Goal: Task Accomplishment & Management: Use online tool/utility

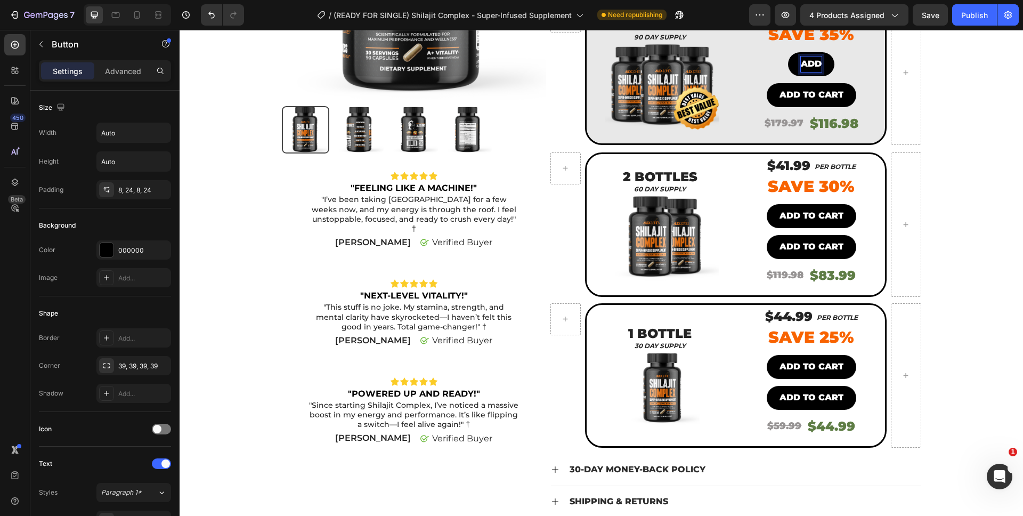
click at [788, 52] on button "ADD" at bounding box center [811, 64] width 46 height 24
click at [781, 52] on button "ADD TO" at bounding box center [812, 64] width 62 height 24
click at [989, 107] on div "Product Images Icon Icon Icon Icon Icon Icon List "FEELING LIKE A MACHINE!" Tex…" at bounding box center [602, 197] width 828 height 725
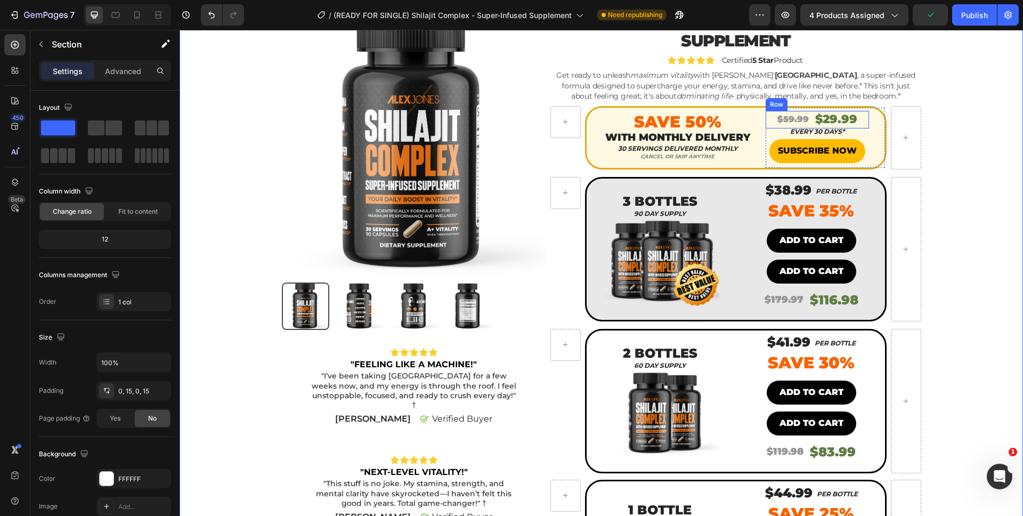
scroll to position [133, 0]
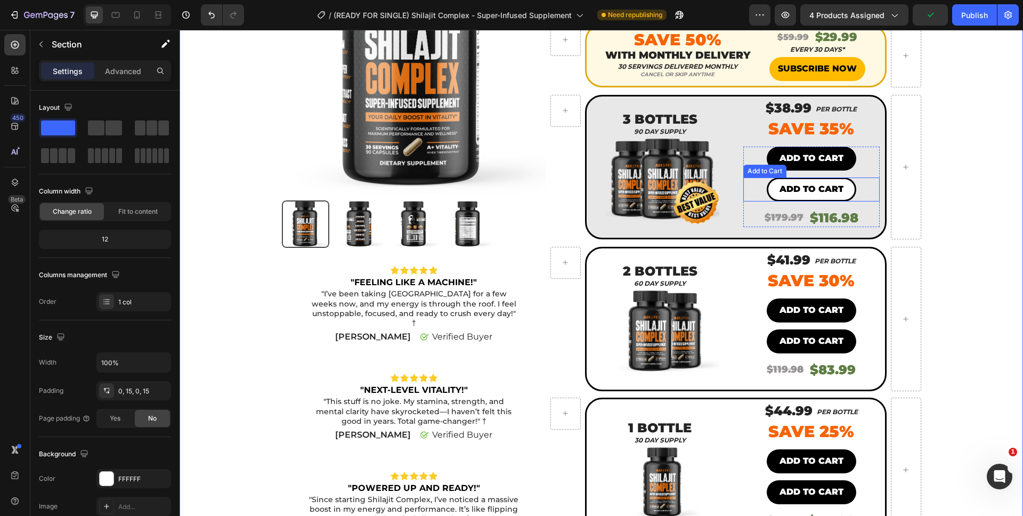
click at [844, 185] on button "Add to cart" at bounding box center [812, 189] width 90 height 24
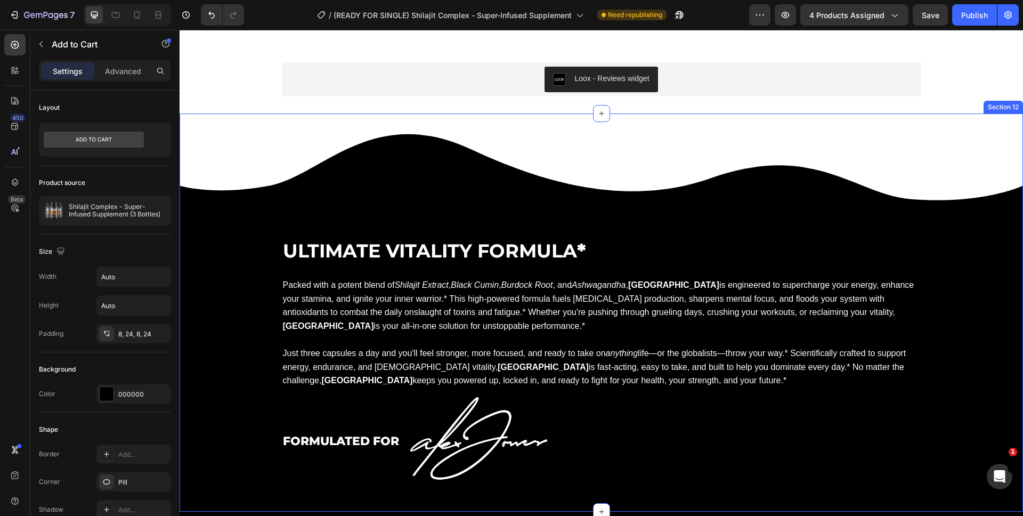
scroll to position [1941, 0]
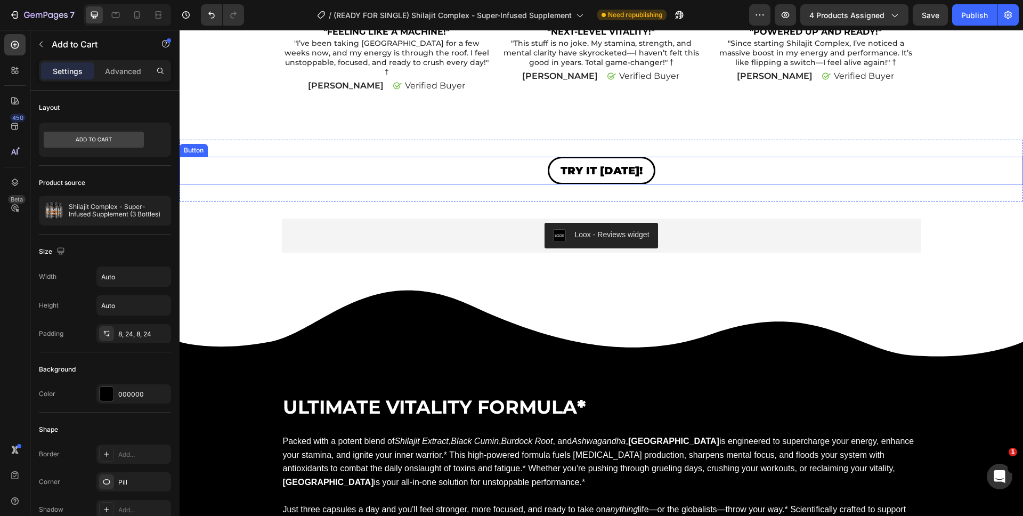
click at [642, 161] on link "TRY IT [DATE]!" at bounding box center [602, 171] width 108 height 28
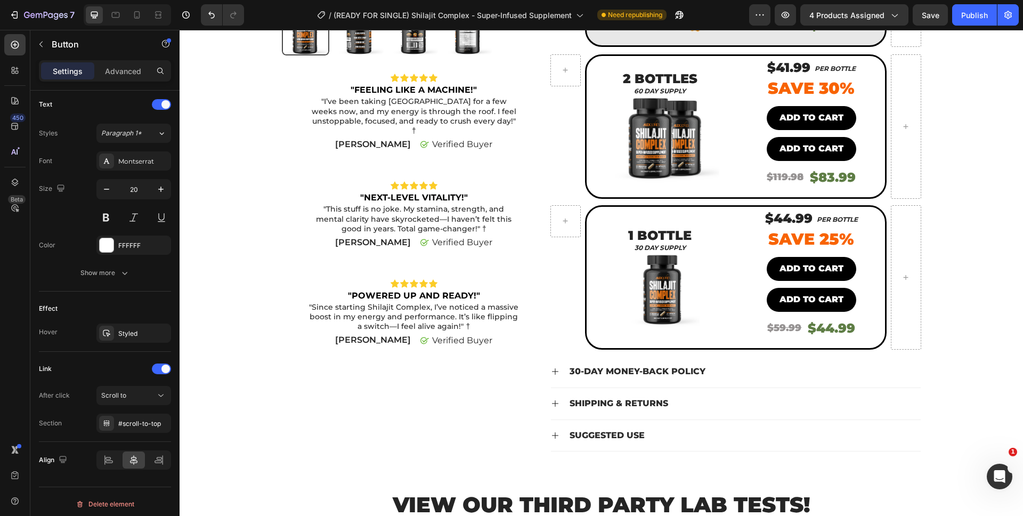
scroll to position [323, 0]
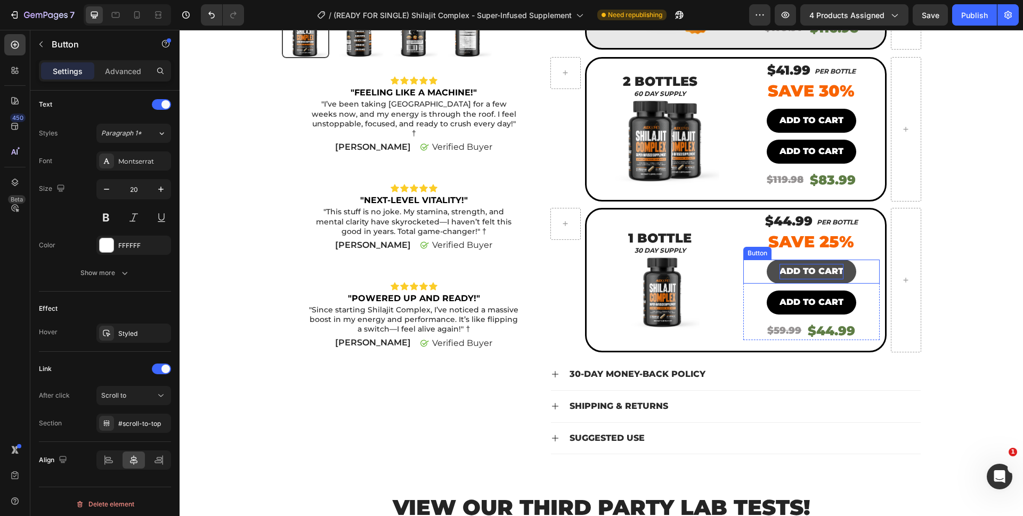
click at [819, 265] on p "ADD TO CART" at bounding box center [812, 271] width 64 height 15
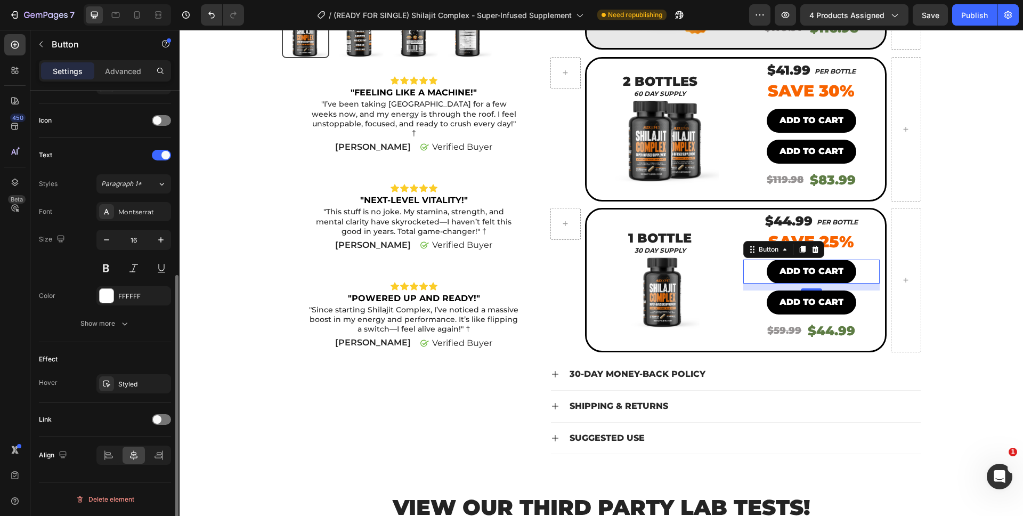
scroll to position [306, 0]
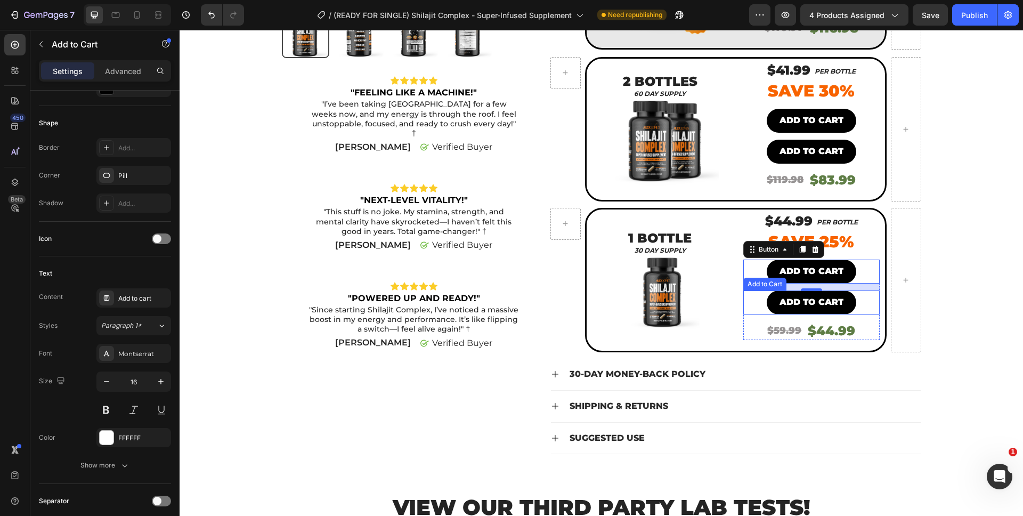
click at [853, 297] on div "Add to cart Add to Cart" at bounding box center [812, 302] width 136 height 24
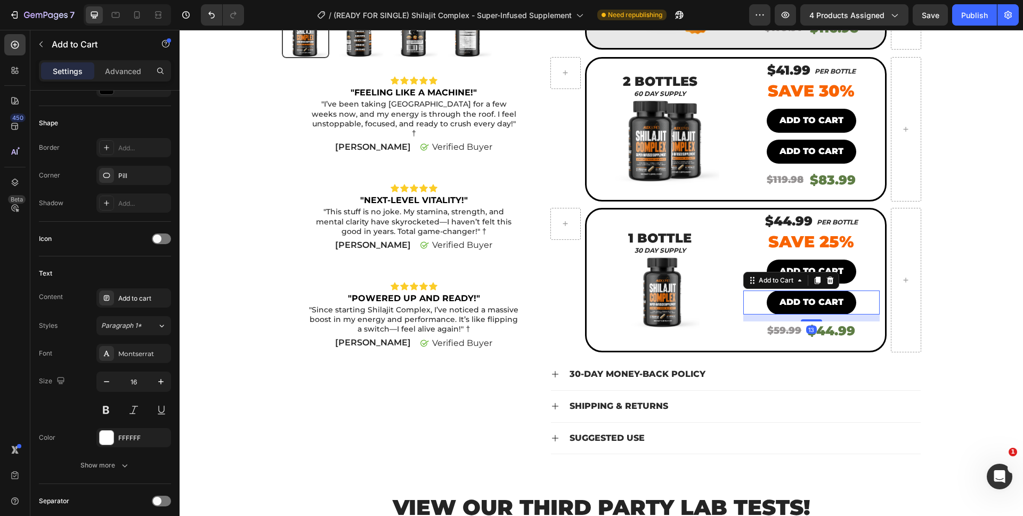
scroll to position [0, 0]
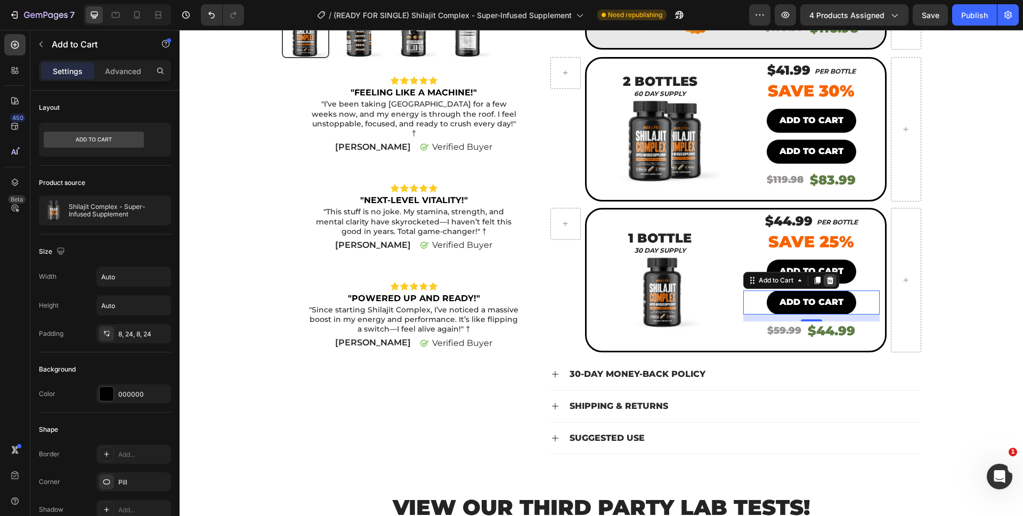
click at [828, 281] on icon at bounding box center [830, 280] width 9 height 9
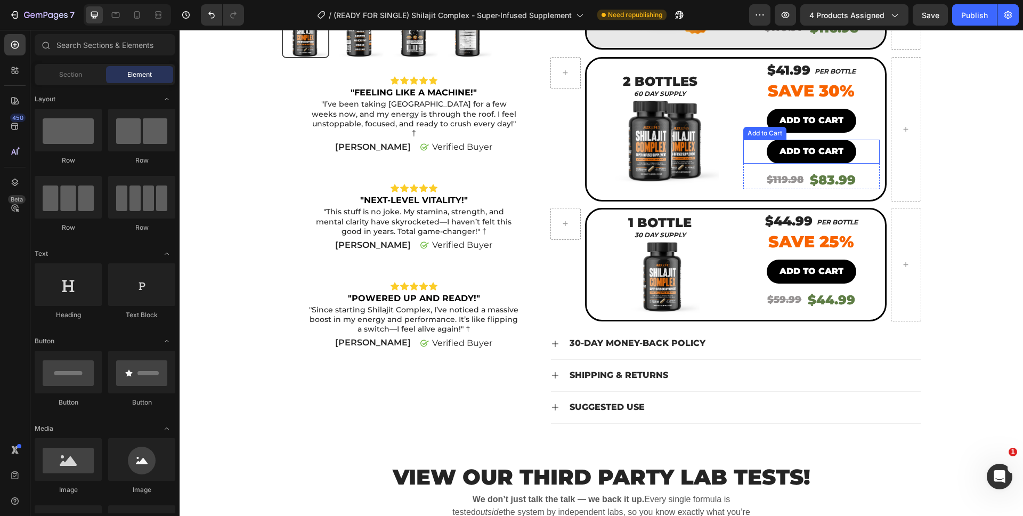
click at [858, 156] on div "Add to cart Add to Cart" at bounding box center [812, 152] width 136 height 24
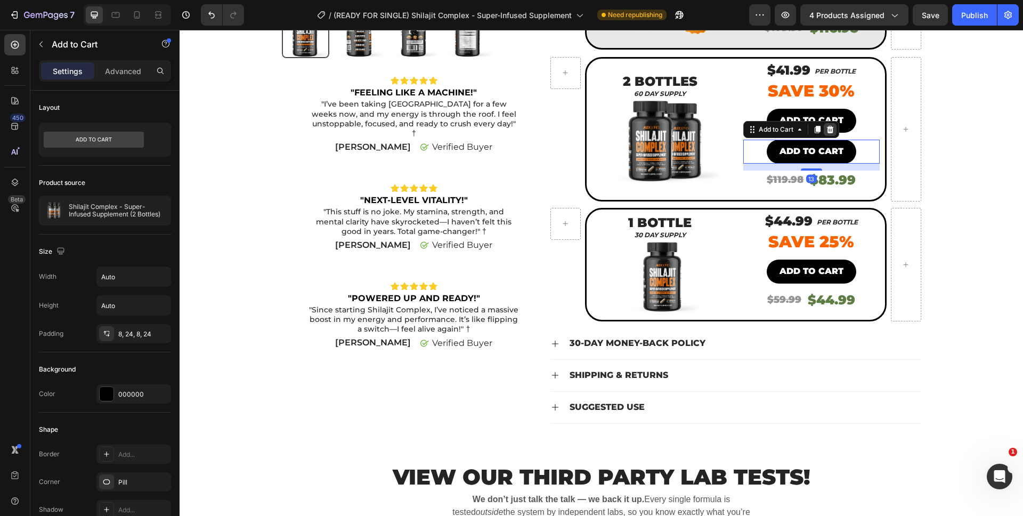
click at [830, 128] on div at bounding box center [830, 129] width 13 height 13
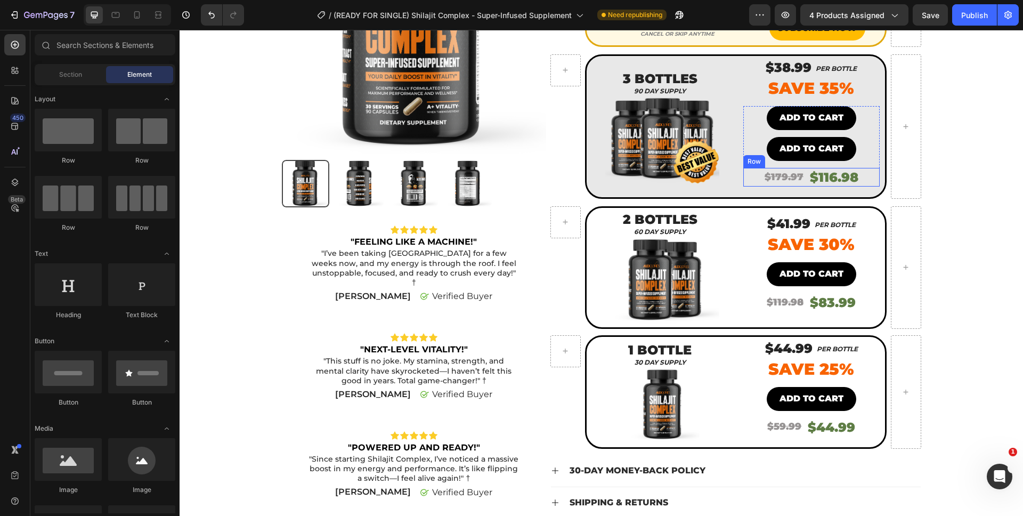
scroll to position [164, 0]
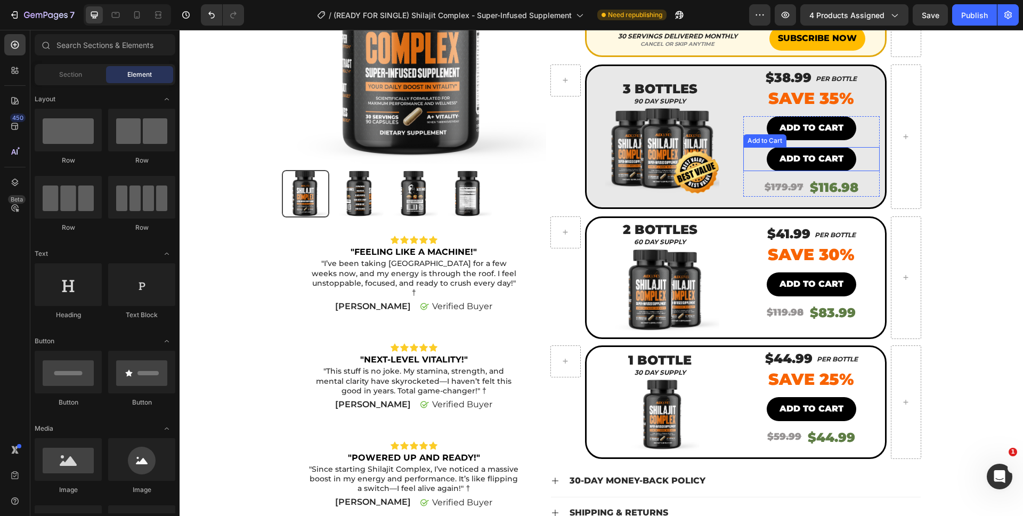
click at [864, 160] on div "Add to cart Add to Cart" at bounding box center [812, 159] width 136 height 24
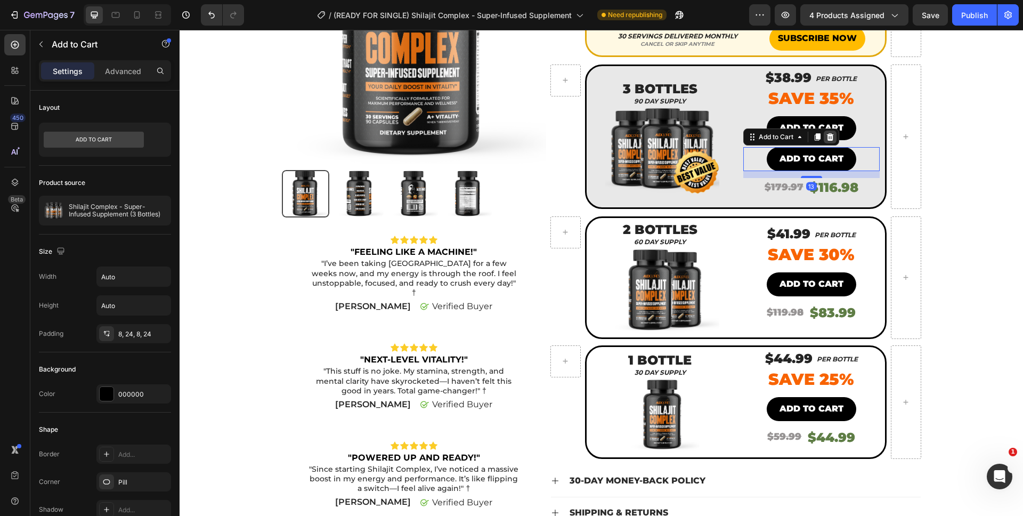
click at [828, 140] on icon at bounding box center [830, 136] width 7 height 7
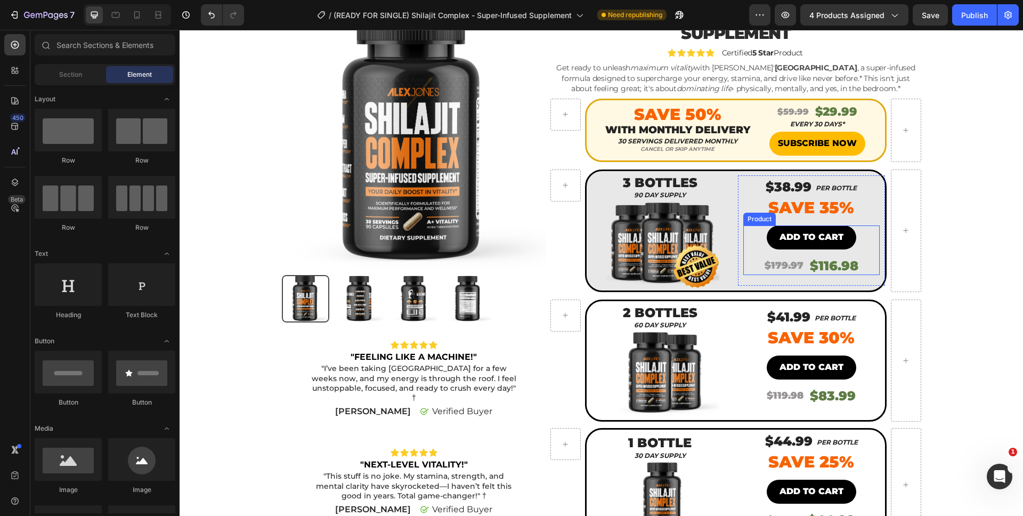
scroll to position [21, 0]
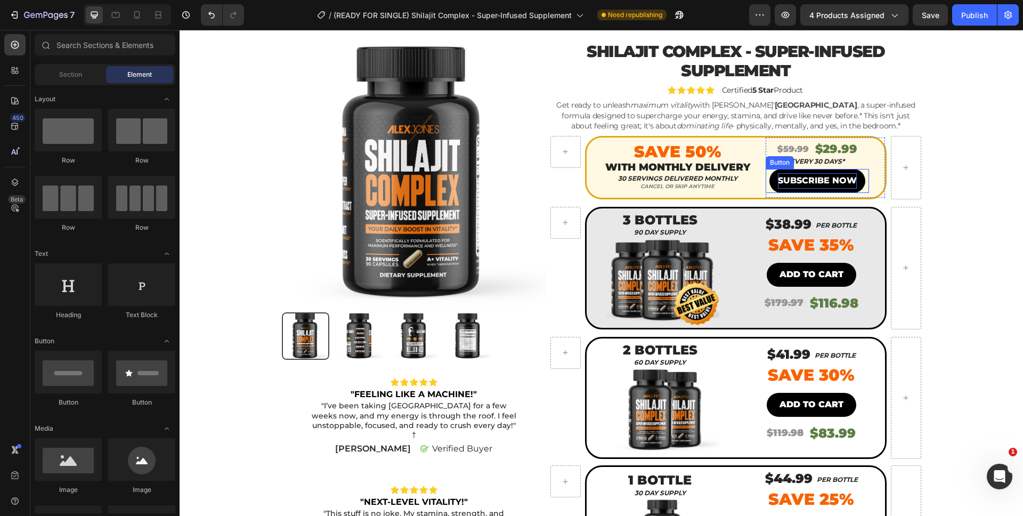
click at [825, 174] on p "SUBSCRIBE NOW" at bounding box center [817, 180] width 79 height 15
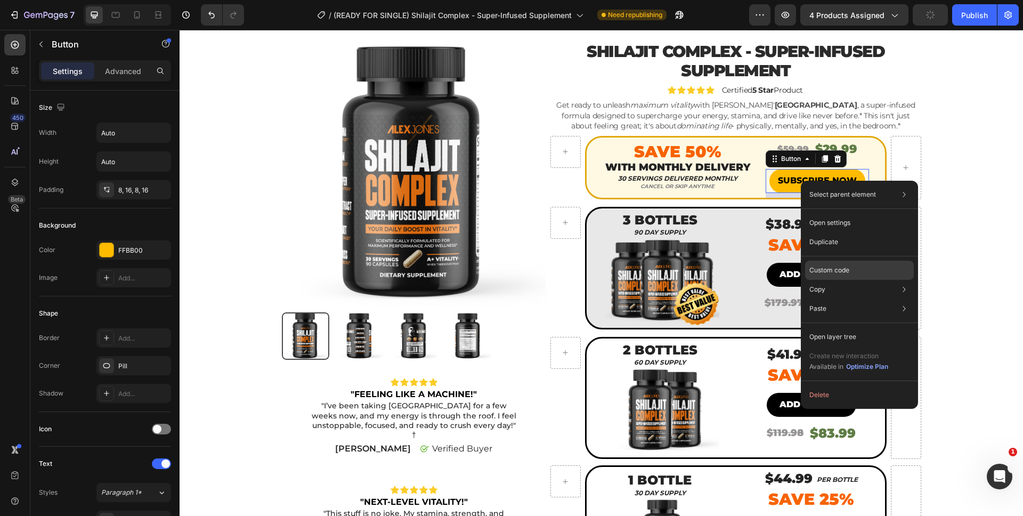
click at [833, 273] on p "Custom code" at bounding box center [830, 270] width 40 height 10
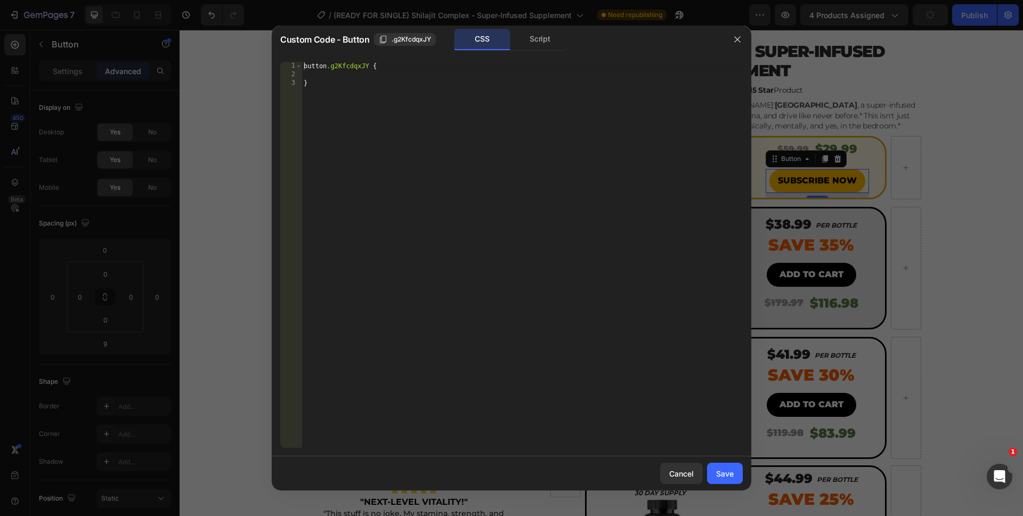
click at [534, 51] on div "Custom Code - Button .g2KfcdqxJY CSS Script" at bounding box center [498, 40] width 452 height 28
click at [532, 47] on div "Script" at bounding box center [540, 39] width 56 height 21
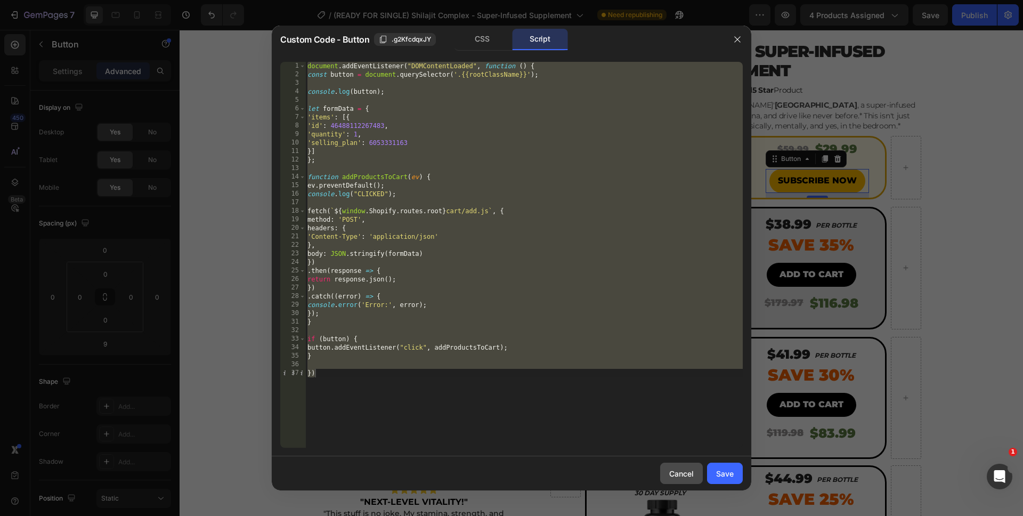
click at [671, 478] on div "Cancel" at bounding box center [681, 473] width 25 height 11
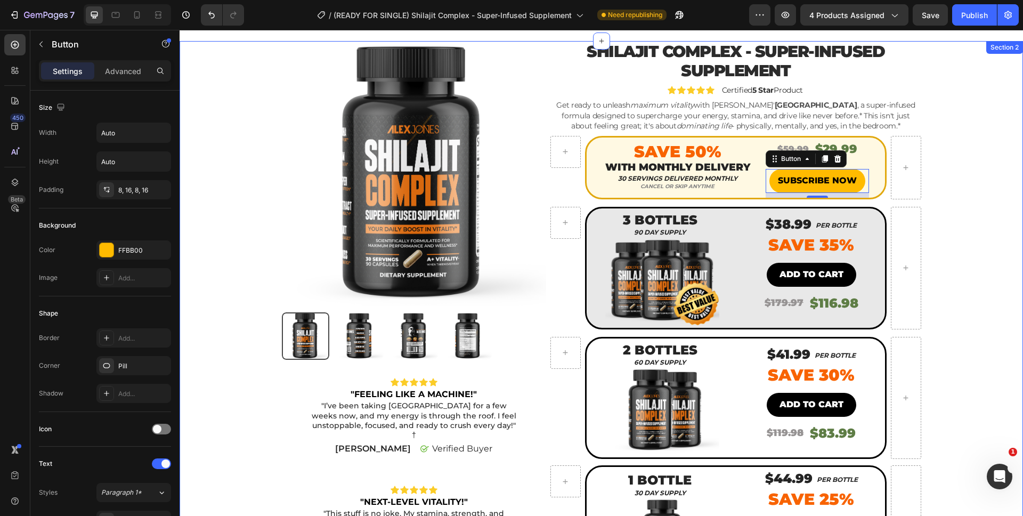
click at [970, 315] on div "Product Images Icon Icon Icon Icon Icon Icon List "FEELING LIKE A MACHINE!" Tex…" at bounding box center [602, 366] width 828 height 651
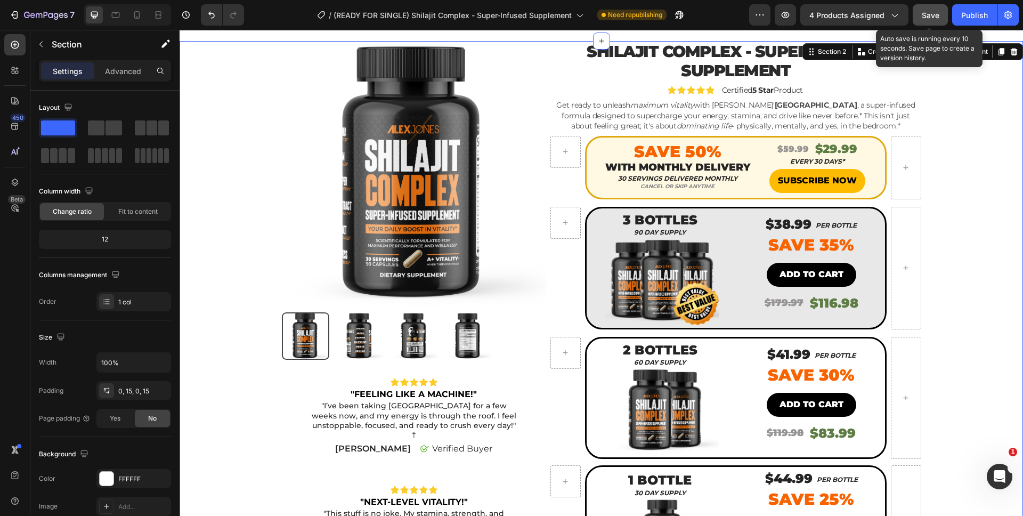
click at [936, 19] on span "Save" at bounding box center [931, 15] width 18 height 9
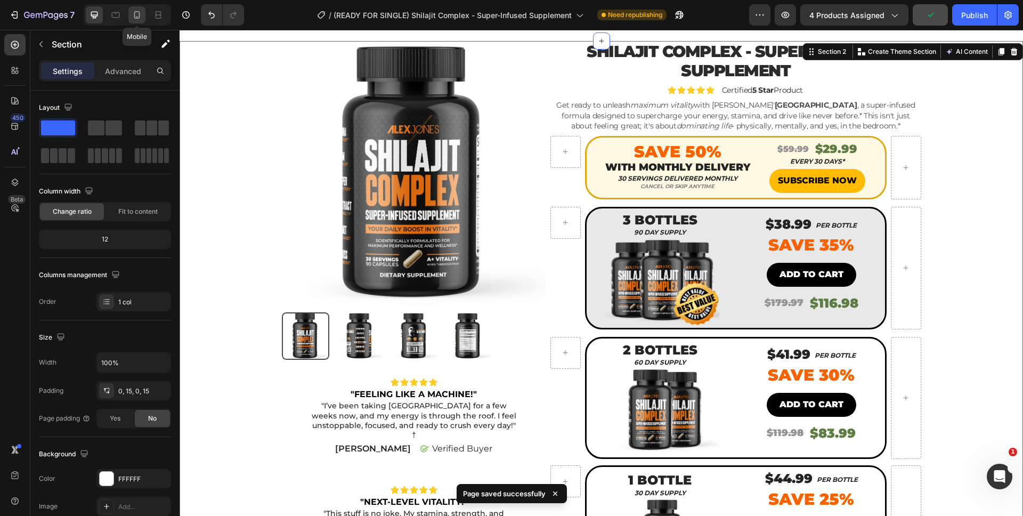
click at [130, 20] on div at bounding box center [136, 14] width 17 height 17
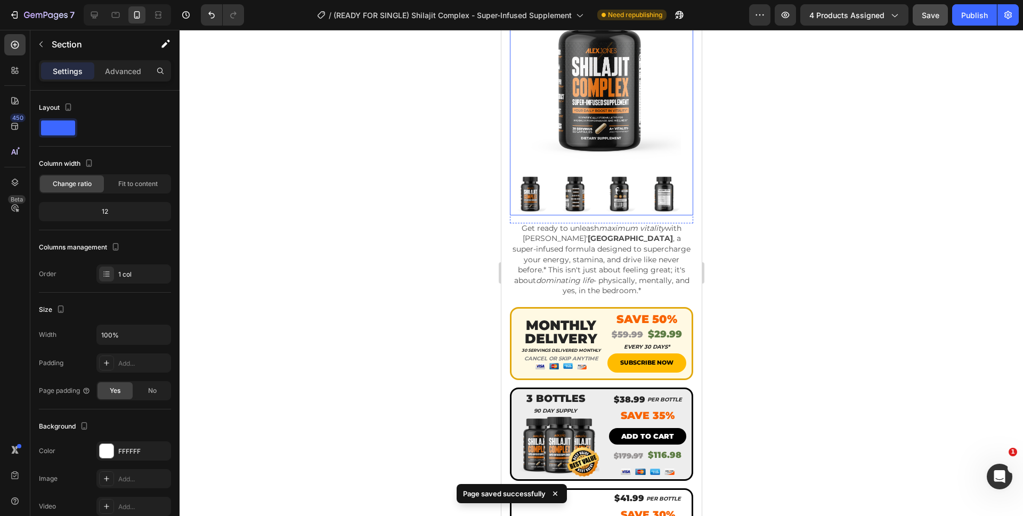
scroll to position [255, 0]
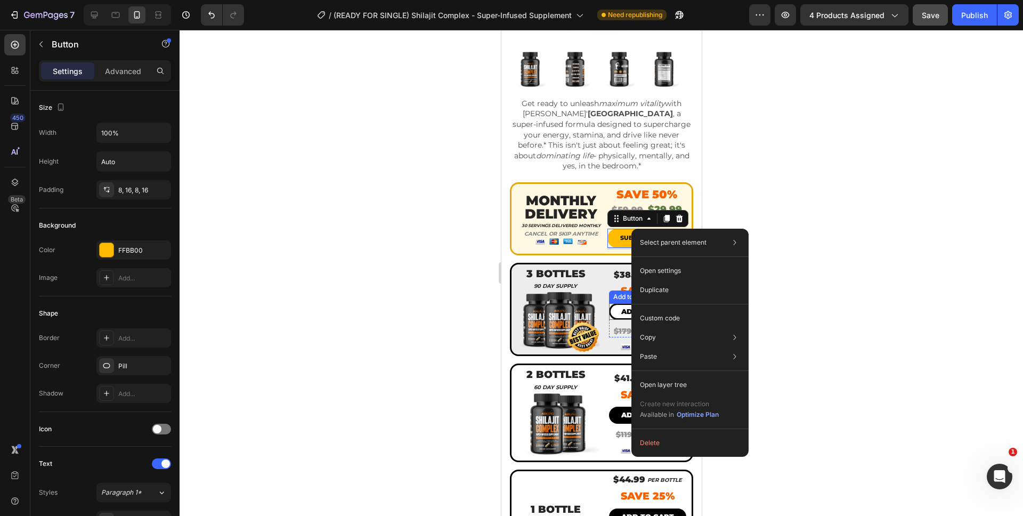
click at [609, 303] on button "Add to cart" at bounding box center [647, 311] width 77 height 17
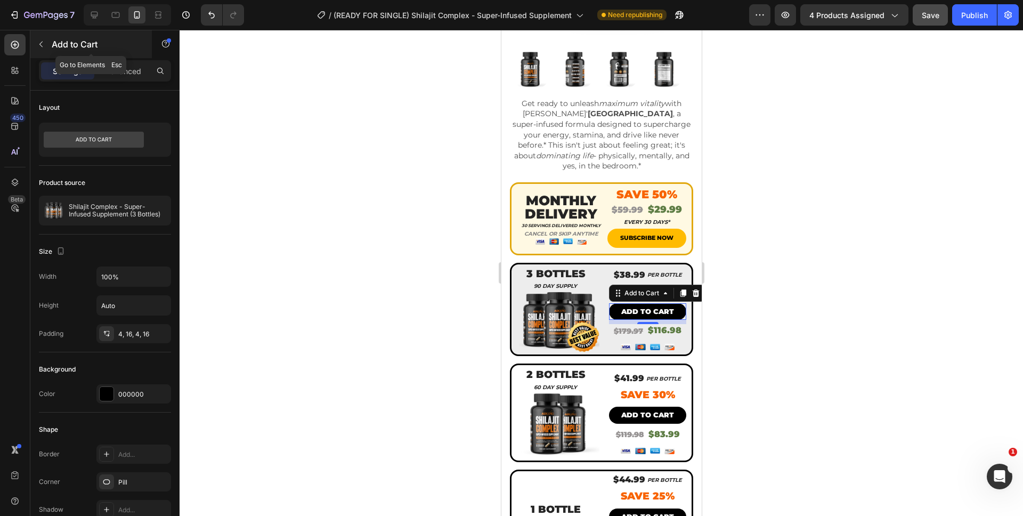
click at [43, 46] on icon "button" at bounding box center [41, 44] width 9 height 9
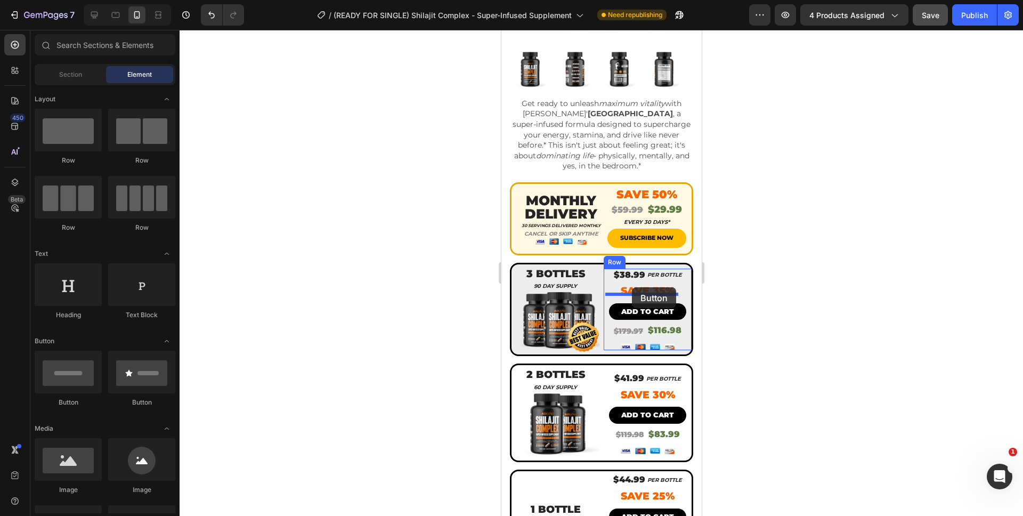
drag, startPoint x: 585, startPoint y: 220, endPoint x: 632, endPoint y: 287, distance: 82.4
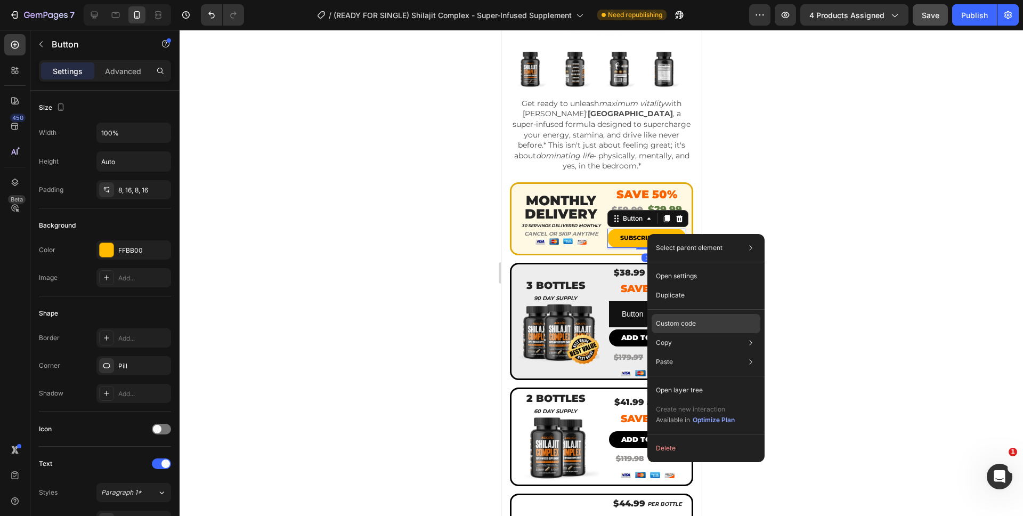
click at [688, 322] on p "Custom code" at bounding box center [676, 324] width 40 height 10
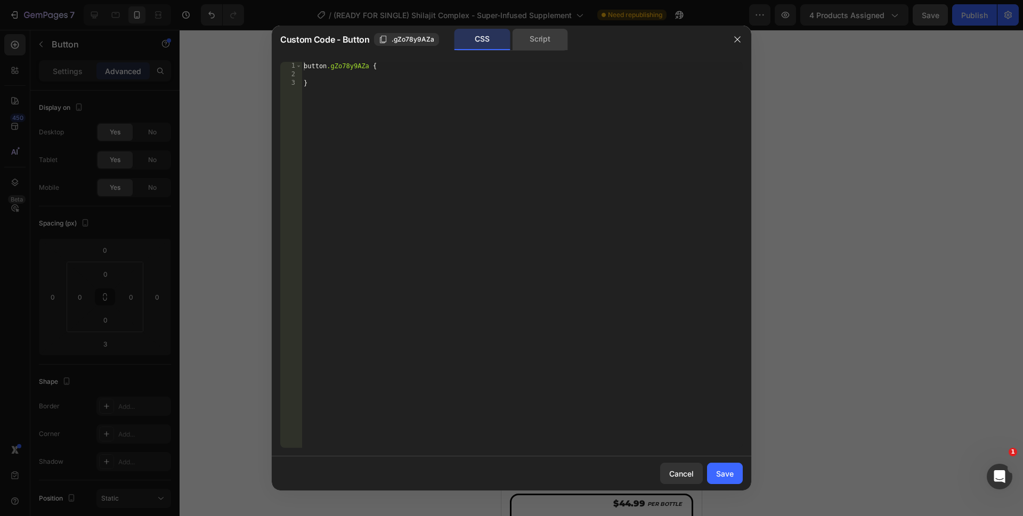
click at [523, 48] on div "Script" at bounding box center [540, 39] width 56 height 21
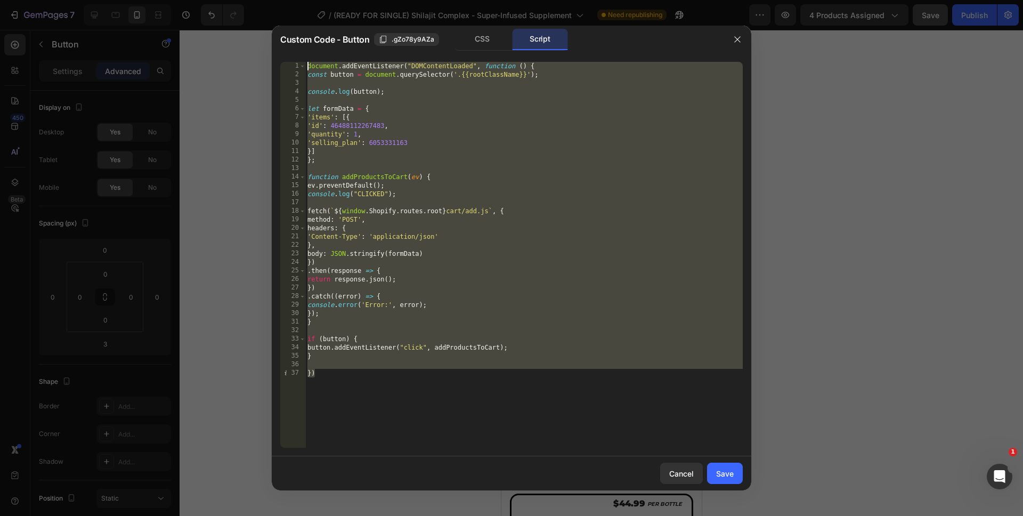
drag, startPoint x: 373, startPoint y: 387, endPoint x: 285, endPoint y: 41, distance: 356.8
click at [285, 41] on div "Custom Code - Button .gZo78y9AZa CSS Script }) 1 2 3 4 5 6 7 8 9 10 11 12 13 14…" at bounding box center [512, 258] width 480 height 465
type textarea "document.addEventListener("DOMContentLoaded", function () { const button = docu…"
click at [720, 474] on div "Save" at bounding box center [725, 473] width 18 height 11
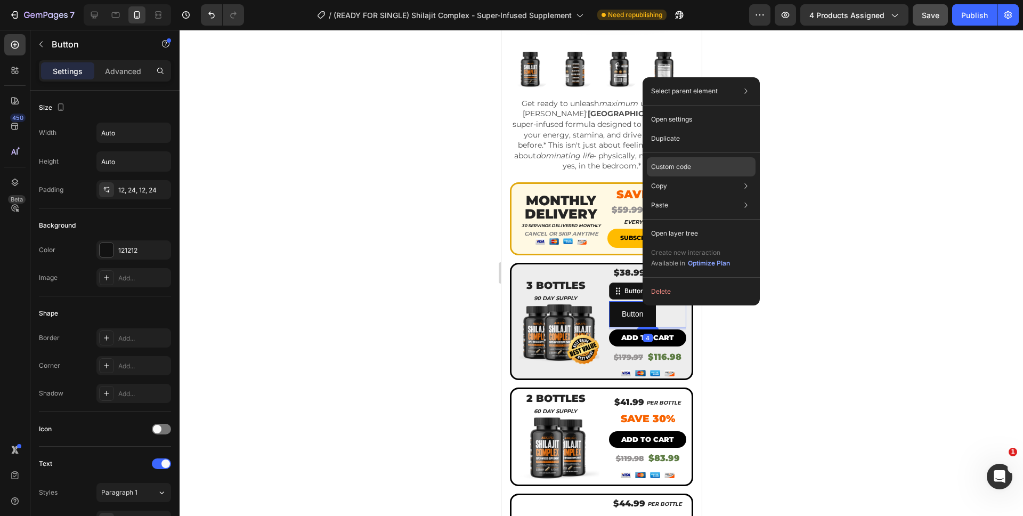
click at [678, 169] on p "Custom code" at bounding box center [671, 167] width 40 height 10
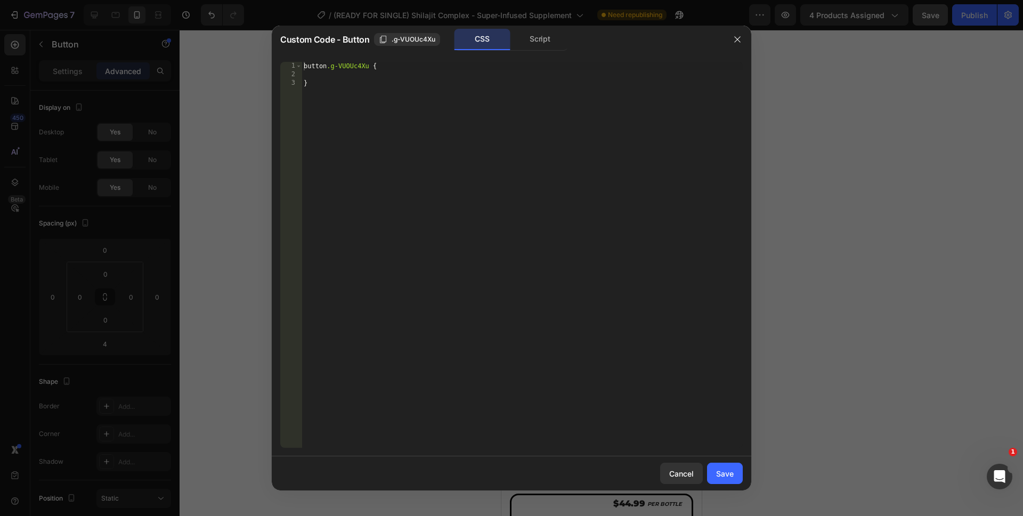
click at [530, 49] on div "Script" at bounding box center [540, 39] width 56 height 21
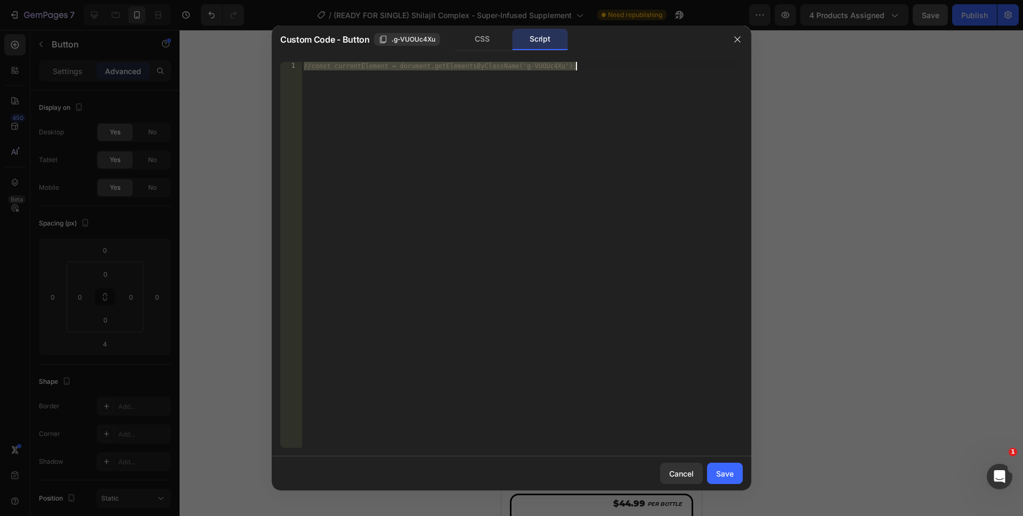
click at [434, 149] on div "//const currentElement = document.getElementsByClassName('g-VUOUc4Xu');" at bounding box center [522, 263] width 441 height 403
drag, startPoint x: 604, startPoint y: 140, endPoint x: 155, endPoint y: 42, distance: 459.8
click at [155, 42] on div "Custom Code - Button .g-VUOUc4Xu CSS Script //const currentElement = document.g…" at bounding box center [511, 258] width 1023 height 516
paste textarea "})"
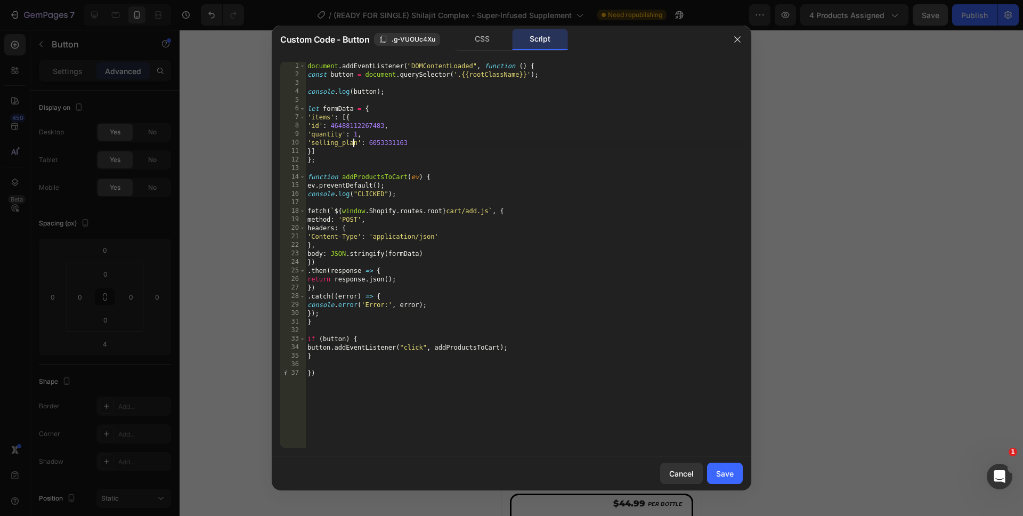
click at [355, 144] on div "document . addEventListener ( "DOMContentLoaded" , function ( ) { const button …" at bounding box center [524, 263] width 438 height 403
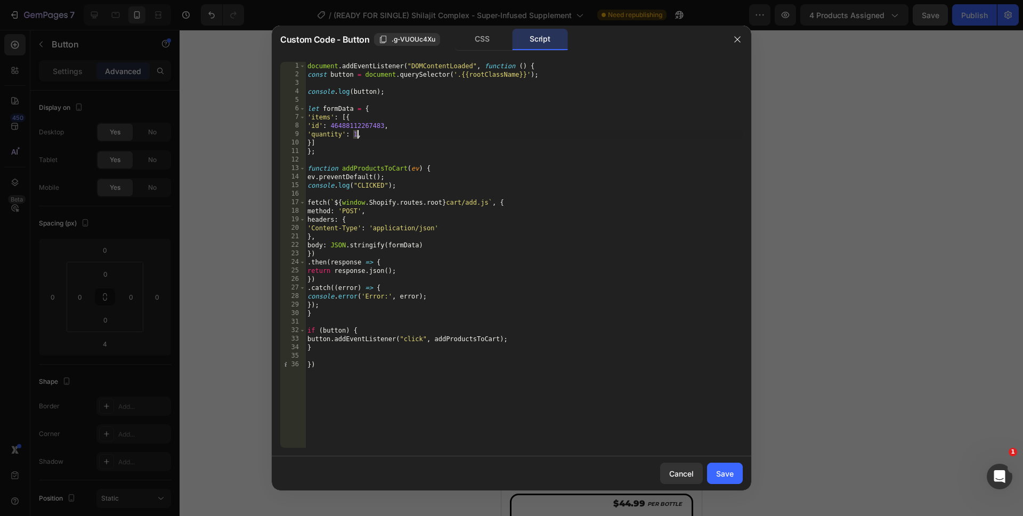
click at [356, 135] on div "document . addEventListener ( "DOMContentLoaded" , function ( ) { const button …" at bounding box center [524, 263] width 438 height 403
click at [453, 442] on div "document . addEventListener ( "DOMContentLoaded" , function ( ) { const button …" at bounding box center [524, 263] width 438 height 403
type textarea "})"
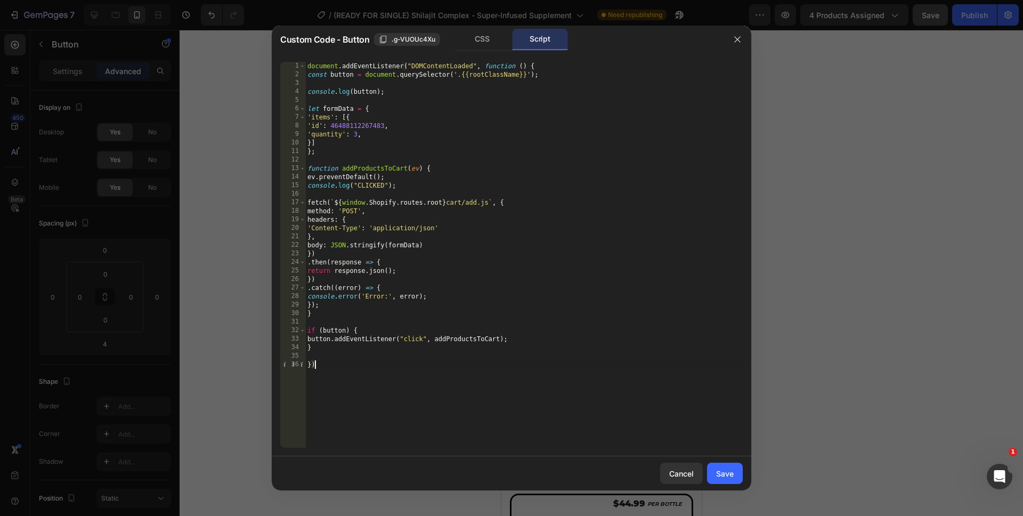
click at [729, 470] on div "Save" at bounding box center [725, 473] width 18 height 11
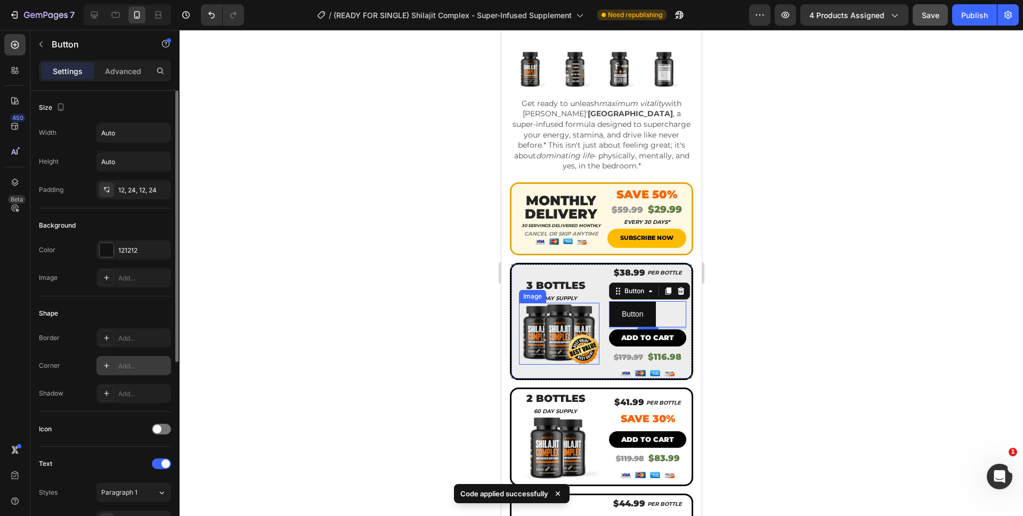
click at [120, 370] on div "Add..." at bounding box center [143, 366] width 50 height 10
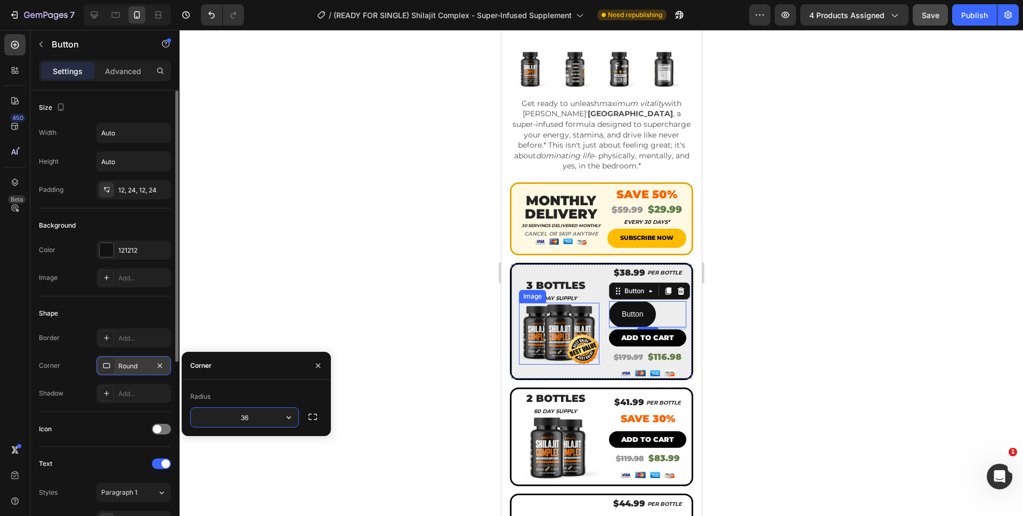
type input "35"
click at [621, 332] on div "Add to cart" at bounding box center [647, 338] width 53 height 12
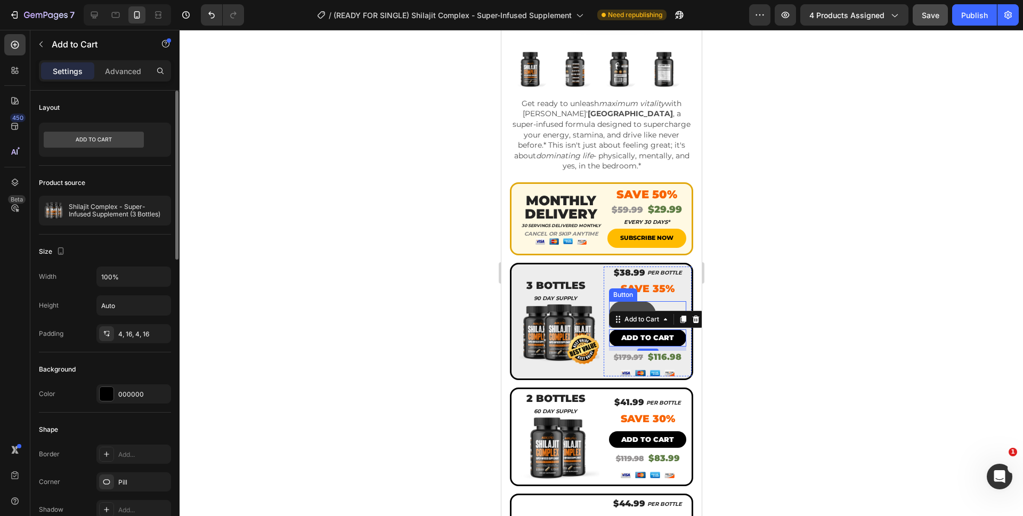
click at [628, 301] on button "Button" at bounding box center [632, 314] width 47 height 26
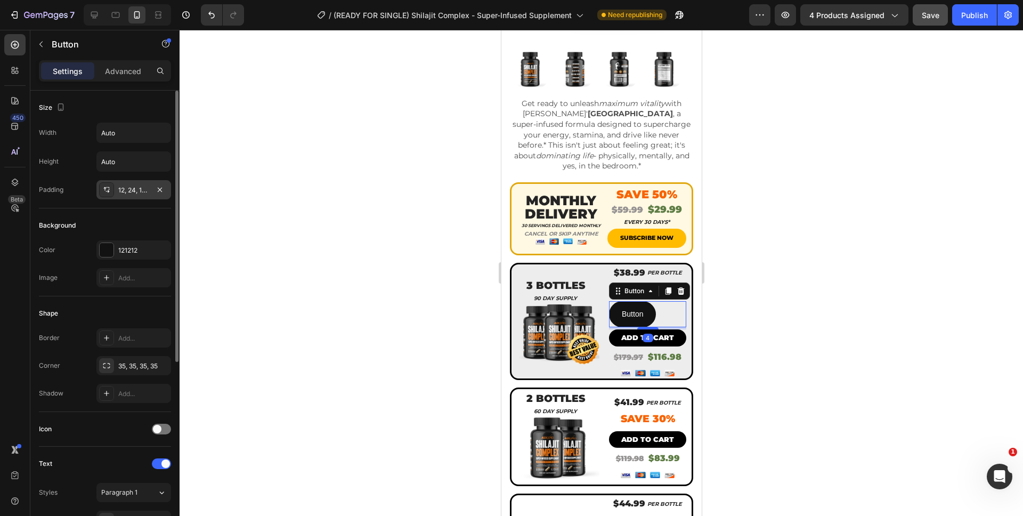
click at [132, 195] on div "12, 24, 12, 24" at bounding box center [133, 189] width 75 height 19
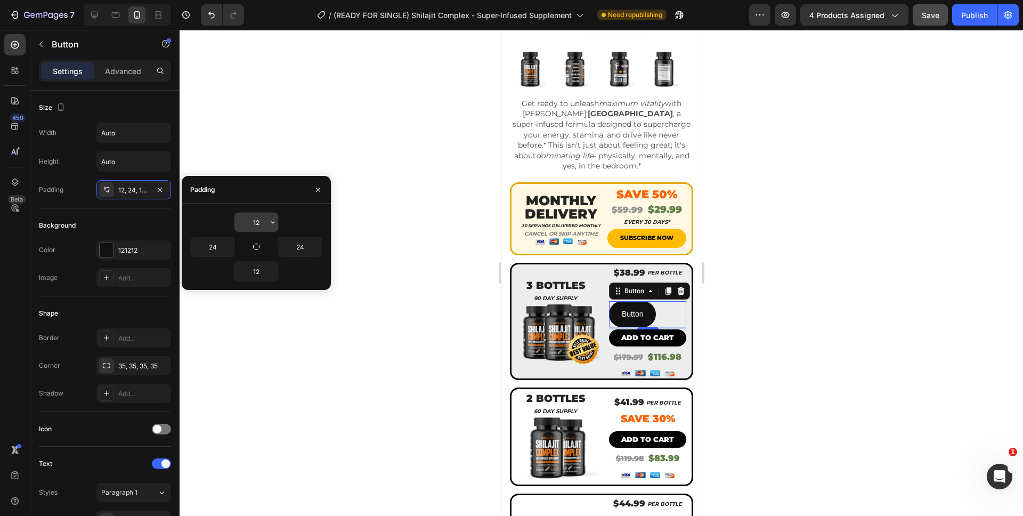
click at [256, 224] on input "12" at bounding box center [257, 222] width 44 height 19
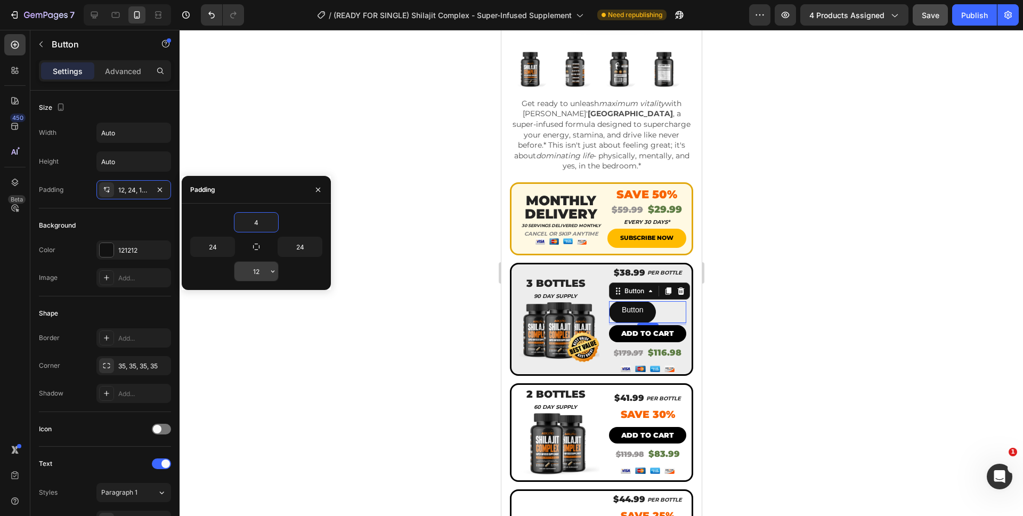
type input "4"
click at [255, 270] on input "12" at bounding box center [257, 271] width 44 height 19
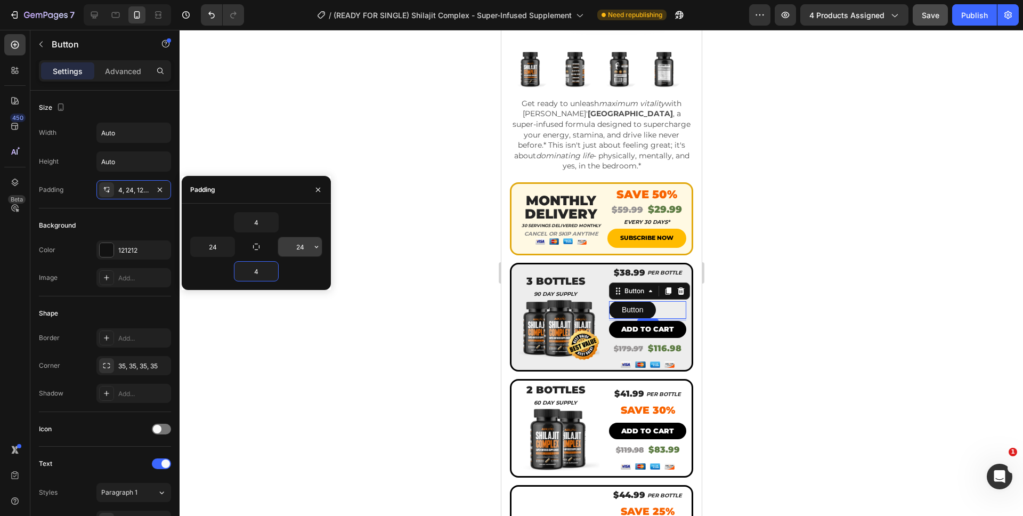
type input "4"
click at [309, 248] on input "24" at bounding box center [300, 246] width 44 height 19
type input "16"
click at [208, 243] on input "24" at bounding box center [213, 246] width 44 height 19
type input "16"
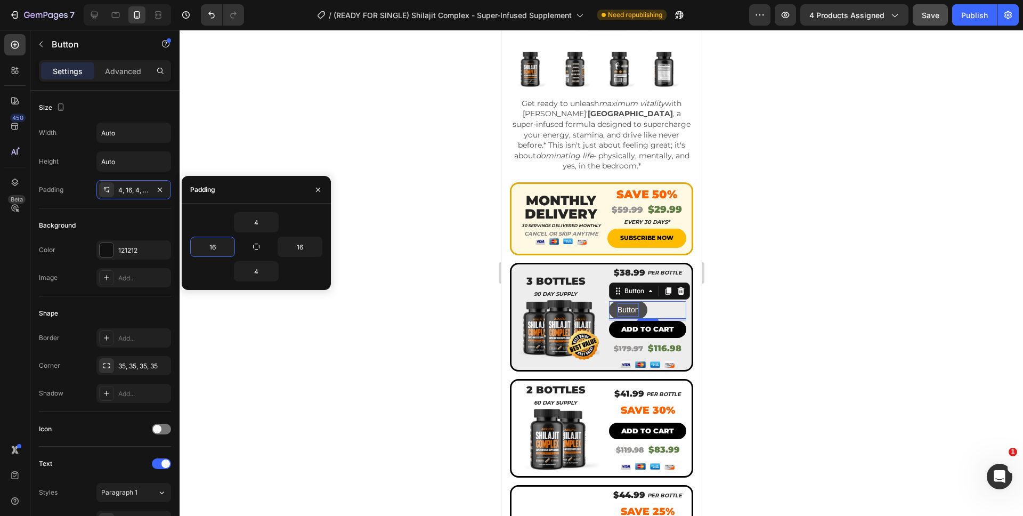
click at [622, 303] on p "Button" at bounding box center [627, 309] width 21 height 13
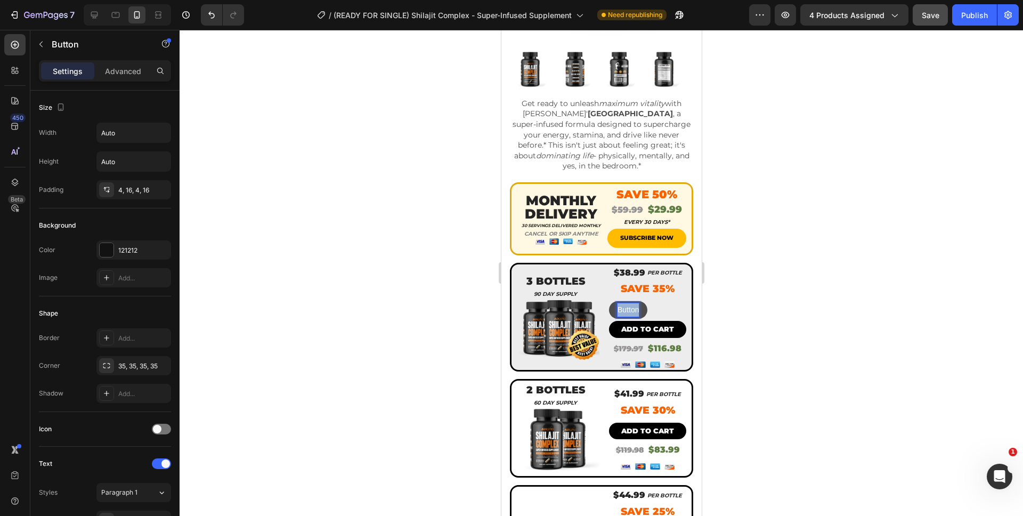
click at [622, 303] on p "Button" at bounding box center [627, 309] width 21 height 13
click at [609, 301] on button "ADD" at bounding box center [625, 310] width 33 height 18
click at [609, 301] on button "ADD TO" at bounding box center [631, 310] width 45 height 18
click at [729, 312] on div at bounding box center [602, 273] width 844 height 486
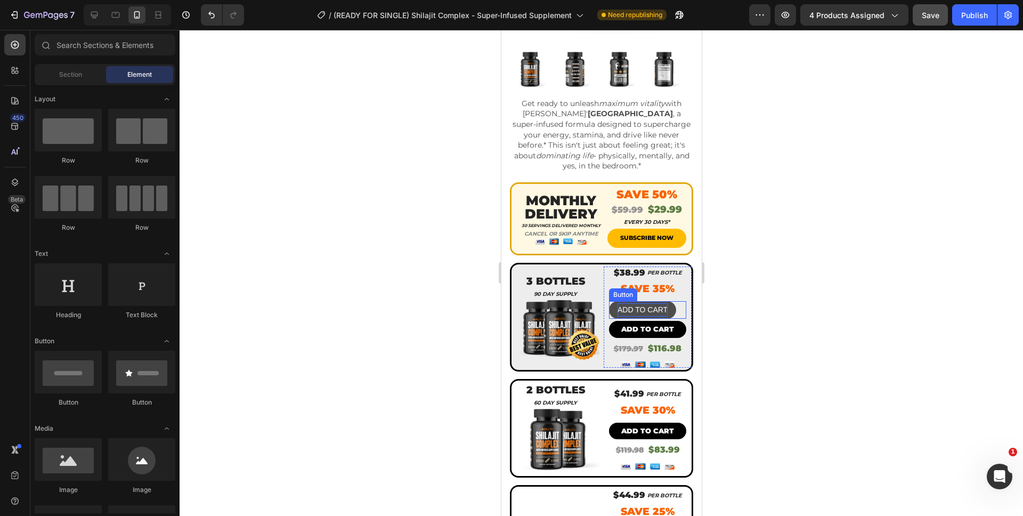
click at [637, 303] on p "ADD TO CART" at bounding box center [642, 309] width 50 height 13
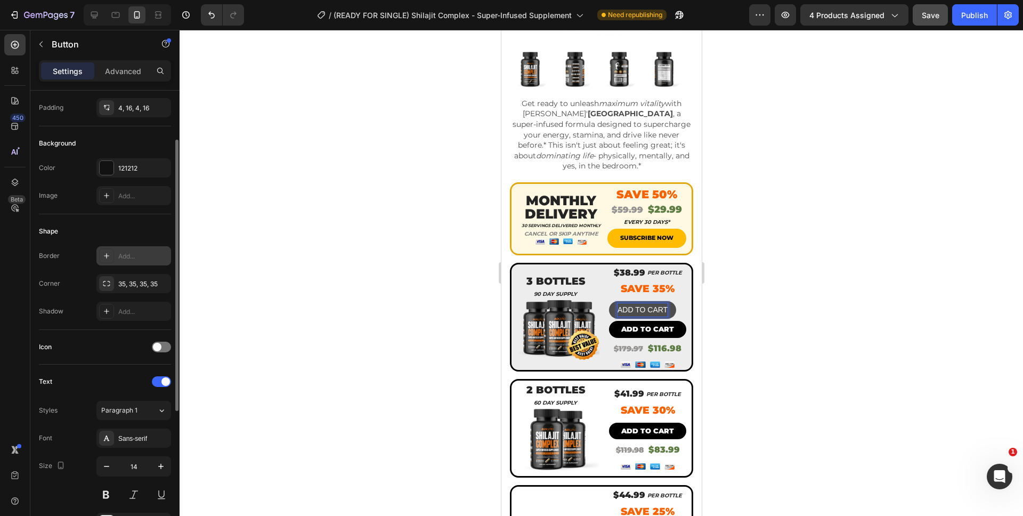
scroll to position [142, 0]
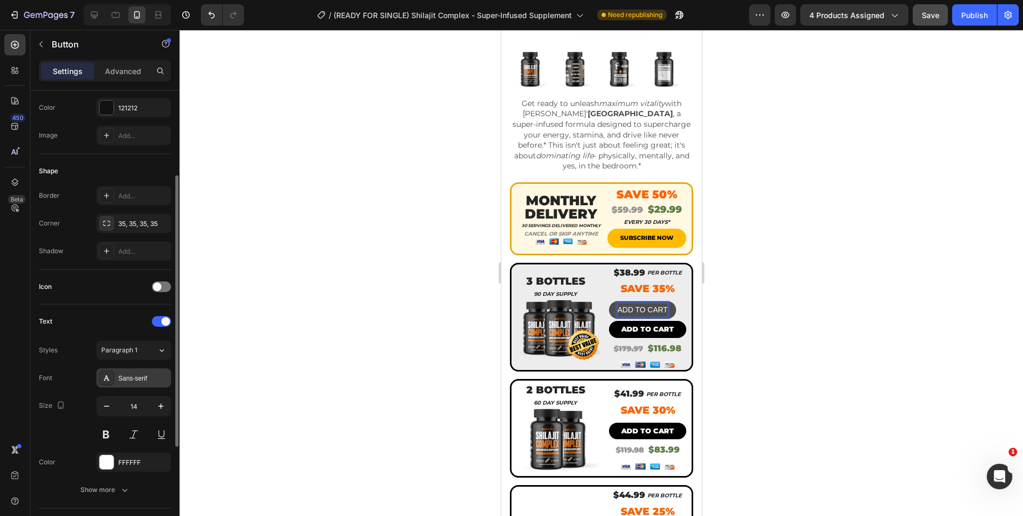
click at [136, 371] on div "Sans-serif" at bounding box center [133, 377] width 75 height 19
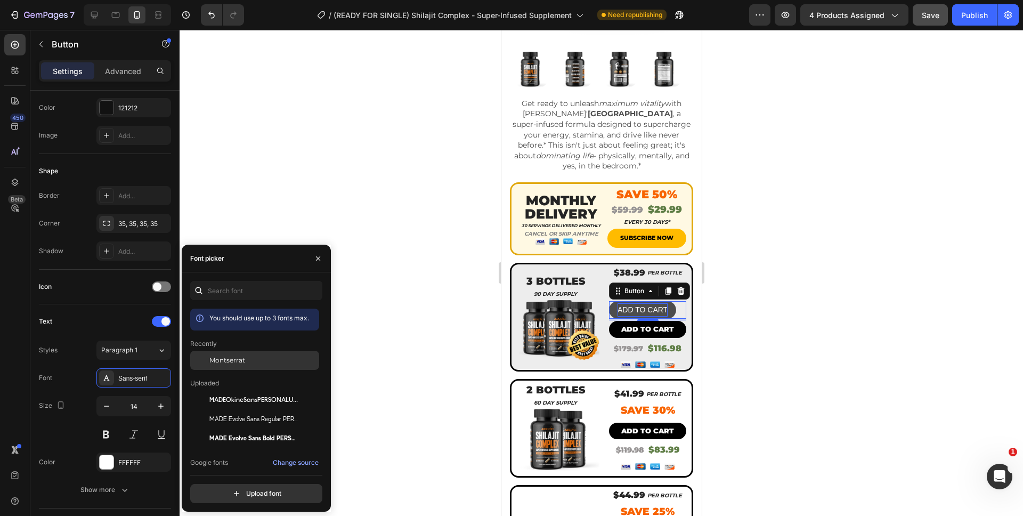
click at [229, 360] on span "Montserrat" at bounding box center [227, 361] width 36 height 10
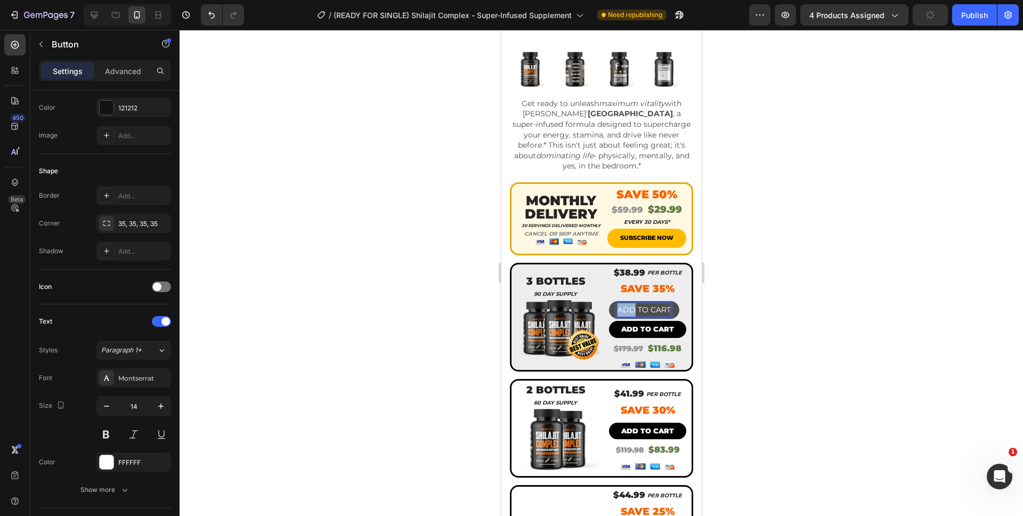
click at [620, 304] on p "ADD TO CART" at bounding box center [643, 309] width 53 height 13
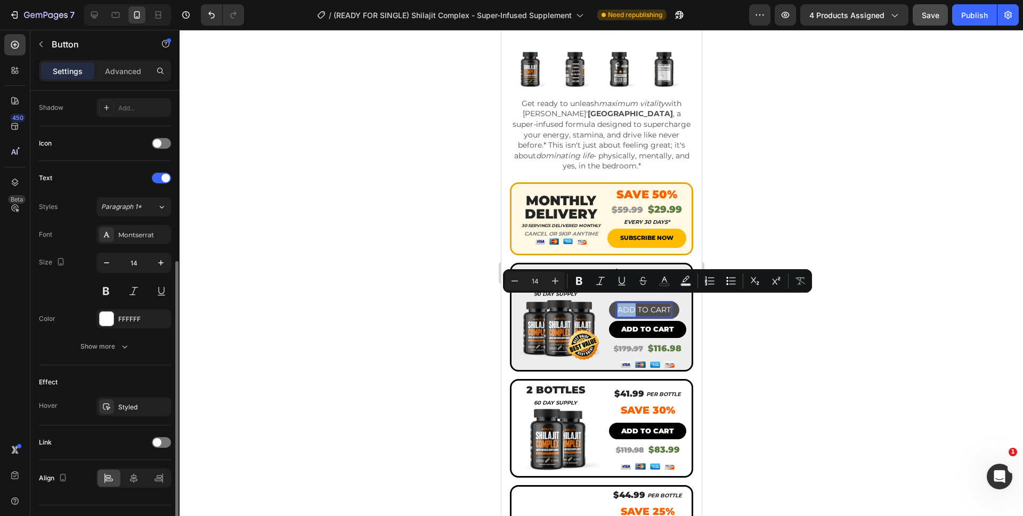
scroll to position [283, 0]
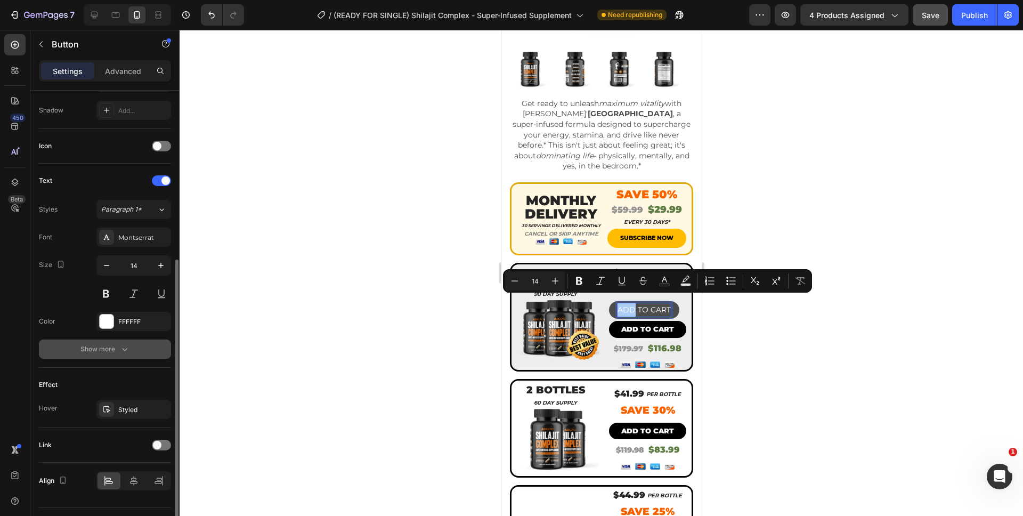
click at [106, 346] on div "Show more" at bounding box center [105, 349] width 50 height 11
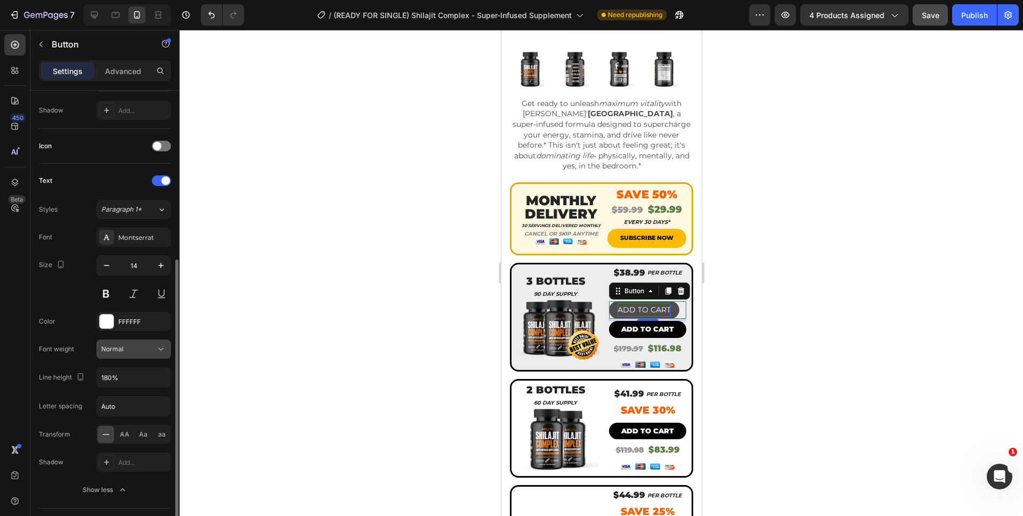
click at [118, 357] on button "Normal" at bounding box center [133, 349] width 75 height 19
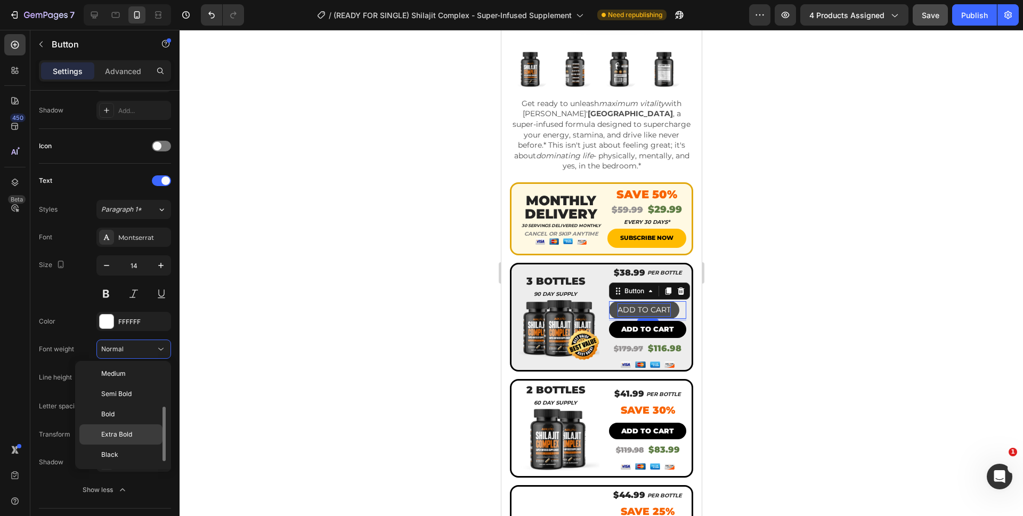
scroll to position [78, 0]
click at [118, 451] on div "Black" at bounding box center [120, 459] width 83 height 20
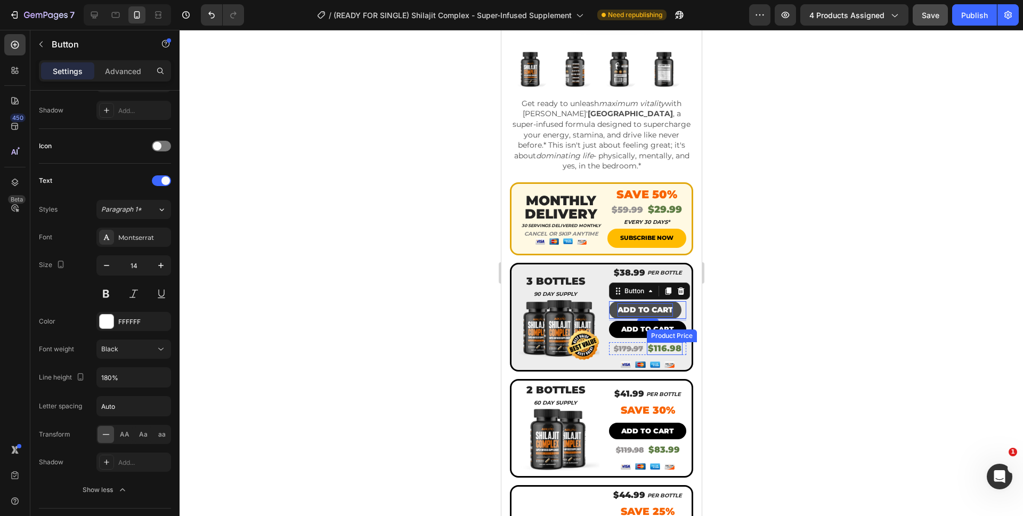
click at [744, 335] on div at bounding box center [602, 273] width 844 height 486
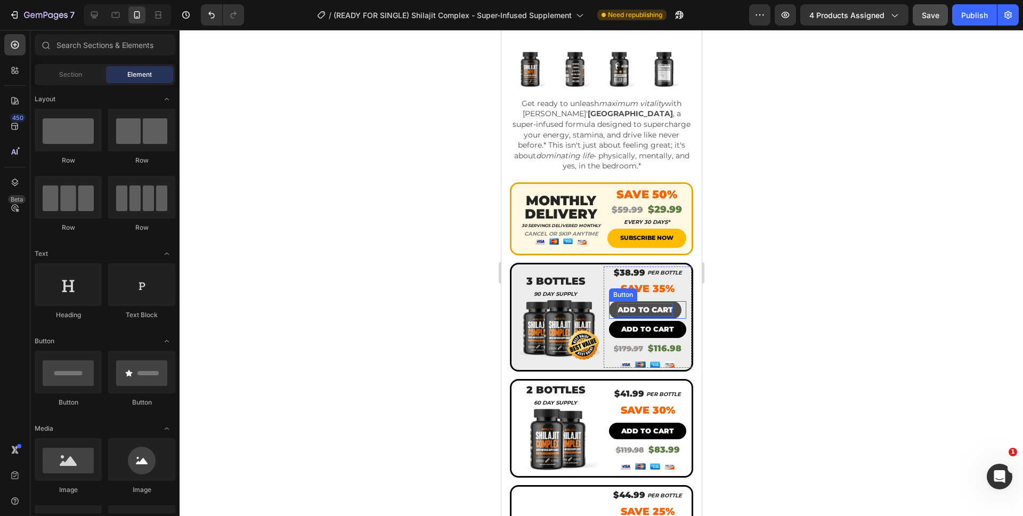
click at [619, 303] on p "ADD TO CART" at bounding box center [644, 309] width 55 height 13
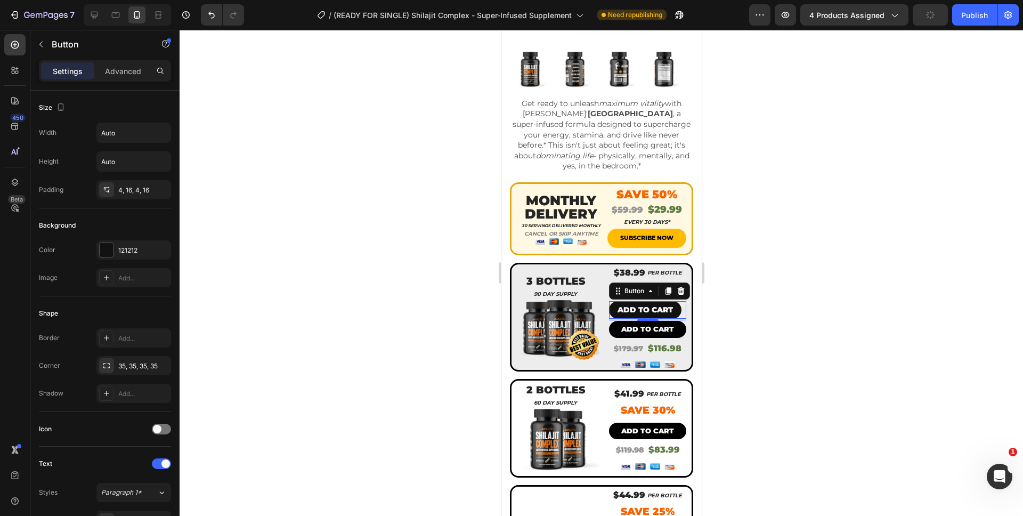
click at [741, 300] on div at bounding box center [602, 273] width 844 height 486
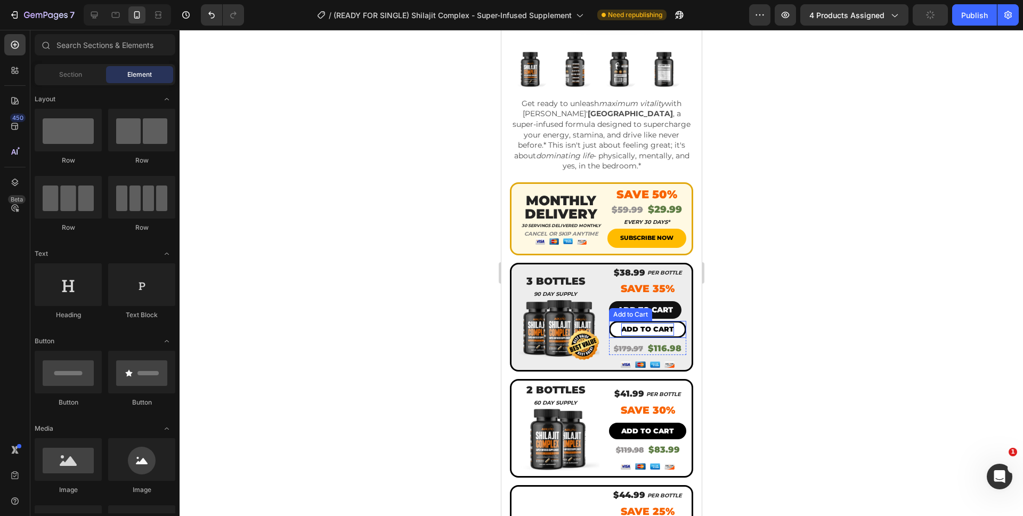
click at [646, 323] on div "Add to cart" at bounding box center [647, 329] width 53 height 12
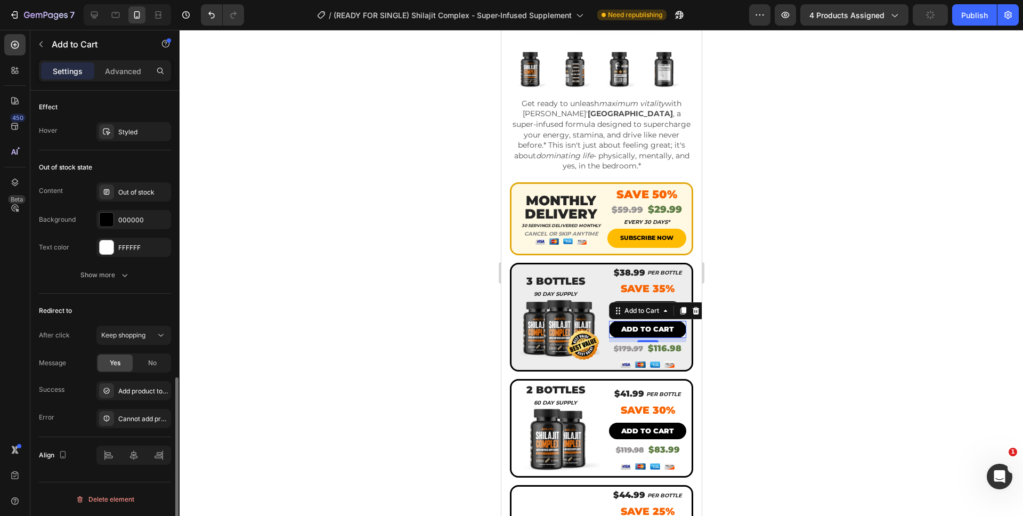
scroll to position [768, 0]
click at [635, 323] on div "Add to cart" at bounding box center [647, 329] width 53 height 12
click at [635, 323] on p "Add to cart" at bounding box center [647, 329] width 53 height 12
click at [631, 323] on p "Add to cart" at bounding box center [647, 329] width 53 height 12
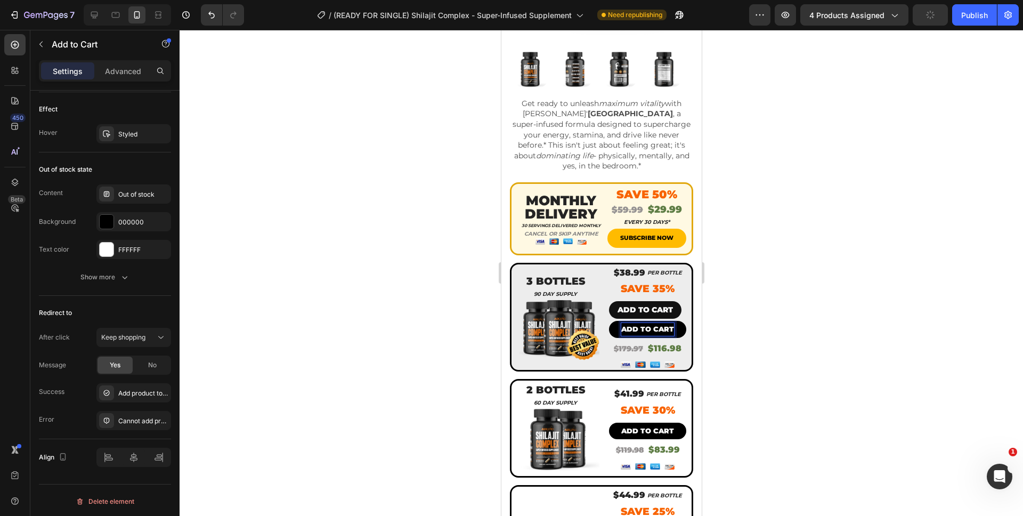
click at [723, 323] on div at bounding box center [602, 273] width 844 height 486
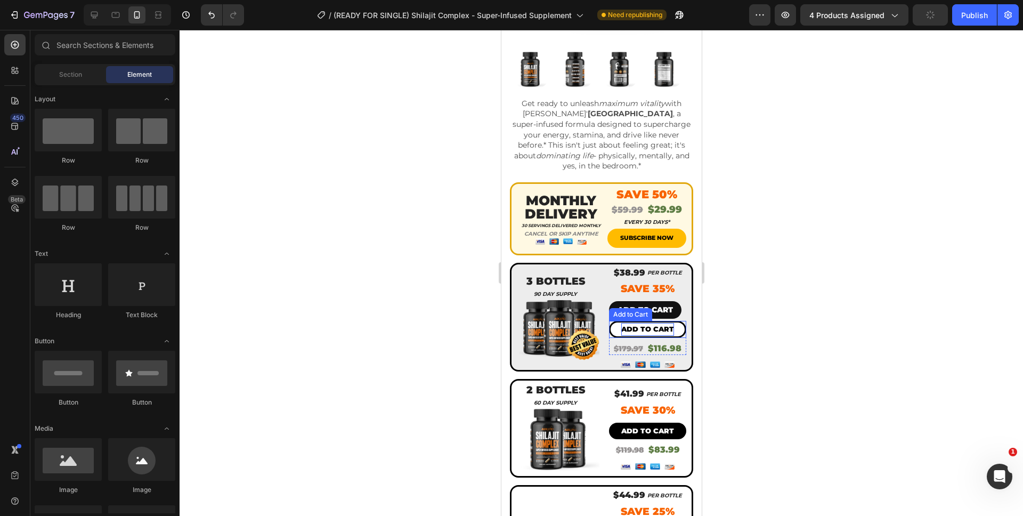
click at [652, 323] on p "Add to cart" at bounding box center [647, 329] width 53 height 12
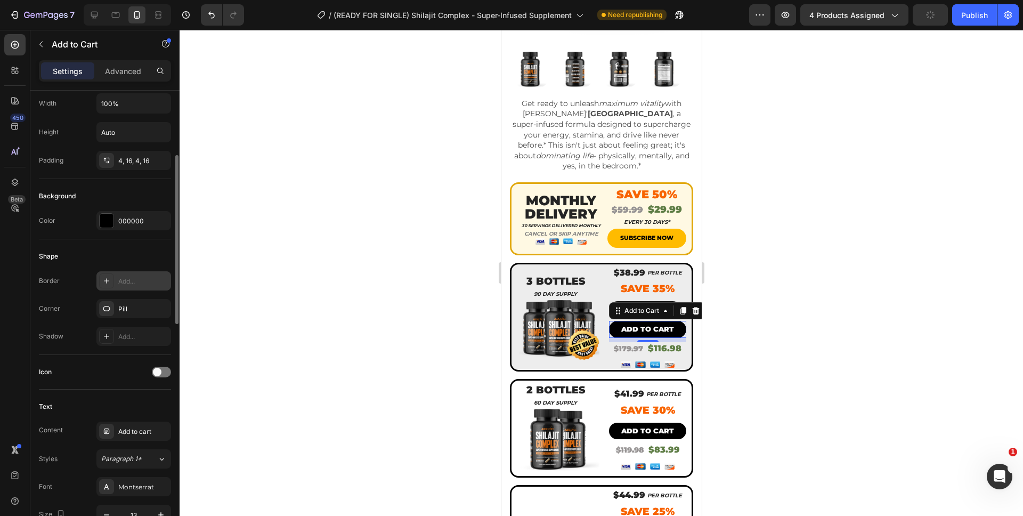
scroll to position [185, 0]
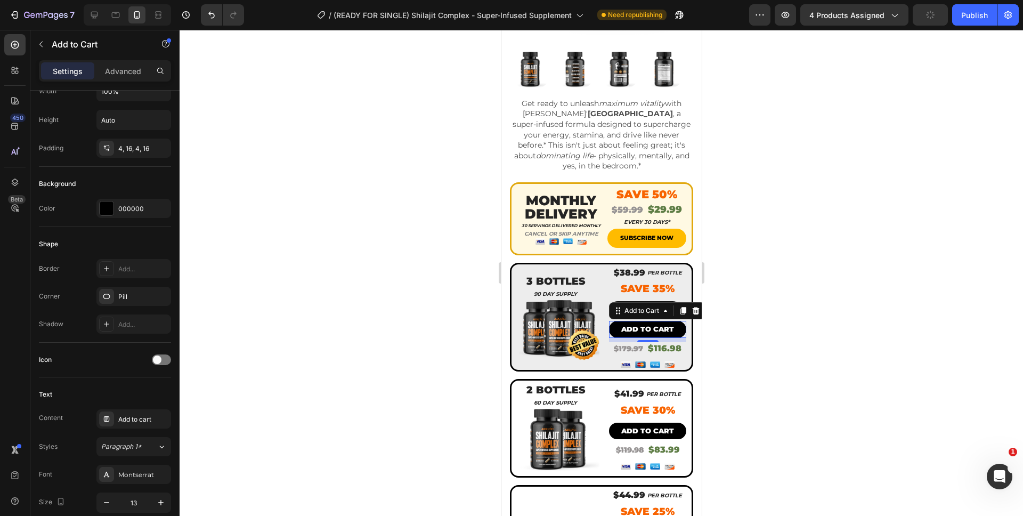
click at [760, 335] on div at bounding box center [602, 273] width 844 height 486
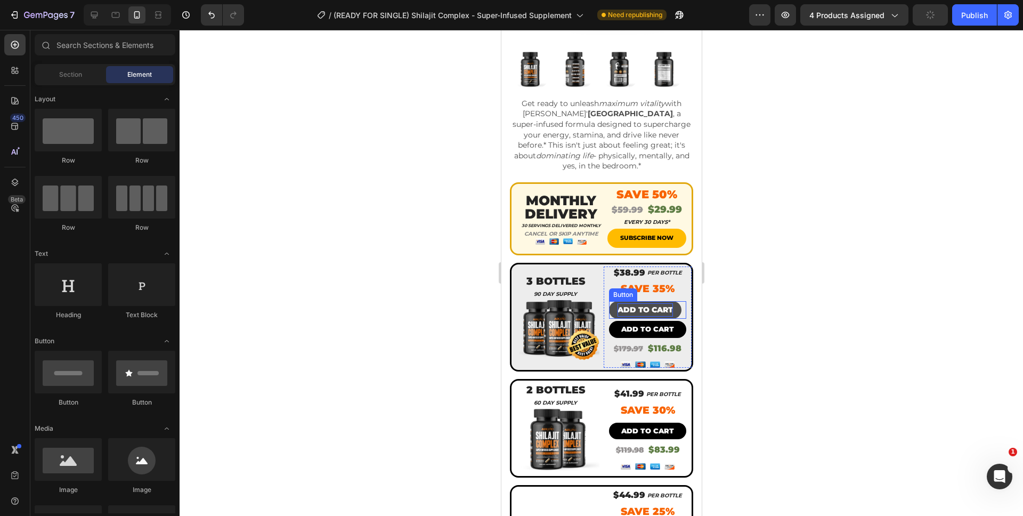
click at [644, 303] on p "ADD TO CART" at bounding box center [644, 309] width 55 height 13
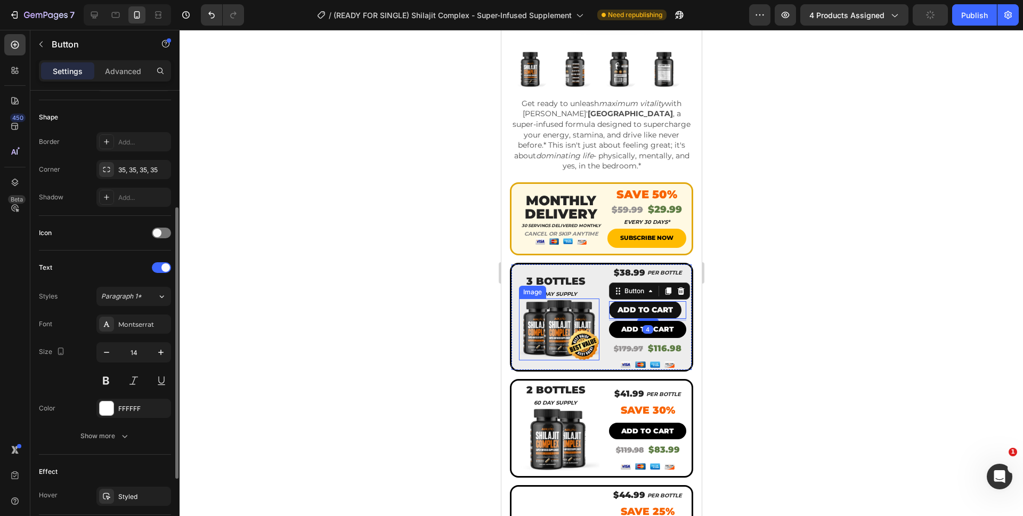
scroll to position [194, 0]
click at [112, 358] on button "button" at bounding box center [106, 354] width 19 height 19
click at [164, 359] on icon "button" at bounding box center [161, 354] width 11 height 11
type input "14"
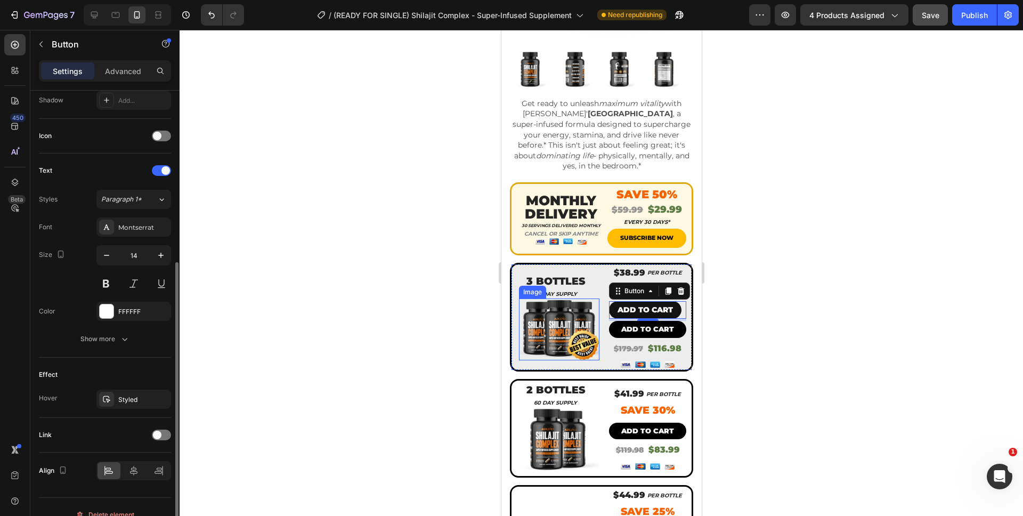
scroll to position [291, 0]
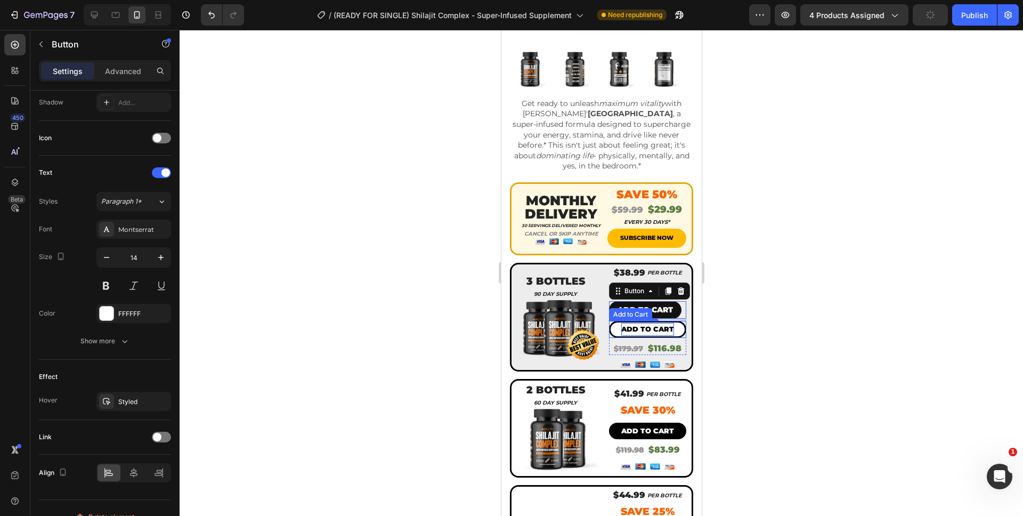
click at [630, 323] on p "Add to cart" at bounding box center [647, 329] width 53 height 12
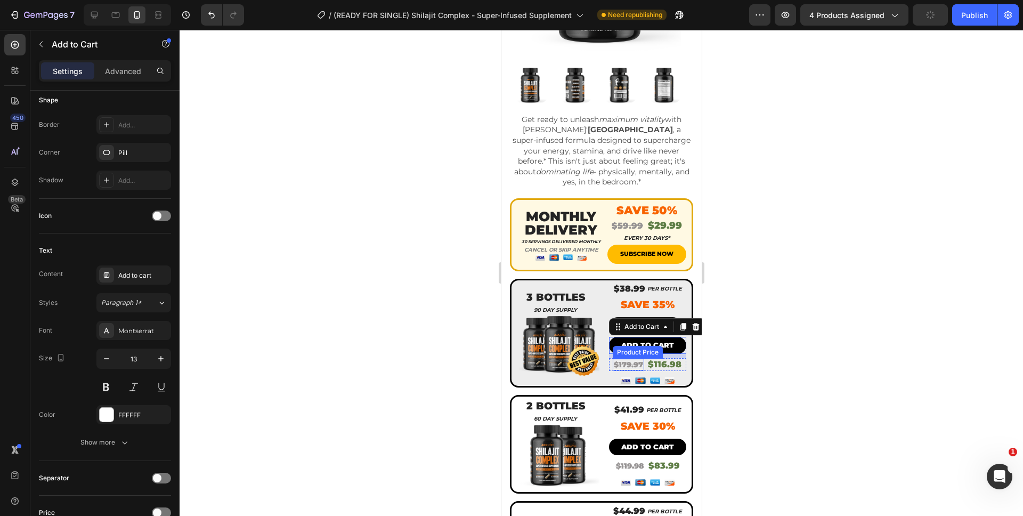
scroll to position [217, 0]
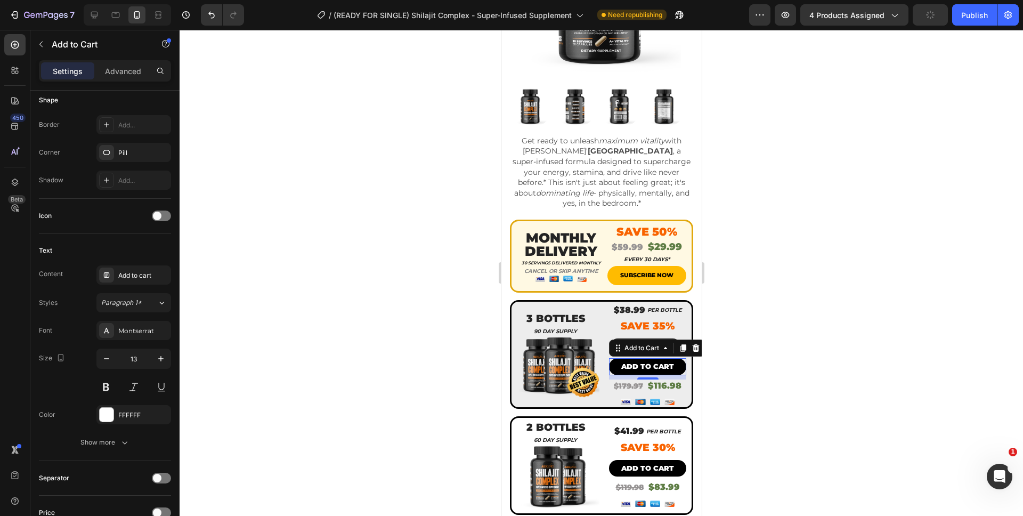
click at [793, 361] on div at bounding box center [602, 273] width 844 height 486
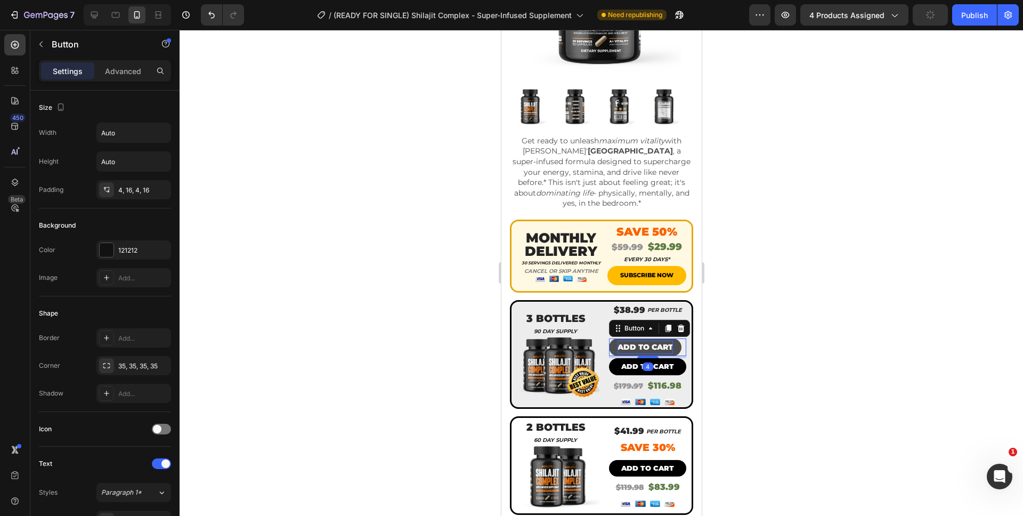
click at [663, 341] on p "ADD TO CART" at bounding box center [644, 347] width 55 height 13
click at [659, 341] on p "ADD TO CART" at bounding box center [644, 347] width 55 height 13
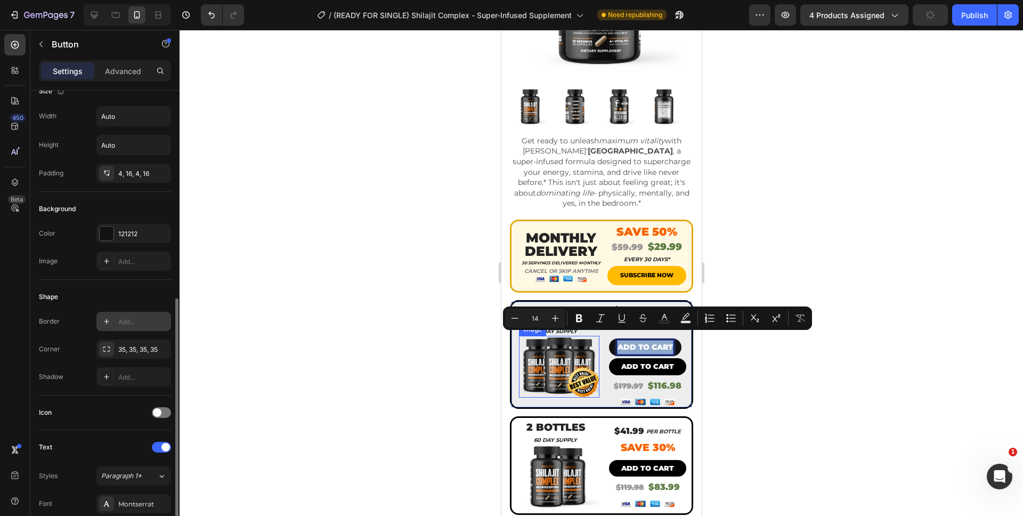
scroll to position [141, 0]
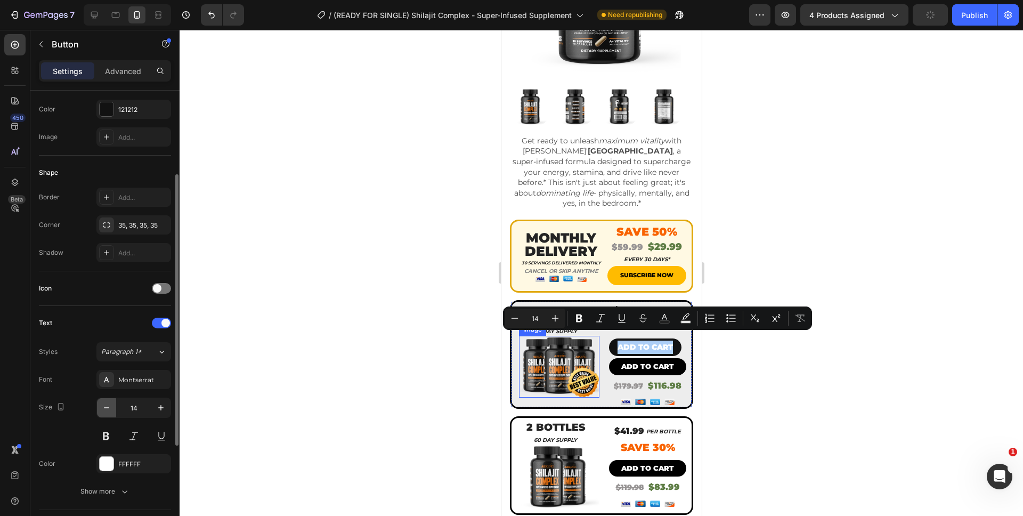
click at [110, 403] on icon "button" at bounding box center [106, 407] width 11 height 11
type input "13"
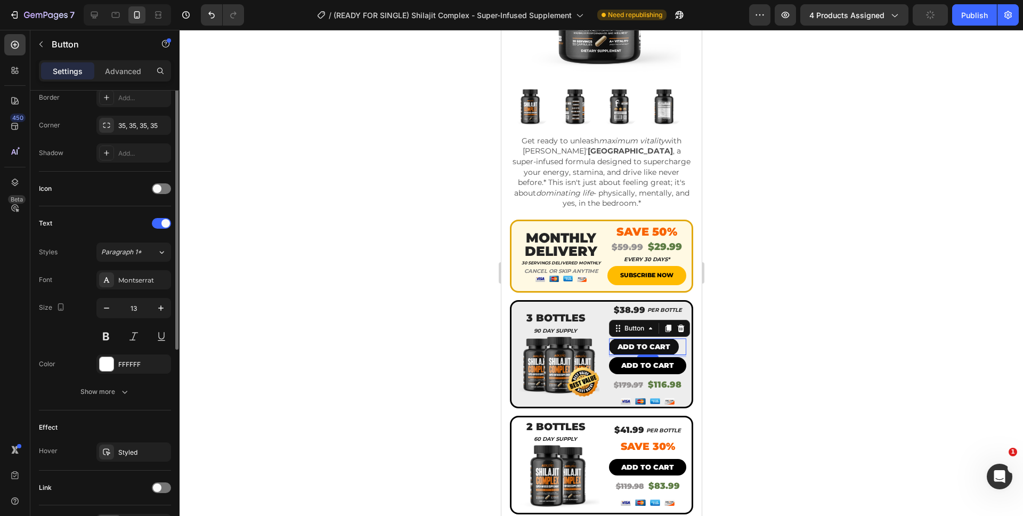
scroll to position [309, 0]
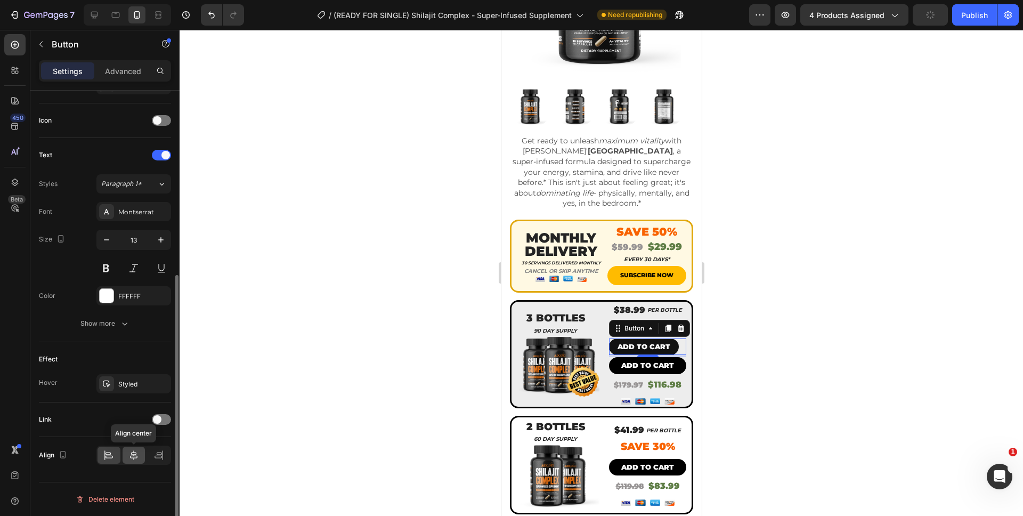
click at [137, 459] on icon at bounding box center [133, 455] width 11 height 11
click at [746, 408] on div at bounding box center [602, 273] width 844 height 486
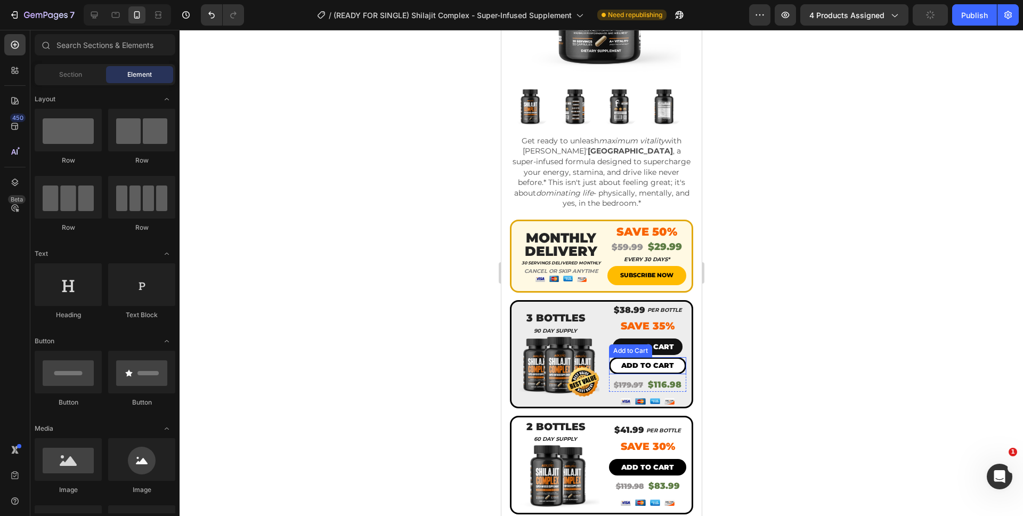
click at [669, 364] on button "Add to cart" at bounding box center [647, 365] width 77 height 17
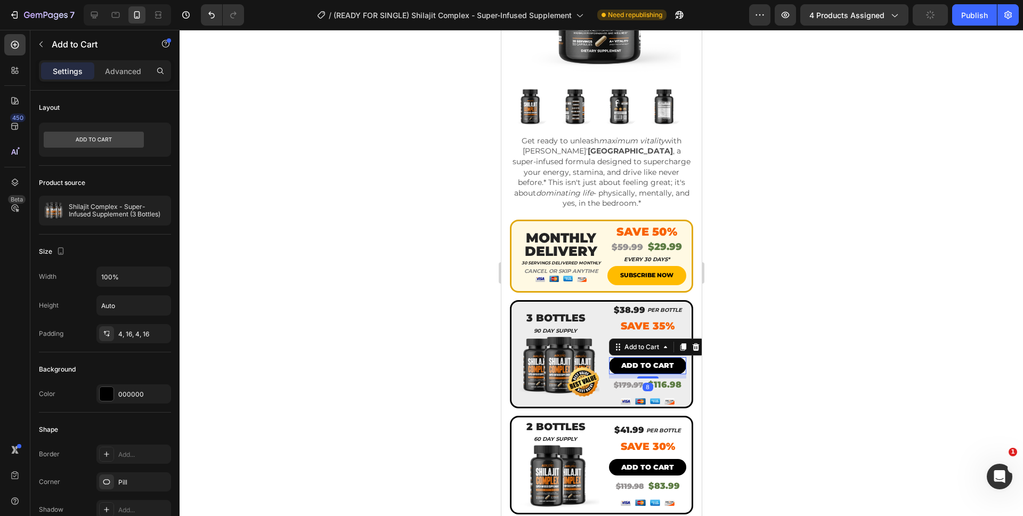
click at [726, 368] on div at bounding box center [602, 273] width 844 height 486
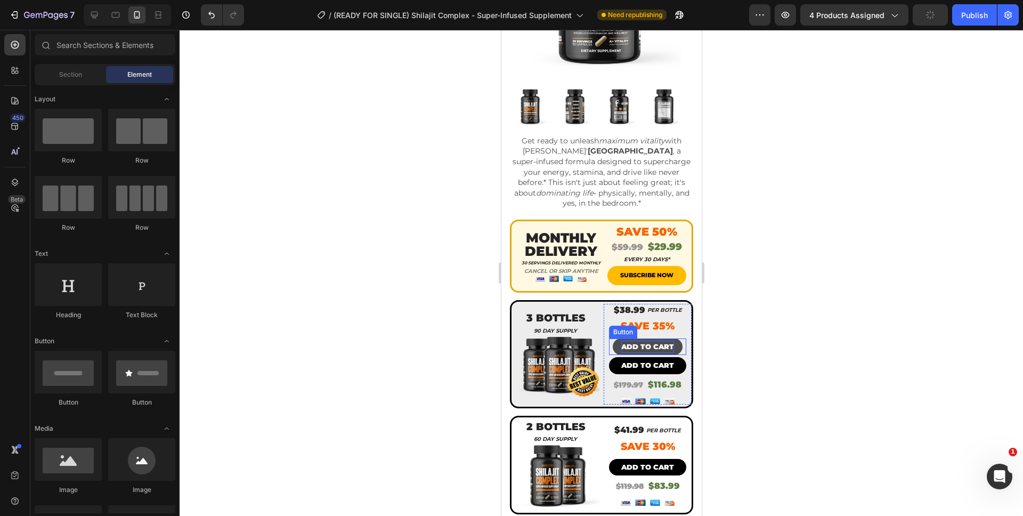
click at [663, 343] on p "ADD TO CART" at bounding box center [647, 347] width 53 height 12
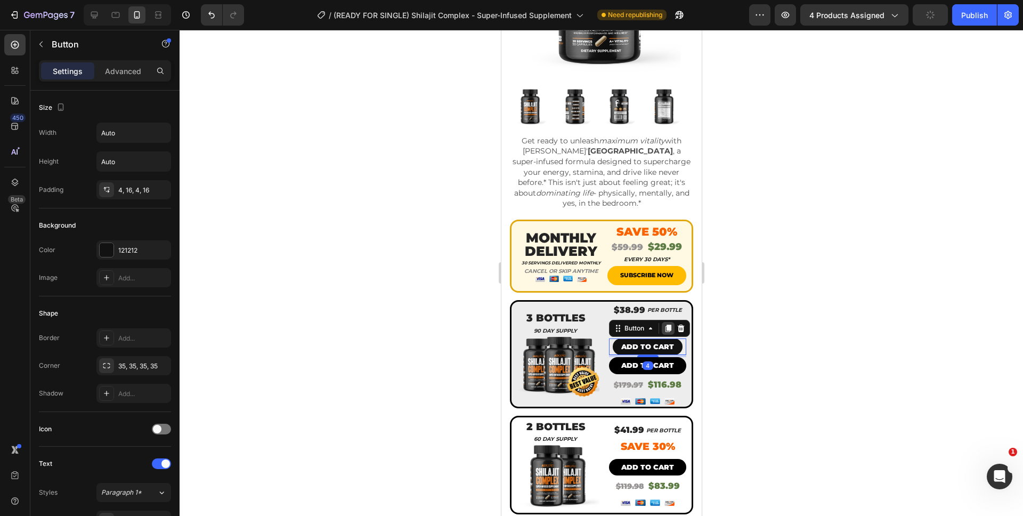
click at [665, 325] on icon at bounding box center [668, 328] width 6 height 7
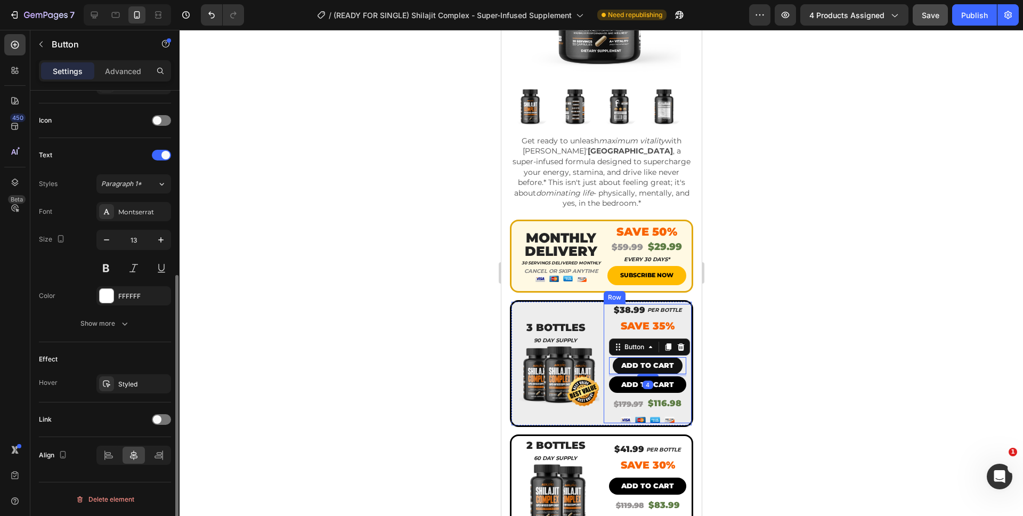
click at [753, 367] on div at bounding box center [602, 273] width 844 height 486
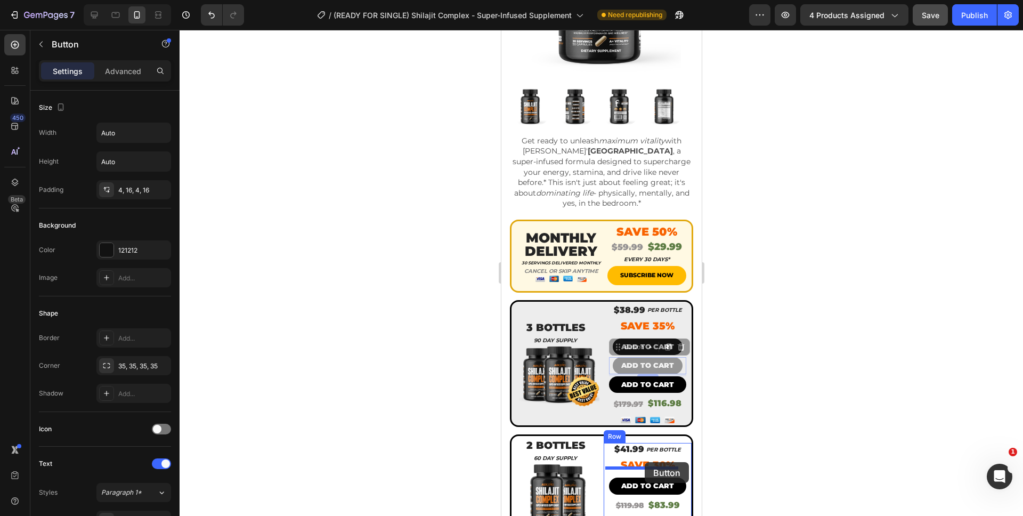
drag, startPoint x: 647, startPoint y: 357, endPoint x: 644, endPoint y: 462, distance: 105.0
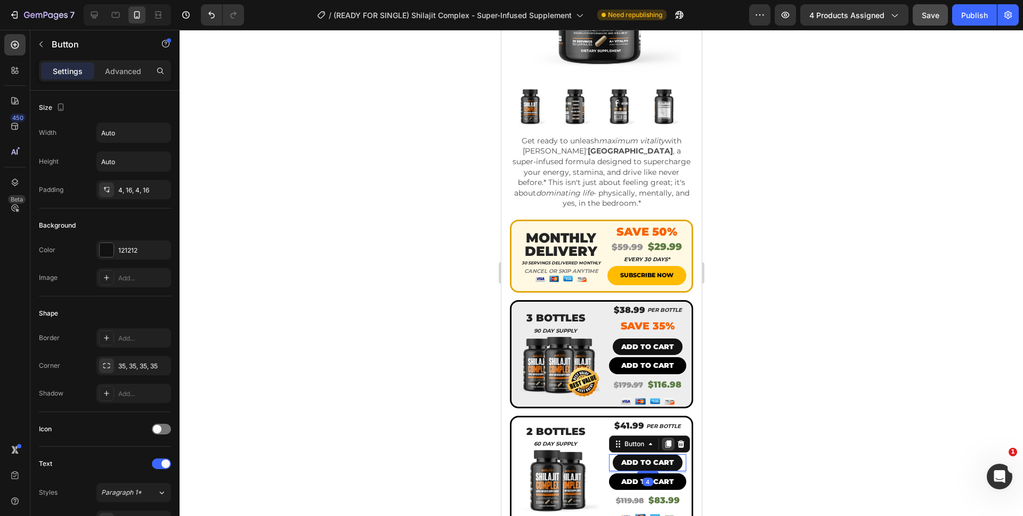
click at [665, 440] on icon at bounding box center [668, 444] width 9 height 9
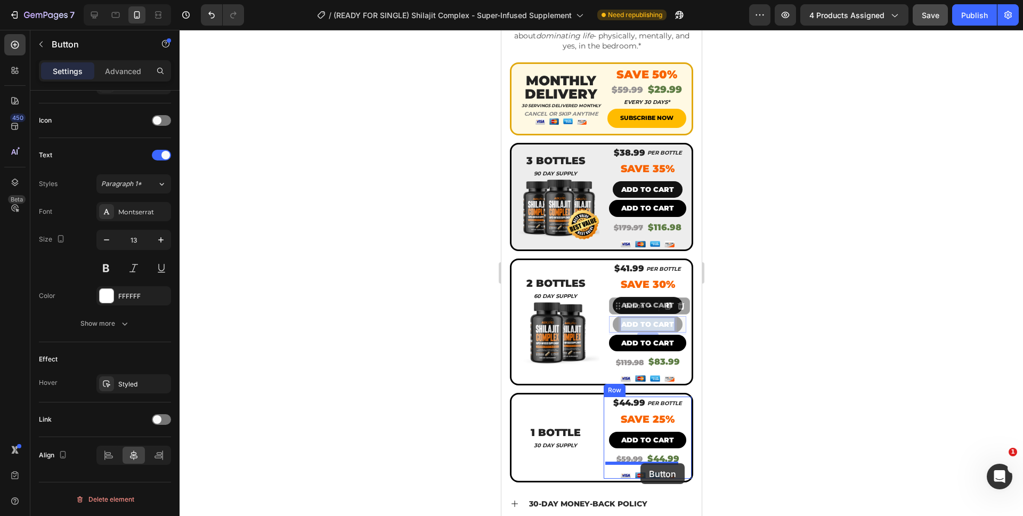
scroll to position [379, 0]
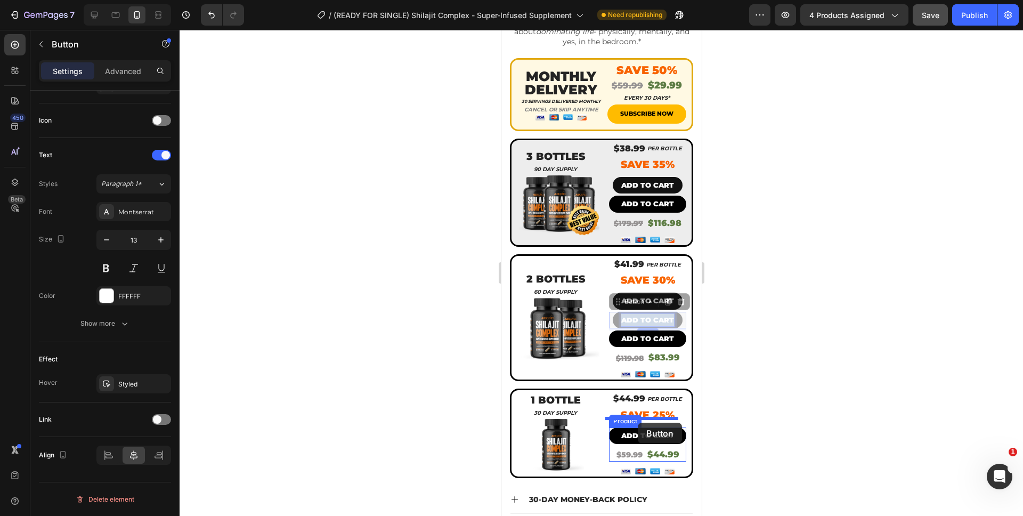
drag, startPoint x: 643, startPoint y: 470, endPoint x: 637, endPoint y: 423, distance: 47.8
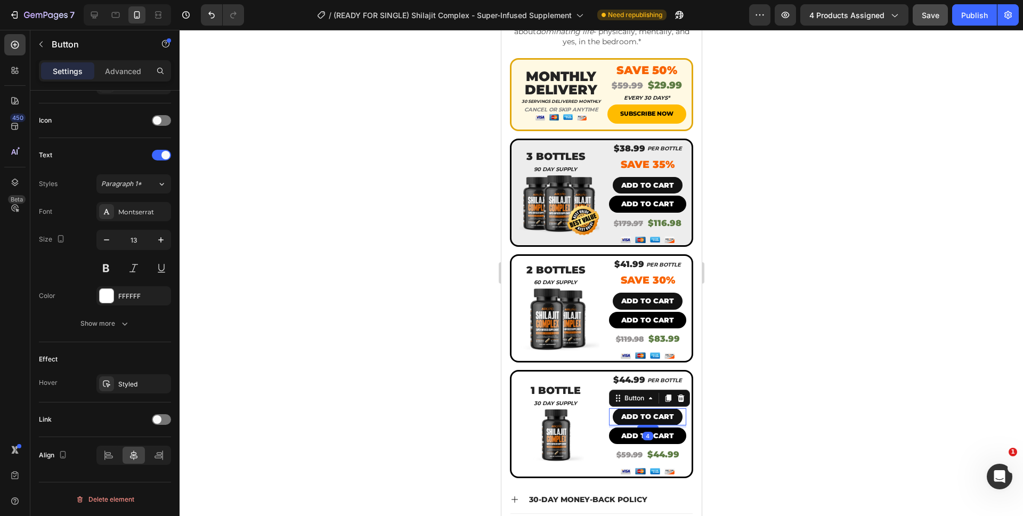
click at [732, 432] on div at bounding box center [602, 273] width 844 height 486
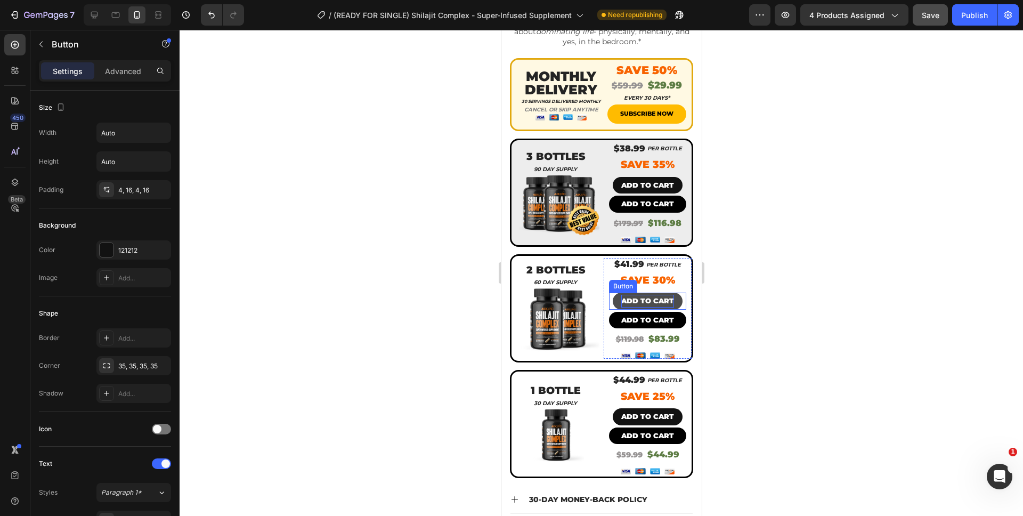
click at [642, 295] on p "ADD TO CART" at bounding box center [647, 301] width 53 height 12
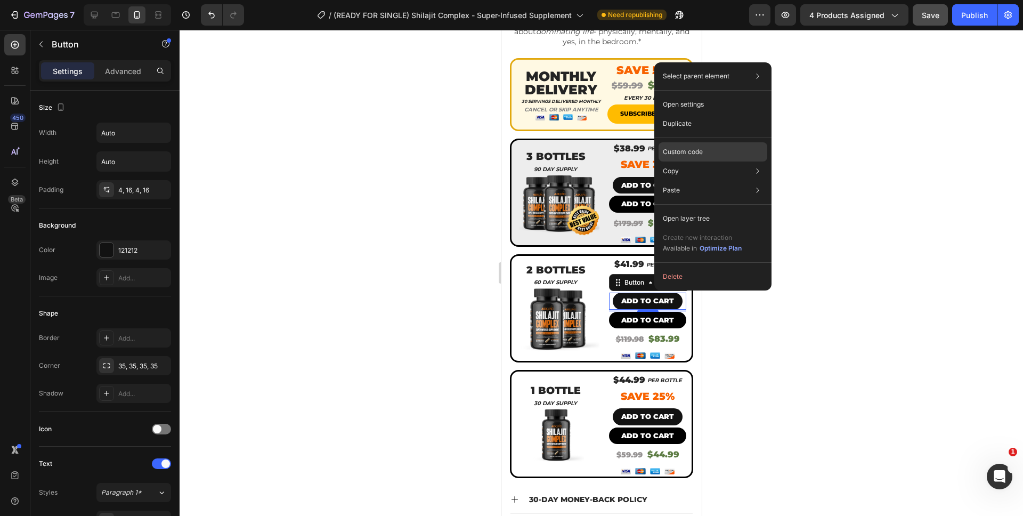
click at [696, 154] on p "Custom code" at bounding box center [683, 152] width 40 height 10
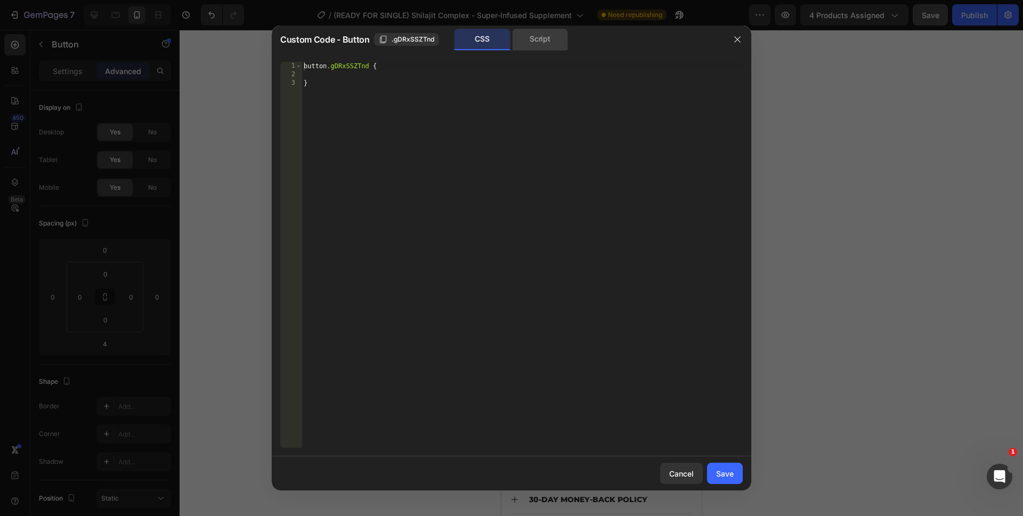
click at [543, 43] on div "Script" at bounding box center [540, 39] width 56 height 21
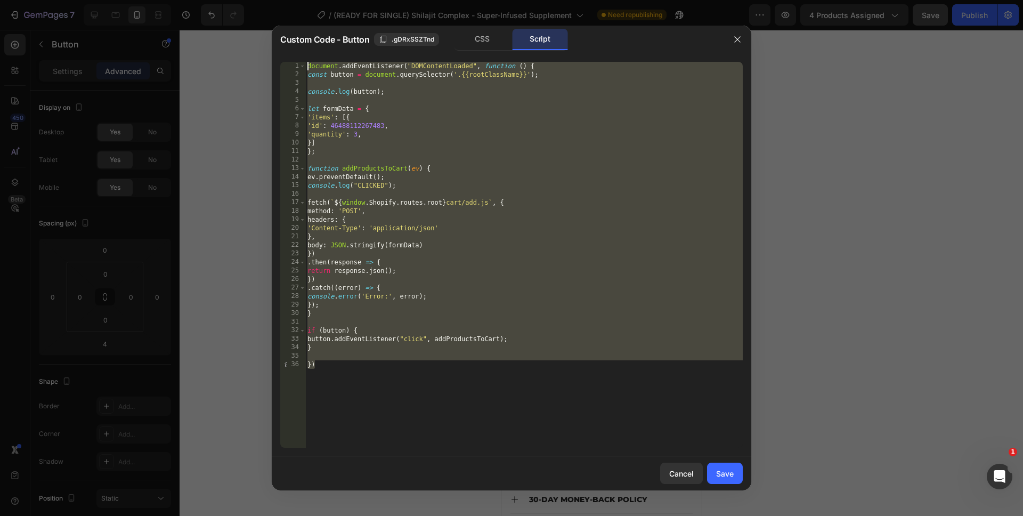
drag, startPoint x: 356, startPoint y: 374, endPoint x: 294, endPoint y: 63, distance: 316.9
click at [294, 63] on div "}) 1 2 3 4 5 6 7 8 9 10 11 12 13 14 15 16 17 18 19 20 21 22 23 24 25 26 27 28 2…" at bounding box center [511, 255] width 463 height 386
click at [356, 139] on div "document . addEventListener ( "DOMContentLoaded" , function ( ) { const button …" at bounding box center [524, 263] width 438 height 403
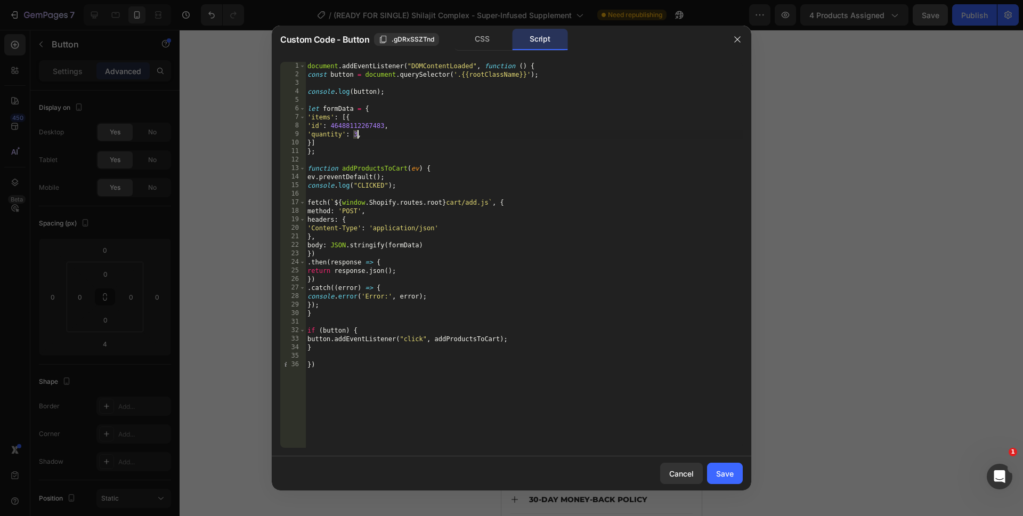
click at [357, 135] on div "document . addEventListener ( "DOMContentLoaded" , function ( ) { const button …" at bounding box center [524, 263] width 438 height 403
click at [366, 404] on div "document . addEventListener ( "DOMContentLoaded" , function ( ) { const button …" at bounding box center [524, 263] width 438 height 403
type textarea "})"
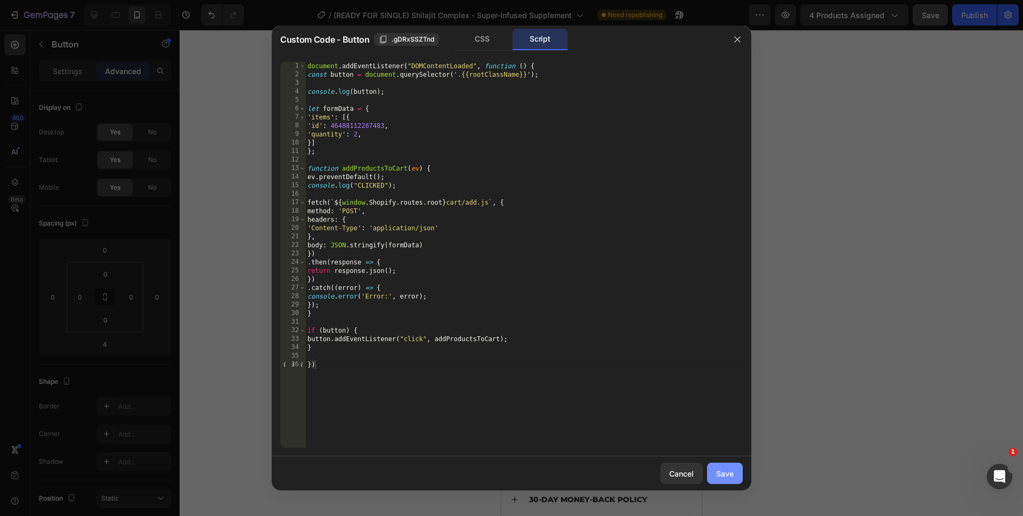
click at [726, 467] on button "Save" at bounding box center [725, 473] width 36 height 21
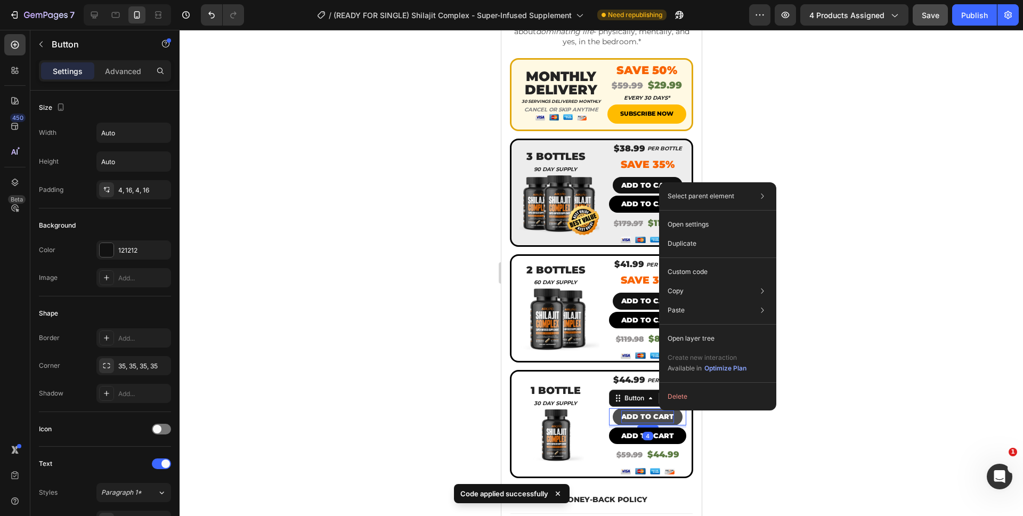
scroll to position [309, 0]
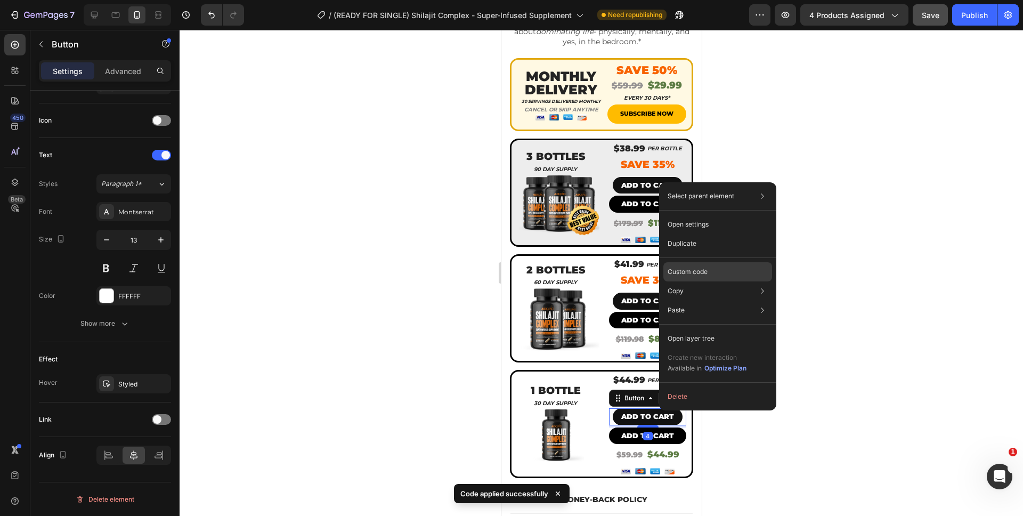
click at [708, 301] on div "Custom code" at bounding box center [718, 310] width 109 height 19
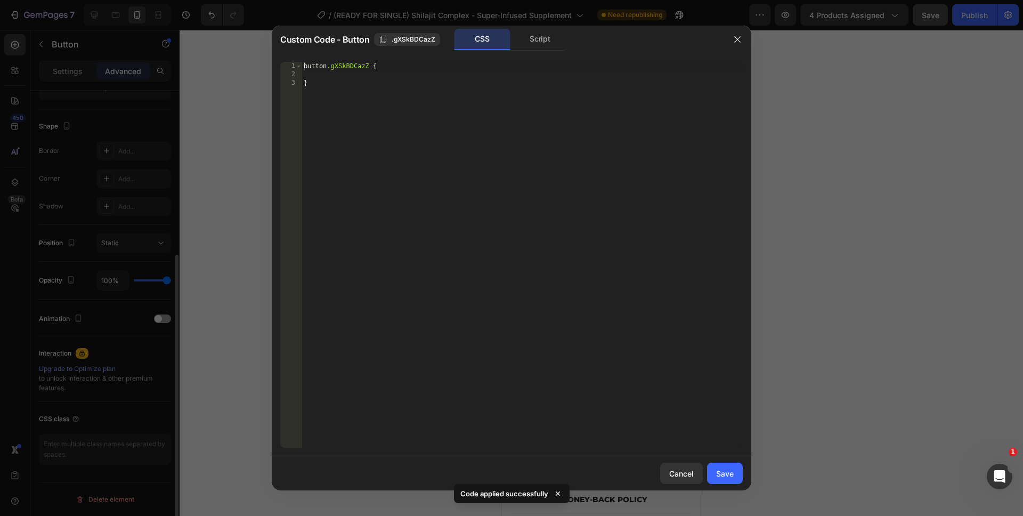
scroll to position [255, 0]
click at [525, 44] on div "Script" at bounding box center [540, 39] width 56 height 21
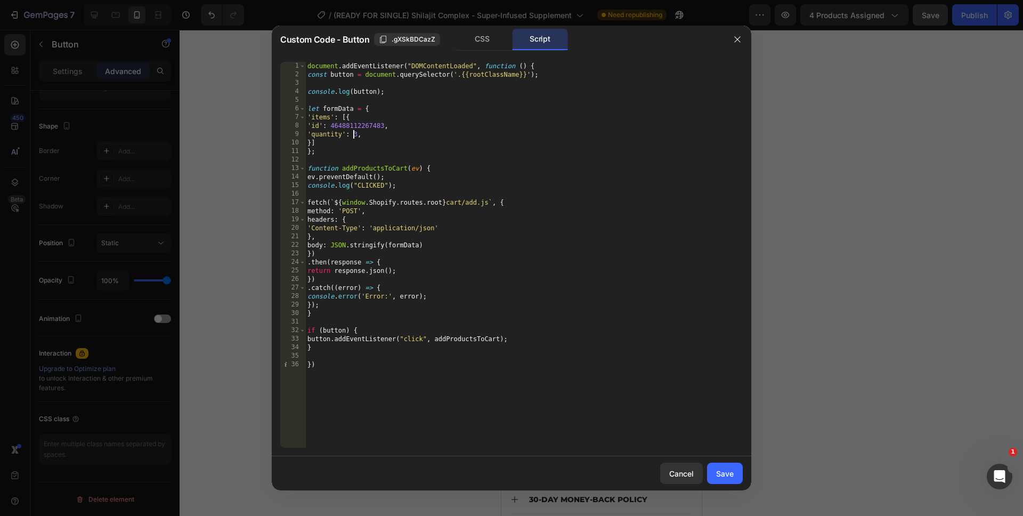
click at [356, 135] on div "document . addEventListener ( "DOMContentLoaded" , function ( ) { const button …" at bounding box center [524, 263] width 438 height 403
click at [357, 134] on div "document . addEventListener ( "DOMContentLoaded" , function ( ) { const button …" at bounding box center [524, 263] width 438 height 403
click at [432, 419] on div "document . addEventListener ( "DOMContentLoaded" , function ( ) { const button …" at bounding box center [524, 263] width 438 height 403
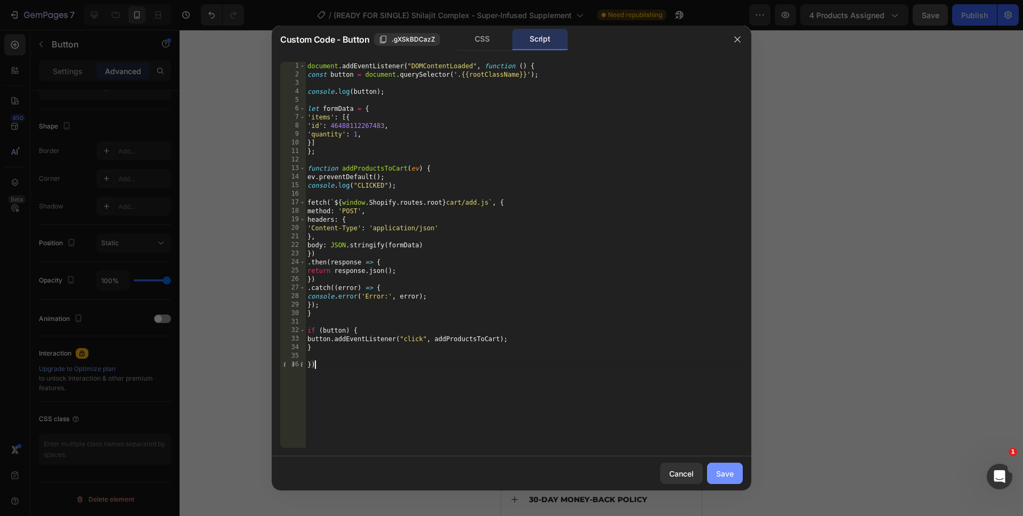
type textarea "})"
click at [714, 474] on button "Save" at bounding box center [725, 473] width 36 height 21
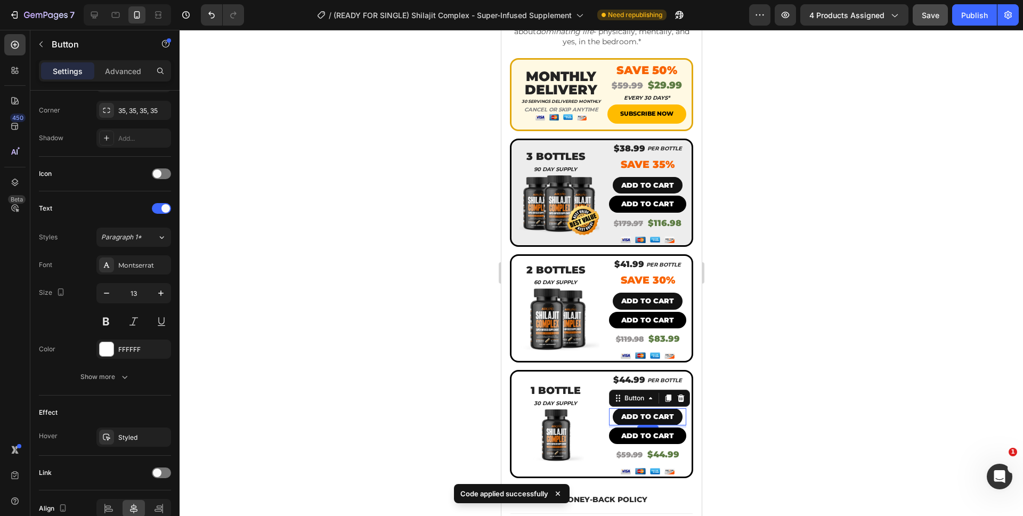
click at [728, 433] on div at bounding box center [602, 273] width 844 height 486
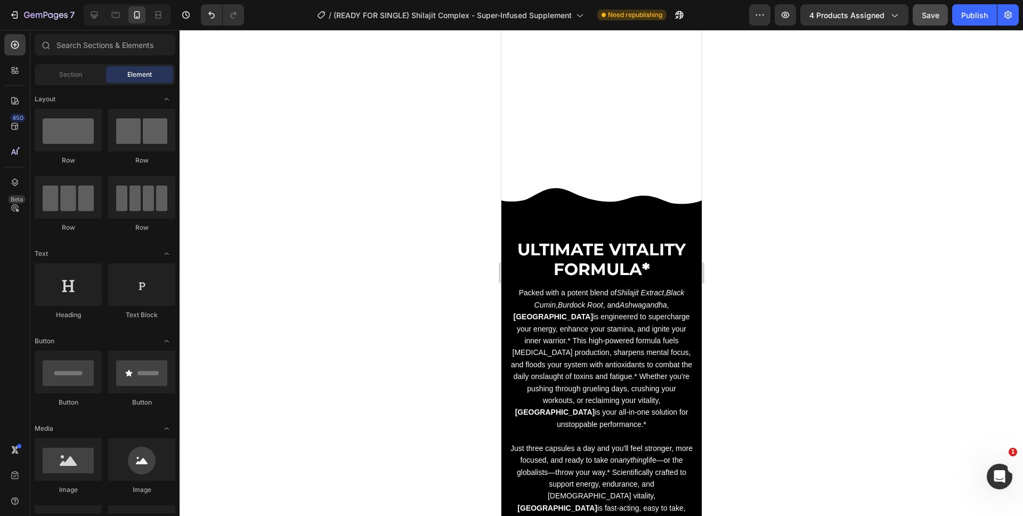
scroll to position [3111, 0]
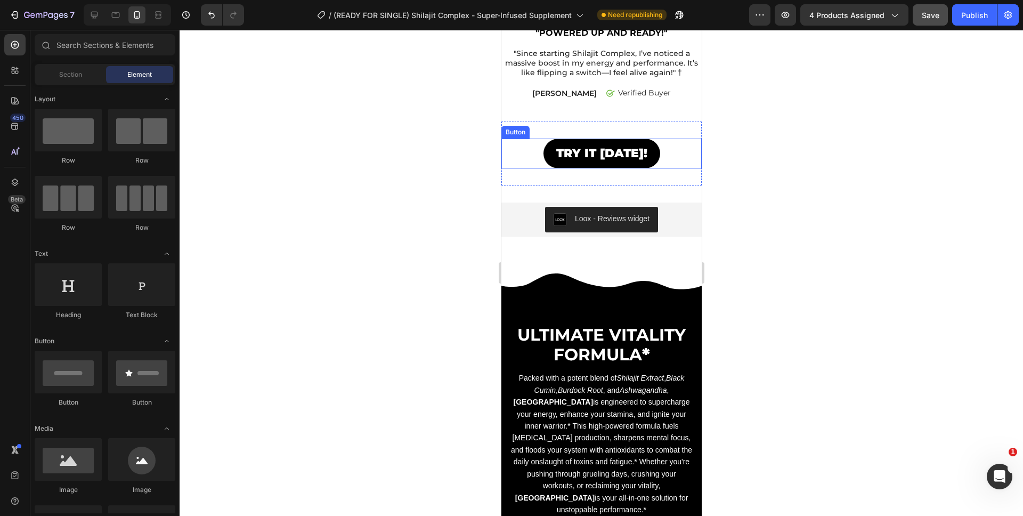
click at [660, 148] on div "TRY IT TODAY! Button" at bounding box center [601, 154] width 200 height 30
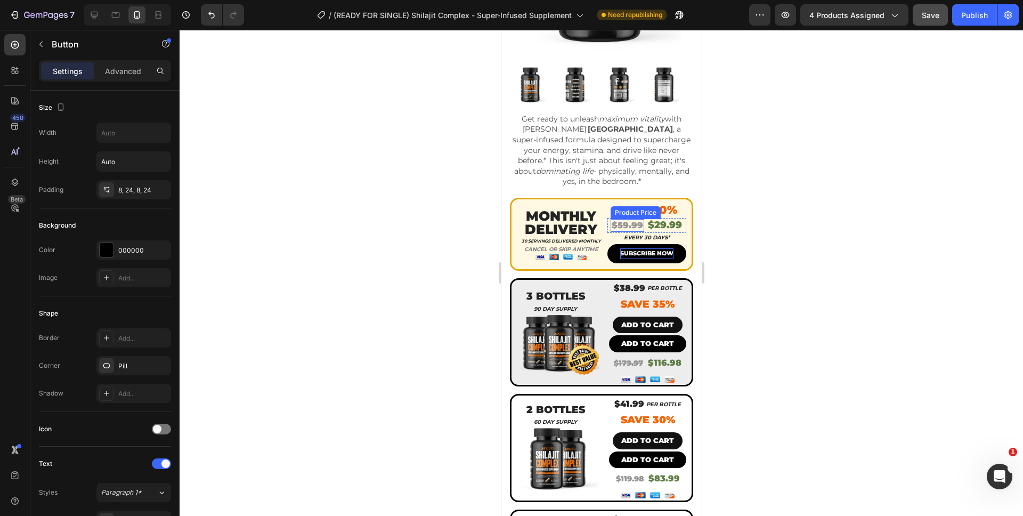
scroll to position [236, 0]
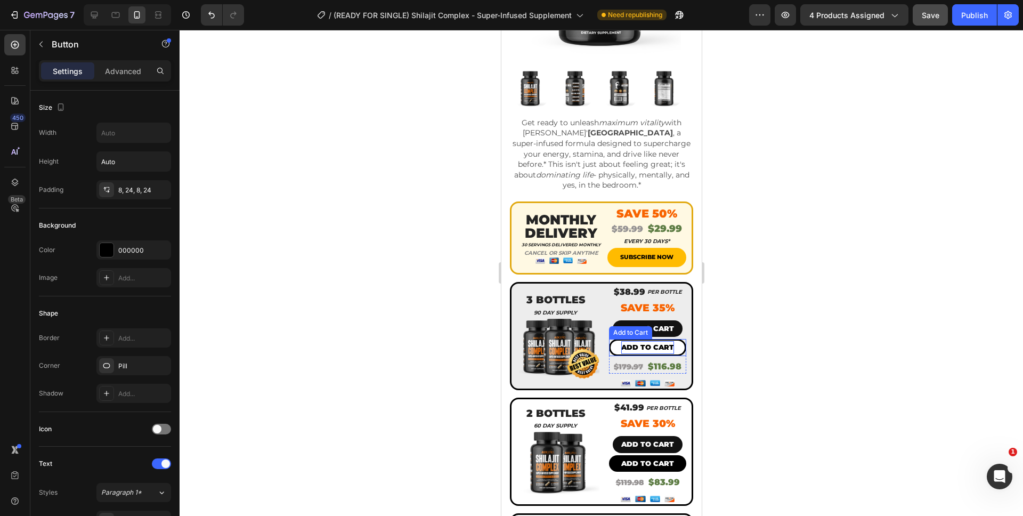
click at [622, 341] on div "Add to cart" at bounding box center [647, 347] width 53 height 12
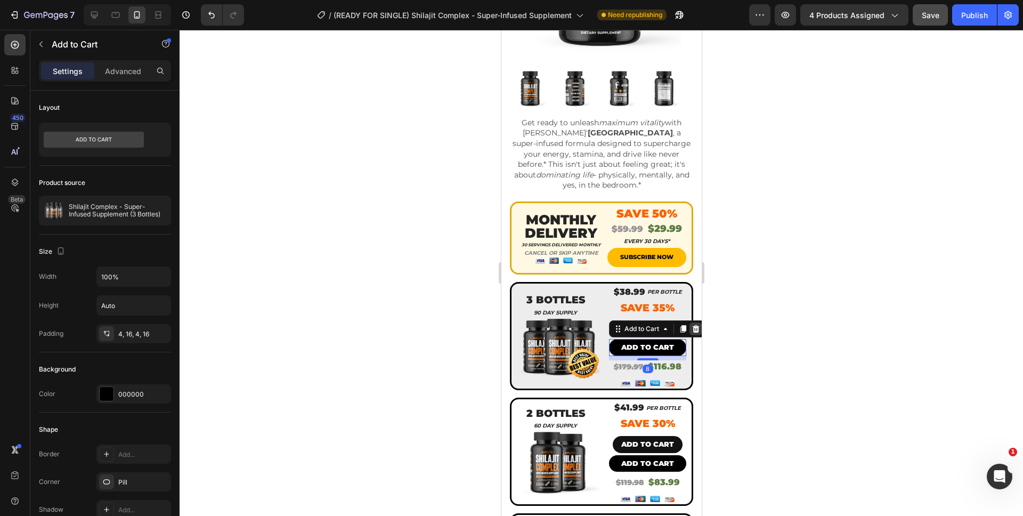
click at [692, 325] on icon at bounding box center [695, 328] width 7 height 7
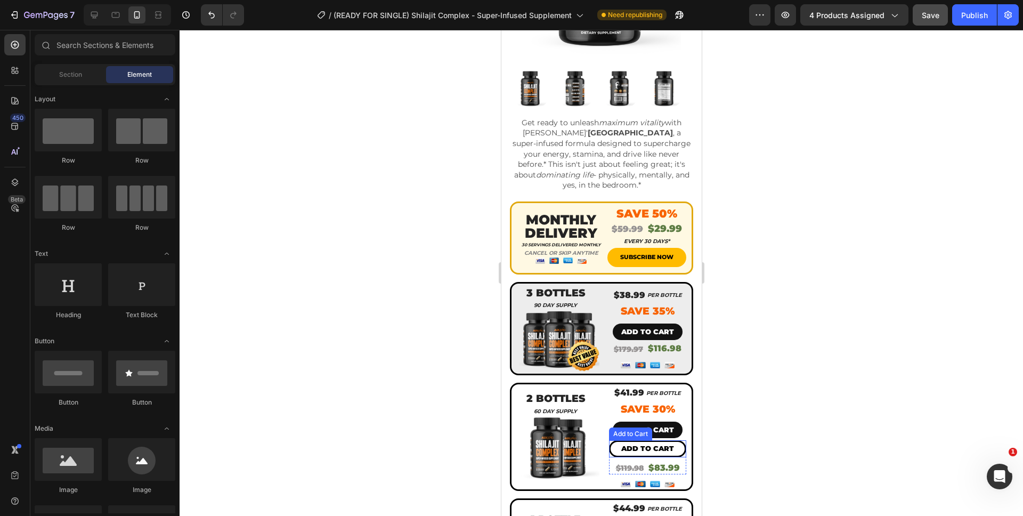
click at [610, 440] on button "Add to cart" at bounding box center [647, 448] width 77 height 17
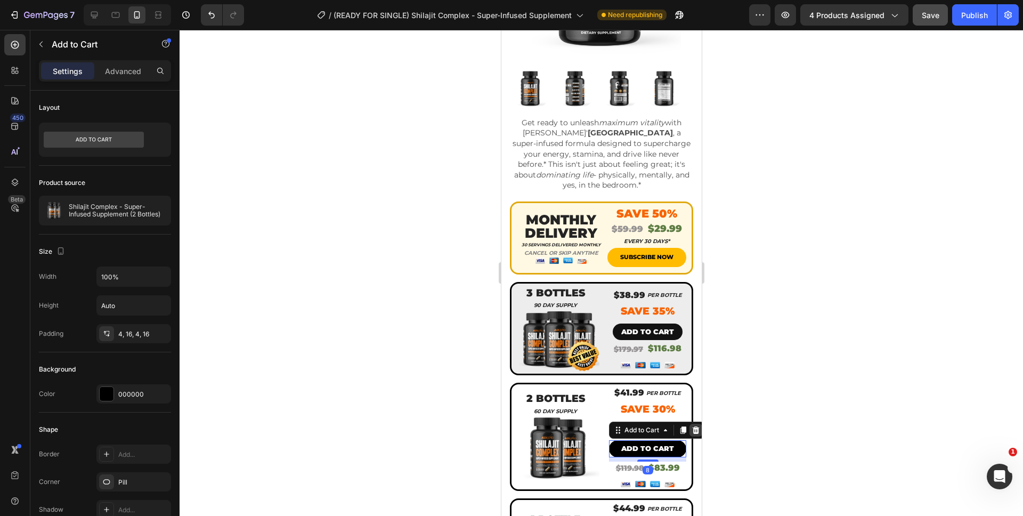
click at [691, 426] on icon at bounding box center [695, 430] width 9 height 9
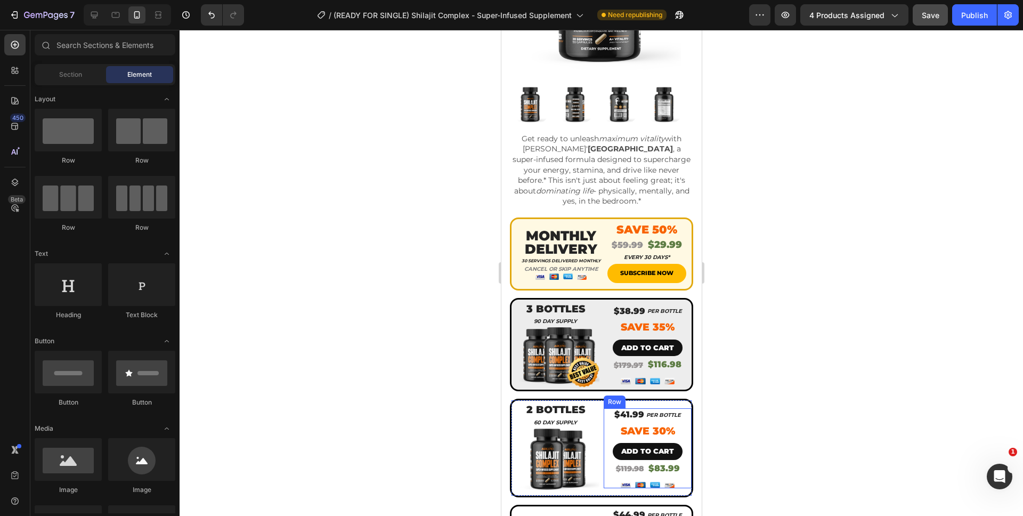
scroll to position [346, 0]
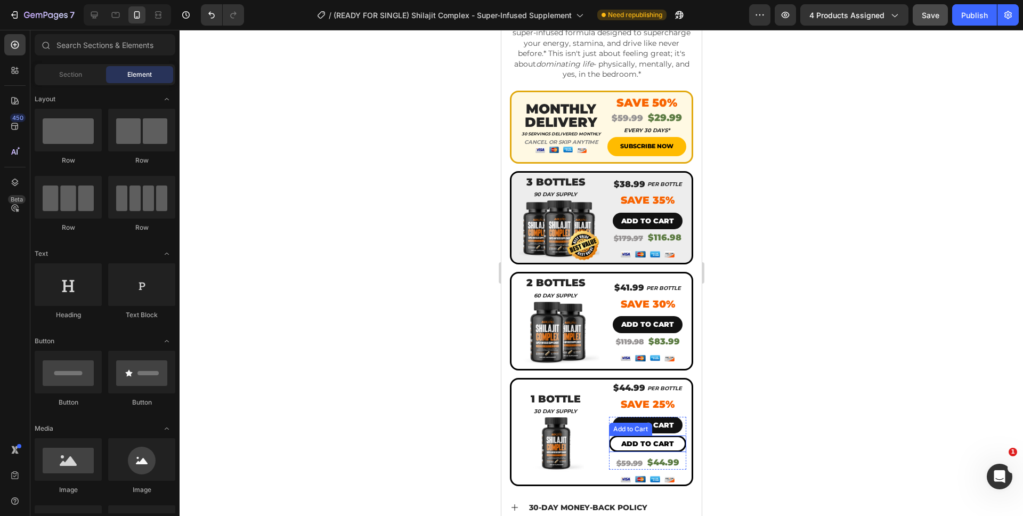
click at [611, 435] on button "Add to cart" at bounding box center [647, 443] width 77 height 17
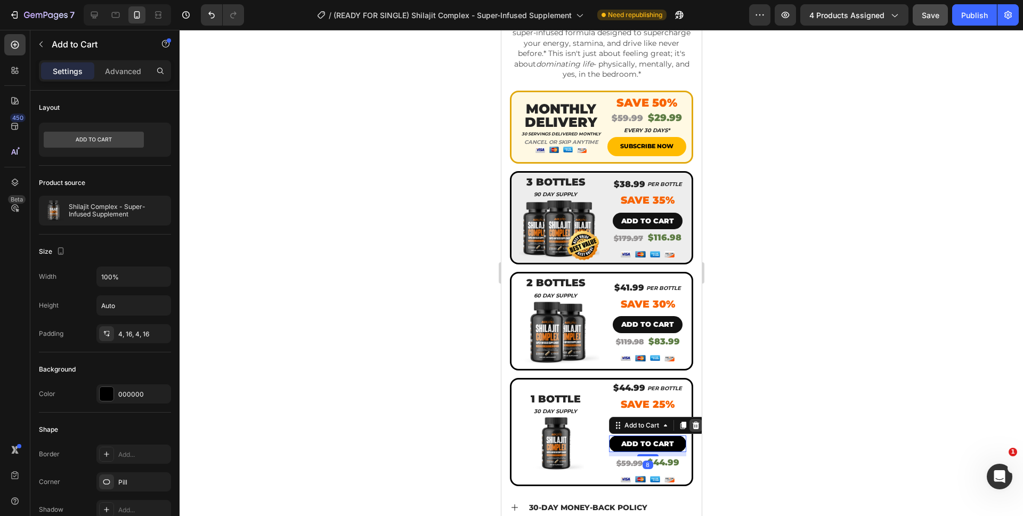
click at [691, 421] on icon at bounding box center [695, 425] width 9 height 9
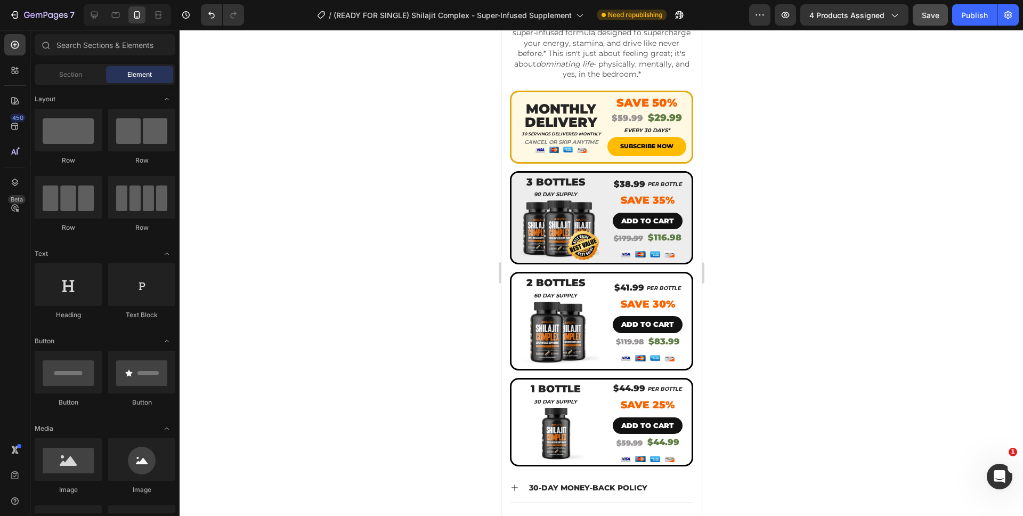
click at [714, 428] on div at bounding box center [602, 273] width 844 height 486
click at [939, 10] on div "Save" at bounding box center [931, 15] width 18 height 11
click at [927, 25] on button "Save" at bounding box center [930, 14] width 35 height 21
click at [931, 11] on span "Save" at bounding box center [931, 15] width 18 height 9
click at [929, 22] on button "Save" at bounding box center [930, 14] width 35 height 21
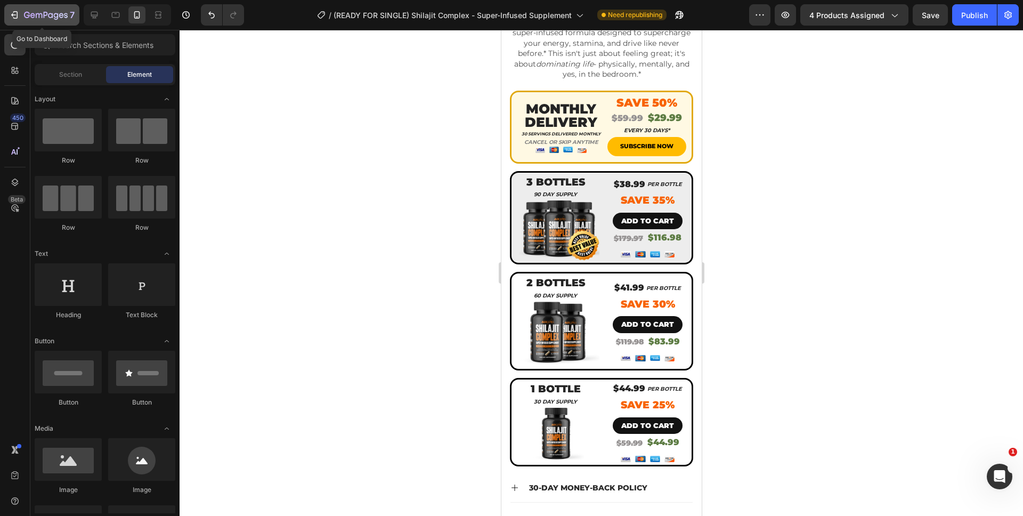
click at [26, 20] on icon "button" at bounding box center [46, 15] width 44 height 9
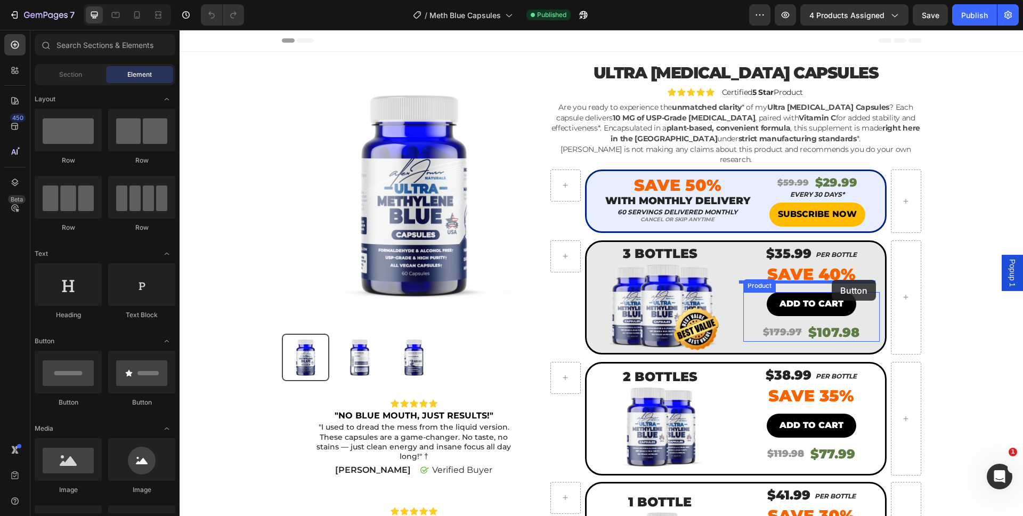
drag, startPoint x: 249, startPoint y: 401, endPoint x: 832, endPoint y: 280, distance: 595.1
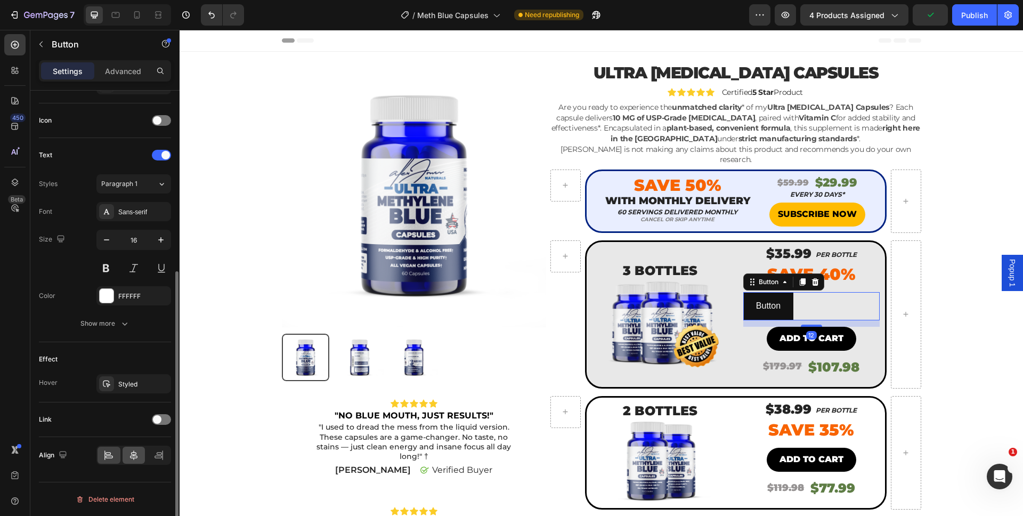
scroll to position [306, 0]
click at [130, 455] on icon at bounding box center [133, 457] width 11 height 11
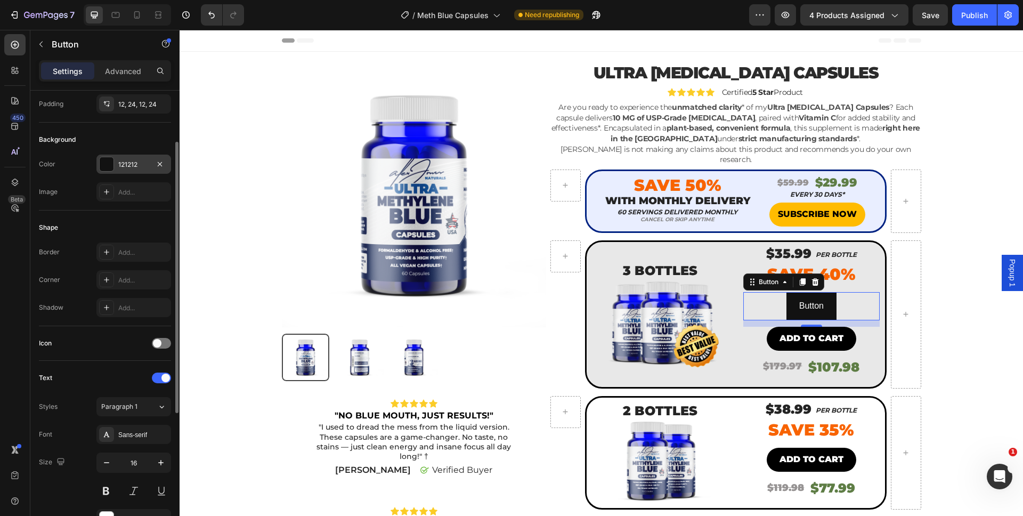
scroll to position [0, 0]
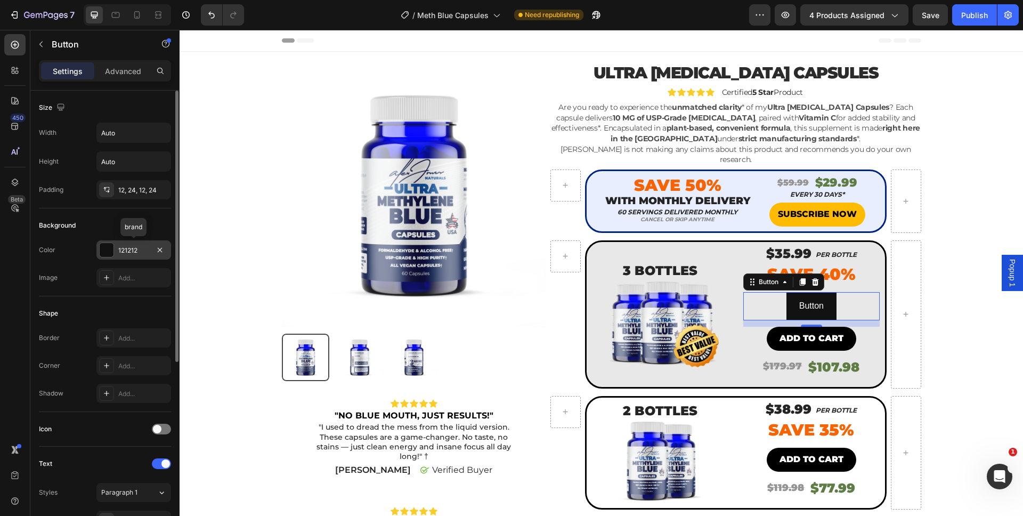
click at [108, 252] on div at bounding box center [107, 250] width 14 height 14
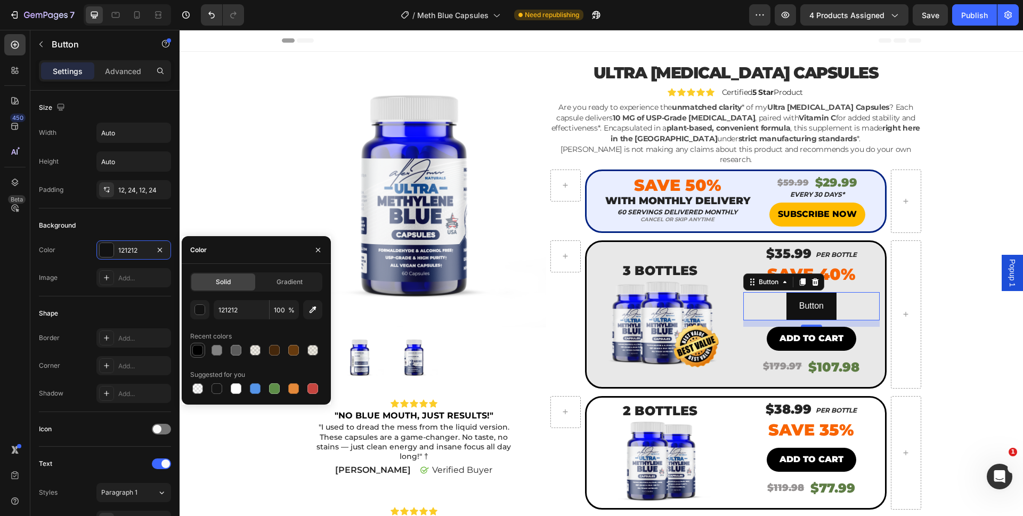
click at [193, 344] on div at bounding box center [197, 350] width 13 height 13
type input "000000"
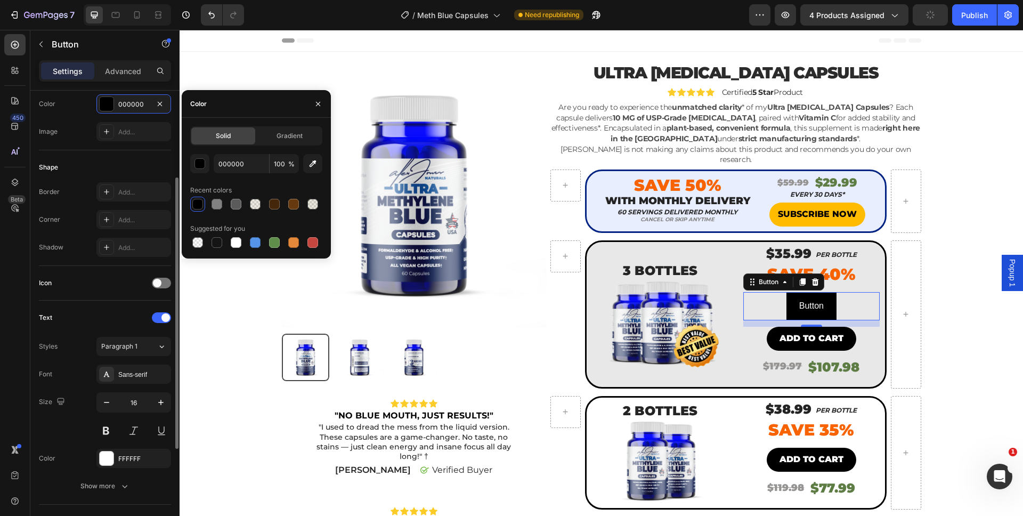
scroll to position [141, 0]
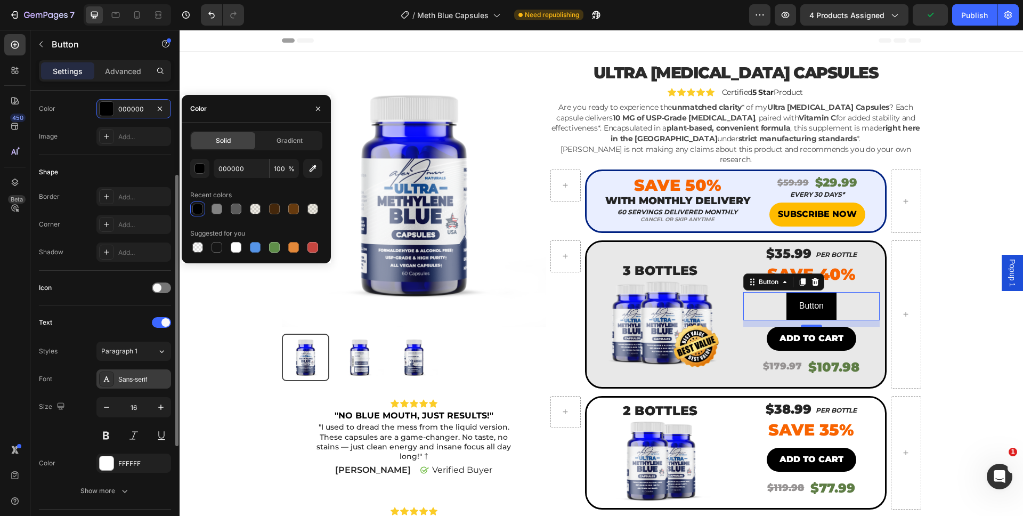
click at [131, 385] on div "Sans-serif" at bounding box center [133, 378] width 75 height 19
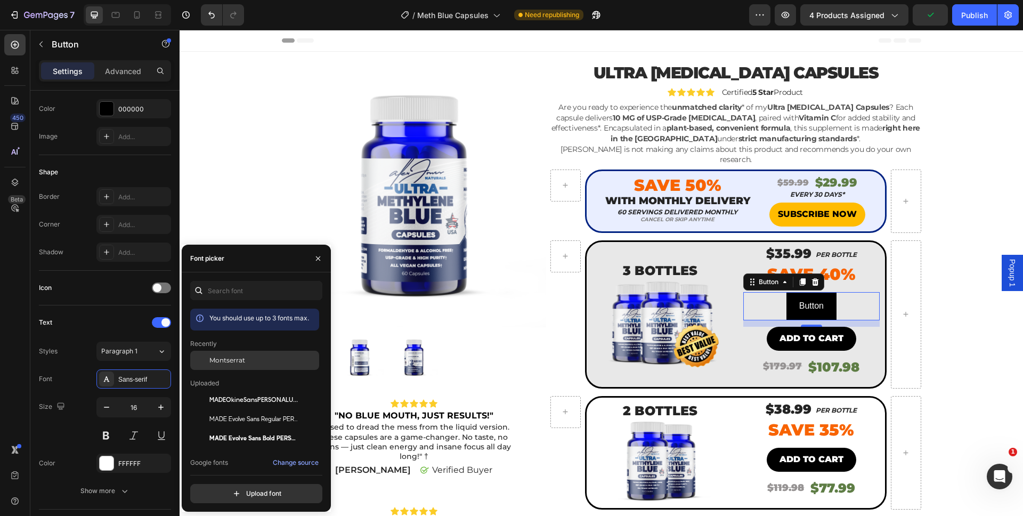
click at [217, 358] on span "Montserrat" at bounding box center [227, 361] width 36 height 10
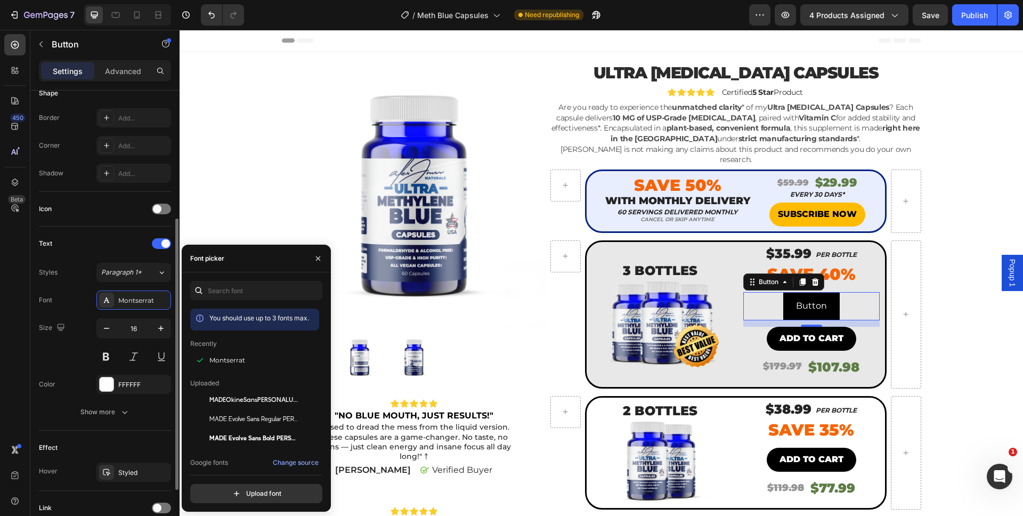
scroll to position [218, 0]
click at [110, 417] on div "Show more" at bounding box center [105, 414] width 50 height 11
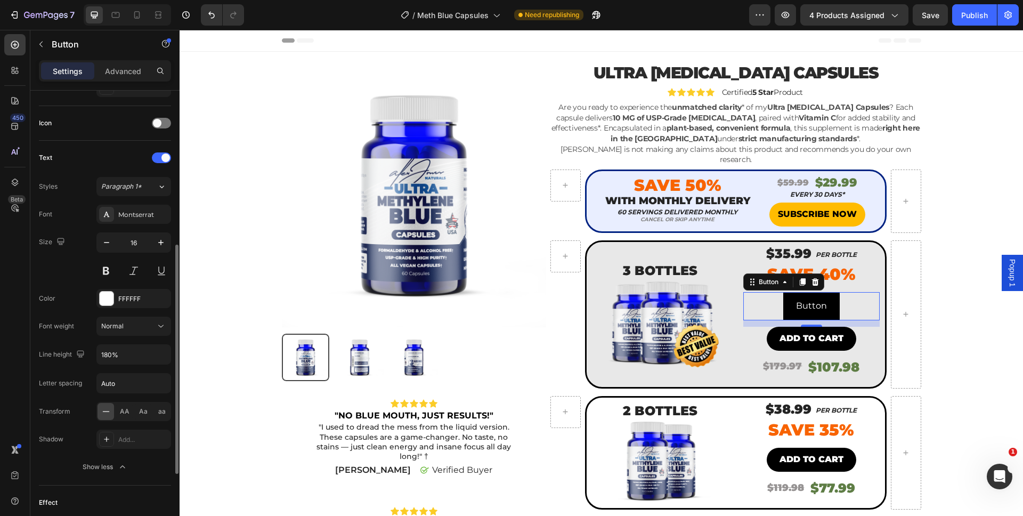
scroll to position [304, 0]
click at [125, 336] on button "Normal" at bounding box center [133, 328] width 75 height 19
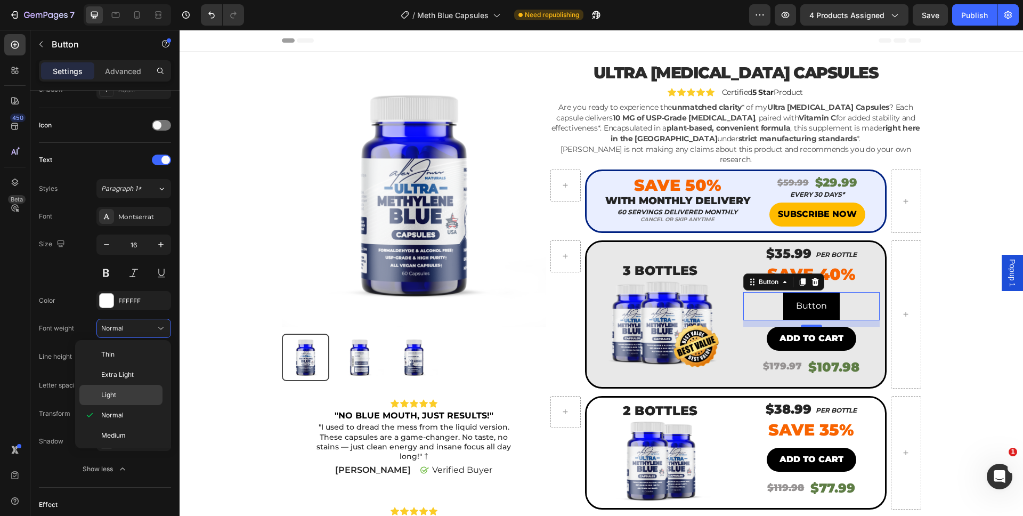
scroll to position [83, 0]
click at [116, 441] on div "Black" at bounding box center [120, 434] width 83 height 20
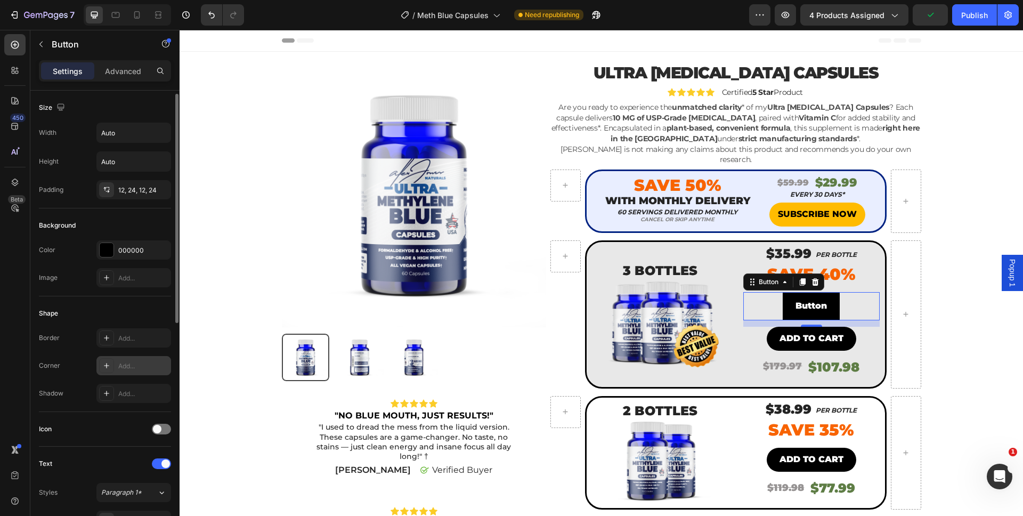
scroll to position [2, 0]
click at [125, 367] on div "Add..." at bounding box center [143, 364] width 50 height 10
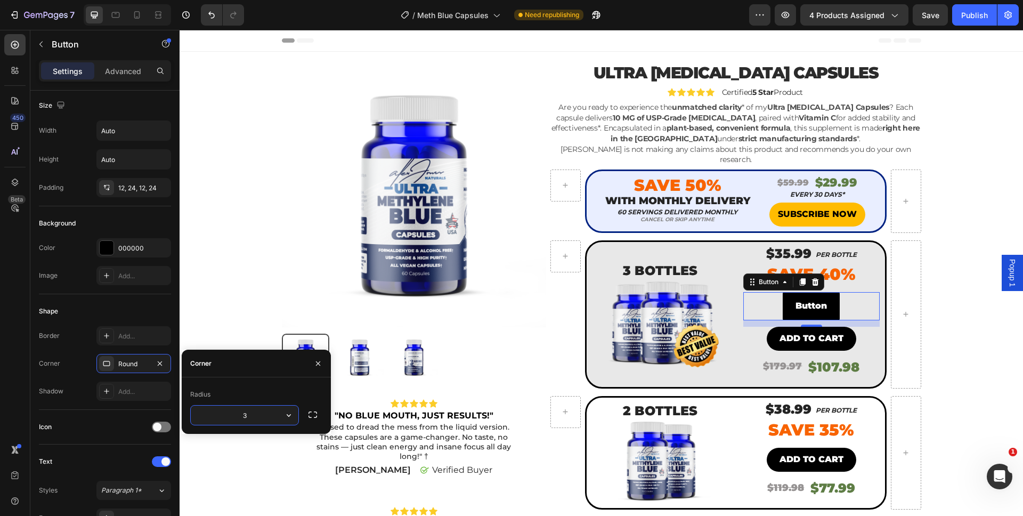
type input "35"
click at [773, 332] on button "Add to cart" at bounding box center [812, 339] width 90 height 24
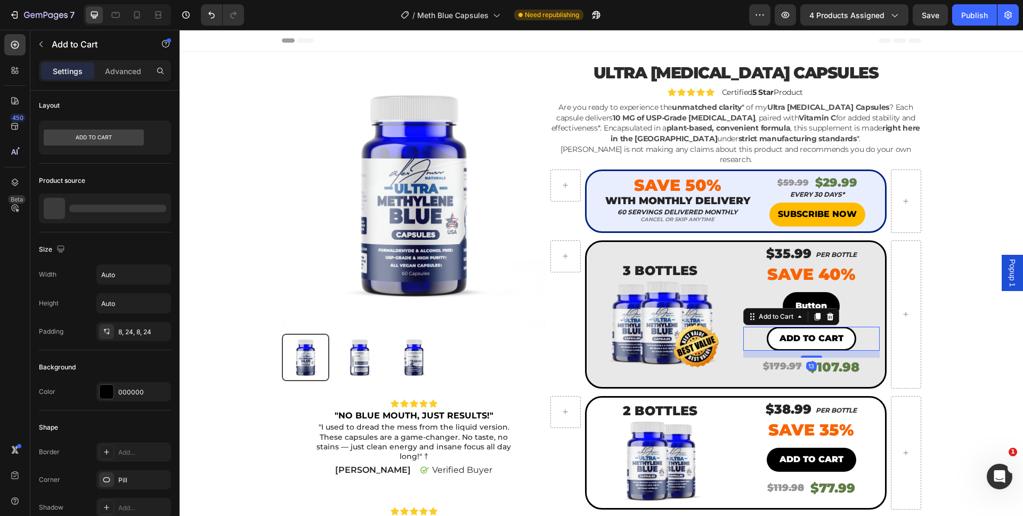
scroll to position [0, 0]
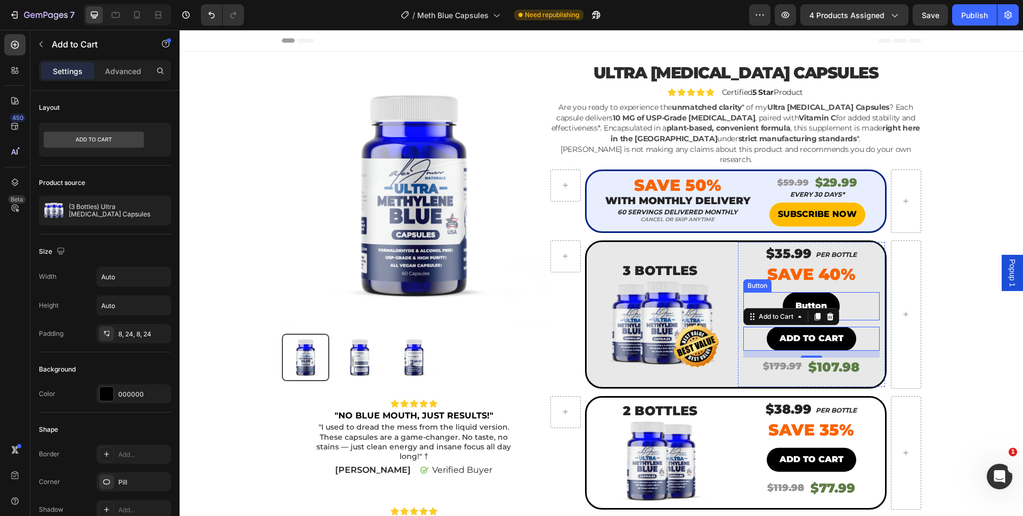
click at [771, 292] on div "Button Button" at bounding box center [812, 306] width 136 height 28
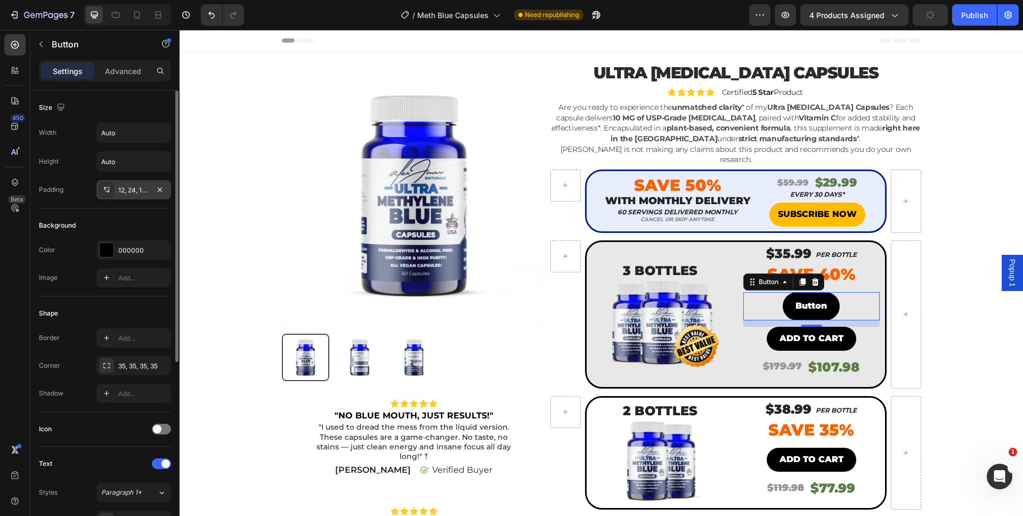
click at [123, 197] on div "12, 24, 12, 24" at bounding box center [133, 189] width 75 height 19
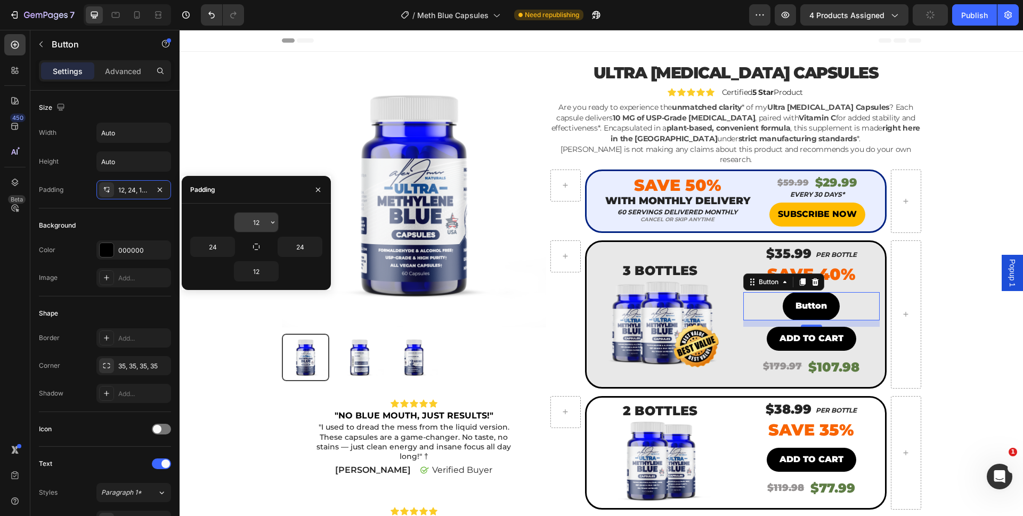
click at [256, 221] on input "12" at bounding box center [257, 222] width 44 height 19
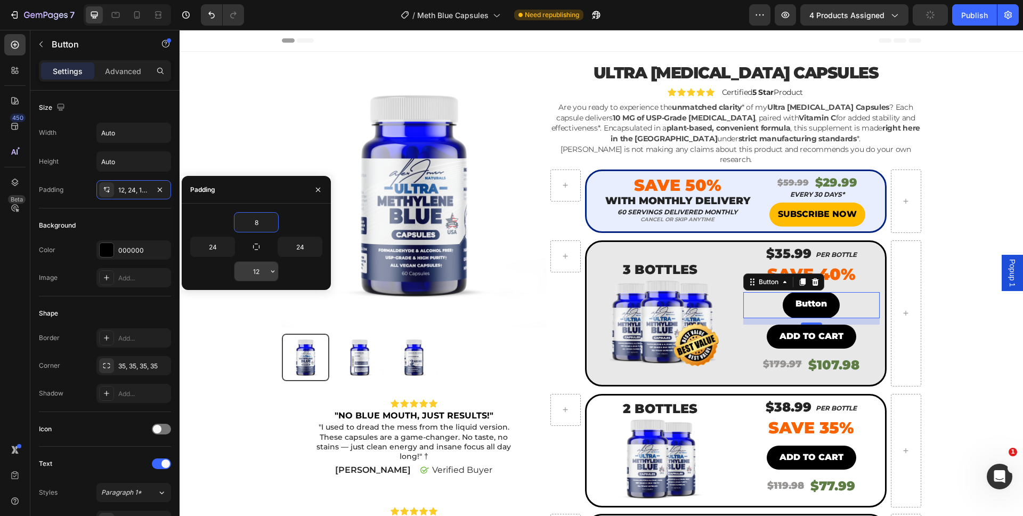
type input "8"
click at [257, 270] on input "12" at bounding box center [257, 271] width 44 height 19
type input "8"
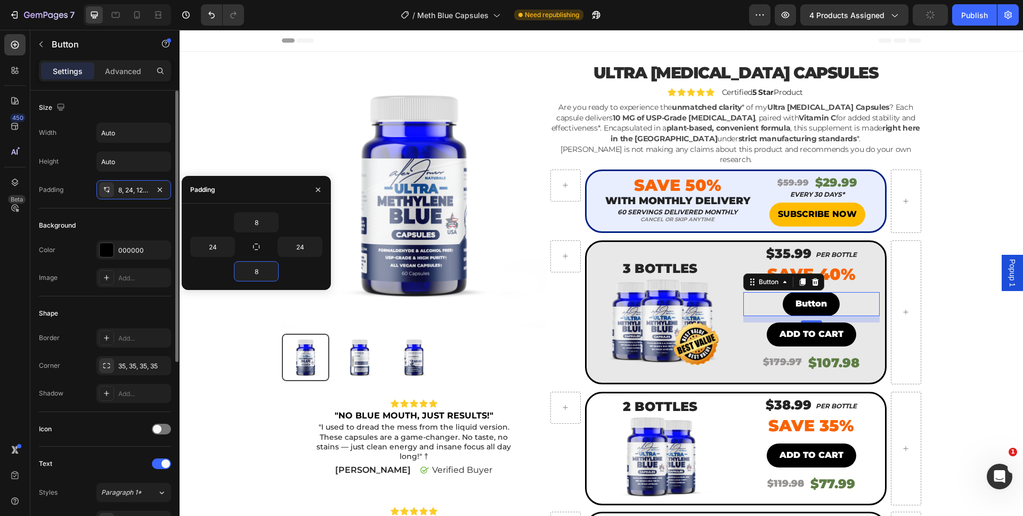
click at [130, 221] on div "Background" at bounding box center [105, 225] width 132 height 17
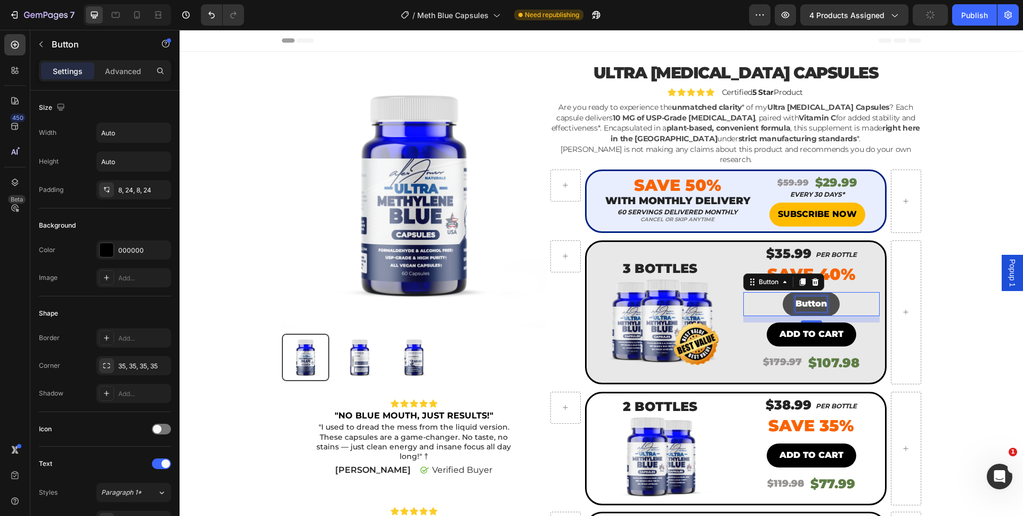
click at [797, 296] on p "Button" at bounding box center [811, 303] width 31 height 15
click at [788, 292] on button "ADD" at bounding box center [811, 304] width 46 height 24
click at [785, 292] on button "ADD T" at bounding box center [812, 304] width 54 height 24
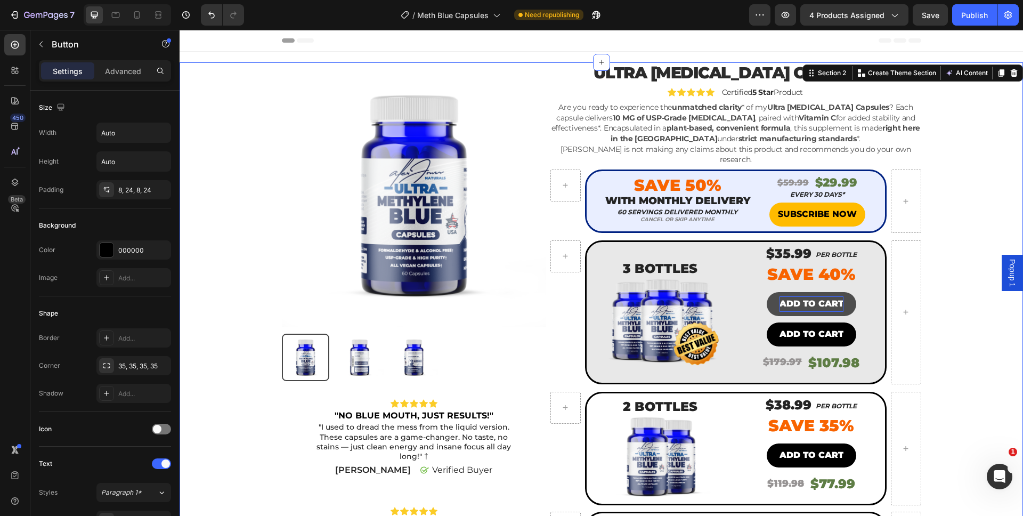
click at [945, 303] on div "Product Images Icon Icon Icon Icon Icon Icon List "NO BLUE MOUTH, JUST RESULTS!…" at bounding box center [602, 431] width 828 height 739
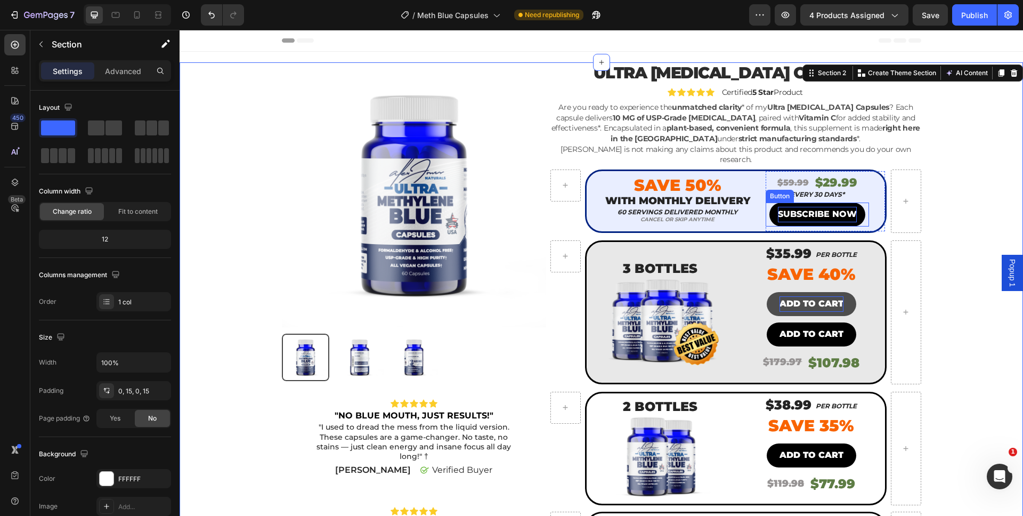
click at [797, 207] on p "SUBSCRIBE NOW" at bounding box center [817, 214] width 79 height 15
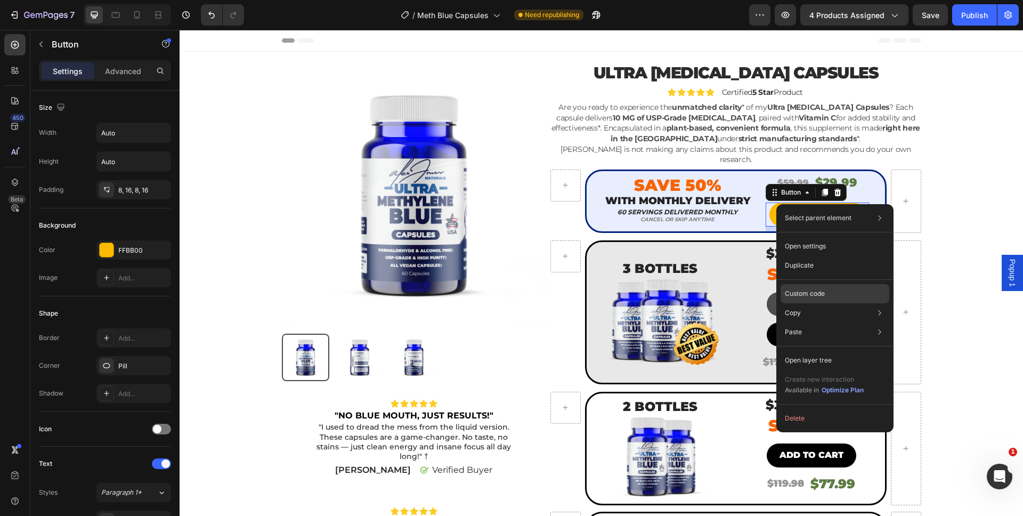
click at [831, 322] on div "Custom code" at bounding box center [835, 331] width 109 height 19
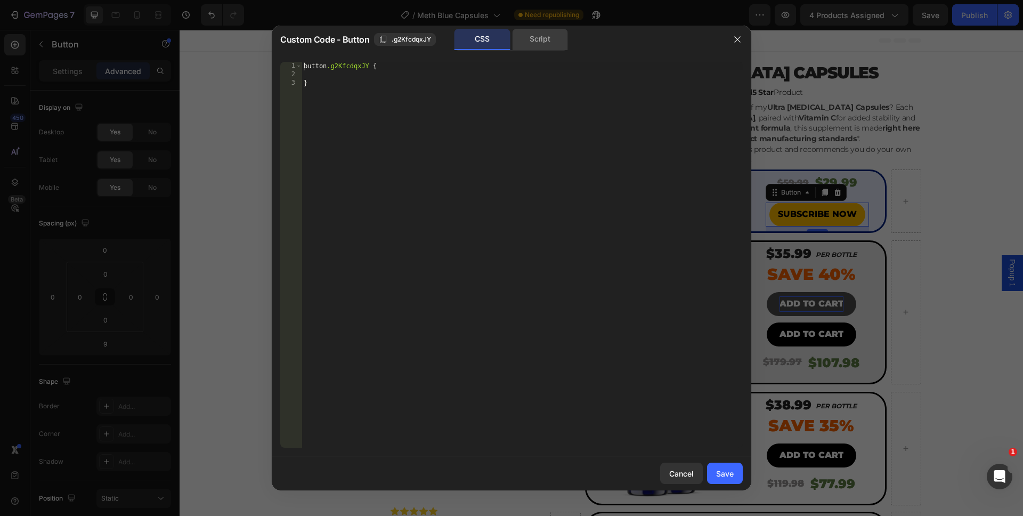
click at [537, 47] on div "Script" at bounding box center [540, 39] width 56 height 21
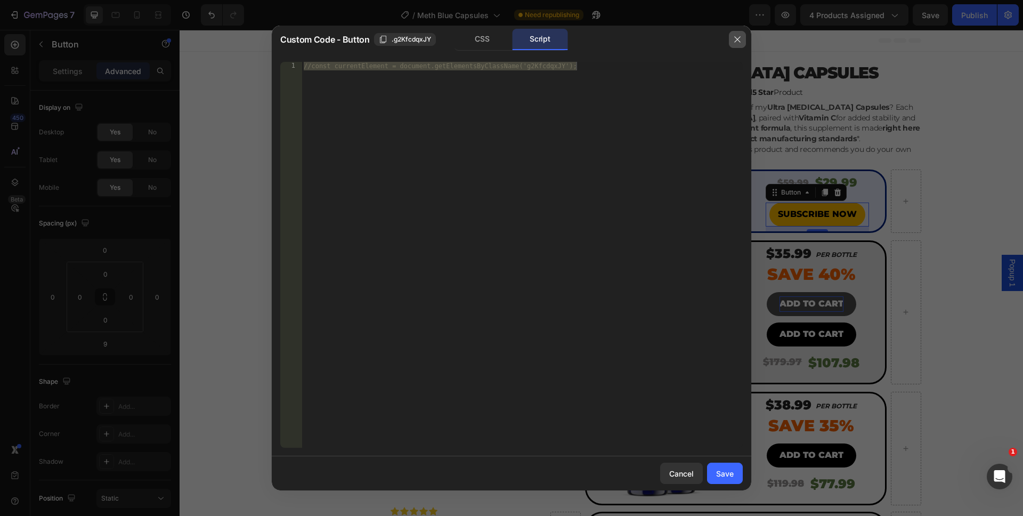
click at [734, 43] on icon "button" at bounding box center [737, 39] width 9 height 9
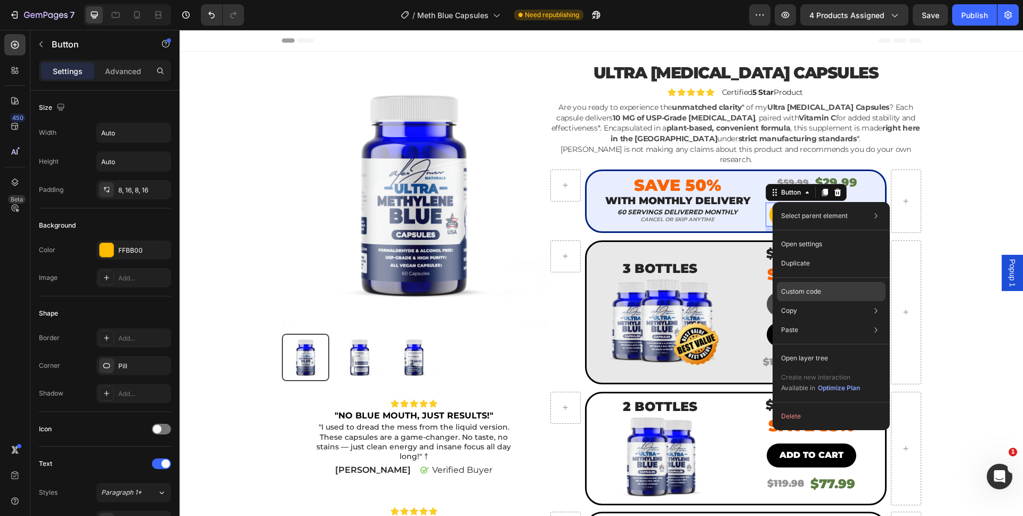
click at [788, 295] on p "Custom code" at bounding box center [801, 292] width 40 height 10
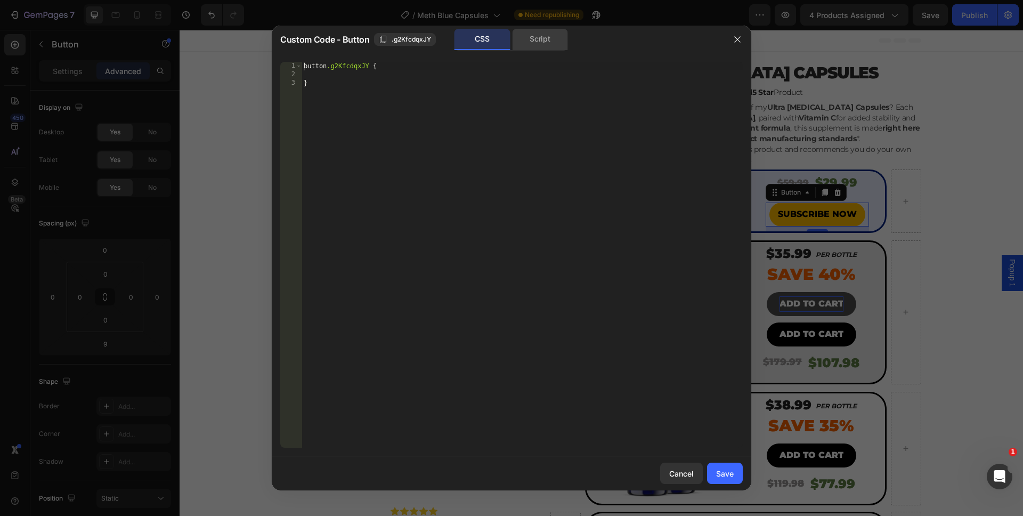
click at [519, 45] on div "Script" at bounding box center [540, 39] width 56 height 21
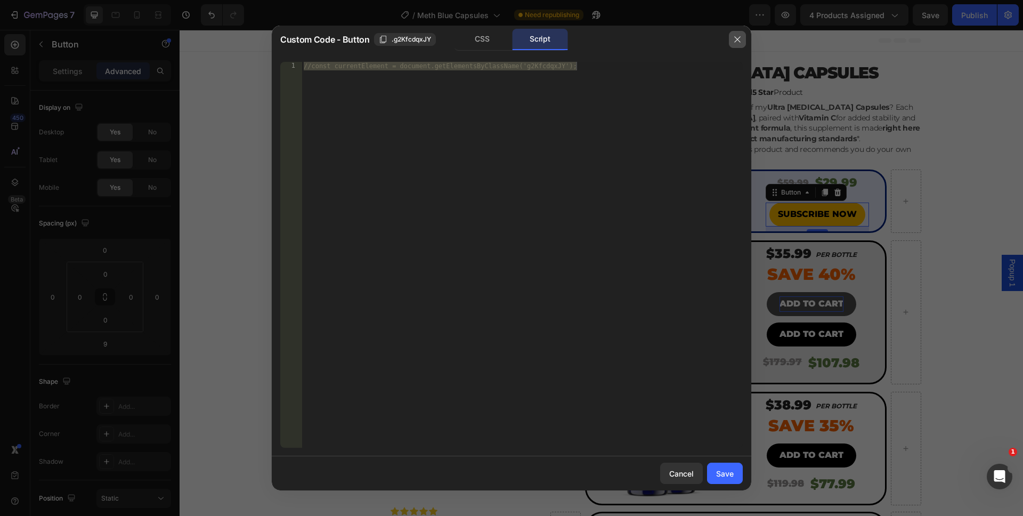
click at [736, 43] on icon "button" at bounding box center [737, 39] width 9 height 9
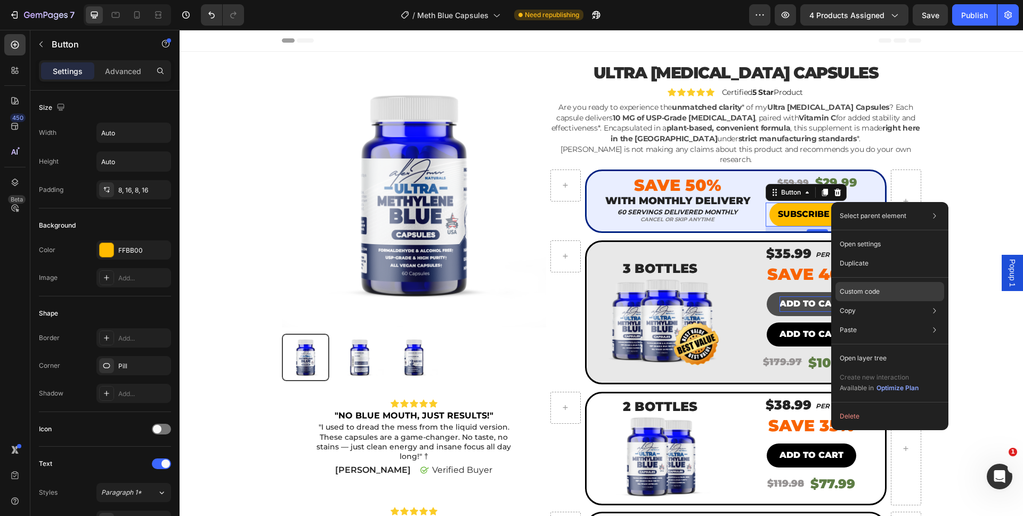
click at [879, 290] on p "Custom code" at bounding box center [860, 292] width 40 height 10
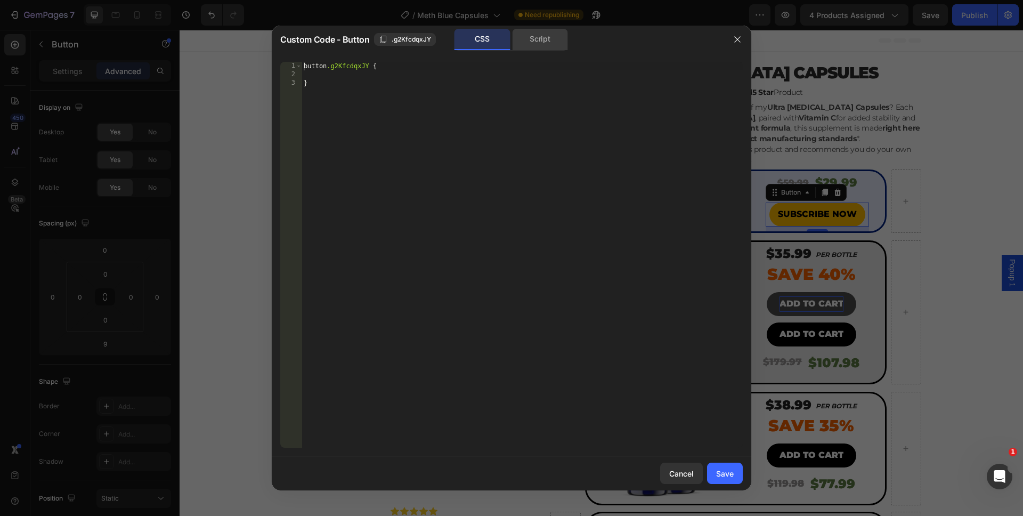
click at [548, 49] on div "Script" at bounding box center [540, 39] width 56 height 21
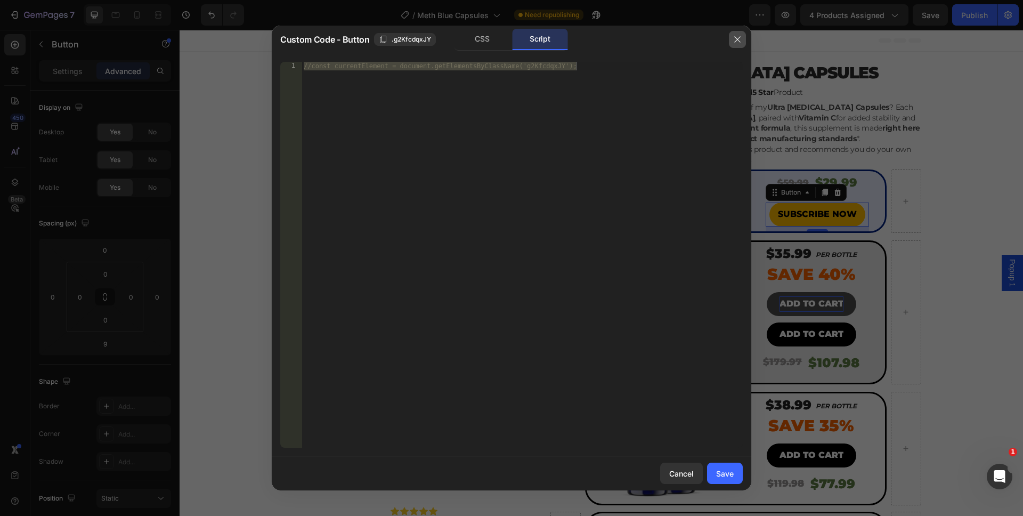
click at [735, 41] on icon "button" at bounding box center [737, 39] width 9 height 9
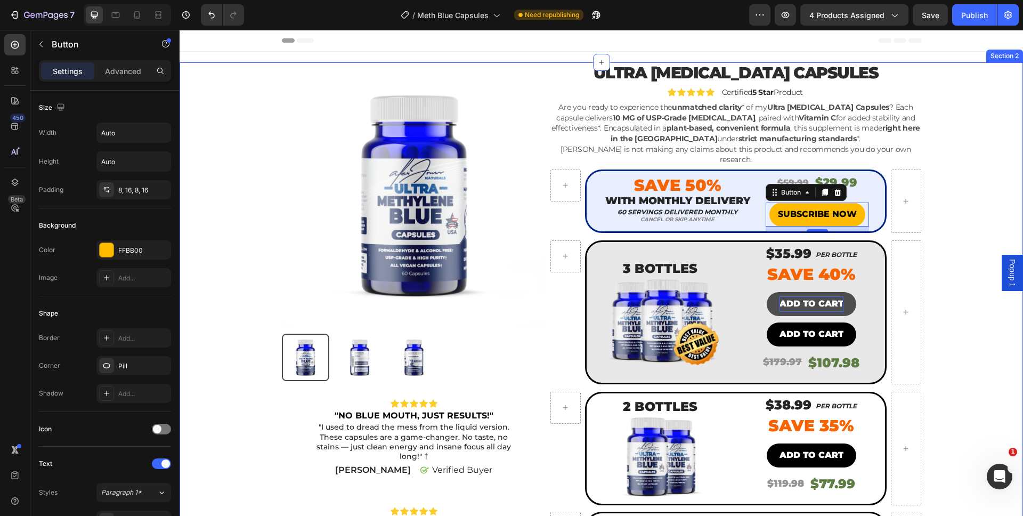
click at [954, 243] on div "Product Images Icon Icon Icon Icon Icon Icon List "NO BLUE MOUTH, JUST RESULTS!…" at bounding box center [602, 431] width 828 height 739
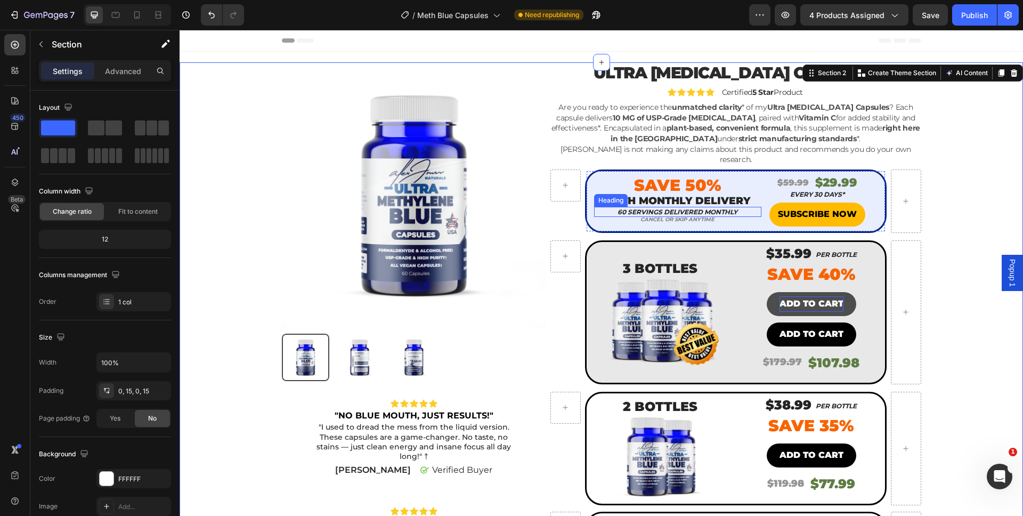
click at [736, 207] on h2 "60 servings delivered monthly" at bounding box center [677, 212] width 167 height 11
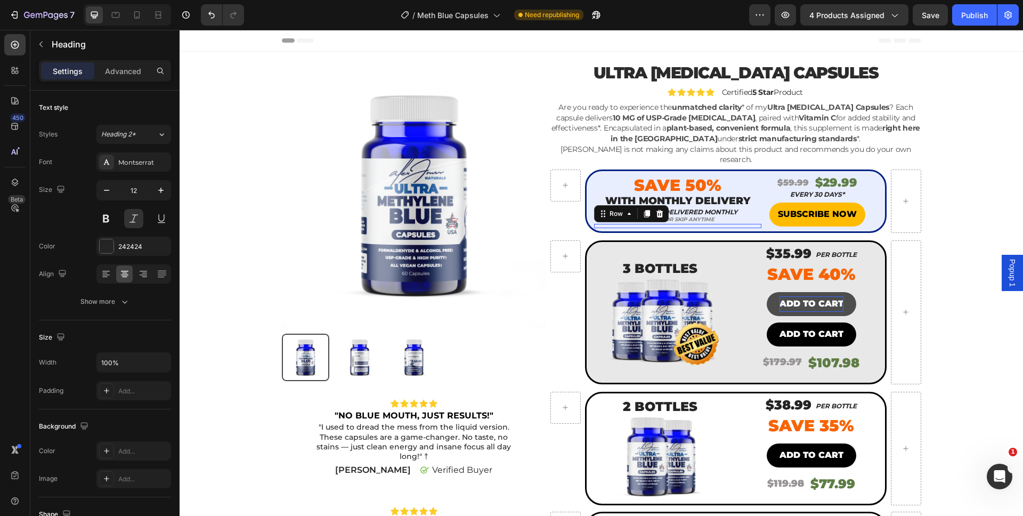
click at [753, 224] on div "Image Image Image Image Row Row 0" at bounding box center [677, 226] width 167 height 4
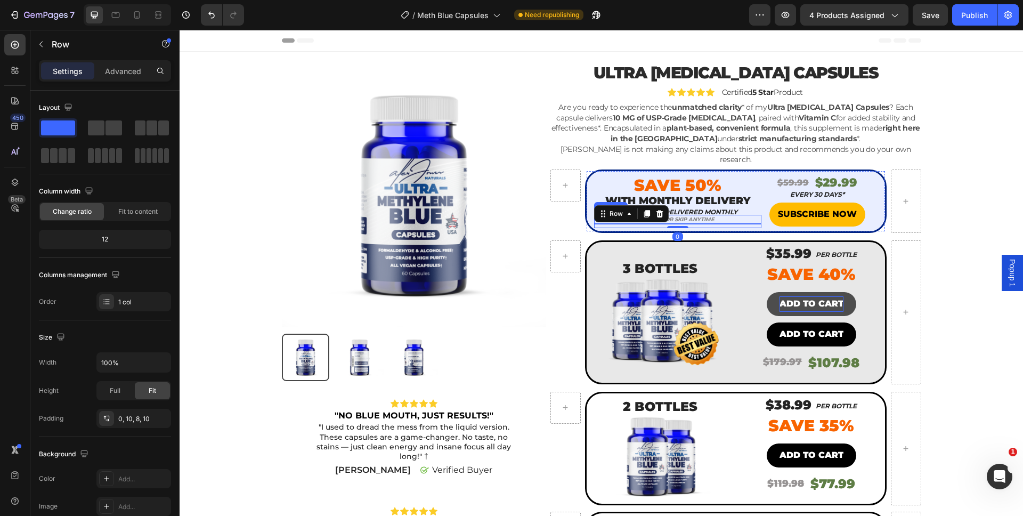
click at [756, 215] on h2 "Cancel or skip anytime" at bounding box center [677, 219] width 167 height 9
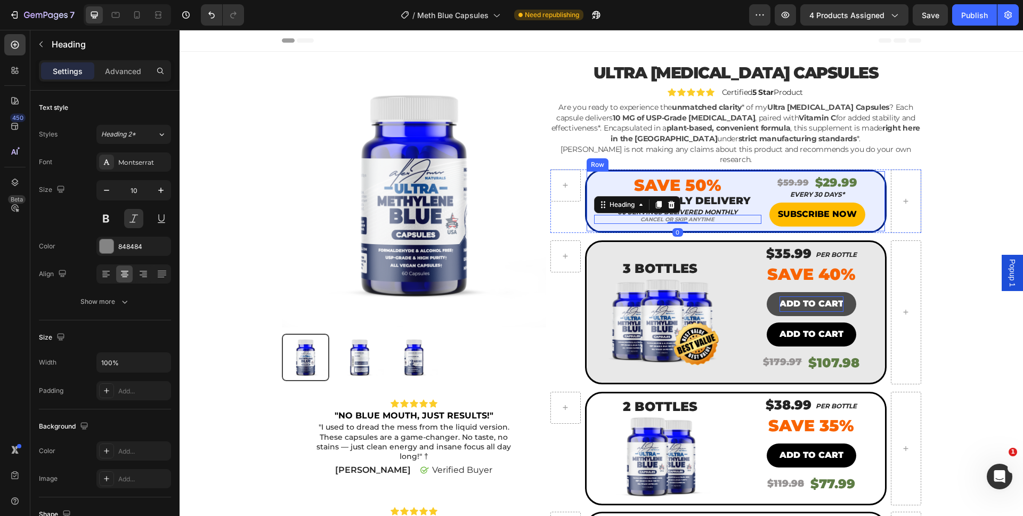
click at [754, 222] on div "Save 50% Text block WITH MONTHLY DELIVERY Heading 60 servings delivered monthly…" at bounding box center [736, 200] width 302 height 63
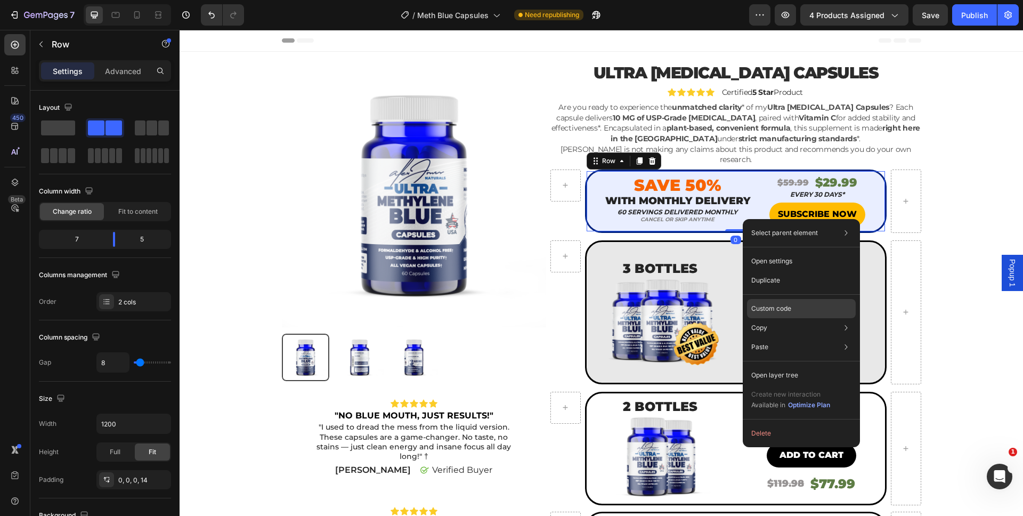
click at [777, 309] on p "Custom code" at bounding box center [772, 309] width 40 height 10
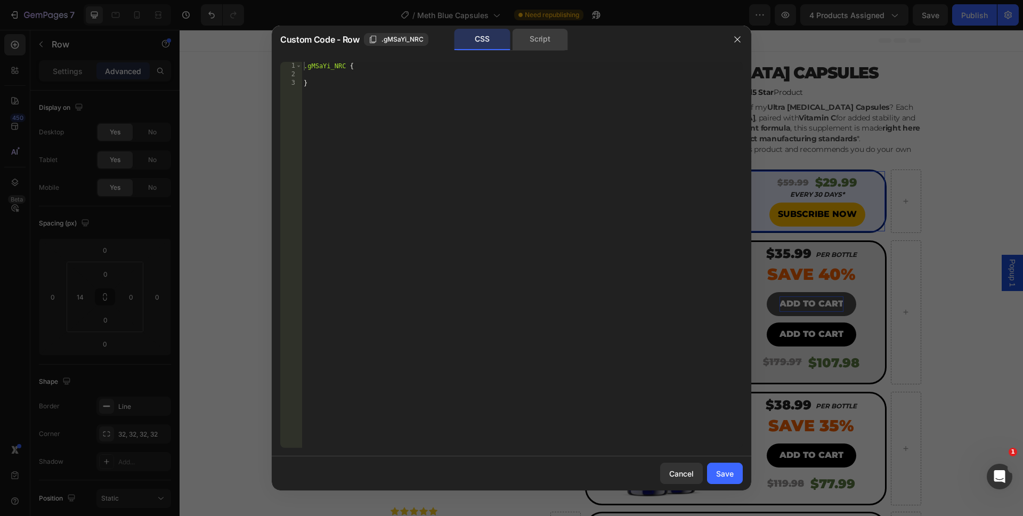
click at [551, 36] on div "Script" at bounding box center [540, 39] width 56 height 21
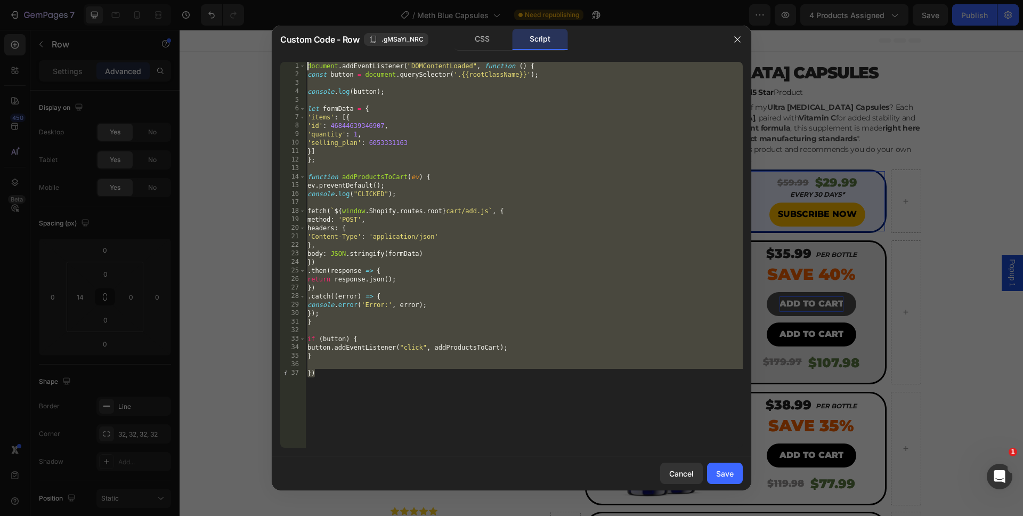
drag, startPoint x: 406, startPoint y: 402, endPoint x: 388, endPoint y: 52, distance: 351.2
click at [388, 52] on div "Custom Code - Row .gMSaYi_NRC CSS Script }) 1 2 3 4 5 6 7 8 9 10 11 12 13 14 15…" at bounding box center [512, 258] width 480 height 465
type textarea "document.addEventListener("DOMContentLoaded", function () { const button = docu…"
click at [674, 473] on div "Cancel" at bounding box center [681, 473] width 25 height 11
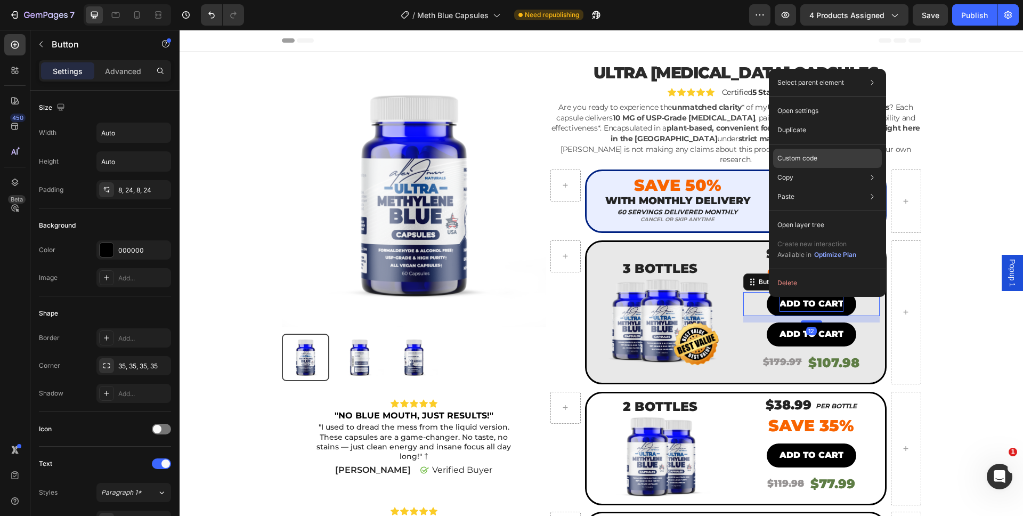
click at [832, 187] on div "Custom code" at bounding box center [827, 196] width 109 height 19
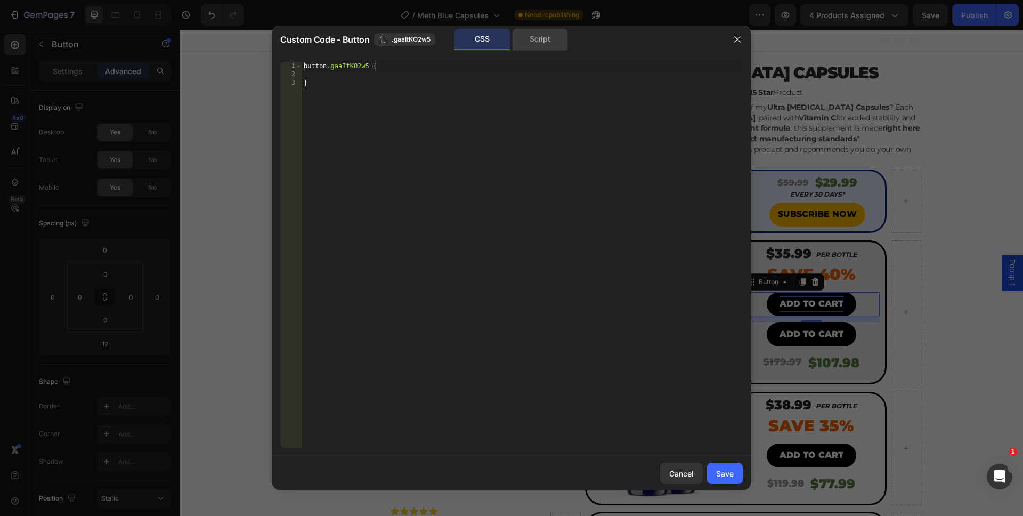
click at [528, 47] on div "Script" at bounding box center [540, 39] width 56 height 21
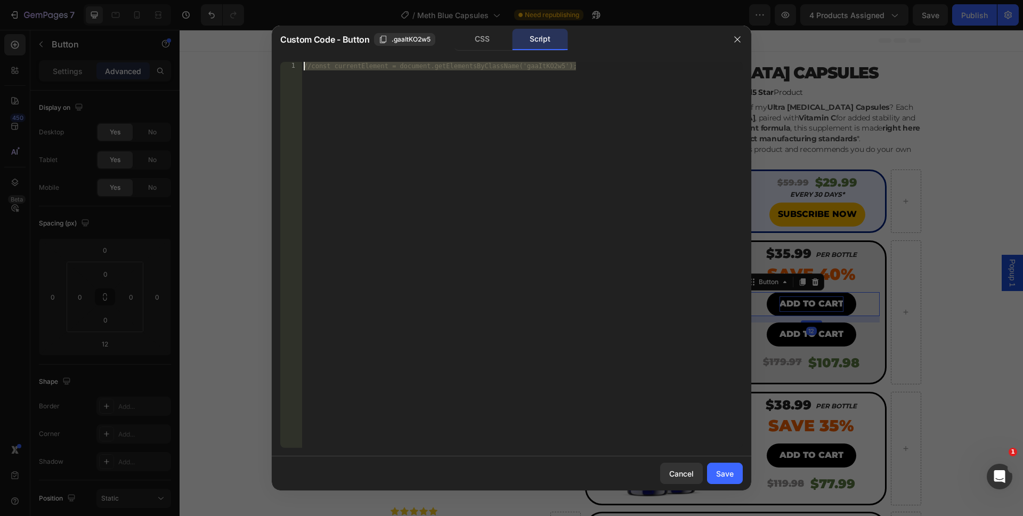
drag, startPoint x: 435, startPoint y: 120, endPoint x: 316, endPoint y: 40, distance: 144.4
click at [316, 40] on div "Custom Code - Button .gaaItKO2w5 CSS Script //const currentElement = document.g…" at bounding box center [512, 258] width 480 height 465
paste textarea "})"
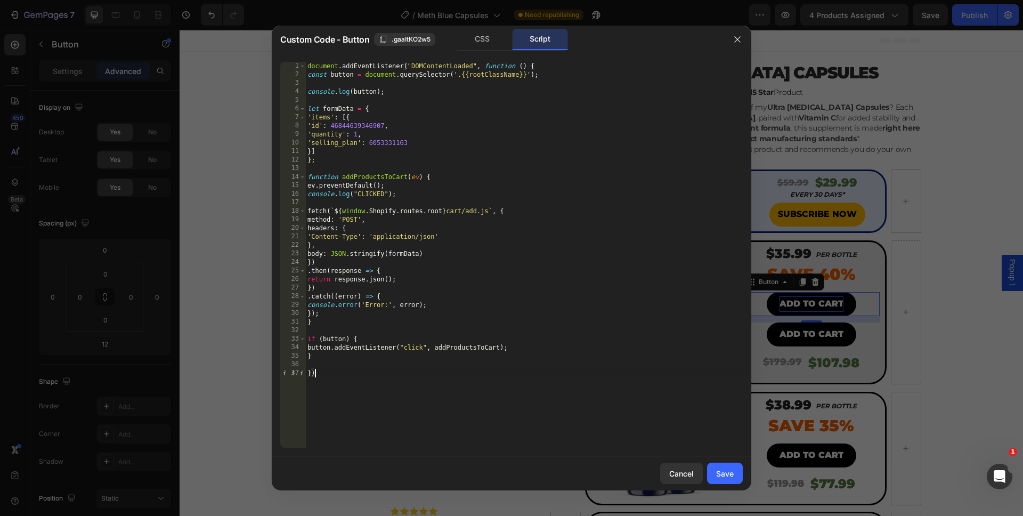
click at [342, 144] on div "document . addEventListener ( "DOMContentLoaded" , function ( ) { const button …" at bounding box center [524, 263] width 438 height 403
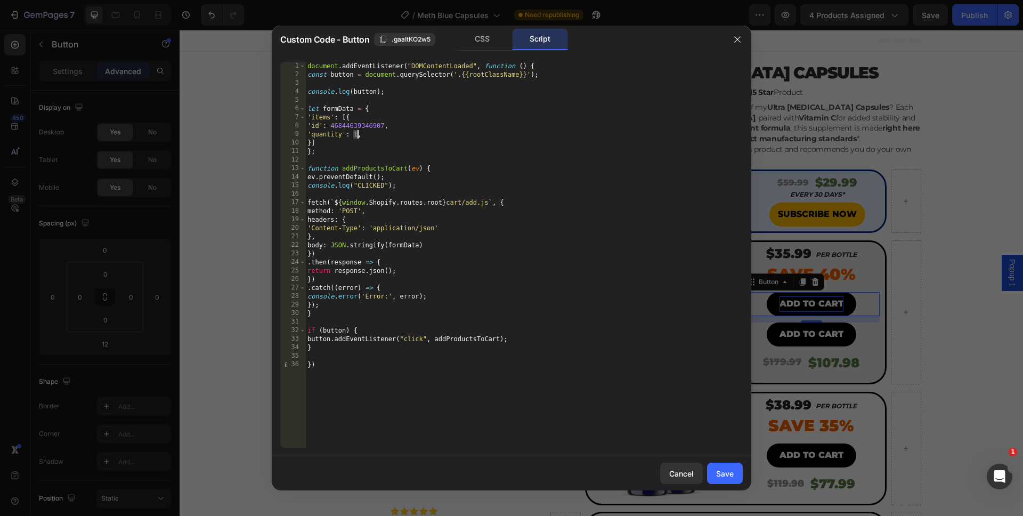
click at [357, 136] on div "document . addEventListener ( "DOMContentLoaded" , function ( ) { const button …" at bounding box center [524, 263] width 438 height 403
type textarea "'quantity': 3,"
click at [737, 479] on button "Save" at bounding box center [725, 473] width 36 height 21
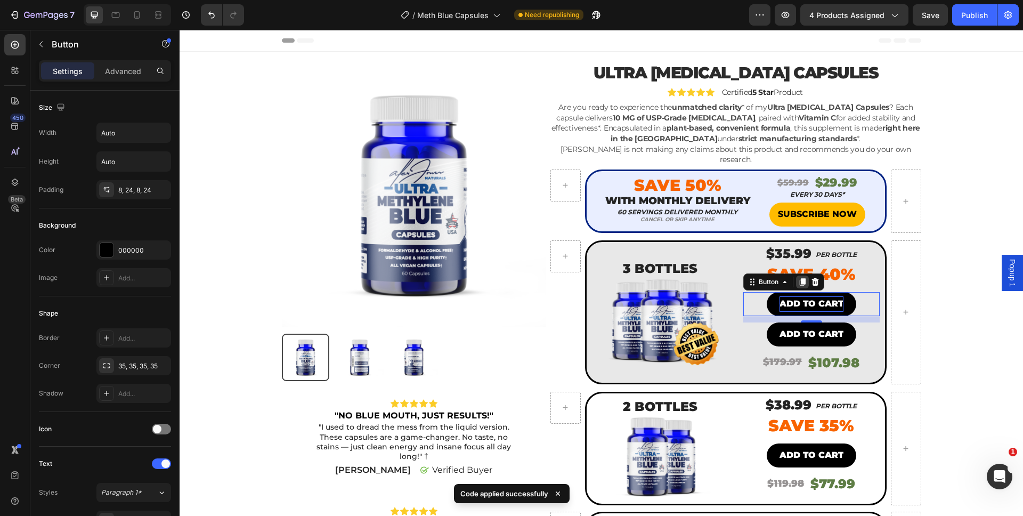
click at [801, 278] on icon at bounding box center [803, 281] width 6 height 7
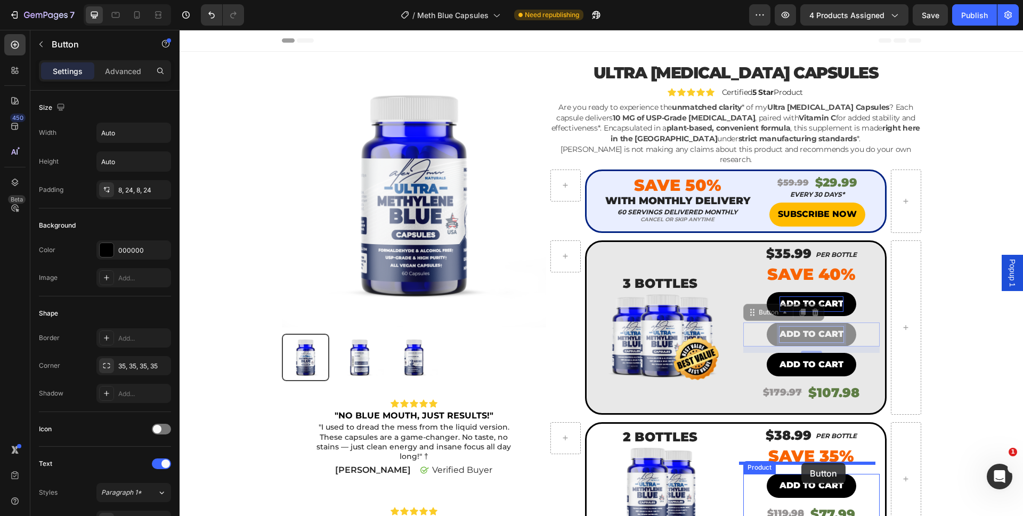
drag, startPoint x: 806, startPoint y: 331, endPoint x: 802, endPoint y: 463, distance: 131.7
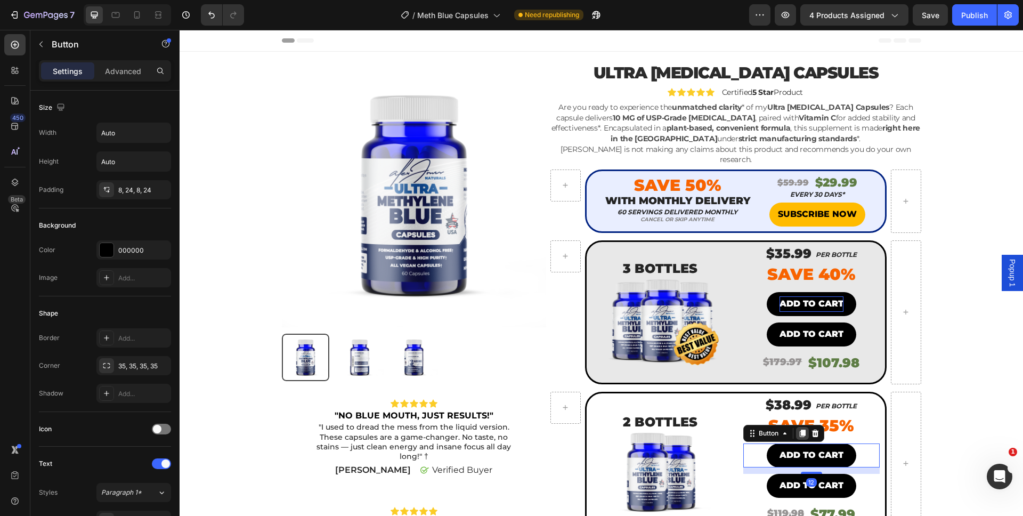
click at [798, 429] on icon at bounding box center [802, 433] width 9 height 9
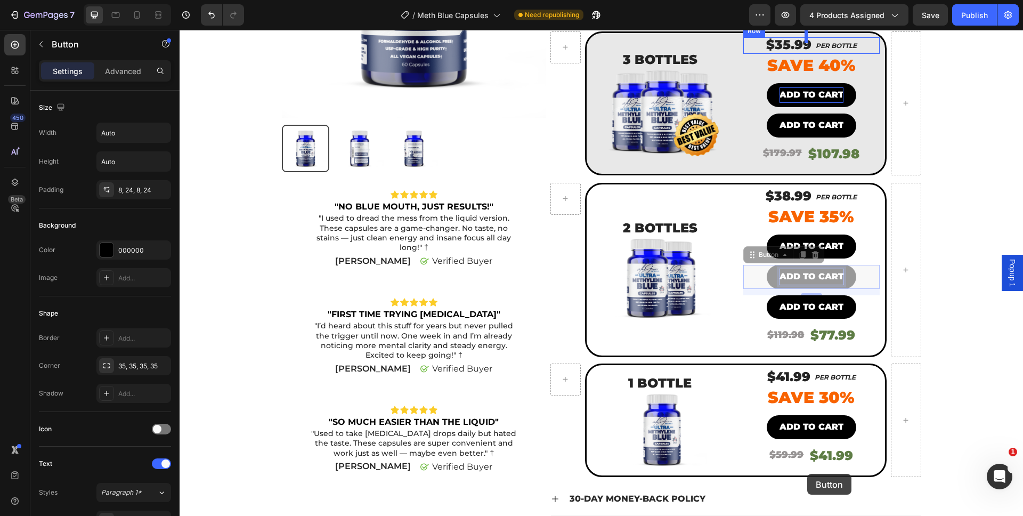
scroll to position [219, 0]
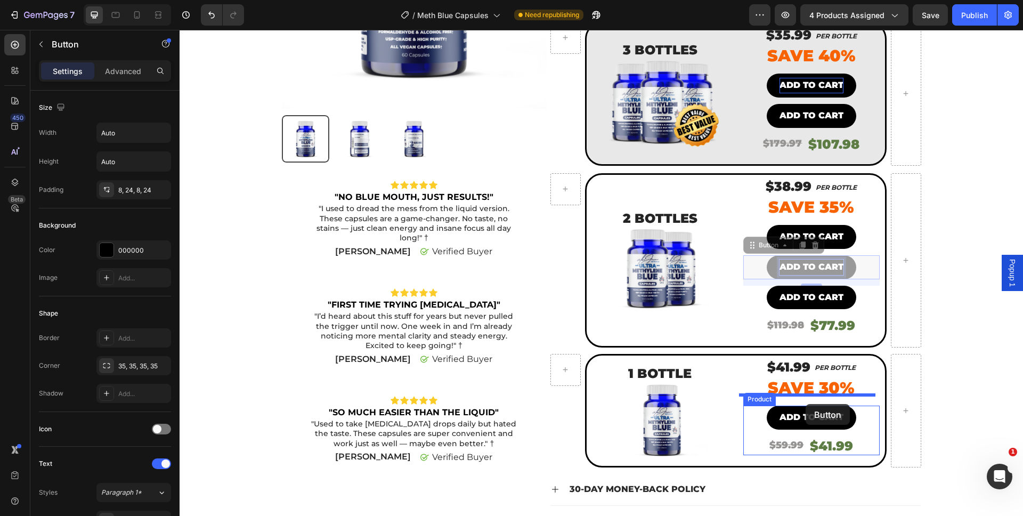
drag, startPoint x: 800, startPoint y: 471, endPoint x: 806, endPoint y: 403, distance: 68.5
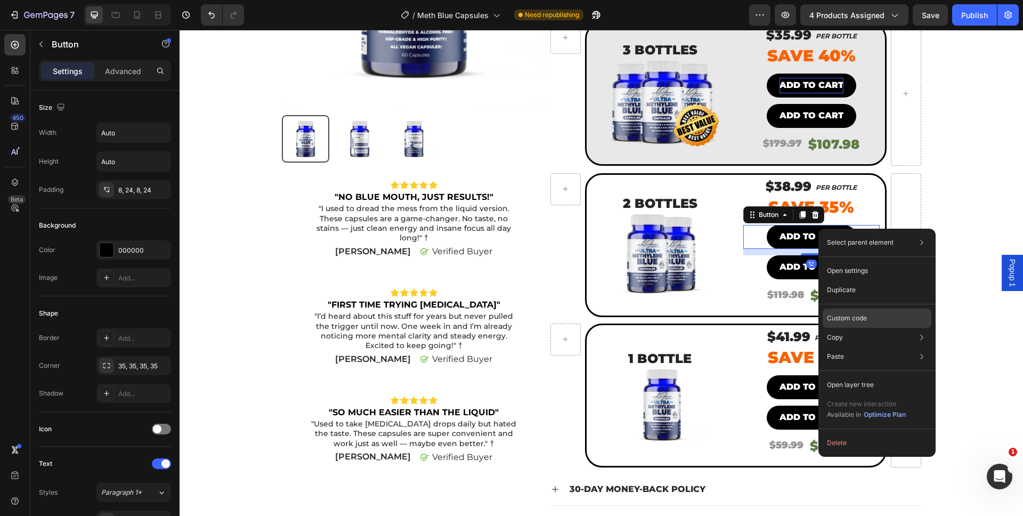
click at [844, 318] on p "Custom code" at bounding box center [847, 318] width 40 height 10
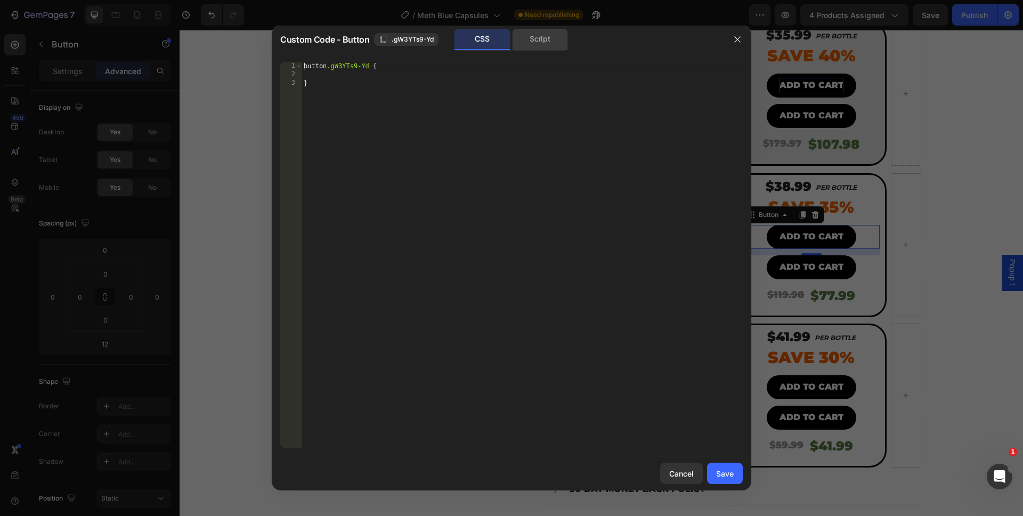
click at [538, 40] on div "Script" at bounding box center [540, 39] width 56 height 21
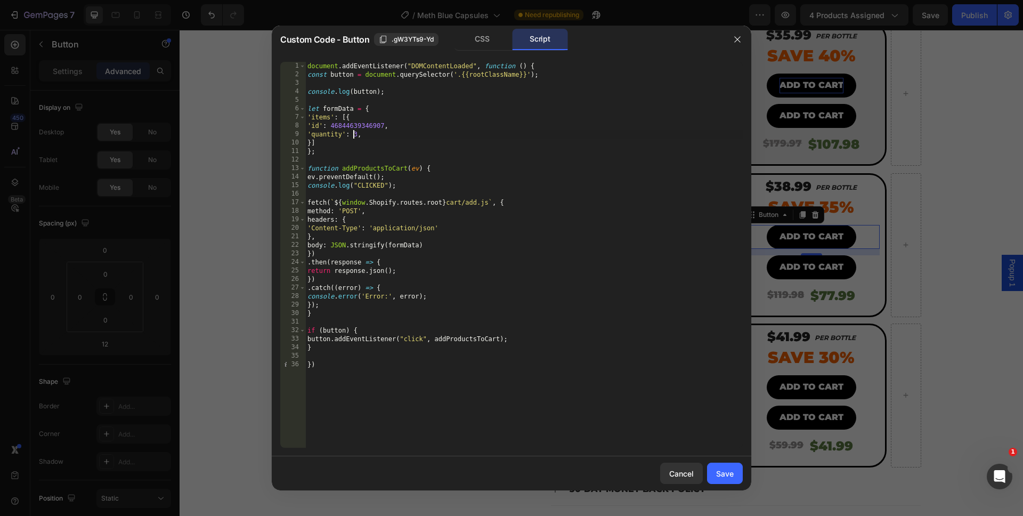
click at [356, 138] on div "document . addEventListener ( "DOMContentLoaded" , function ( ) { const button …" at bounding box center [524, 263] width 438 height 403
click at [357, 138] on div "document . addEventListener ( "DOMContentLoaded" , function ( ) { const button …" at bounding box center [524, 263] width 438 height 403
type textarea "'quantity': 2,"
click at [712, 467] on button "Save" at bounding box center [725, 473] width 36 height 21
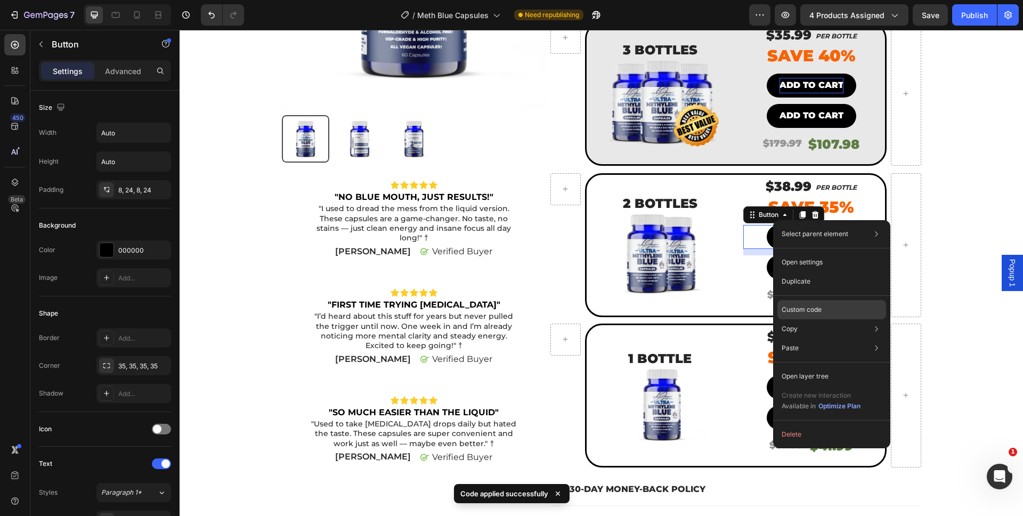
click at [798, 314] on p "Custom code" at bounding box center [802, 310] width 40 height 10
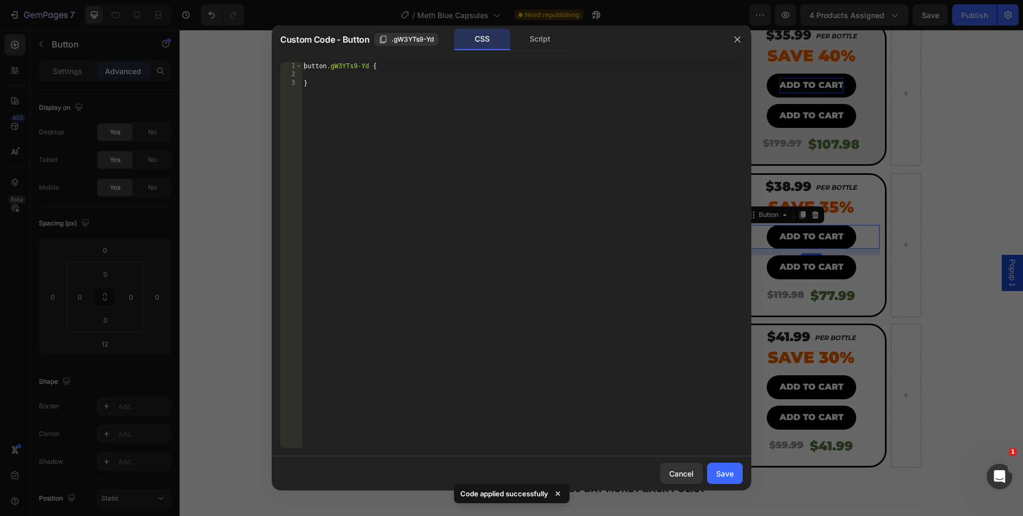
click at [544, 56] on div "1 2 3 button .gW3YTs9-Yd { } הההההההההההההההההההההההההההההההההההההההההההההההההה…" at bounding box center [512, 254] width 480 height 403
click at [543, 49] on div "Script" at bounding box center [540, 39] width 56 height 21
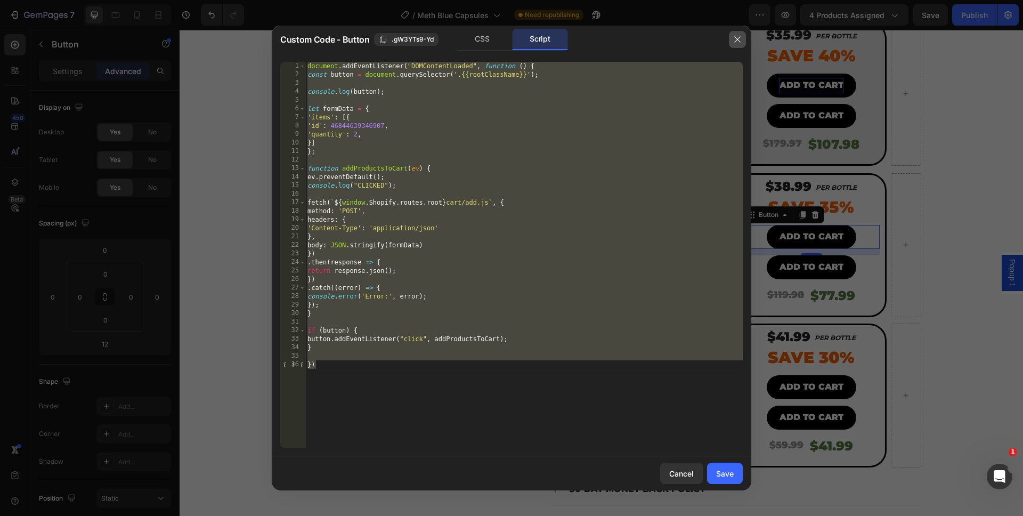
click at [733, 45] on button "button" at bounding box center [737, 39] width 17 height 17
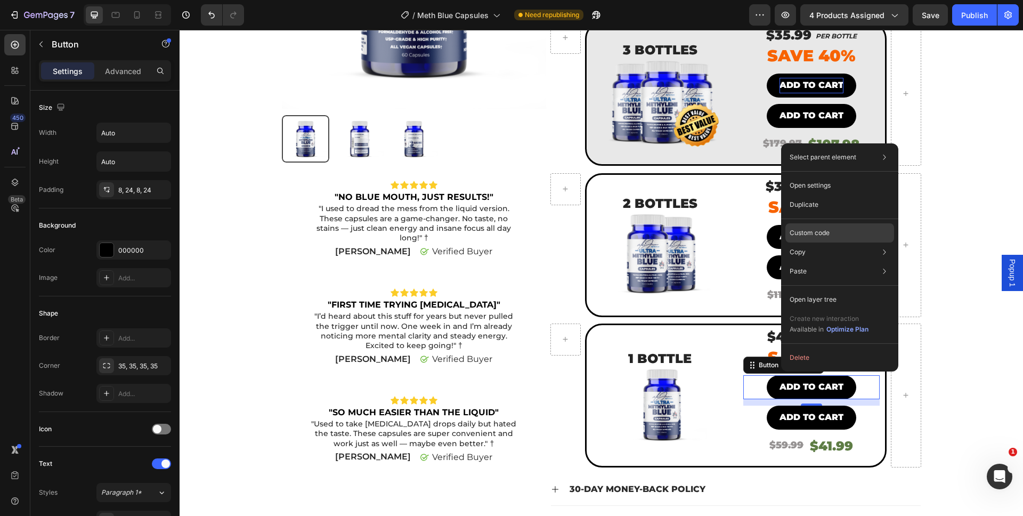
click at [809, 237] on p "Custom code" at bounding box center [810, 233] width 40 height 10
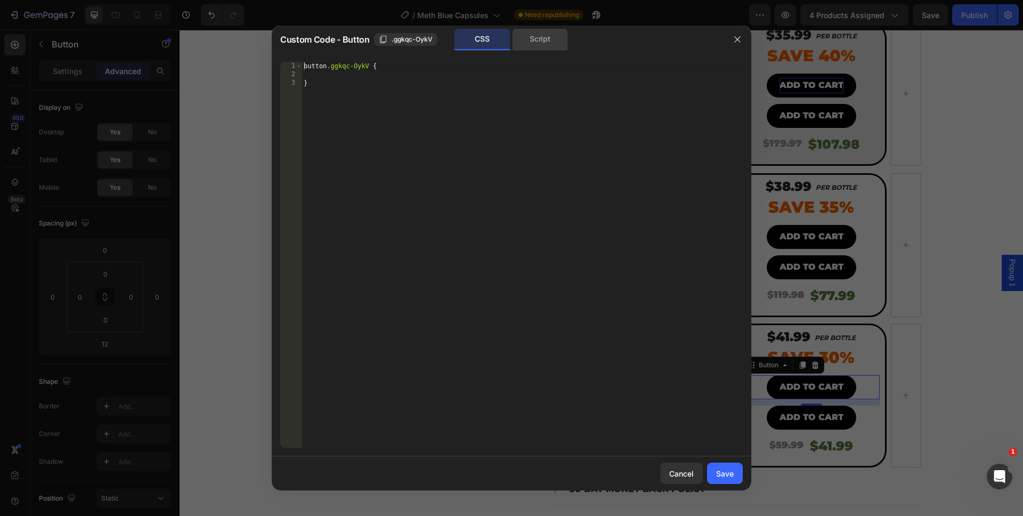
click at [535, 44] on div "Script" at bounding box center [540, 39] width 56 height 21
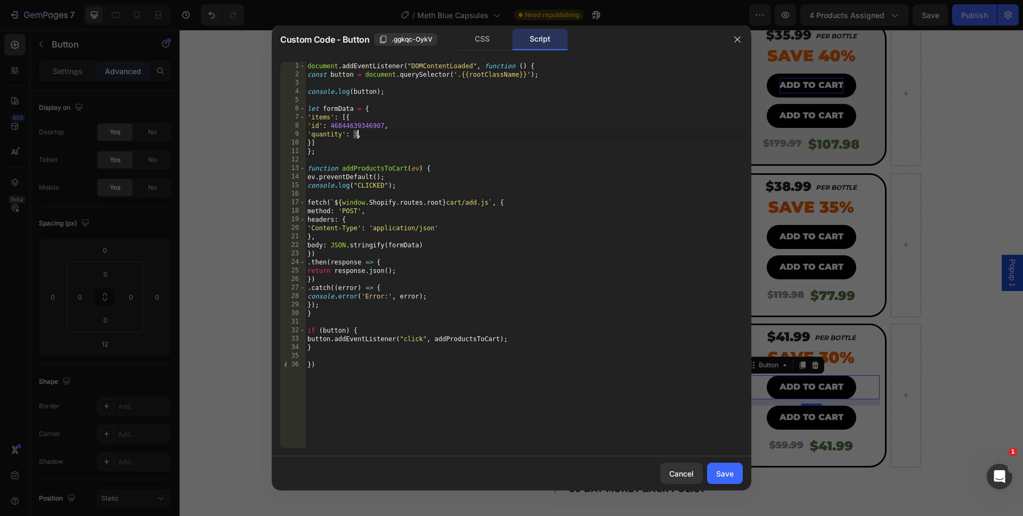
click at [356, 136] on div "document . addEventListener ( "DOMContentLoaded" , function ( ) { const button …" at bounding box center [524, 263] width 438 height 403
click at [615, 430] on div "document . addEventListener ( "DOMContentLoaded" , function ( ) { const button …" at bounding box center [524, 263] width 438 height 403
type textarea "})"
click at [722, 477] on div "Save" at bounding box center [725, 473] width 18 height 11
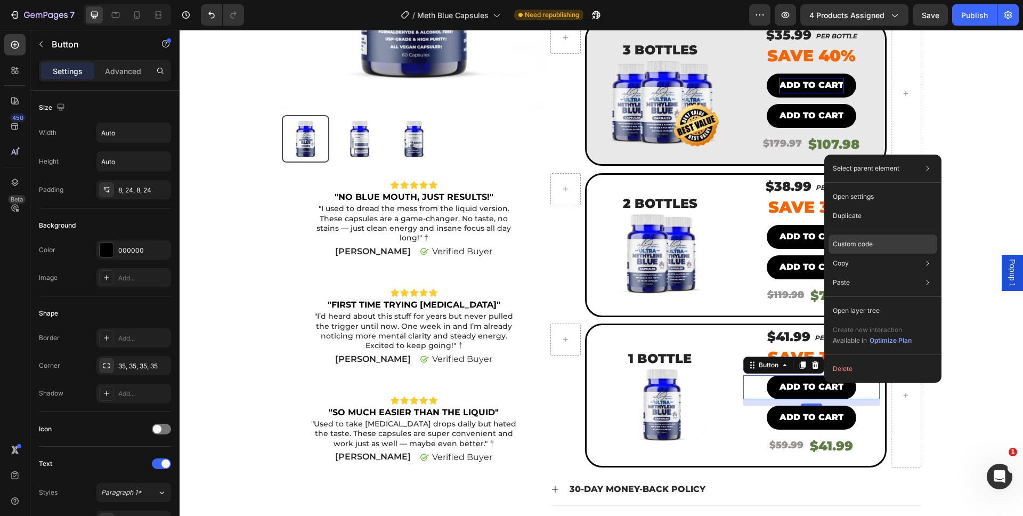
click at [847, 243] on p "Custom code" at bounding box center [853, 244] width 40 height 10
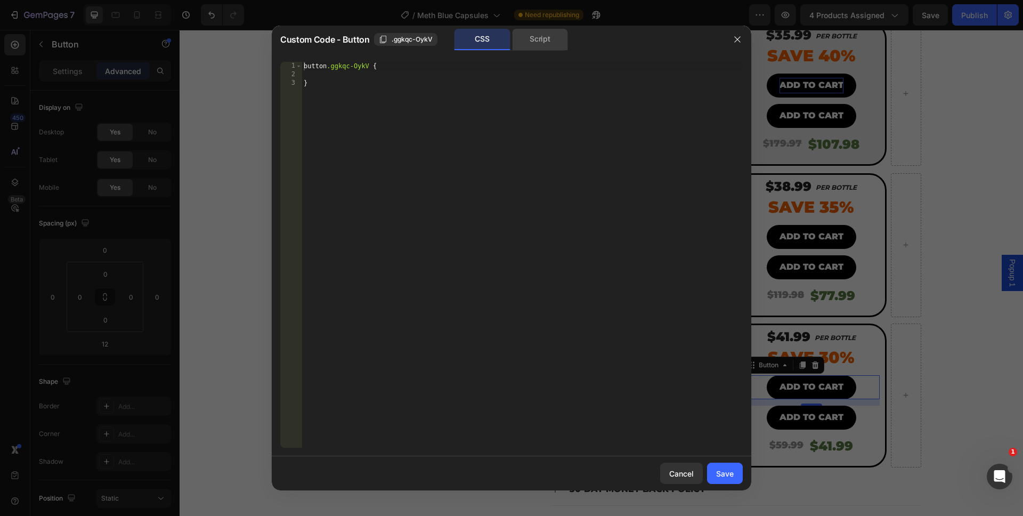
click at [522, 49] on div "Script" at bounding box center [540, 39] width 56 height 21
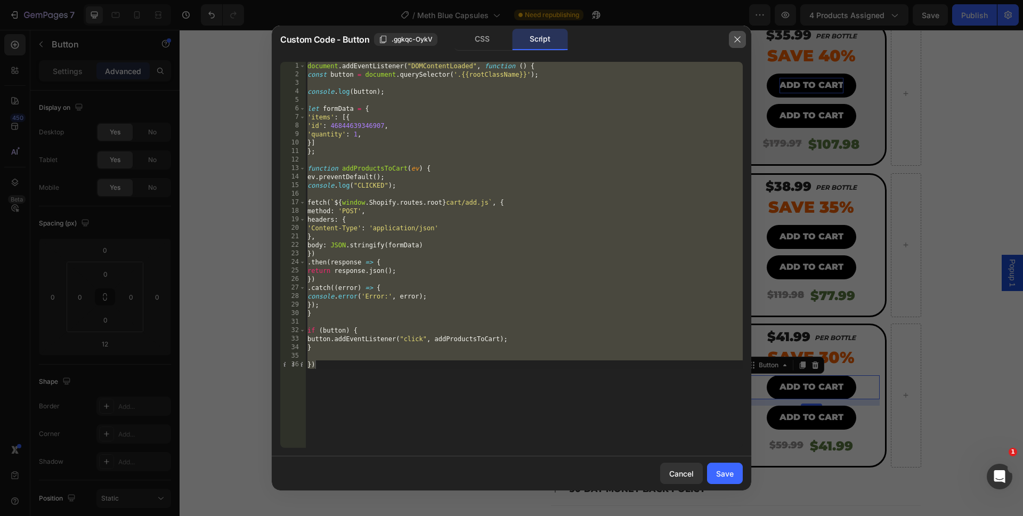
click at [732, 43] on button "button" at bounding box center [737, 39] width 17 height 17
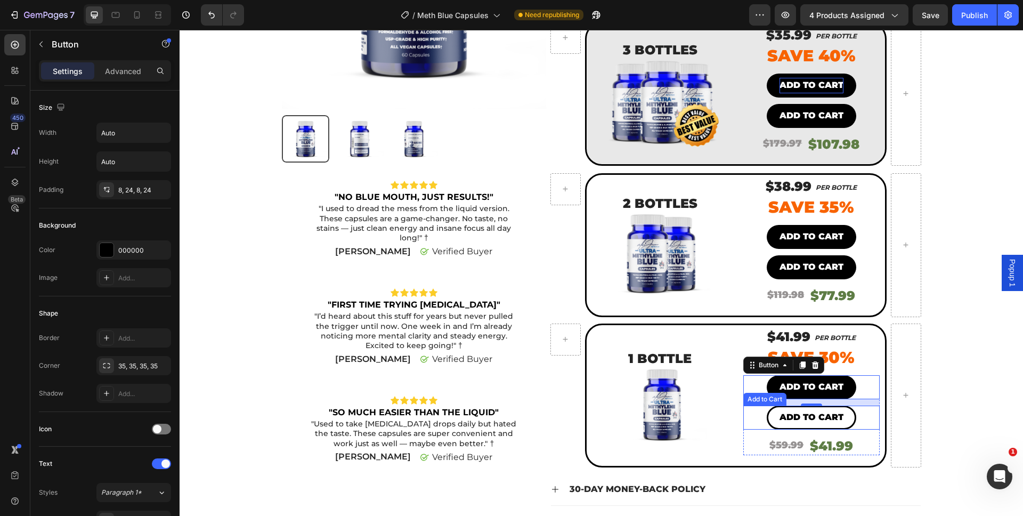
click at [767, 409] on button "Add to cart" at bounding box center [812, 418] width 90 height 24
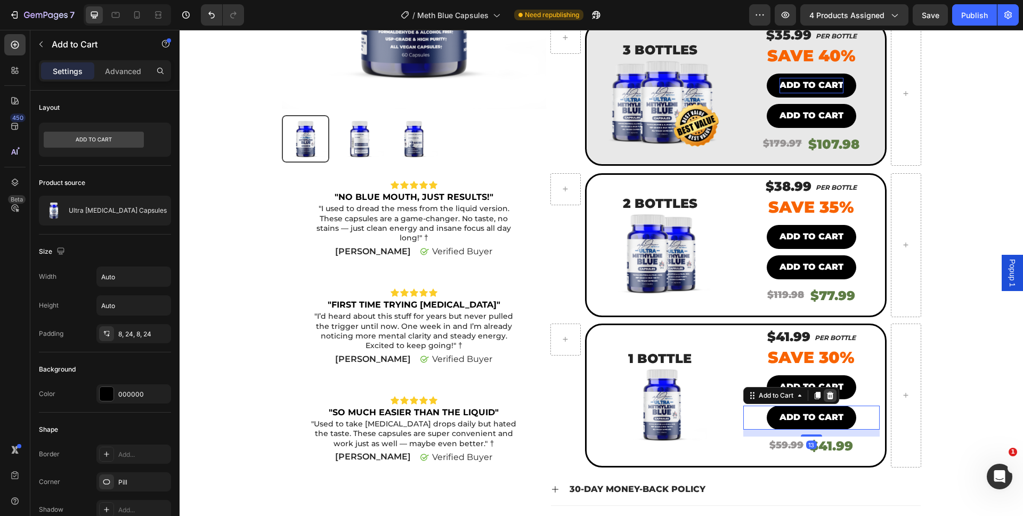
click at [827, 392] on icon at bounding box center [830, 395] width 7 height 7
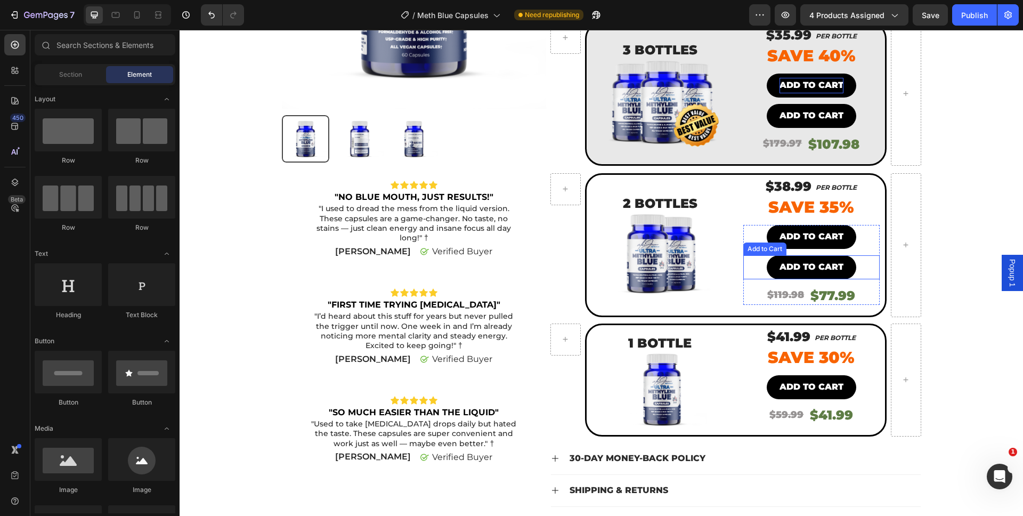
click at [760, 256] on div "Add to cart Add to Cart" at bounding box center [812, 267] width 136 height 24
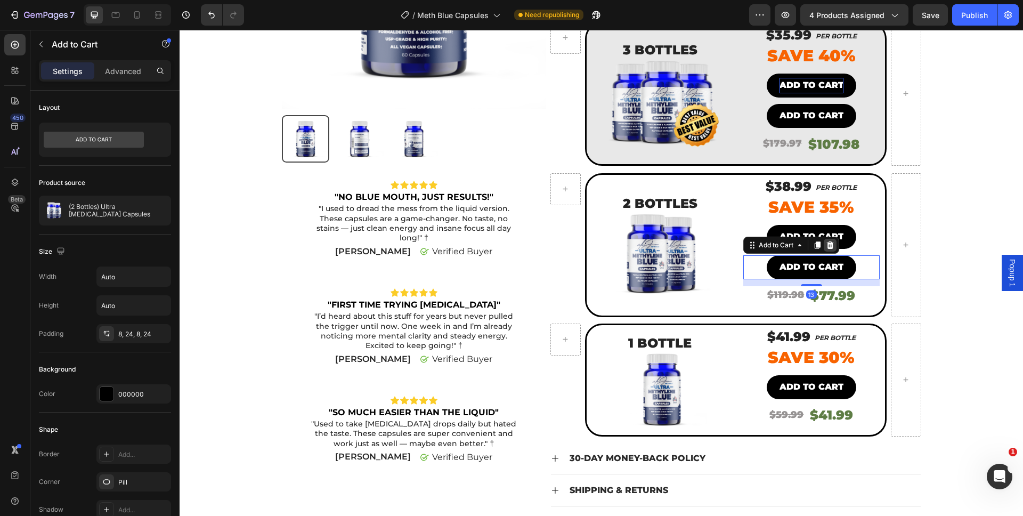
click at [827, 241] on icon at bounding box center [830, 244] width 7 height 7
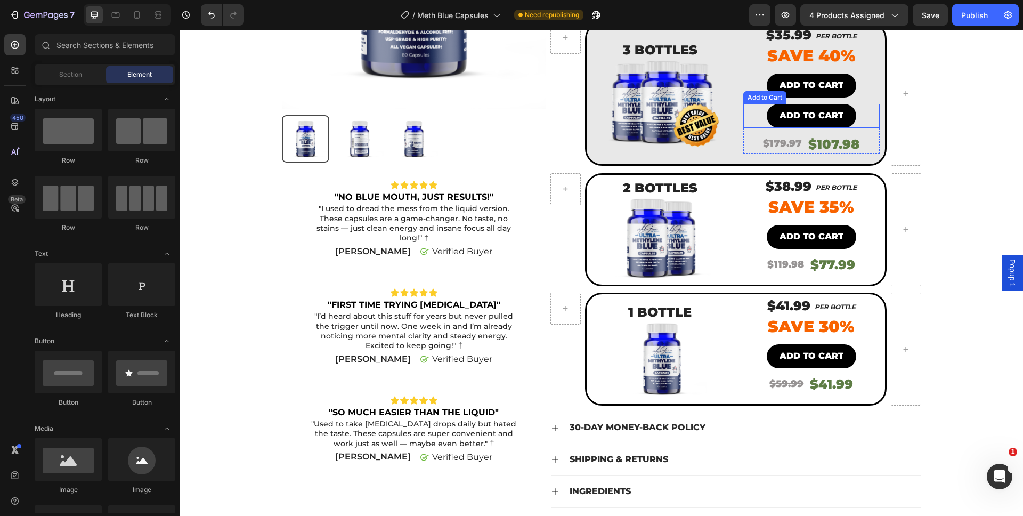
click at [756, 104] on div "Add to cart Add to Cart" at bounding box center [812, 116] width 136 height 24
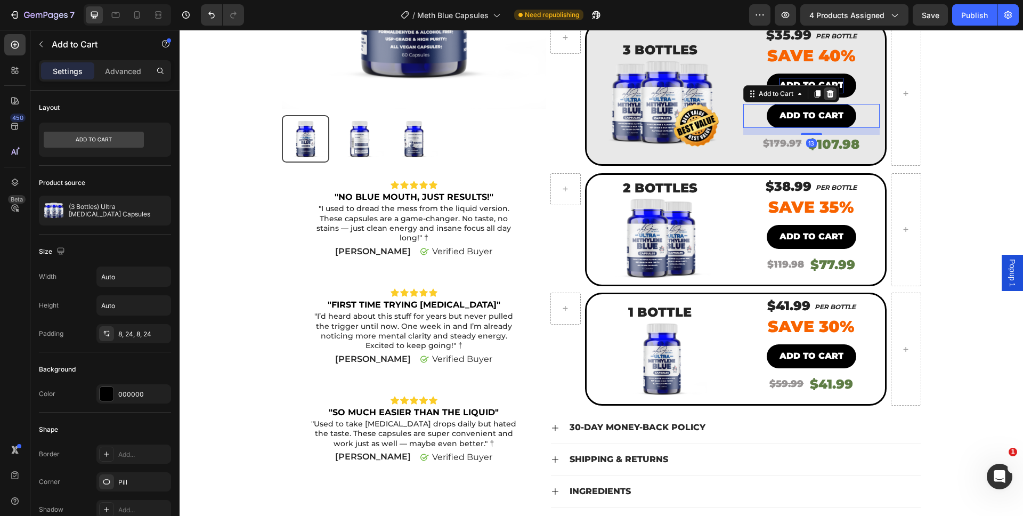
click at [829, 90] on icon at bounding box center [830, 93] width 7 height 7
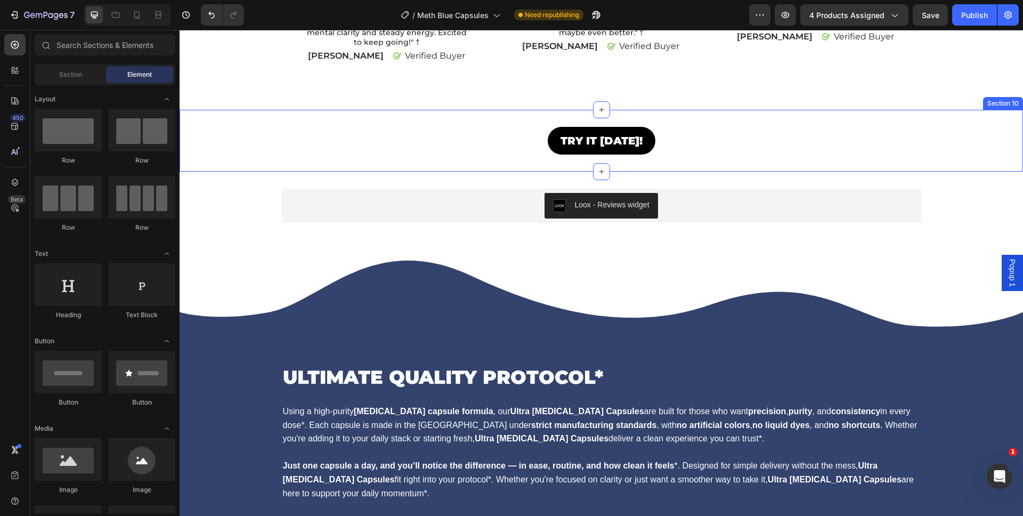
scroll to position [1921, 0]
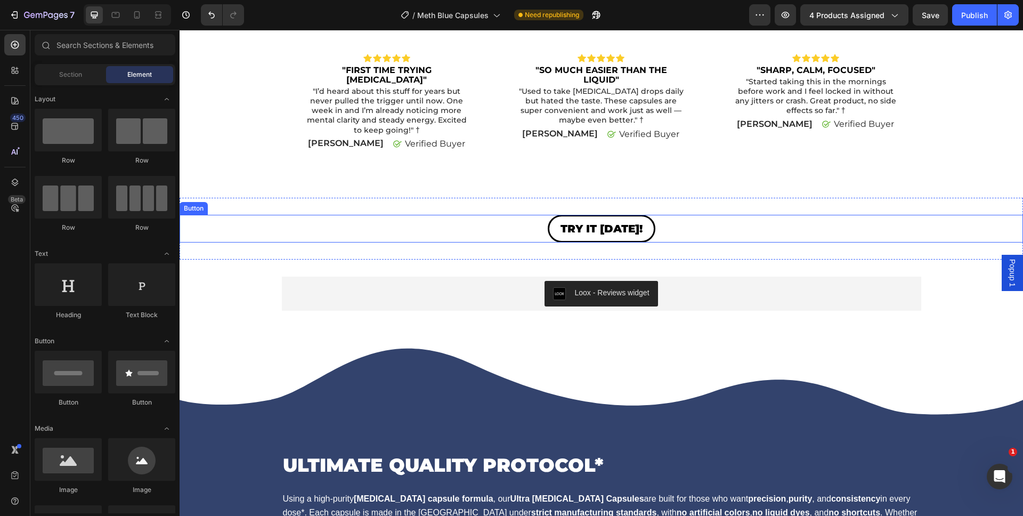
click at [648, 243] on link "TRY IT TODAY!" at bounding box center [602, 229] width 108 height 28
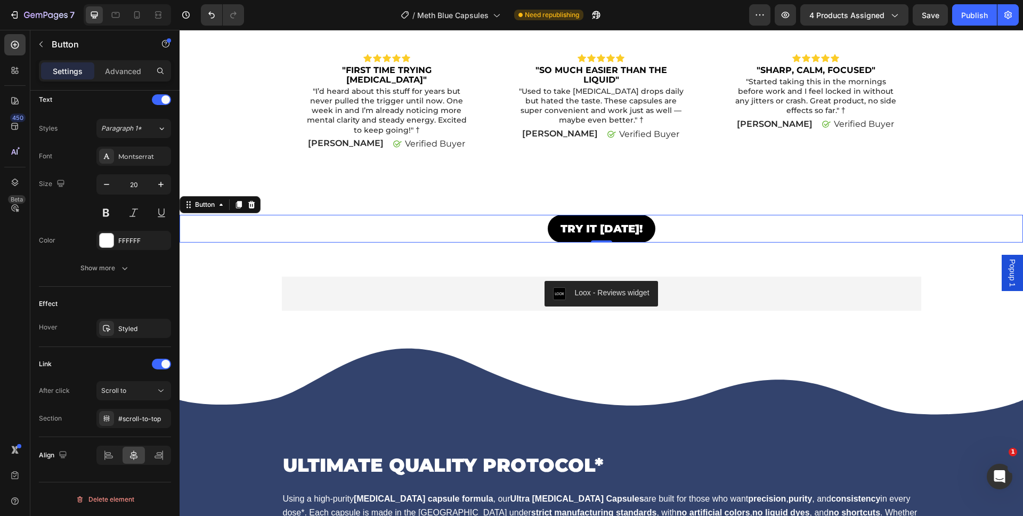
scroll to position [0, 0]
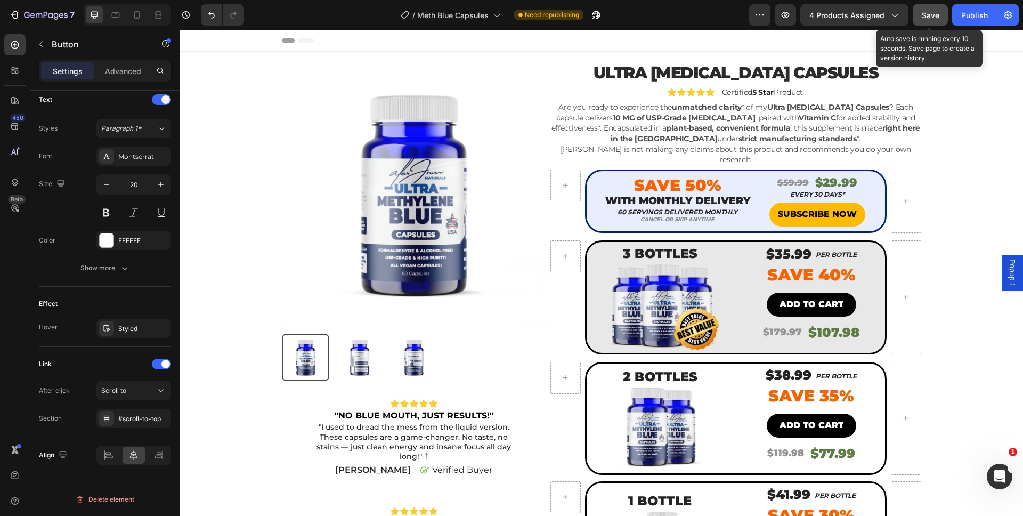
click at [919, 12] on button "Save" at bounding box center [930, 14] width 35 height 21
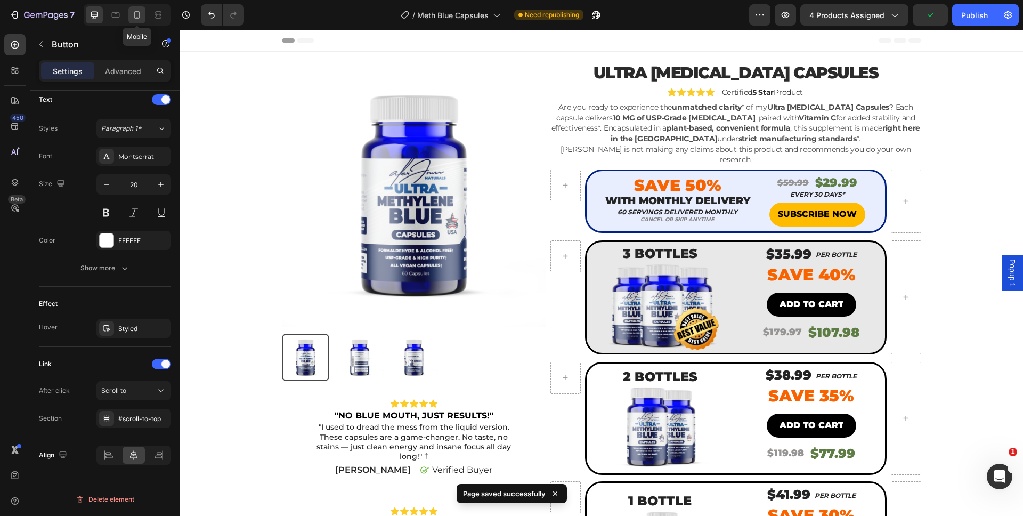
click at [140, 22] on div at bounding box center [136, 14] width 17 height 17
type input "22"
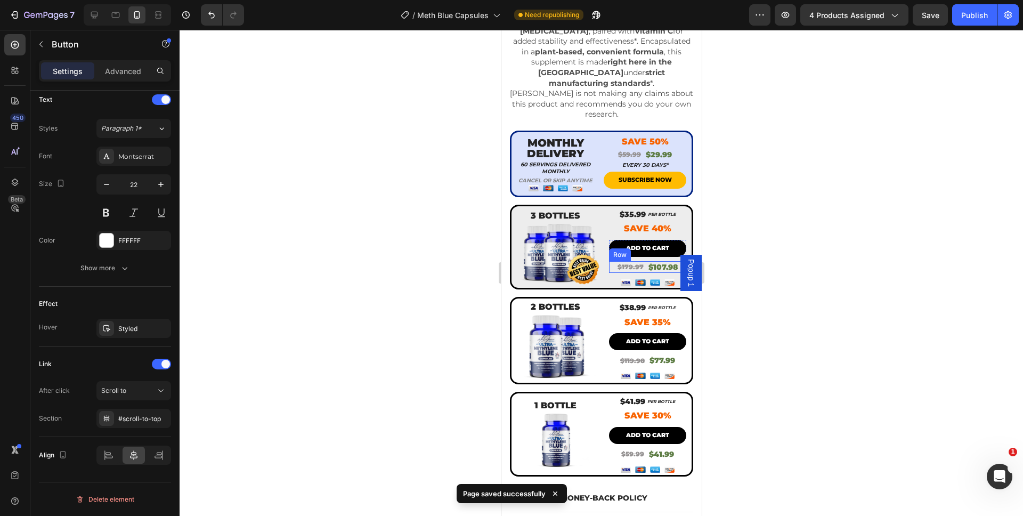
scroll to position [358, 0]
click at [43, 42] on icon "button" at bounding box center [41, 44] width 9 height 9
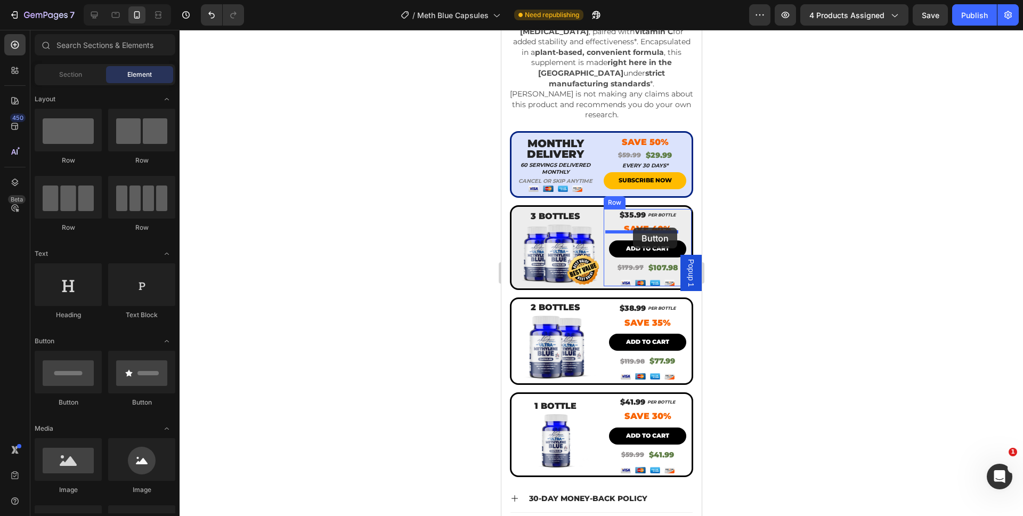
drag, startPoint x: 574, startPoint y: 395, endPoint x: 633, endPoint y: 228, distance: 177.5
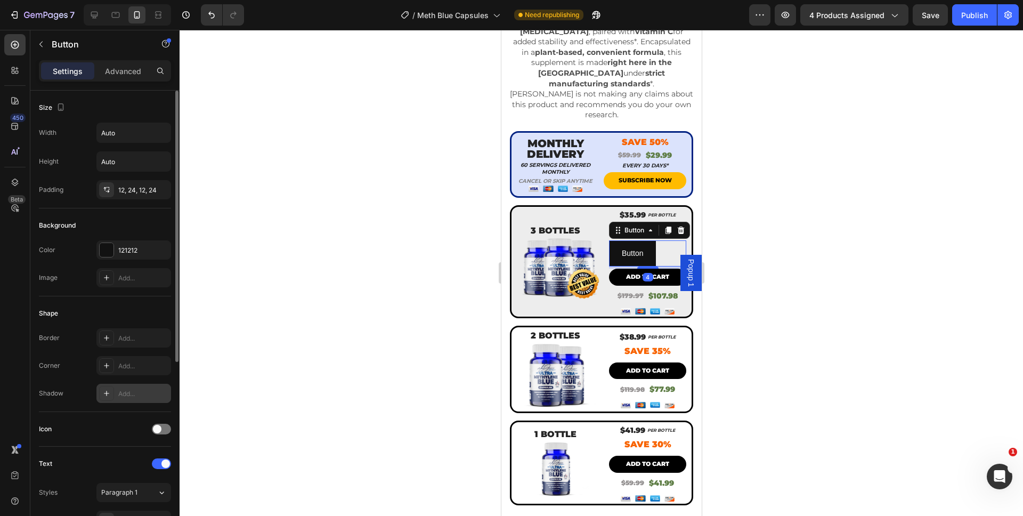
scroll to position [309, 0]
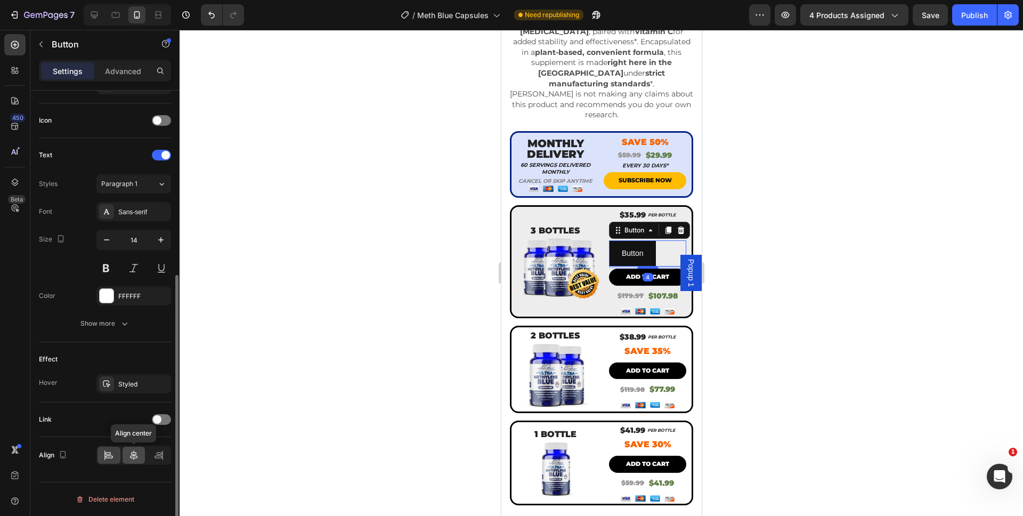
click at [128, 455] on icon at bounding box center [133, 455] width 11 height 11
click at [115, 244] on button "button" at bounding box center [106, 241] width 19 height 19
type input "13"
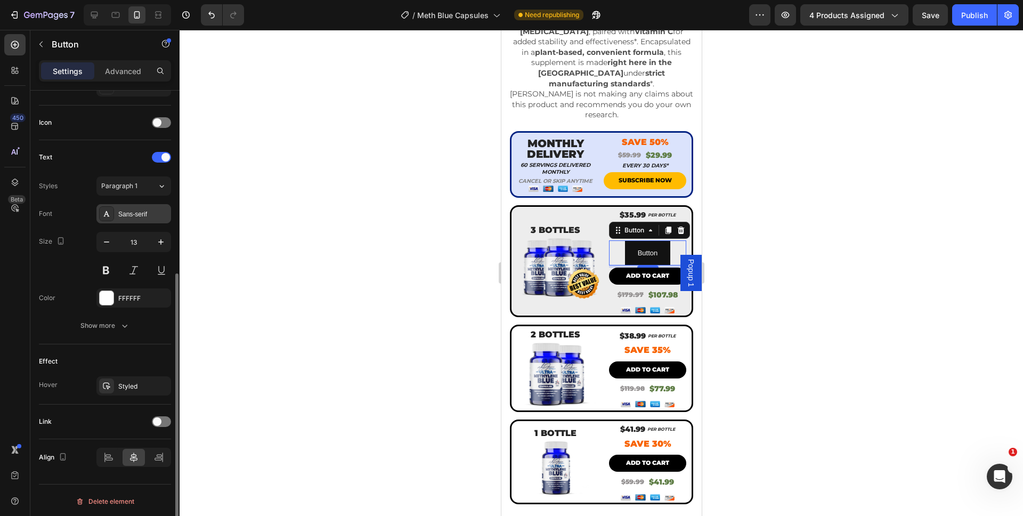
click at [140, 219] on div "Sans-serif" at bounding box center [133, 213] width 75 height 19
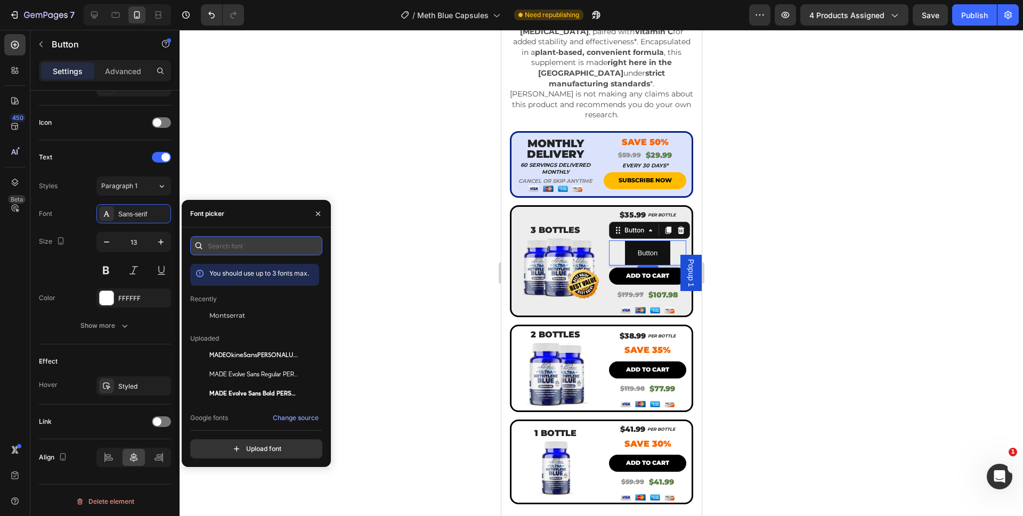
click at [229, 248] on input "text" at bounding box center [256, 245] width 132 height 19
click at [224, 312] on span "Montserrat" at bounding box center [227, 316] width 36 height 10
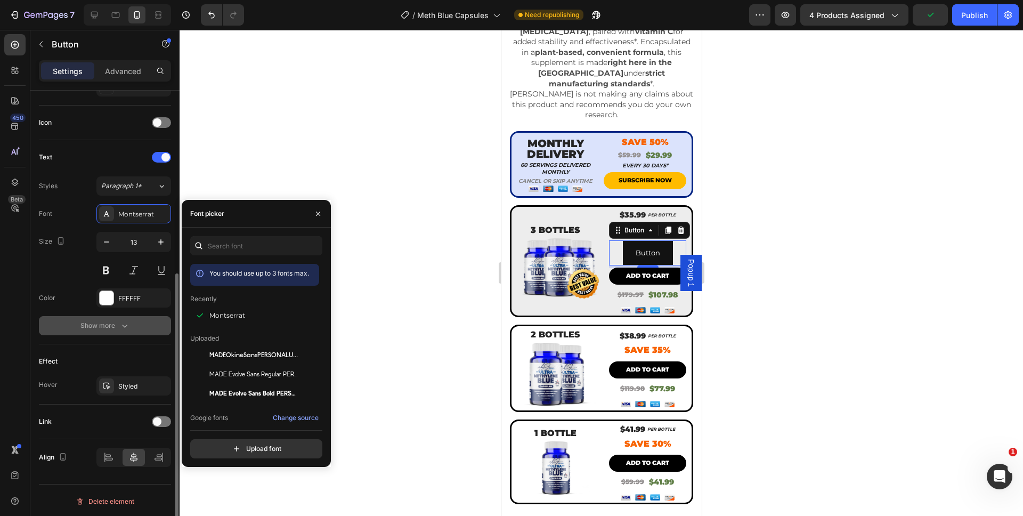
scroll to position [222, 0]
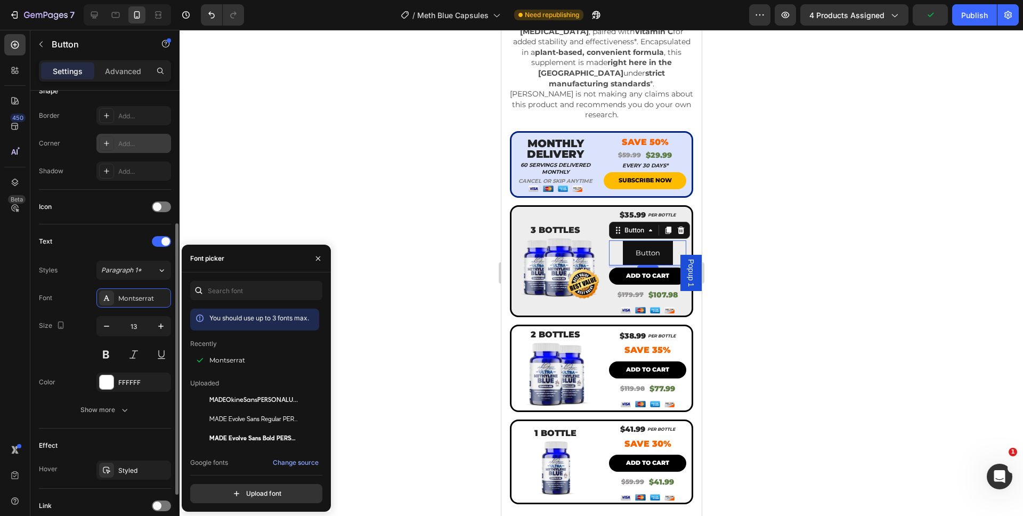
click at [137, 151] on div "Add..." at bounding box center [133, 143] width 75 height 19
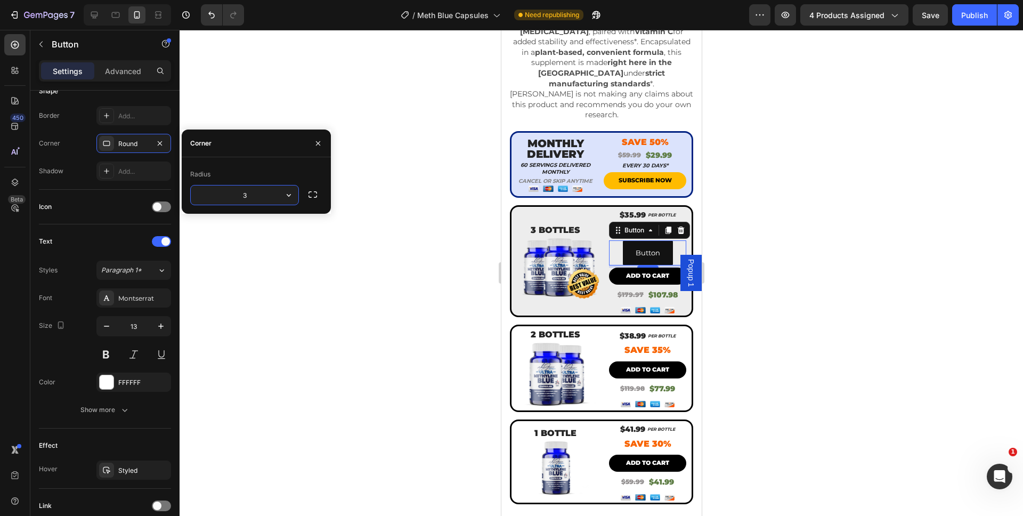
type input "35"
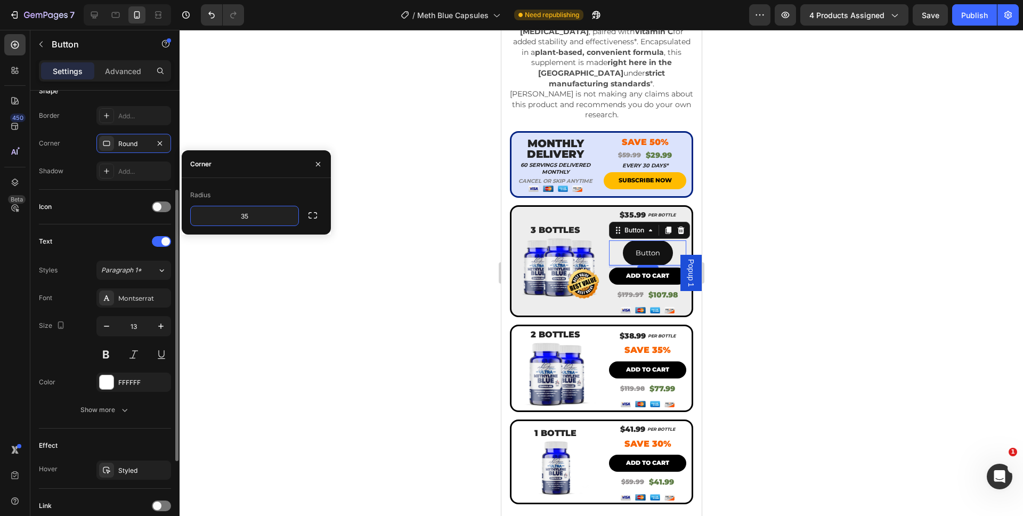
scroll to position [0, 0]
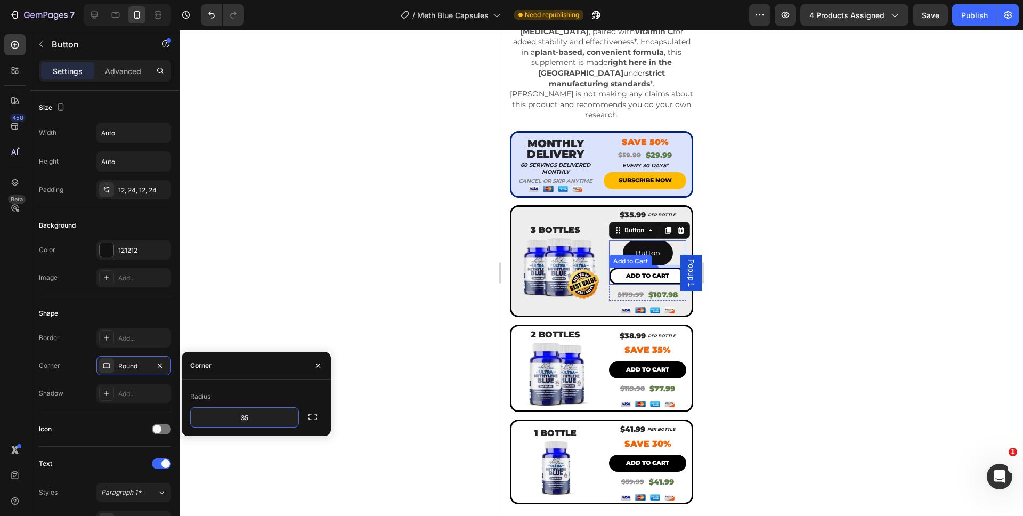
click at [617, 268] on button "Add to cart" at bounding box center [647, 276] width 77 height 17
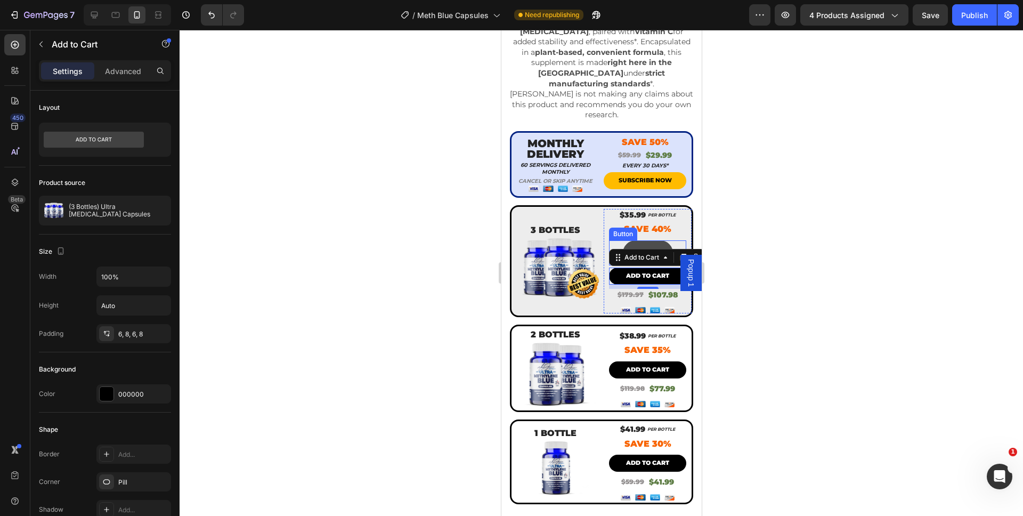
click at [625, 240] on button "Button" at bounding box center [648, 252] width 50 height 25
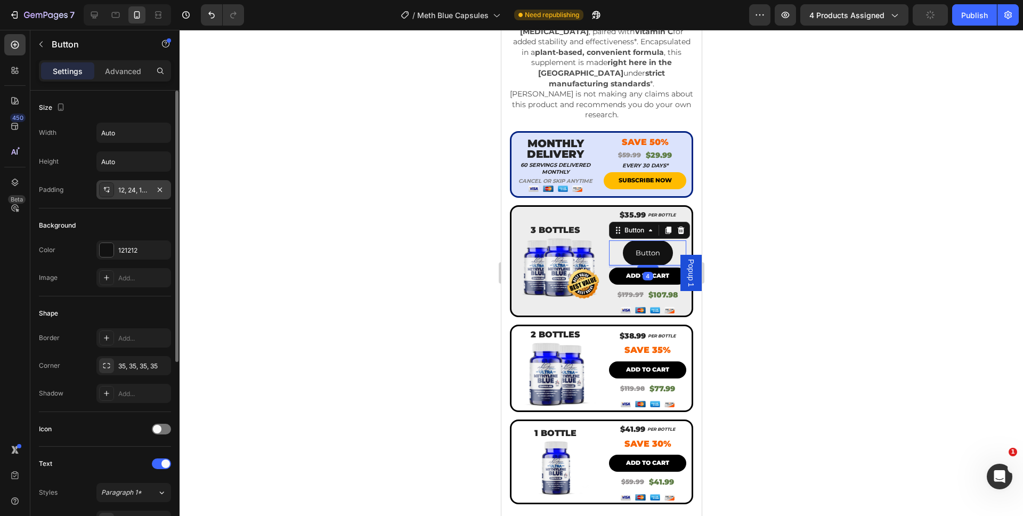
click at [129, 192] on div "12, 24, 12, 24" at bounding box center [133, 190] width 31 height 10
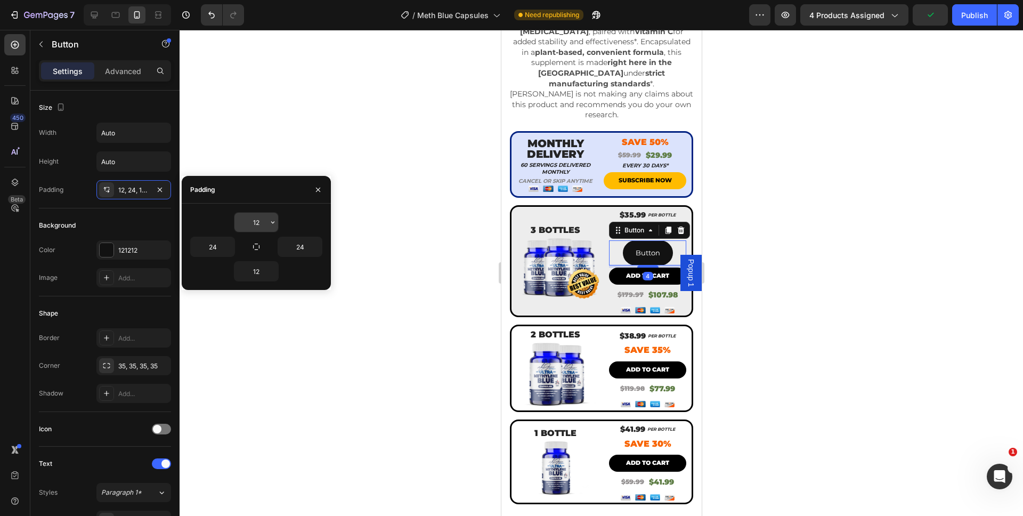
click at [264, 226] on input "12" at bounding box center [257, 222] width 44 height 19
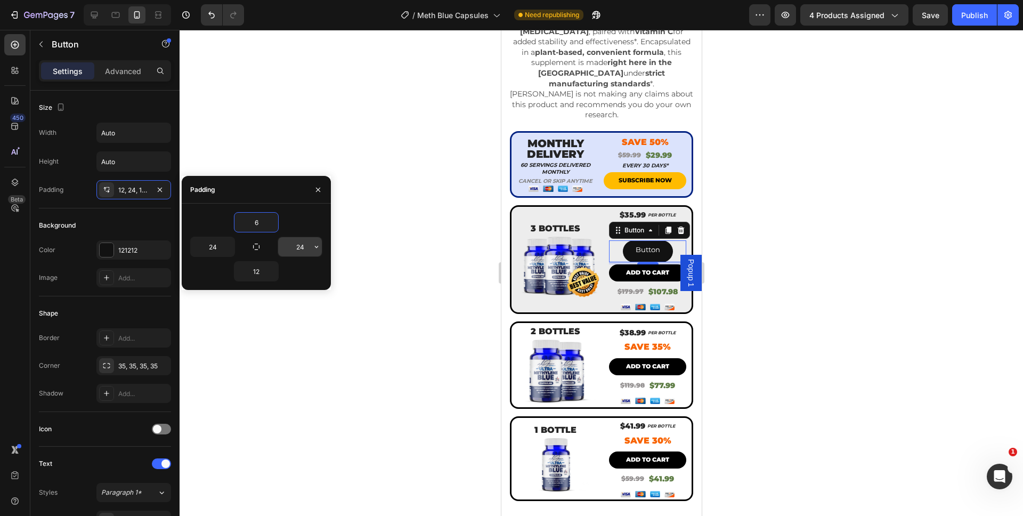
type input "6"
click at [297, 247] on input "24" at bounding box center [300, 246] width 44 height 19
type input "8"
click at [255, 268] on input "12" at bounding box center [257, 271] width 44 height 19
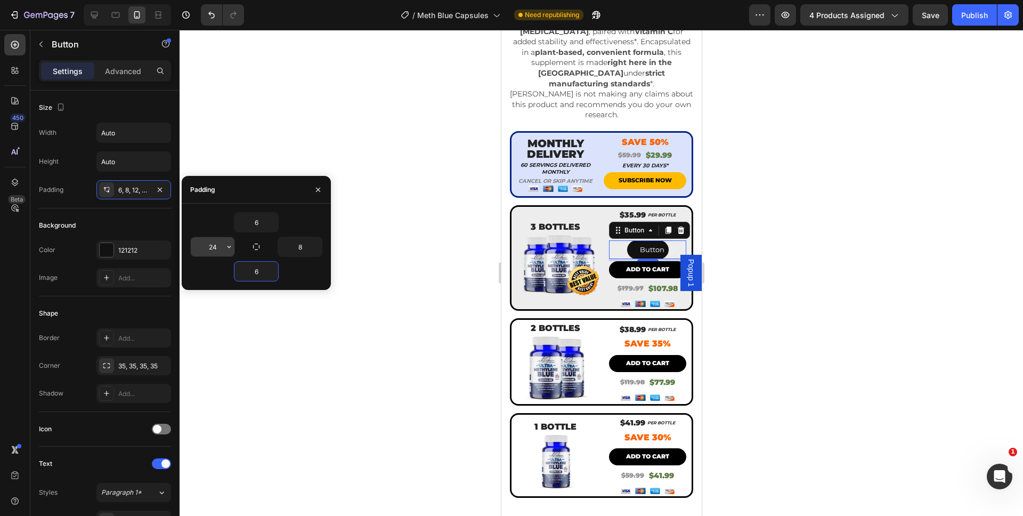
type input "6"
click at [211, 243] on input "24" at bounding box center [213, 246] width 44 height 19
type input "8"
click at [218, 267] on div "6" at bounding box center [256, 271] width 132 height 20
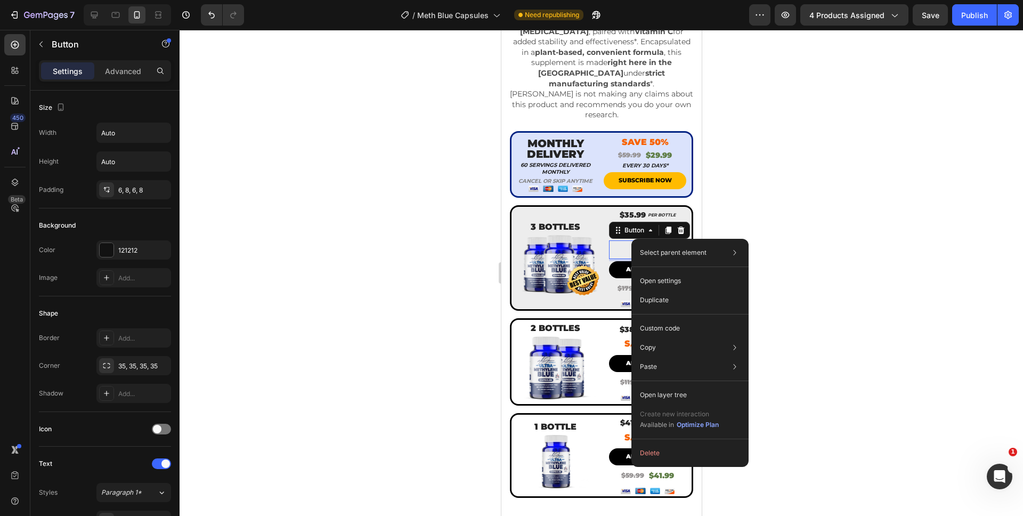
click at [635, 244] on p "Button" at bounding box center [647, 250] width 25 height 12
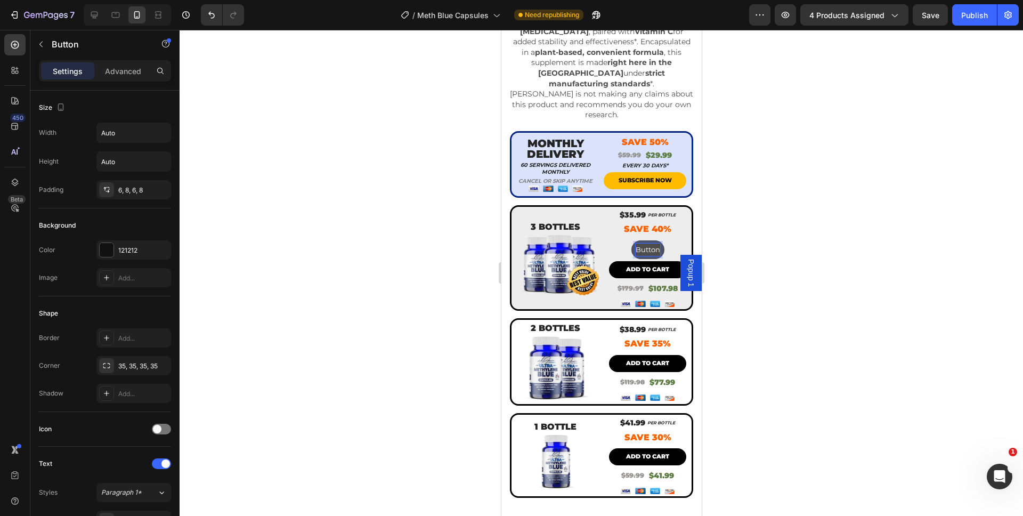
click at [635, 244] on p "Button" at bounding box center [647, 250] width 25 height 12
click at [756, 249] on div at bounding box center [602, 273] width 844 height 486
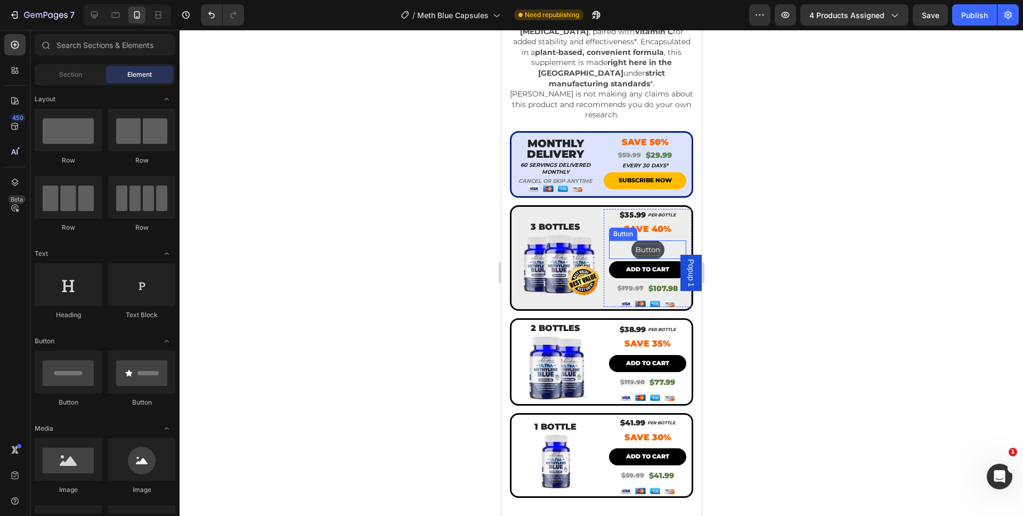
click at [646, 244] on p "Button" at bounding box center [647, 250] width 25 height 12
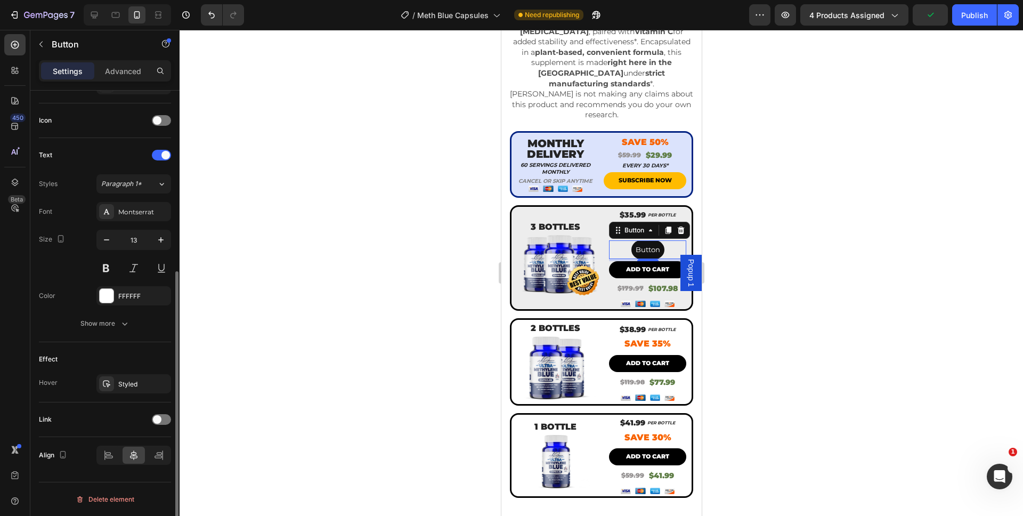
scroll to position [306, 0]
click at [119, 329] on icon "button" at bounding box center [124, 325] width 11 height 11
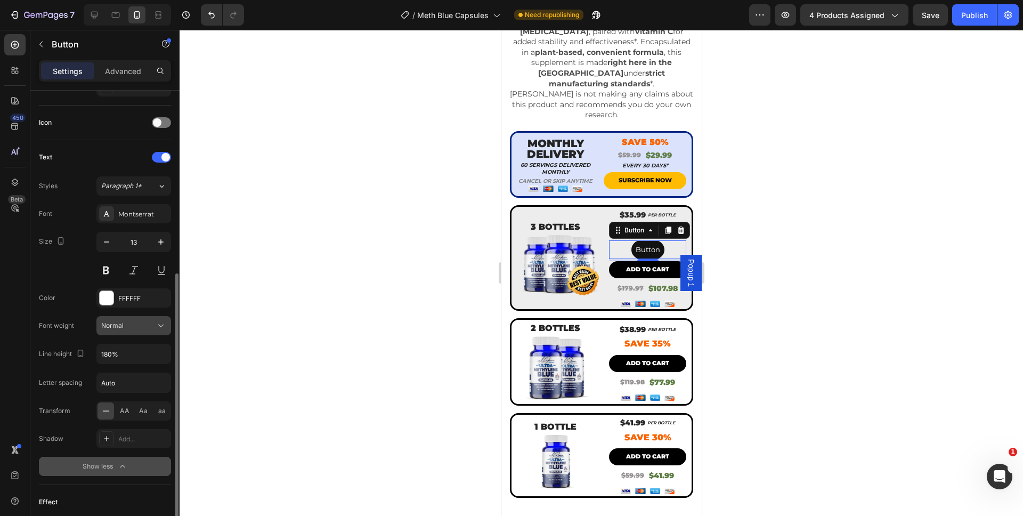
click at [134, 329] on div "Normal" at bounding box center [128, 326] width 54 height 10
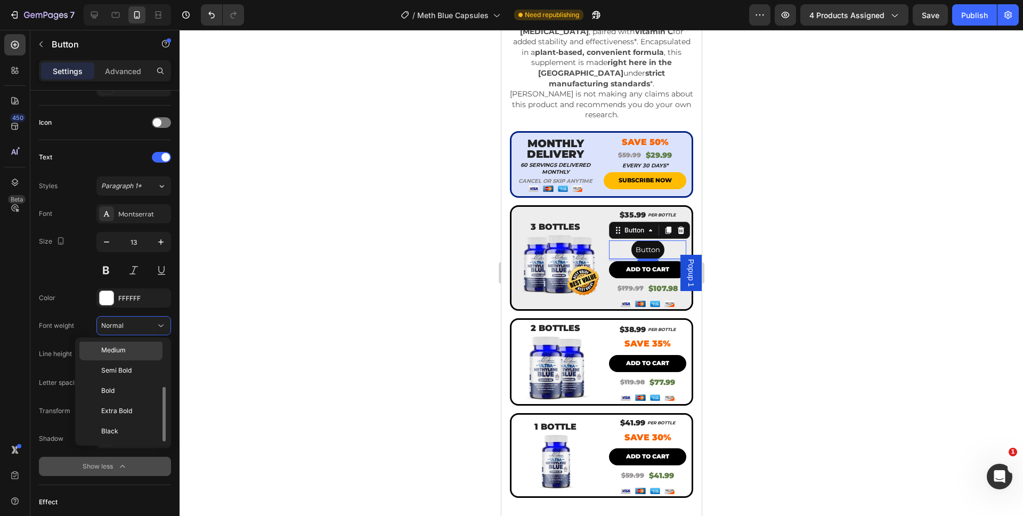
scroll to position [80, 0]
click at [123, 432] on p "Black" at bounding box center [129, 434] width 56 height 10
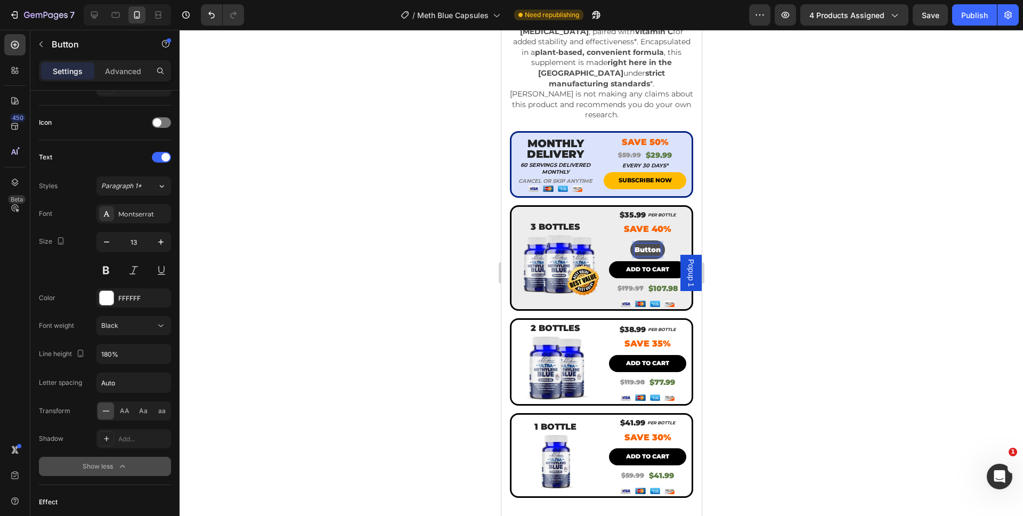
click at [648, 244] on p "Button" at bounding box center [647, 250] width 26 height 12
click at [637, 240] on button "AD" at bounding box center [647, 249] width 20 height 19
click at [628, 240] on button "ADD TO" at bounding box center [647, 249] width 38 height 19
click at [757, 249] on div at bounding box center [602, 273] width 844 height 486
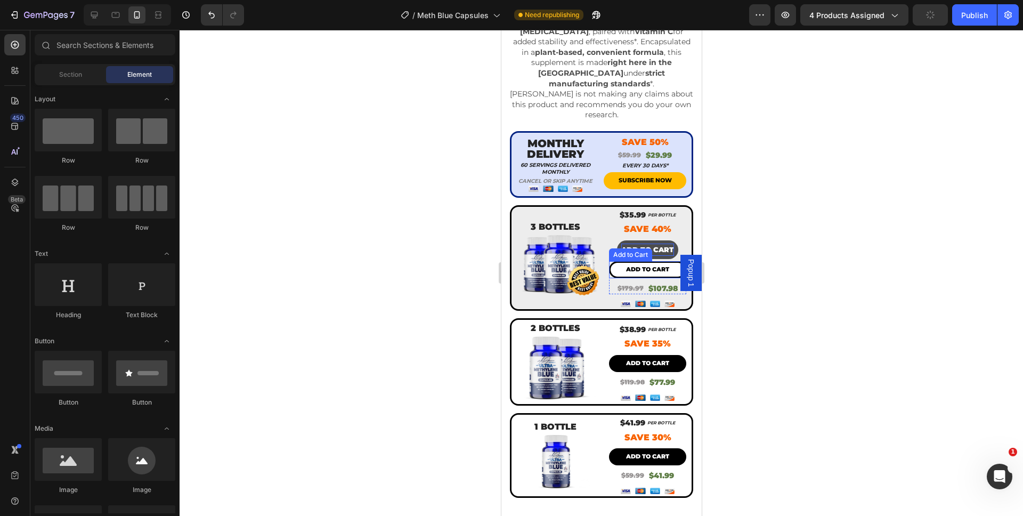
click at [617, 261] on button "Add to cart" at bounding box center [647, 269] width 77 height 17
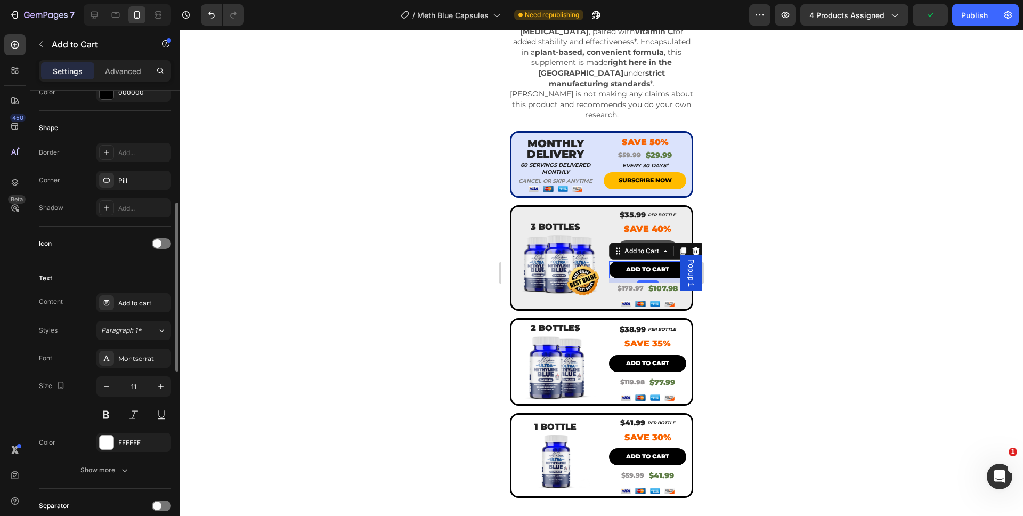
scroll to position [402, 0]
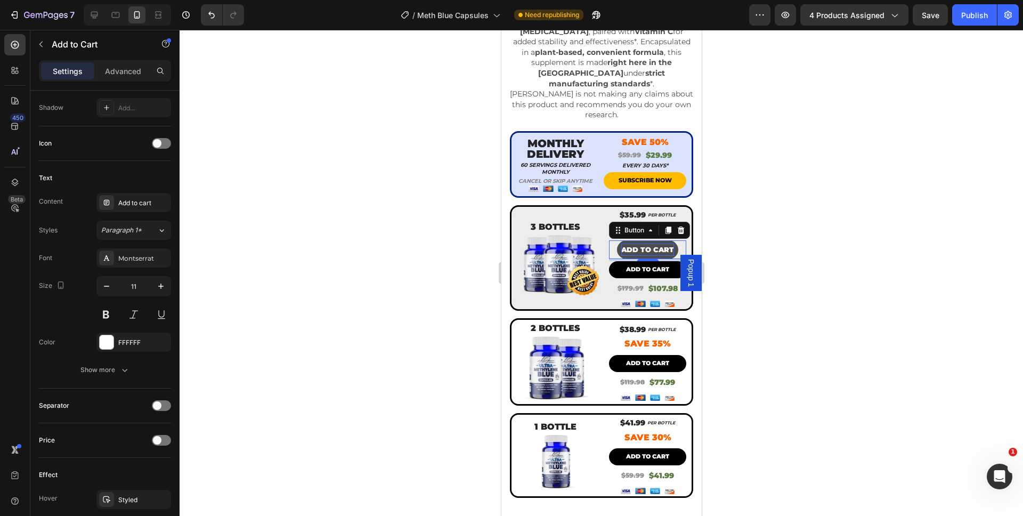
click at [626, 240] on button "ADD TO CART" at bounding box center [647, 249] width 61 height 19
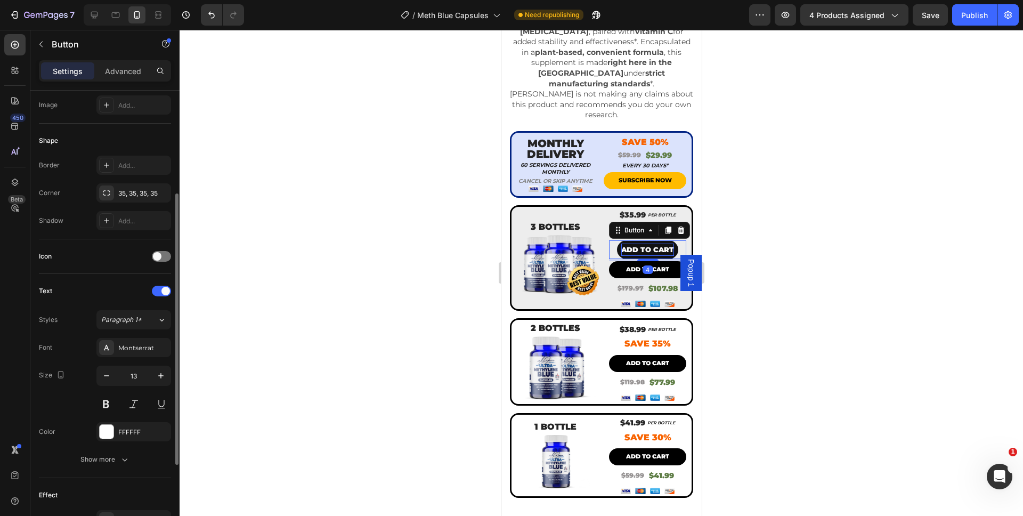
scroll to position [171, 0]
click at [111, 375] on icon "button" at bounding box center [106, 378] width 11 height 11
type input "11"
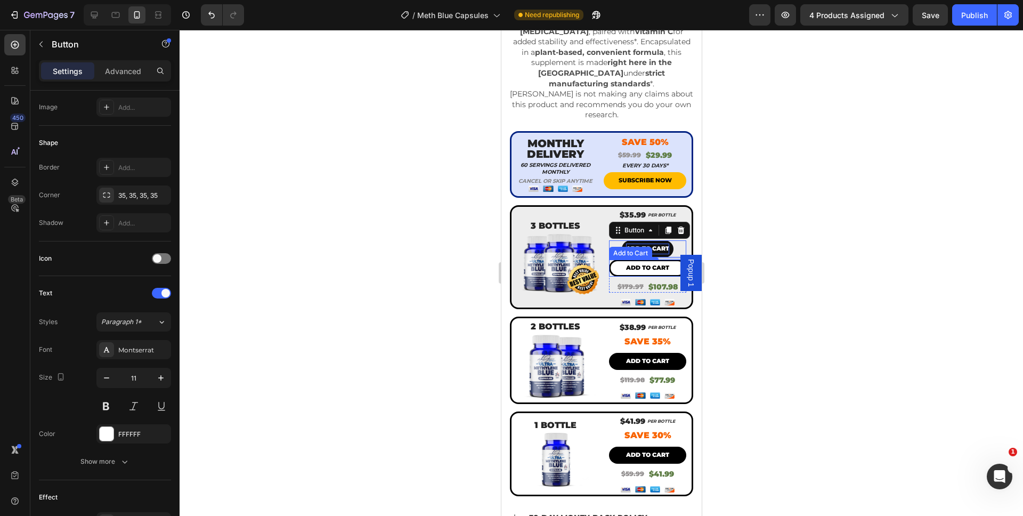
click at [615, 260] on button "Add to cart" at bounding box center [647, 268] width 77 height 17
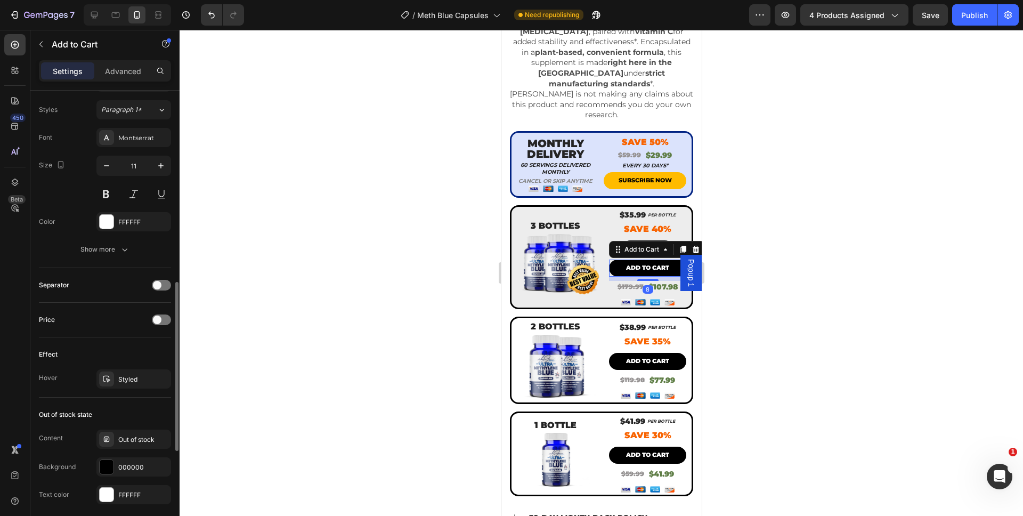
scroll to position [520, 0]
click at [117, 252] on div "Show more" at bounding box center [105, 251] width 50 height 11
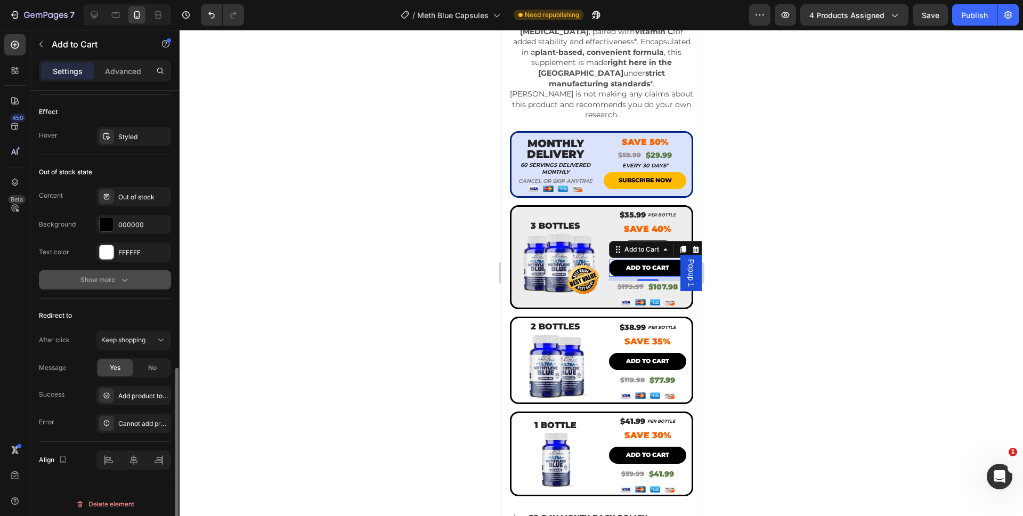
scroll to position [910, 0]
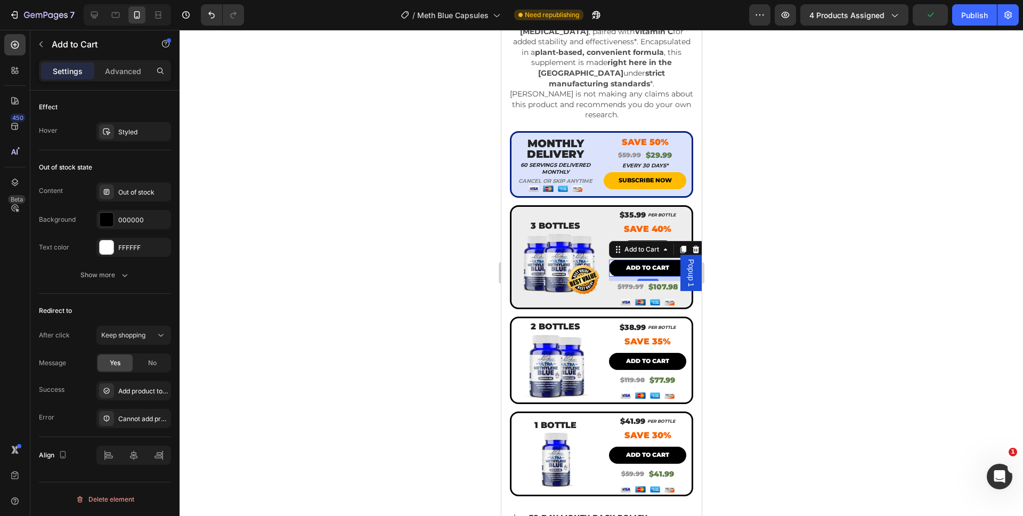
click at [113, 79] on div "Settings Advanced" at bounding box center [105, 70] width 132 height 21
click at [113, 77] on div "Advanced" at bounding box center [122, 70] width 53 height 17
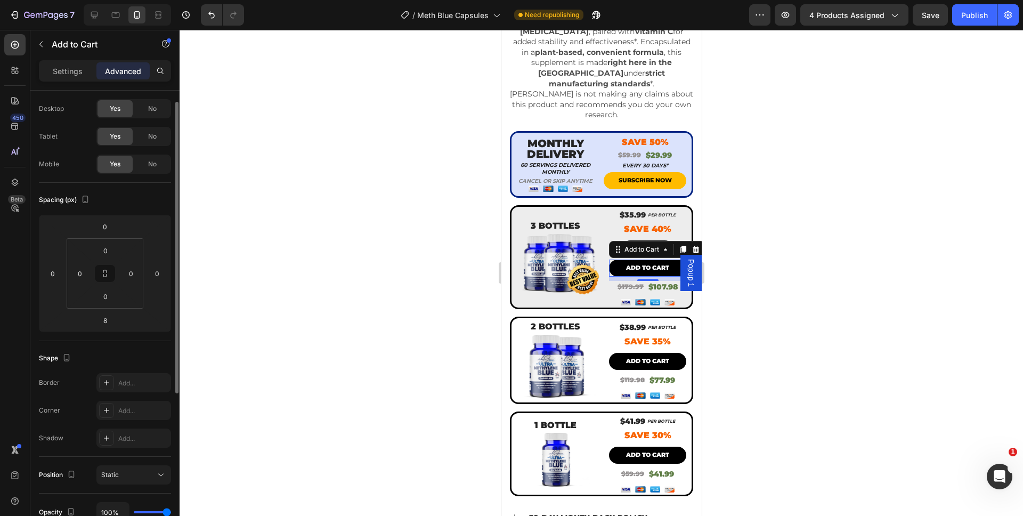
scroll to position [0, 0]
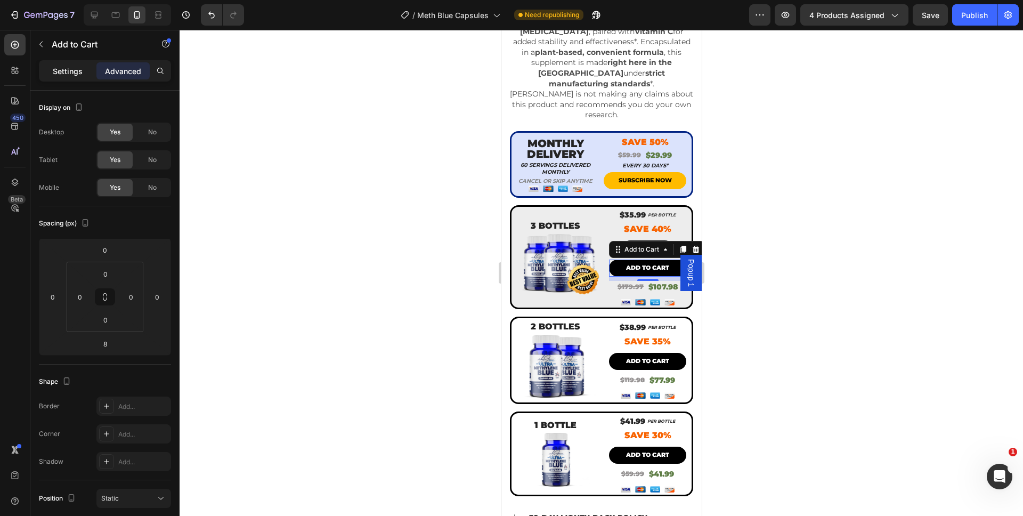
click at [61, 71] on p "Settings" at bounding box center [68, 71] width 30 height 11
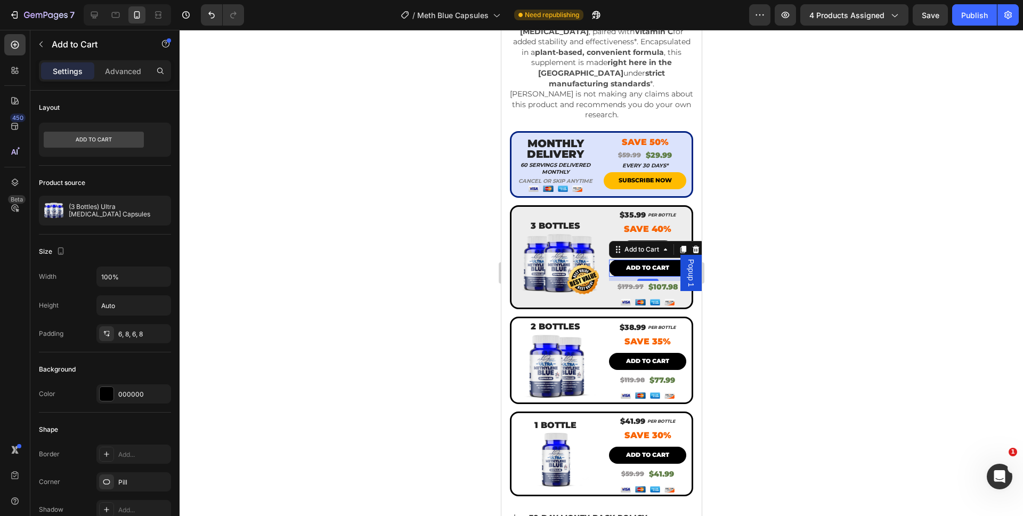
click at [757, 278] on div at bounding box center [602, 273] width 844 height 486
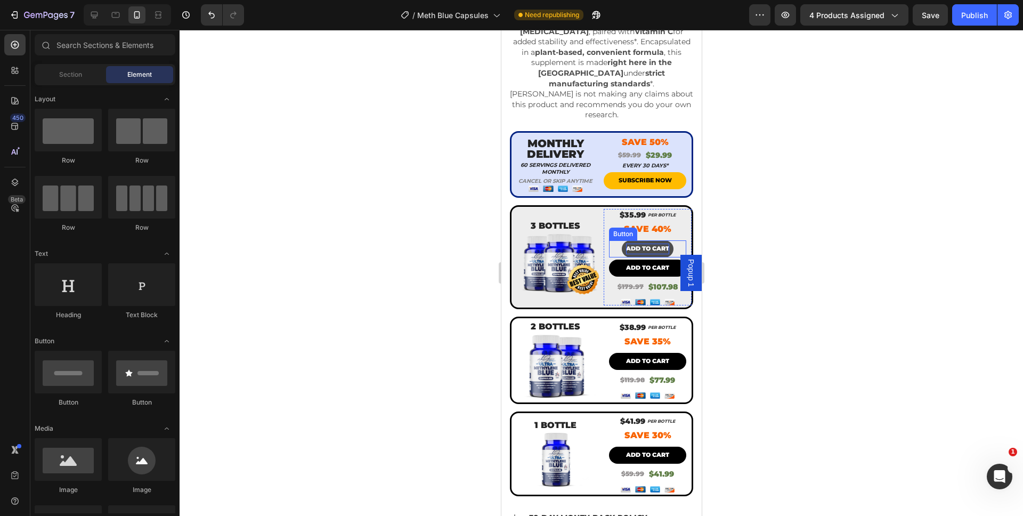
click at [631, 240] on button "ADD TO CART" at bounding box center [647, 248] width 52 height 17
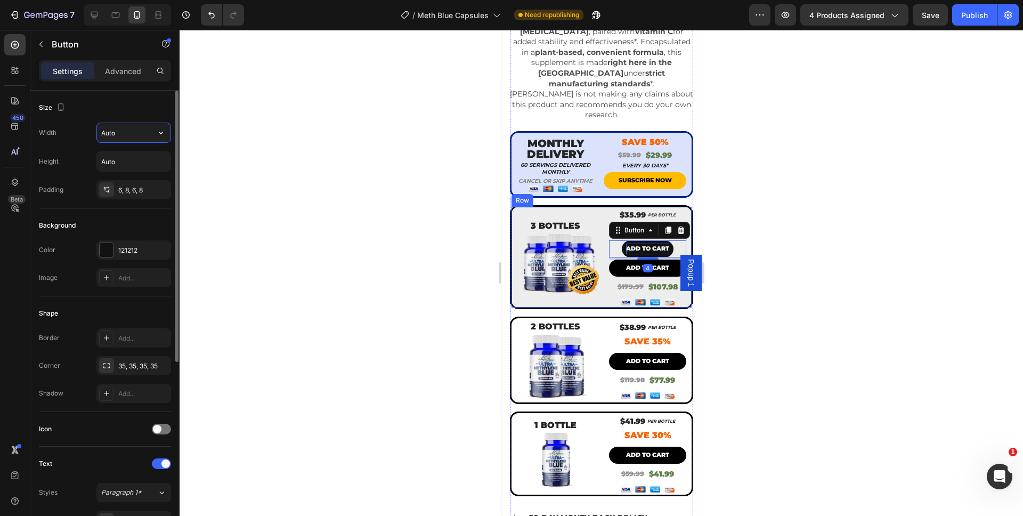
click at [115, 132] on input "Auto" at bounding box center [134, 132] width 74 height 19
click at [157, 132] on icon "button" at bounding box center [161, 132] width 11 height 11
click at [148, 173] on div "Full 100%" at bounding box center [122, 180] width 87 height 20
type input "100%"
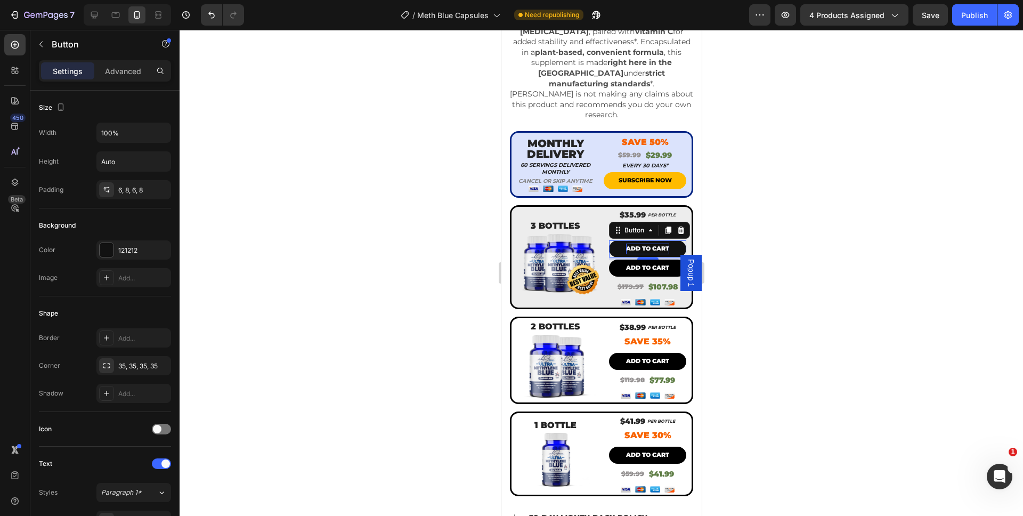
click at [774, 239] on div at bounding box center [602, 273] width 844 height 486
click at [630, 244] on p "ADD TO CART" at bounding box center [647, 249] width 43 height 11
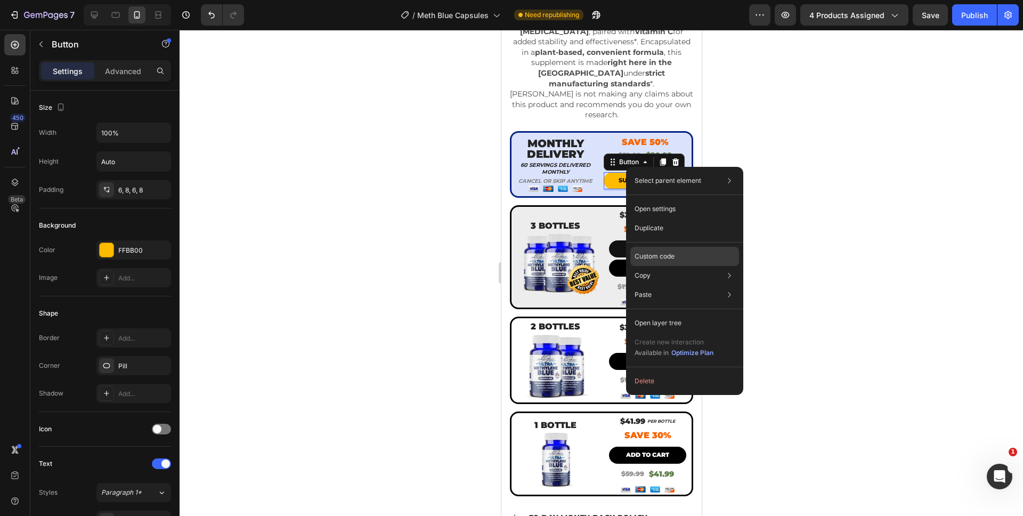
click at [666, 256] on p "Custom code" at bounding box center [655, 257] width 40 height 10
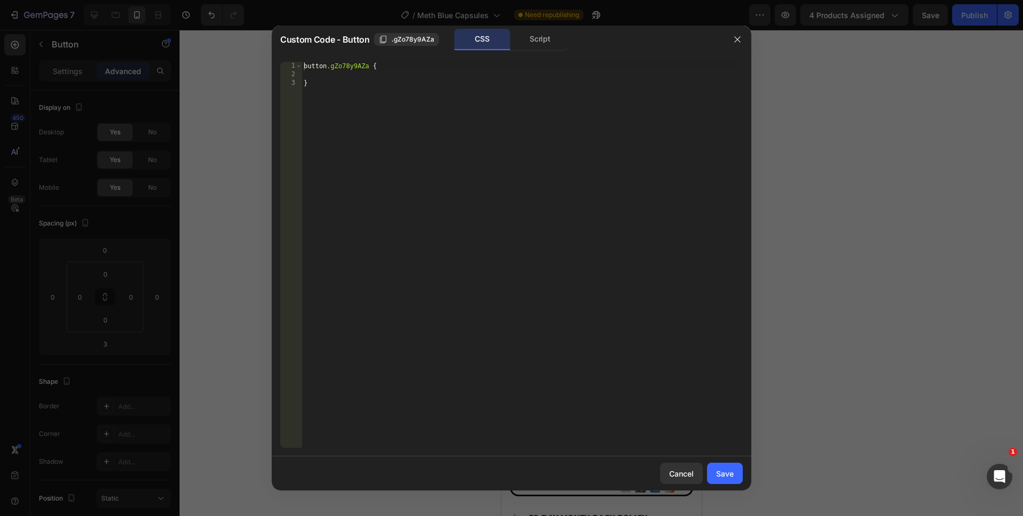
click at [530, 44] on div "Script" at bounding box center [540, 39] width 56 height 21
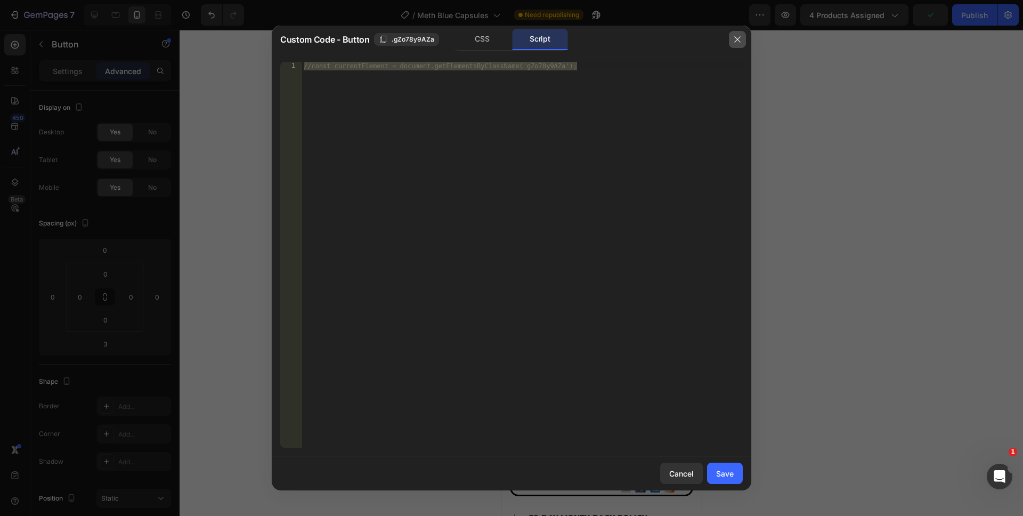
click at [737, 38] on icon "button" at bounding box center [737, 39] width 9 height 9
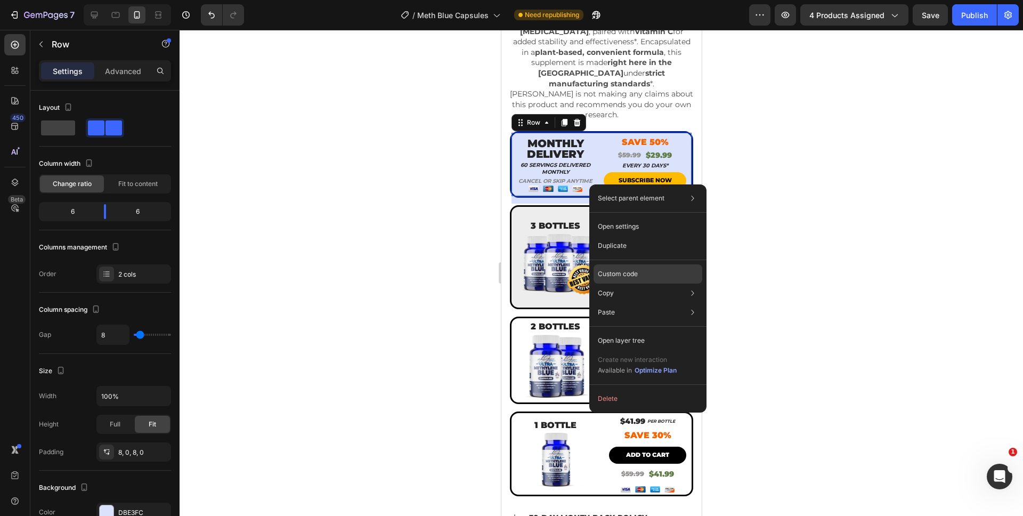
click at [625, 274] on p "Custom code" at bounding box center [618, 274] width 40 height 10
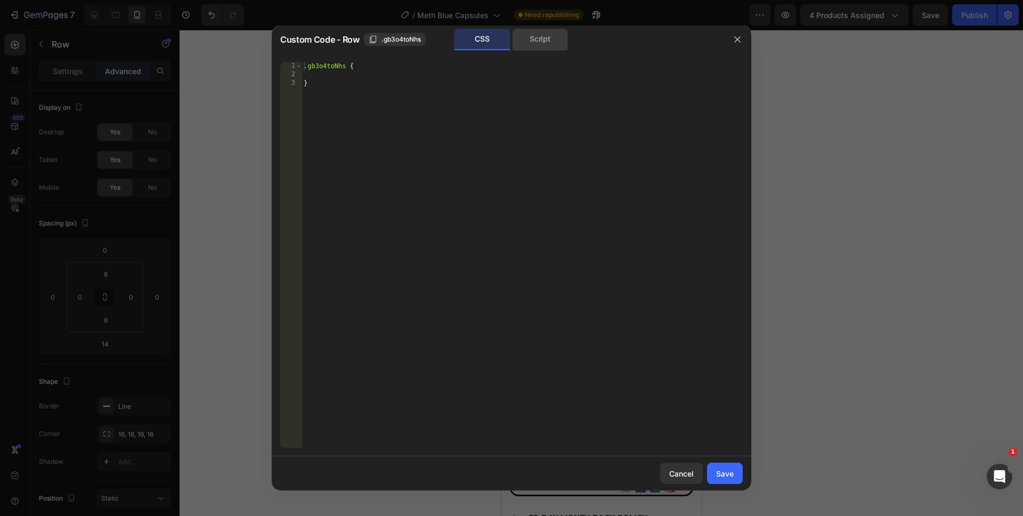
click at [532, 44] on div "Script" at bounding box center [540, 39] width 56 height 21
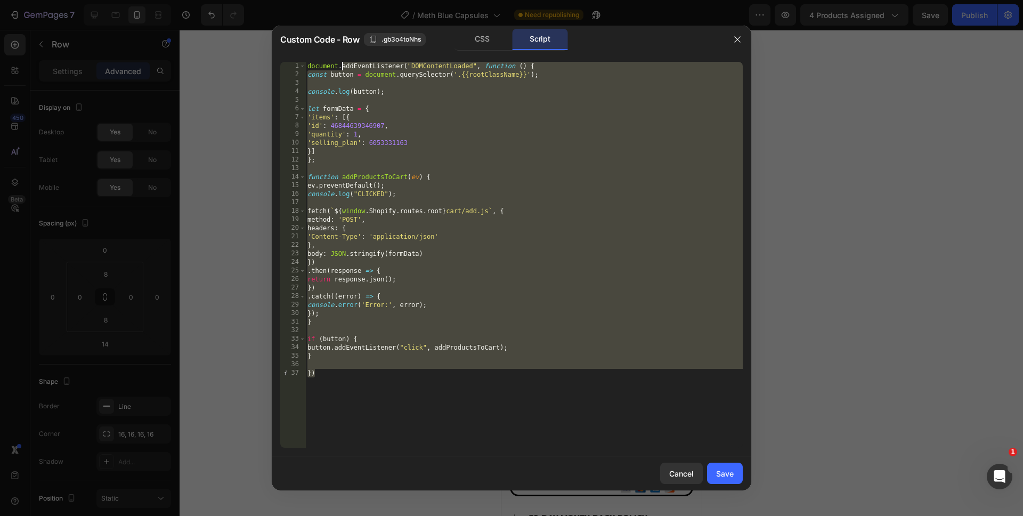
drag, startPoint x: 360, startPoint y: 390, endPoint x: 340, endPoint y: 61, distance: 329.5
click at [340, 61] on div "}) 1 2 3 4 5 6 7 8 9 10 11 12 13 14 15 16 17 18 19 20 21 22 23 24 25 26 27 28 2…" at bounding box center [512, 254] width 480 height 403
type textarea "document.addEventListener("DOMContentLoaded", function () { const button = docu…"
click at [667, 470] on button "Cancel" at bounding box center [681, 473] width 43 height 21
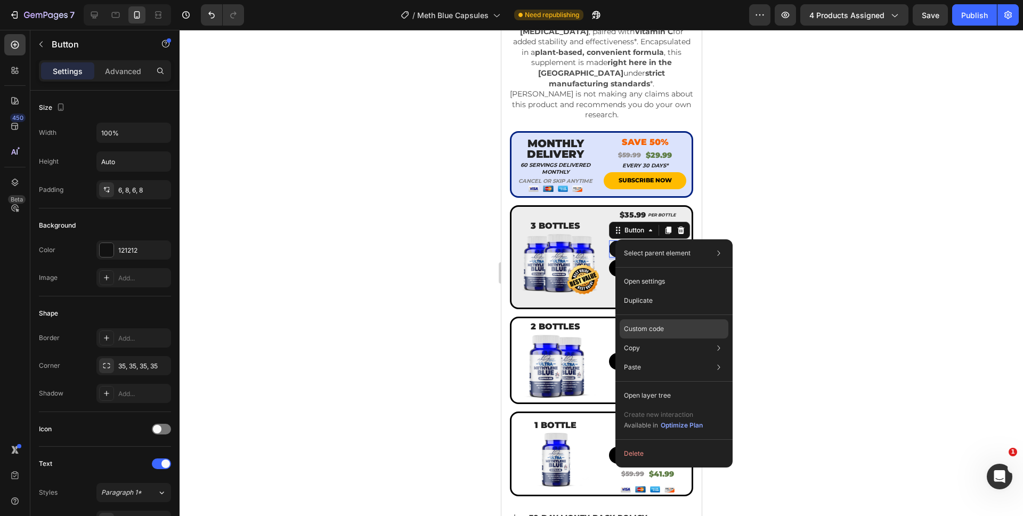
click at [638, 332] on p "Custom code" at bounding box center [644, 329] width 40 height 10
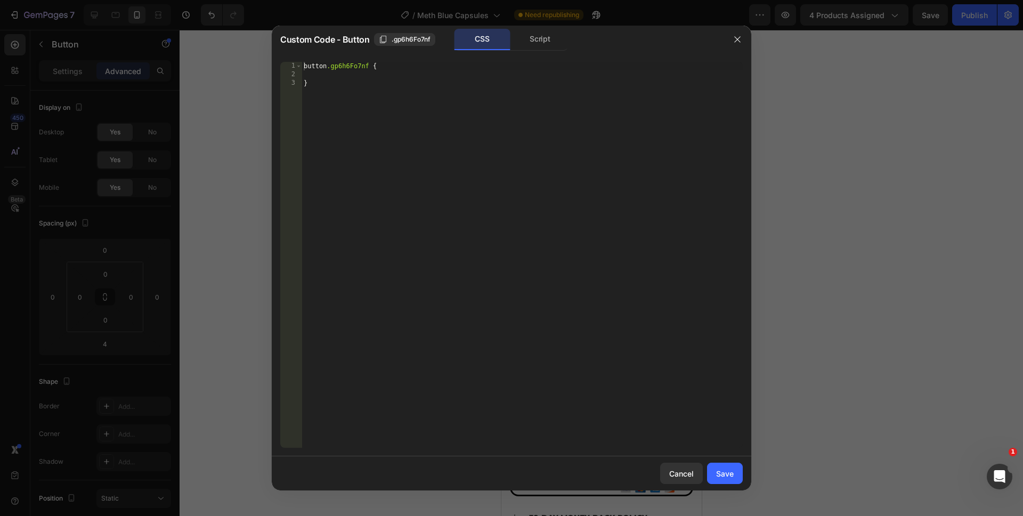
click at [550, 43] on div "Script" at bounding box center [540, 39] width 56 height 21
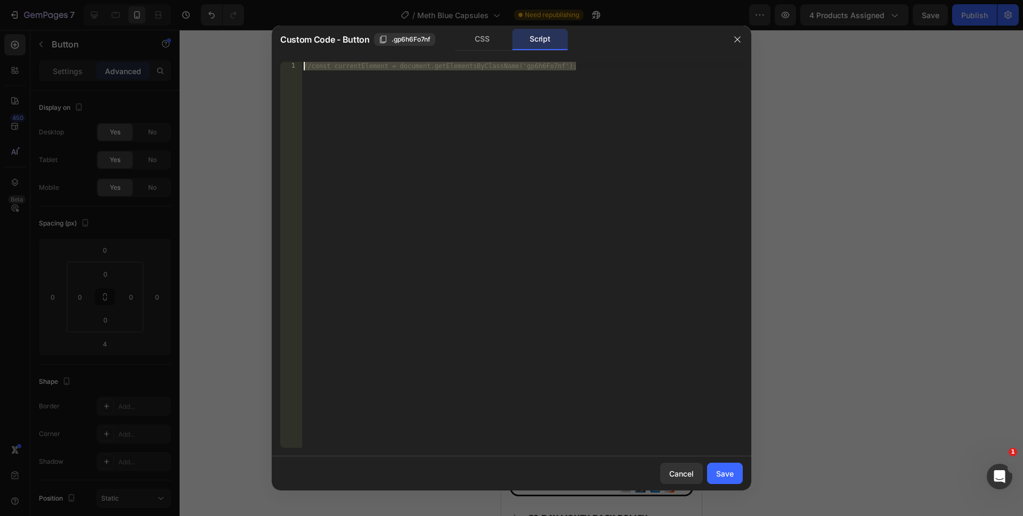
drag, startPoint x: 542, startPoint y: 212, endPoint x: 243, endPoint y: 53, distance: 338.4
click at [243, 53] on div "Custom Code - Button .gp6h6Fo7nf CSS Script //const currentElement = document.g…" at bounding box center [511, 258] width 1023 height 516
paste textarea "})"
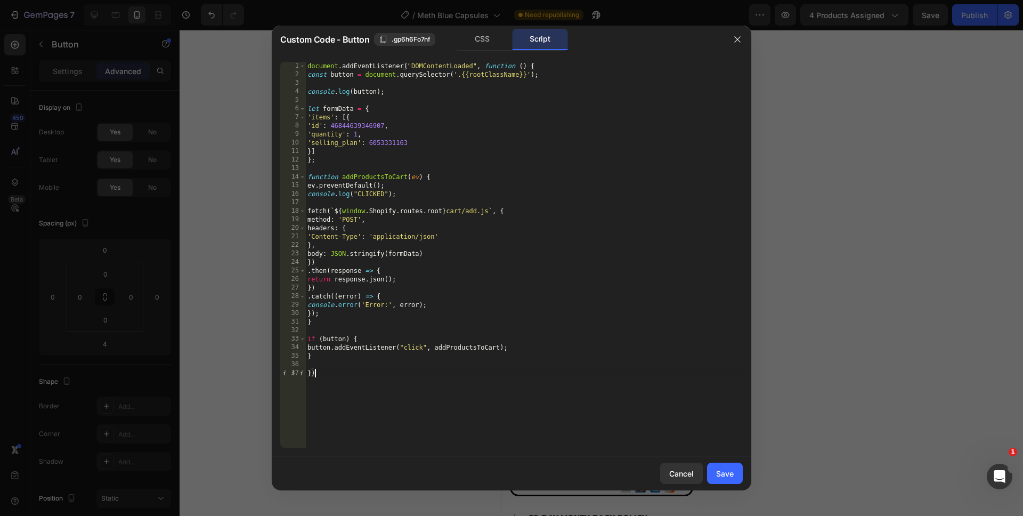
click at [353, 146] on div "document . addEventListener ( "DOMContentLoaded" , function ( ) { const button …" at bounding box center [524, 263] width 438 height 403
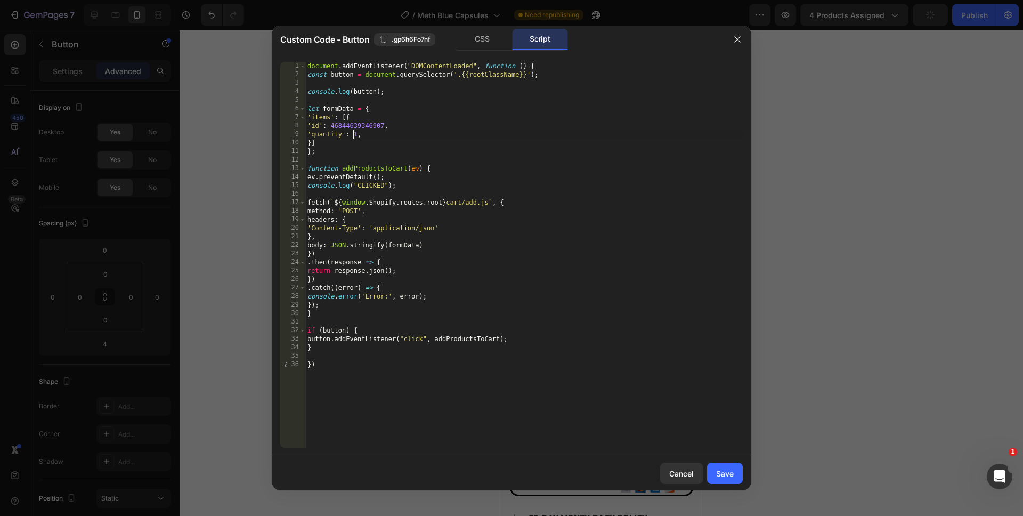
click at [356, 134] on div "document . addEventListener ( "DOMContentLoaded" , function ( ) { const button …" at bounding box center [524, 263] width 438 height 403
click at [357, 135] on div "document . addEventListener ( "DOMContentLoaded" , function ( ) { const button …" at bounding box center [524, 263] width 438 height 403
click at [462, 425] on div "document . addEventListener ( "DOMContentLoaded" , function ( ) { const button …" at bounding box center [524, 263] width 438 height 403
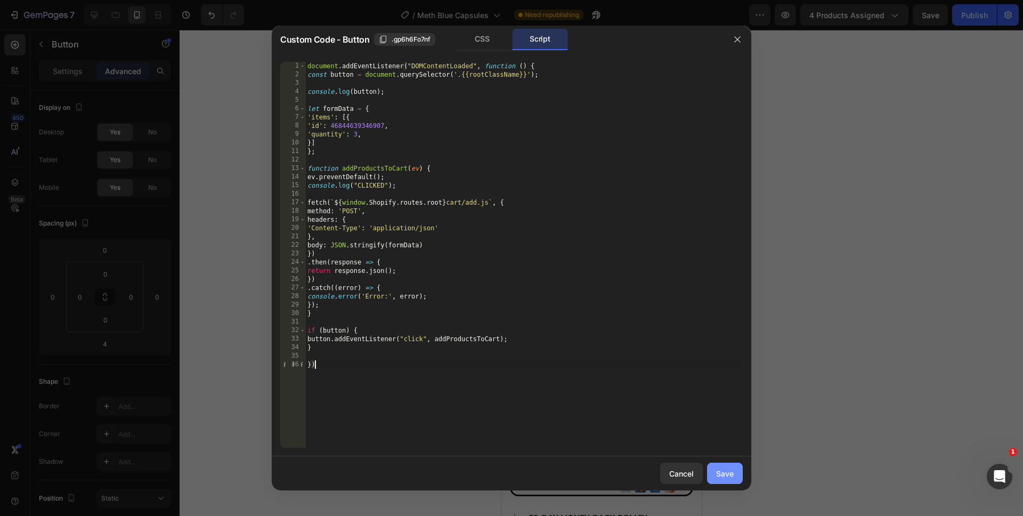
type textarea "})"
click at [717, 476] on div "Save" at bounding box center [725, 473] width 18 height 11
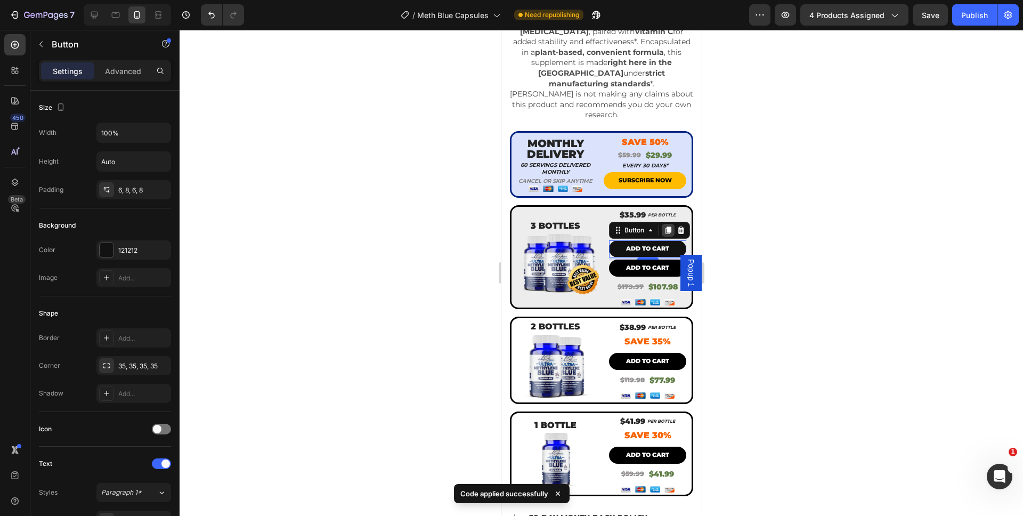
click at [665, 227] on icon at bounding box center [668, 230] width 6 height 7
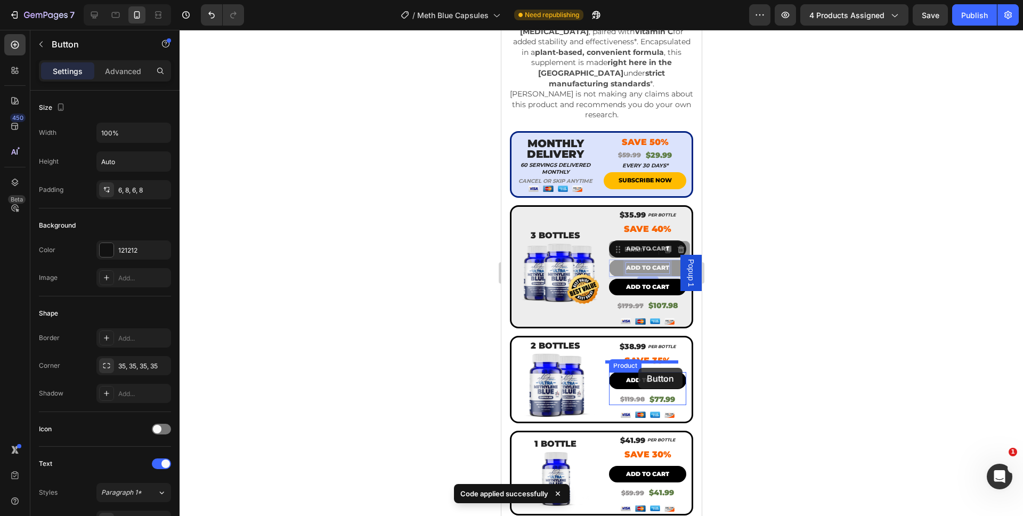
drag, startPoint x: 635, startPoint y: 259, endPoint x: 638, endPoint y: 368, distance: 108.8
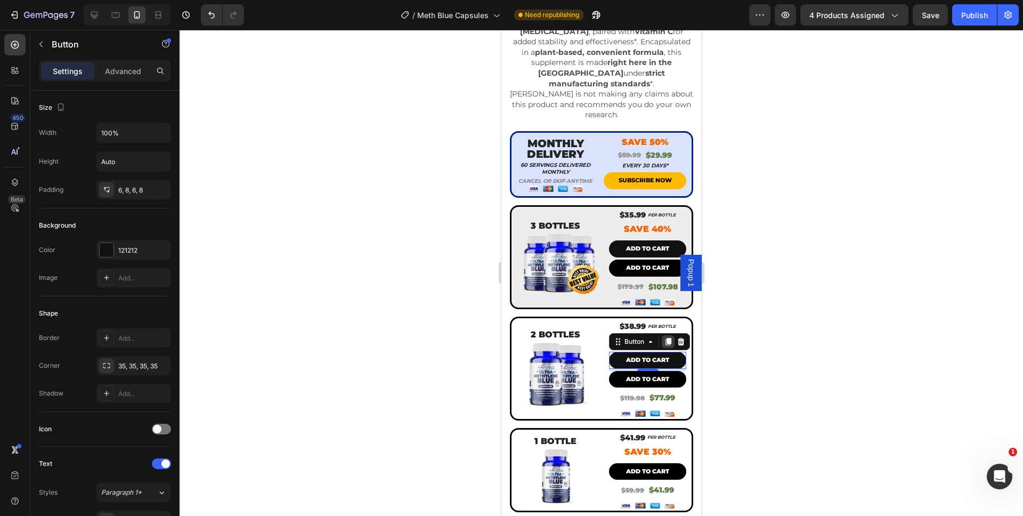
click at [668, 335] on div at bounding box center [667, 341] width 13 height 13
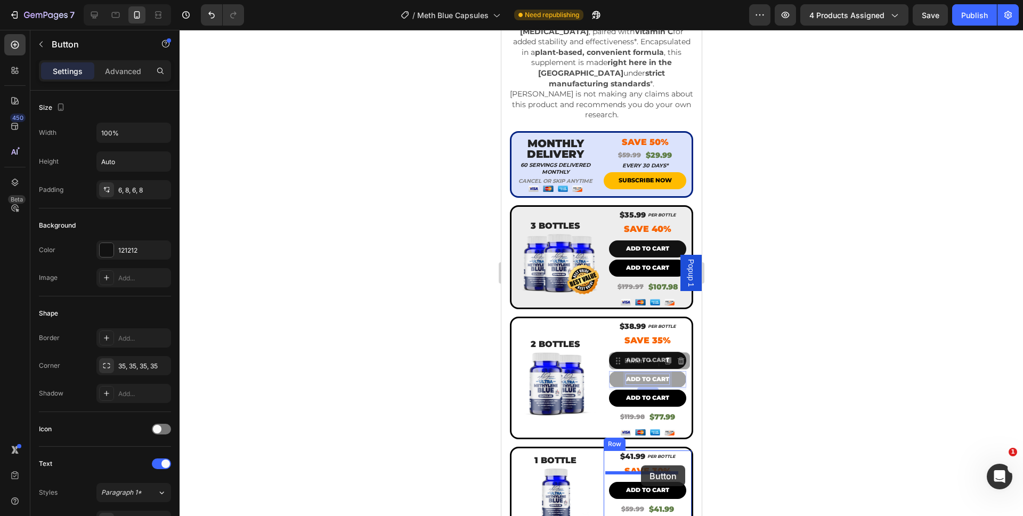
drag, startPoint x: 641, startPoint y: 372, endPoint x: 641, endPoint y: 465, distance: 93.3
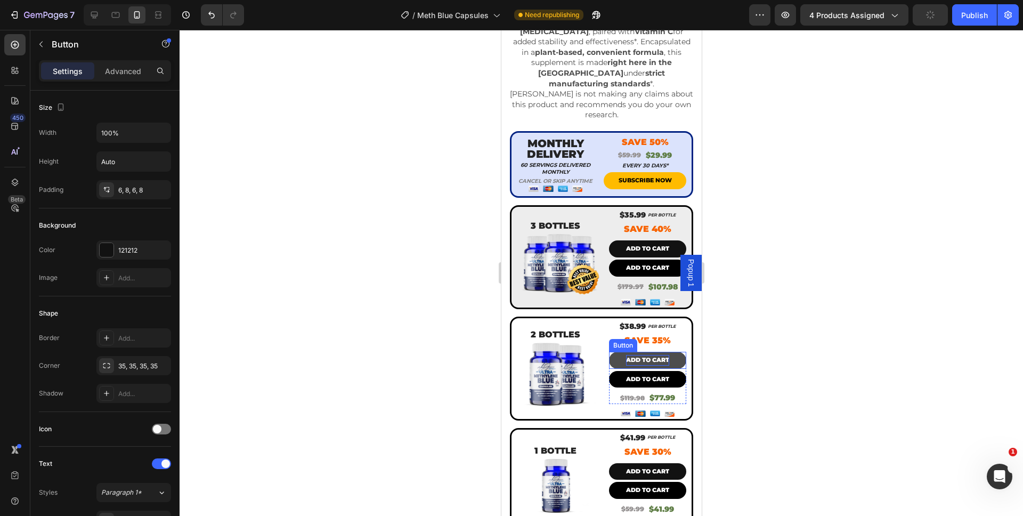
click at [640, 355] on p "ADD TO CART" at bounding box center [647, 360] width 43 height 11
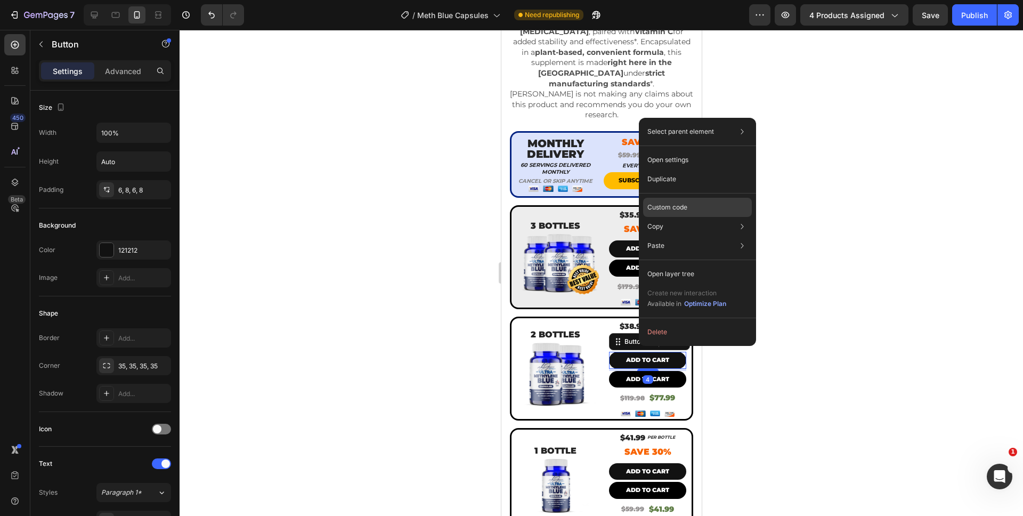
click at [674, 207] on p "Custom code" at bounding box center [668, 208] width 40 height 10
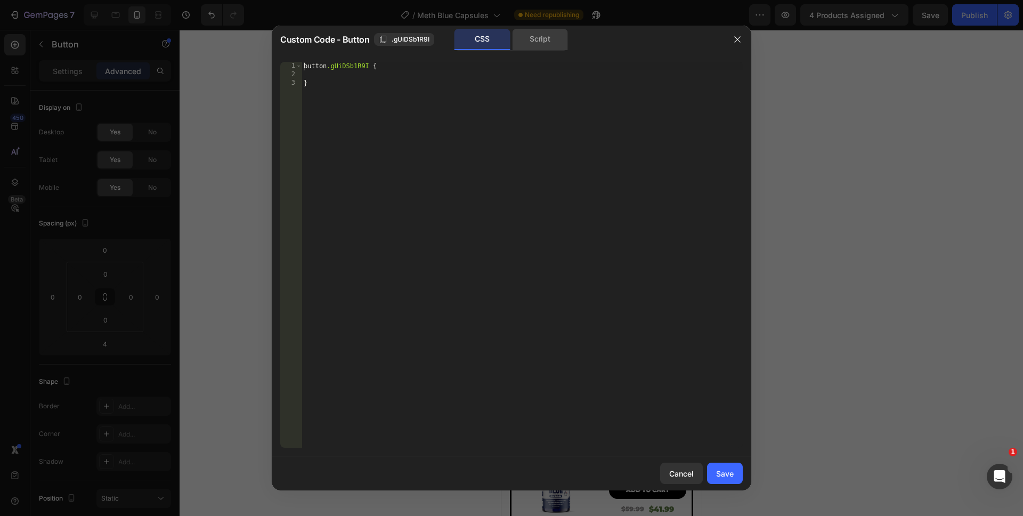
click at [539, 43] on div "Script" at bounding box center [540, 39] width 56 height 21
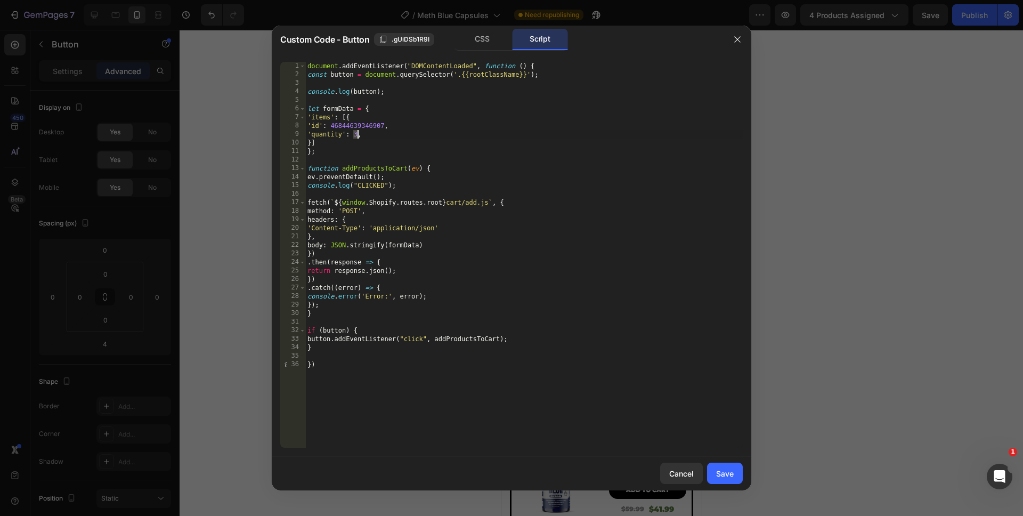
click at [356, 136] on div "document . addEventListener ( "DOMContentLoaded" , function ( ) { const button …" at bounding box center [524, 263] width 438 height 403
click at [578, 438] on div "document . addEventListener ( "DOMContentLoaded" , function ( ) { const button …" at bounding box center [524, 263] width 438 height 403
type textarea "})"
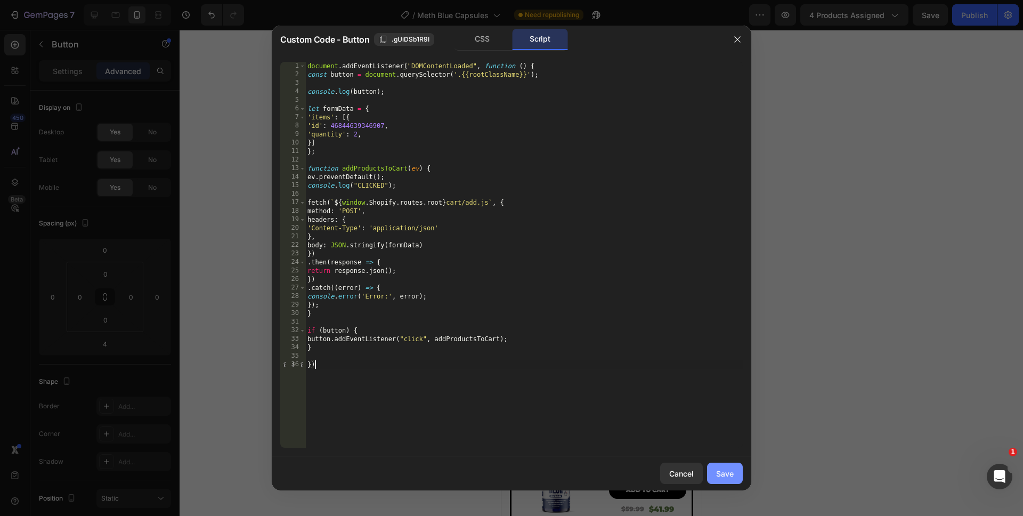
click at [716, 472] on div "Save" at bounding box center [725, 473] width 18 height 11
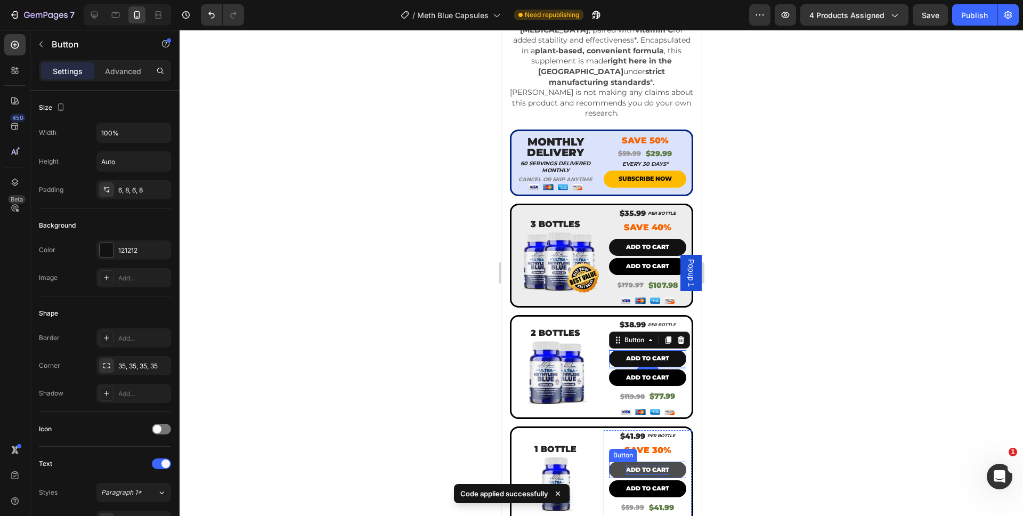
scroll to position [360, 0]
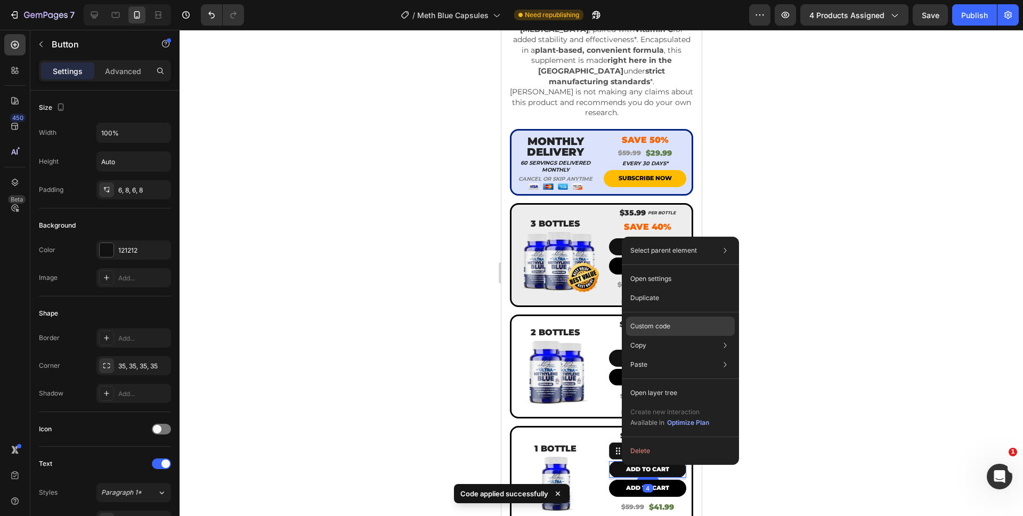
click at [656, 327] on p "Custom code" at bounding box center [651, 326] width 40 height 10
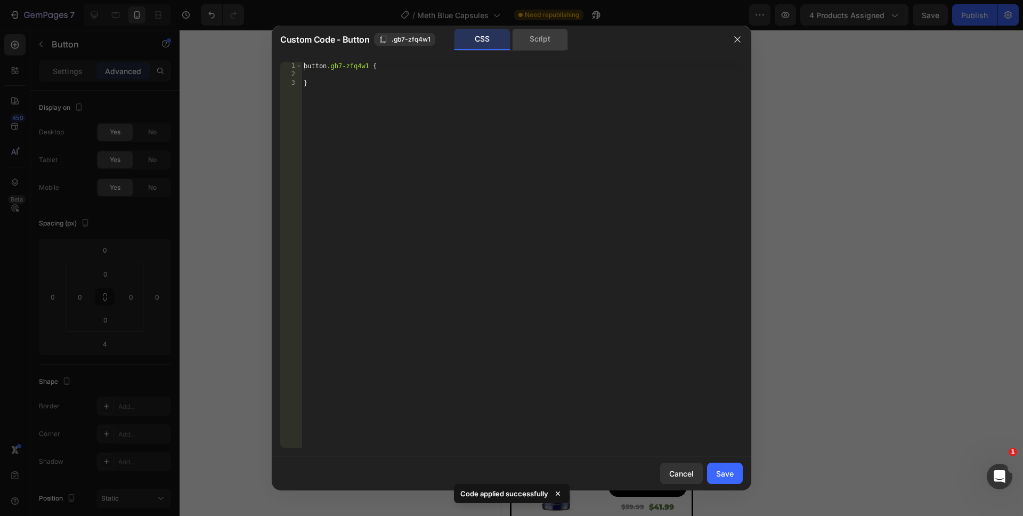
click at [520, 39] on div "Script" at bounding box center [540, 39] width 56 height 21
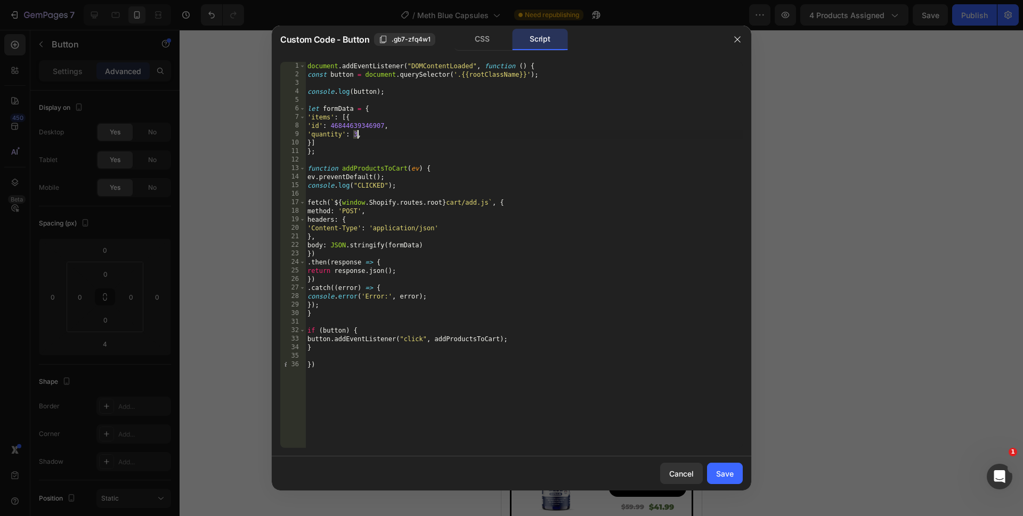
click at [356, 133] on div "document . addEventListener ( "DOMContentLoaded" , function ( ) { const button …" at bounding box center [524, 263] width 438 height 403
type textarea "'quantity': 1,"
click at [714, 475] on button "Save" at bounding box center [725, 473] width 36 height 21
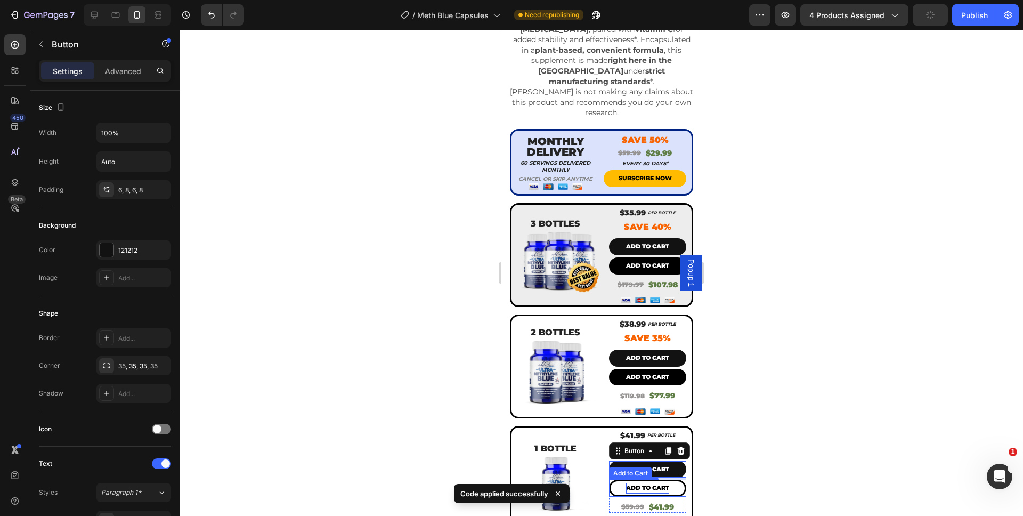
click at [652, 483] on div "Add to cart" at bounding box center [647, 488] width 43 height 11
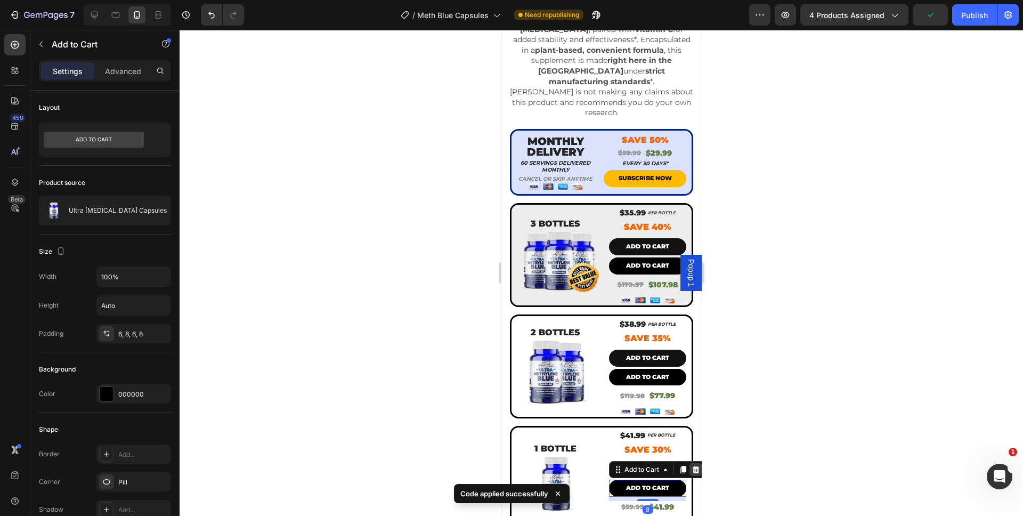
click at [692, 466] on icon at bounding box center [695, 469] width 7 height 7
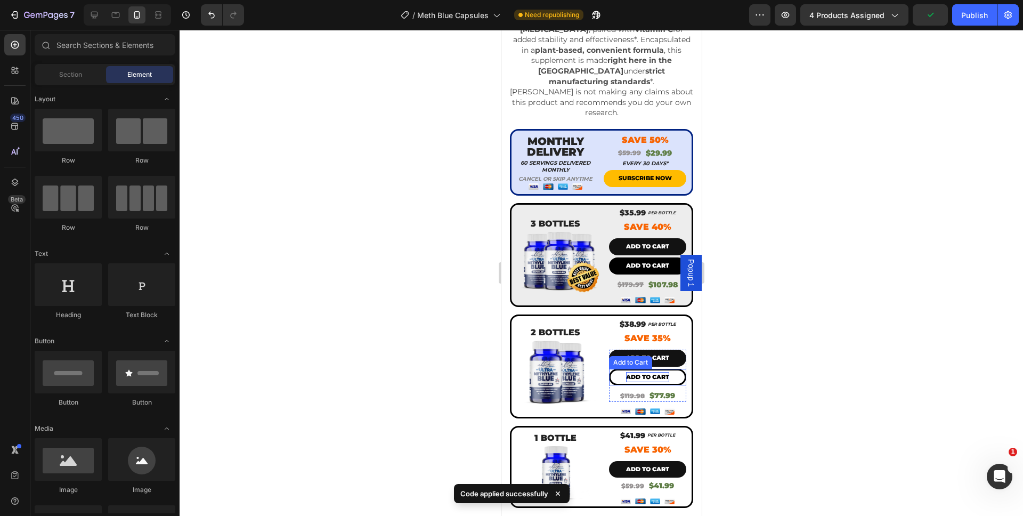
click at [659, 372] on div "Add to cart" at bounding box center [647, 377] width 43 height 11
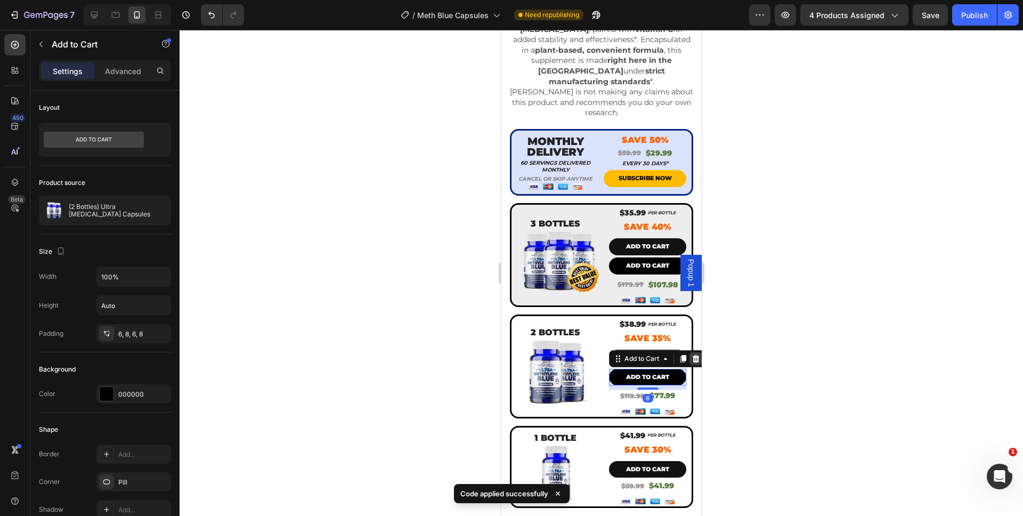
click at [692, 354] on icon at bounding box center [695, 357] width 7 height 7
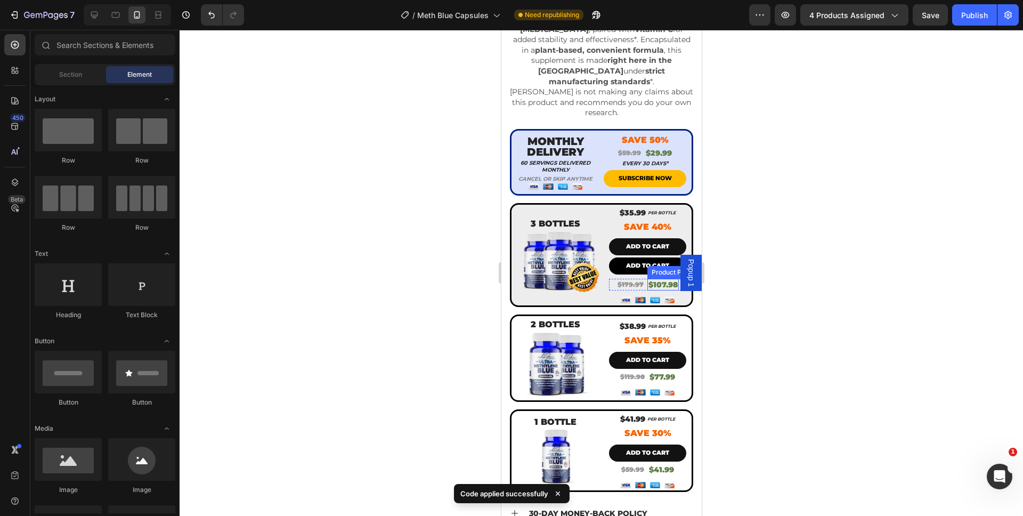
click at [654, 268] on div "Product Price" at bounding box center [672, 273] width 46 height 10
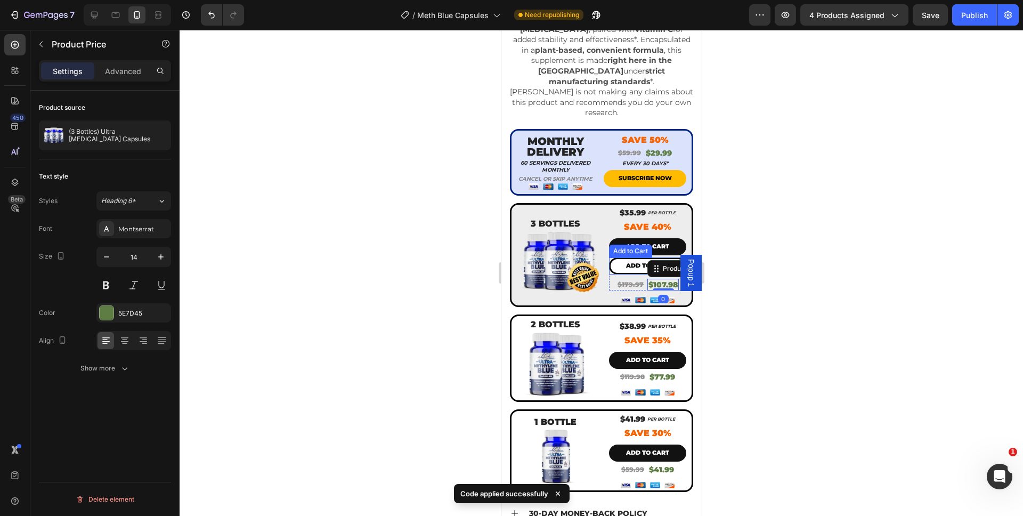
click at [624, 263] on button "Add to cart" at bounding box center [647, 265] width 77 height 17
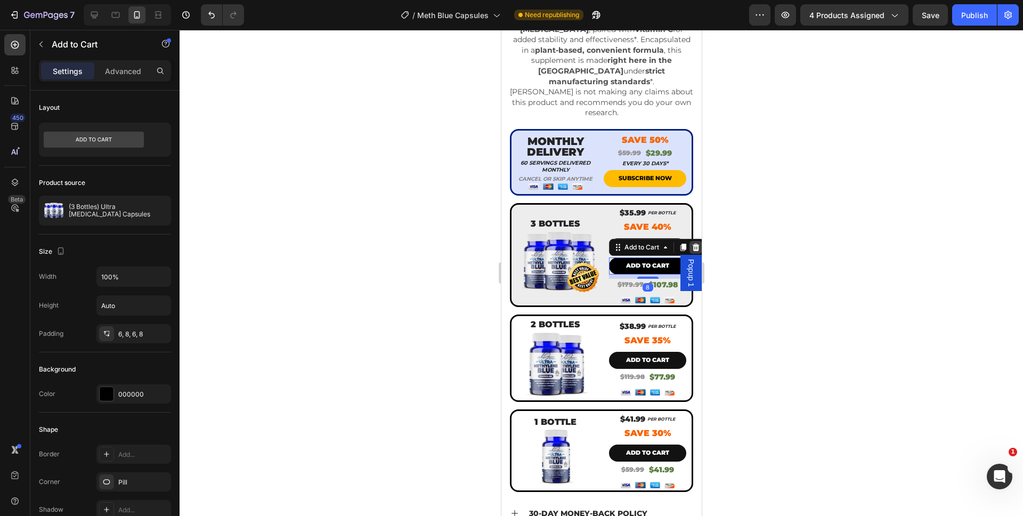
click at [692, 244] on icon at bounding box center [695, 247] width 7 height 7
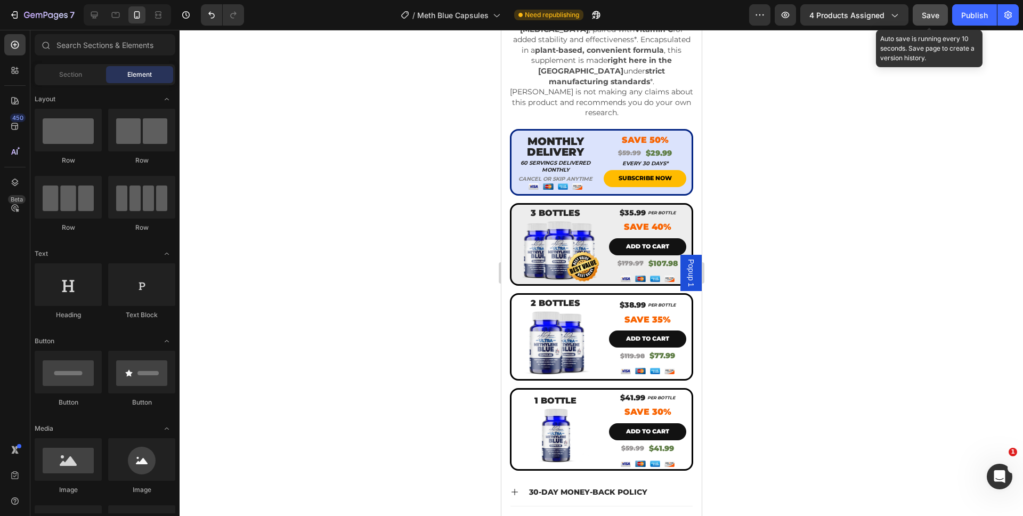
click at [923, 19] on span "Save" at bounding box center [931, 15] width 18 height 9
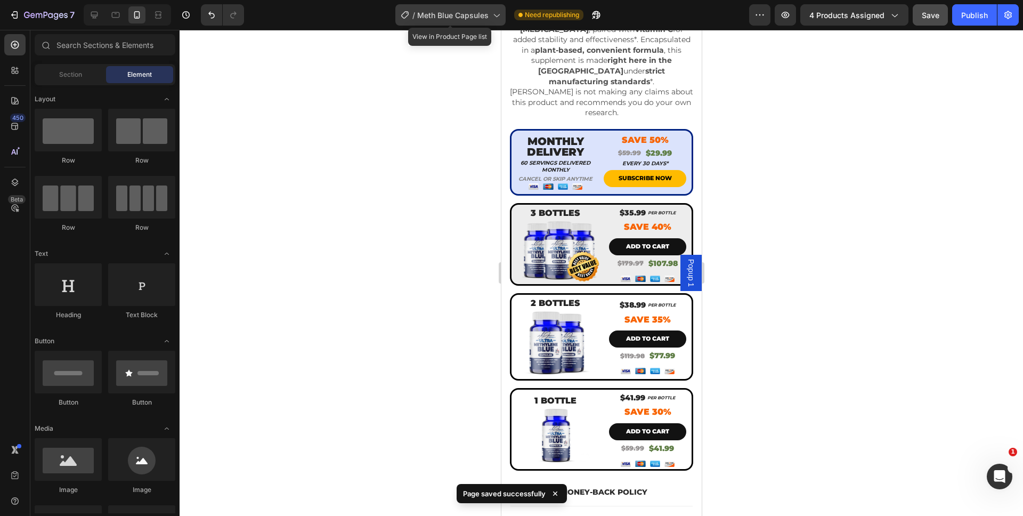
click at [456, 12] on span "Meth Blue Capsules" at bounding box center [452, 15] width 71 height 11
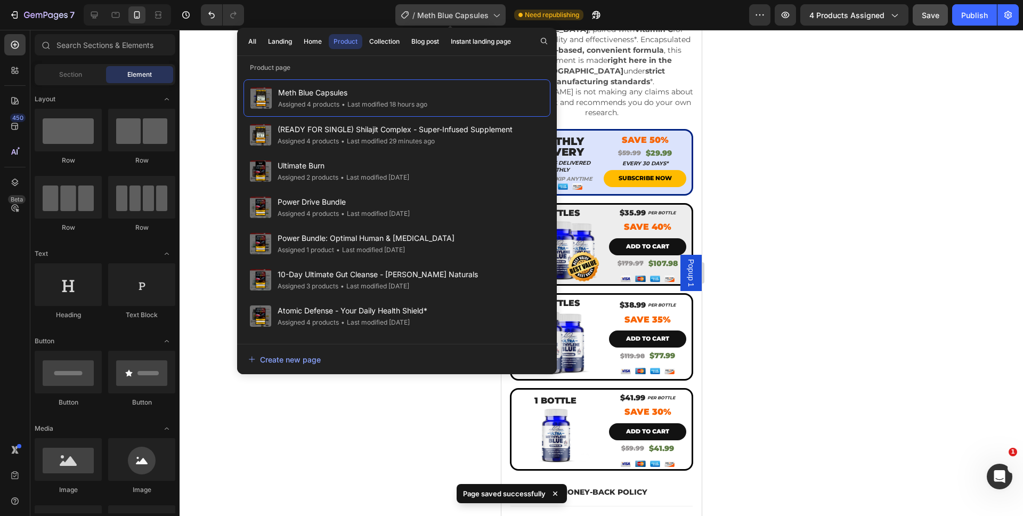
click at [456, 12] on span "Meth Blue Capsules" at bounding box center [452, 15] width 71 height 11
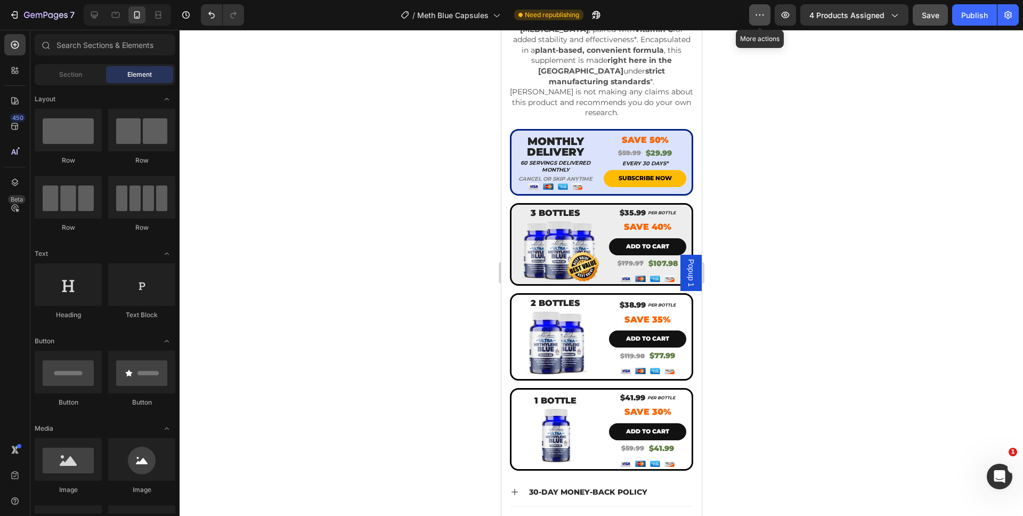
click at [753, 16] on button "button" at bounding box center [759, 14] width 21 height 21
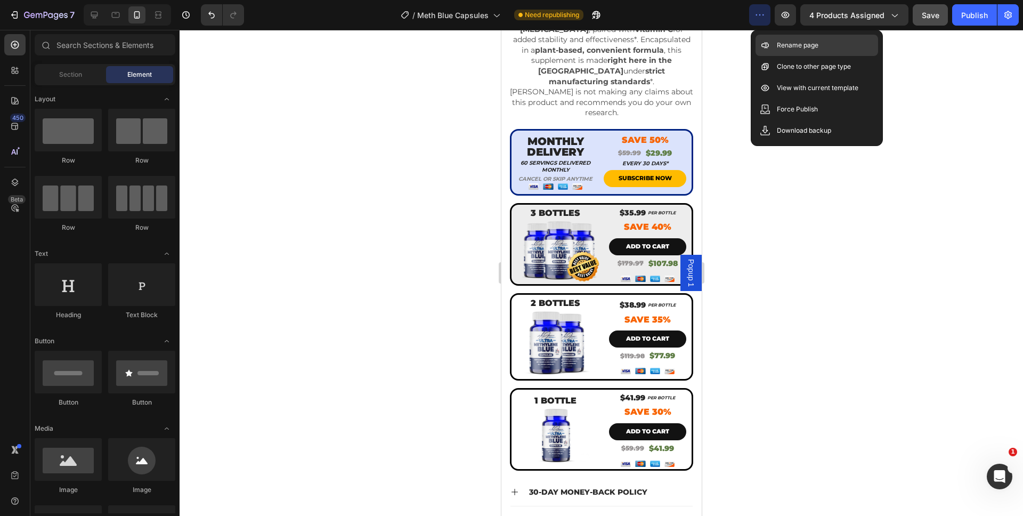
click at [770, 40] on icon at bounding box center [765, 45] width 11 height 11
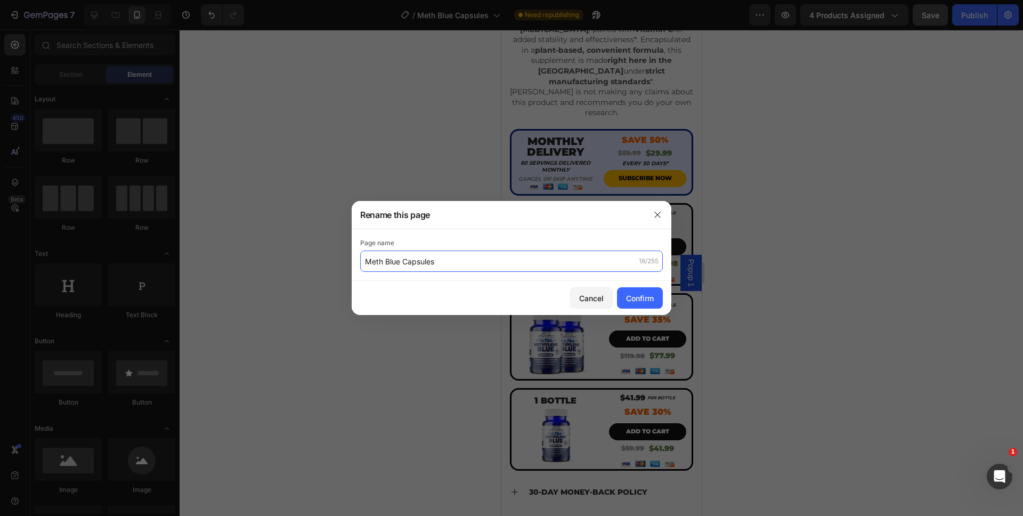
click at [365, 259] on input "Meth Blue Capsules" at bounding box center [511, 261] width 303 height 21
click at [364, 261] on input "Meth Blue Capsules" at bounding box center [511, 261] width 303 height 21
type input "(READY FOR SINGLE) Meth Blue Capsules"
click at [652, 293] on div "Confirm" at bounding box center [640, 298] width 28 height 11
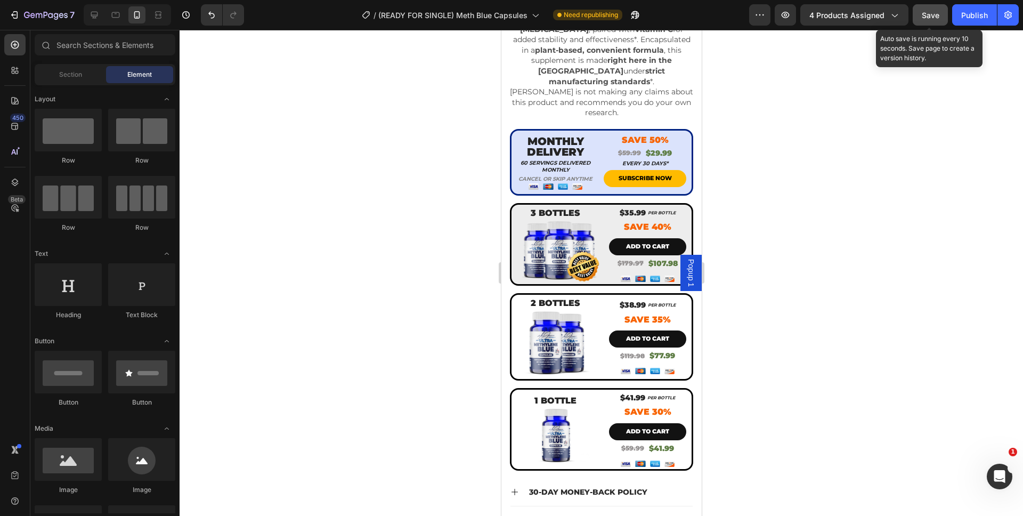
click at [935, 20] on div "Save" at bounding box center [931, 15] width 18 height 11
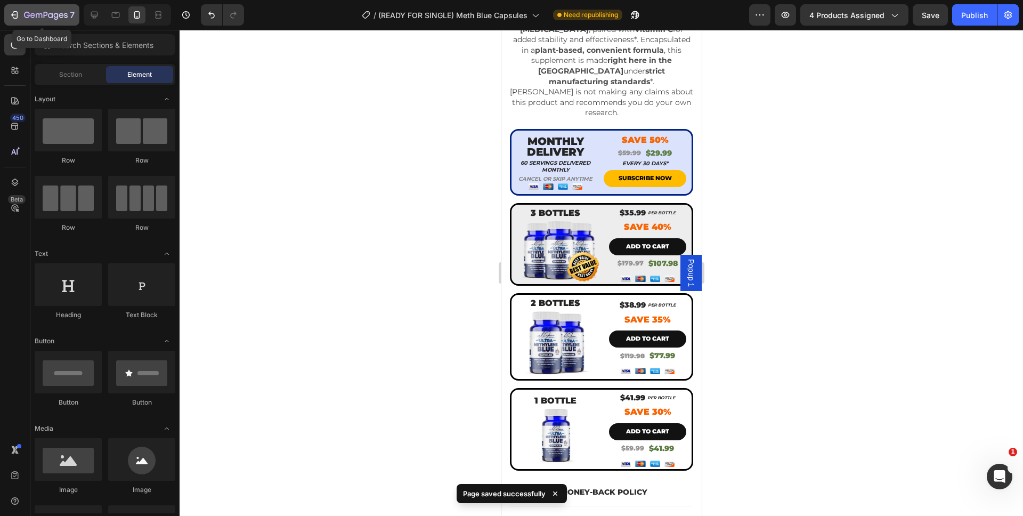
click at [45, 12] on icon "button" at bounding box center [46, 15] width 4 height 6
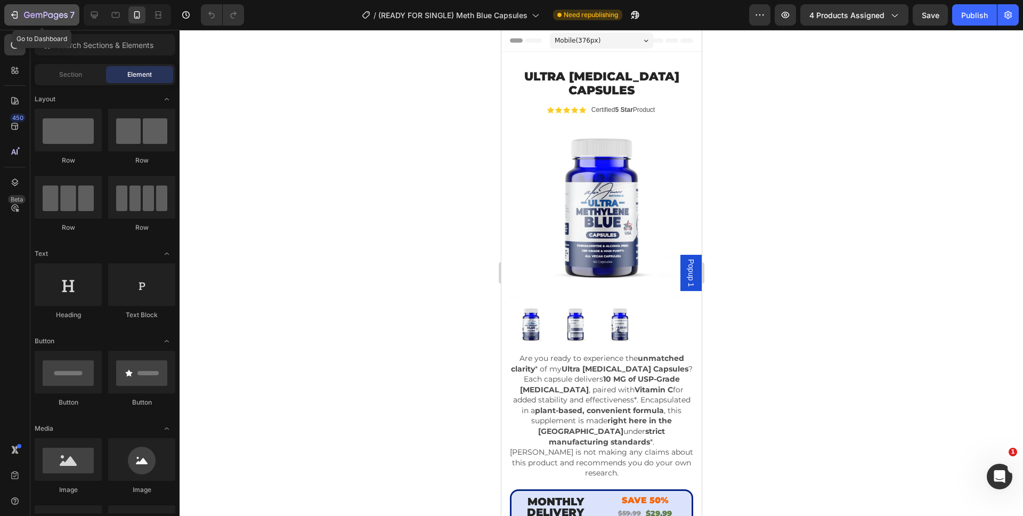
click at [25, 18] on icon "button" at bounding box center [46, 15] width 44 height 9
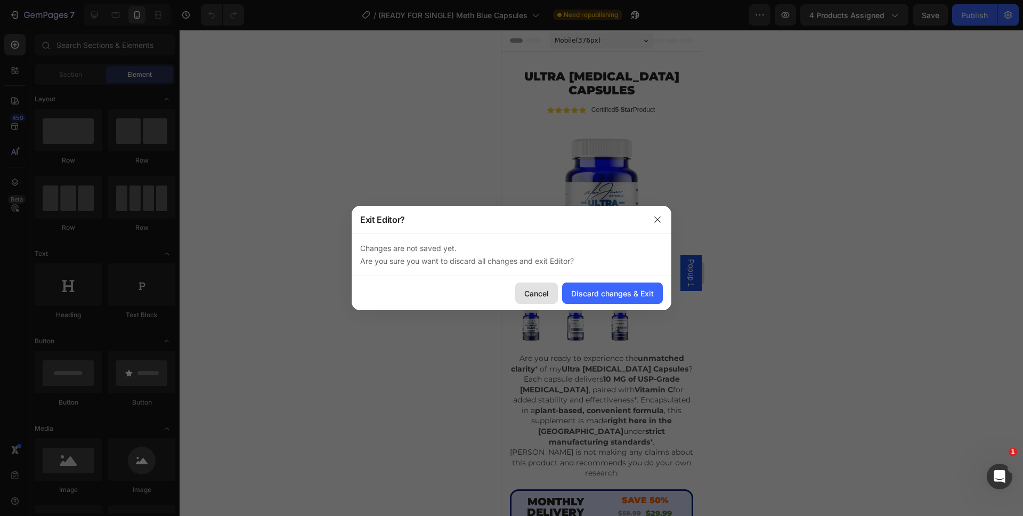
click at [517, 287] on button "Cancel" at bounding box center [536, 292] width 43 height 21
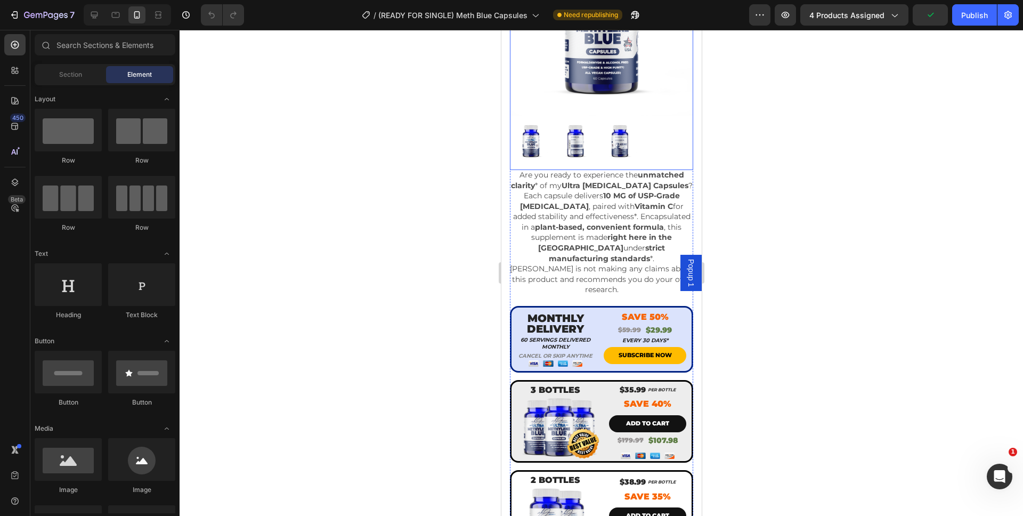
scroll to position [344, 0]
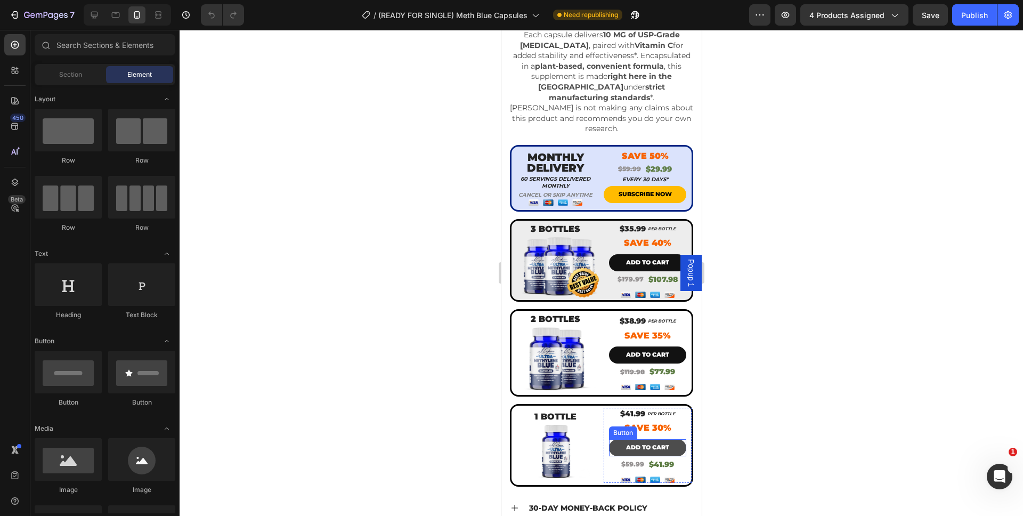
click at [615, 439] on button "ADD TO CART" at bounding box center [647, 447] width 77 height 17
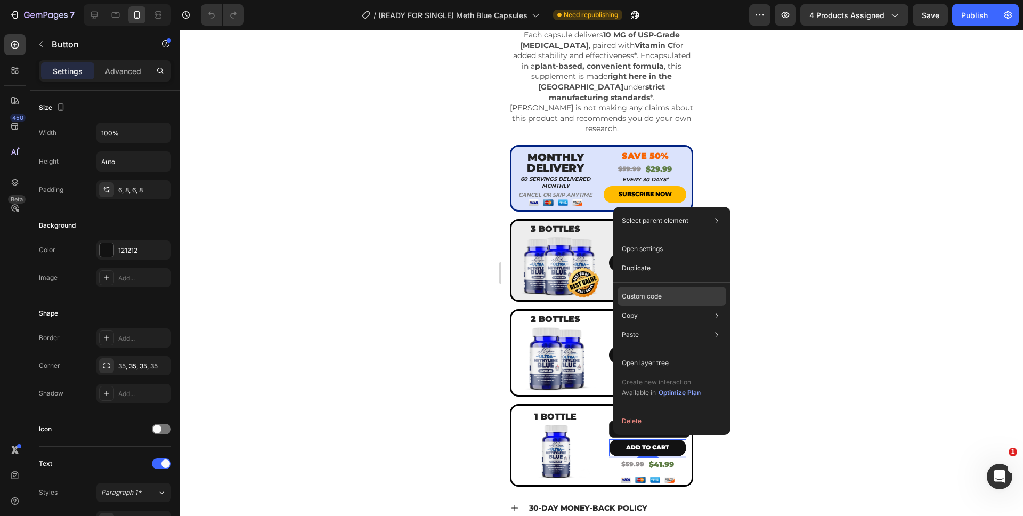
click at [638, 325] on div "Custom code" at bounding box center [672, 334] width 109 height 19
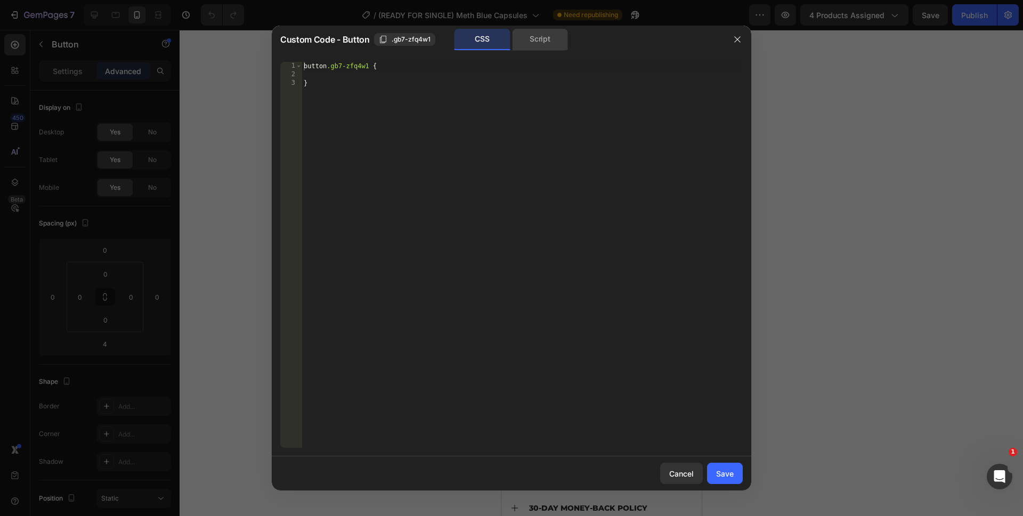
click at [528, 35] on div "Script" at bounding box center [540, 39] width 56 height 21
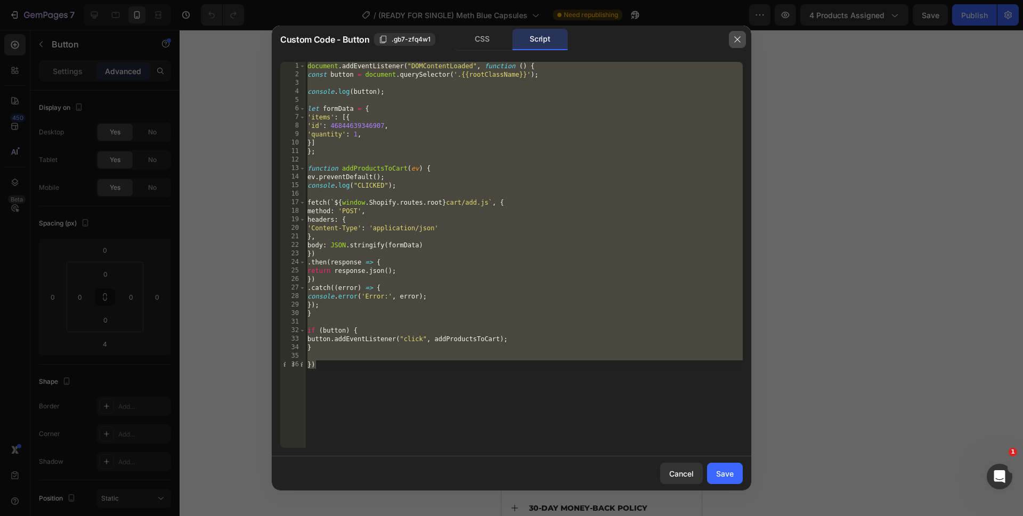
click at [736, 33] on button "button" at bounding box center [737, 39] width 17 height 17
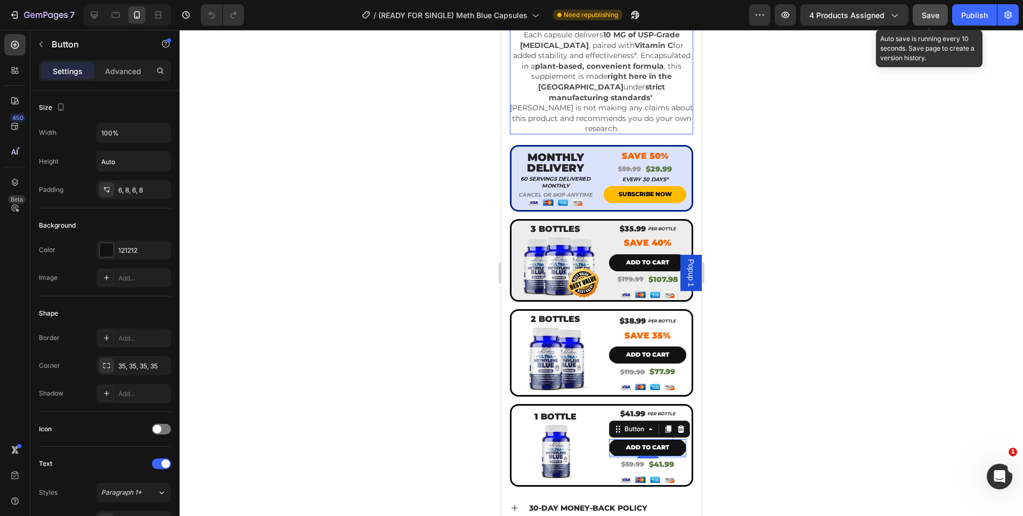
click at [924, 17] on span "Save" at bounding box center [931, 15] width 18 height 9
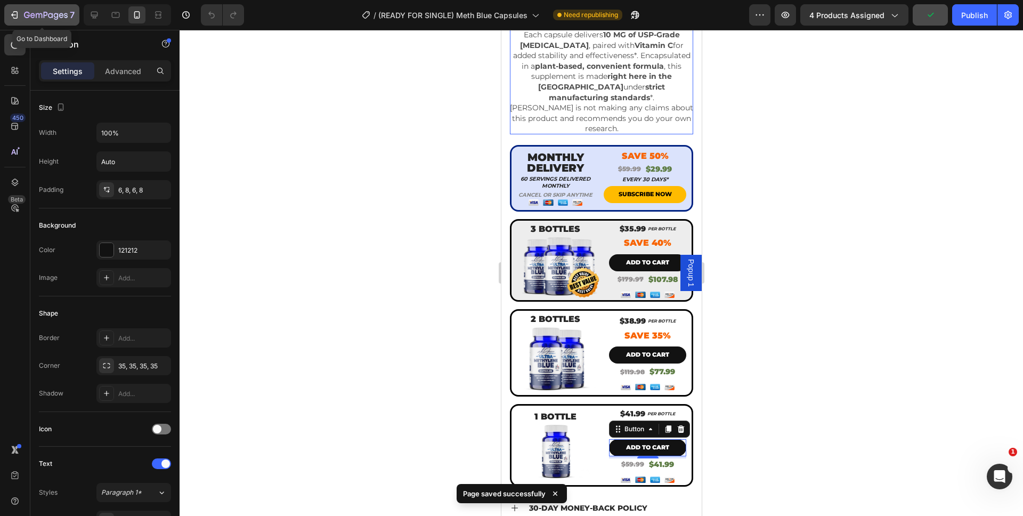
click at [46, 18] on icon "button" at bounding box center [46, 15] width 44 height 9
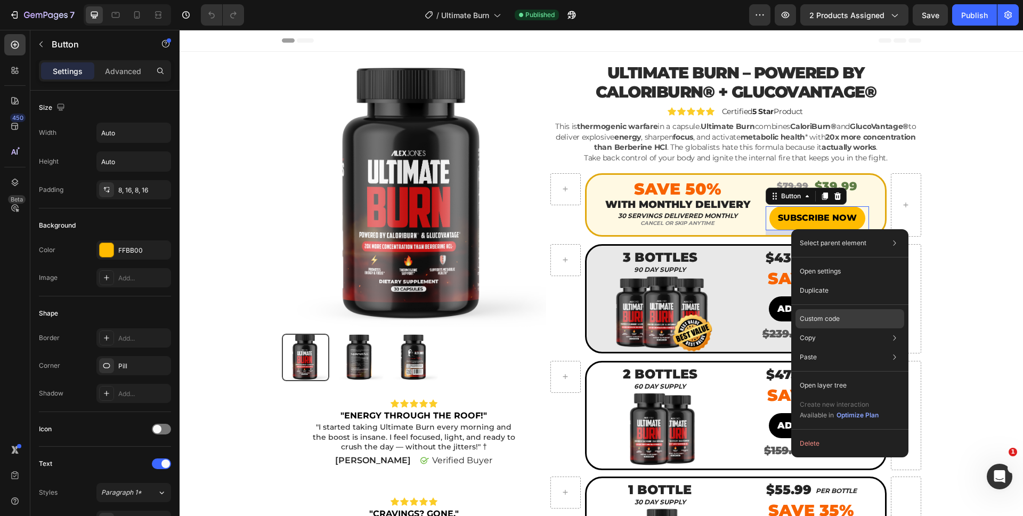
click at [821, 348] on div "Custom code" at bounding box center [850, 357] width 109 height 19
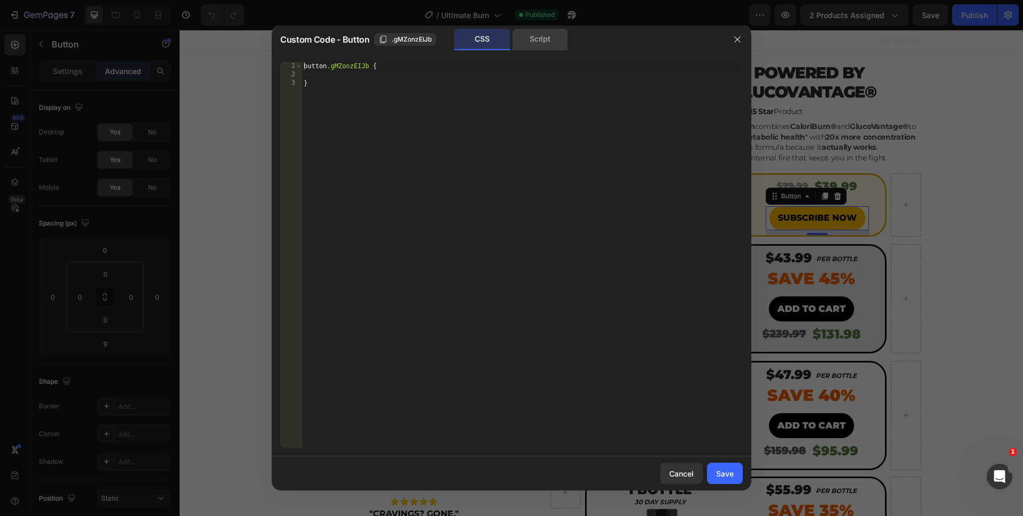
click at [529, 47] on div "Script" at bounding box center [540, 39] width 56 height 21
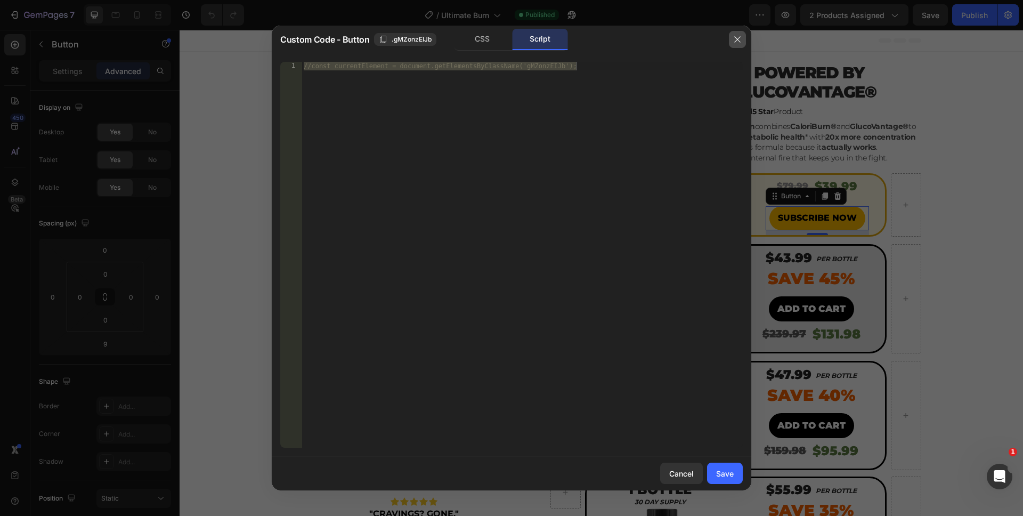
click at [730, 42] on button "button" at bounding box center [737, 39] width 17 height 17
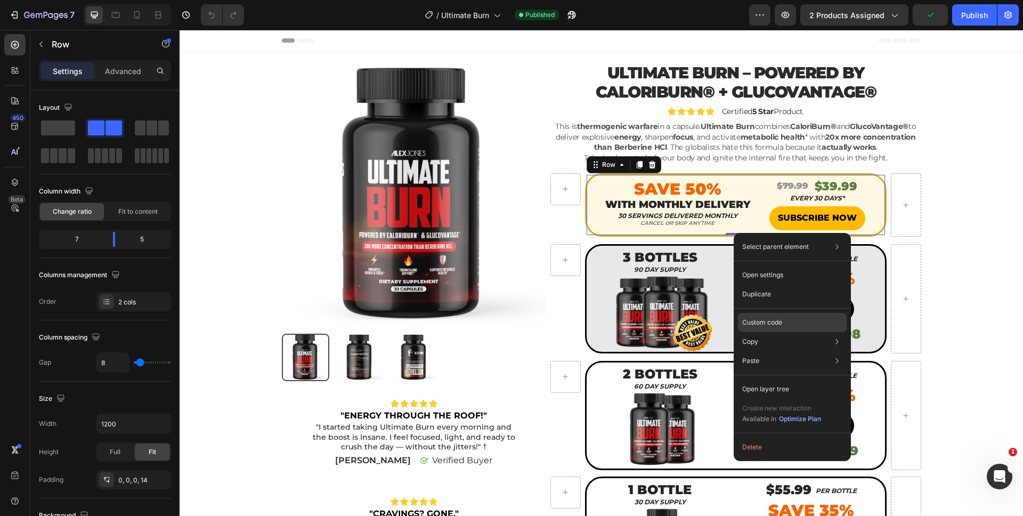
click at [782, 320] on p "Custom code" at bounding box center [762, 323] width 40 height 10
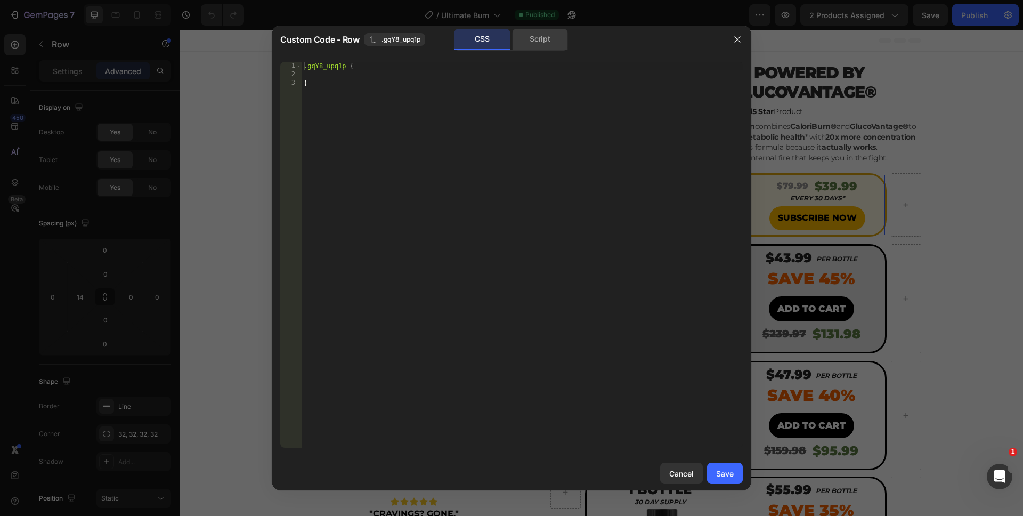
click at [526, 45] on div "Script" at bounding box center [540, 39] width 56 height 21
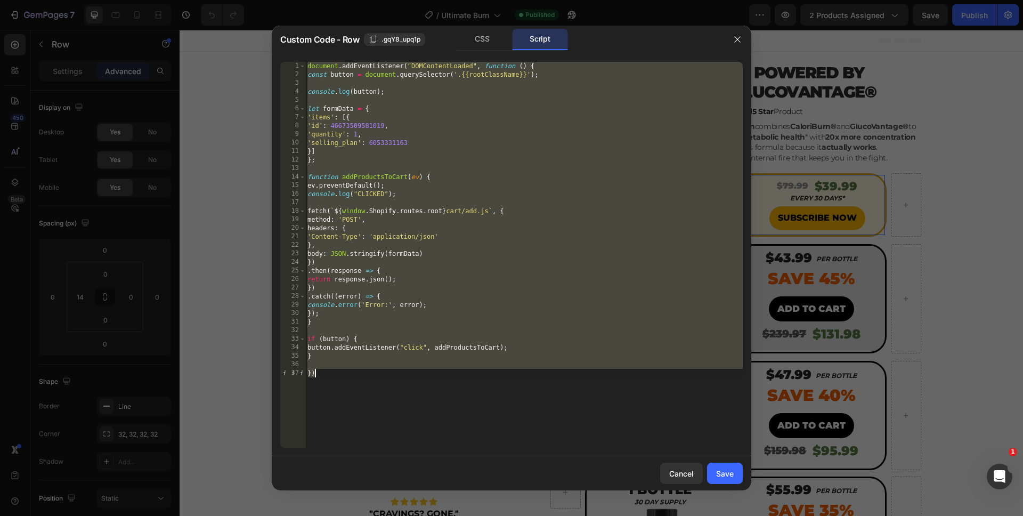
click at [589, 385] on div "document . addEventListener ( "DOMContentLoaded" , function ( ) { const button …" at bounding box center [524, 263] width 438 height 403
drag, startPoint x: 626, startPoint y: 393, endPoint x: 288, endPoint y: 21, distance: 502.6
click at [288, 21] on div "Custom Code - Row .gqY8_upq1p CSS Script }) 1 2 3 4 5 6 7 8 9 10 11 12 13 14 15…" at bounding box center [511, 258] width 1023 height 516
type textarea "document.addEventListener("DOMContentLoaded", function () { const button = docu…"
click at [684, 481] on button "Cancel" at bounding box center [681, 473] width 43 height 21
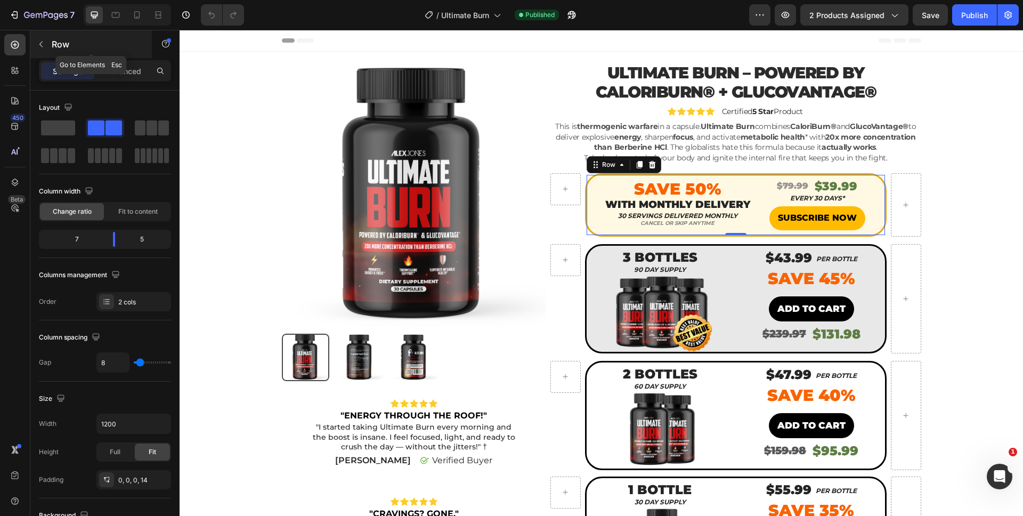
click at [42, 44] on icon "button" at bounding box center [41, 44] width 9 height 9
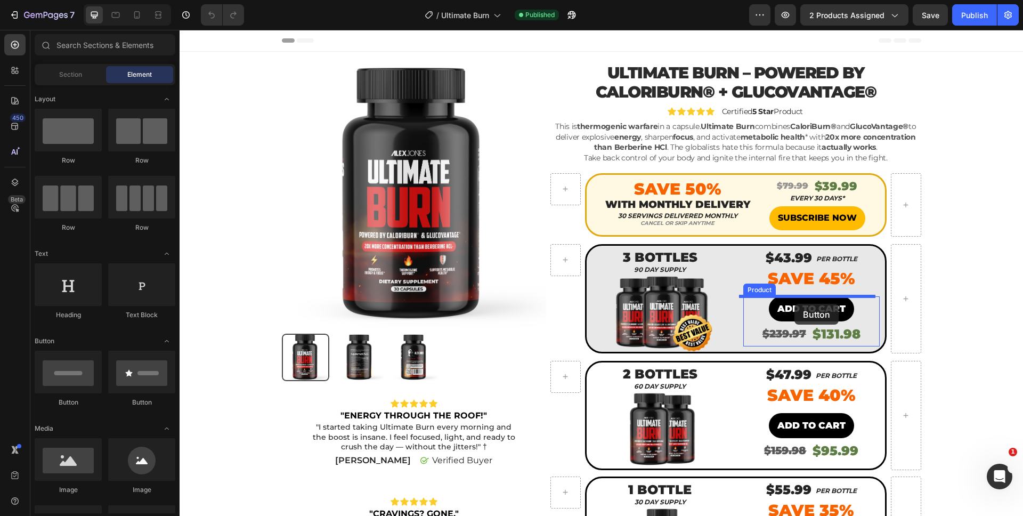
drag, startPoint x: 345, startPoint y: 389, endPoint x: 795, endPoint y: 304, distance: 457.2
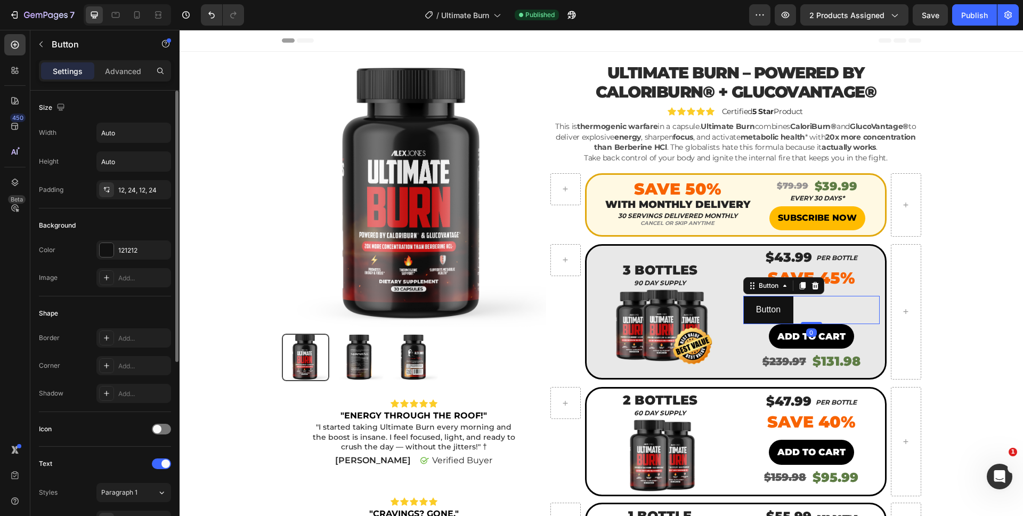
scroll to position [309, 0]
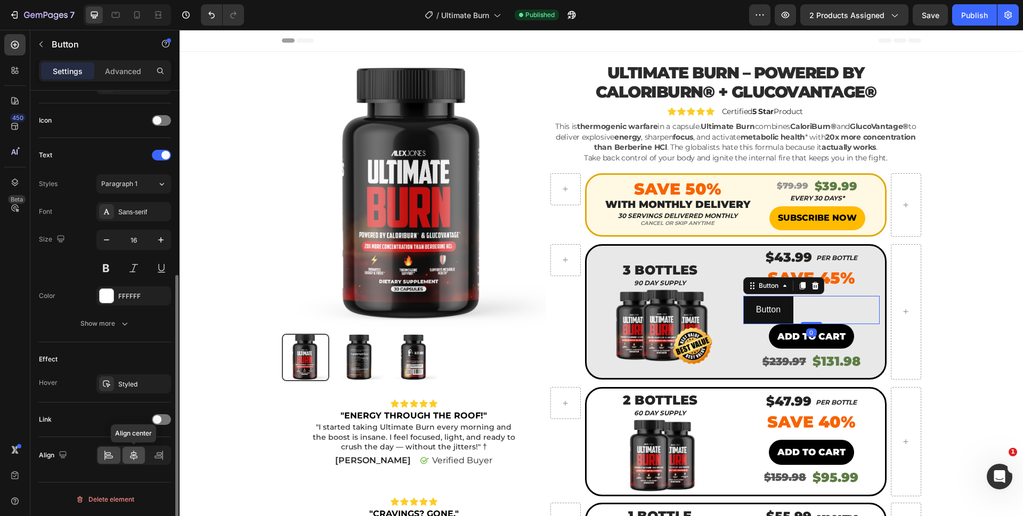
click at [132, 451] on icon at bounding box center [133, 455] width 11 height 11
click at [102, 245] on icon "button" at bounding box center [106, 240] width 11 height 11
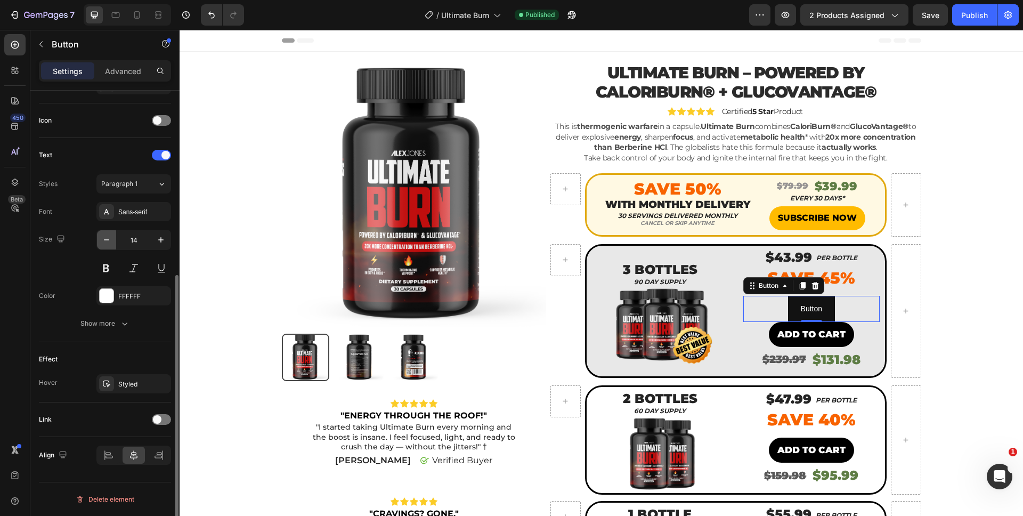
click at [103, 244] on icon "button" at bounding box center [106, 240] width 11 height 11
type input "13"
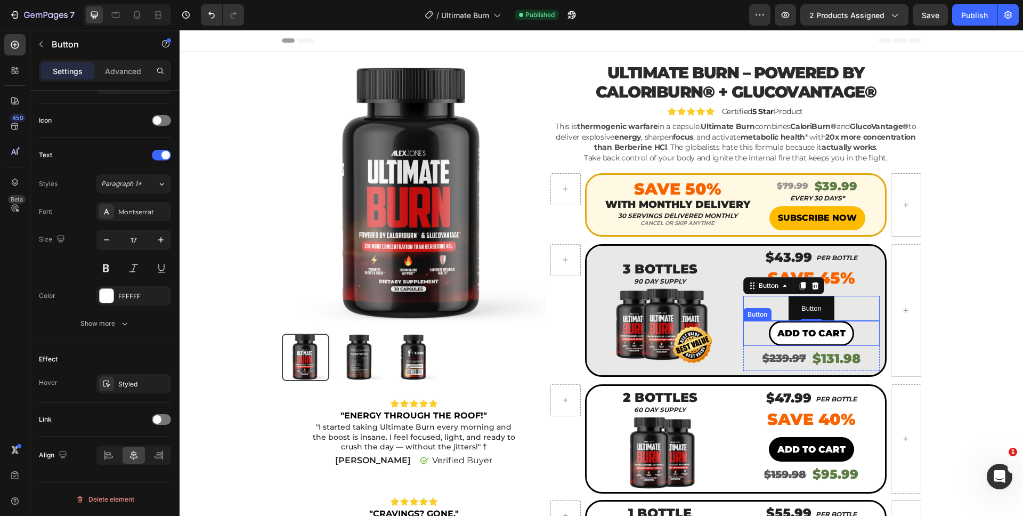
click at [770, 334] on button "ADD TO CART" at bounding box center [811, 333] width 85 height 25
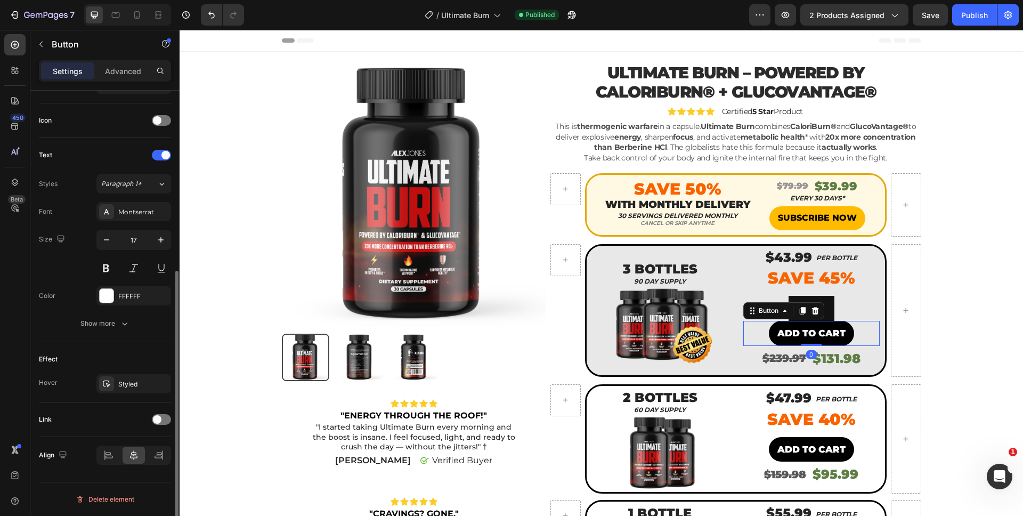
scroll to position [306, 0]
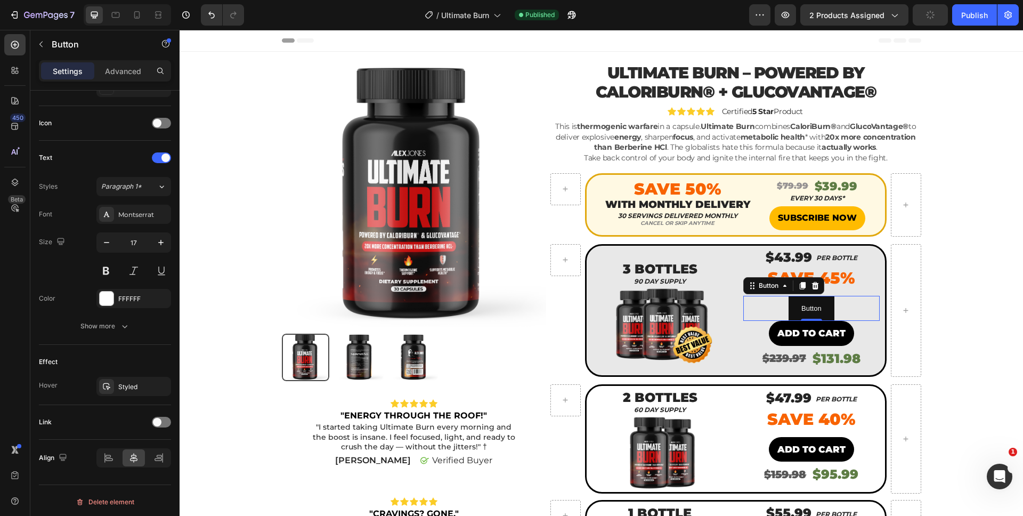
click at [846, 304] on div "Button Button 0" at bounding box center [812, 308] width 136 height 25
click at [151, 241] on button "button" at bounding box center [160, 242] width 19 height 19
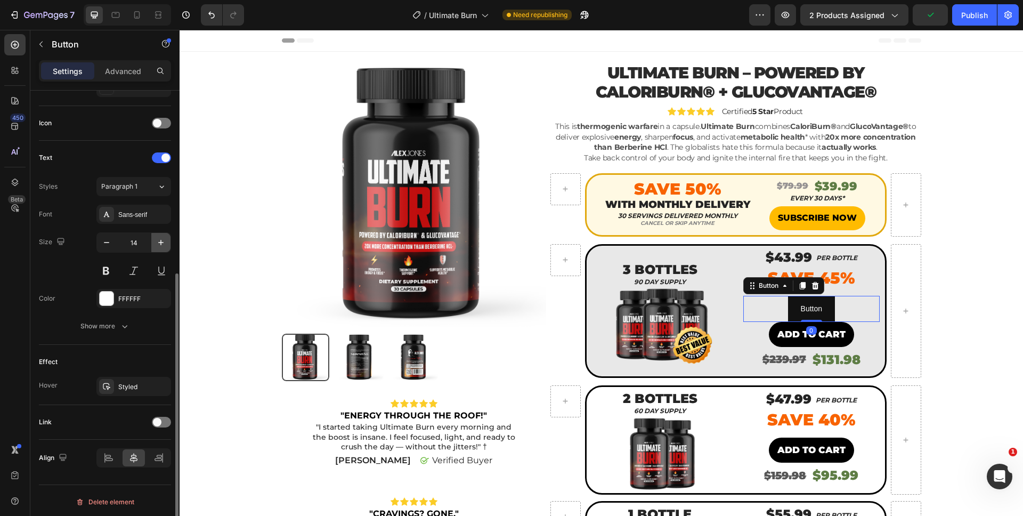
click at [151, 241] on button "button" at bounding box center [160, 242] width 19 height 19
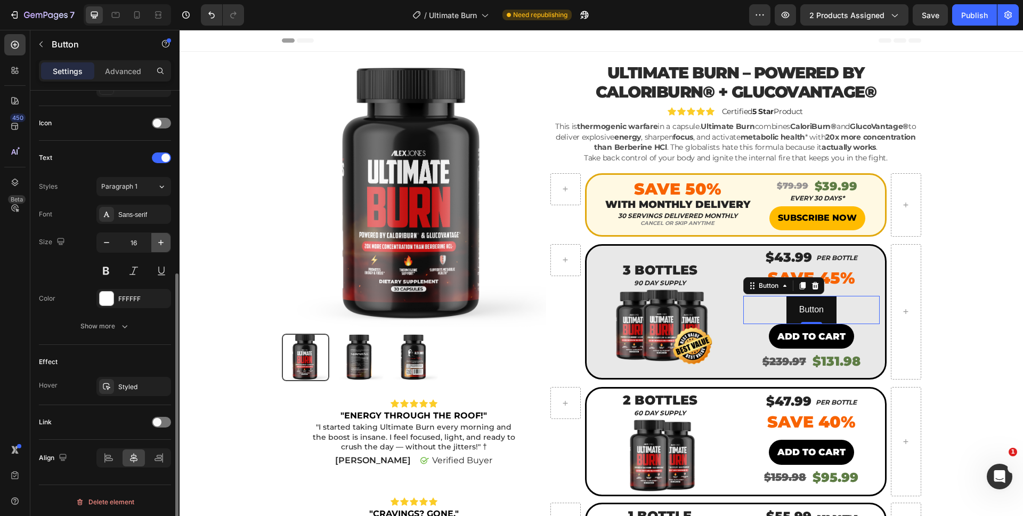
click at [151, 241] on button "button" at bounding box center [160, 242] width 19 height 19
type input "17"
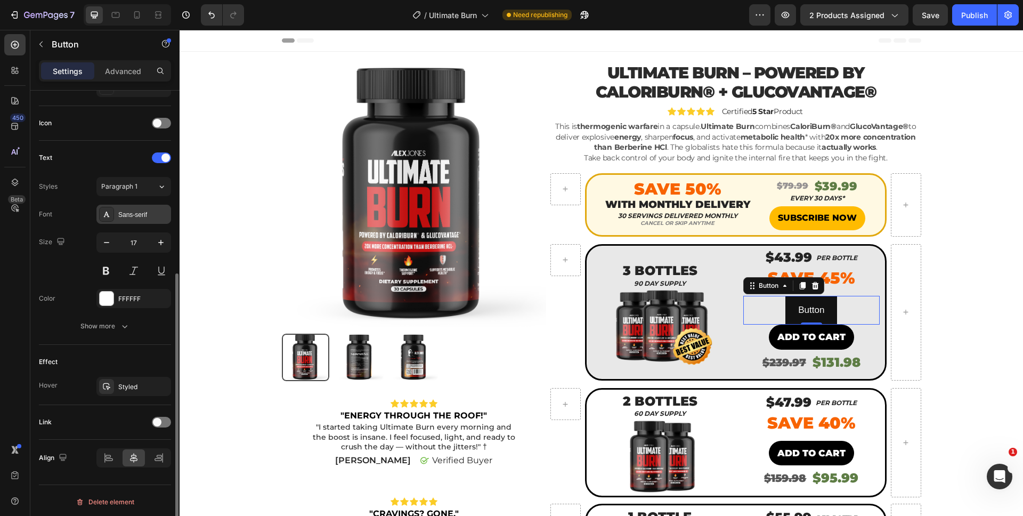
click at [130, 206] on div "Sans-serif" at bounding box center [133, 214] width 75 height 19
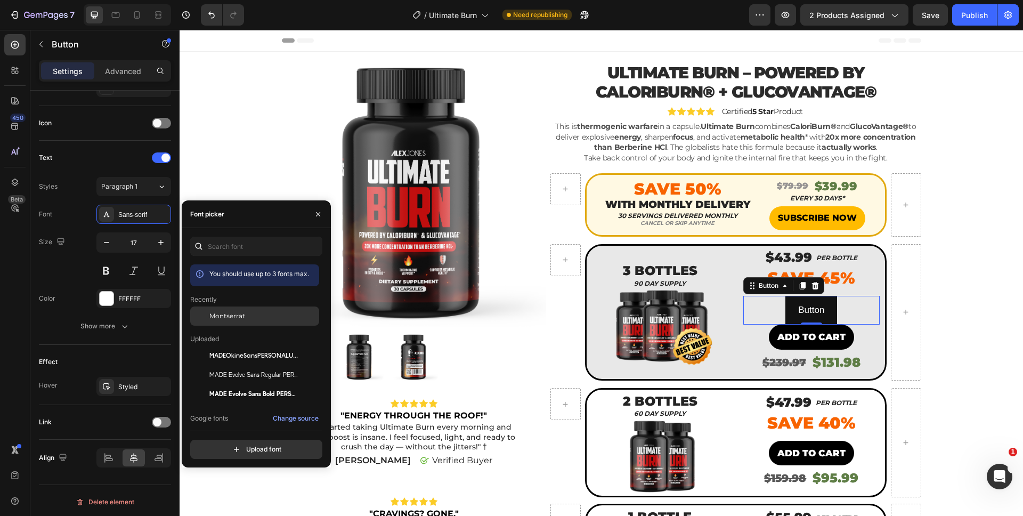
click at [225, 384] on div "Montserrat" at bounding box center [254, 393] width 129 height 19
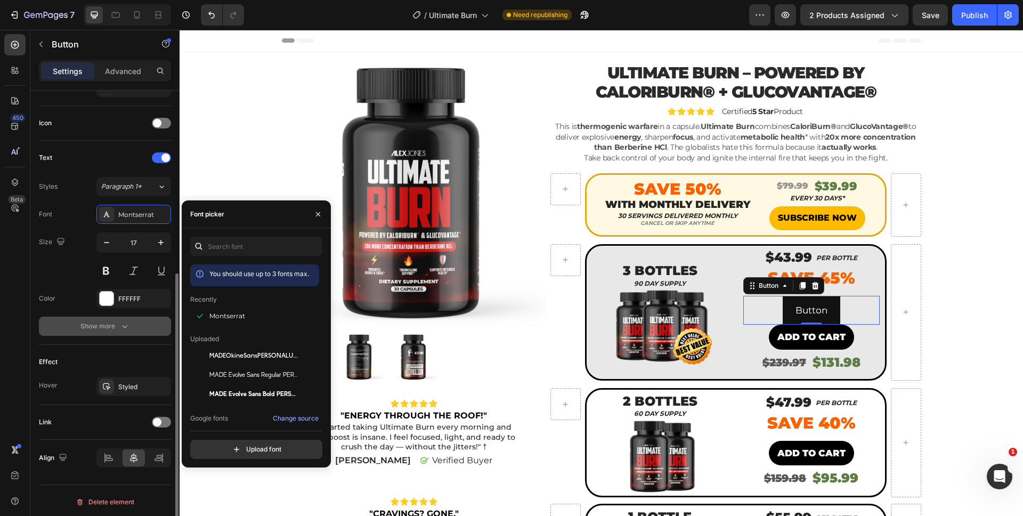
click at [100, 330] on div "Show more" at bounding box center [105, 326] width 50 height 11
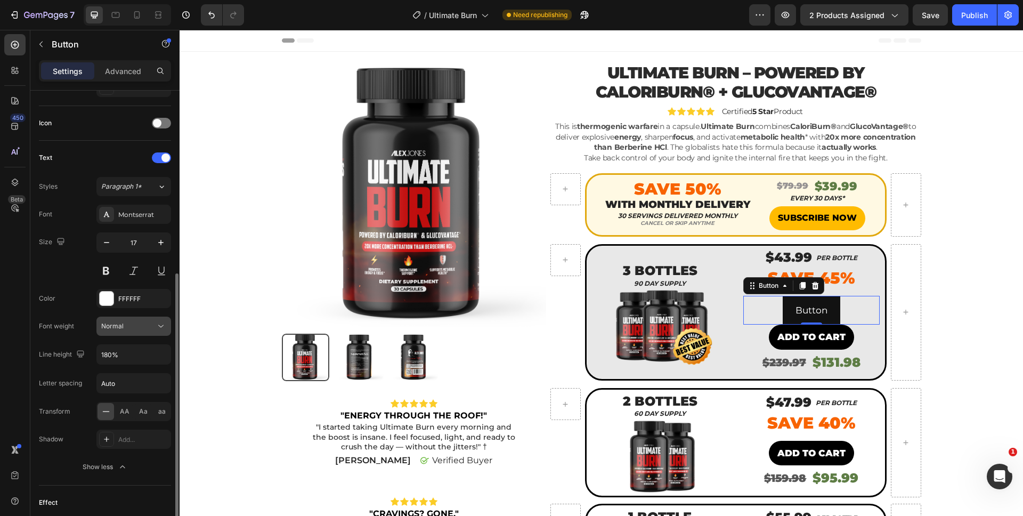
click at [130, 333] on button "Normal" at bounding box center [133, 326] width 75 height 19
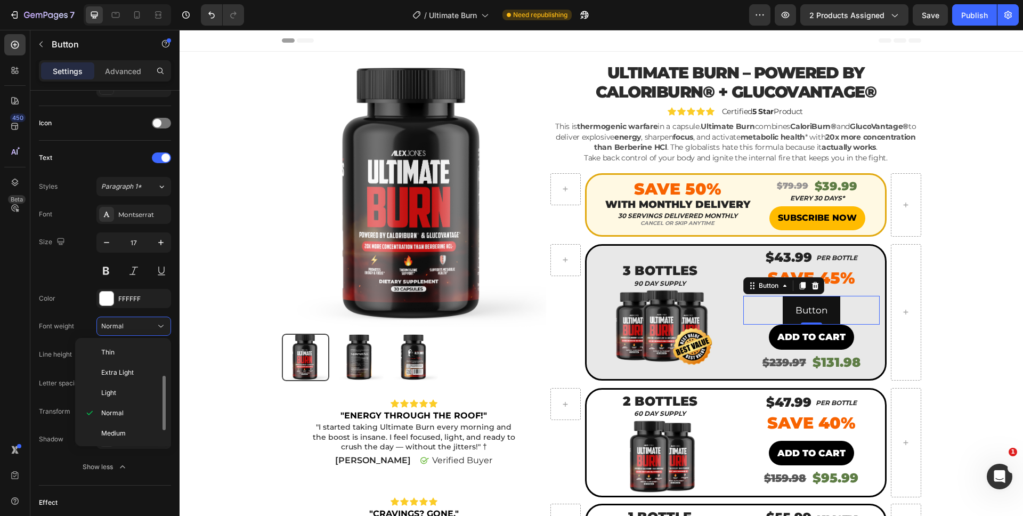
scroll to position [83, 0]
click at [120, 431] on p "Black" at bounding box center [129, 432] width 56 height 10
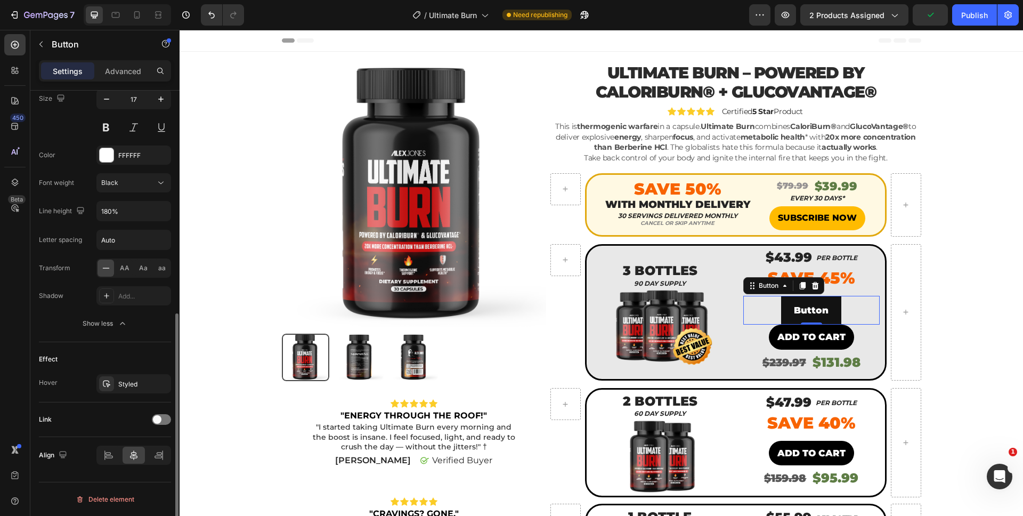
scroll to position [0, 0]
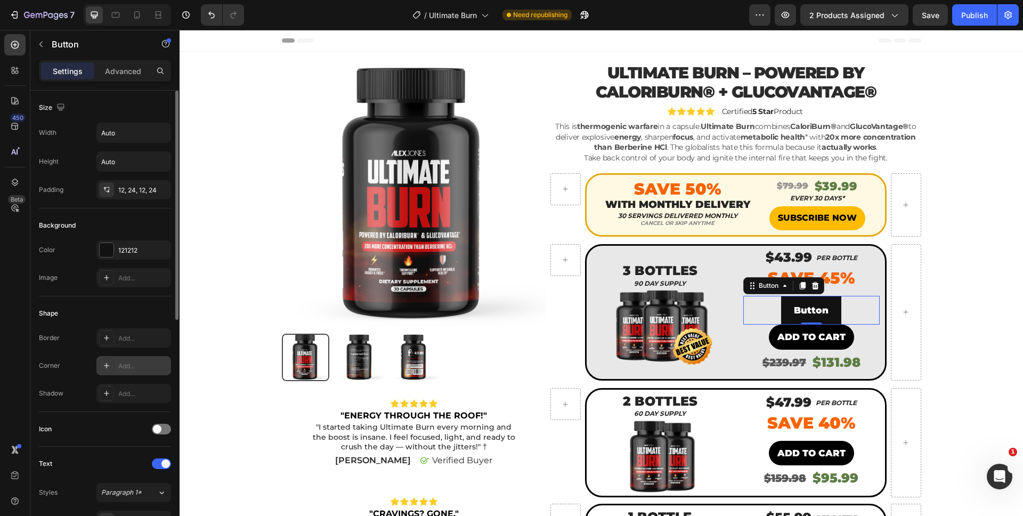
click at [120, 375] on div "Add..." at bounding box center [133, 365] width 75 height 19
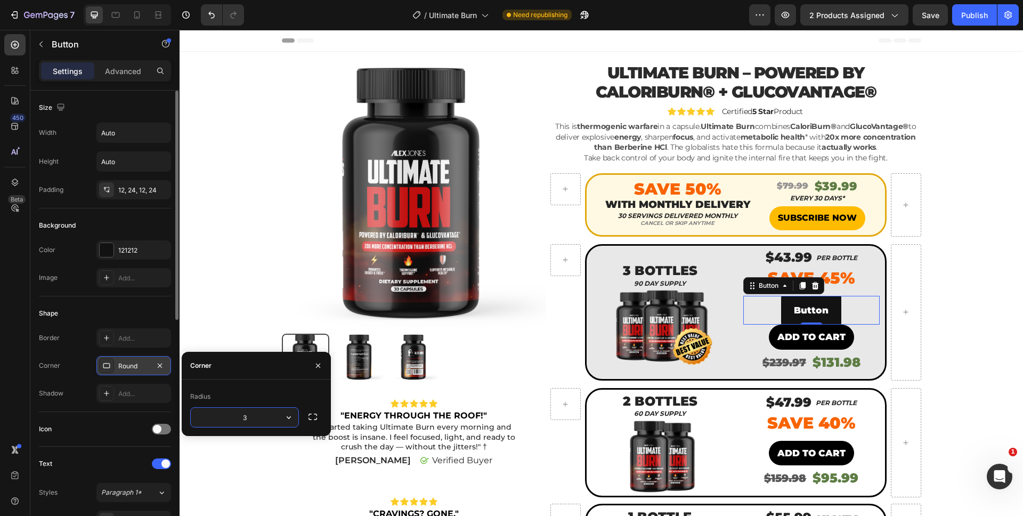
type input "35"
click at [83, 366] on div "Corner Round" at bounding box center [105, 365] width 132 height 19
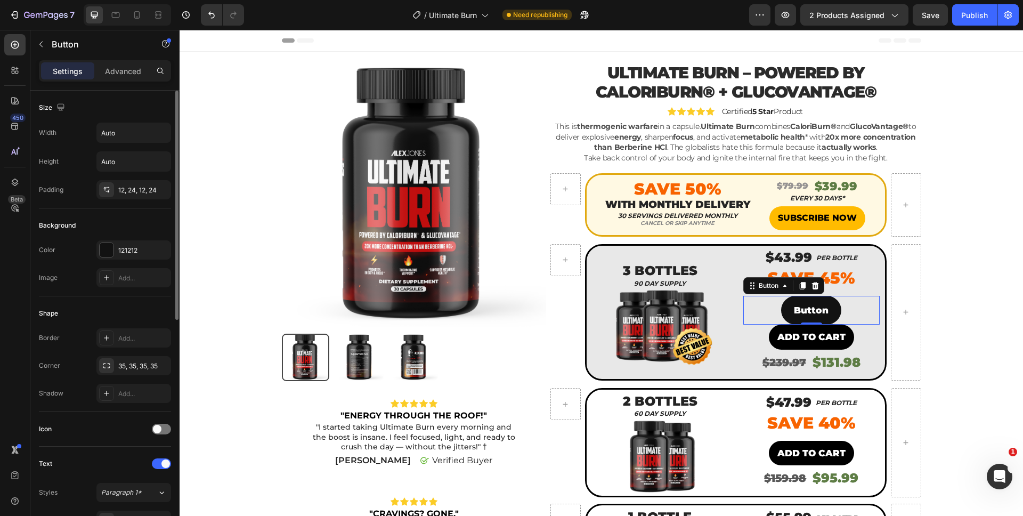
scroll to position [2, 0]
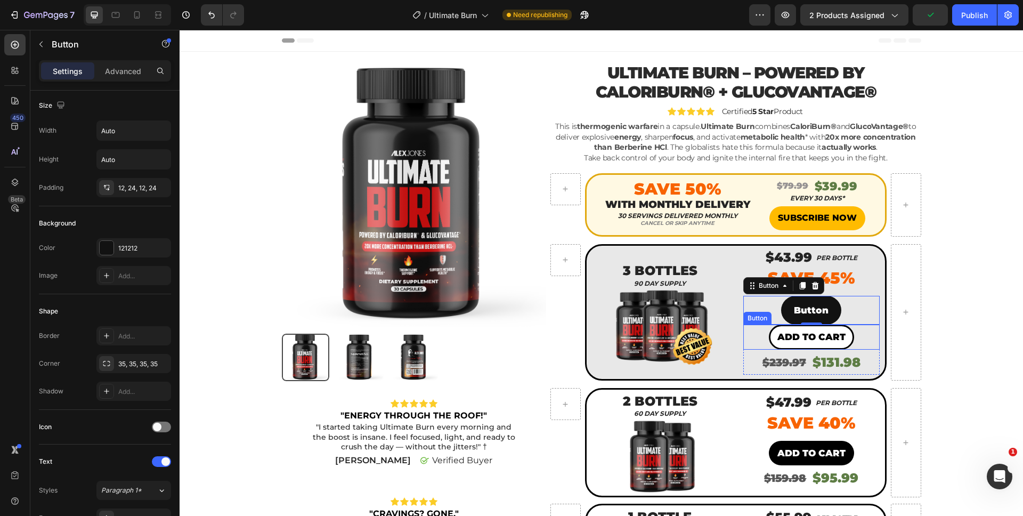
click at [769, 341] on button "ADD TO CART" at bounding box center [811, 337] width 85 height 25
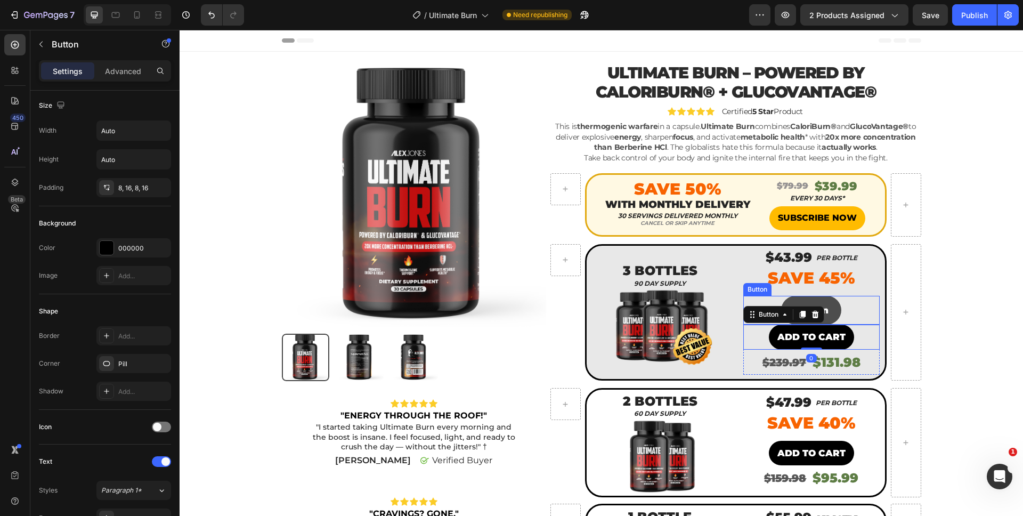
click at [803, 298] on button "Button" at bounding box center [811, 310] width 60 height 29
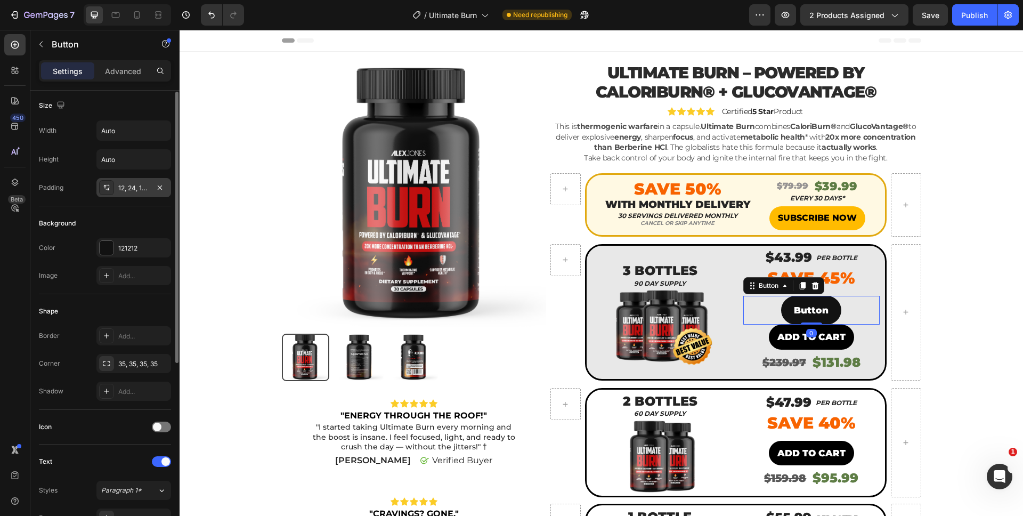
click at [139, 190] on div "12, 24, 12, 24" at bounding box center [133, 188] width 31 height 10
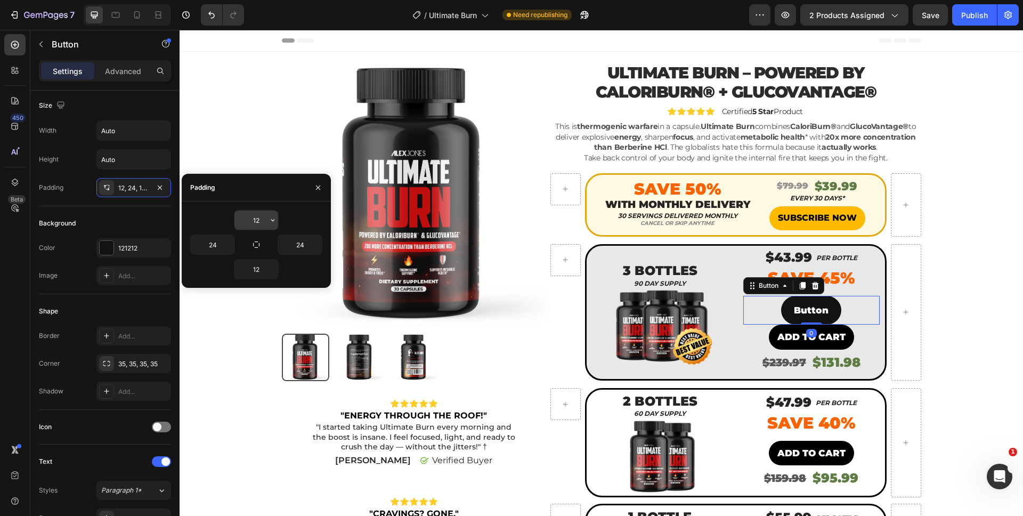
click at [253, 211] on input "12" at bounding box center [257, 220] width 44 height 19
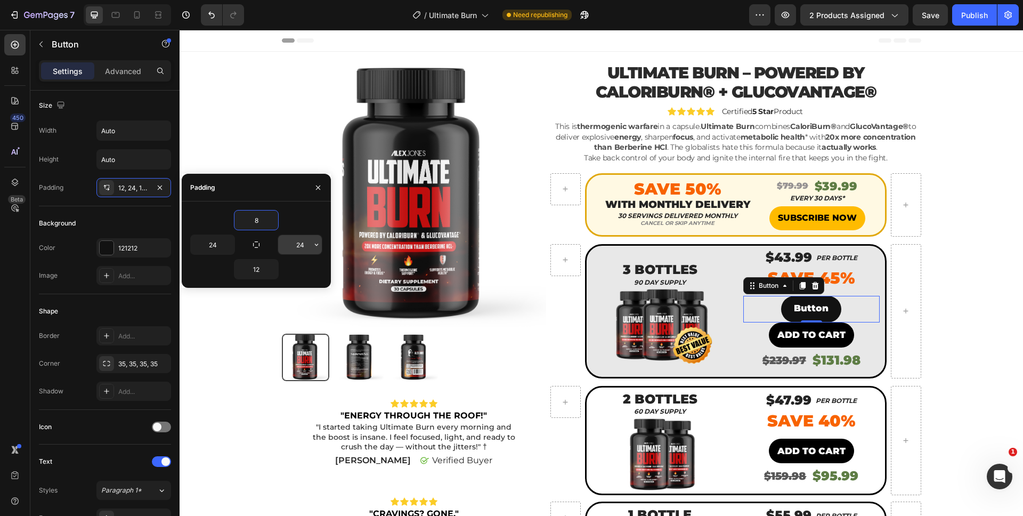
type input "8"
click at [298, 244] on input "24" at bounding box center [300, 244] width 44 height 19
type input "16"
click at [213, 243] on input "24" at bounding box center [213, 244] width 44 height 19
type input "16"
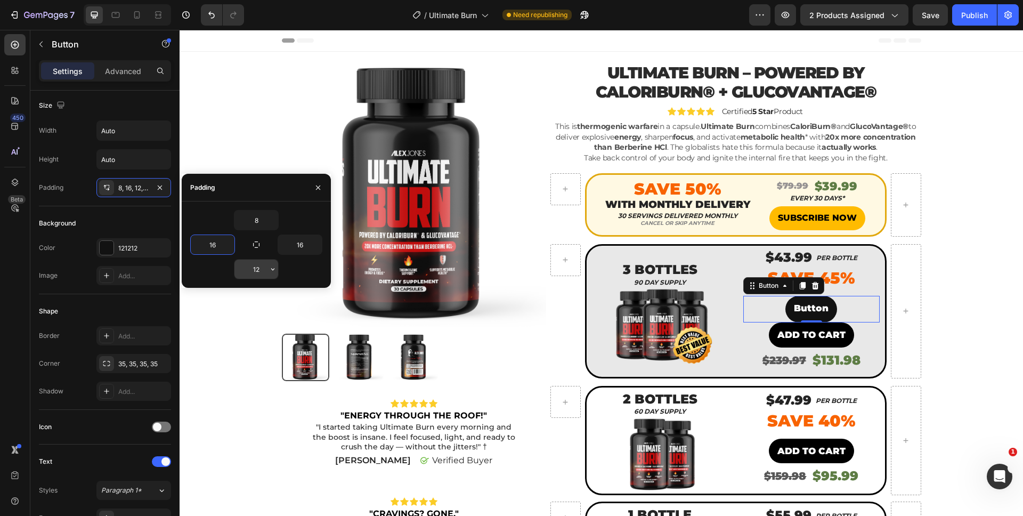
click at [253, 265] on input "12" at bounding box center [257, 269] width 44 height 19
type input "8"
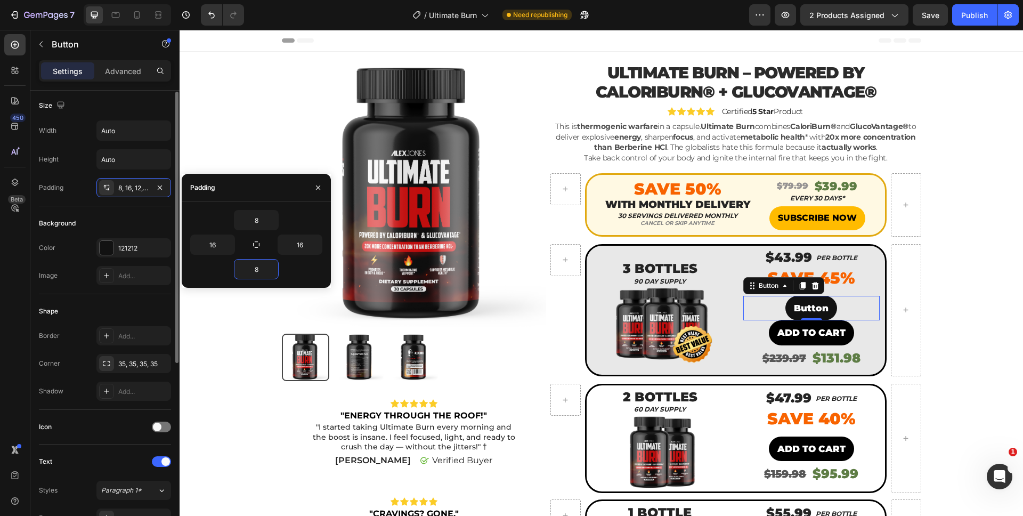
click at [73, 192] on div "Padding 8, 16, 12, 16" at bounding box center [105, 187] width 132 height 19
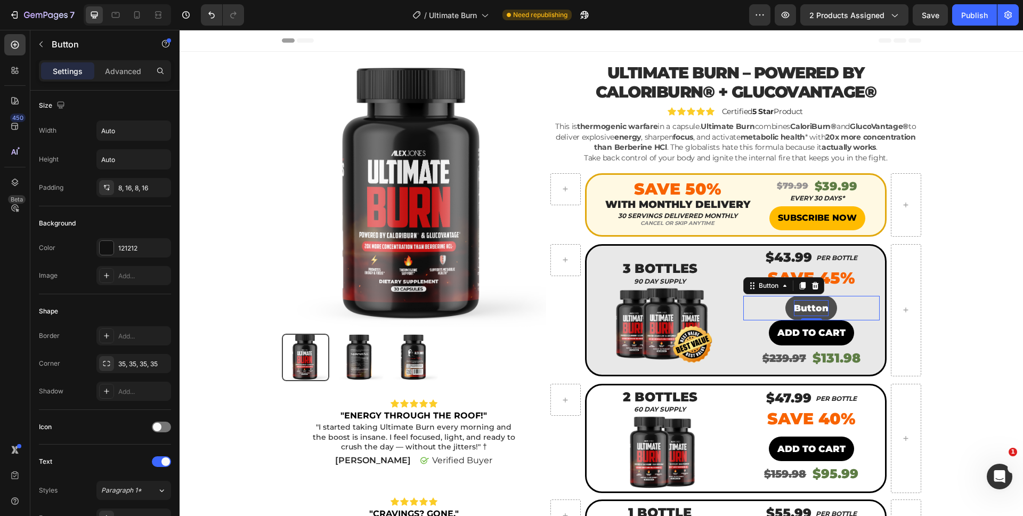
click at [798, 305] on p "Button" at bounding box center [811, 308] width 35 height 17
click at [792, 296] on button "ADD" at bounding box center [811, 308] width 39 height 25
click at [784, 296] on button "ADD TO" at bounding box center [811, 308] width 55 height 25
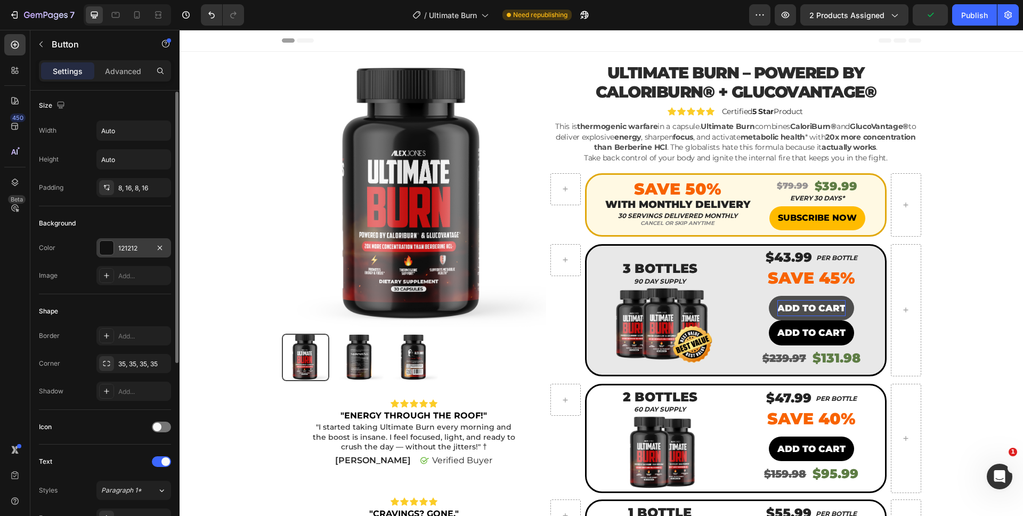
click at [114, 249] on div "121212" at bounding box center [133, 247] width 75 height 19
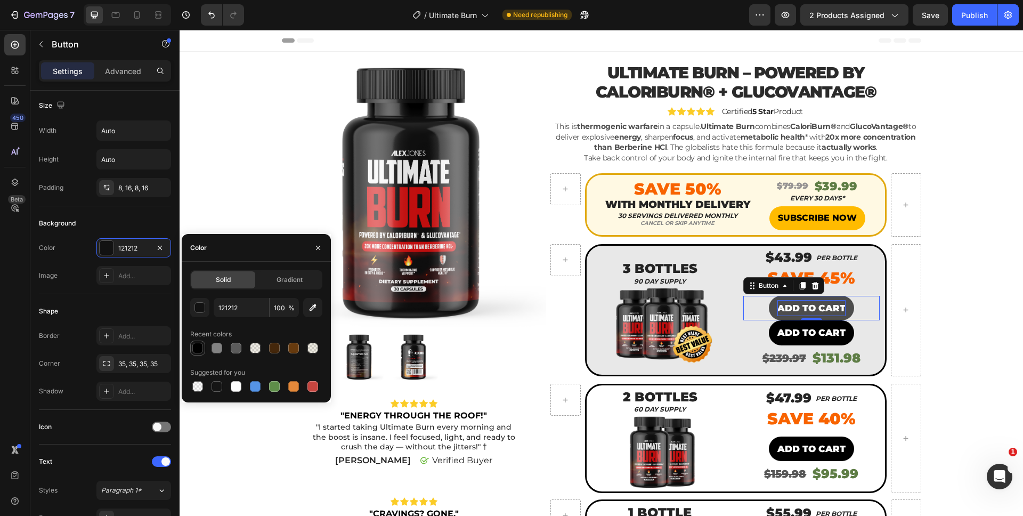
click at [196, 345] on div at bounding box center [197, 348] width 11 height 11
type input "000000"
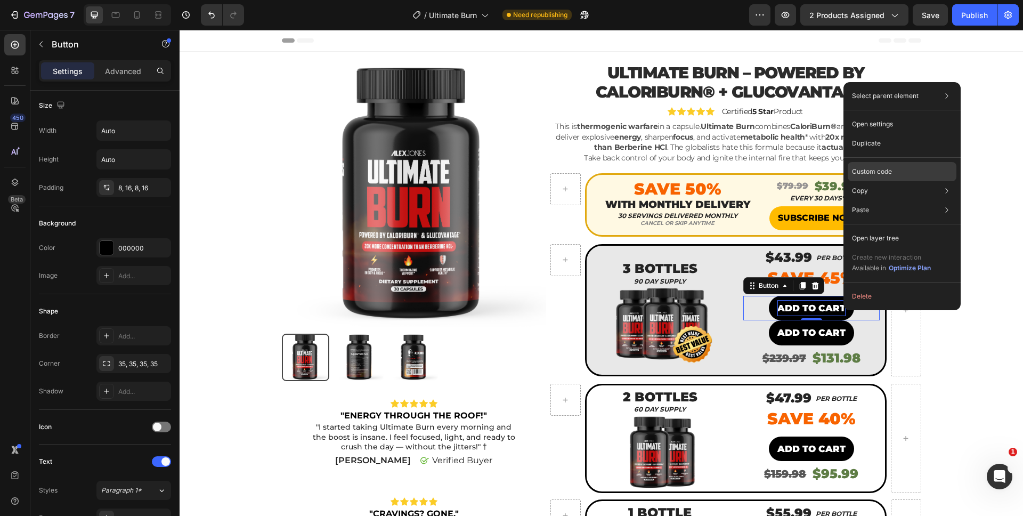
click at [862, 200] on div "Custom code" at bounding box center [902, 209] width 109 height 19
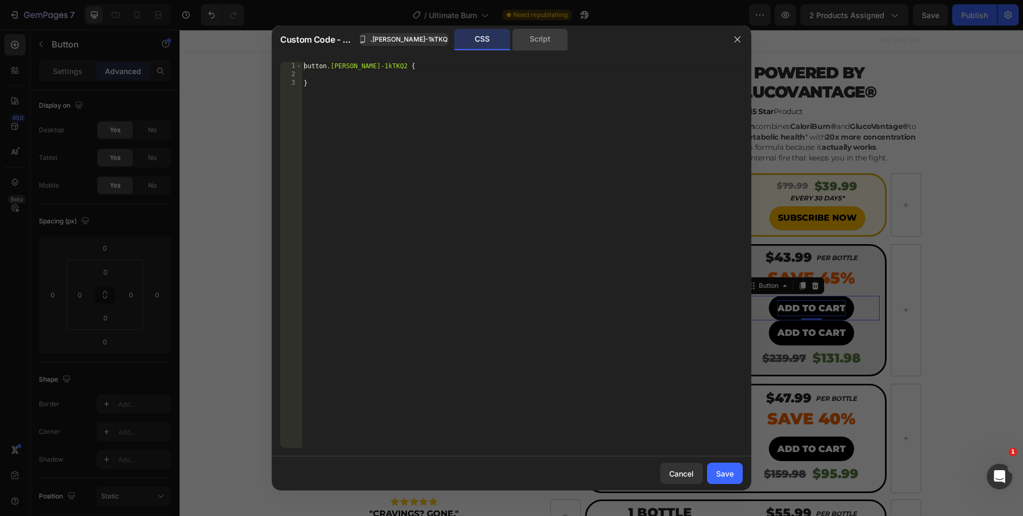
click at [537, 39] on div "Script" at bounding box center [540, 39] width 56 height 21
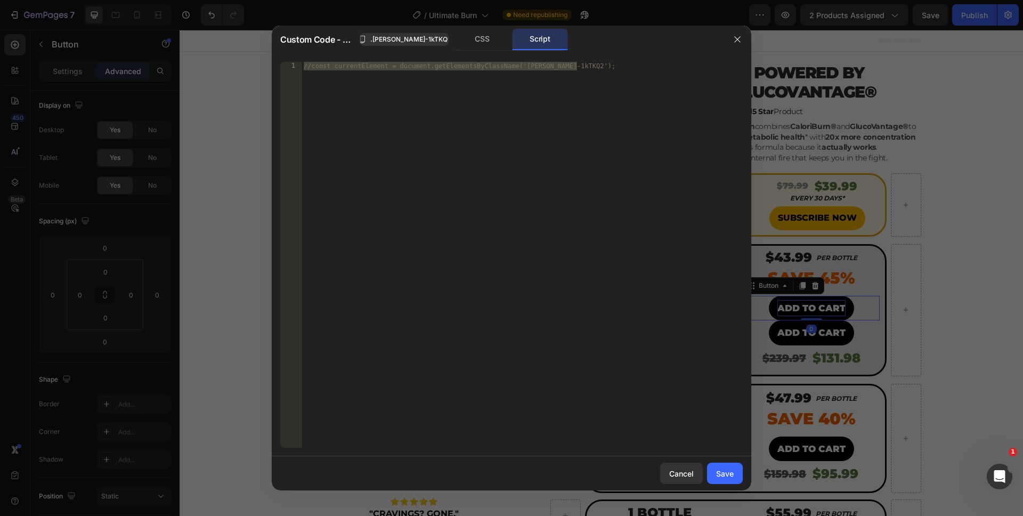
click at [481, 203] on div "//const currentElement = document.getElementsByClassName('g-J-1kTKQ2');" at bounding box center [522, 263] width 441 height 403
drag, startPoint x: 509, startPoint y: 234, endPoint x: 195, endPoint y: 6, distance: 387.8
click at [195, 6] on div "Custom Code - Button .g-J-1kTKQ2 CSS Script //const currentElement = document.g…" at bounding box center [511, 258] width 1023 height 516
paste textarea "})"
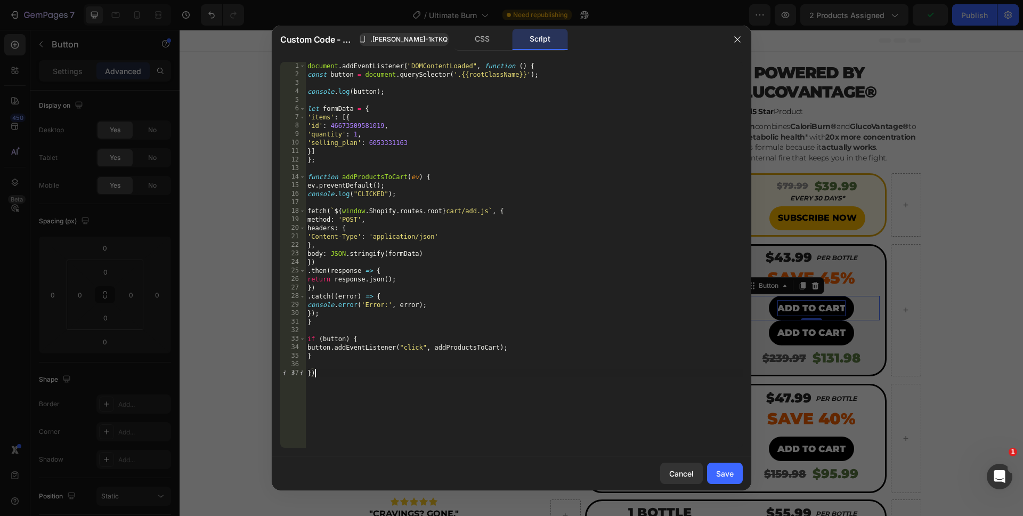
click at [358, 144] on div "document . addEventListener ( "DOMContentLoaded" , function ( ) { const button …" at bounding box center [524, 263] width 438 height 403
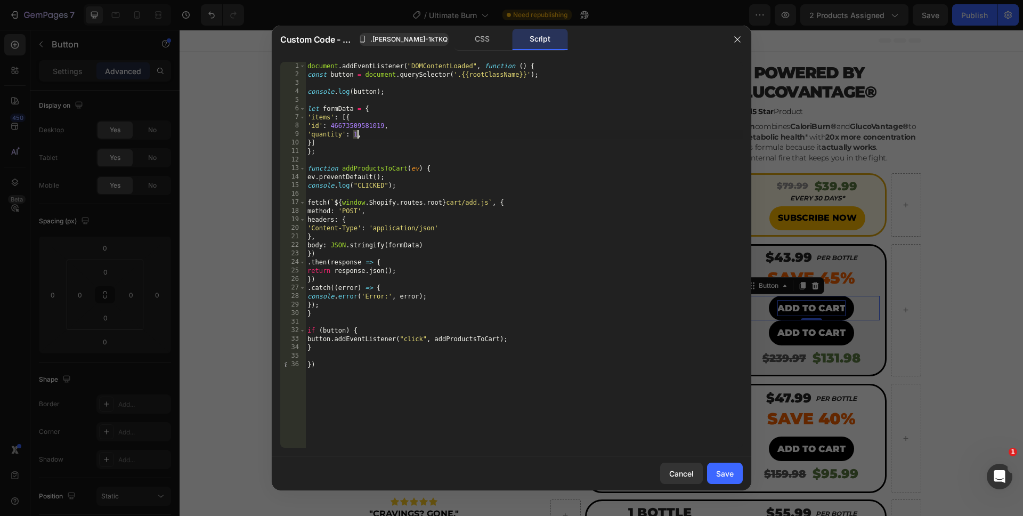
click at [357, 135] on div "document . addEventListener ( "DOMContentLoaded" , function ( ) { const button …" at bounding box center [524, 263] width 438 height 403
click at [507, 417] on div "document . addEventListener ( "DOMContentLoaded" , function ( ) { const button …" at bounding box center [524, 263] width 438 height 403
type textarea "})"
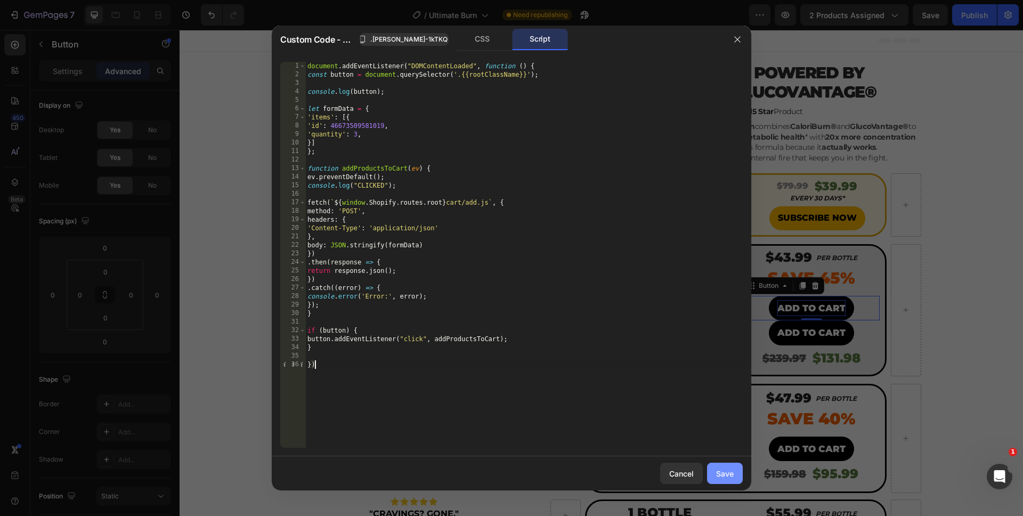
click at [728, 474] on div "Save" at bounding box center [725, 473] width 18 height 11
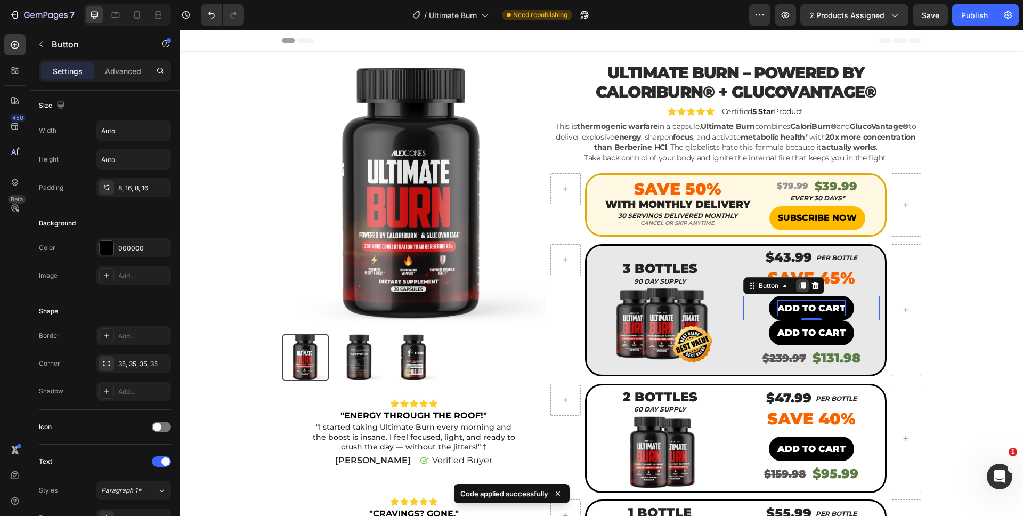
click at [798, 287] on icon at bounding box center [802, 285] width 9 height 9
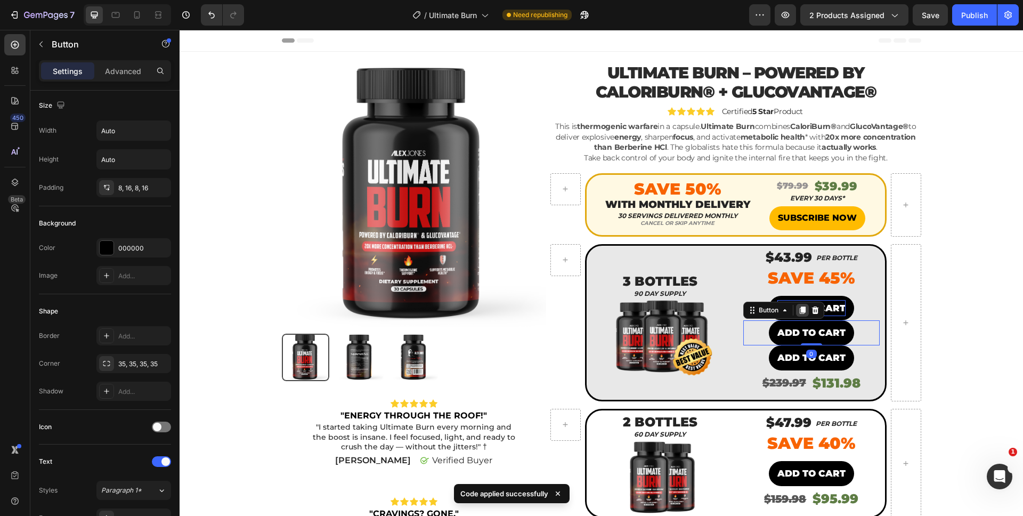
click at [801, 313] on icon at bounding box center [803, 310] width 6 height 7
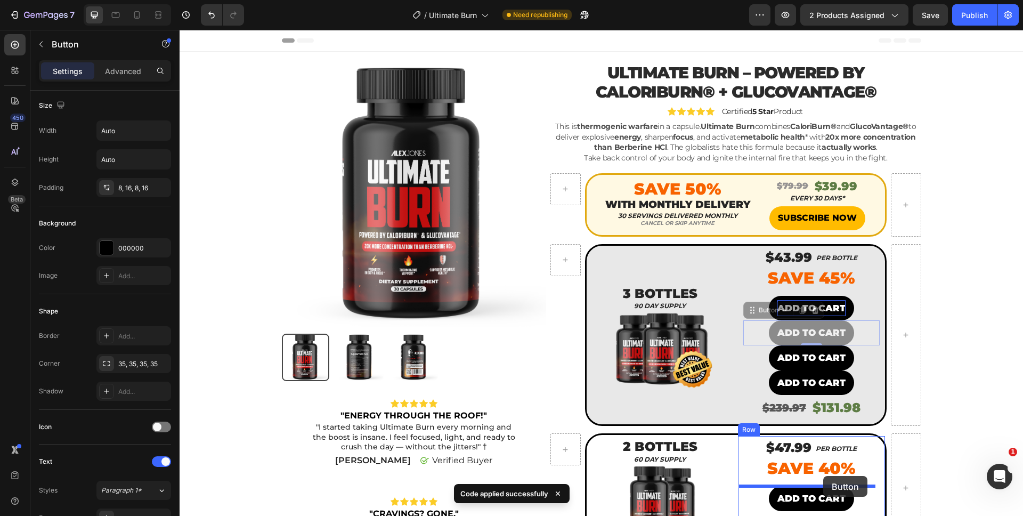
drag, startPoint x: 834, startPoint y: 328, endPoint x: 823, endPoint y: 476, distance: 148.5
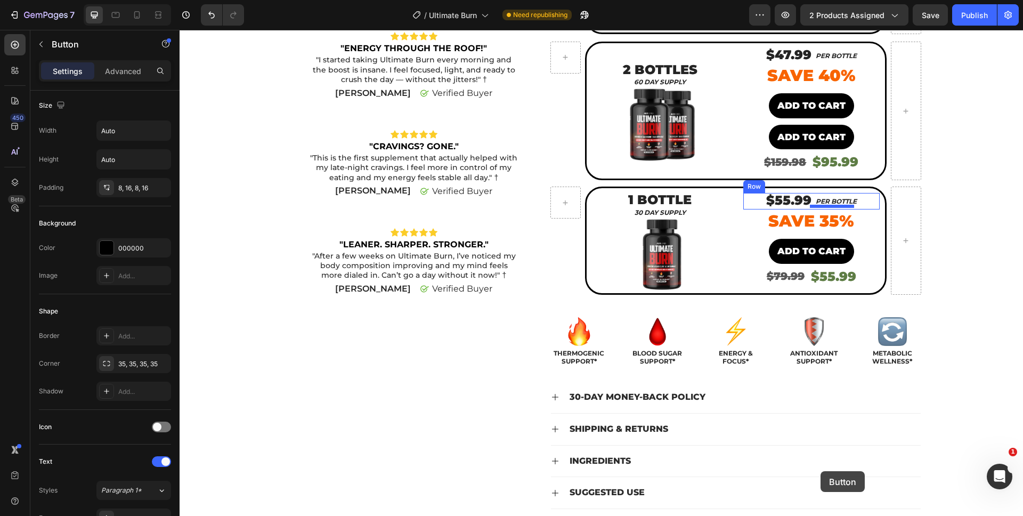
scroll to position [398, 0]
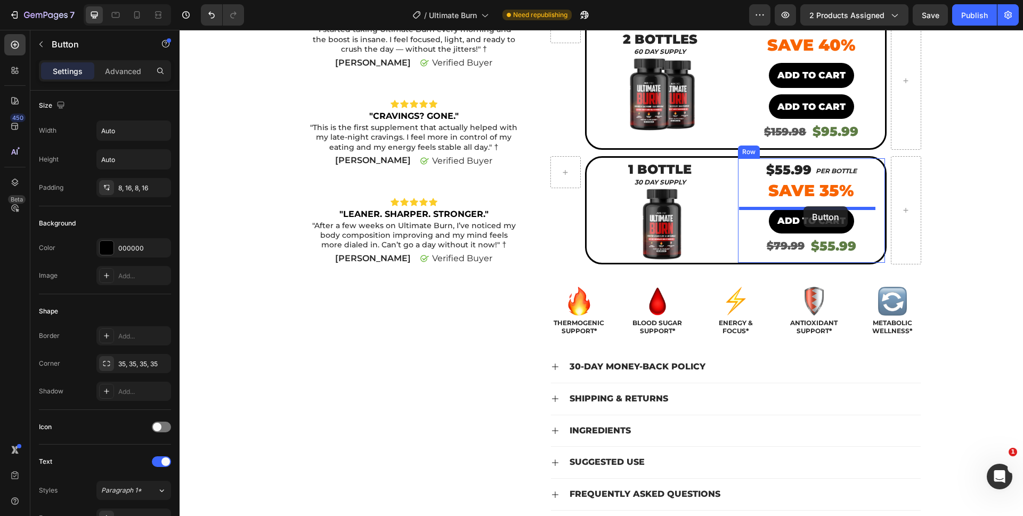
drag, startPoint x: 826, startPoint y: 295, endPoint x: 804, endPoint y: 206, distance: 91.3
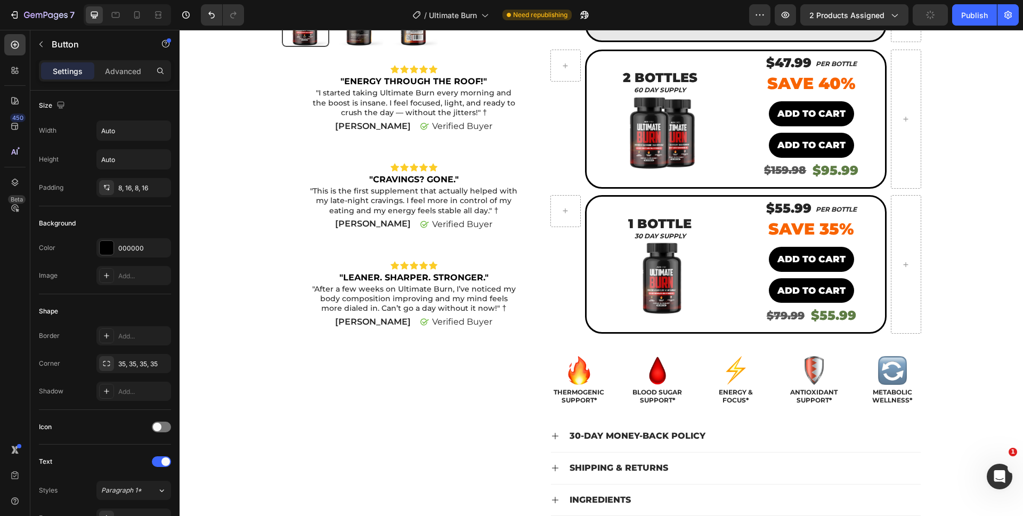
scroll to position [263, 0]
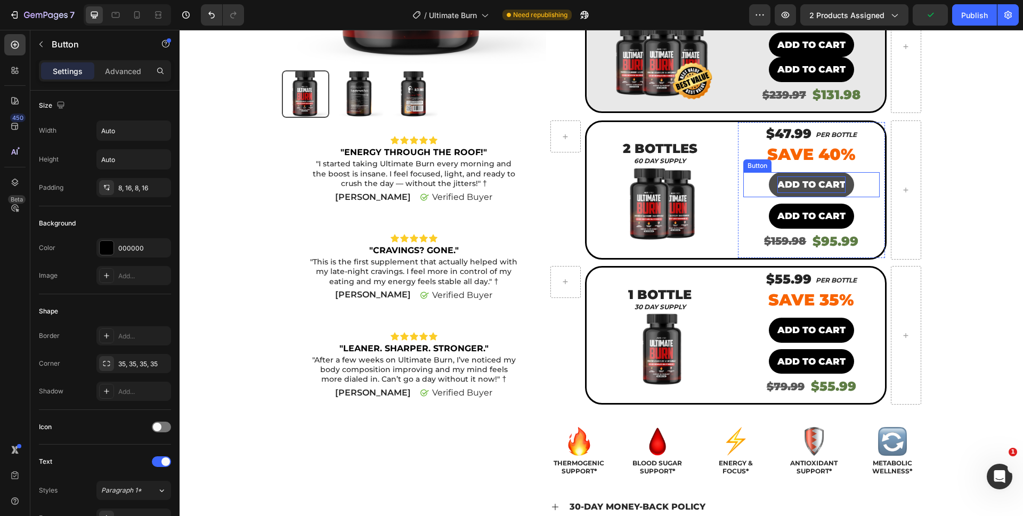
click at [807, 179] on p "ADD TO CART" at bounding box center [812, 184] width 68 height 17
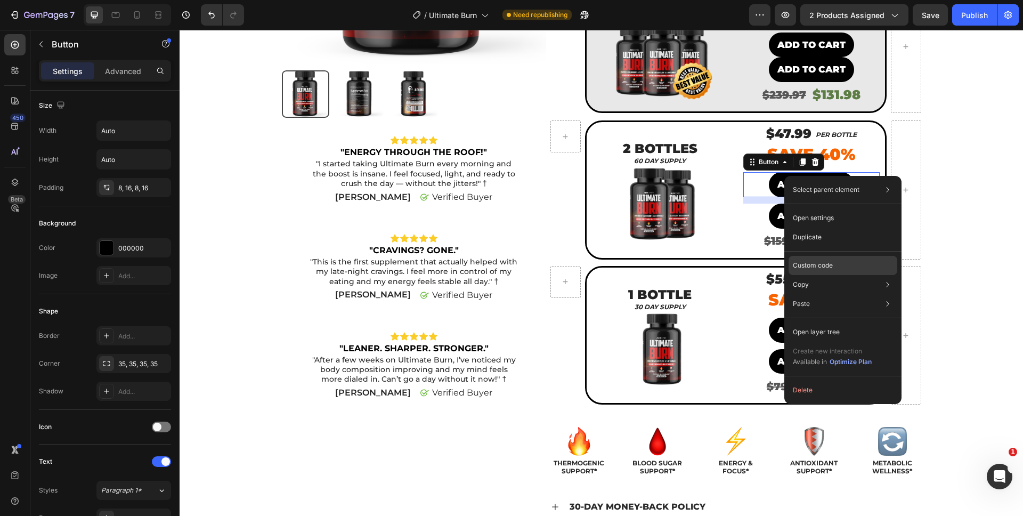
click at [806, 294] on div "Custom code" at bounding box center [843, 303] width 109 height 19
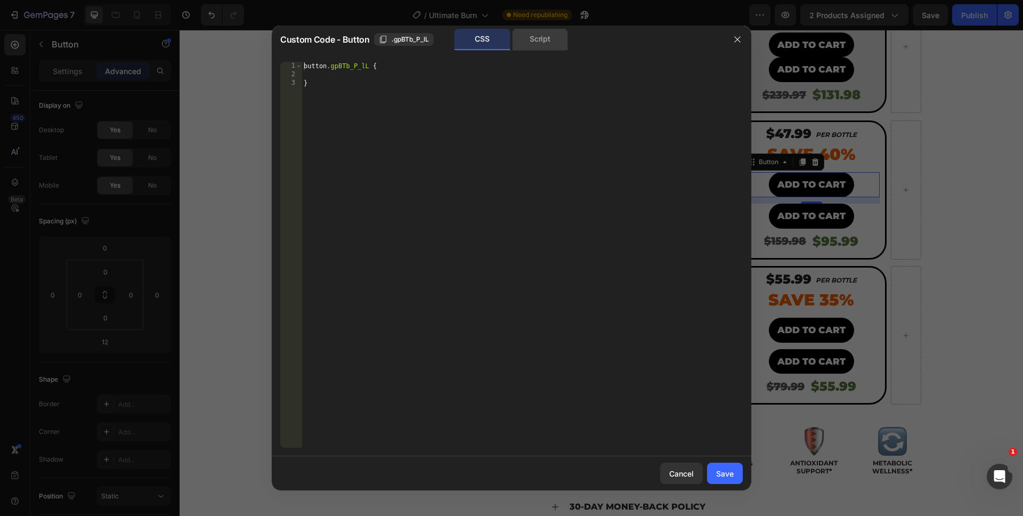
click at [536, 47] on div "Script" at bounding box center [540, 39] width 56 height 21
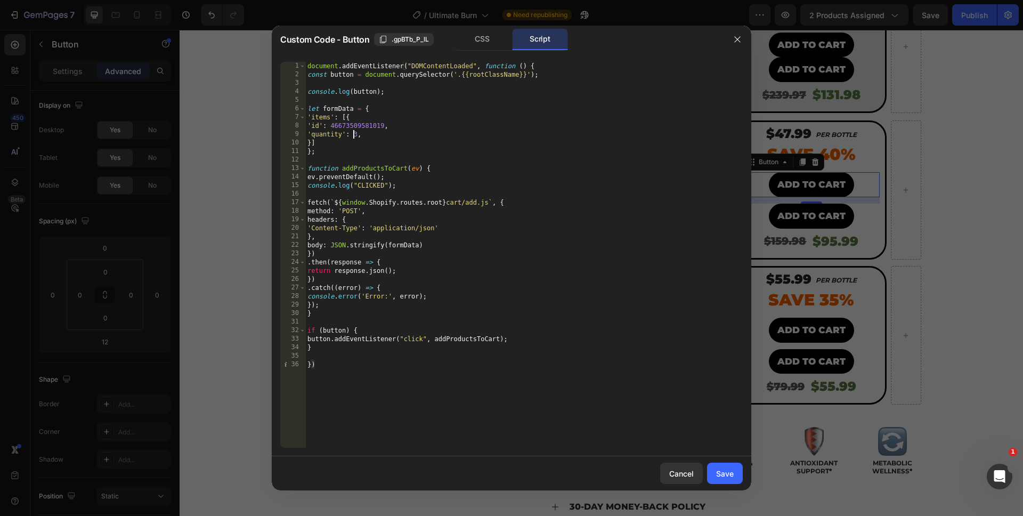
click at [356, 134] on div "document . addEventListener ( "DOMContentLoaded" , function ( ) { const button …" at bounding box center [524, 263] width 438 height 403
click at [513, 414] on div "document . addEventListener ( "DOMContentLoaded" , function ( ) { const button …" at bounding box center [524, 263] width 438 height 403
type textarea "})"
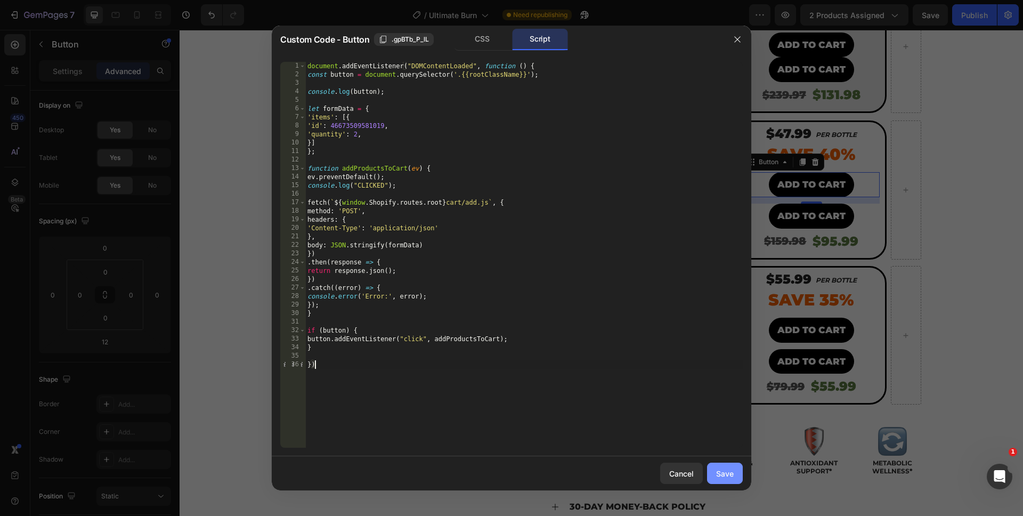
drag, startPoint x: 722, startPoint y: 471, endPoint x: 595, endPoint y: 356, distance: 170.9
click at [722, 471] on div "Save" at bounding box center [725, 473] width 18 height 11
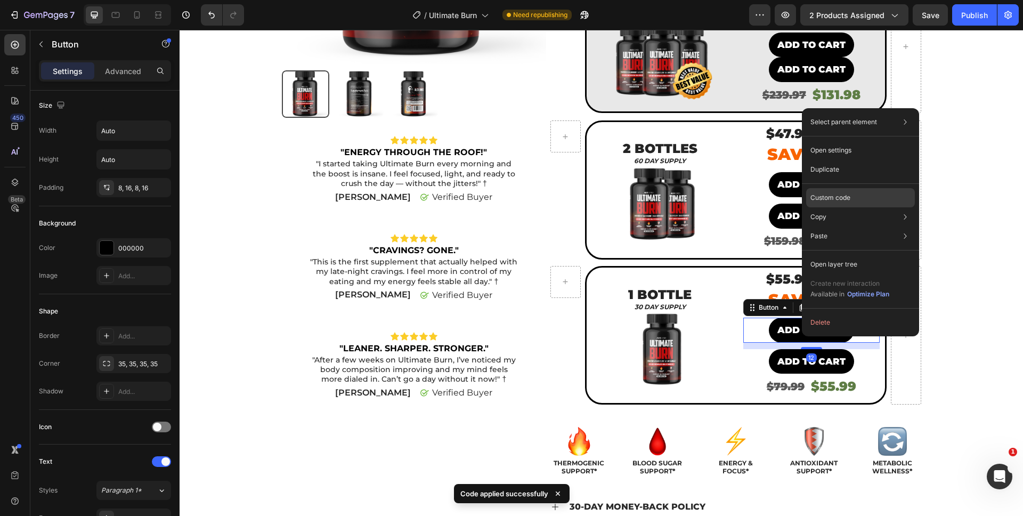
click at [851, 227] on div "Custom code" at bounding box center [860, 236] width 109 height 19
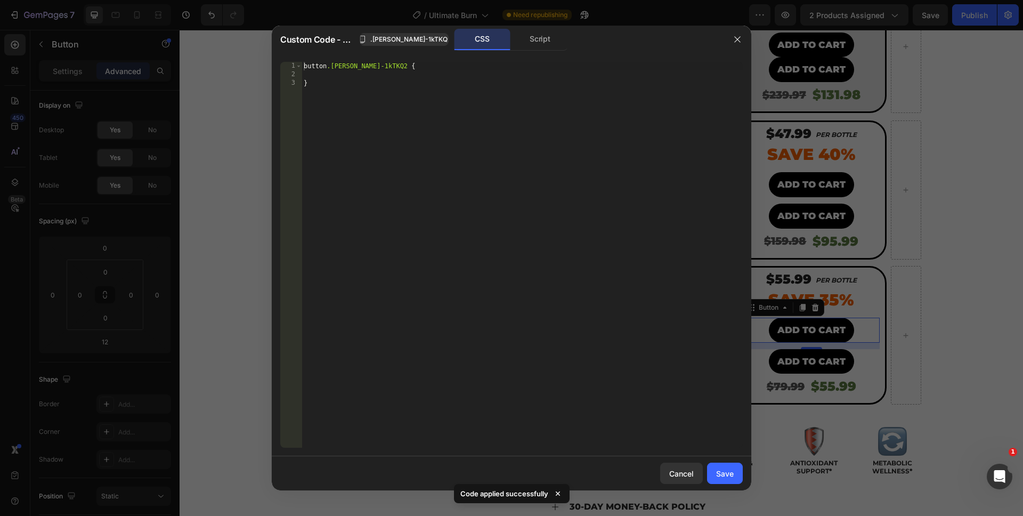
click at [511, 37] on div "CSS Script" at bounding box center [512, 40] width 114 height 22
click at [519, 39] on div "Script" at bounding box center [540, 39] width 56 height 21
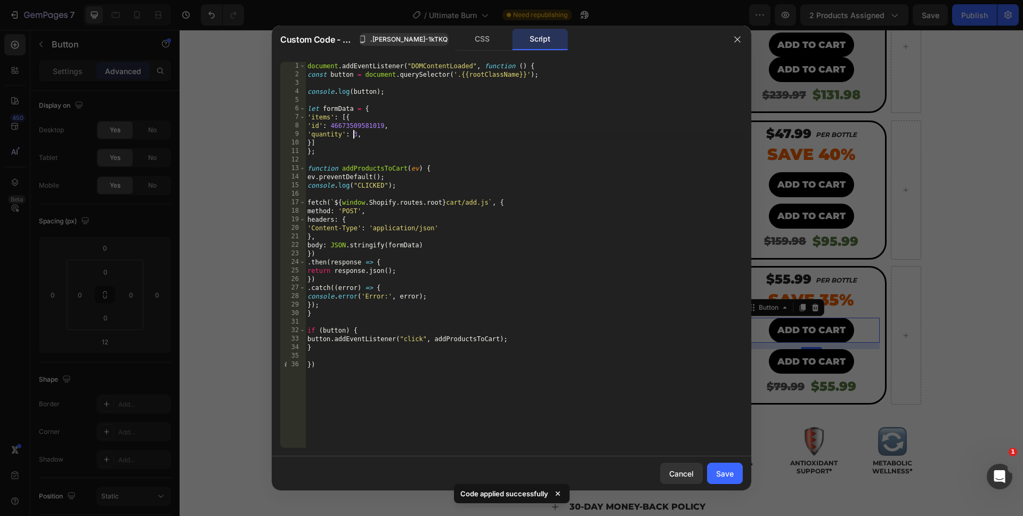
click at [355, 132] on div "document . addEventListener ( "DOMContentLoaded" , function ( ) { const button …" at bounding box center [524, 263] width 438 height 403
click at [356, 135] on div "document . addEventListener ( "DOMContentLoaded" , function ( ) { const button …" at bounding box center [524, 263] width 438 height 403
click at [543, 403] on div "document . addEventListener ( "DOMContentLoaded" , function ( ) { const button …" at bounding box center [524, 263] width 438 height 403
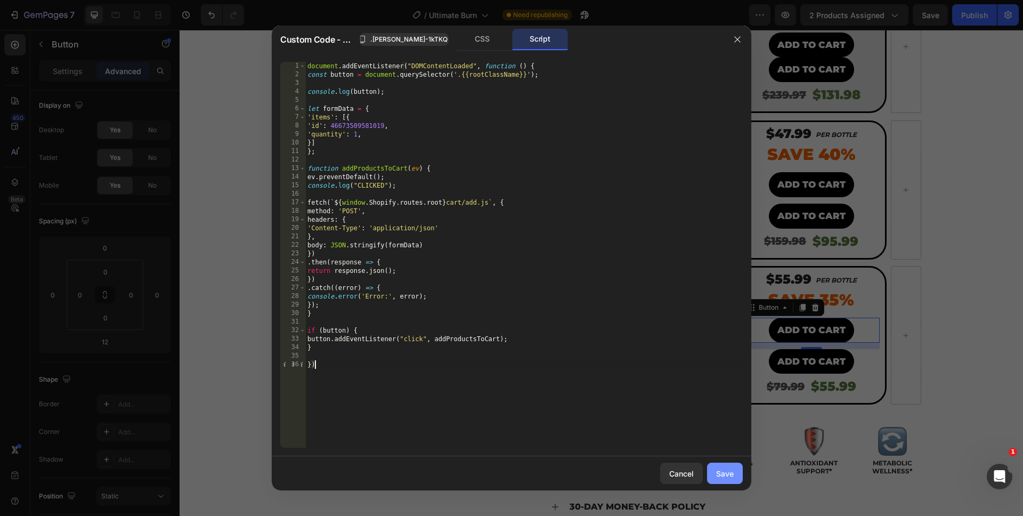
type textarea "})"
click at [720, 466] on button "Save" at bounding box center [725, 473] width 36 height 21
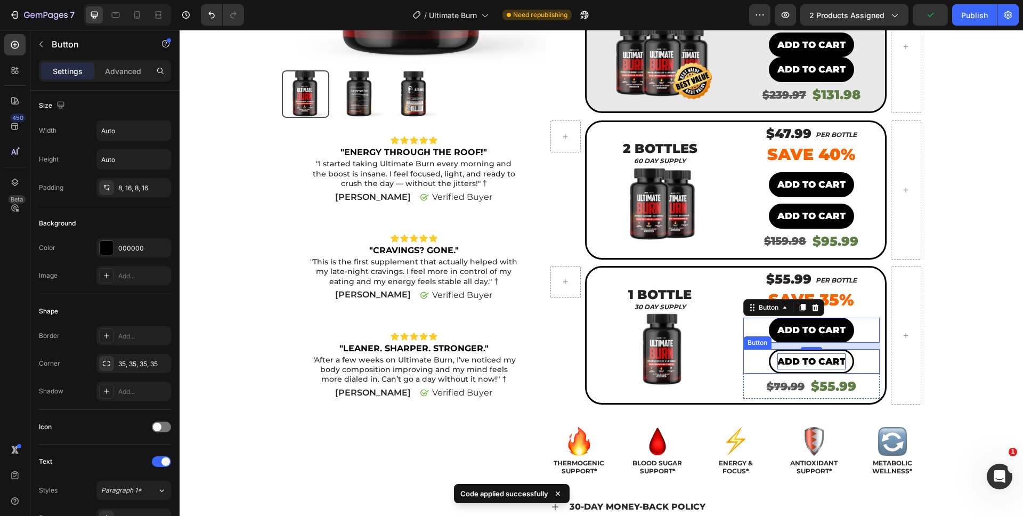
click at [797, 364] on p "ADD TO CART" at bounding box center [812, 361] width 68 height 17
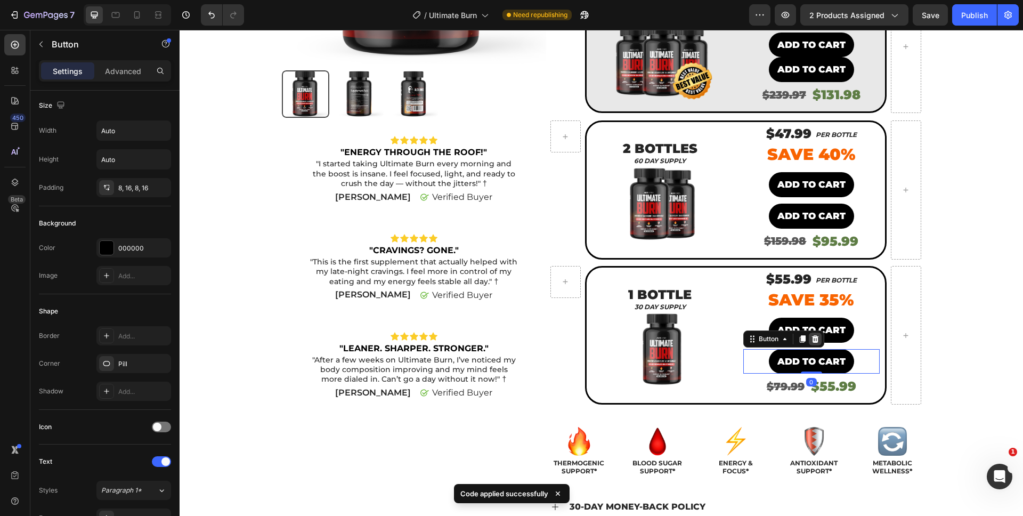
click at [811, 343] on div at bounding box center [815, 339] width 13 height 13
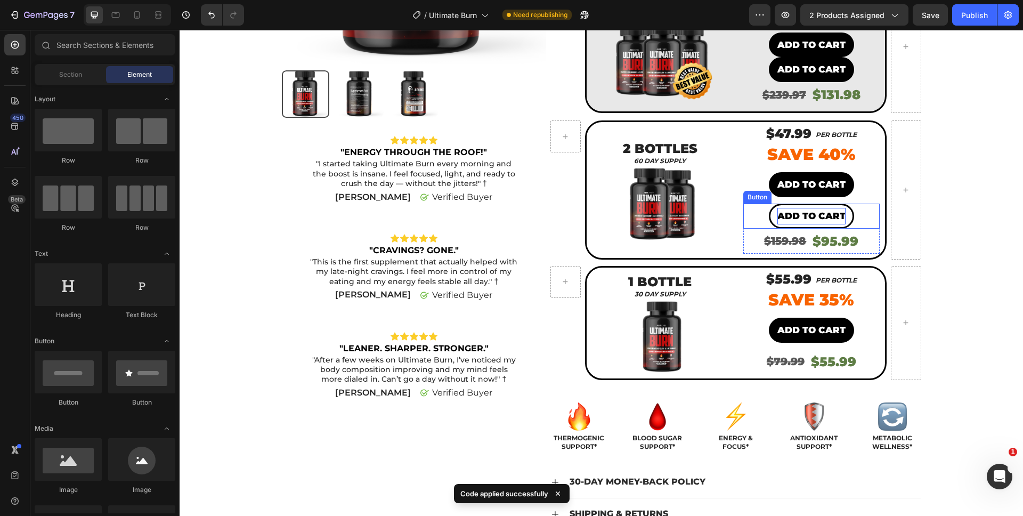
click at [808, 217] on p "ADD TO CART" at bounding box center [812, 216] width 68 height 17
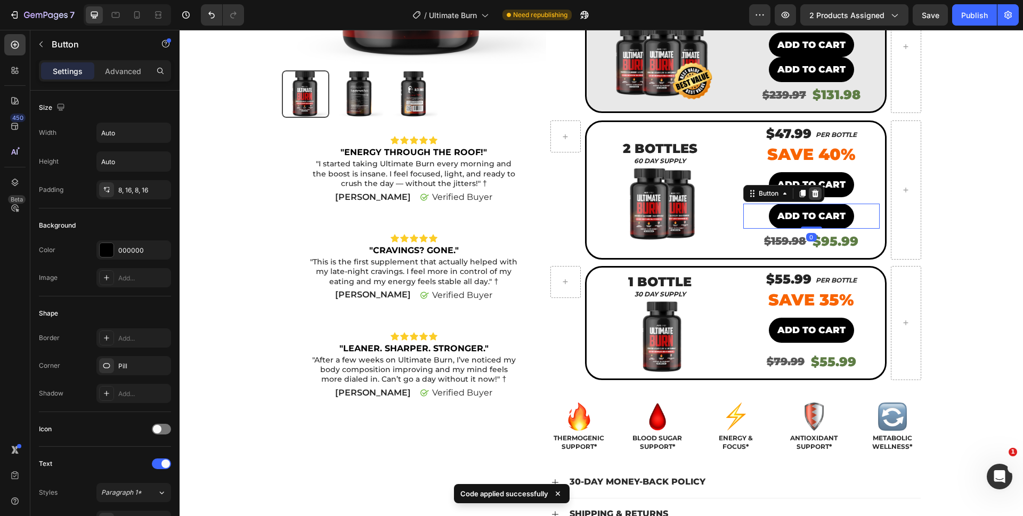
click at [814, 193] on icon at bounding box center [815, 193] width 7 height 7
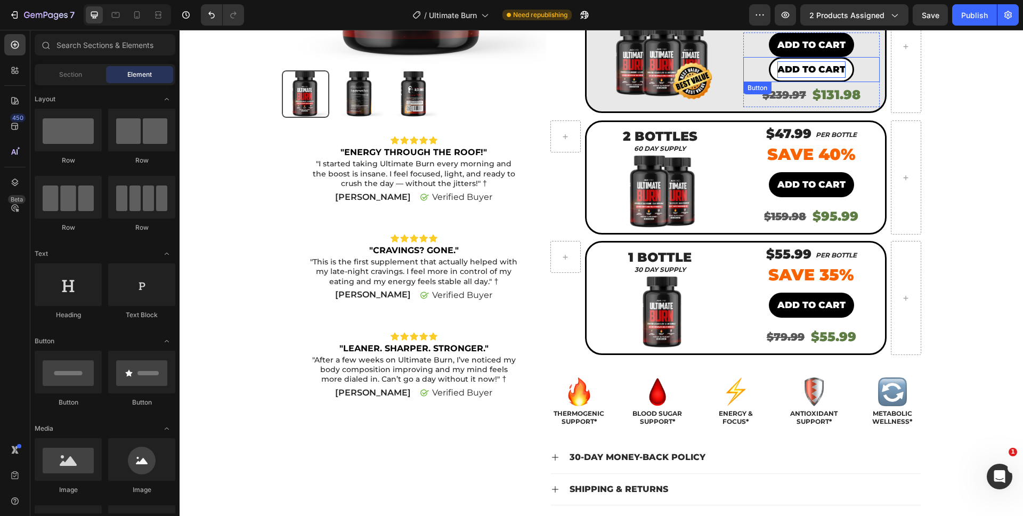
click at [800, 73] on p "ADD TO CART" at bounding box center [812, 69] width 68 height 17
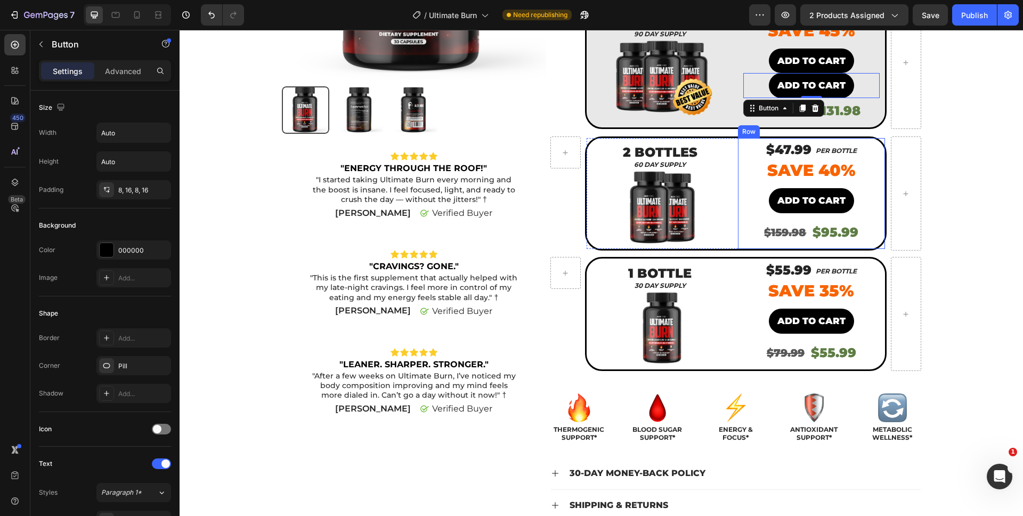
scroll to position [191, 0]
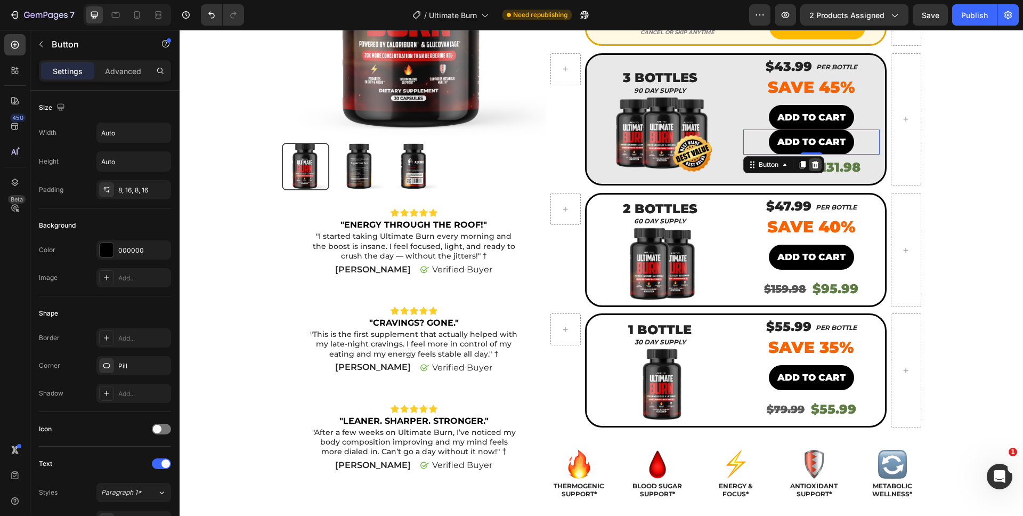
click at [811, 160] on icon at bounding box center [815, 164] width 9 height 9
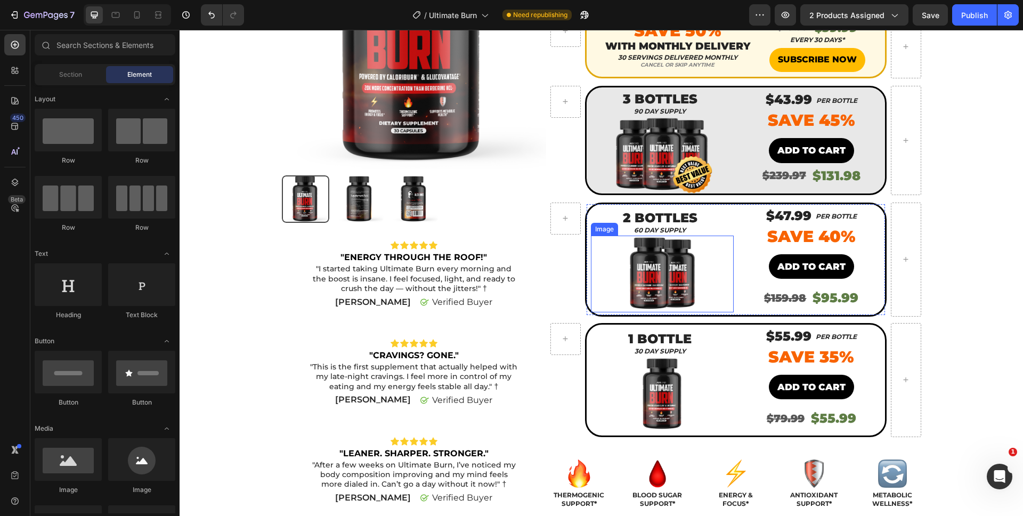
scroll to position [155, 0]
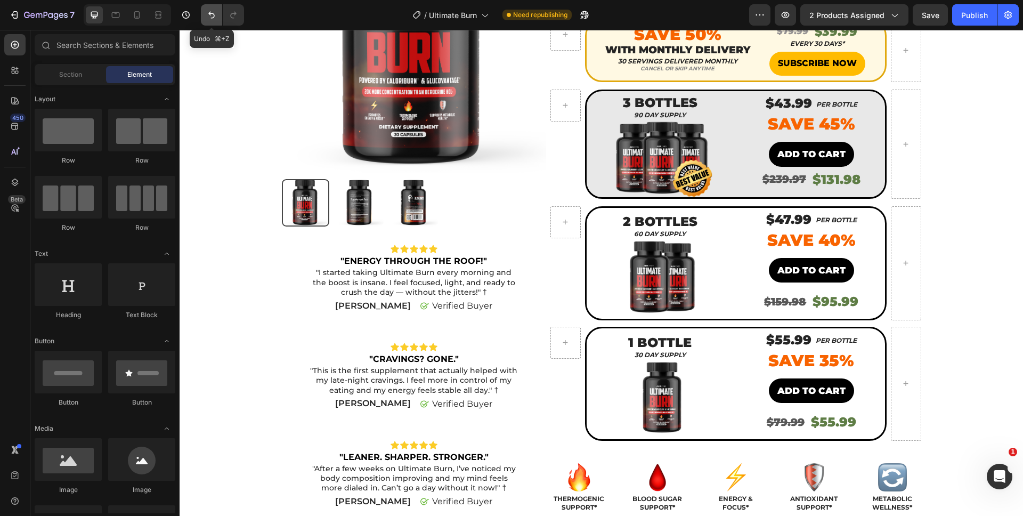
click at [213, 13] on icon "Undo/Redo" at bounding box center [211, 15] width 11 height 11
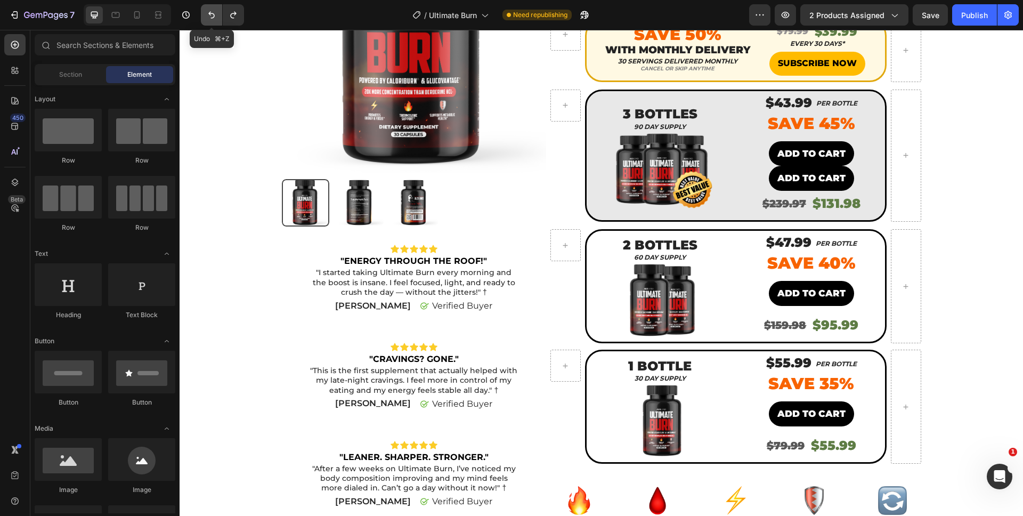
click at [213, 13] on icon "Undo/Redo" at bounding box center [211, 15] width 11 height 11
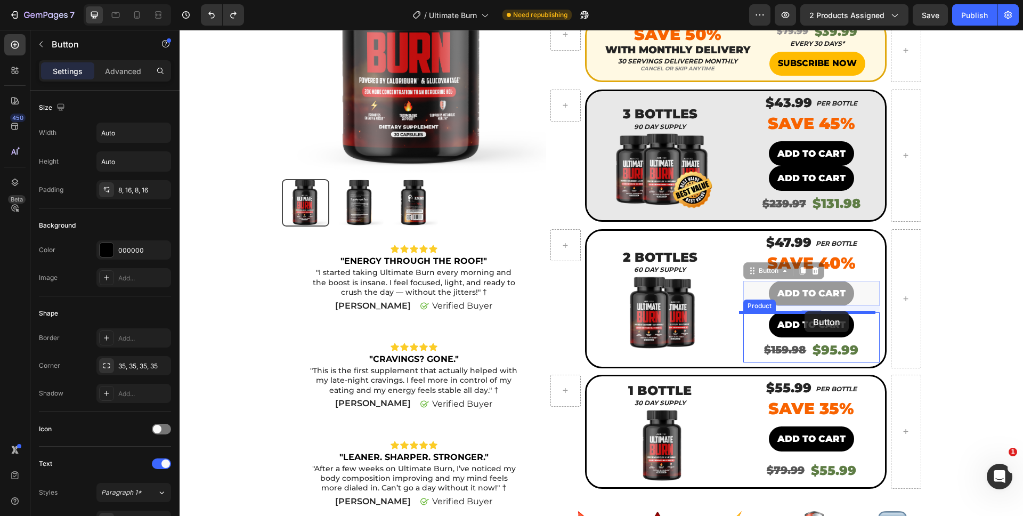
drag, startPoint x: 805, startPoint y: 295, endPoint x: 805, endPoint y: 311, distance: 16.5
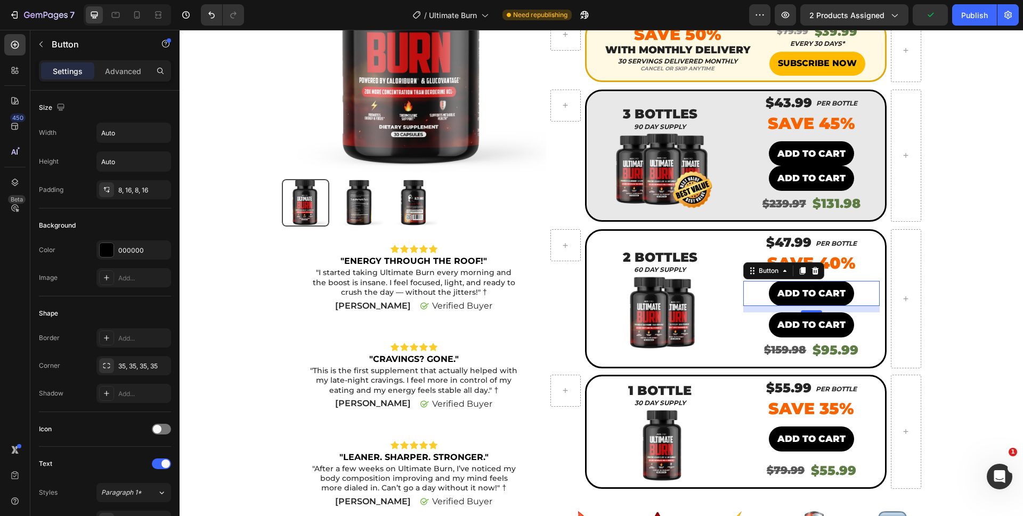
click at [851, 310] on div "12" at bounding box center [812, 309] width 136 height 6
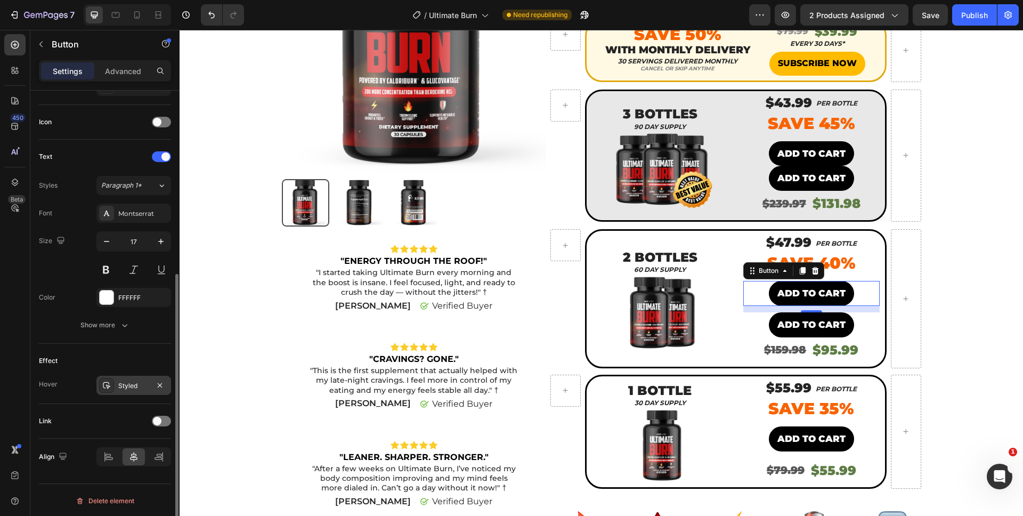
scroll to position [309, 0]
click at [128, 79] on div "Settings Advanced" at bounding box center [105, 70] width 132 height 21
click at [126, 76] on p "Advanced" at bounding box center [123, 71] width 36 height 11
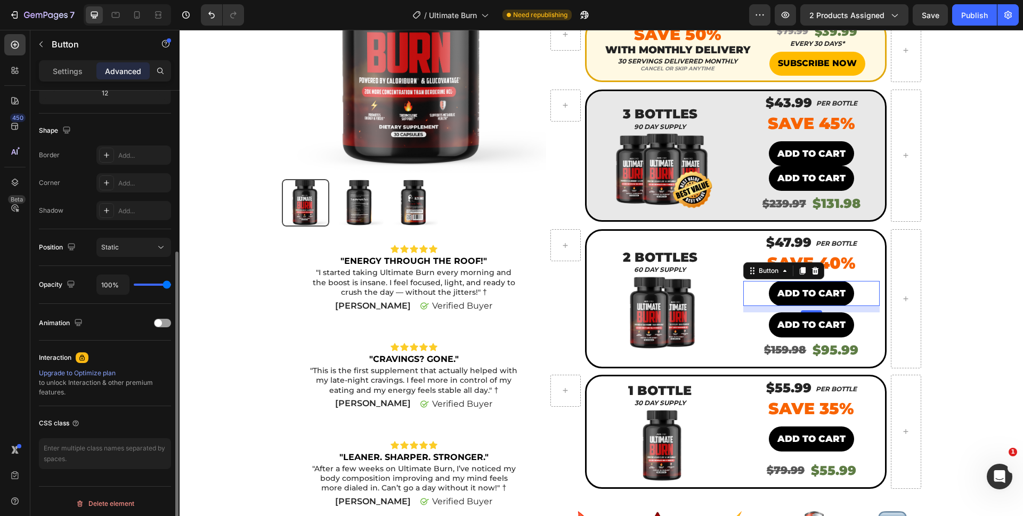
scroll to position [0, 0]
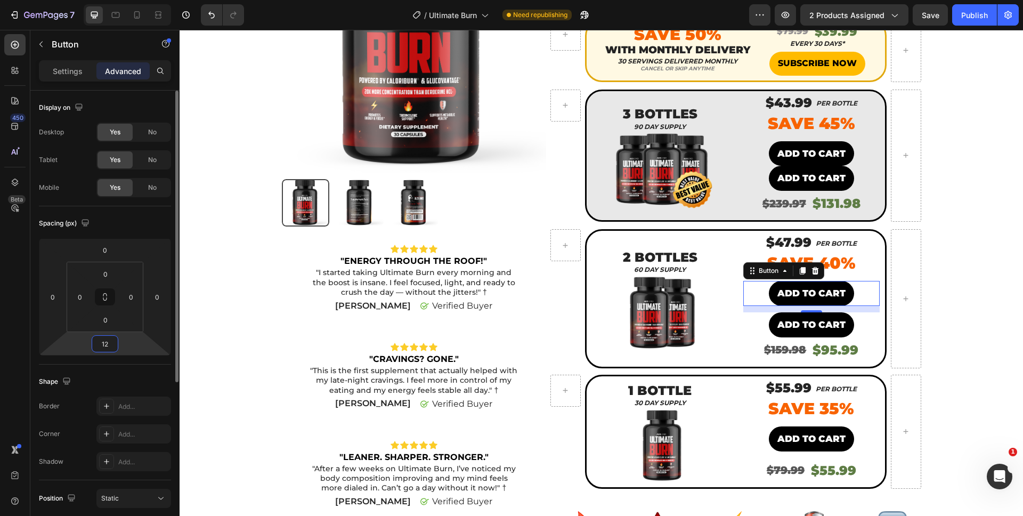
click at [104, 350] on input "12" at bounding box center [104, 344] width 21 height 16
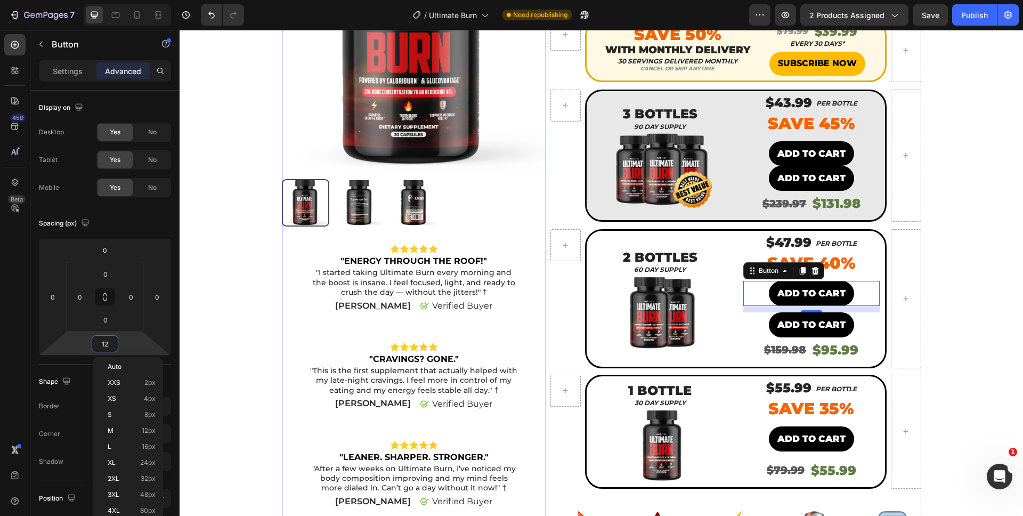
type input "0"
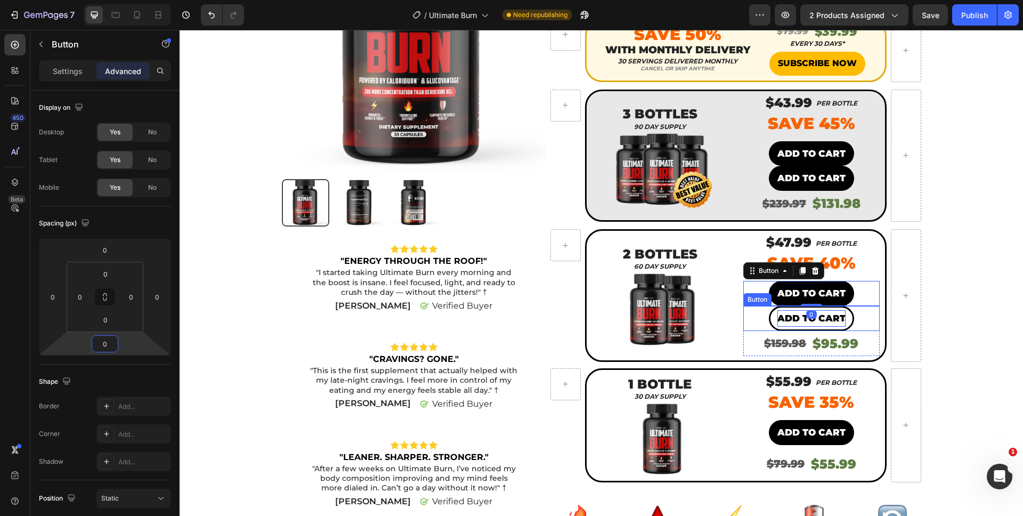
click at [778, 318] on p "ADD TO CART" at bounding box center [812, 318] width 68 height 17
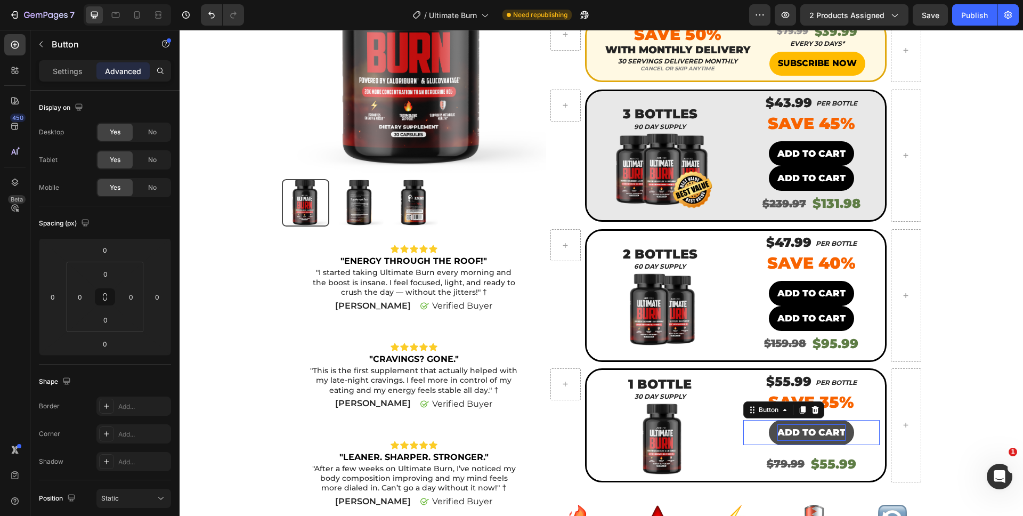
click at [808, 436] on p "ADD TO CART" at bounding box center [812, 432] width 68 height 17
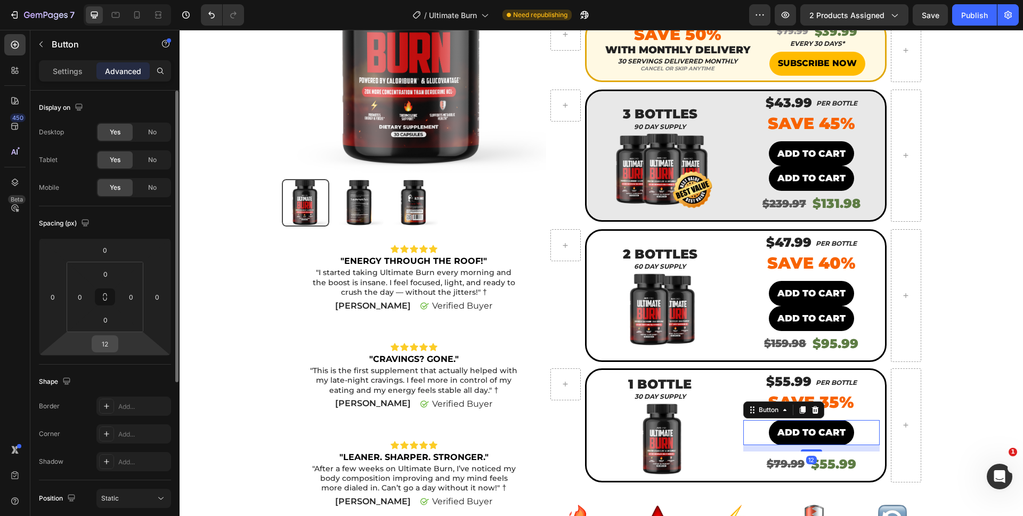
click at [116, 344] on div "12" at bounding box center [105, 343] width 27 height 17
click at [109, 350] on input "12" at bounding box center [104, 344] width 21 height 16
type input "0"
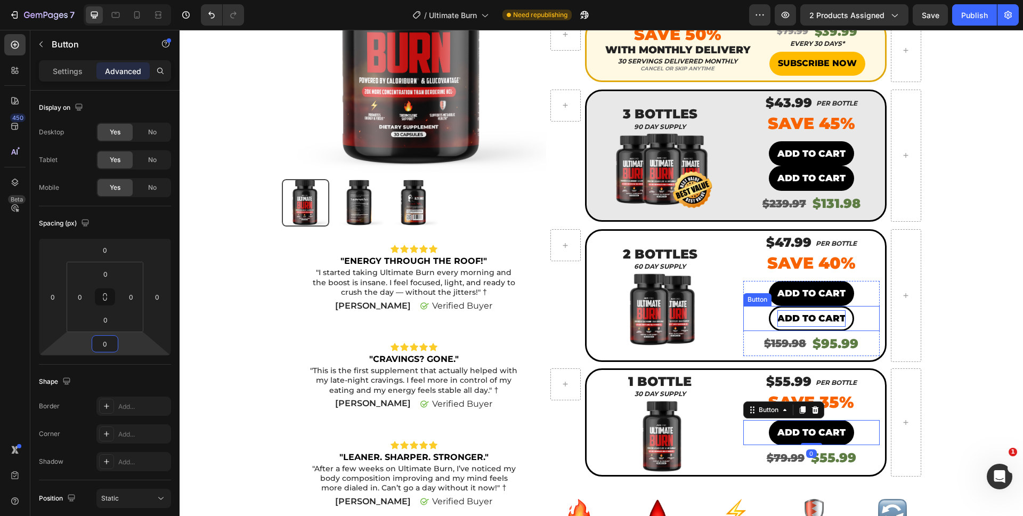
click at [803, 323] on p "ADD TO CART" at bounding box center [812, 318] width 68 height 17
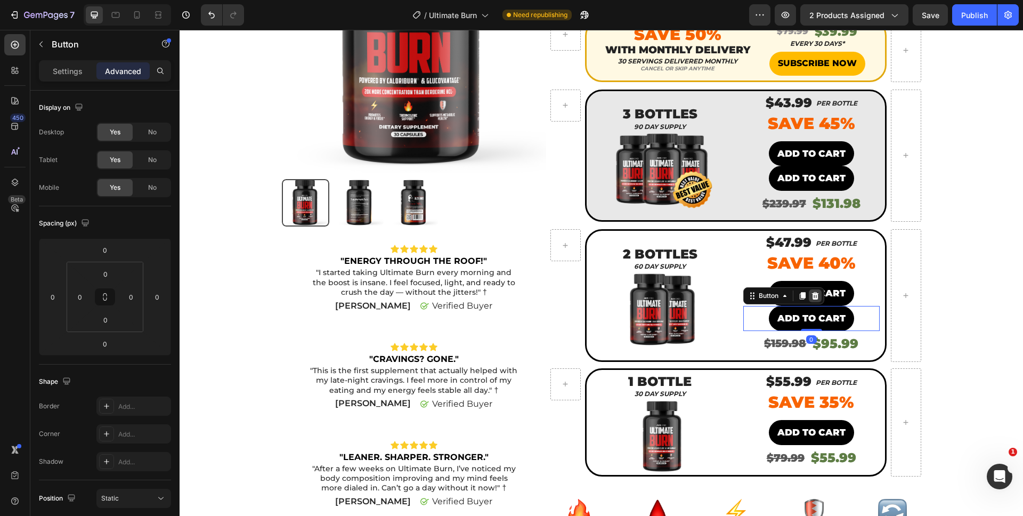
click at [811, 292] on icon at bounding box center [815, 296] width 9 height 9
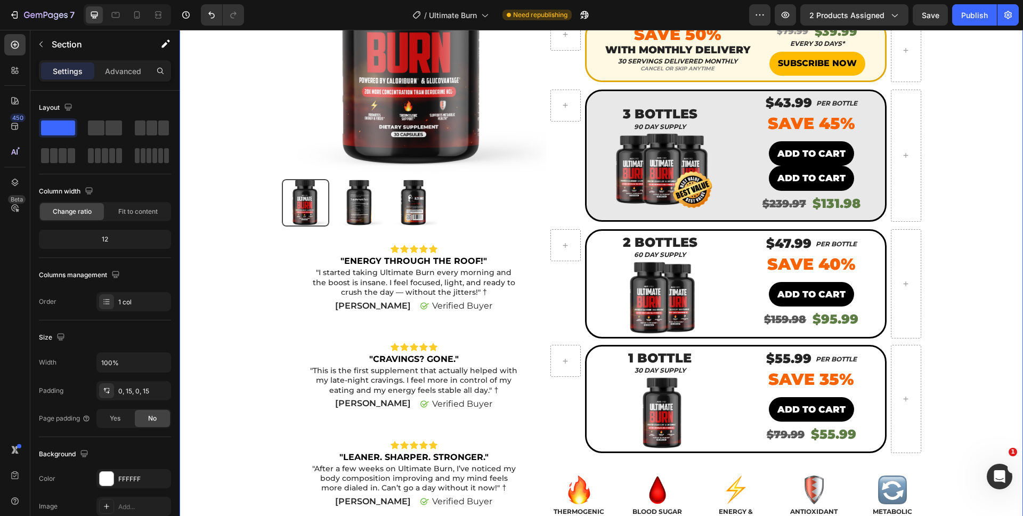
click at [977, 361] on div "Product Images Icon Icon Icon Icon Icon Icon List "ENERGY THROUGH THE ROOF!" Te…" at bounding box center [602, 309] width 828 height 802
click at [788, 173] on p "ADD TO CART" at bounding box center [812, 178] width 68 height 17
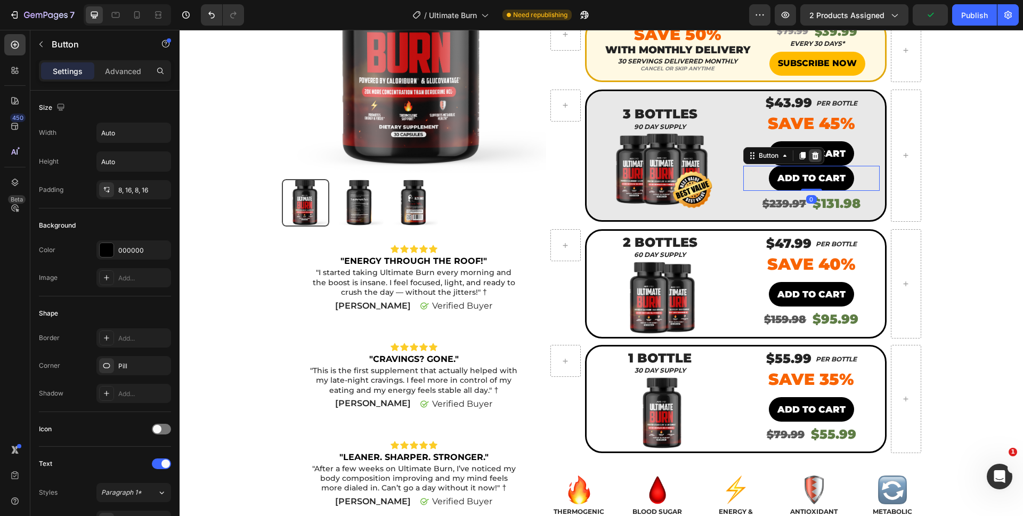
click at [811, 151] on icon at bounding box center [815, 155] width 9 height 9
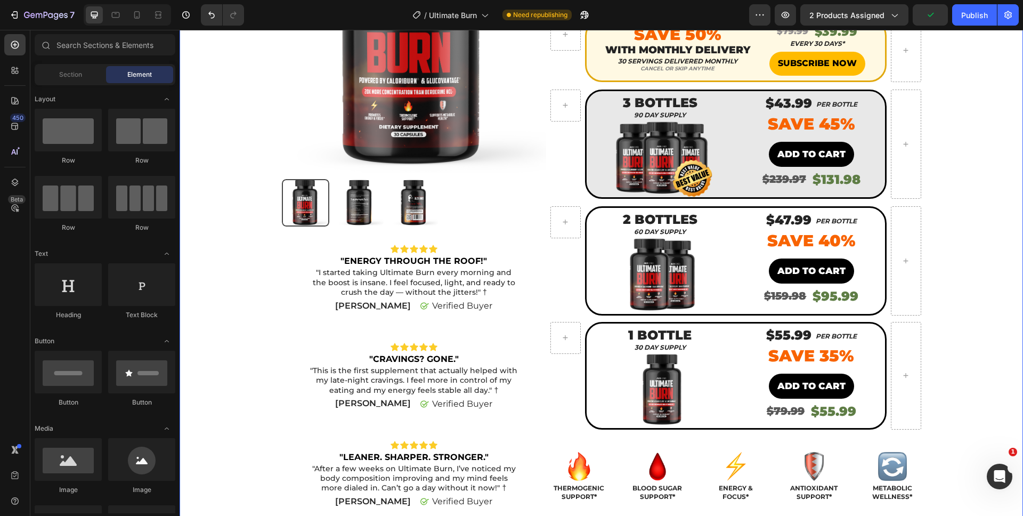
click at [957, 287] on div "Product Images Icon Icon Icon Icon Icon Icon List "ENERGY THROUGH THE ROOF!" Te…" at bounding box center [602, 297] width 828 height 779
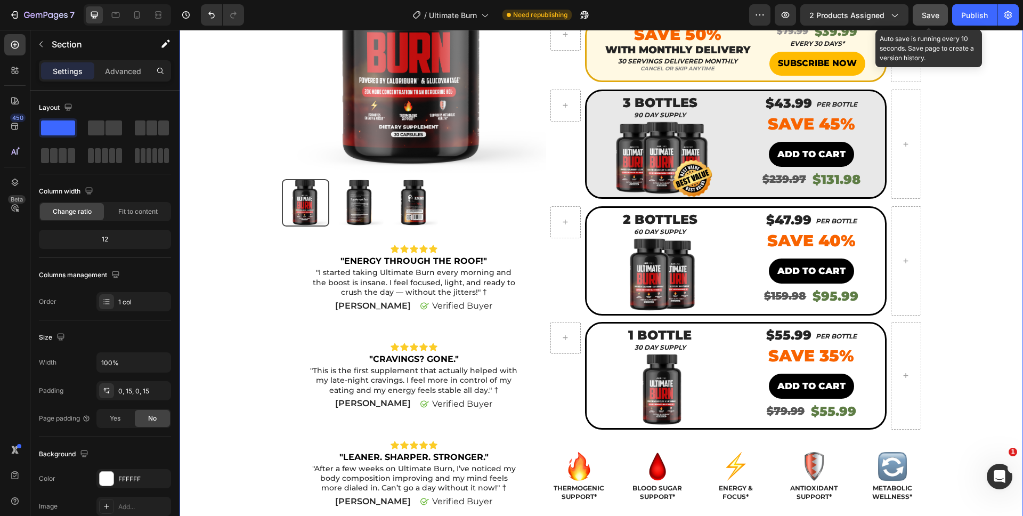
click at [925, 22] on button "Save" at bounding box center [930, 14] width 35 height 21
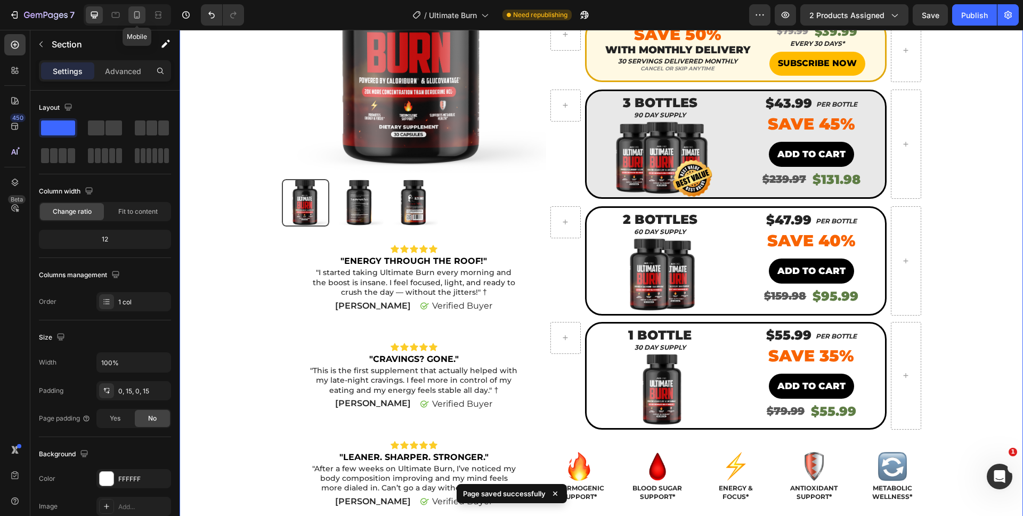
click at [137, 13] on icon at bounding box center [137, 15] width 11 height 11
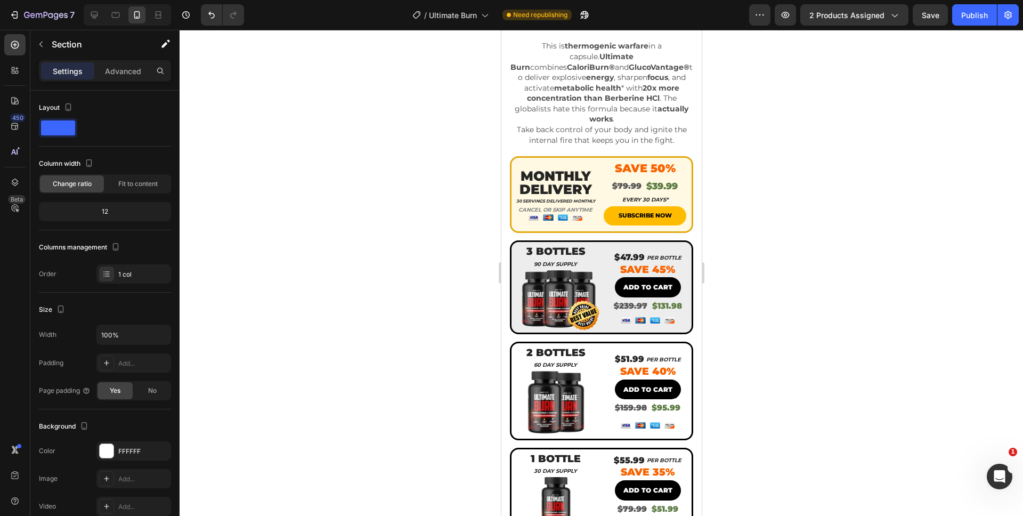
scroll to position [334, 0]
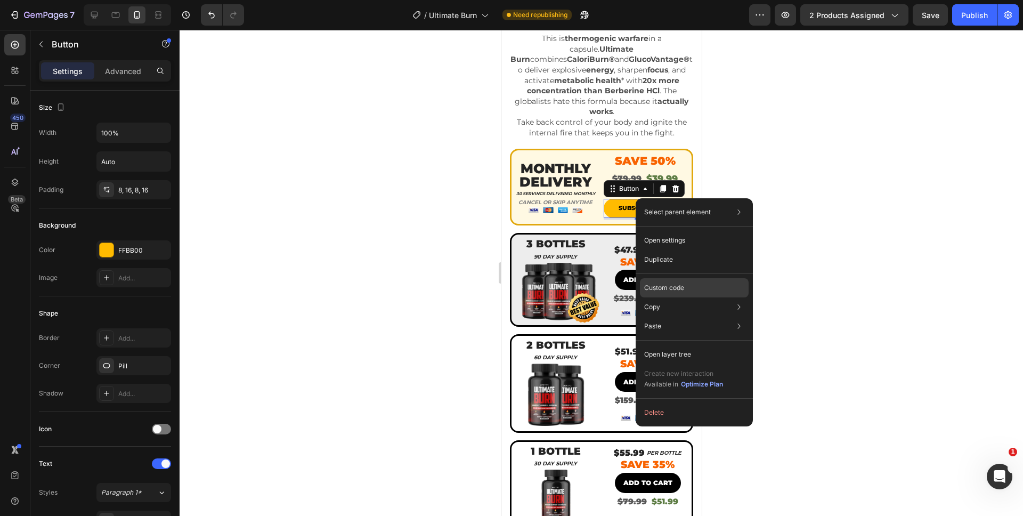
click at [657, 291] on p "Custom code" at bounding box center [664, 288] width 40 height 10
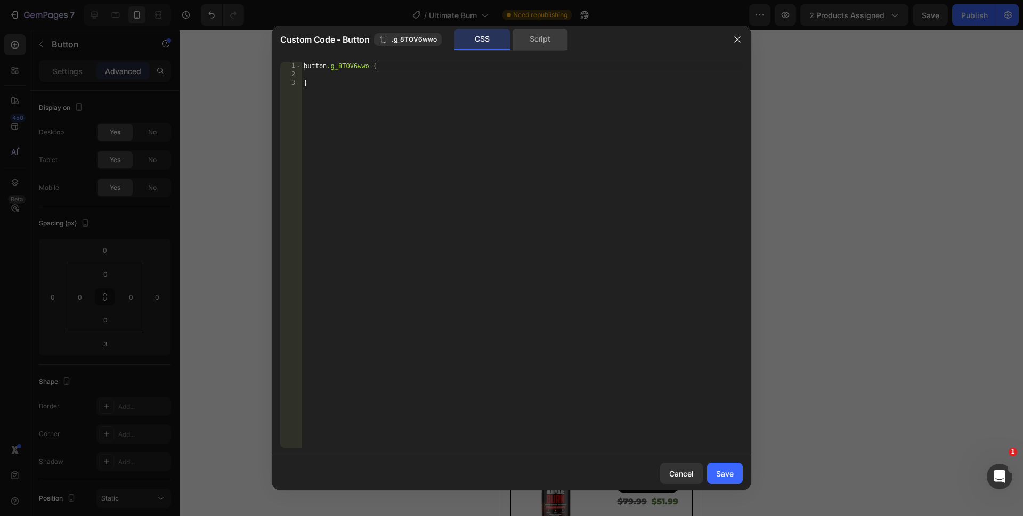
click at [537, 45] on div "Script" at bounding box center [540, 39] width 56 height 21
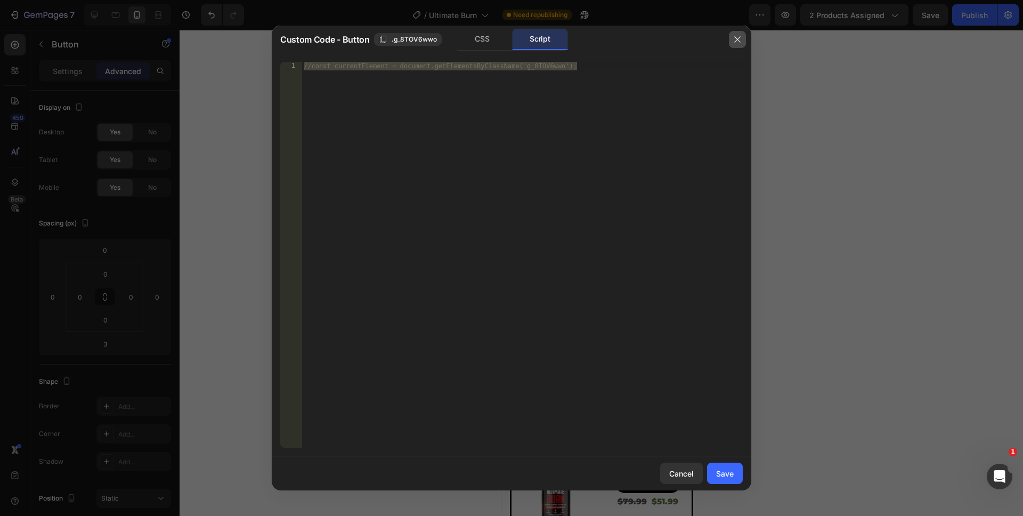
click at [740, 38] on icon "button" at bounding box center [737, 39] width 9 height 9
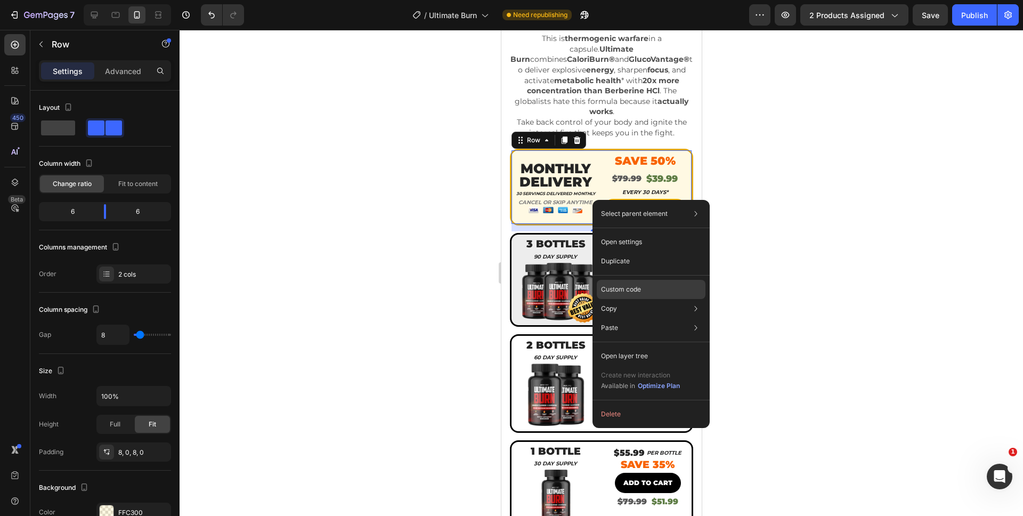
click at [634, 285] on p "Custom code" at bounding box center [621, 290] width 40 height 10
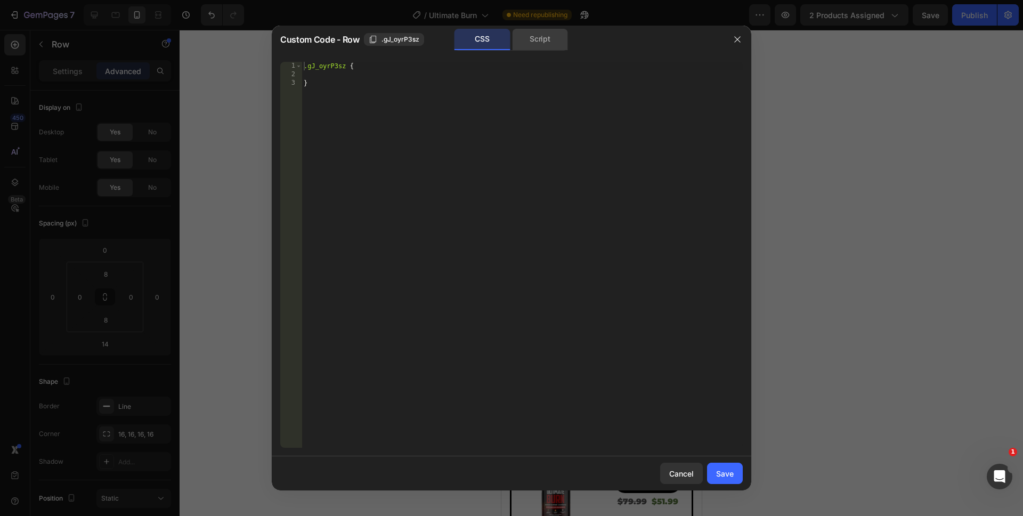
click at [531, 35] on div "Script" at bounding box center [540, 39] width 56 height 21
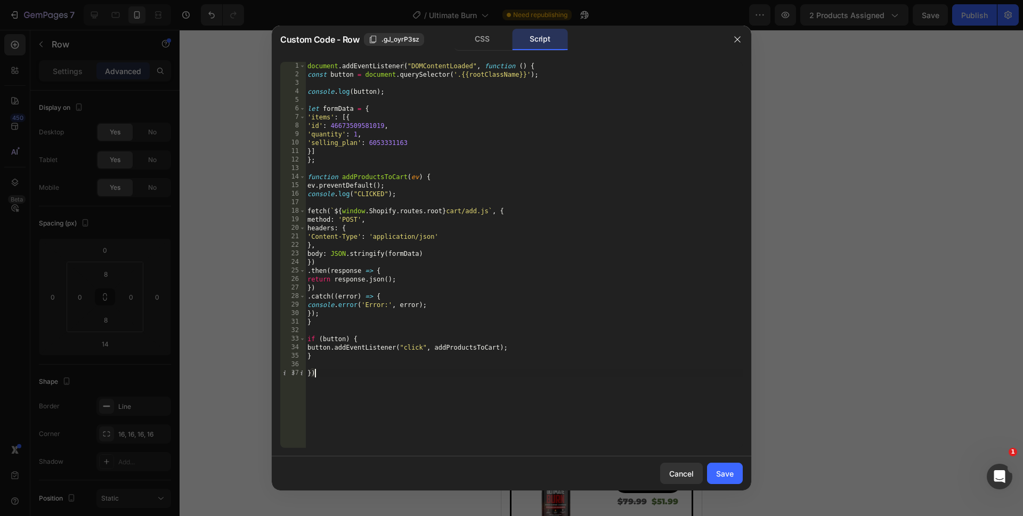
click at [412, 375] on div "document . addEventListener ( "DOMContentLoaded" , function ( ) { const button …" at bounding box center [524, 263] width 438 height 403
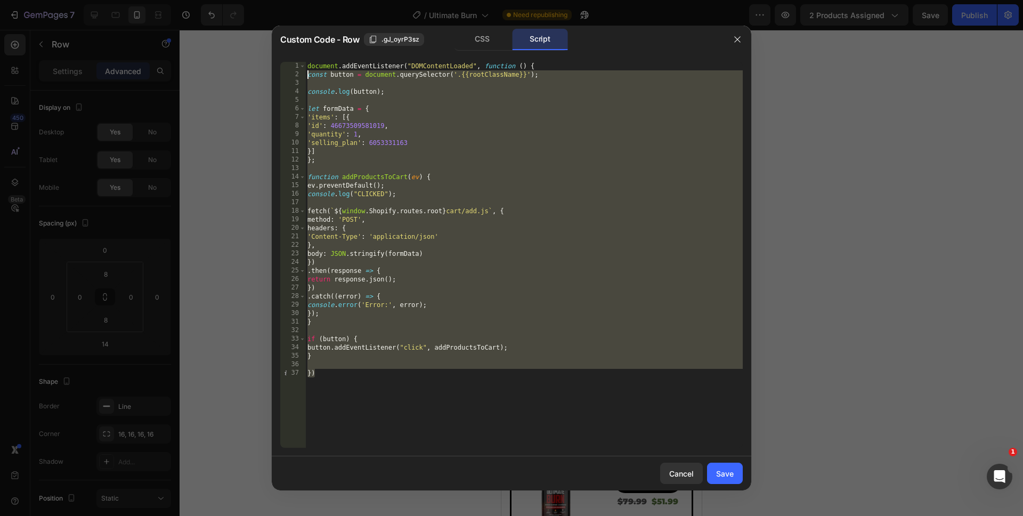
drag, startPoint x: 408, startPoint y: 387, endPoint x: 290, endPoint y: 5, distance: 399.6
click at [290, 5] on div "Custom Code - Row .gJ_oyrP3sz CSS Script }) 1 2 3 4 5 6 7 8 9 10 11 12 13 14 15…" at bounding box center [511, 258] width 1023 height 516
type textarea "document.addEventListener("DOMContentLoaded", function () { const button = docu…"
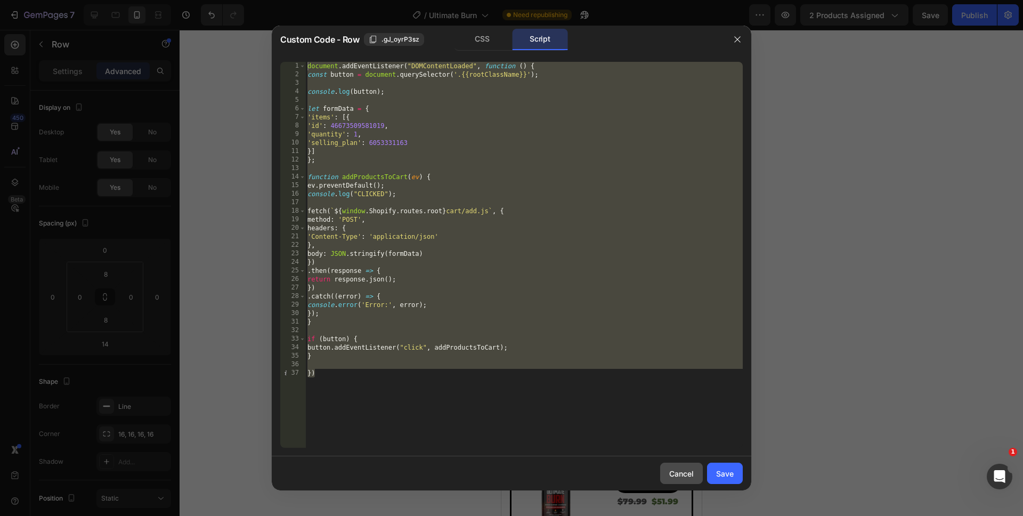
click at [695, 480] on button "Cancel" at bounding box center [681, 473] width 43 height 21
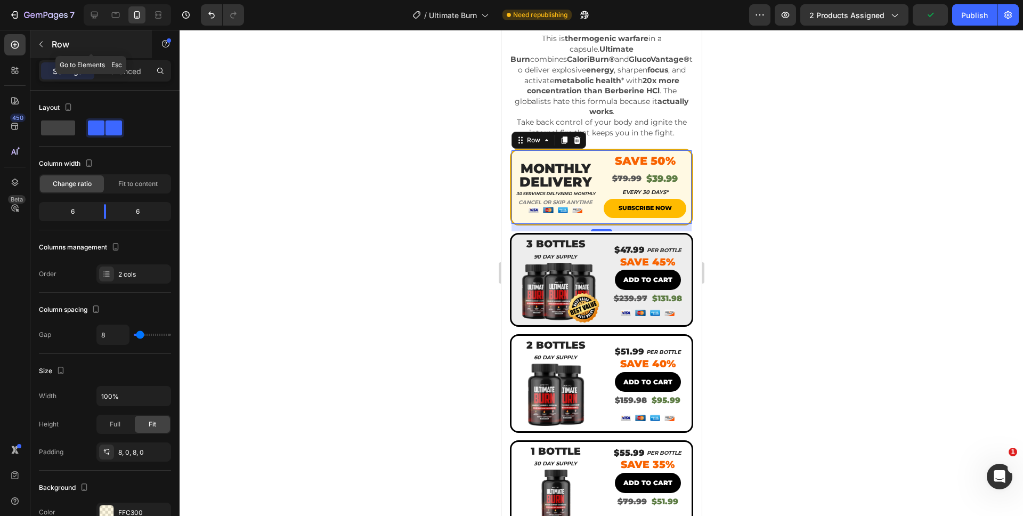
click at [39, 44] on icon "button" at bounding box center [41, 44] width 9 height 9
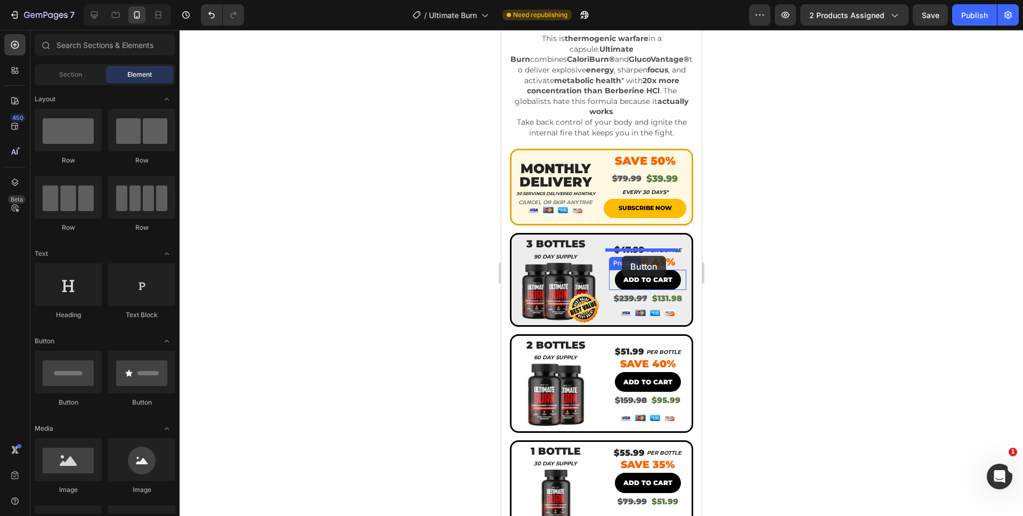
drag, startPoint x: 682, startPoint y: 372, endPoint x: 621, endPoint y: 256, distance: 131.1
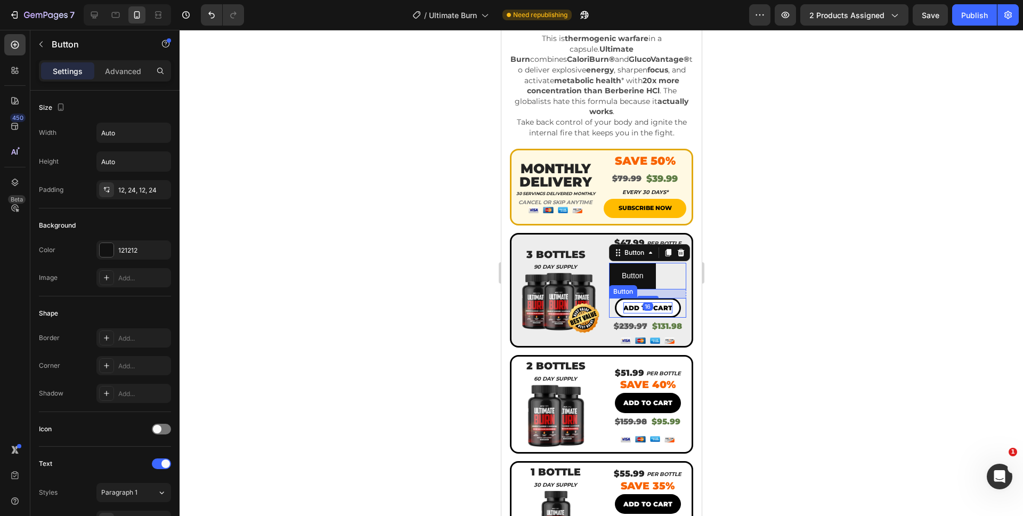
click at [623, 302] on p "ADD TO CART" at bounding box center [647, 308] width 49 height 12
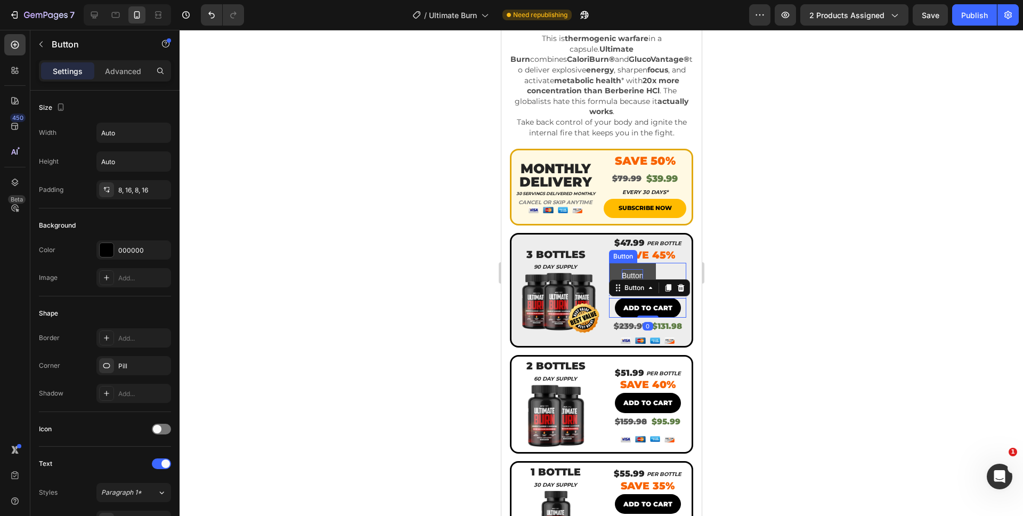
click at [624, 269] on p "Button" at bounding box center [631, 275] width 21 height 13
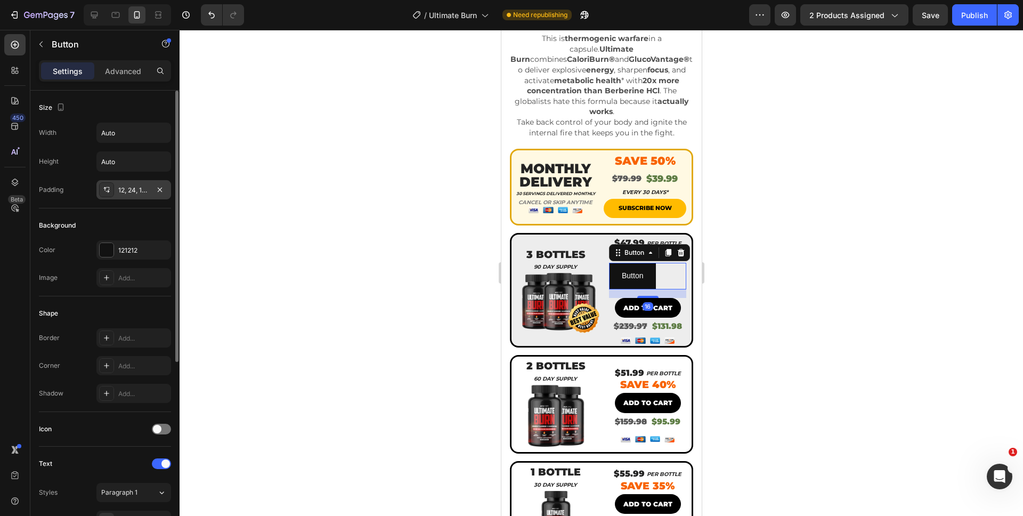
click at [134, 193] on div "12, 24, 12, 24" at bounding box center [133, 190] width 31 height 10
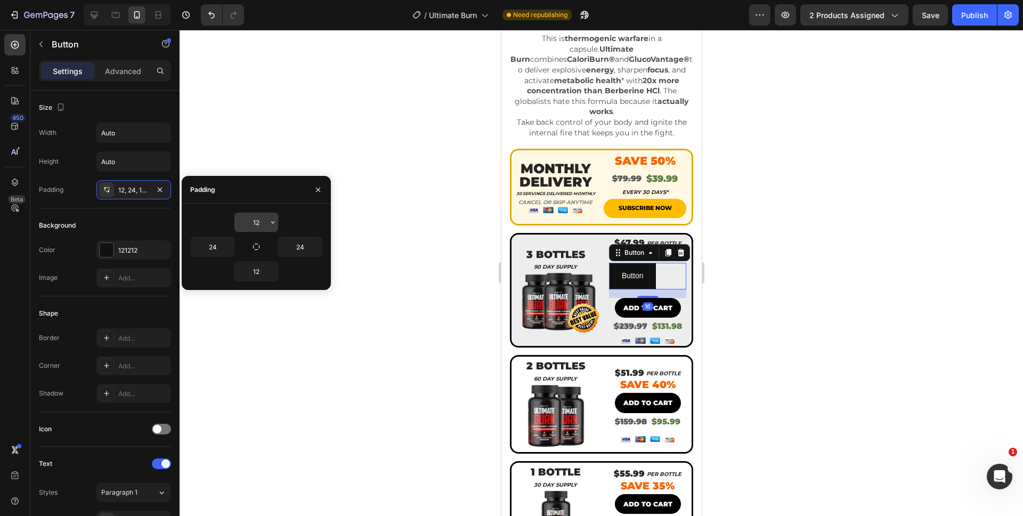
click at [256, 217] on input "12" at bounding box center [257, 222] width 44 height 19
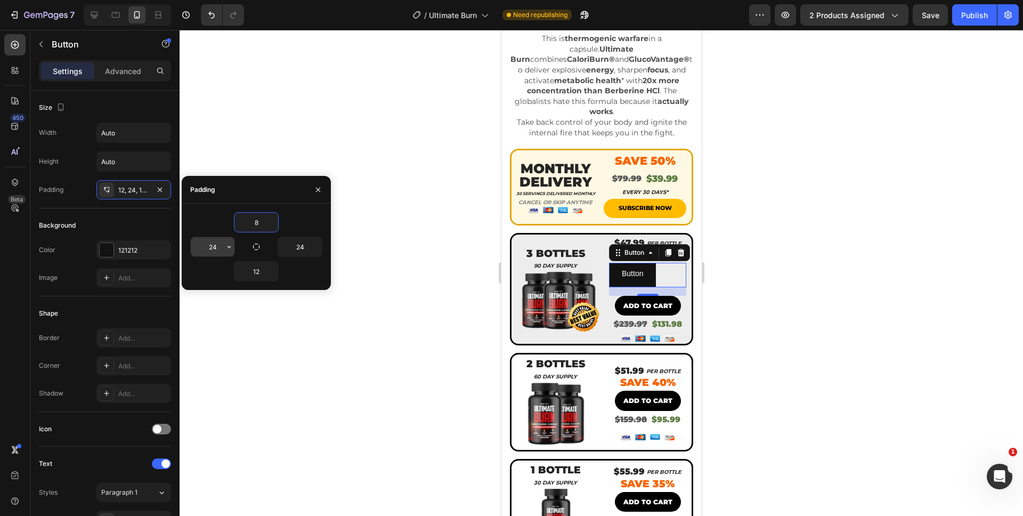
type input "8"
click at [219, 246] on input "24" at bounding box center [213, 246] width 44 height 19
type input "16"
click at [294, 247] on input "24" at bounding box center [300, 246] width 44 height 19
type input "16"
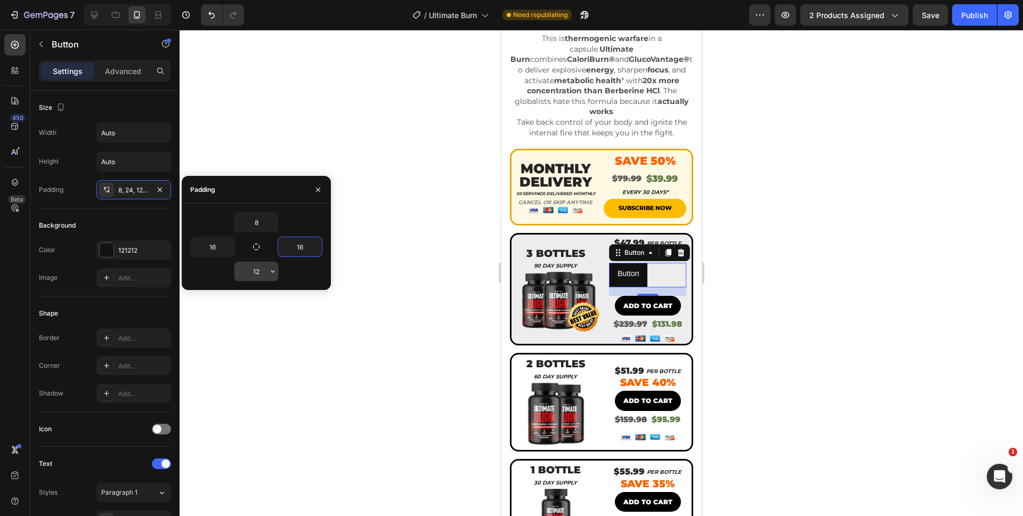
click at [254, 271] on input "12" at bounding box center [257, 271] width 44 height 19
type input "8"
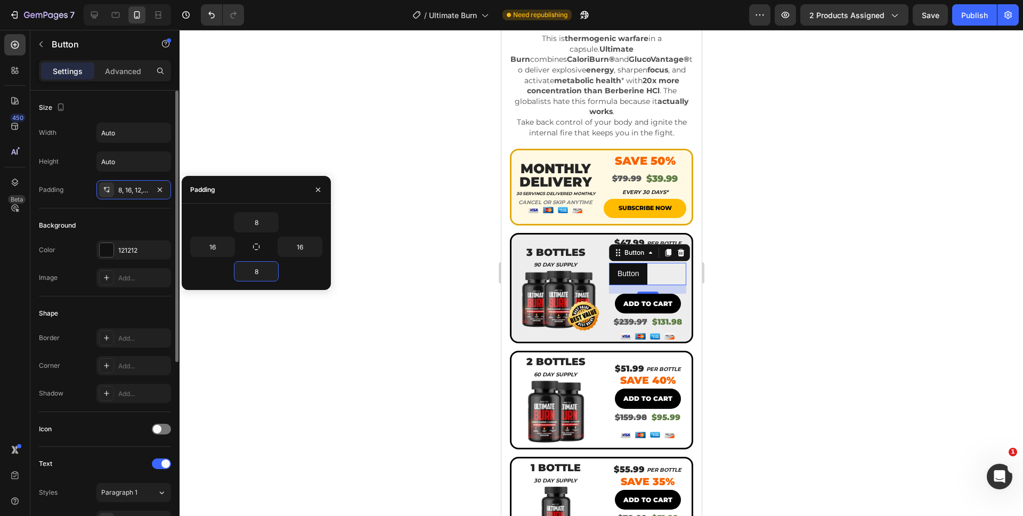
click at [88, 296] on div "Size Width Auto Height Auto Padding 8, 16, 12, 16" at bounding box center [105, 354] width 132 height 116
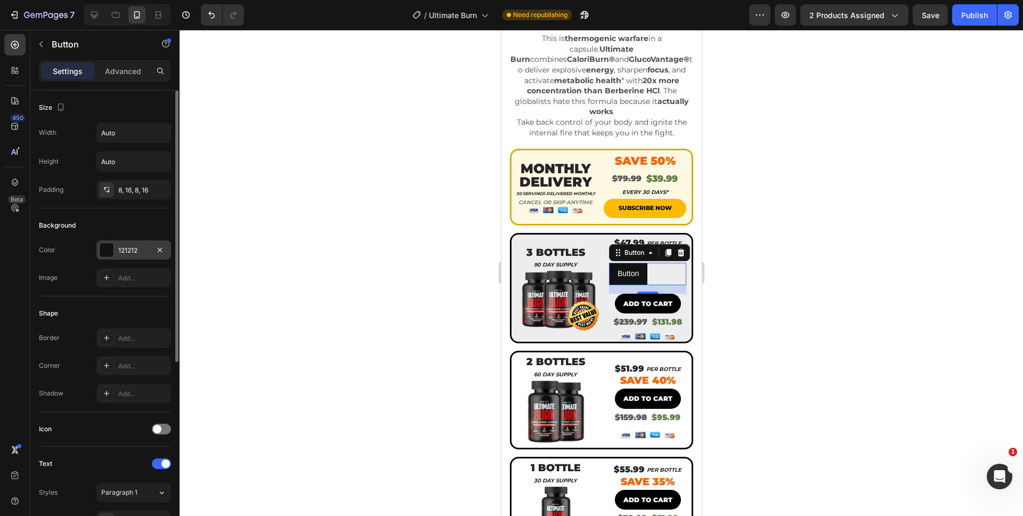
click at [108, 248] on div at bounding box center [107, 250] width 14 height 14
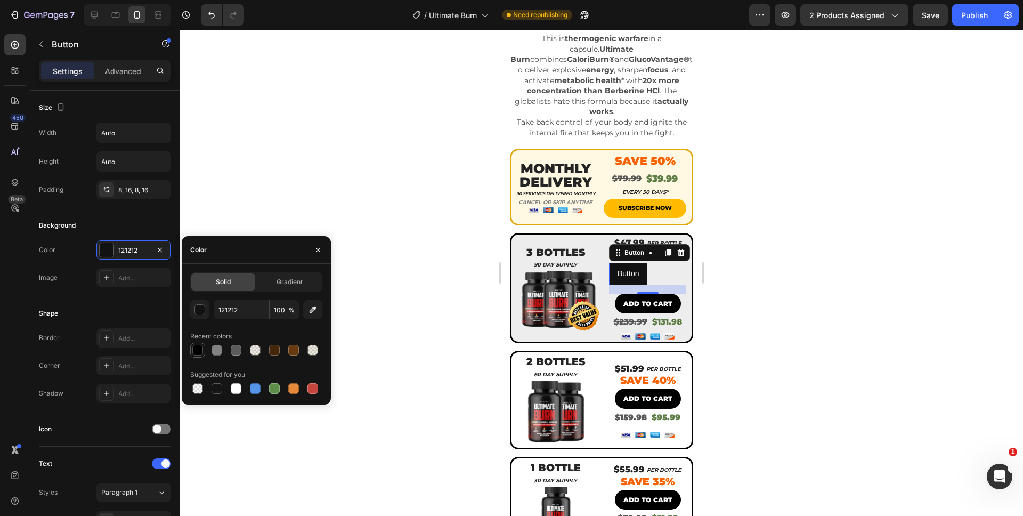
click at [198, 347] on div at bounding box center [197, 350] width 11 height 11
type input "000000"
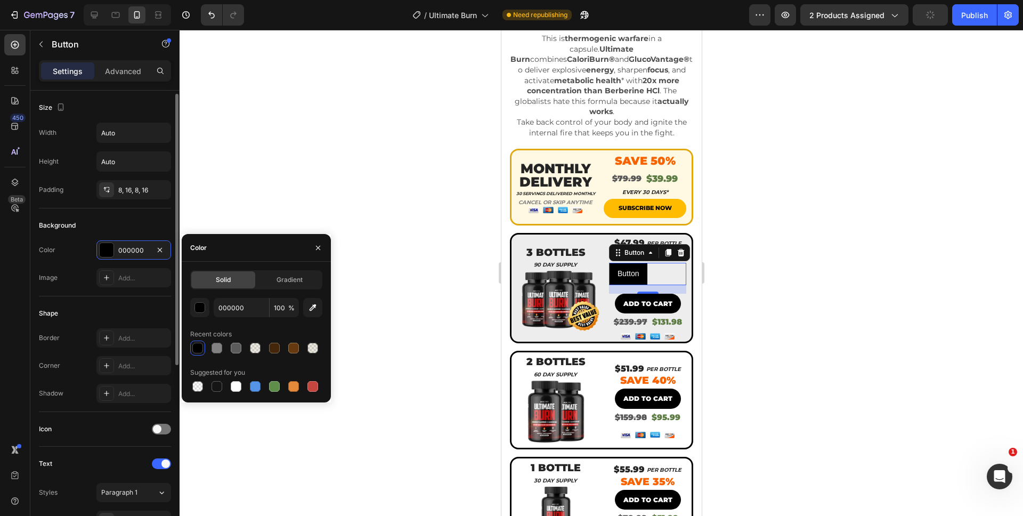
scroll to position [213, 0]
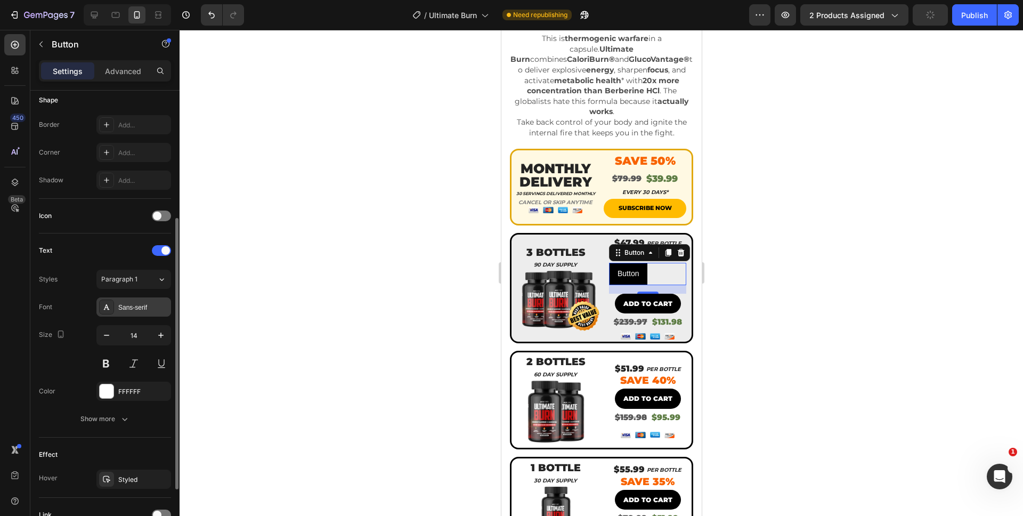
click at [120, 311] on div "Sans-serif" at bounding box center [143, 308] width 50 height 10
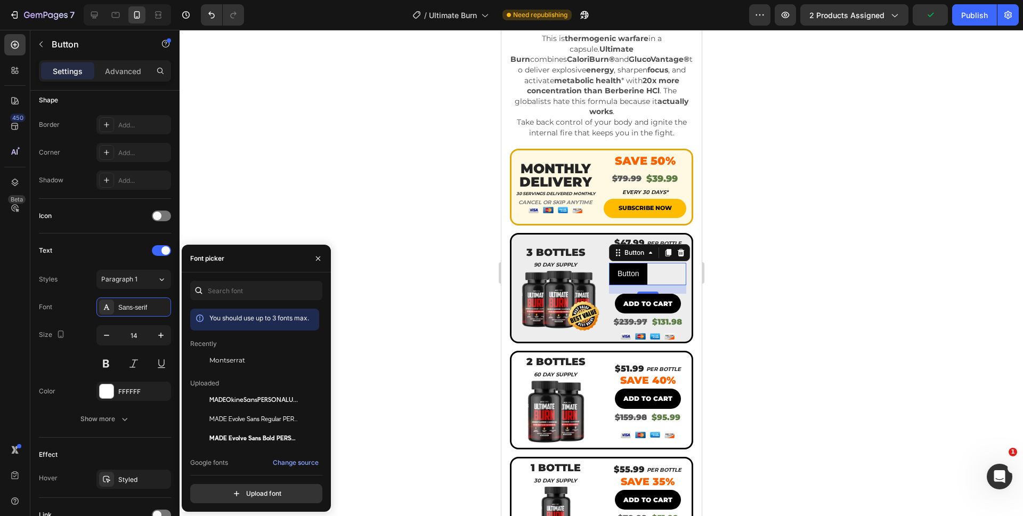
drag, startPoint x: 219, startPoint y: 357, endPoint x: 186, endPoint y: 360, distance: 32.7
click at [219, 357] on span "Montserrat" at bounding box center [227, 361] width 36 height 10
click at [642, 298] on div "16" at bounding box center [647, 302] width 11 height 9
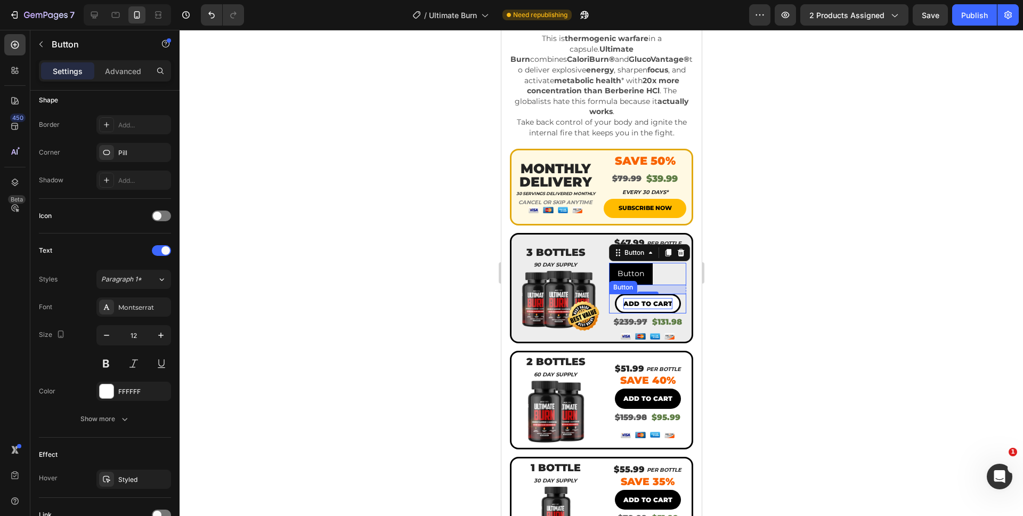
click at [634, 298] on p "ADD TO CART" at bounding box center [647, 304] width 49 height 12
click at [618, 267] on p "Button" at bounding box center [630, 273] width 27 height 13
click at [109, 338] on icon "button" at bounding box center [106, 335] width 11 height 11
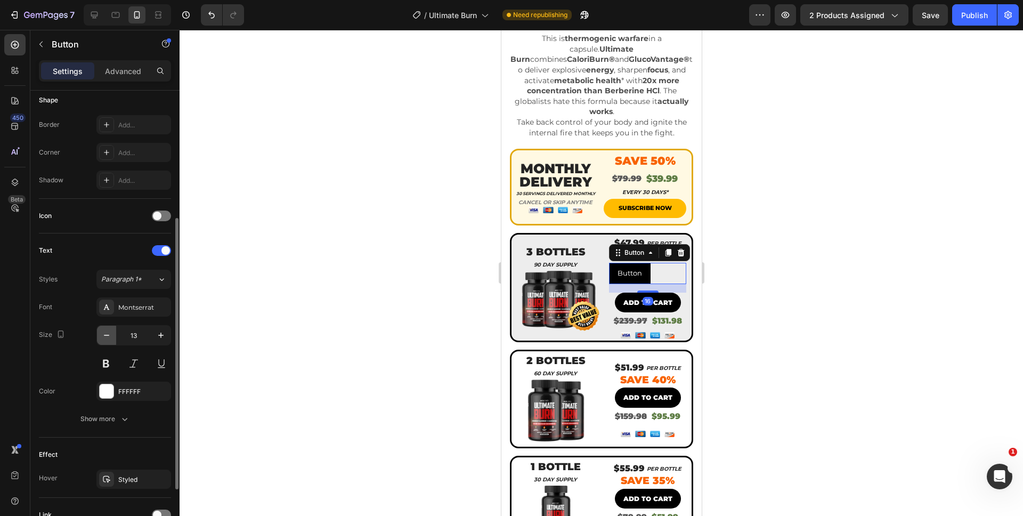
type input "12"
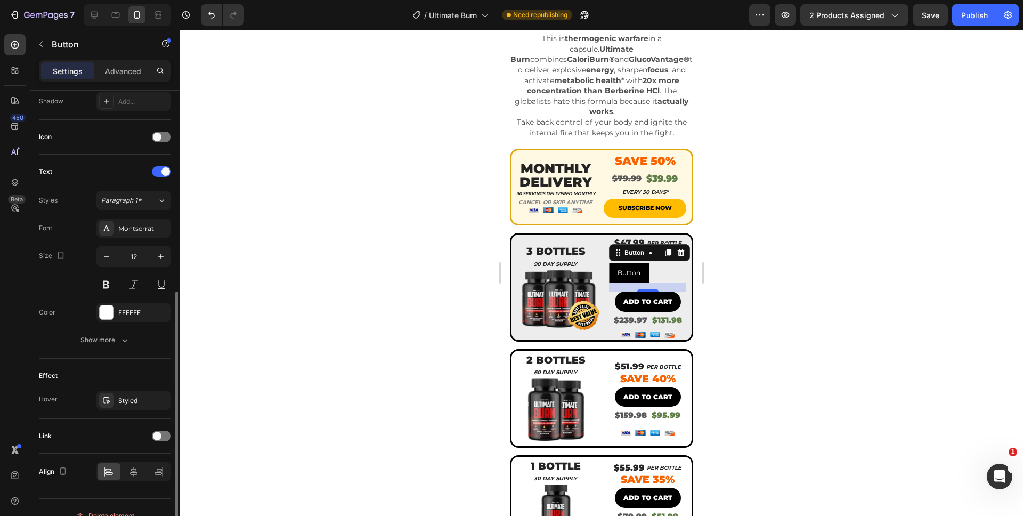
scroll to position [309, 0]
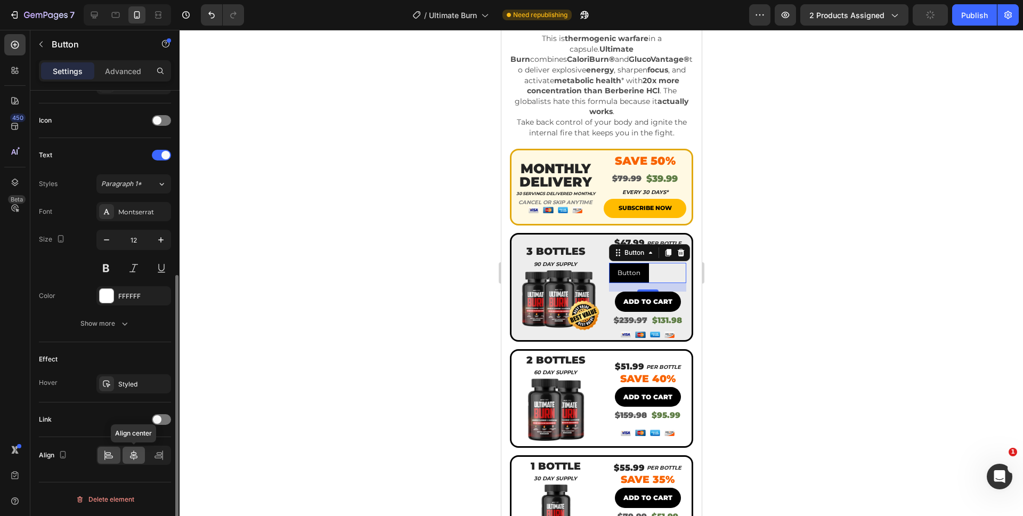
click at [125, 456] on div at bounding box center [134, 455] width 23 height 17
click at [97, 324] on div "Show more" at bounding box center [105, 323] width 50 height 11
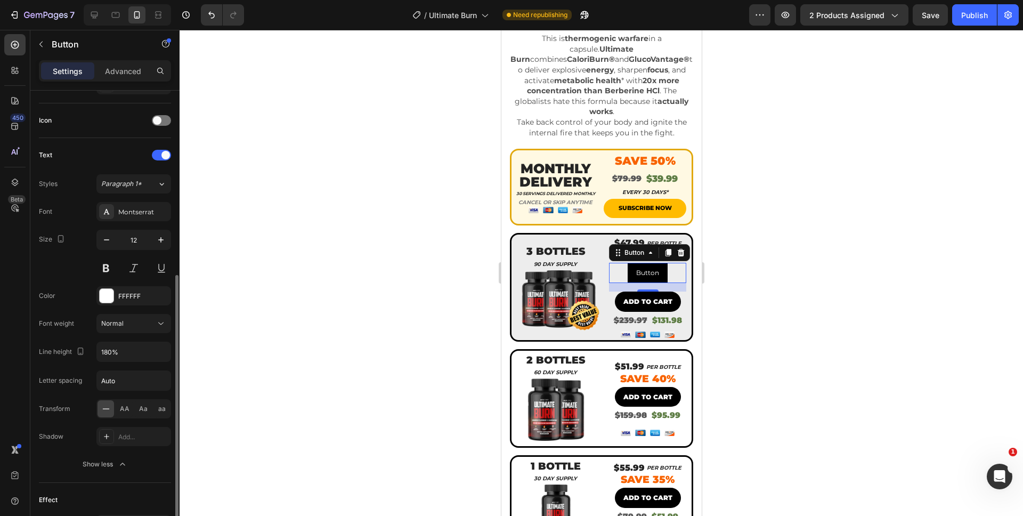
scroll to position [326, 0]
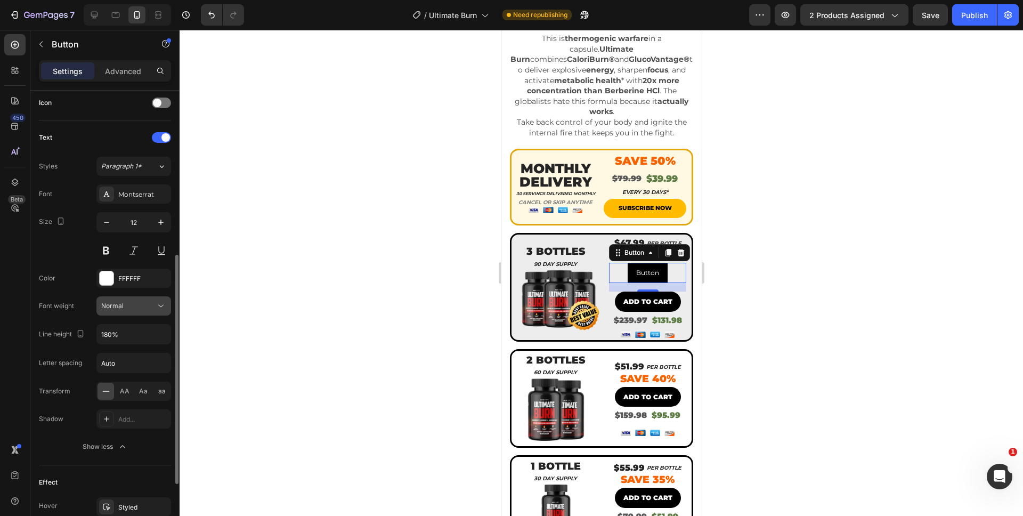
click at [132, 311] on button "Normal" at bounding box center [133, 305] width 75 height 19
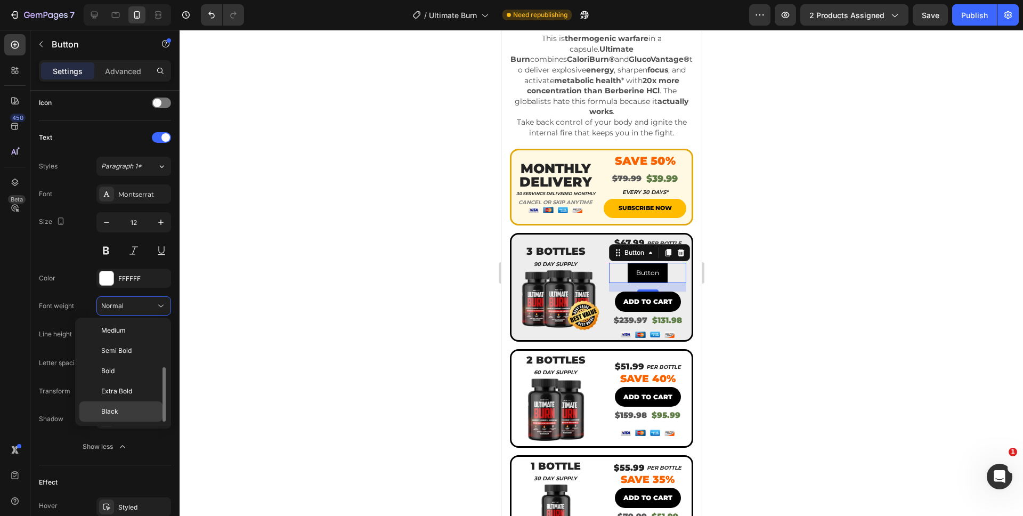
click at [119, 409] on p "Black" at bounding box center [129, 412] width 56 height 10
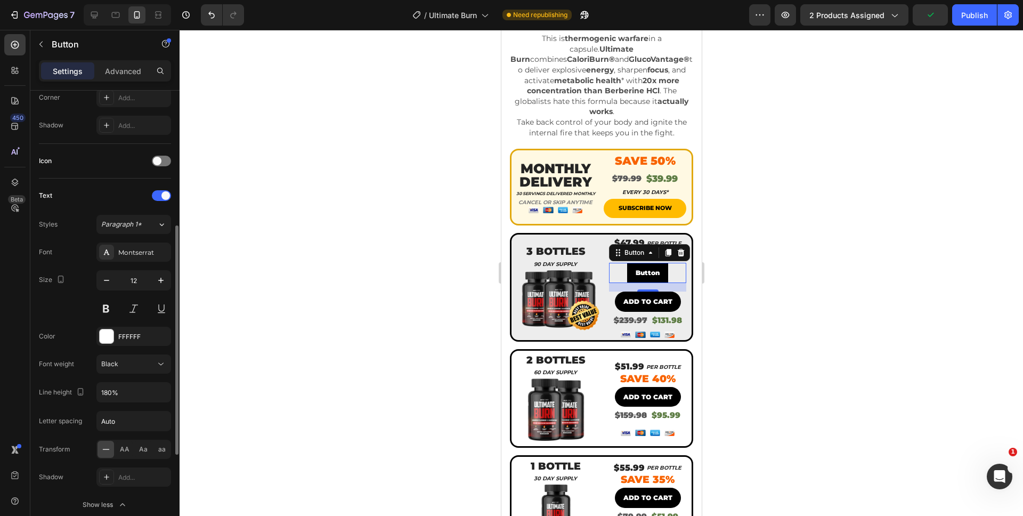
scroll to position [0, 0]
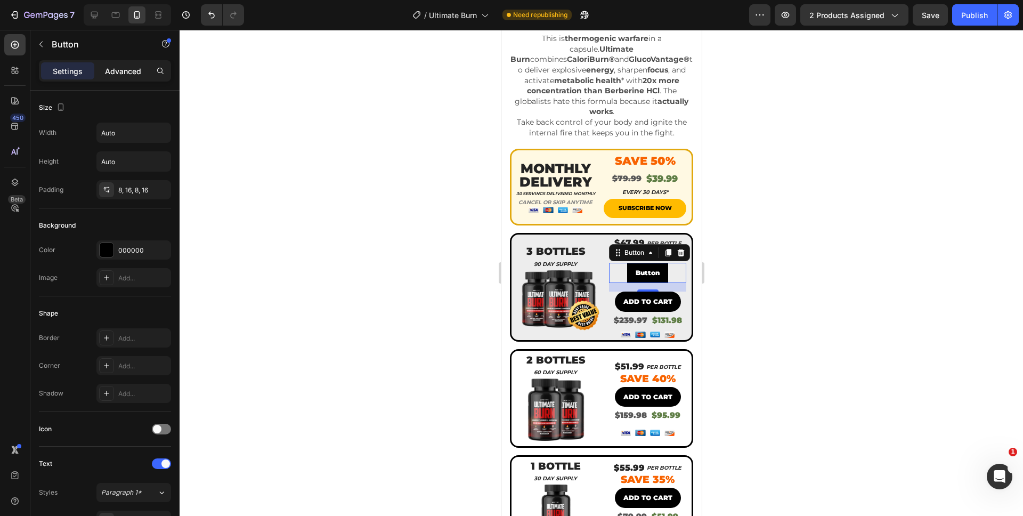
click at [109, 74] on p "Advanced" at bounding box center [123, 71] width 36 height 11
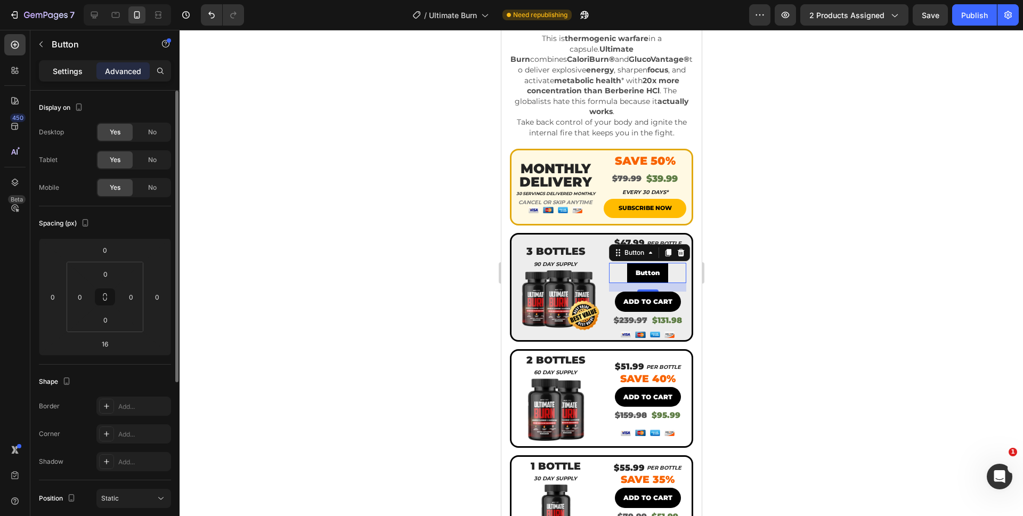
click at [63, 69] on p "Settings" at bounding box center [68, 71] width 30 height 11
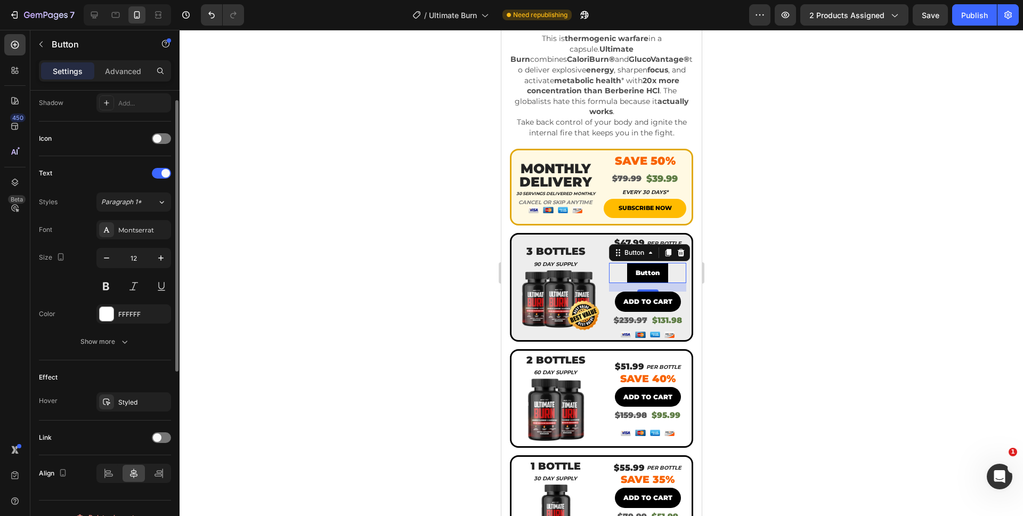
scroll to position [309, 0]
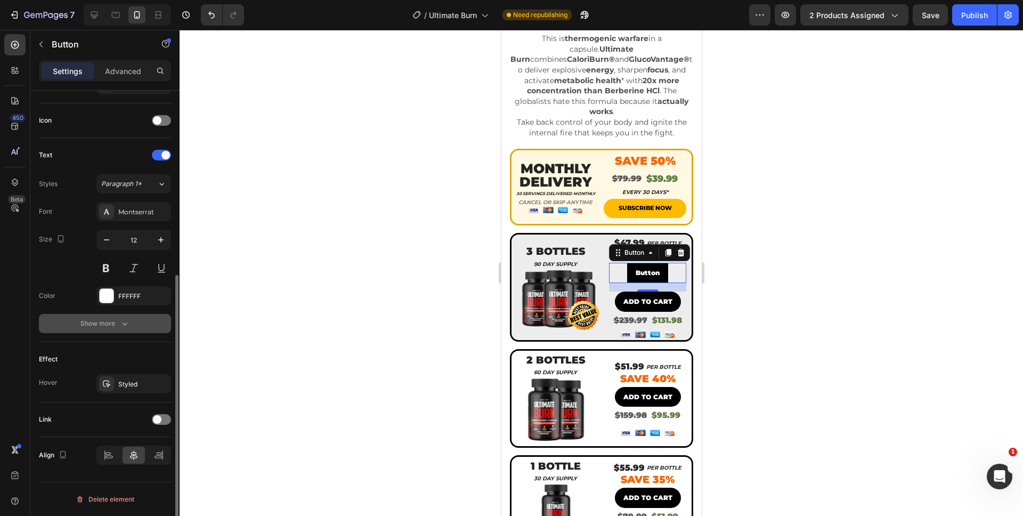
click at [110, 324] on div "Show more" at bounding box center [105, 323] width 50 height 11
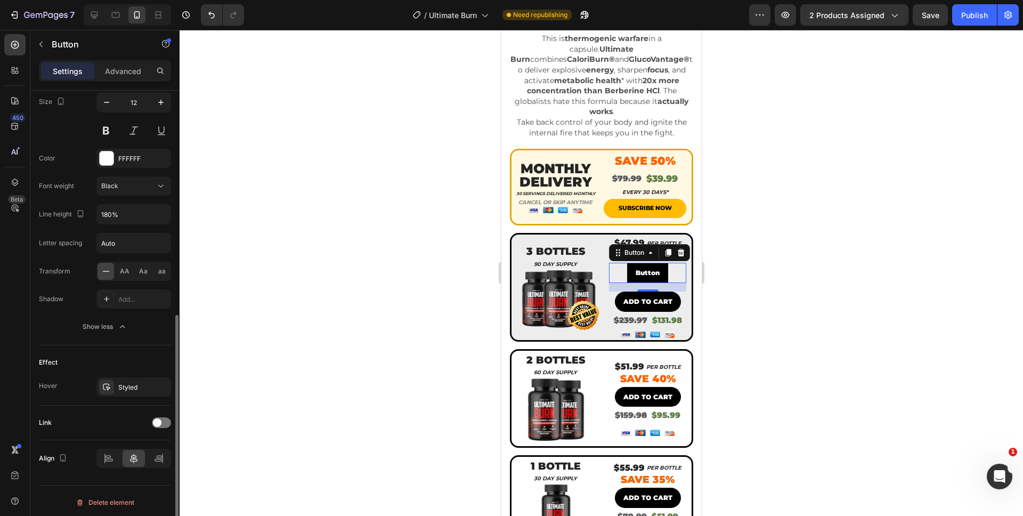
scroll to position [444, 0]
click at [635, 267] on p "Button" at bounding box center [647, 273] width 24 height 12
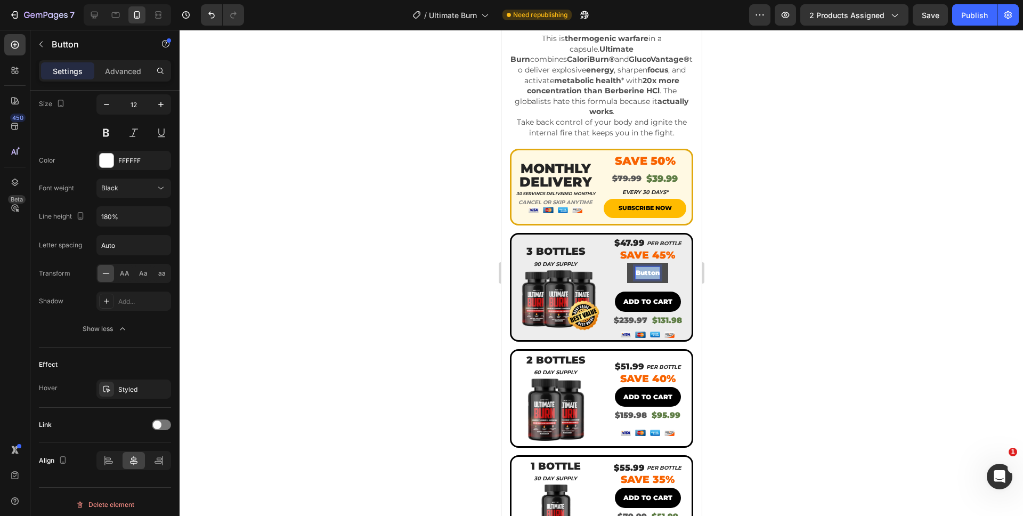
click at [635, 267] on p "Button" at bounding box center [647, 273] width 24 height 12
click at [631, 263] on button "ADD" at bounding box center [647, 273] width 33 height 20
click at [625, 263] on button "ADD TO" at bounding box center [647, 273] width 45 height 20
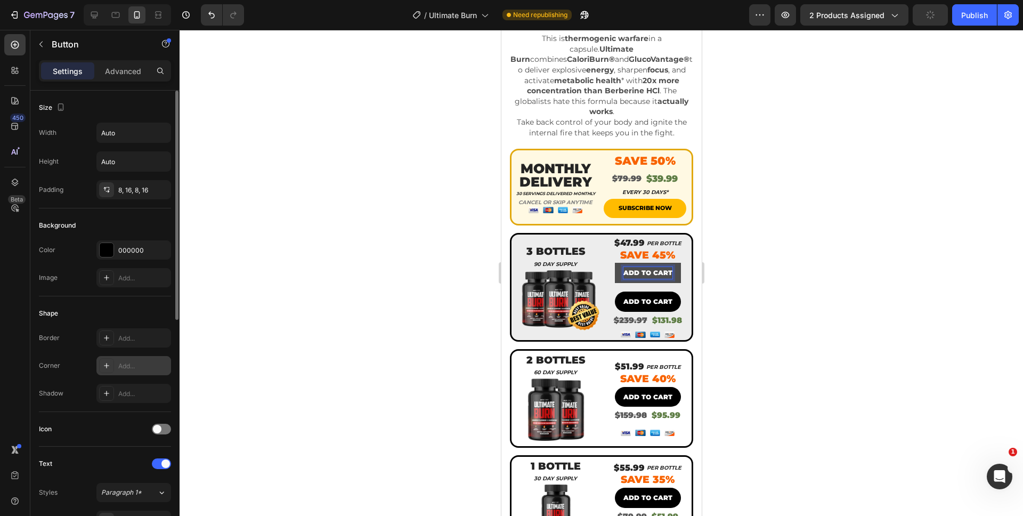
click at [124, 362] on div "Add..." at bounding box center [143, 366] width 50 height 10
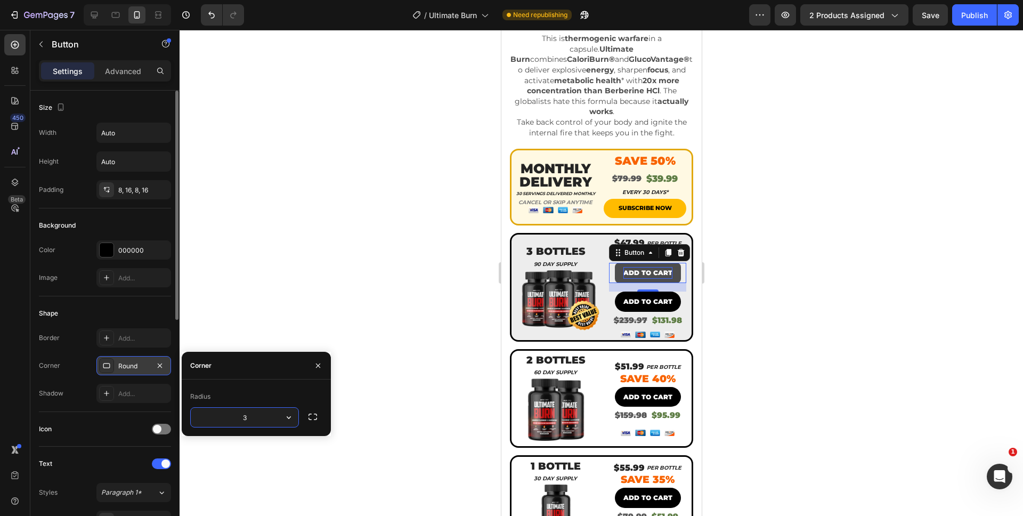
type input "35"
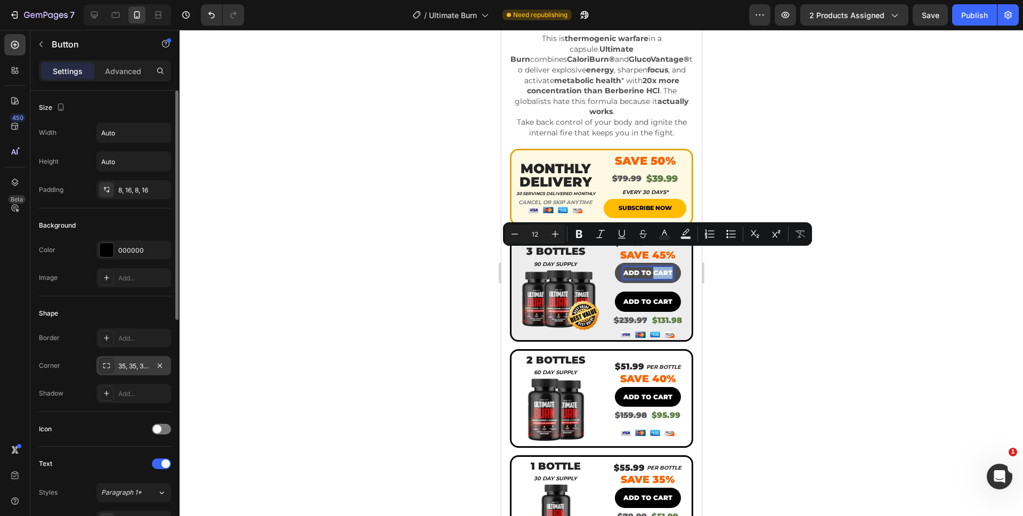
click at [645, 263] on button "ADD TO CART" at bounding box center [648, 273] width 66 height 20
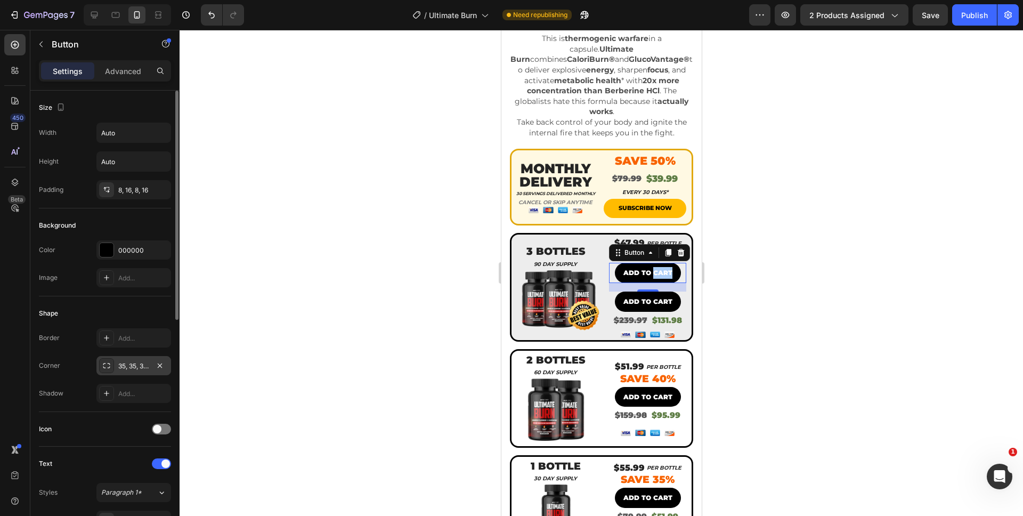
click at [803, 262] on div at bounding box center [602, 273] width 844 height 486
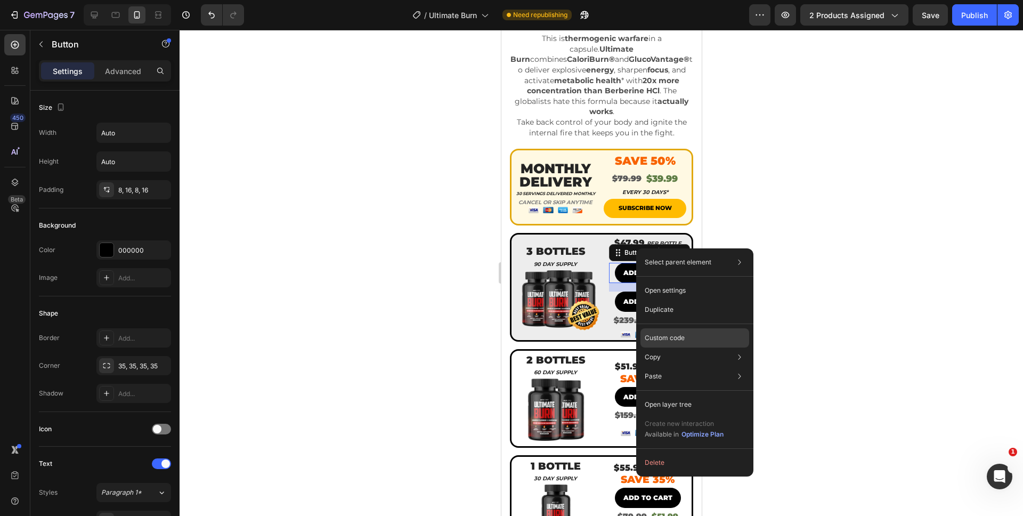
click at [675, 338] on p "Custom code" at bounding box center [665, 338] width 40 height 10
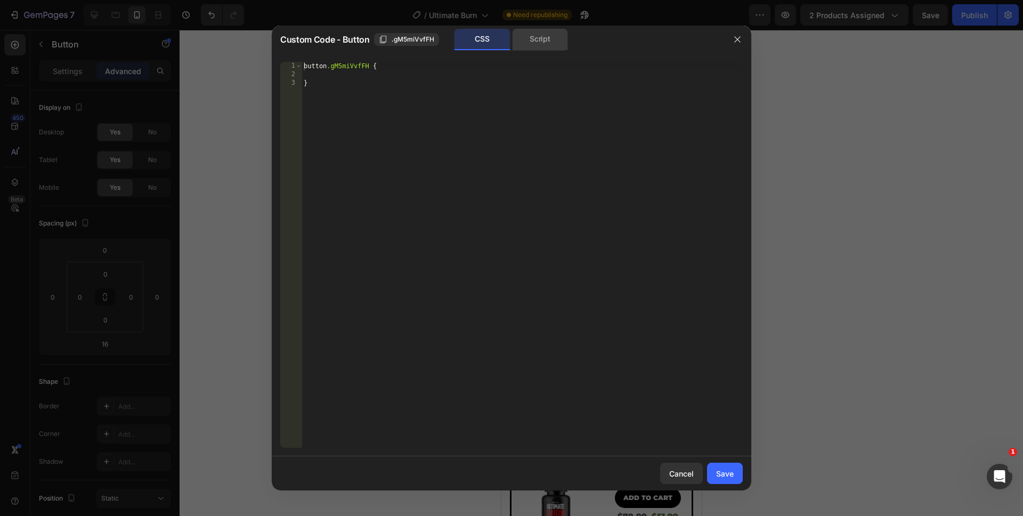
click at [514, 35] on div "Script" at bounding box center [540, 39] width 56 height 21
click at [488, 204] on div "//const currentElement = document.getElementsByClassName('gM5miVvfFH');" at bounding box center [522, 263] width 441 height 403
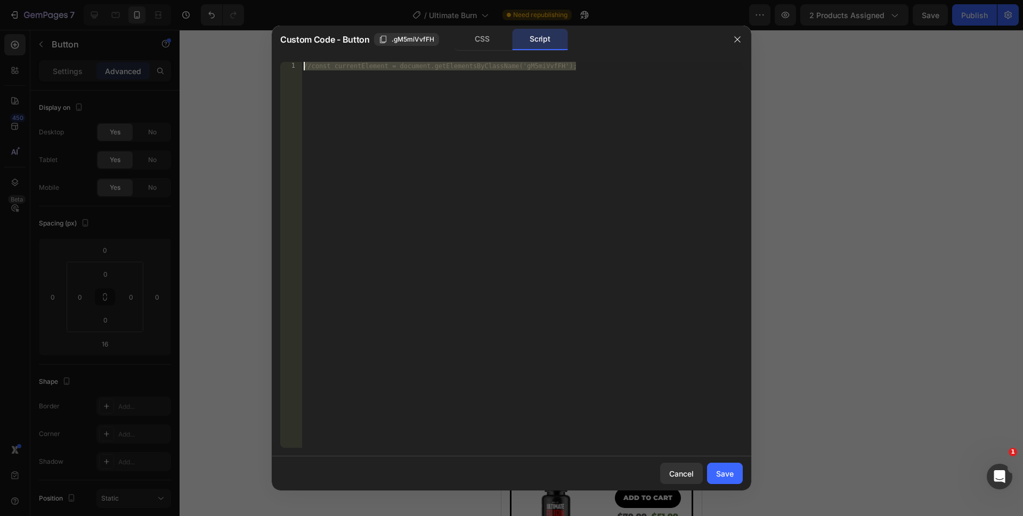
drag, startPoint x: 498, startPoint y: 227, endPoint x: 192, endPoint y: 29, distance: 364.7
click at [192, 29] on div "Custom Code - Button .gM5miVvfFH CSS Script //const currentElement = document.g…" at bounding box center [511, 258] width 1023 height 516
paste textarea "})"
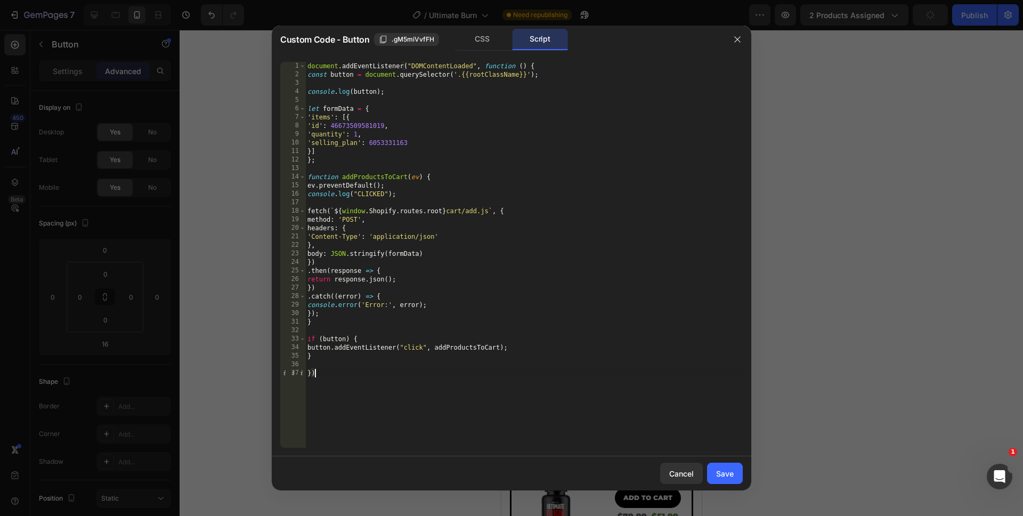
click at [352, 142] on div "document . addEventListener ( "DOMContentLoaded" , function ( ) { const button …" at bounding box center [524, 263] width 438 height 403
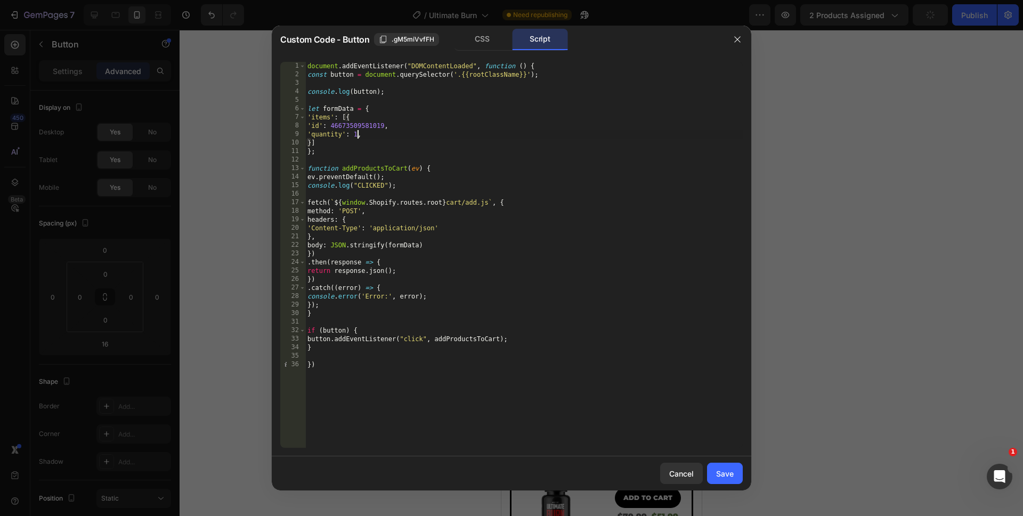
click at [356, 137] on div "document . addEventListener ( "DOMContentLoaded" , function ( ) { const button …" at bounding box center [524, 263] width 438 height 403
click at [535, 439] on div "document . addEventListener ( "DOMContentLoaded" , function ( ) { const button …" at bounding box center [524, 263] width 438 height 403
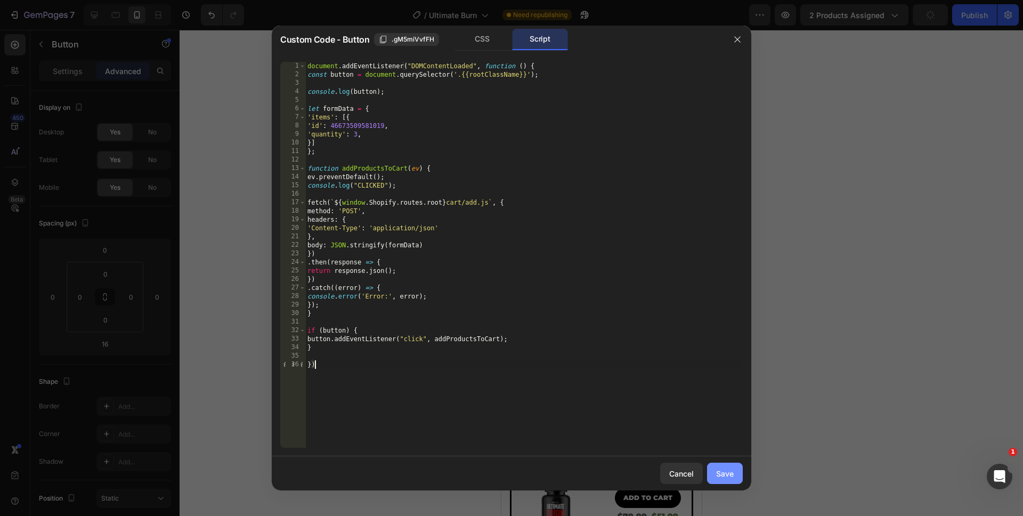
type textarea "})"
click at [711, 469] on button "Save" at bounding box center [725, 473] width 36 height 21
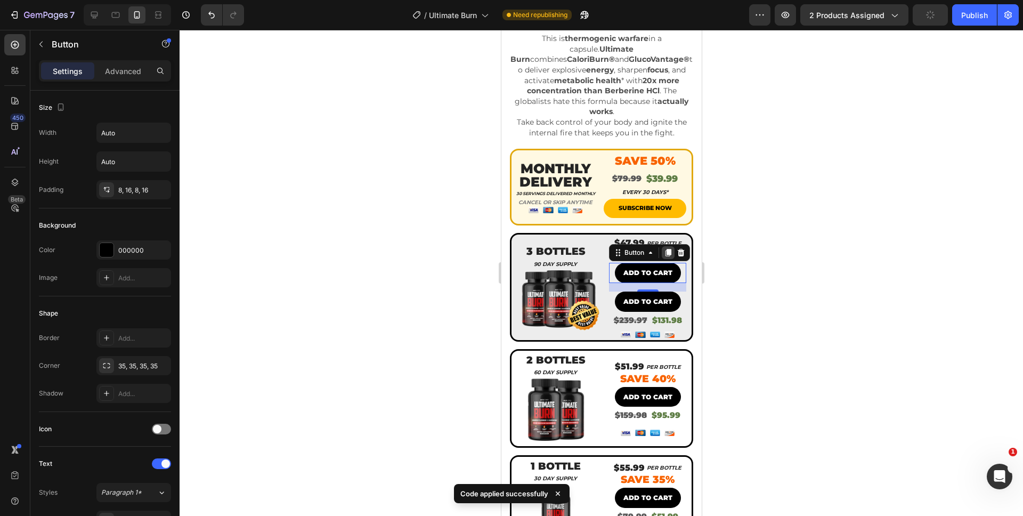
click at [664, 248] on icon at bounding box center [668, 252] width 9 height 9
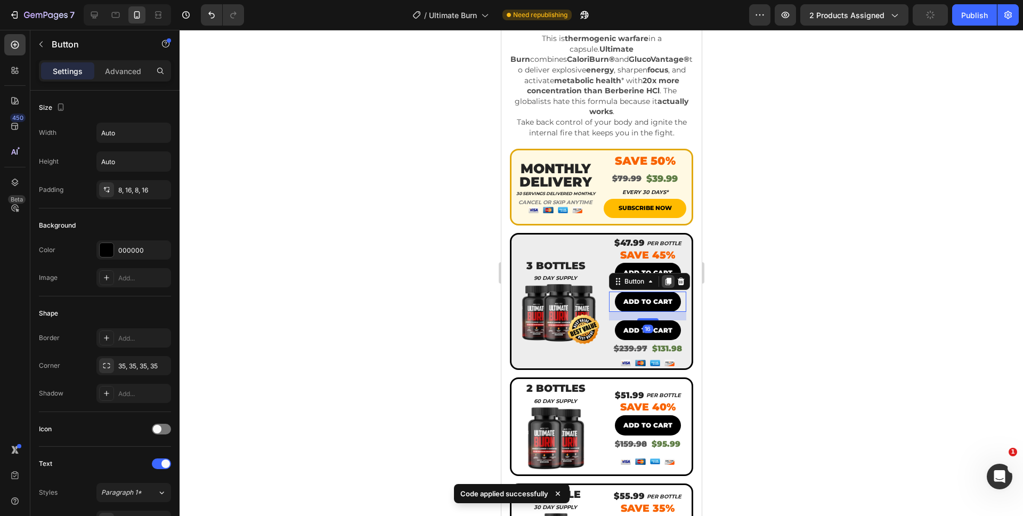
click at [667, 277] on icon at bounding box center [668, 281] width 9 height 9
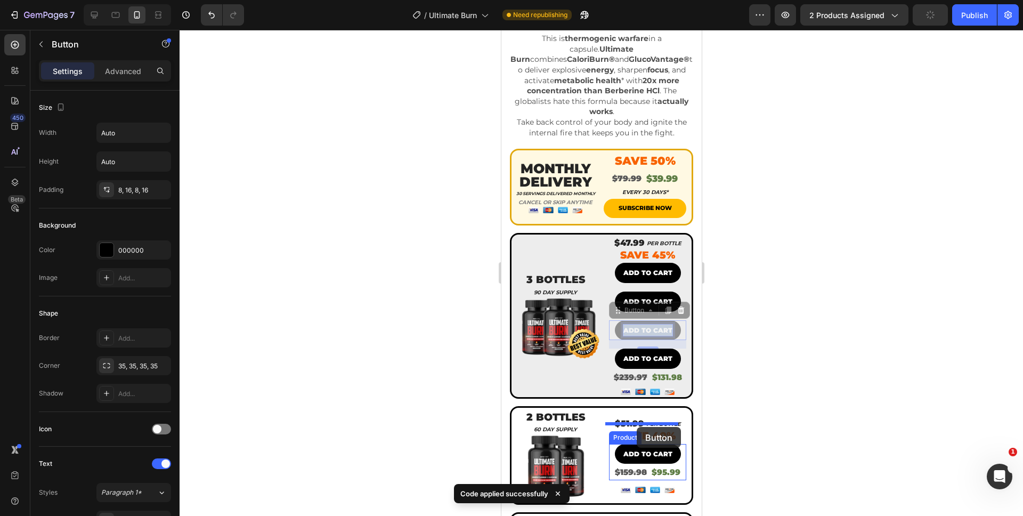
drag, startPoint x: 647, startPoint y: 315, endPoint x: 636, endPoint y: 427, distance: 112.4
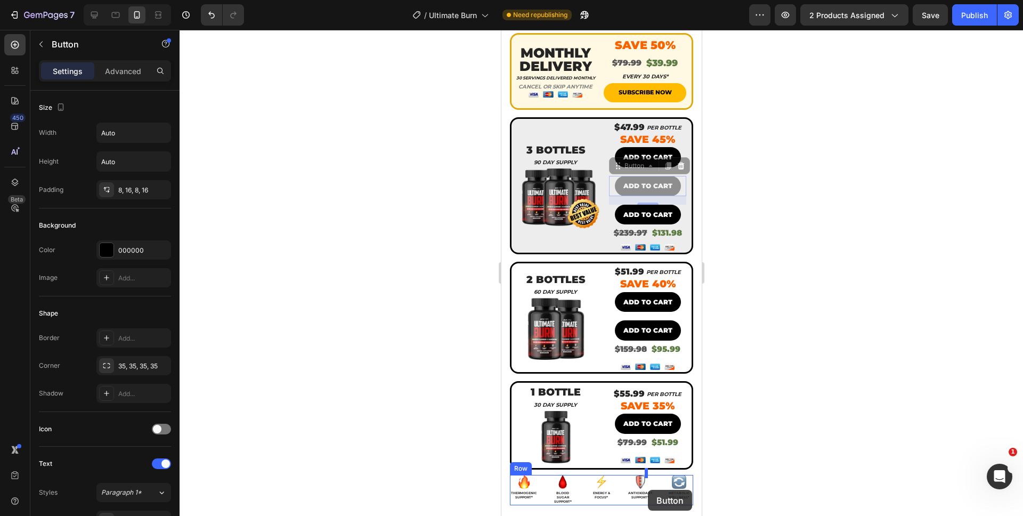
scroll to position [454, 0]
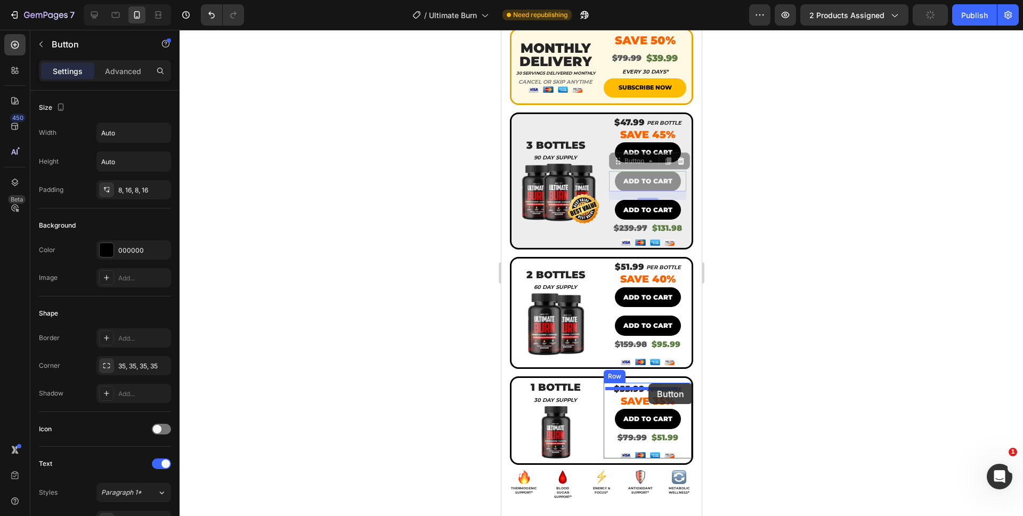
drag, startPoint x: 648, startPoint y: 281, endPoint x: 648, endPoint y: 383, distance: 102.3
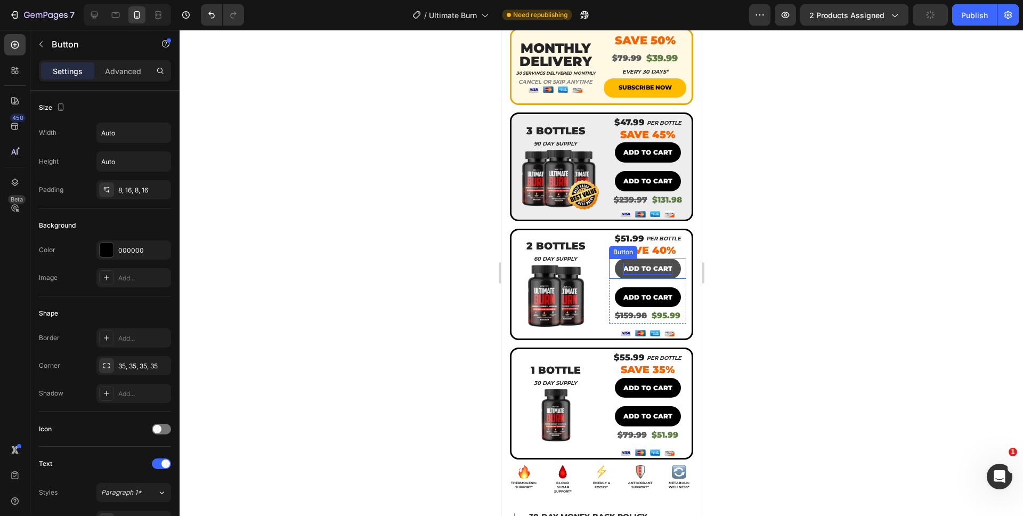
click at [635, 263] on p "ADD TO CART" at bounding box center [647, 269] width 49 height 12
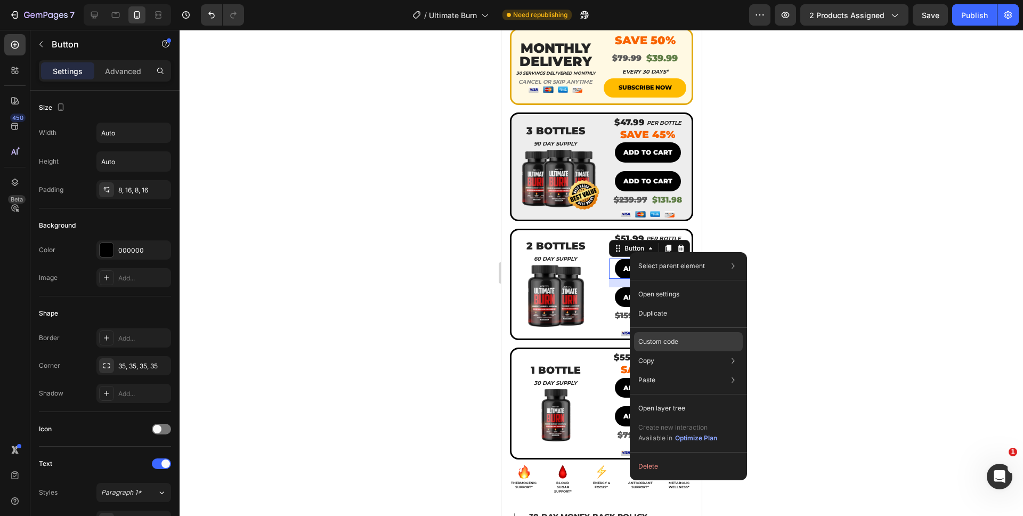
click at [659, 337] on p "Custom code" at bounding box center [659, 342] width 40 height 10
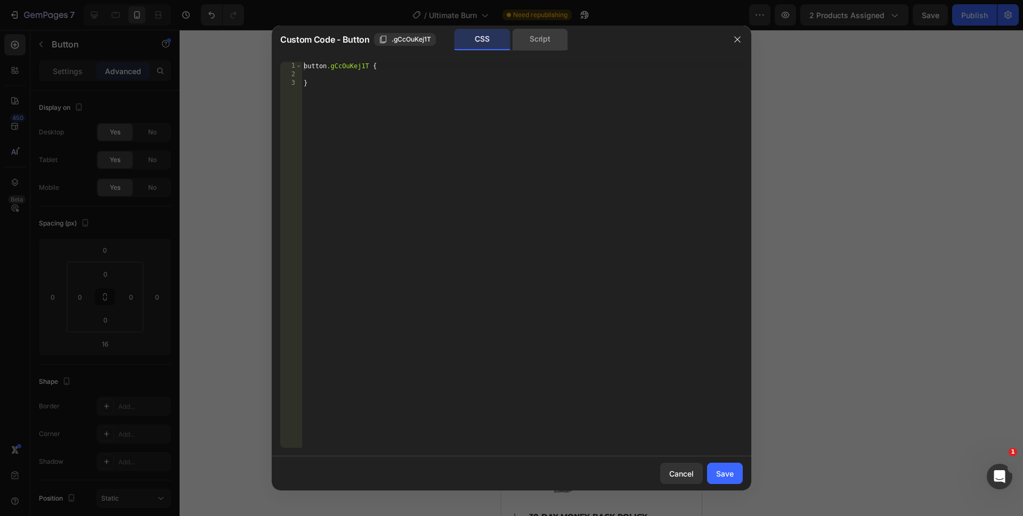
click at [549, 38] on div "Script" at bounding box center [540, 39] width 56 height 21
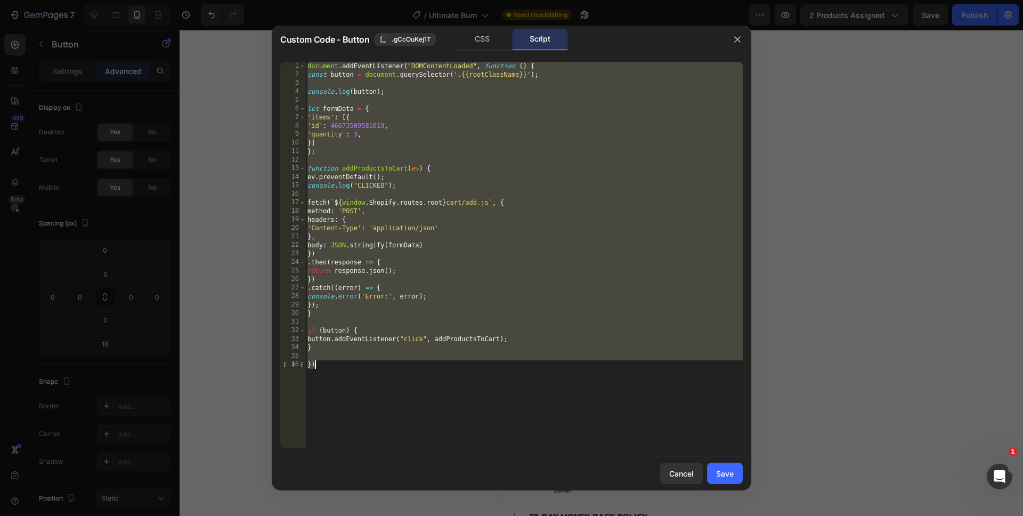
click at [354, 135] on div "document . addEventListener ( "DOMContentLoaded" , function ( ) { const button …" at bounding box center [524, 263] width 438 height 403
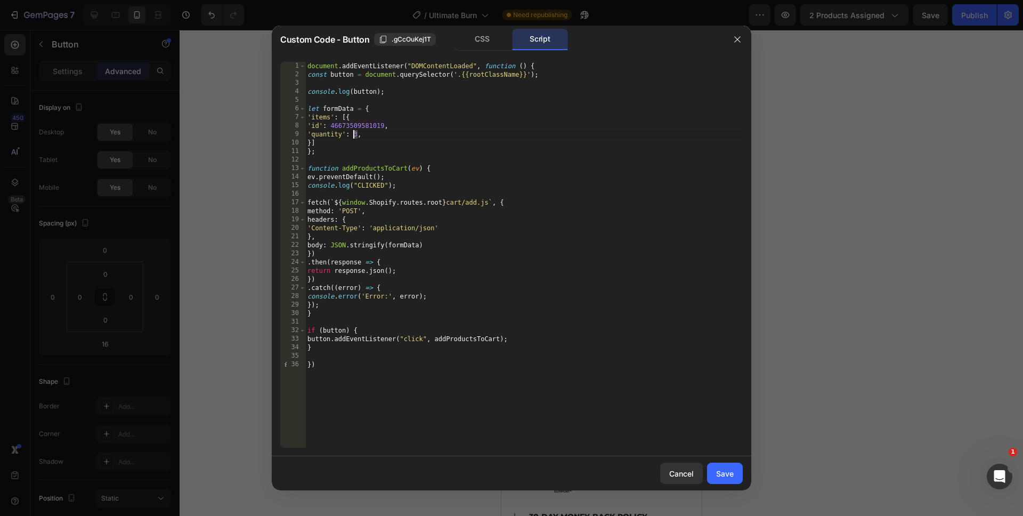
scroll to position [0, 4]
type textarea "'quantity': 2,"
click at [731, 468] on div "Save" at bounding box center [725, 473] width 18 height 11
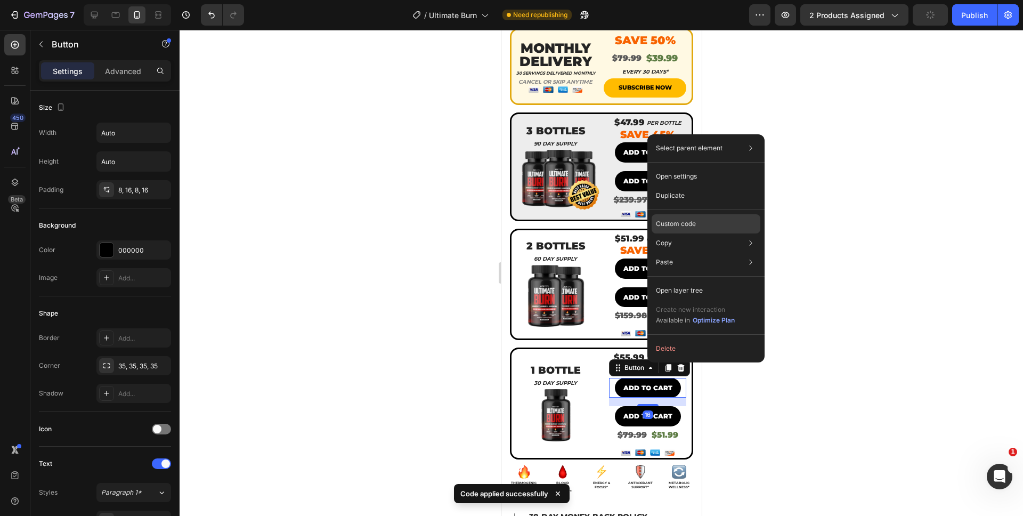
click at [685, 253] on div "Custom code" at bounding box center [706, 262] width 109 height 19
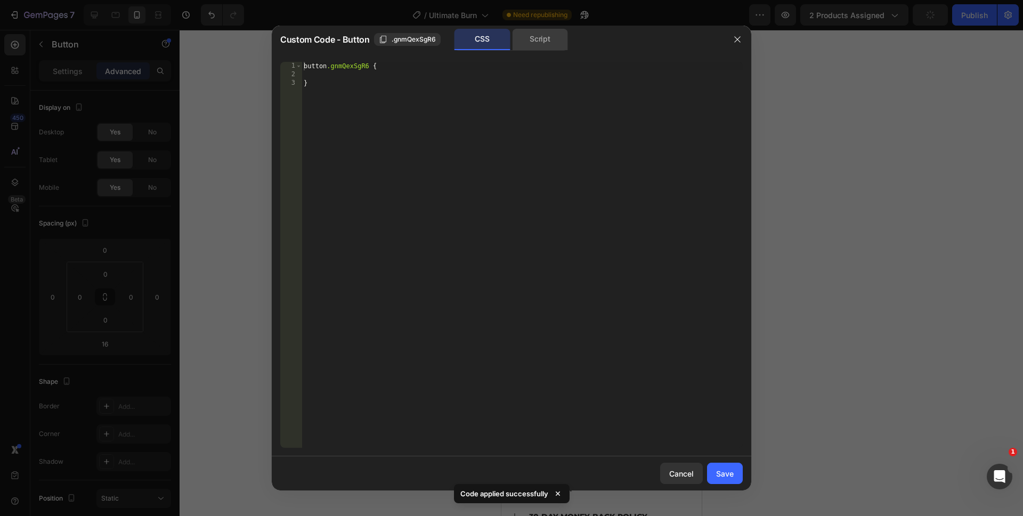
click at [528, 44] on div "Script" at bounding box center [540, 39] width 56 height 21
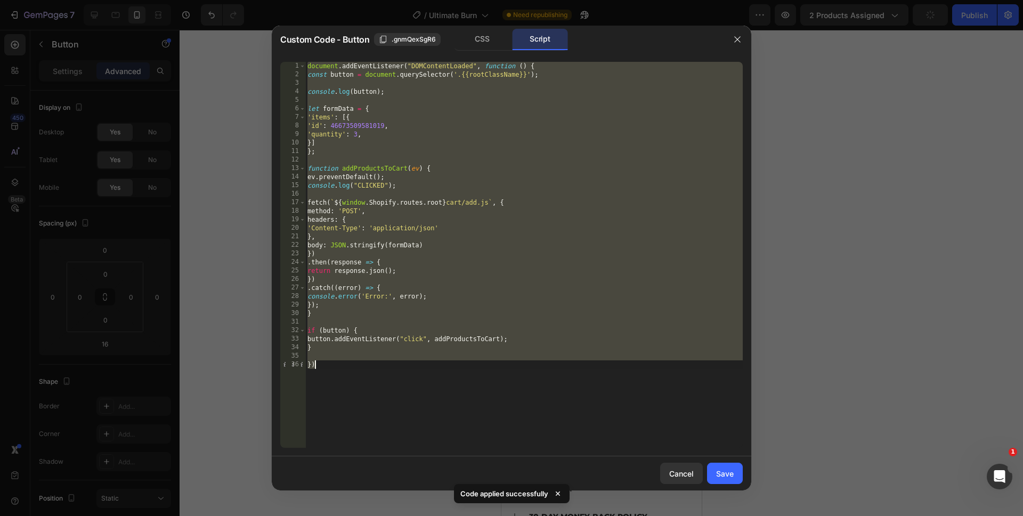
click at [355, 133] on div "document . addEventListener ( "DOMContentLoaded" , function ( ) { const button …" at bounding box center [524, 263] width 438 height 403
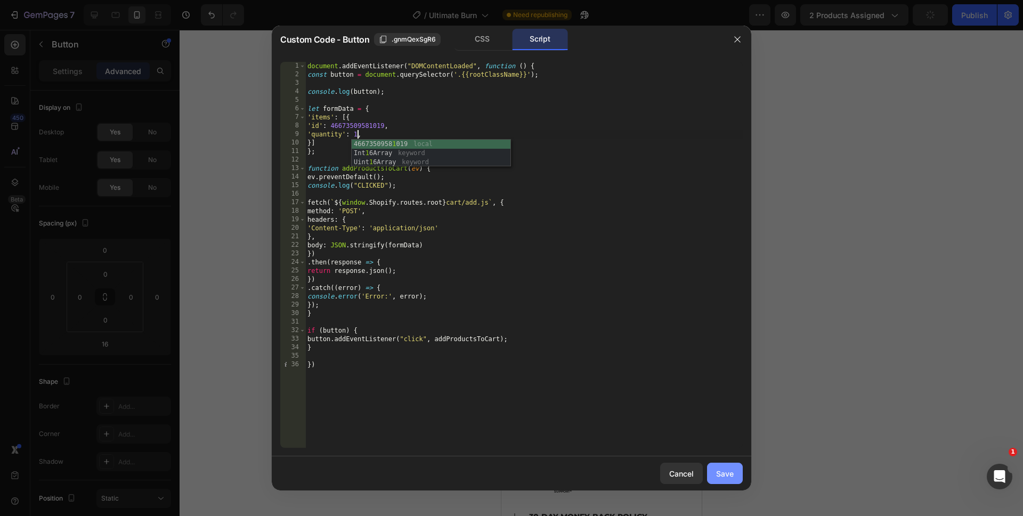
type textarea "'quantity': 1,"
click at [733, 467] on button "Save" at bounding box center [725, 473] width 36 height 21
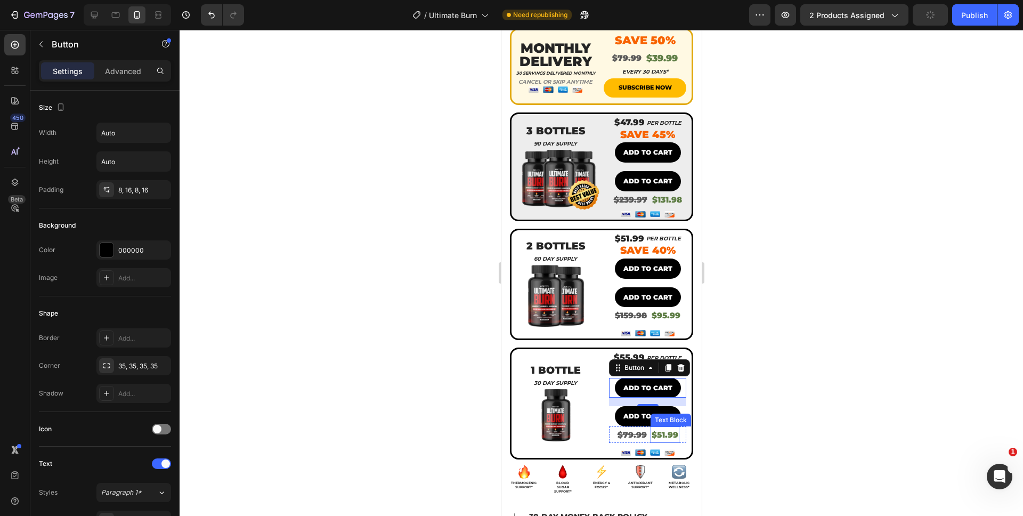
click at [650, 414] on div "Text Block" at bounding box center [670, 420] width 41 height 13
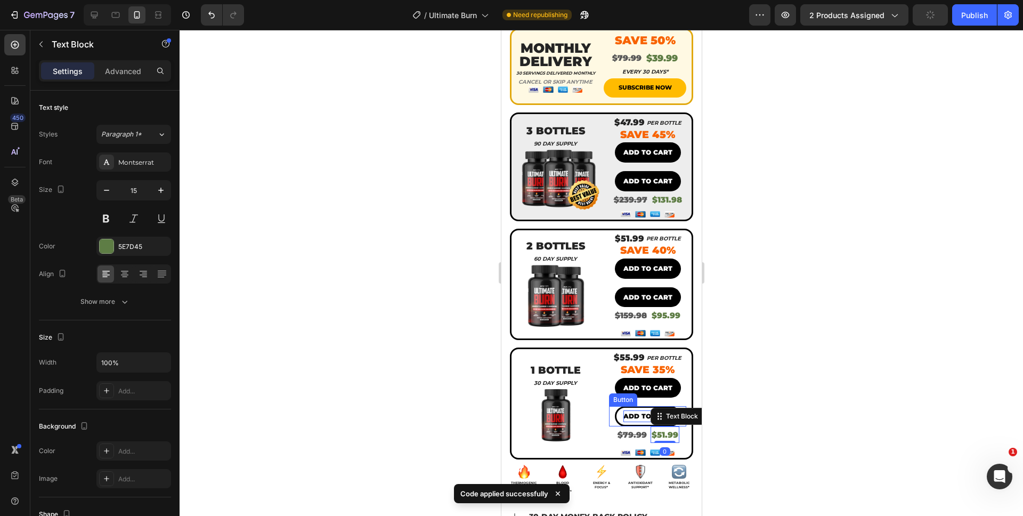
click at [623, 410] on p "ADD TO CART" at bounding box center [647, 416] width 49 height 12
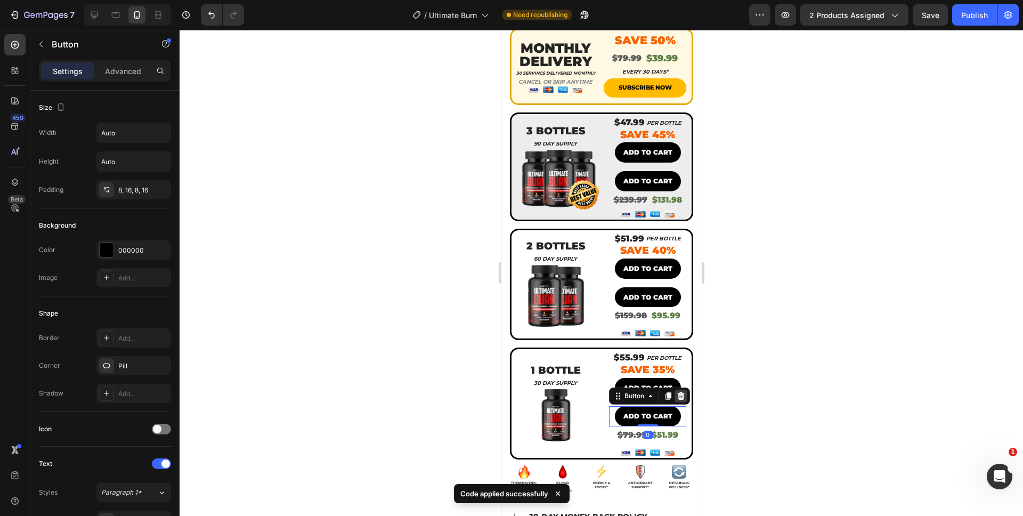
click at [677, 392] on icon at bounding box center [680, 395] width 7 height 7
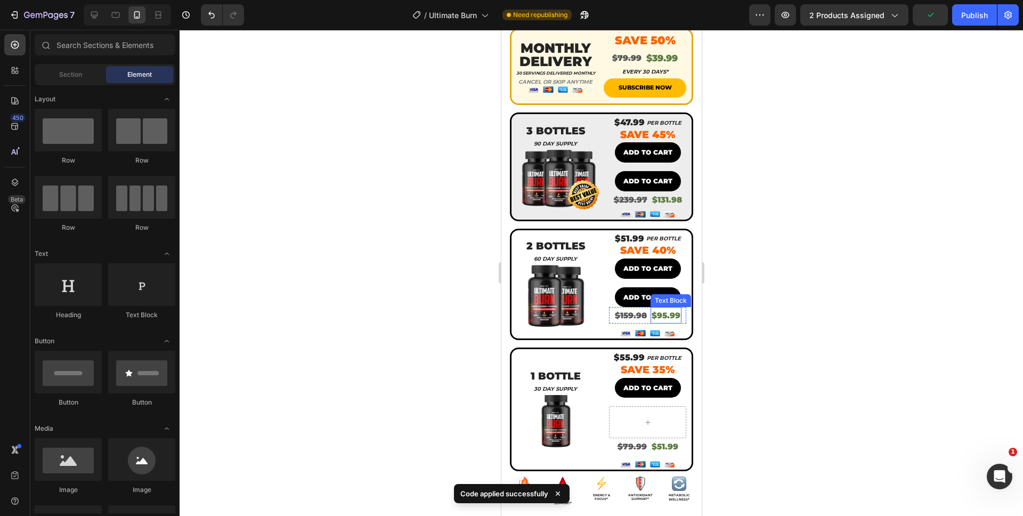
click at [666, 294] on div "Text Block" at bounding box center [670, 300] width 41 height 13
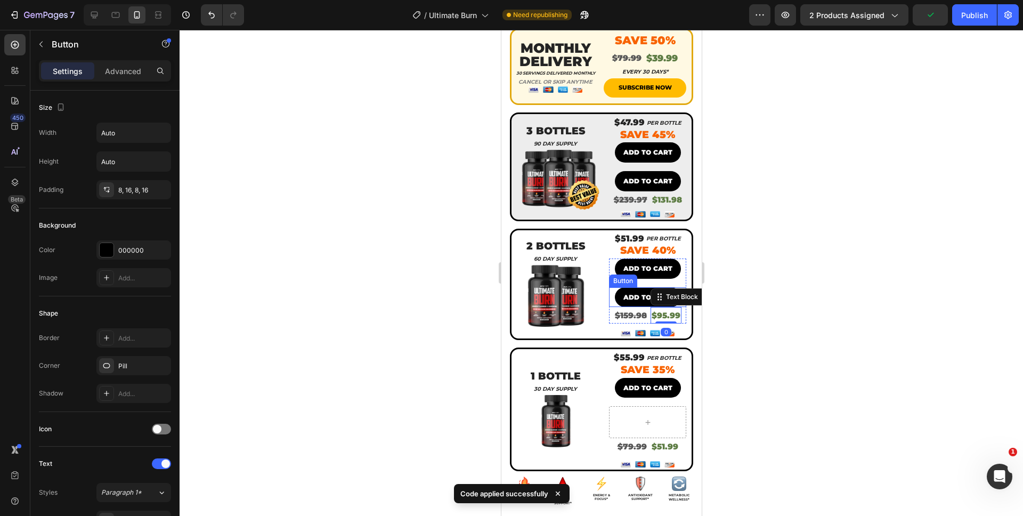
click at [609, 287] on div "ADD TO CART Button" at bounding box center [647, 297] width 77 height 20
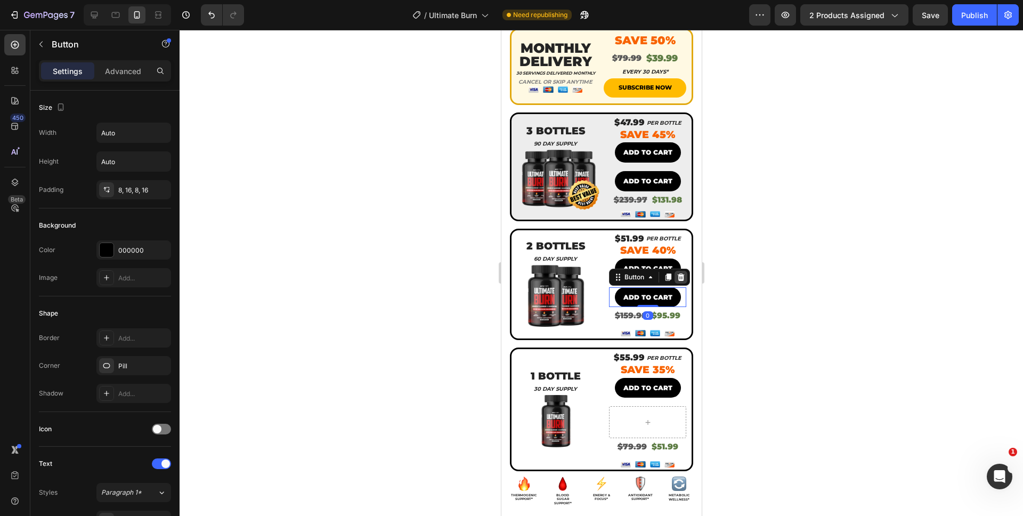
click at [681, 271] on div at bounding box center [680, 277] width 13 height 13
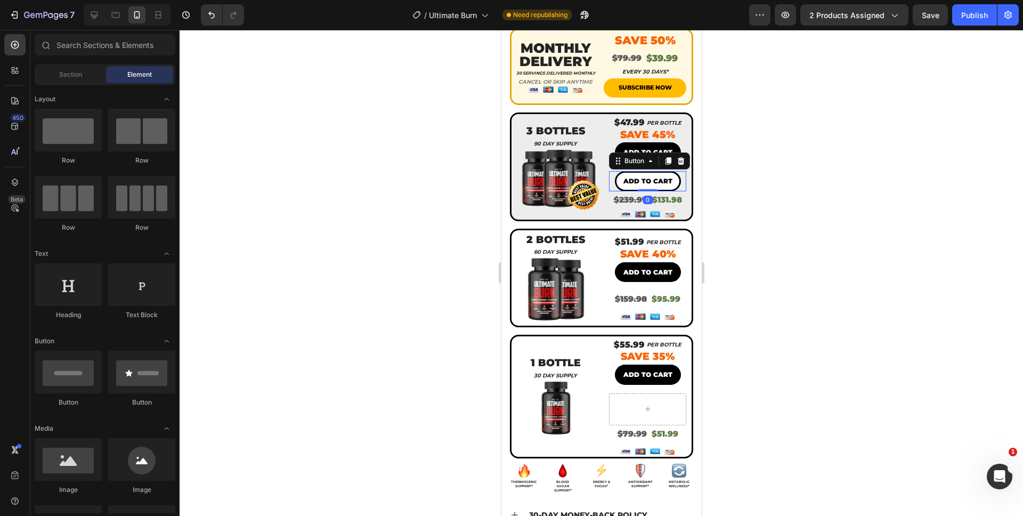
click at [615, 171] on button "ADD TO CART" at bounding box center [648, 181] width 66 height 20
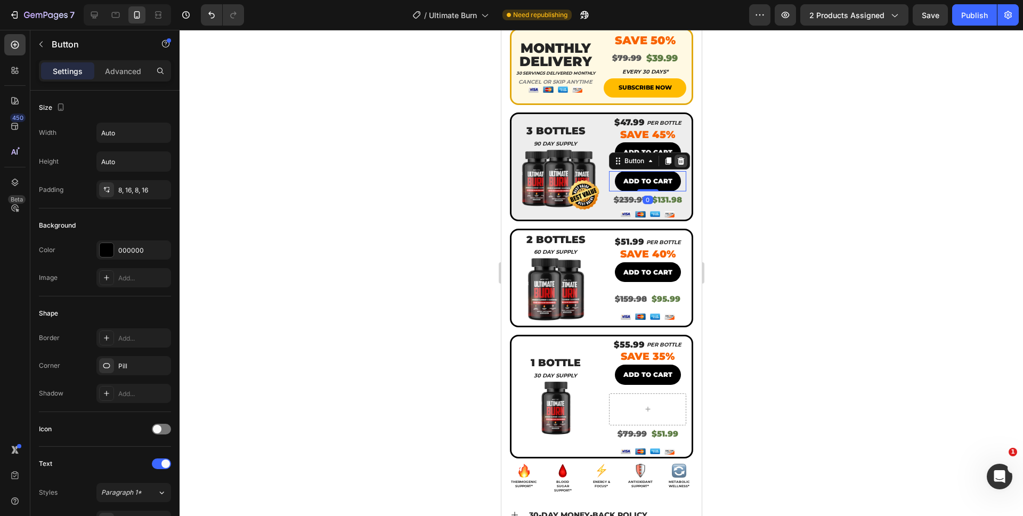
click at [676, 157] on icon at bounding box center [680, 161] width 9 height 9
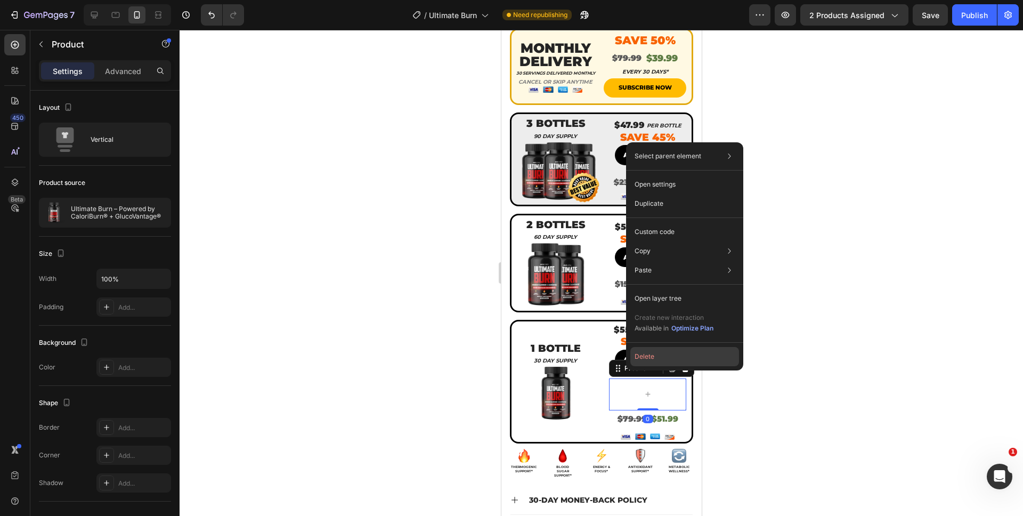
click at [640, 359] on button "Delete" at bounding box center [685, 356] width 109 height 19
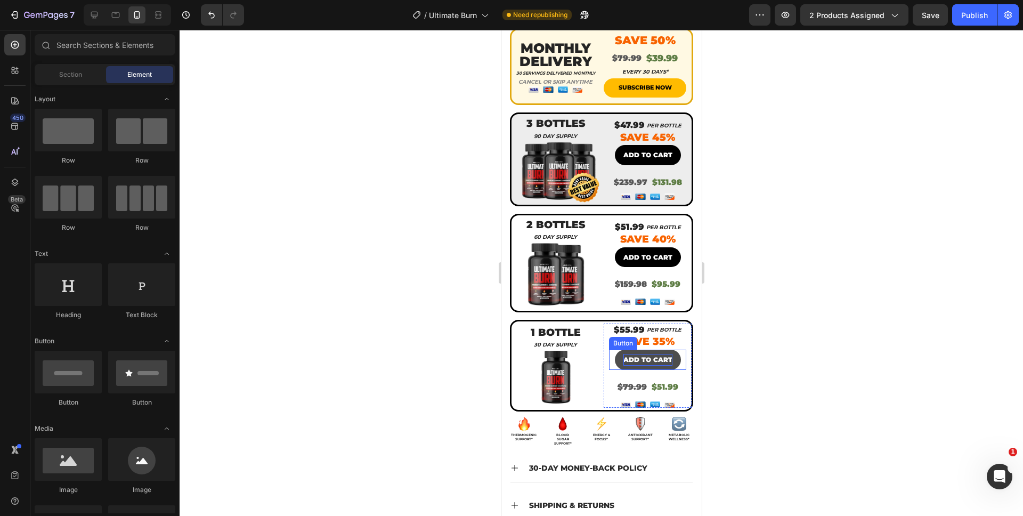
click at [663, 354] on p "ADD TO CART" at bounding box center [647, 360] width 49 height 12
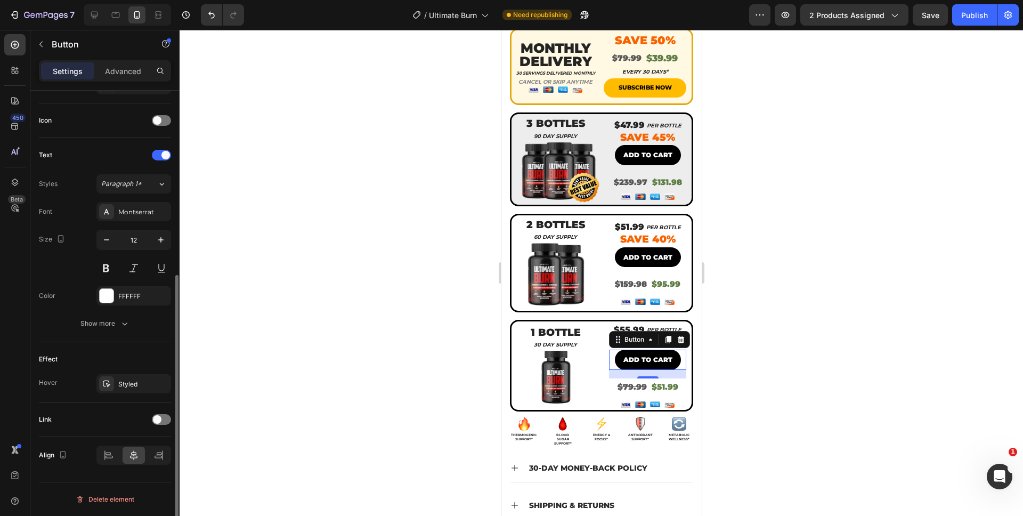
scroll to position [0, 0]
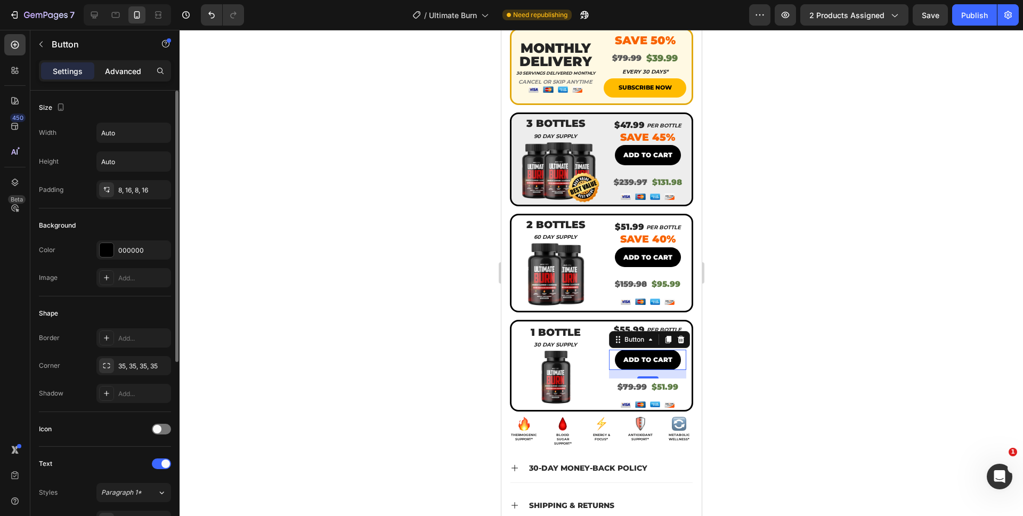
click at [109, 70] on p "Advanced" at bounding box center [123, 71] width 36 height 11
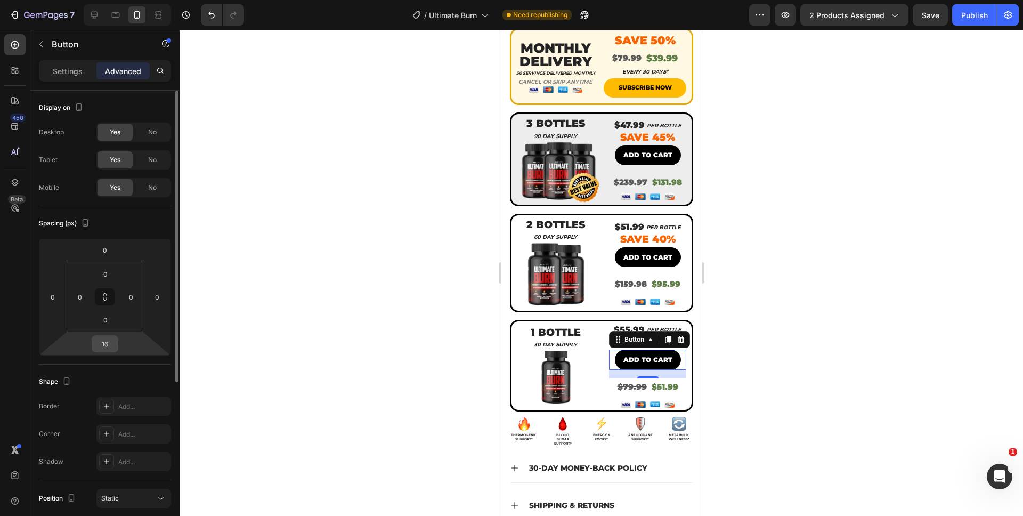
click at [106, 346] on input "16" at bounding box center [104, 344] width 21 height 16
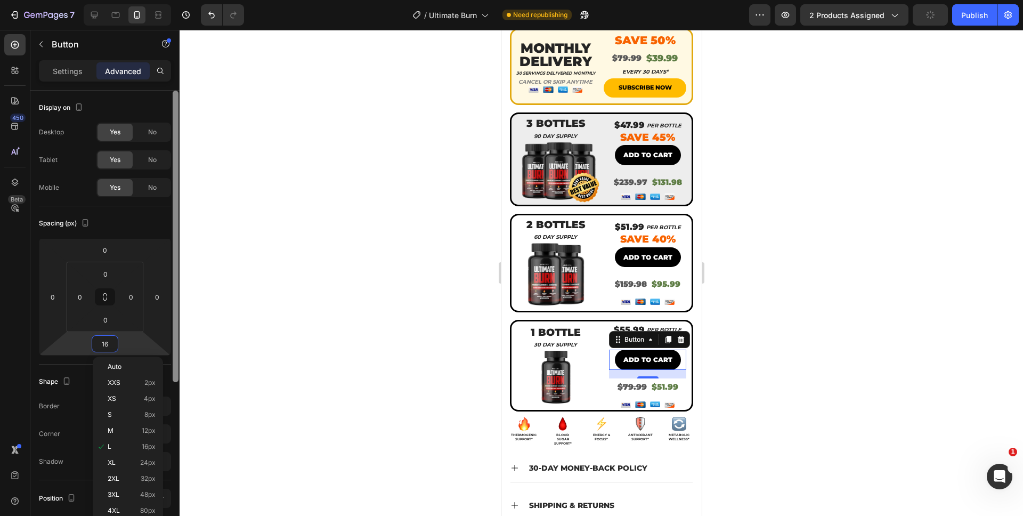
type input "0"
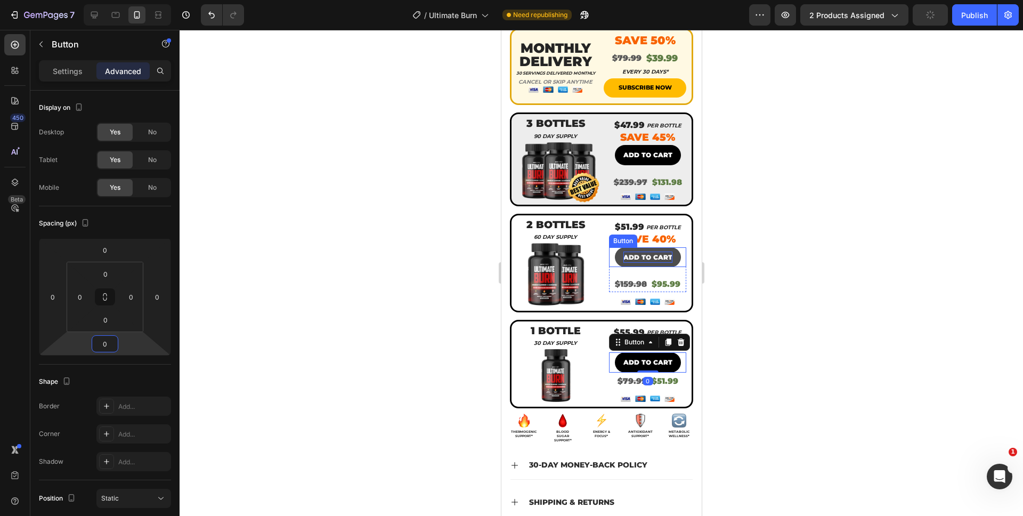
click at [656, 252] on p "ADD TO CART" at bounding box center [647, 258] width 49 height 12
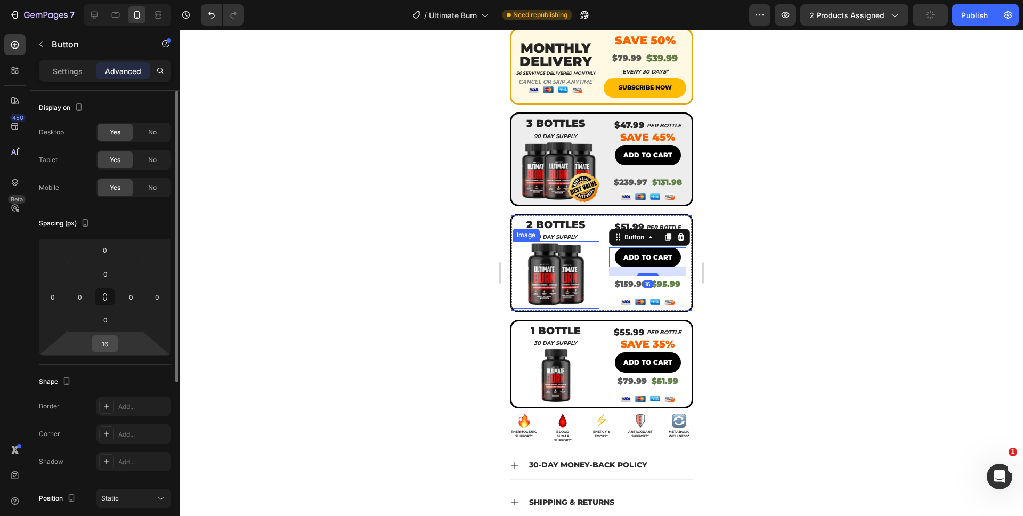
click at [98, 342] on input "16" at bounding box center [104, 344] width 21 height 16
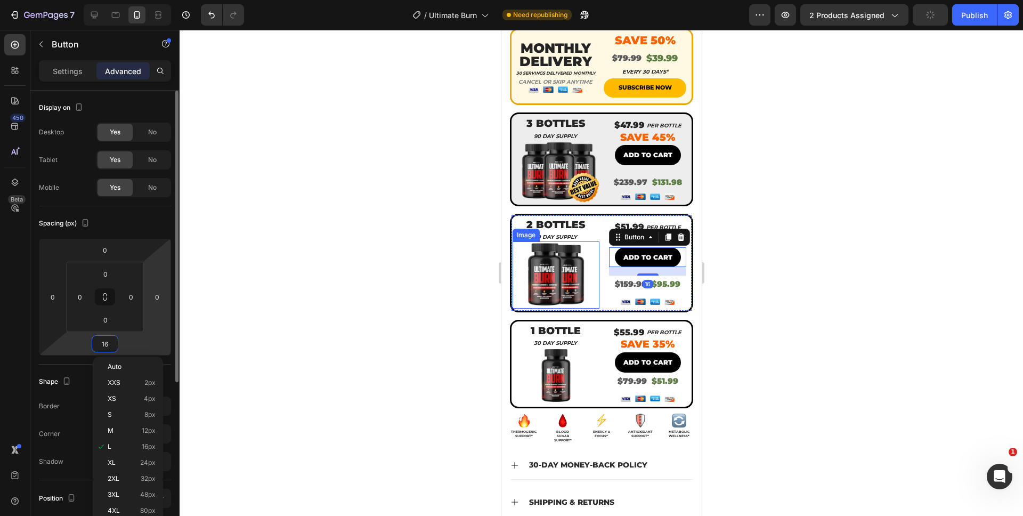
type input "0"
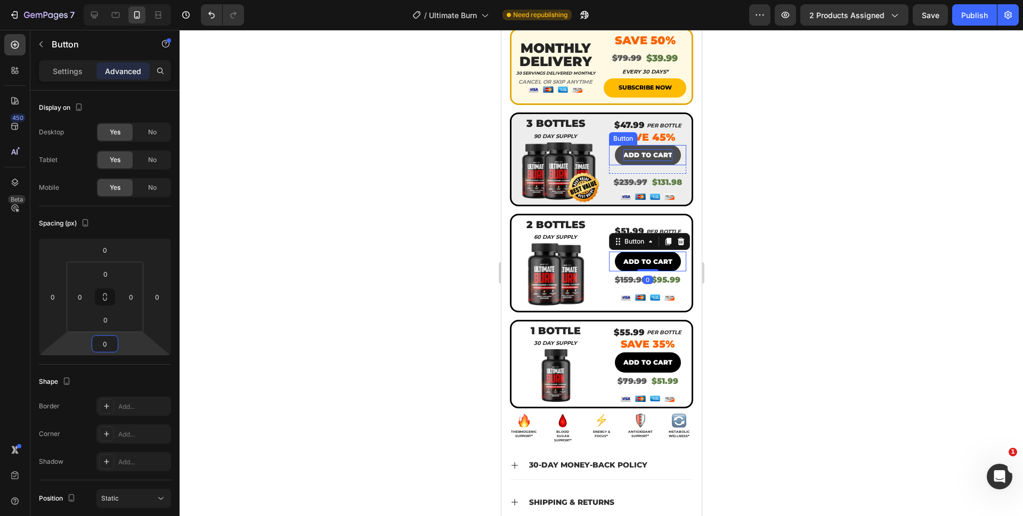
click at [649, 149] on p "ADD TO CART" at bounding box center [647, 155] width 49 height 12
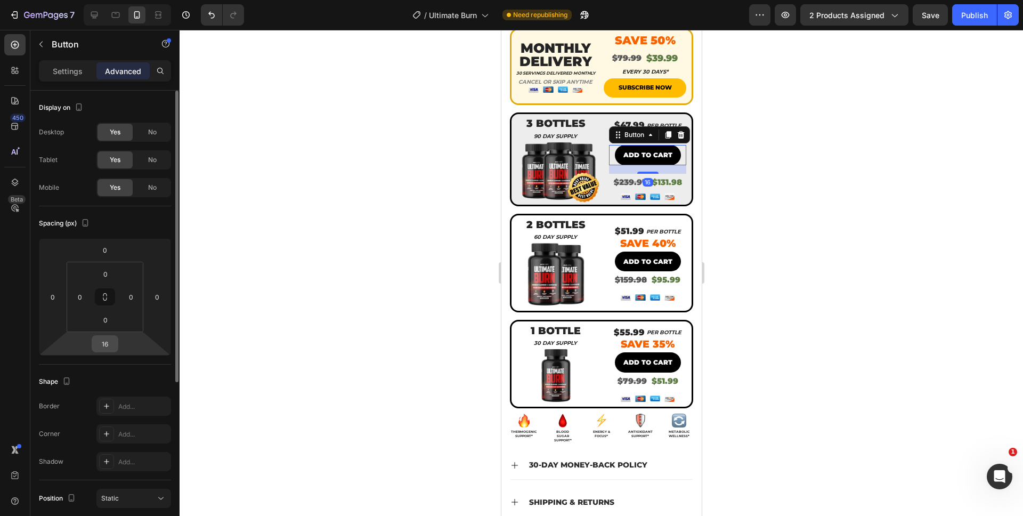
click at [111, 347] on input "16" at bounding box center [104, 344] width 21 height 16
type input "0"
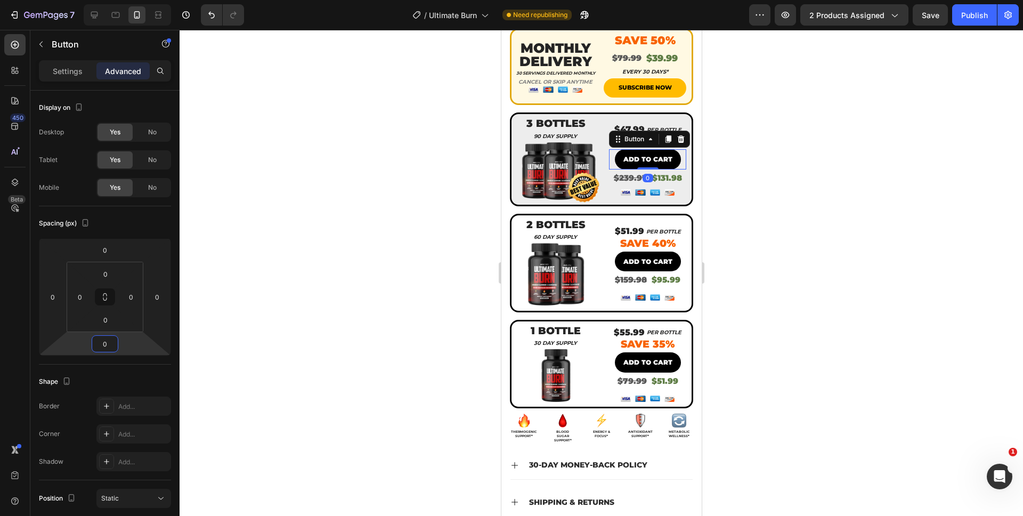
click at [290, 359] on div at bounding box center [602, 273] width 844 height 486
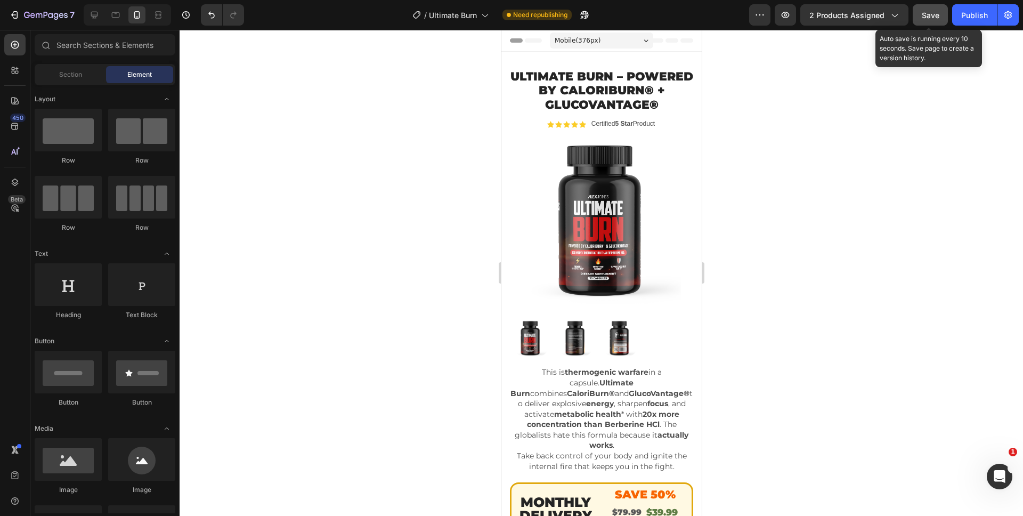
click at [932, 20] on div "Save" at bounding box center [931, 15] width 18 height 11
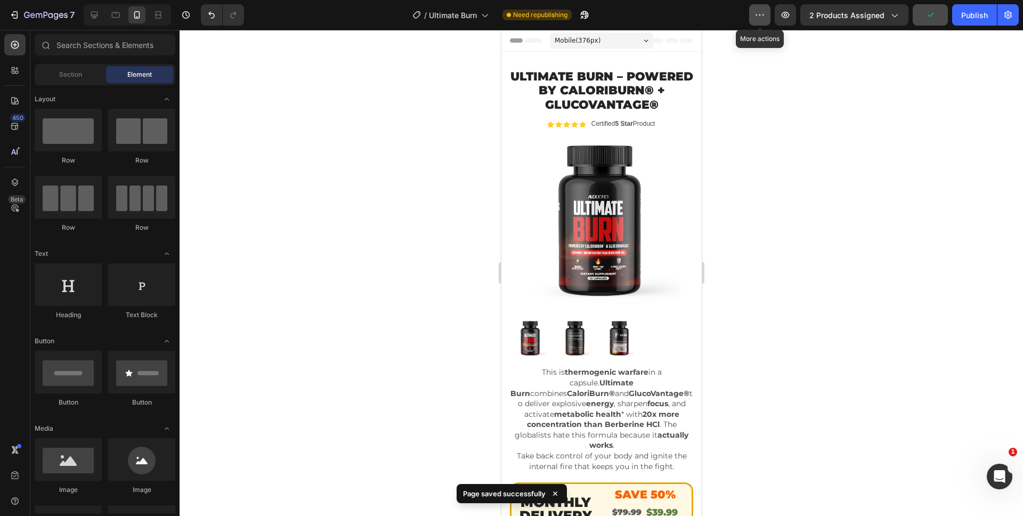
click at [764, 19] on icon "button" at bounding box center [760, 15] width 11 height 11
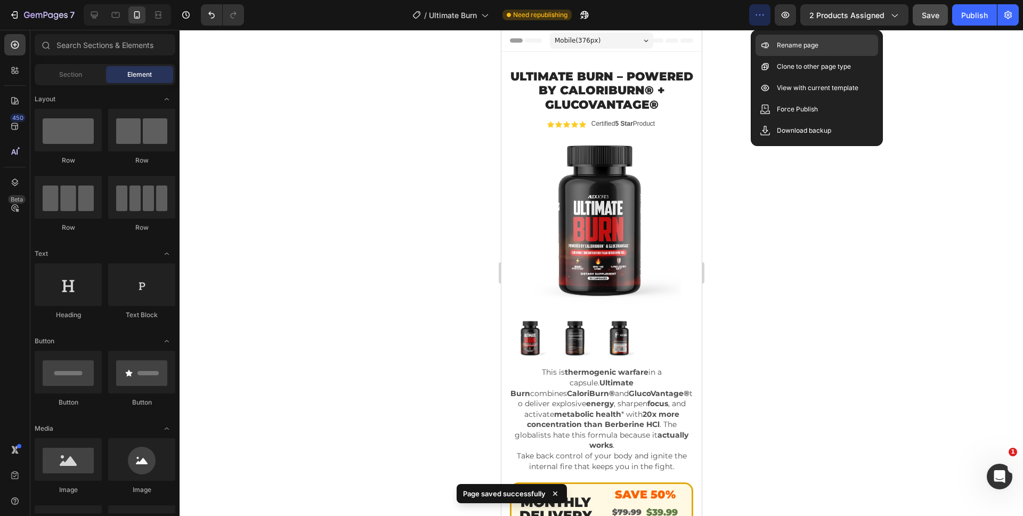
click at [771, 56] on div "Rename page" at bounding box center [817, 66] width 123 height 21
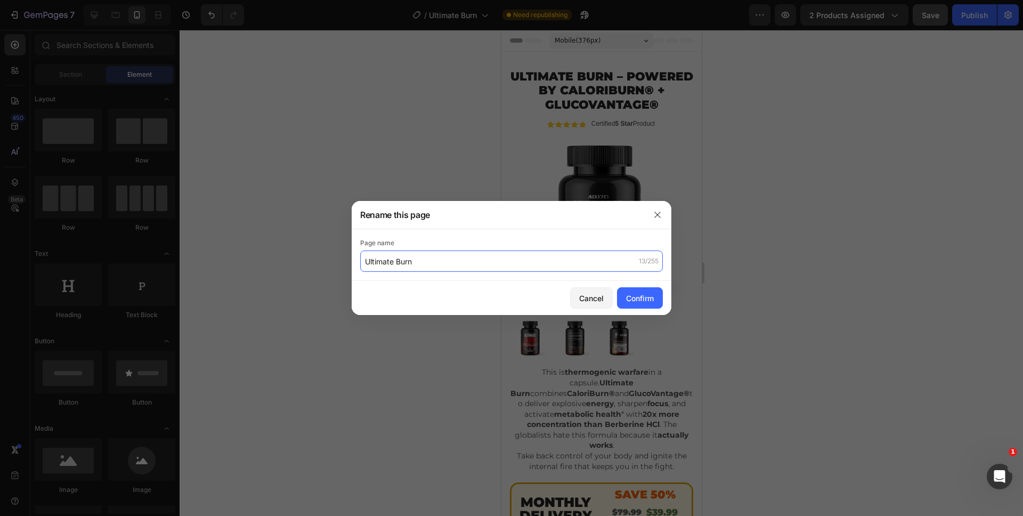
click at [366, 265] on input "Ultimate Burn" at bounding box center [511, 261] width 303 height 21
click at [365, 261] on input "Ultimate Burn" at bounding box center [511, 261] width 303 height 21
type input "(READY FOR Ultimate Burn"
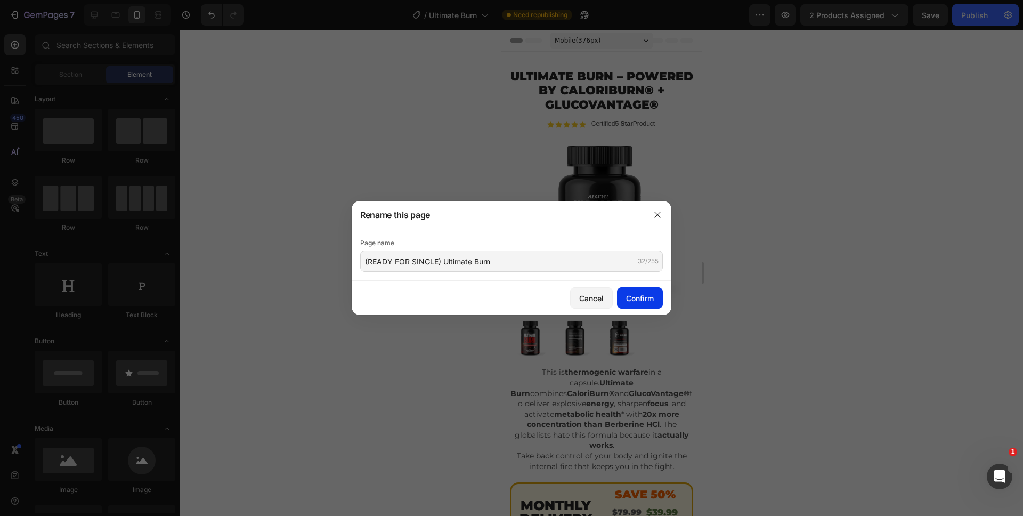
type input "(READY FOR SINGLE) Ultimate Burn"
click at [636, 299] on div "Confirm" at bounding box center [640, 298] width 28 height 11
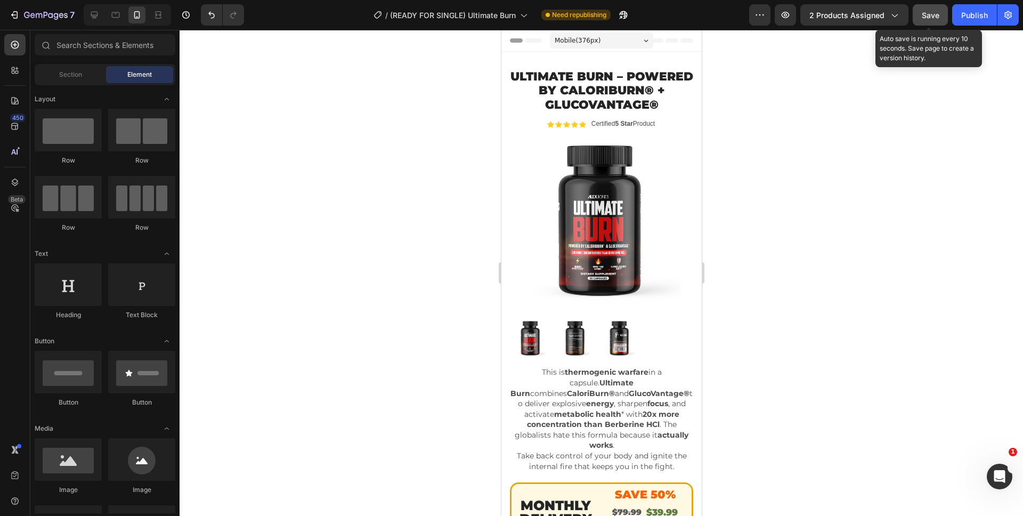
click at [918, 17] on button "Save" at bounding box center [930, 14] width 35 height 21
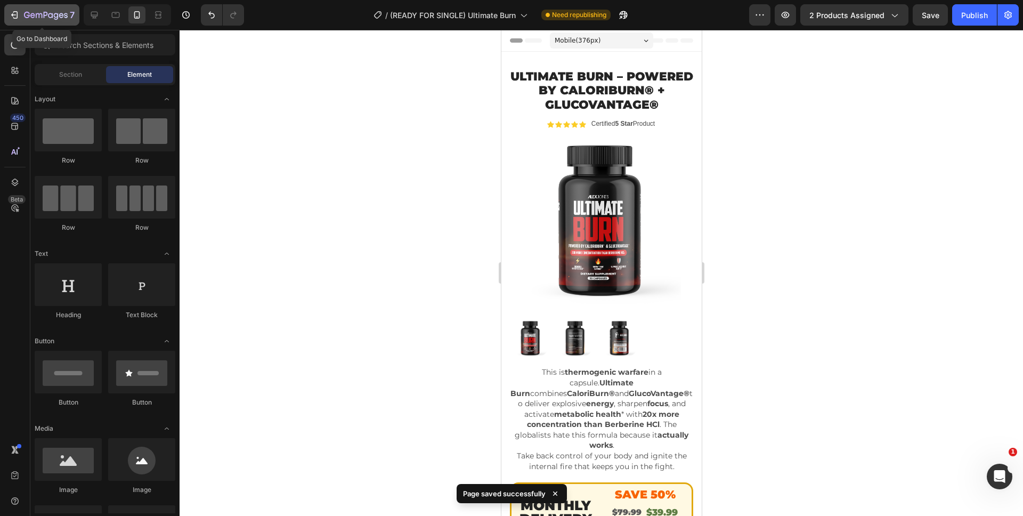
click at [40, 18] on icon "button" at bounding box center [46, 15] width 44 height 9
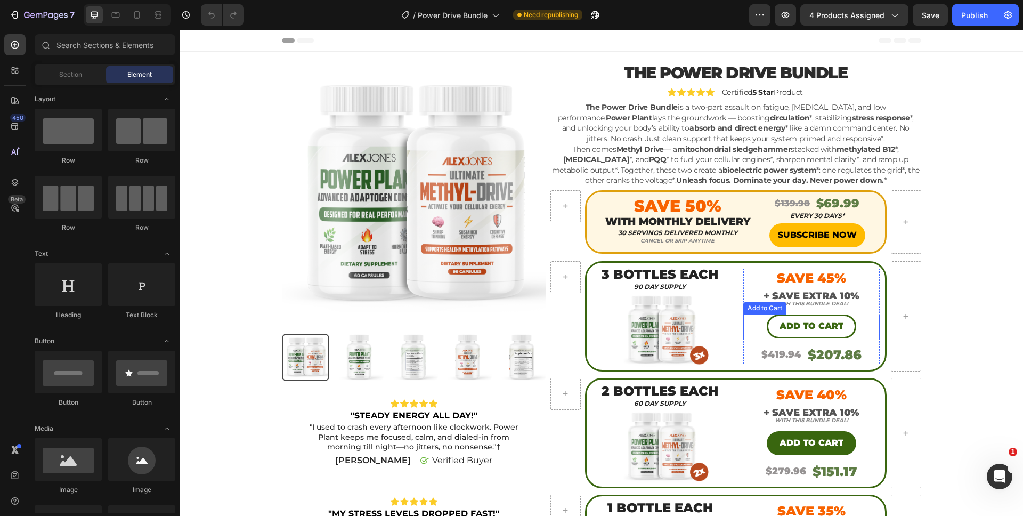
click at [775, 320] on button "Add to cart" at bounding box center [812, 326] width 90 height 24
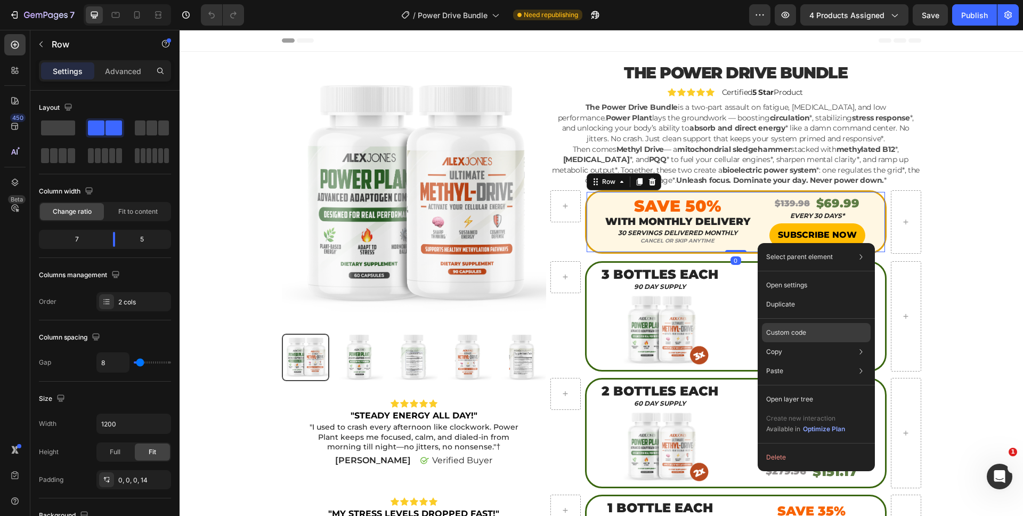
click at [783, 336] on p "Custom code" at bounding box center [786, 333] width 40 height 10
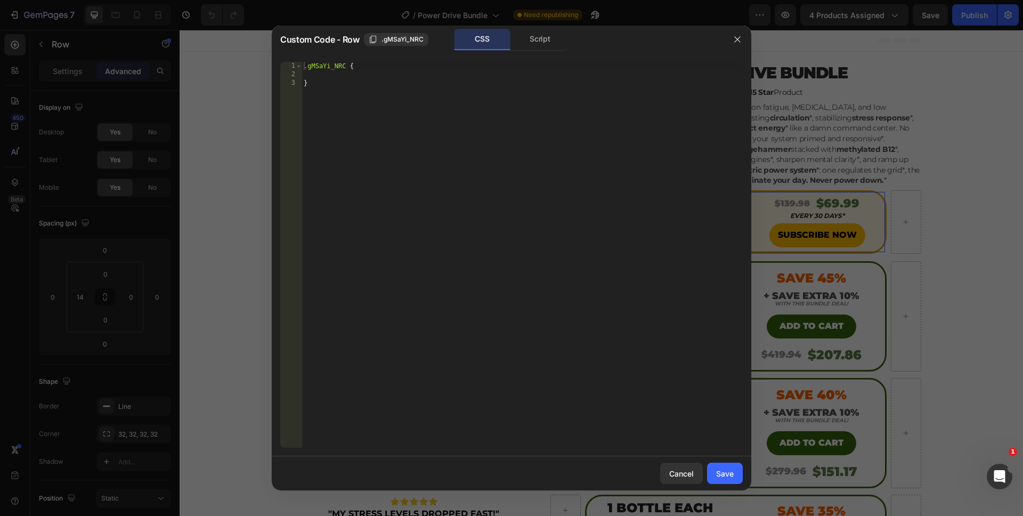
click at [527, 35] on div "Script" at bounding box center [540, 39] width 56 height 21
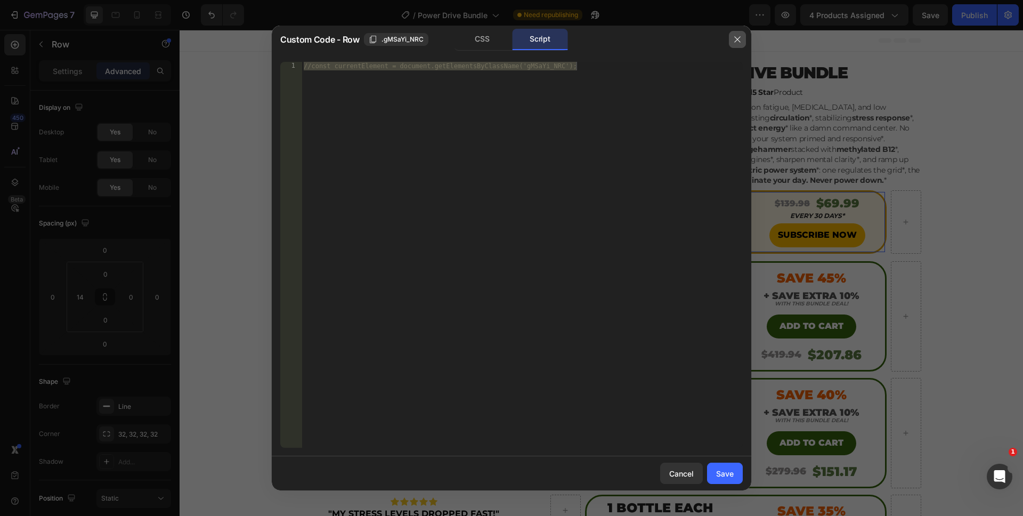
click at [739, 37] on icon "button" at bounding box center [737, 39] width 9 height 9
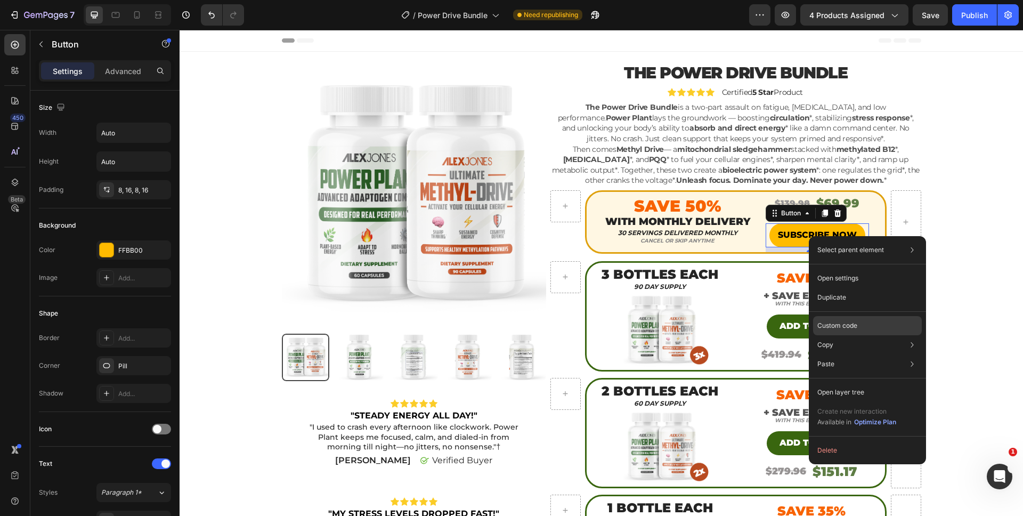
click at [828, 322] on p "Custom code" at bounding box center [838, 326] width 40 height 10
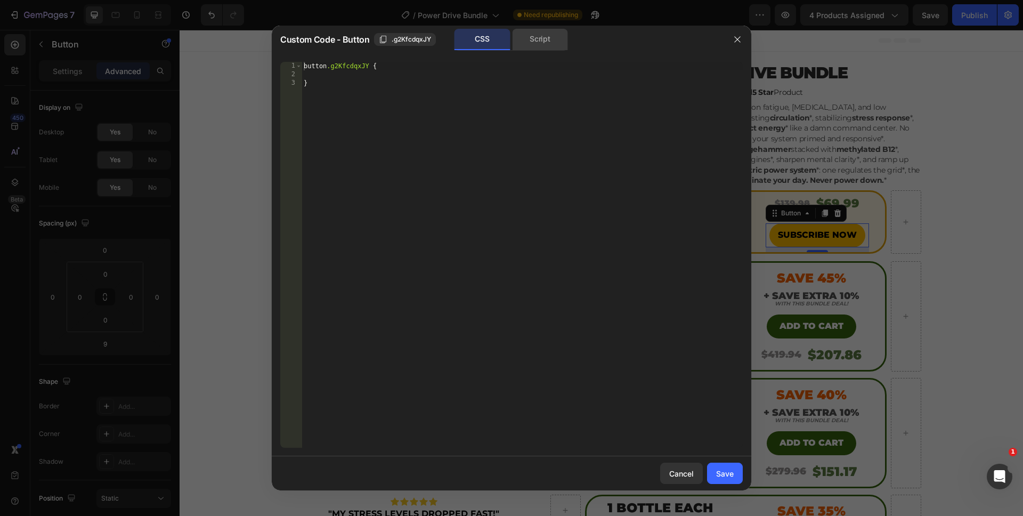
click at [544, 40] on div "Script" at bounding box center [540, 39] width 56 height 21
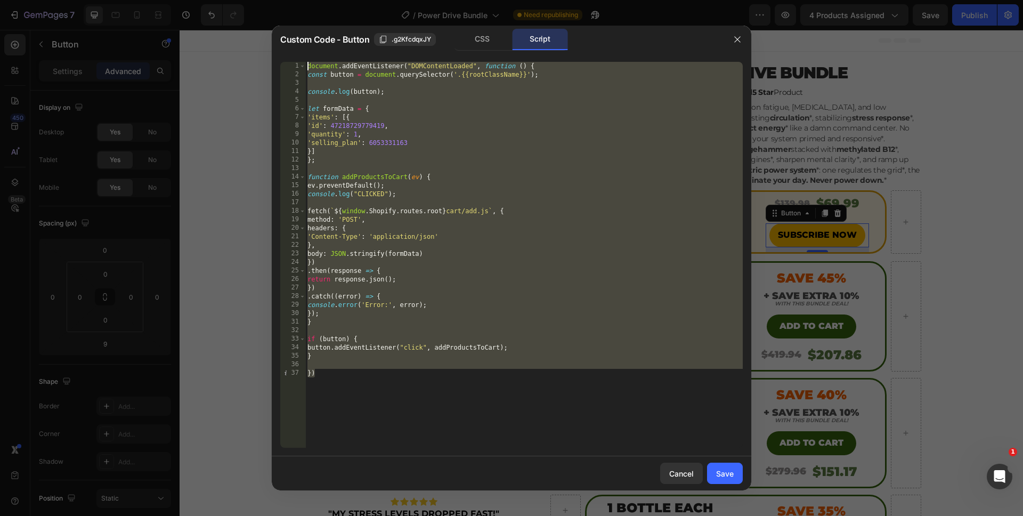
drag, startPoint x: 380, startPoint y: 415, endPoint x: 287, endPoint y: -29, distance: 454.1
click at [287, 0] on html "7 Version history / Power Drive Bundle Need republishing Preview 4 products ass…" at bounding box center [511, 0] width 1023 height 0
type textarea "document.addEventListener("DOMContentLoaded", function () { const button = docu…"
click at [739, 39] on icon "button" at bounding box center [737, 39] width 9 height 9
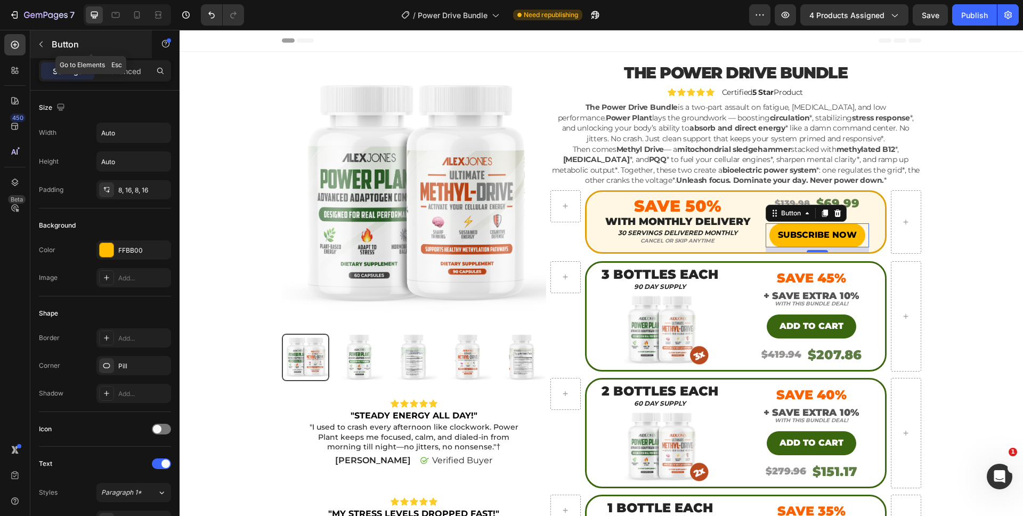
click at [44, 46] on icon "button" at bounding box center [41, 44] width 9 height 9
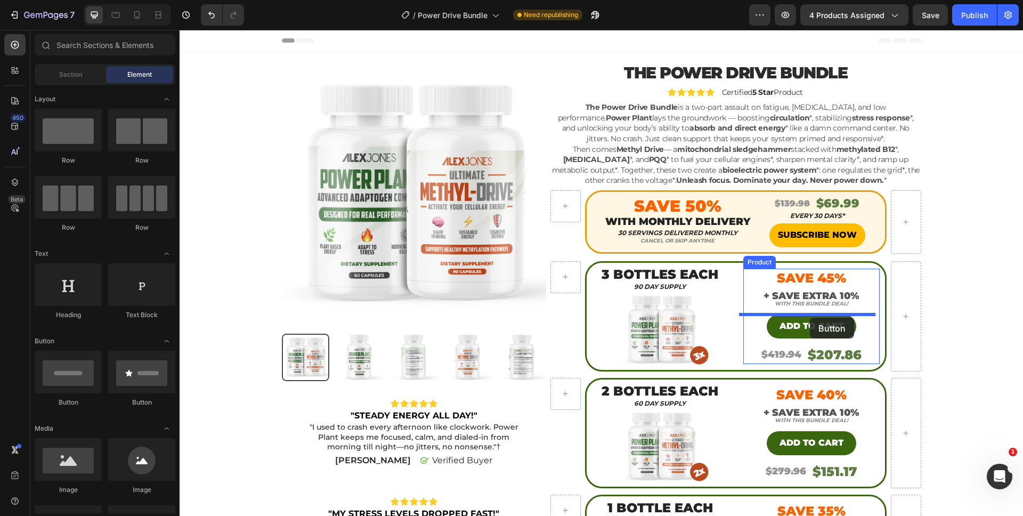
drag, startPoint x: 277, startPoint y: 405, endPoint x: 810, endPoint y: 318, distance: 540.0
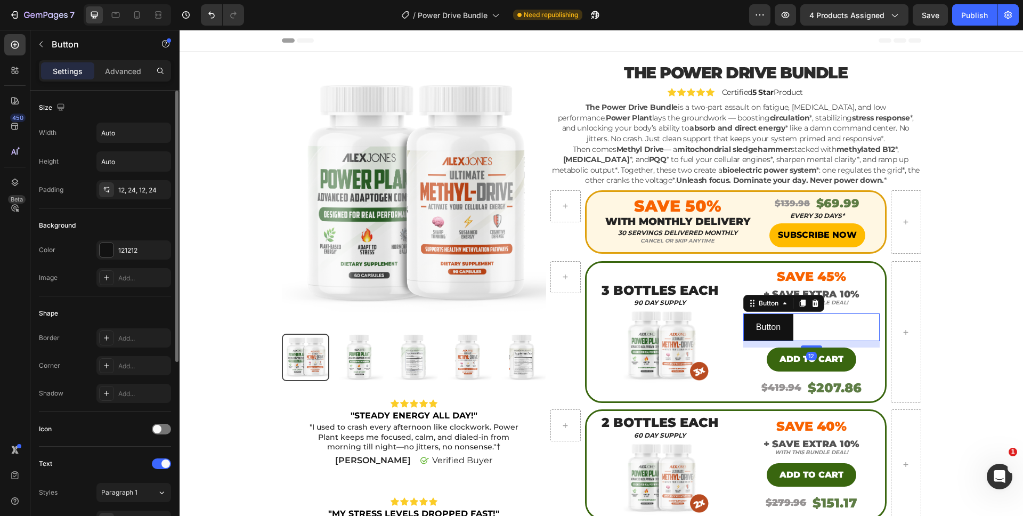
scroll to position [309, 0]
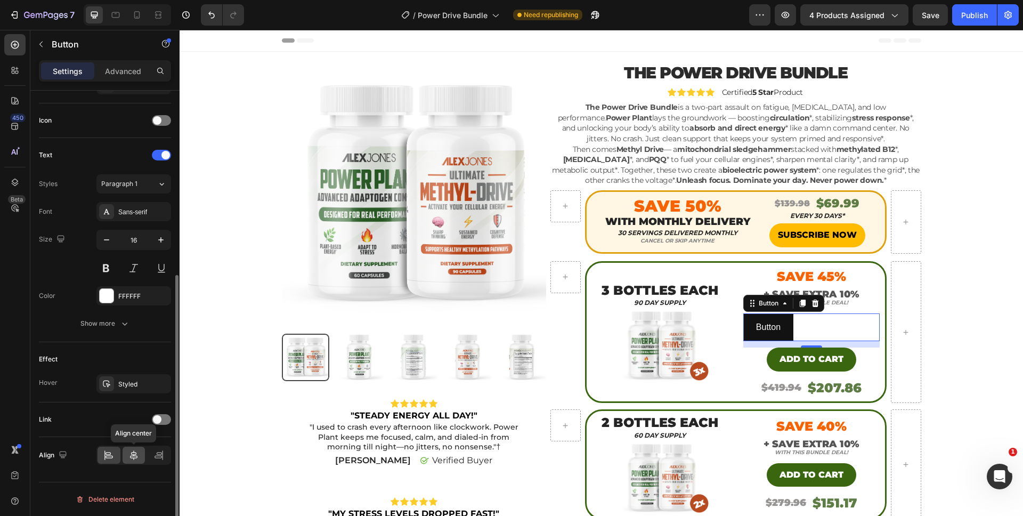
click at [128, 457] on icon at bounding box center [133, 455] width 11 height 11
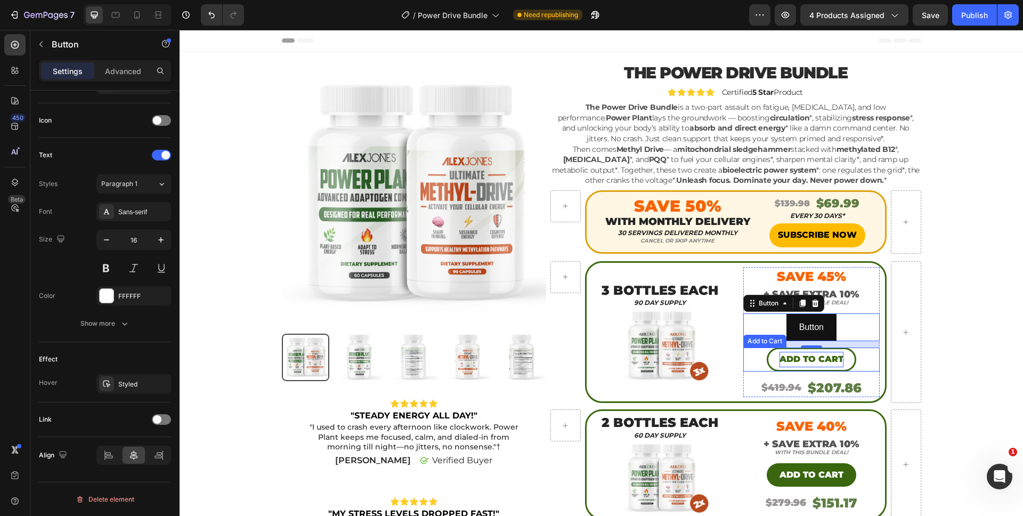
click at [780, 360] on div "Add to cart" at bounding box center [812, 359] width 64 height 15
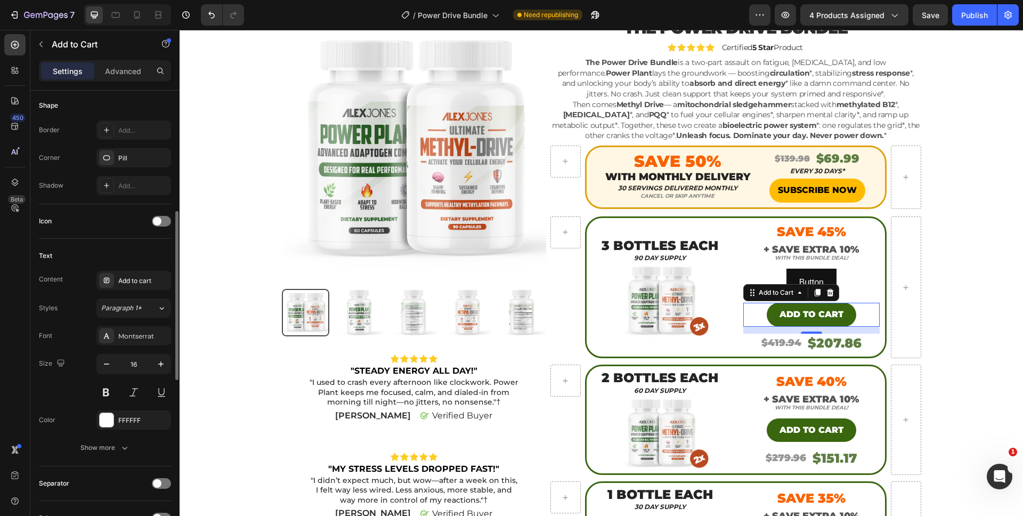
scroll to position [405, 0]
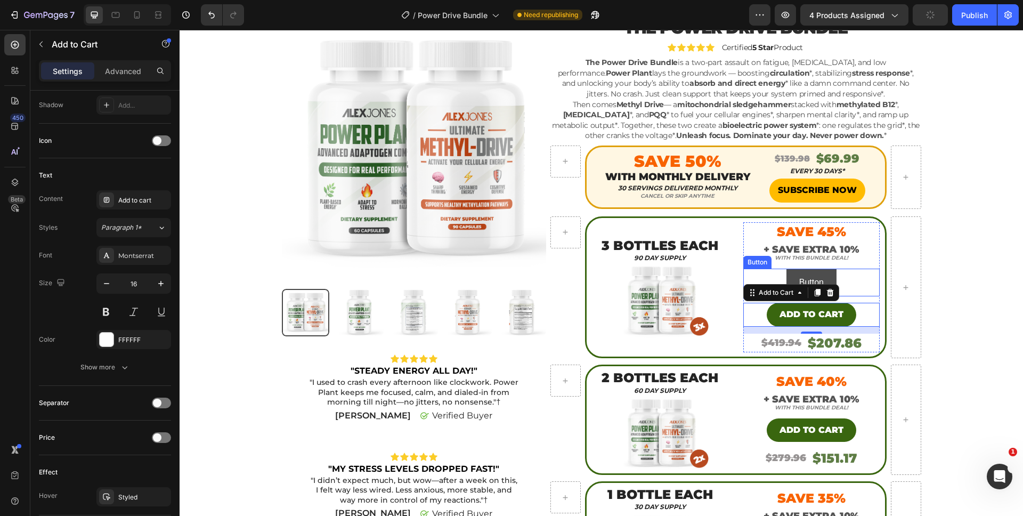
click at [806, 269] on button "Button" at bounding box center [812, 283] width 50 height 28
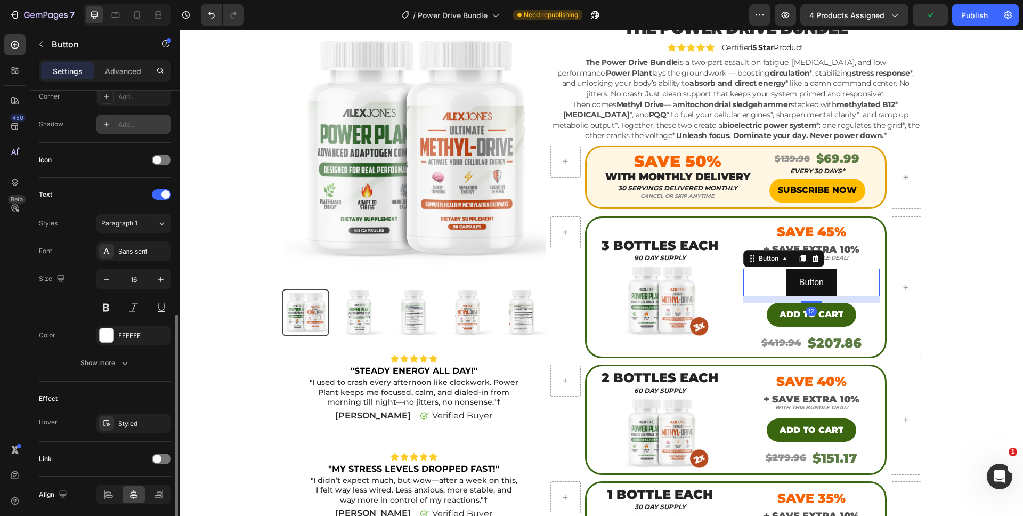
scroll to position [309, 0]
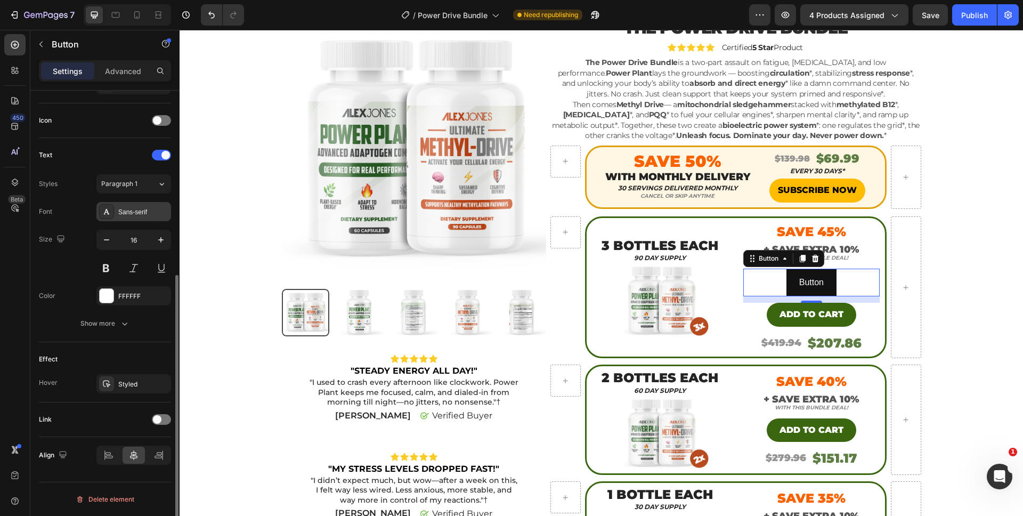
click at [135, 209] on div "Sans-serif" at bounding box center [143, 212] width 50 height 10
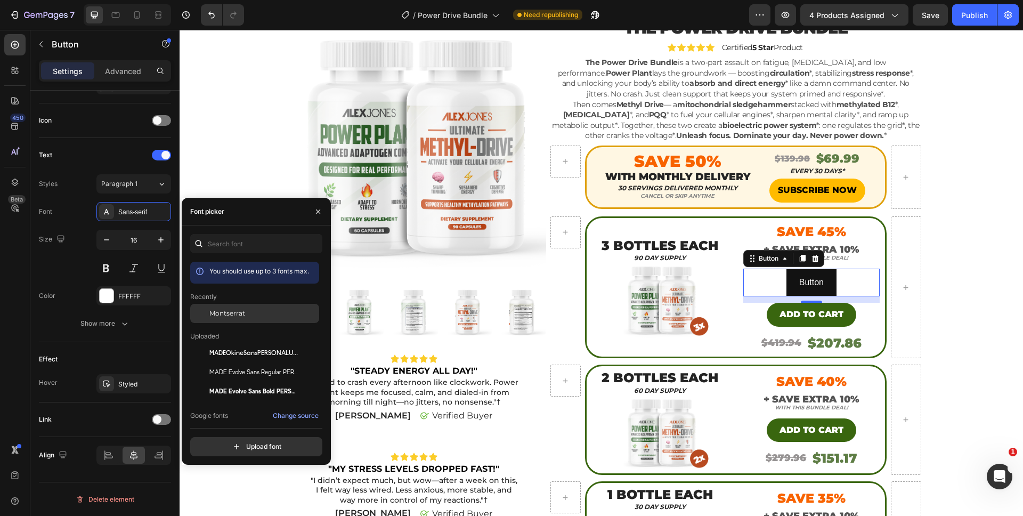
click at [221, 309] on span "Montserrat" at bounding box center [227, 314] width 36 height 10
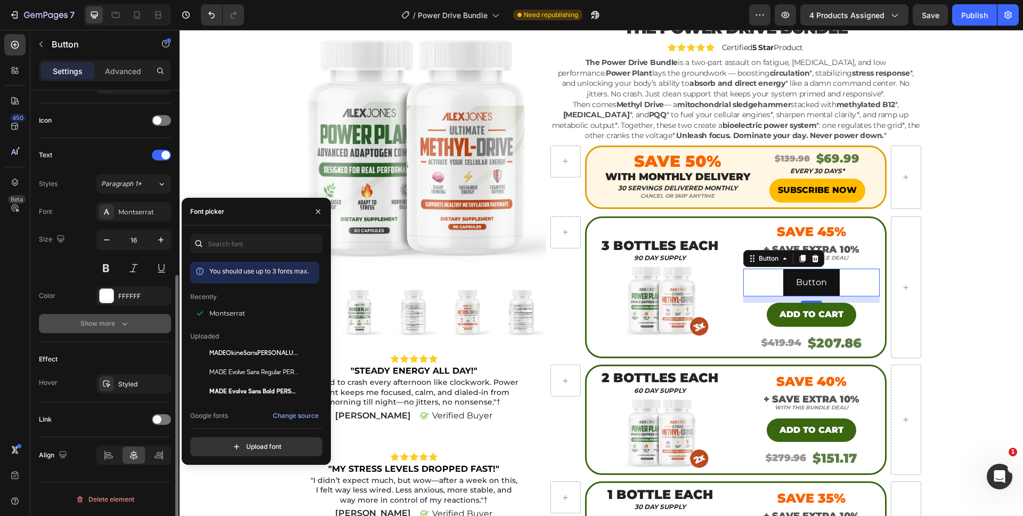
click at [104, 330] on button "Show more" at bounding box center [105, 323] width 132 height 19
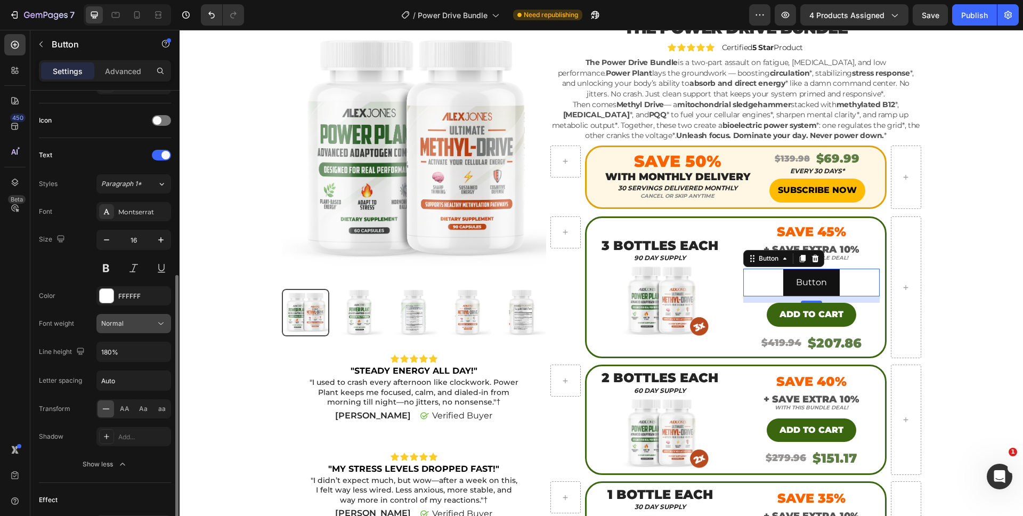
click at [119, 331] on button "Normal" at bounding box center [133, 323] width 75 height 19
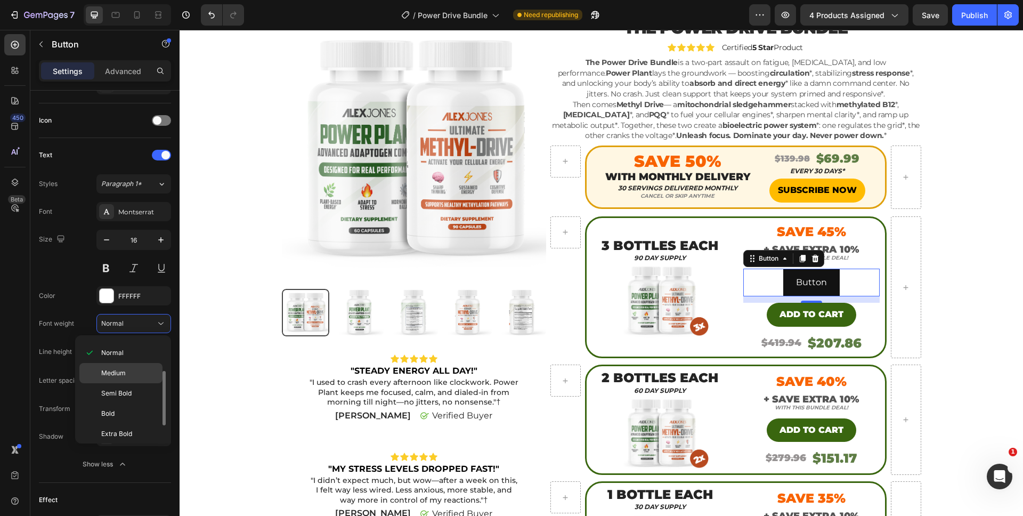
scroll to position [83, 0]
click at [116, 429] on span "Black" at bounding box center [109, 429] width 17 height 10
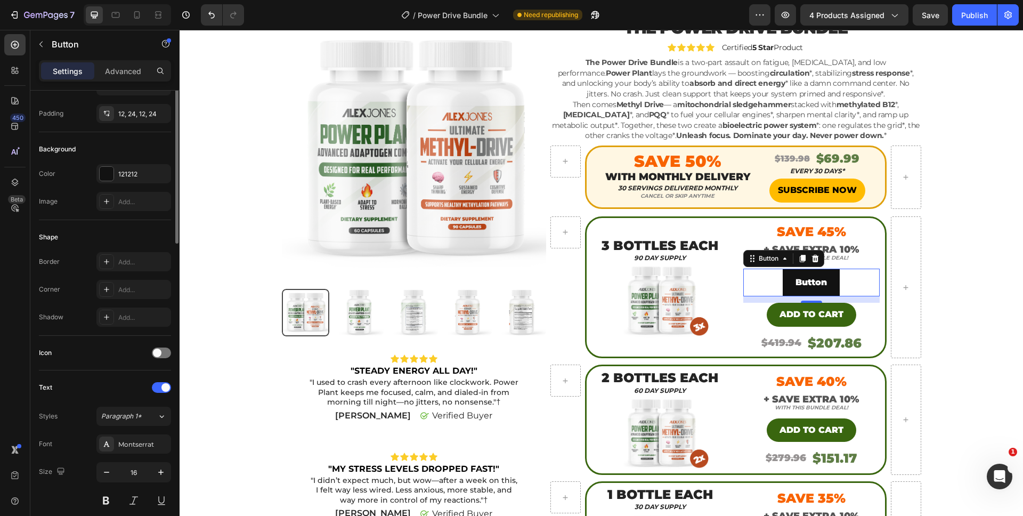
scroll to position [0, 0]
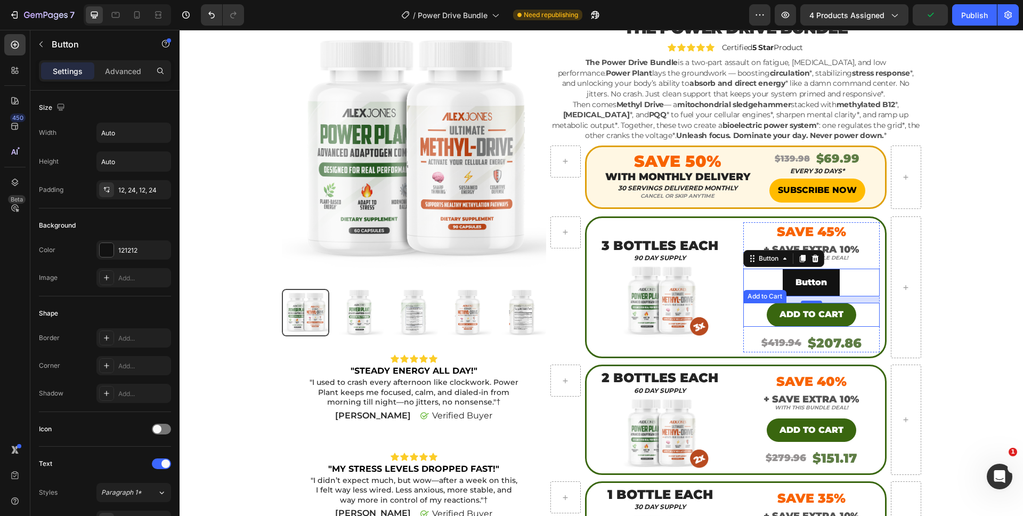
click at [762, 312] on div "Add to cart Add to Cart" at bounding box center [812, 315] width 136 height 24
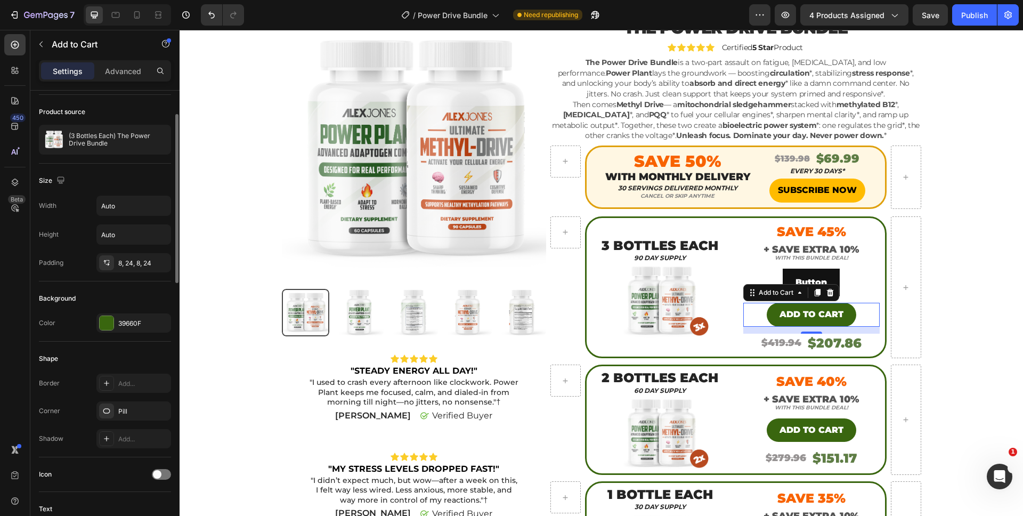
scroll to position [69, 0]
click at [763, 276] on div "Button Button" at bounding box center [812, 283] width 136 height 28
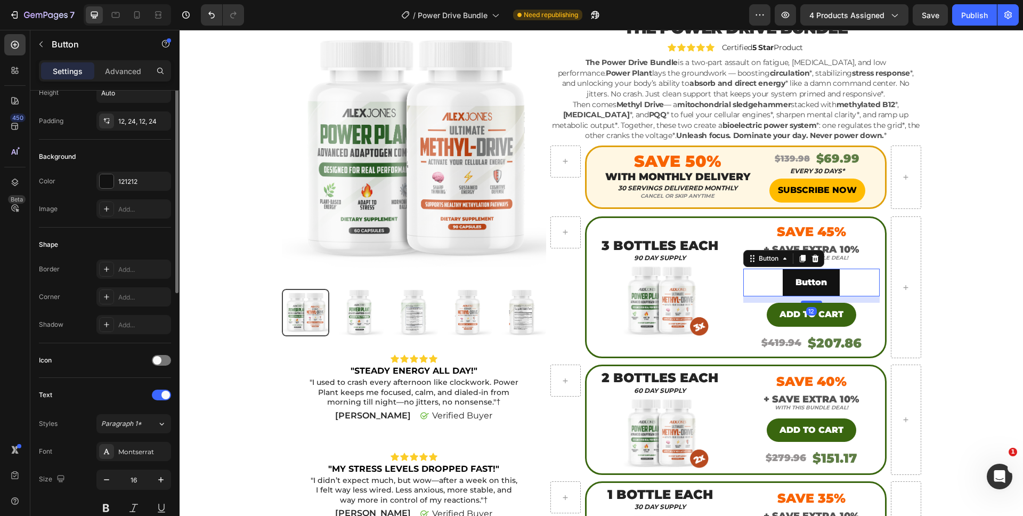
scroll to position [0, 0]
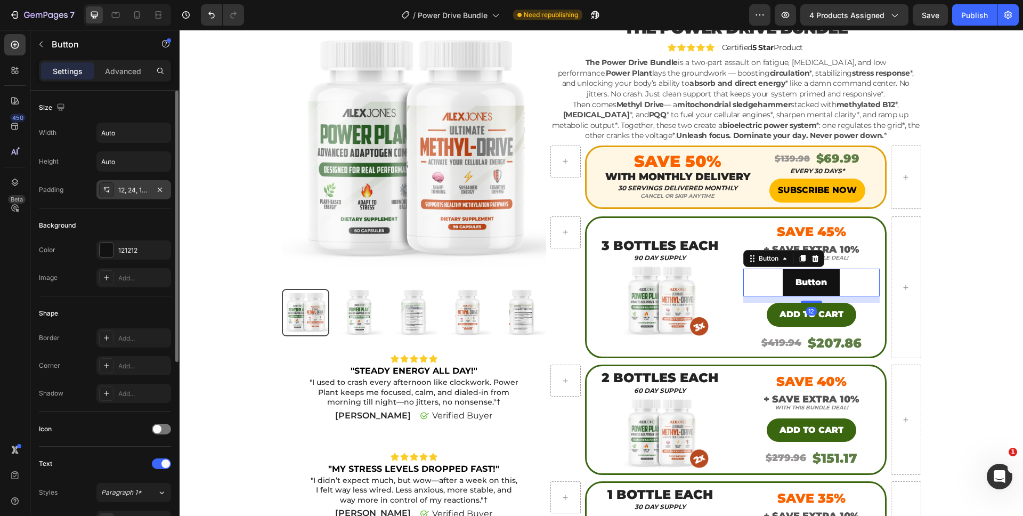
click at [141, 183] on div "12, 24, 12, 24" at bounding box center [133, 189] width 75 height 19
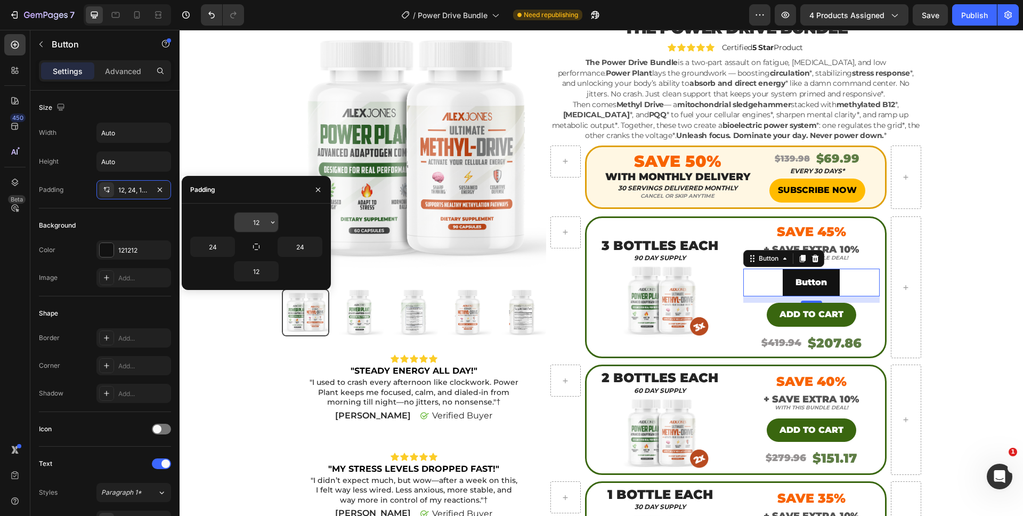
click at [259, 225] on input "12" at bounding box center [257, 222] width 44 height 19
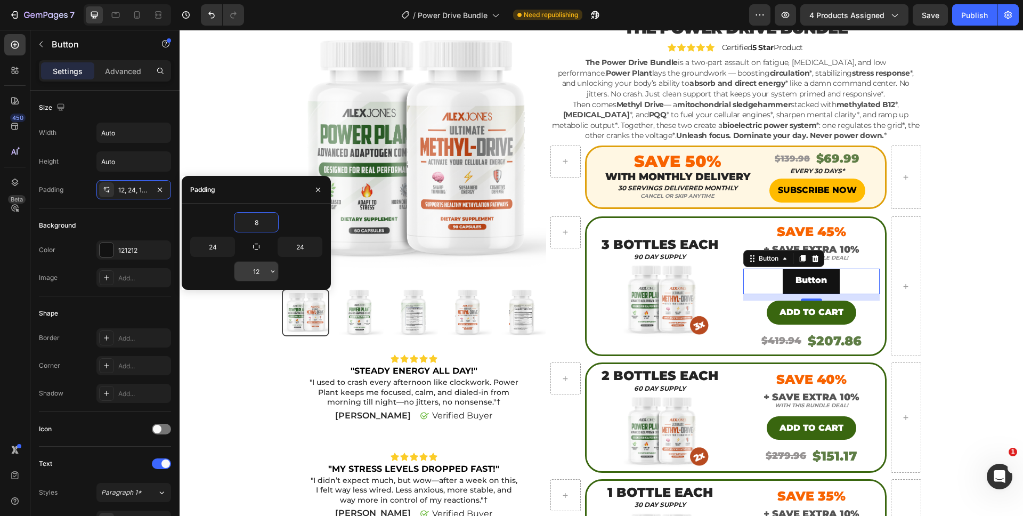
type input "8"
click at [253, 271] on input "12" at bounding box center [257, 271] width 44 height 19
type input "8"
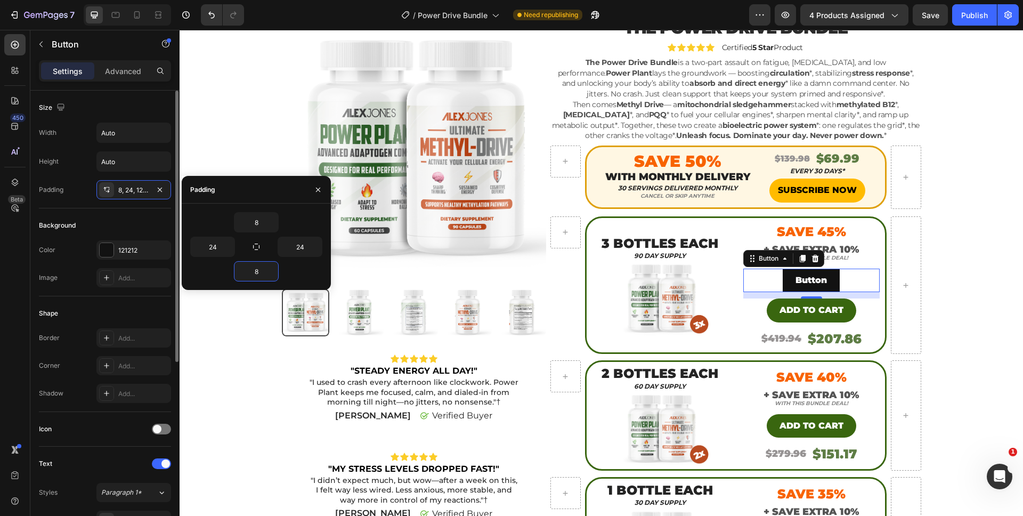
click at [128, 224] on div "Background" at bounding box center [105, 225] width 132 height 17
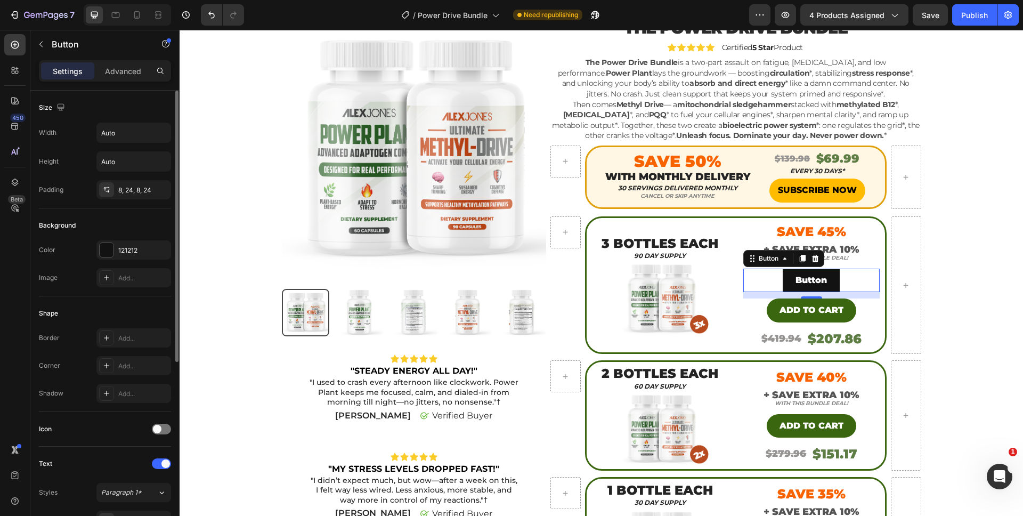
click at [95, 247] on div "Color 121212" at bounding box center [105, 249] width 132 height 19
click at [96, 253] on div "121212" at bounding box center [133, 249] width 75 height 19
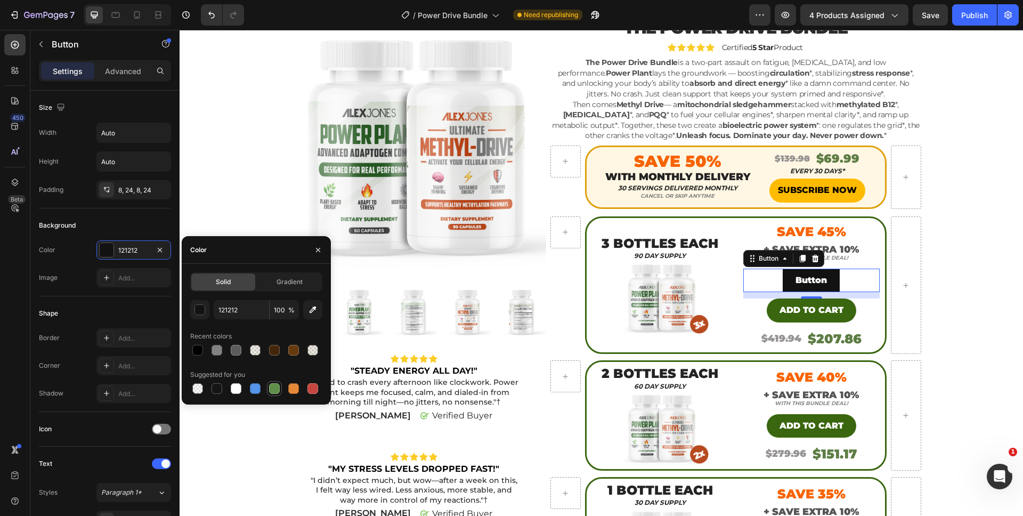
click at [278, 387] on div at bounding box center [274, 388] width 11 height 11
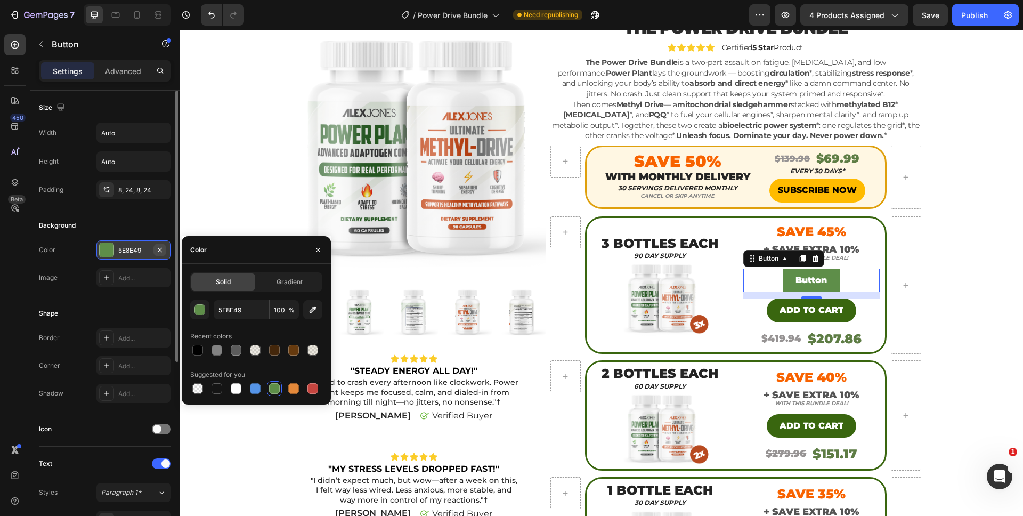
click at [158, 254] on button "button" at bounding box center [160, 250] width 13 height 13
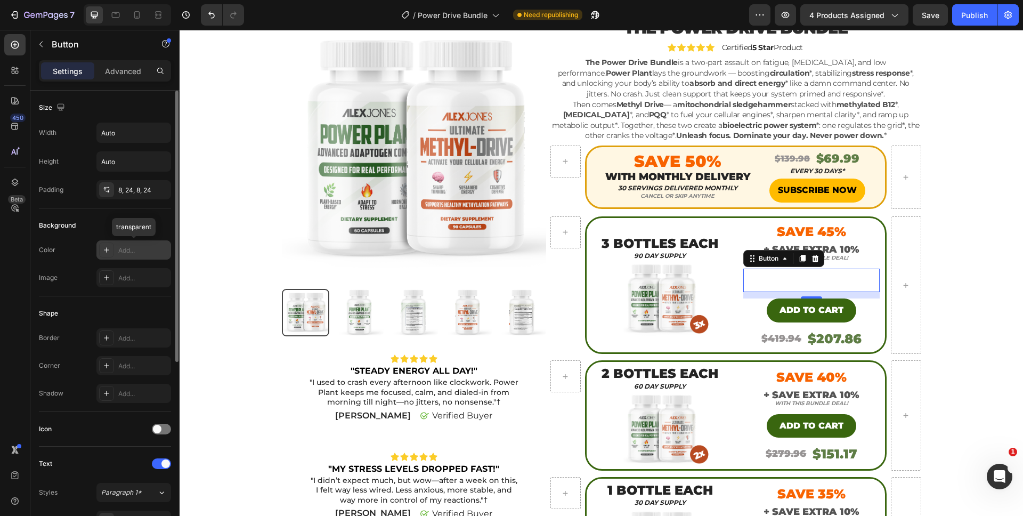
click at [151, 254] on div "Add..." at bounding box center [143, 251] width 50 height 10
type input "121212"
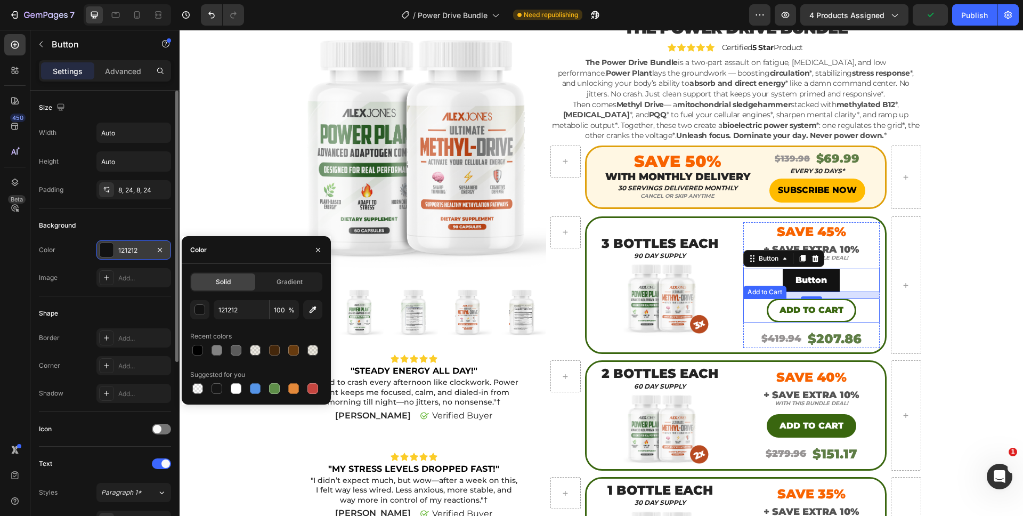
click at [768, 314] on button "Add to cart" at bounding box center [812, 310] width 90 height 24
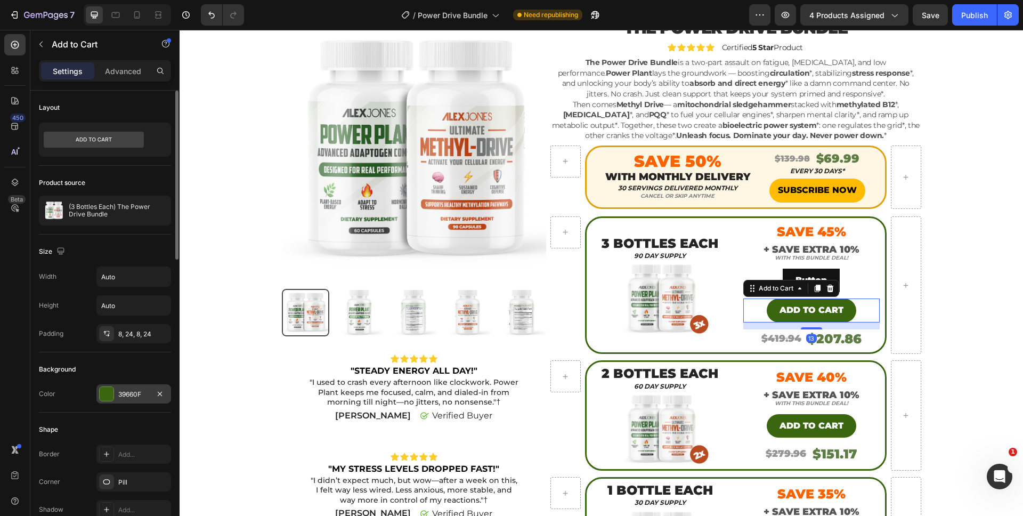
click at [134, 397] on div "39660F" at bounding box center [133, 395] width 31 height 10
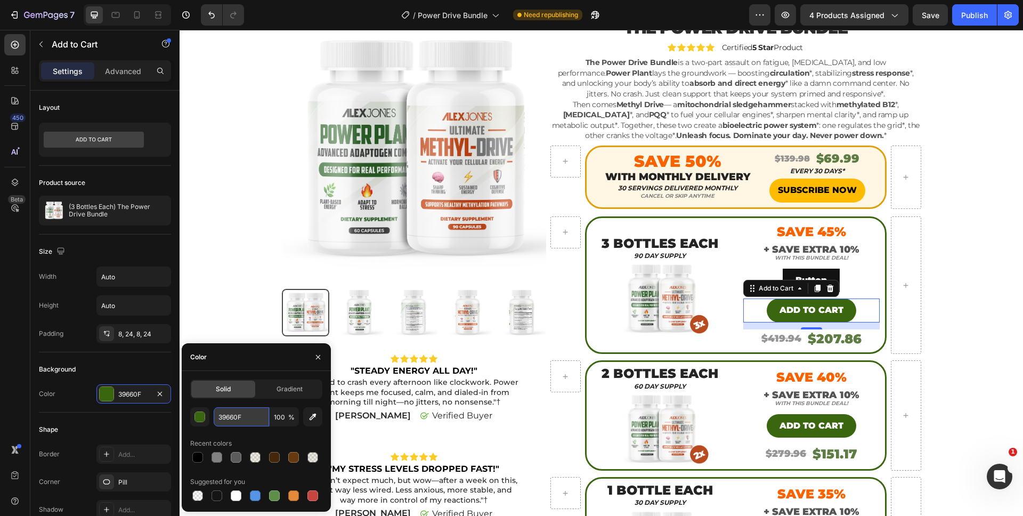
click at [229, 409] on input "39660F" at bounding box center [241, 416] width 55 height 19
click at [826, 273] on button "Button" at bounding box center [811, 281] width 57 height 24
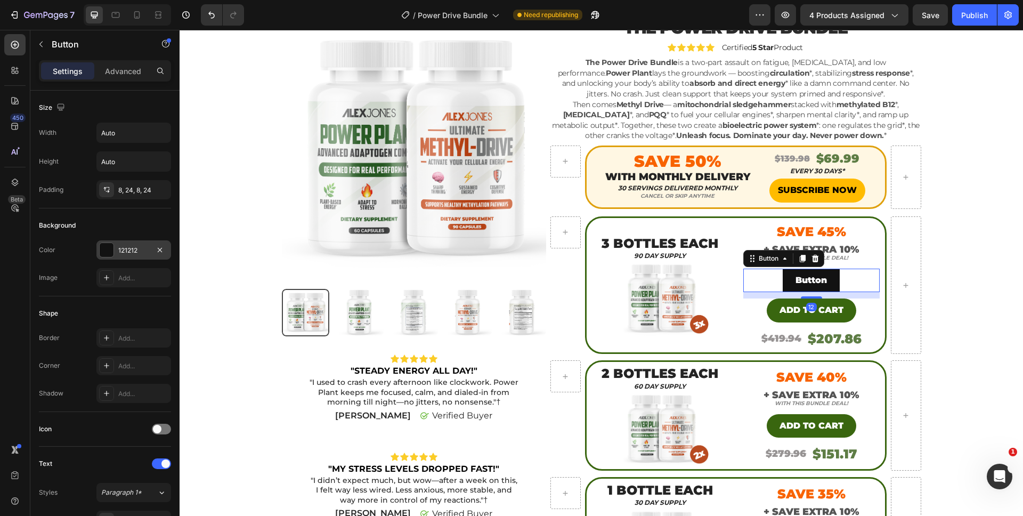
click at [125, 249] on div "121212" at bounding box center [133, 251] width 31 height 10
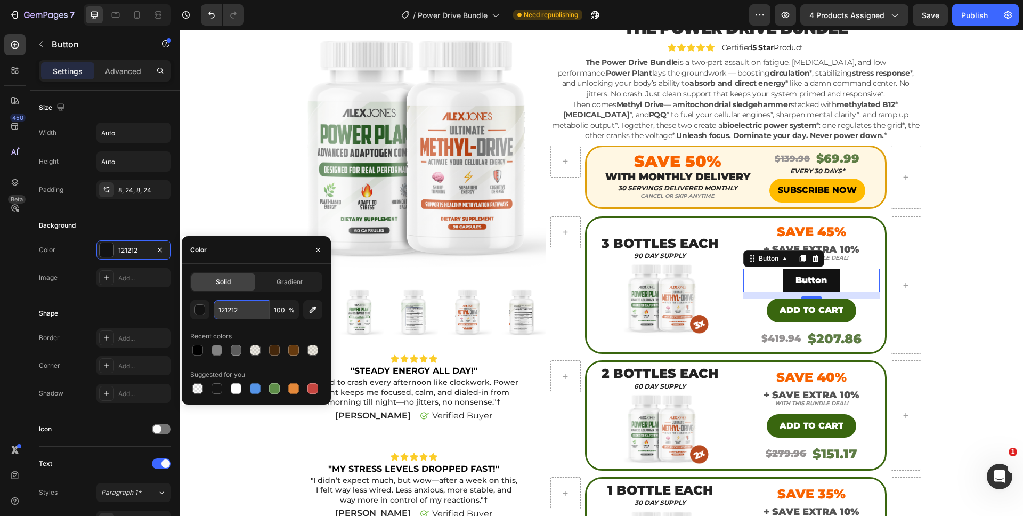
click at [235, 315] on input "121212" at bounding box center [241, 309] width 55 height 19
paste input "39660F"
type input "39660F"
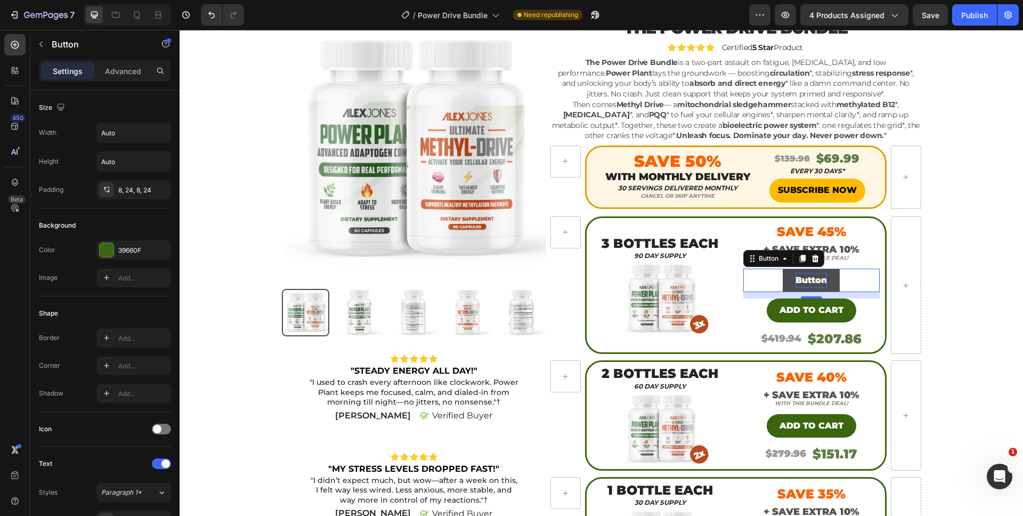
click at [814, 277] on p "Button" at bounding box center [811, 280] width 31 height 15
click at [812, 280] on p "Button" at bounding box center [811, 280] width 31 height 15
click at [790, 269] on button "add" at bounding box center [811, 281] width 43 height 24
click at [788, 269] on button "ADD" at bounding box center [811, 281] width 46 height 24
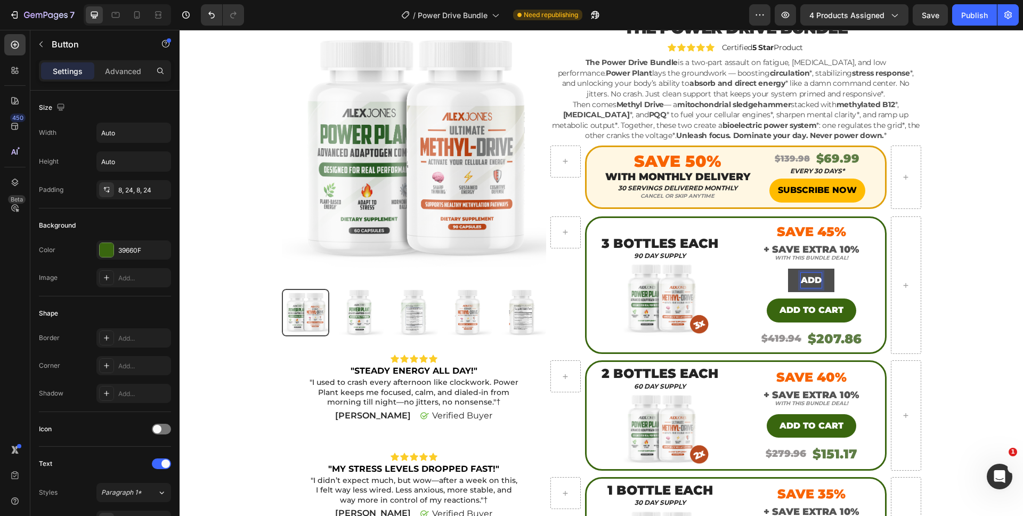
click at [788, 269] on button "ADD" at bounding box center [811, 281] width 46 height 24
click at [988, 299] on div "Product Images Icon Icon Icon Icon Icon Icon List "STEADY ENERGY ALL DAY!" Text…" at bounding box center [602, 359] width 828 height 683
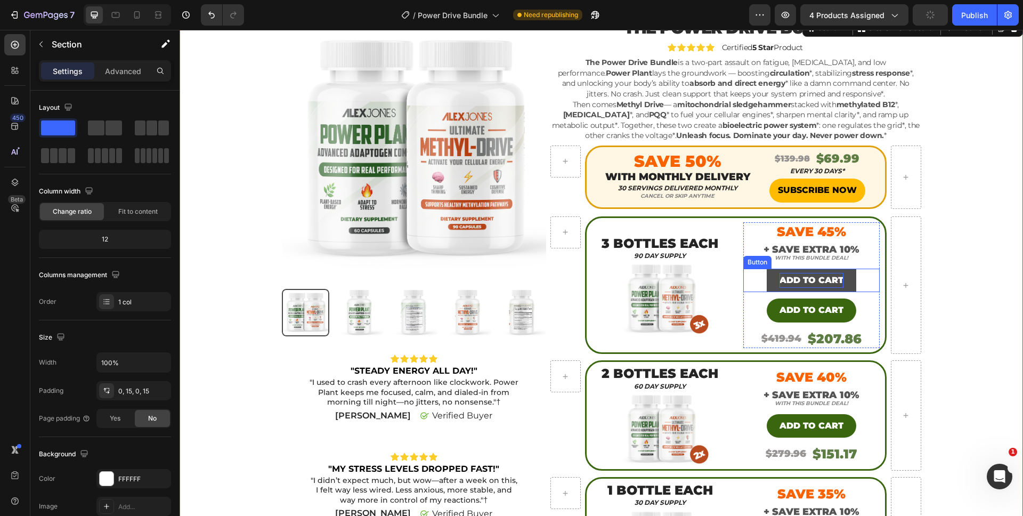
click at [849, 285] on button "ADD TO CART" at bounding box center [812, 281] width 90 height 24
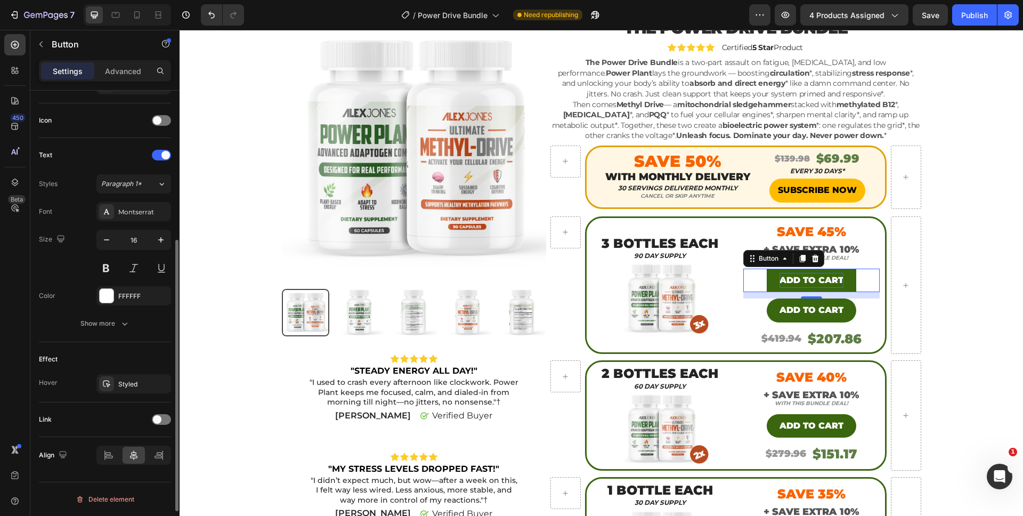
scroll to position [213, 0]
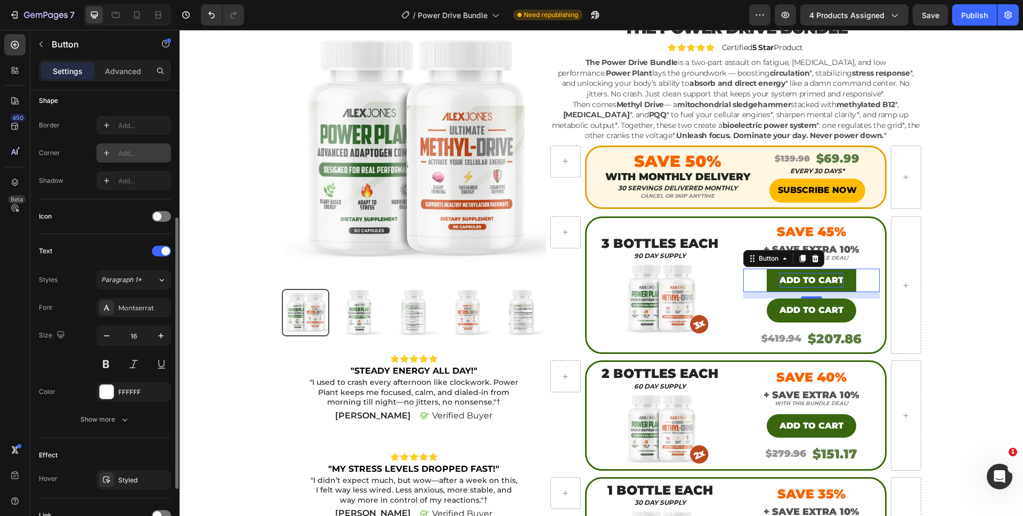
click at [127, 153] on div "Add..." at bounding box center [143, 154] width 50 height 10
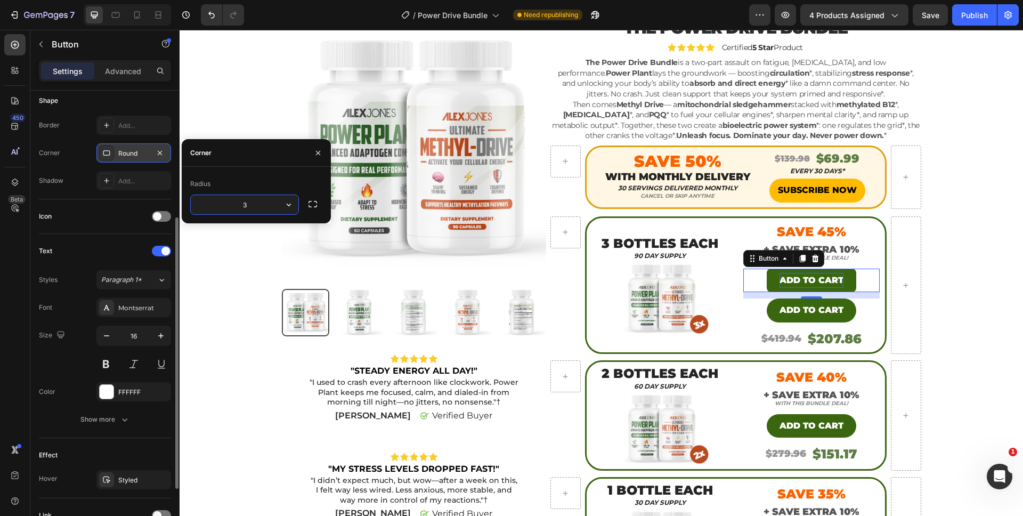
type input "35"
click at [72, 201] on div "Icon" at bounding box center [105, 216] width 132 height 35
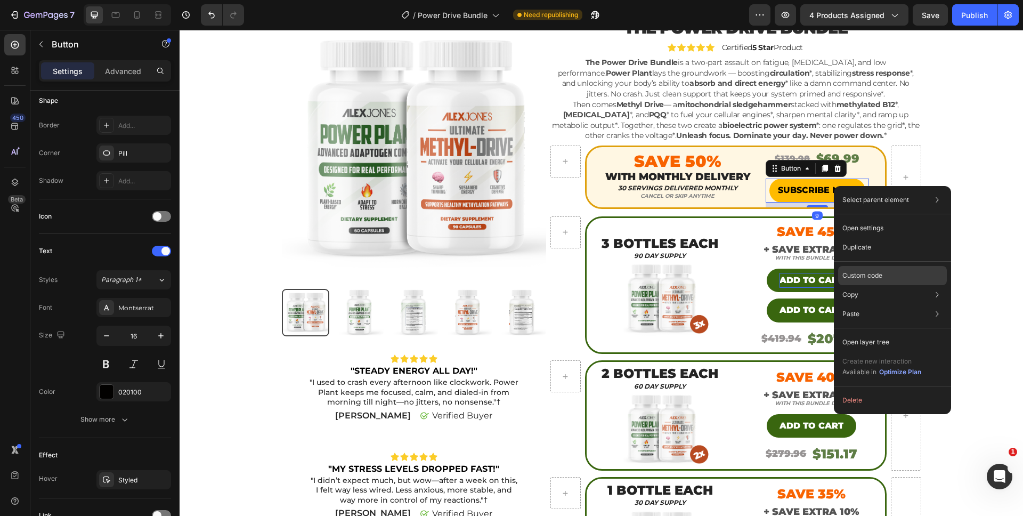
click at [855, 304] on div "Custom code" at bounding box center [892, 313] width 109 height 19
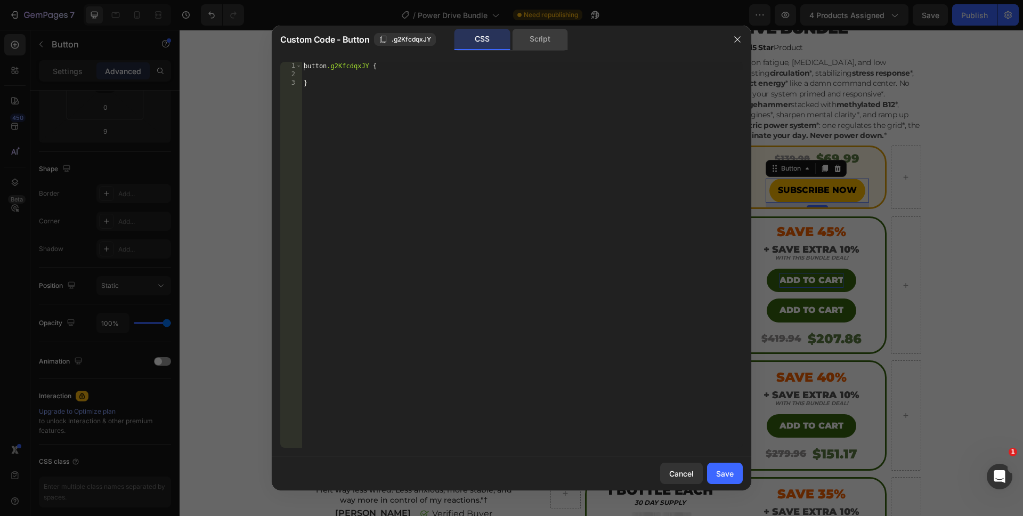
click at [521, 45] on div "Script" at bounding box center [540, 39] width 56 height 21
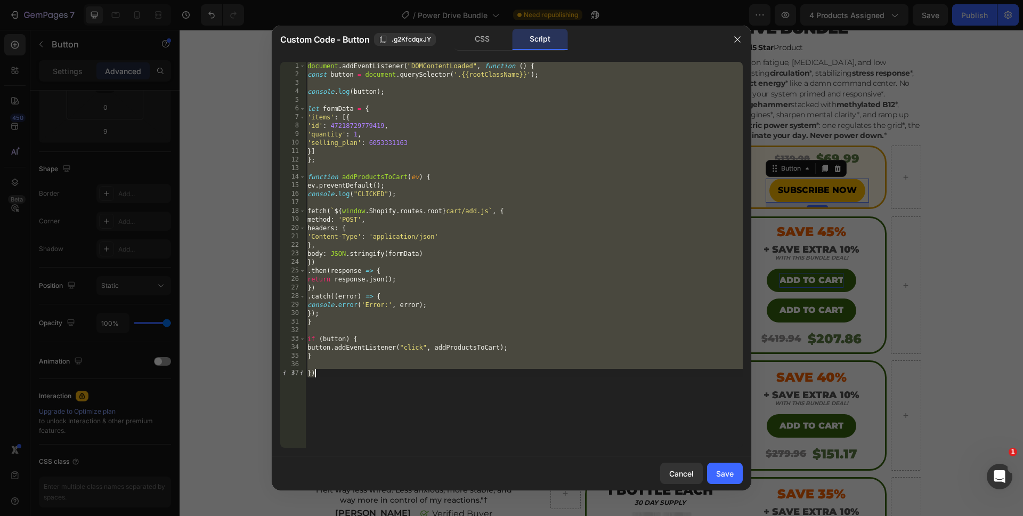
drag, startPoint x: 390, startPoint y: 388, endPoint x: 335, endPoint y: 183, distance: 212.4
click at [330, 199] on div "document . addEventListener ( "DOMContentLoaded" , function ( ) { const button …" at bounding box center [524, 263] width 438 height 403
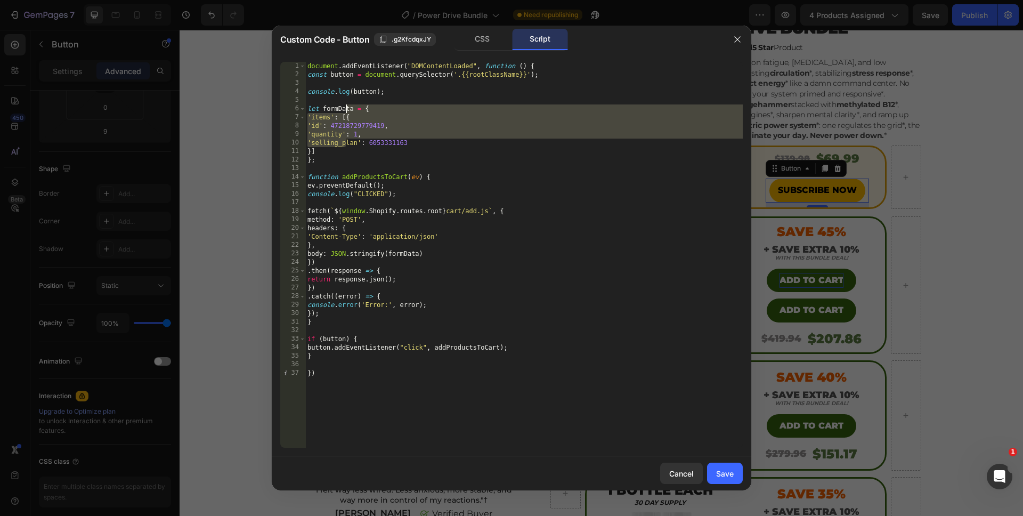
drag, startPoint x: 348, startPoint y: 126, endPoint x: 354, endPoint y: 111, distance: 16.0
click at [352, 110] on div "document . addEventListener ( "DOMContentLoaded" , function ( ) { const button …" at bounding box center [524, 263] width 438 height 403
click at [453, 397] on div "document . addEventListener ( "DOMContentLoaded" , function ( ) { const button …" at bounding box center [524, 263] width 438 height 403
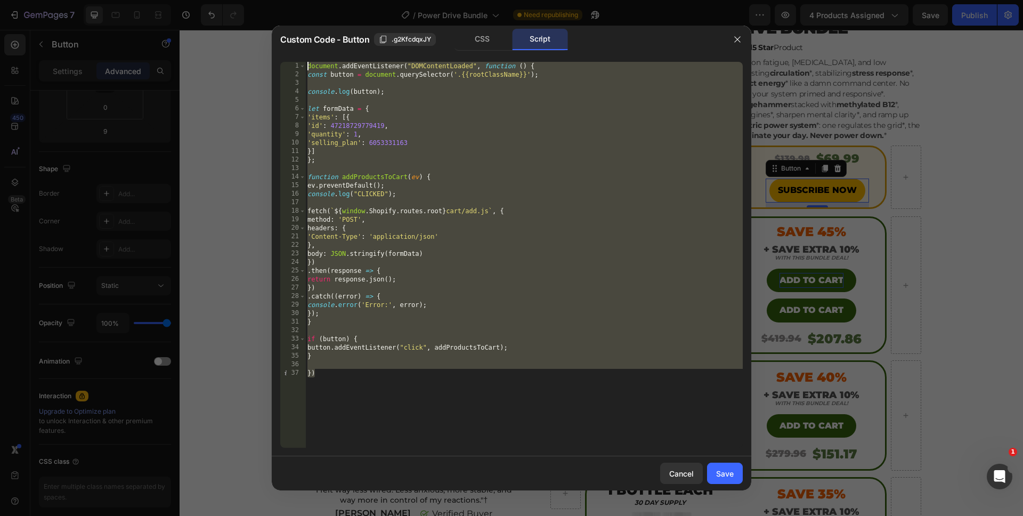
drag, startPoint x: 380, startPoint y: 394, endPoint x: 256, endPoint y: 37, distance: 378.6
click at [256, 37] on div "Custom Code - Button .g2KfcdqxJY CSS Script }) 1 2 3 4 5 6 7 8 9 10 11 12 13 14…" at bounding box center [511, 258] width 1023 height 516
type textarea "document.addEventListener("DOMContentLoaded", function () { const button = docu…"
click at [680, 477] on div "Cancel" at bounding box center [681, 473] width 25 height 11
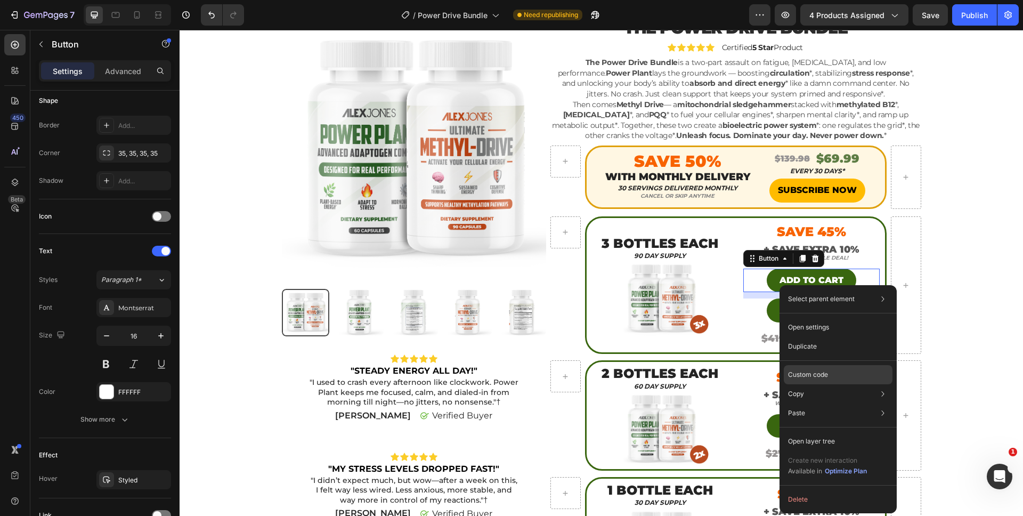
click at [806, 403] on div "Custom code" at bounding box center [838, 412] width 109 height 19
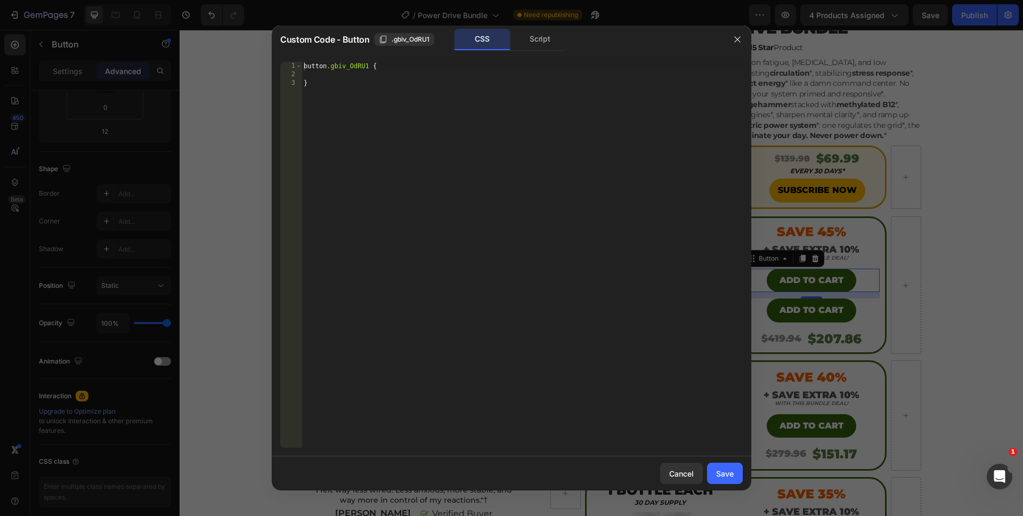
click at [548, 50] on div "CSS Script" at bounding box center [512, 40] width 114 height 22
click at [544, 41] on div "Script" at bounding box center [540, 39] width 56 height 21
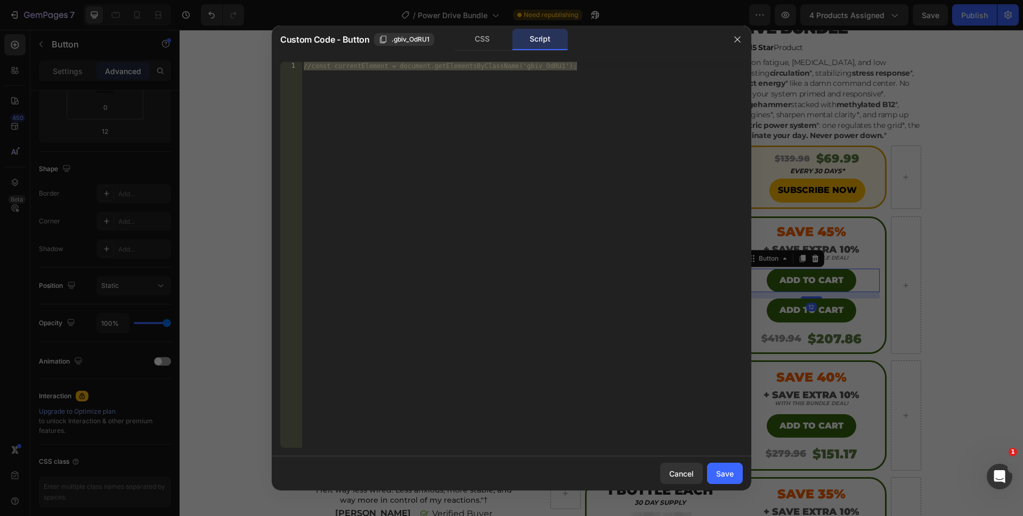
click at [461, 177] on div "//const currentElement = document.getElementsByClassName('gbiv_OdRU1');" at bounding box center [522, 263] width 441 height 403
drag, startPoint x: 473, startPoint y: 188, endPoint x: 254, endPoint y: 18, distance: 277.7
click at [254, 18] on div "Custom Code - Button .gbiv_OdRU1 CSS Script //const currentElement = document.g…" at bounding box center [511, 258] width 1023 height 516
paste textarea "})"
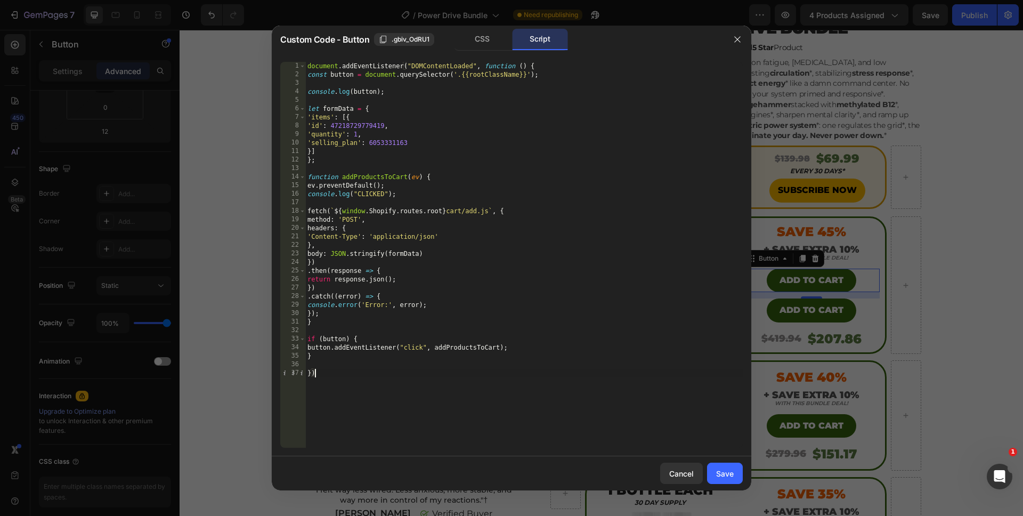
click at [356, 145] on div "document . addEventListener ( "DOMContentLoaded" , function ( ) { const button …" at bounding box center [524, 263] width 438 height 403
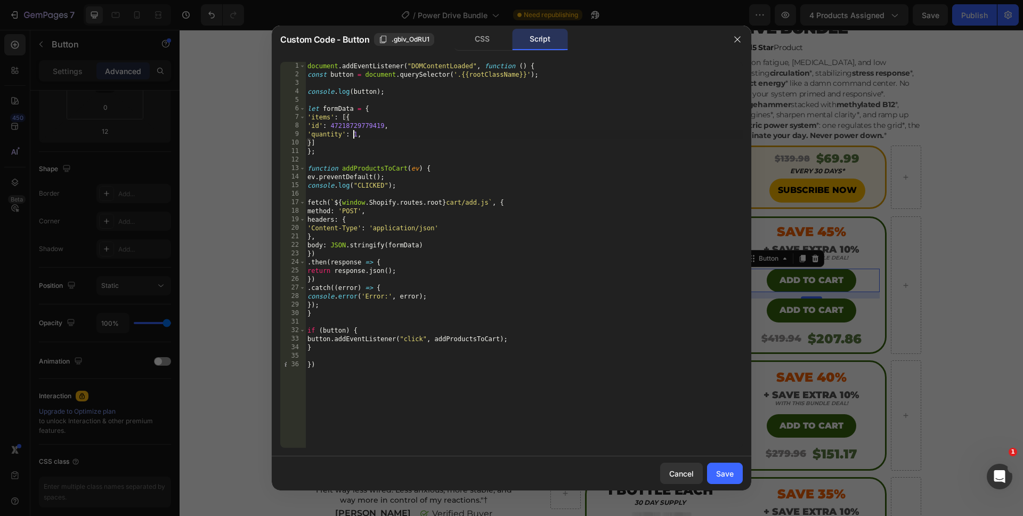
click at [354, 135] on div "document . addEventListener ( "DOMContentLoaded" , function ( ) { const button …" at bounding box center [524, 263] width 438 height 403
click at [584, 430] on div "document . addEventListener ( "DOMContentLoaded" , function ( ) { const button …" at bounding box center [524, 263] width 438 height 403
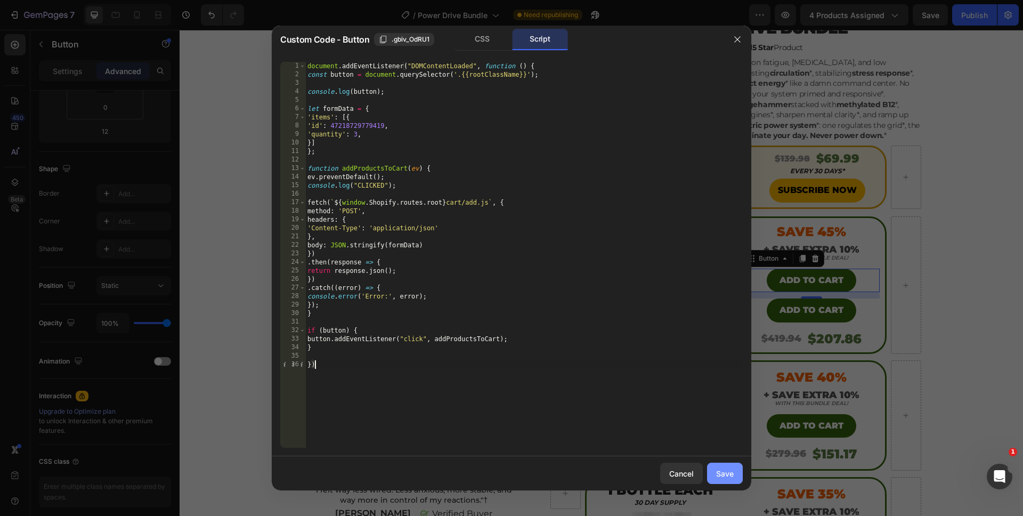
type textarea "})"
click at [722, 469] on div "Save" at bounding box center [725, 473] width 18 height 11
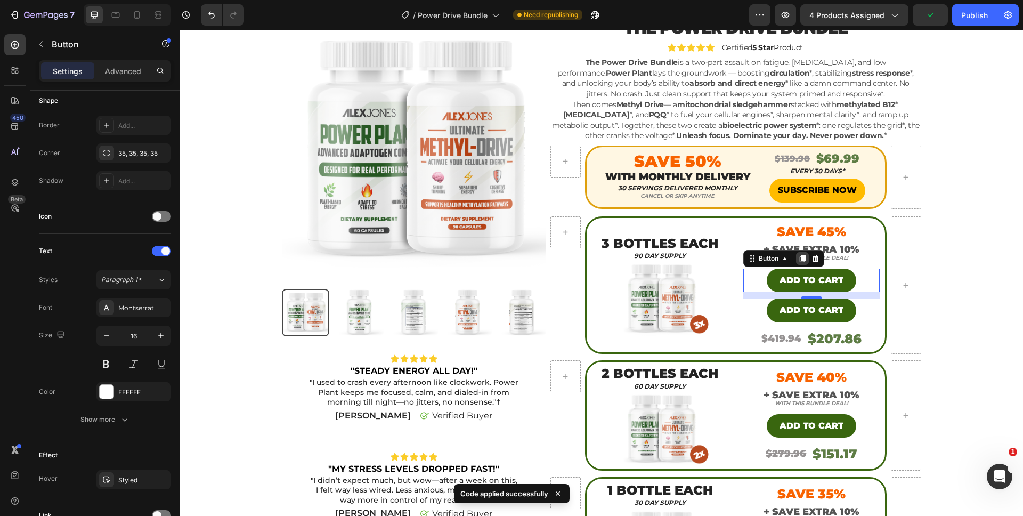
click at [798, 262] on icon at bounding box center [802, 258] width 9 height 9
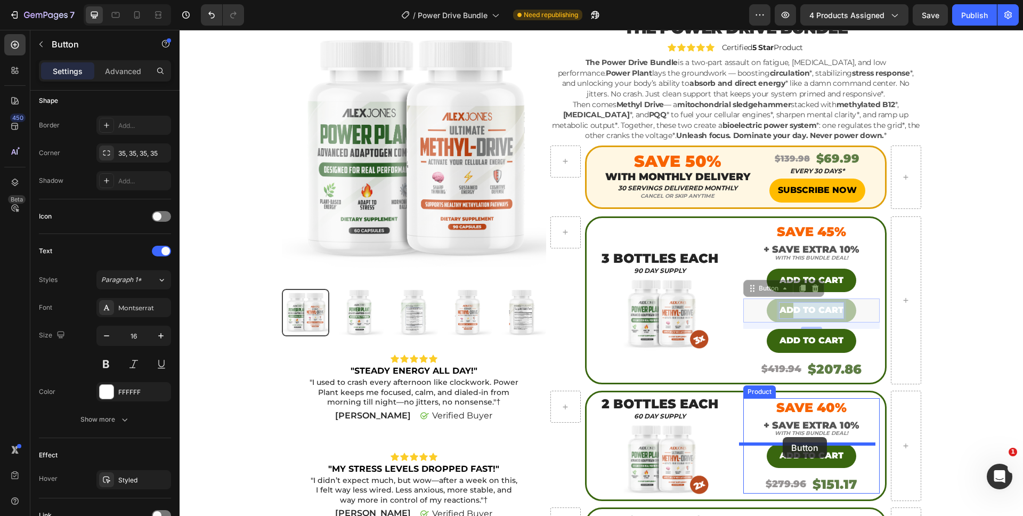
drag, startPoint x: 792, startPoint y: 306, endPoint x: 783, endPoint y: 438, distance: 131.9
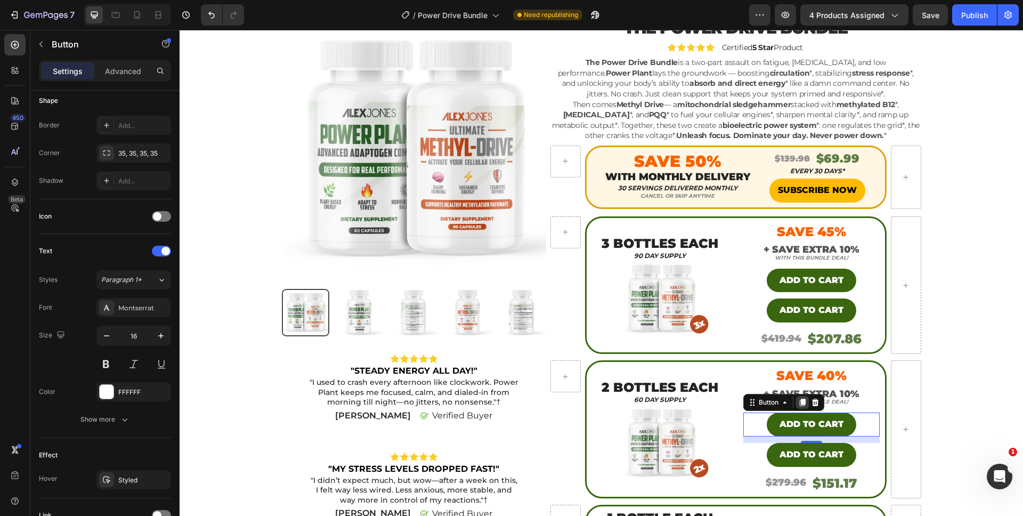
click at [800, 403] on icon at bounding box center [803, 402] width 6 height 7
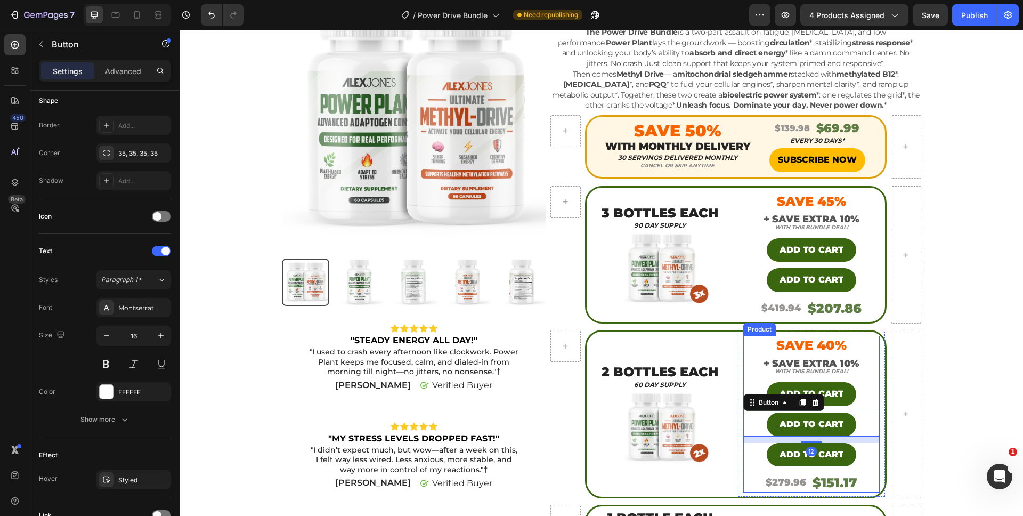
scroll to position [192, 0]
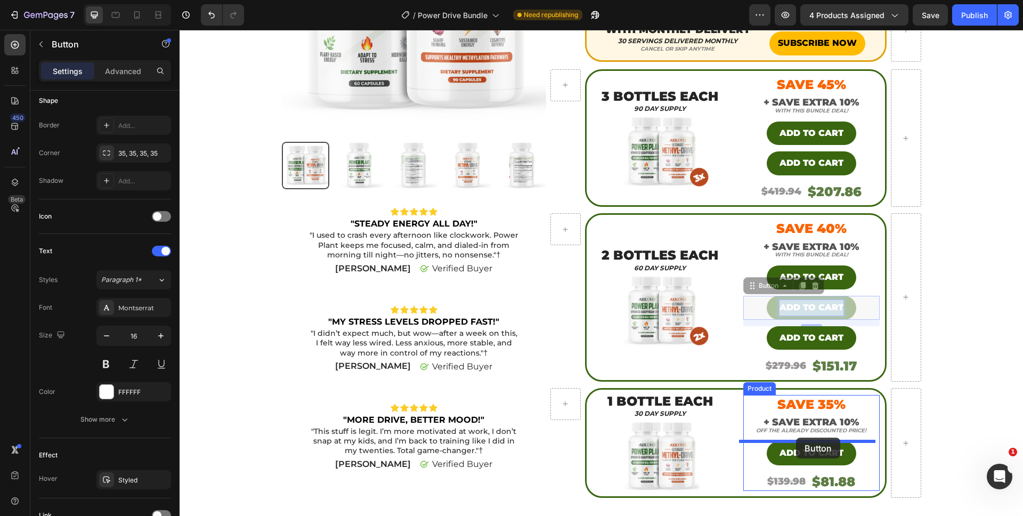
drag, startPoint x: 793, startPoint y: 308, endPoint x: 796, endPoint y: 438, distance: 130.1
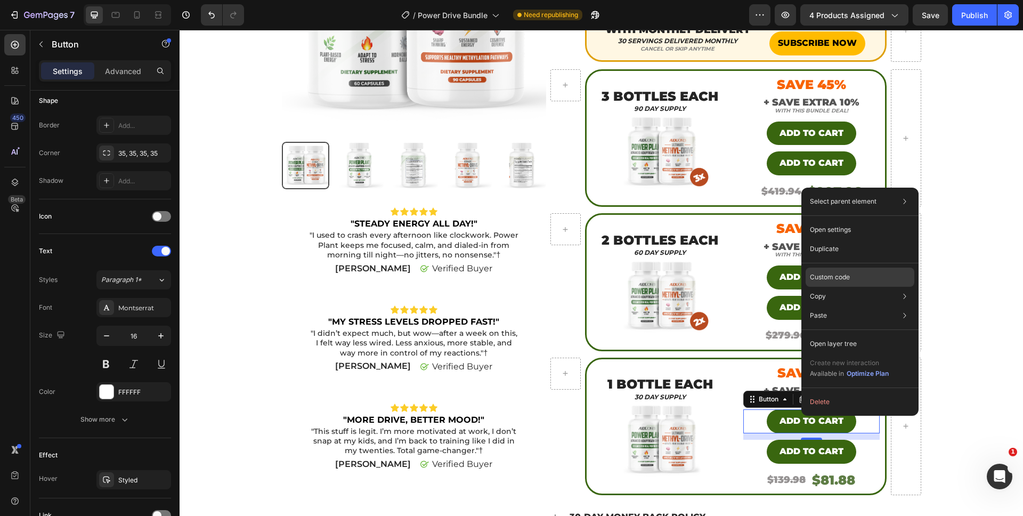
click at [838, 281] on p "Custom code" at bounding box center [830, 277] width 40 height 10
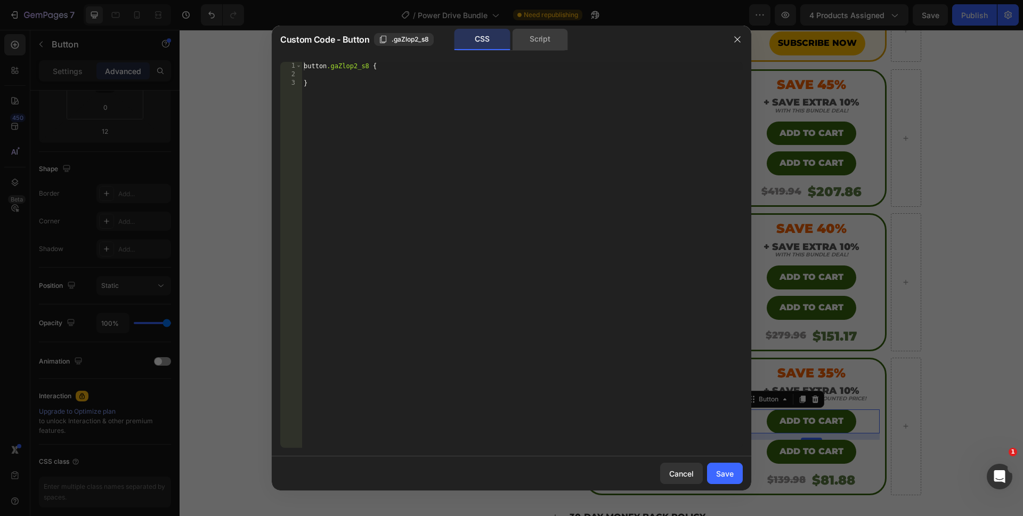
click at [533, 40] on div "Script" at bounding box center [540, 39] width 56 height 21
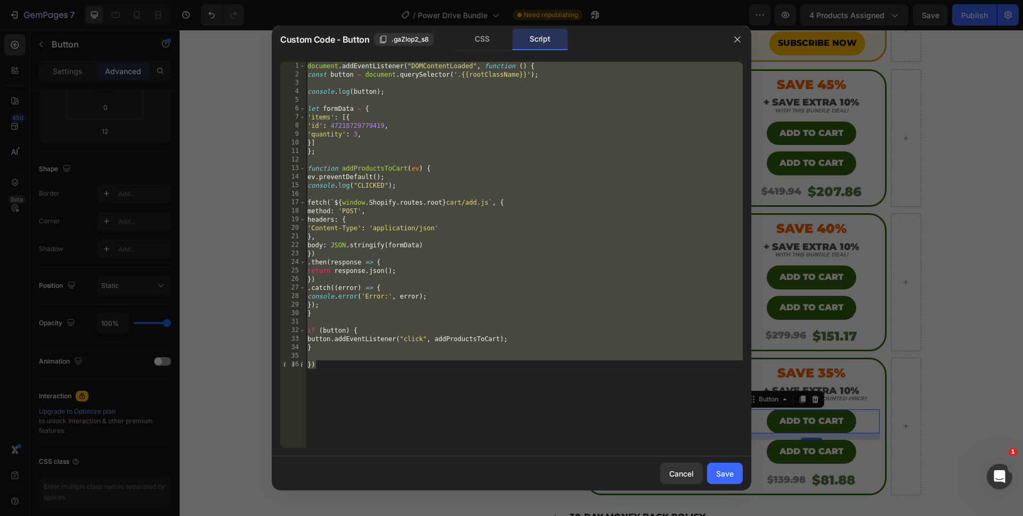
click at [354, 135] on div "document . addEventListener ( "DOMContentLoaded" , function ( ) { const button …" at bounding box center [524, 263] width 438 height 403
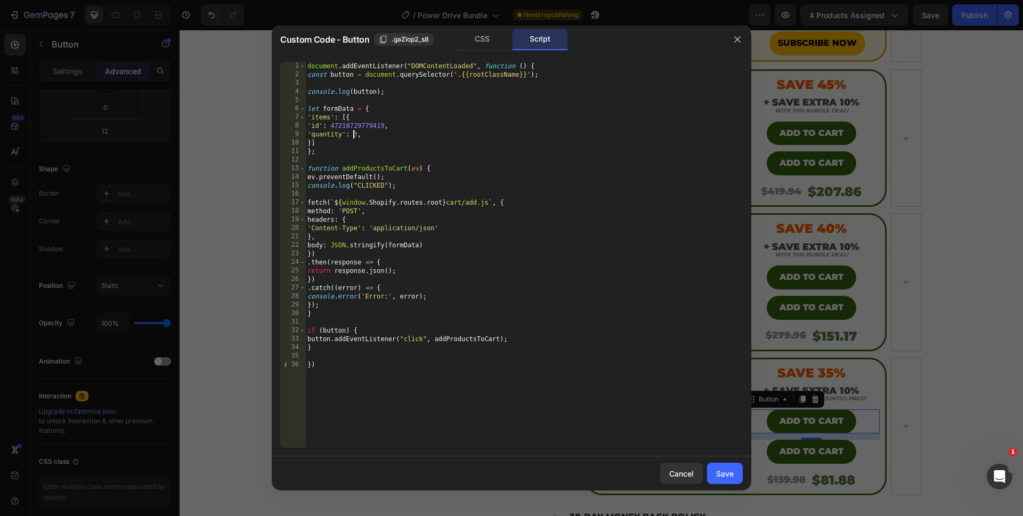
click at [354, 135] on div "document . addEventListener ( "DOMContentLoaded" , function ( ) { const button …" at bounding box center [524, 263] width 438 height 403
type textarea "'quantity': 1,"
click at [727, 468] on div "Save" at bounding box center [725, 473] width 18 height 11
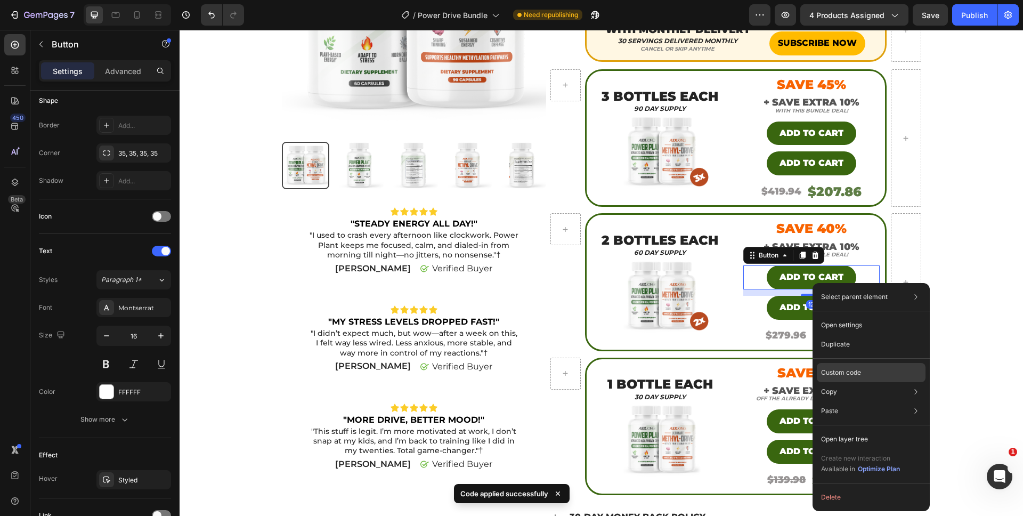
click at [833, 401] on div "Custom code" at bounding box center [871, 410] width 109 height 19
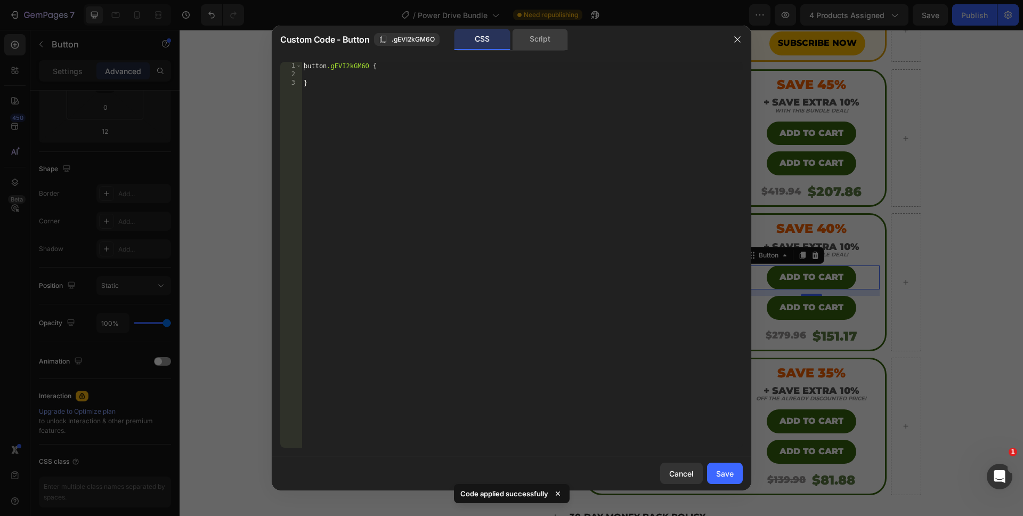
click at [542, 36] on div "Script" at bounding box center [540, 39] width 56 height 21
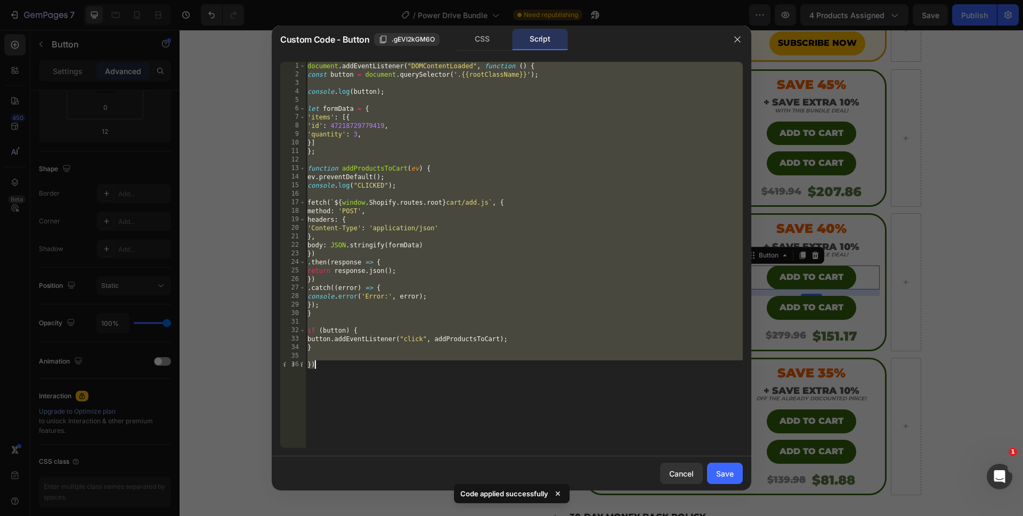
click at [354, 134] on div "document . addEventListener ( "DOMContentLoaded" , function ( ) { const button …" at bounding box center [524, 263] width 438 height 403
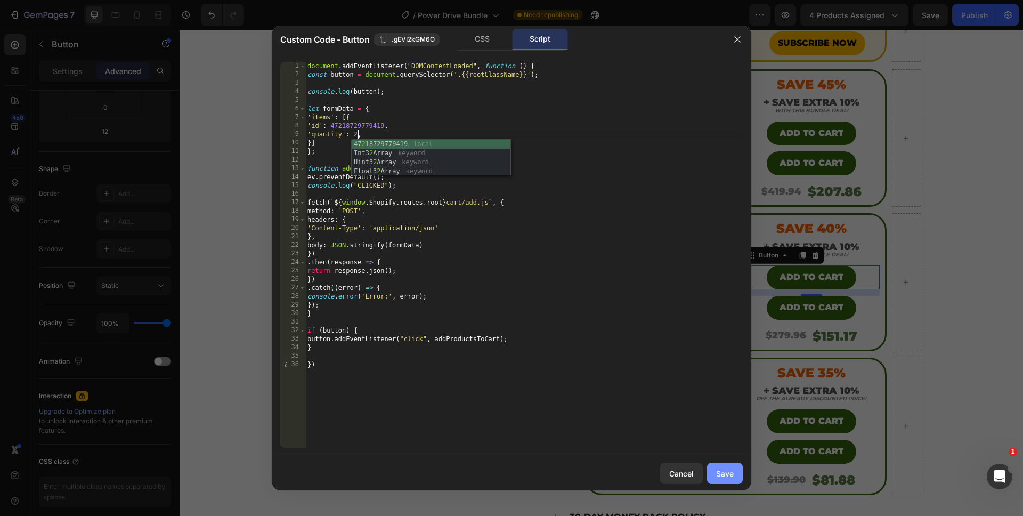
type textarea "'quantity': 2,"
click at [722, 472] on div "Save" at bounding box center [725, 473] width 18 height 11
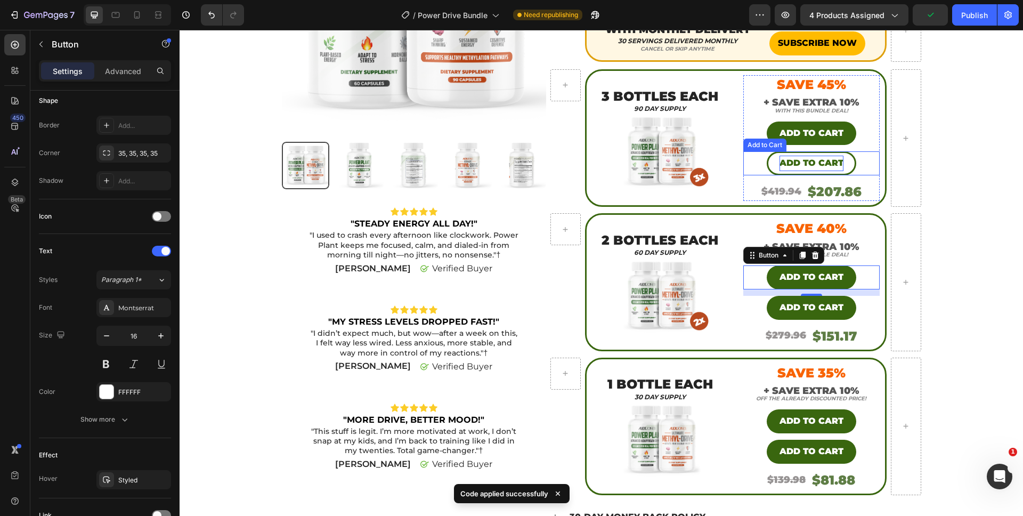
click at [822, 162] on div "Add to cart" at bounding box center [812, 163] width 64 height 15
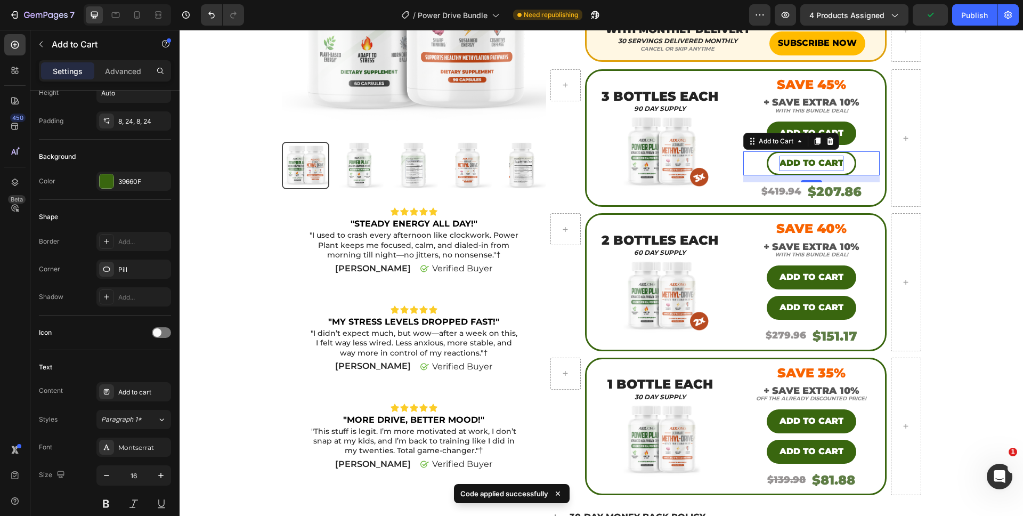
scroll to position [0, 0]
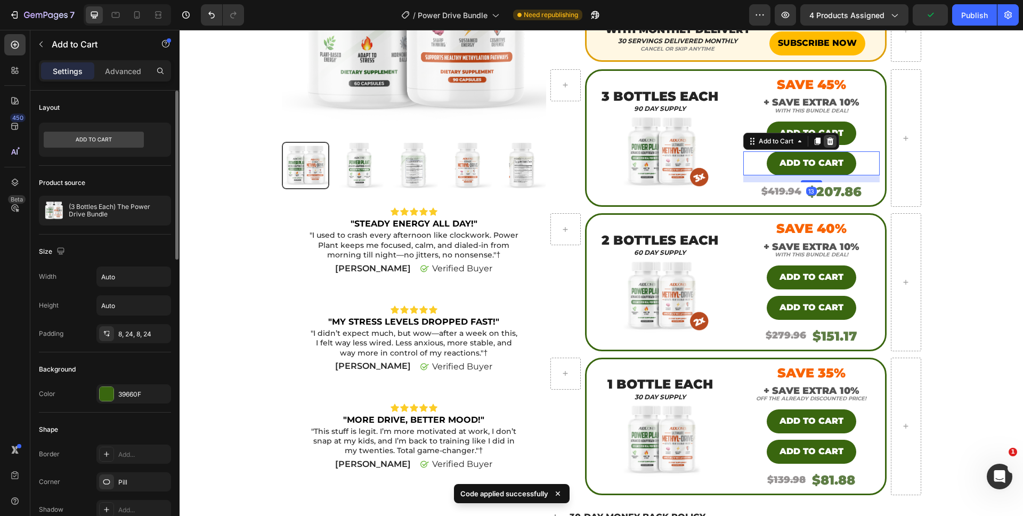
click at [826, 139] on icon at bounding box center [830, 141] width 9 height 9
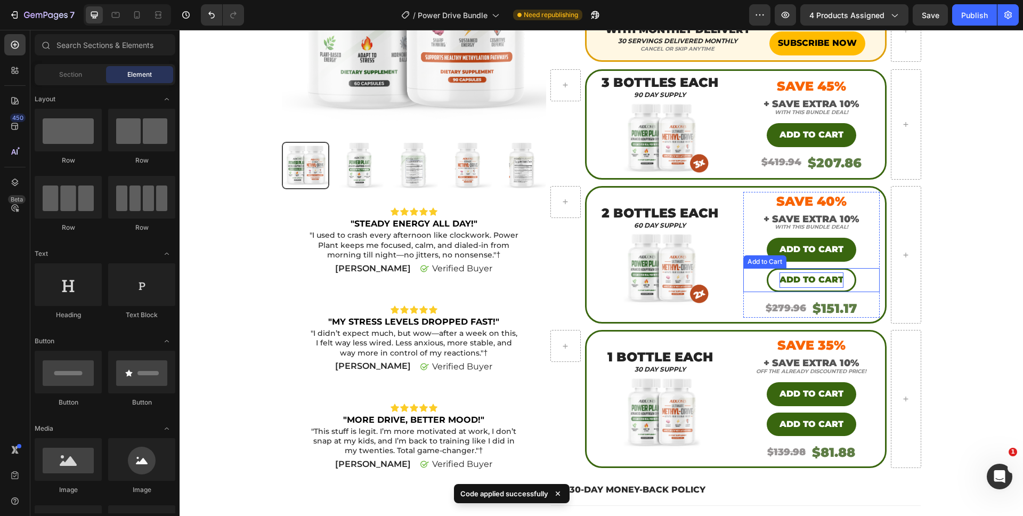
click at [801, 277] on div "Add to cart" at bounding box center [812, 279] width 64 height 15
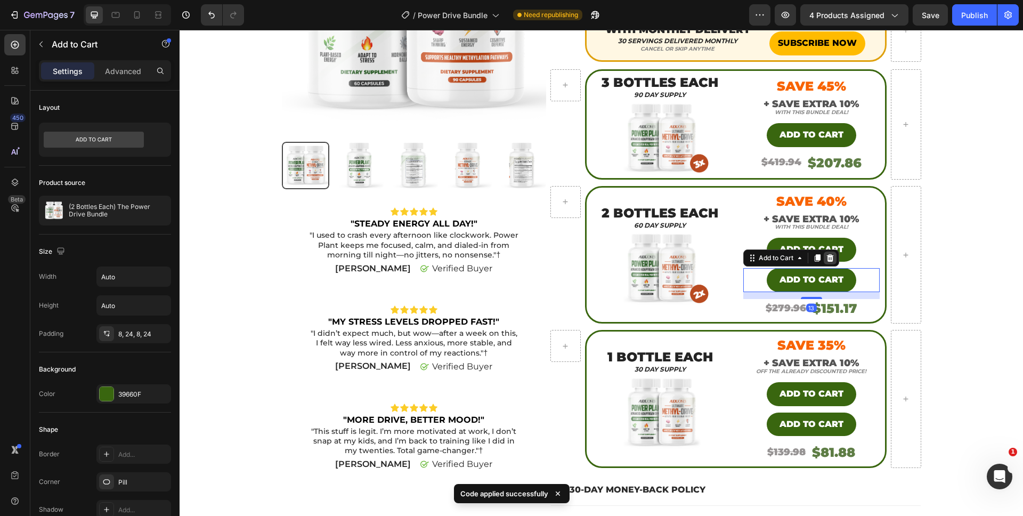
click at [828, 255] on icon at bounding box center [830, 257] width 7 height 7
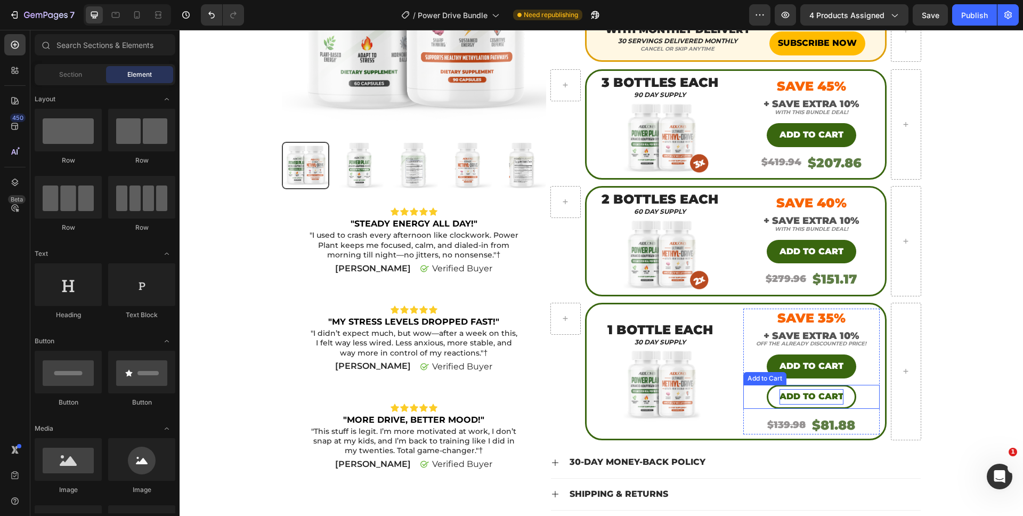
click at [806, 392] on div "Add to cart" at bounding box center [812, 396] width 64 height 15
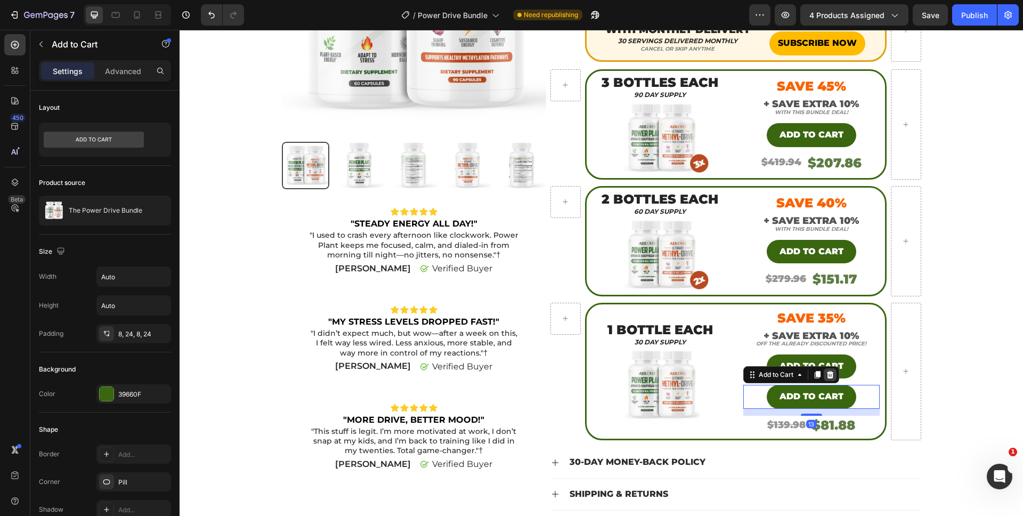
click at [829, 370] on div at bounding box center [830, 374] width 13 height 13
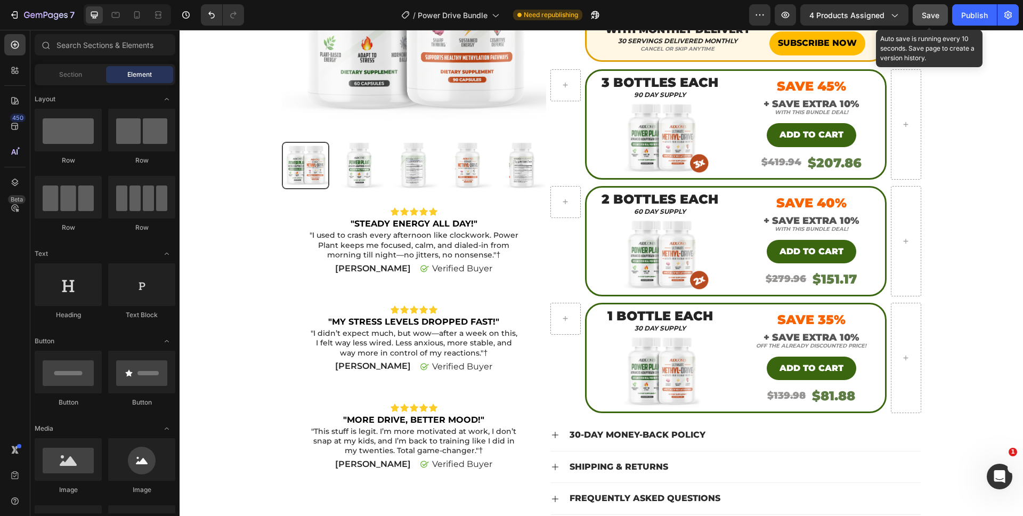
click at [932, 22] on button "Save" at bounding box center [930, 14] width 35 height 21
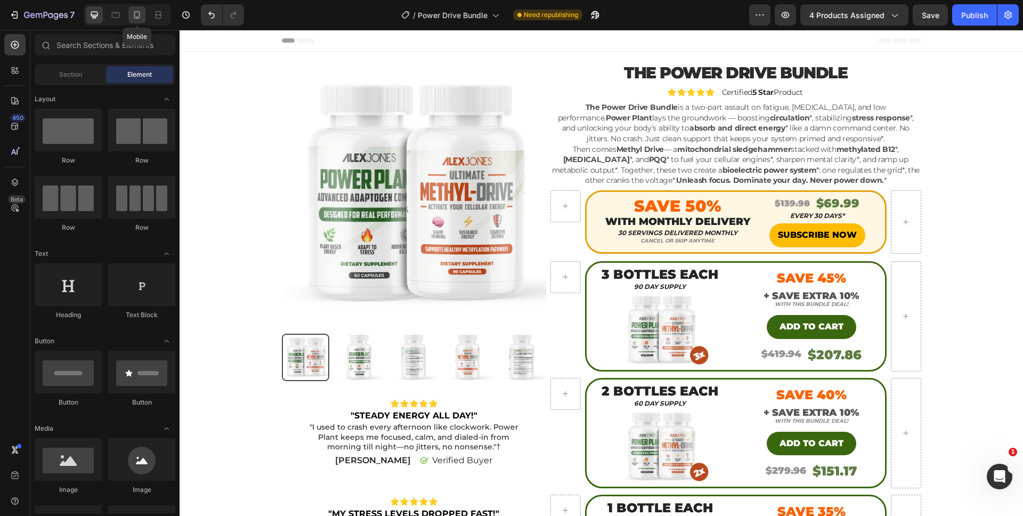
click at [142, 19] on div at bounding box center [136, 14] width 17 height 17
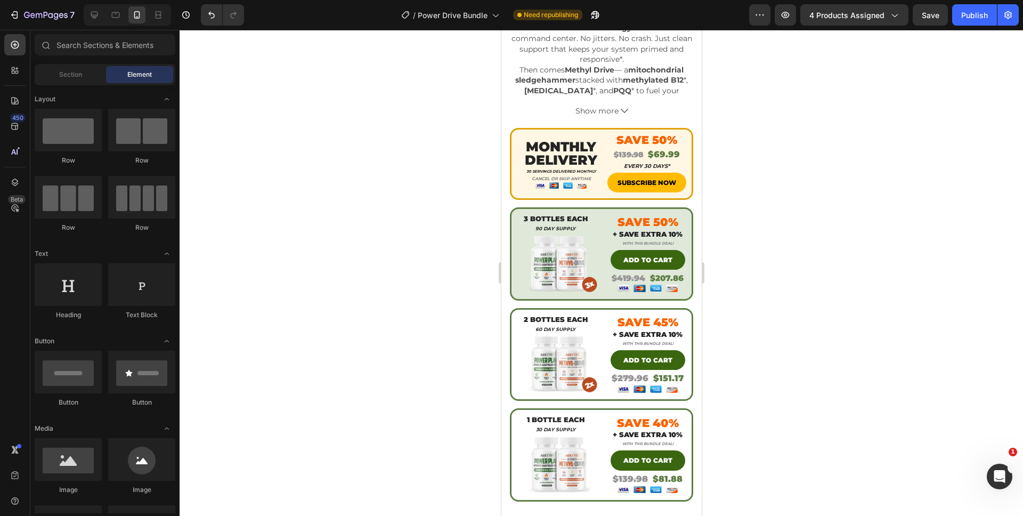
scroll to position [369, 0]
click at [663, 176] on p "SUBSCRIBE NOW" at bounding box center [646, 182] width 59 height 12
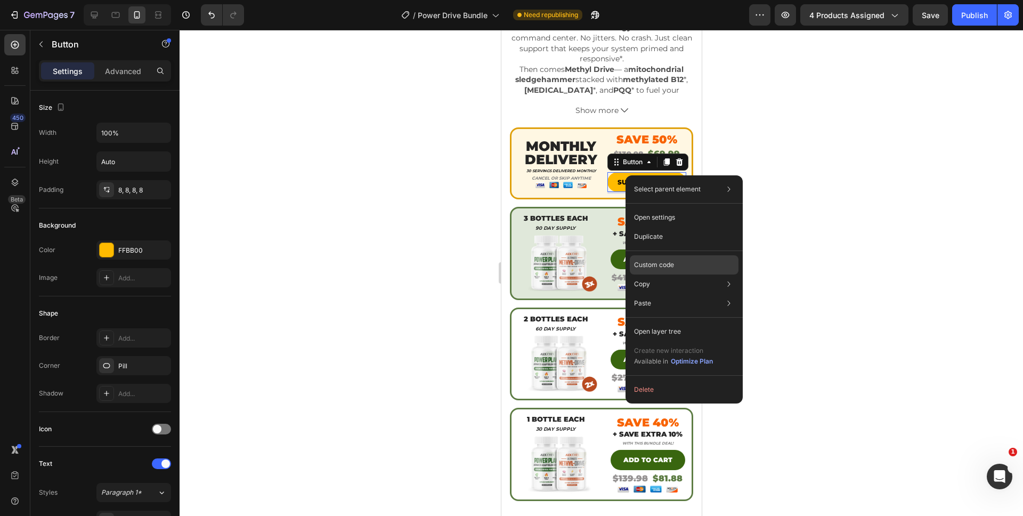
click at [659, 260] on p "Custom code" at bounding box center [654, 265] width 40 height 10
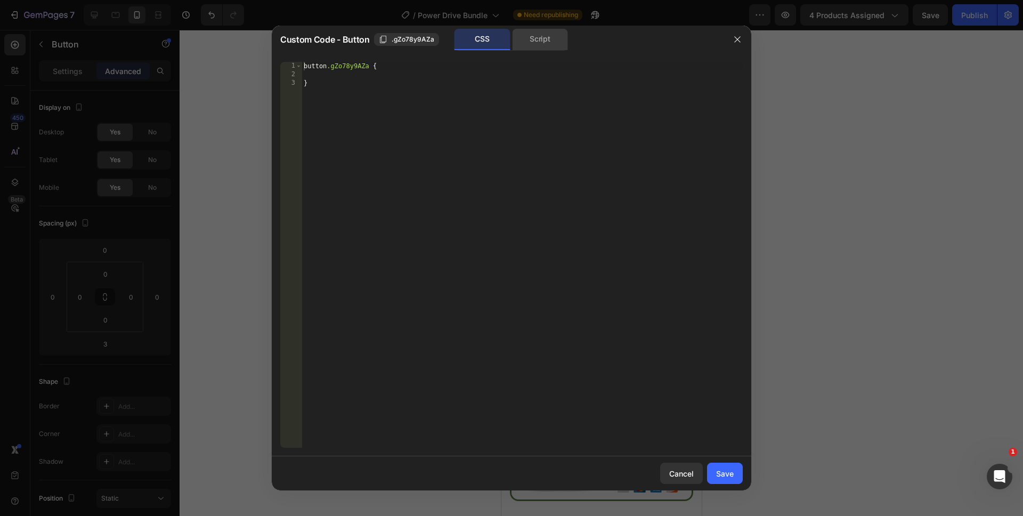
click at [537, 40] on div "Script" at bounding box center [540, 39] width 56 height 21
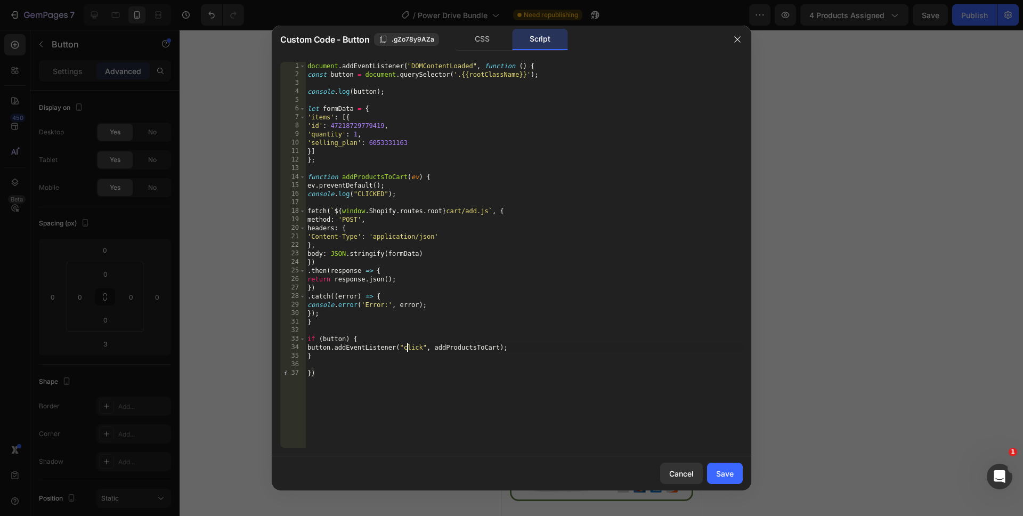
drag, startPoint x: 407, startPoint y: 350, endPoint x: 406, endPoint y: 355, distance: 5.6
click at [407, 350] on div "document . addEventListener ( "DOMContentLoaded" , function ( ) { const button …" at bounding box center [524, 263] width 438 height 403
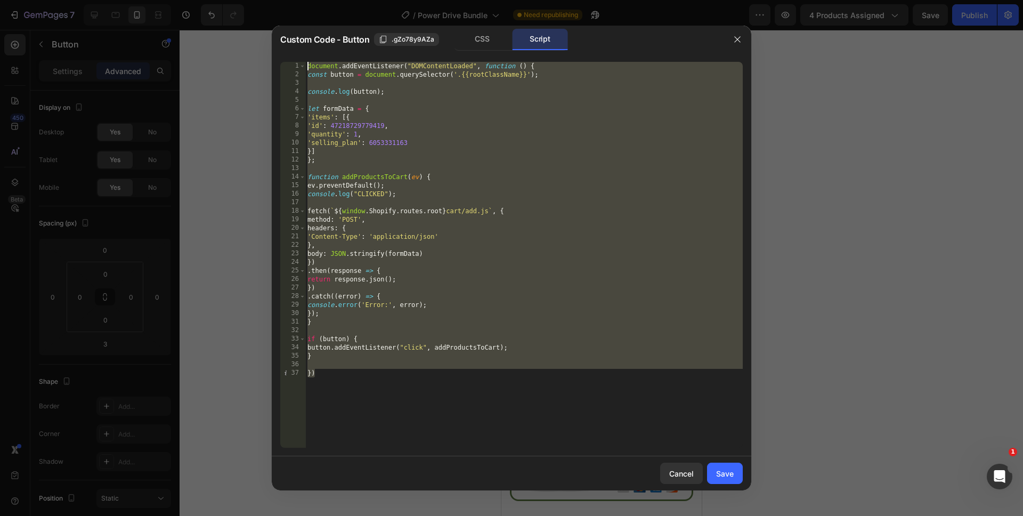
drag, startPoint x: 392, startPoint y: 382, endPoint x: 335, endPoint y: 46, distance: 340.6
click at [335, 46] on div "Custom Code - Button .gZo78y9AZa CSS Script button.addEventListener("click", ad…" at bounding box center [512, 258] width 480 height 465
type textarea "document.addEventListener("DOMContentLoaded", function () { const button = docu…"
click at [678, 468] on div "Cancel" at bounding box center [681, 473] width 25 height 11
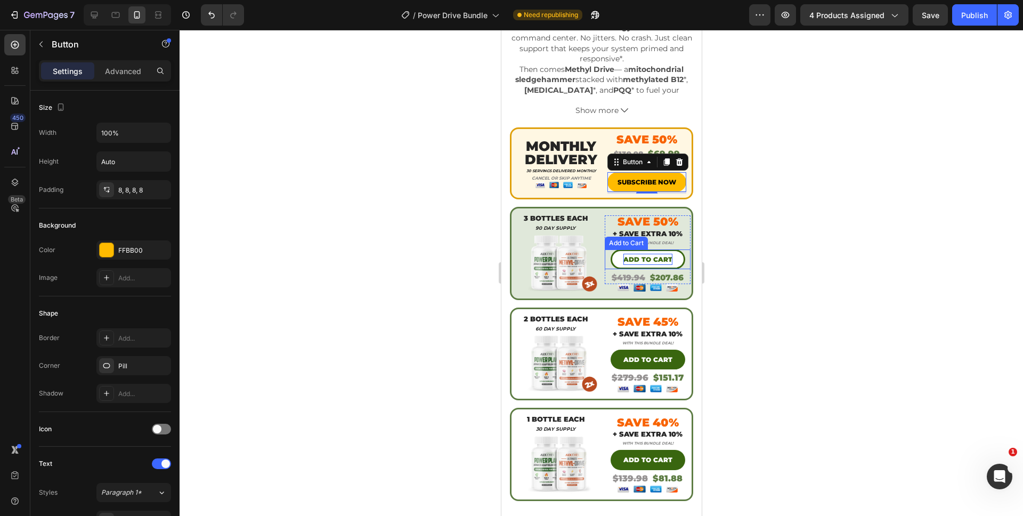
click at [626, 254] on div "Add to cart" at bounding box center [647, 260] width 49 height 12
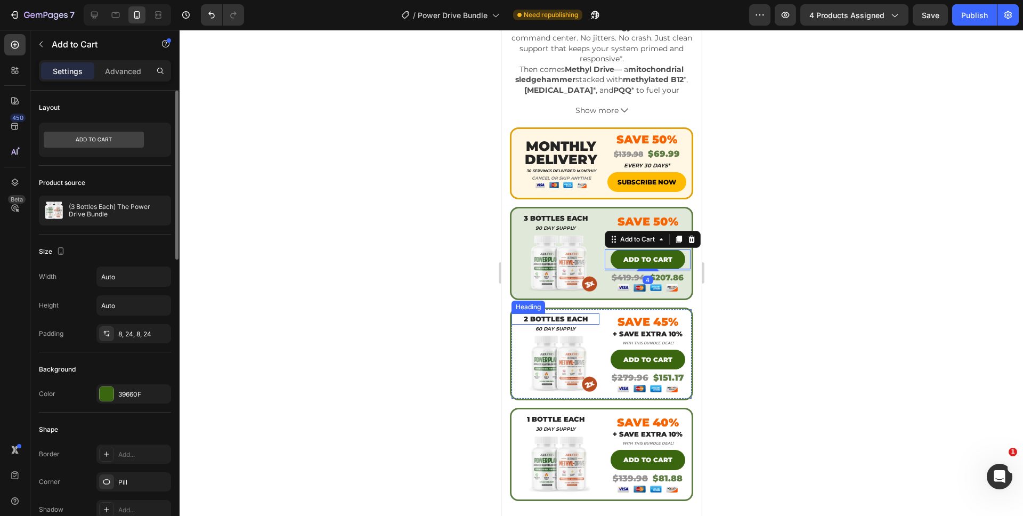
scroll to position [2, 0]
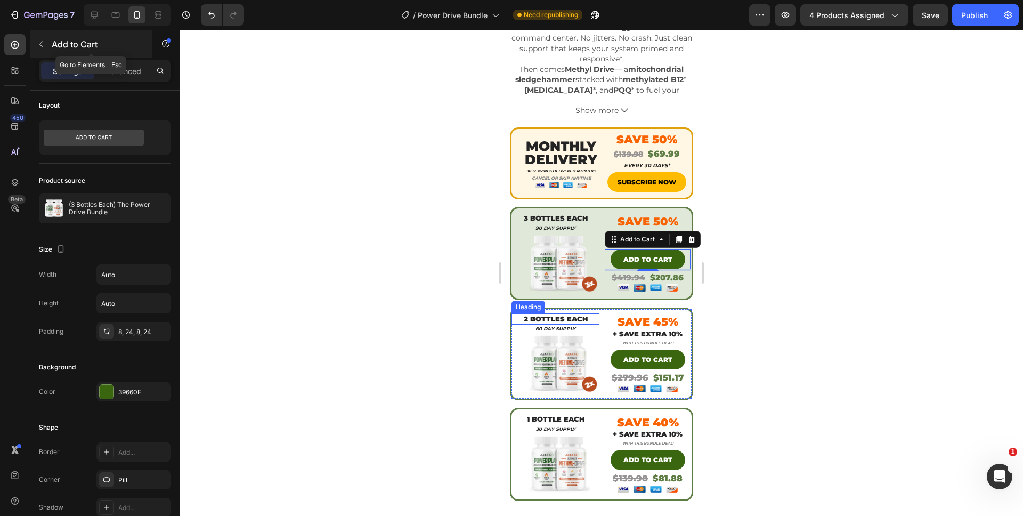
click at [45, 49] on button "button" at bounding box center [41, 44] width 17 height 17
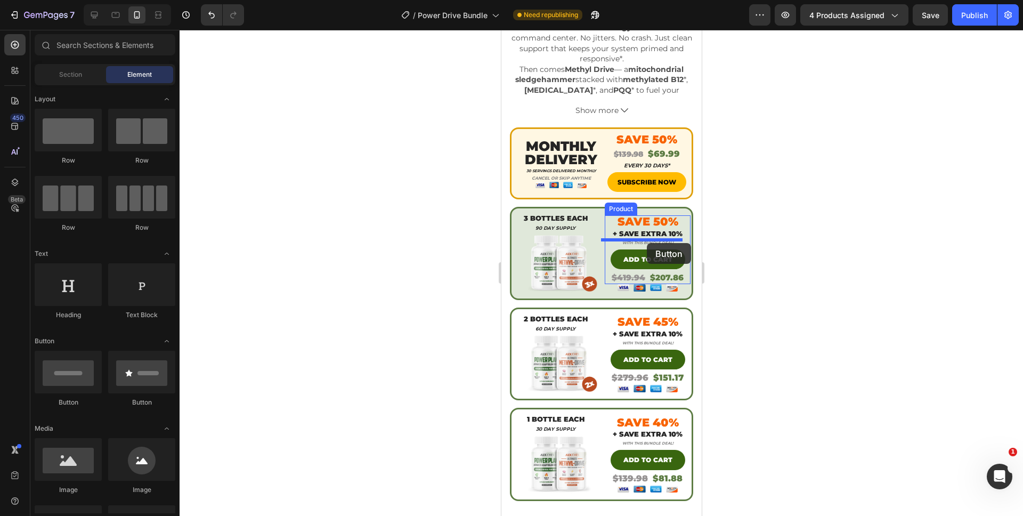
drag, startPoint x: 580, startPoint y: 418, endPoint x: 646, endPoint y: 241, distance: 188.4
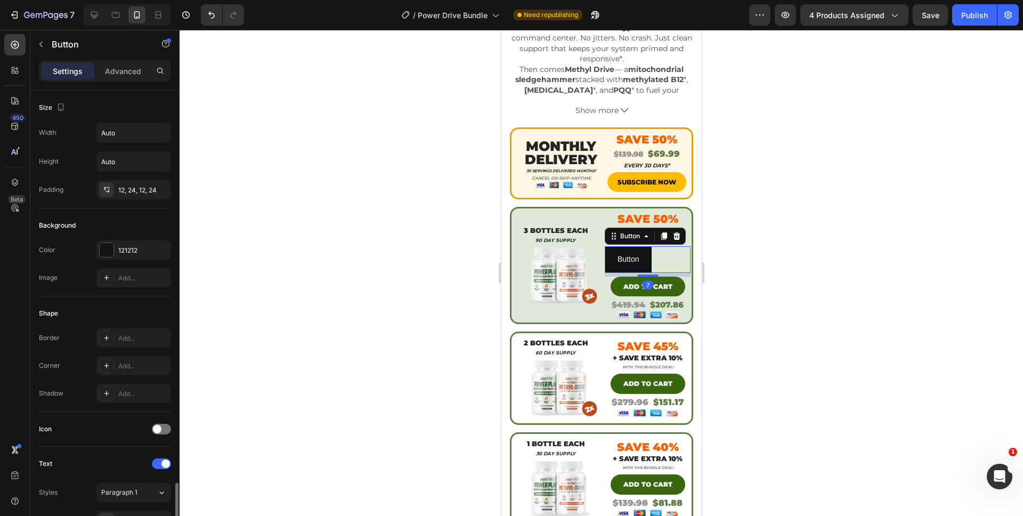
scroll to position [309, 0]
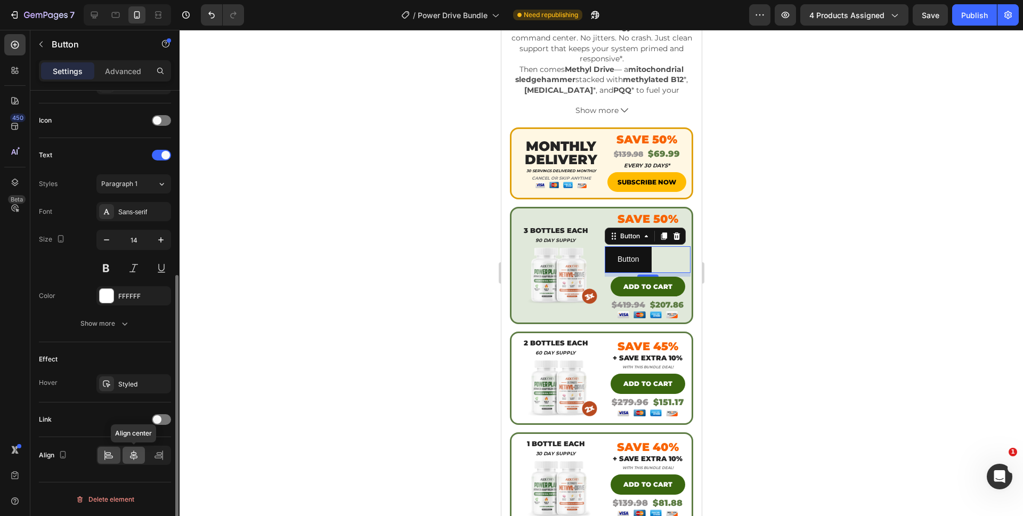
click at [126, 460] on div at bounding box center [134, 455] width 23 height 17
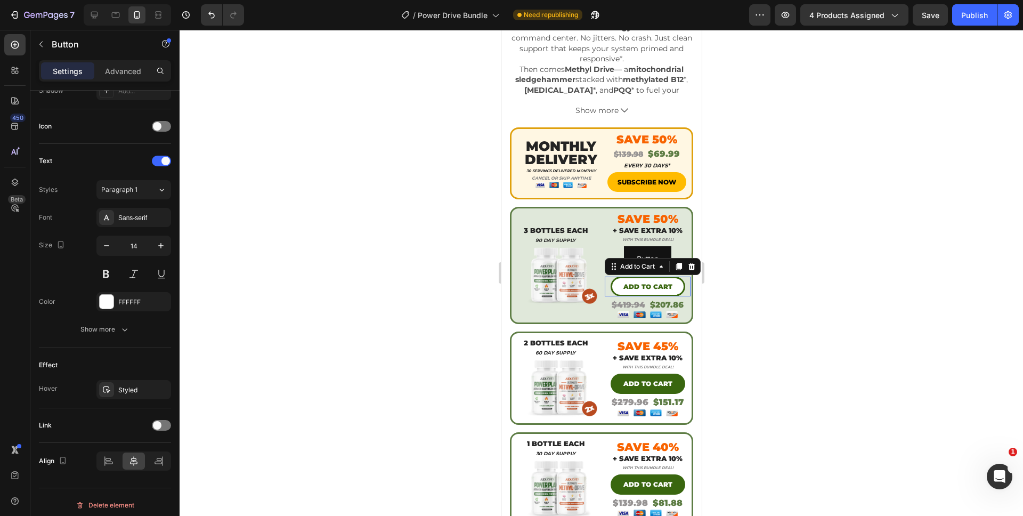
click at [610, 282] on button "Add to cart" at bounding box center [647, 287] width 75 height 20
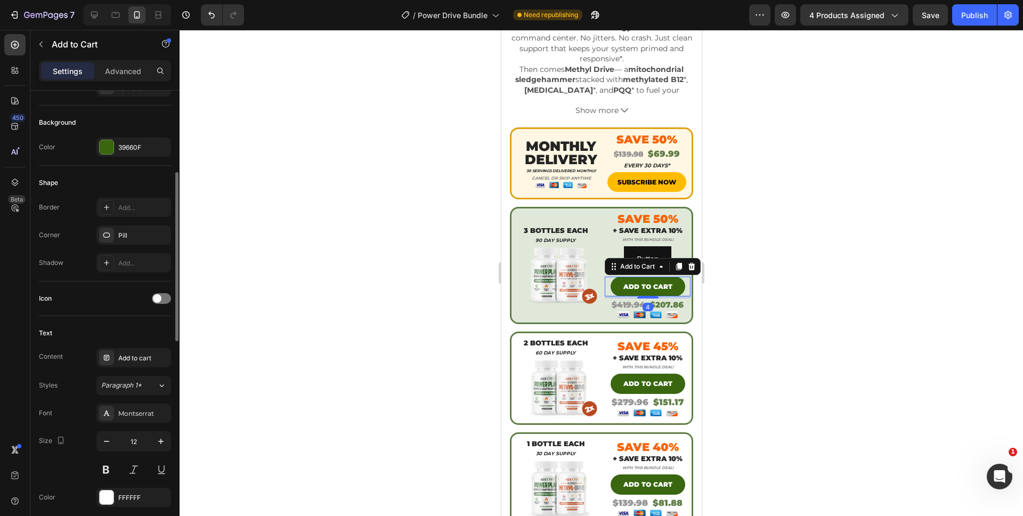
scroll to position [239, 0]
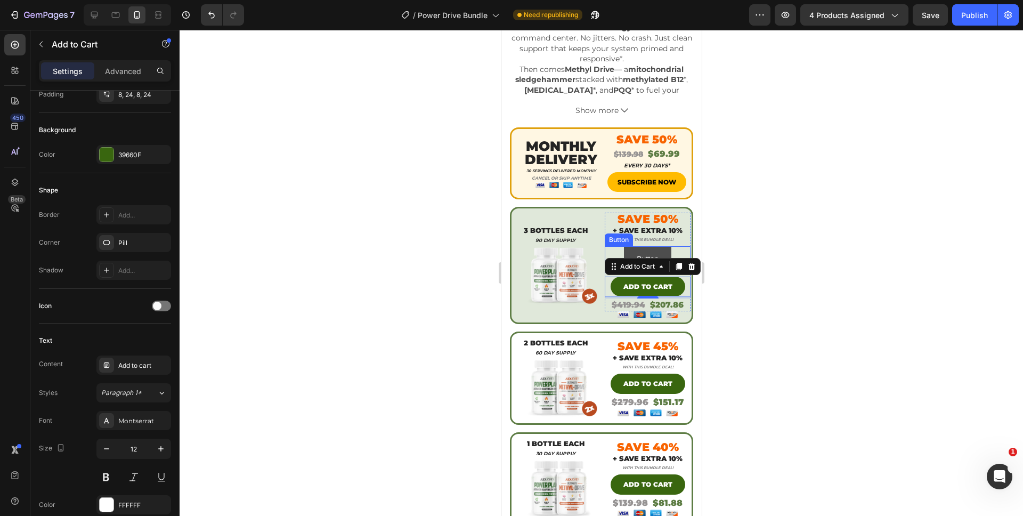
click at [625, 246] on button "Button" at bounding box center [647, 259] width 47 height 26
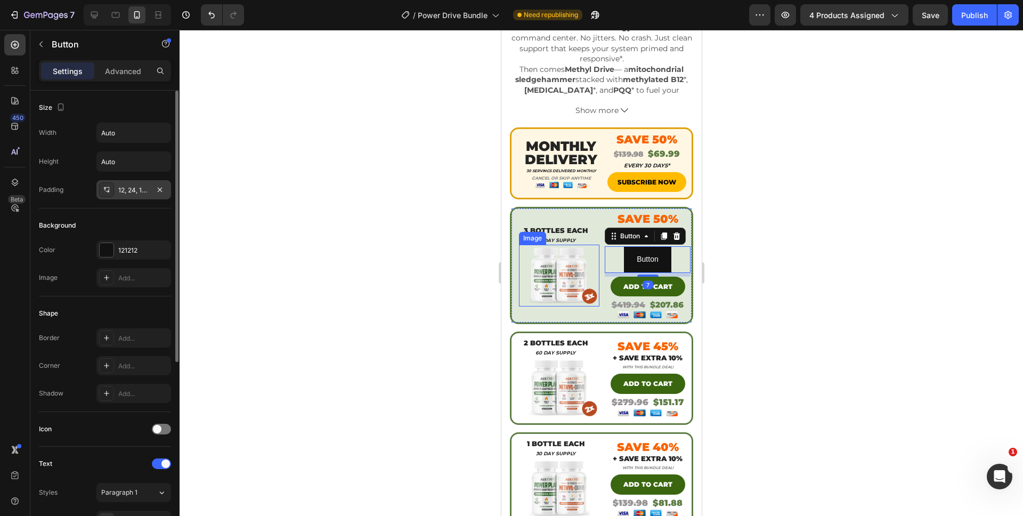
click at [125, 192] on div "12, 24, 12, 24" at bounding box center [133, 190] width 31 height 10
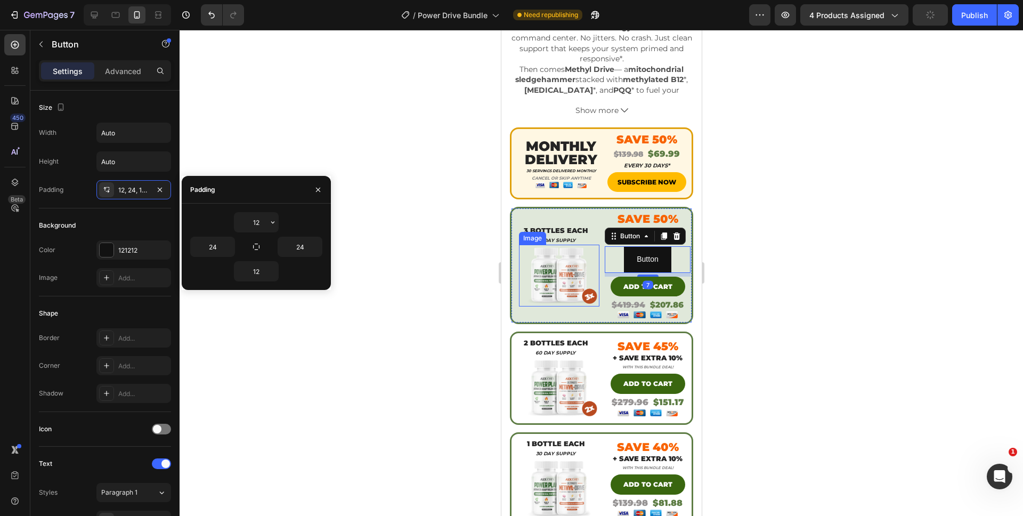
click at [282, 231] on div "12" at bounding box center [256, 222] width 132 height 20
click at [258, 224] on input "12" at bounding box center [257, 222] width 44 height 19
type input "8"
click at [250, 274] on input "12" at bounding box center [257, 271] width 44 height 19
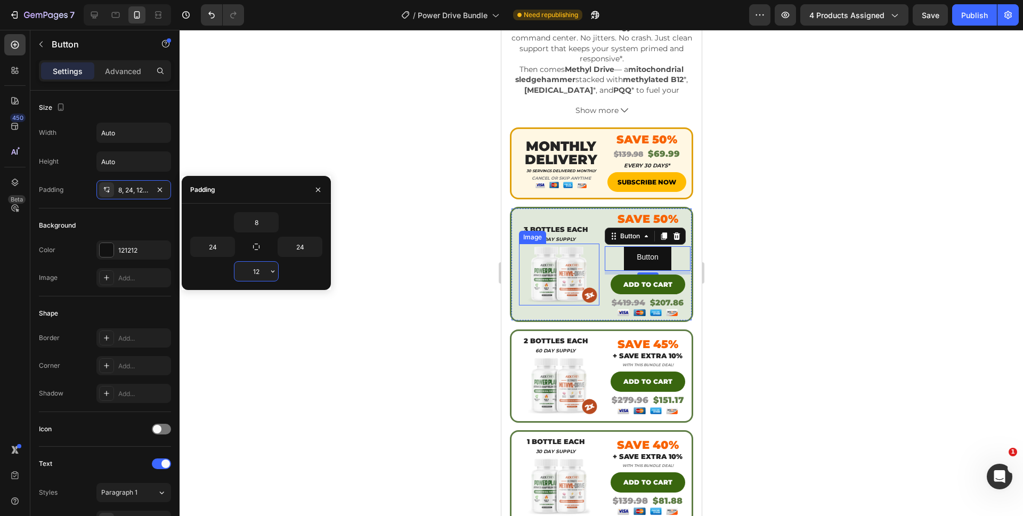
type input "8"
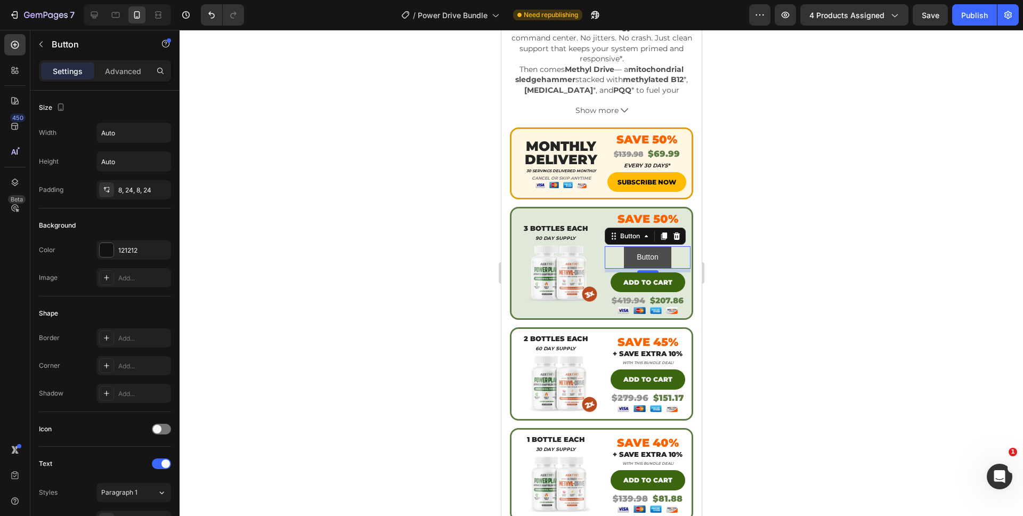
click at [645, 246] on button "Button" at bounding box center [647, 257] width 47 height 22
click at [109, 247] on div at bounding box center [107, 250] width 14 height 14
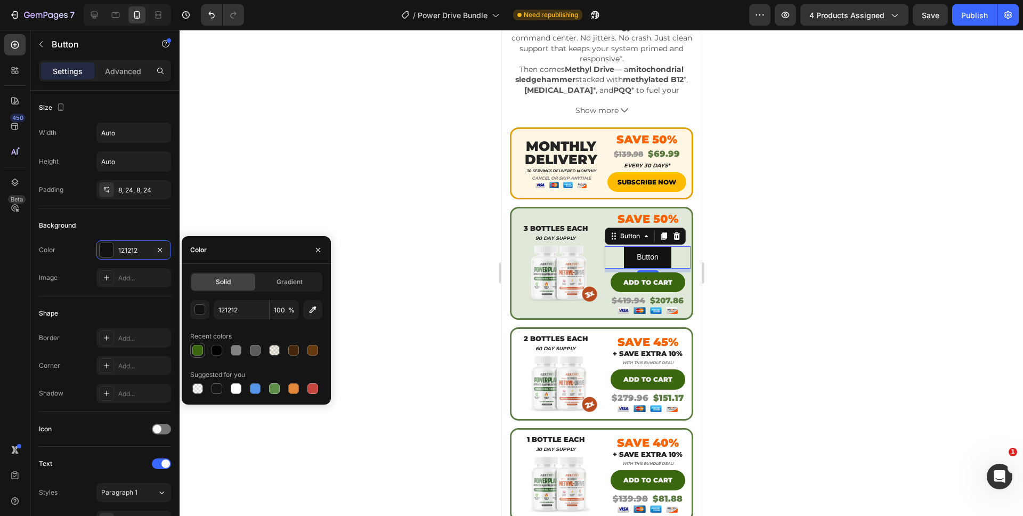
click at [194, 345] on div at bounding box center [197, 350] width 11 height 11
type input "39660F"
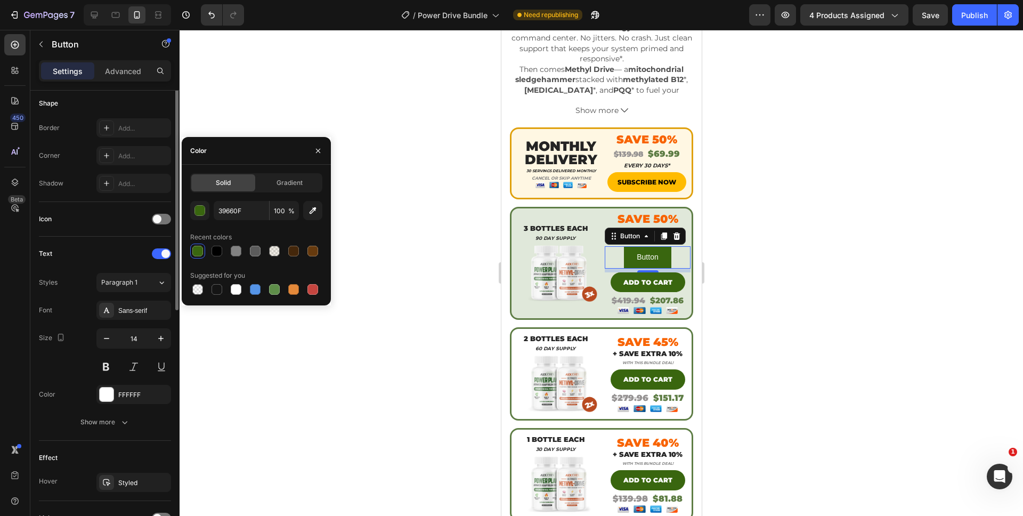
scroll to position [309, 0]
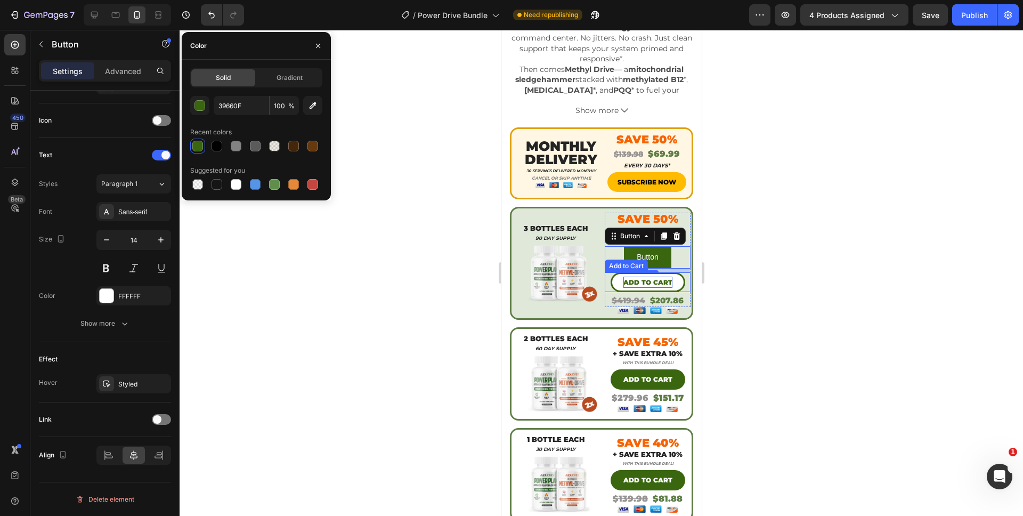
click at [660, 277] on div "Add to cart" at bounding box center [647, 283] width 49 height 12
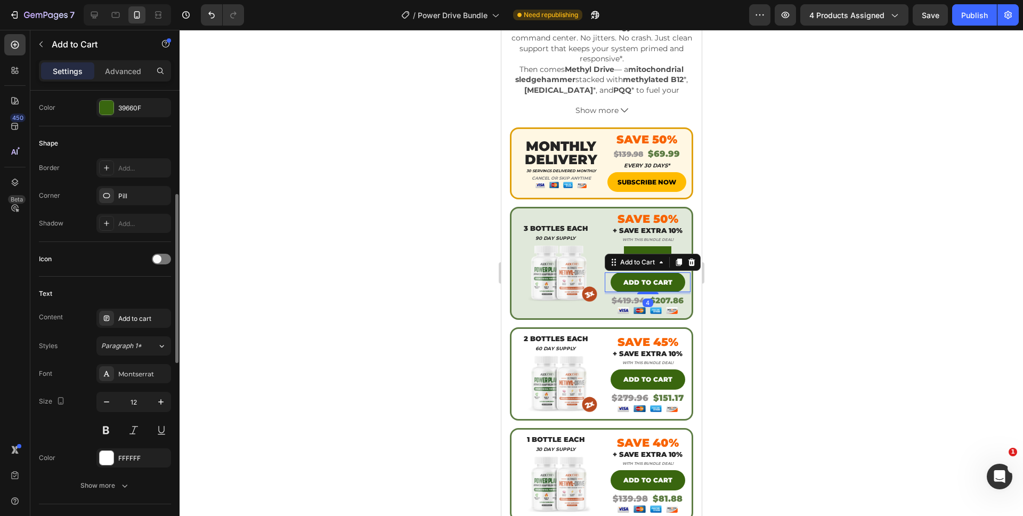
scroll to position [284, 0]
click at [649, 246] on button "Button" at bounding box center [647, 257] width 47 height 22
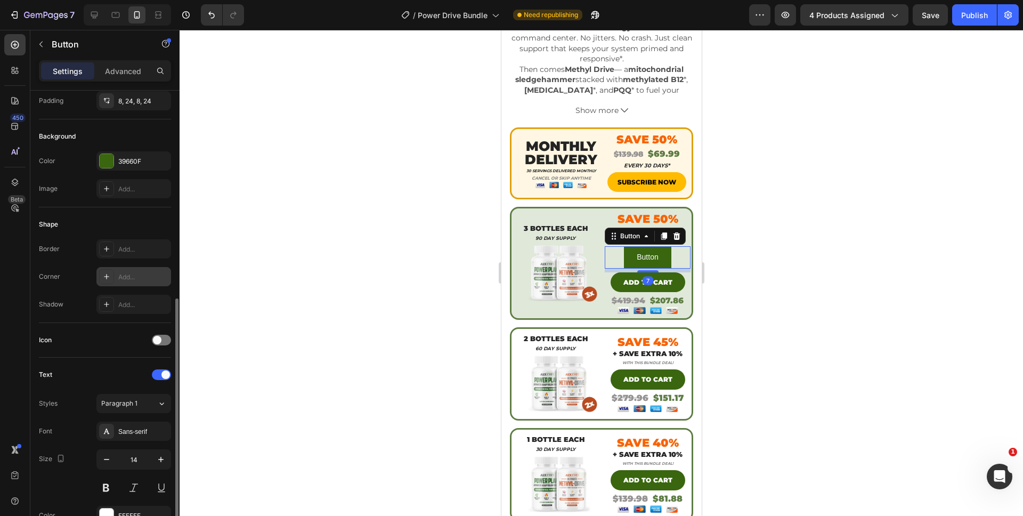
scroll to position [186, 0]
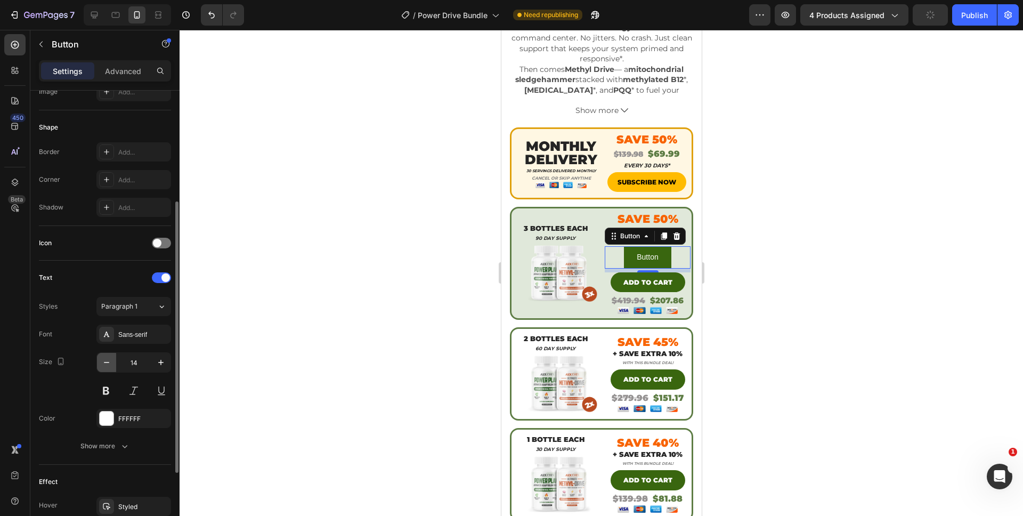
click at [110, 365] on icon "button" at bounding box center [106, 362] width 11 height 11
type input "12"
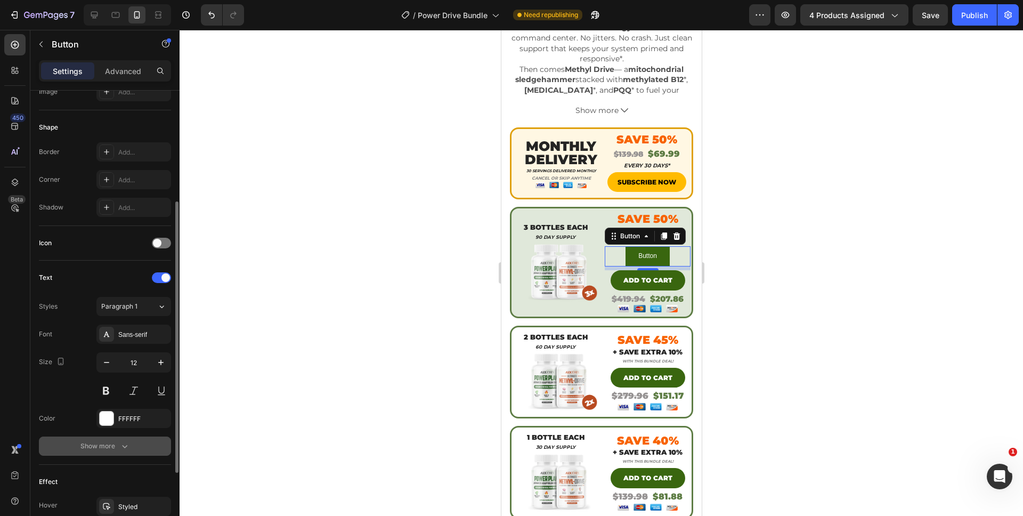
click at [107, 437] on button "Show more" at bounding box center [105, 446] width 132 height 19
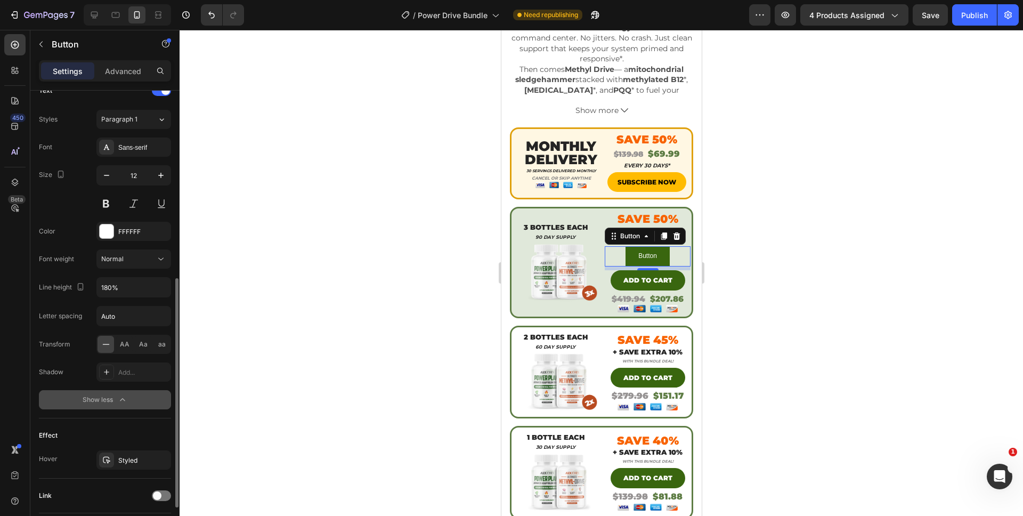
scroll to position [359, 0]
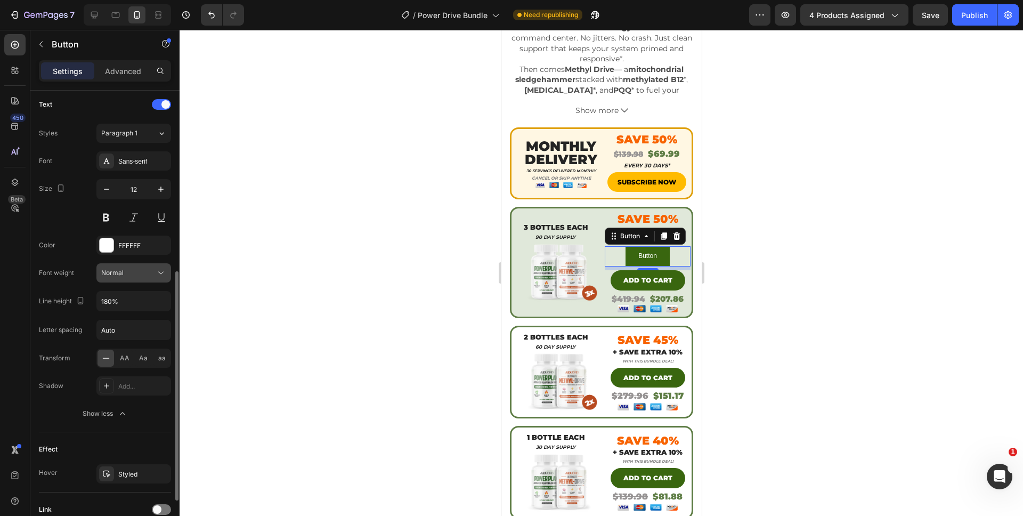
click at [130, 270] on div "Normal" at bounding box center [128, 273] width 54 height 10
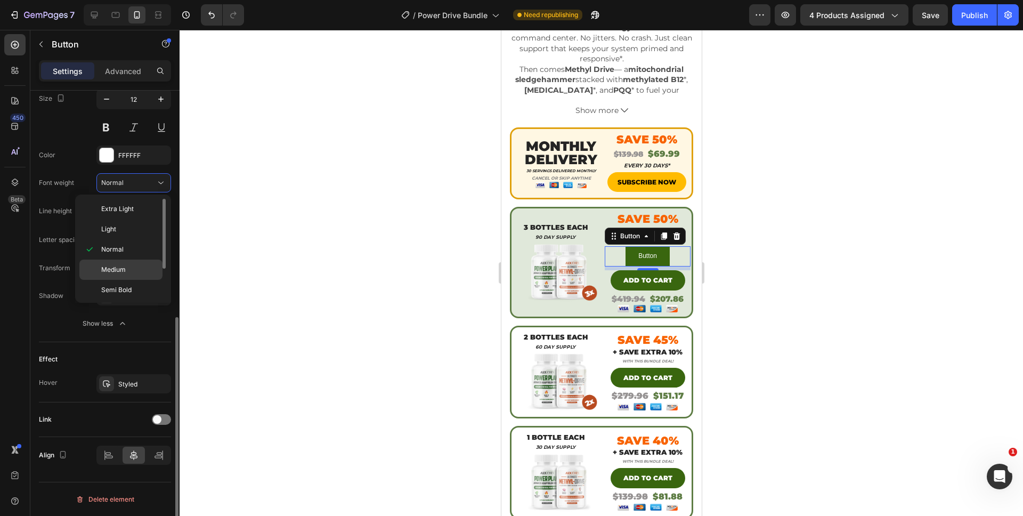
scroll to position [42, 0]
click at [130, 289] on span "Extra Bold" at bounding box center [116, 289] width 31 height 10
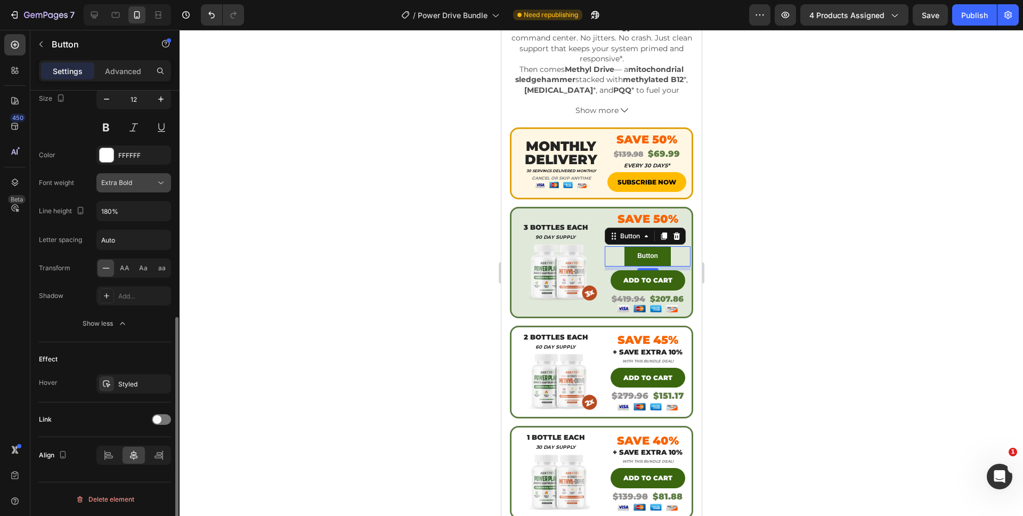
click at [136, 187] on div "Extra Bold" at bounding box center [128, 183] width 54 height 10
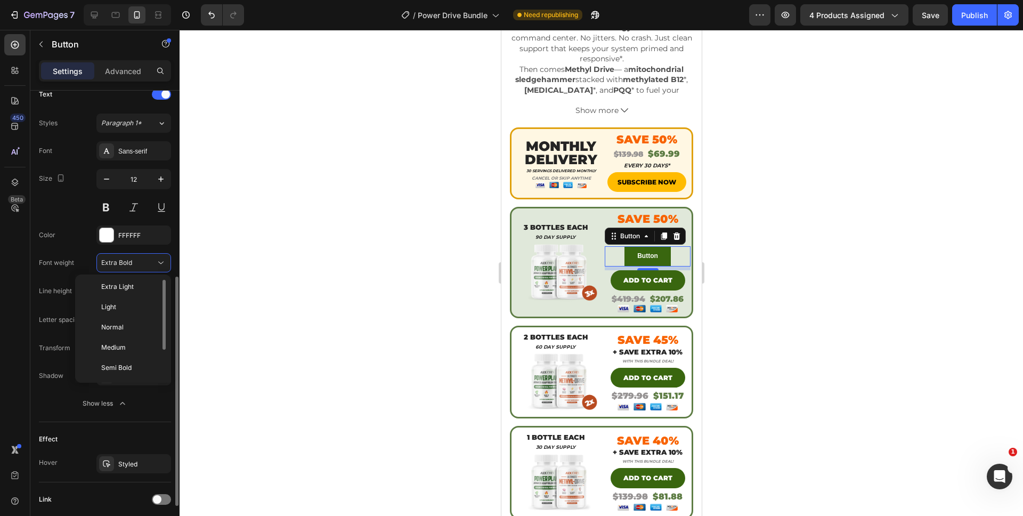
scroll to position [286, 0]
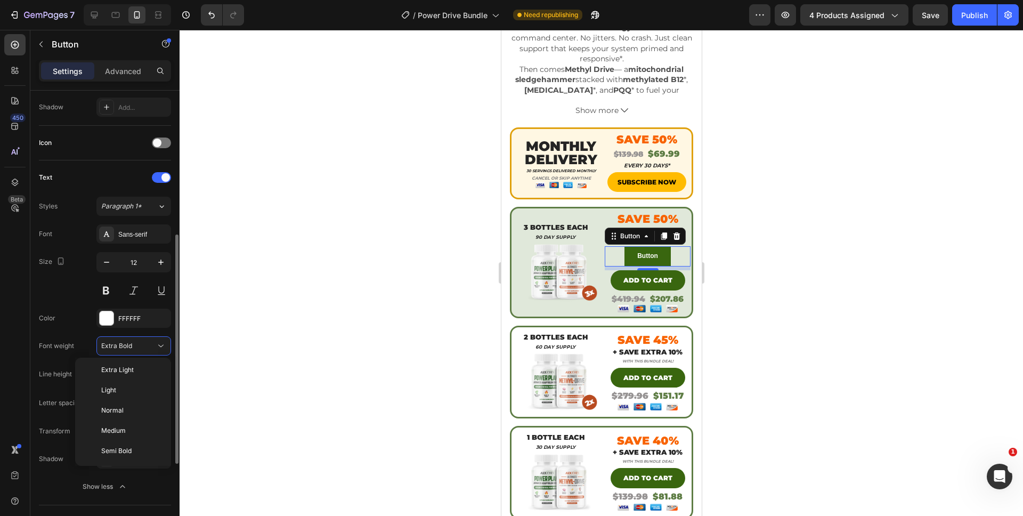
click at [84, 344] on div "Font weight Extra Bold" at bounding box center [105, 345] width 132 height 19
click at [140, 342] on div "Extra Bold" at bounding box center [128, 346] width 54 height 10
click at [141, 221] on div "Styles Paragraph 1* Font Sans-serif Size 12 Color FFFFFF Font weight Extra Bold…" at bounding box center [105, 347] width 132 height 300
click at [139, 230] on div "Sans-serif" at bounding box center [143, 235] width 50 height 10
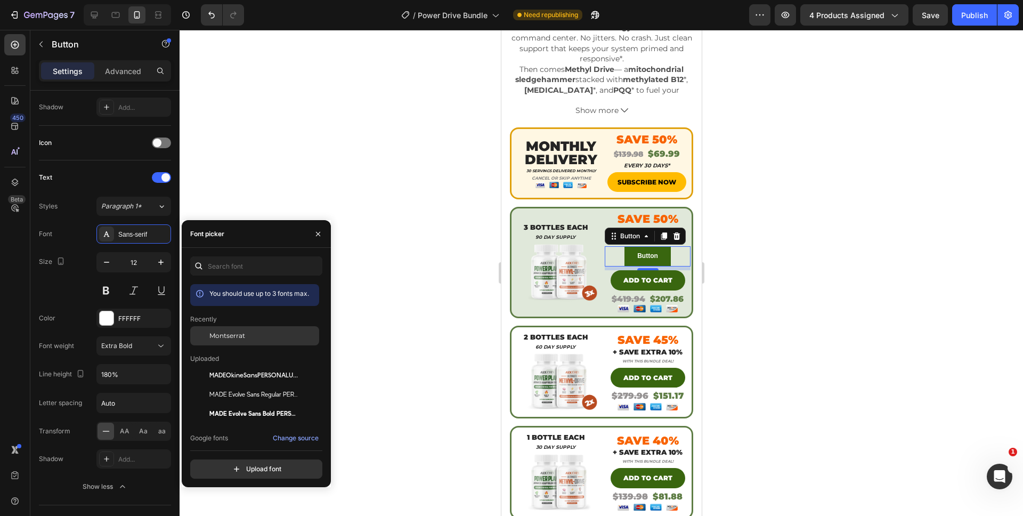
click at [242, 338] on span "Montserrat" at bounding box center [227, 336] width 36 height 10
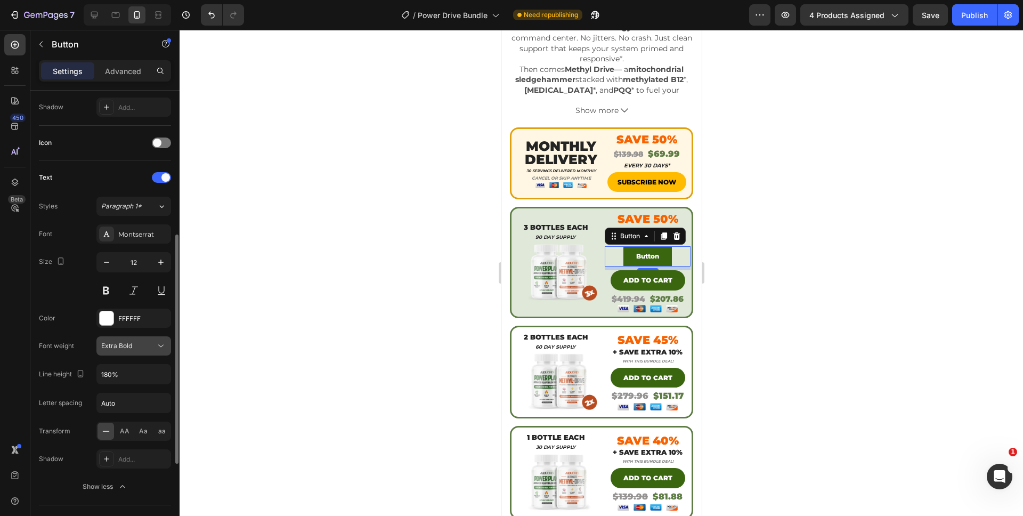
click at [146, 348] on div "Extra Bold" at bounding box center [128, 346] width 54 height 10
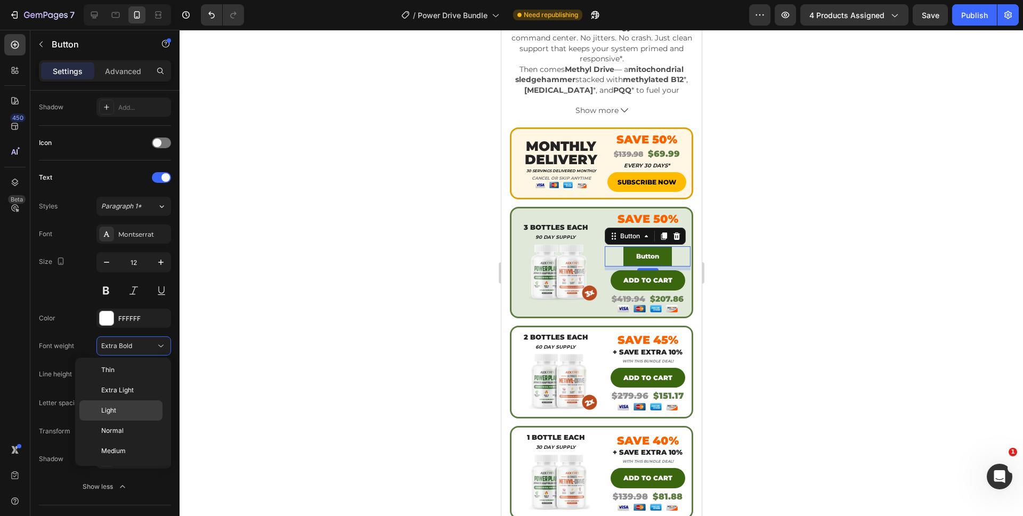
scroll to position [83, 0]
click at [120, 447] on p "Black" at bounding box center [129, 452] width 56 height 10
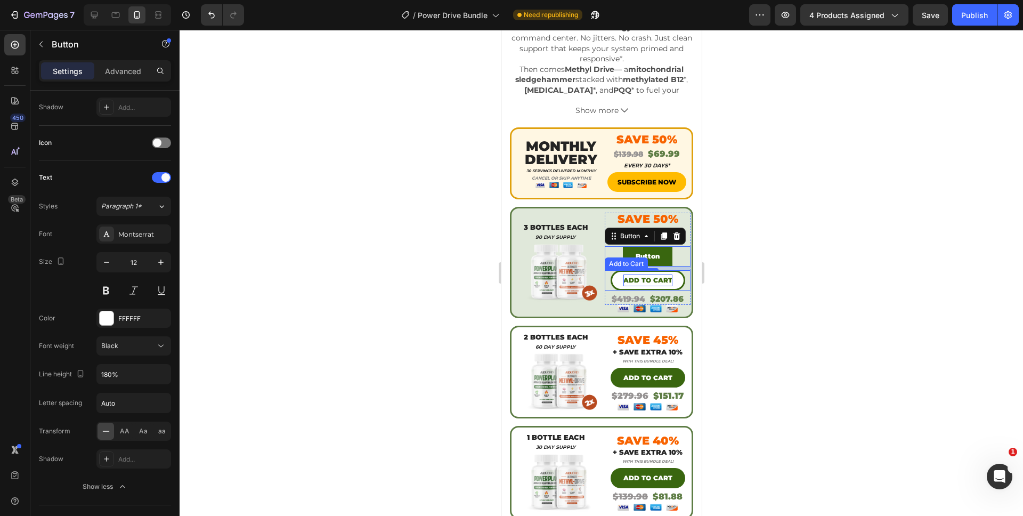
click at [645, 274] on div "Add to cart" at bounding box center [647, 280] width 49 height 12
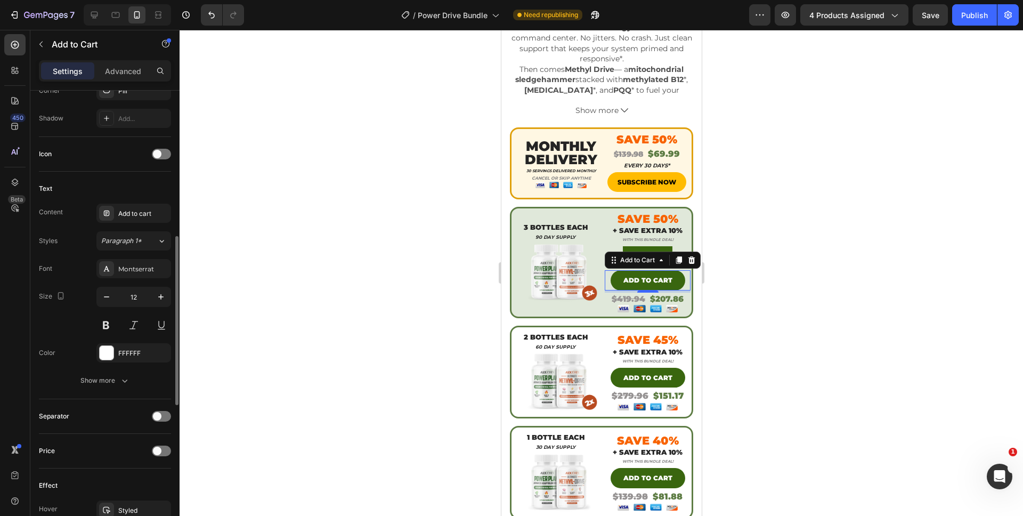
scroll to position [389, 0]
click at [648, 246] on button "Button" at bounding box center [648, 256] width 50 height 20
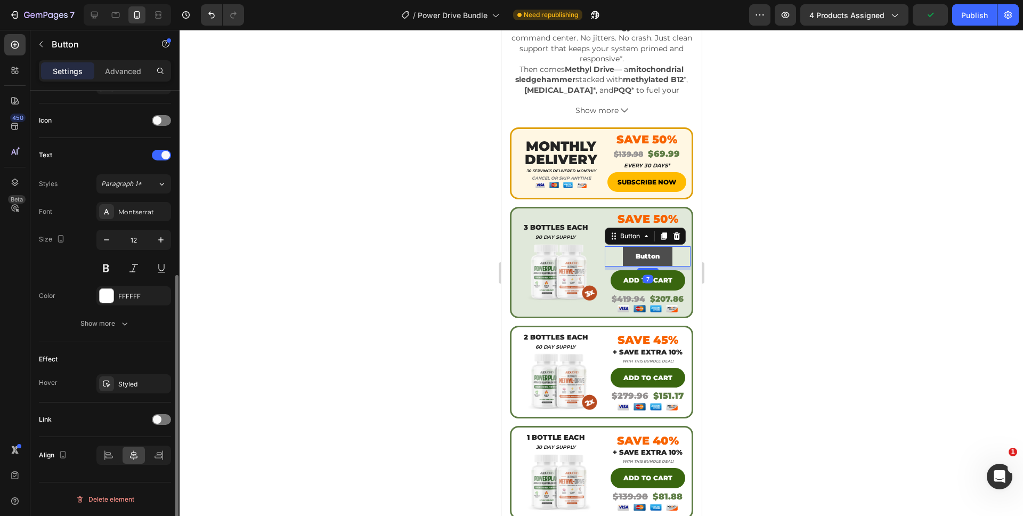
scroll to position [0, 0]
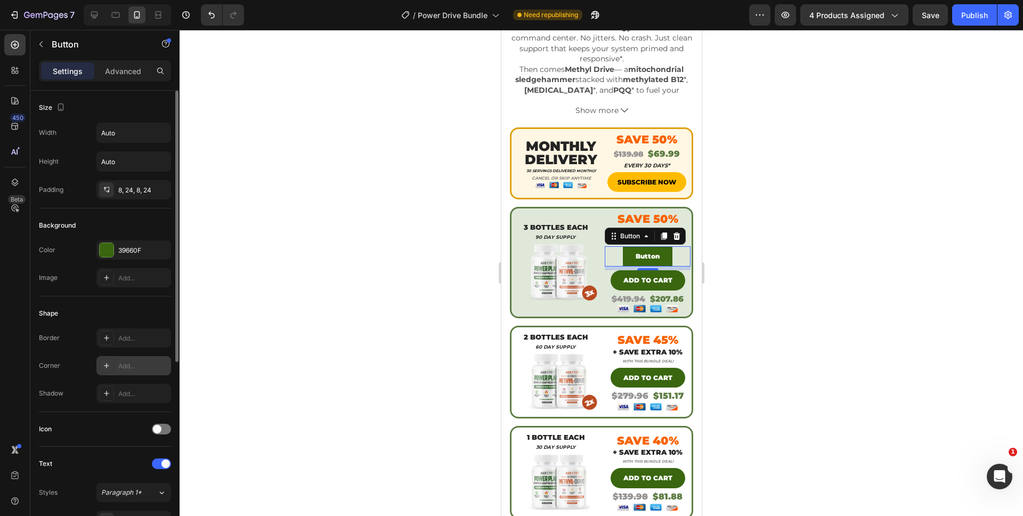
click at [138, 362] on div "Add..." at bounding box center [143, 366] width 50 height 10
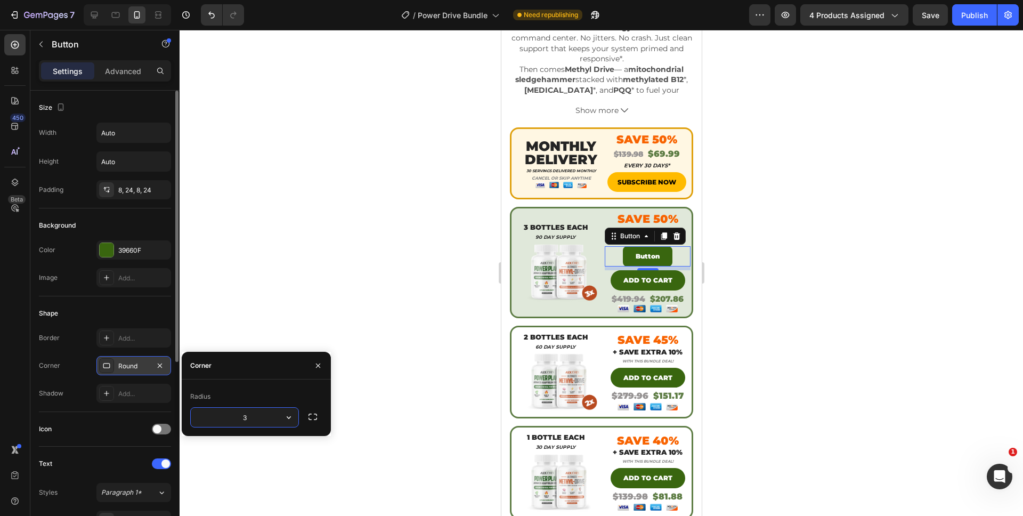
type input "35"
click at [634, 246] on button "Button" at bounding box center [648, 256] width 50 height 20
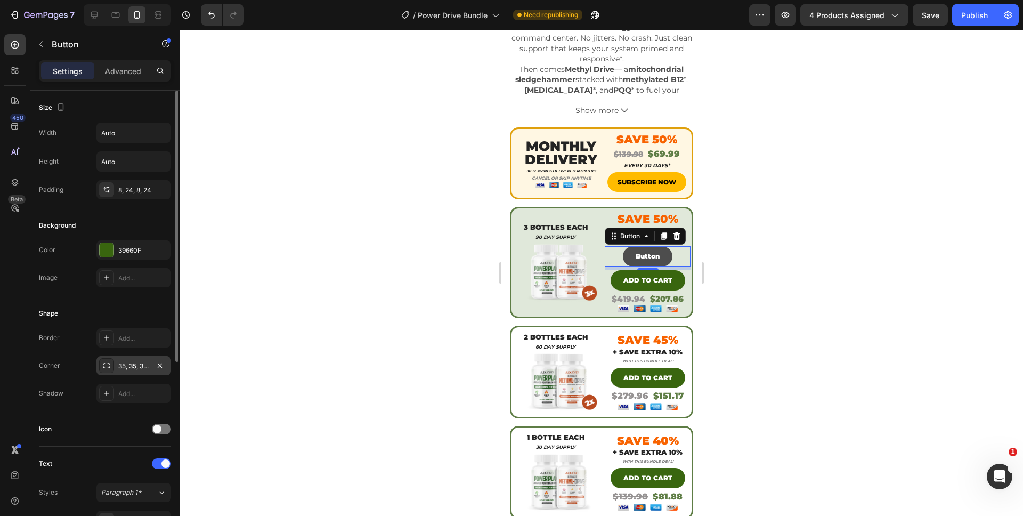
click at [634, 246] on button "Button" at bounding box center [648, 256] width 50 height 20
click at [636, 251] on p "Button" at bounding box center [647, 257] width 24 height 12
click at [627, 246] on button "ADD" at bounding box center [648, 256] width 42 height 20
click at [621, 246] on button "ADD TO" at bounding box center [647, 256] width 53 height 20
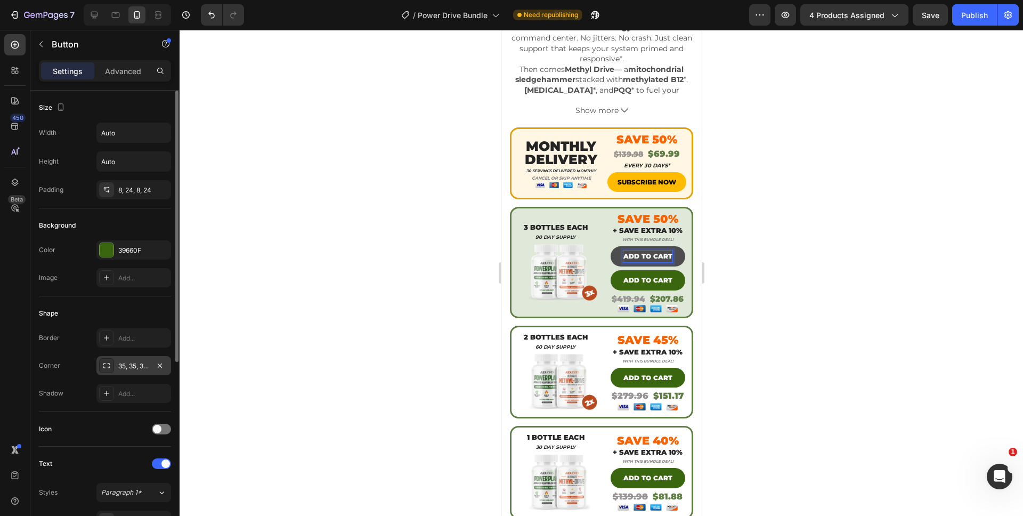
click at [772, 296] on div at bounding box center [602, 273] width 844 height 486
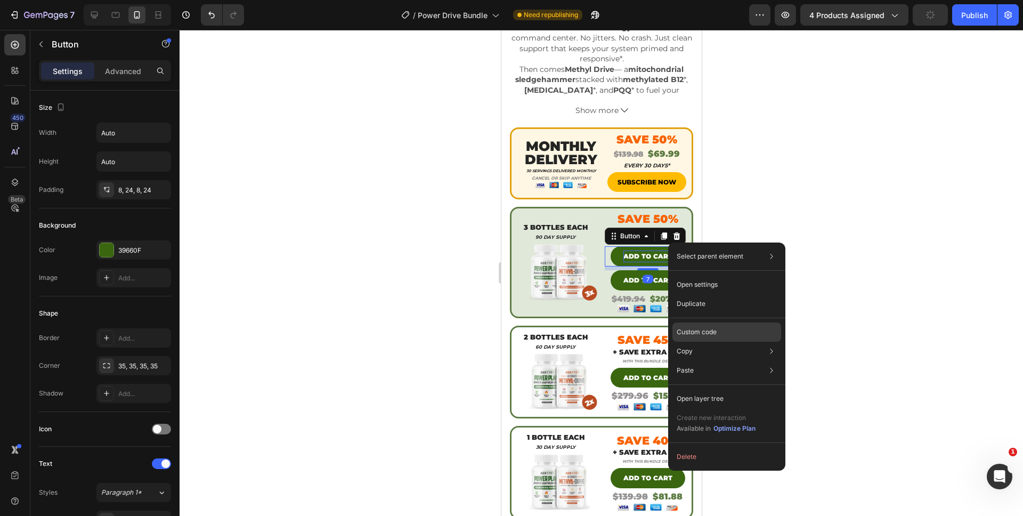
click at [723, 361] on div "Custom code" at bounding box center [727, 370] width 109 height 19
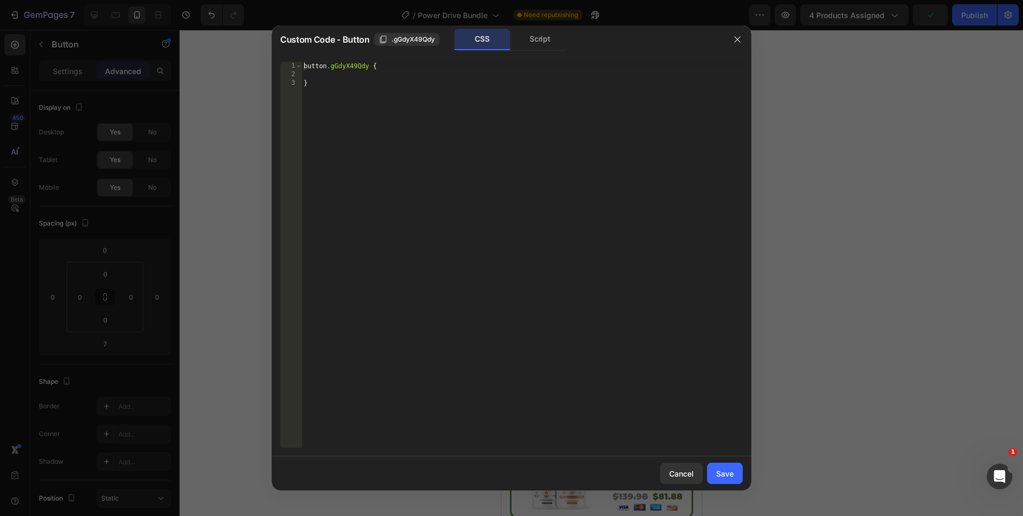
click at [553, 50] on div "Script" at bounding box center [540, 39] width 56 height 21
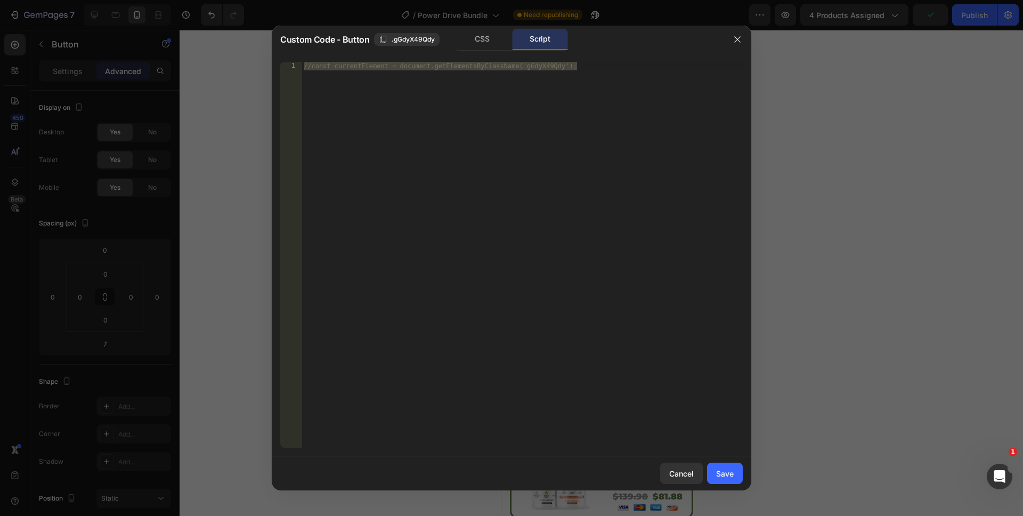
click at [500, 126] on div "//const currentElement = document.getElementsByClassName('gGdyX49Qdy');" at bounding box center [522, 263] width 441 height 403
drag, startPoint x: 574, startPoint y: 150, endPoint x: 194, endPoint y: 33, distance: 397.7
click at [194, 33] on div "Custom Code - Button .gGdyX49Qdy CSS Script //const currentElement = document.g…" at bounding box center [511, 258] width 1023 height 516
paste textarea "})"
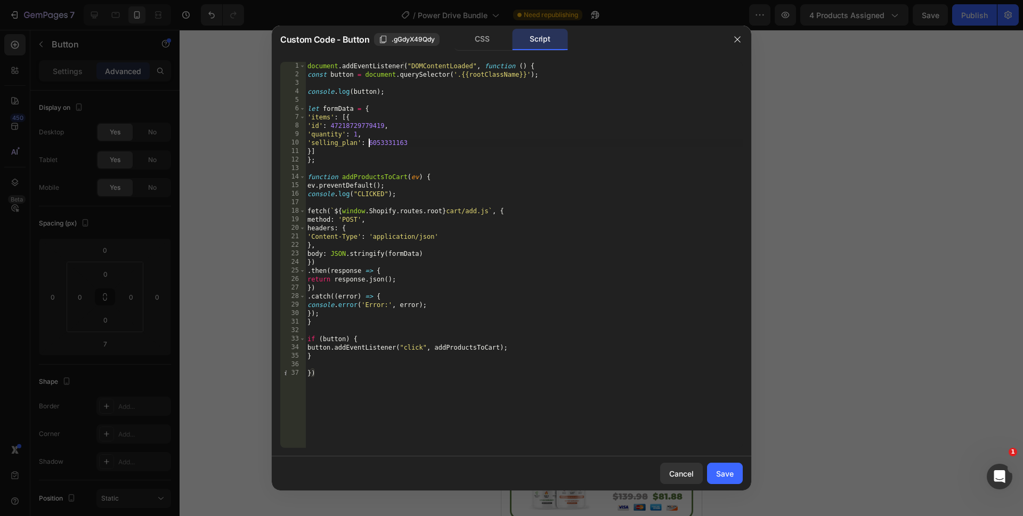
click at [370, 141] on div "document . addEventListener ( "DOMContentLoaded" , function ( ) { const button …" at bounding box center [524, 263] width 438 height 403
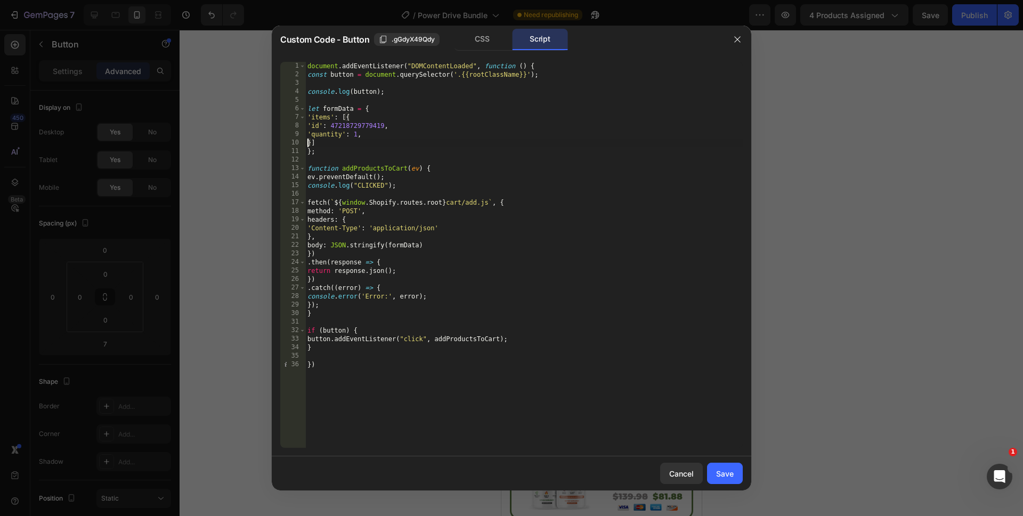
click at [357, 135] on div "document . addEventListener ( "DOMContentLoaded" , function ( ) { const button …" at bounding box center [524, 263] width 438 height 403
click at [355, 135] on div "document . addEventListener ( "DOMContentLoaded" , function ( ) { const button …" at bounding box center [524, 263] width 438 height 403
click at [550, 407] on div "document . addEventListener ( "DOMContentLoaded" , function ( ) { const button …" at bounding box center [524, 263] width 438 height 403
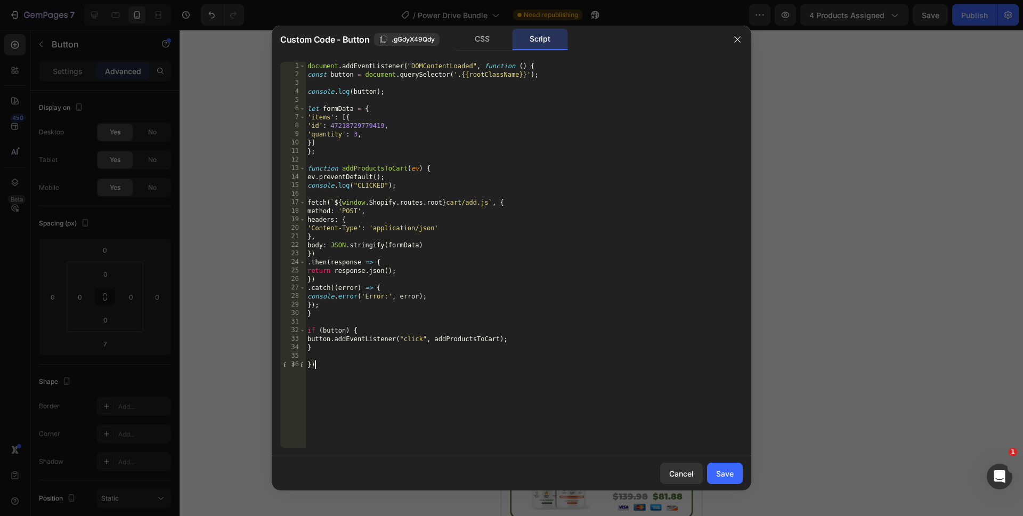
scroll to position [0, 0]
type textarea "})"
click at [718, 474] on div "Save" at bounding box center [725, 473] width 18 height 11
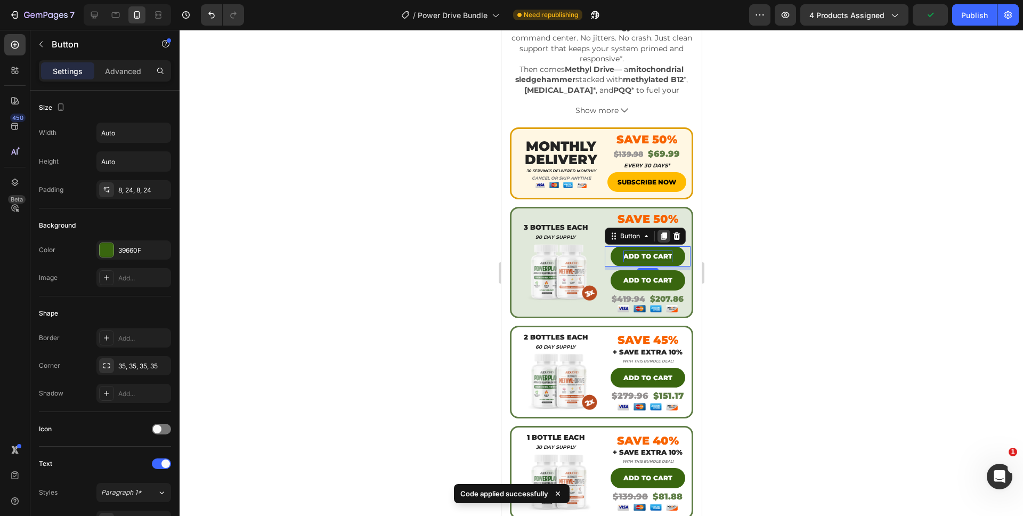
click at [661, 233] on icon at bounding box center [664, 236] width 6 height 7
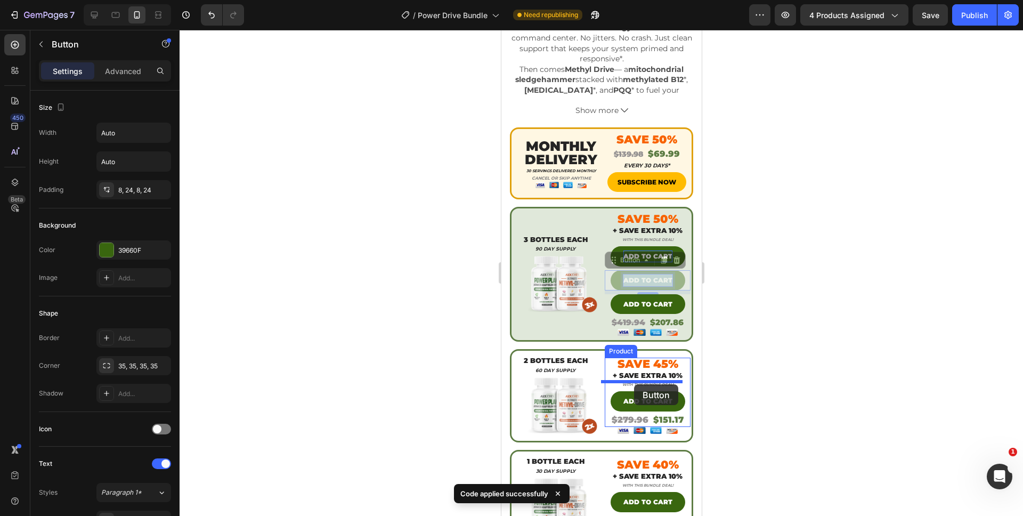
drag, startPoint x: 643, startPoint y: 278, endPoint x: 634, endPoint y: 384, distance: 107.0
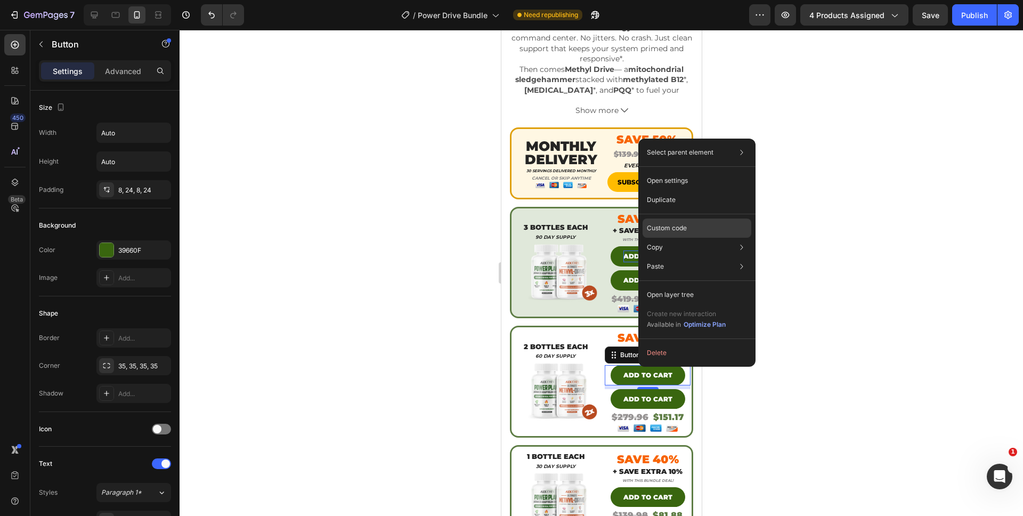
click at [695, 257] on div "Custom code" at bounding box center [697, 266] width 109 height 19
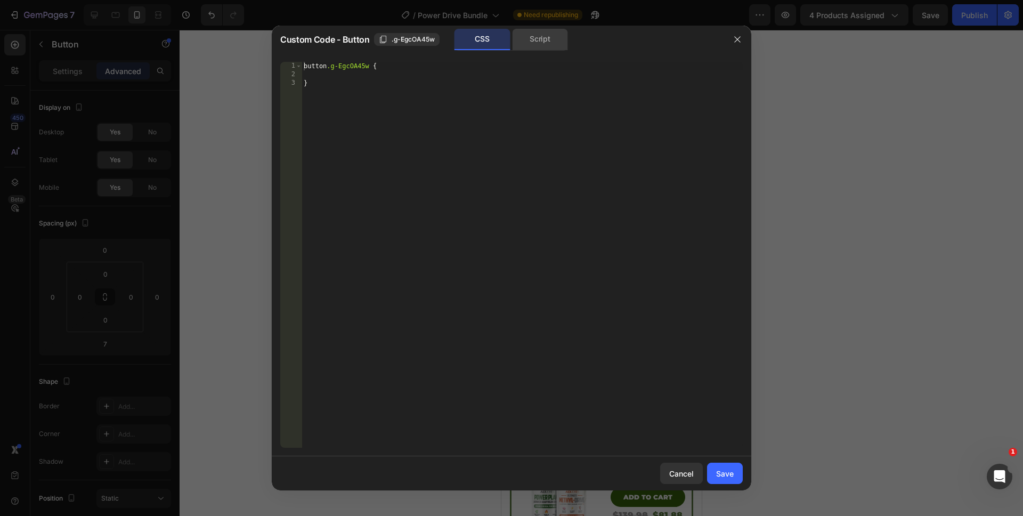
click at [534, 48] on div "Script" at bounding box center [540, 39] width 56 height 21
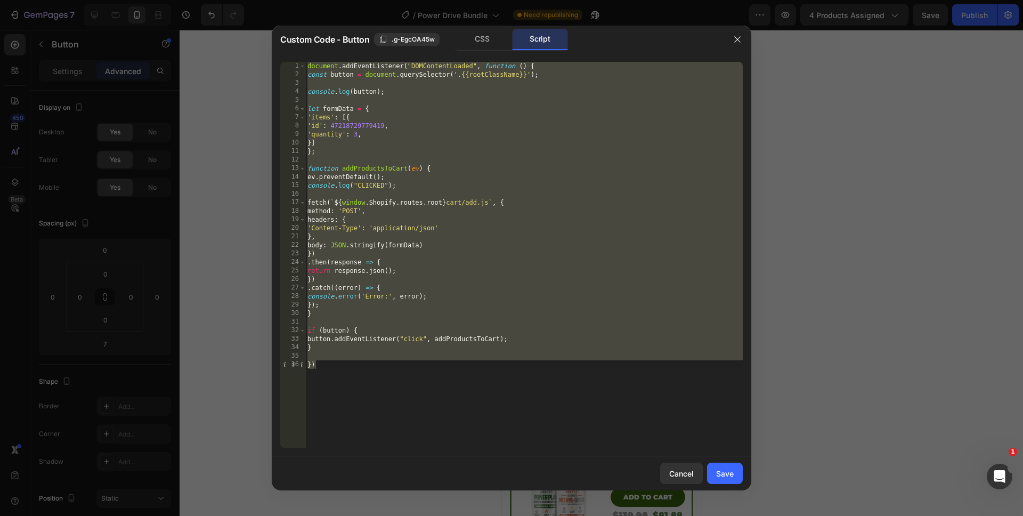
click at [353, 134] on div "document . addEventListener ( "DOMContentLoaded" , function ( ) { const button …" at bounding box center [524, 263] width 438 height 403
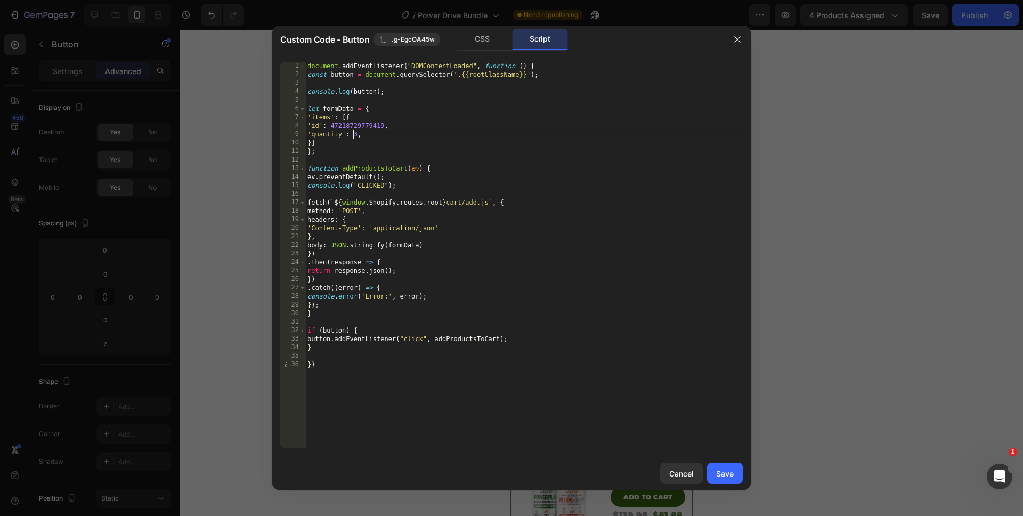
click at [353, 134] on div "document . addEventListener ( "DOMContentLoaded" , function ( ) { const button …" at bounding box center [524, 263] width 438 height 403
click at [456, 417] on div "document . addEventListener ( "DOMContentLoaded" , function ( ) { const button …" at bounding box center [524, 263] width 438 height 403
type textarea "})"
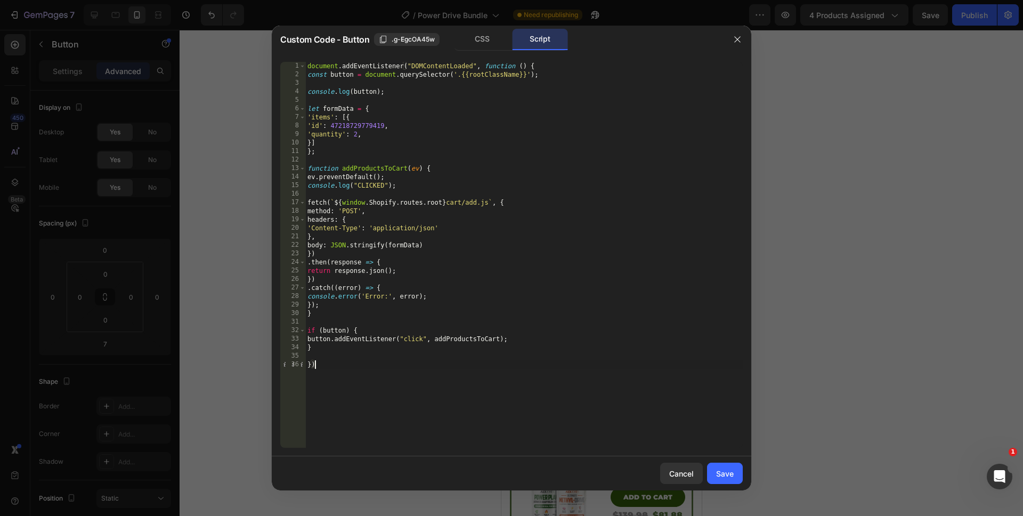
click at [724, 475] on div "Save" at bounding box center [725, 473] width 18 height 11
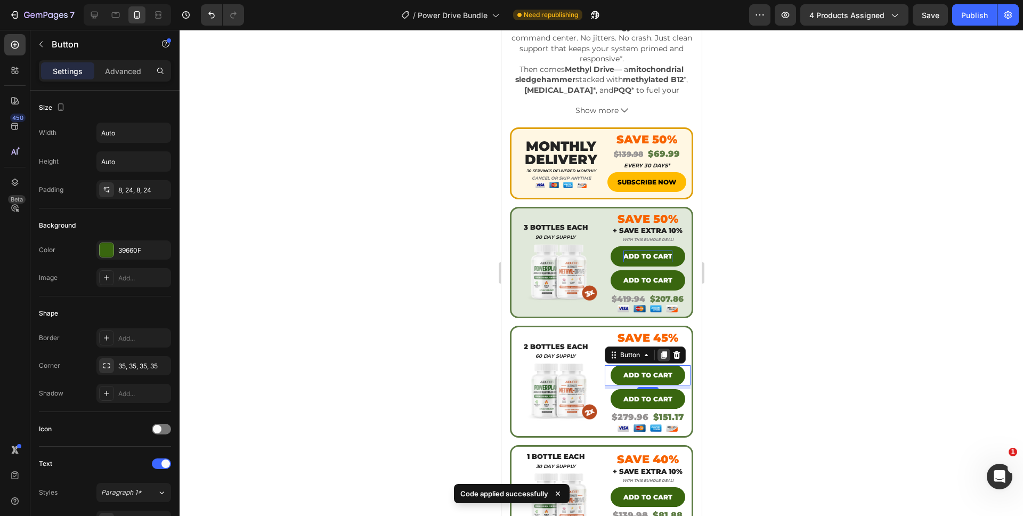
click at [659, 351] on icon at bounding box center [663, 355] width 9 height 9
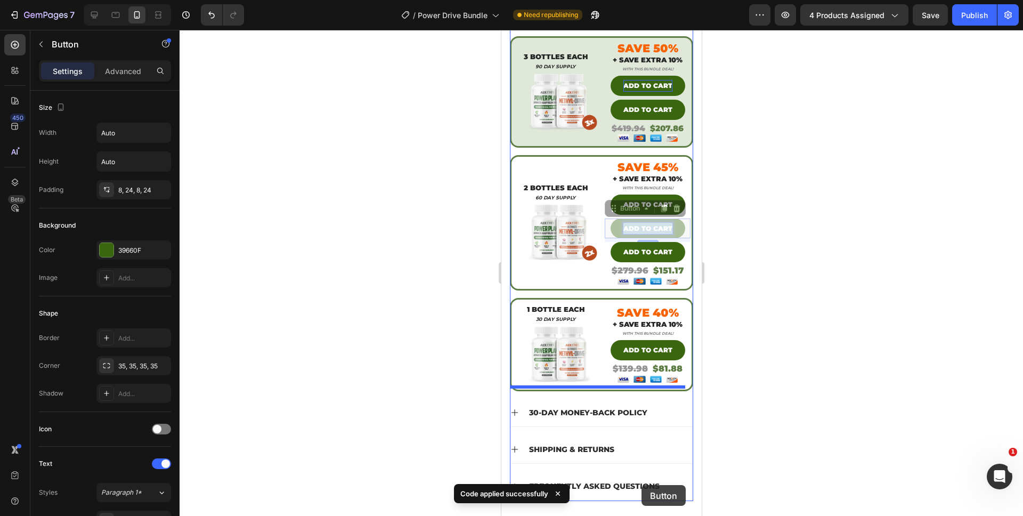
scroll to position [550, 0]
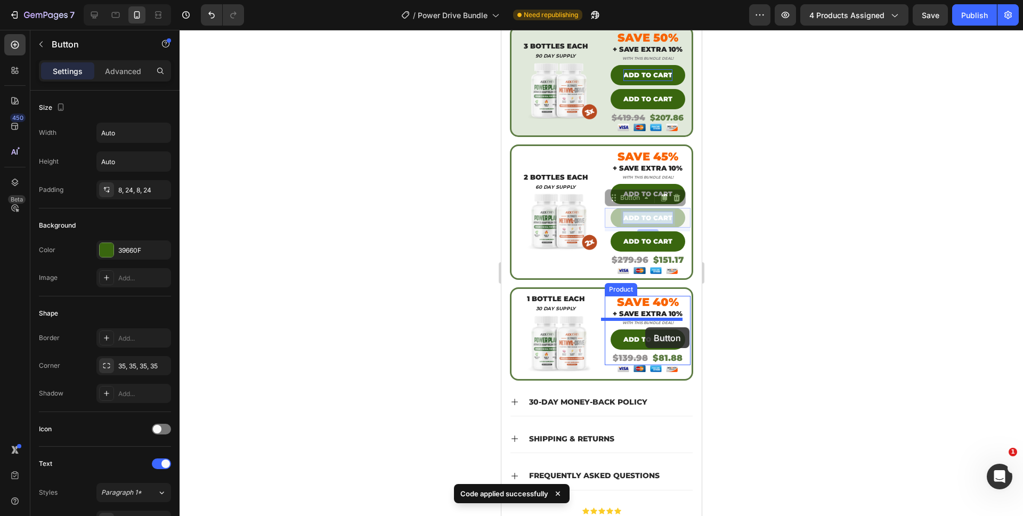
drag, startPoint x: 643, startPoint y: 392, endPoint x: 645, endPoint y: 327, distance: 64.5
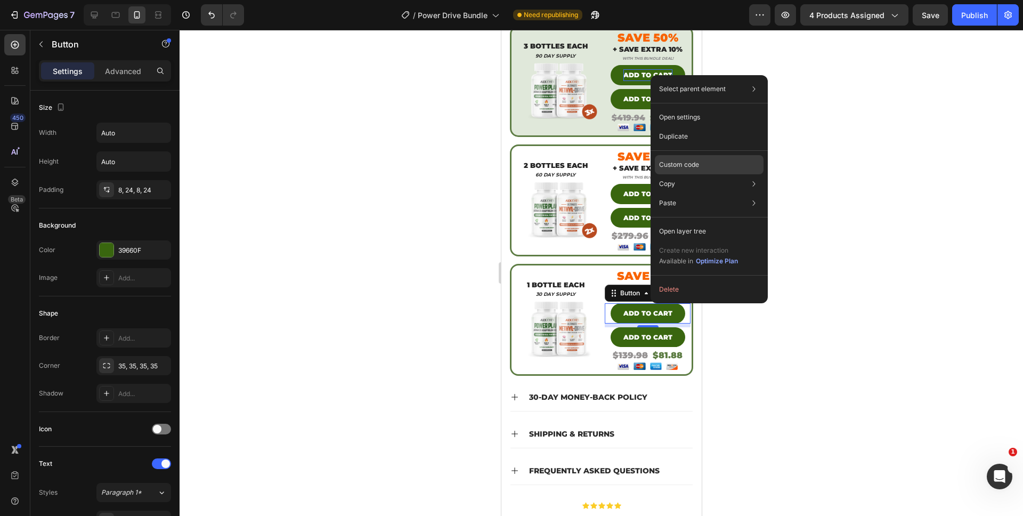
click at [699, 193] on div "Custom code" at bounding box center [709, 202] width 109 height 19
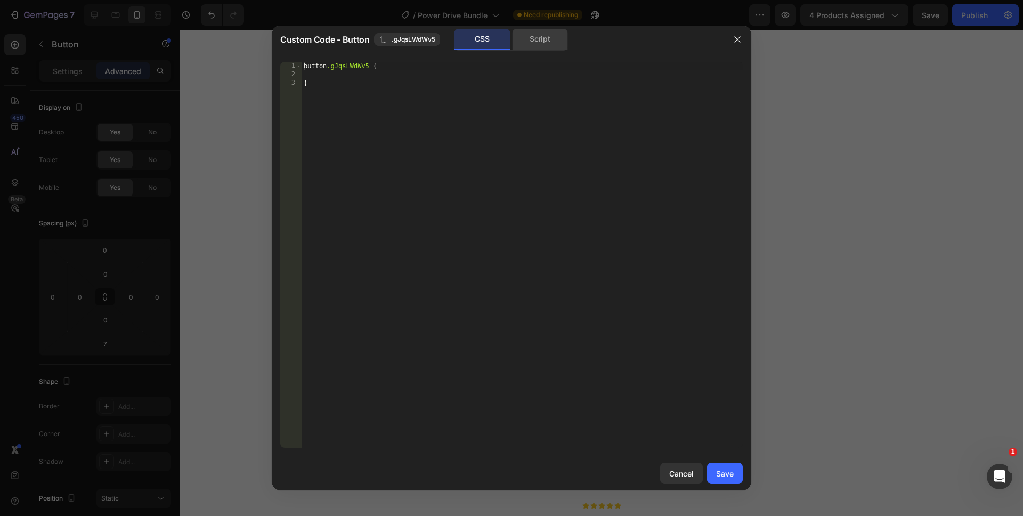
click at [525, 45] on div "Script" at bounding box center [540, 39] width 56 height 21
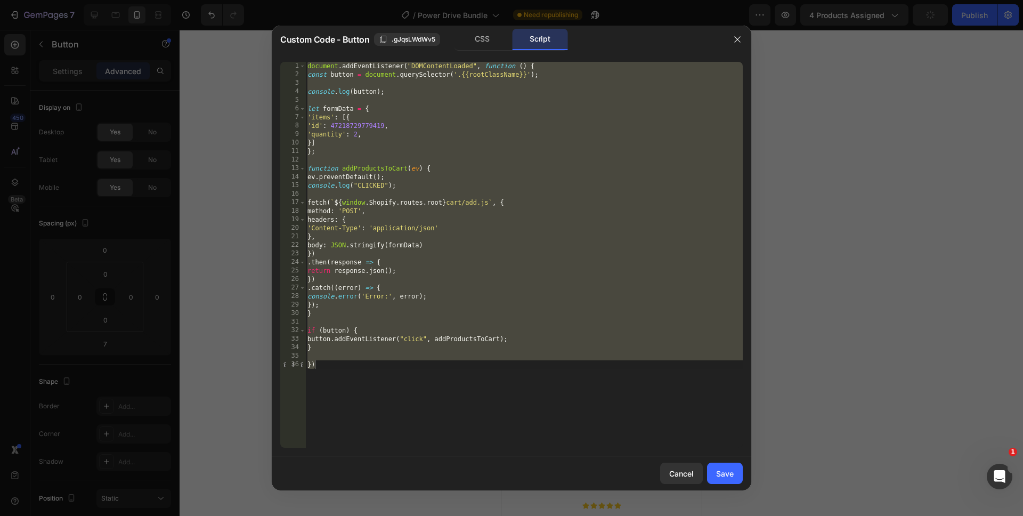
click at [355, 134] on div "document . addEventListener ( "DOMContentLoaded" , function ( ) { const button …" at bounding box center [524, 263] width 438 height 403
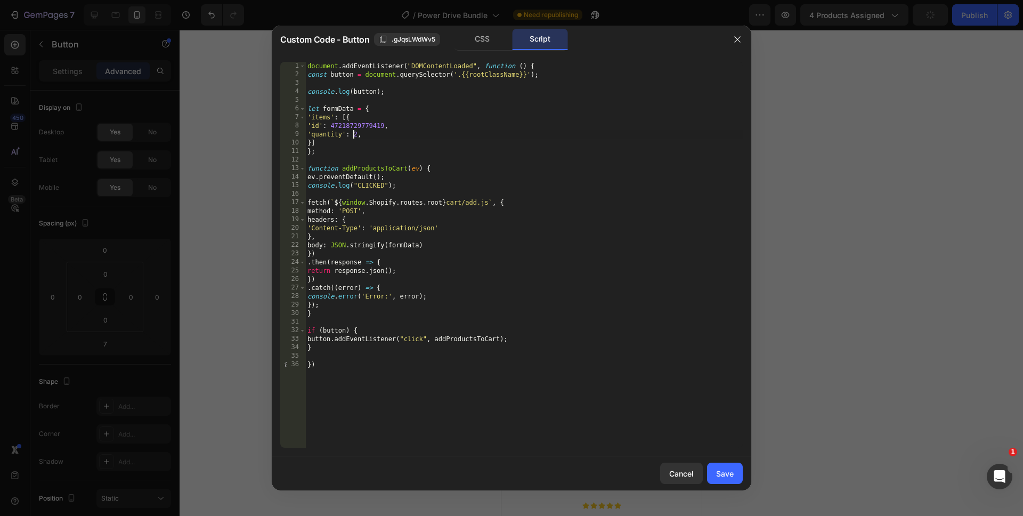
click at [353, 132] on div "document . addEventListener ( "DOMContentLoaded" , function ( ) { const button …" at bounding box center [524, 263] width 438 height 403
click at [509, 430] on div "document . addEventListener ( "DOMContentLoaded" , function ( ) { const button …" at bounding box center [524, 263] width 438 height 403
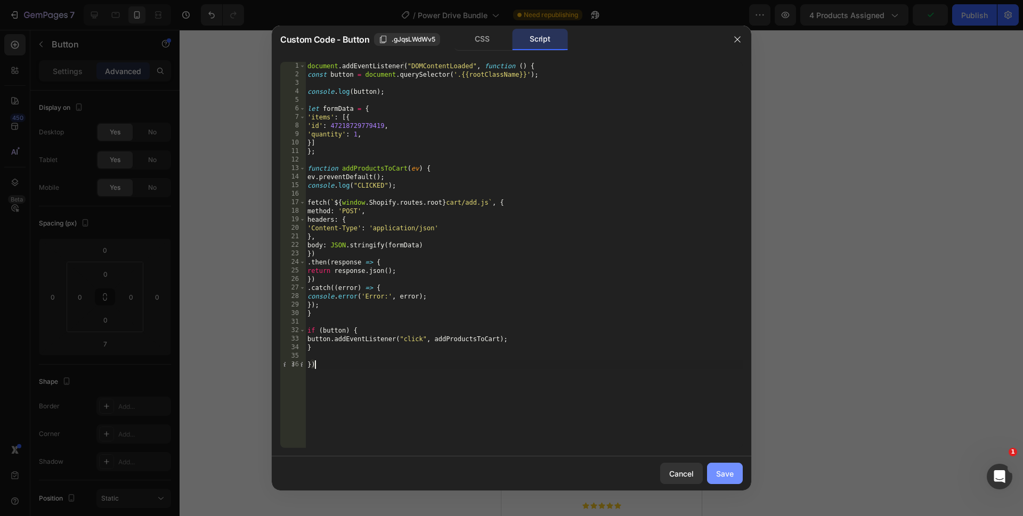
type textarea "})"
click at [715, 466] on button "Save" at bounding box center [725, 473] width 36 height 21
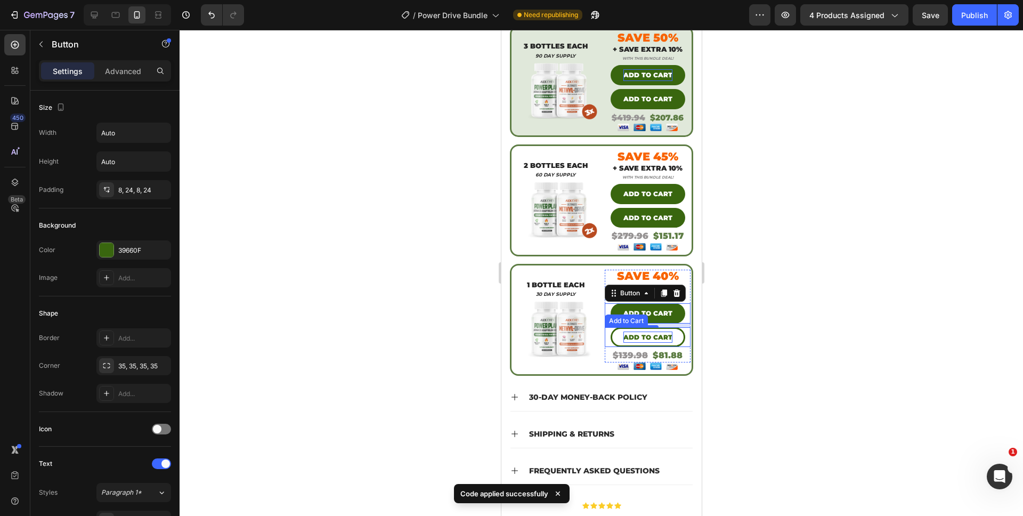
click at [658, 332] on div "Add to cart" at bounding box center [647, 338] width 49 height 12
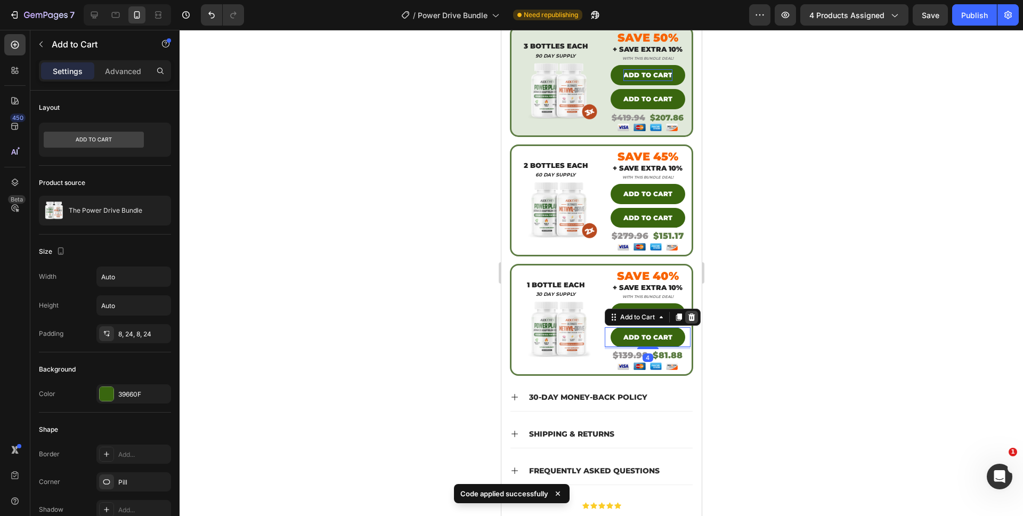
click at [690, 313] on icon at bounding box center [691, 317] width 9 height 9
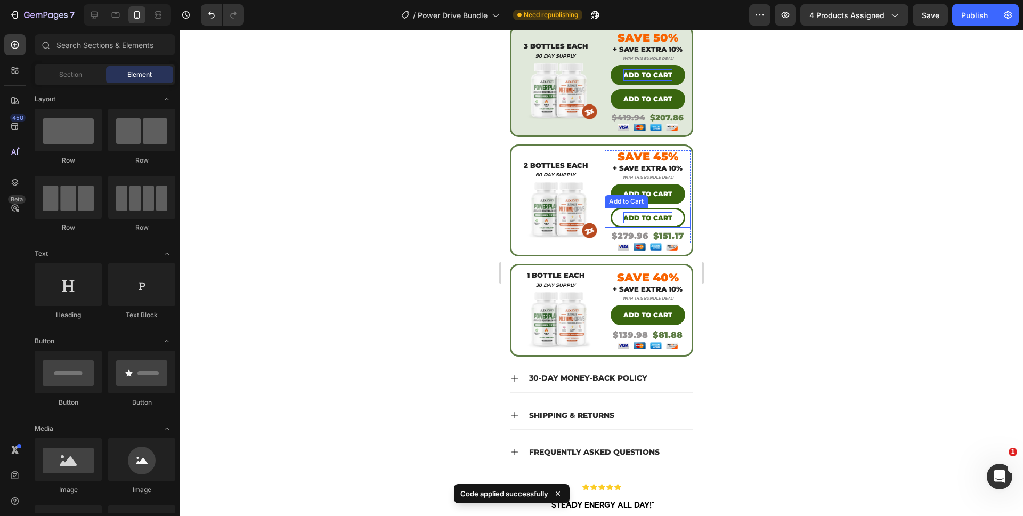
click at [661, 212] on div "Add to cart" at bounding box center [647, 218] width 49 height 12
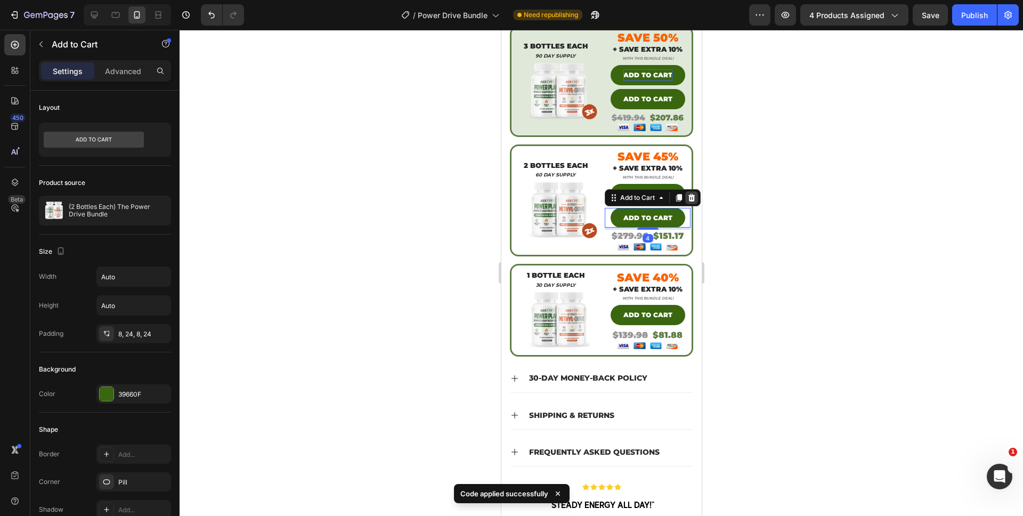
click at [689, 194] on icon at bounding box center [691, 197] width 7 height 7
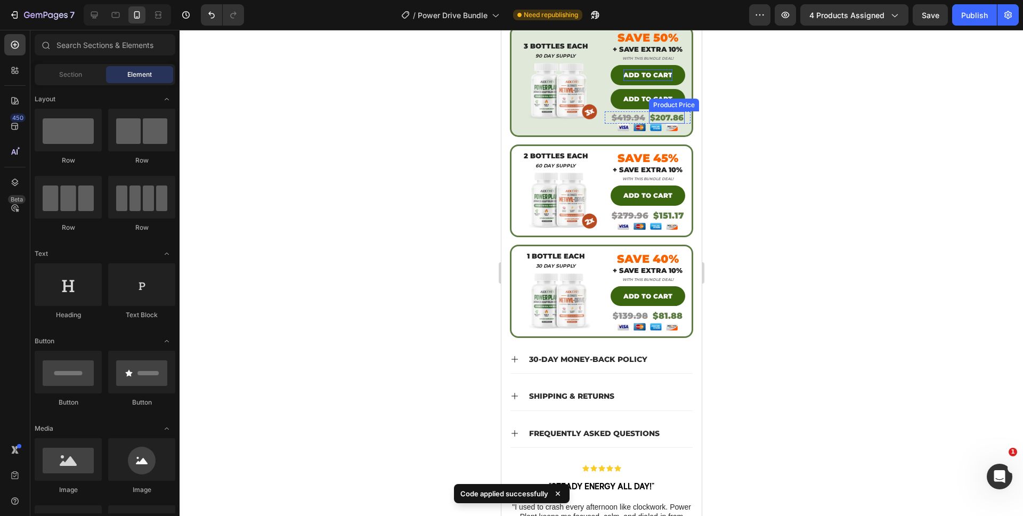
click at [672, 100] on div "Product Price" at bounding box center [674, 105] width 46 height 10
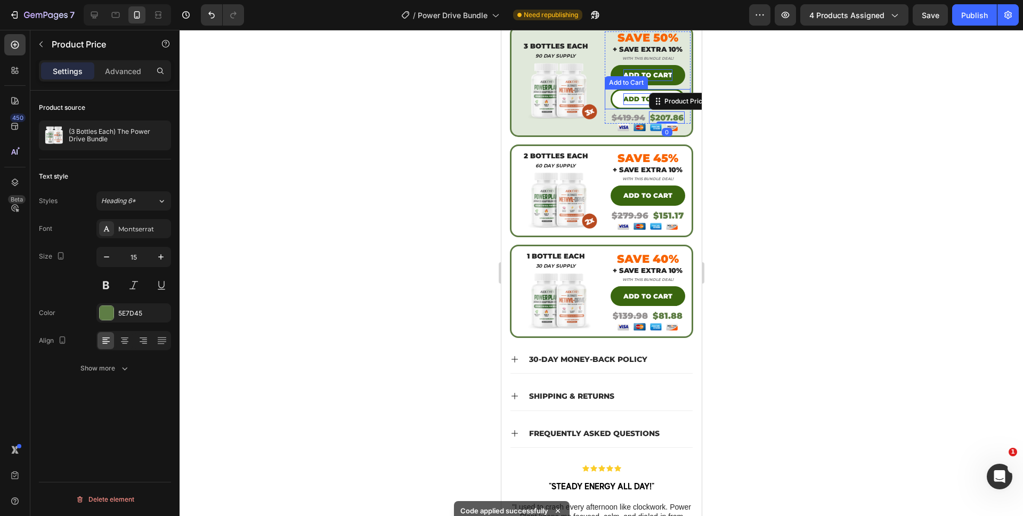
click at [631, 93] on div "Add to cart" at bounding box center [647, 99] width 49 height 12
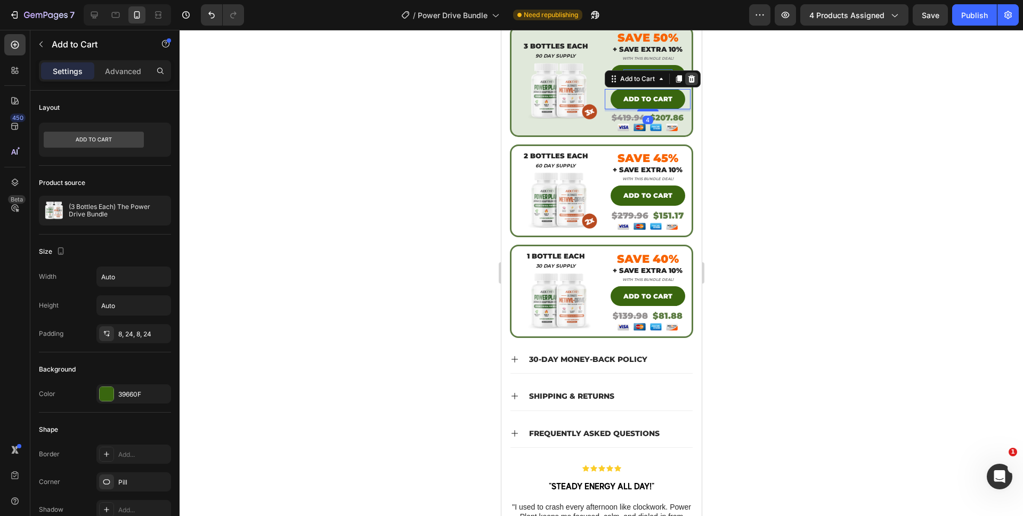
click at [688, 75] on icon at bounding box center [691, 79] width 9 height 9
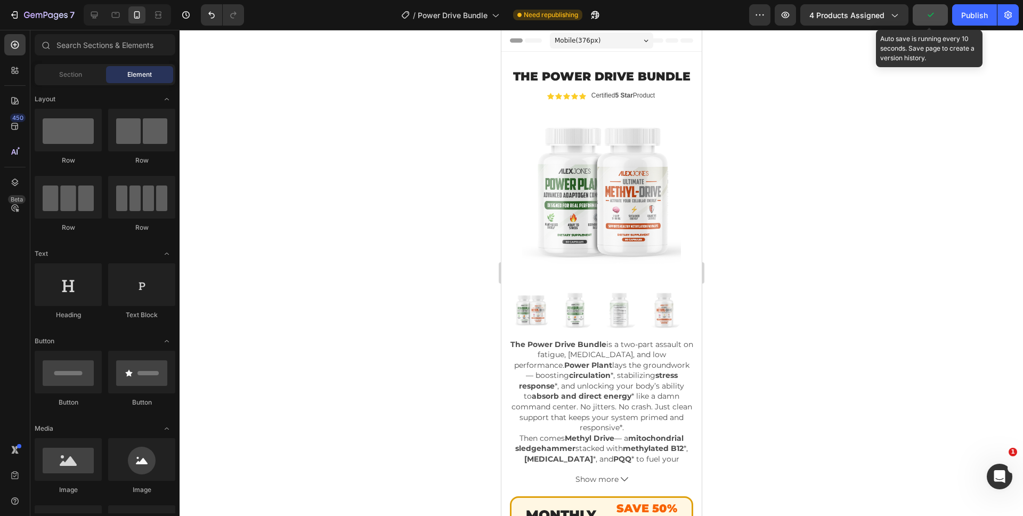
click at [926, 22] on button "button" at bounding box center [930, 14] width 35 height 21
click at [927, 20] on button "Save" at bounding box center [930, 14] width 35 height 21
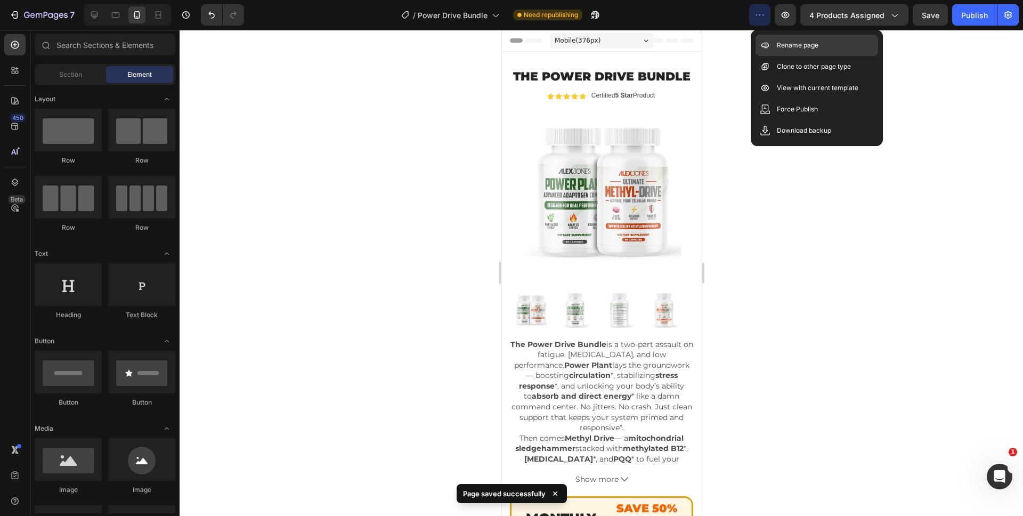
click at [769, 44] on icon at bounding box center [765, 45] width 11 height 11
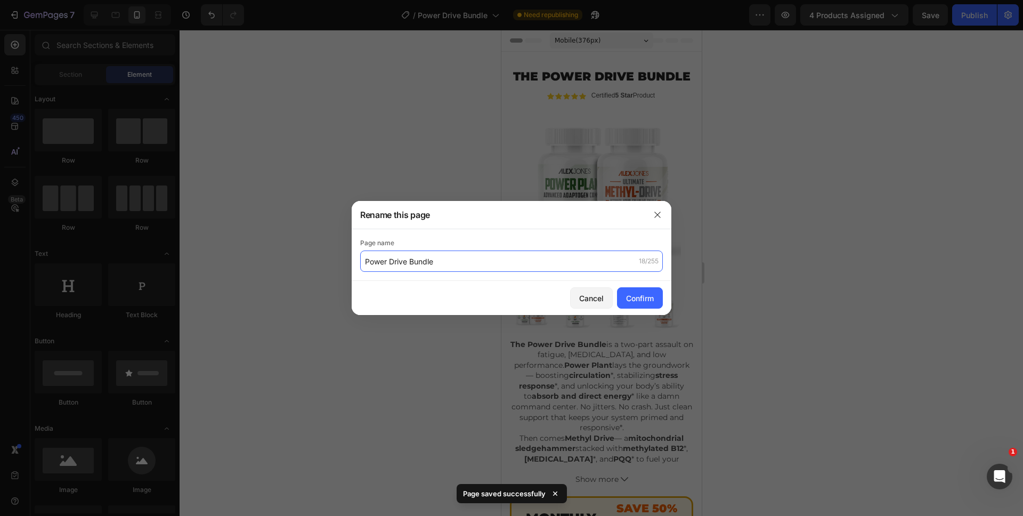
click at [366, 257] on input "Power Drive Bundle" at bounding box center [511, 261] width 303 height 21
click at [362, 262] on input "Power Drive Bundle" at bounding box center [511, 261] width 303 height 21
type input "(READY FOR SINGLE) Power Drive Bundle"
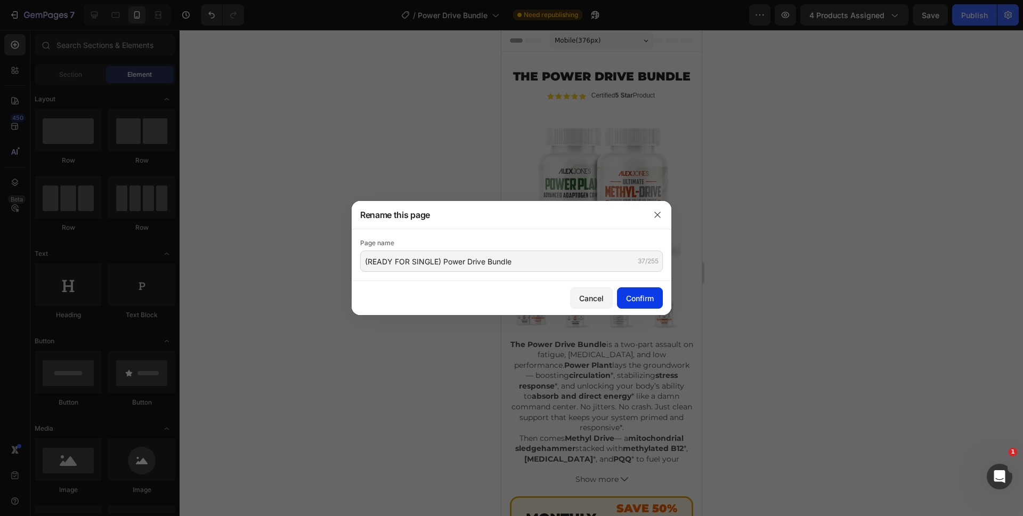
click at [655, 302] on button "Confirm" at bounding box center [640, 297] width 46 height 21
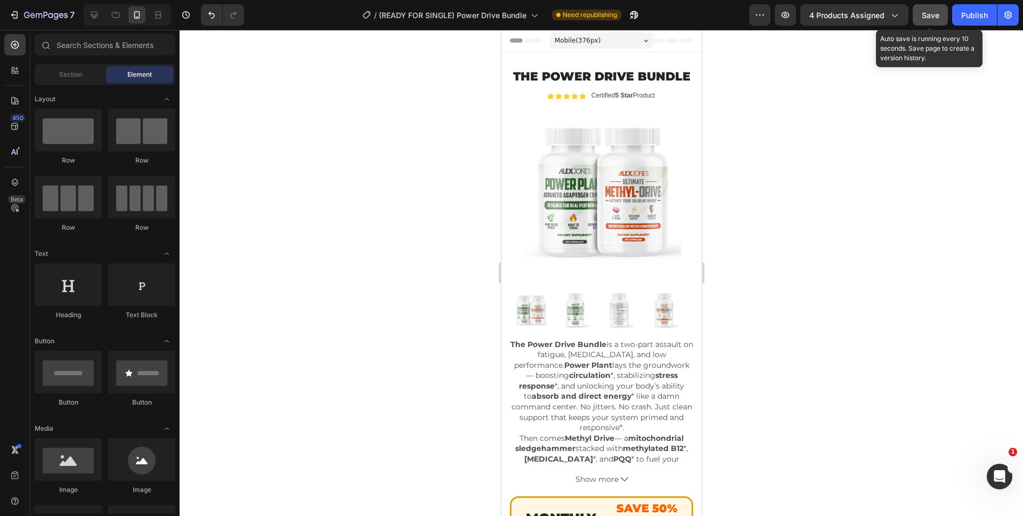
click at [928, 14] on span "Save" at bounding box center [931, 15] width 18 height 9
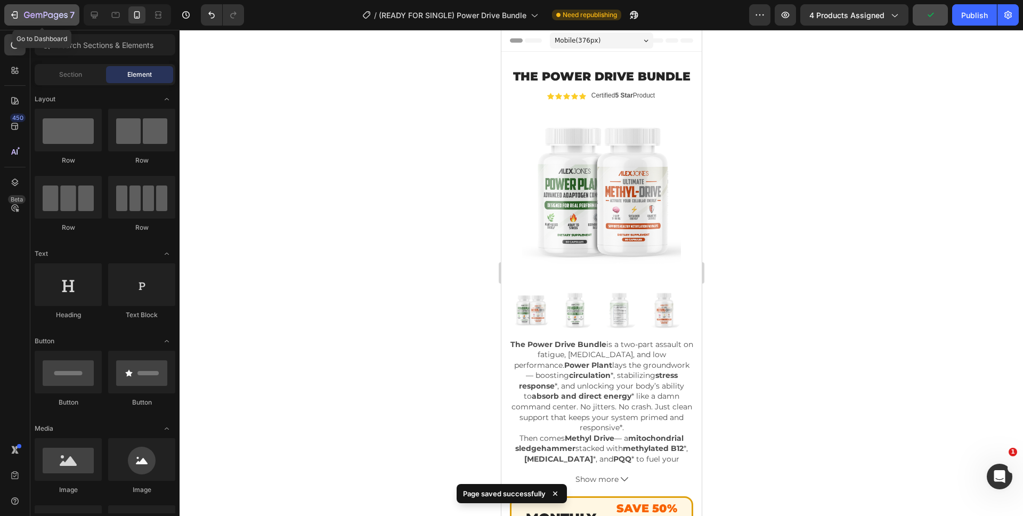
click at [42, 20] on div "7" at bounding box center [49, 15] width 51 height 13
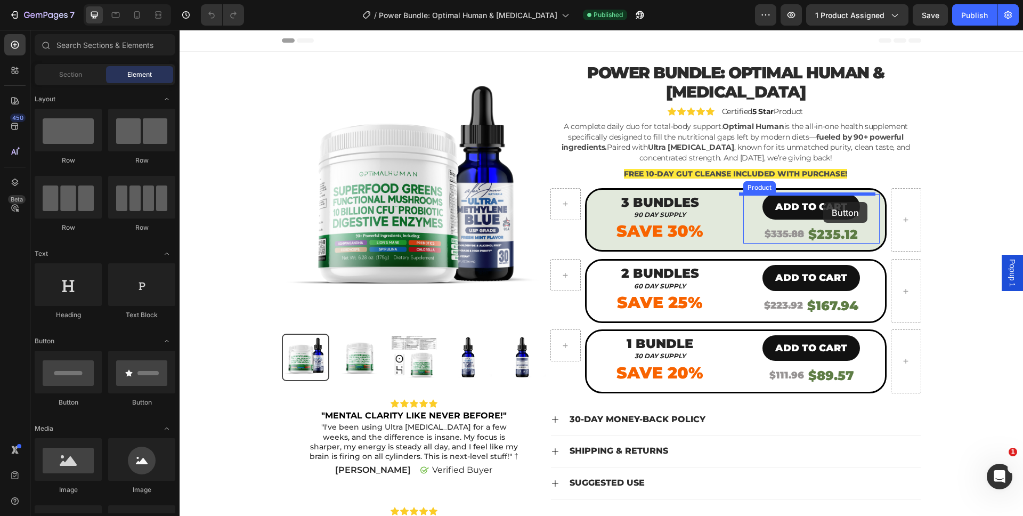
drag, startPoint x: 260, startPoint y: 405, endPoint x: 823, endPoint y: 202, distance: 599.4
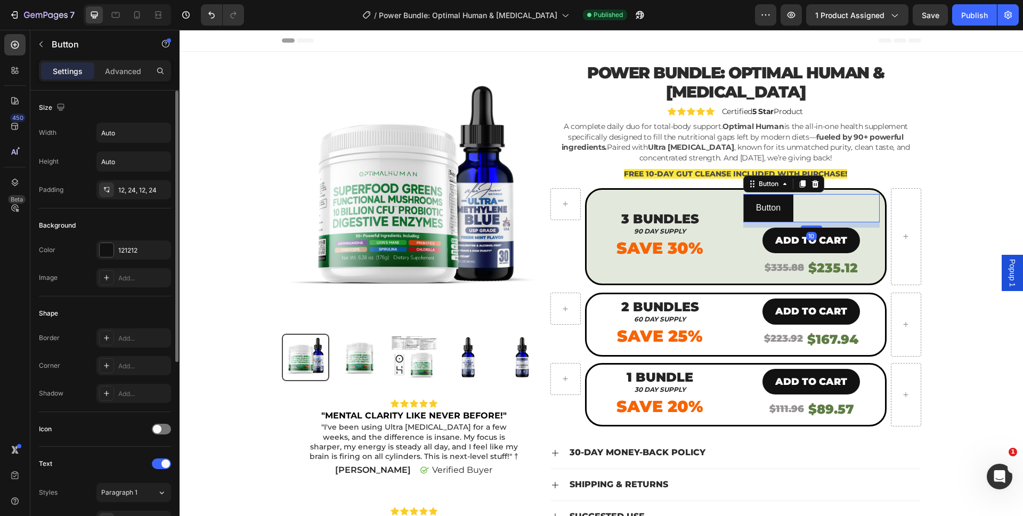
scroll to position [309, 0]
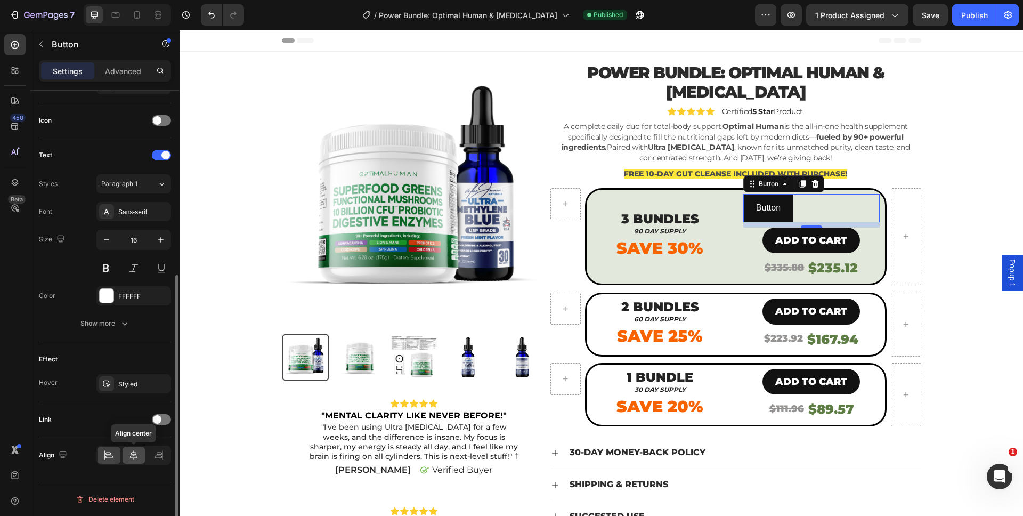
click at [128, 462] on div at bounding box center [134, 455] width 23 height 17
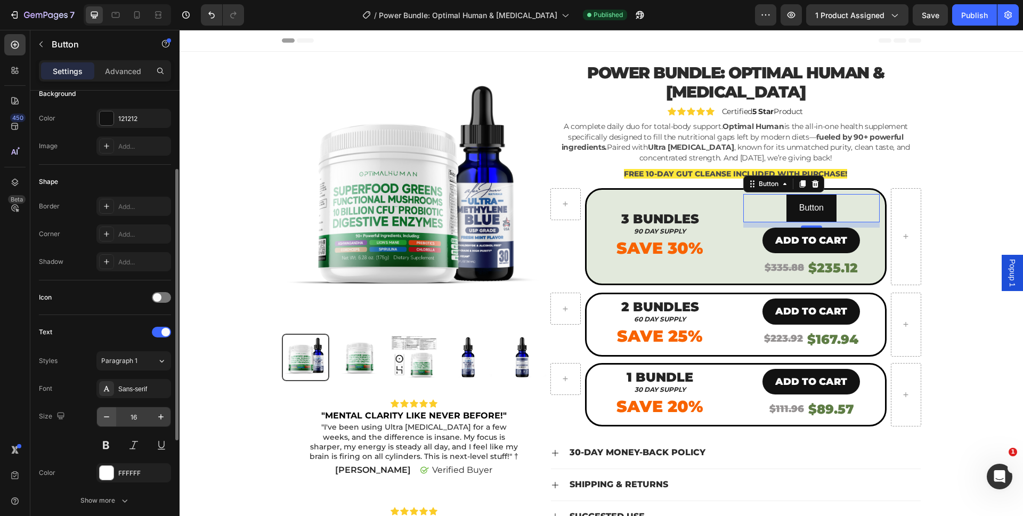
scroll to position [134, 0]
click at [123, 227] on div "Add..." at bounding box center [143, 232] width 50 height 10
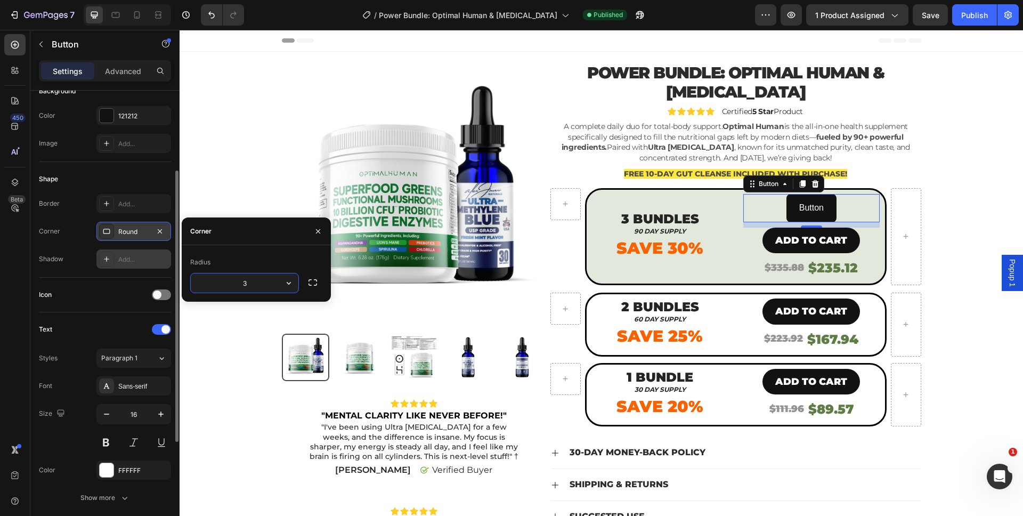
type input "35"
click at [130, 383] on div "Sans-serif" at bounding box center [143, 387] width 50 height 10
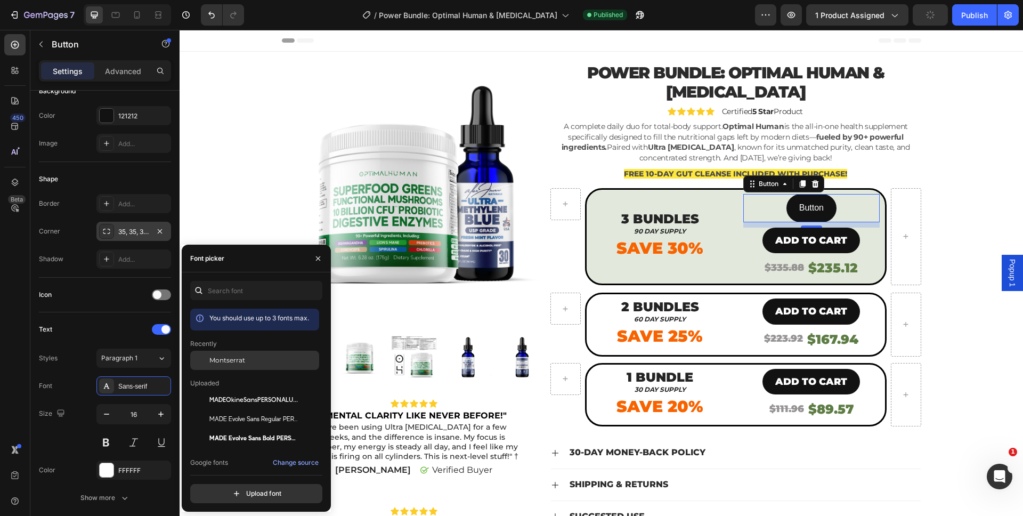
click at [235, 356] on span "Montserrat" at bounding box center [227, 361] width 36 height 10
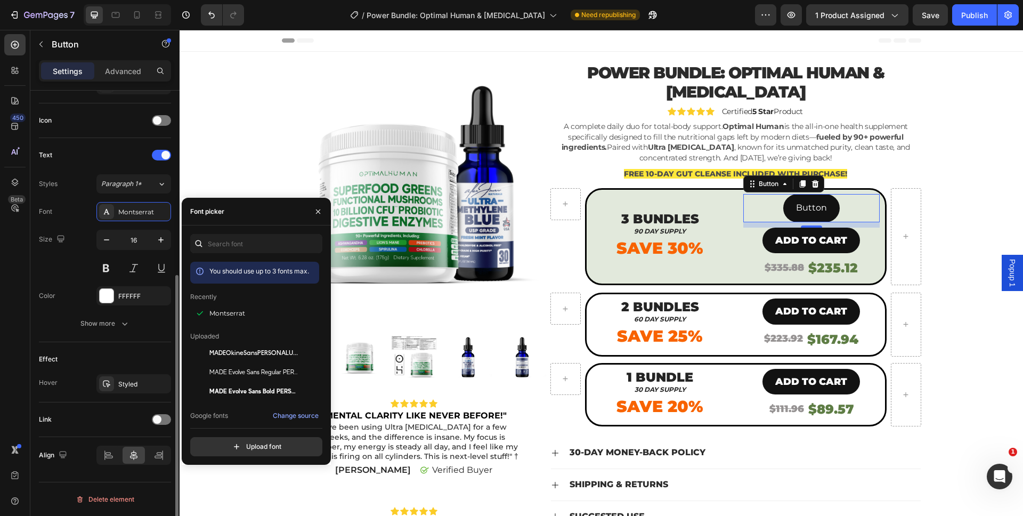
scroll to position [306, 0]
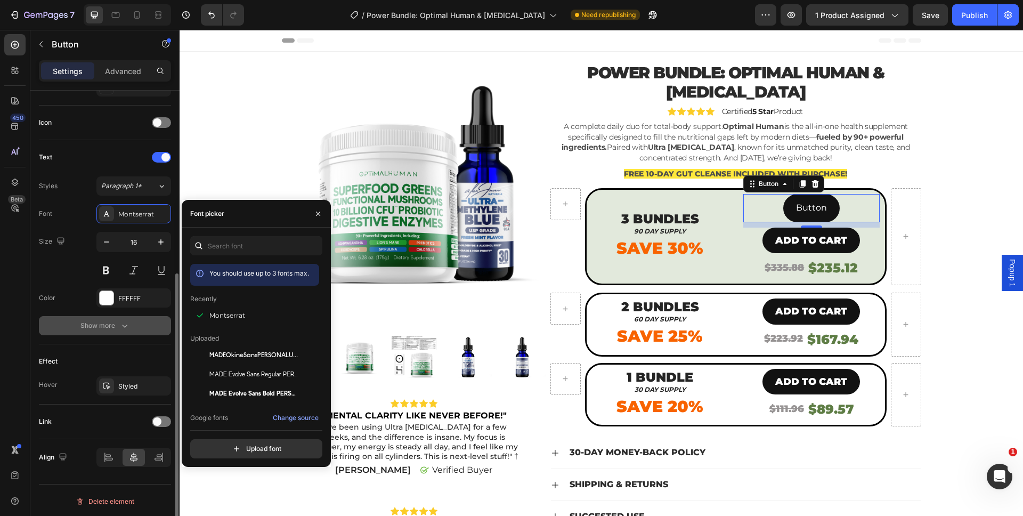
click at [119, 328] on icon "button" at bounding box center [124, 325] width 11 height 11
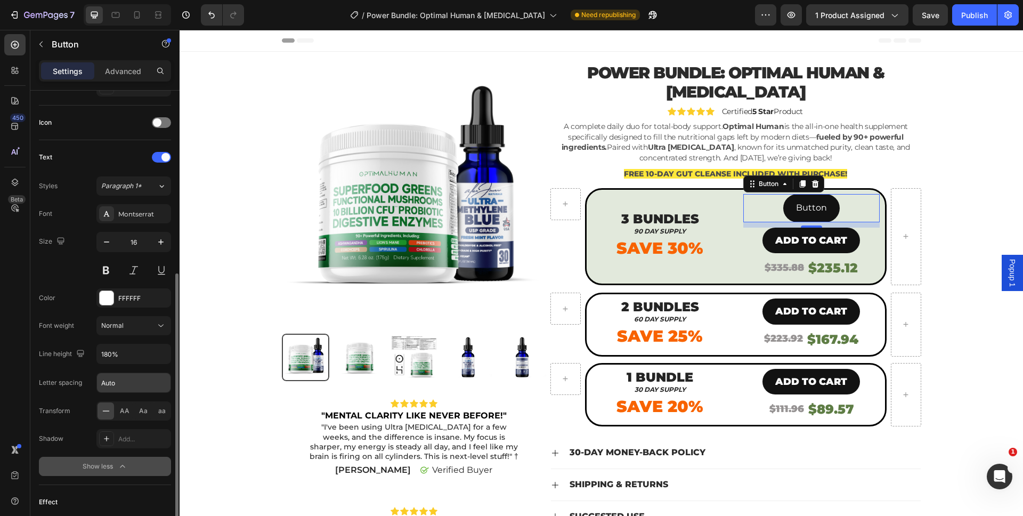
click at [117, 382] on input "Auto" at bounding box center [134, 382] width 74 height 19
click at [118, 333] on button "Normal" at bounding box center [133, 325] width 75 height 19
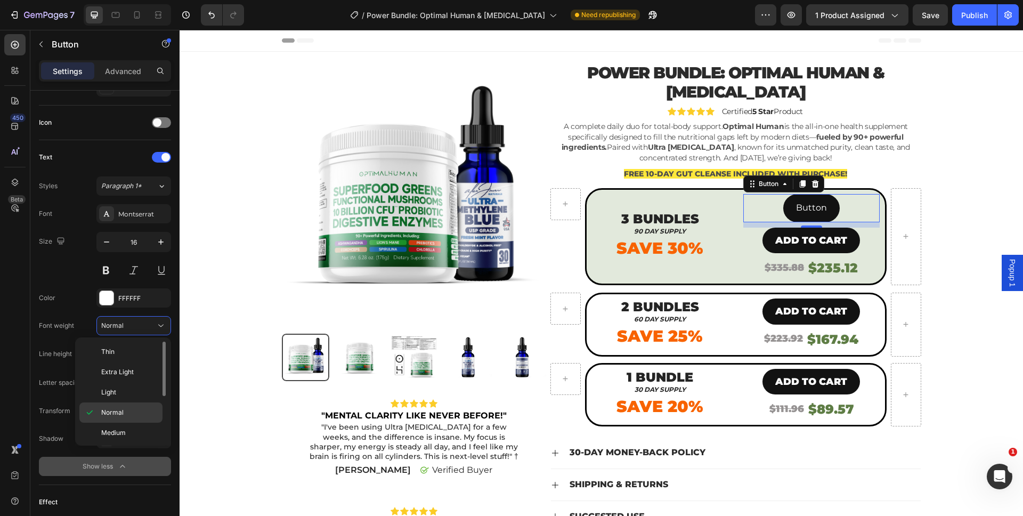
scroll to position [83, 0]
click at [115, 421] on div "Black" at bounding box center [120, 431] width 83 height 20
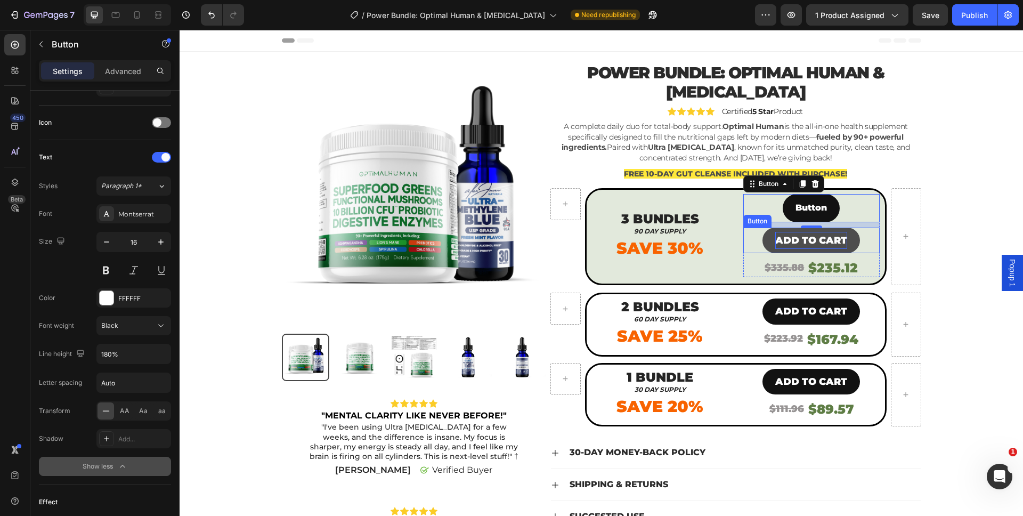
click at [776, 232] on p "ADD TO CART" at bounding box center [812, 240] width 72 height 17
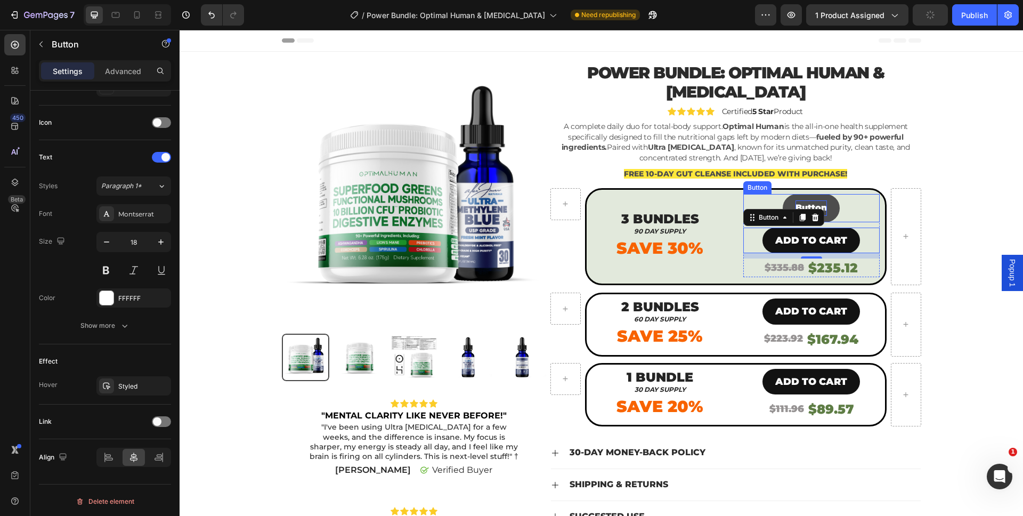
click at [796, 204] on p "Button" at bounding box center [811, 207] width 31 height 15
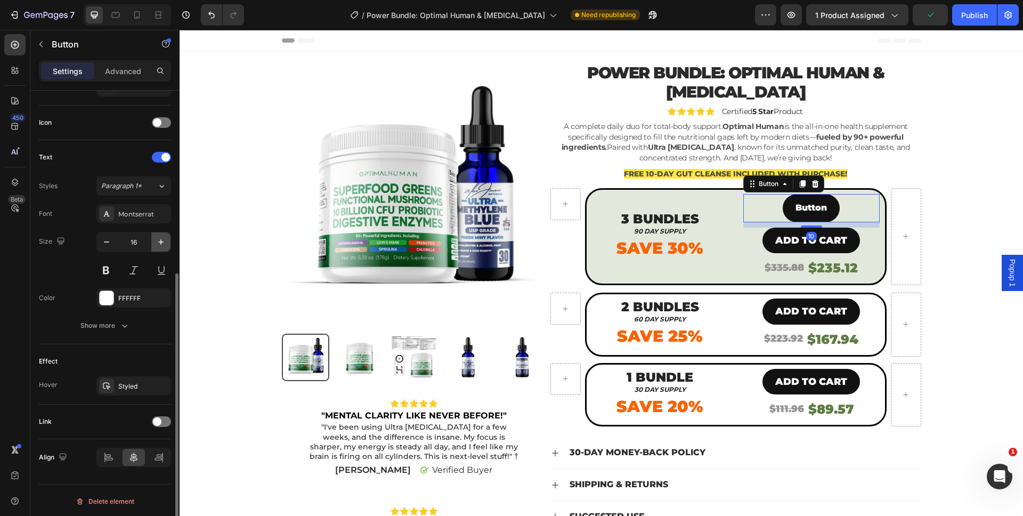
click at [166, 242] on icon "button" at bounding box center [161, 242] width 11 height 11
type input "18"
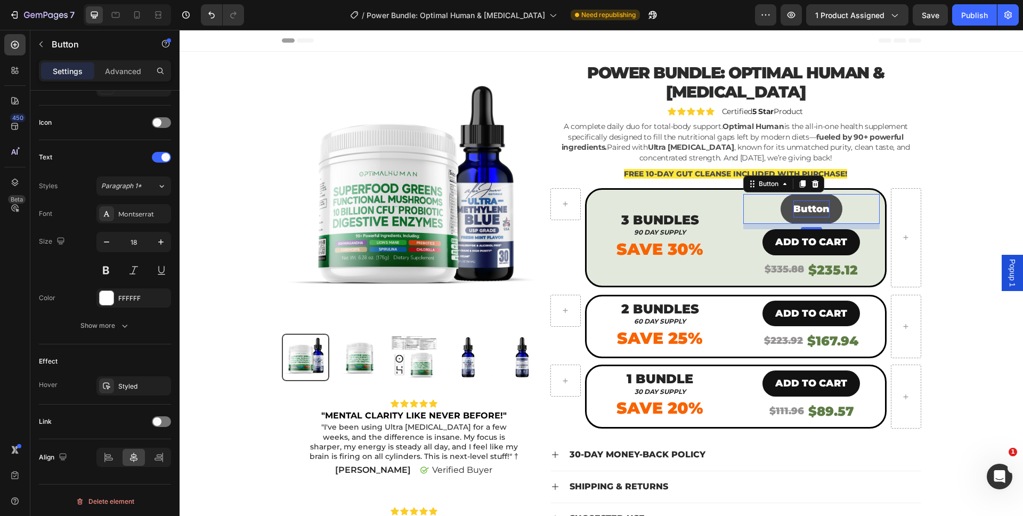
click at [805, 209] on p "Button" at bounding box center [812, 208] width 36 height 17
click at [787, 194] on button "ADD" at bounding box center [812, 209] width 50 height 30
click at [778, 194] on button "ADD TO" at bounding box center [811, 209] width 67 height 30
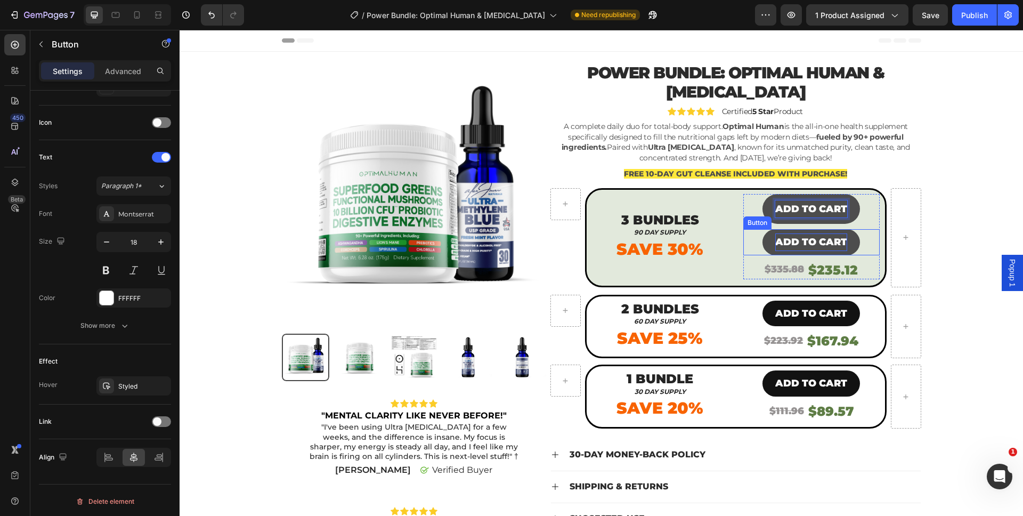
click at [808, 241] on p "ADD TO CART" at bounding box center [812, 241] width 72 height 17
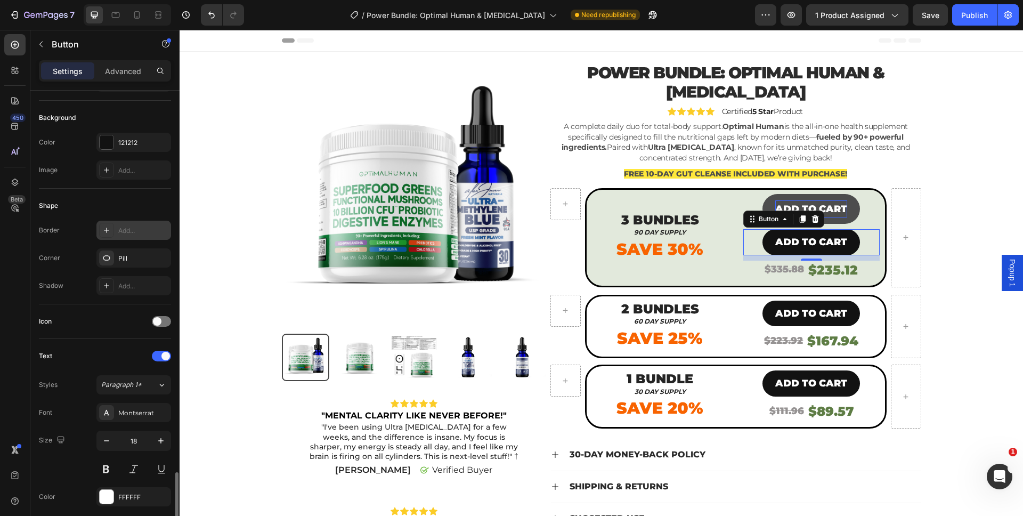
scroll to position [0, 0]
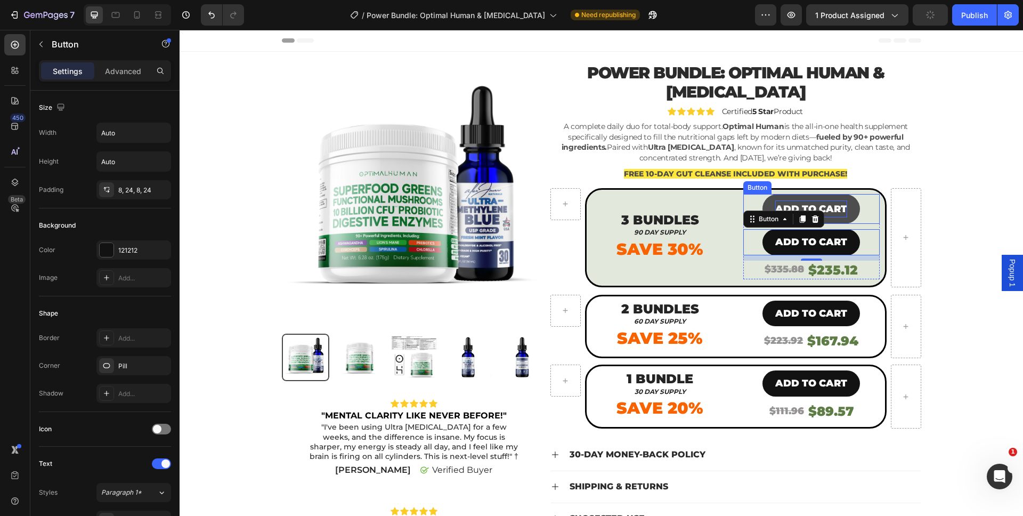
click at [804, 206] on p "ADD TO CART" at bounding box center [812, 208] width 72 height 17
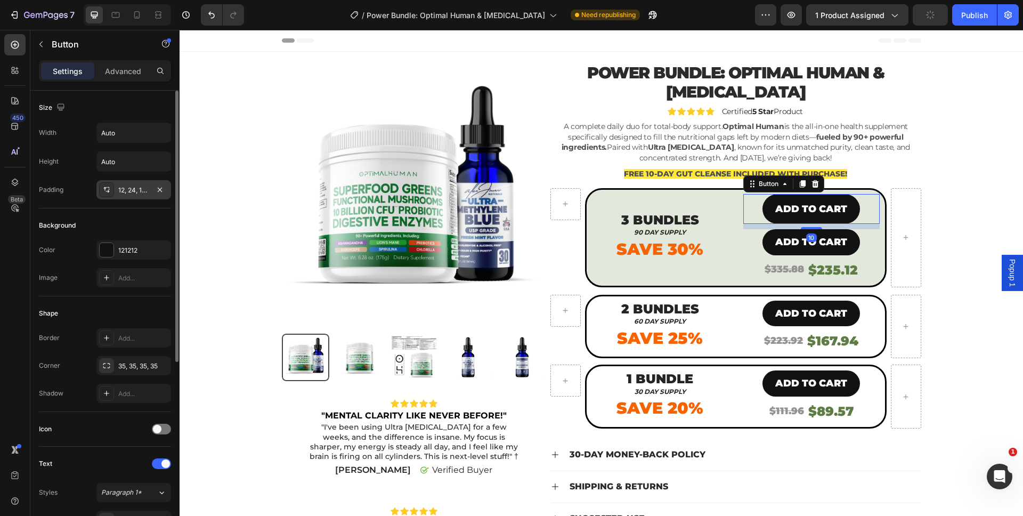
click at [146, 188] on div "12, 24, 12, 24" at bounding box center [133, 190] width 31 height 10
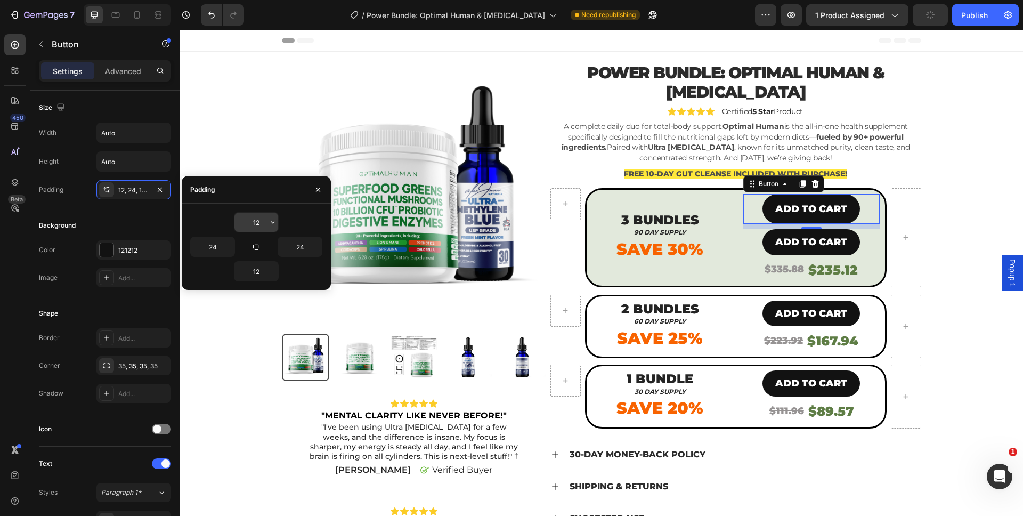
click at [253, 225] on input "12" at bounding box center [257, 222] width 44 height 19
click at [256, 225] on input "12" at bounding box center [257, 222] width 44 height 19
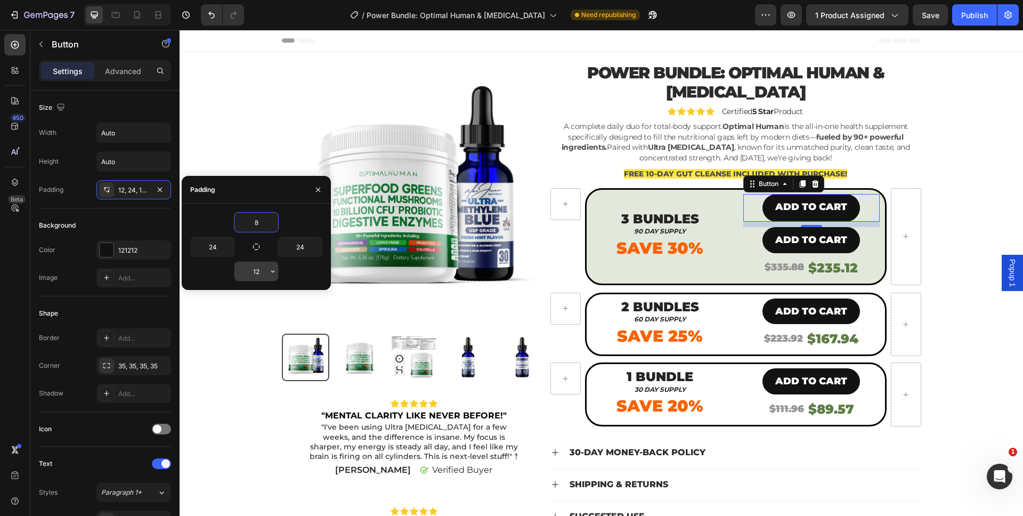
type input "8"
click at [253, 268] on input "12" at bounding box center [257, 271] width 44 height 19
click at [254, 270] on input "12" at bounding box center [257, 271] width 44 height 19
click at [254, 271] on input "12" at bounding box center [257, 271] width 44 height 19
click at [255, 271] on input "12" at bounding box center [257, 271] width 44 height 19
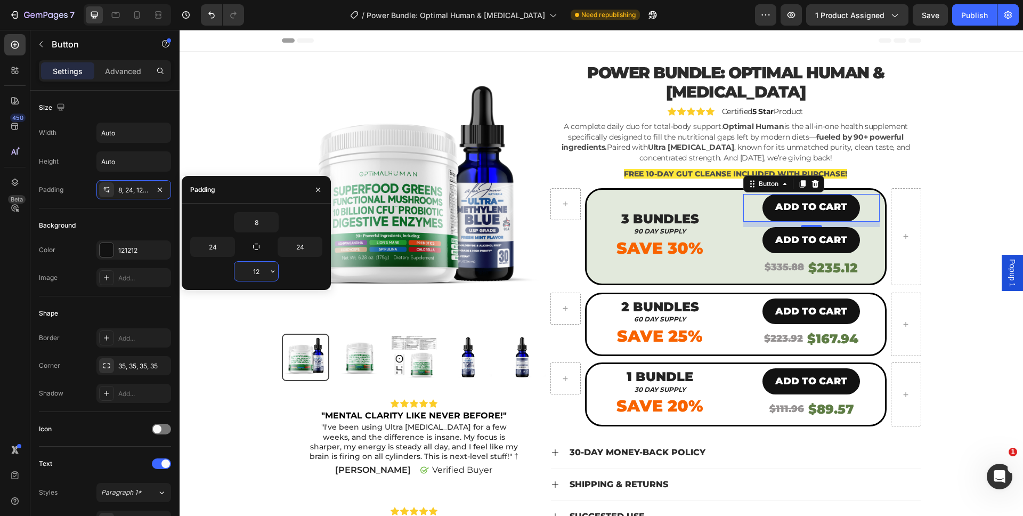
click at [255, 271] on input "12" at bounding box center [257, 271] width 44 height 19
type input "8"
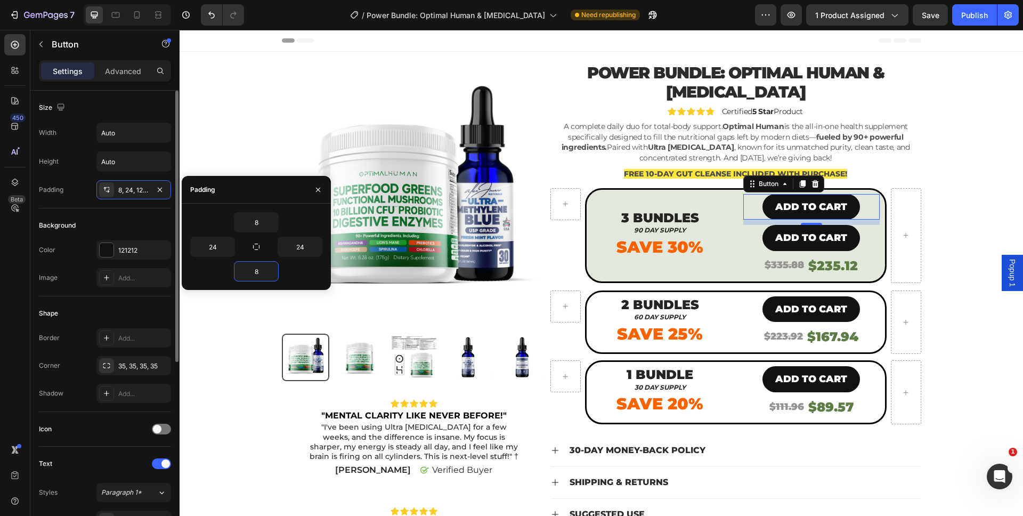
click at [149, 296] on div "Size Width Auto Height Auto Padding 8, 24, 12, 24" at bounding box center [105, 354] width 132 height 116
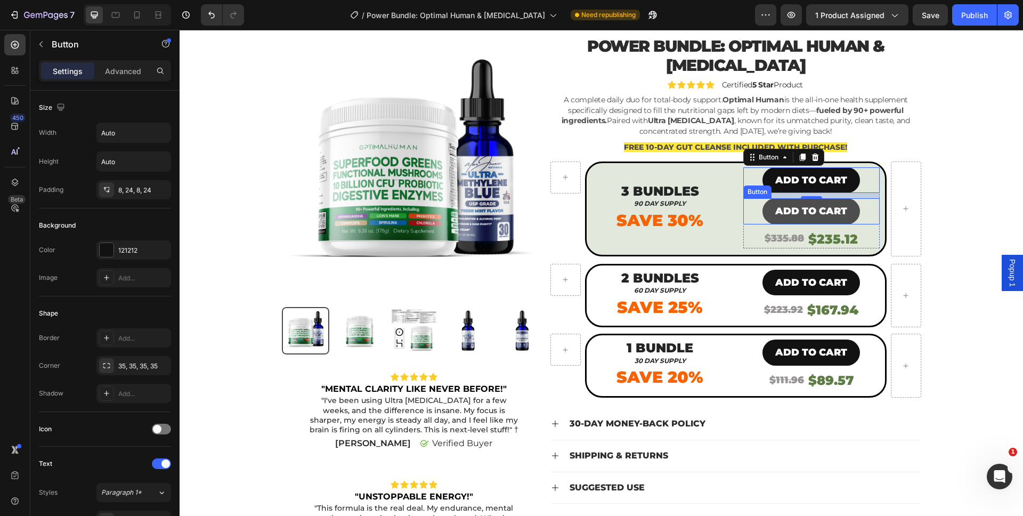
scroll to position [24, 0]
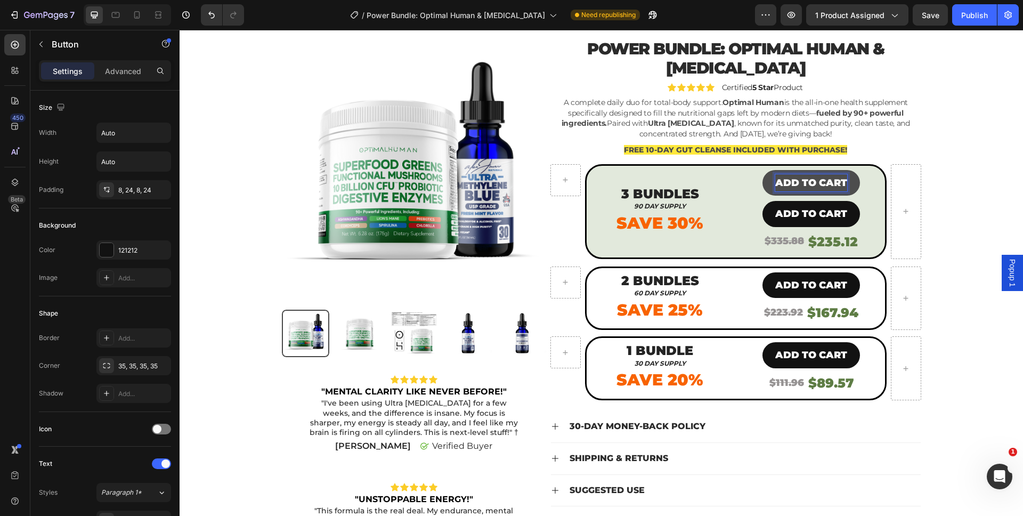
click at [845, 180] on button "ADD TO CART" at bounding box center [812, 183] width 98 height 26
click at [812, 163] on icon at bounding box center [815, 159] width 7 height 7
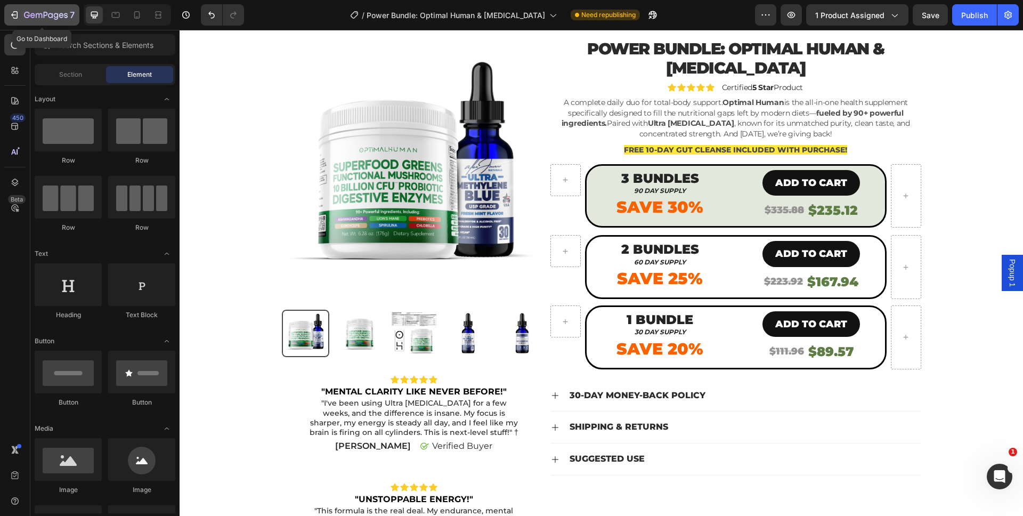
click at [48, 16] on icon "button" at bounding box center [46, 15] width 44 height 9
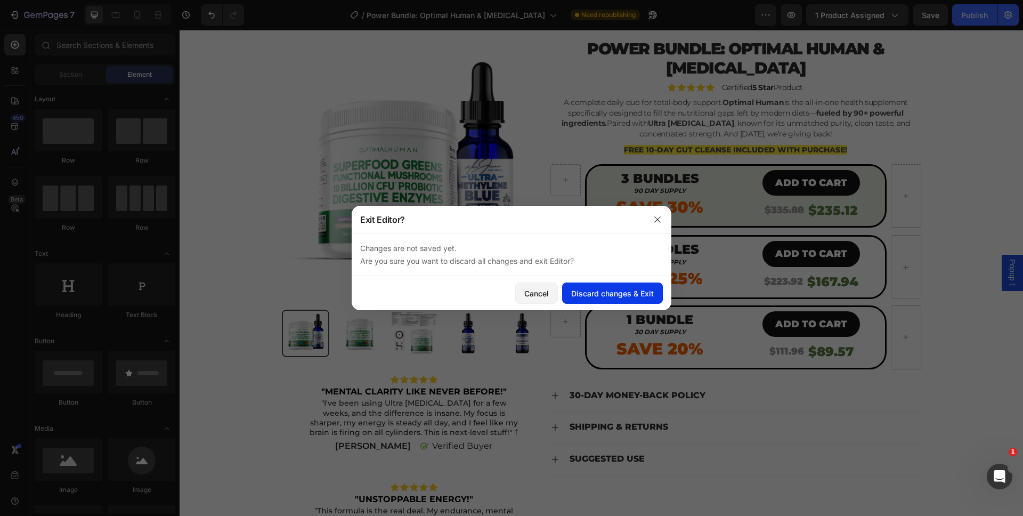
click at [593, 292] on div "Discard changes & Exit" at bounding box center [612, 293] width 83 height 11
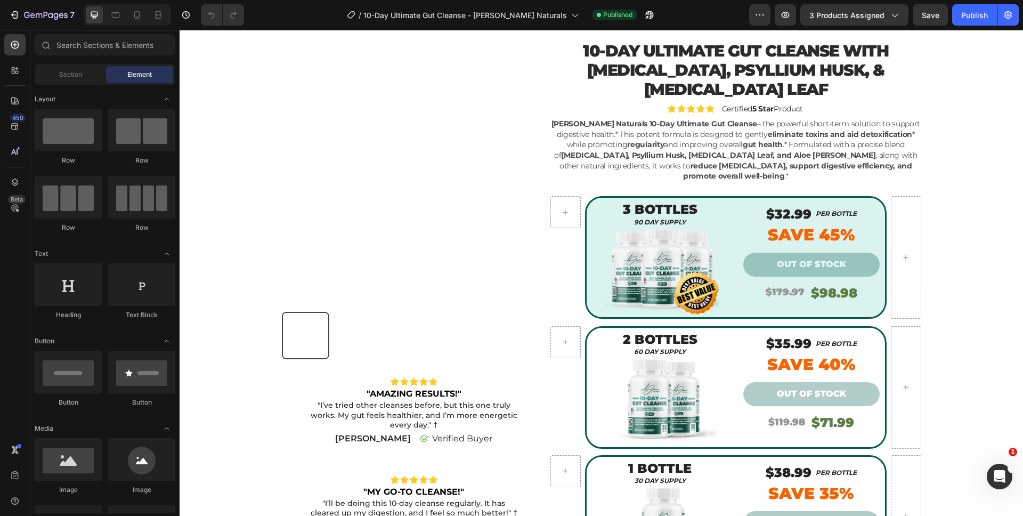
scroll to position [25, 0]
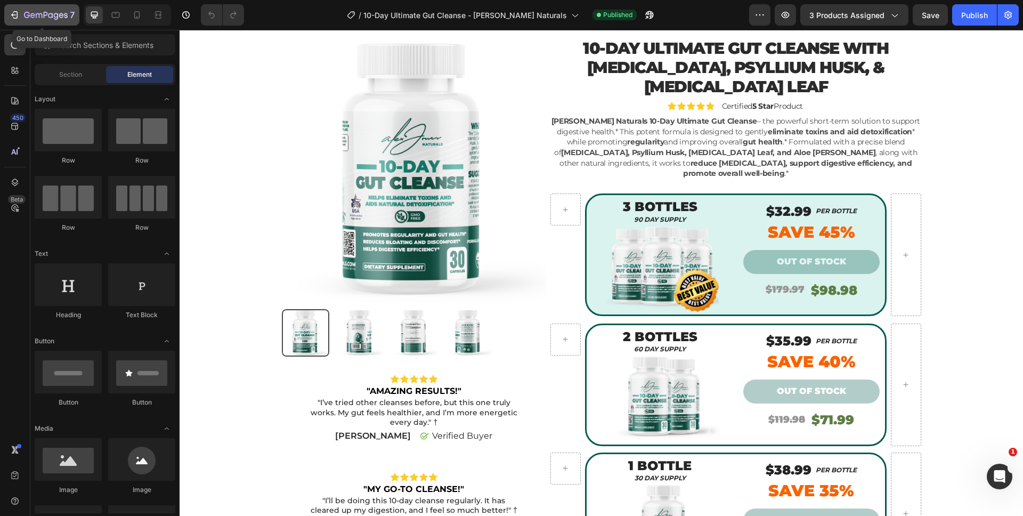
click at [47, 12] on icon "button" at bounding box center [46, 15] width 4 height 6
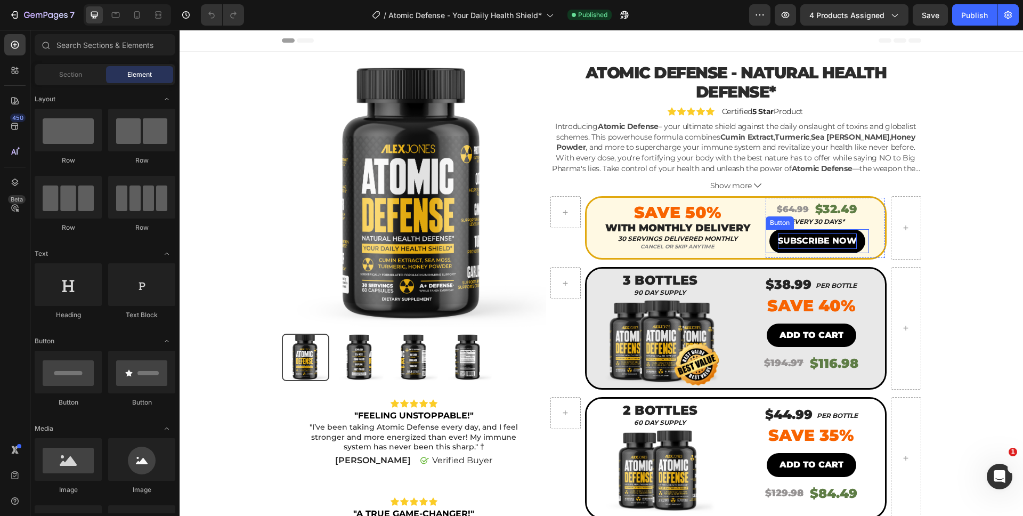
click at [820, 246] on p "SUBSCRIBE NOW" at bounding box center [817, 240] width 79 height 15
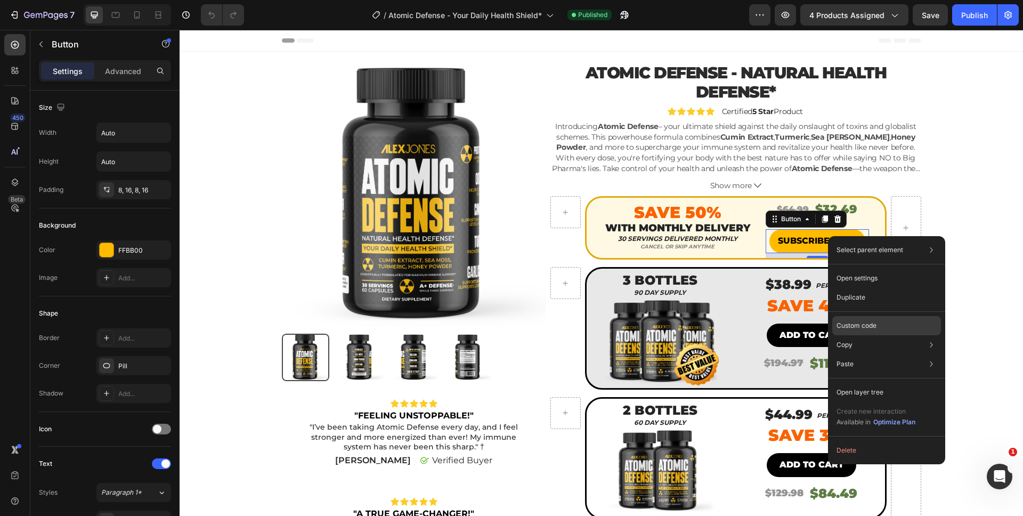
click at [850, 329] on p "Custom code" at bounding box center [857, 326] width 40 height 10
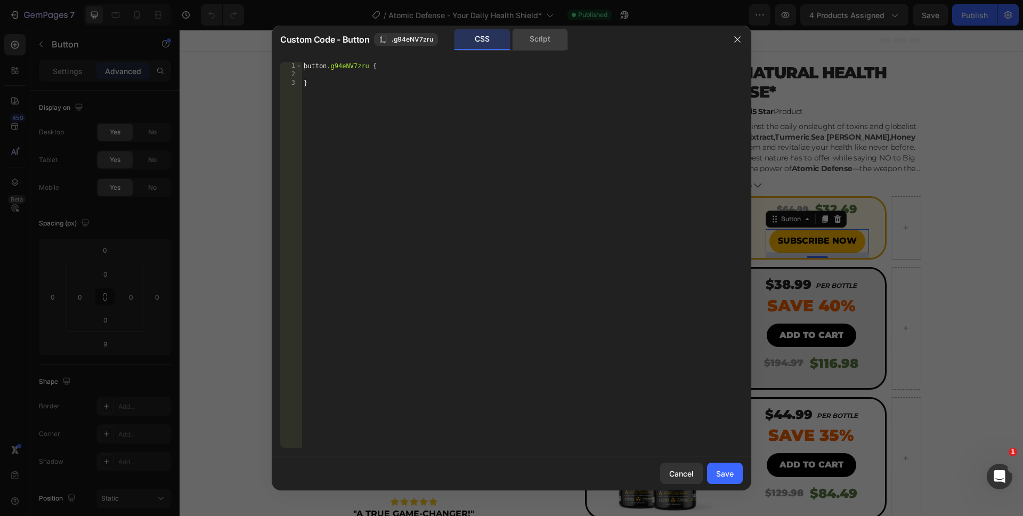
click at [539, 33] on div "Script" at bounding box center [540, 39] width 56 height 21
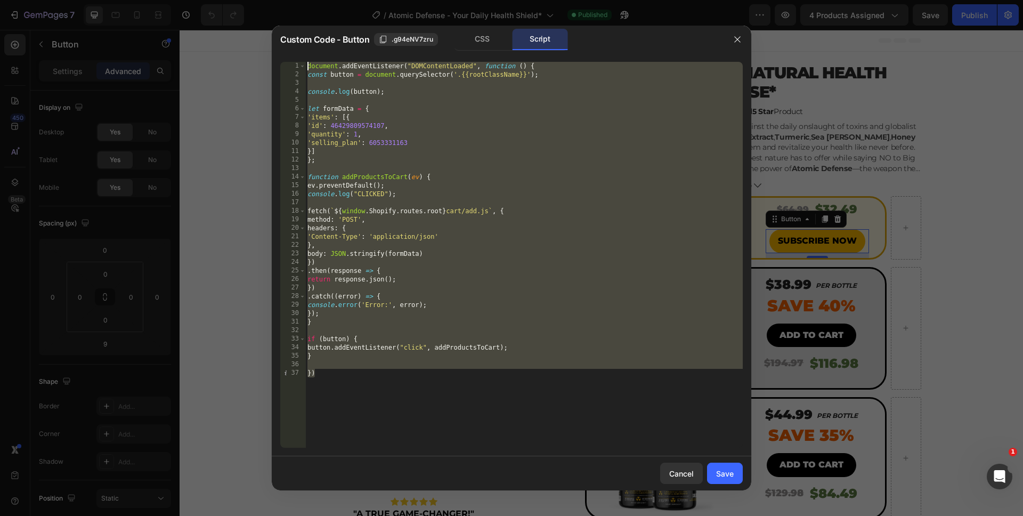
drag, startPoint x: 370, startPoint y: 387, endPoint x: 281, endPoint y: 55, distance: 344.2
click at [281, 55] on div "}) 1 2 3 4 5 6 7 8 9 10 11 12 13 14 15 16 17 18 19 20 21 22 23 24 25 26 27 28 2…" at bounding box center [512, 254] width 480 height 403
type textarea "document.addEventListener("DOMContentLoaded", function () { const button = docu…"
click at [694, 475] on button "Cancel" at bounding box center [681, 473] width 43 height 21
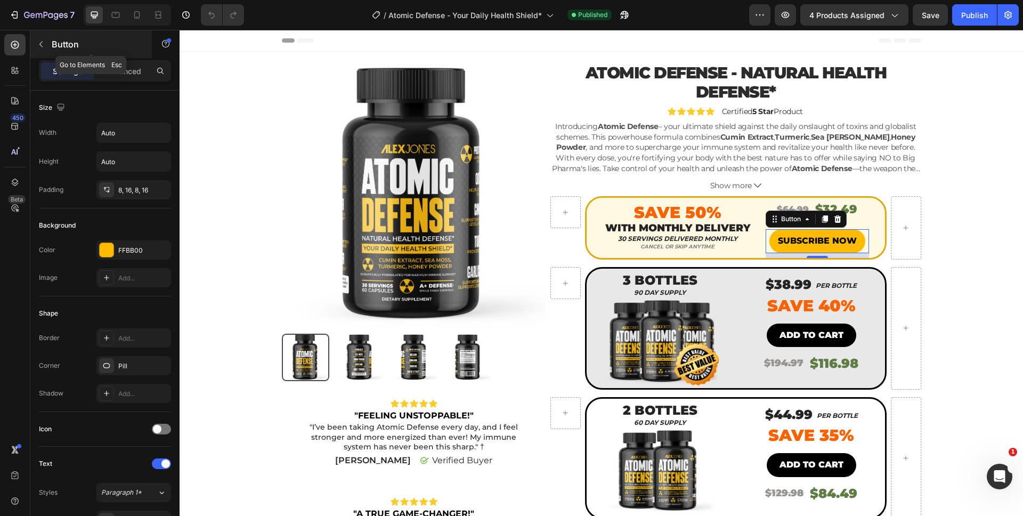
click at [37, 49] on button "button" at bounding box center [41, 44] width 17 height 17
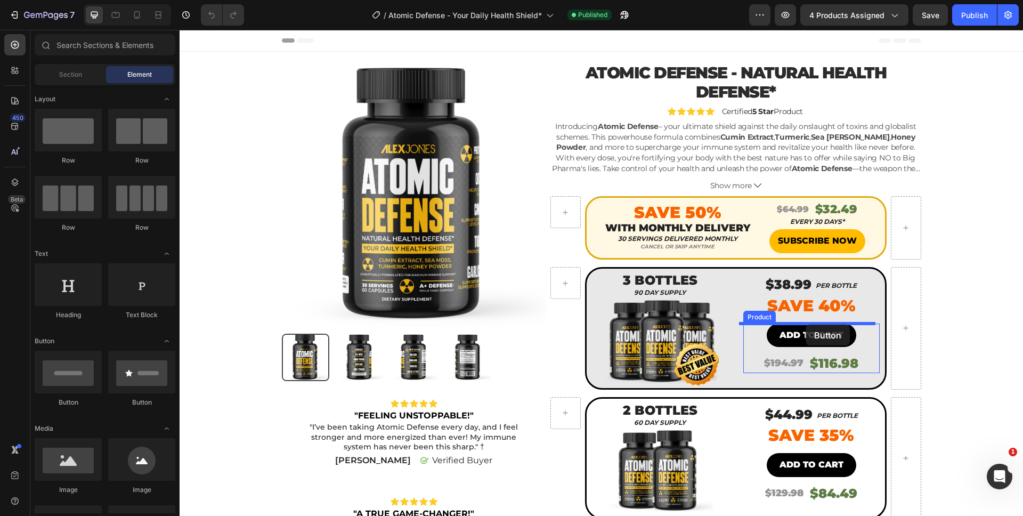
drag, startPoint x: 253, startPoint y: 398, endPoint x: 806, endPoint y: 325, distance: 558.1
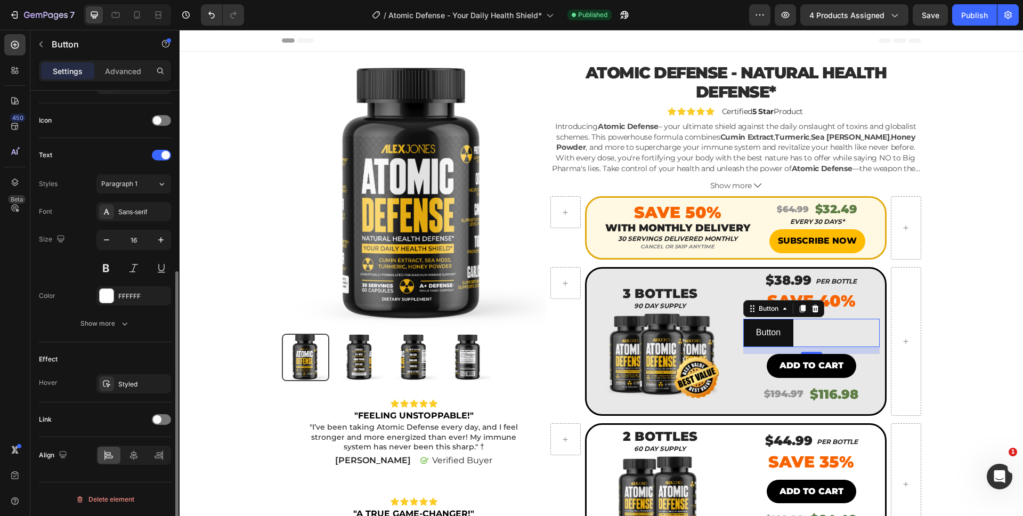
scroll to position [306, 0]
click at [130, 461] on icon at bounding box center [133, 457] width 11 height 11
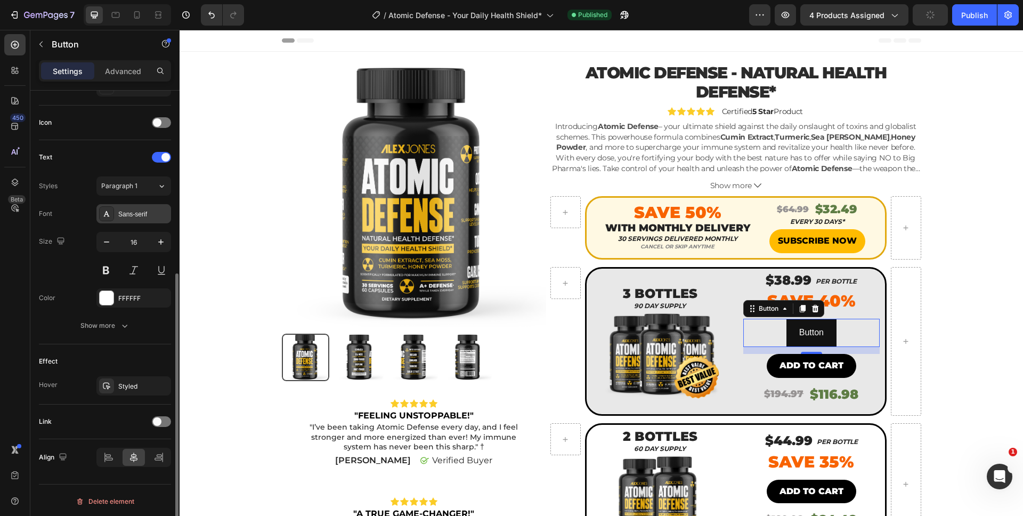
click at [123, 220] on div "Sans-serif" at bounding box center [133, 213] width 75 height 19
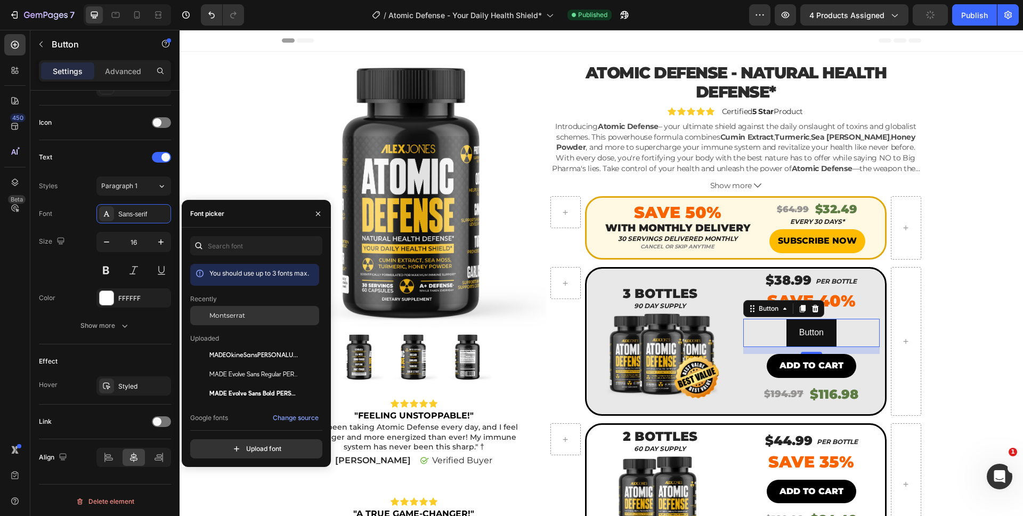
click at [248, 384] on div "Montserrat" at bounding box center [254, 393] width 129 height 19
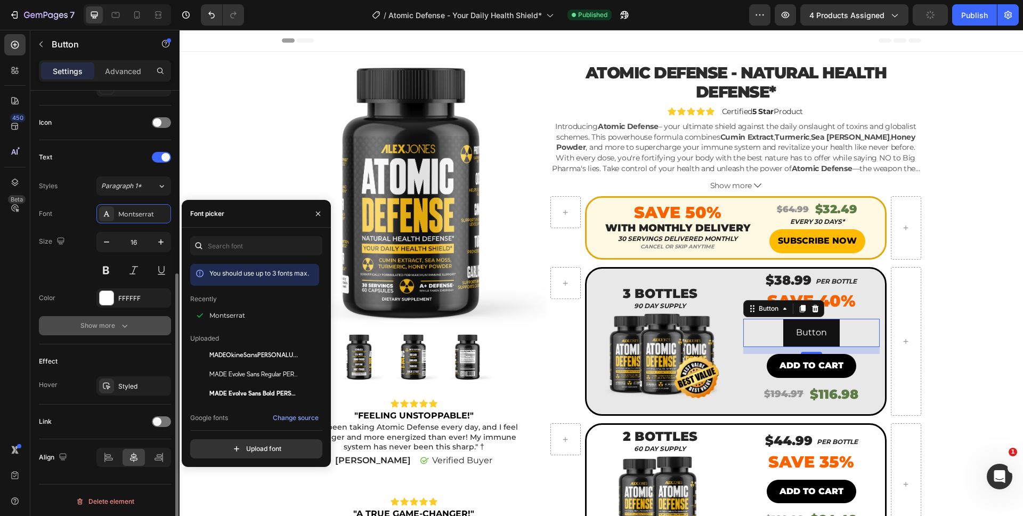
click at [133, 318] on button "Show more" at bounding box center [105, 325] width 132 height 19
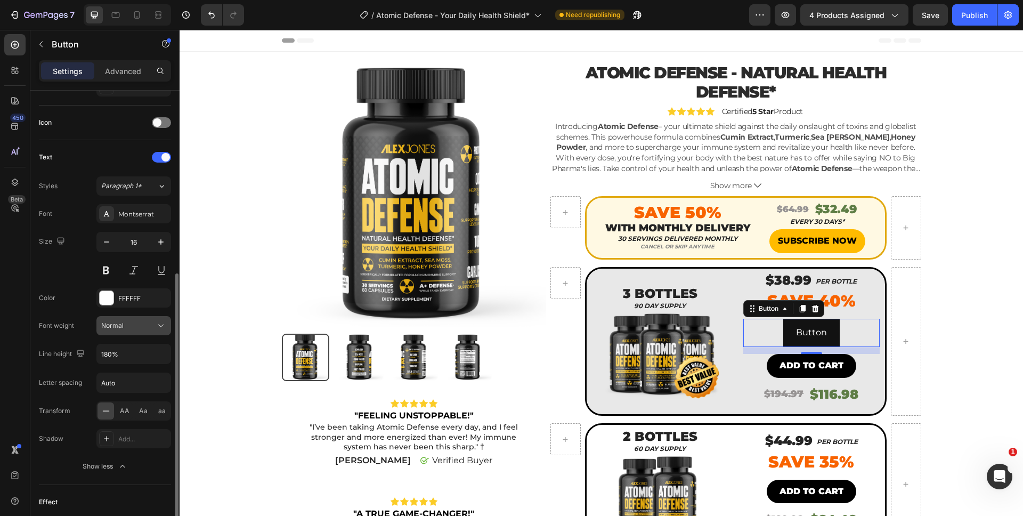
click at [130, 319] on button "Normal" at bounding box center [133, 325] width 75 height 19
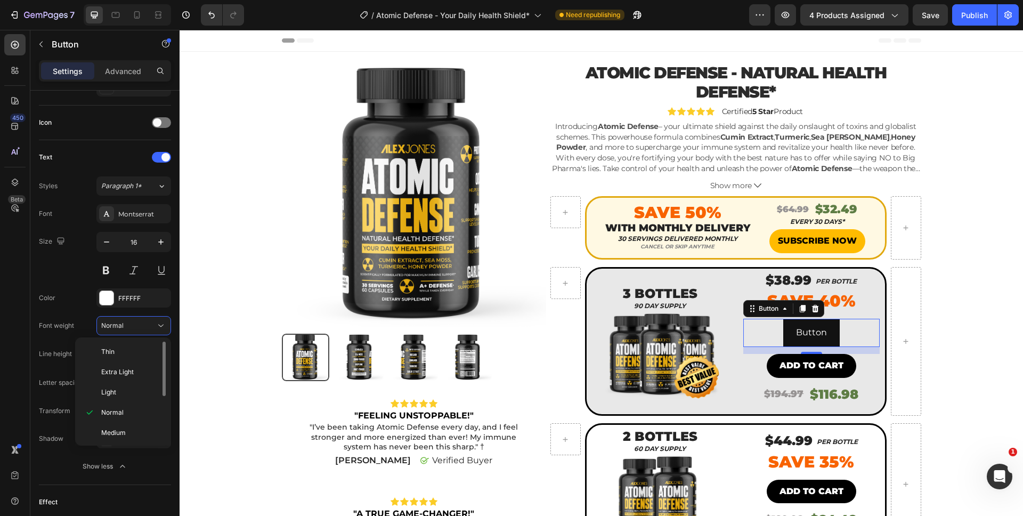
scroll to position [83, 0]
click at [115, 427] on span "Black" at bounding box center [109, 431] width 17 height 10
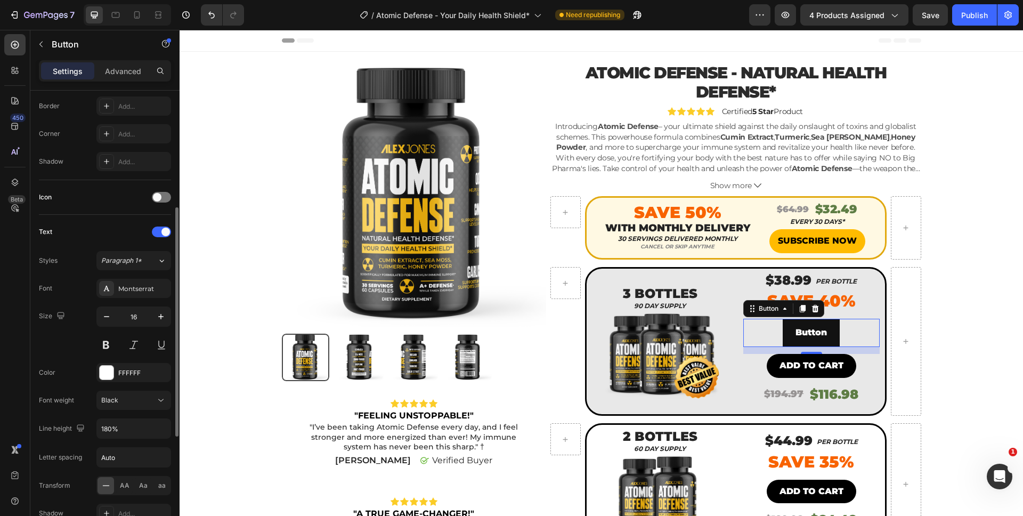
scroll to position [126, 0]
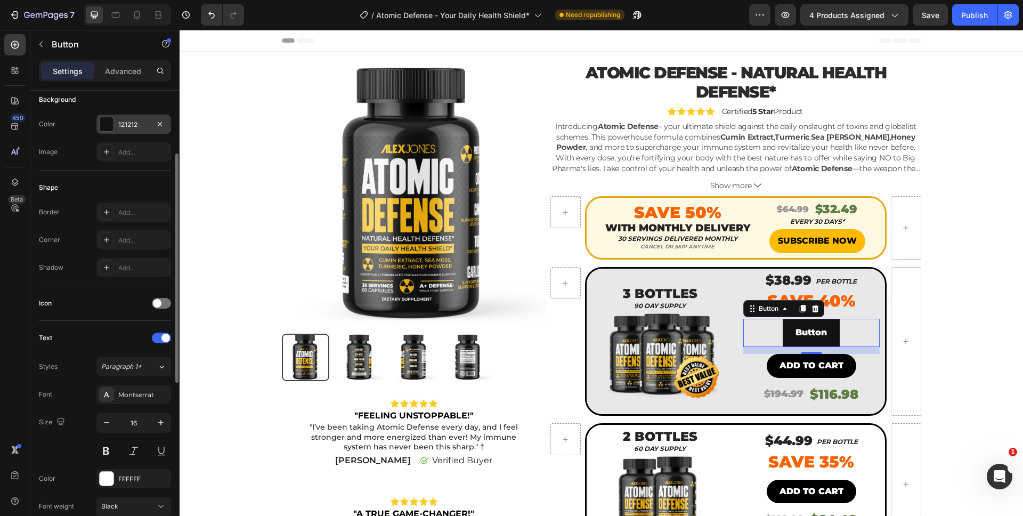
click at [104, 131] on div at bounding box center [107, 124] width 14 height 14
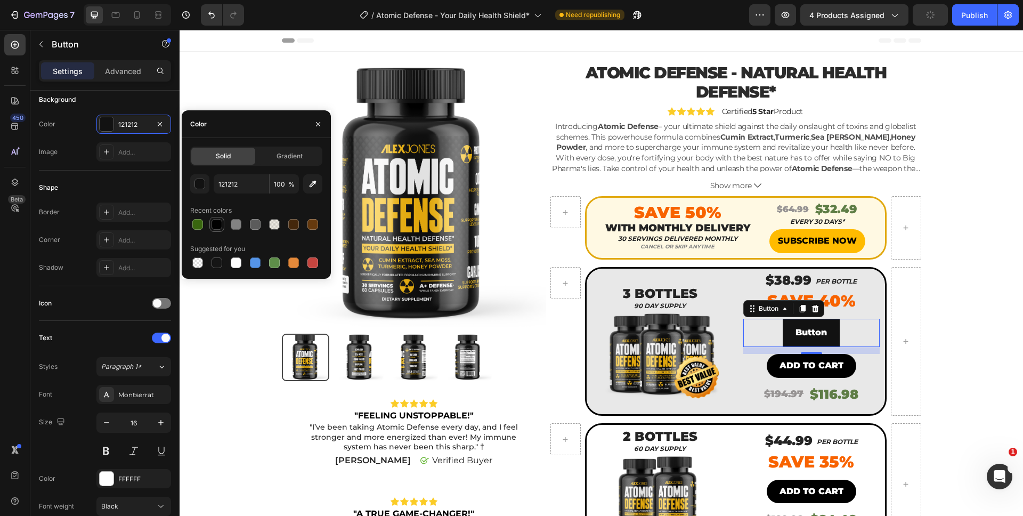
click at [215, 220] on div at bounding box center [217, 224] width 11 height 11
type input "000000"
click at [135, 244] on div "Add..." at bounding box center [143, 241] width 50 height 10
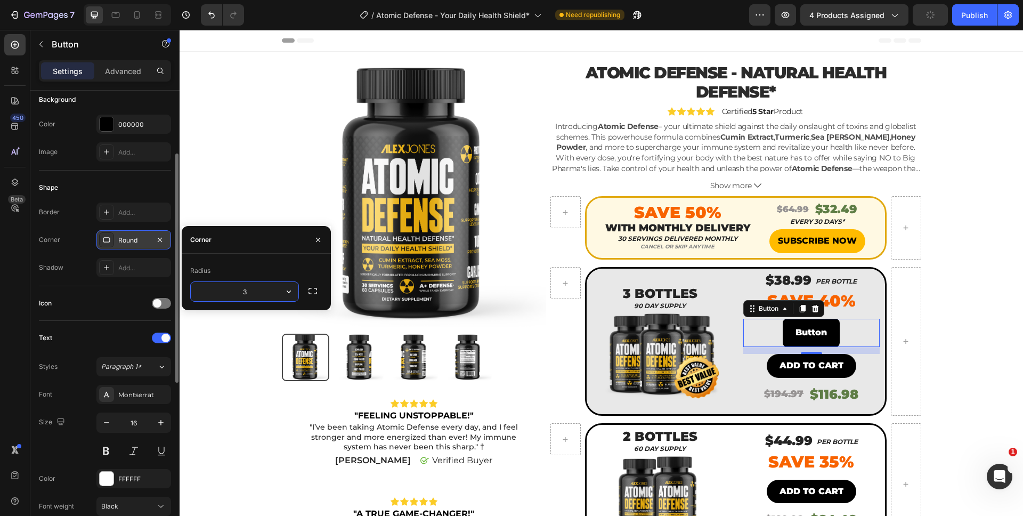
type input "35"
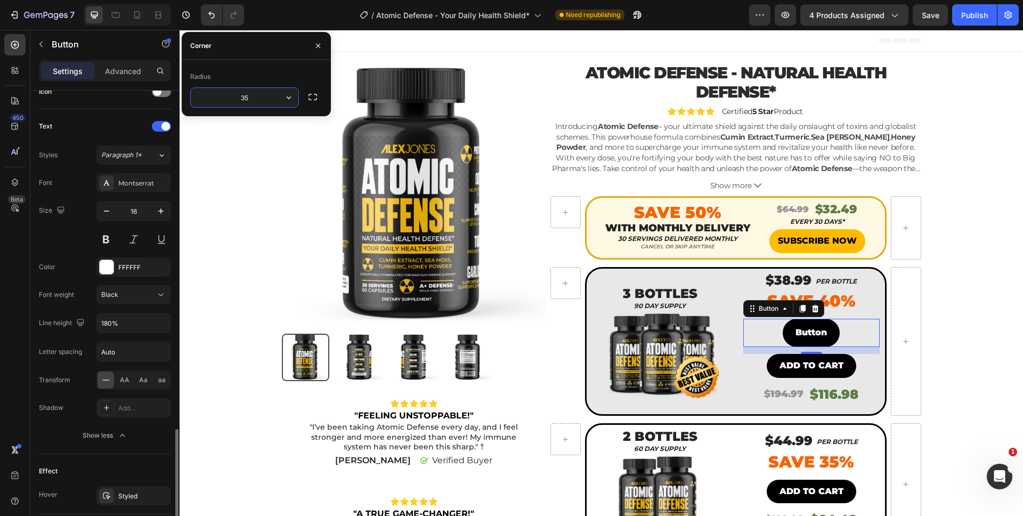
scroll to position [449, 0]
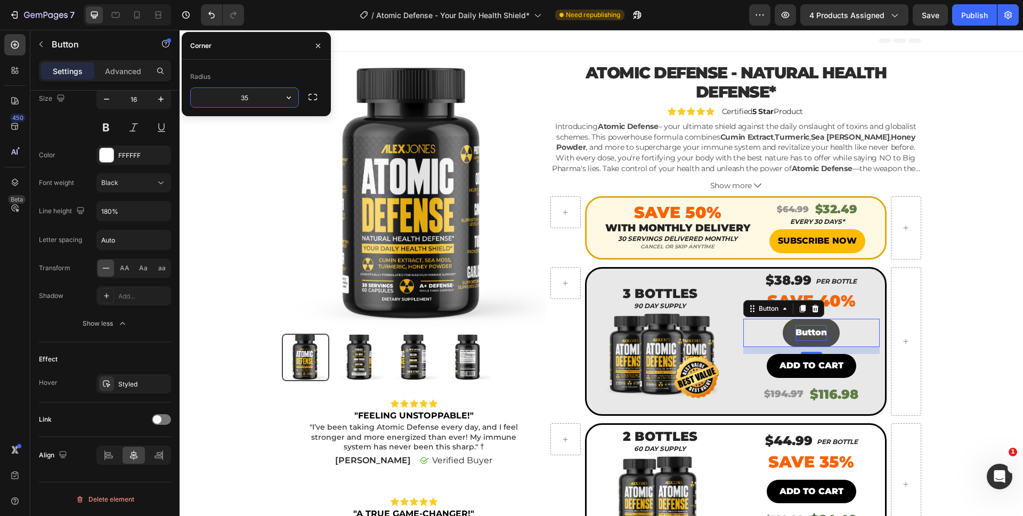
click at [815, 329] on p "Button" at bounding box center [811, 332] width 31 height 15
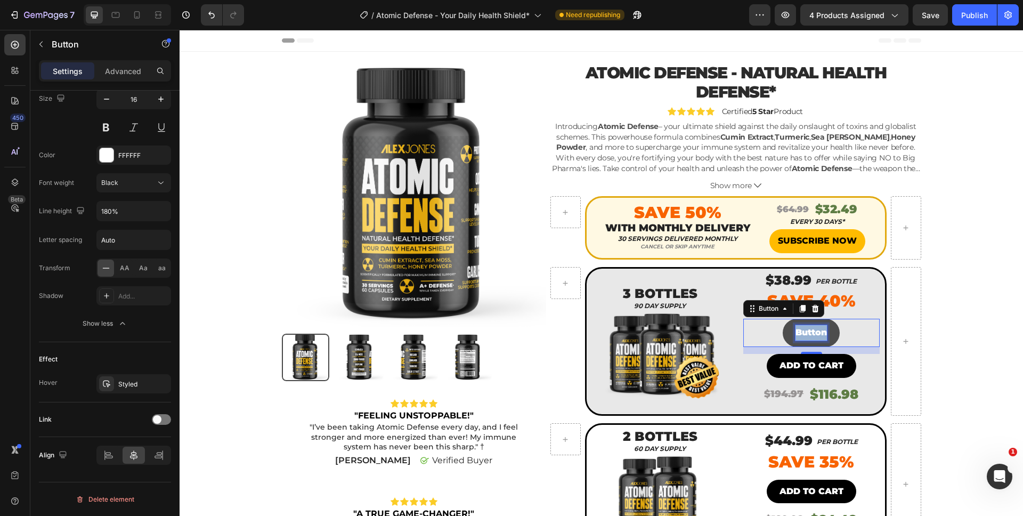
click at [815, 329] on p "Button" at bounding box center [811, 332] width 31 height 15
click at [788, 319] on button "ADD" at bounding box center [811, 333] width 46 height 28
click at [781, 319] on button "ADD TO" at bounding box center [812, 333] width 62 height 28
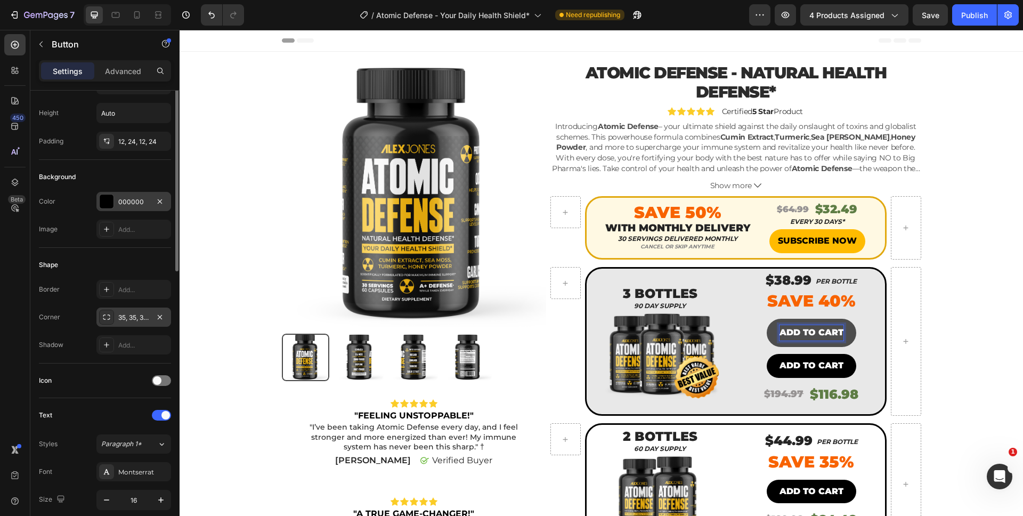
scroll to position [0, 0]
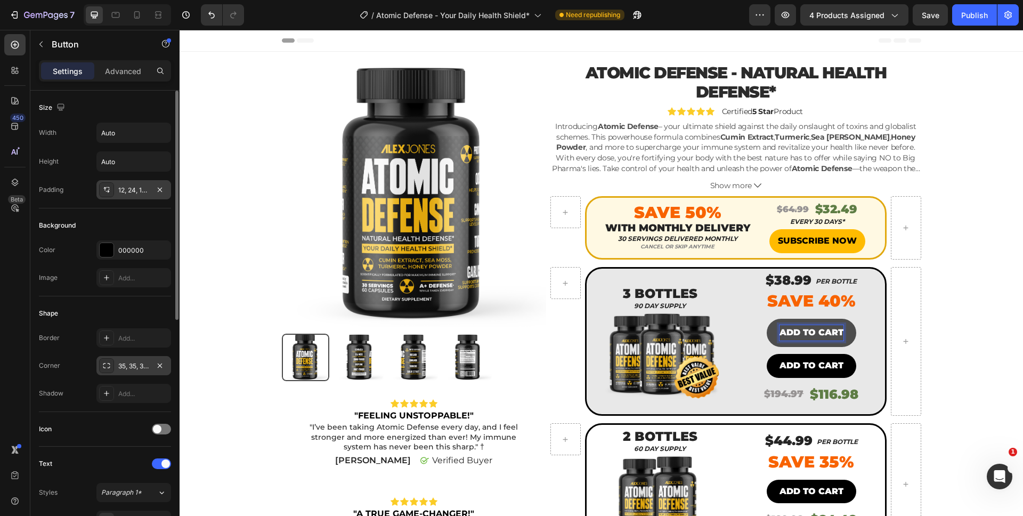
click at [129, 196] on div "12, 24, 12, 24" at bounding box center [133, 189] width 75 height 19
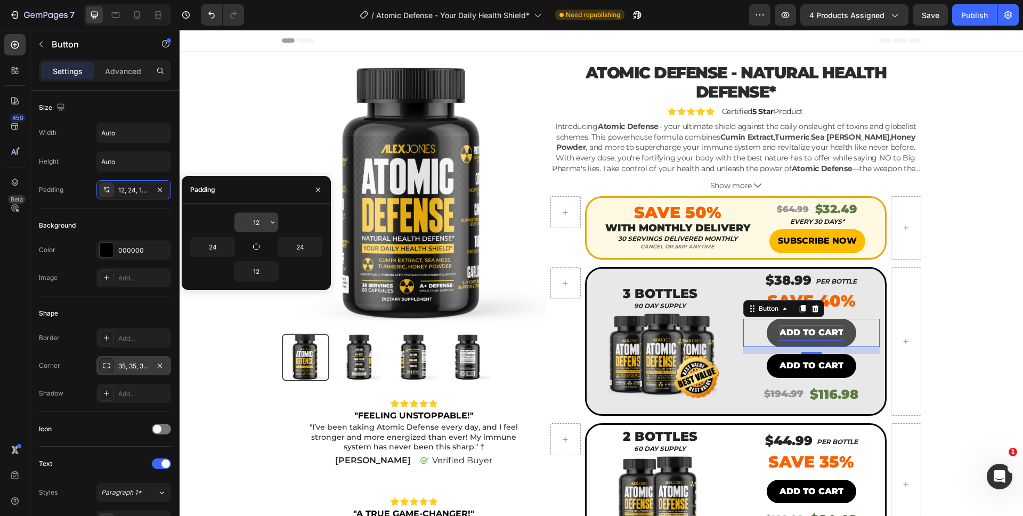
click at [253, 221] on input "12" at bounding box center [257, 222] width 44 height 19
click at [787, 360] on div "Add to cart" at bounding box center [812, 365] width 64 height 15
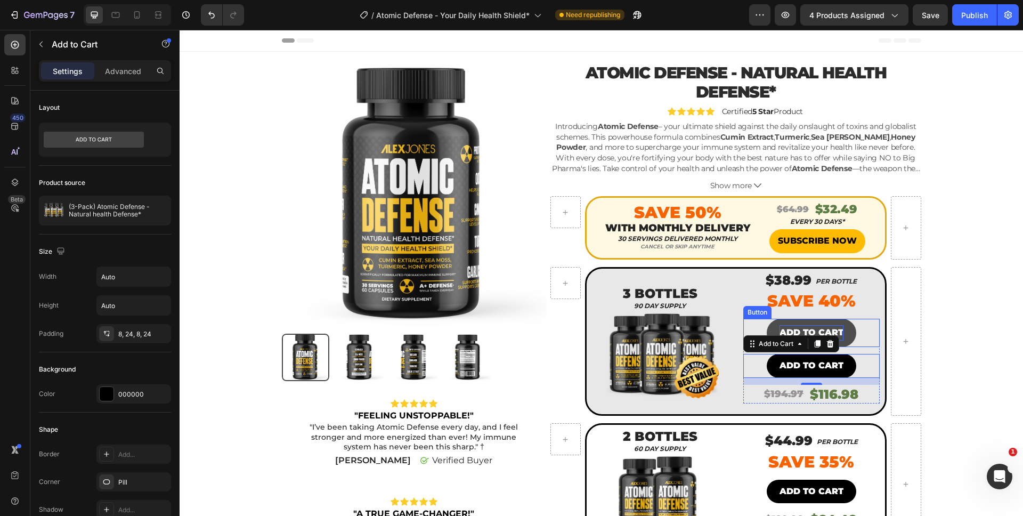
click at [800, 332] on p "ADD TO CART" at bounding box center [812, 332] width 64 height 15
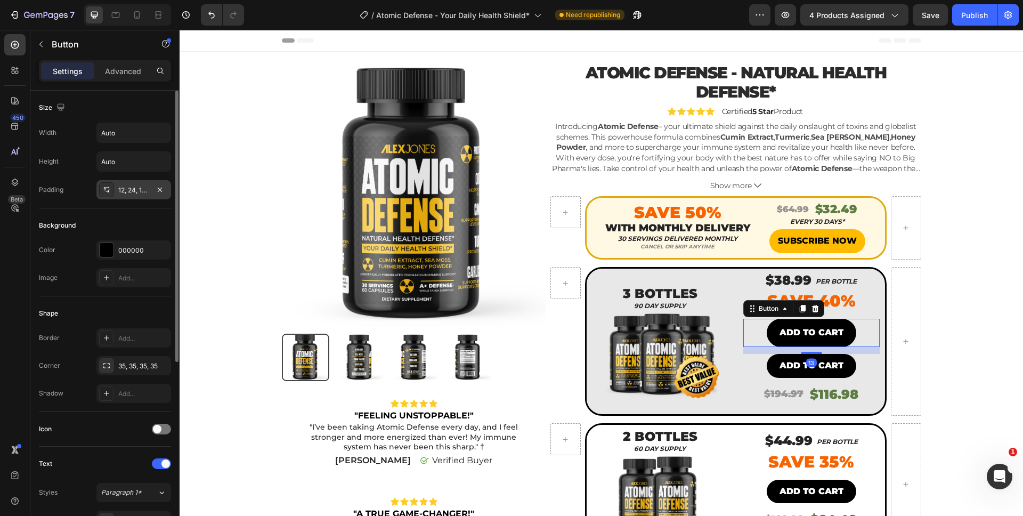
click at [151, 195] on div "12, 24, 12, 24" at bounding box center [133, 189] width 75 height 19
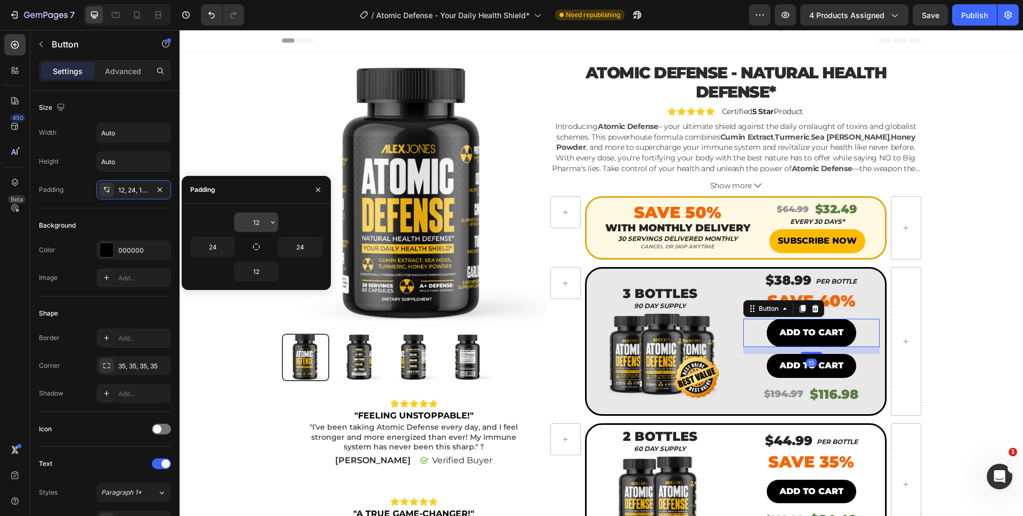
click at [255, 227] on input "12" at bounding box center [257, 222] width 44 height 19
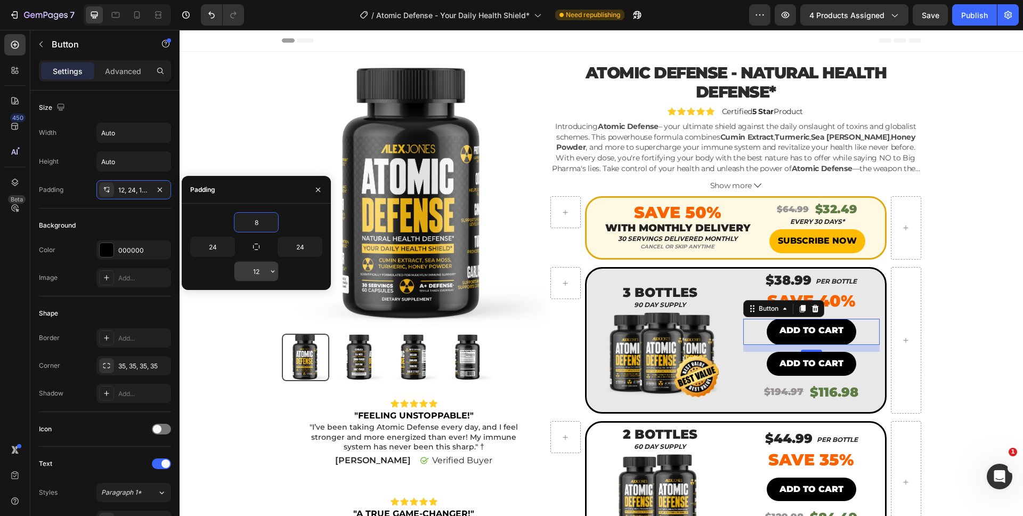
type input "8"
click at [264, 274] on input "12" at bounding box center [257, 271] width 44 height 19
type input "8"
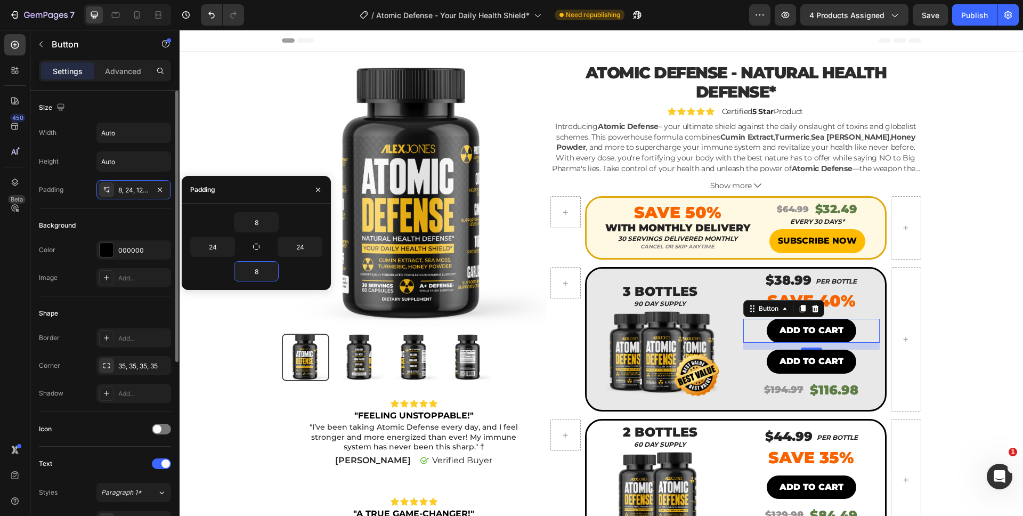
click at [110, 219] on div "Background" at bounding box center [105, 225] width 132 height 17
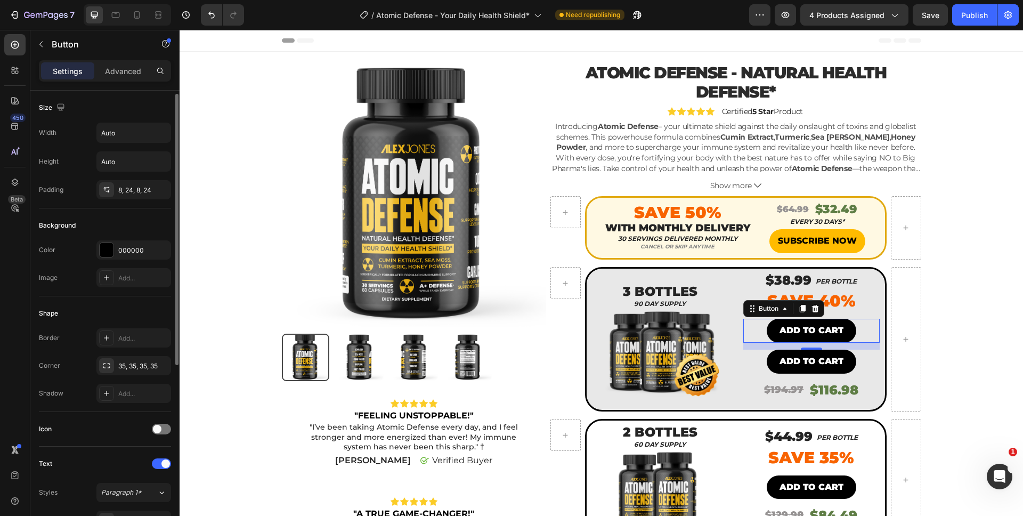
scroll to position [309, 0]
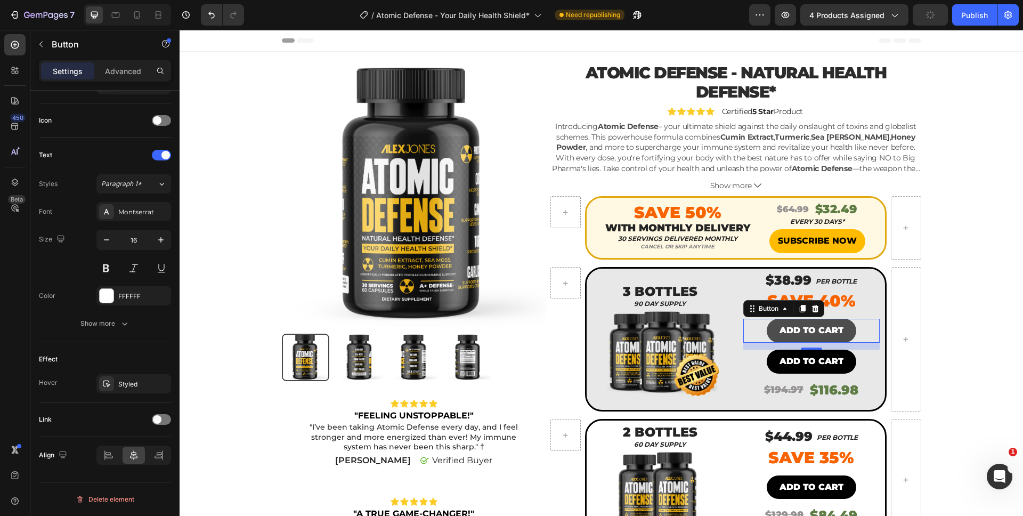
click at [842, 332] on button "ADD TO CART" at bounding box center [812, 331] width 90 height 24
click at [803, 313] on div at bounding box center [802, 308] width 13 height 13
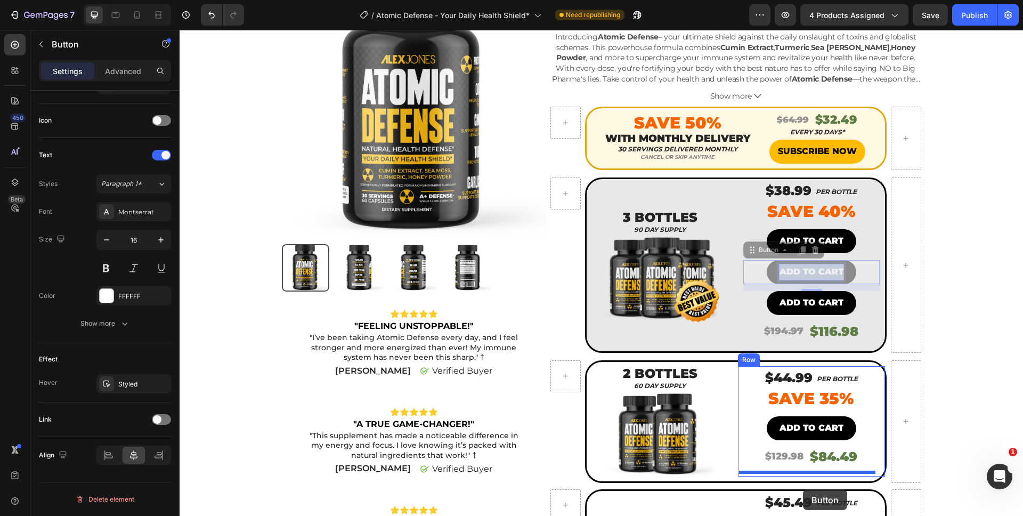
scroll to position [110, 0]
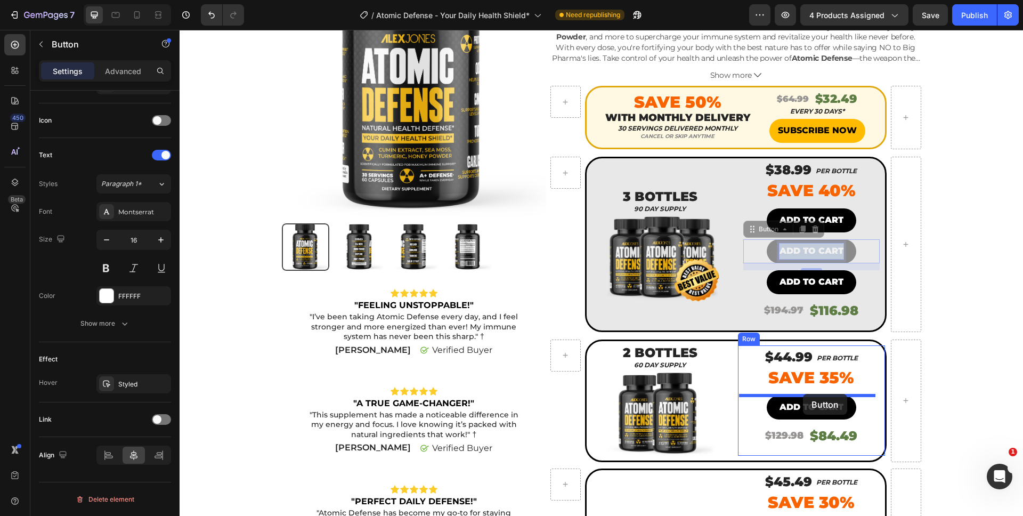
drag, startPoint x: 813, startPoint y: 362, endPoint x: 803, endPoint y: 394, distance: 33.0
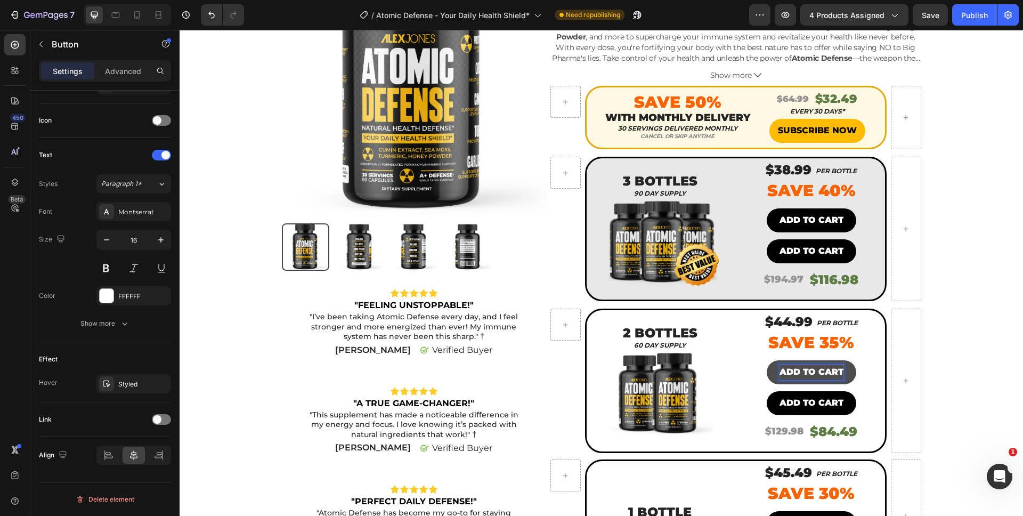
click at [805, 374] on p "ADD TO CART" at bounding box center [812, 372] width 64 height 15
click at [847, 367] on button "ADD TO CART" at bounding box center [812, 372] width 90 height 24
click at [816, 375] on p "ADD TO CART" at bounding box center [812, 372] width 64 height 15
click at [770, 376] on button "ADD TO CART" at bounding box center [812, 372] width 90 height 24
click at [971, 364] on div "Product Images Icon Icon Icon Icon Icon Icon List "FEELING UNSTOPPABLE!" Text B…" at bounding box center [602, 377] width 828 height 850
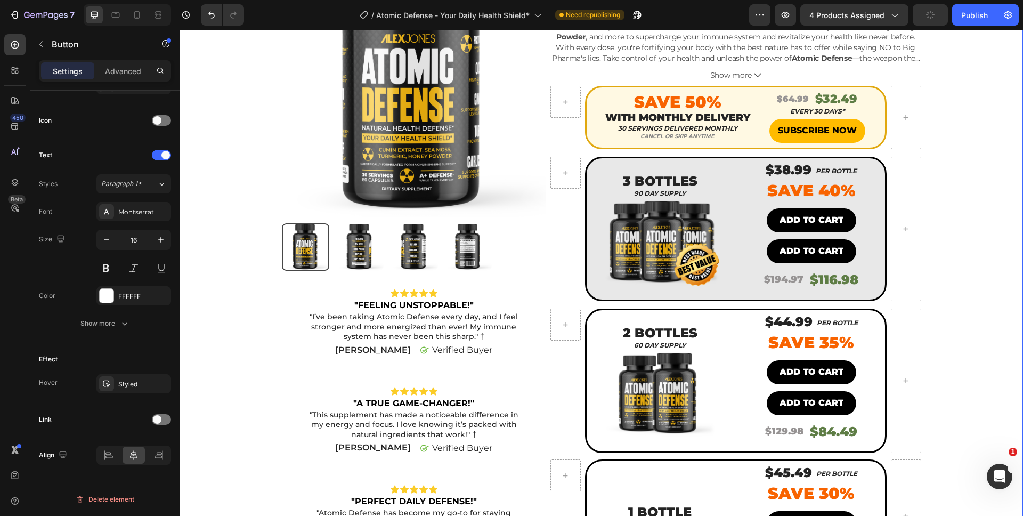
scroll to position [0, 0]
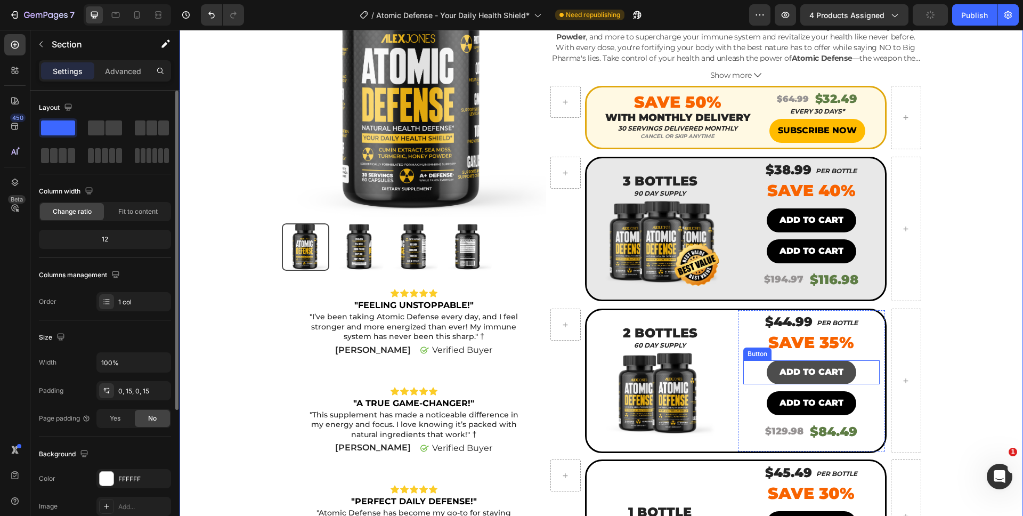
click at [820, 380] on button "ADD TO CART" at bounding box center [812, 372] width 90 height 24
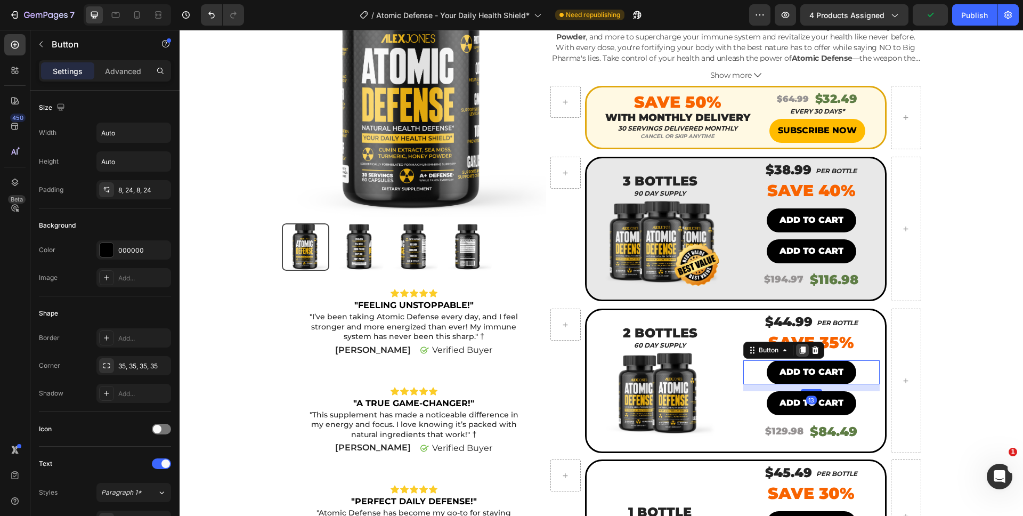
click at [798, 354] on icon at bounding box center [802, 350] width 9 height 9
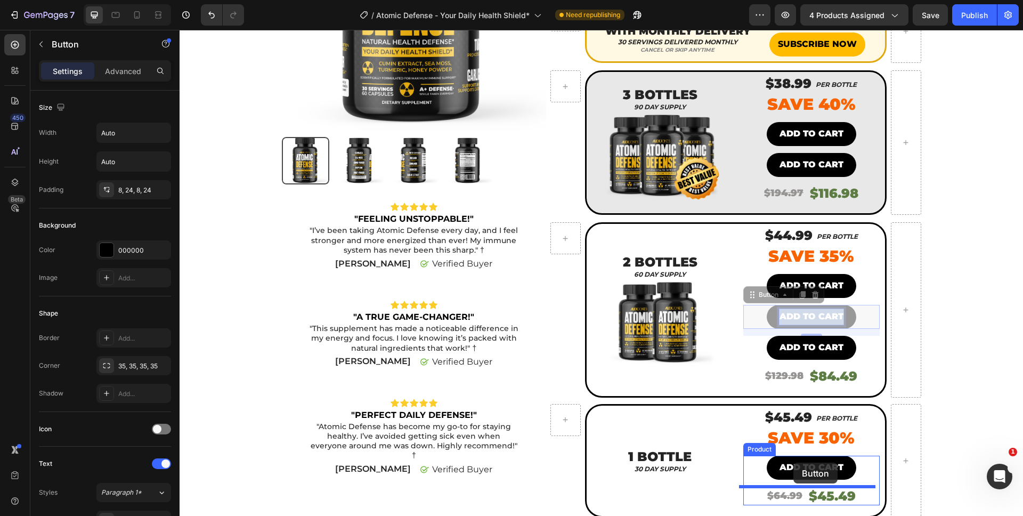
scroll to position [199, 0]
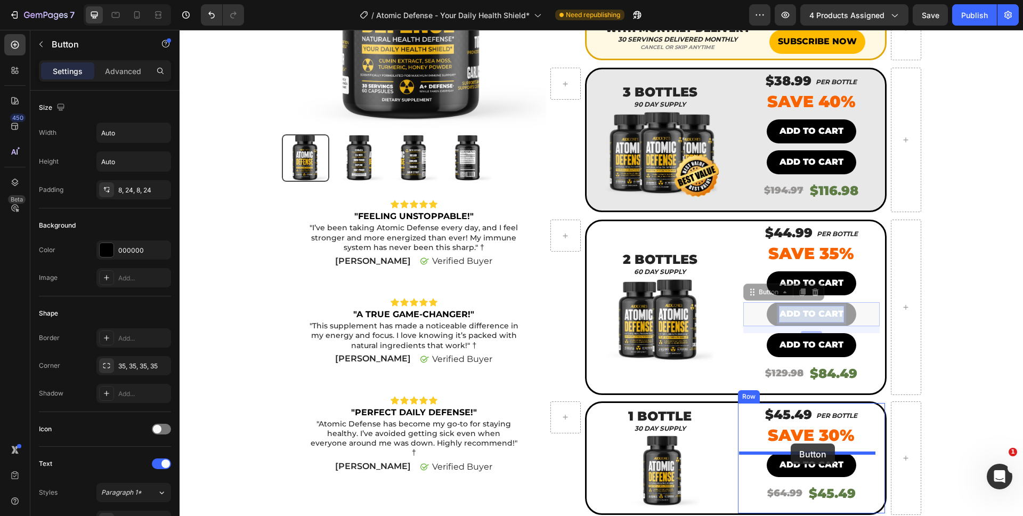
drag, startPoint x: 802, startPoint y: 398, endPoint x: 791, endPoint y: 443, distance: 46.7
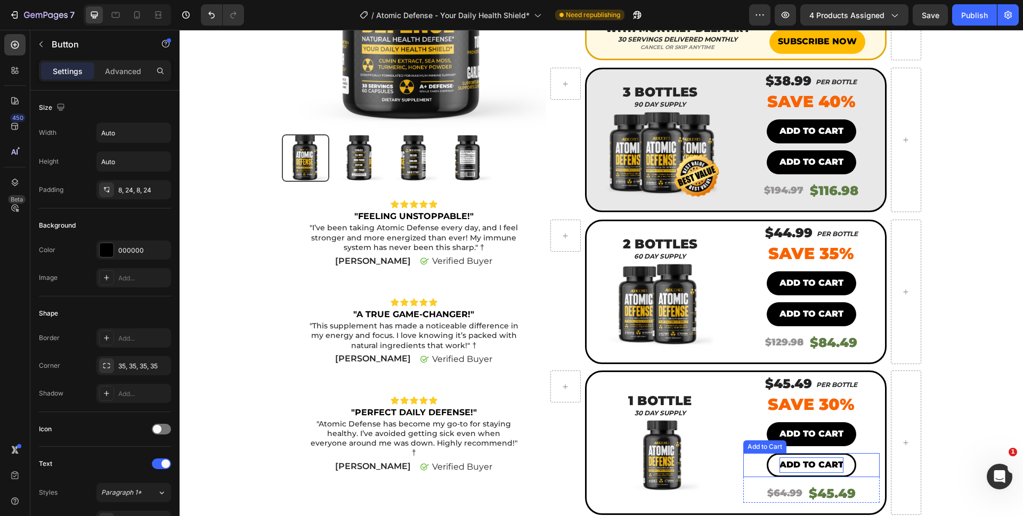
click at [816, 458] on div "Add to cart" at bounding box center [812, 464] width 64 height 15
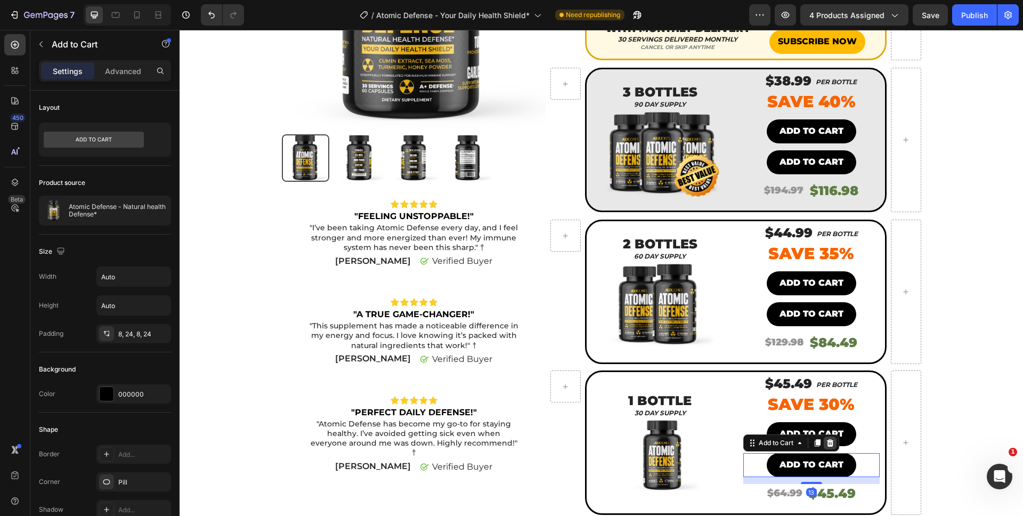
click at [827, 443] on icon at bounding box center [830, 442] width 7 height 7
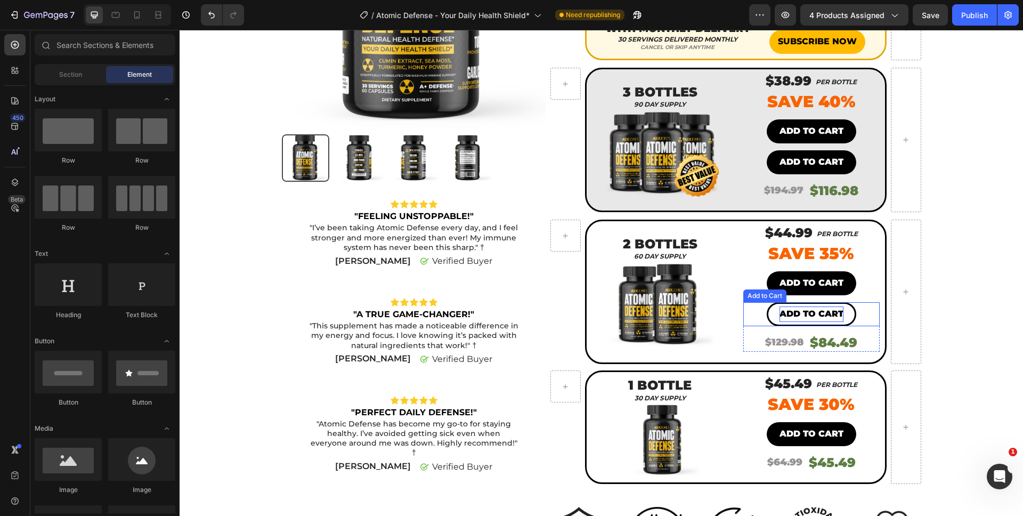
click at [819, 317] on div "Add to cart" at bounding box center [812, 313] width 64 height 15
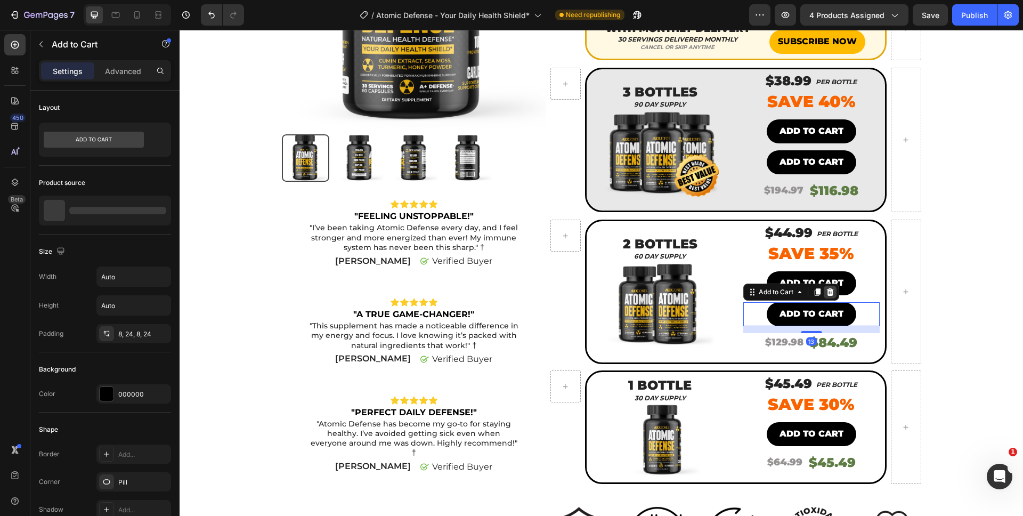
click at [828, 288] on icon at bounding box center [830, 292] width 9 height 9
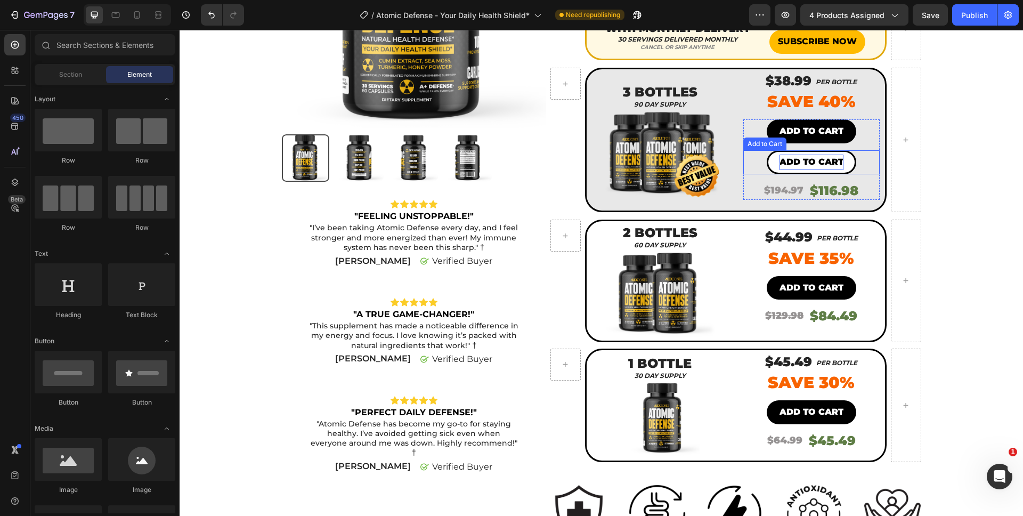
click at [817, 163] on div "Add to cart" at bounding box center [812, 162] width 64 height 15
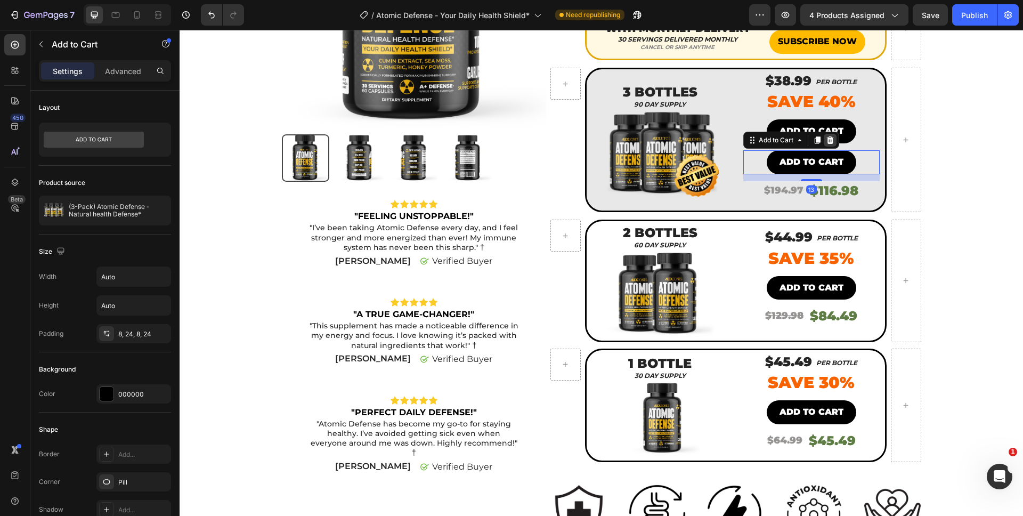
click at [833, 141] on div at bounding box center [830, 140] width 13 height 13
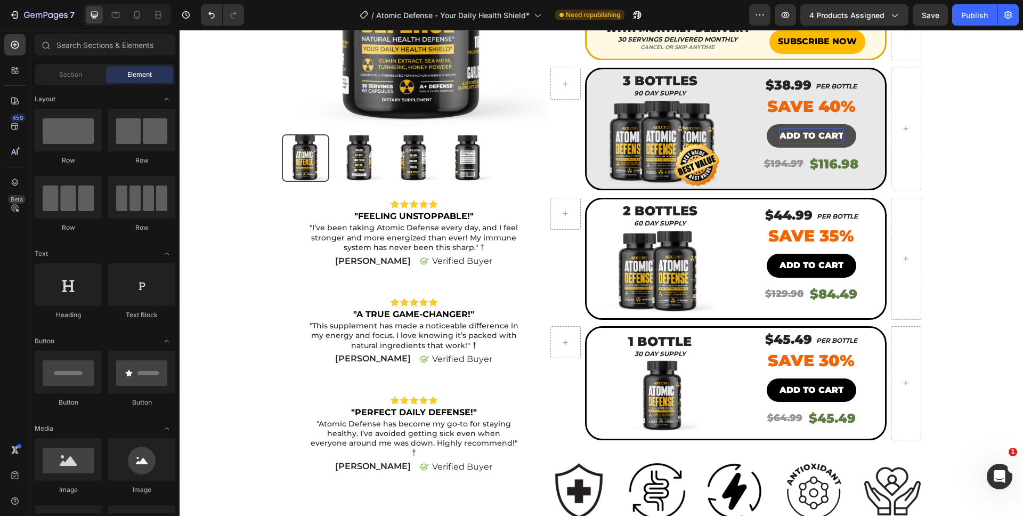
click at [831, 139] on p "ADD TO CART" at bounding box center [812, 135] width 64 height 15
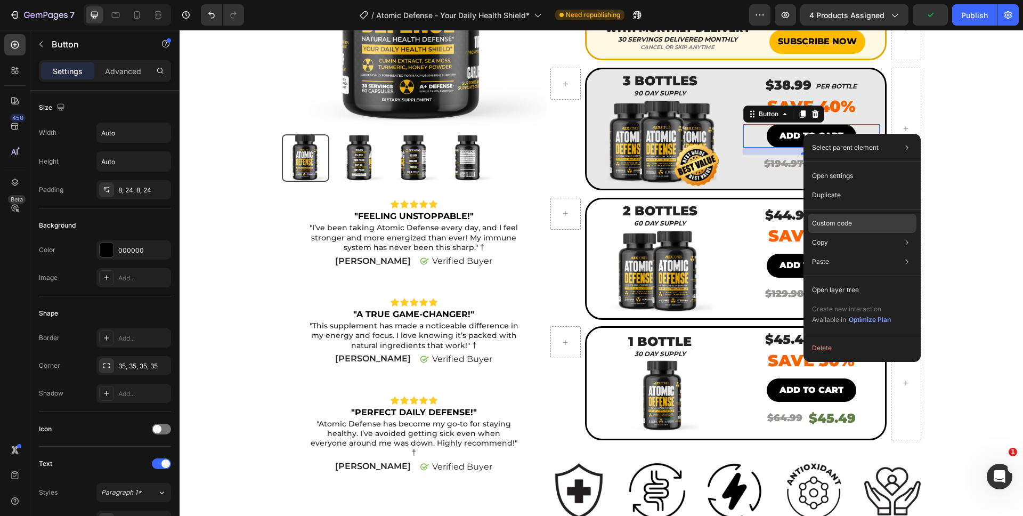
click at [829, 224] on p "Custom code" at bounding box center [832, 224] width 40 height 10
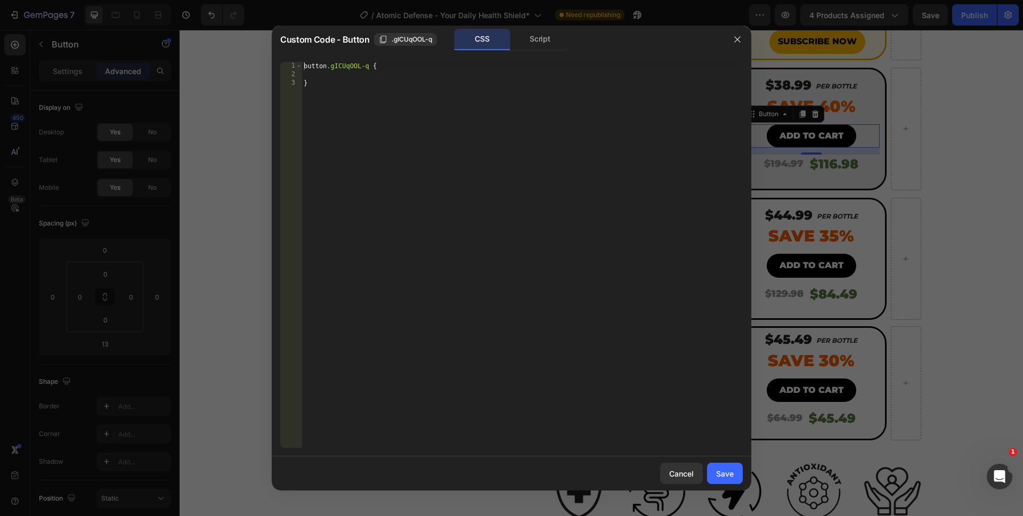
click at [523, 44] on div "Script" at bounding box center [540, 39] width 56 height 21
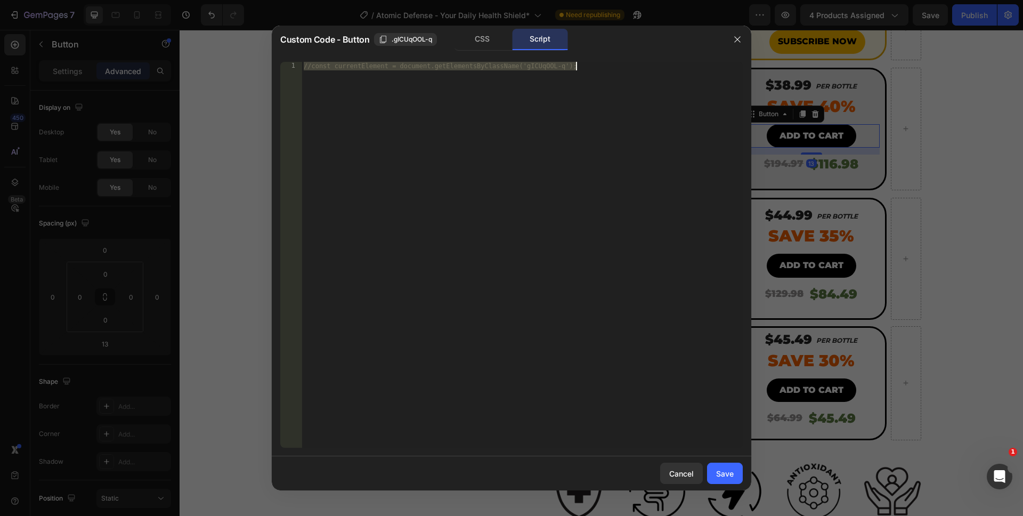
click at [391, 119] on div "//const currentElement = document.getElementsByClassName('gICUqOOL-q');" at bounding box center [522, 263] width 441 height 403
drag, startPoint x: 408, startPoint y: 145, endPoint x: 233, endPoint y: 42, distance: 202.8
click at [233, 42] on div "Custom Code - Button .gICUqOOL-q CSS Script //const currentElement = document.g…" at bounding box center [511, 258] width 1023 height 516
paste textarea "})"
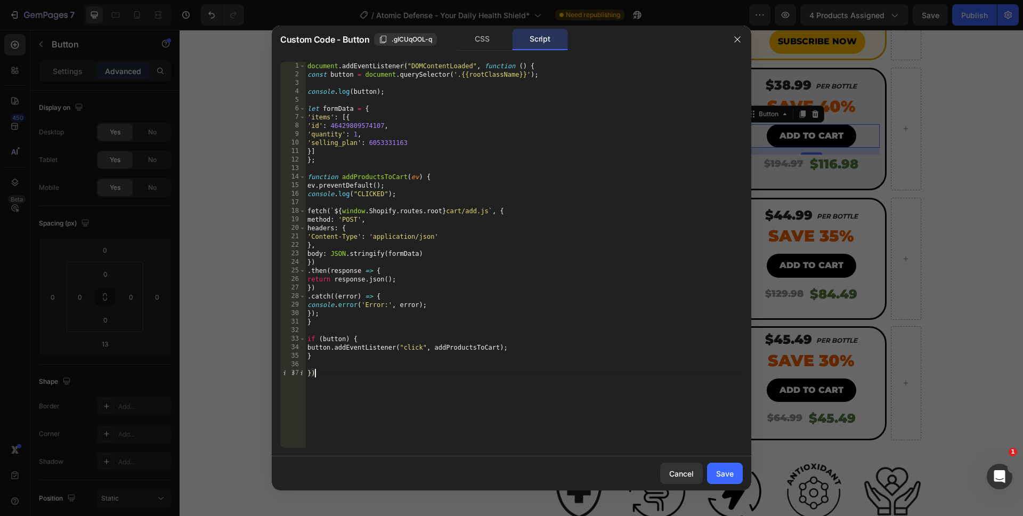
click at [376, 144] on div "document . addEventListener ( "DOMContentLoaded" , function ( ) { const button …" at bounding box center [524, 263] width 438 height 403
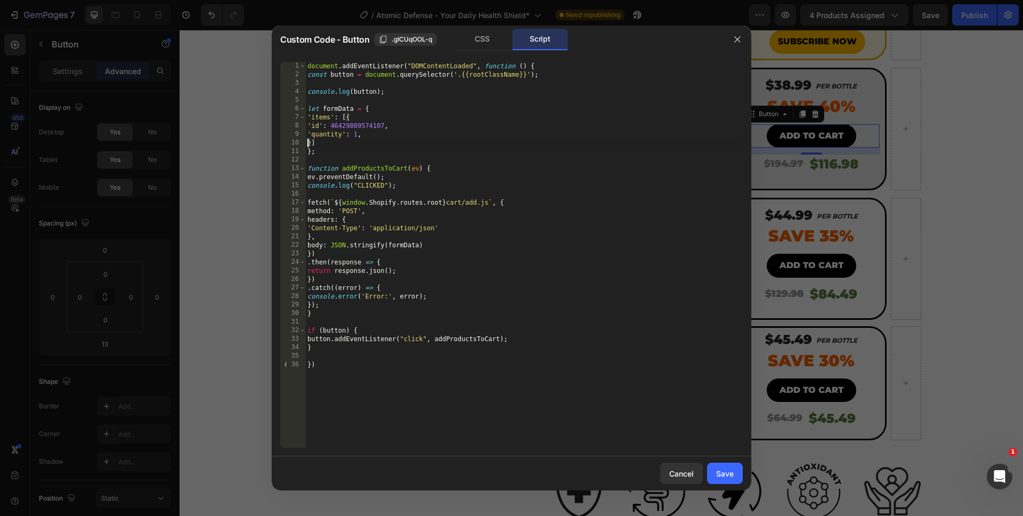
click at [356, 136] on div "document . addEventListener ( "DOMContentLoaded" , function ( ) { const button …" at bounding box center [524, 263] width 438 height 403
click at [554, 405] on div "document . addEventListener ( "DOMContentLoaded" , function ( ) { const button …" at bounding box center [524, 263] width 438 height 403
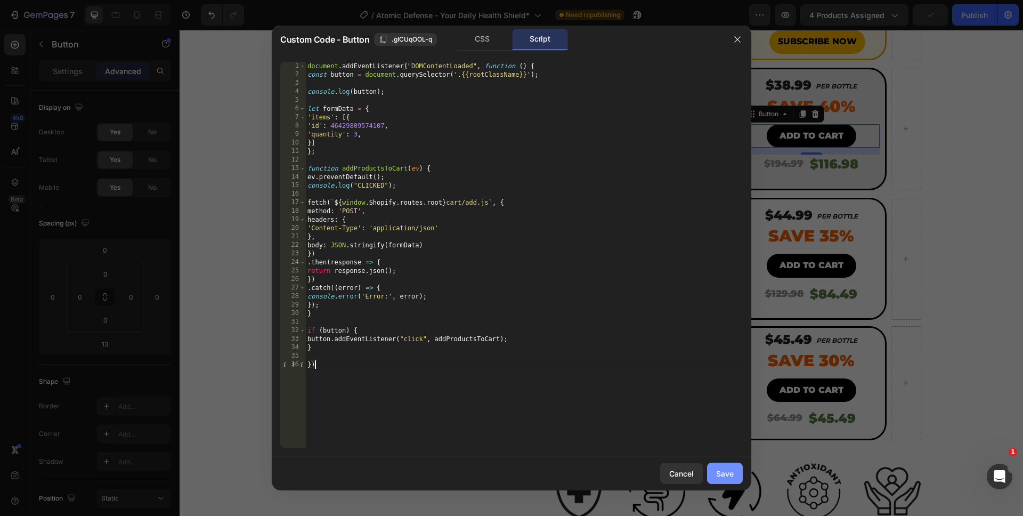
type textarea "})"
drag, startPoint x: 730, startPoint y: 471, endPoint x: 555, endPoint y: 386, distance: 194.1
click at [730, 471] on div "Save" at bounding box center [725, 473] width 18 height 11
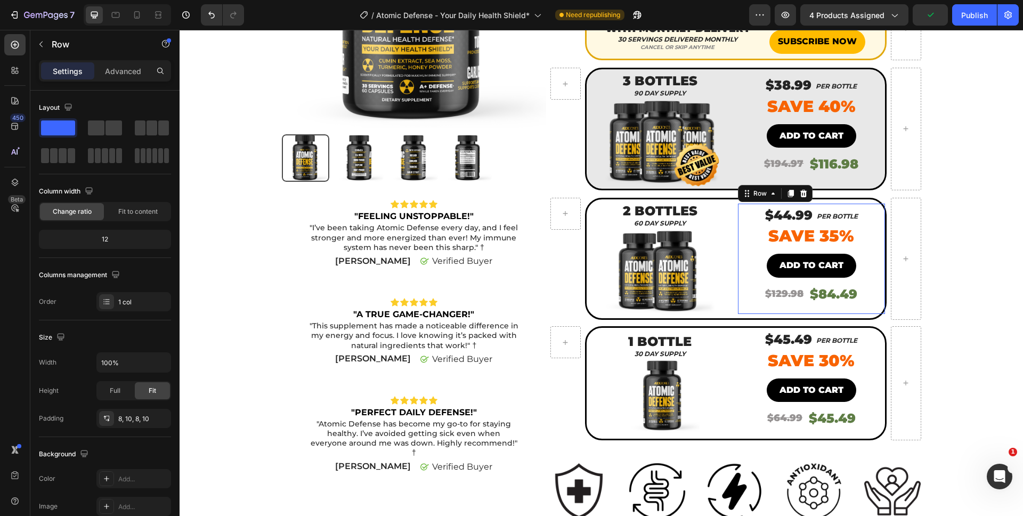
click at [797, 279] on div "ADD TO CART Button" at bounding box center [812, 269] width 136 height 31
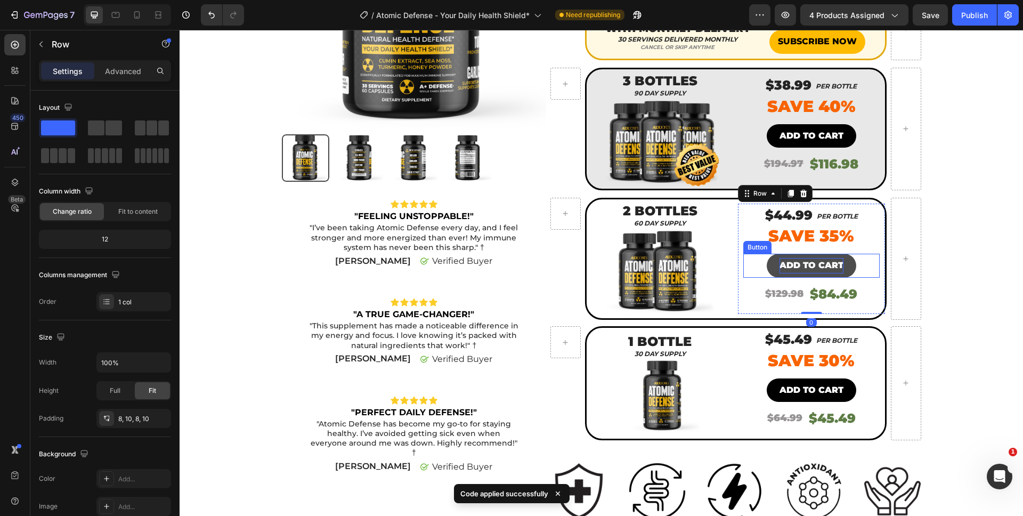
click at [796, 271] on p "ADD TO CART" at bounding box center [812, 265] width 64 height 15
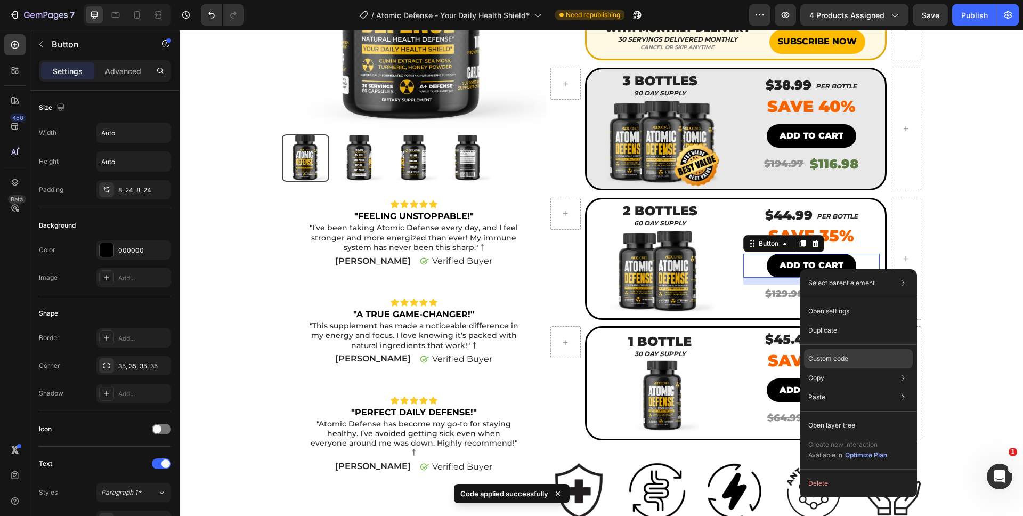
click at [836, 387] on div "Custom code" at bounding box center [858, 396] width 109 height 19
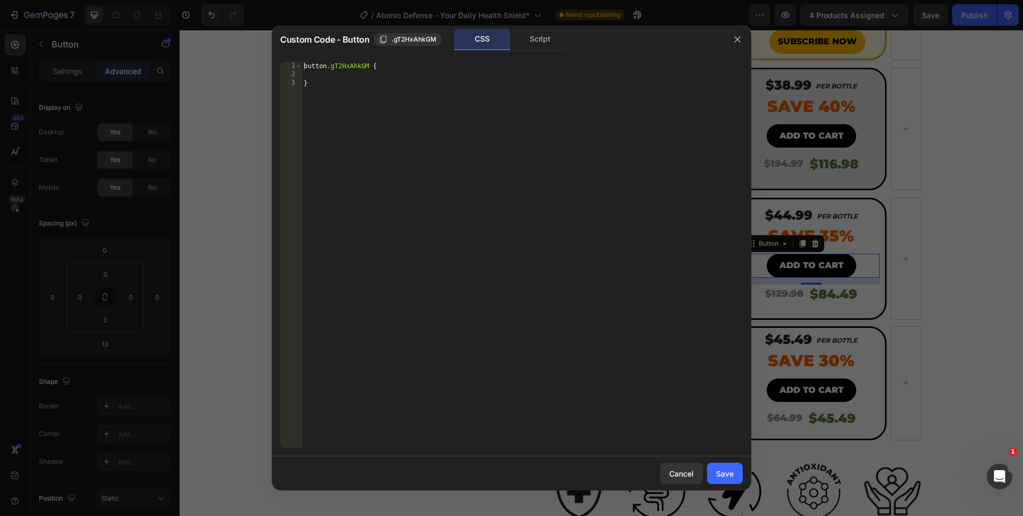
click at [563, 45] on div "Script" at bounding box center [540, 39] width 56 height 21
drag, startPoint x: 477, startPoint y: 119, endPoint x: 258, endPoint y: 26, distance: 237.6
click at [258, 26] on div "Custom Code - Button .gT2HxAhkGM CSS Script //const currentElement = document.g…" at bounding box center [511, 258] width 1023 height 516
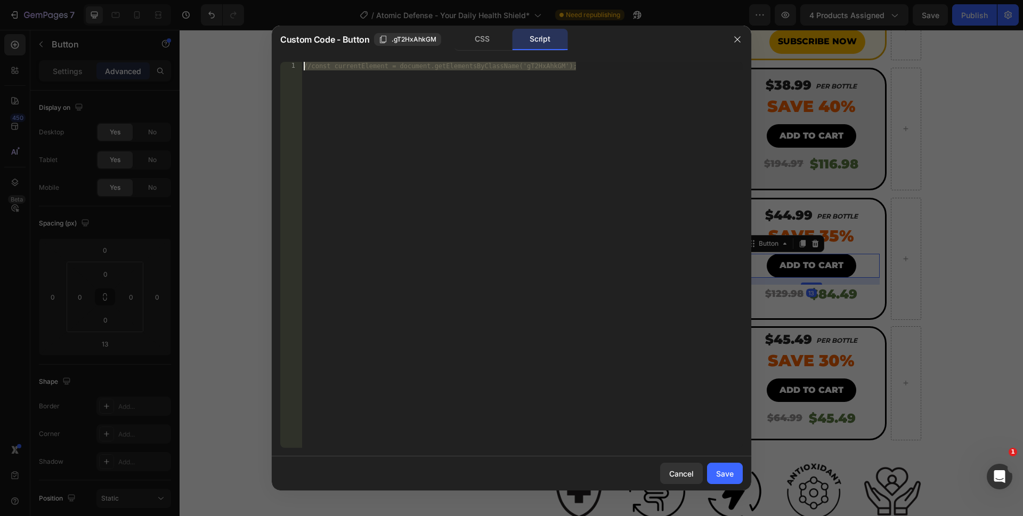
paste textarea "})"
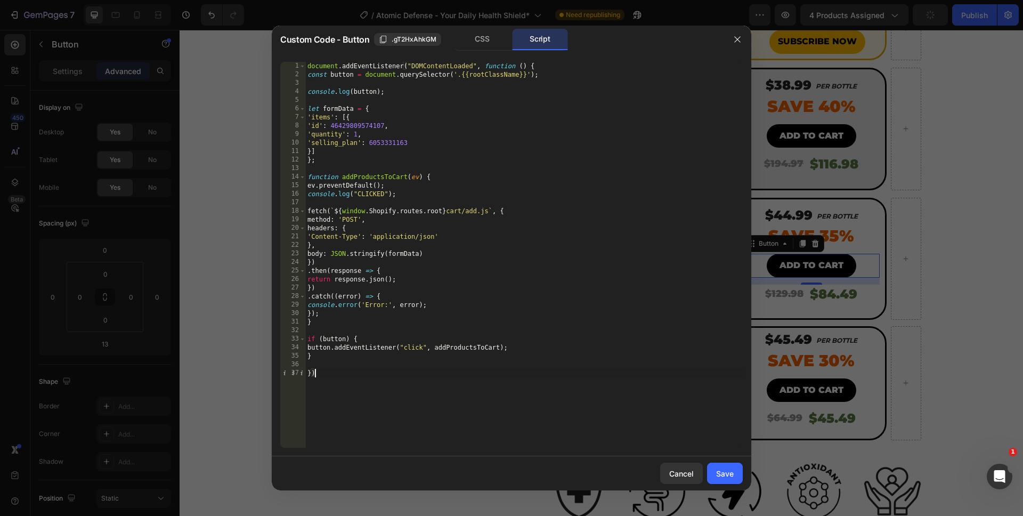
click at [355, 145] on div "document . addEventListener ( "DOMContentLoaded" , function ( ) { const button …" at bounding box center [524, 263] width 438 height 403
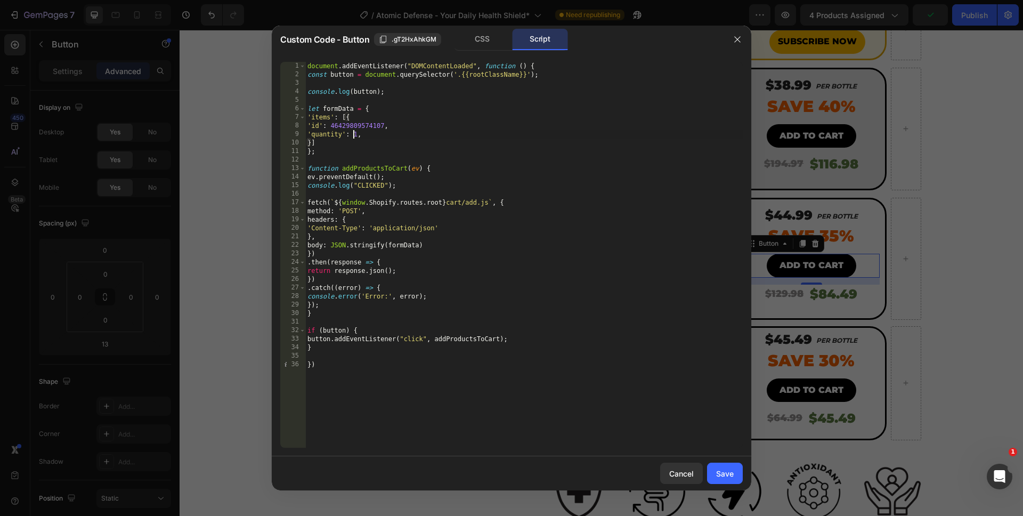
click at [354, 137] on div "document . addEventListener ( "DOMContentLoaded" , function ( ) { const button …" at bounding box center [524, 263] width 438 height 403
type textarea "'quantity': 2,"
click at [361, 355] on div "document . addEventListener ( "DOMContentLoaded" , function ( ) { const button …" at bounding box center [524, 263] width 438 height 403
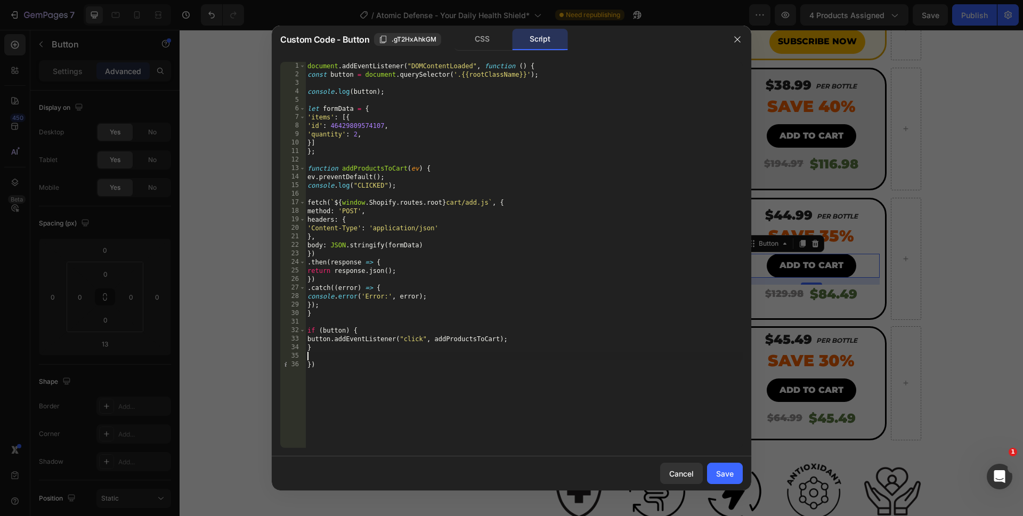
scroll to position [0, 0]
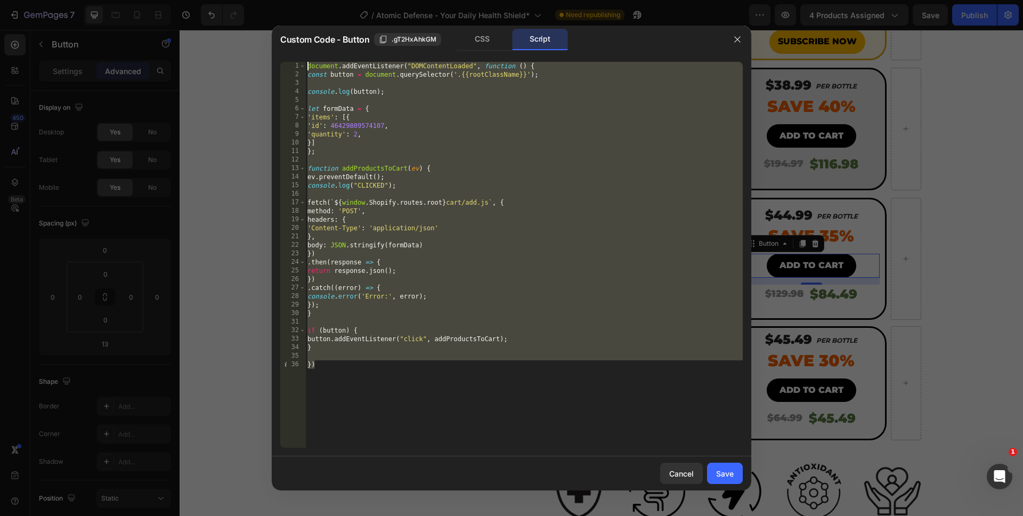
drag, startPoint x: 361, startPoint y: 394, endPoint x: 298, endPoint y: 44, distance: 355.8
click at [298, 44] on div "Custom Code - Button .gT2HxAhkGM CSS Script 1 2 3 4 5 6 7 8 9 10 11 12 13 14 15…" at bounding box center [512, 258] width 480 height 465
type textarea "document.addEventListener("DOMContentLoaded", function () { const button = docu…"
click at [732, 481] on button "Save" at bounding box center [725, 473] width 36 height 21
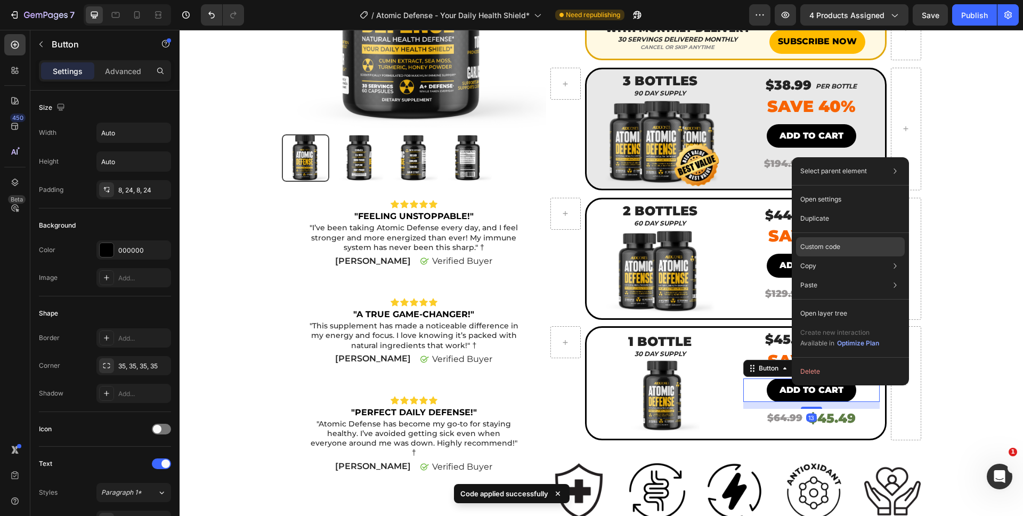
click at [819, 245] on p "Custom code" at bounding box center [821, 247] width 40 height 10
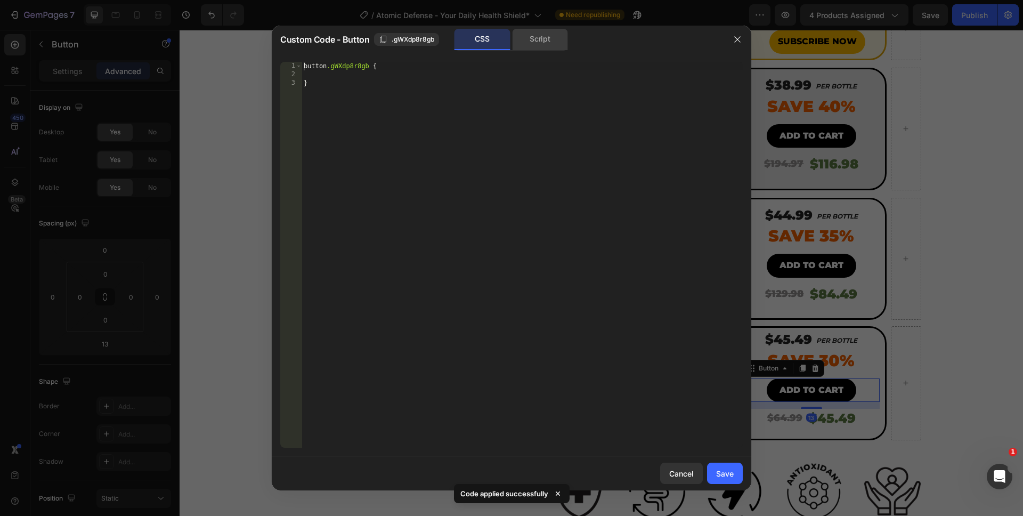
click at [528, 49] on div "Script" at bounding box center [540, 39] width 56 height 21
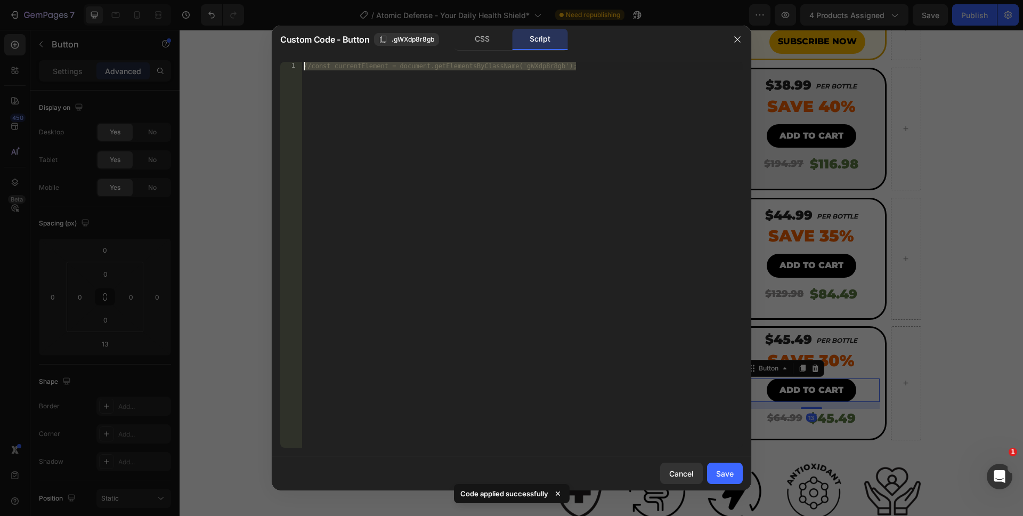
drag, startPoint x: 505, startPoint y: 119, endPoint x: 301, endPoint y: 47, distance: 216.6
click at [301, 47] on div "Custom Code - Button .gWXdp8r8gb CSS Script //const currentElement = document.g…" at bounding box center [512, 258] width 480 height 465
paste textarea "})"
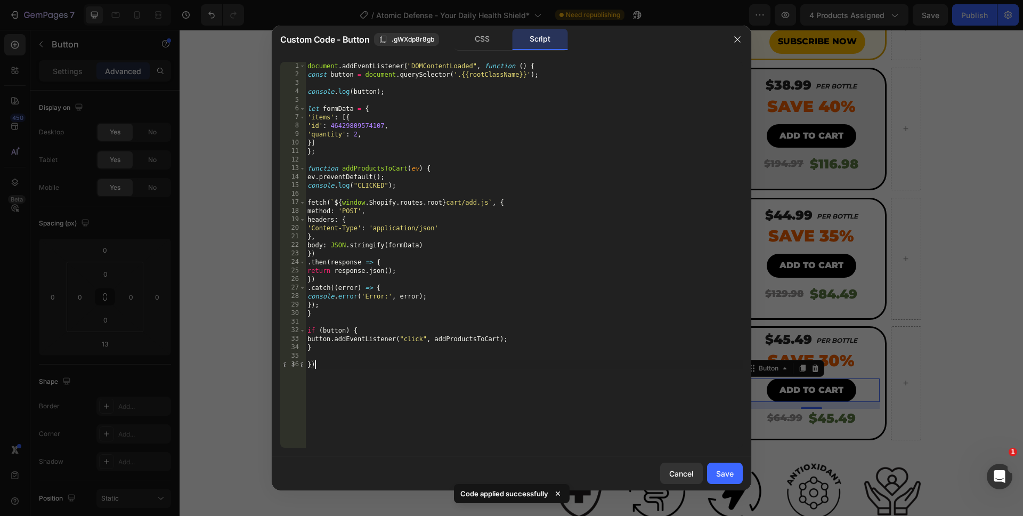
click at [352, 135] on div "document . addEventListener ( "DOMContentLoaded" , function ( ) { const button …" at bounding box center [524, 263] width 438 height 403
click at [353, 135] on div "document . addEventListener ( "DOMContentLoaded" , function ( ) { const button …" at bounding box center [524, 263] width 438 height 403
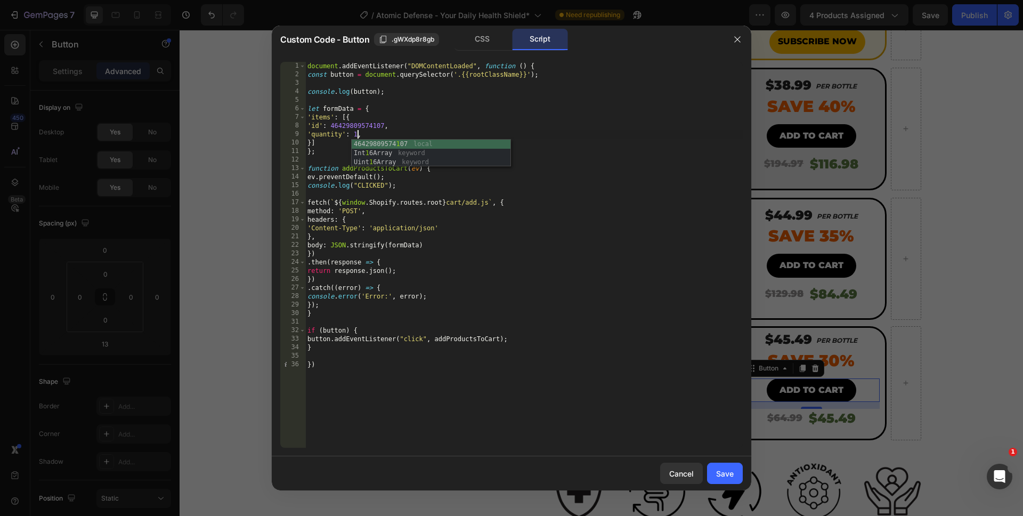
click at [431, 384] on div "document . addEventListener ( "DOMContentLoaded" , function ( ) { const button …" at bounding box center [524, 263] width 438 height 403
type textarea "})"
click at [728, 465] on button "Save" at bounding box center [725, 473] width 36 height 21
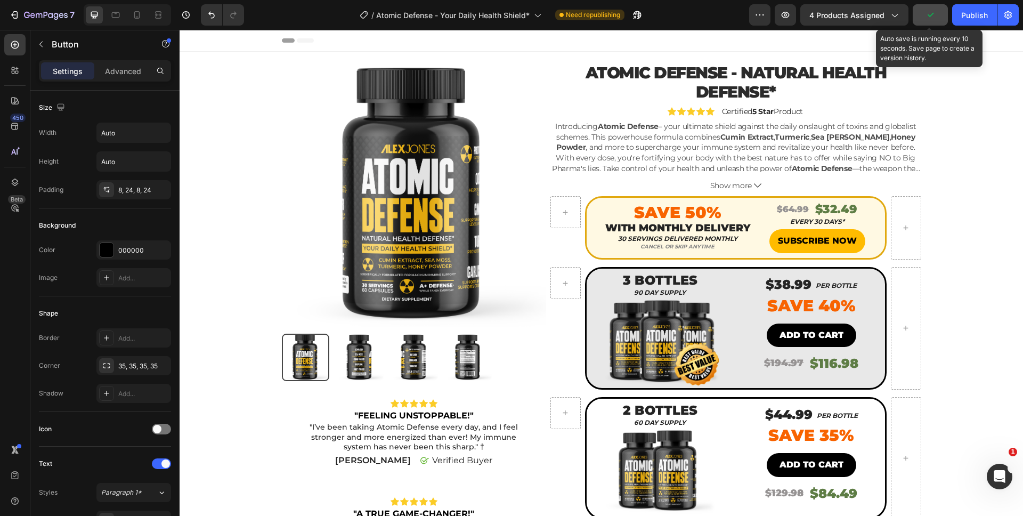
click at [932, 14] on icon "button" at bounding box center [931, 15] width 6 height 4
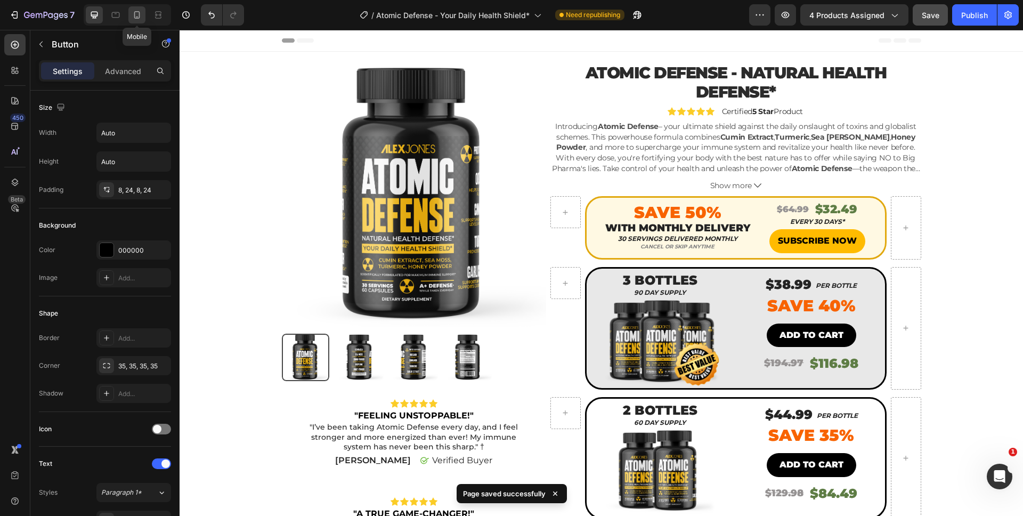
click at [140, 20] on icon at bounding box center [137, 15] width 11 height 11
type input "14"
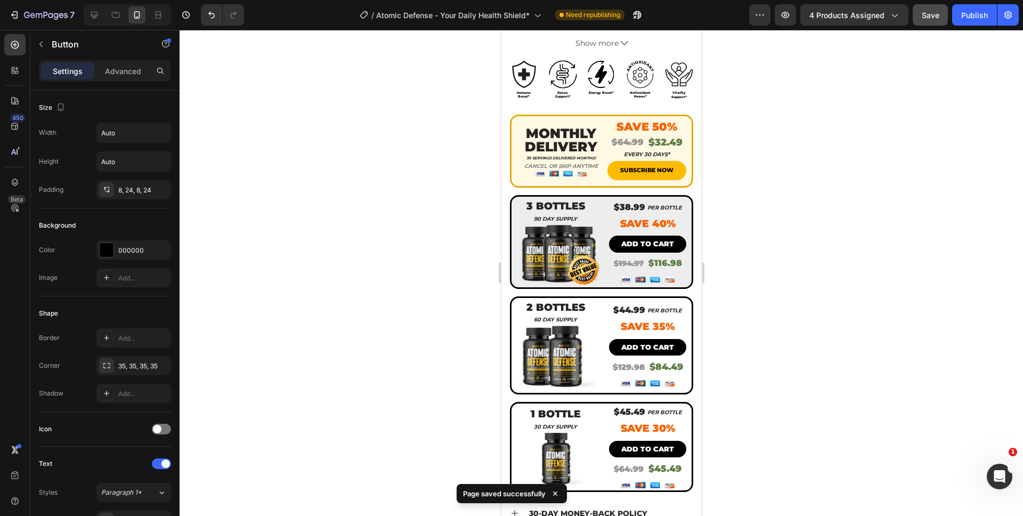
scroll to position [466, 0]
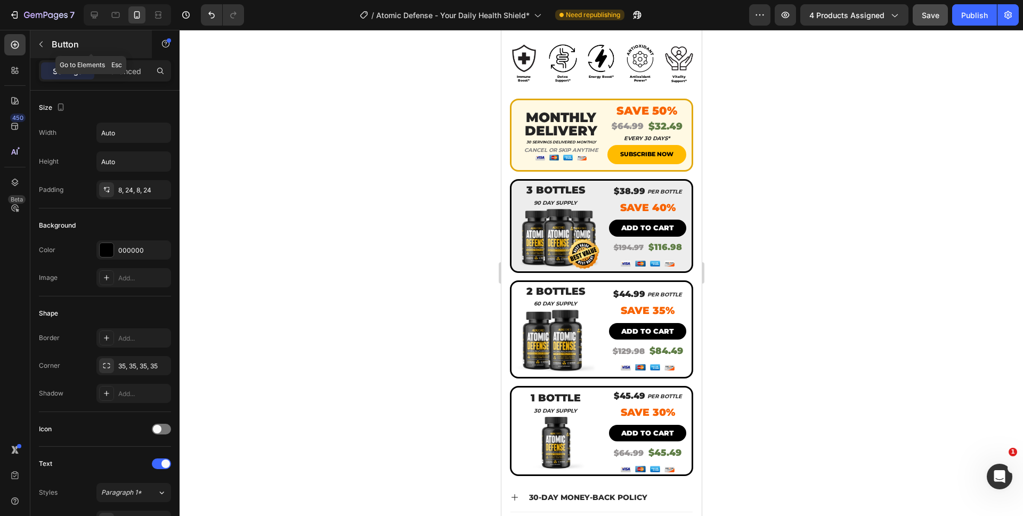
click at [41, 50] on button "button" at bounding box center [41, 44] width 17 height 17
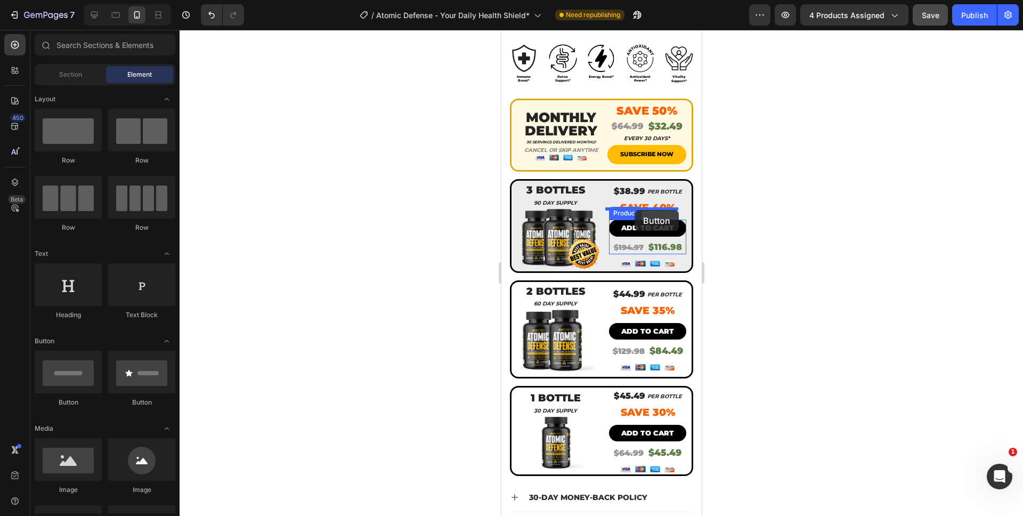
drag, startPoint x: 557, startPoint y: 406, endPoint x: 634, endPoint y: 210, distance: 210.3
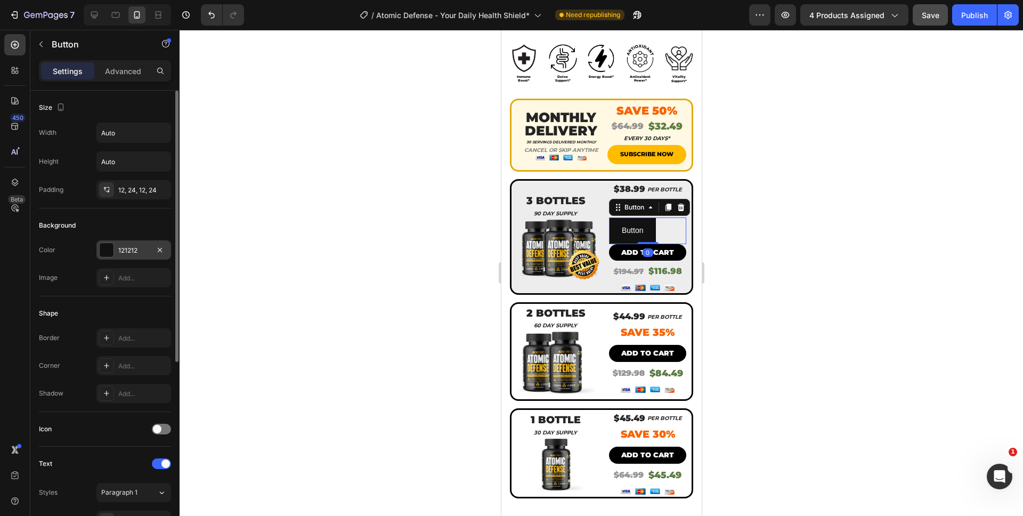
click at [116, 253] on div "121212" at bounding box center [133, 249] width 75 height 19
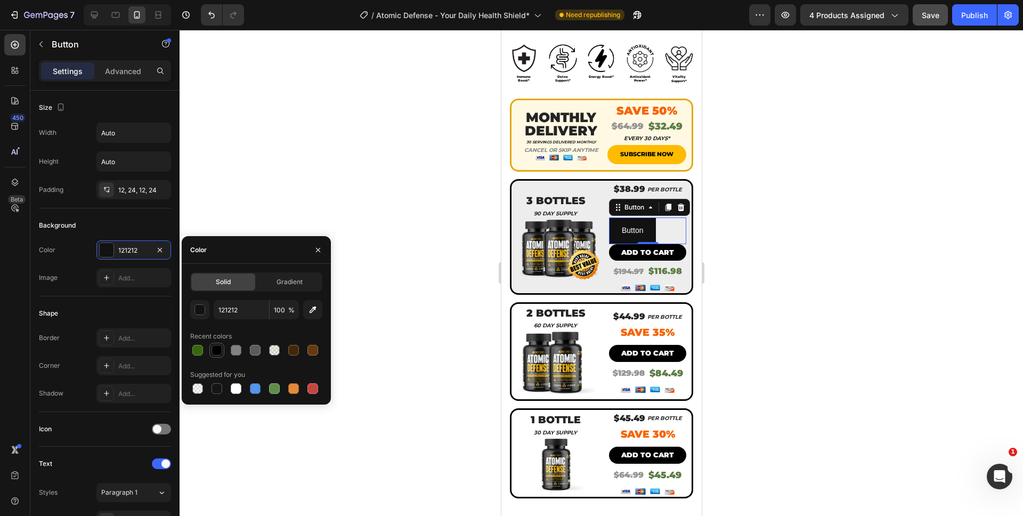
click at [215, 351] on div at bounding box center [217, 350] width 11 height 11
type input "000000"
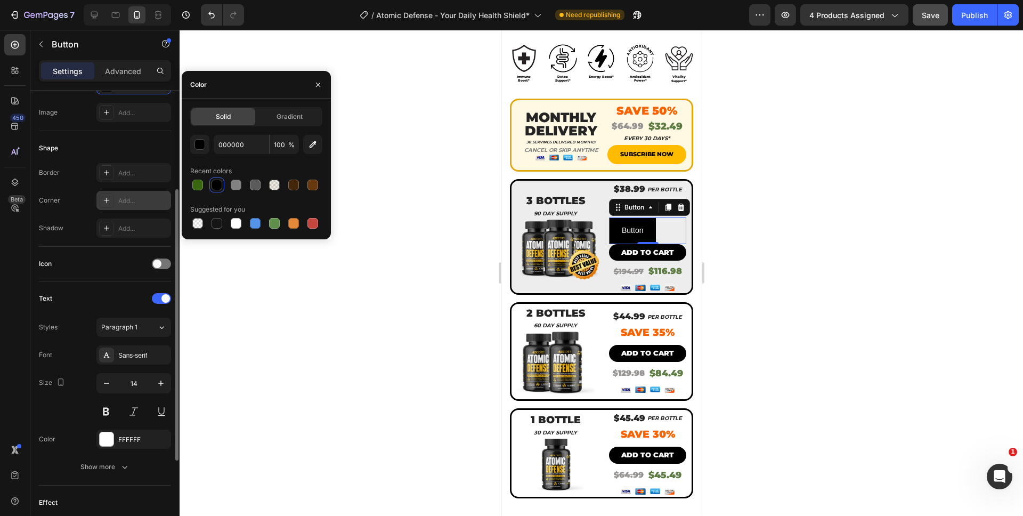
scroll to position [163, 0]
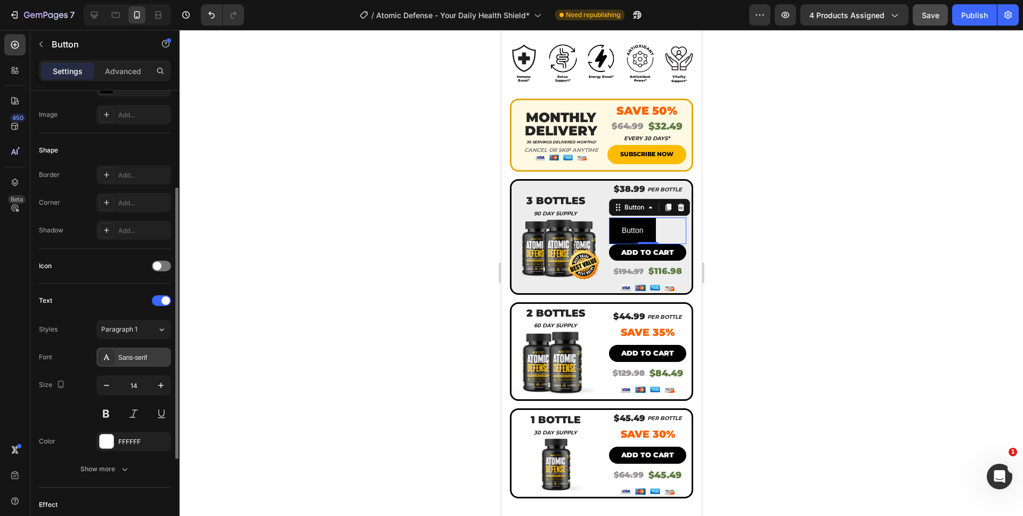
click at [142, 350] on div "Sans-serif" at bounding box center [133, 357] width 75 height 19
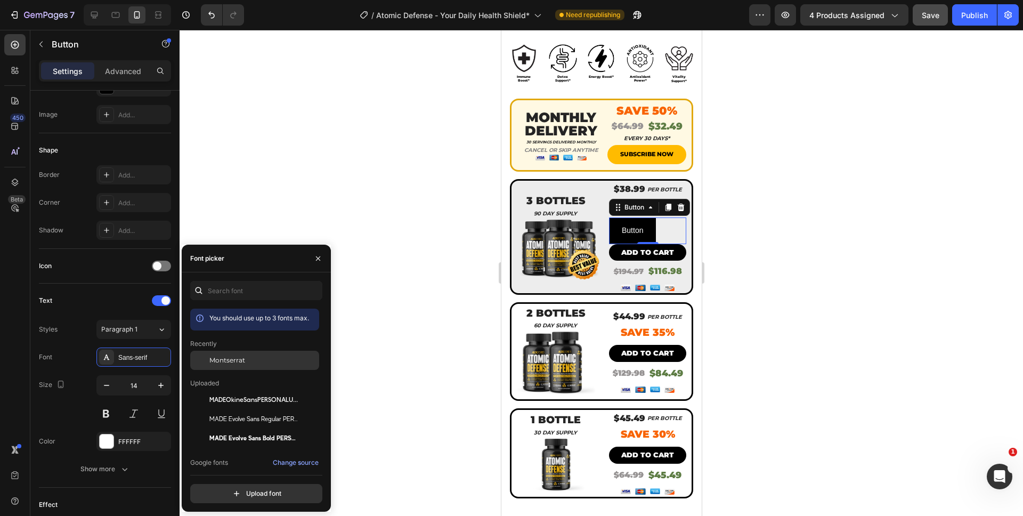
click at [220, 358] on span "Montserrat" at bounding box center [227, 361] width 36 height 10
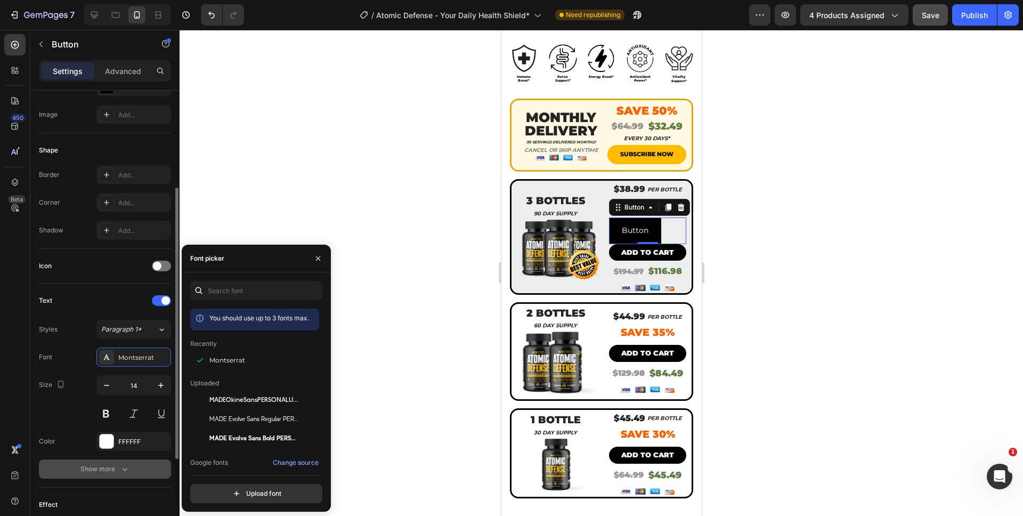
click at [110, 471] on div "Show more" at bounding box center [105, 469] width 50 height 11
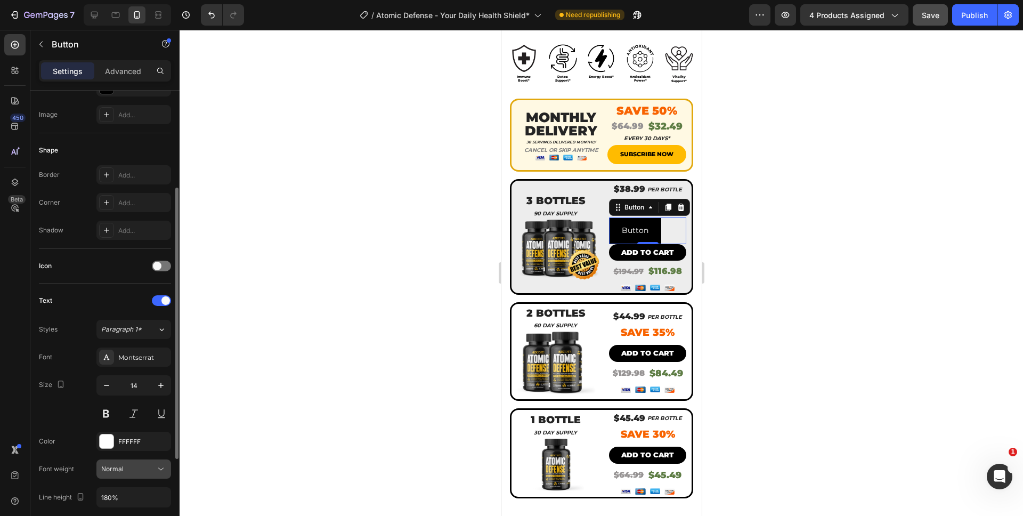
scroll to position [373, 0]
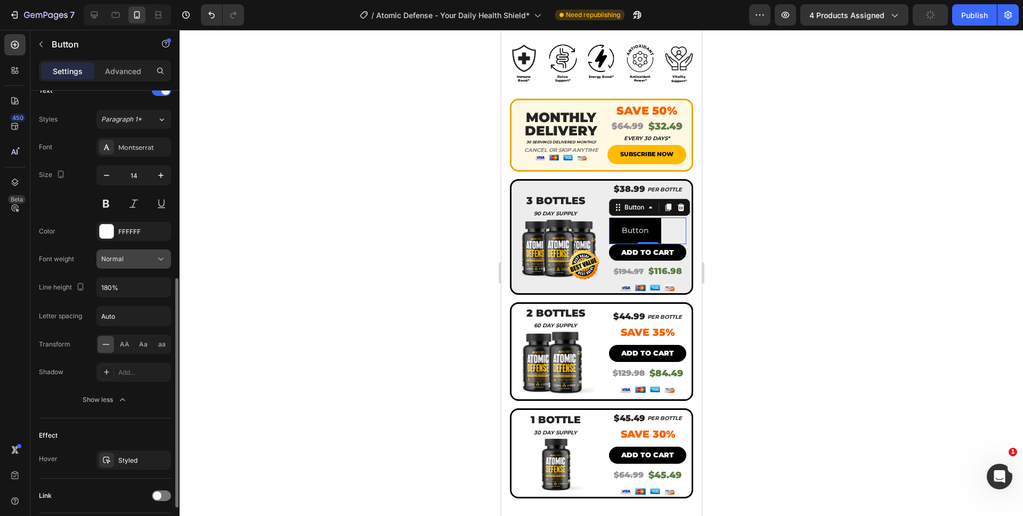
click at [140, 265] on button "Normal" at bounding box center [133, 258] width 75 height 19
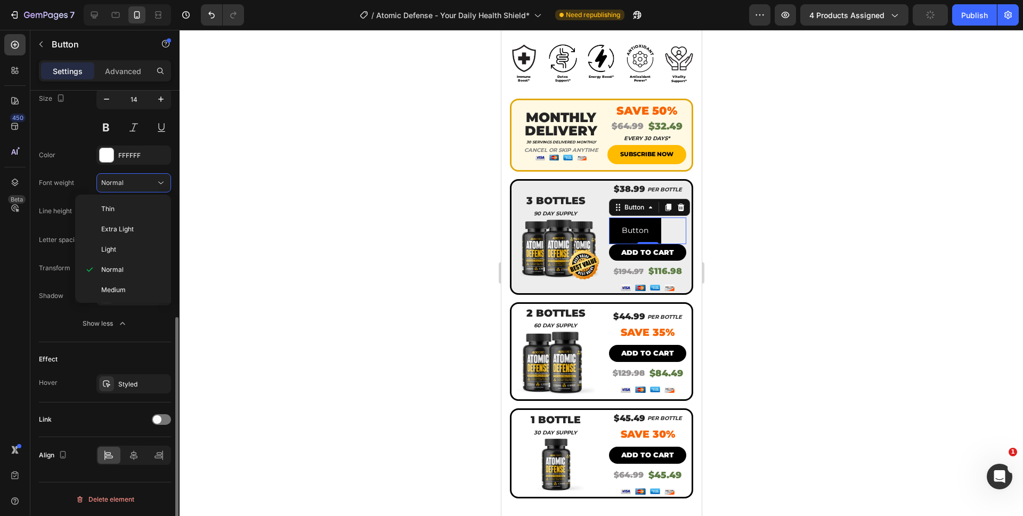
scroll to position [83, 0]
click at [130, 285] on p "Black" at bounding box center [129, 289] width 56 height 10
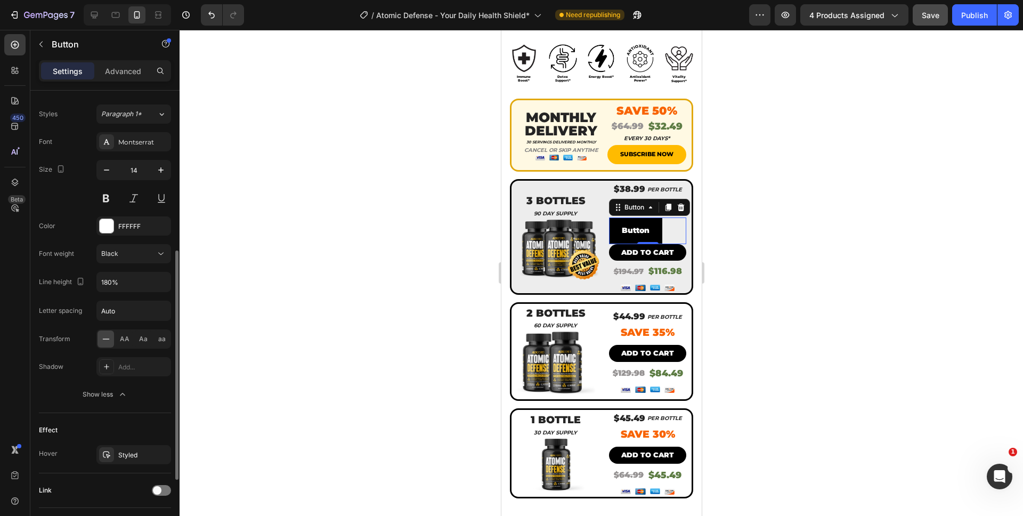
scroll to position [181, 0]
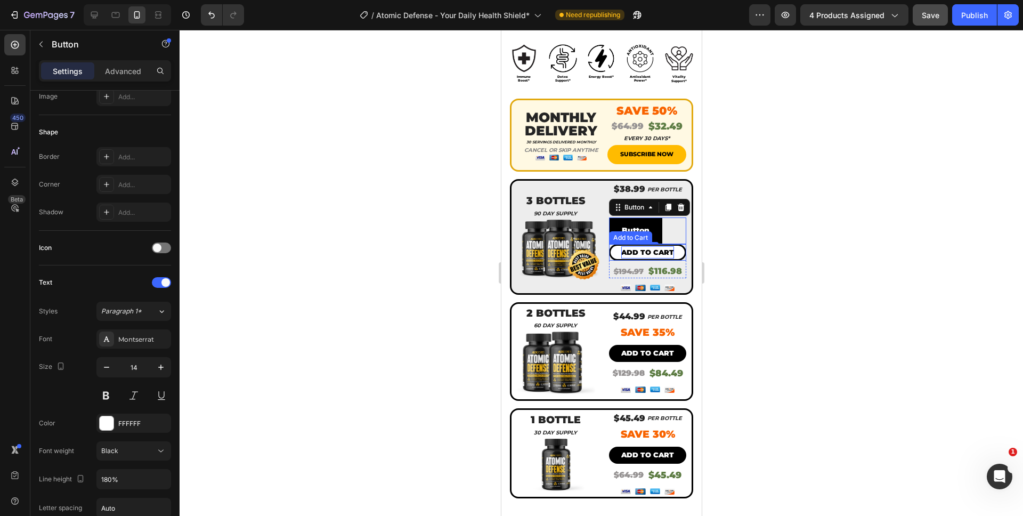
click at [666, 246] on div "Add to cart" at bounding box center [647, 252] width 53 height 12
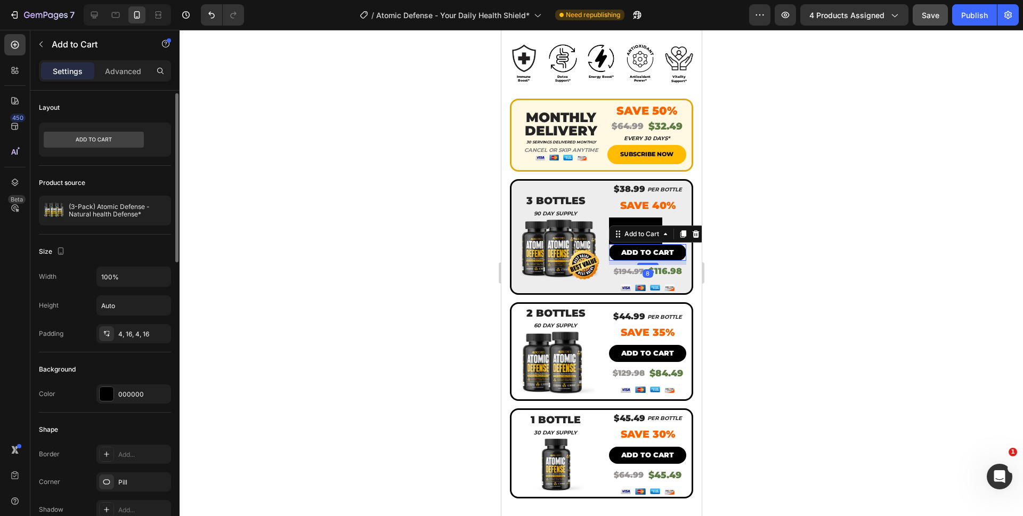
scroll to position [305, 0]
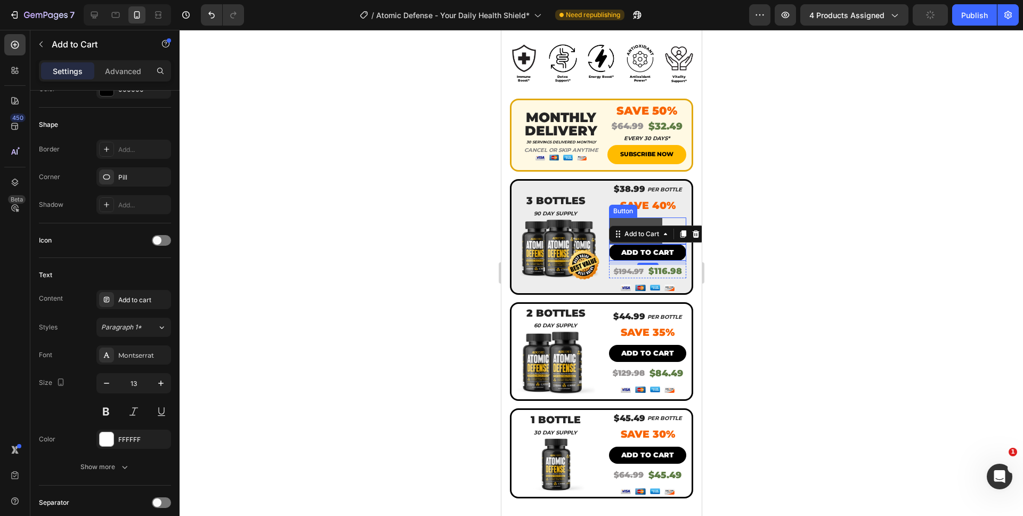
click at [614, 217] on button "Button" at bounding box center [635, 230] width 53 height 26
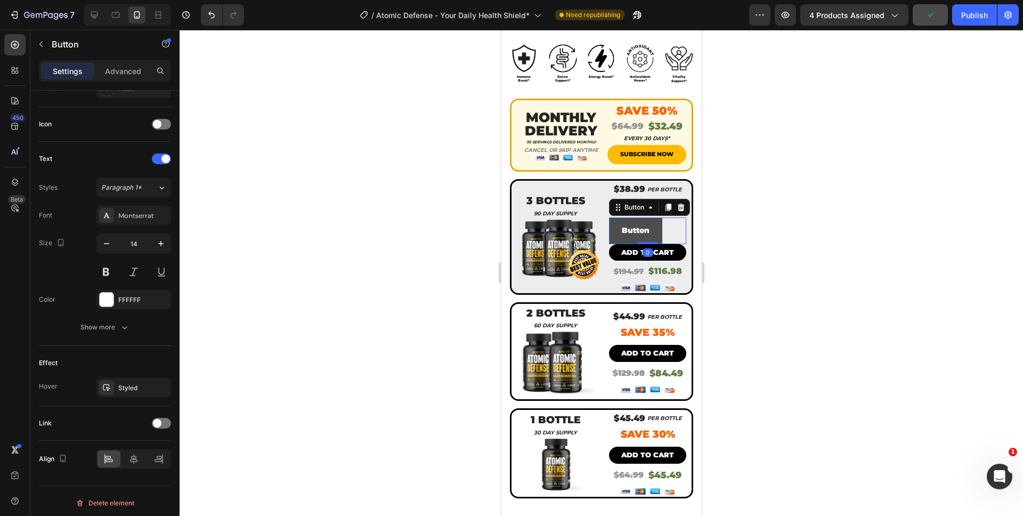
scroll to position [0, 0]
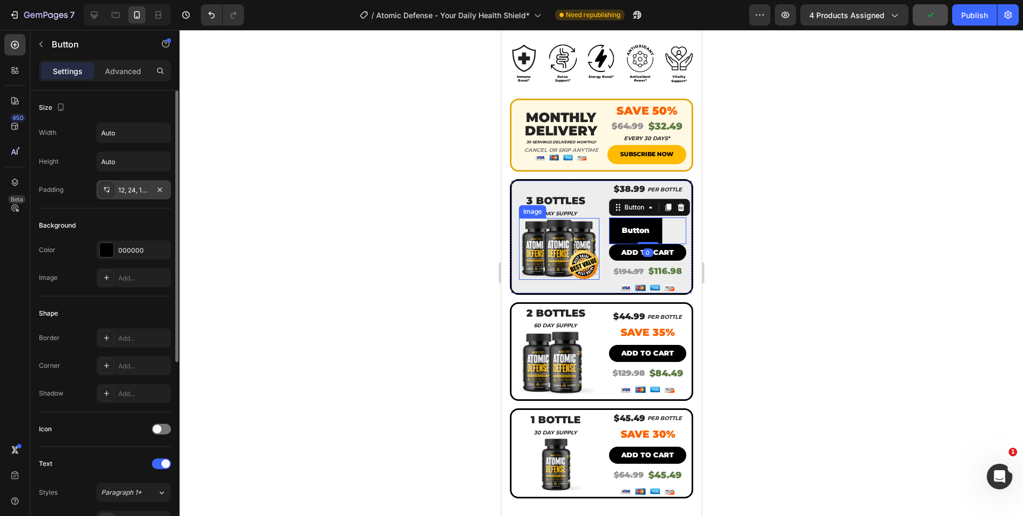
click at [129, 191] on div "12, 24, 12, 24" at bounding box center [133, 190] width 31 height 10
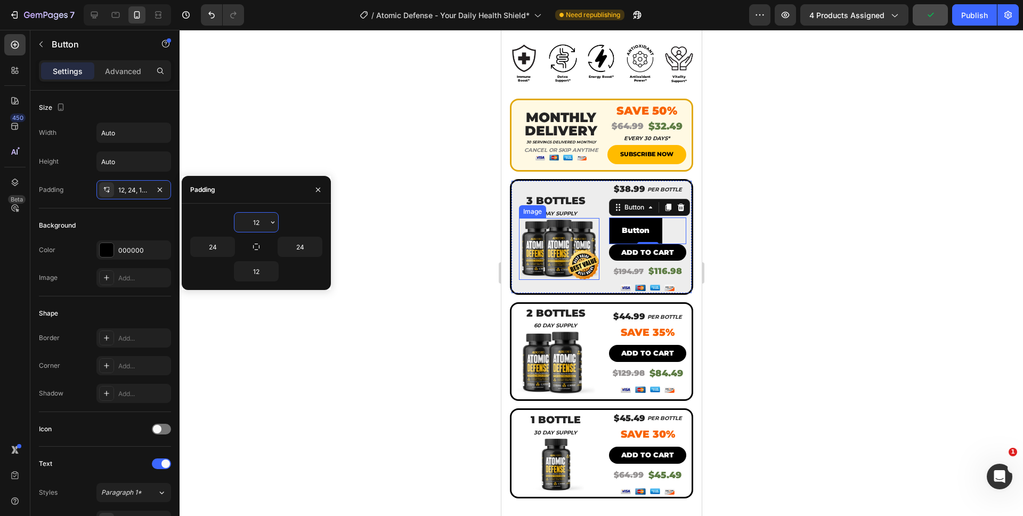
click at [253, 223] on input "12" at bounding box center [257, 222] width 44 height 19
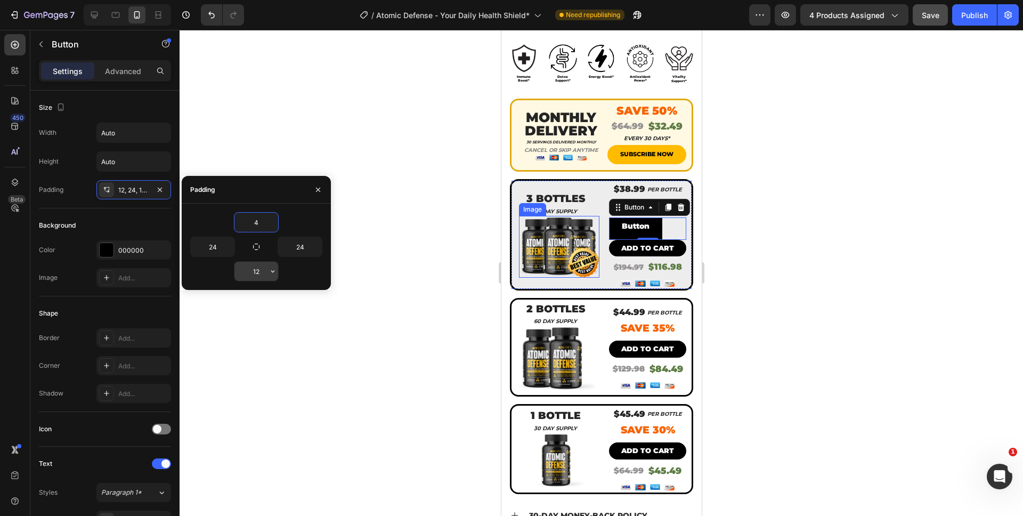
type input "4"
click at [260, 279] on input "12" at bounding box center [257, 271] width 44 height 19
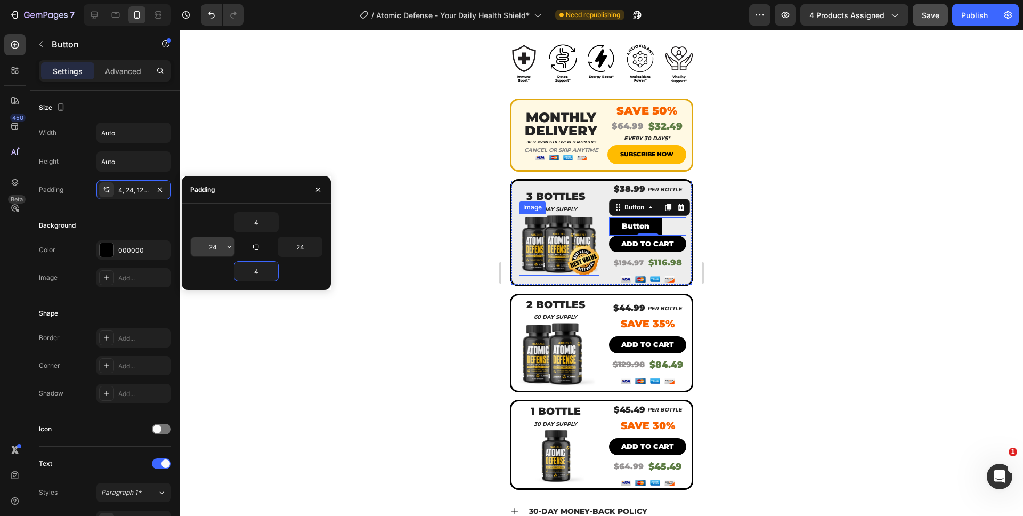
type input "4"
click at [219, 249] on input "24" at bounding box center [213, 246] width 44 height 19
type input "16"
click at [303, 251] on input "24" at bounding box center [300, 246] width 44 height 19
type input "16"
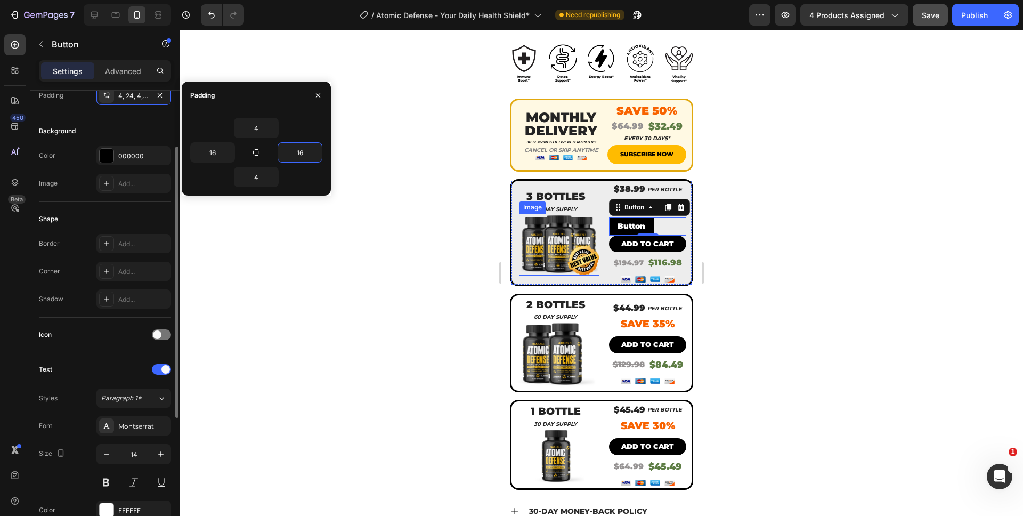
scroll to position [198, 0]
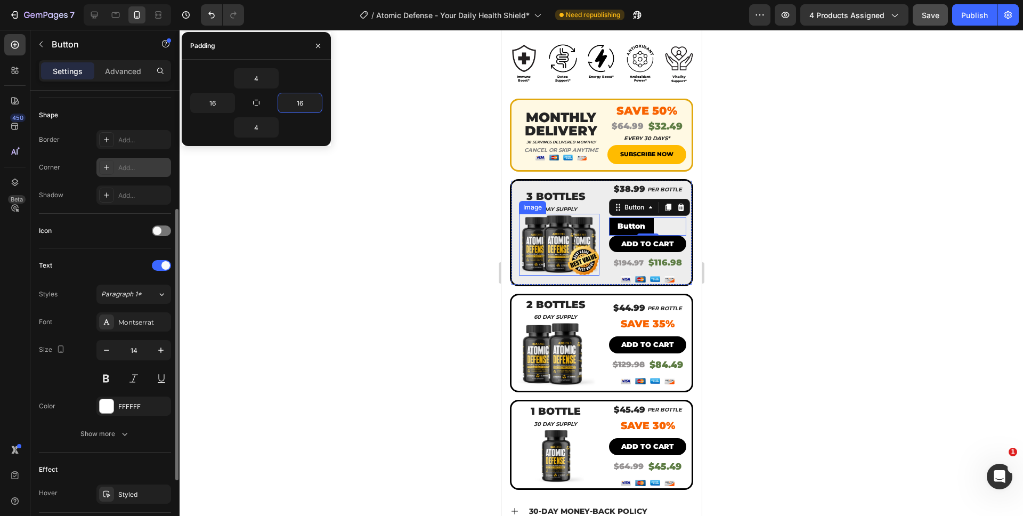
click at [126, 173] on div "Add..." at bounding box center [133, 167] width 75 height 19
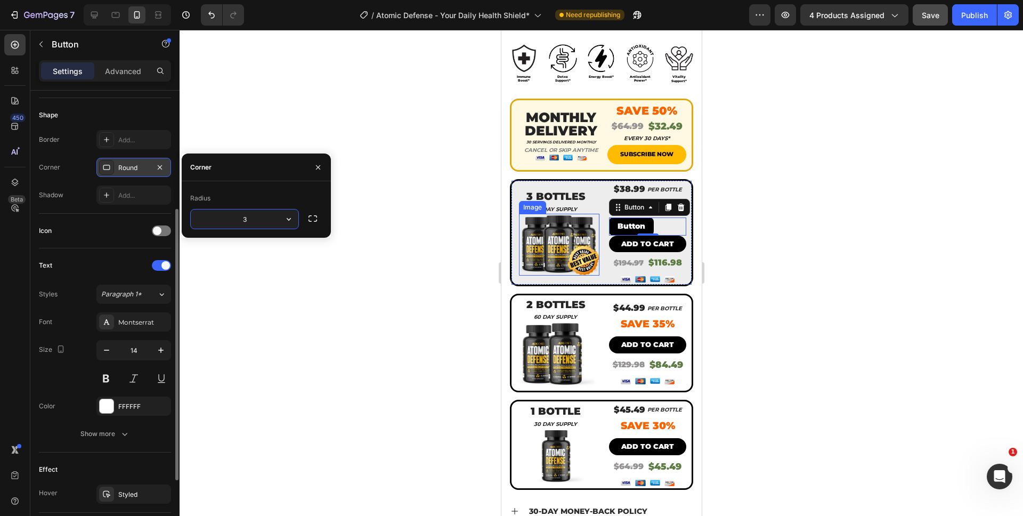
type input "35"
click at [107, 354] on icon "button" at bounding box center [106, 350] width 11 height 11
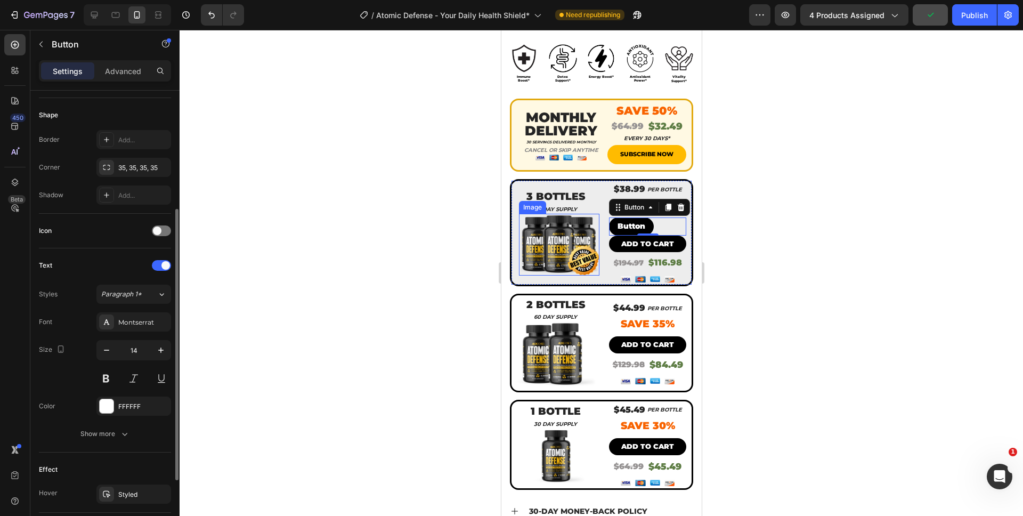
type input "13"
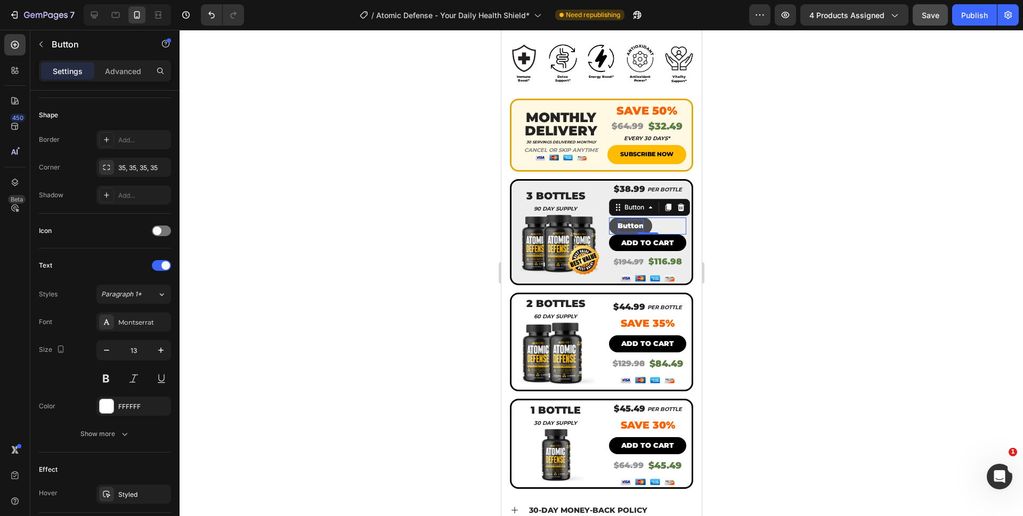
click at [631, 220] on p "Button" at bounding box center [630, 226] width 26 height 12
click at [609, 217] on button "ADD" at bounding box center [626, 225] width 34 height 17
click at [609, 217] on button "ADD TO" at bounding box center [632, 225] width 47 height 17
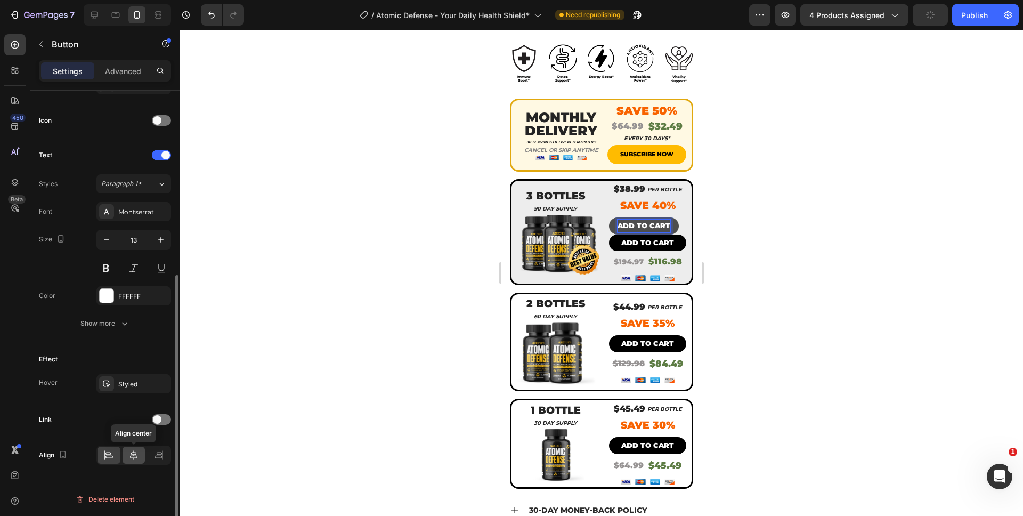
click at [140, 458] on div at bounding box center [134, 455] width 23 height 17
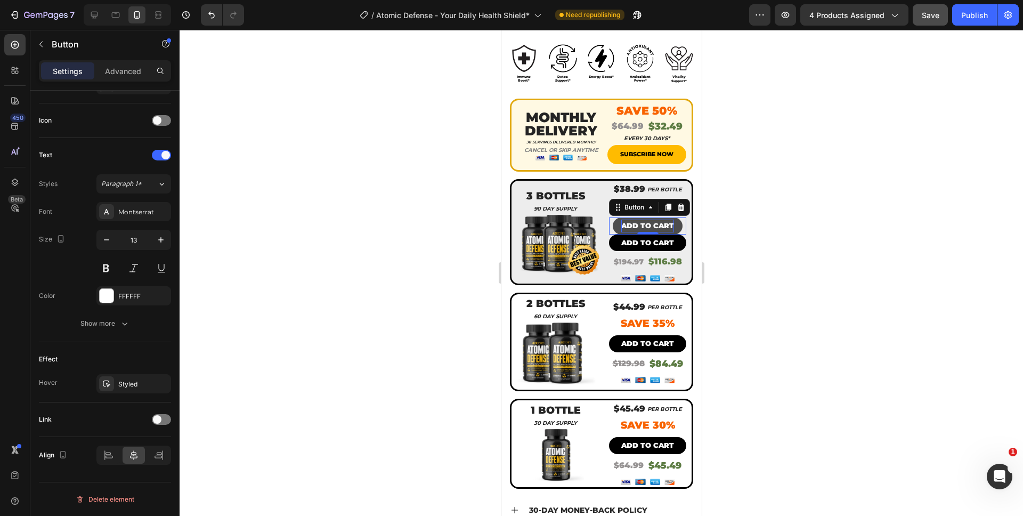
click at [673, 217] on button "ADD TO CART" at bounding box center [647, 225] width 70 height 17
click at [123, 69] on p "Advanced" at bounding box center [123, 71] width 36 height 11
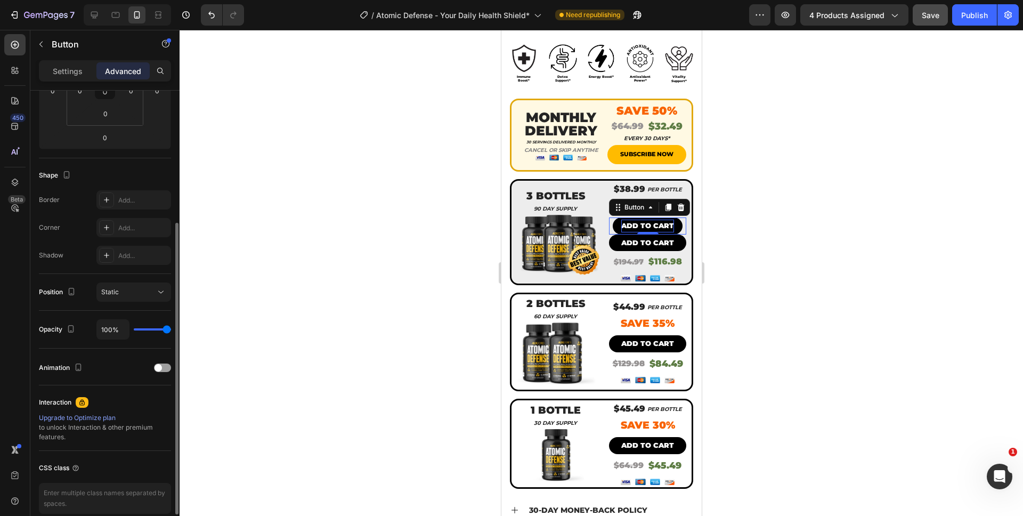
scroll to position [208, 0]
click at [144, 287] on div "Static" at bounding box center [128, 290] width 54 height 10
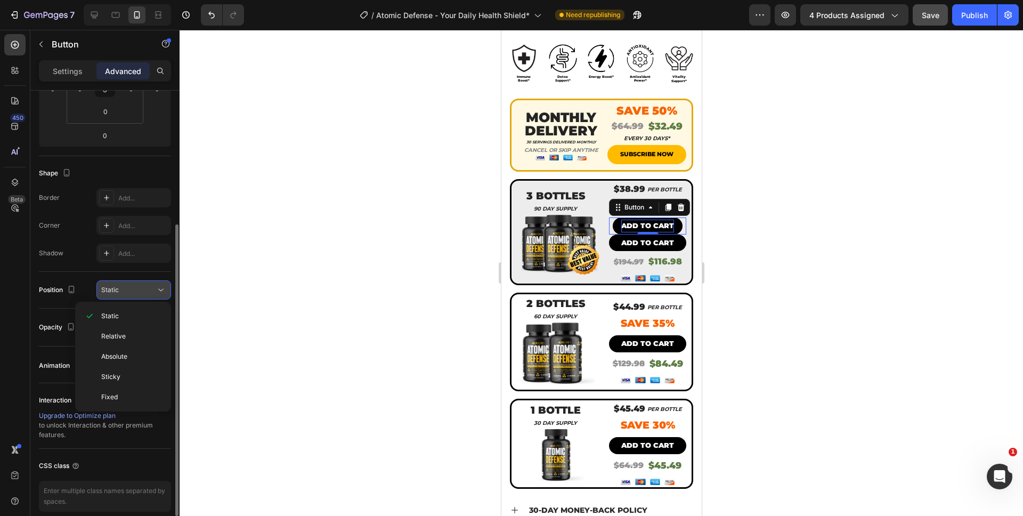
click at [136, 287] on div "Static" at bounding box center [128, 290] width 54 height 10
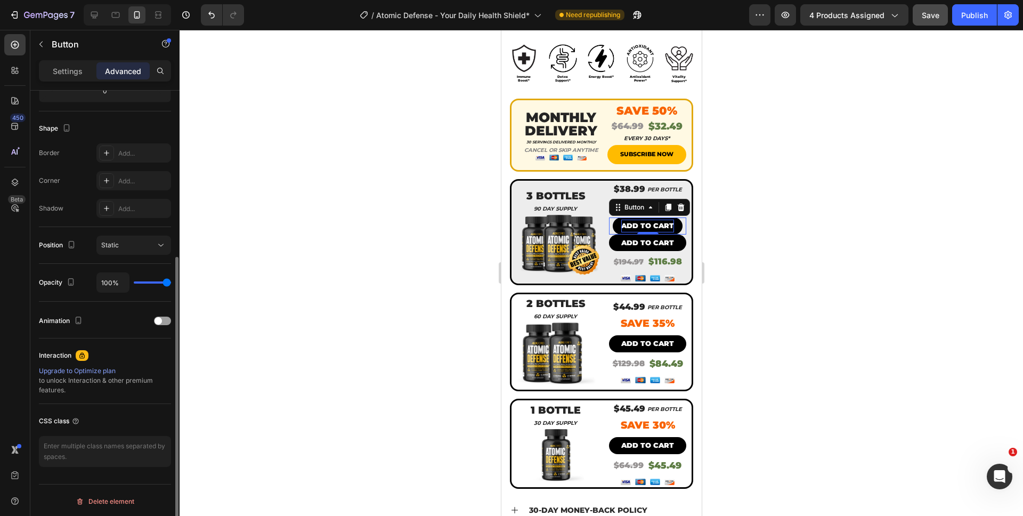
scroll to position [255, 0]
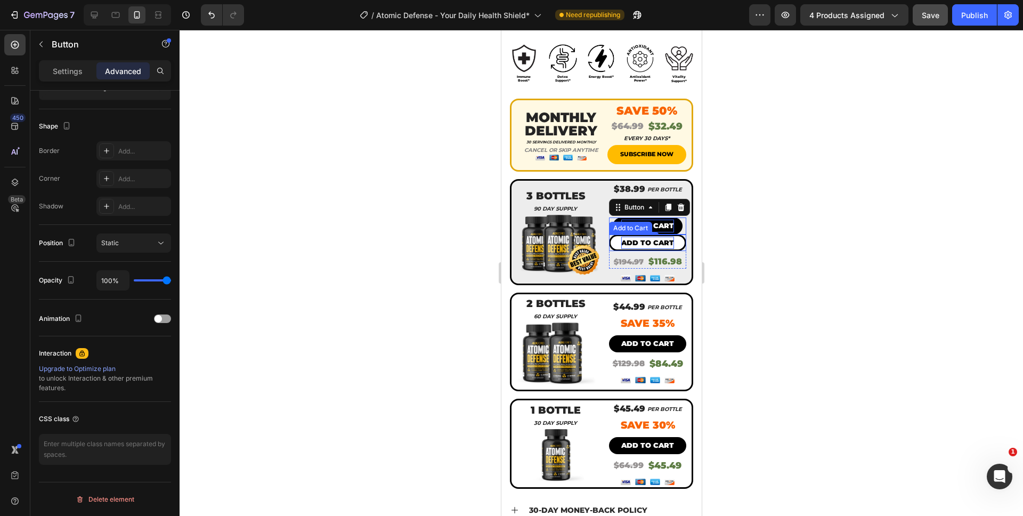
click at [648, 237] on div "Add to cart" at bounding box center [647, 243] width 53 height 12
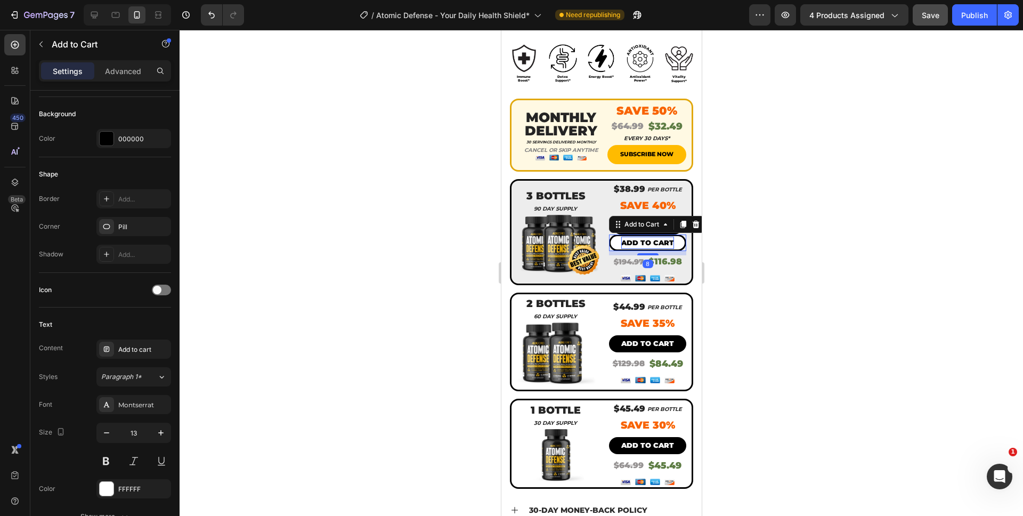
scroll to position [0, 0]
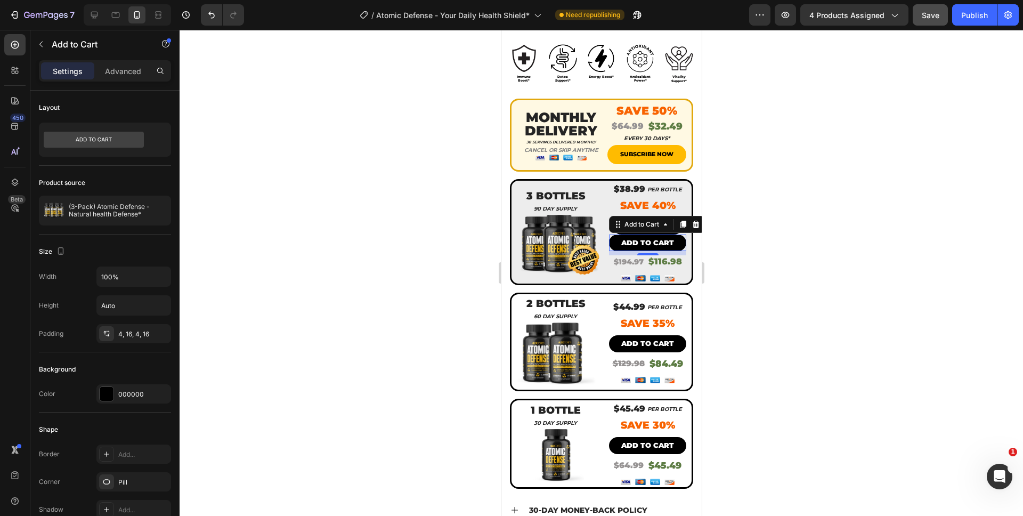
click at [743, 246] on div at bounding box center [602, 273] width 844 height 486
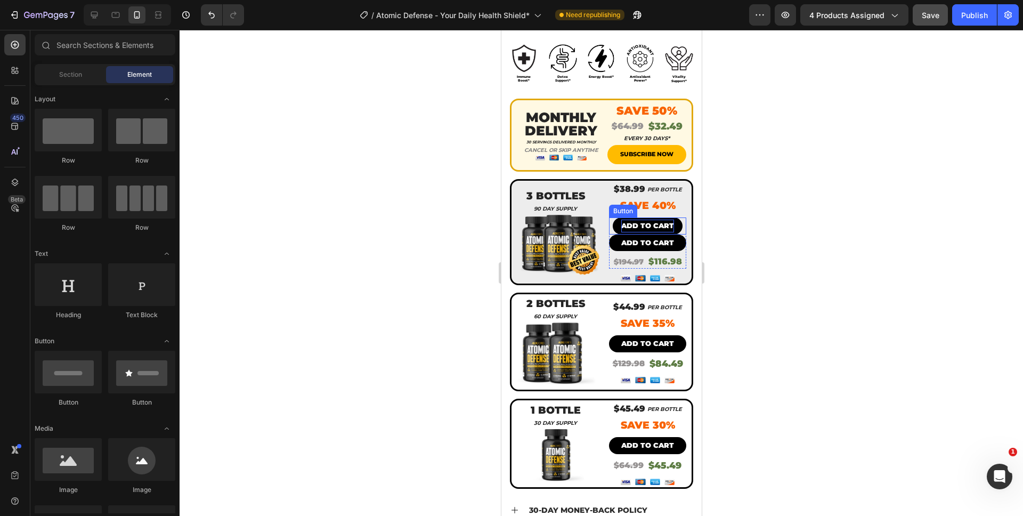
click at [647, 220] on p "ADD TO CART" at bounding box center [647, 226] width 53 height 12
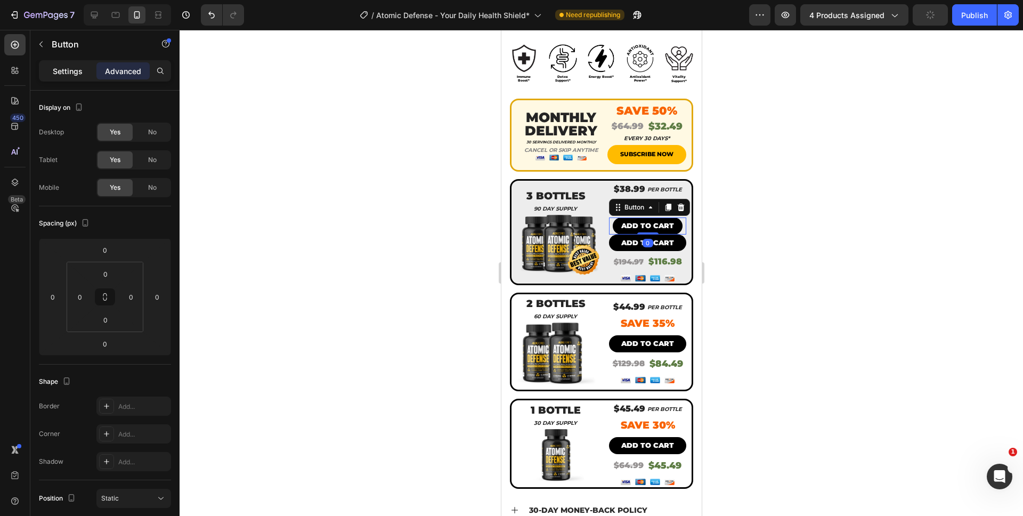
click at [82, 76] on p "Settings" at bounding box center [68, 71] width 30 height 11
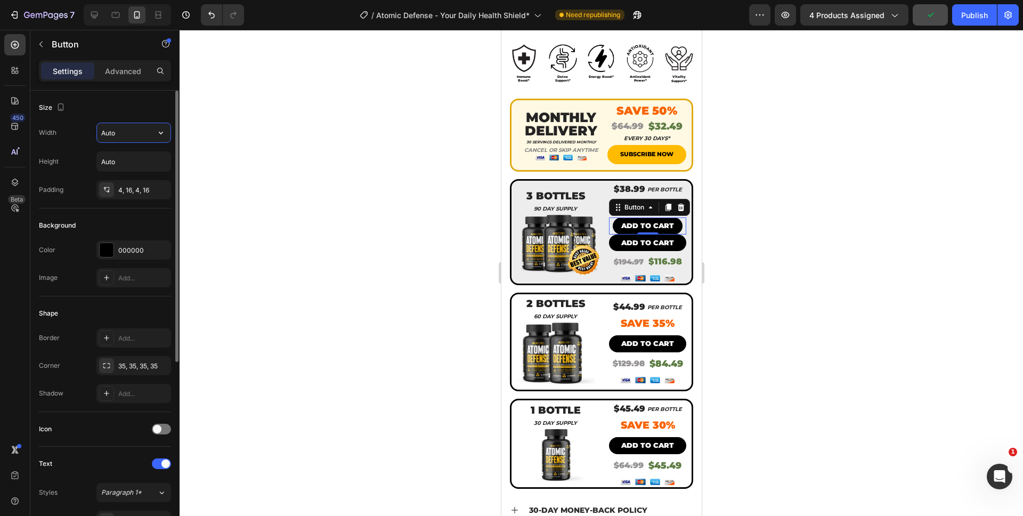
click at [137, 135] on input "Auto" at bounding box center [134, 132] width 74 height 19
click at [162, 131] on icon "button" at bounding box center [161, 132] width 11 height 11
click at [147, 174] on div "Full 100%" at bounding box center [122, 180] width 87 height 20
type input "100%"
click at [87, 296] on div "Size Width 100% Height Auto Padding 4, 16, 4, 16" at bounding box center [105, 354] width 132 height 116
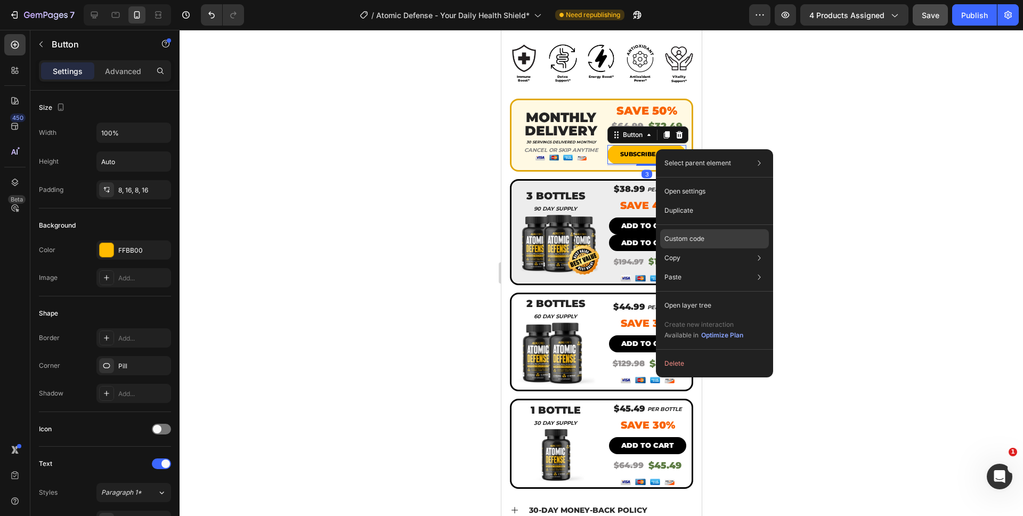
click at [692, 239] on p "Custom code" at bounding box center [685, 239] width 40 height 10
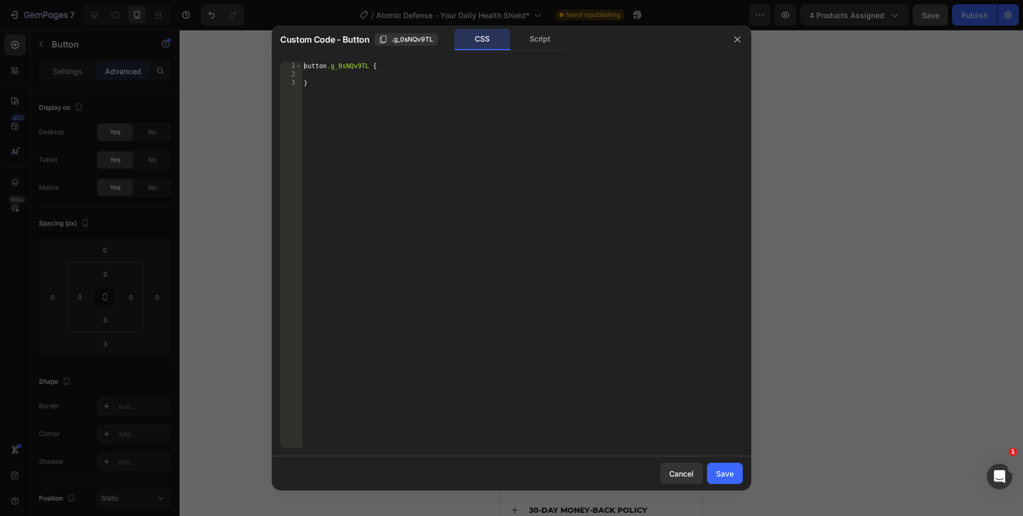
drag, startPoint x: 527, startPoint y: 46, endPoint x: 523, endPoint y: 53, distance: 7.4
click at [527, 47] on div "Script" at bounding box center [540, 39] width 56 height 21
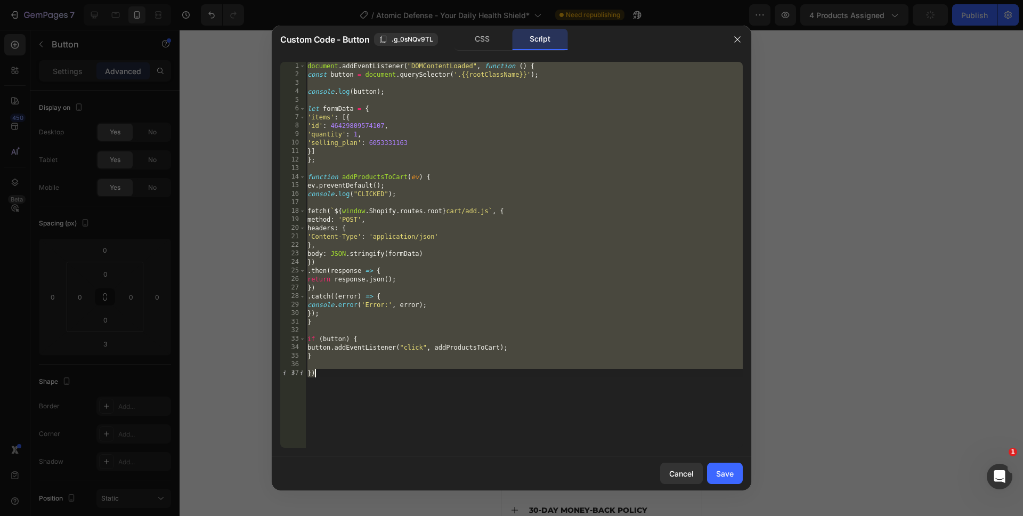
click at [416, 355] on div "document . addEventListener ( "DOMContentLoaded" , function ( ) { const button …" at bounding box center [524, 263] width 438 height 403
drag, startPoint x: 394, startPoint y: 381, endPoint x: 290, endPoint y: 35, distance: 361.6
click at [290, 35] on div "Custom Code - Button .g_0sNQv9TL CSS Script } 1 2 3 4 5 6 7 8 9 10 11 12 13 14 …" at bounding box center [512, 258] width 480 height 465
type textarea "document.addEventListener("DOMContentLoaded", function () { const button = docu…"
drag, startPoint x: 698, startPoint y: 476, endPoint x: 197, endPoint y: 415, distance: 504.7
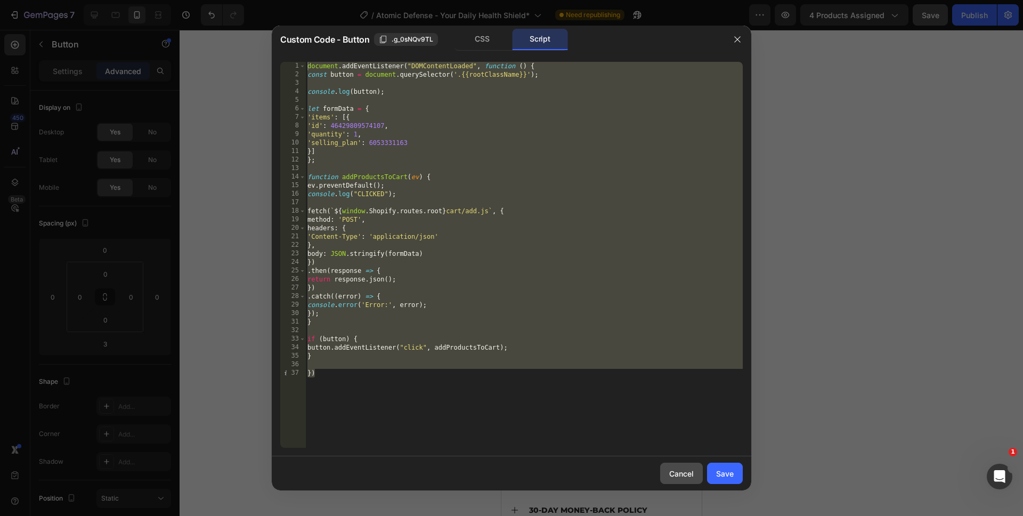
click at [698, 476] on button "Cancel" at bounding box center [681, 473] width 43 height 21
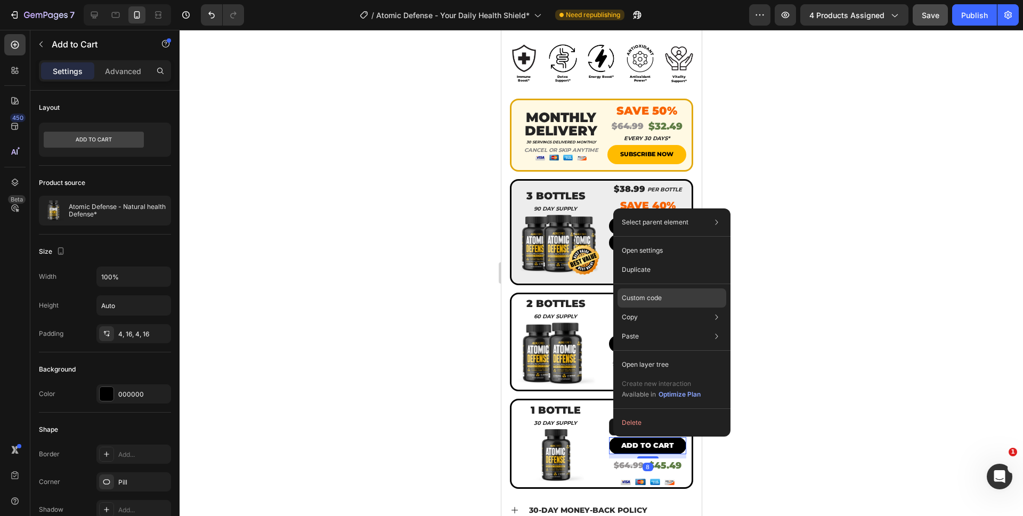
click at [633, 301] on p "Custom code" at bounding box center [642, 298] width 40 height 10
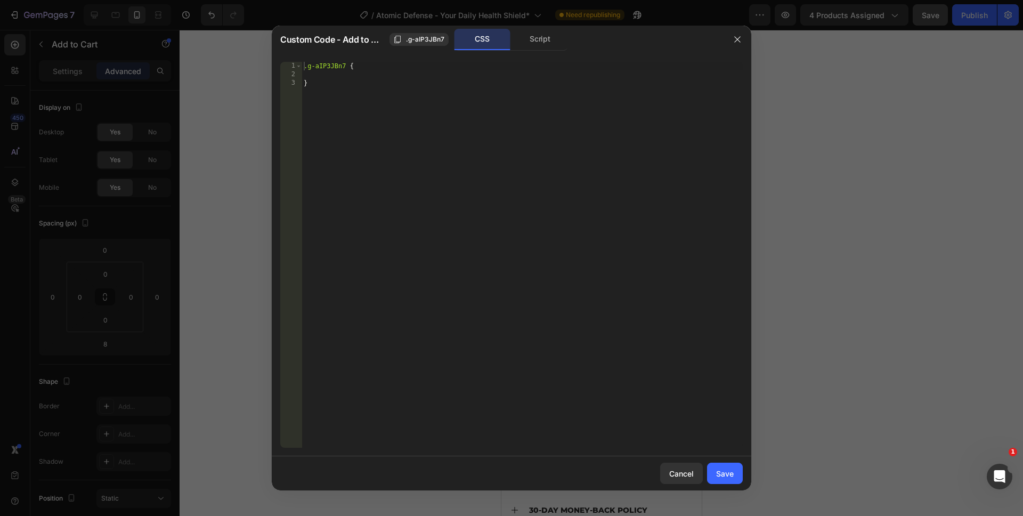
click at [546, 51] on div "Custom Code - Add to Cart .g-aIP3JBn7 CSS Script" at bounding box center [498, 40] width 452 height 28
click at [546, 47] on div "Script" at bounding box center [540, 39] width 56 height 21
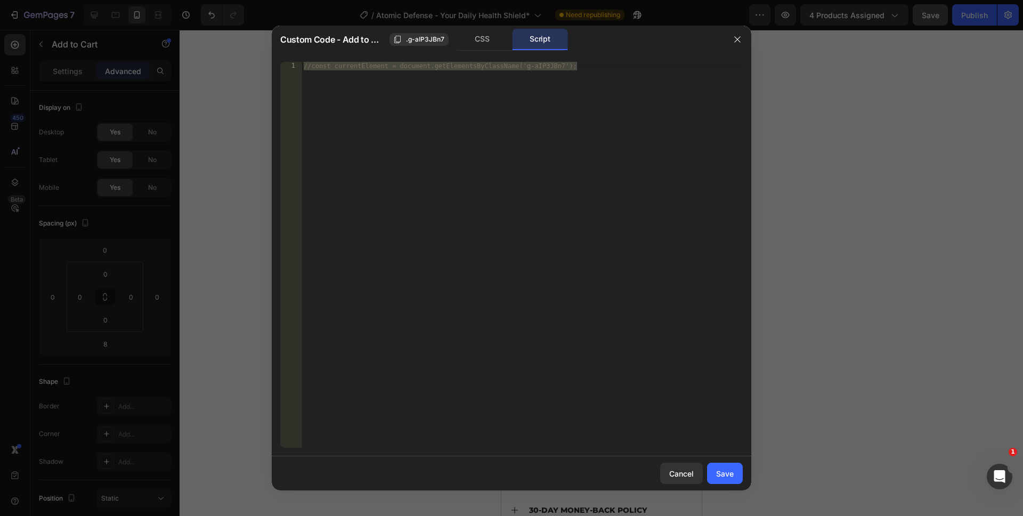
type textarea "//const currentElement = document.getElementsByClassName('g-aIP3JBn7');"
click at [495, 199] on div "//const currentElement = document.getElementsByClassName('g-aIP3JBn7');" at bounding box center [522, 263] width 441 height 403
drag, startPoint x: 521, startPoint y: 219, endPoint x: 401, endPoint y: 106, distance: 165.2
click at [401, 106] on div "//const currentElement = document.getElementsByClassName('g-aIP3JBn7');" at bounding box center [522, 263] width 441 height 403
drag, startPoint x: 675, startPoint y: 474, endPoint x: 174, endPoint y: 445, distance: 502.4
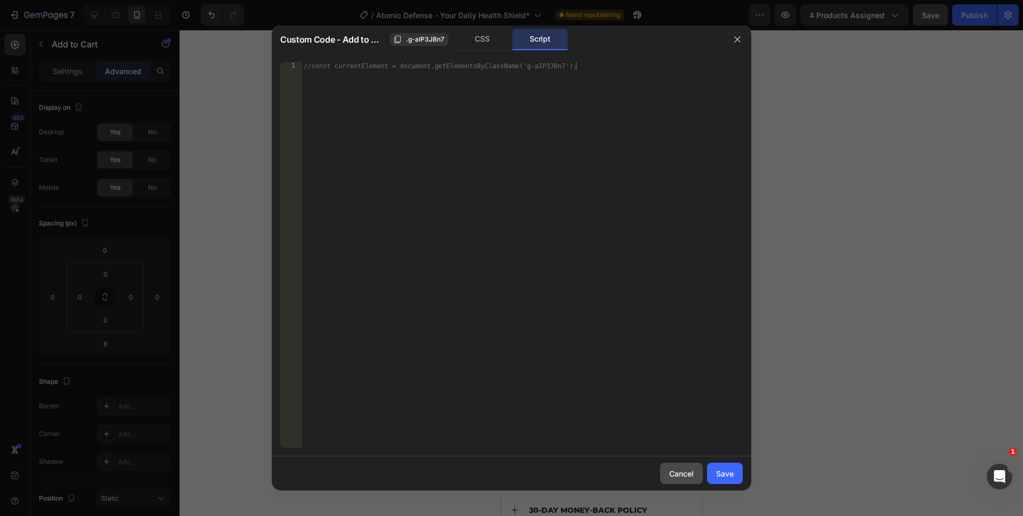
click at [675, 474] on div "Cancel" at bounding box center [681, 473] width 25 height 11
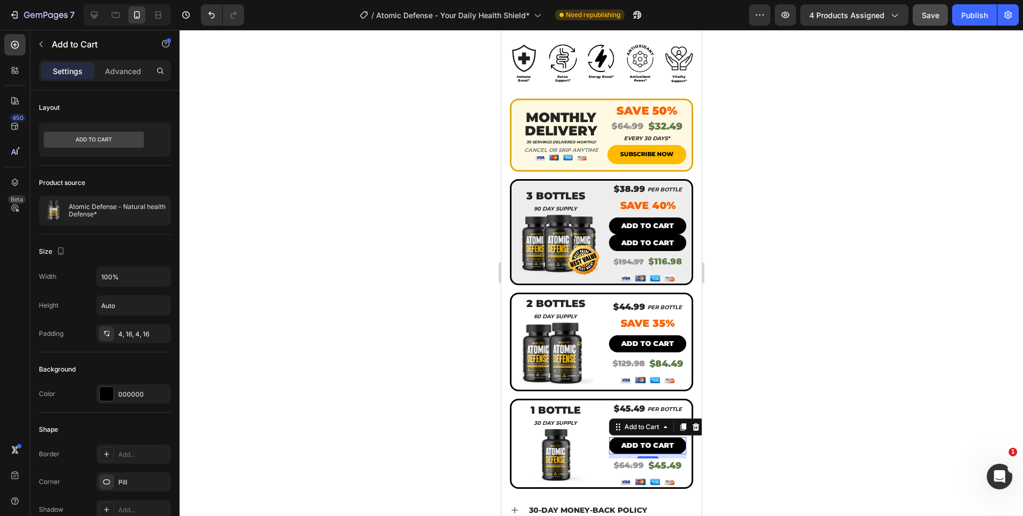
click at [768, 367] on div at bounding box center [602, 273] width 844 height 486
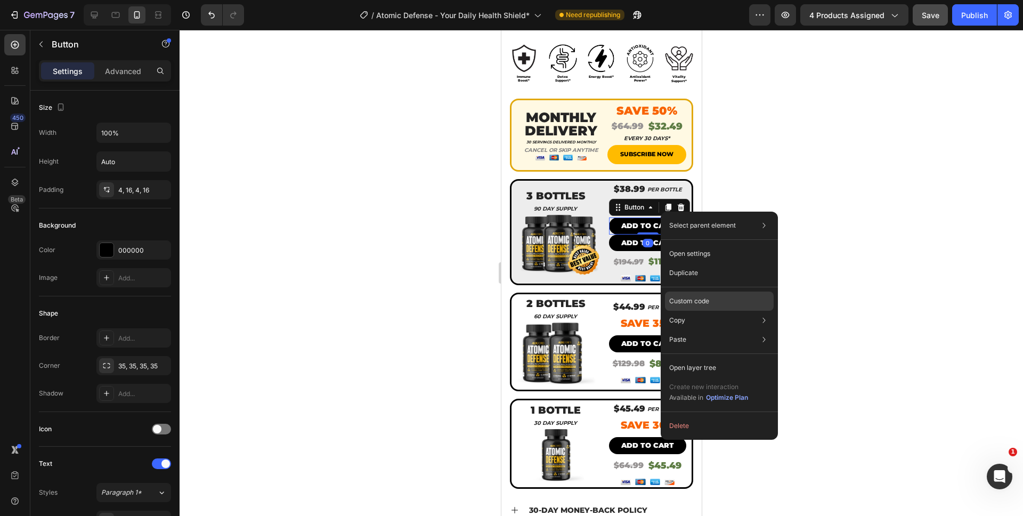
click at [700, 330] on div "Custom code" at bounding box center [719, 339] width 109 height 19
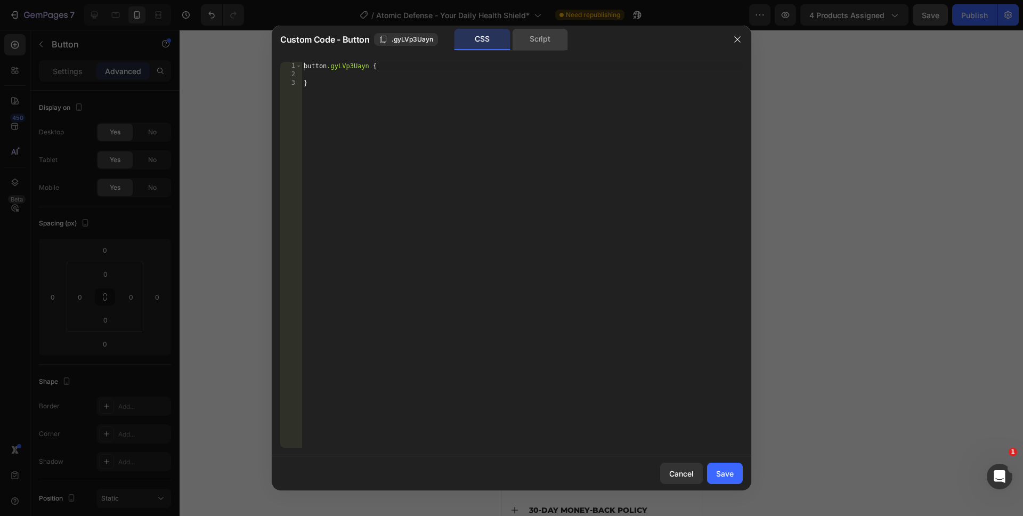
click at [540, 50] on div "Script" at bounding box center [540, 39] width 56 height 21
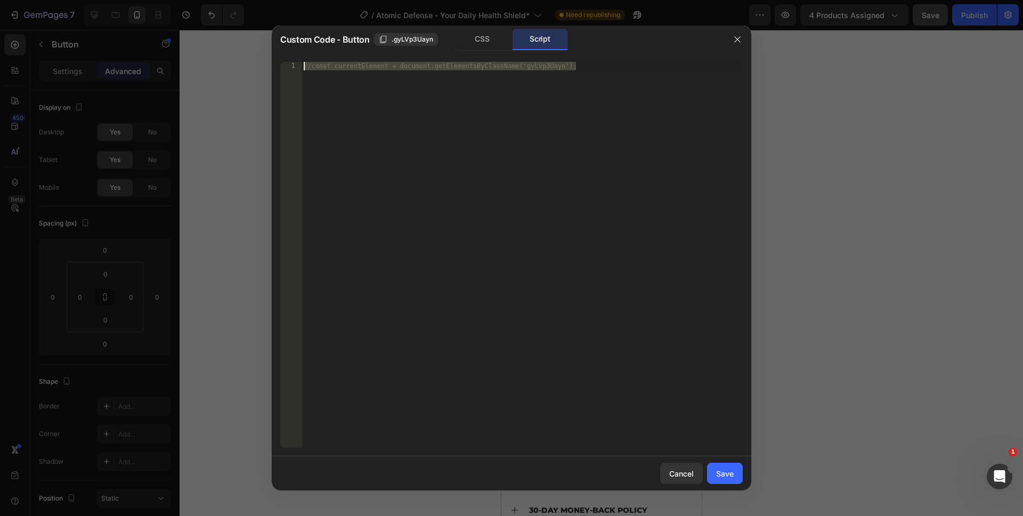
drag, startPoint x: 495, startPoint y: 147, endPoint x: 318, endPoint y: 60, distance: 197.4
click at [318, 60] on div "//const currentElement = document.getElementsByClassName('gyLVp3Uayn'); 1 //con…" at bounding box center [512, 254] width 480 height 403
paste textarea "})"
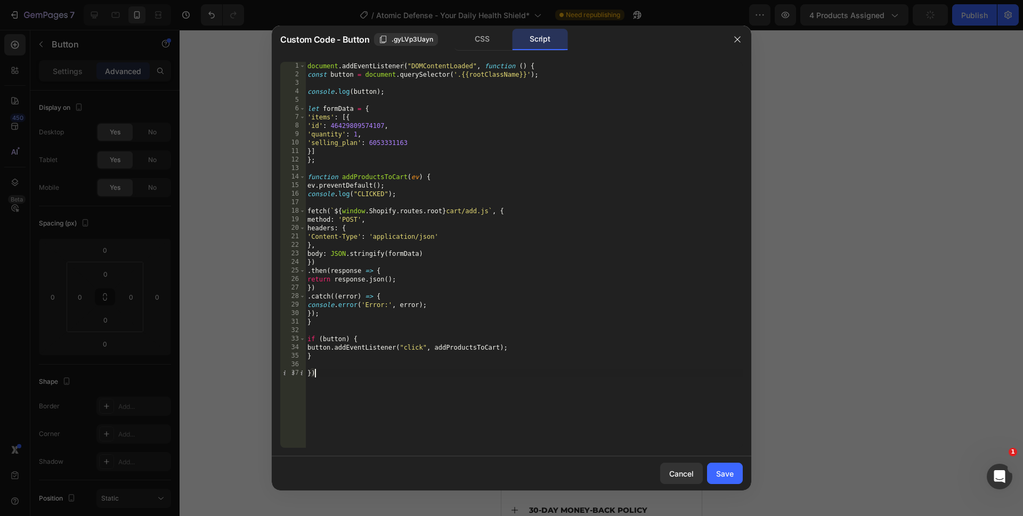
click at [369, 147] on div "document . addEventListener ( "DOMContentLoaded" , function ( ) { const button …" at bounding box center [524, 263] width 438 height 403
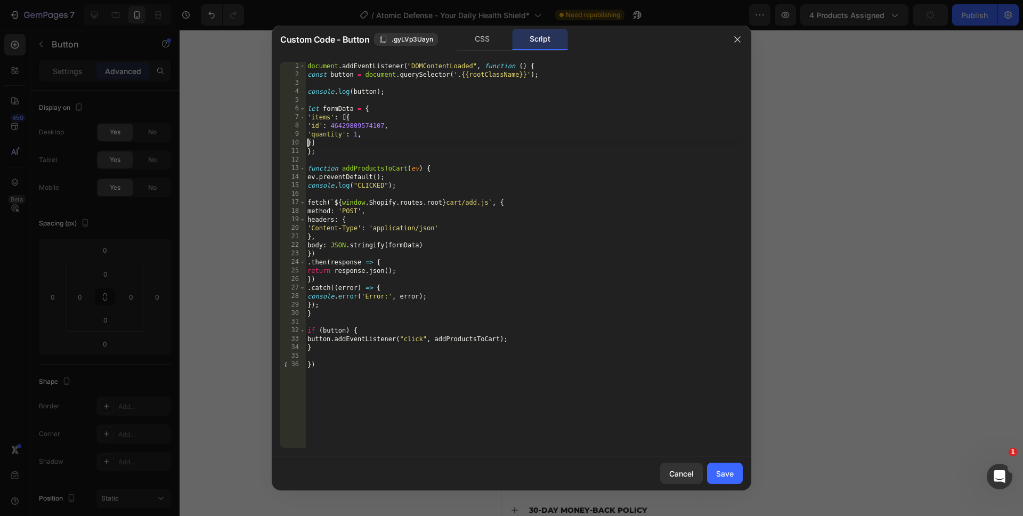
click at [355, 134] on div "document . addEventListener ( "DOMContentLoaded" , function ( ) { const button …" at bounding box center [524, 263] width 438 height 403
click at [368, 368] on div "document . addEventListener ( "DOMContentLoaded" , function ( ) { const button …" at bounding box center [524, 263] width 438 height 403
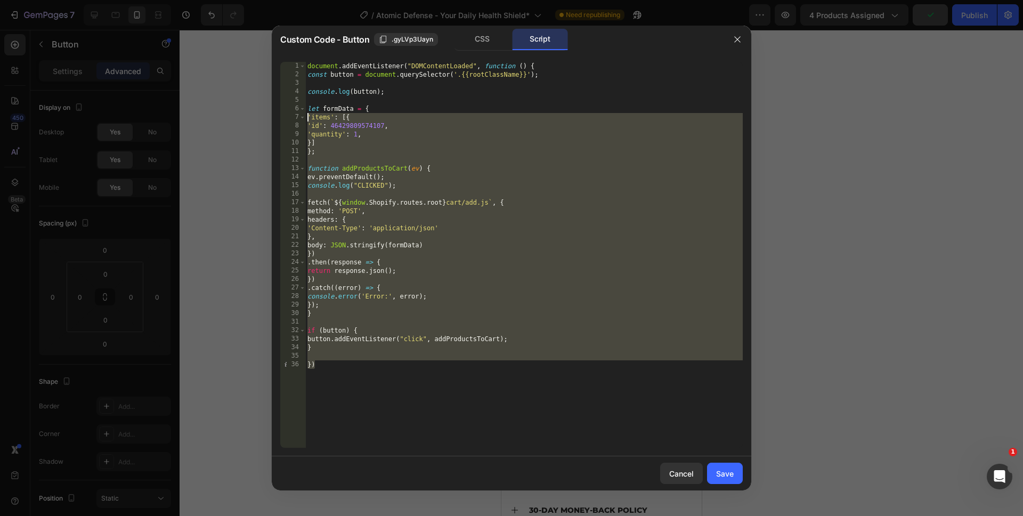
drag, startPoint x: 366, startPoint y: 405, endPoint x: 280, endPoint y: 30, distance: 384.5
click at [280, 30] on div "Custom Code - Button .gyLVp3Uayn CSS Script }) 1 2 3 4 5 6 7 8 9 10 11 12 13 14…" at bounding box center [512, 258] width 480 height 465
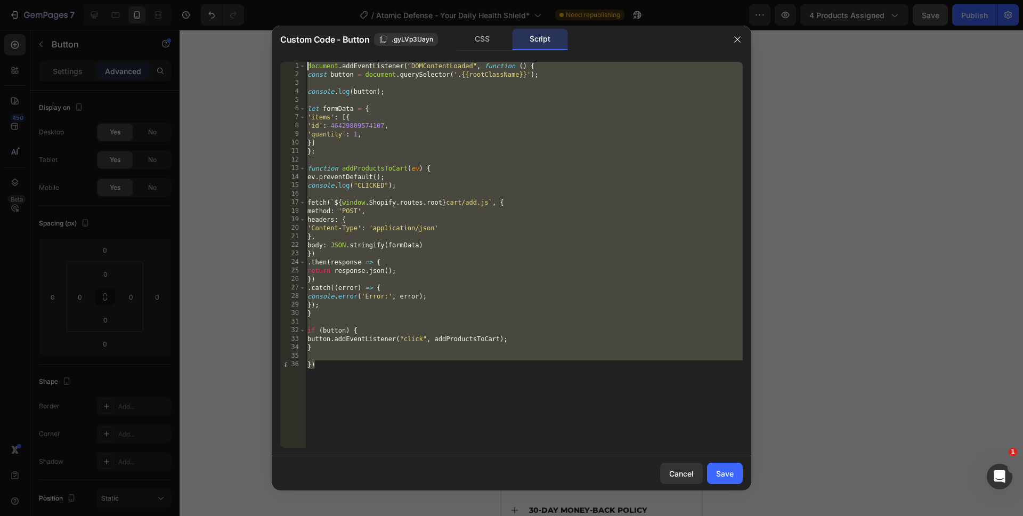
click at [357, 136] on div "document . addEventListener ( "DOMContentLoaded" , function ( ) { const button …" at bounding box center [524, 263] width 438 height 403
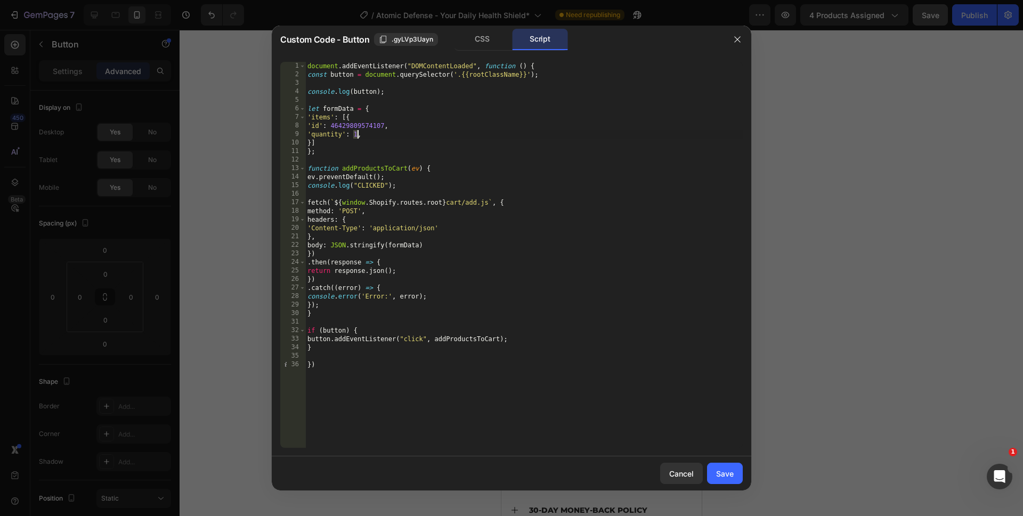
click at [357, 135] on div "document . addEventListener ( "DOMContentLoaded" , function ( ) { const button …" at bounding box center [524, 263] width 438 height 403
click at [438, 395] on div "document . addEventListener ( "DOMContentLoaded" , function ( ) { const button …" at bounding box center [524, 263] width 438 height 403
type textarea "})"
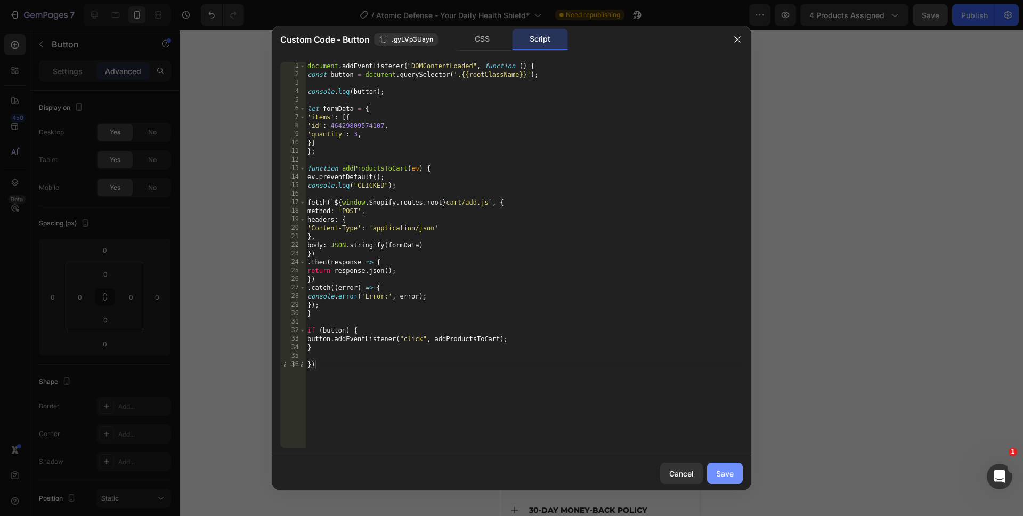
click at [716, 469] on div "Save" at bounding box center [725, 473] width 18 height 11
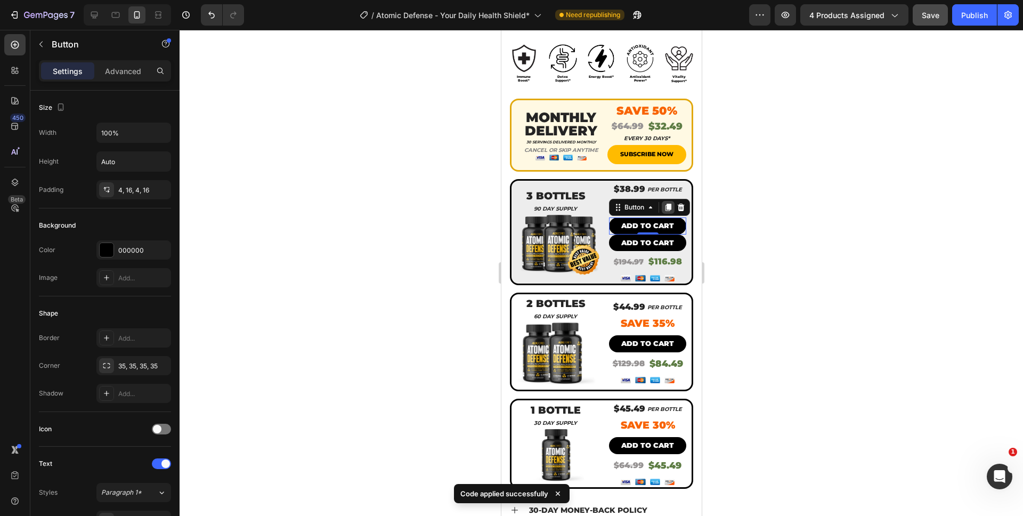
click at [665, 204] on icon at bounding box center [668, 207] width 6 height 7
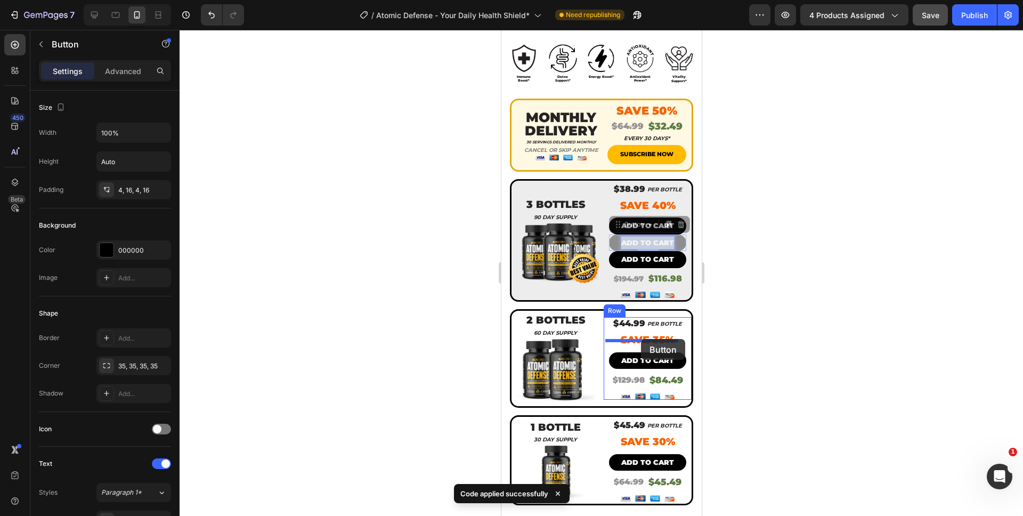
drag, startPoint x: 645, startPoint y: 231, endPoint x: 641, endPoint y: 339, distance: 107.8
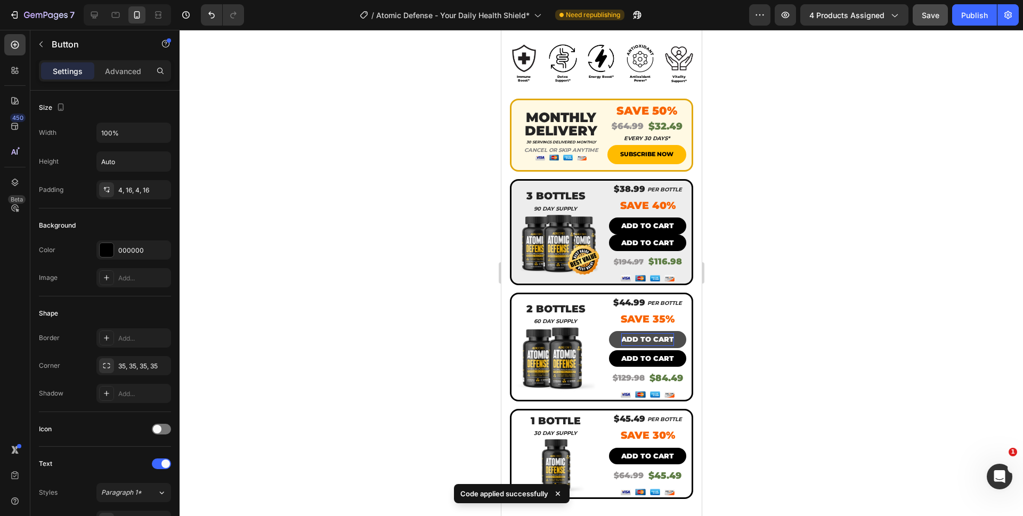
click at [650, 333] on p "ADD TO CART" at bounding box center [647, 339] width 53 height 12
click at [748, 335] on div at bounding box center [602, 273] width 844 height 486
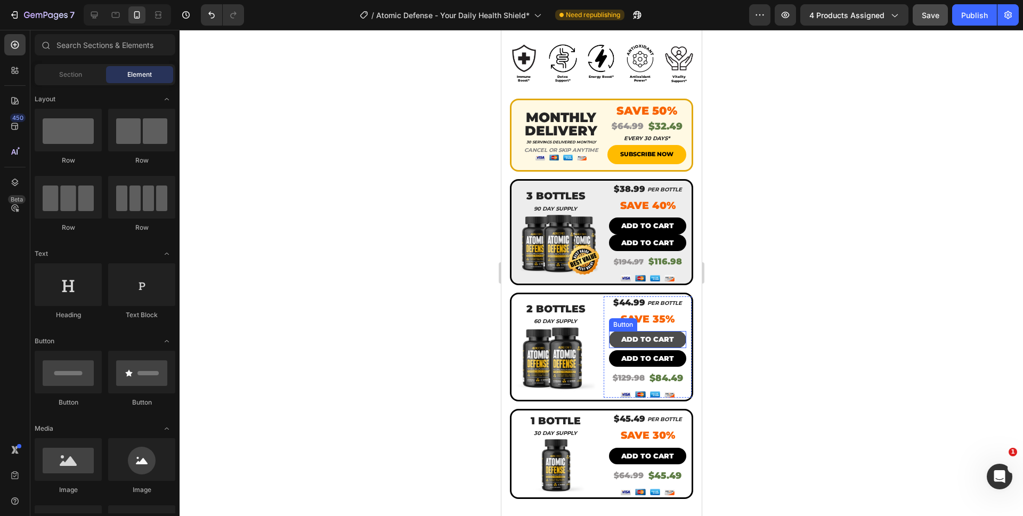
click at [674, 331] on button "ADD TO CART" at bounding box center [647, 339] width 77 height 17
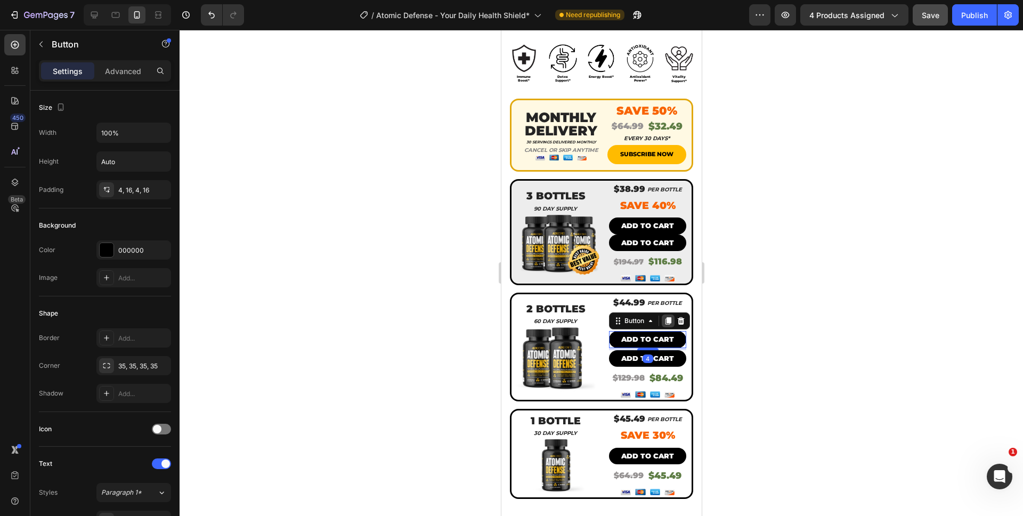
click at [667, 318] on icon at bounding box center [668, 321] width 6 height 7
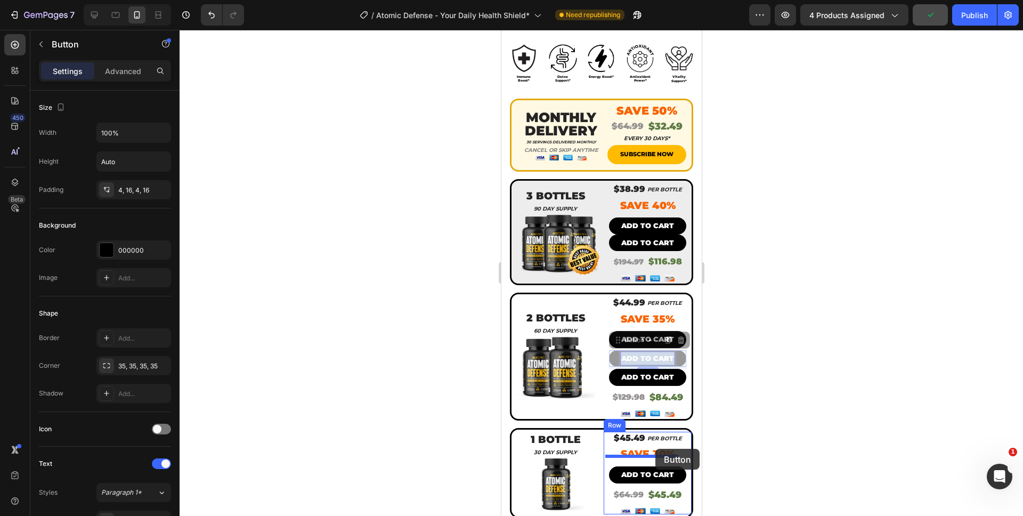
drag, startPoint x: 659, startPoint y: 347, endPoint x: 655, endPoint y: 449, distance: 101.9
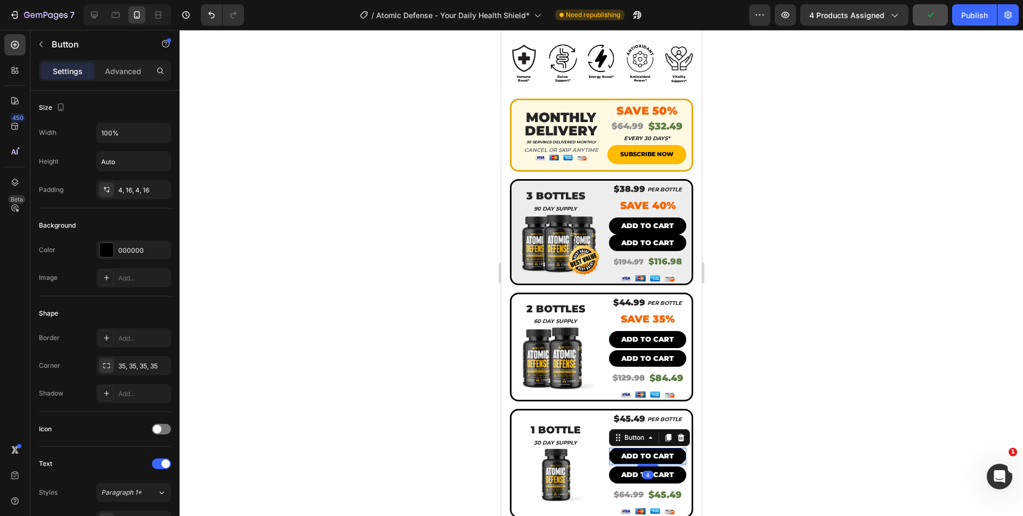
click at [740, 453] on div at bounding box center [602, 273] width 844 height 486
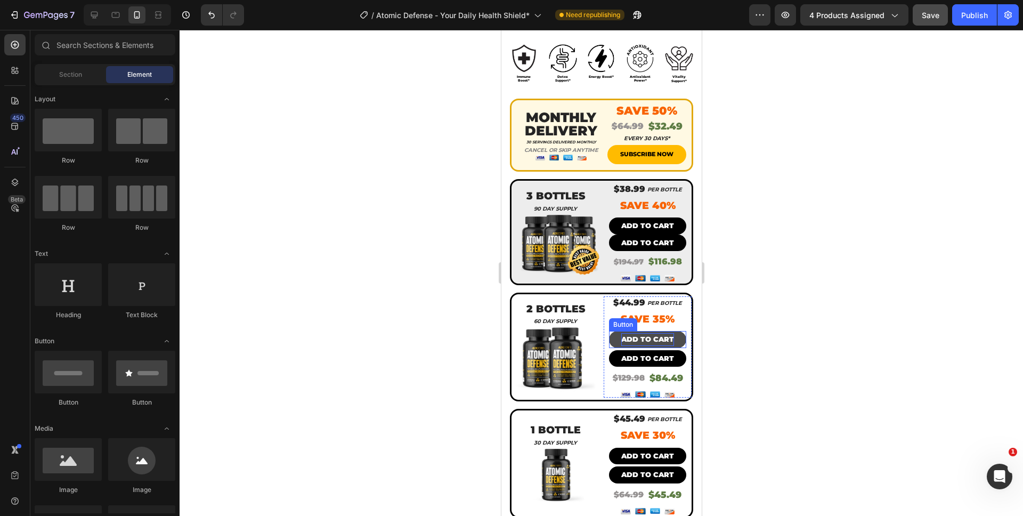
click at [654, 333] on p "ADD TO CART" at bounding box center [647, 339] width 53 height 12
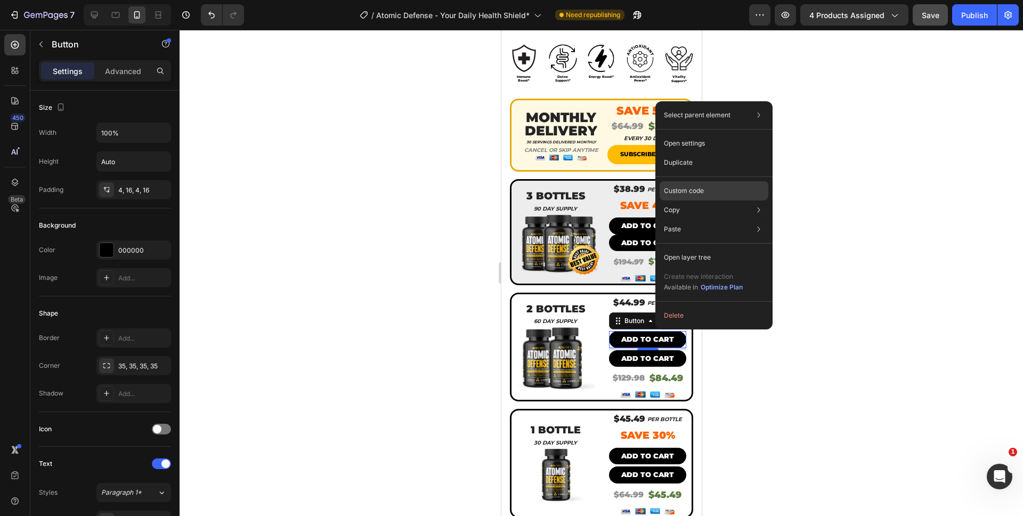
click at [696, 220] on div "Custom code" at bounding box center [714, 229] width 109 height 19
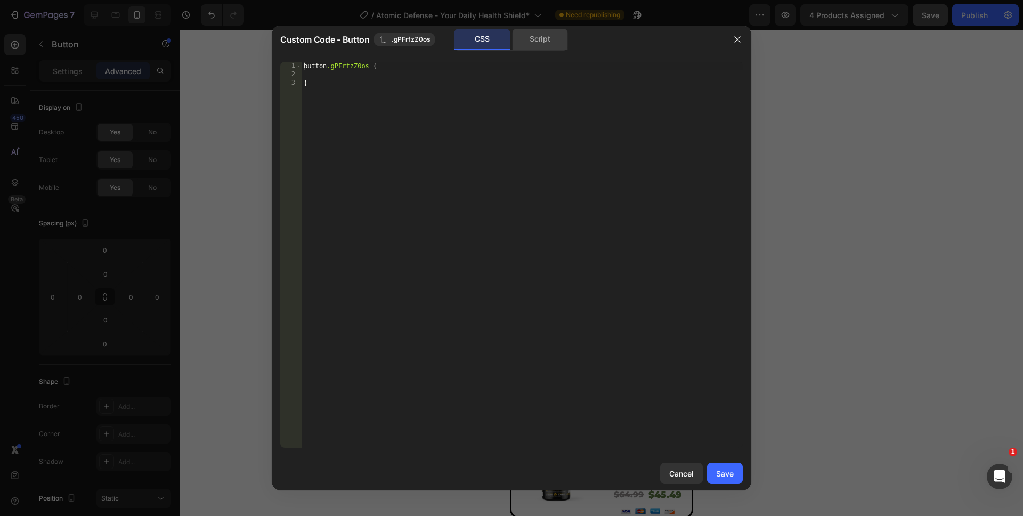
click at [547, 46] on div "Script" at bounding box center [540, 39] width 56 height 21
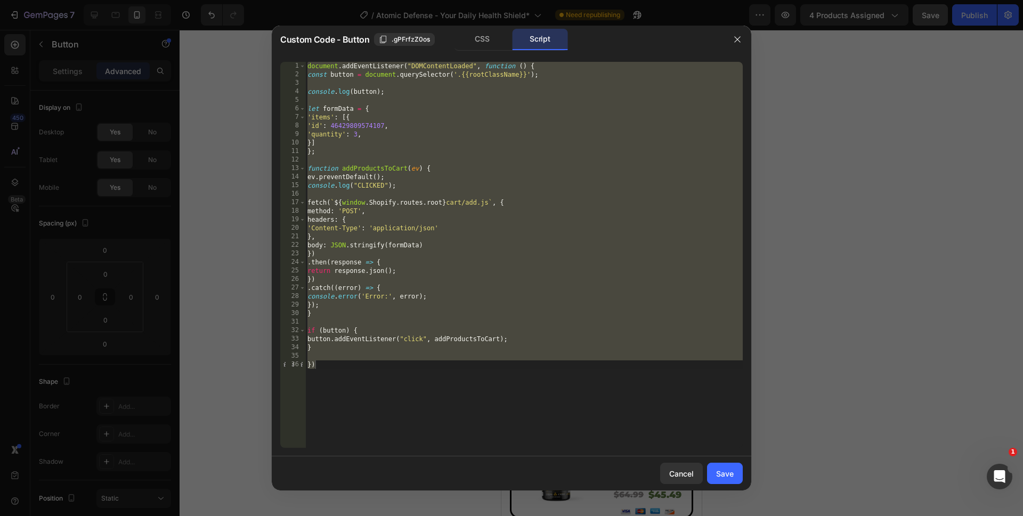
click at [441, 370] on div "document . addEventListener ( "DOMContentLoaded" , function ( ) { const button …" at bounding box center [524, 263] width 438 height 403
drag, startPoint x: 432, startPoint y: 382, endPoint x: 322, endPoint y: 30, distance: 369.0
click at [322, 30] on div "Custom Code - Button .gPFrfzZ0os CSS Script }) 1 2 3 4 5 6 7 8 9 10 11 12 13 14…" at bounding box center [512, 258] width 480 height 465
paste textarea "})"
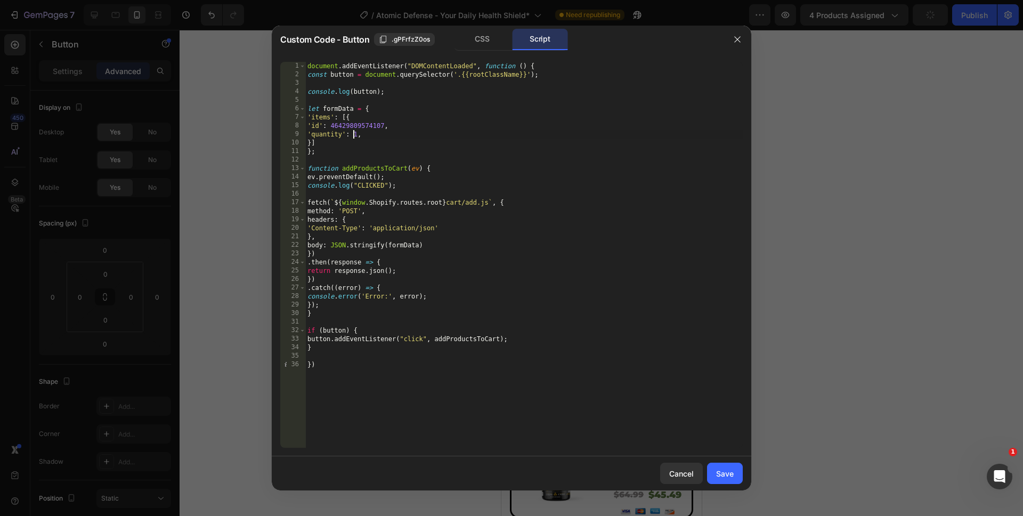
click at [356, 136] on div "document . addEventListener ( "DOMContentLoaded" , function ( ) { const button …" at bounding box center [524, 263] width 438 height 403
click at [434, 417] on div "document . addEventListener ( "DOMContentLoaded" , function ( ) { const button …" at bounding box center [524, 263] width 438 height 403
type textarea "})"
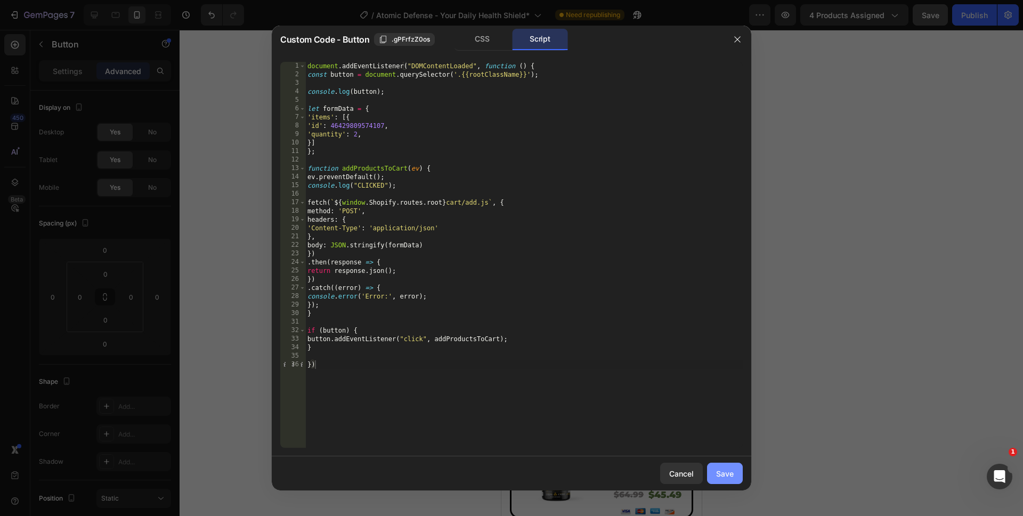
click at [722, 475] on div "Save" at bounding box center [725, 473] width 18 height 11
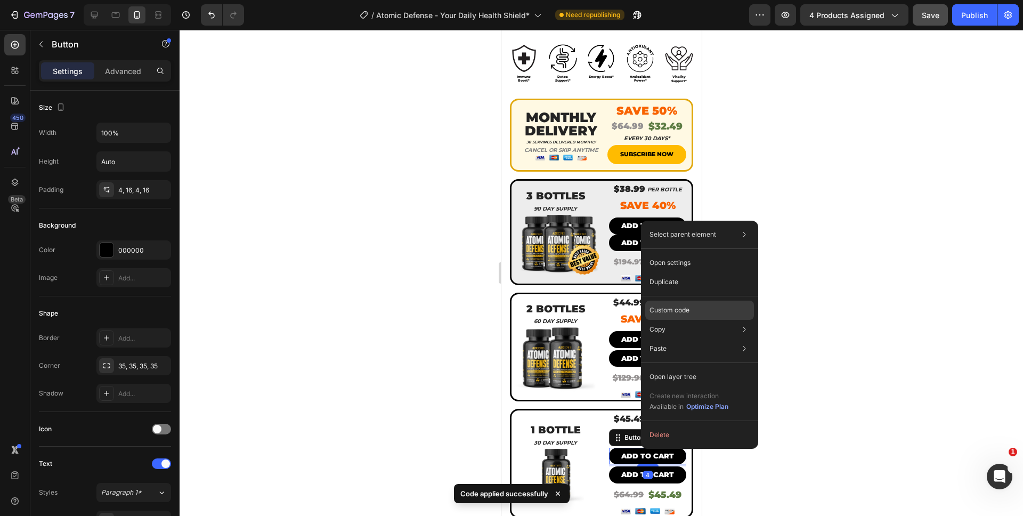
click at [671, 307] on p "Custom code" at bounding box center [670, 310] width 40 height 10
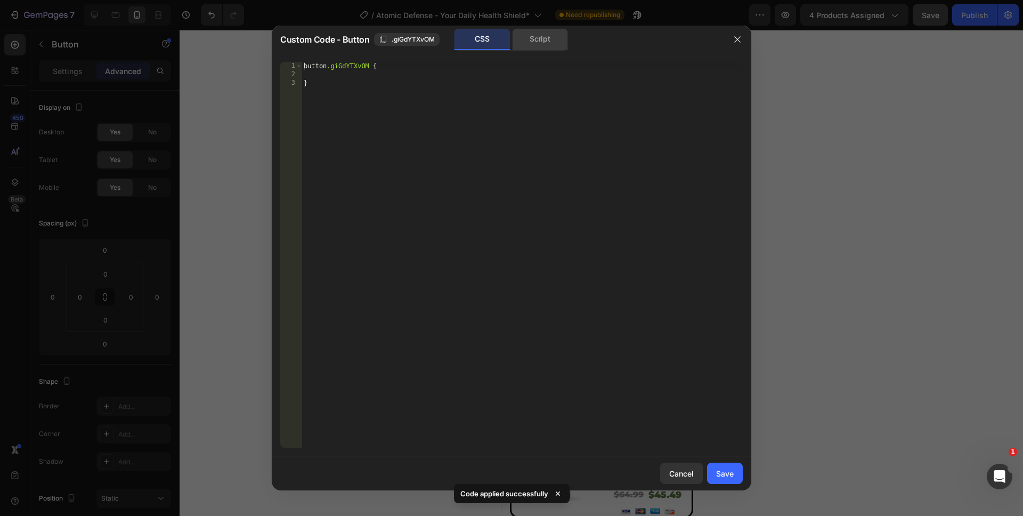
click at [528, 35] on div "Script" at bounding box center [540, 39] width 56 height 21
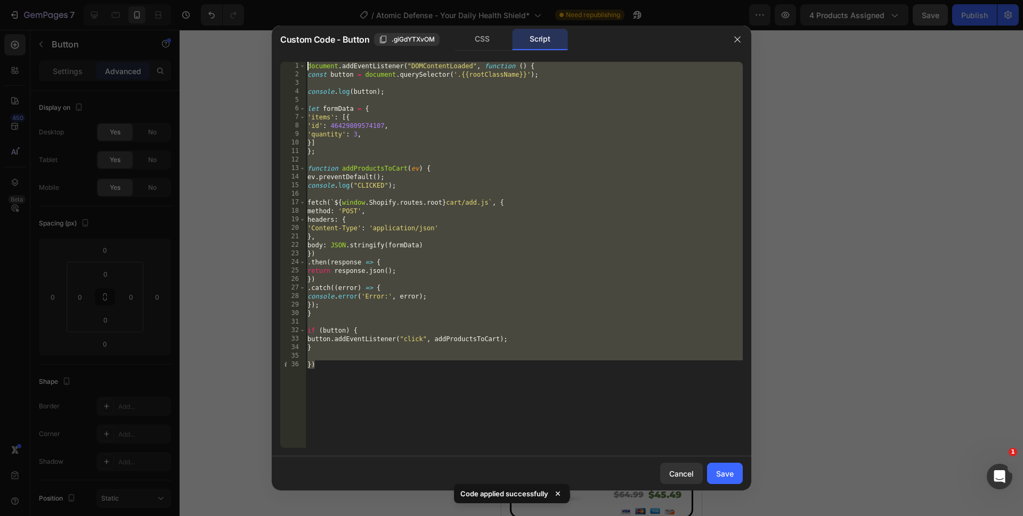
drag, startPoint x: 437, startPoint y: 381, endPoint x: 285, endPoint y: 55, distance: 359.6
click at [285, 55] on div "}) 1 2 3 4 5 6 7 8 9 10 11 12 13 14 15 16 17 18 19 20 21 22 23 24 25 26 27 28 2…" at bounding box center [512, 254] width 480 height 403
paste textarea "})"
type textarea "})"
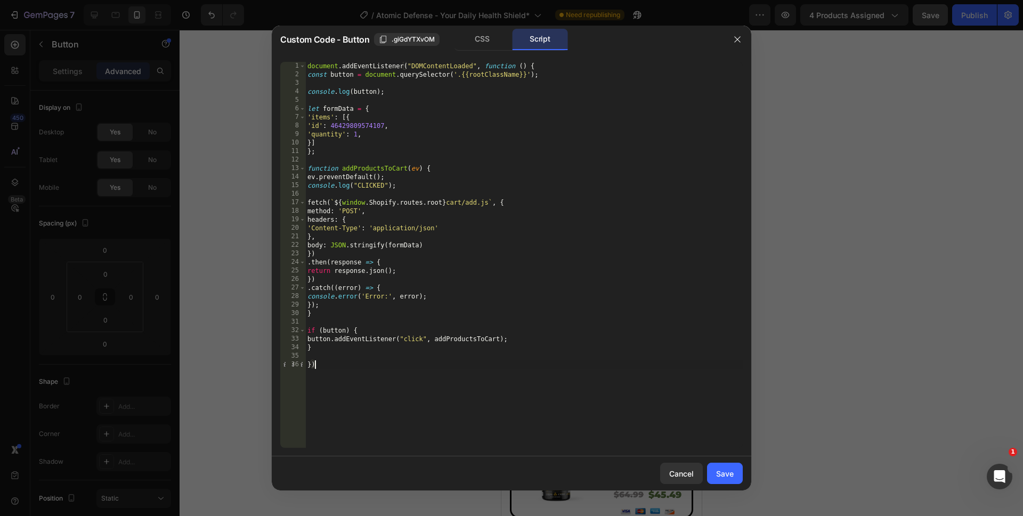
click at [481, 408] on div "document . addEventListener ( "DOMContentLoaded" , function ( ) { const button …" at bounding box center [524, 263] width 438 height 403
click at [729, 482] on button "Save" at bounding box center [725, 473] width 36 height 21
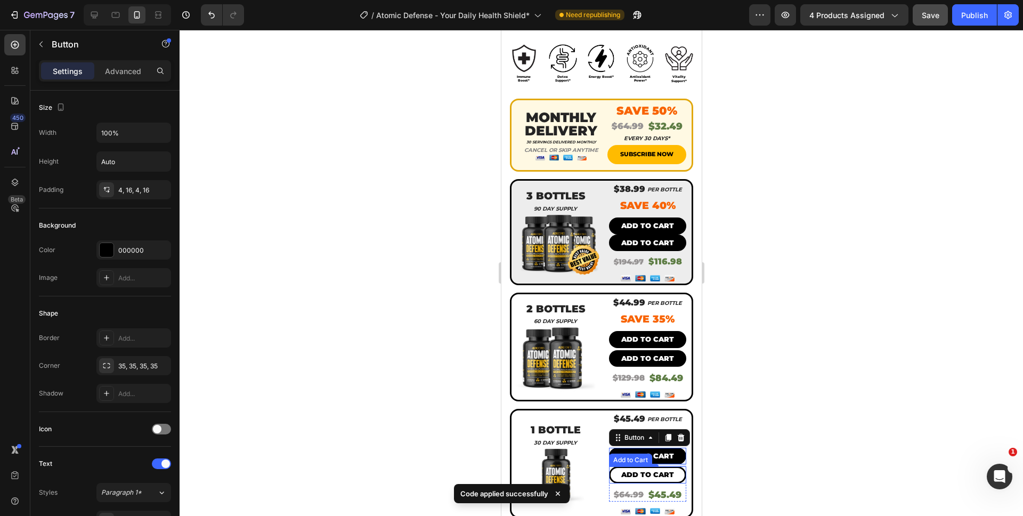
click at [672, 467] on button "Add to cart" at bounding box center [647, 474] width 77 height 17
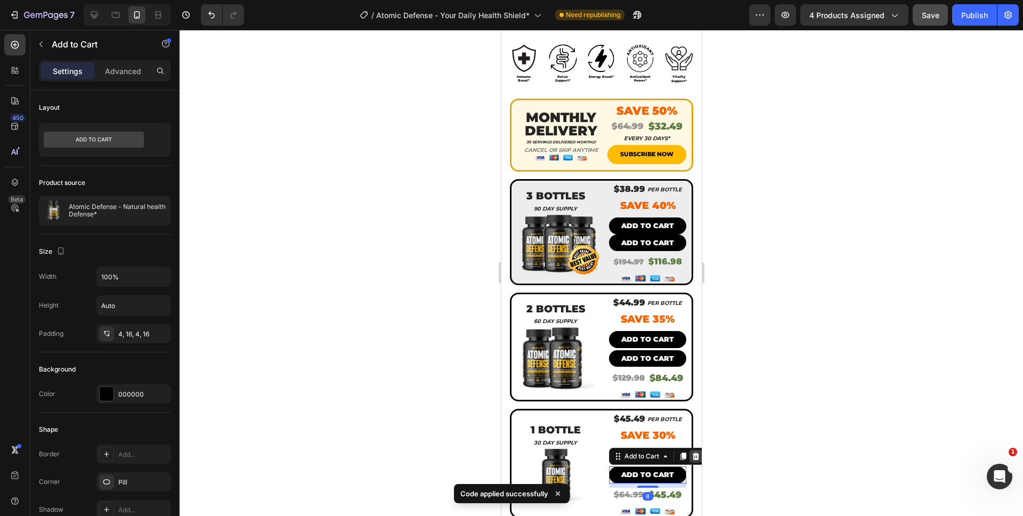
click at [693, 453] on icon at bounding box center [695, 456] width 7 height 7
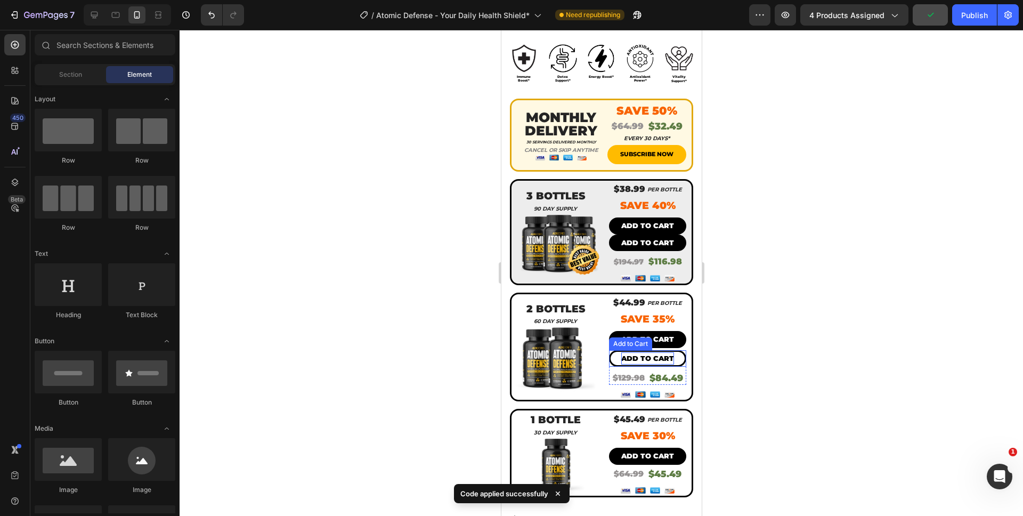
click at [651, 352] on div "Add to cart" at bounding box center [647, 358] width 53 height 12
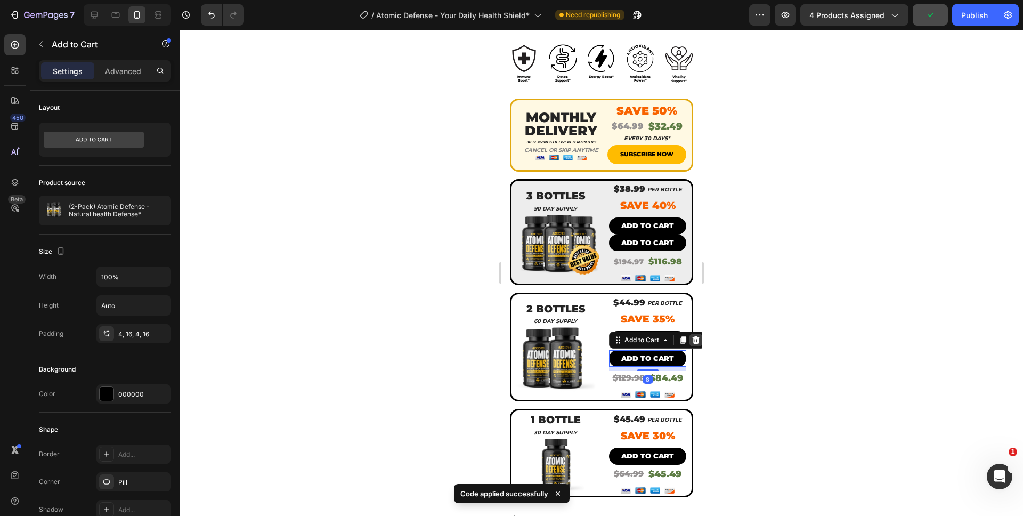
click at [692, 336] on icon at bounding box center [695, 339] width 7 height 7
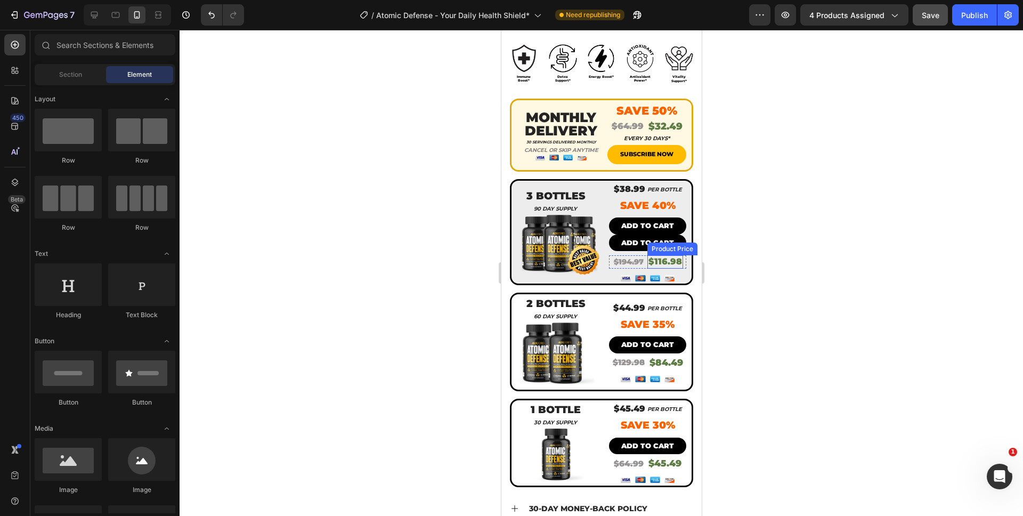
click at [652, 244] on div "Product Price" at bounding box center [672, 249] width 46 height 10
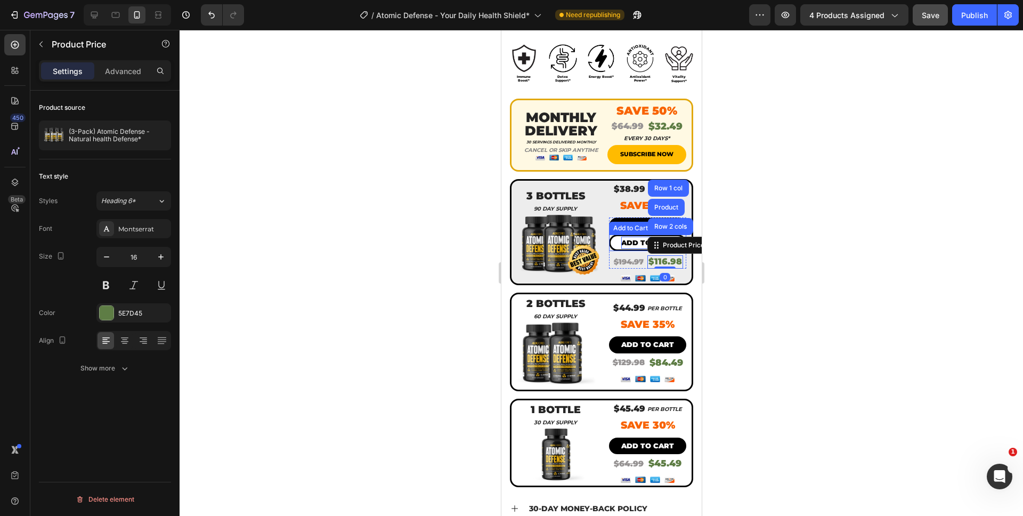
click at [621, 237] on div "Add to cart" at bounding box center [647, 243] width 53 height 12
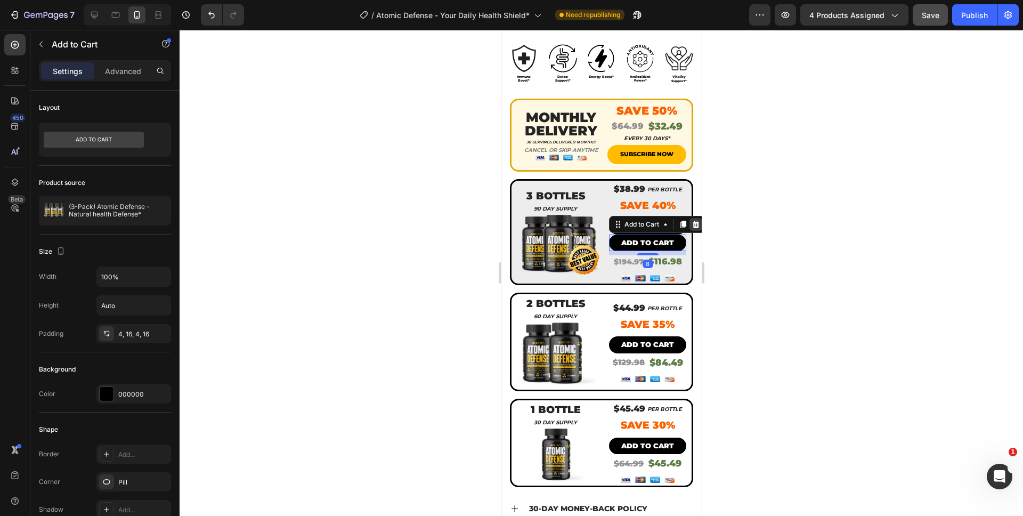
click at [692, 221] on icon at bounding box center [695, 224] width 7 height 7
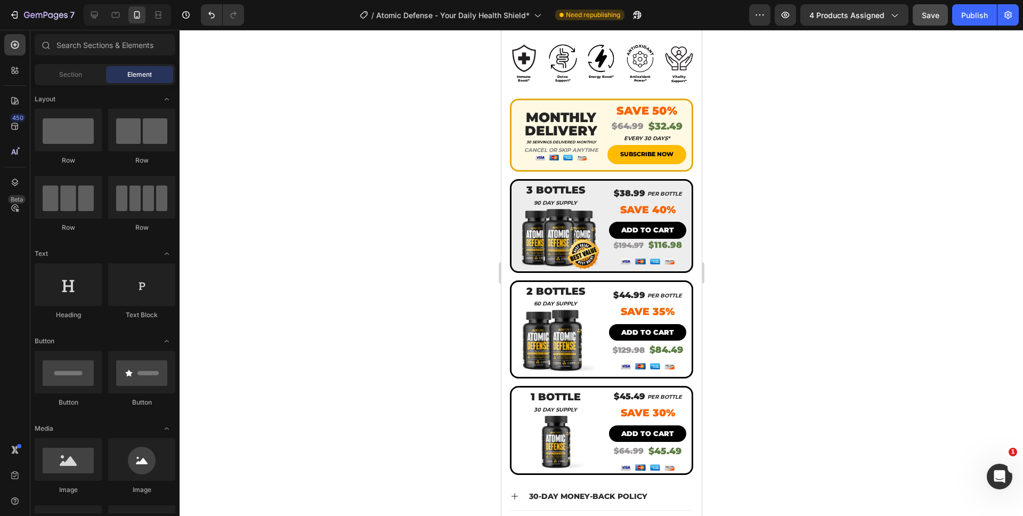
click at [749, 282] on div at bounding box center [602, 273] width 844 height 486
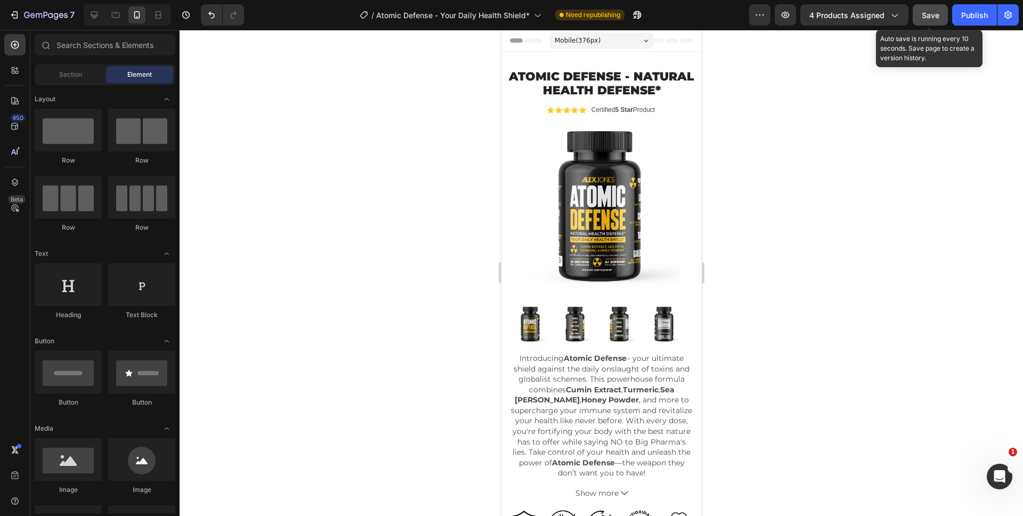
click at [942, 15] on button "Save" at bounding box center [930, 14] width 35 height 21
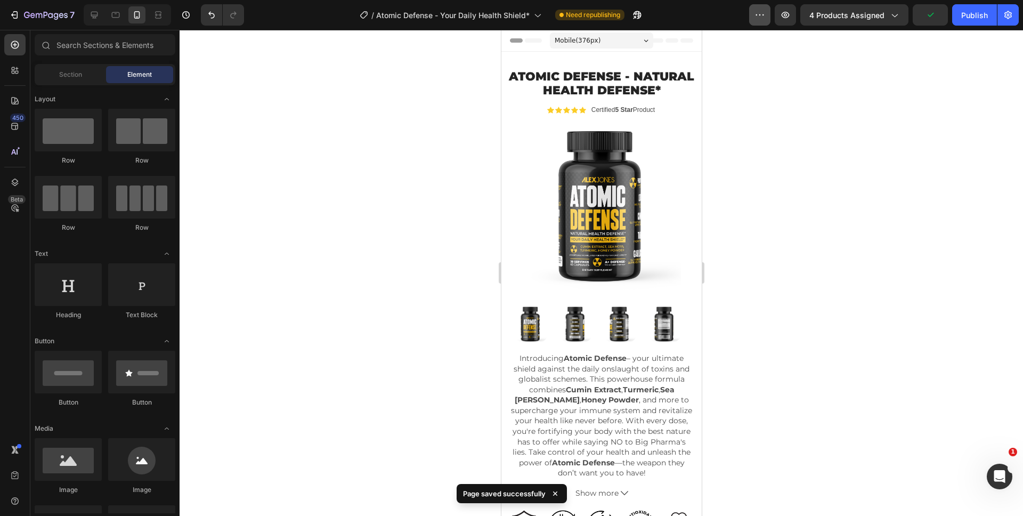
click at [755, 18] on button "button" at bounding box center [759, 14] width 21 height 21
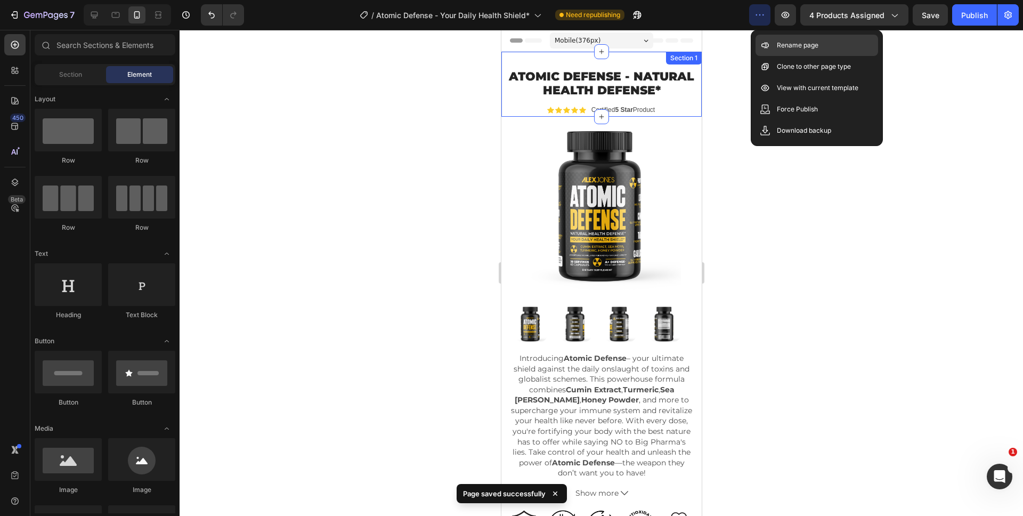
click at [783, 42] on p "Rename page" at bounding box center [798, 45] width 42 height 11
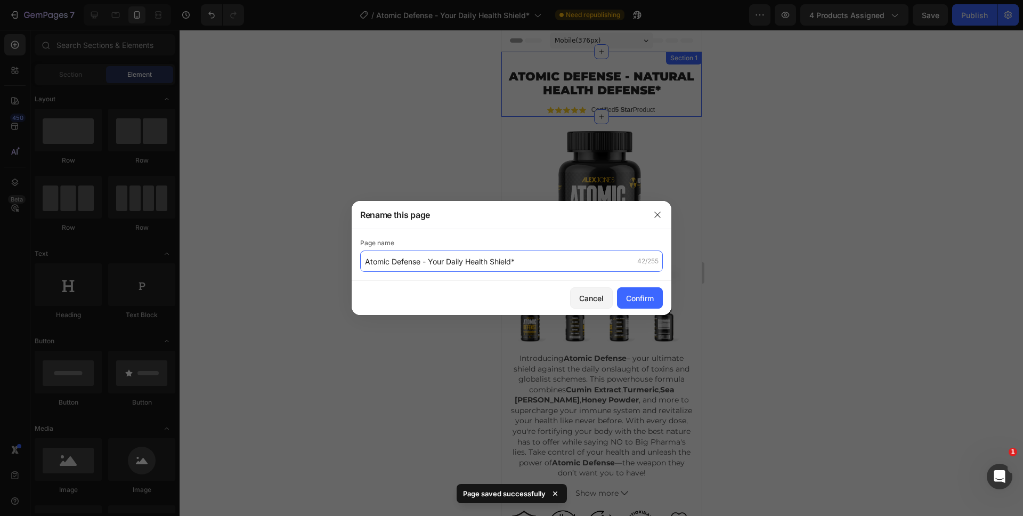
click at [364, 261] on input "Atomic Defense - Your Daily Health Shield*" at bounding box center [511, 261] width 303 height 21
click at [365, 263] on input "Atomic Defense - Your Daily Health Shield*" at bounding box center [511, 261] width 303 height 21
type input "(READY FOR SINGLE) Atomic Defense - Your Daily Health Shield*"
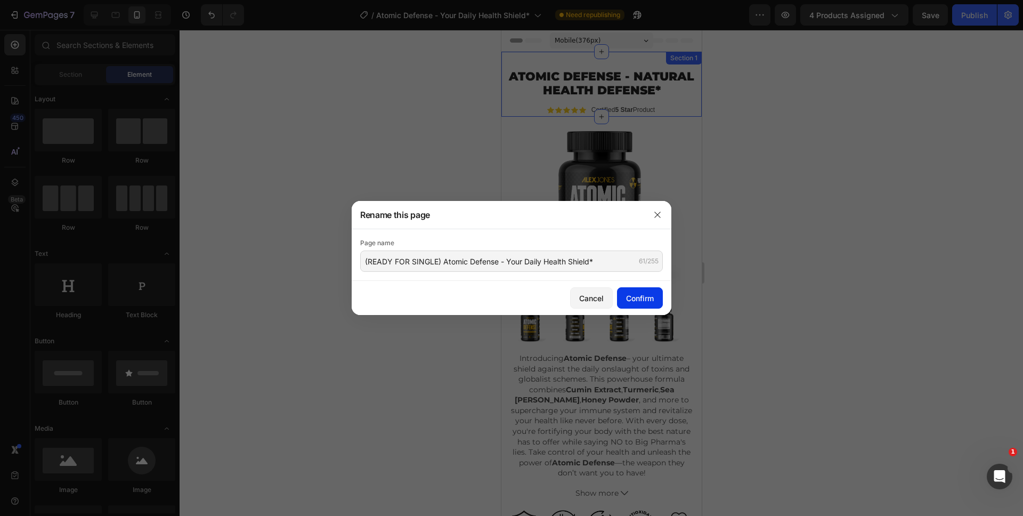
click at [652, 303] on div "Confirm" at bounding box center [640, 298] width 28 height 11
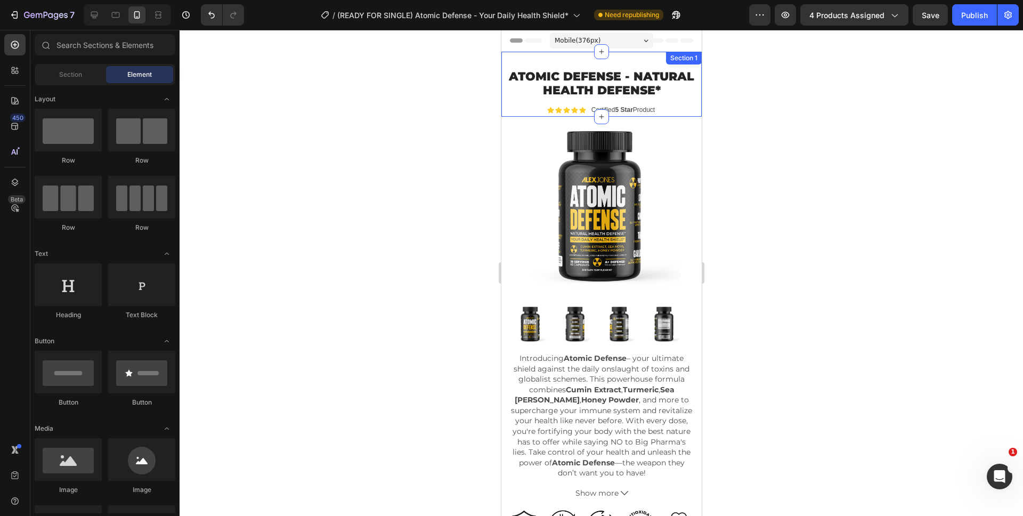
click at [778, 305] on div at bounding box center [602, 273] width 844 height 486
click at [927, 25] on button "Save" at bounding box center [930, 14] width 35 height 21
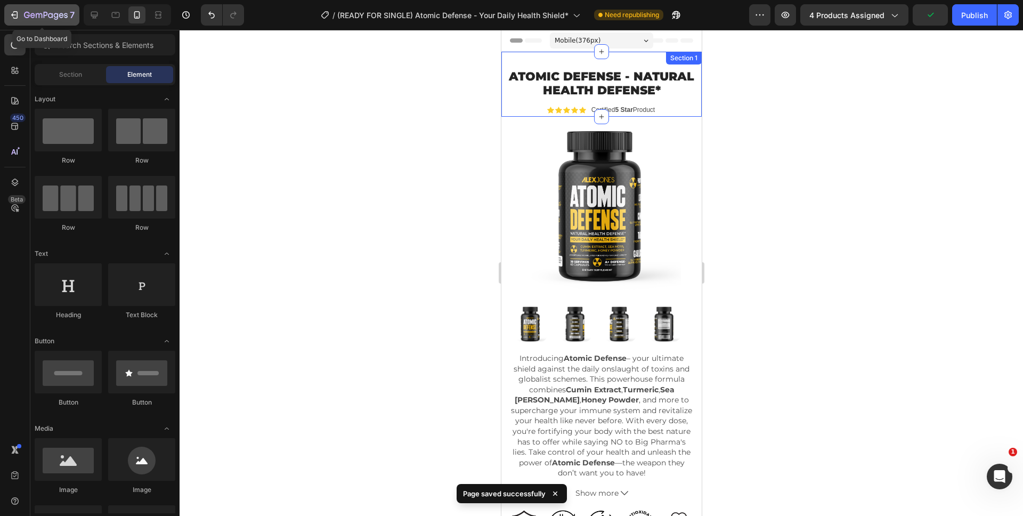
click at [55, 11] on icon "button" at bounding box center [46, 15] width 44 height 9
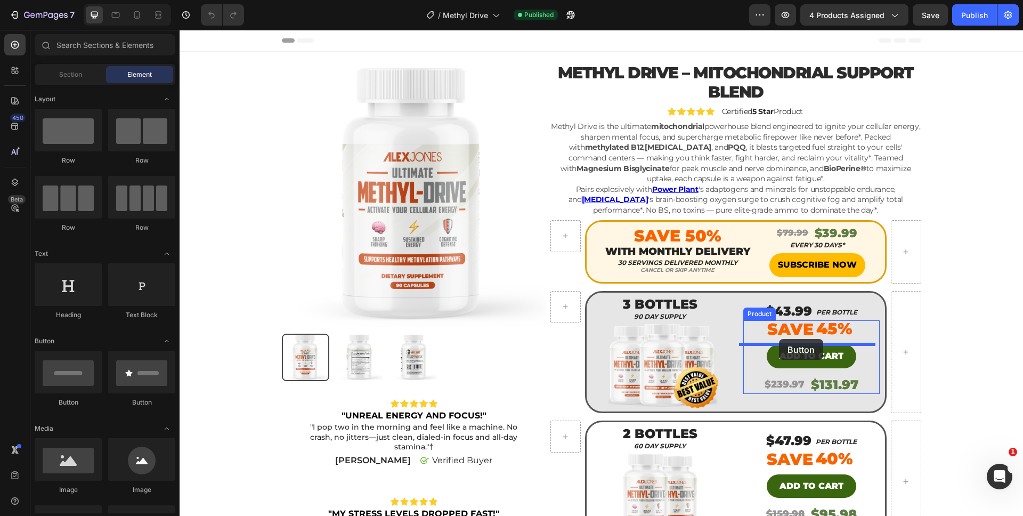
drag, startPoint x: 252, startPoint y: 409, endPoint x: 780, endPoint y: 340, distance: 532.8
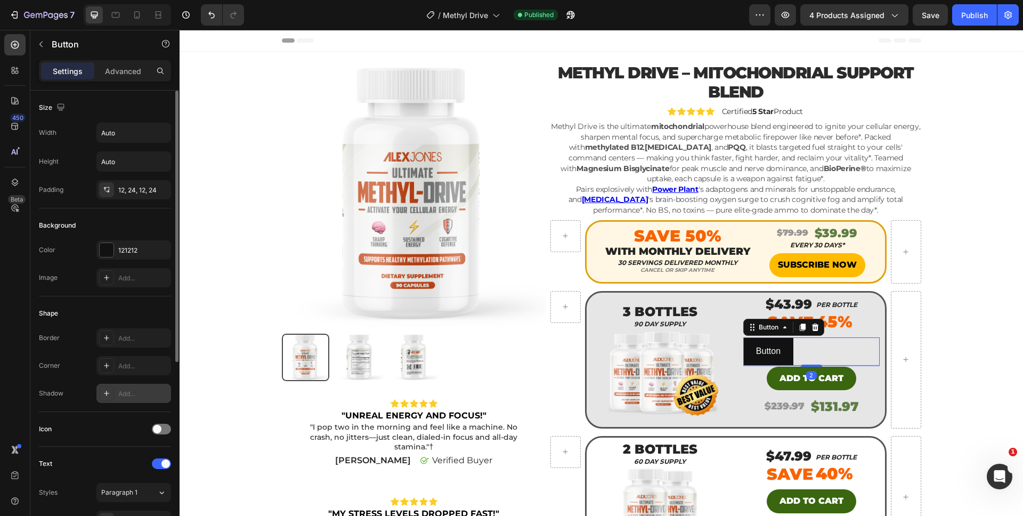
scroll to position [309, 0]
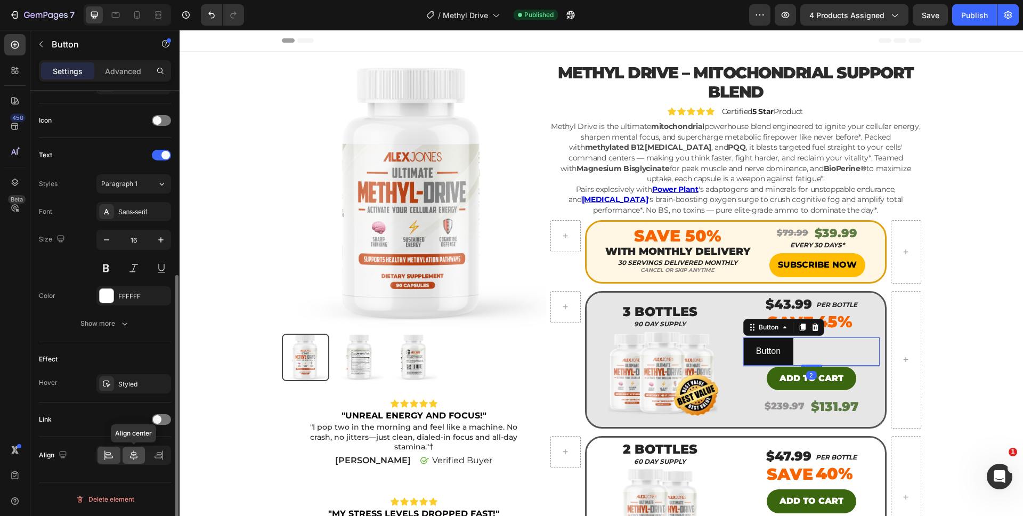
click at [133, 451] on icon at bounding box center [133, 455] width 11 height 11
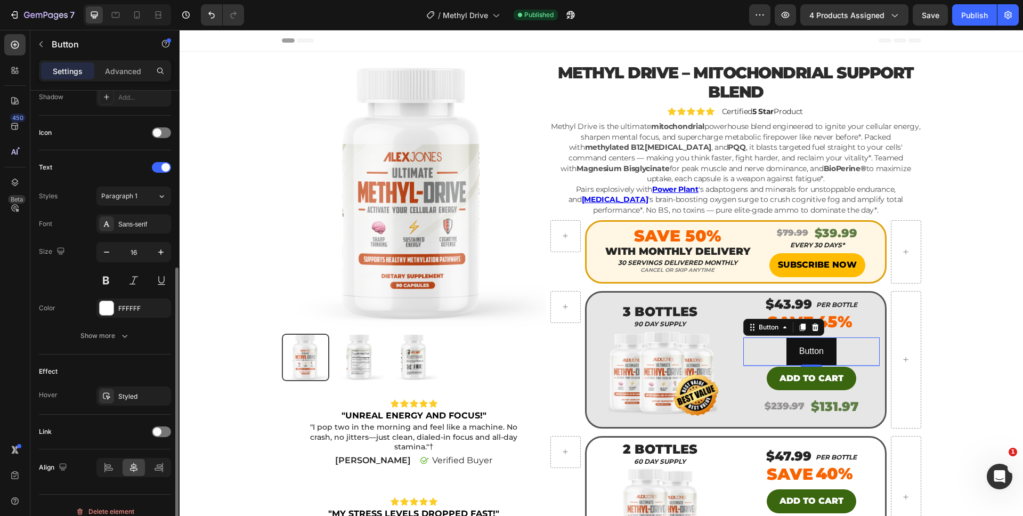
scroll to position [159, 0]
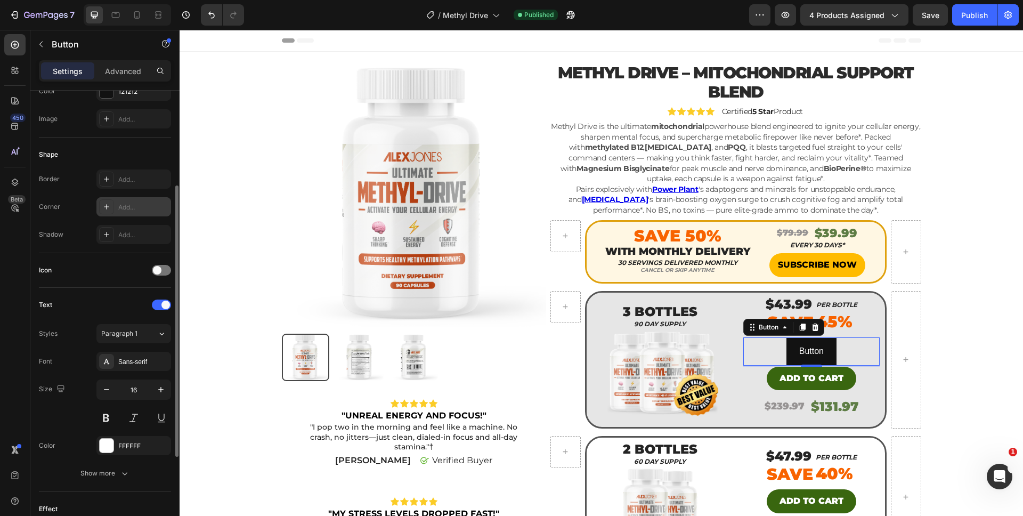
click at [136, 212] on div "Add..." at bounding box center [143, 208] width 50 height 10
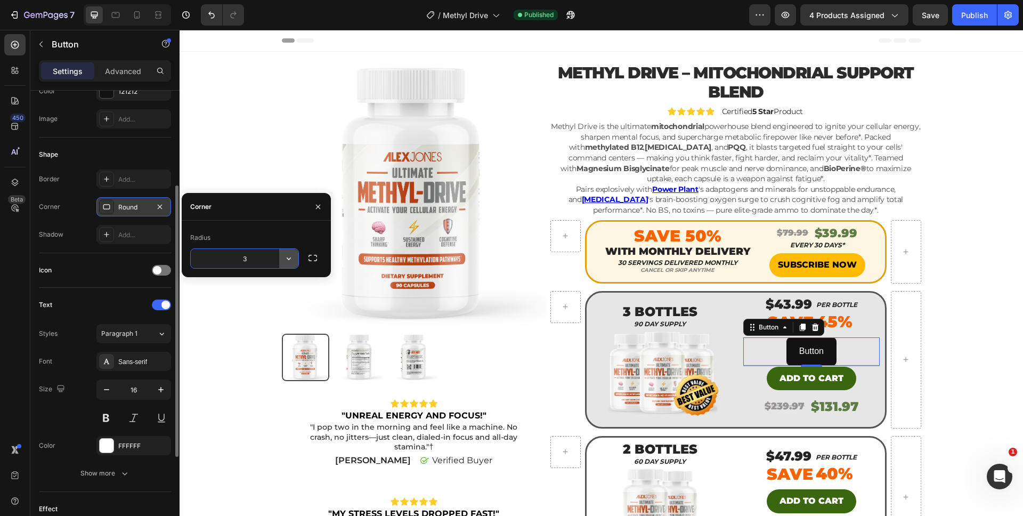
type input "35"
click at [117, 369] on div "Sans-serif" at bounding box center [133, 361] width 75 height 19
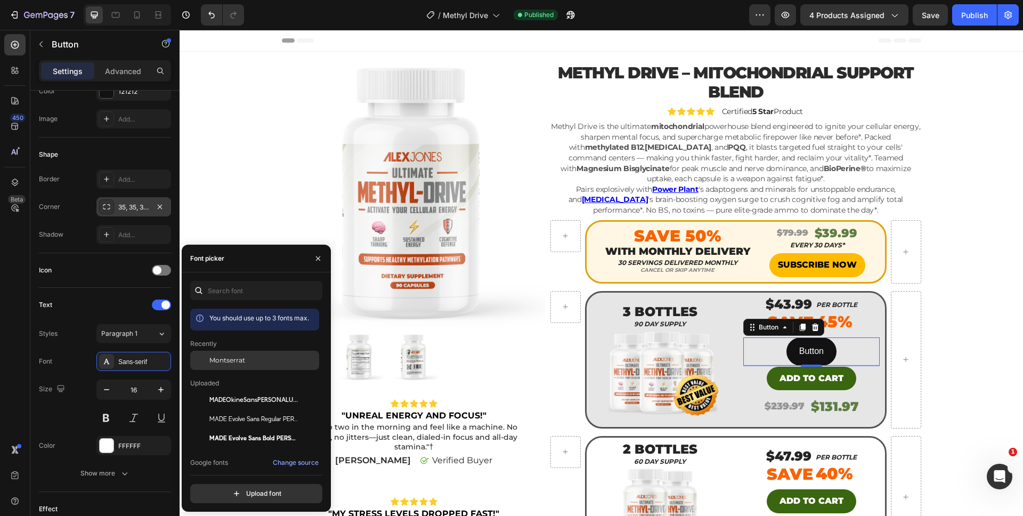
click at [209, 429] on div "Montserrat" at bounding box center [254, 438] width 129 height 19
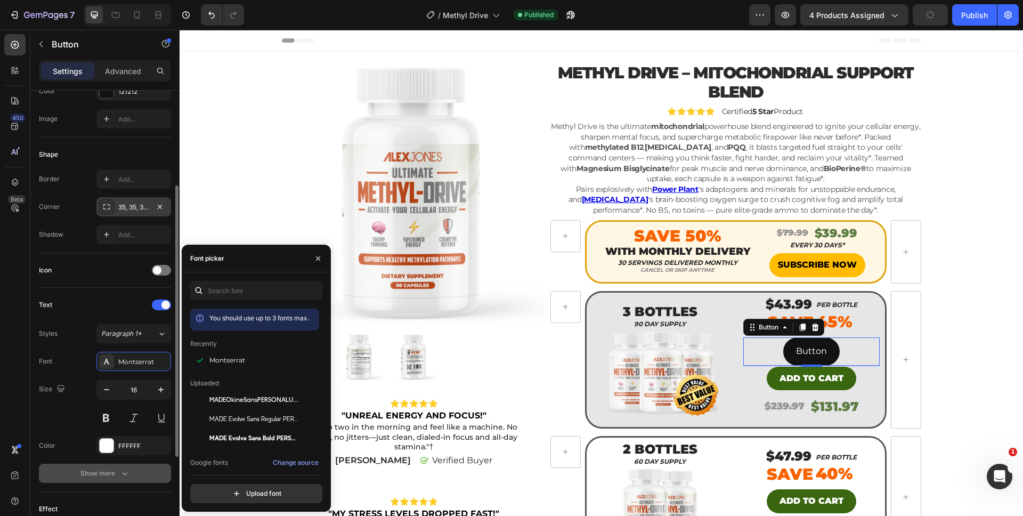
click at [106, 472] on div "Show more" at bounding box center [105, 473] width 50 height 11
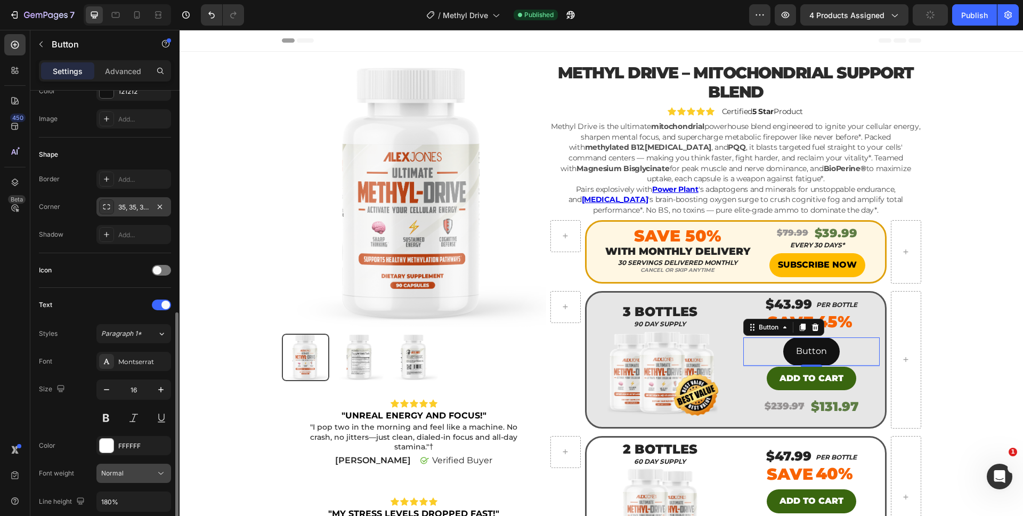
scroll to position [357, 0]
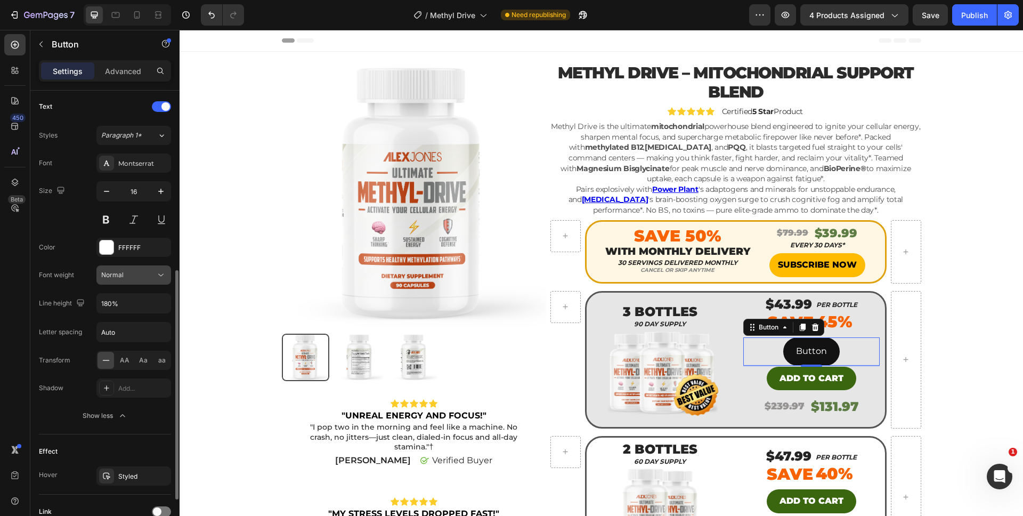
click at [126, 276] on div "Normal" at bounding box center [128, 275] width 54 height 10
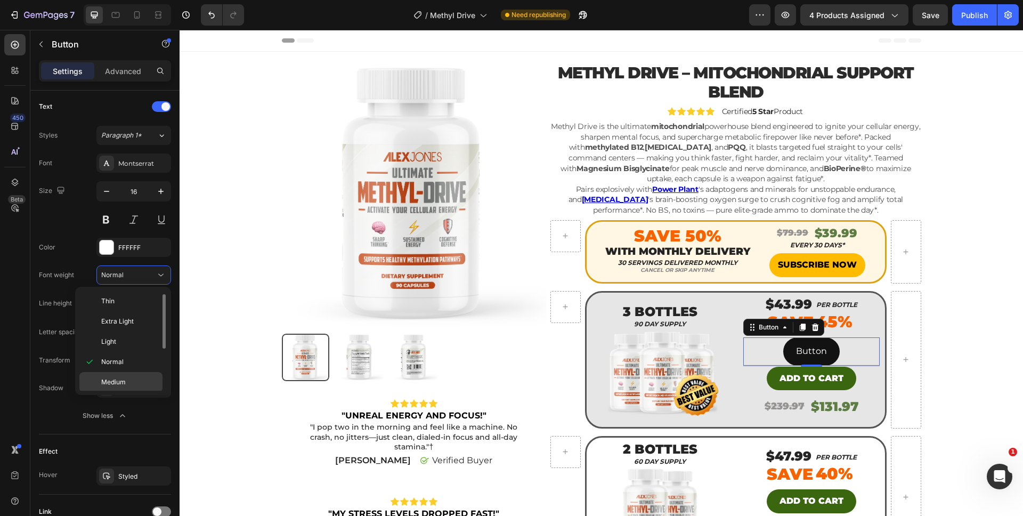
scroll to position [83, 0]
click at [123, 382] on p "Black" at bounding box center [129, 381] width 56 height 10
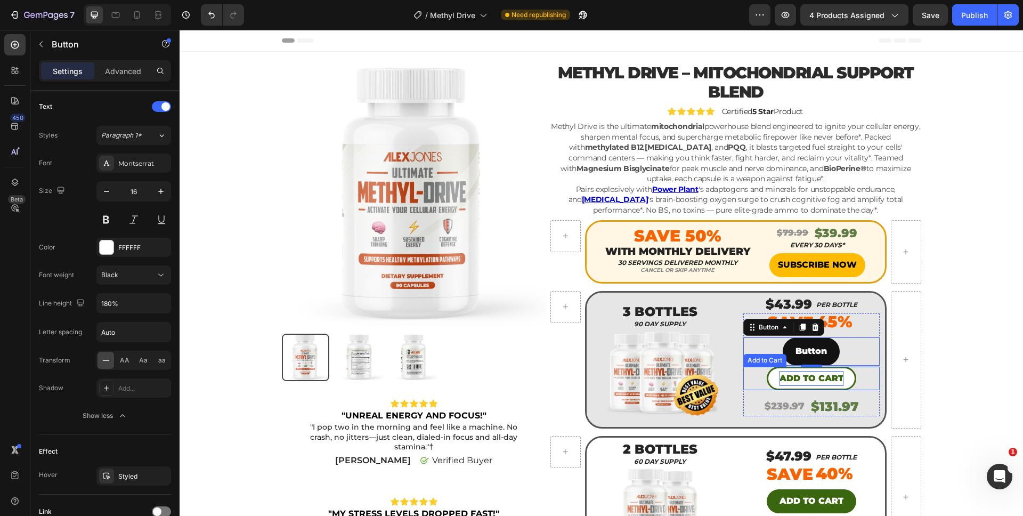
click at [793, 376] on div "Add to cart" at bounding box center [812, 378] width 64 height 15
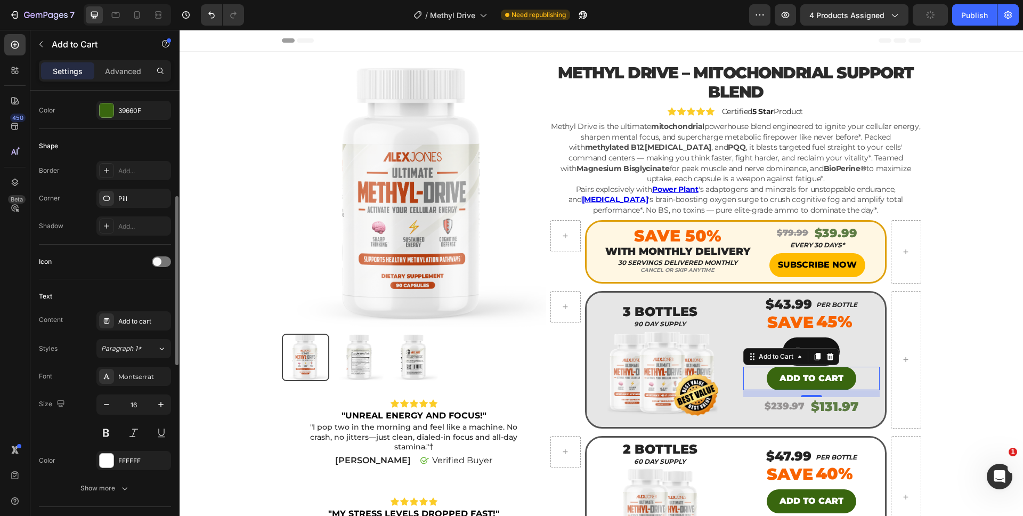
scroll to position [0, 0]
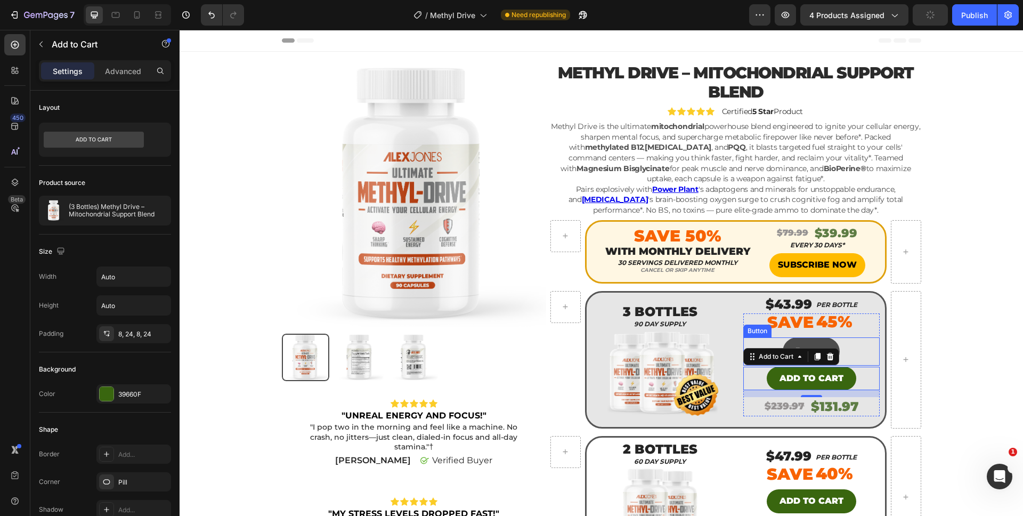
click at [803, 337] on button "Button" at bounding box center [811, 351] width 57 height 28
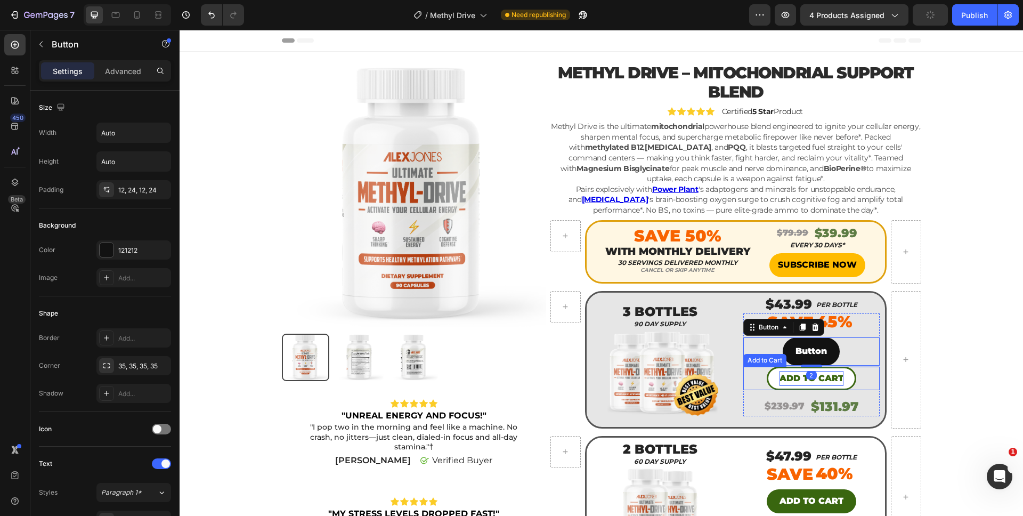
click at [786, 371] on div "Add to cart" at bounding box center [812, 378] width 64 height 15
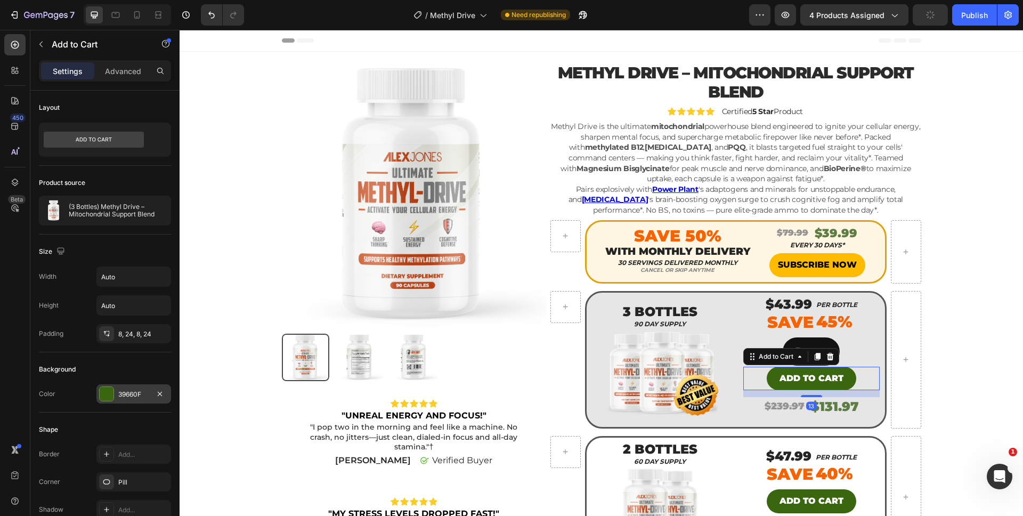
click at [138, 390] on div "39660F" at bounding box center [133, 395] width 31 height 10
click at [132, 393] on div "39660F" at bounding box center [133, 395] width 31 height 10
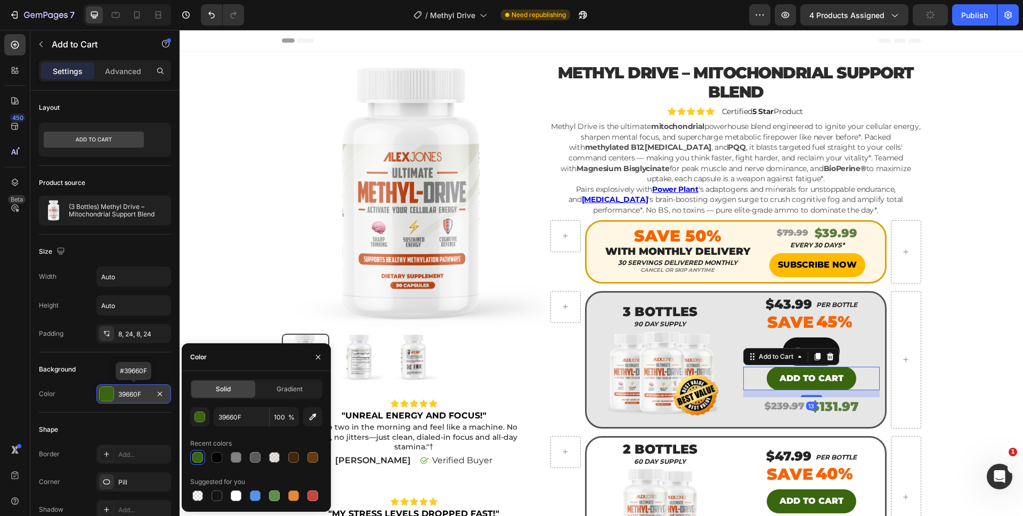
click at [132, 393] on div "39660F" at bounding box center [133, 395] width 31 height 10
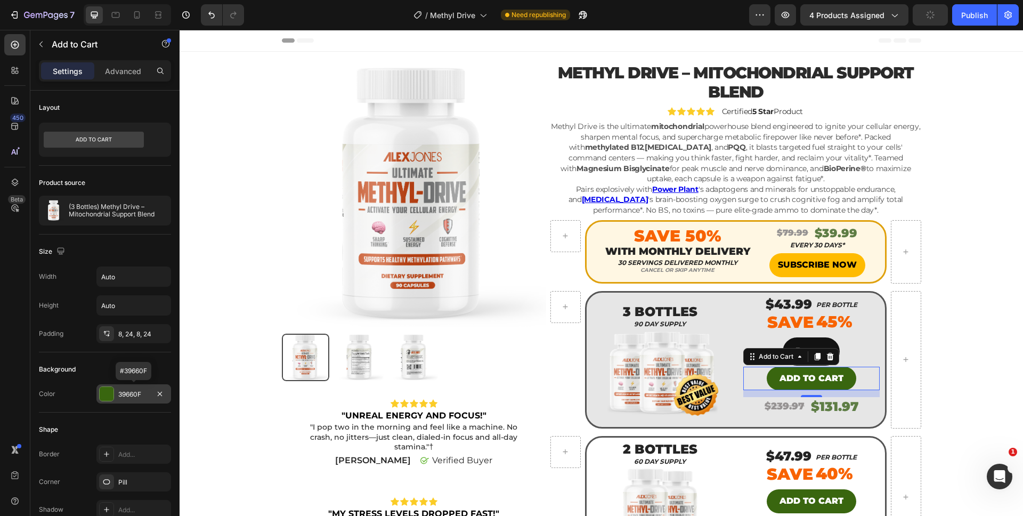
click at [132, 393] on div "39660F" at bounding box center [133, 395] width 31 height 10
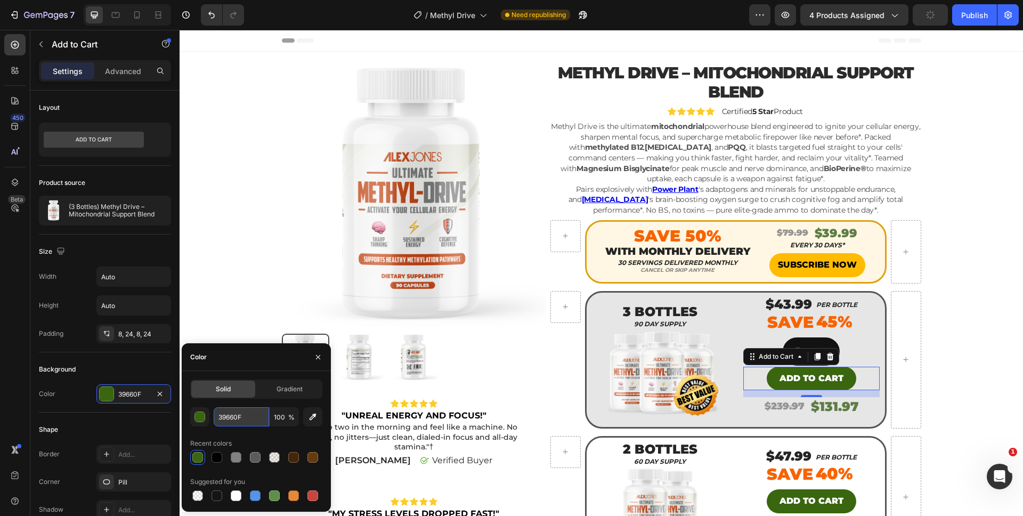
click at [233, 415] on input "39660F" at bounding box center [241, 416] width 55 height 19
click at [788, 336] on div "SAVE 45% Discount Tag" at bounding box center [812, 322] width 136 height 28
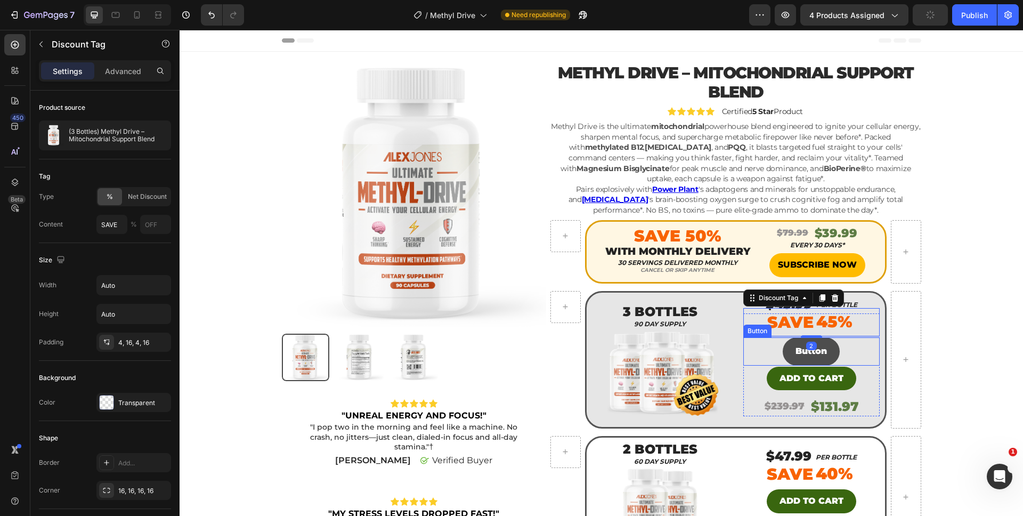
click at [787, 344] on button "Button" at bounding box center [811, 351] width 57 height 28
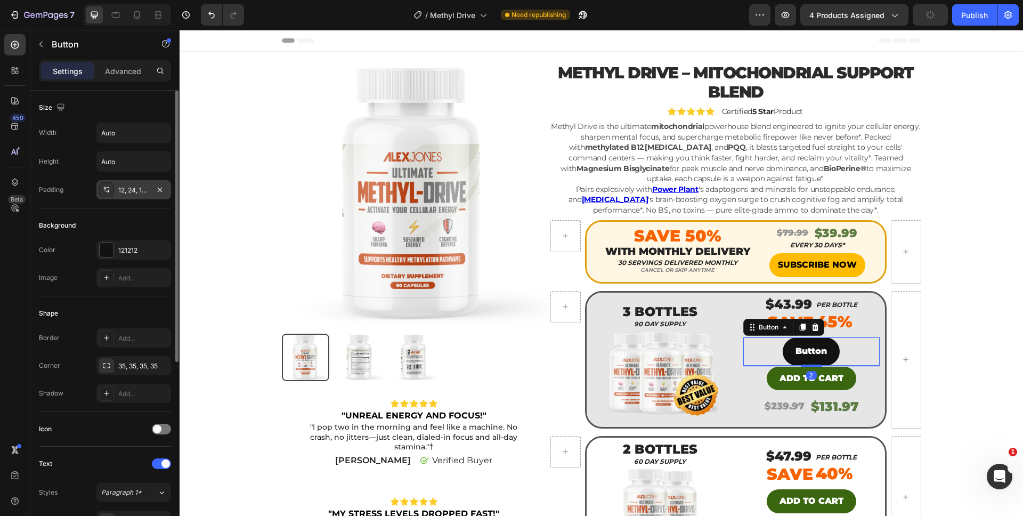
click at [128, 196] on div "12, 24, 12, 24" at bounding box center [133, 189] width 75 height 19
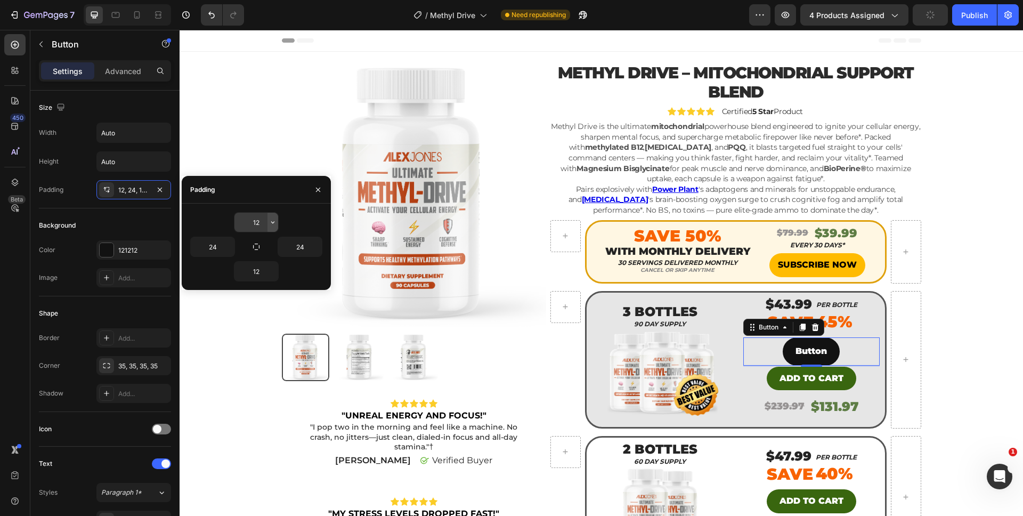
click at [270, 220] on icon "button" at bounding box center [273, 222] width 9 height 9
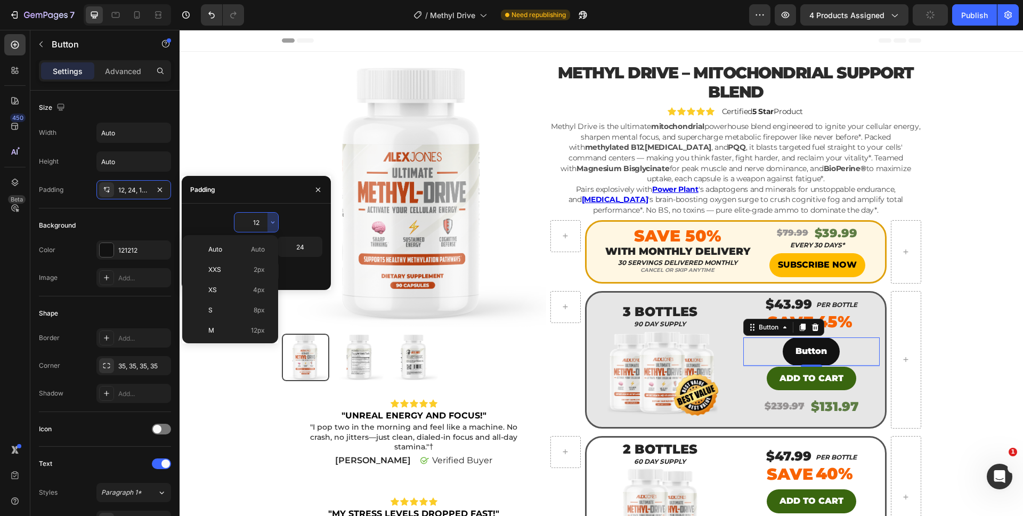
click at [256, 220] on input "12" at bounding box center [257, 222] width 44 height 19
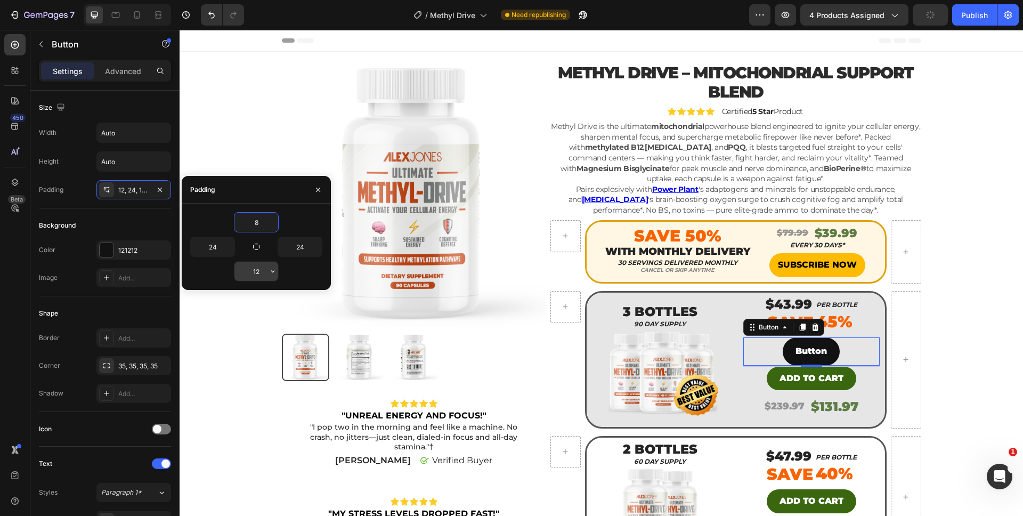
type input "8"
click at [251, 276] on input "12" at bounding box center [257, 271] width 44 height 19
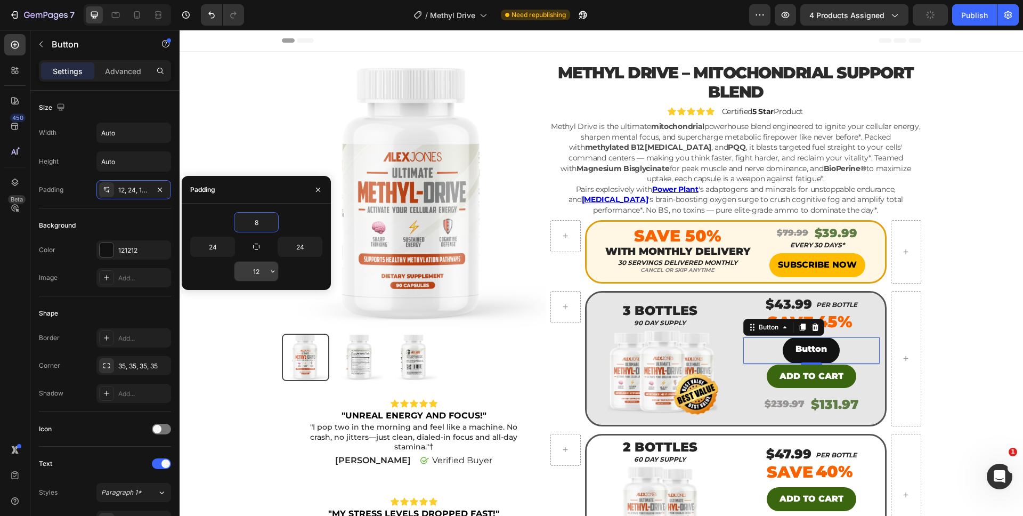
type input "8"
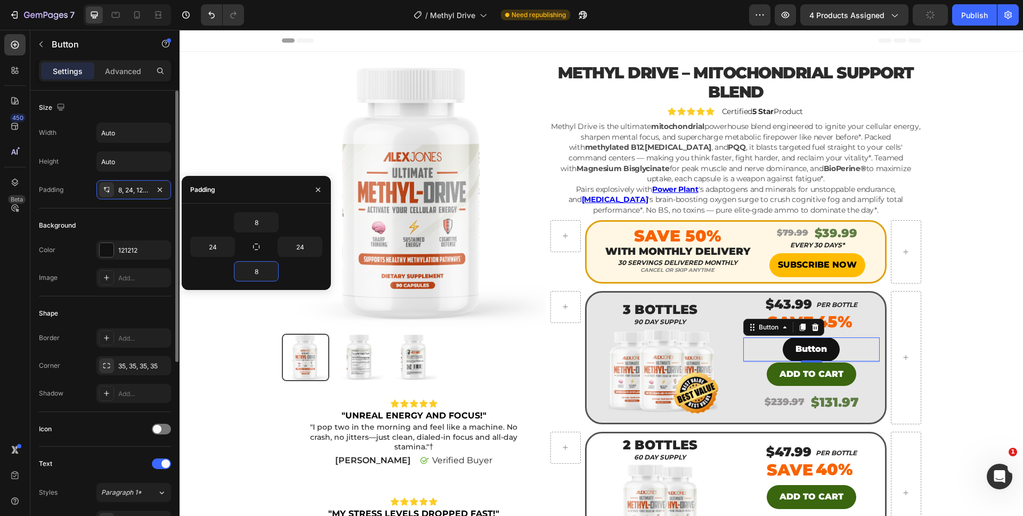
click at [113, 217] on div "Background" at bounding box center [105, 225] width 132 height 17
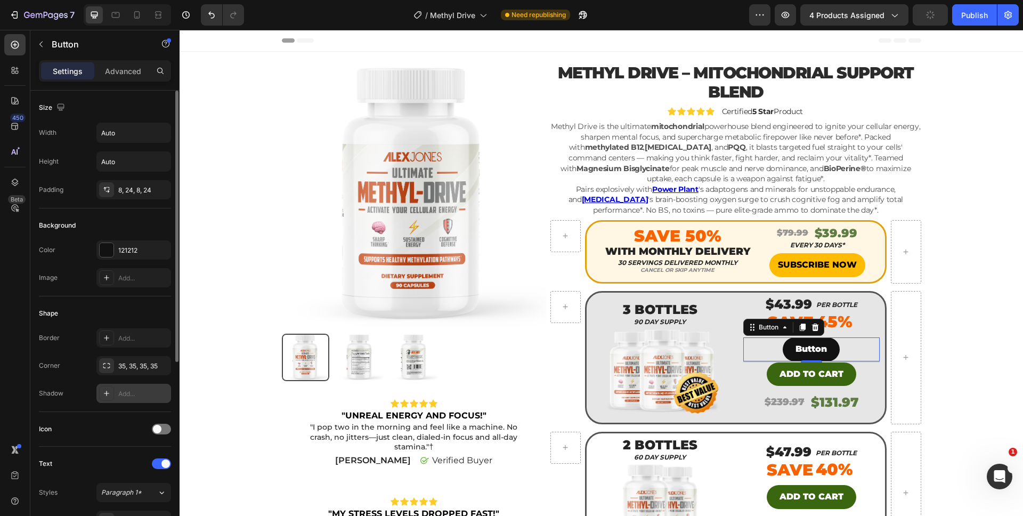
scroll to position [19, 0]
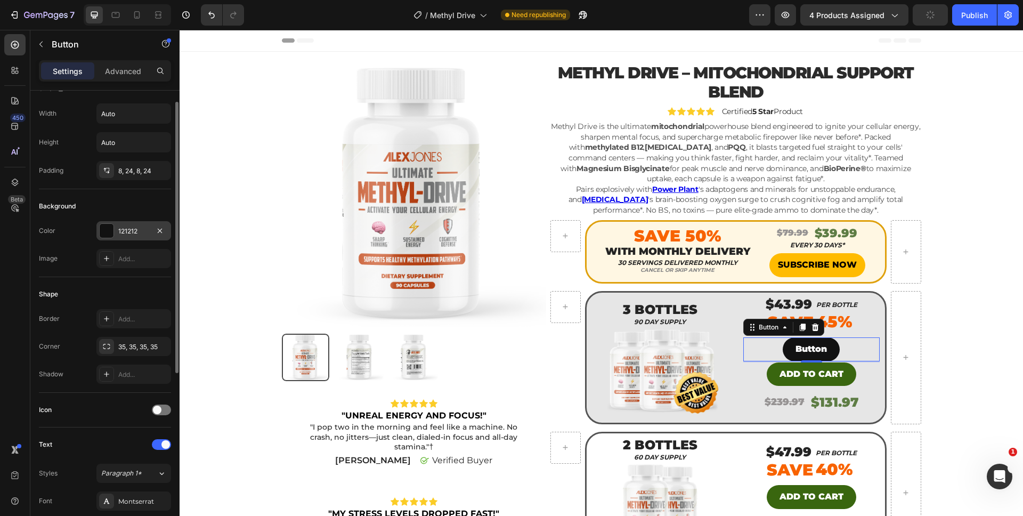
click at [138, 238] on div "121212" at bounding box center [133, 230] width 75 height 19
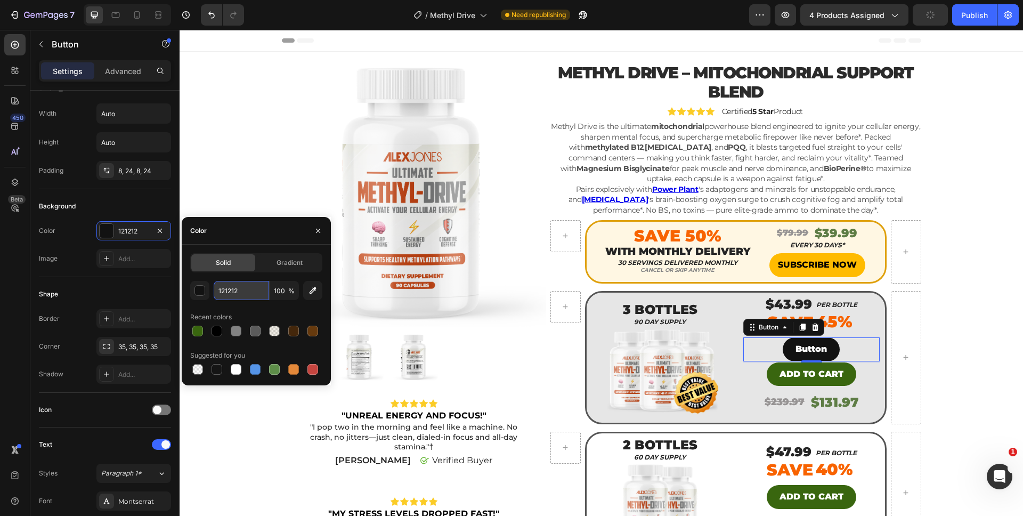
click at [224, 293] on input "121212" at bounding box center [241, 290] width 55 height 19
paste input "39660F"
type input "39660F"
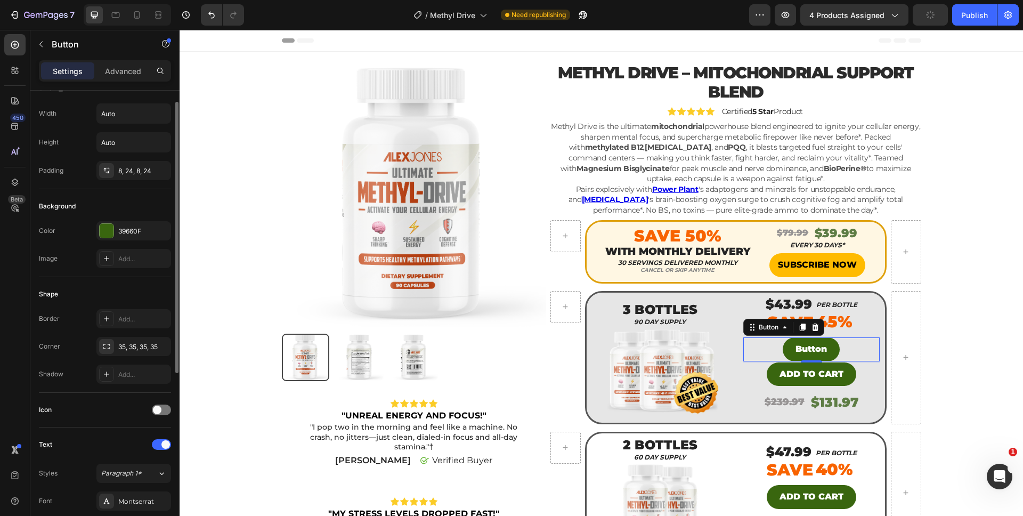
click at [126, 282] on div "Shape Border Add... Corner 35, 35, 35, 35 Shadow Add..." at bounding box center [105, 335] width 132 height 116
click at [810, 343] on p "Button" at bounding box center [811, 349] width 31 height 15
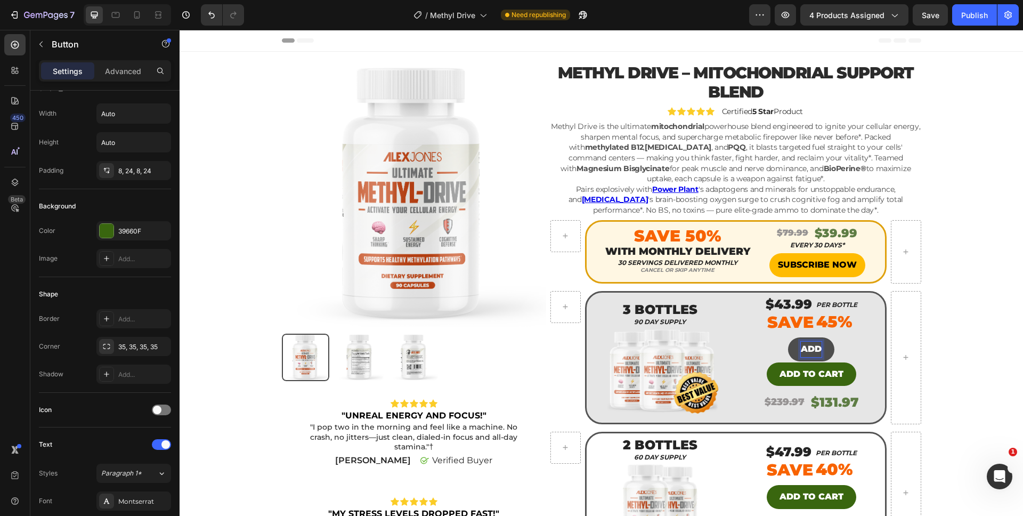
click at [788, 337] on button "ADD" at bounding box center [811, 349] width 46 height 24
click at [785, 337] on button "ADD T" at bounding box center [812, 349] width 54 height 24
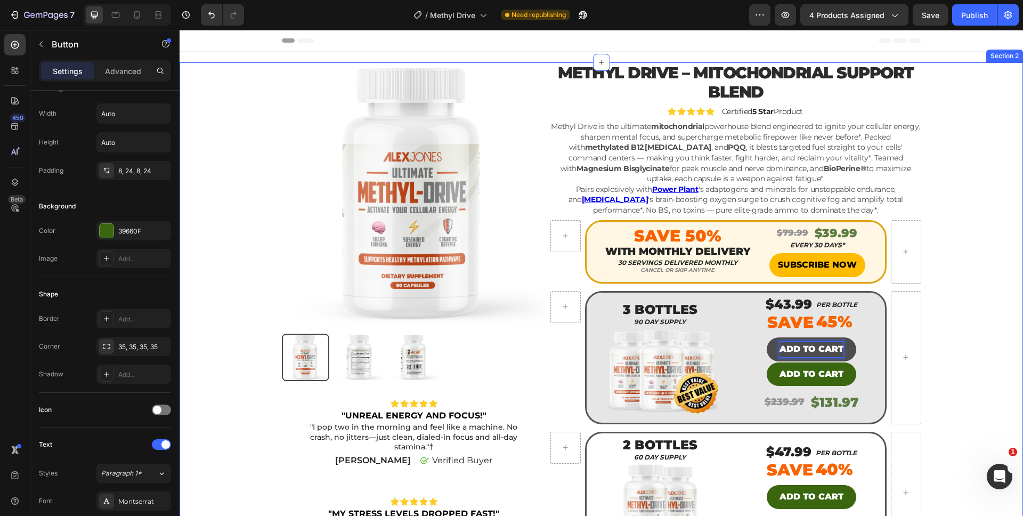
click at [960, 367] on div "Product Images Icon Icon Icon Icon Icon Icon List "UNREAL ENERGY AND FOCUS!" Te…" at bounding box center [602, 454] width 828 height 785
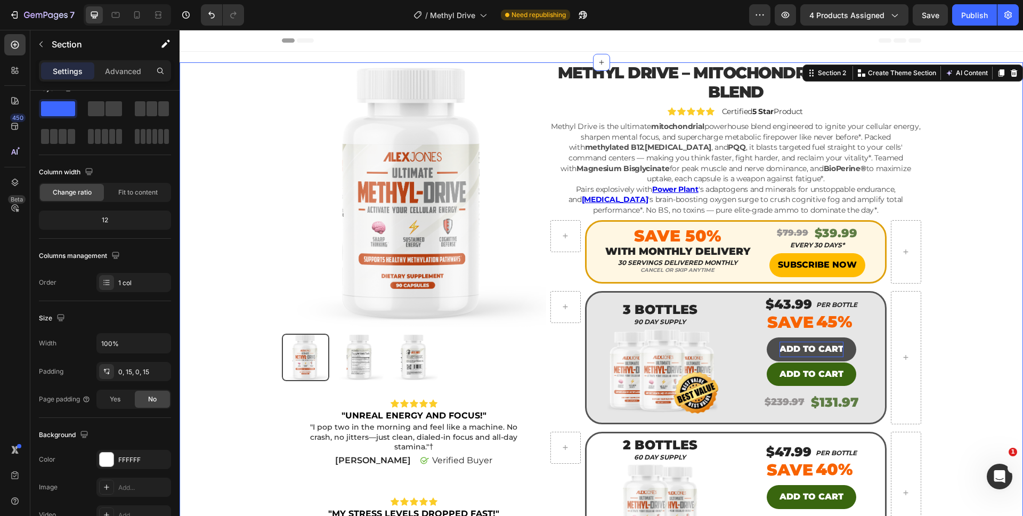
scroll to position [0, 0]
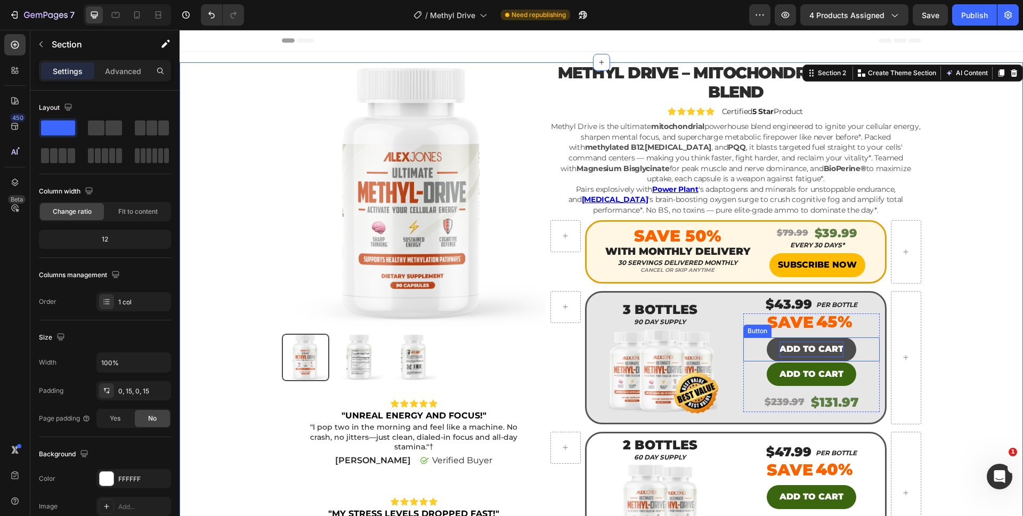
click at [827, 355] on p "ADD TO CART" at bounding box center [812, 349] width 64 height 15
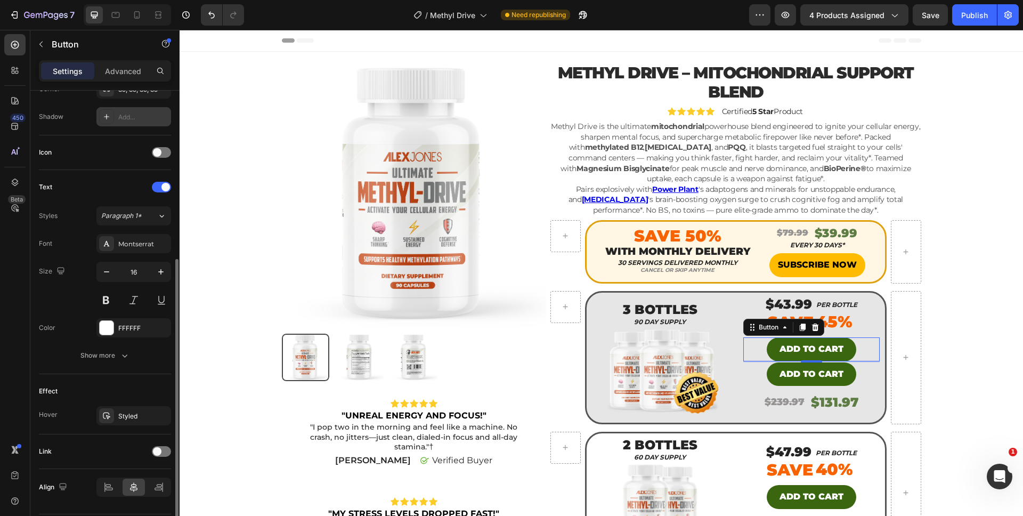
scroll to position [279, 0]
click at [119, 354] on icon "button" at bounding box center [124, 353] width 11 height 11
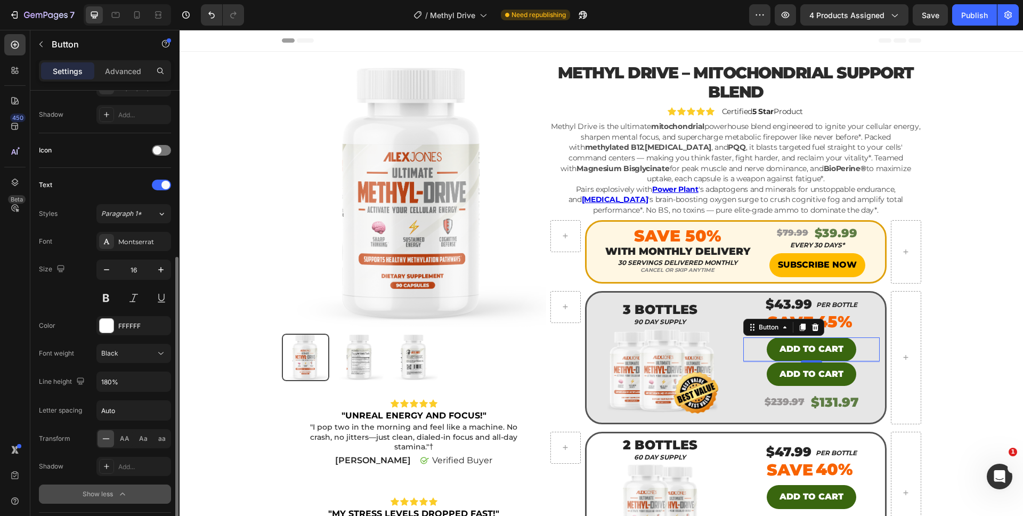
scroll to position [449, 0]
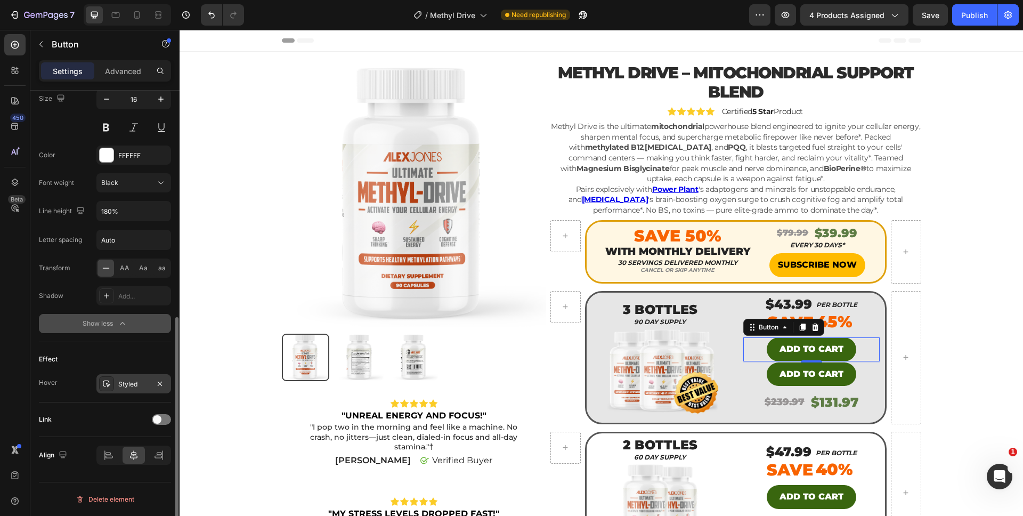
click at [123, 385] on div "Styled" at bounding box center [133, 385] width 31 height 10
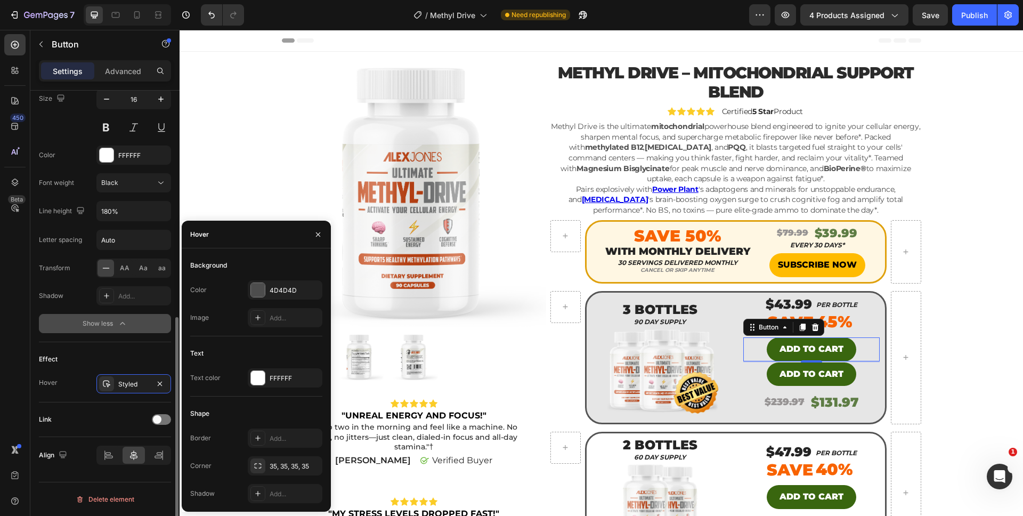
click at [76, 367] on div "Effect" at bounding box center [105, 359] width 132 height 17
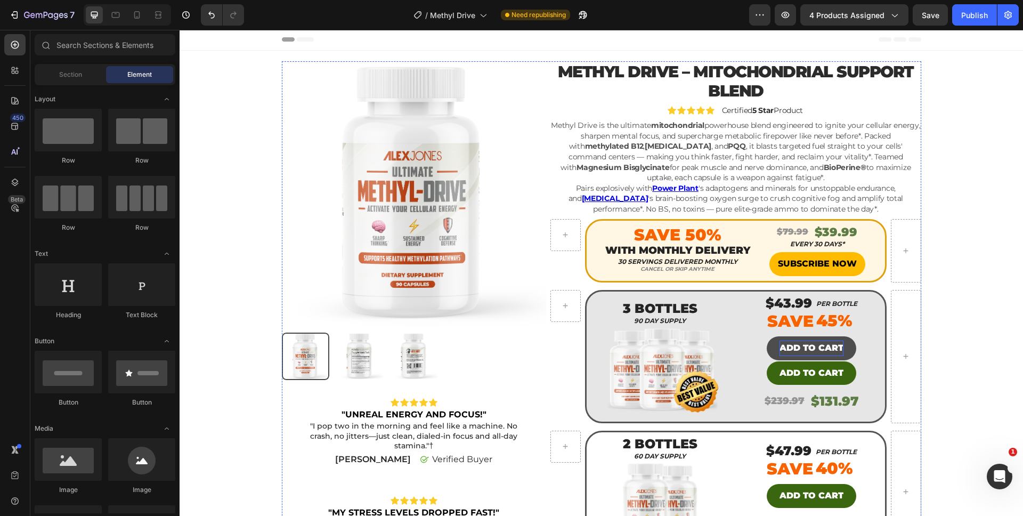
scroll to position [0, 0]
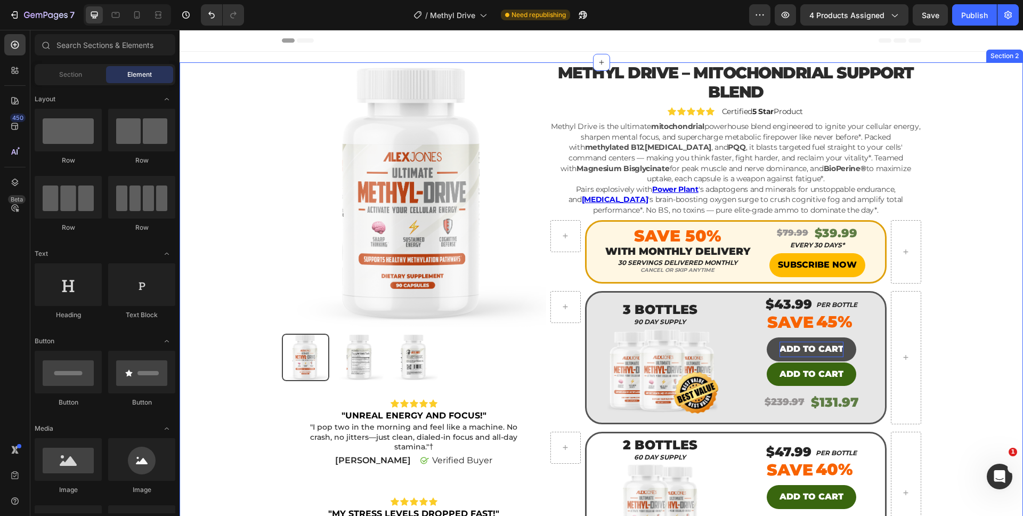
click at [955, 386] on div "Product Images Icon Icon Icon Icon Icon Icon List "UNREAL ENERGY AND FOCUS!" Te…" at bounding box center [602, 454] width 828 height 785
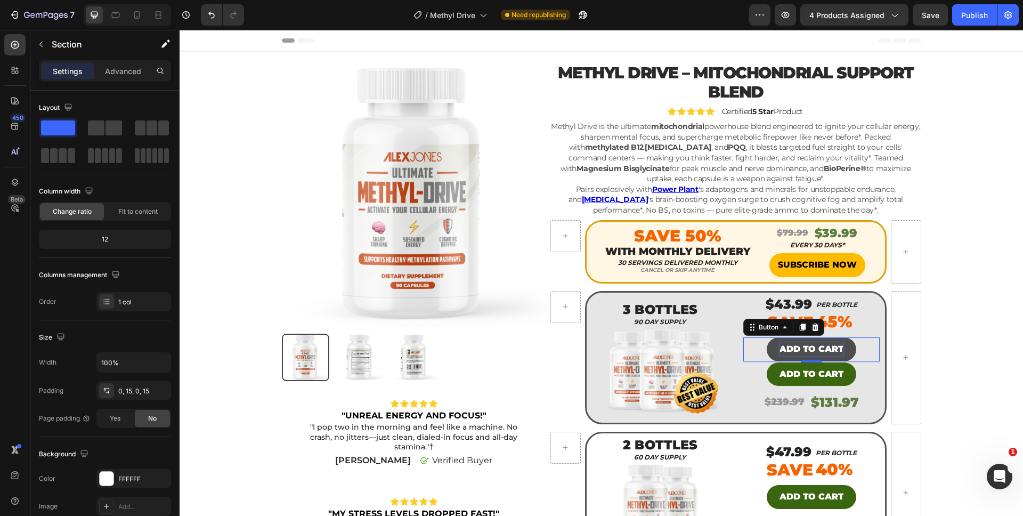
click at [822, 358] on button "ADD TO CART" at bounding box center [812, 349] width 90 height 24
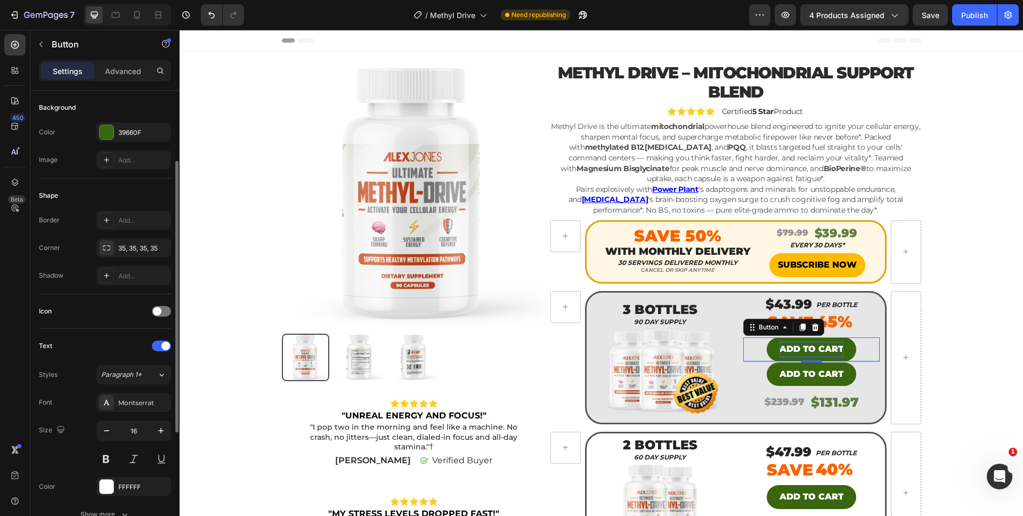
scroll to position [183, 0]
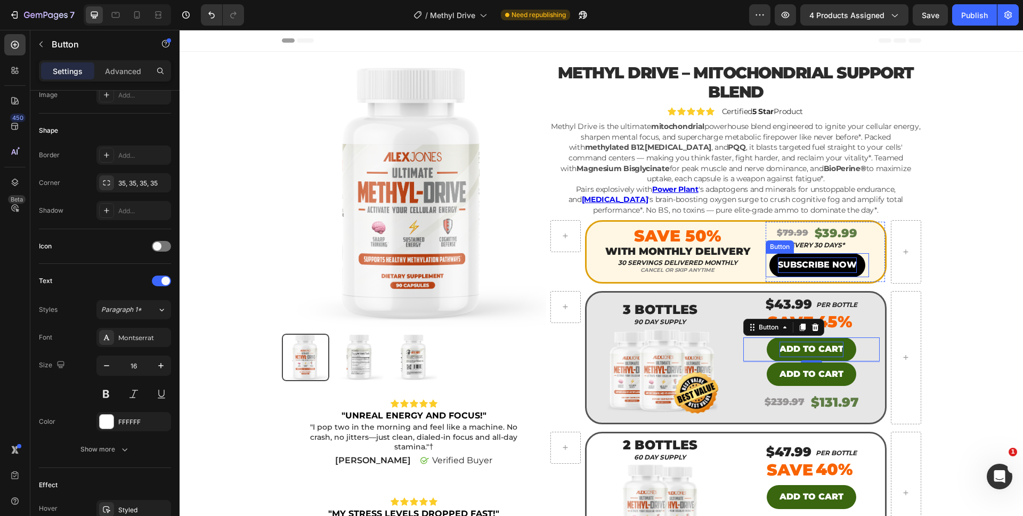
click at [833, 257] on p "SUBSCRIBE NOW" at bounding box center [817, 264] width 79 height 15
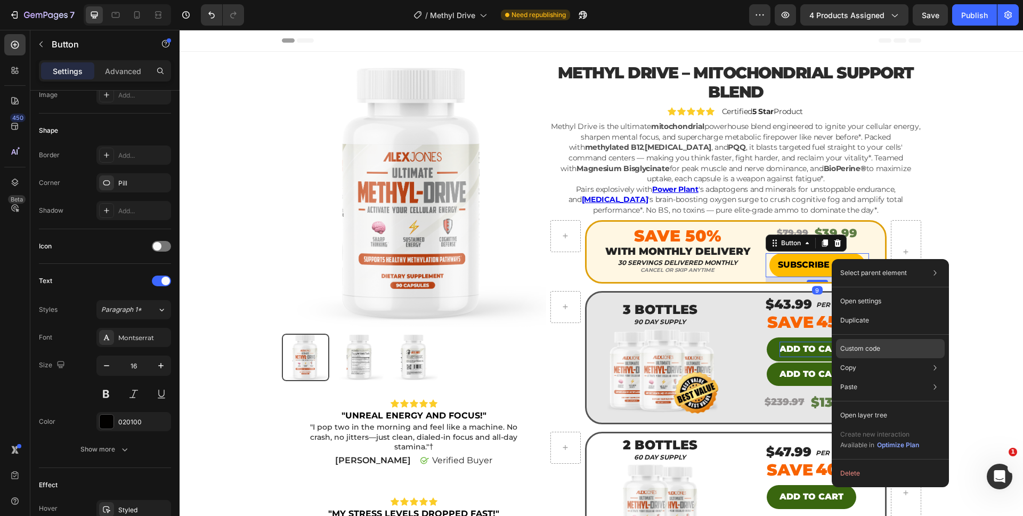
click at [845, 377] on div "Custom code" at bounding box center [890, 386] width 109 height 19
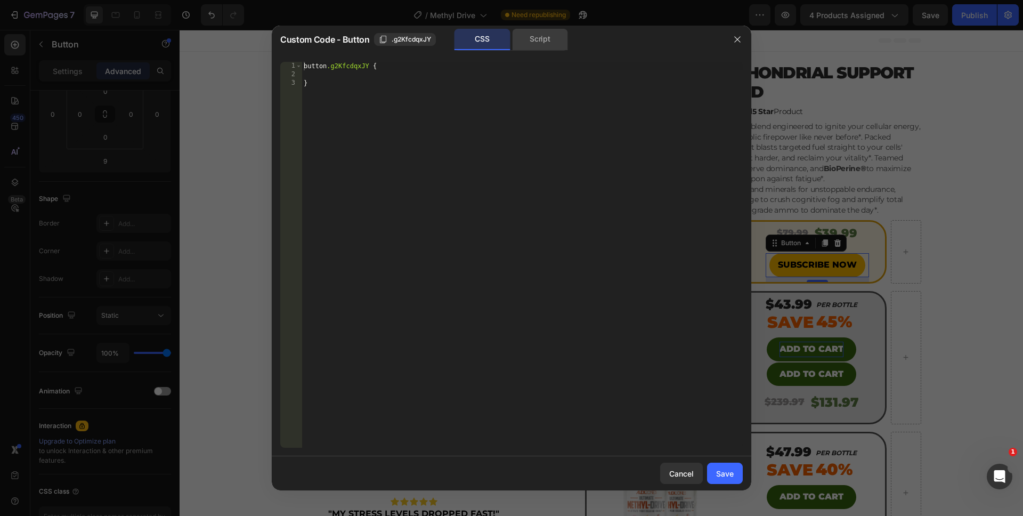
click at [559, 49] on div "Script" at bounding box center [540, 39] width 56 height 21
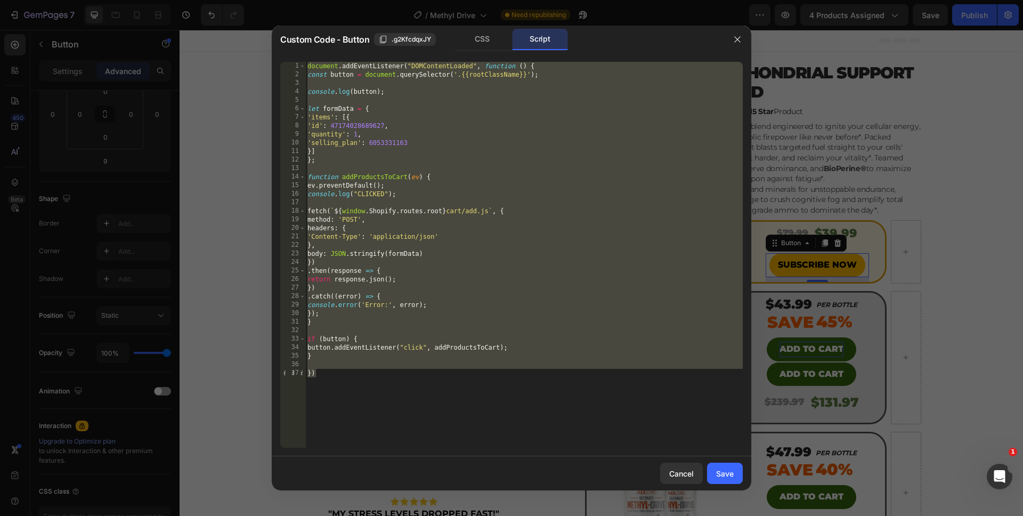
click at [343, 375] on div "document . addEventListener ( "DOMContentLoaded" , function ( ) { const button …" at bounding box center [524, 263] width 438 height 403
drag, startPoint x: 341, startPoint y: 390, endPoint x: 305, endPoint y: 59, distance: 332.3
click at [305, 59] on div "}) 1 2 3 4 5 6 7 8 9 10 11 12 13 14 15 16 17 18 19 20 21 22 23 24 25 26 27 28 2…" at bounding box center [512, 254] width 480 height 403
type textarea "document.addEventListener("DOMContentLoaded", function () { const button = docu…"
click at [670, 466] on button "Cancel" at bounding box center [681, 473] width 43 height 21
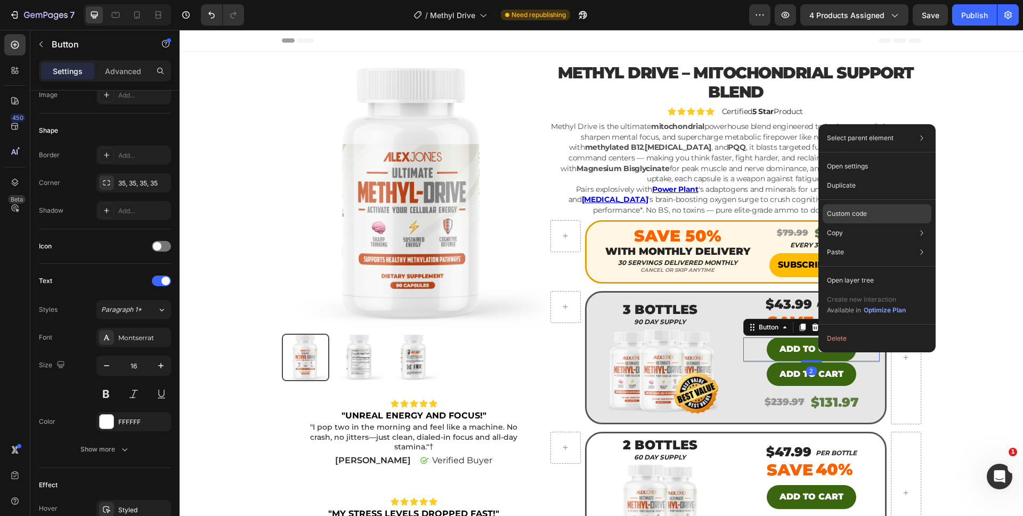
click at [853, 213] on p "Custom code" at bounding box center [847, 214] width 40 height 10
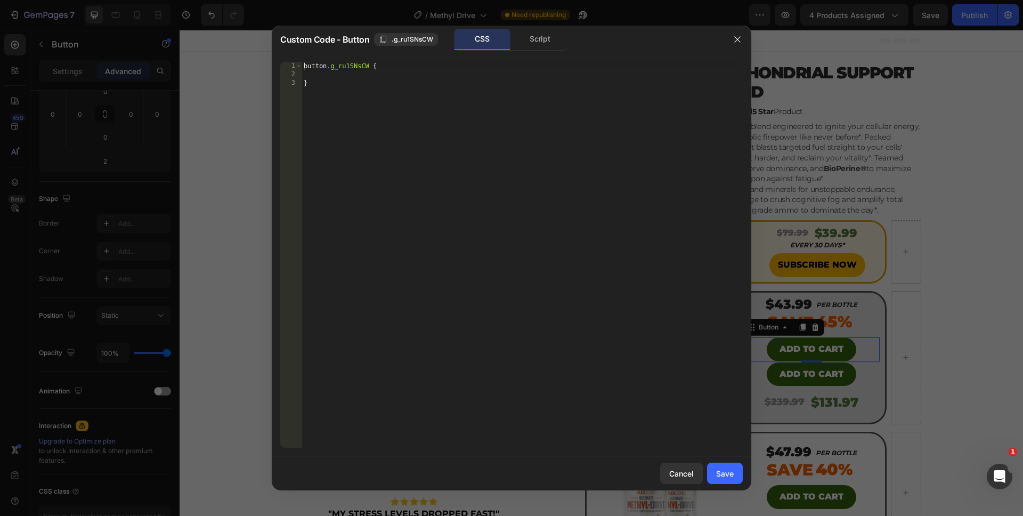
click at [541, 43] on div "Script" at bounding box center [540, 39] width 56 height 21
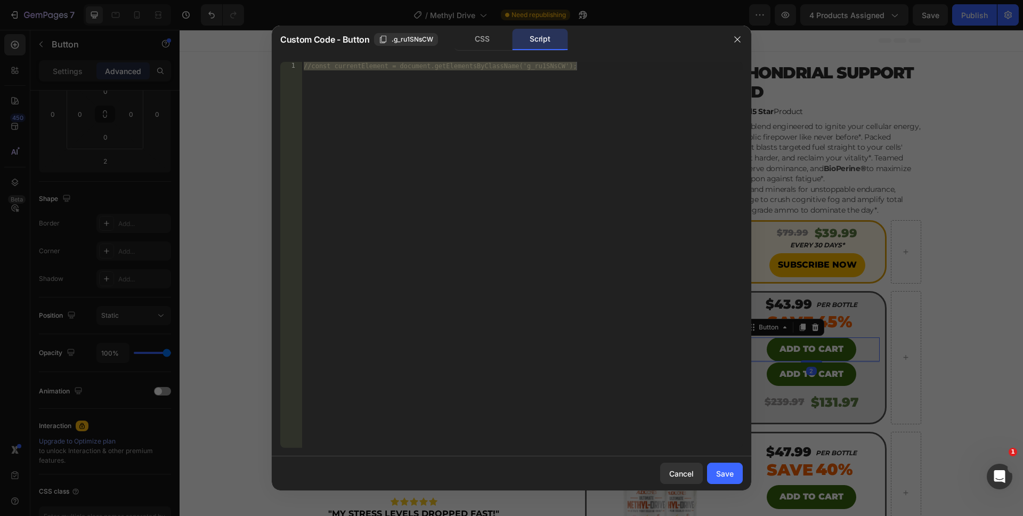
click at [506, 306] on div "//const currentElement = document.getElementsByClassName('g_ru1SNsCW');" at bounding box center [522, 263] width 441 height 403
drag, startPoint x: 628, startPoint y: 293, endPoint x: 206, endPoint y: 19, distance: 502.8
click at [206, 19] on div "Custom Code - Button .g_ru1SNsCW CSS Script //const currentElement = document.g…" at bounding box center [511, 258] width 1023 height 516
paste textarea "})"
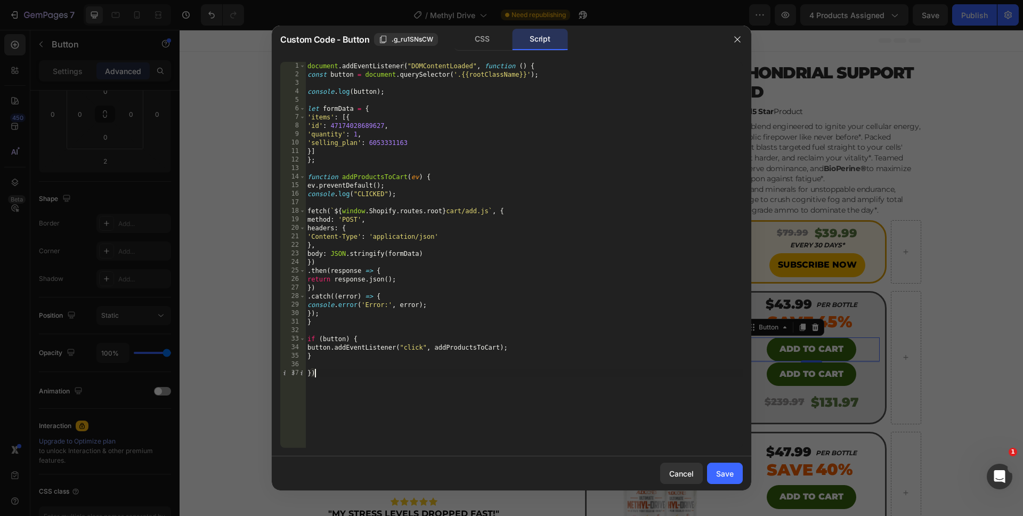
click at [381, 143] on div "document . addEventListener ( "DOMContentLoaded" , function ( ) { const button …" at bounding box center [524, 263] width 438 height 403
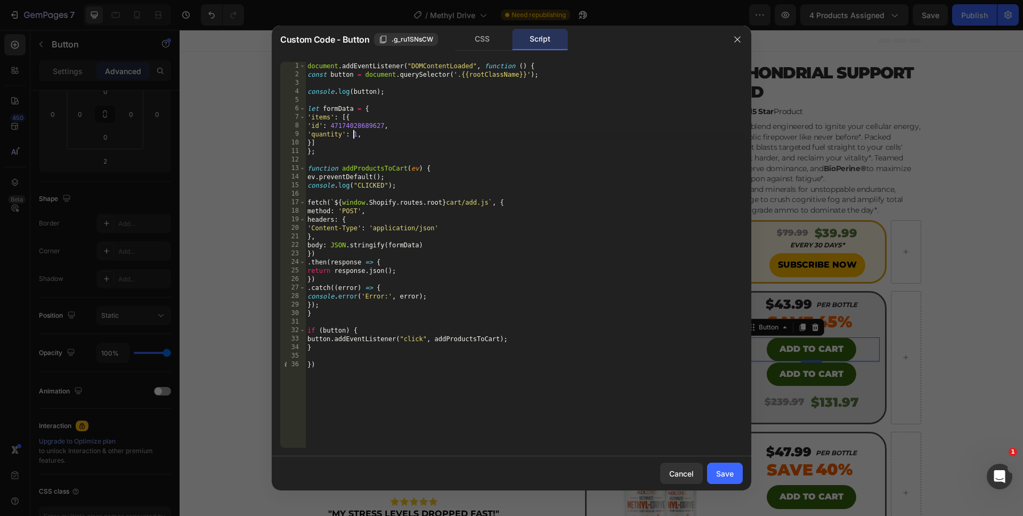
click at [354, 133] on div "document . addEventListener ( "DOMContentLoaded" , function ( ) { const button …" at bounding box center [524, 263] width 438 height 403
click at [364, 377] on div "document . addEventListener ( "DOMContentLoaded" , function ( ) { const button …" at bounding box center [524, 263] width 438 height 403
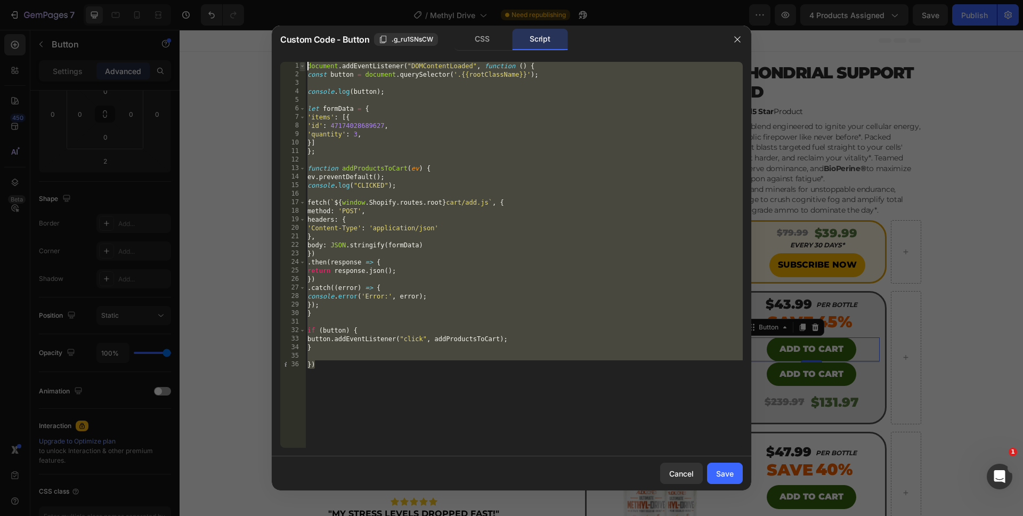
drag, startPoint x: 362, startPoint y: 392, endPoint x: 300, endPoint y: 67, distance: 331.2
click at [300, 67] on div "}) 1 2 3 4 5 6 7 8 9 10 11 12 13 14 15 16 17 18 19 20 21 22 23 24 25 26 27 28 2…" at bounding box center [511, 255] width 463 height 386
type textarea "document.addEventListener("DOMContentLoaded", function () { const button = docu…"
click at [718, 469] on div "Save" at bounding box center [725, 473] width 18 height 11
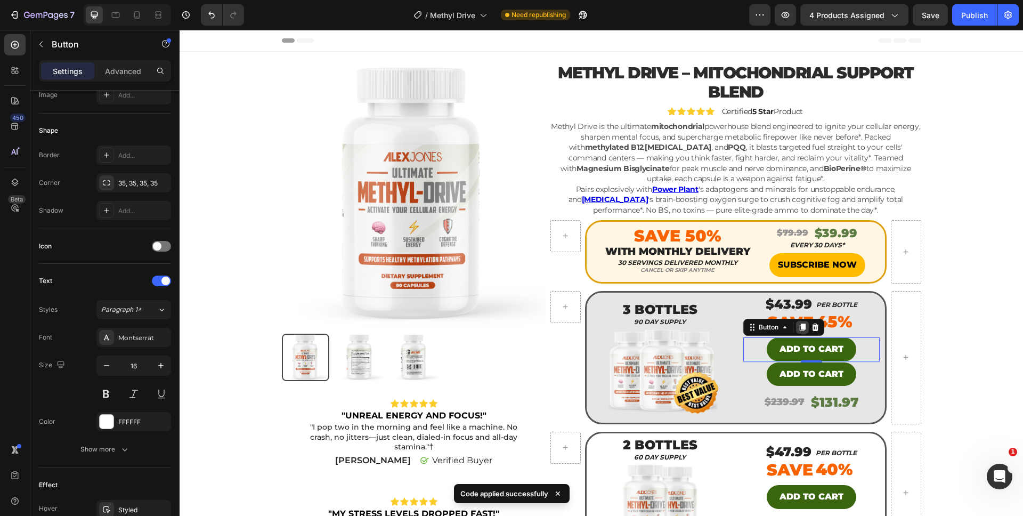
click at [803, 327] on div at bounding box center [802, 327] width 13 height 13
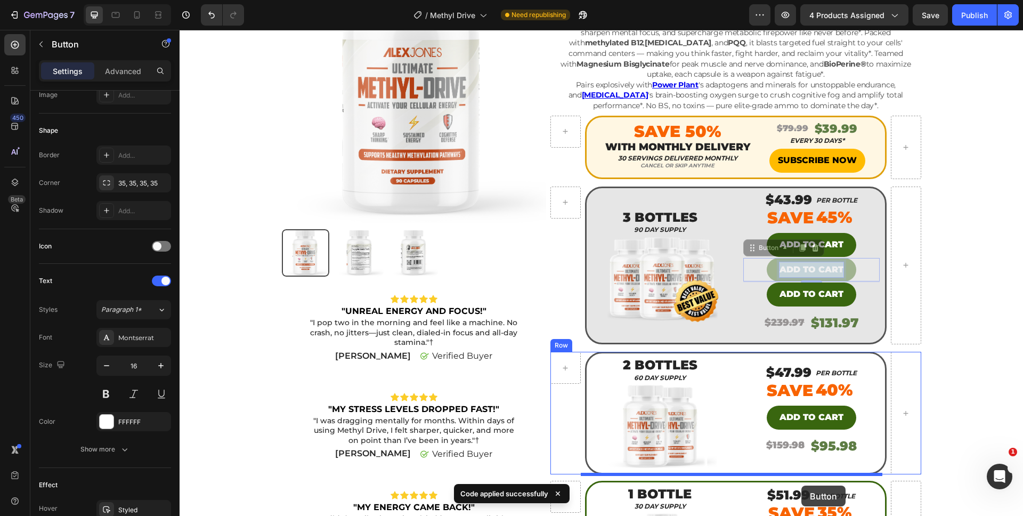
scroll to position [125, 0]
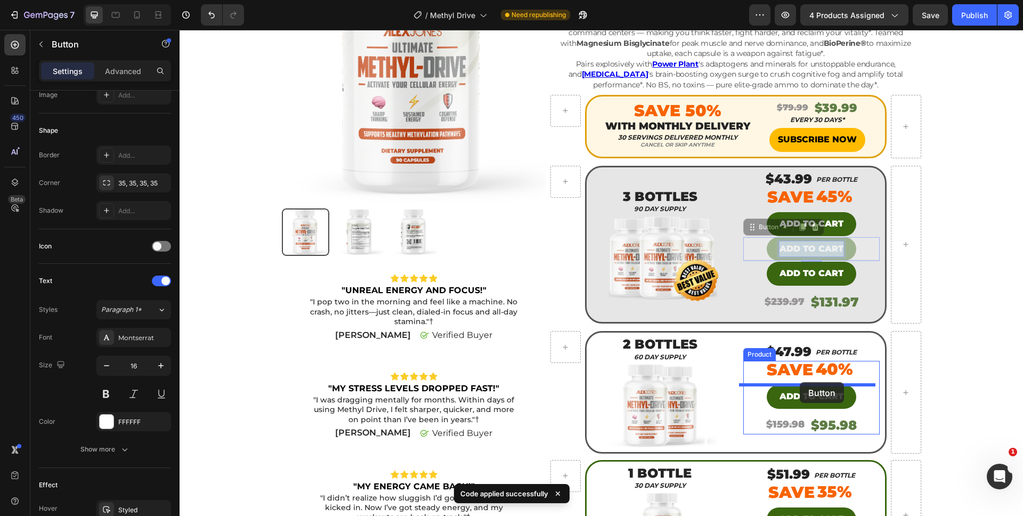
drag, startPoint x: 803, startPoint y: 377, endPoint x: 800, endPoint y: 382, distance: 5.5
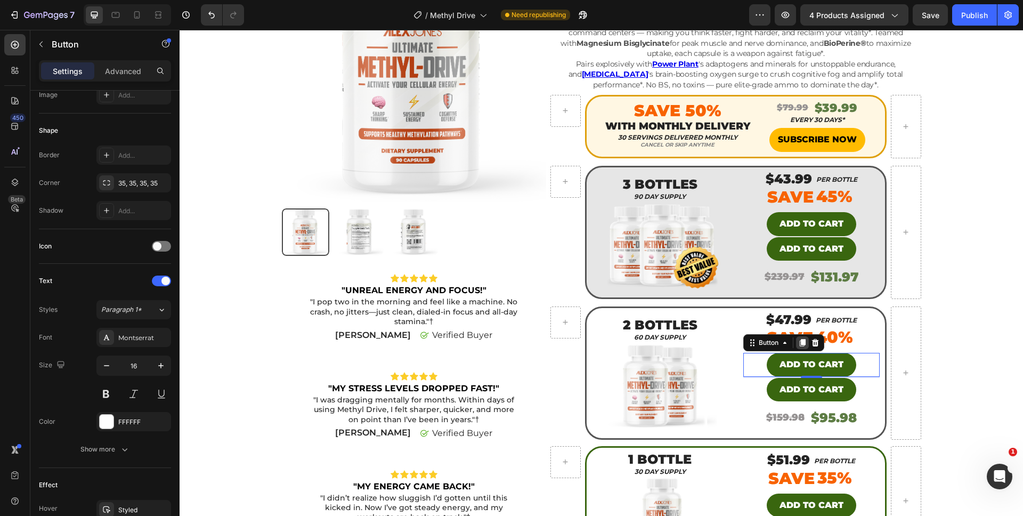
click at [801, 343] on icon at bounding box center [803, 342] width 6 height 7
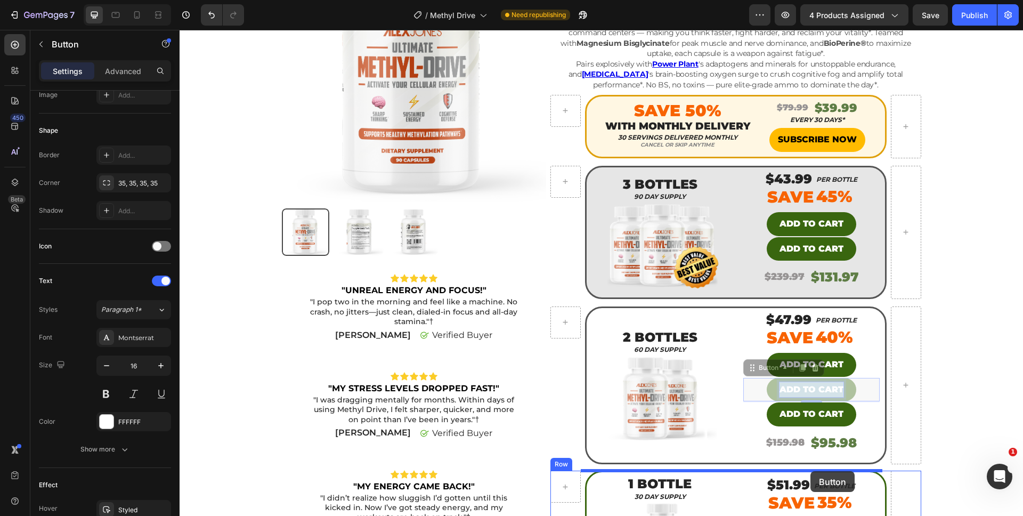
scroll to position [224, 0]
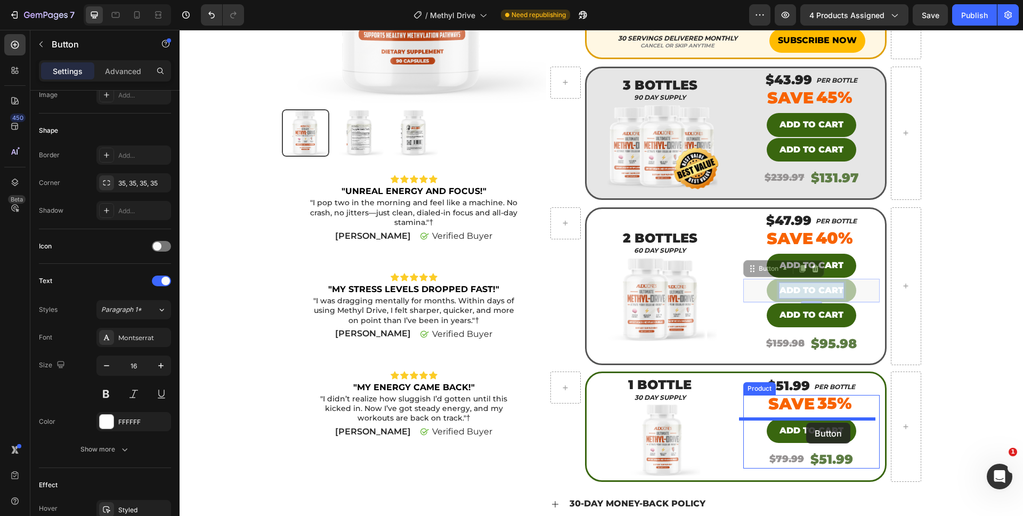
drag, startPoint x: 811, startPoint y: 390, endPoint x: 806, endPoint y: 423, distance: 33.3
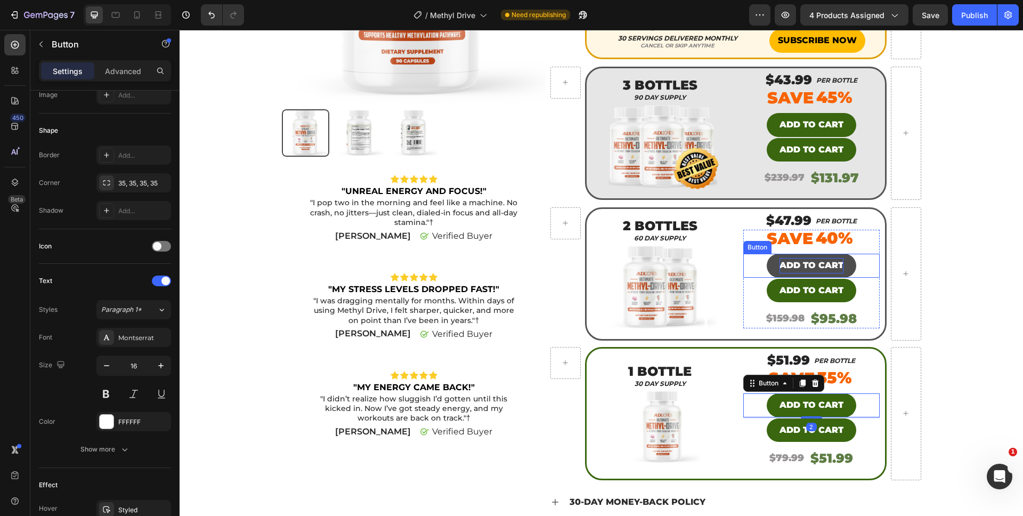
click at [790, 262] on p "ADD TO CART" at bounding box center [812, 265] width 64 height 15
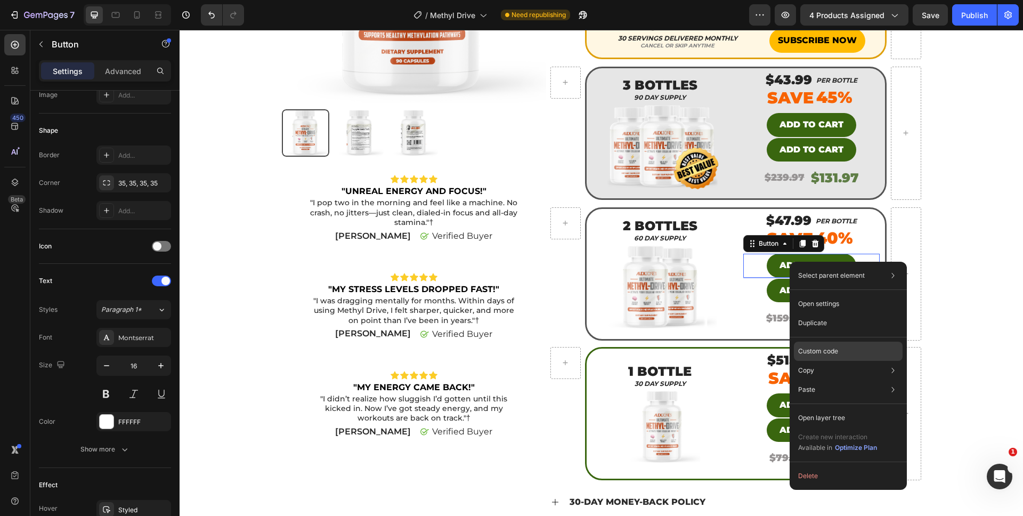
click at [820, 356] on p "Custom code" at bounding box center [818, 351] width 40 height 10
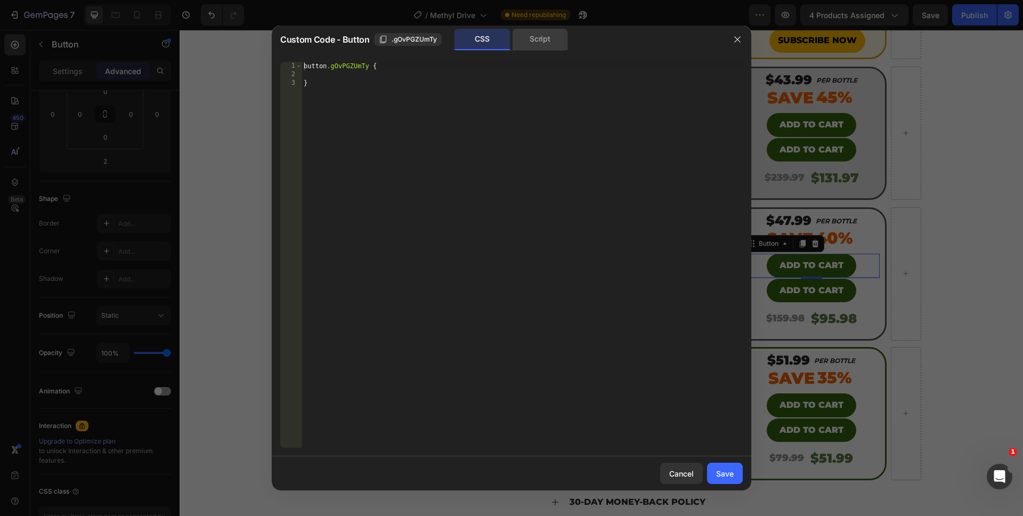
click at [532, 43] on div "Script" at bounding box center [540, 39] width 56 height 21
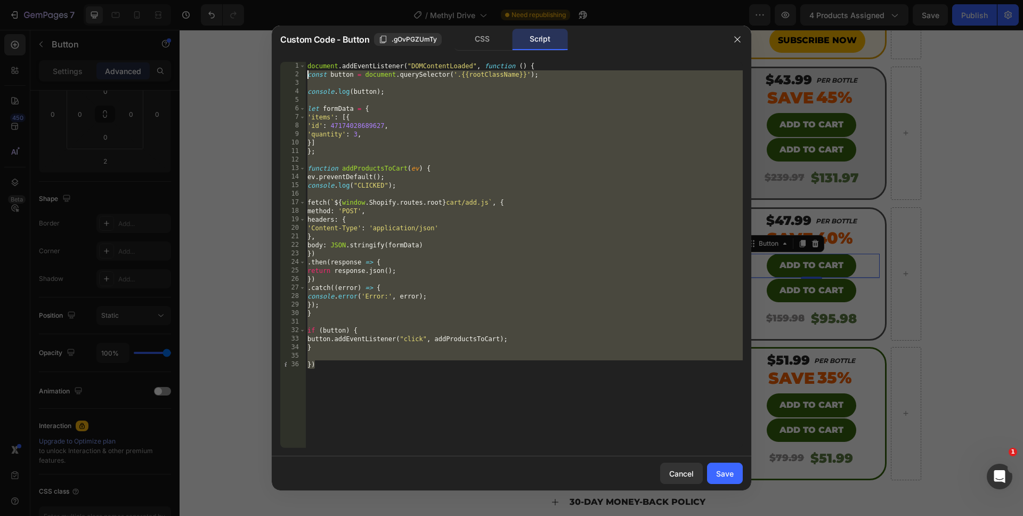
drag, startPoint x: 396, startPoint y: 385, endPoint x: 284, endPoint y: 72, distance: 332.3
click at [284, 72] on div "}) 1 2 3 4 5 6 7 8 9 10 11 12 13 14 15 16 17 18 19 20 21 22 23 24 25 26 27 28 2…" at bounding box center [511, 255] width 463 height 386
click at [367, 378] on div "document . addEventListener ( "DOMContentLoaded" , function ( ) { const button …" at bounding box center [524, 263] width 438 height 403
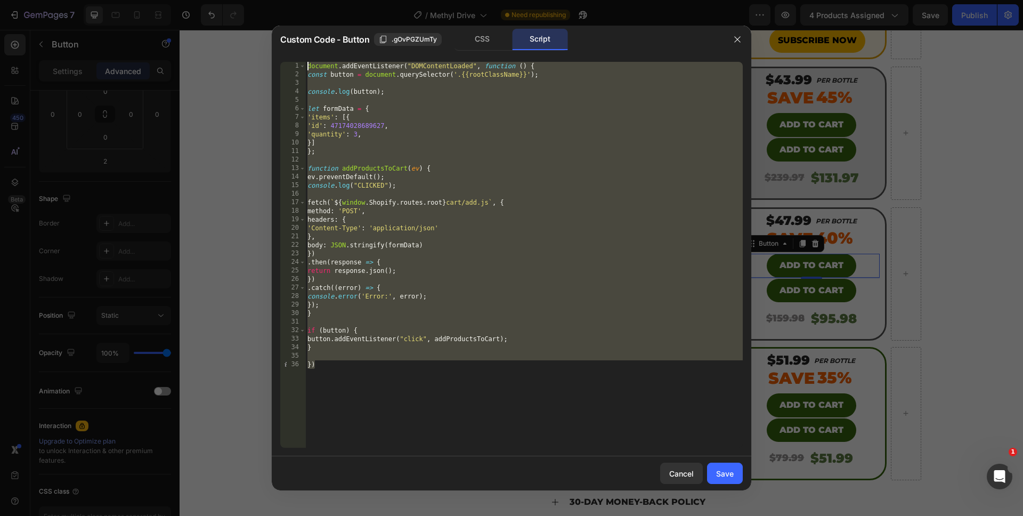
drag, startPoint x: 368, startPoint y: 399, endPoint x: 293, endPoint y: 31, distance: 375.4
click at [293, 31] on div "Custom Code - Button .gOvPGZUmTy CSS Script }) 1 2 3 4 5 6 7 8 9 10 11 12 13 14…" at bounding box center [512, 258] width 480 height 465
paste textarea "})"
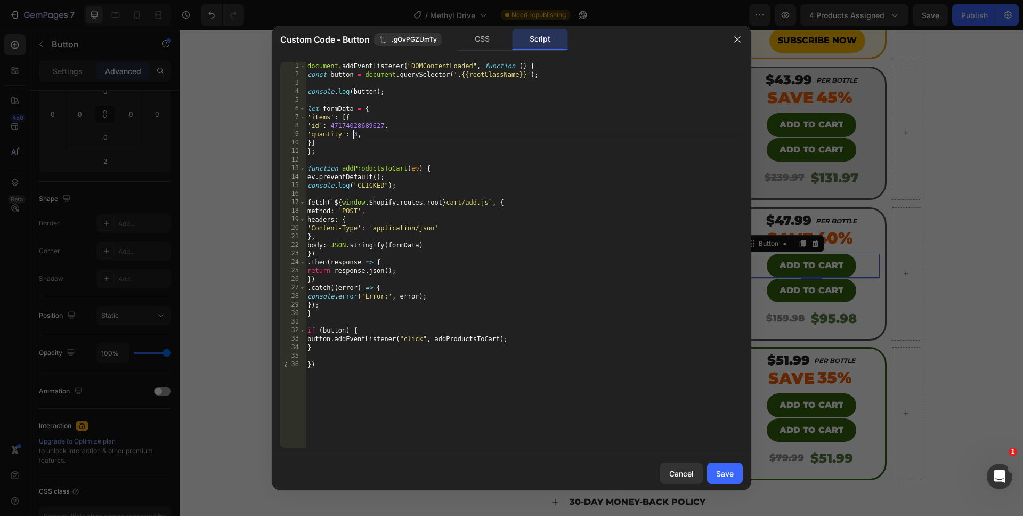
click at [354, 133] on div "document . addEventListener ( "DOMContentLoaded" , function ( ) { const button …" at bounding box center [524, 263] width 438 height 403
click at [384, 400] on div "document . addEventListener ( "DOMContentLoaded" , function ( ) { const button …" at bounding box center [524, 263] width 438 height 403
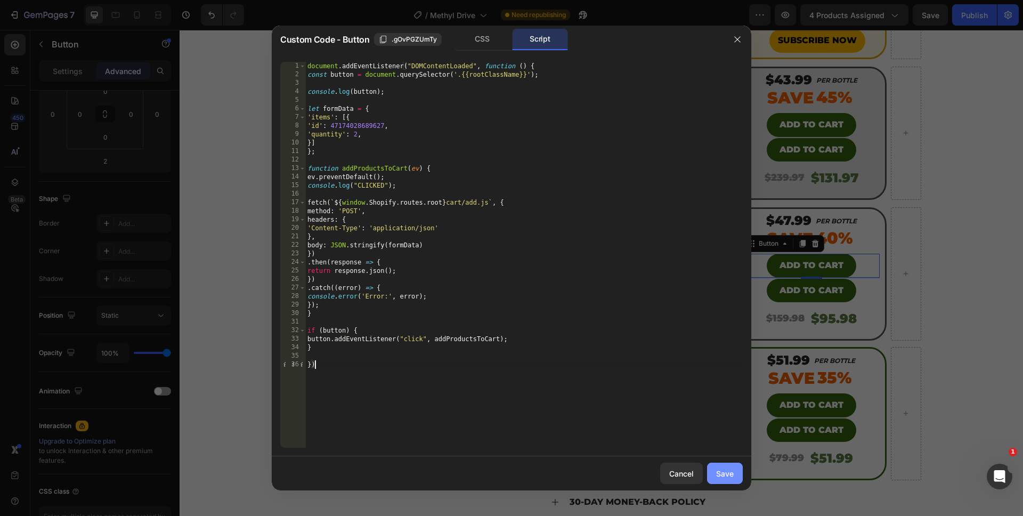
type textarea "})"
click at [739, 478] on button "Save" at bounding box center [725, 473] width 36 height 21
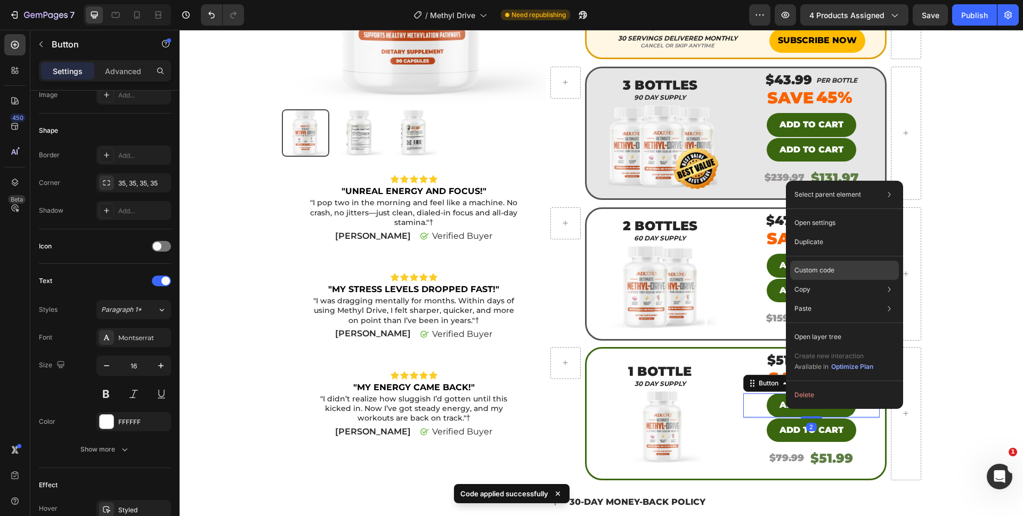
click at [815, 299] on div "Custom code" at bounding box center [844, 308] width 109 height 19
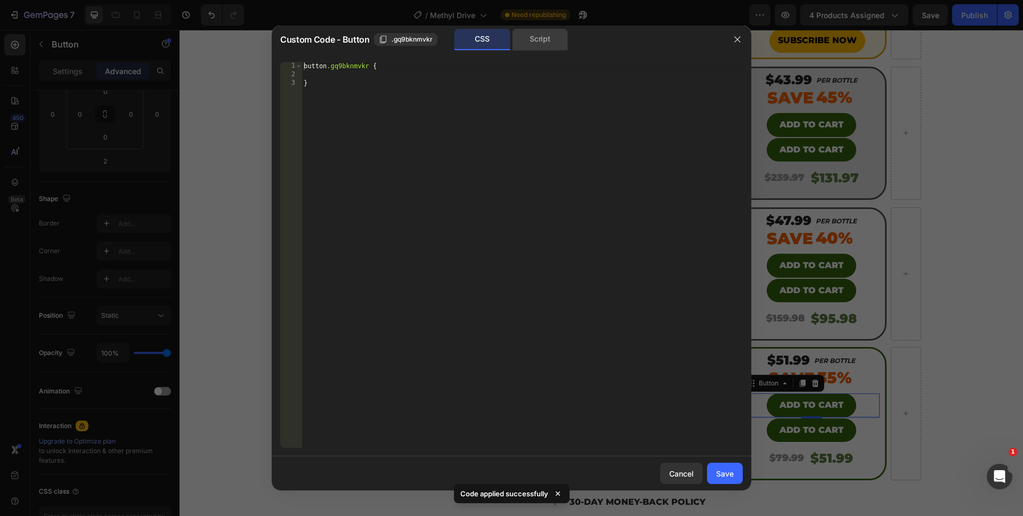
click at [543, 45] on div "Script" at bounding box center [540, 39] width 56 height 21
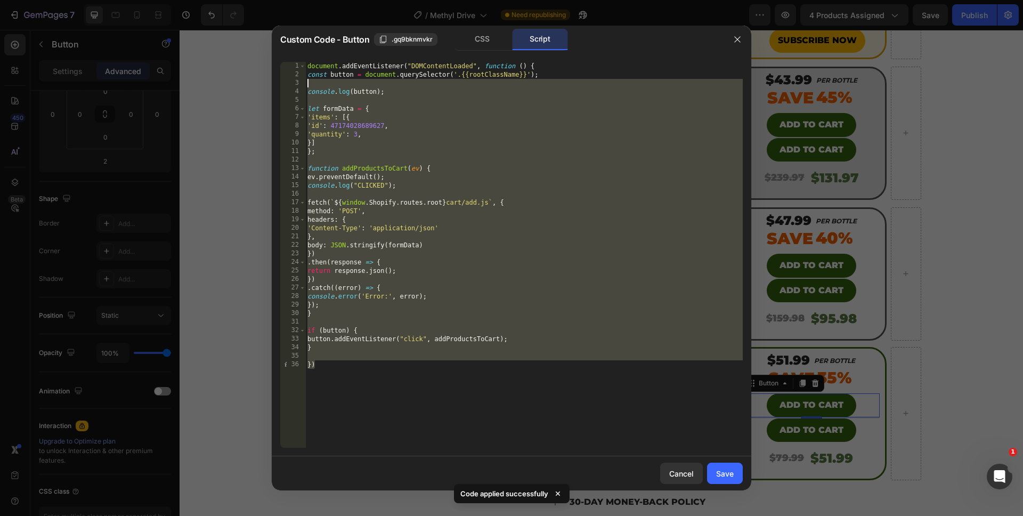
drag, startPoint x: 425, startPoint y: 396, endPoint x: 304, endPoint y: 14, distance: 400.4
click at [304, 14] on div "Custom Code - Button .gq9bknmvkr CSS Script }) 1 2 3 4 5 6 7 8 9 10 11 12 13 14…" at bounding box center [511, 258] width 1023 height 516
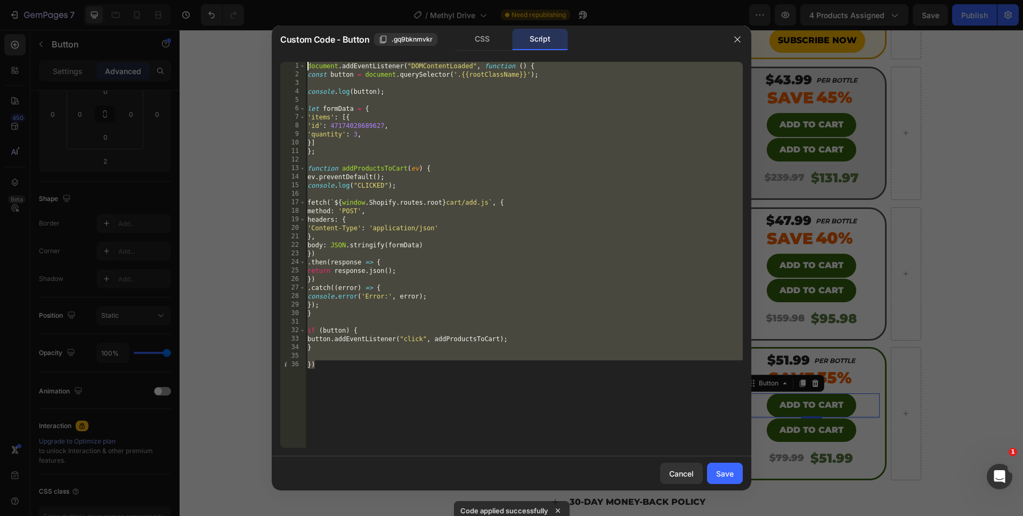
paste textarea "})"
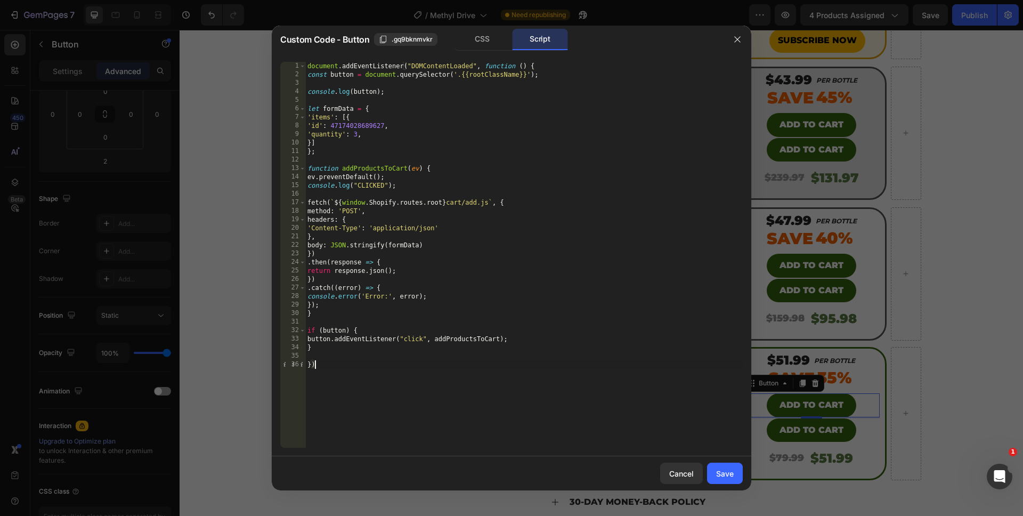
click at [353, 134] on div "document . addEventListener ( "DOMContentLoaded" , function ( ) { const button …" at bounding box center [524, 263] width 438 height 403
click at [385, 403] on div "document . addEventListener ( "DOMContentLoaded" , function ( ) { const button …" at bounding box center [524, 263] width 438 height 403
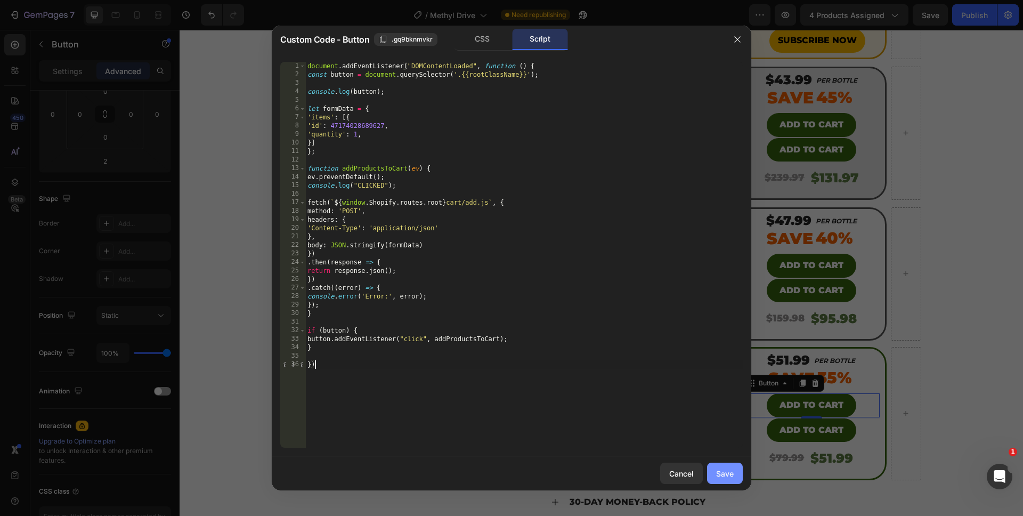
type textarea "})"
click at [730, 473] on div "Save" at bounding box center [725, 473] width 18 height 11
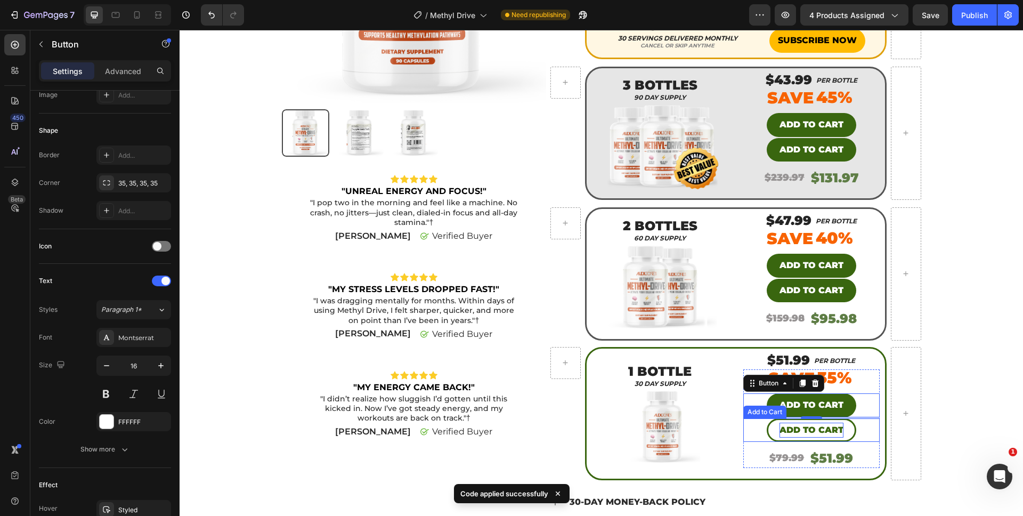
click at [792, 434] on div "Add to cart" at bounding box center [812, 430] width 64 height 15
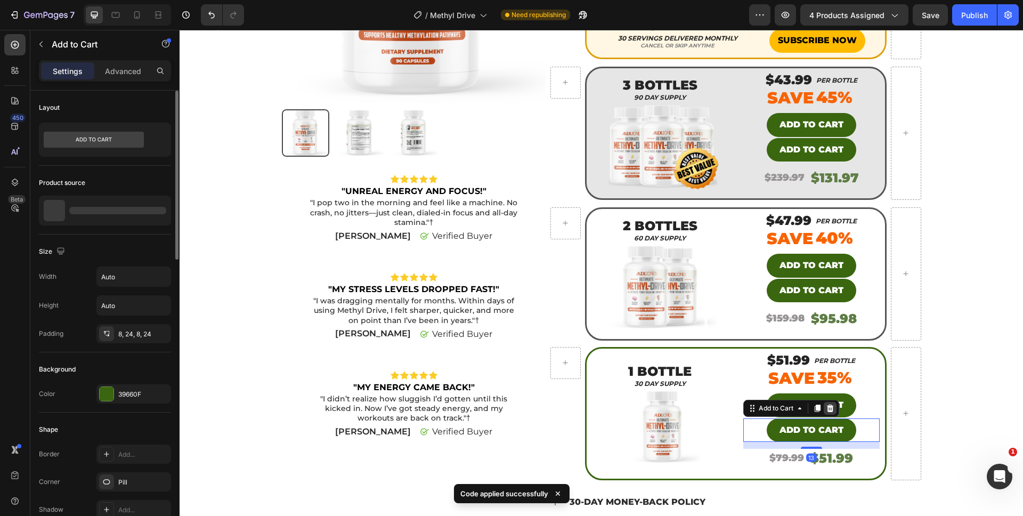
click at [827, 405] on icon at bounding box center [830, 407] width 7 height 7
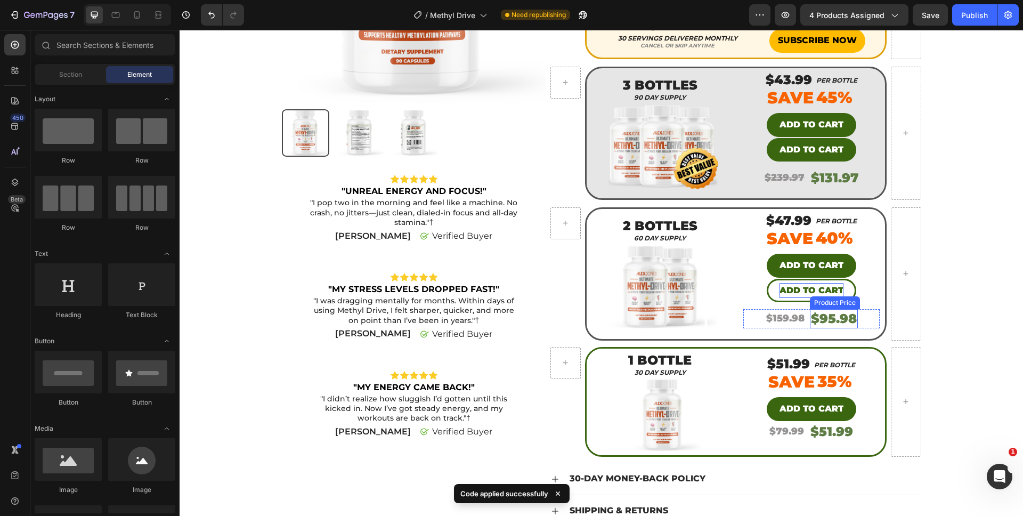
click at [817, 292] on div "Add to cart" at bounding box center [812, 290] width 64 height 15
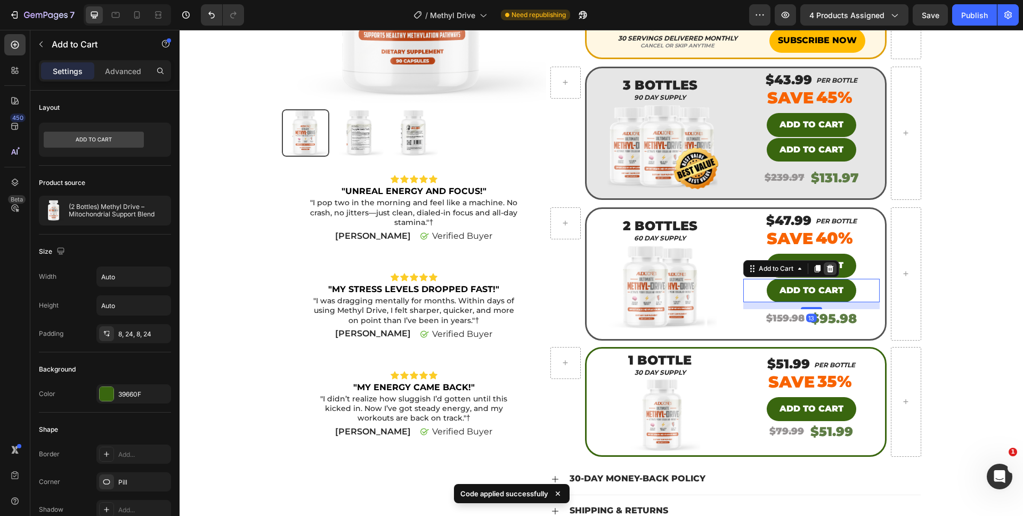
click at [826, 263] on div at bounding box center [830, 268] width 13 height 13
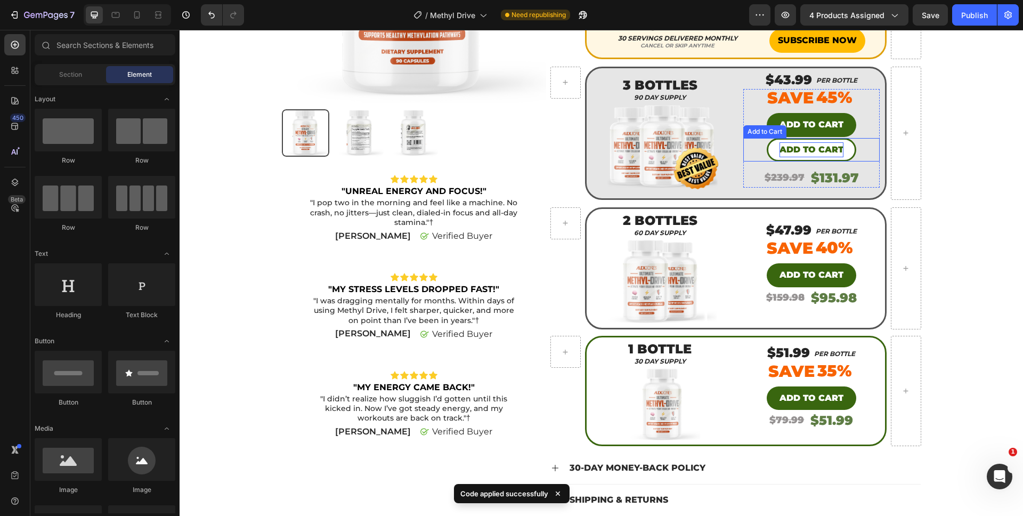
click at [794, 155] on div "Add to cart" at bounding box center [812, 149] width 64 height 15
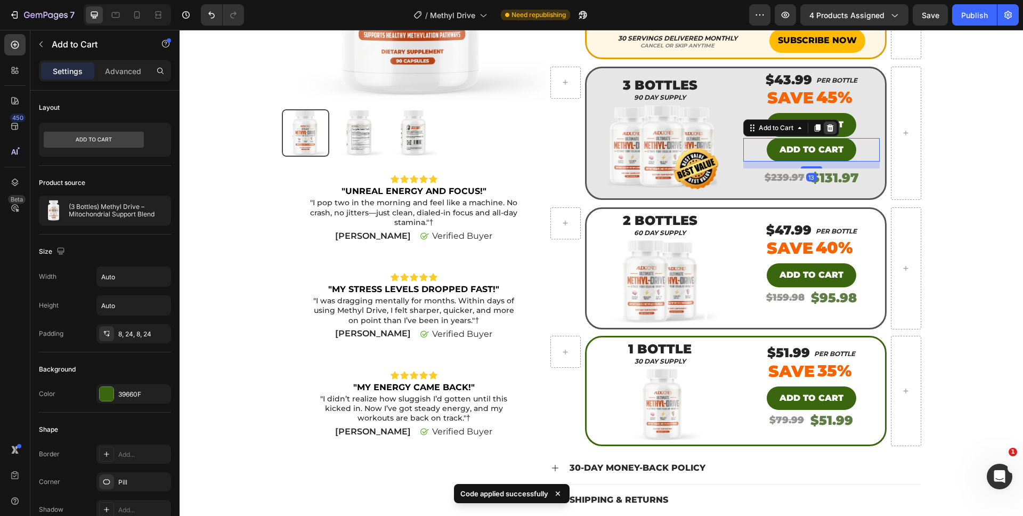
click at [829, 127] on icon at bounding box center [830, 128] width 9 height 9
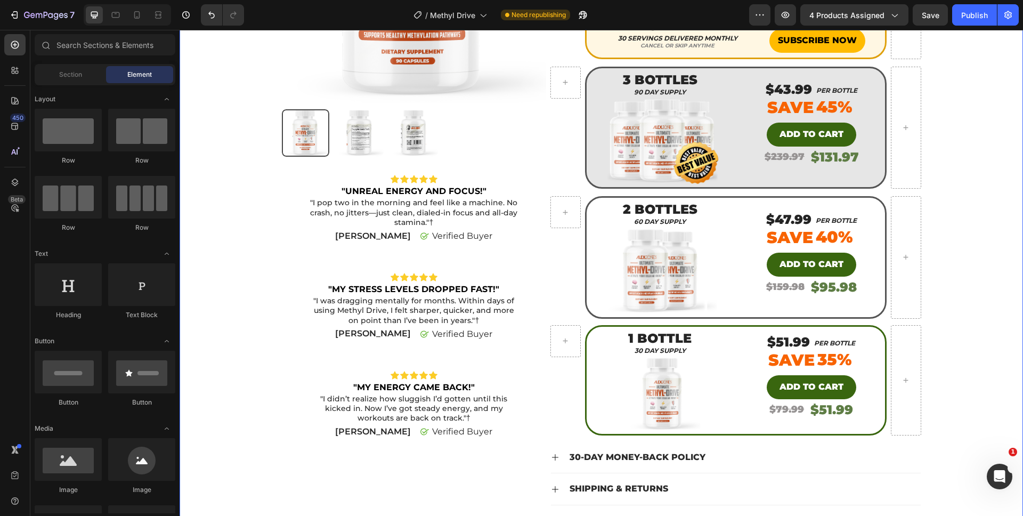
click at [968, 240] on div "Product Images Icon Icon Icon Icon Icon Icon List "UNREAL ENERGY AND FOCUS!" Te…" at bounding box center [602, 225] width 828 height 774
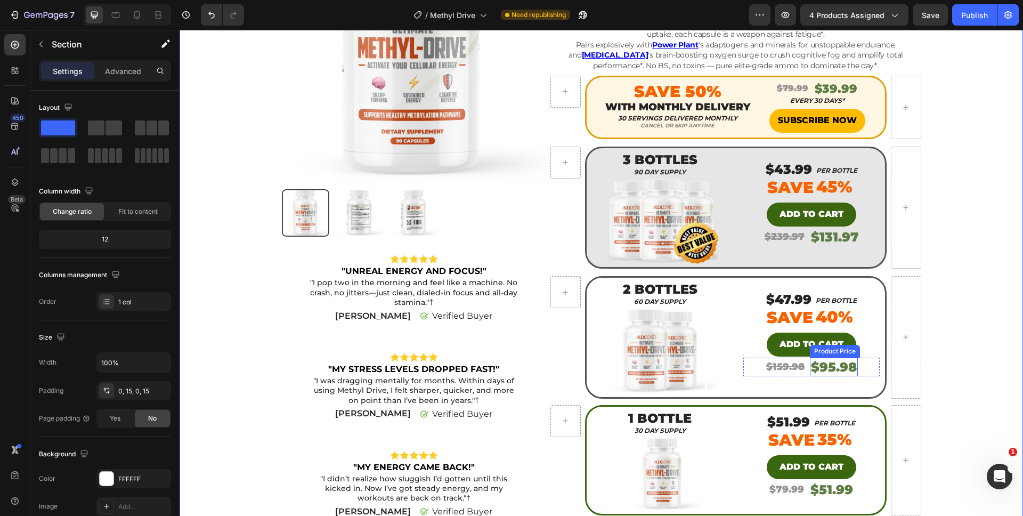
scroll to position [92, 0]
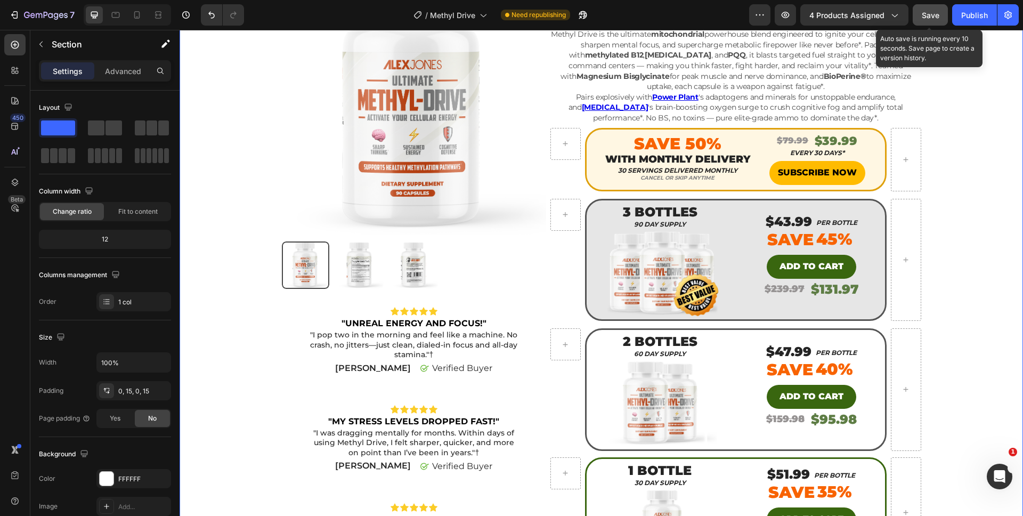
click at [922, 20] on button "Save" at bounding box center [930, 14] width 35 height 21
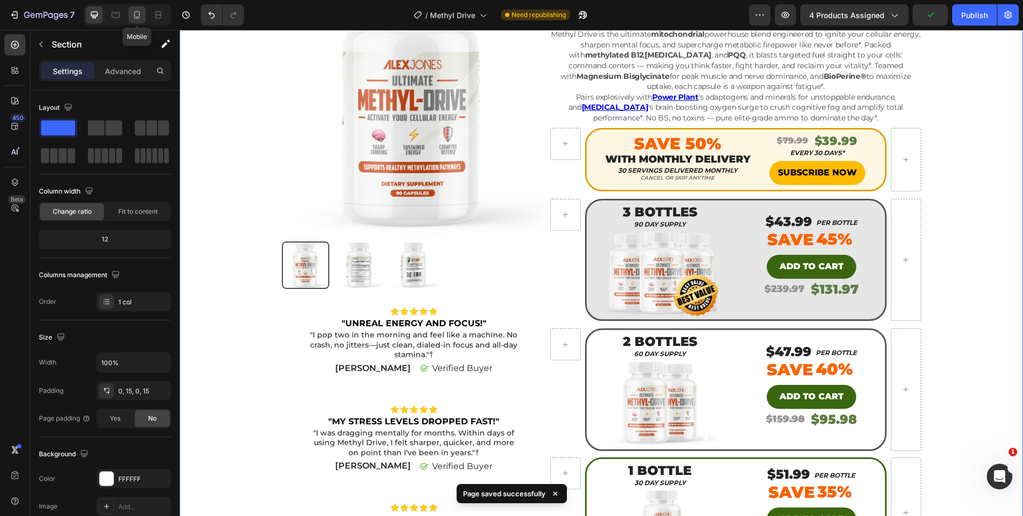
click at [133, 10] on icon at bounding box center [137, 15] width 11 height 11
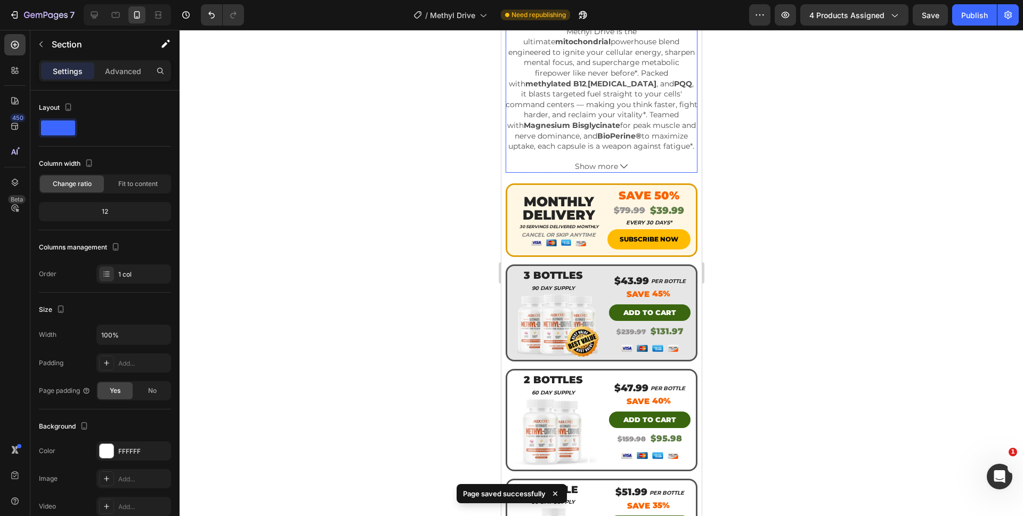
scroll to position [357, 0]
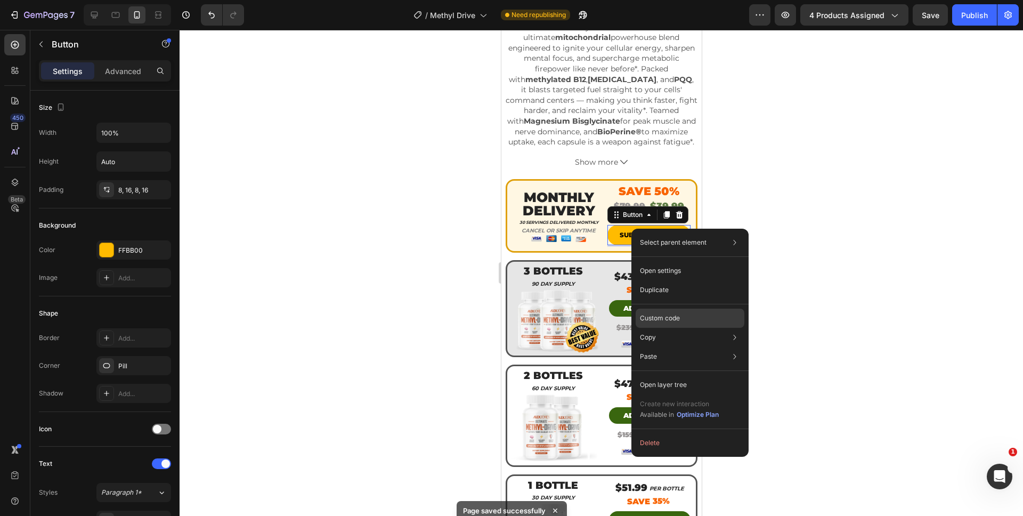
click at [657, 319] on p "Custom code" at bounding box center [660, 318] width 40 height 10
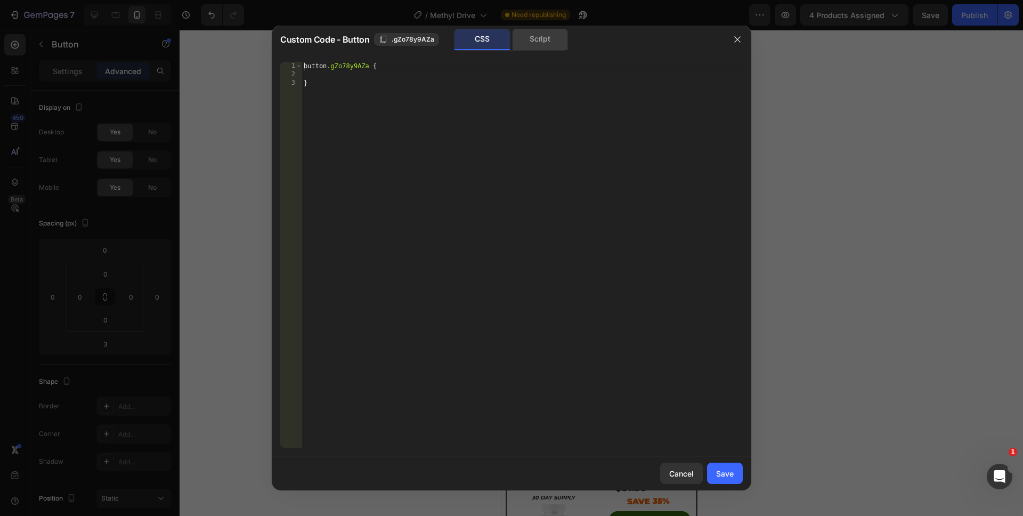
click at [563, 44] on div "Script" at bounding box center [540, 39] width 56 height 21
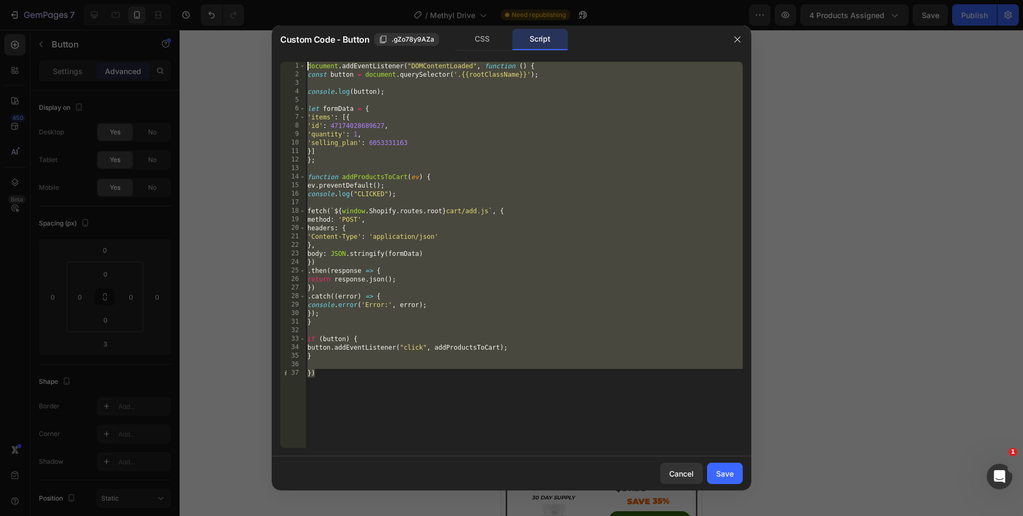
drag, startPoint x: 378, startPoint y: 402, endPoint x: 281, endPoint y: -7, distance: 420.6
click at [281, 0] on html "7 Version history / Methyl Drive Need republishing Preview 4 products assigned …" at bounding box center [511, 0] width 1023 height 0
type textarea "document.addEventListener("DOMContentLoaded", function () { const button = docu…"
click at [671, 465] on button "Cancel" at bounding box center [681, 473] width 43 height 21
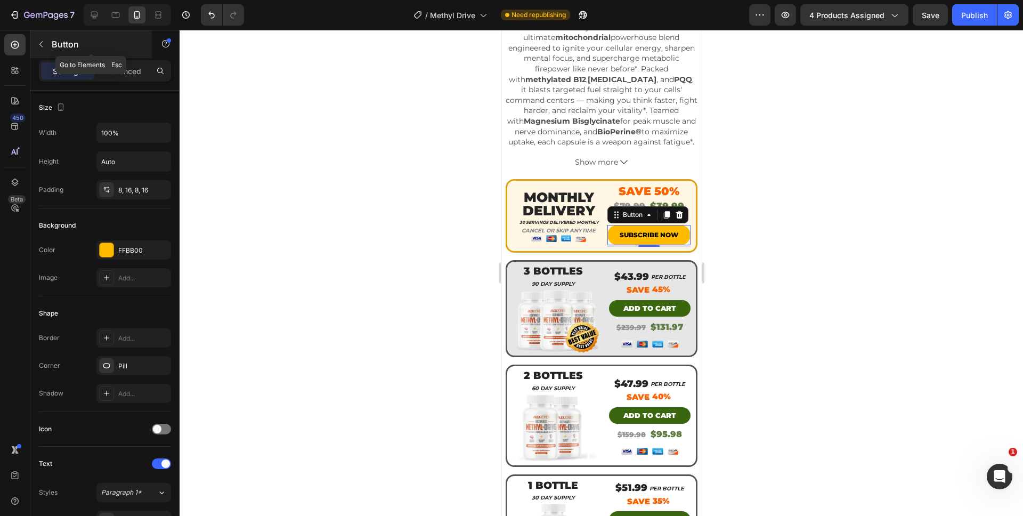
click at [38, 41] on icon "button" at bounding box center [41, 44] width 9 height 9
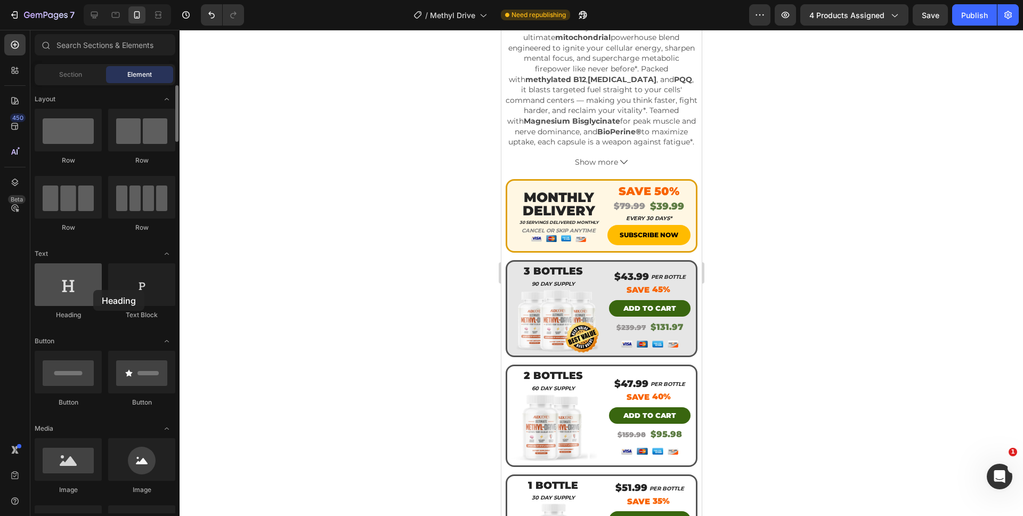
drag, startPoint x: 106, startPoint y: 289, endPoint x: 74, endPoint y: 287, distance: 32.1
click at [74, 287] on div at bounding box center [68, 284] width 67 height 43
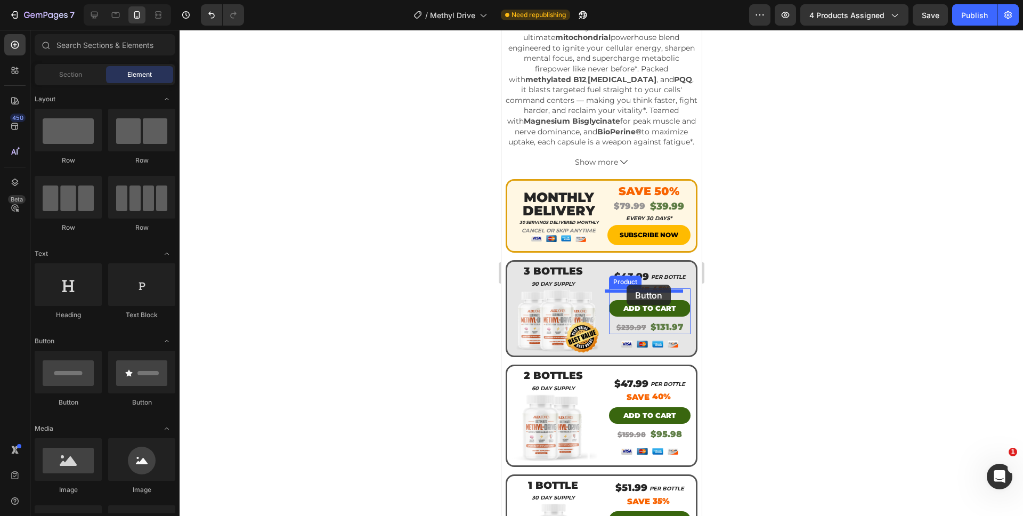
drag, startPoint x: 650, startPoint y: 399, endPoint x: 626, endPoint y: 285, distance: 116.6
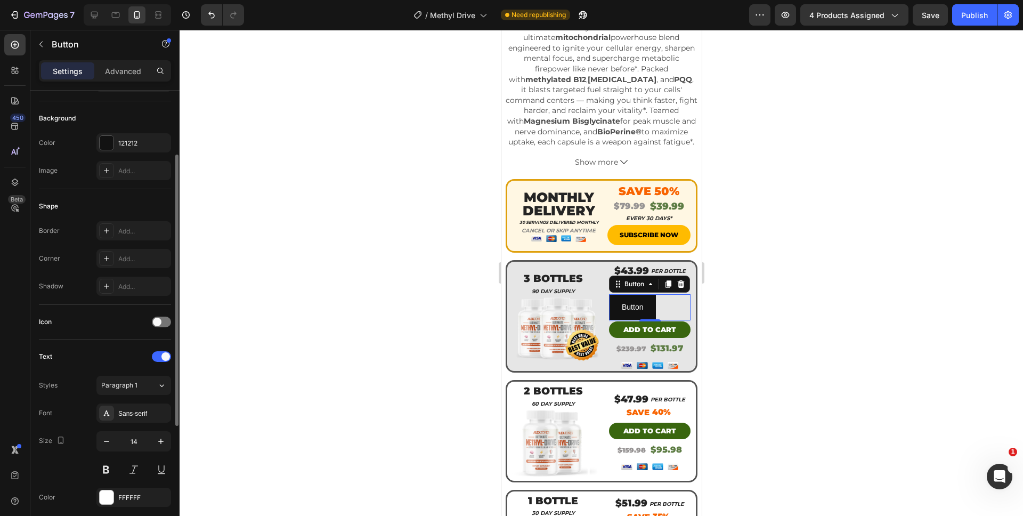
scroll to position [309, 0]
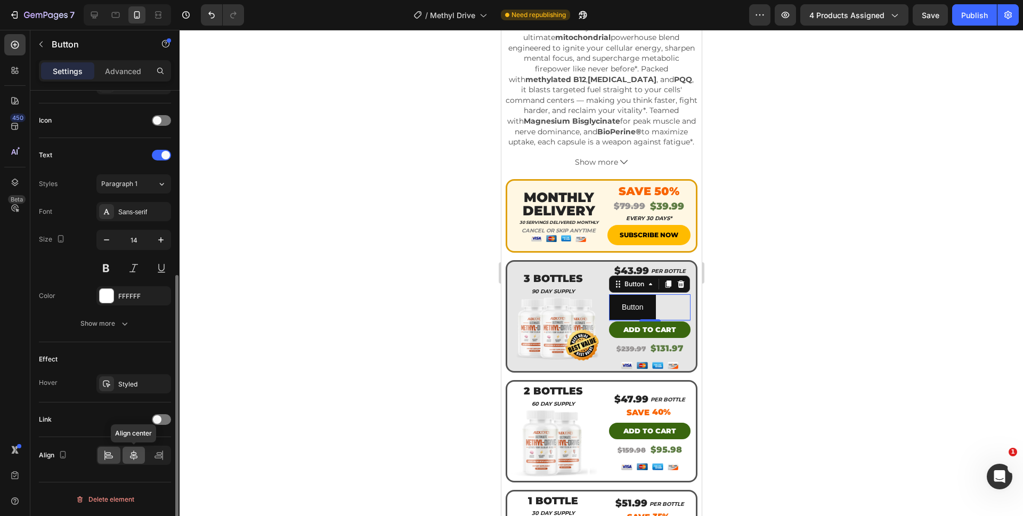
click at [127, 453] on div at bounding box center [134, 455] width 23 height 17
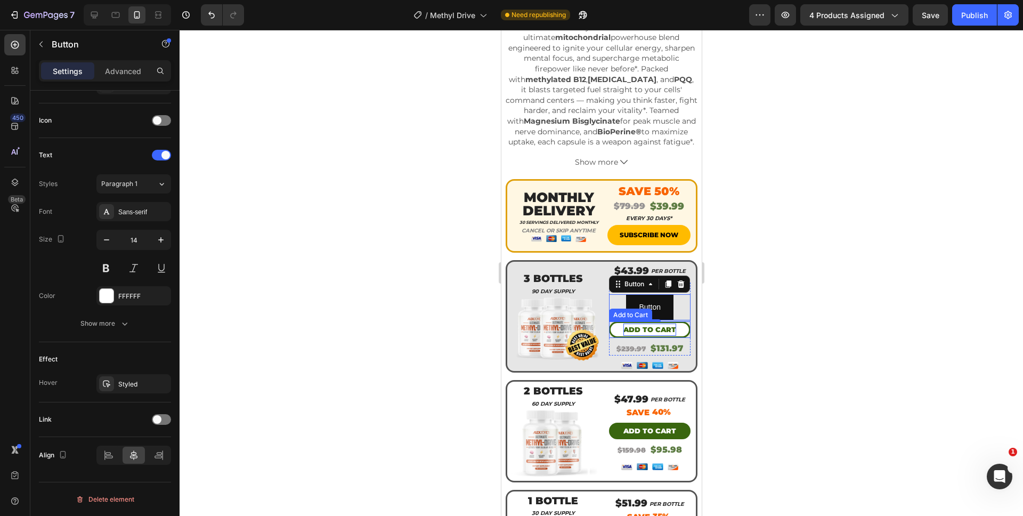
click at [623, 324] on div "Add to cart" at bounding box center [649, 330] width 53 height 12
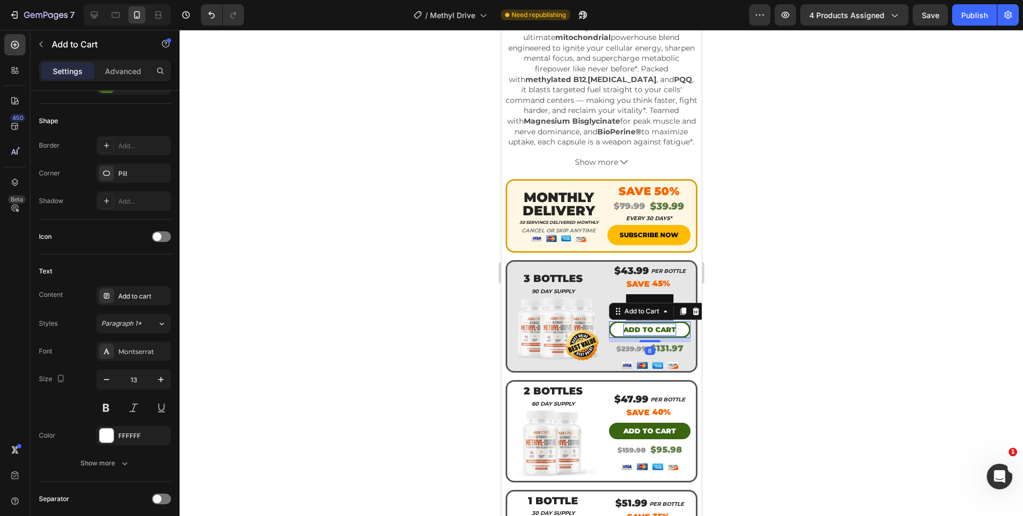
scroll to position [0, 0]
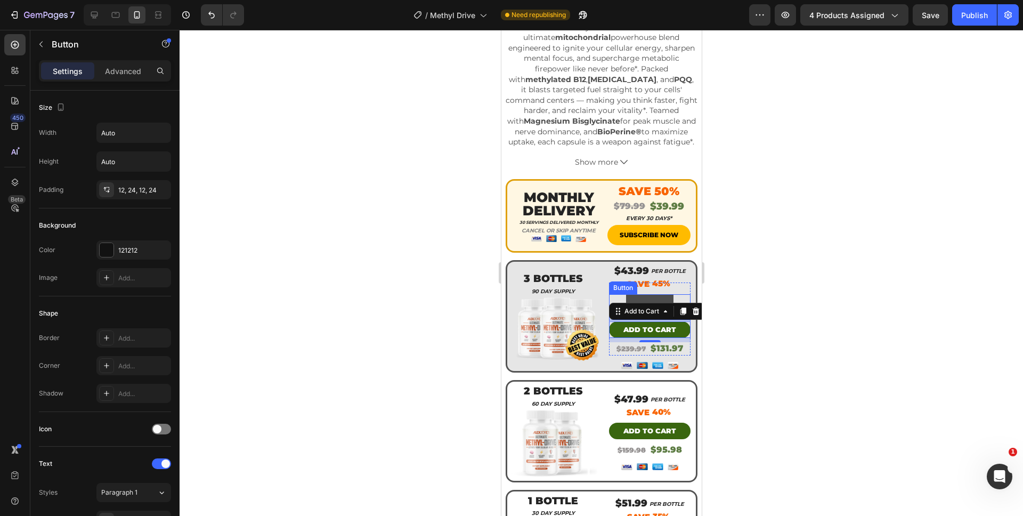
click at [626, 294] on button "Button" at bounding box center [649, 307] width 47 height 26
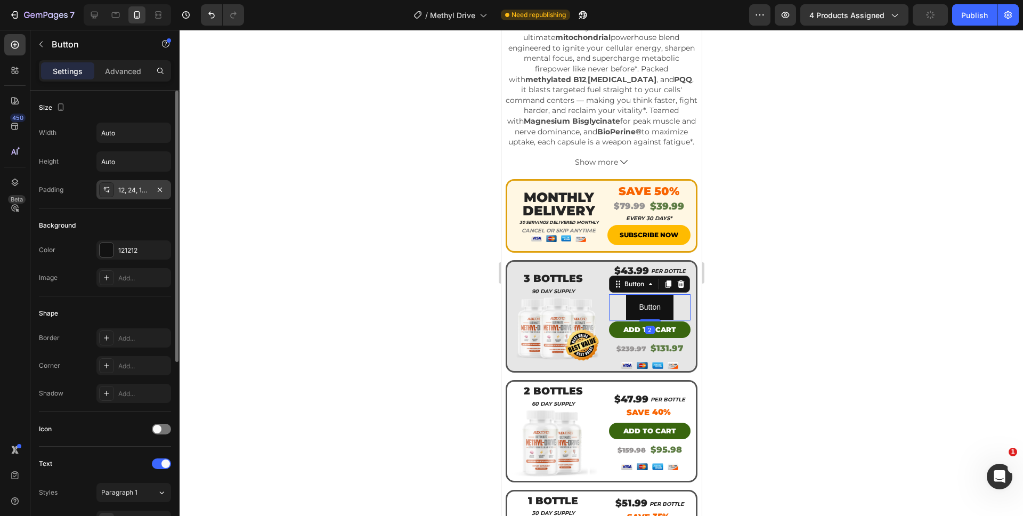
click at [127, 188] on div "12, 24, 12, 24" at bounding box center [133, 190] width 31 height 10
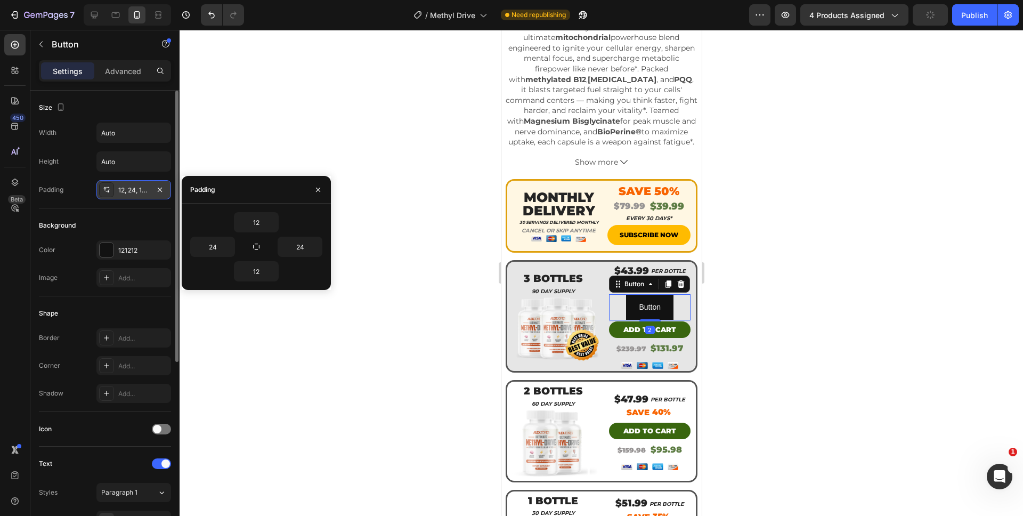
click at [127, 188] on div "12, 24, 12, 24" at bounding box center [133, 190] width 31 height 10
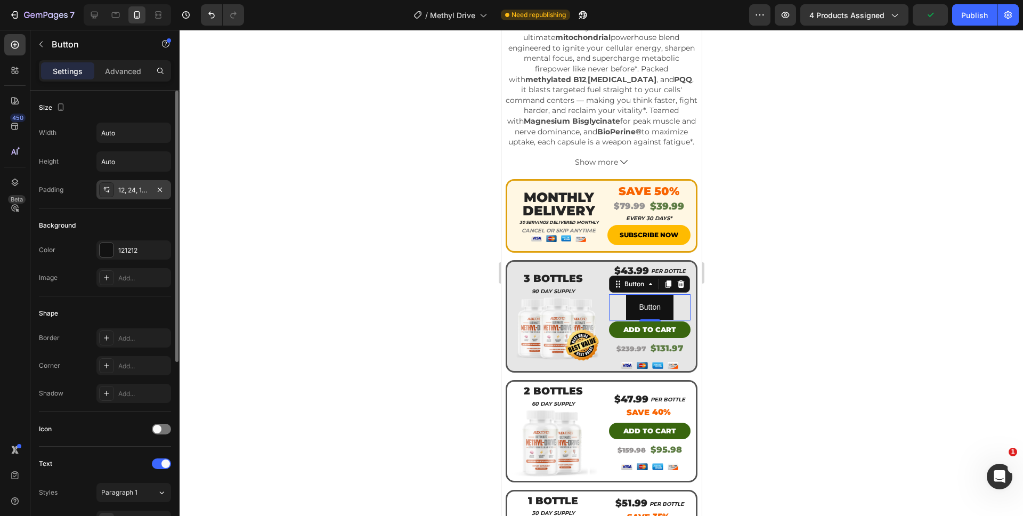
click at [127, 188] on div "12, 24, 12, 24" at bounding box center [133, 190] width 31 height 10
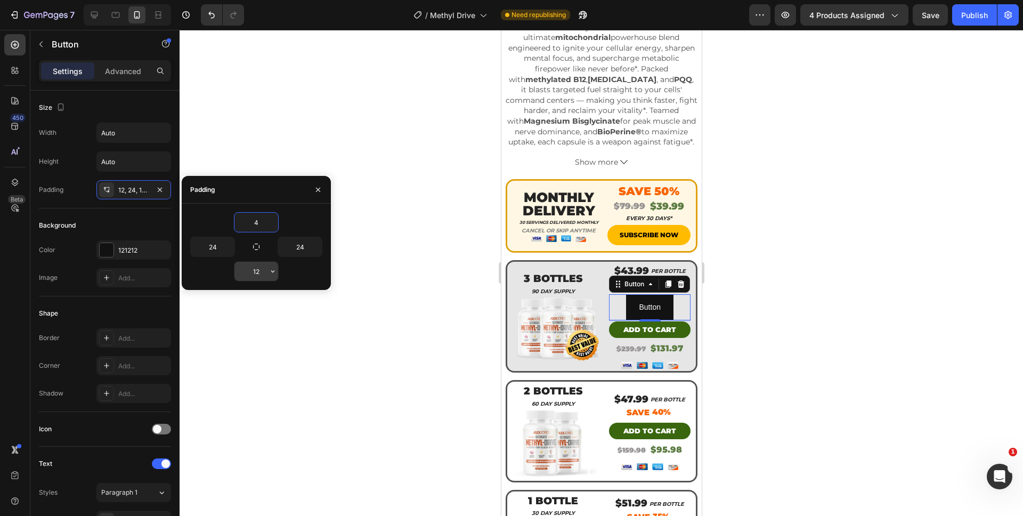
type input "4"
click at [253, 276] on input "12" at bounding box center [257, 271] width 44 height 19
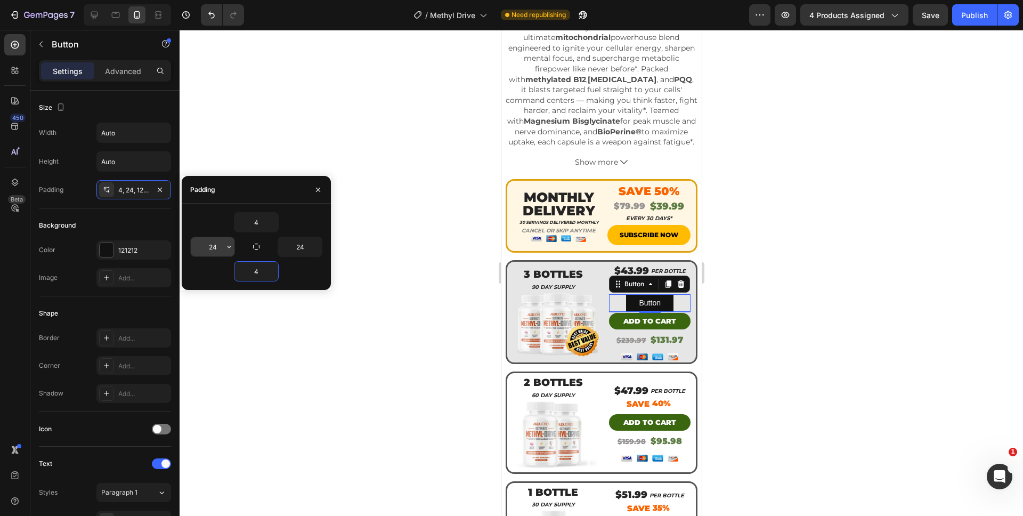
type input "4"
click at [209, 247] on input "24" at bounding box center [213, 246] width 44 height 19
type input "16"
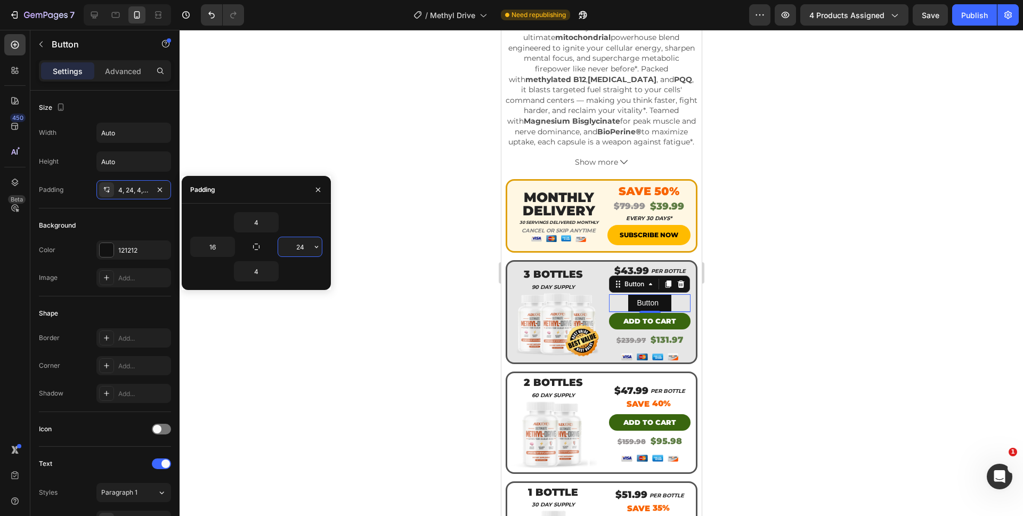
click at [298, 248] on input "24" at bounding box center [300, 246] width 44 height 19
type input "16"
click at [74, 296] on div "Size Width Auto Height Auto Padding 4, 24, 4, 16" at bounding box center [105, 354] width 132 height 116
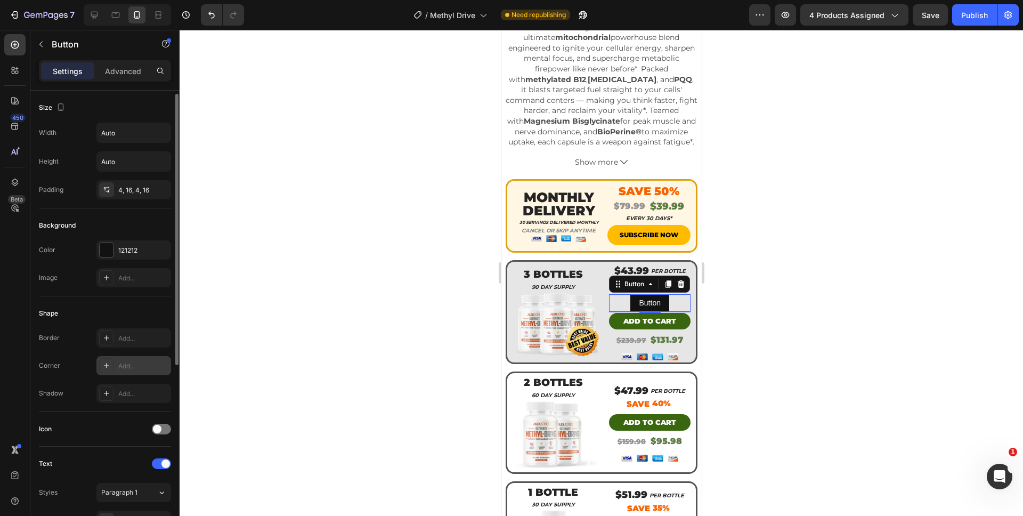
scroll to position [68, 0]
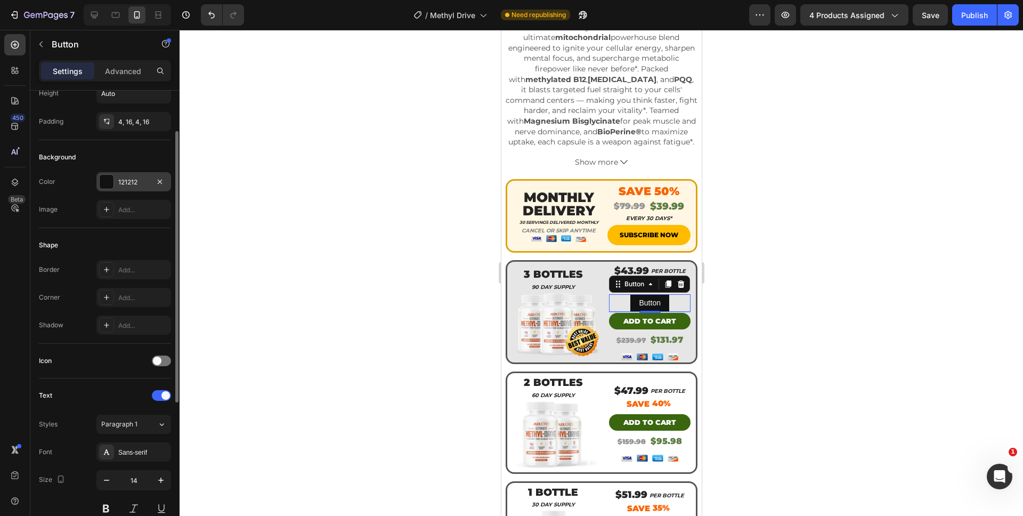
click at [108, 184] on div at bounding box center [107, 182] width 14 height 14
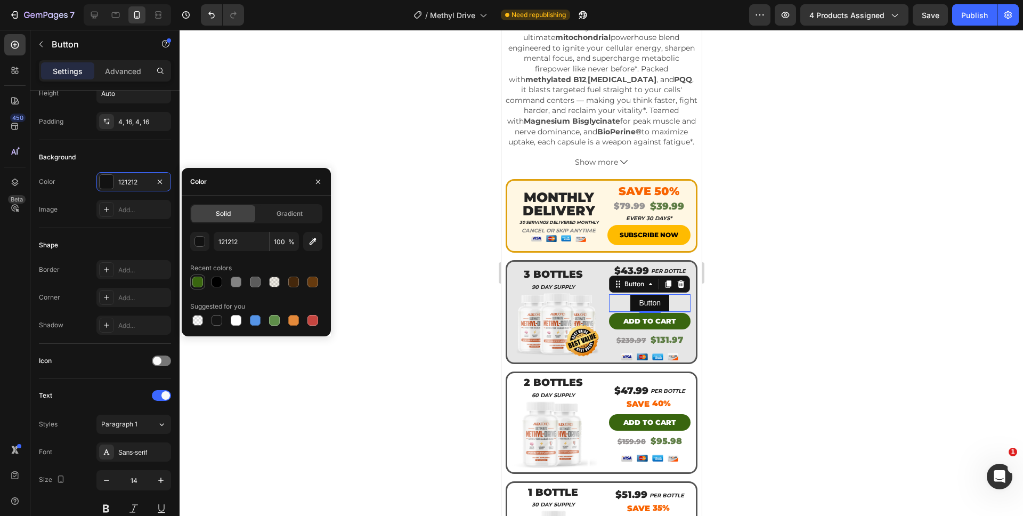
click at [192, 286] on div at bounding box center [197, 282] width 11 height 11
type input "39660F"
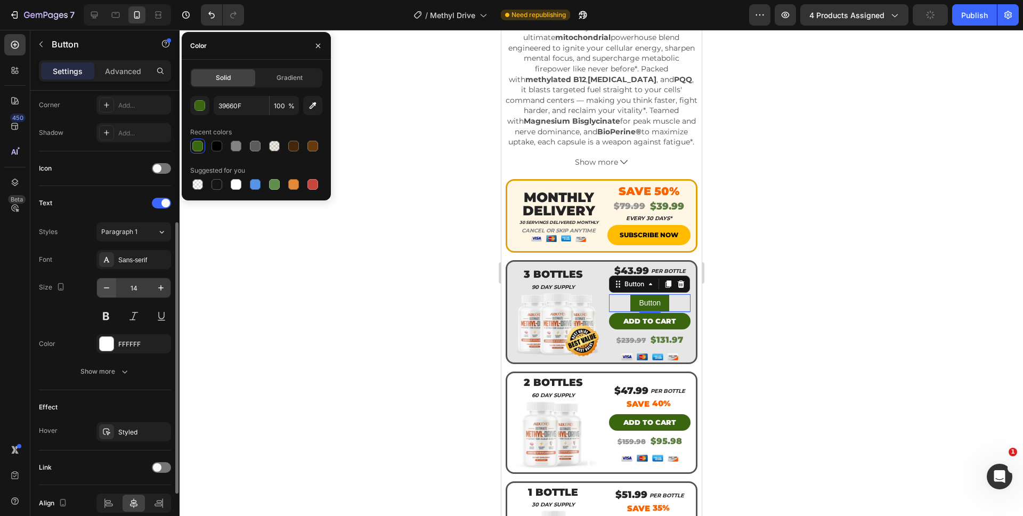
scroll to position [246, 0]
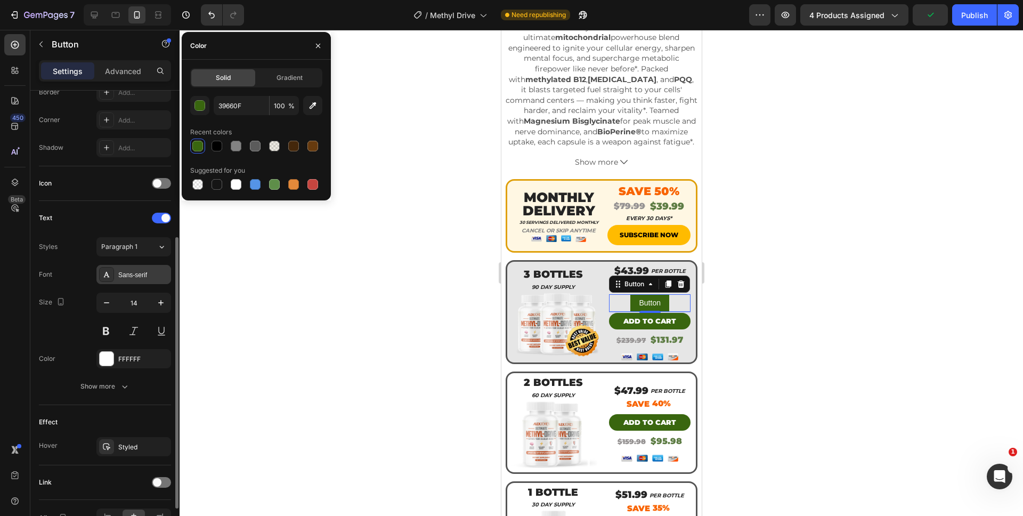
click at [132, 283] on div "Sans-serif" at bounding box center [133, 274] width 75 height 19
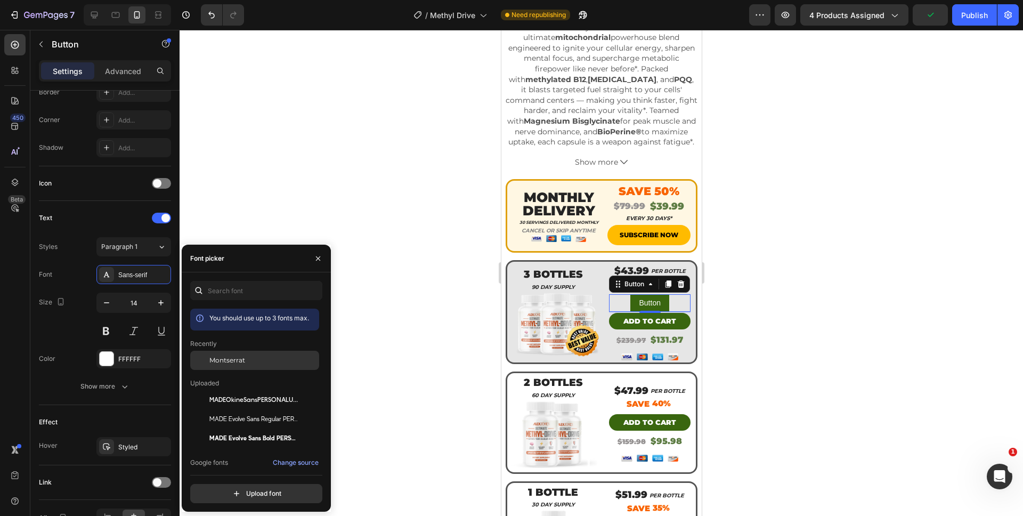
click at [208, 355] on div at bounding box center [199, 360] width 19 height 19
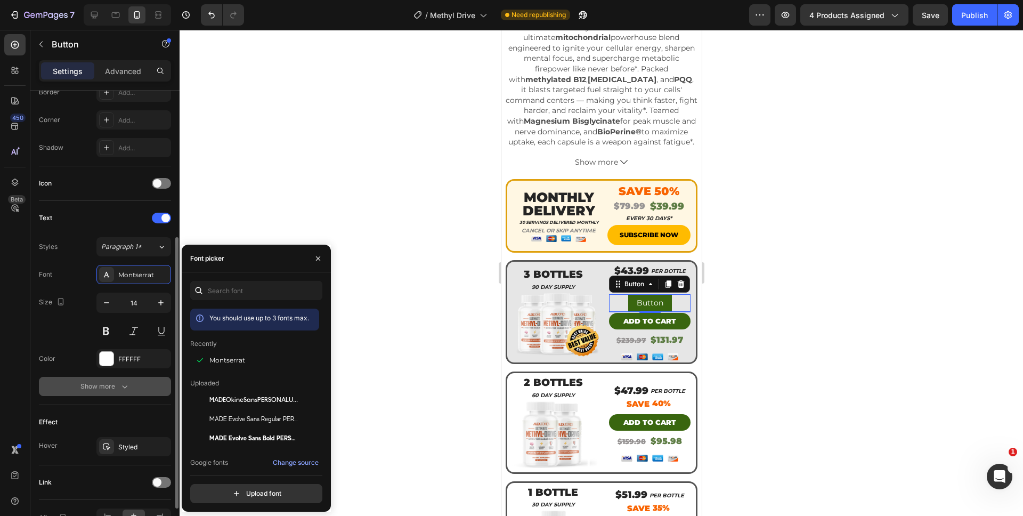
click at [134, 384] on button "Show more" at bounding box center [105, 386] width 132 height 19
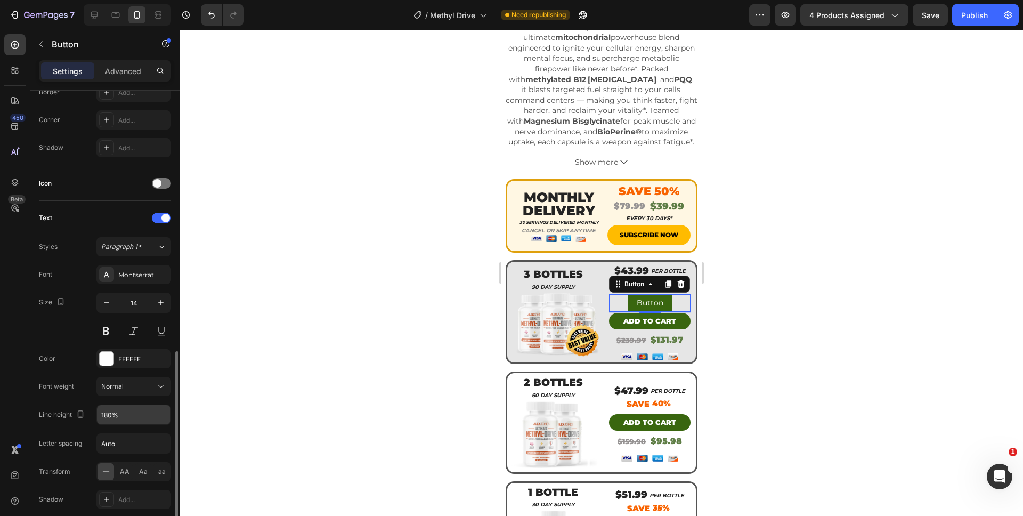
scroll to position [337, 0]
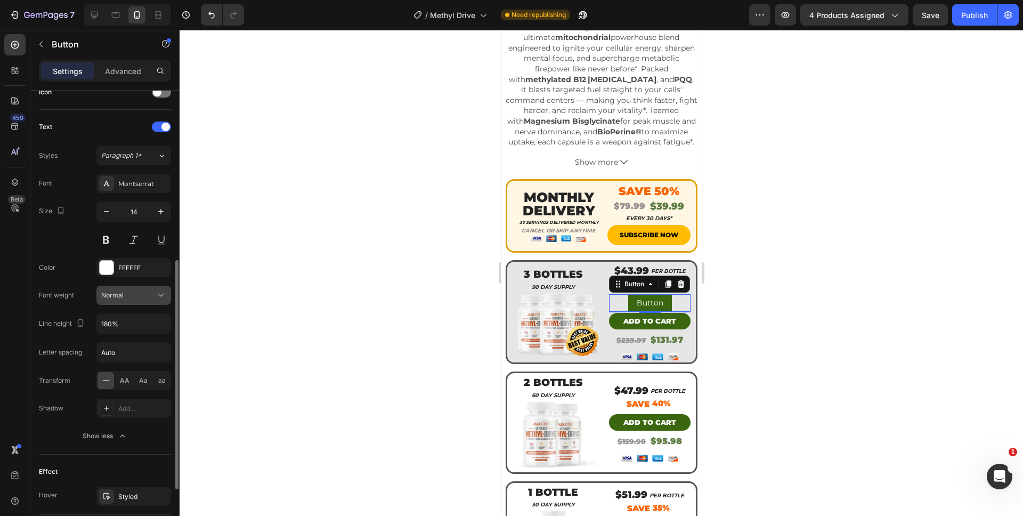
click at [138, 301] on button "Normal" at bounding box center [133, 295] width 75 height 19
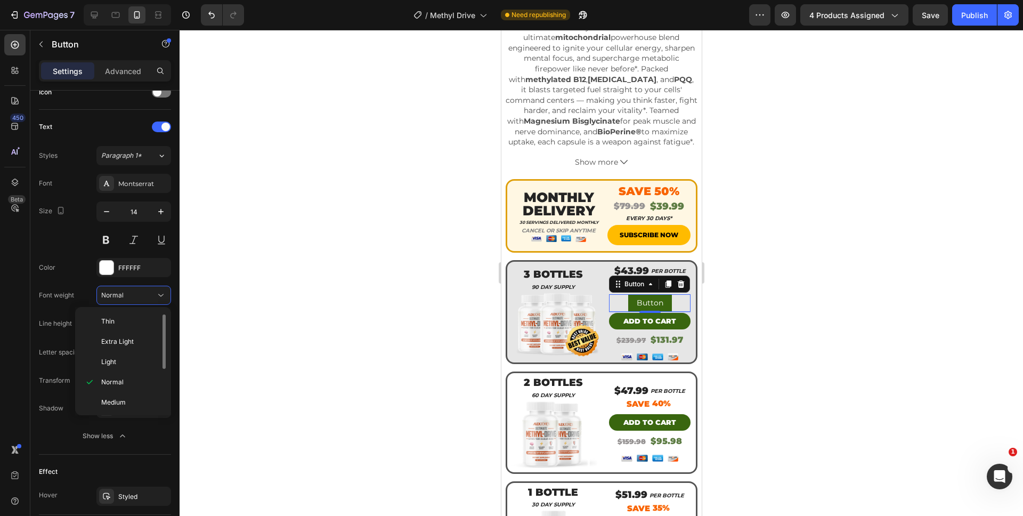
scroll to position [83, 0]
click at [125, 402] on p "Black" at bounding box center [129, 401] width 56 height 10
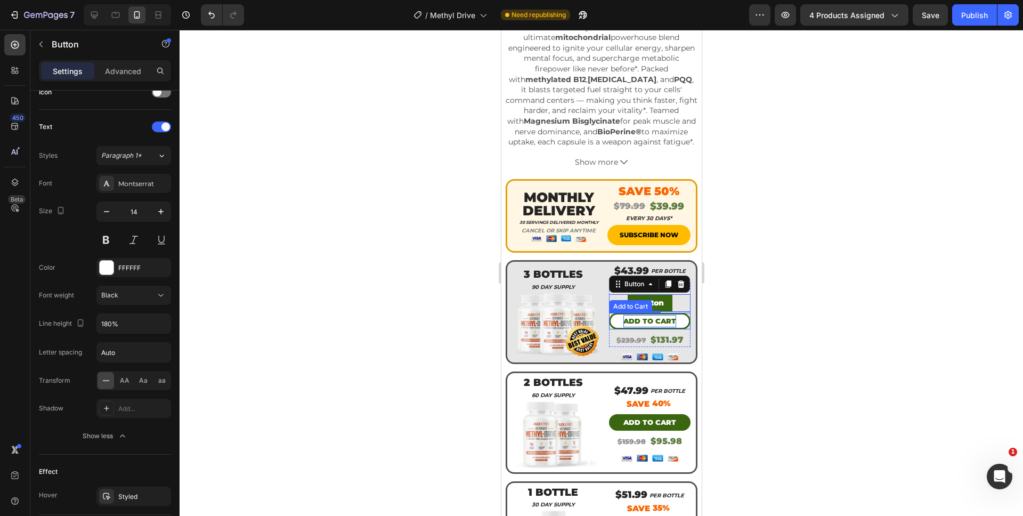
click at [626, 315] on div "Add to cart" at bounding box center [649, 321] width 53 height 12
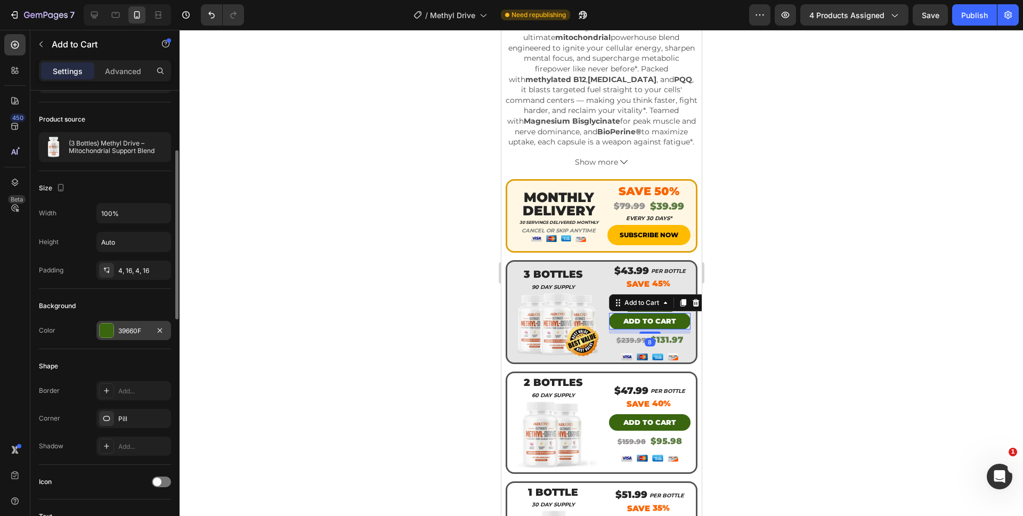
scroll to position [287, 0]
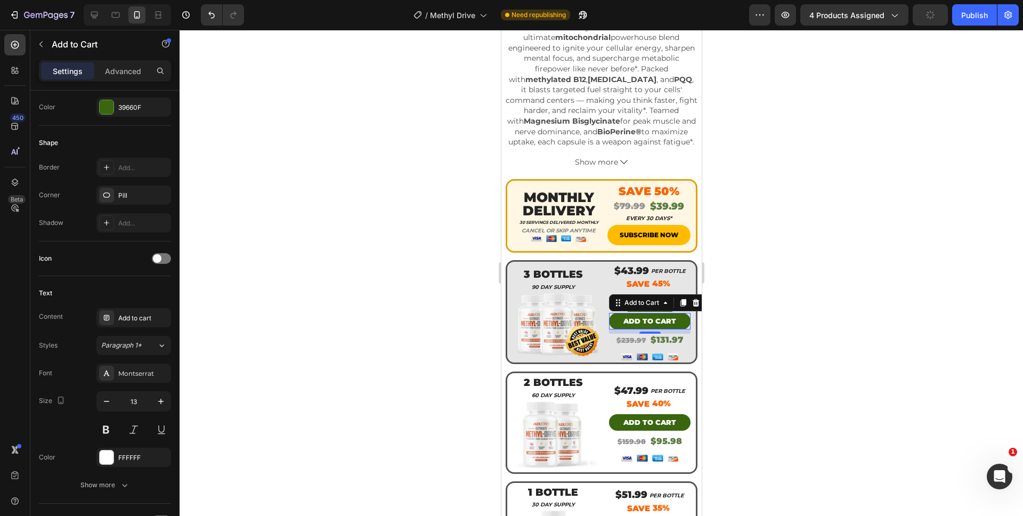
click at [760, 322] on div at bounding box center [602, 273] width 844 height 486
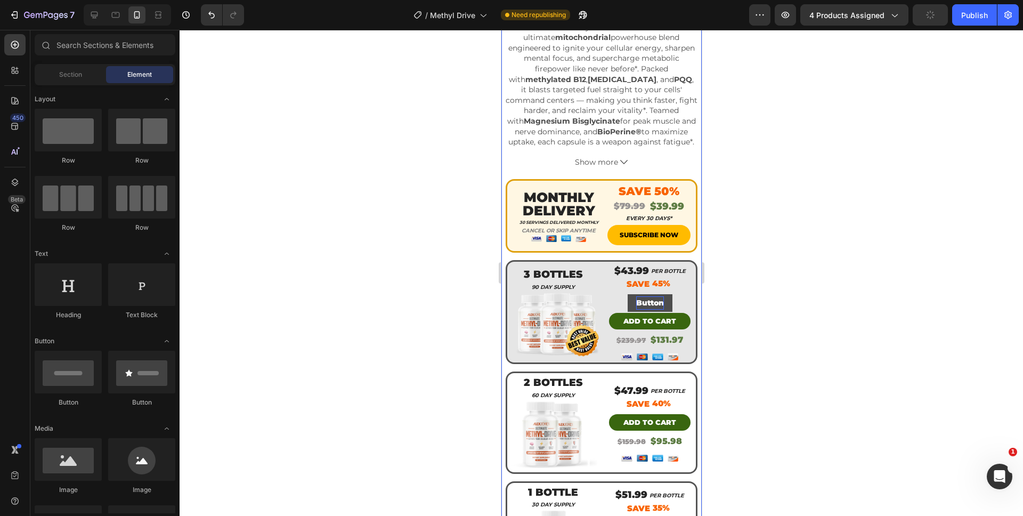
click at [636, 296] on p "Button" at bounding box center [650, 302] width 28 height 13
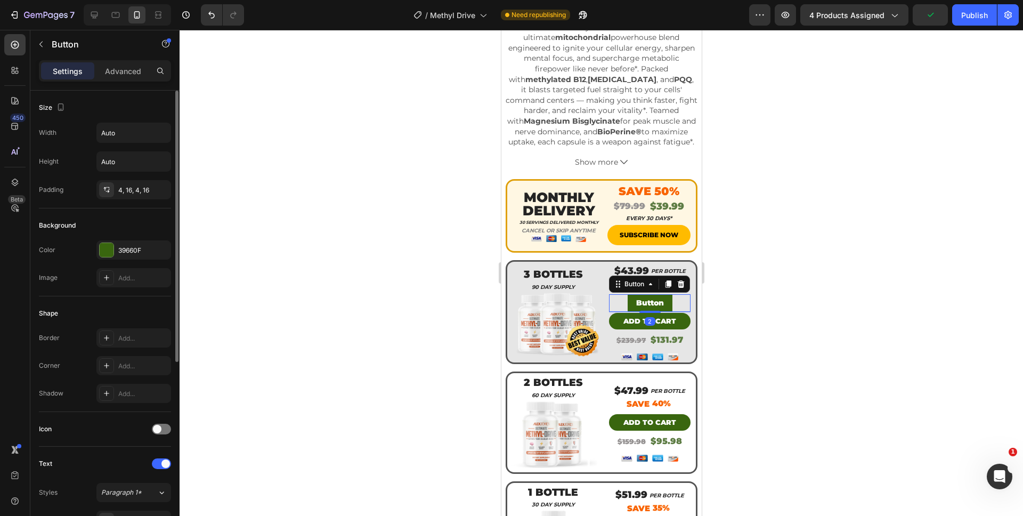
scroll to position [108, 0]
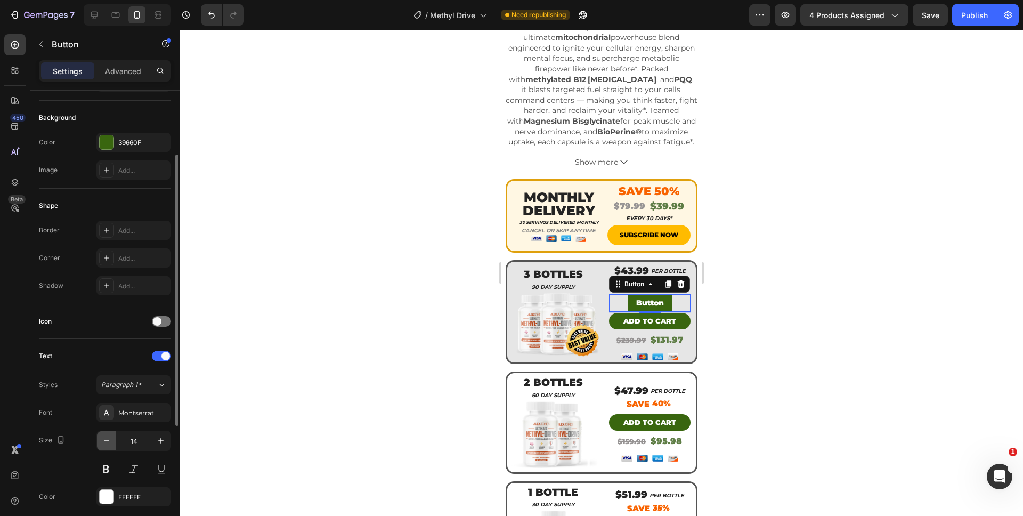
click at [108, 442] on icon "button" at bounding box center [106, 440] width 11 height 11
type input "13"
click at [650, 296] on p "Button" at bounding box center [649, 302] width 26 height 12
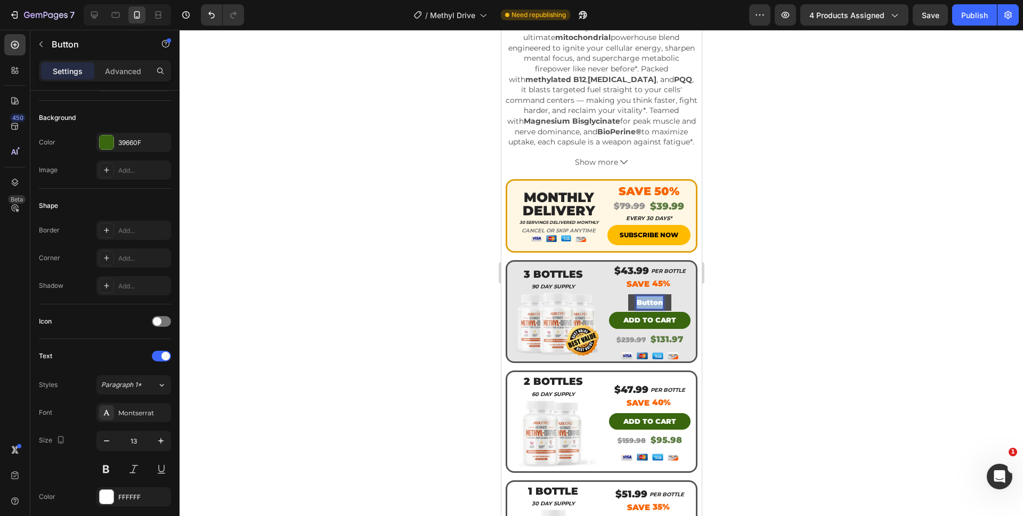
click at [650, 296] on p "Button" at bounding box center [649, 302] width 26 height 12
click at [633, 294] on button "ADD" at bounding box center [650, 302] width 34 height 17
click at [629, 294] on button "ADD T" at bounding box center [649, 302] width 41 height 17
click at [126, 247] on div "Border Add... Corner Add... Shadow Add..." at bounding box center [105, 258] width 132 height 75
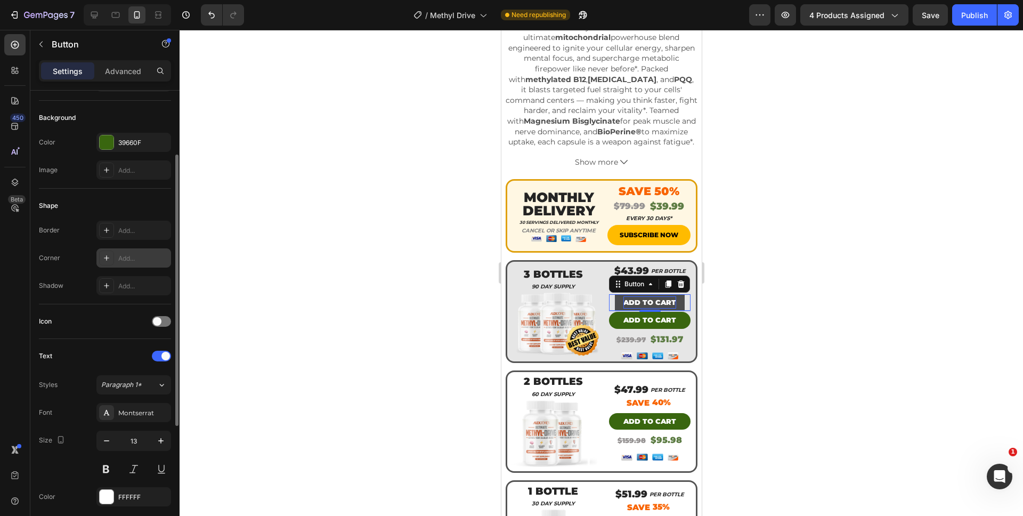
click at [126, 254] on div "Add..." at bounding box center [143, 259] width 50 height 10
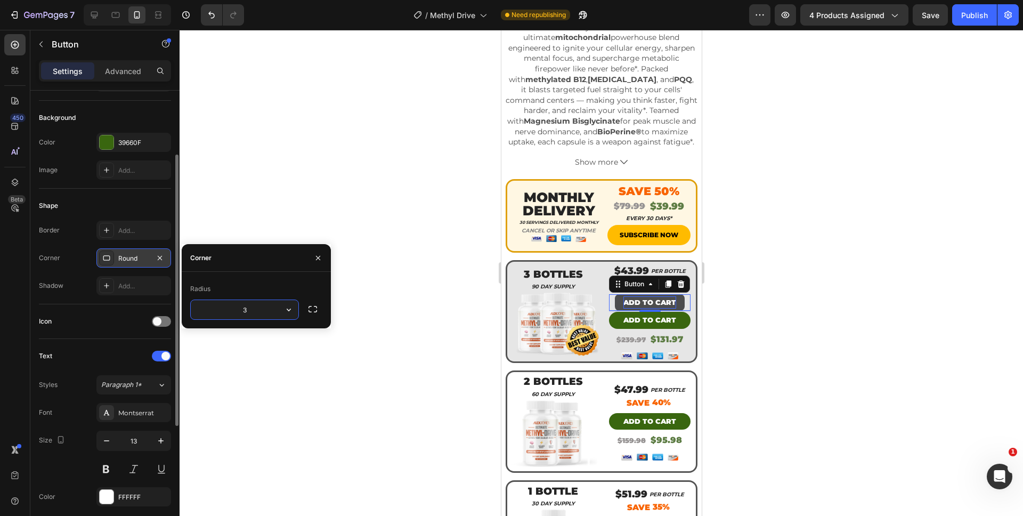
type input "35"
click at [77, 259] on div "Corner Round" at bounding box center [105, 257] width 132 height 19
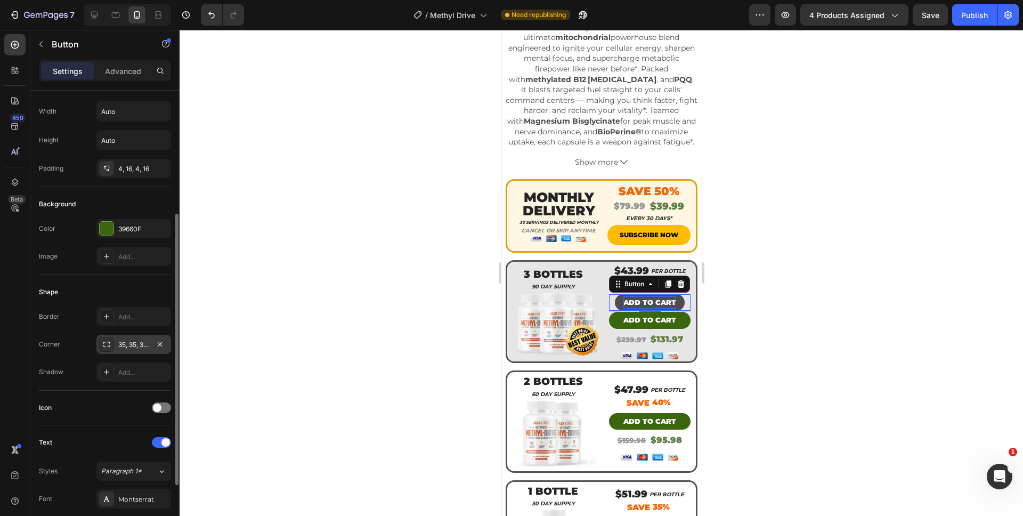
scroll to position [0, 0]
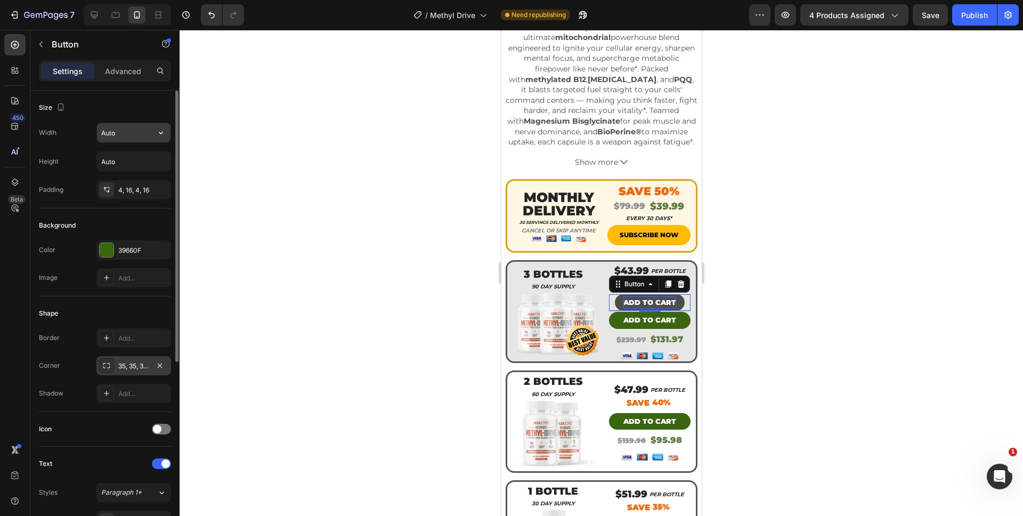
click at [118, 138] on input "Auto" at bounding box center [134, 132] width 74 height 19
click at [160, 132] on icon "button" at bounding box center [161, 132] width 11 height 11
click at [139, 171] on div "Full 100%" at bounding box center [122, 180] width 87 height 20
type input "100%"
click at [762, 325] on div at bounding box center [602, 273] width 844 height 486
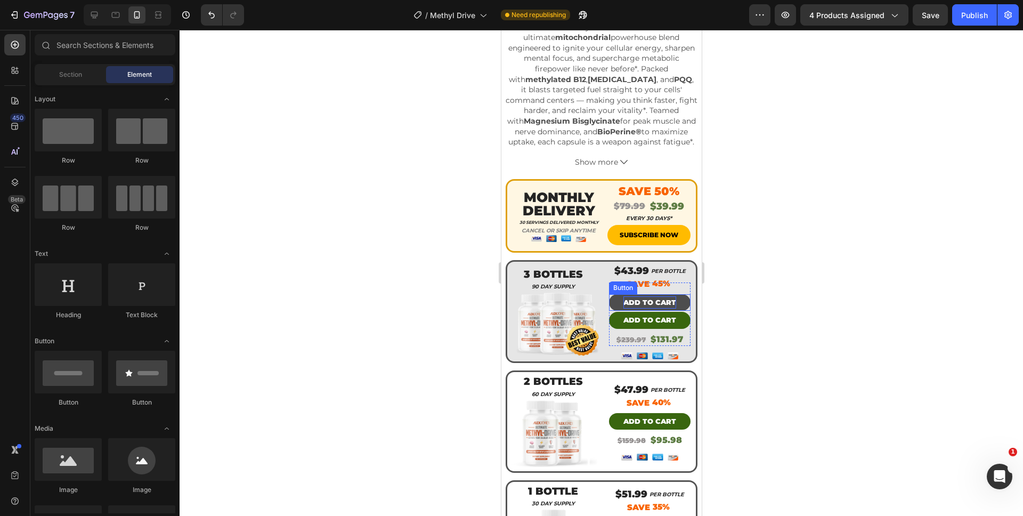
click at [667, 296] on p "ADD TO CART" at bounding box center [649, 302] width 53 height 12
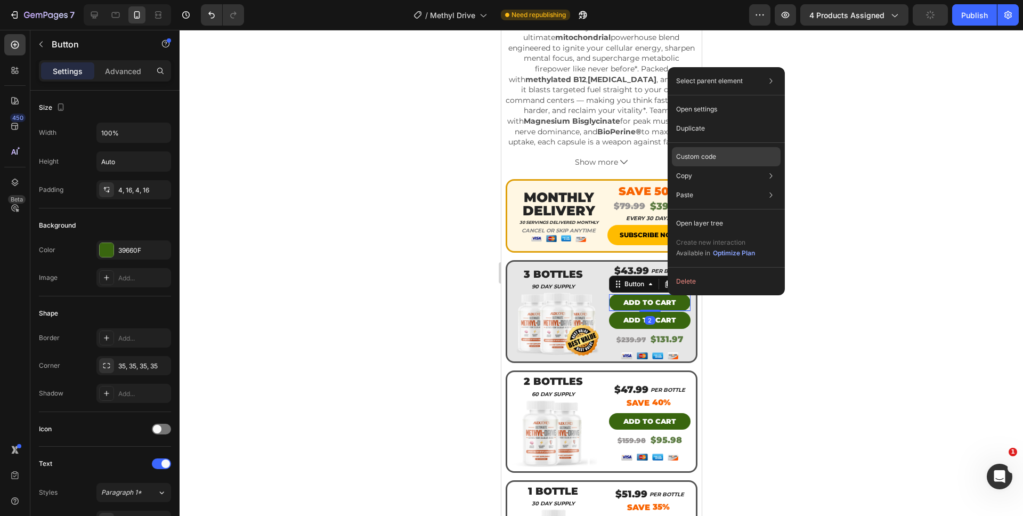
click at [706, 160] on p "Custom code" at bounding box center [696, 157] width 40 height 10
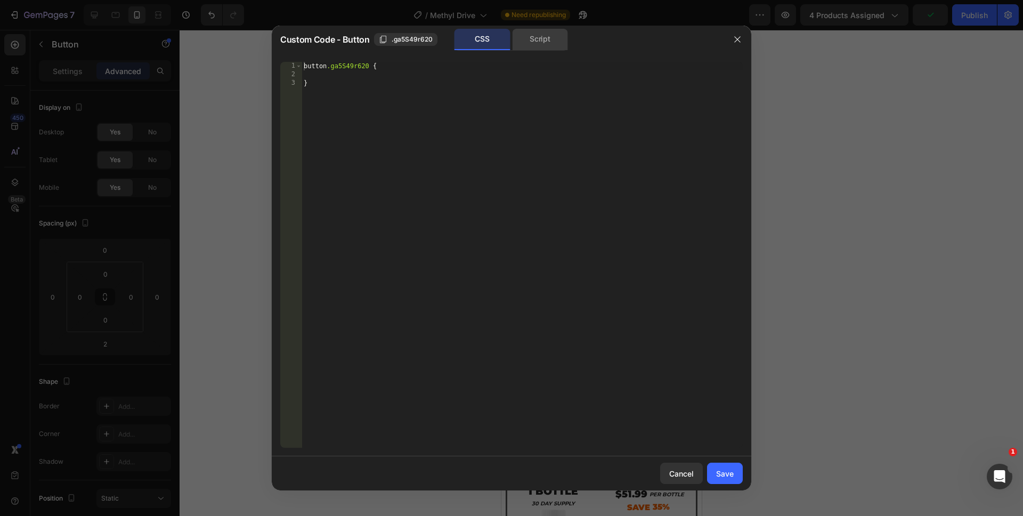
click at [532, 38] on div "Script" at bounding box center [540, 39] width 56 height 21
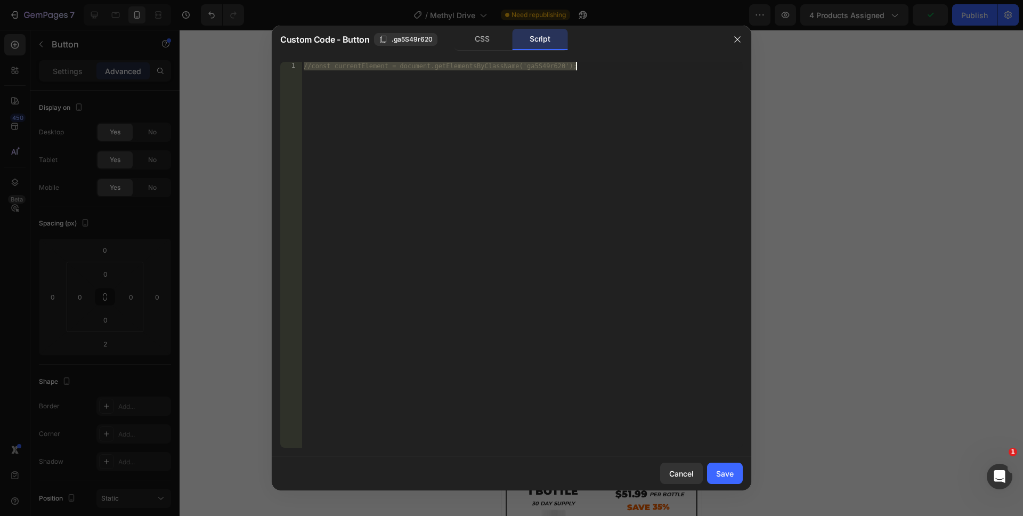
click at [485, 223] on div "//const currentElement = document.getElementsByClassName('ga5S49r620');" at bounding box center [522, 263] width 441 height 403
drag, startPoint x: 522, startPoint y: 269, endPoint x: 281, endPoint y: 49, distance: 326.7
click at [321, 78] on div "//const currentElement = document.getElementsByClassName('ga5S49r620');" at bounding box center [522, 263] width 441 height 403
drag, startPoint x: 392, startPoint y: 124, endPoint x: 245, endPoint y: 32, distance: 173.2
click at [245, 32] on div "Custom Code - Button .ga5S49r620 CSS Script //const currentElement = document.g…" at bounding box center [511, 258] width 1023 height 516
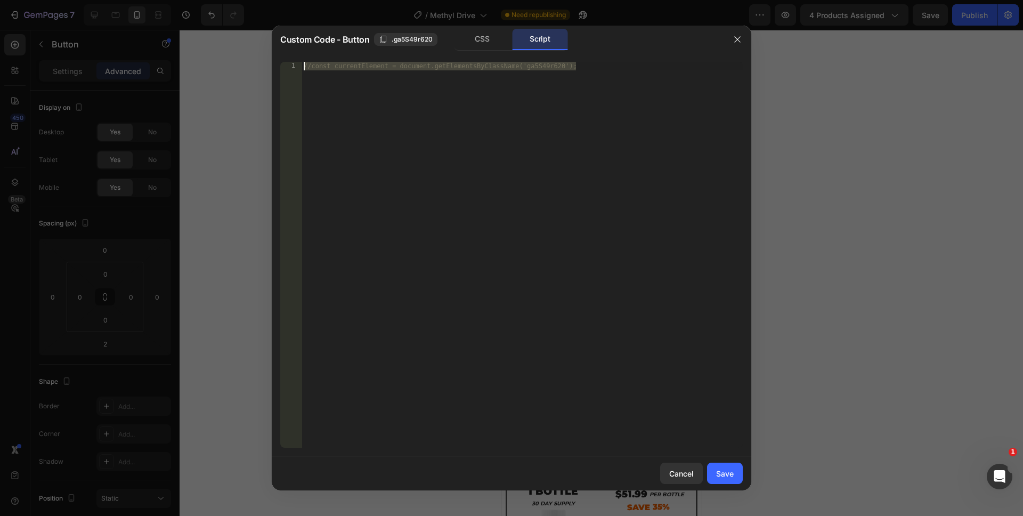
paste textarea "})"
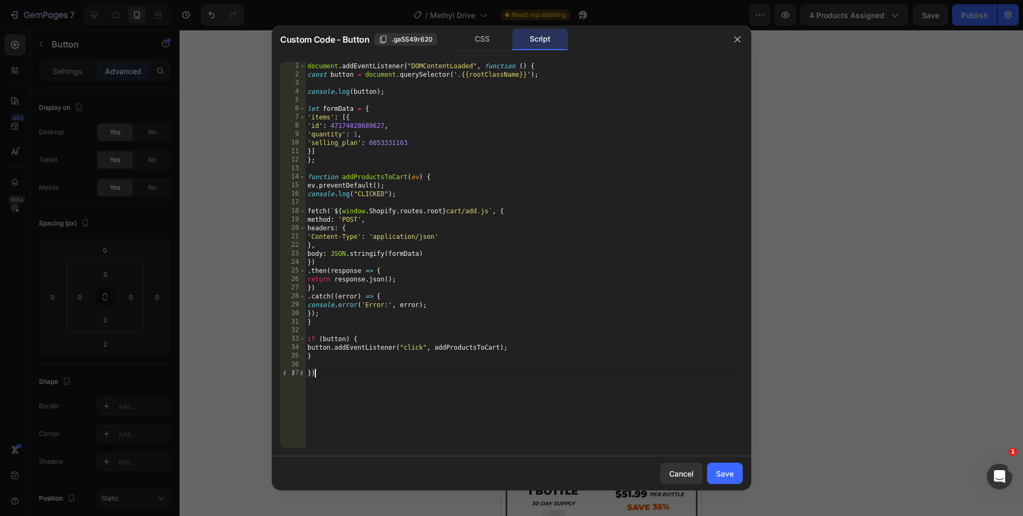
click at [361, 141] on div "document . addEventListener ( "DOMContentLoaded" , function ( ) { const button …" at bounding box center [524, 263] width 438 height 403
click at [356, 135] on div "document . addEventListener ( "DOMContentLoaded" , function ( ) { const button …" at bounding box center [524, 263] width 438 height 403
click at [336, 143] on div "document . addEventListener ( "DOMContentLoaded" , function ( ) { const button …" at bounding box center [524, 263] width 438 height 403
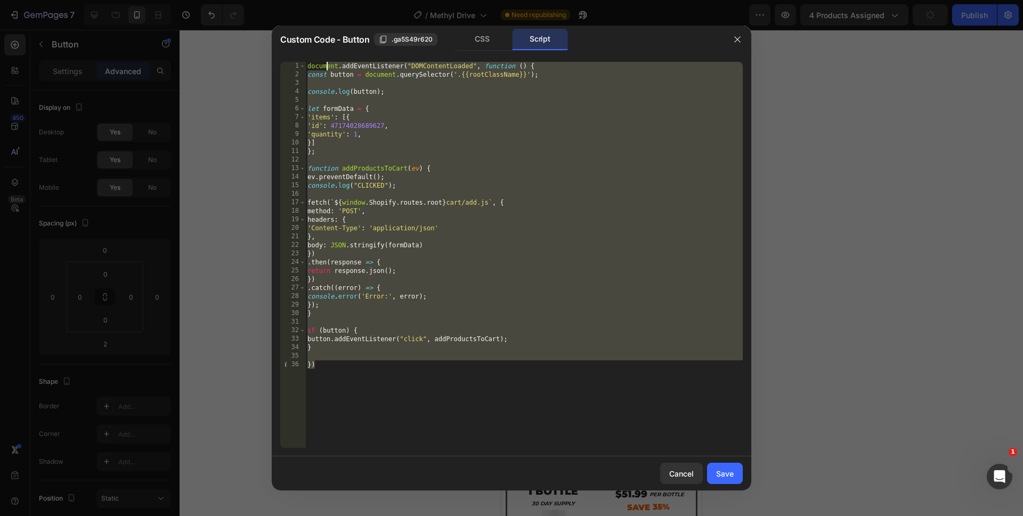
drag, startPoint x: 377, startPoint y: 395, endPoint x: 309, endPoint y: 15, distance: 385.5
click at [309, 15] on div "Custom Code - Button .ga5S49r620 CSS Script }] 1 2 3 4 5 6 7 8 9 10 11 12 13 14…" at bounding box center [511, 258] width 1023 height 516
click at [355, 134] on div "document . addEventListener ( "DOMContentLoaded" , function ( ) { const button …" at bounding box center [524, 255] width 438 height 386
click at [355, 134] on div "document . addEventListener ( "DOMContentLoaded" , function ( ) { const button …" at bounding box center [524, 263] width 438 height 403
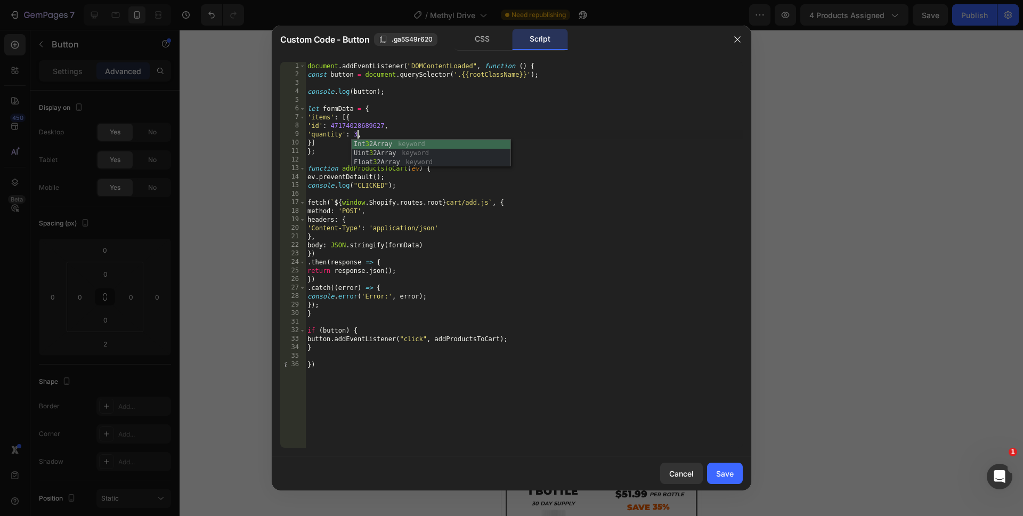
scroll to position [0, 4]
click at [433, 438] on div "document . addEventListener ( "DOMContentLoaded" , function ( ) { const button …" at bounding box center [524, 263] width 438 height 403
type textarea "})"
drag, startPoint x: 712, startPoint y: 469, endPoint x: 170, endPoint y: 380, distance: 549.3
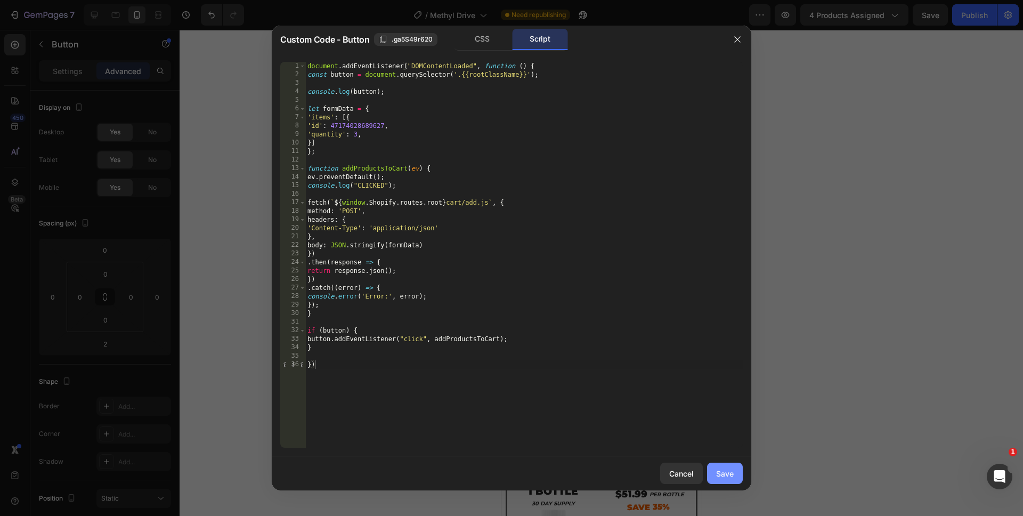
click at [712, 469] on button "Save" at bounding box center [725, 473] width 36 height 21
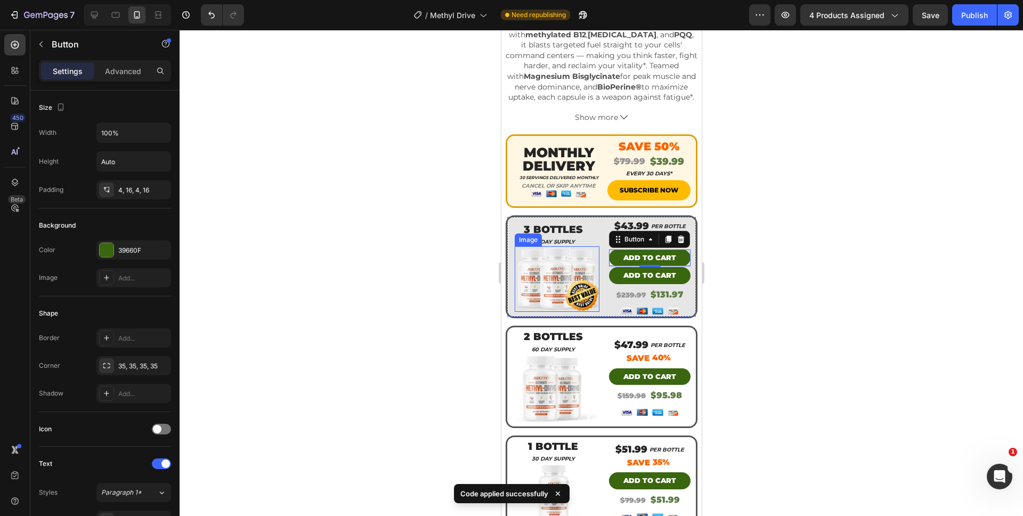
scroll to position [437, 0]
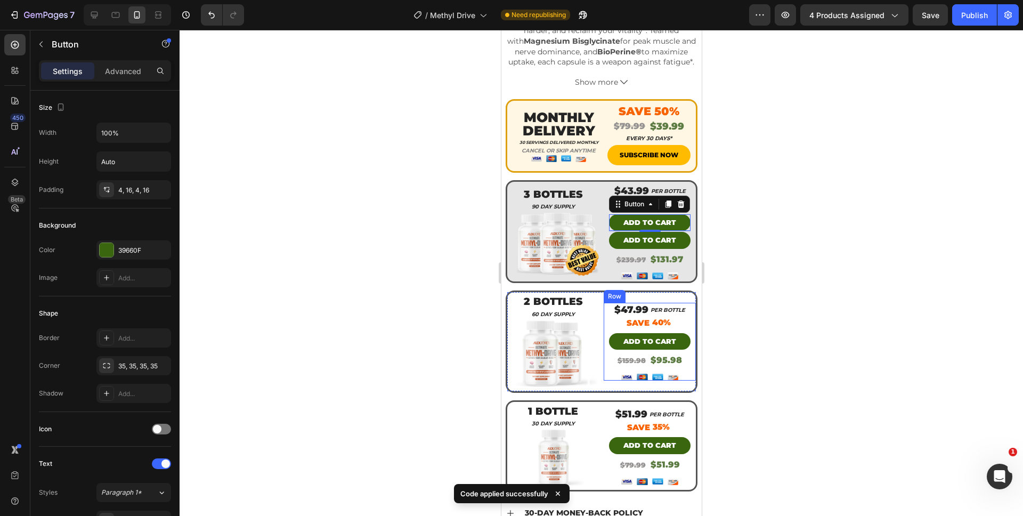
click at [795, 342] on div at bounding box center [602, 273] width 844 height 486
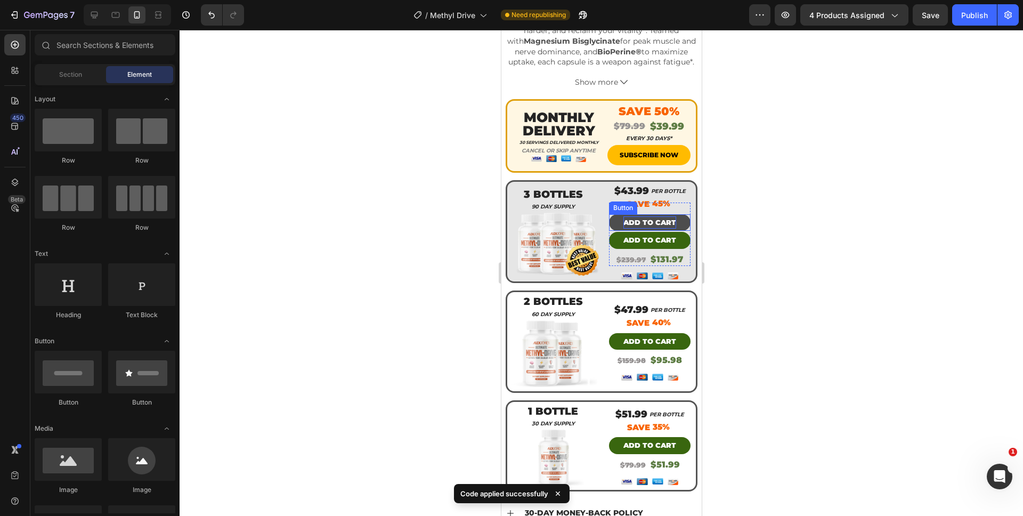
click at [651, 216] on p "ADD TO CART" at bounding box center [649, 222] width 53 height 12
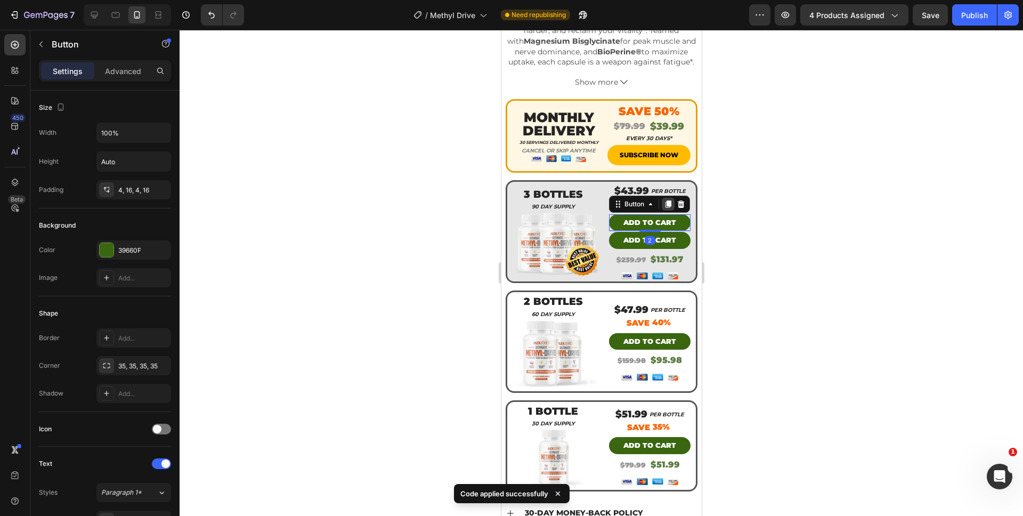
click at [665, 200] on icon at bounding box center [668, 203] width 6 height 7
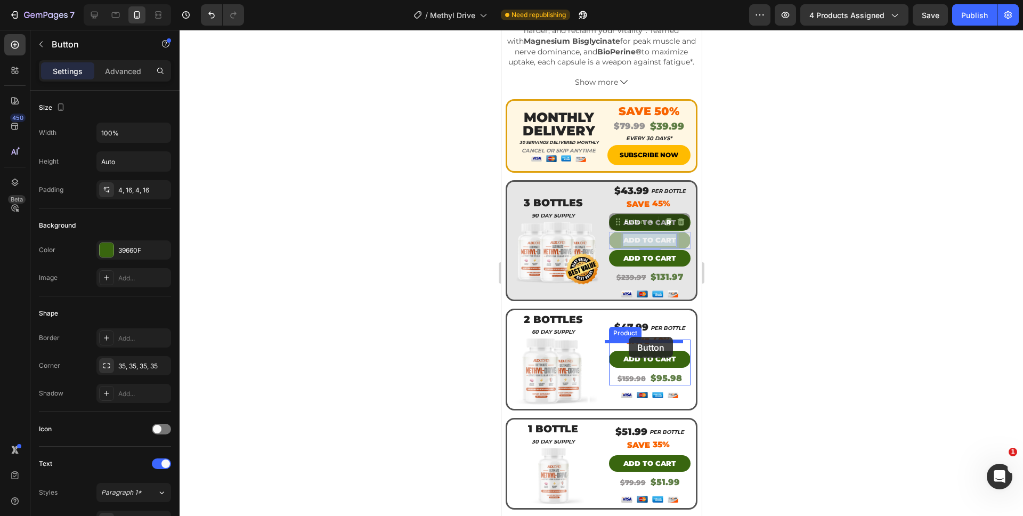
drag, startPoint x: 641, startPoint y: 232, endPoint x: 628, endPoint y: 337, distance: 105.8
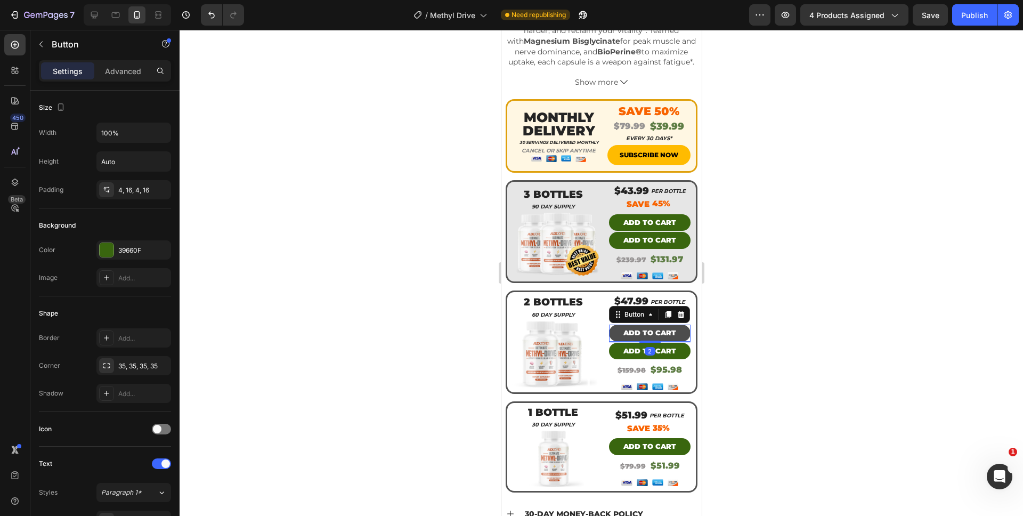
click at [677, 328] on button "ADD TO CART" at bounding box center [650, 333] width 82 height 17
click at [665, 311] on icon at bounding box center [668, 314] width 6 height 7
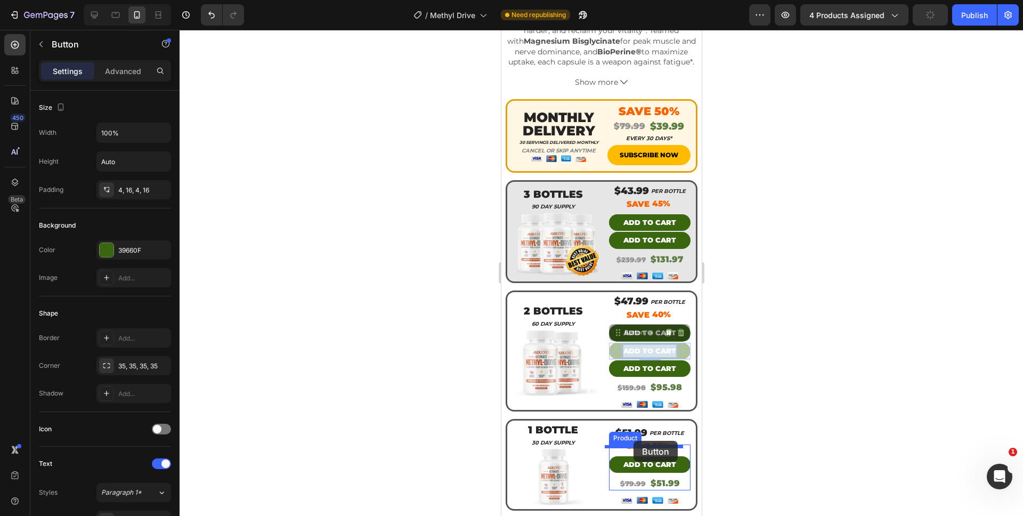
drag, startPoint x: 648, startPoint y: 344, endPoint x: 633, endPoint y: 441, distance: 97.5
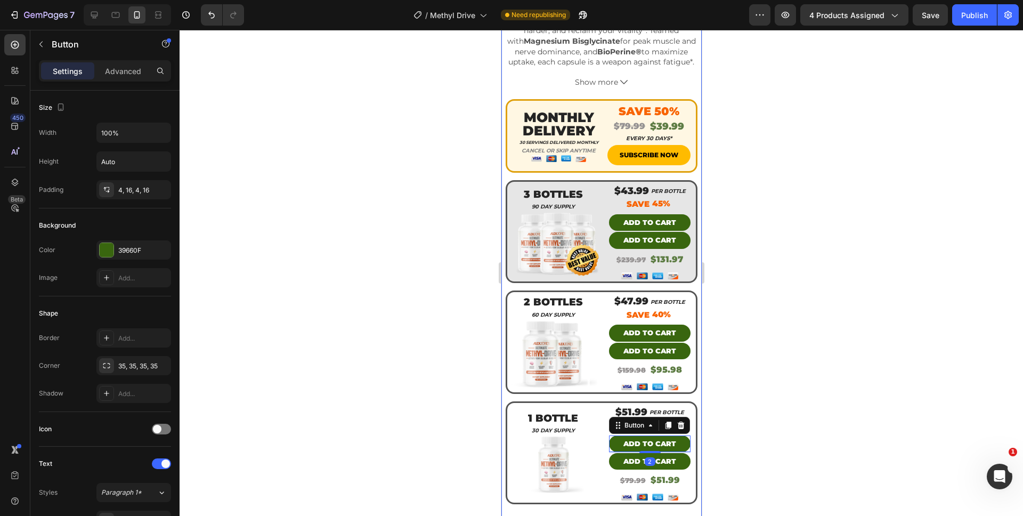
click at [749, 427] on div at bounding box center [602, 273] width 844 height 486
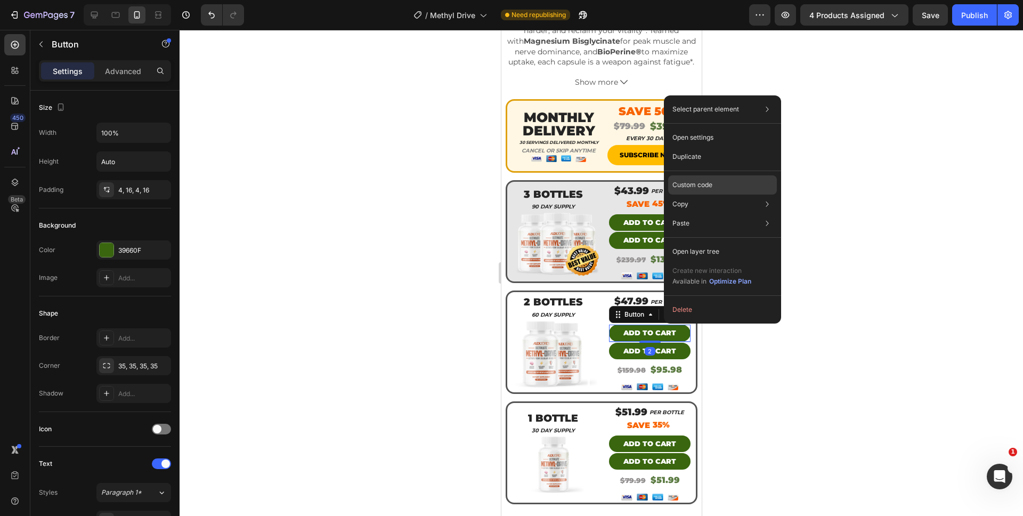
click at [694, 189] on p "Custom code" at bounding box center [693, 185] width 40 height 10
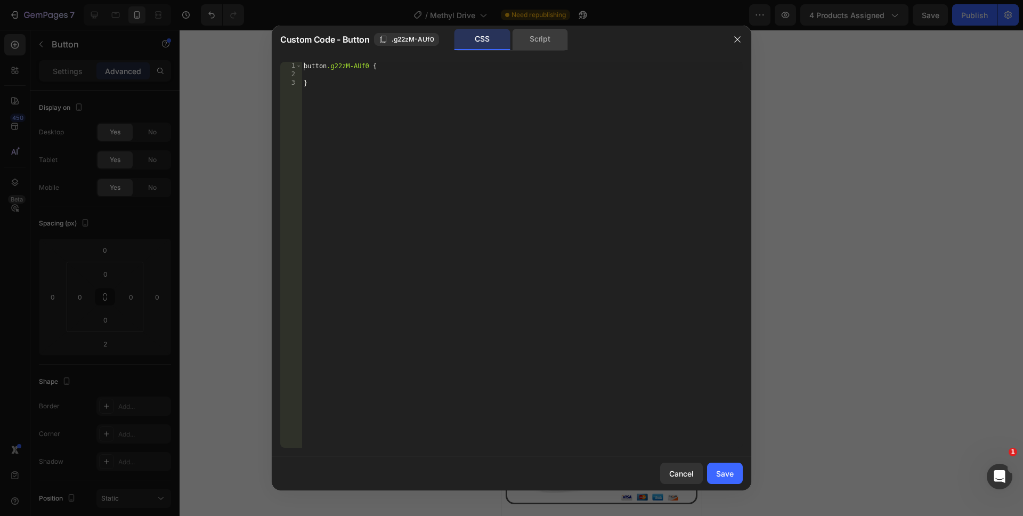
click at [548, 34] on div "Script" at bounding box center [540, 39] width 56 height 21
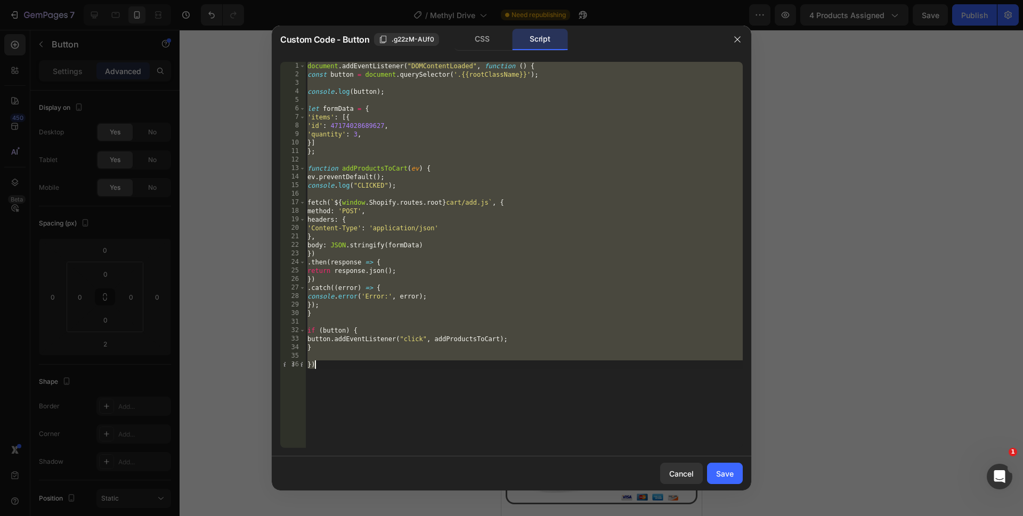
click at [394, 350] on div "document . addEventListener ( "DOMContentLoaded" , function ( ) { const button …" at bounding box center [524, 263] width 438 height 403
drag, startPoint x: 379, startPoint y: 381, endPoint x: 257, endPoint y: -3, distance: 402.7
click at [257, 0] on html "7 Version history / Methyl Drive Need republishing Preview 4 products assigned …" at bounding box center [511, 0] width 1023 height 0
paste textarea "})"
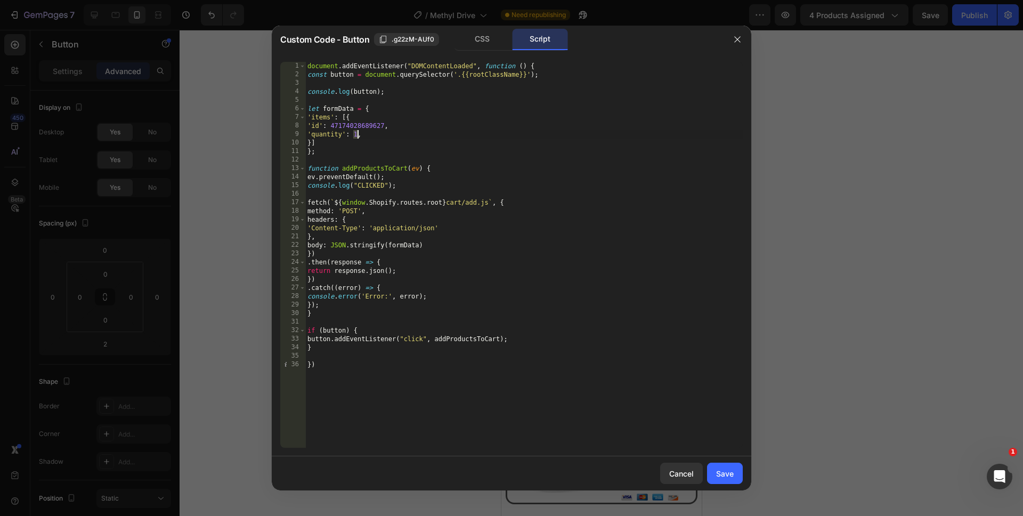
click at [357, 135] on div "document . addEventListener ( "DOMContentLoaded" , function ( ) { const button …" at bounding box center [524, 263] width 438 height 403
drag, startPoint x: 465, startPoint y: 401, endPoint x: 472, endPoint y: 404, distance: 7.4
click at [465, 401] on div "document . addEventListener ( "DOMContentLoaded" , function ( ) { const button …" at bounding box center [524, 263] width 438 height 403
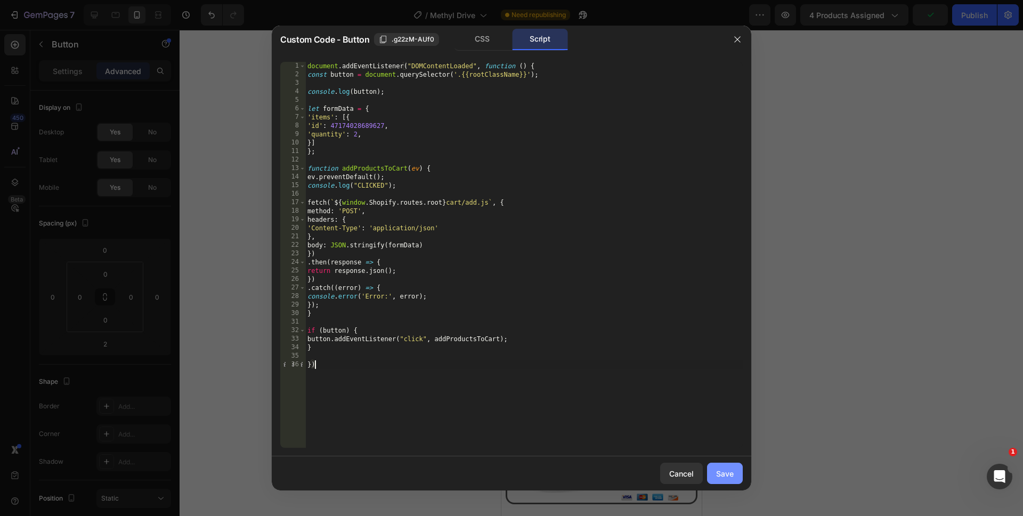
type textarea "})"
click at [709, 473] on button "Save" at bounding box center [725, 473] width 36 height 21
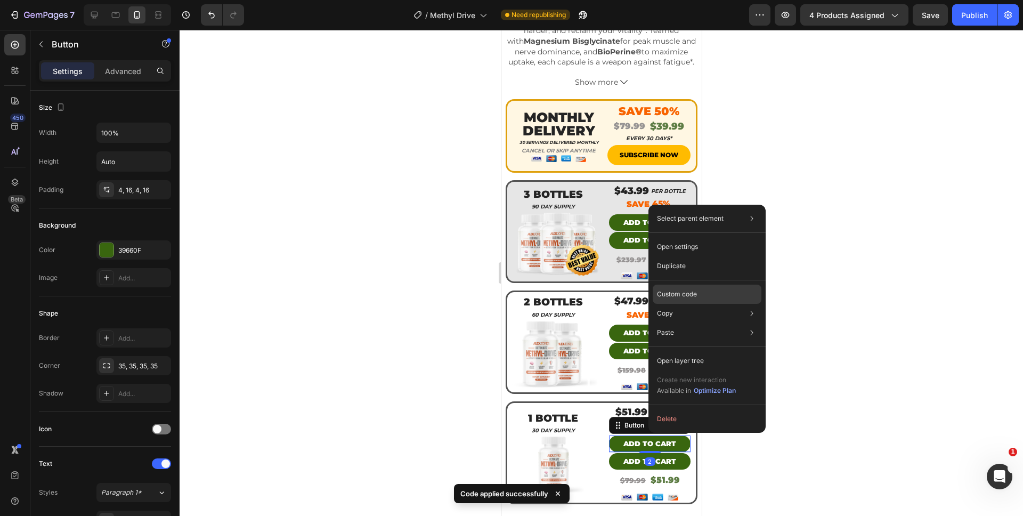
click at [693, 297] on p "Custom code" at bounding box center [677, 294] width 40 height 10
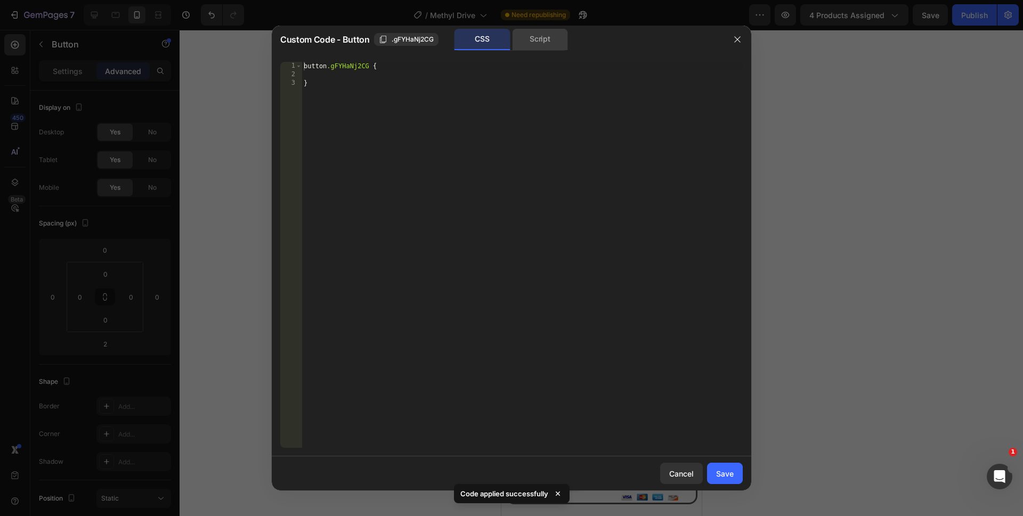
click at [528, 49] on div "Script" at bounding box center [540, 39] width 56 height 21
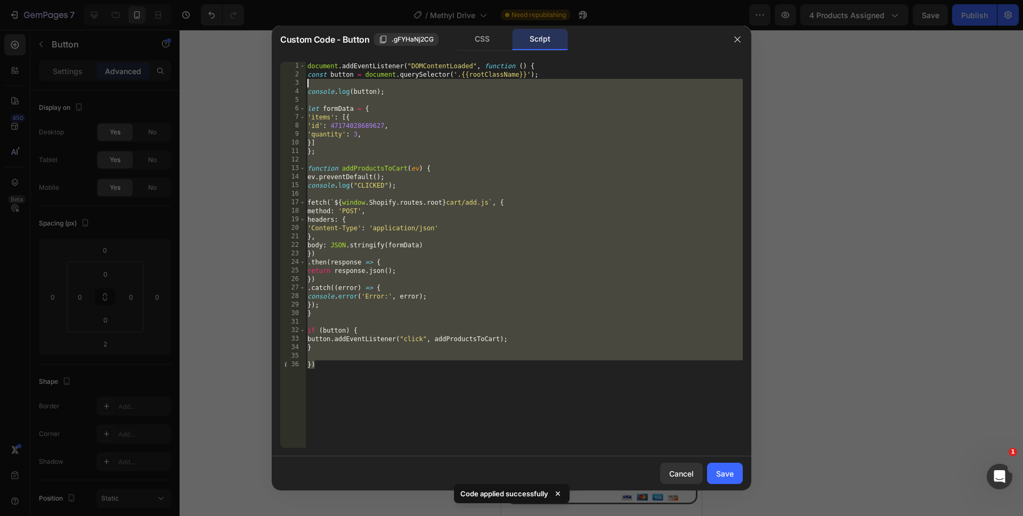
drag, startPoint x: 464, startPoint y: 417, endPoint x: 296, endPoint y: 34, distance: 418.4
click at [297, 37] on div "Custom Code - Button .gFYHaNj2CG CSS Script }) 1 2 3 4 5 6 7 8 9 10 11 12 13 14…" at bounding box center [512, 258] width 480 height 465
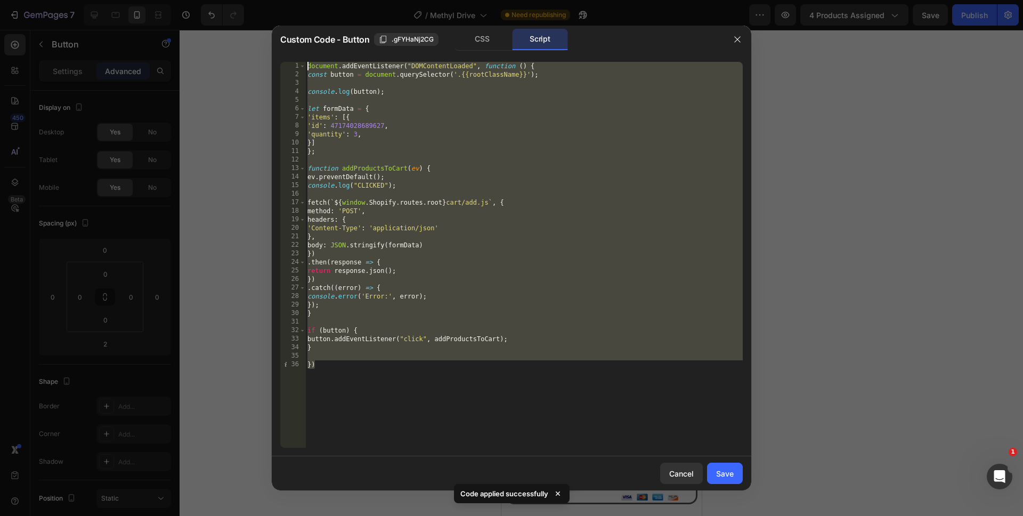
paste textarea "})"
type textarea "})"
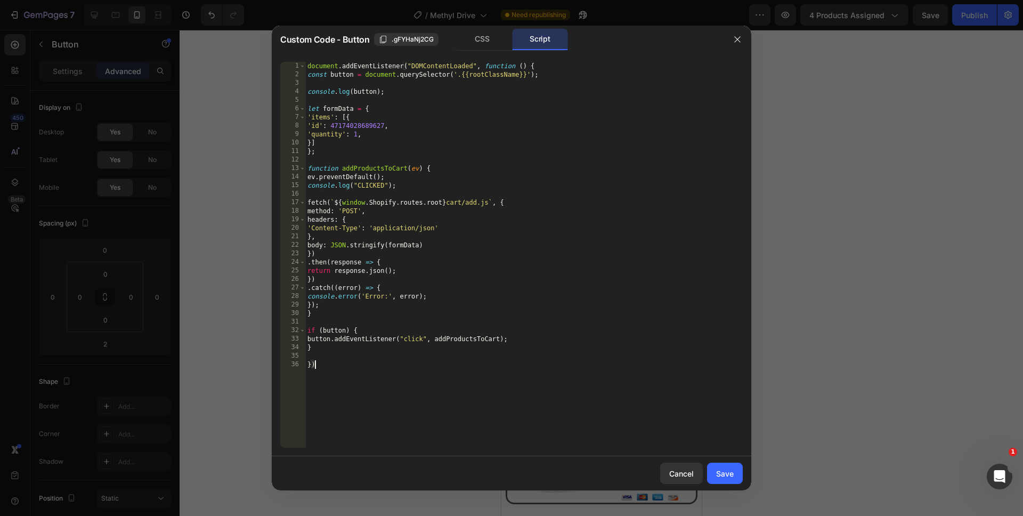
click at [530, 382] on div "document . addEventListener ( "DOMContentLoaded" , function ( ) { const button …" at bounding box center [524, 263] width 438 height 403
click at [734, 470] on button "Save" at bounding box center [725, 473] width 36 height 21
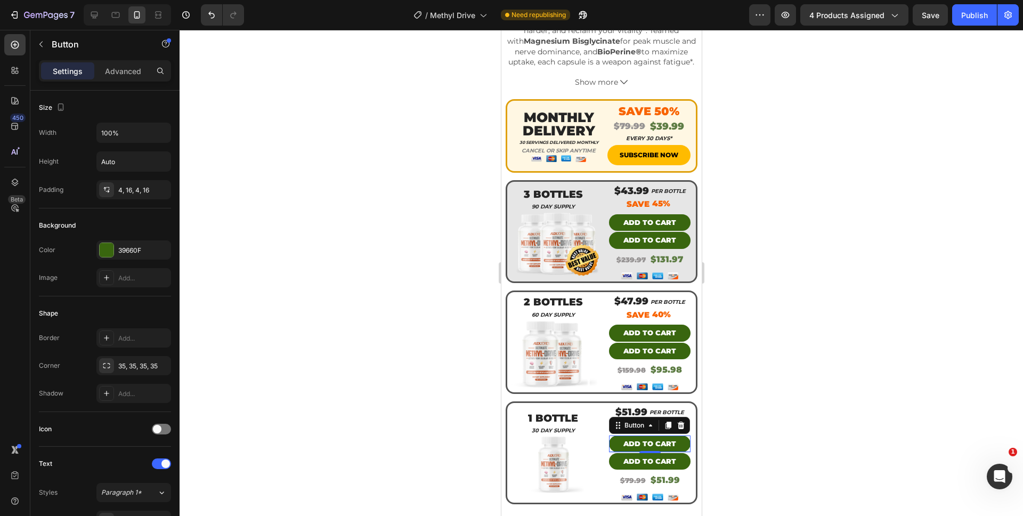
click at [760, 461] on div at bounding box center [602, 273] width 844 height 486
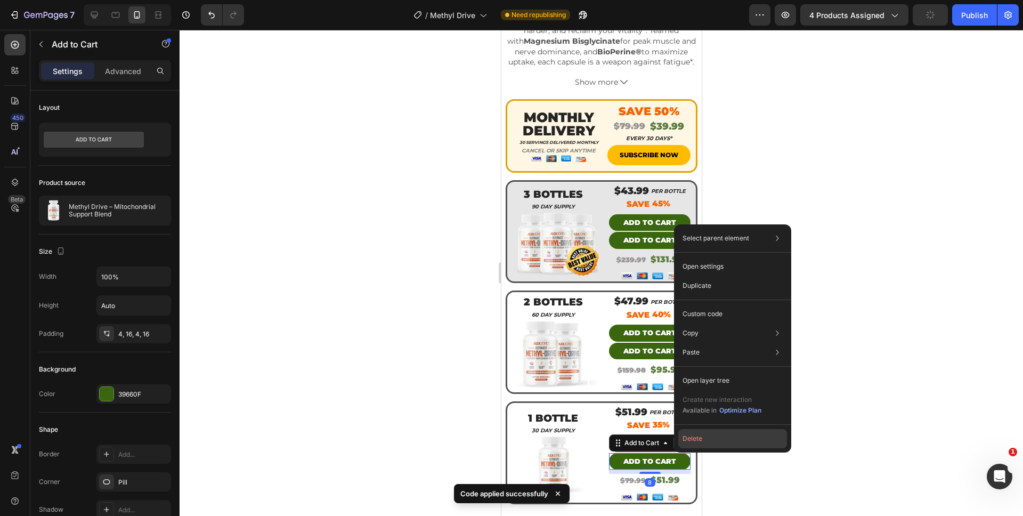
click at [686, 435] on button "Delete" at bounding box center [733, 438] width 109 height 19
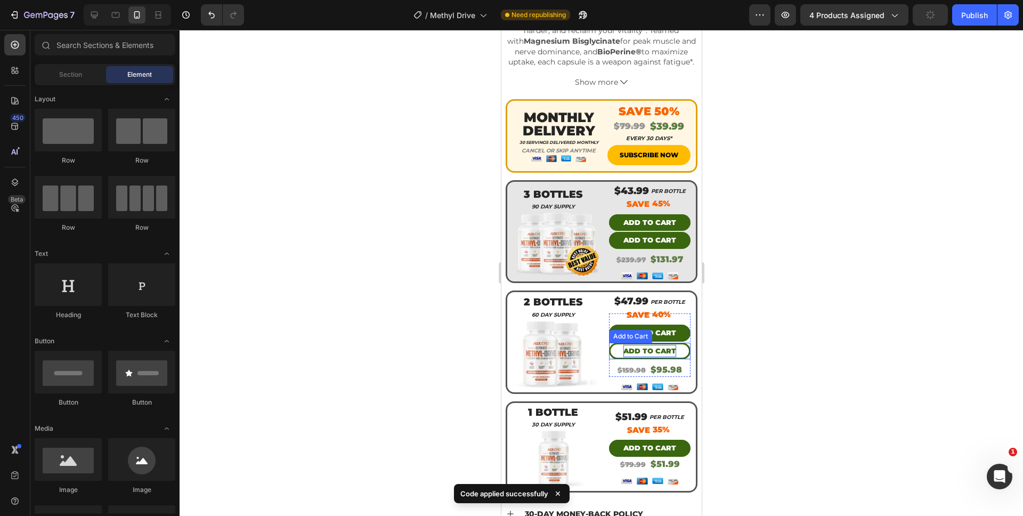
click at [637, 345] on div "Add to cart" at bounding box center [649, 351] width 53 height 12
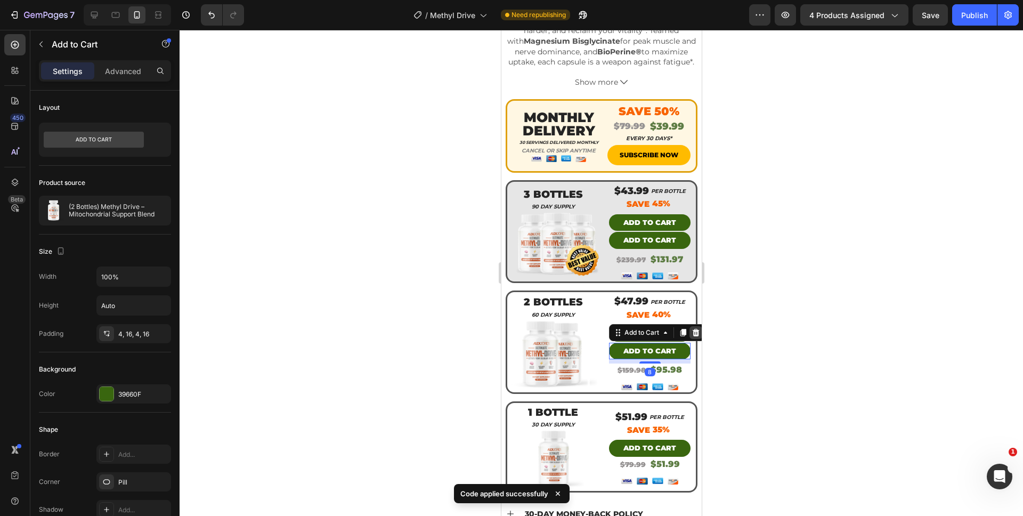
click at [692, 329] on icon at bounding box center [695, 332] width 7 height 7
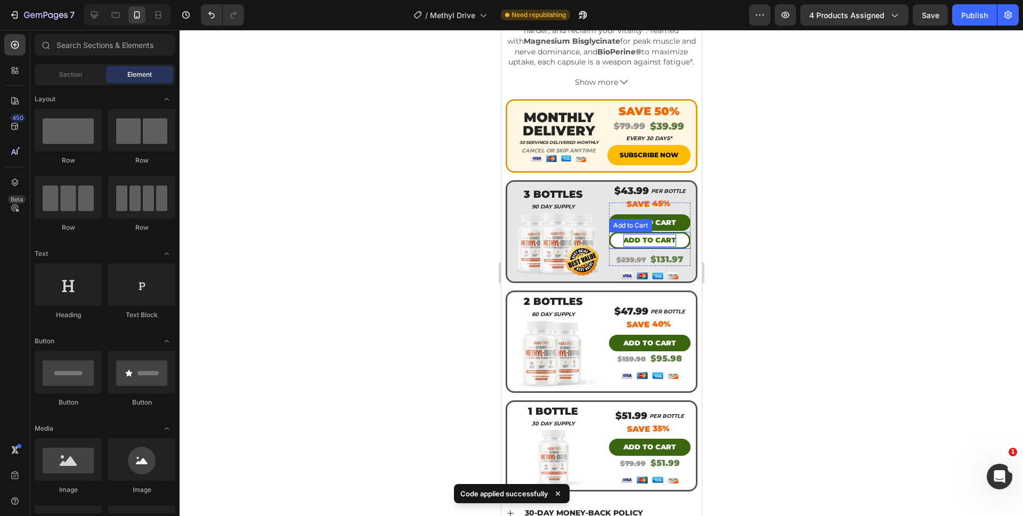
click at [634, 234] on div "Add to cart" at bounding box center [649, 240] width 53 height 12
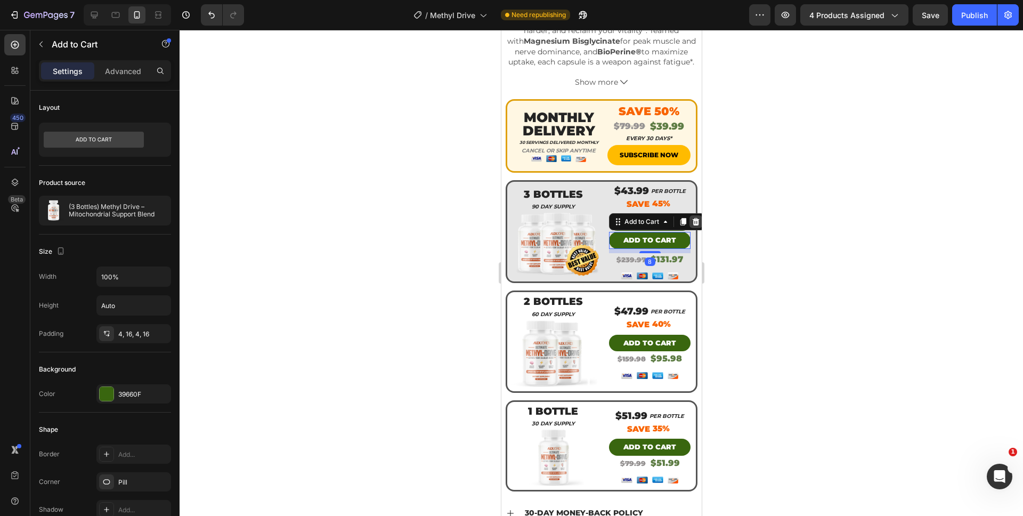
click at [691, 217] on icon at bounding box center [695, 221] width 9 height 9
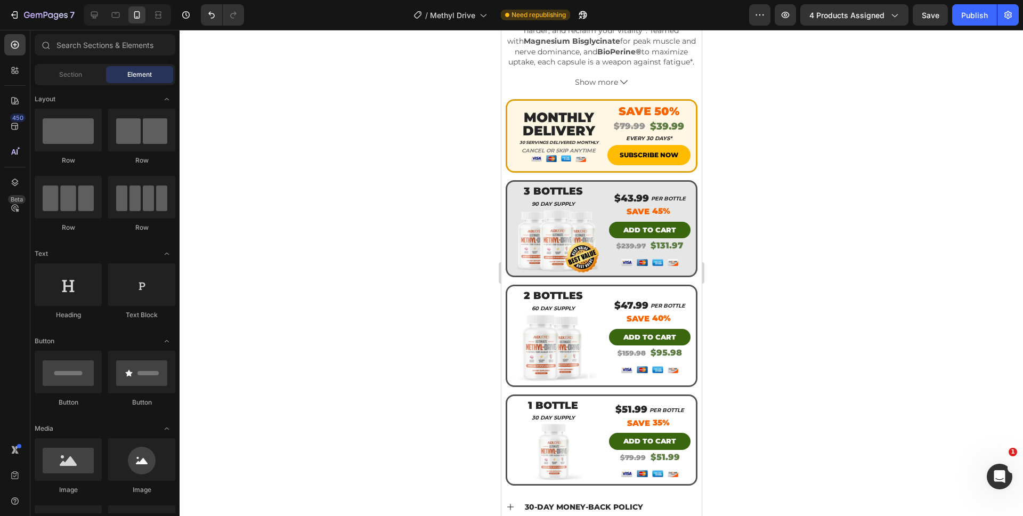
click at [756, 374] on div at bounding box center [602, 273] width 844 height 486
click at [918, 22] on button "Save" at bounding box center [930, 14] width 35 height 21
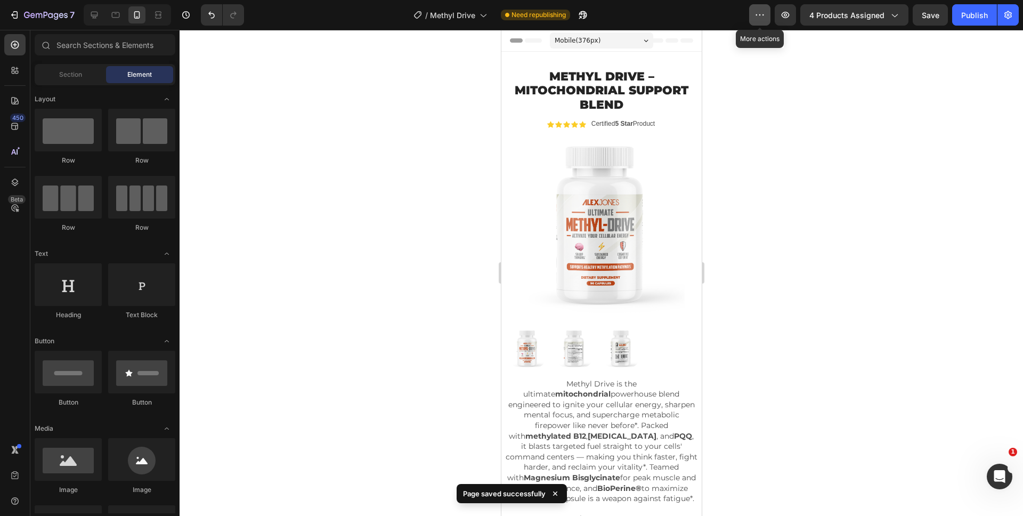
click at [753, 14] on button "button" at bounding box center [759, 14] width 21 height 21
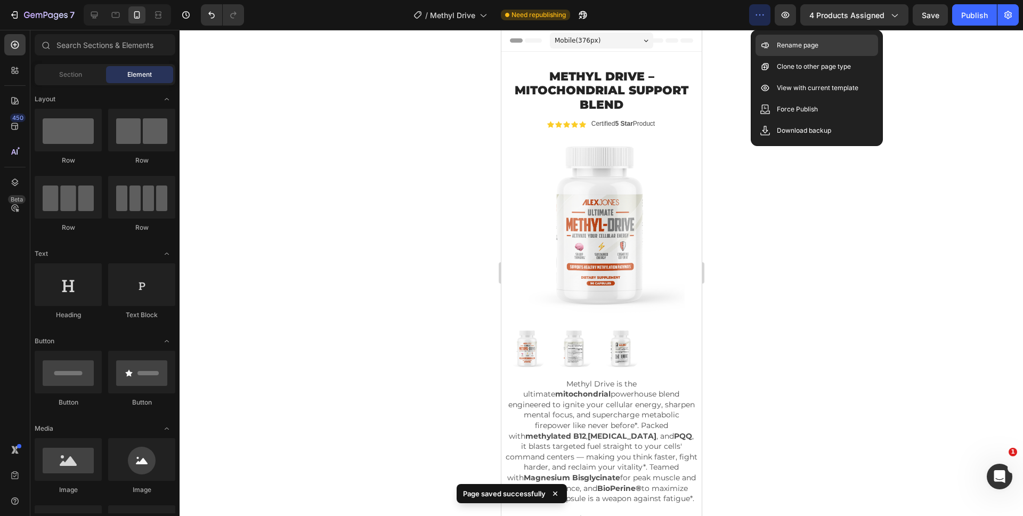
click at [784, 46] on p "Rename page" at bounding box center [798, 45] width 42 height 11
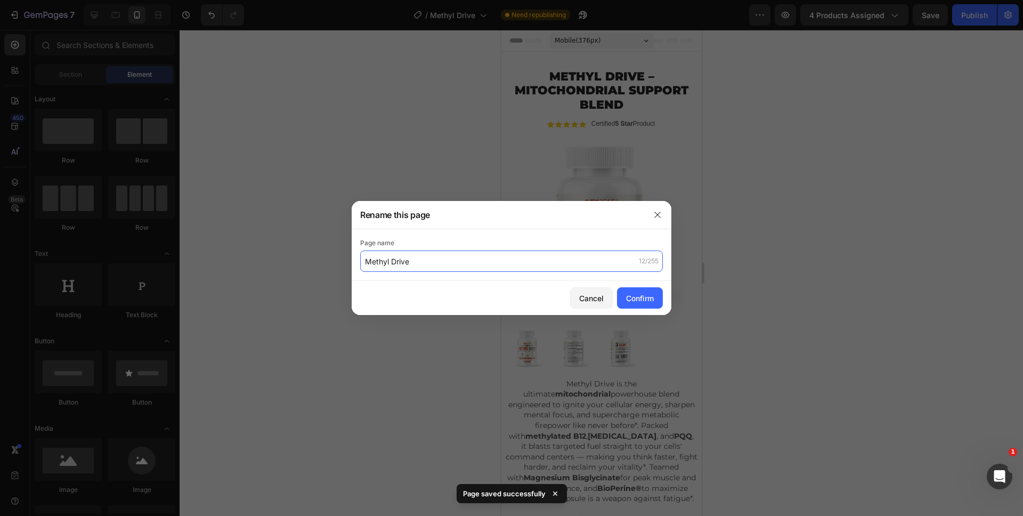
click at [364, 263] on input "Methyl Drive" at bounding box center [511, 261] width 303 height 21
click at [366, 263] on input "Methyl Drive" at bounding box center [511, 261] width 303 height 21
type input "(READY FOR SINGLE) Methyl Drive"
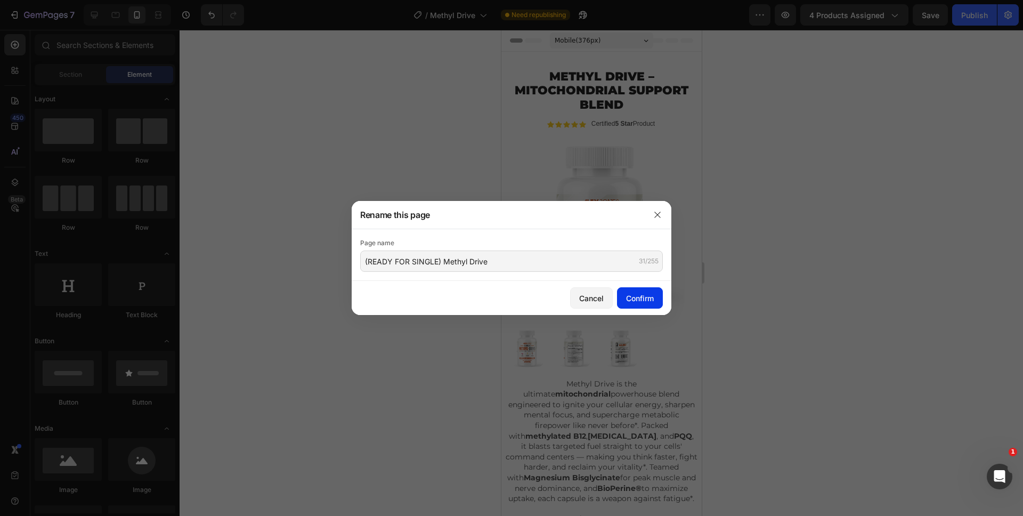
click at [639, 300] on div "Confirm" at bounding box center [640, 298] width 28 height 11
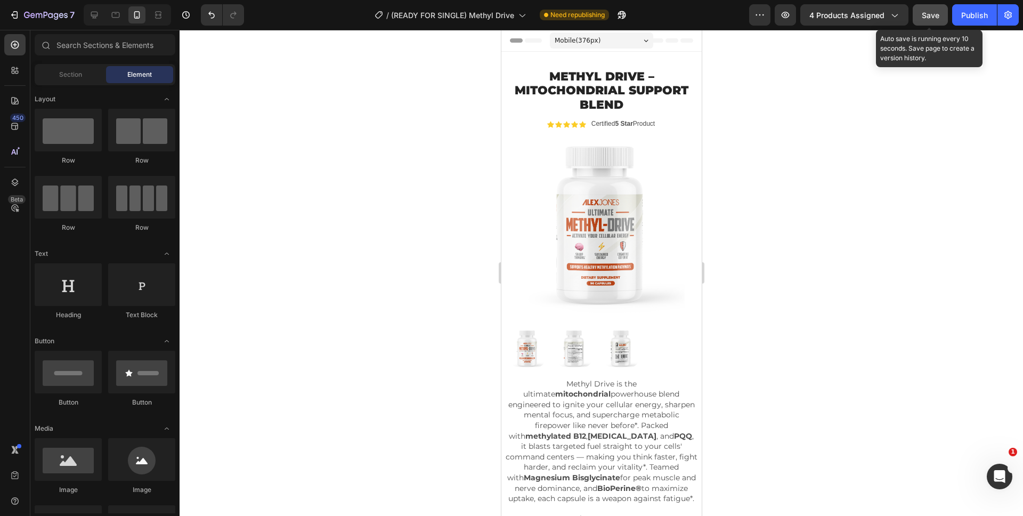
click at [926, 13] on span "Save" at bounding box center [931, 15] width 18 height 9
click at [927, 17] on span "Save" at bounding box center [931, 15] width 18 height 9
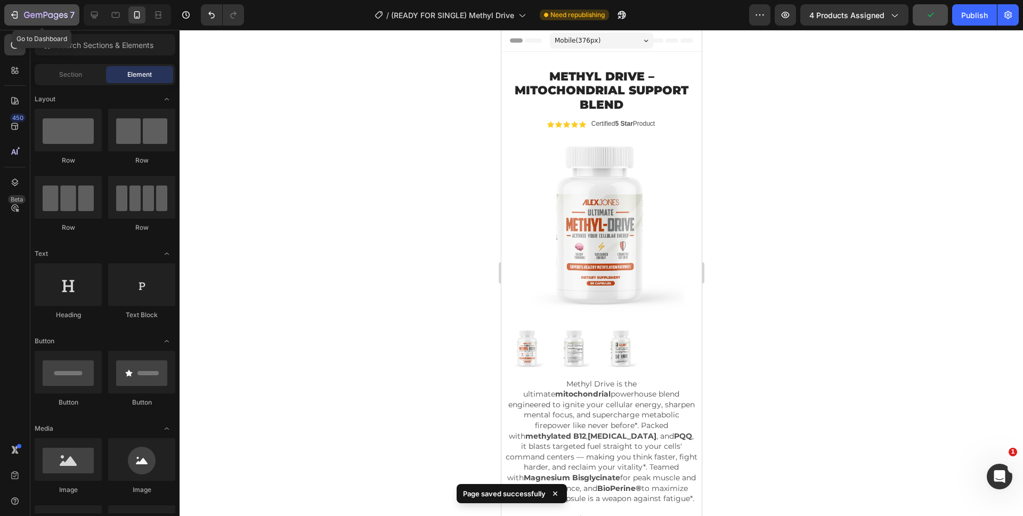
click at [36, 23] on button "7" at bounding box center [41, 14] width 75 height 21
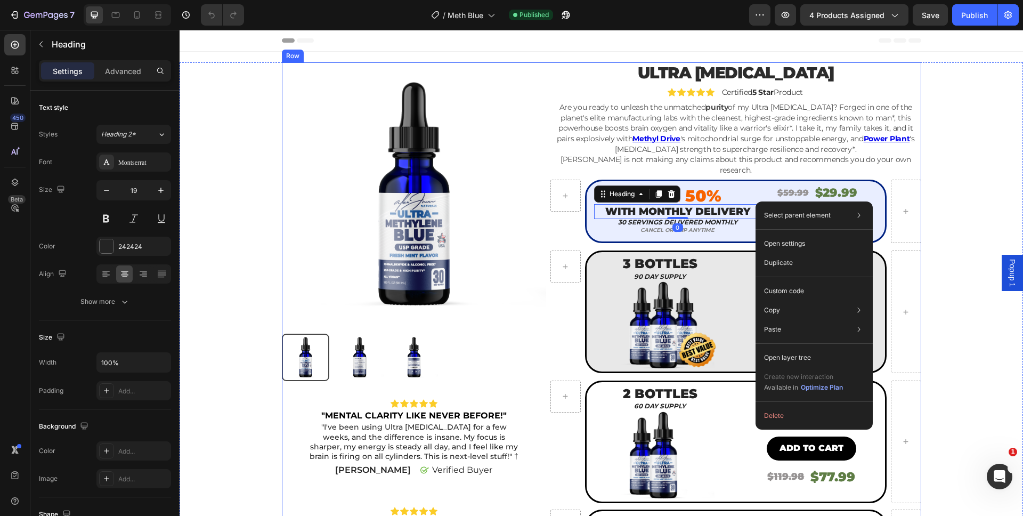
click at [747, 238] on div "Ultra [MEDICAL_DATA] Product Title Product Icon Icon Icon Icon Icon Icon List C…" at bounding box center [736, 425] width 370 height 726
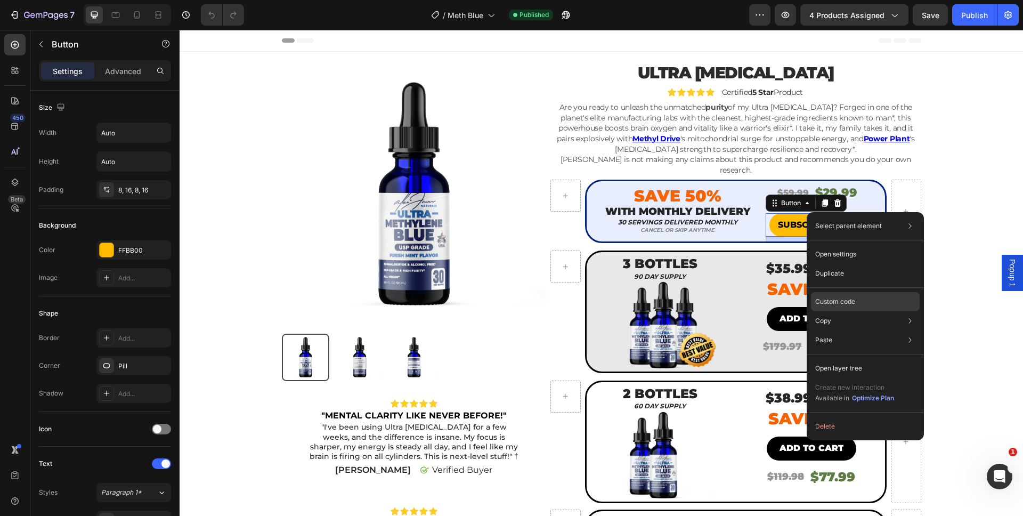
click at [843, 304] on p "Custom code" at bounding box center [836, 302] width 40 height 10
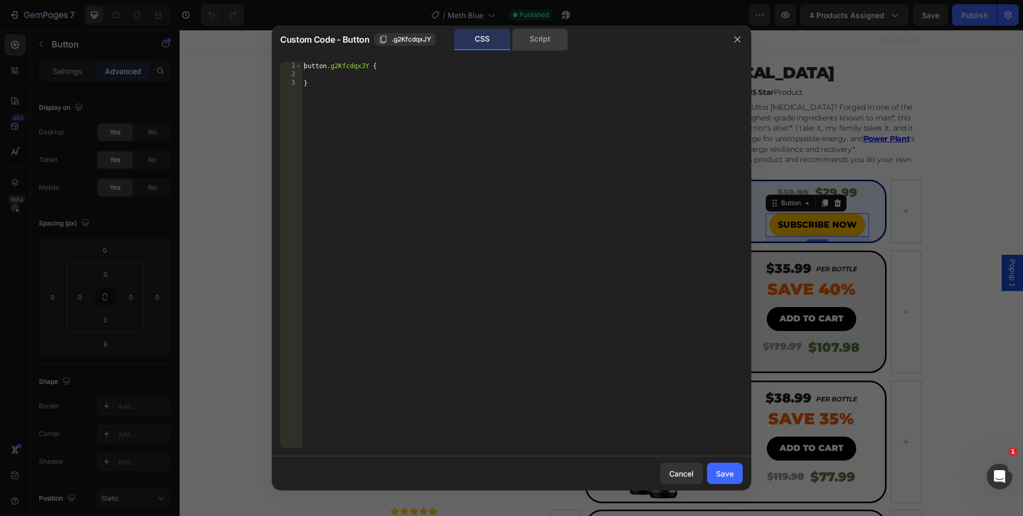
click at [552, 49] on div "Script" at bounding box center [540, 39] width 56 height 21
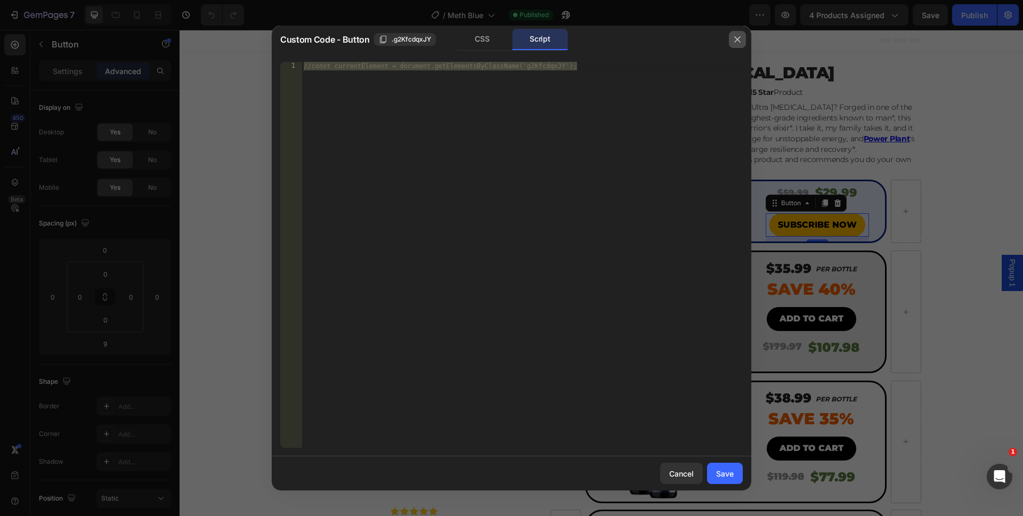
click at [733, 41] on icon "button" at bounding box center [737, 39] width 9 height 9
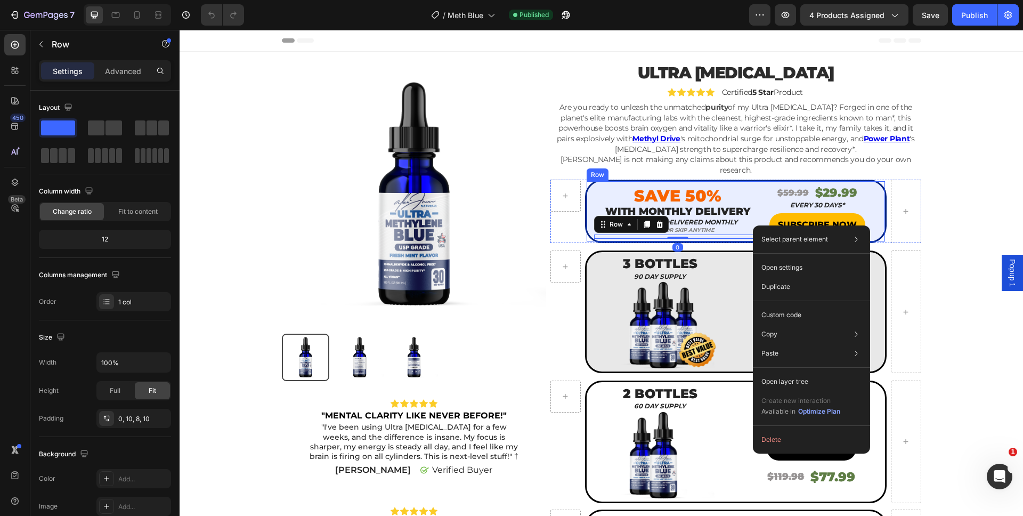
click at [752, 228] on div "Save 50% Text block WITH MONTHLY DELIVERY Heading 30 servings delivered monthly…" at bounding box center [677, 211] width 167 height 60
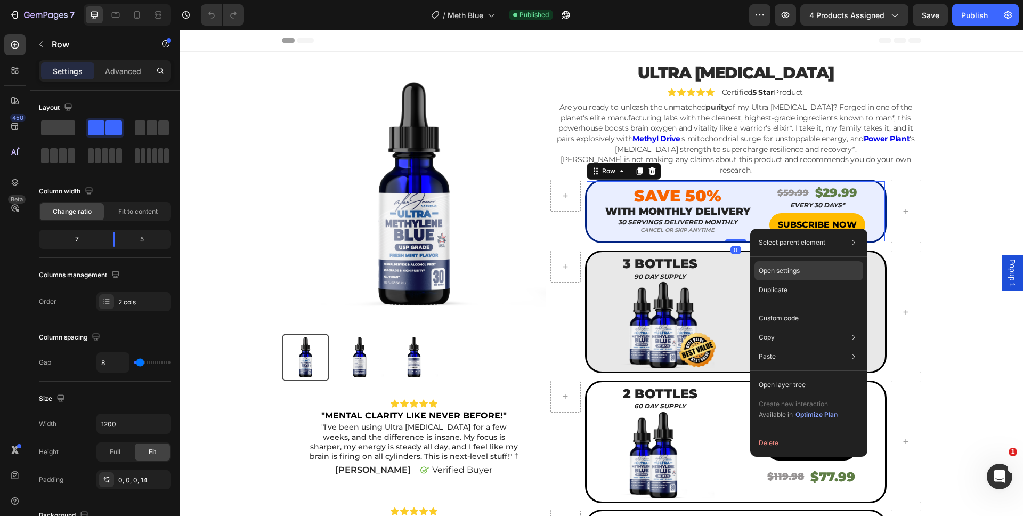
click at [773, 268] on p "Open settings" at bounding box center [779, 271] width 41 height 10
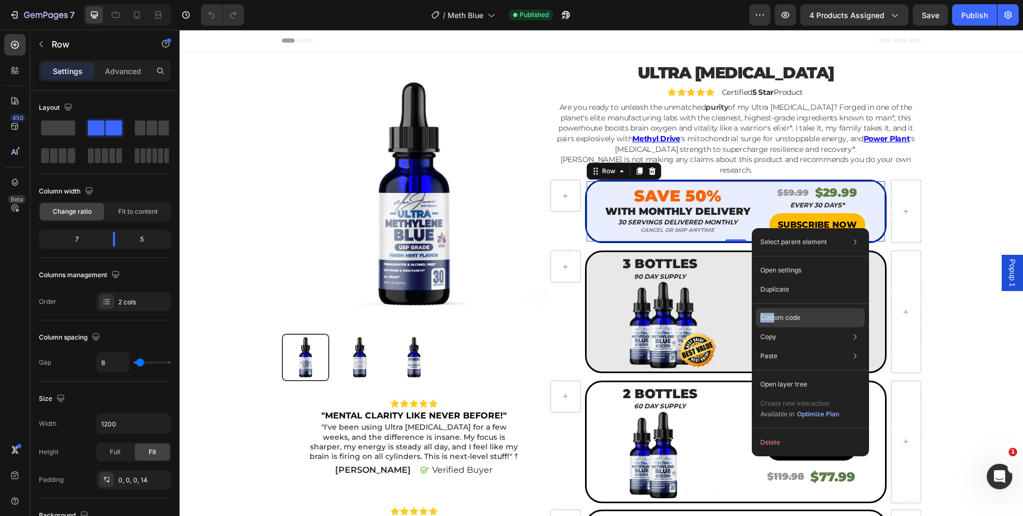
click at [774, 313] on p "Custom code" at bounding box center [781, 318] width 40 height 10
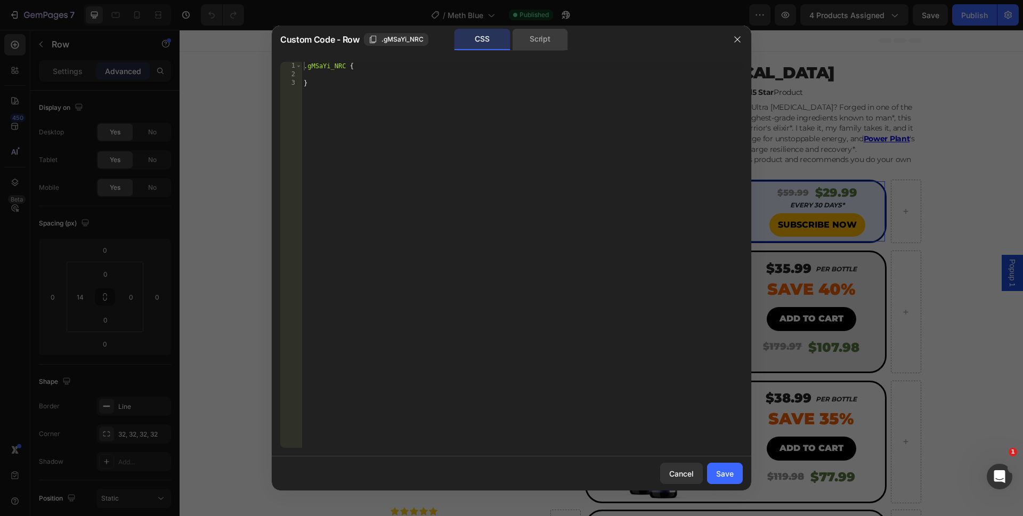
click at [538, 45] on div "Script" at bounding box center [540, 39] width 56 height 21
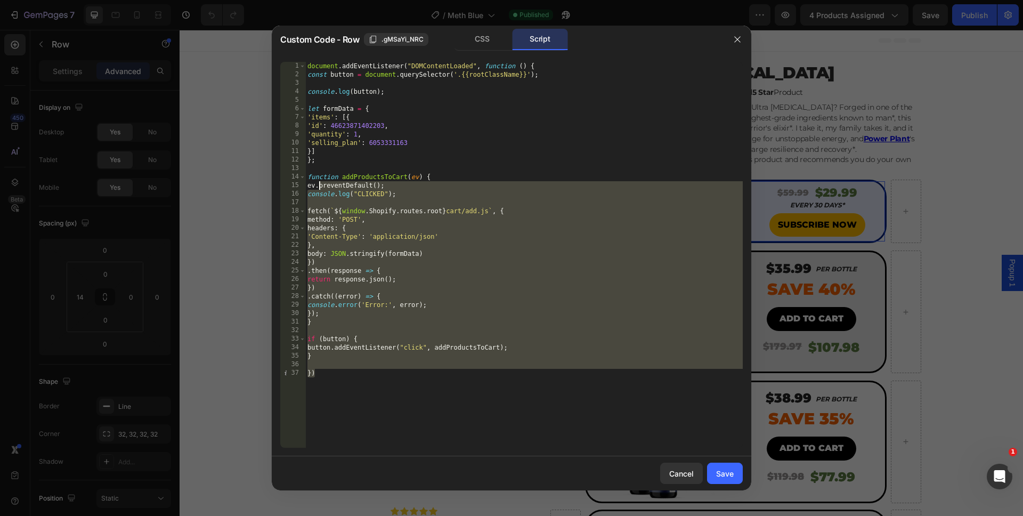
drag, startPoint x: 361, startPoint y: 397, endPoint x: 284, endPoint y: 34, distance: 371.7
click at [284, 34] on div "Custom Code - Row .gMSaYi_NRC CSS Script }) 1 2 3 4 5 6 7 8 9 10 11 12 13 14 15…" at bounding box center [512, 258] width 480 height 465
type textarea "document.addEventListener("DOMContentLoaded", function () { const button = docu…"
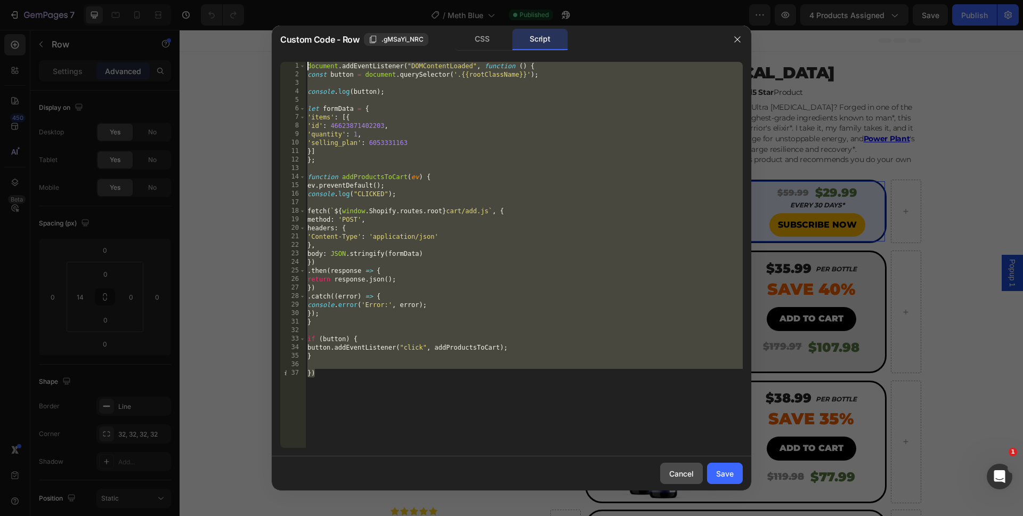
click at [676, 476] on div "Cancel" at bounding box center [681, 473] width 25 height 11
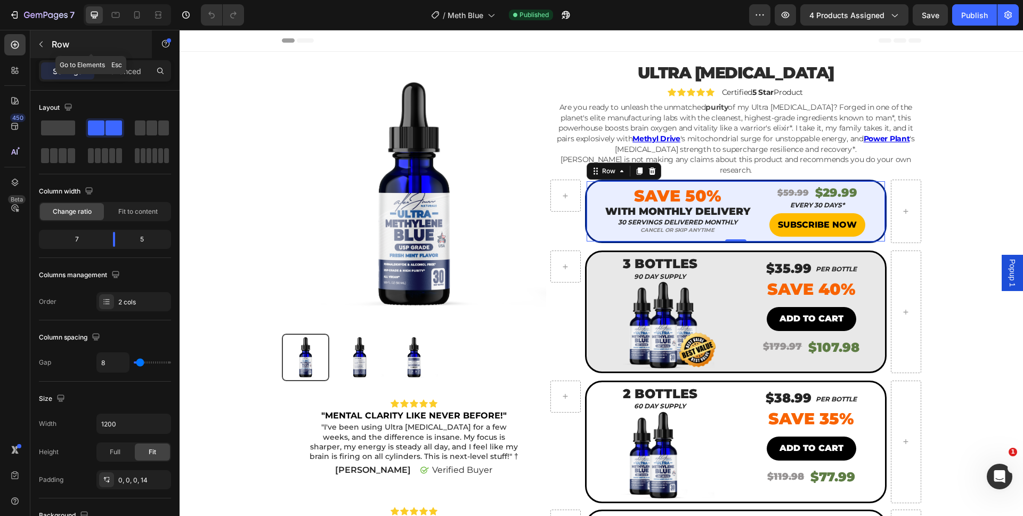
click at [38, 38] on button "button" at bounding box center [41, 44] width 17 height 17
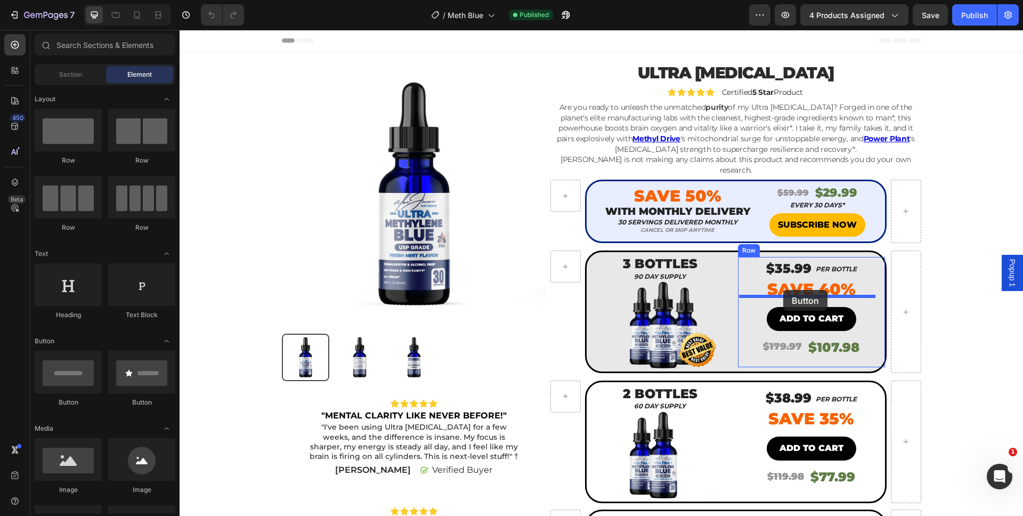
drag, startPoint x: 259, startPoint y: 394, endPoint x: 784, endPoint y: 290, distance: 535.2
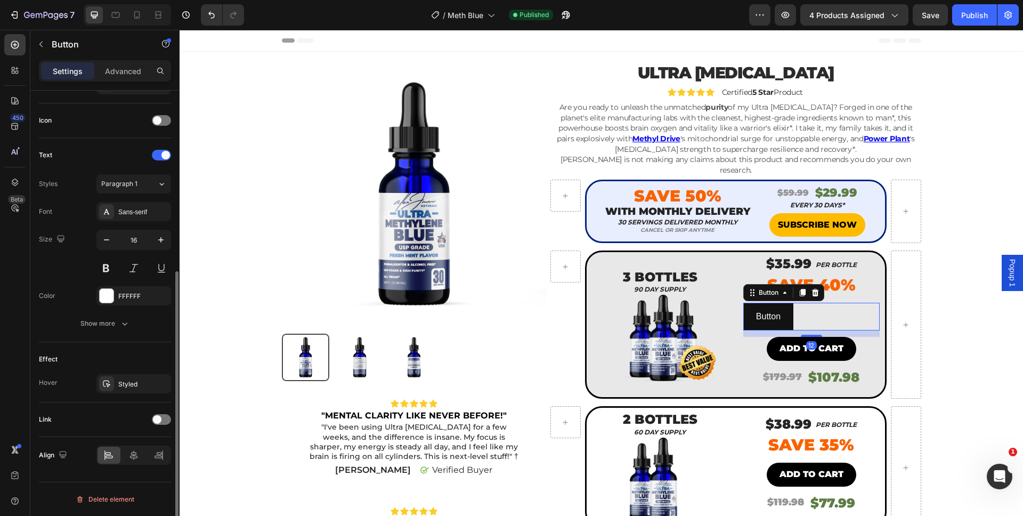
scroll to position [306, 0]
click at [138, 456] on icon at bounding box center [133, 457] width 11 height 11
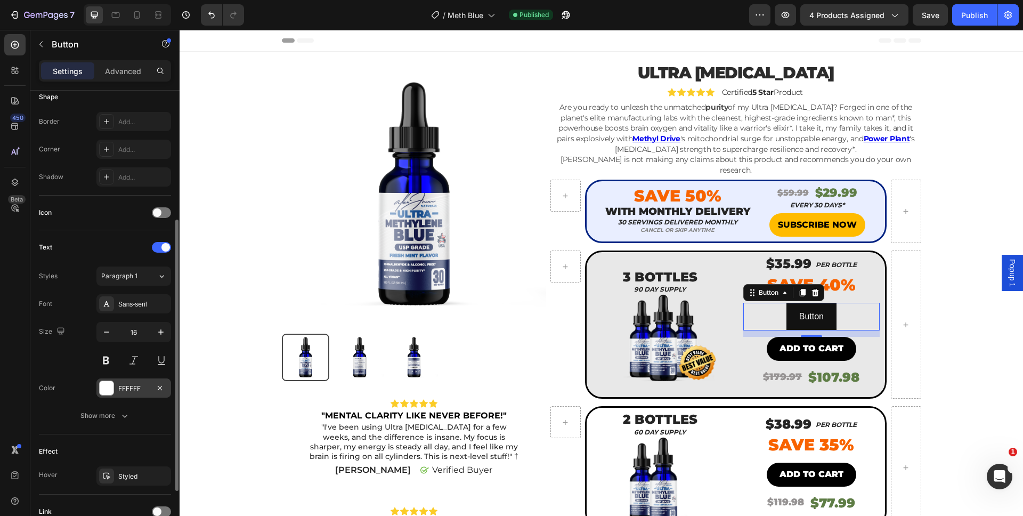
scroll to position [162, 0]
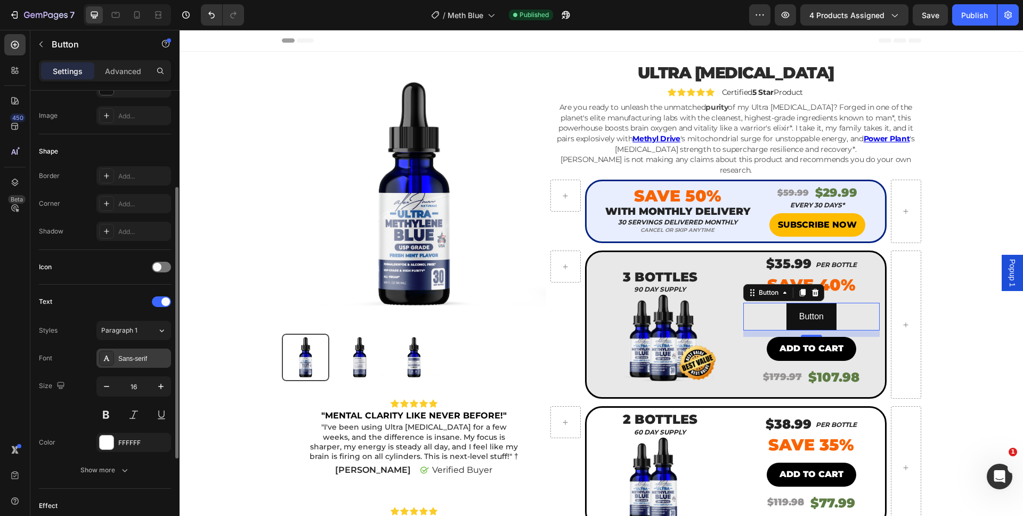
click at [139, 360] on div "Sans-serif" at bounding box center [143, 359] width 50 height 10
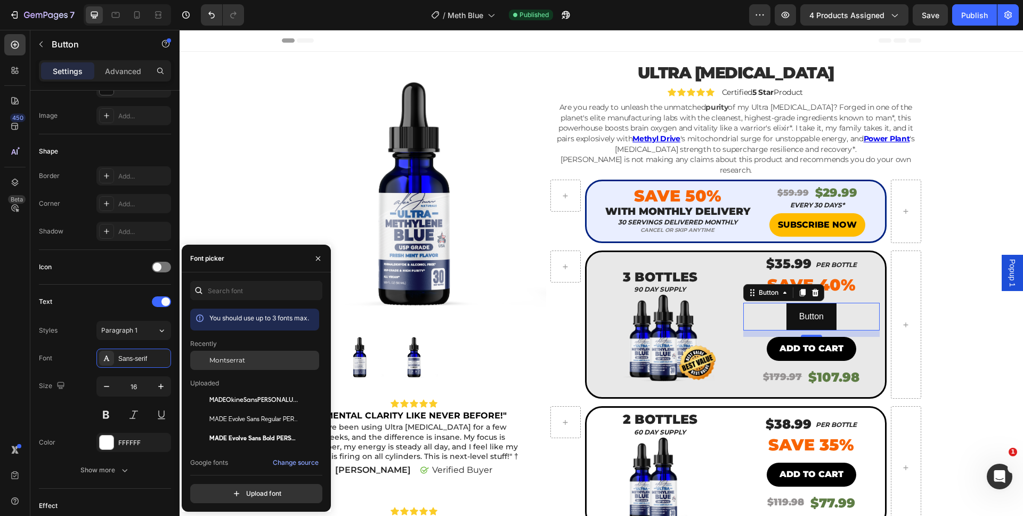
click at [209, 429] on div "Montserrat" at bounding box center [254, 438] width 129 height 19
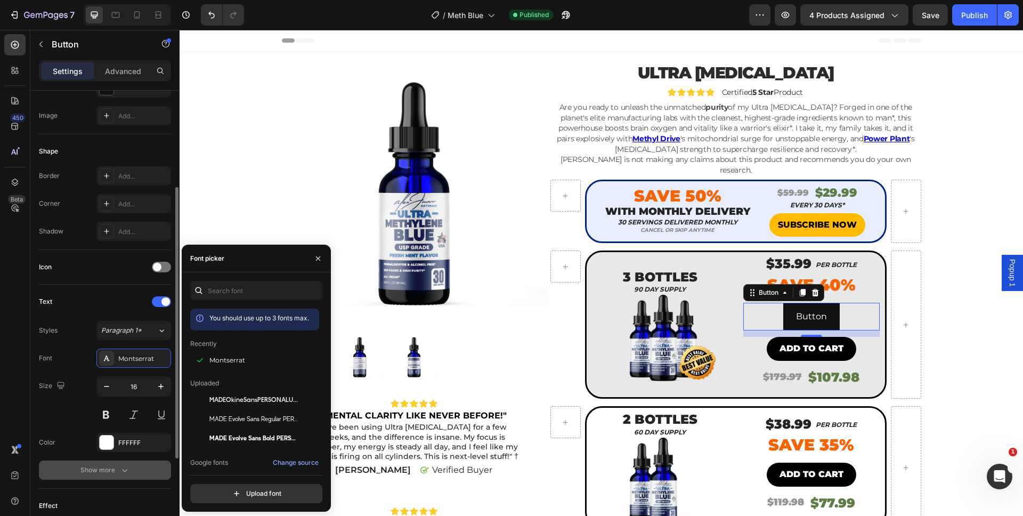
click at [107, 466] on div "Show more" at bounding box center [105, 470] width 50 height 11
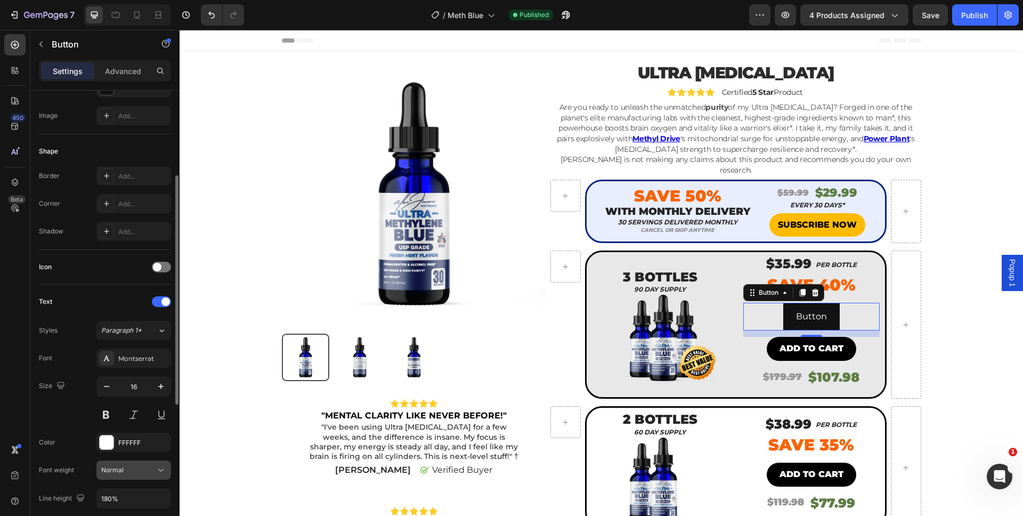
scroll to position [251, 0]
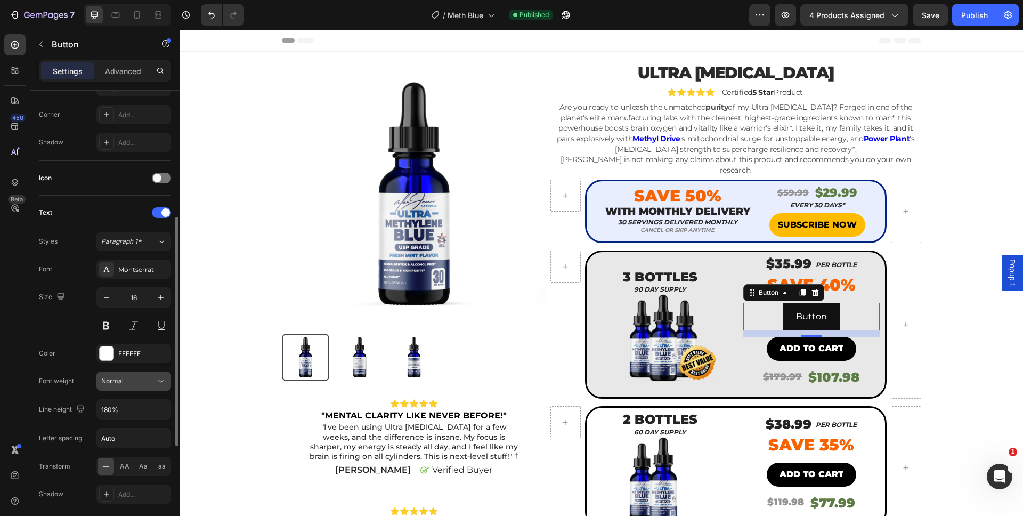
click at [137, 381] on div "Normal" at bounding box center [128, 381] width 54 height 10
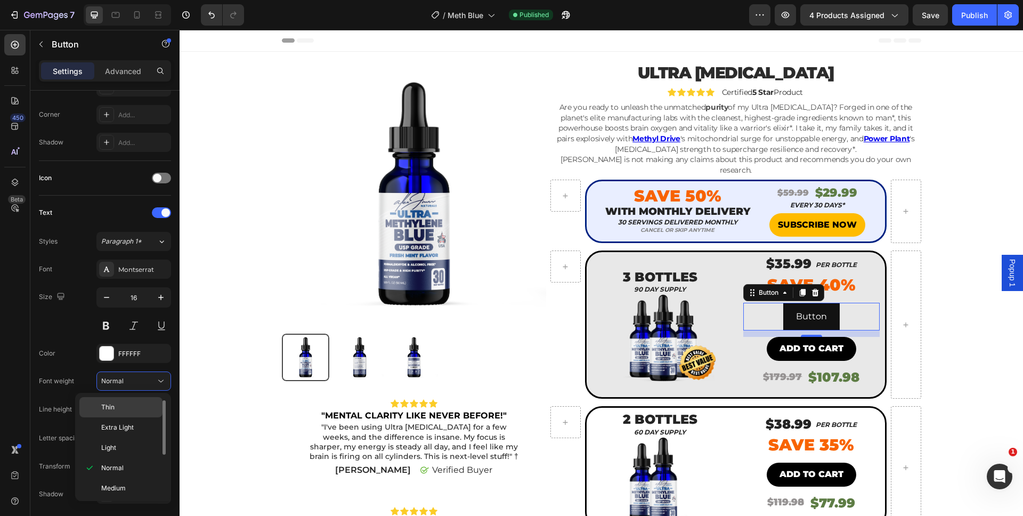
scroll to position [83, 0]
click at [115, 490] on span "Black" at bounding box center [109, 487] width 17 height 10
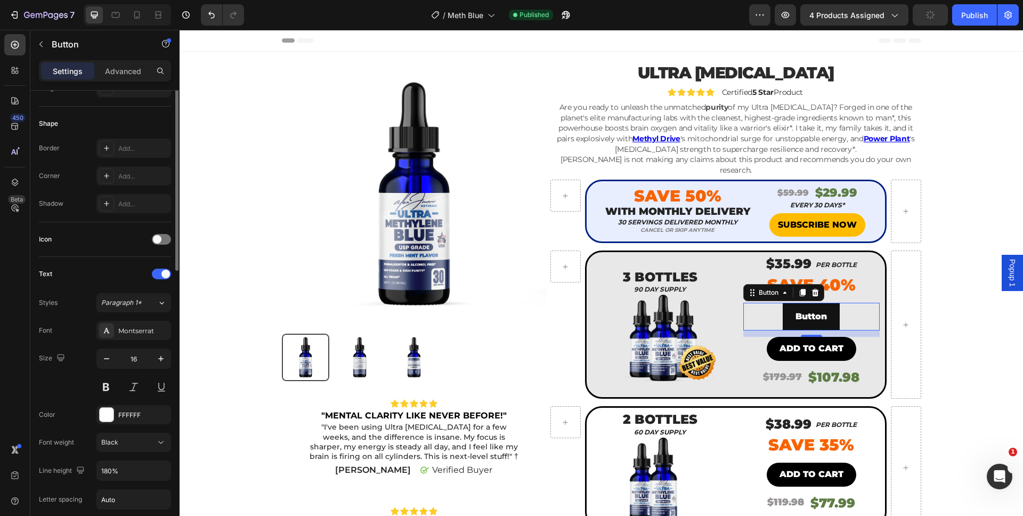
scroll to position [11, 0]
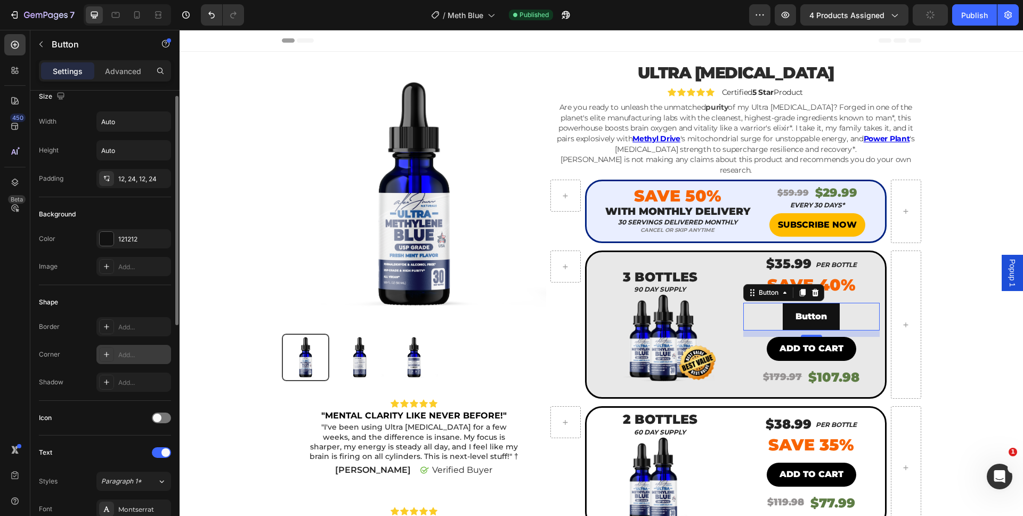
click at [139, 356] on div "Add..." at bounding box center [143, 355] width 50 height 10
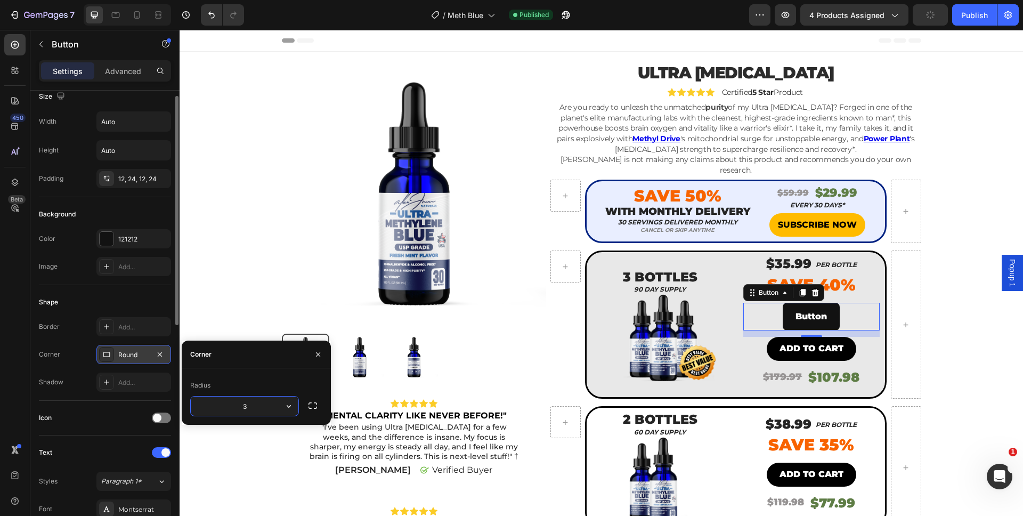
type input "35"
click at [109, 239] on div at bounding box center [107, 239] width 14 height 14
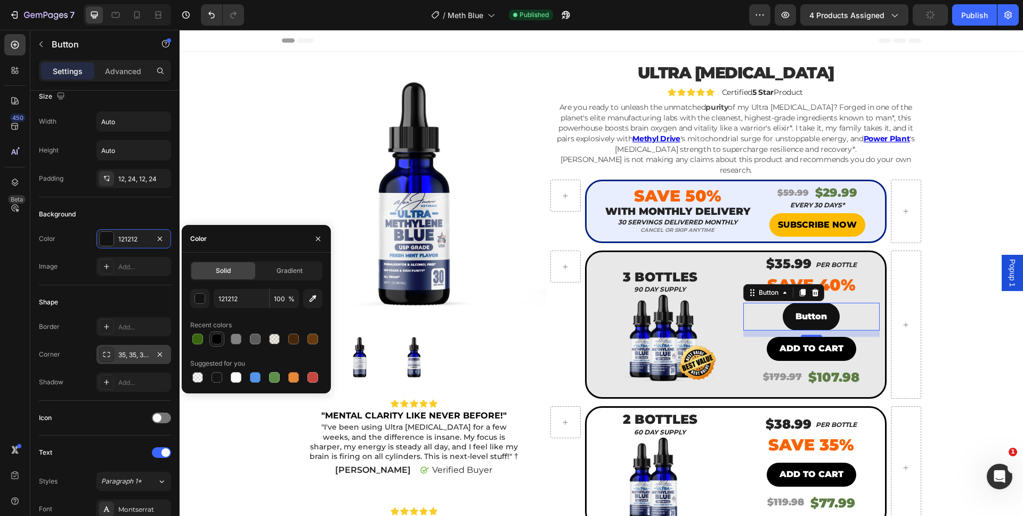
click at [216, 335] on div at bounding box center [217, 339] width 11 height 11
type input "000000"
click at [135, 184] on div "12, 24, 12, 24" at bounding box center [133, 178] width 75 height 19
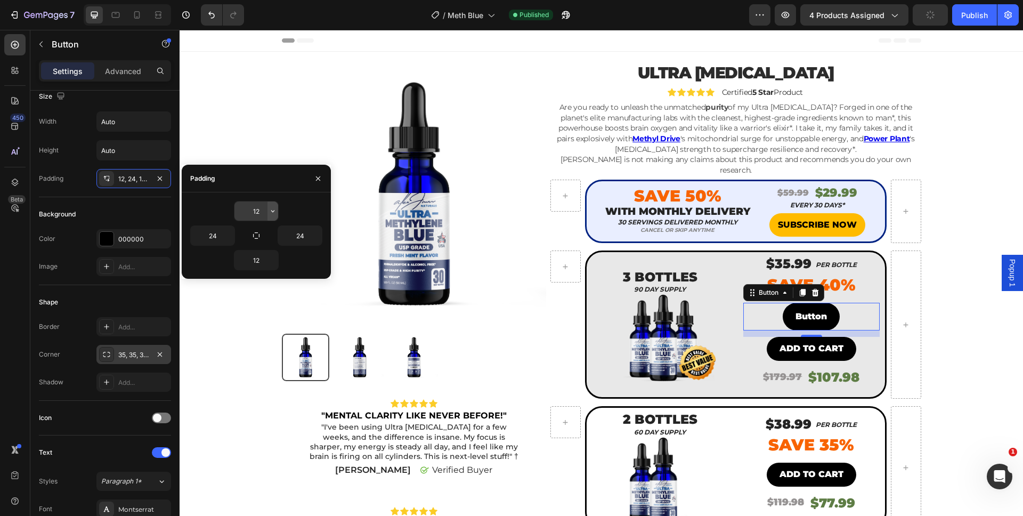
click at [271, 211] on icon "button" at bounding box center [273, 211] width 9 height 9
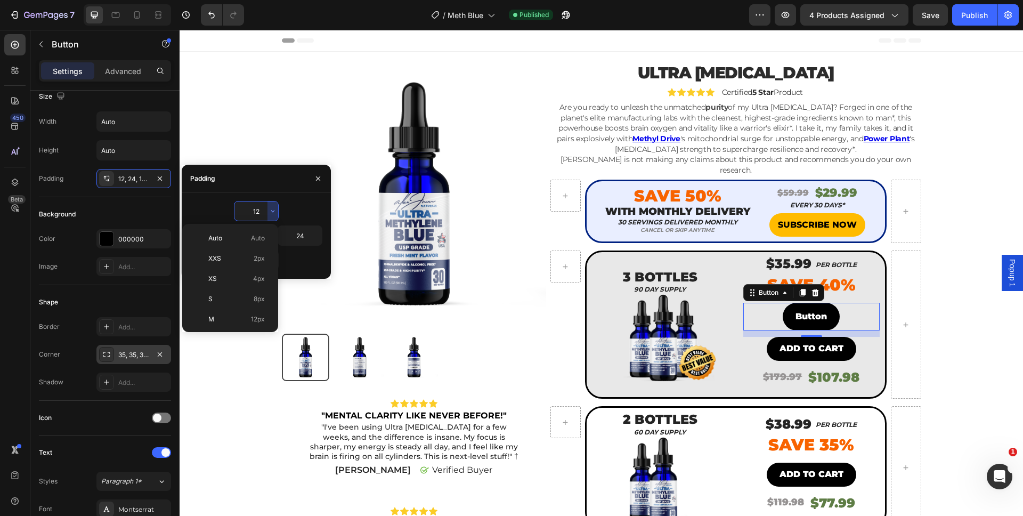
click at [257, 211] on input "12" at bounding box center [257, 210] width 44 height 19
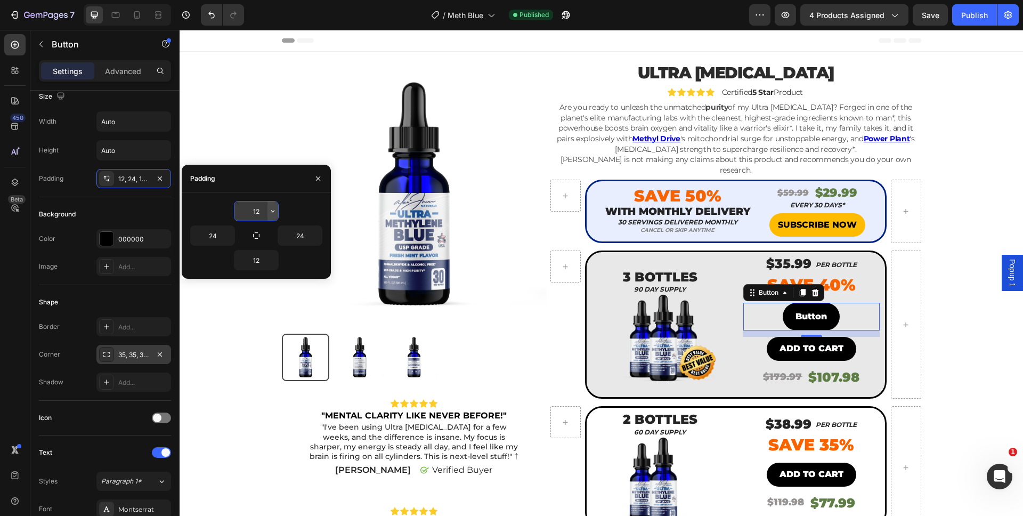
click at [273, 213] on icon "button" at bounding box center [273, 211] width 9 height 9
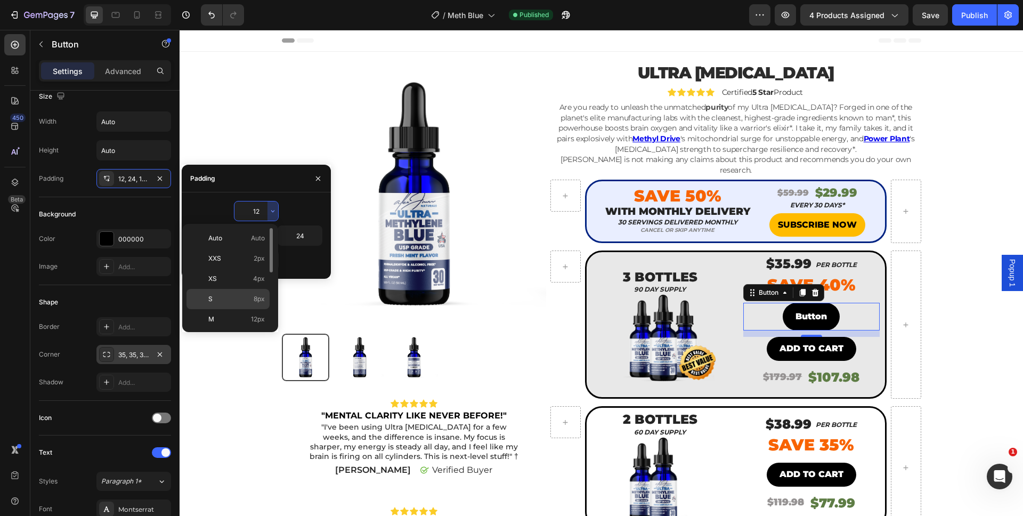
click at [254, 309] on div "S 8px" at bounding box center [228, 319] width 83 height 20
type input "8"
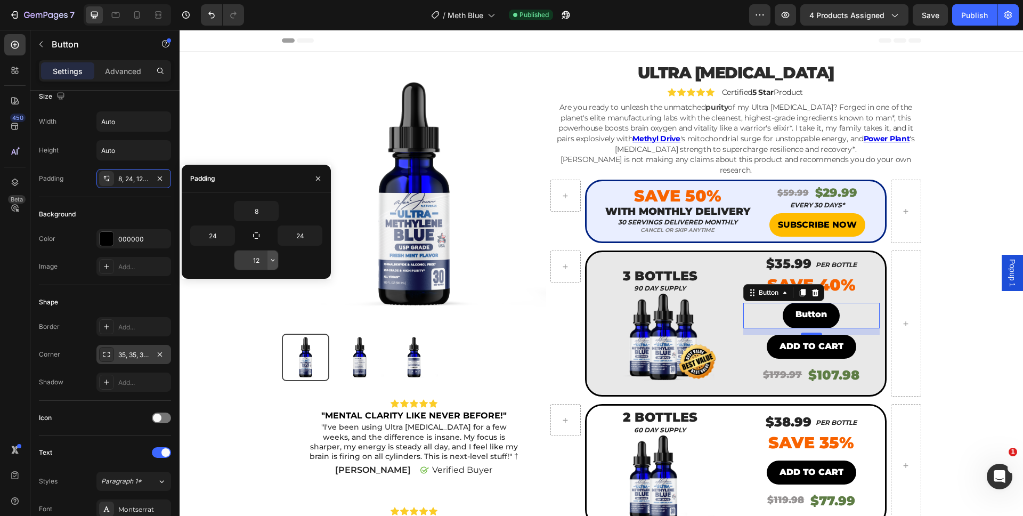
click at [272, 264] on icon "button" at bounding box center [273, 260] width 9 height 9
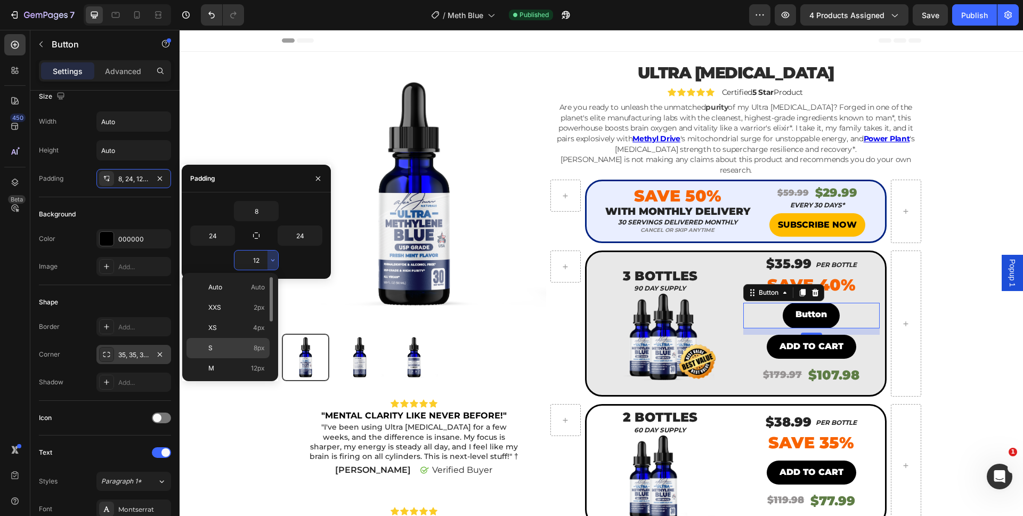
drag, startPoint x: 245, startPoint y: 349, endPoint x: 66, endPoint y: 318, distance: 181.6
click at [245, 349] on p "S 8px" at bounding box center [236, 348] width 56 height 10
type input "8"
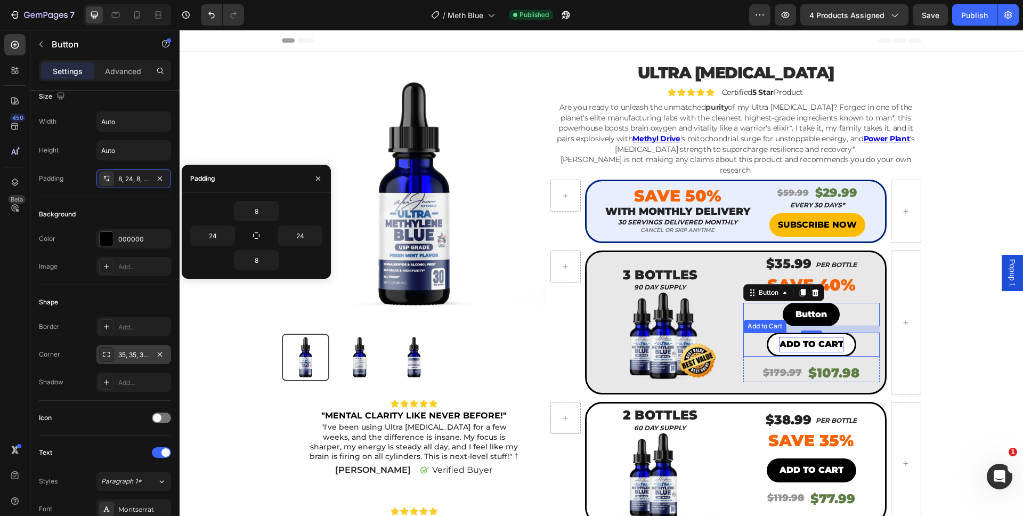
click at [813, 337] on div "Add to cart" at bounding box center [812, 344] width 64 height 15
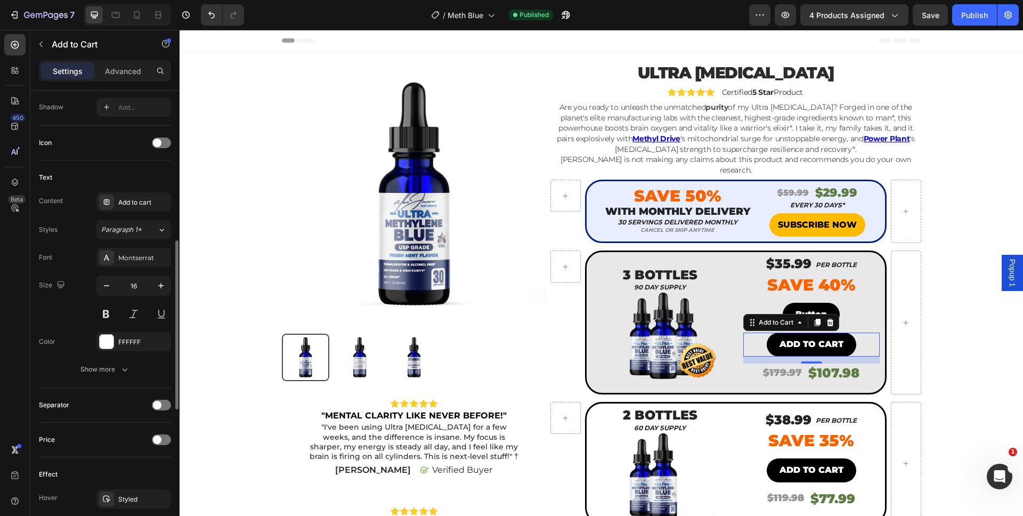
scroll to position [400, 0]
click at [808, 307] on p "Button" at bounding box center [811, 314] width 31 height 15
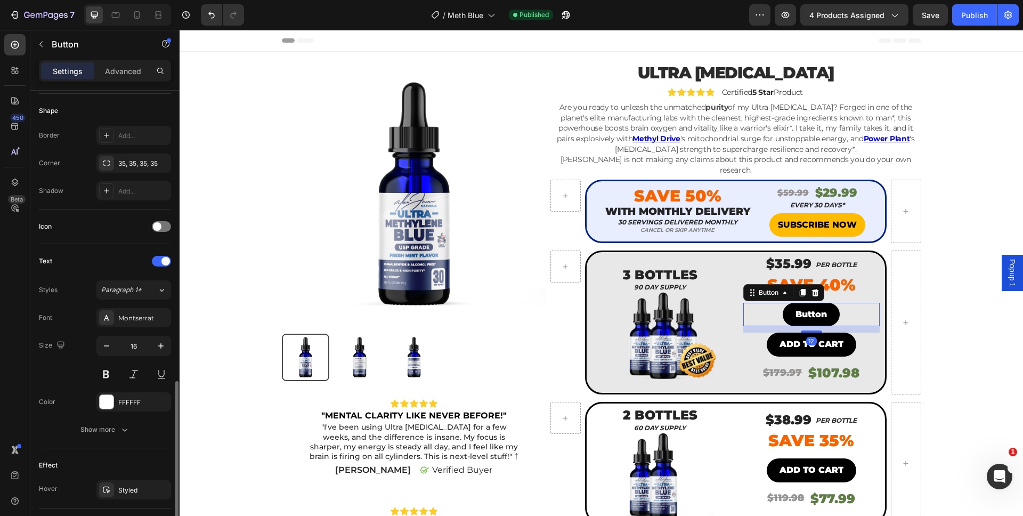
scroll to position [309, 0]
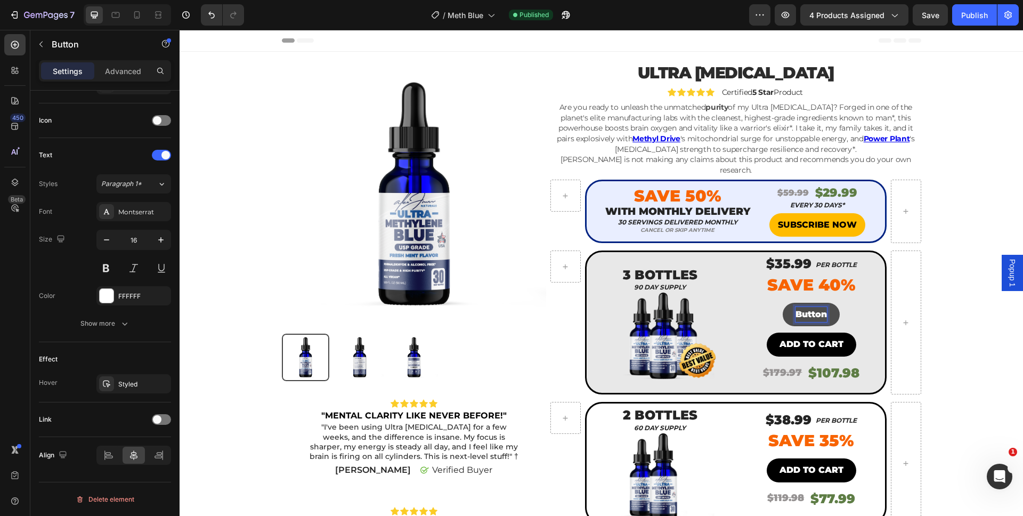
click at [802, 307] on p "Button" at bounding box center [811, 314] width 31 height 15
click at [788, 303] on button "ADD" at bounding box center [811, 315] width 46 height 24
click at [781, 303] on button "ADD TO" at bounding box center [812, 315] width 62 height 24
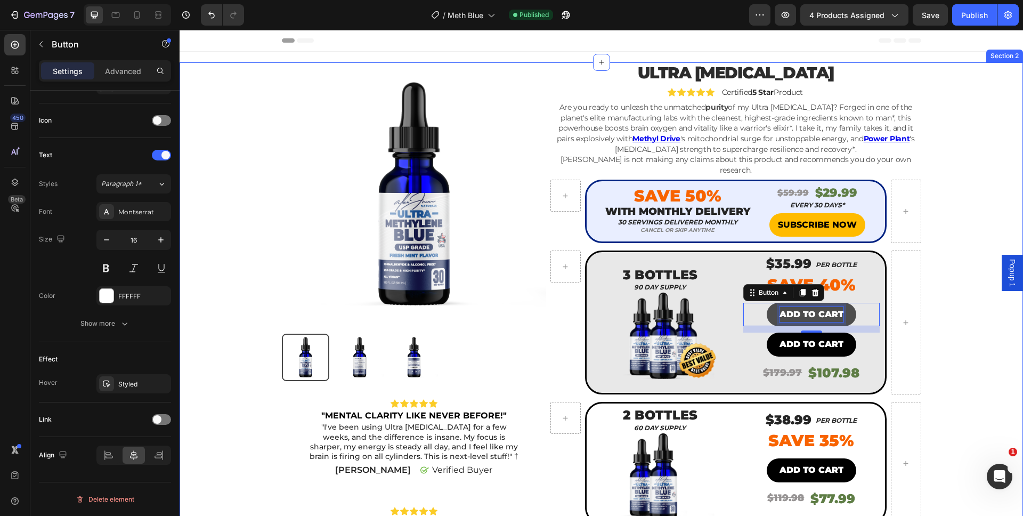
click at [970, 360] on div "Product Images Icon Icon Icon Icon Icon Icon List "MENTAL CLARITY LIKE NEVER BE…" at bounding box center [602, 441] width 828 height 758
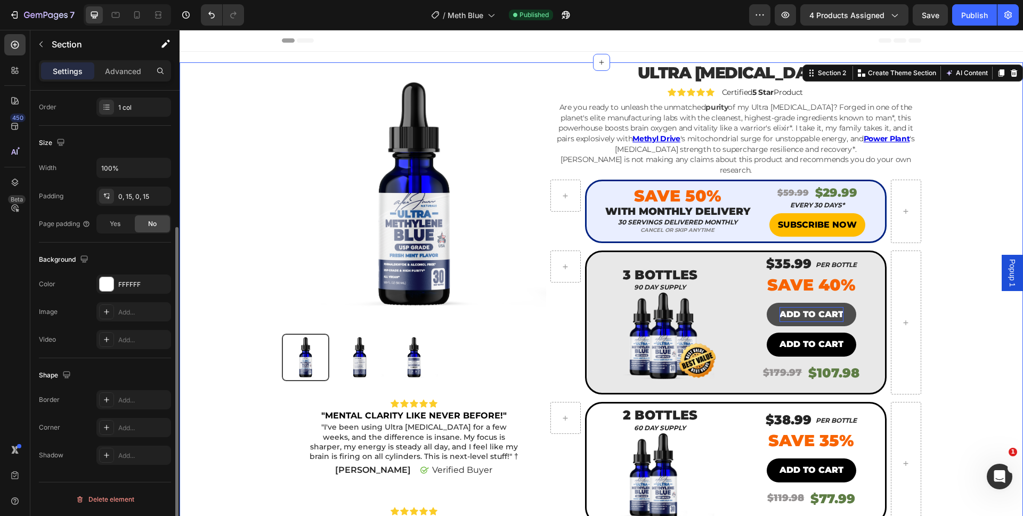
scroll to position [0, 0]
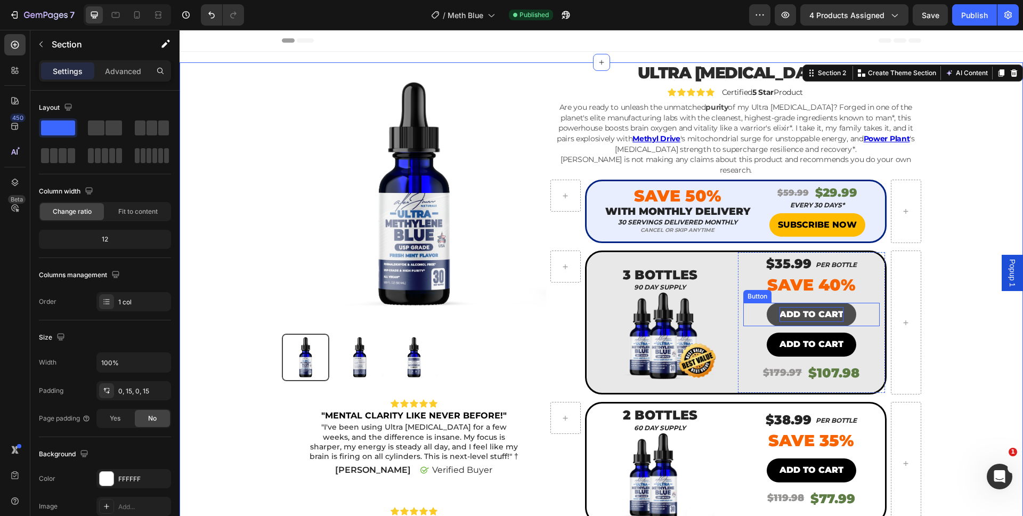
click at [829, 310] on p "ADD TO CART" at bounding box center [812, 314] width 64 height 15
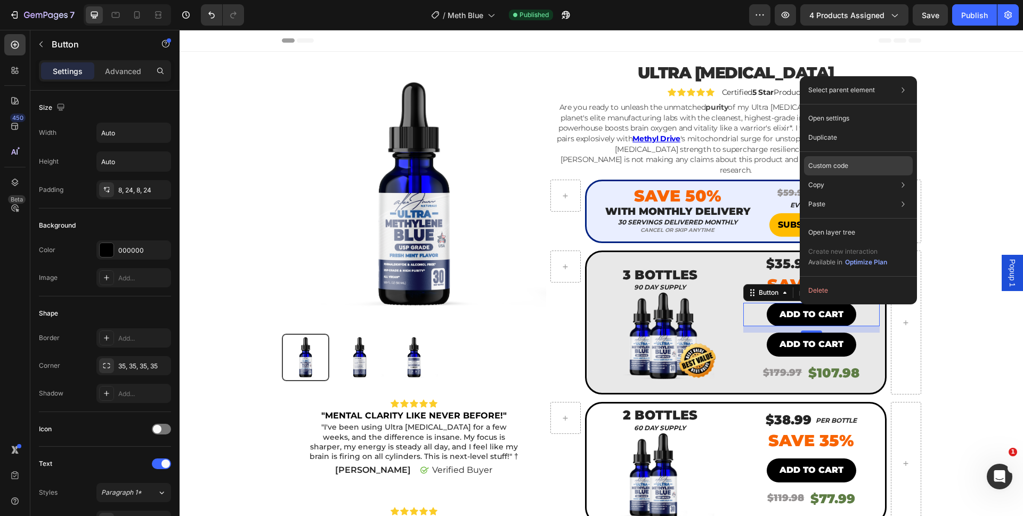
click at [847, 195] on div "Custom code" at bounding box center [858, 204] width 109 height 19
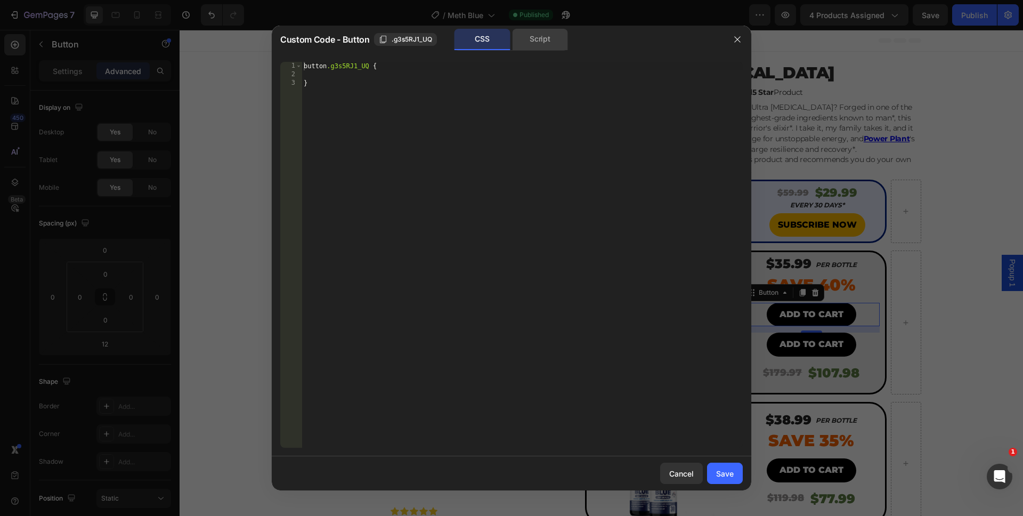
click at [515, 30] on div "Script" at bounding box center [540, 39] width 56 height 21
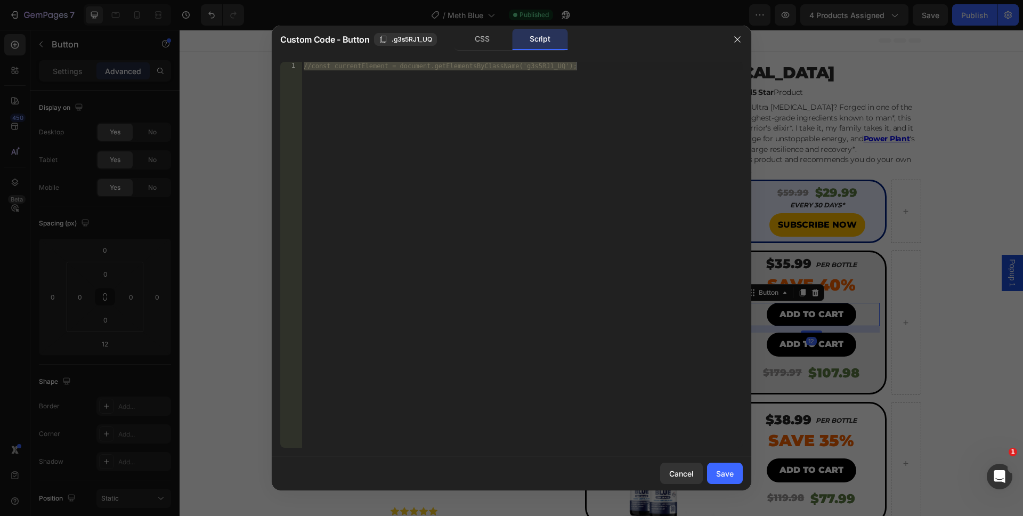
click at [534, 189] on div "//const currentElement = document.getElementsByClassName('g3s5RJ1_UQ');" at bounding box center [522, 263] width 441 height 403
drag, startPoint x: 561, startPoint y: 208, endPoint x: 236, endPoint y: 22, distance: 374.6
click at [236, 22] on div "Custom Code - Button .g3s5RJ1_UQ CSS Script //const currentElement = document.g…" at bounding box center [511, 258] width 1023 height 516
paste textarea "})"
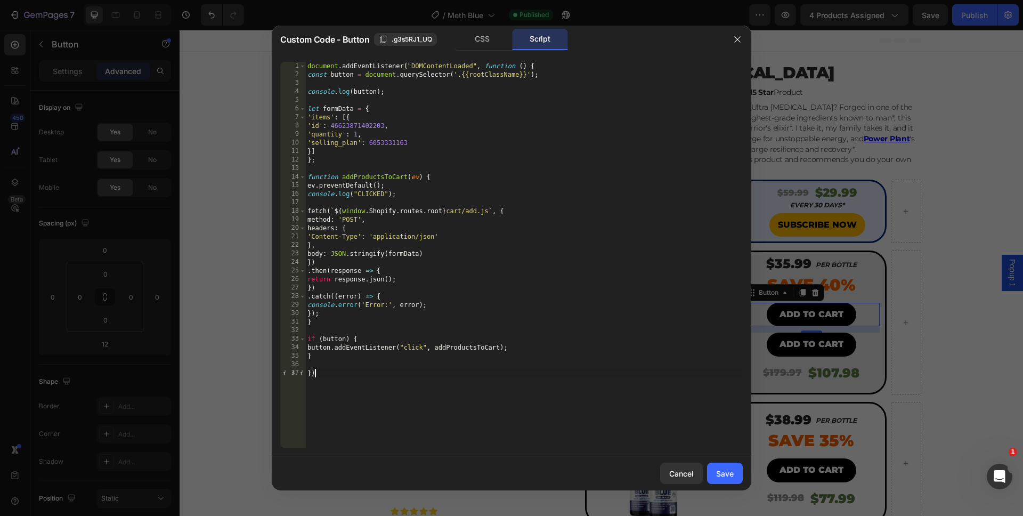
click at [385, 145] on div "document . addEventListener ( "DOMContentLoaded" , function ( ) { const button …" at bounding box center [524, 263] width 438 height 403
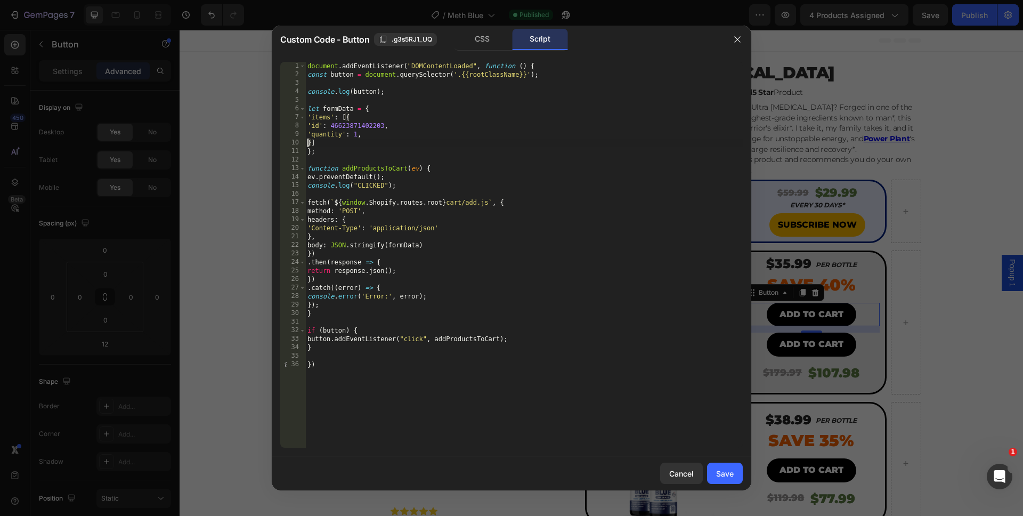
click at [354, 136] on div "document . addEventListener ( "DOMContentLoaded" , function ( ) { const button …" at bounding box center [524, 263] width 438 height 403
click at [359, 411] on div "document . addEventListener ( "DOMContentLoaded" , function ( ) { const button …" at bounding box center [524, 263] width 438 height 403
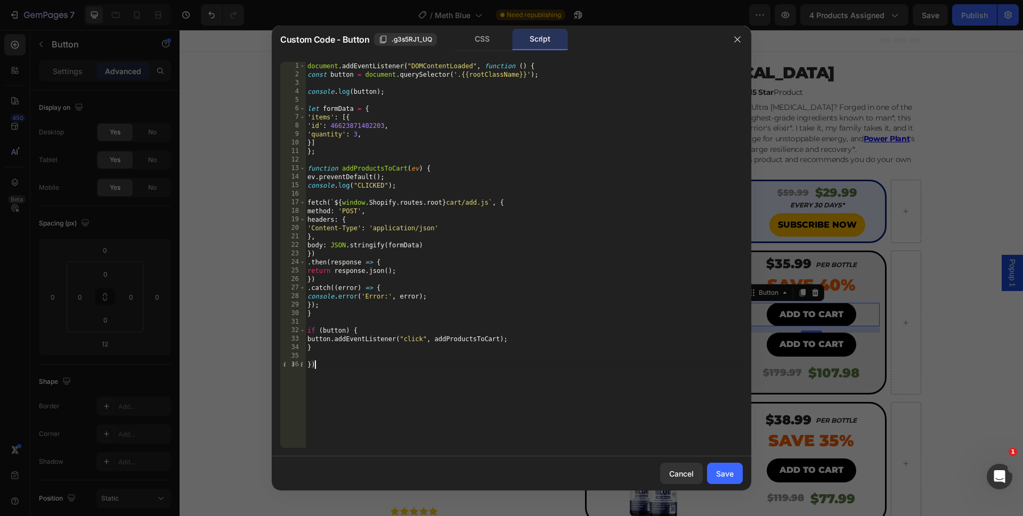
click at [435, 414] on div "document . addEventListener ( "DOMContentLoaded" , function ( ) { const button …" at bounding box center [524, 263] width 438 height 403
type textarea "})"
click at [722, 469] on div "Save" at bounding box center [725, 473] width 18 height 11
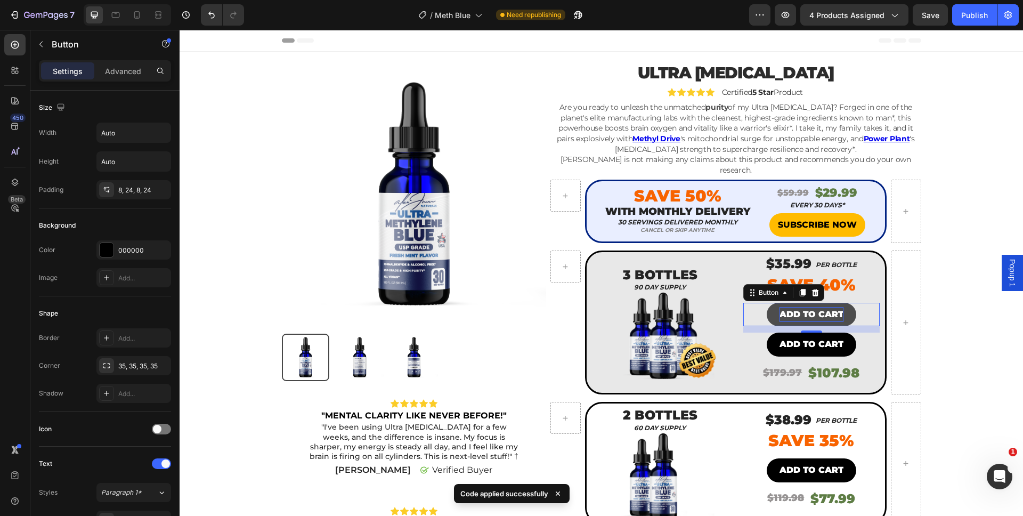
click at [800, 289] on icon at bounding box center [803, 292] width 6 height 7
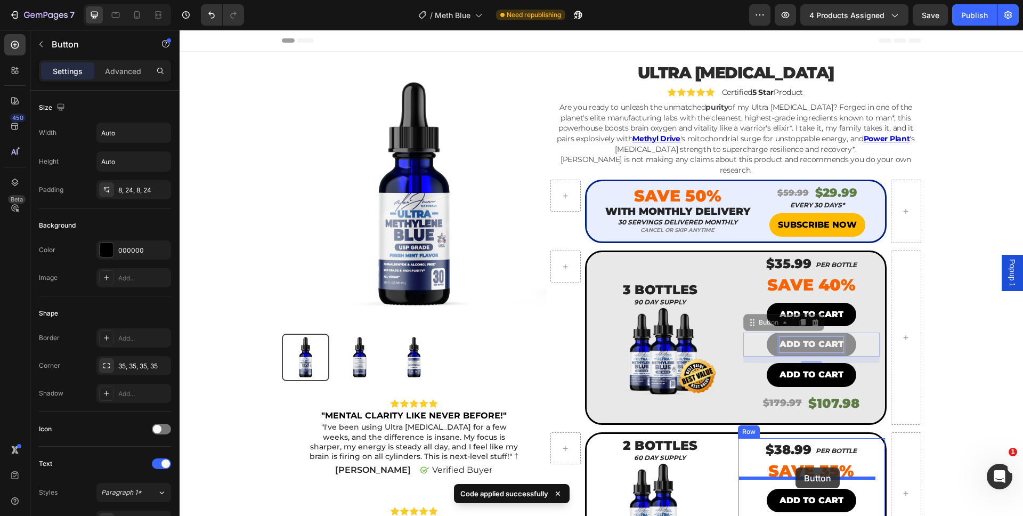
drag, startPoint x: 792, startPoint y: 338, endPoint x: 796, endPoint y: 467, distance: 129.0
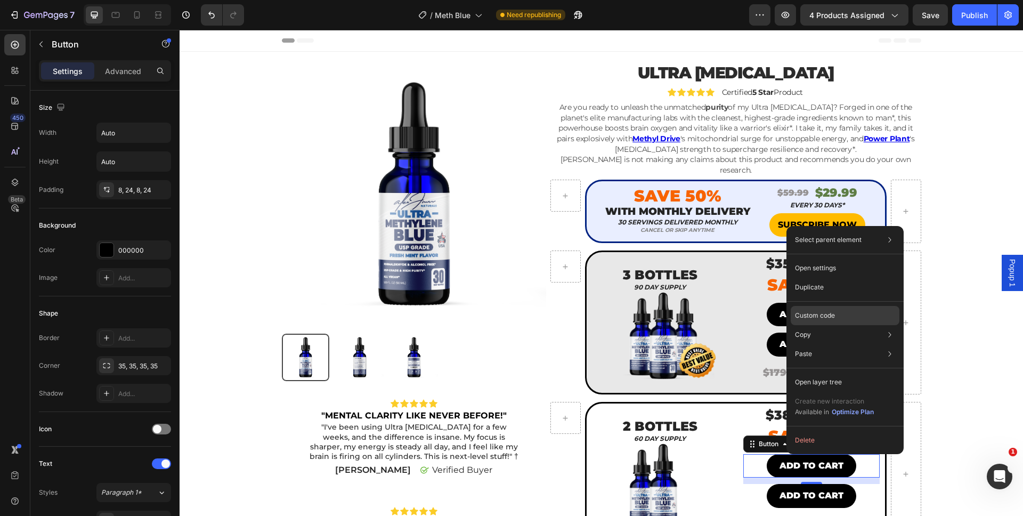
click at [826, 318] on p "Custom code" at bounding box center [815, 316] width 40 height 10
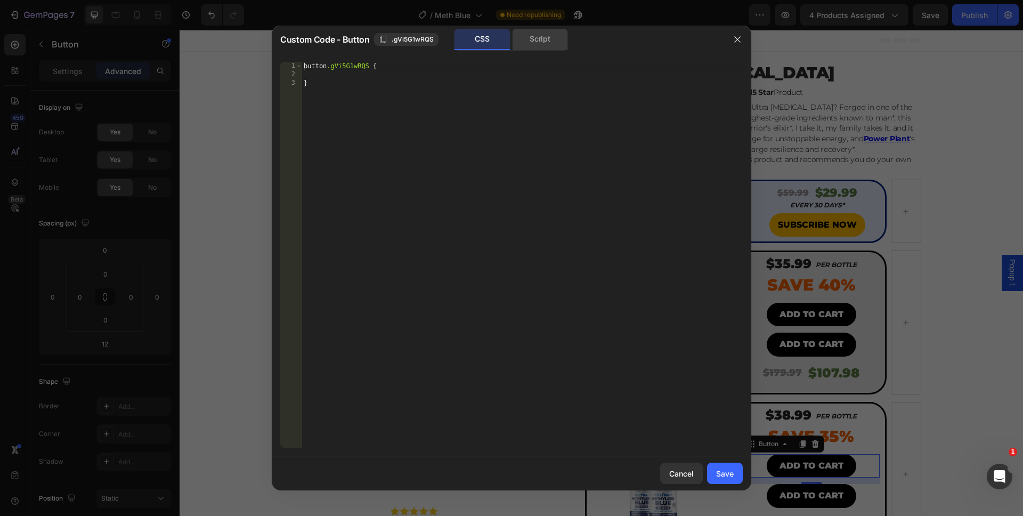
click at [515, 41] on div "Script" at bounding box center [540, 39] width 56 height 21
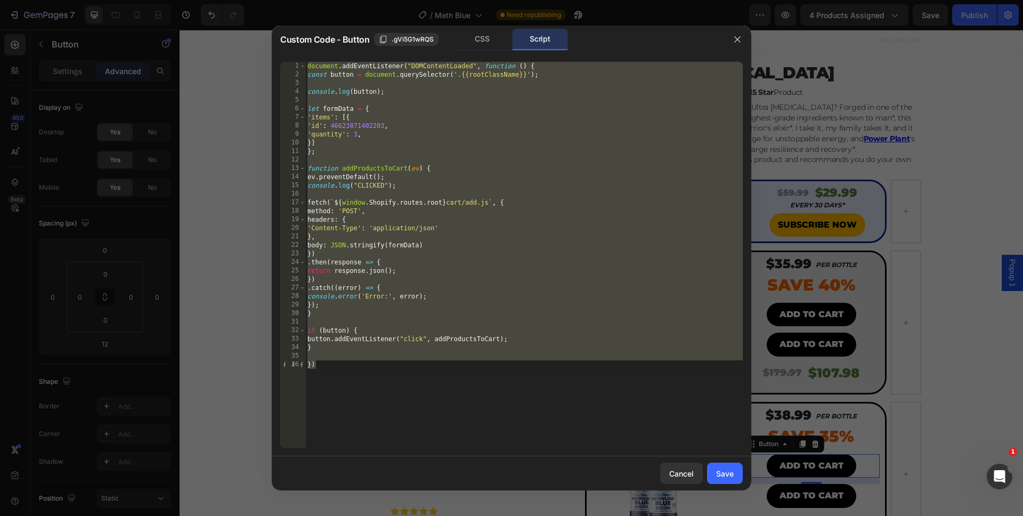
click at [354, 134] on div "document . addEventListener ( "DOMContentLoaded" , function ( ) { const button …" at bounding box center [524, 263] width 438 height 403
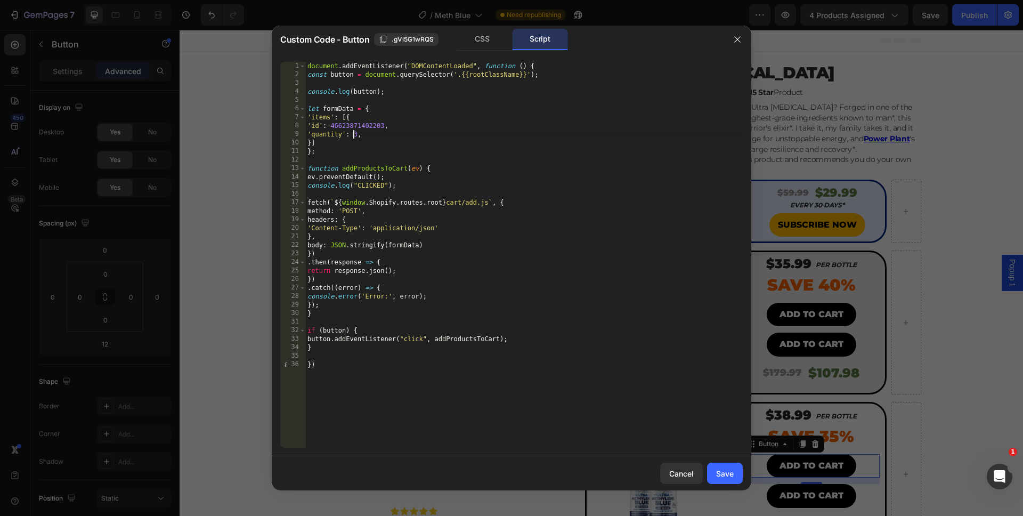
click at [354, 134] on div "document . addEventListener ( "DOMContentLoaded" , function ( ) { const button …" at bounding box center [524, 263] width 438 height 403
type textarea "'quantity': 2,"
drag, startPoint x: 729, startPoint y: 467, endPoint x: 535, endPoint y: 426, distance: 198.3
click at [729, 467] on button "Save" at bounding box center [725, 473] width 36 height 21
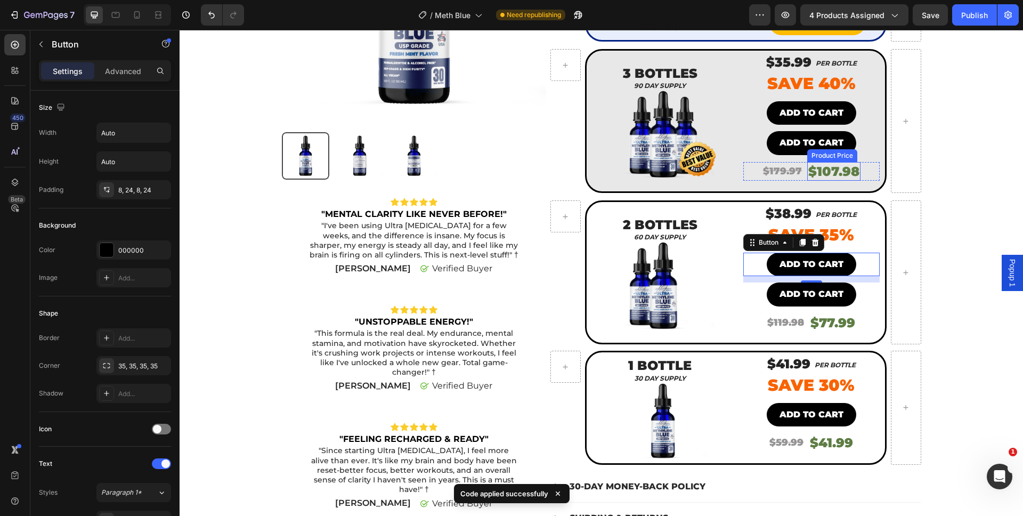
scroll to position [201, 0]
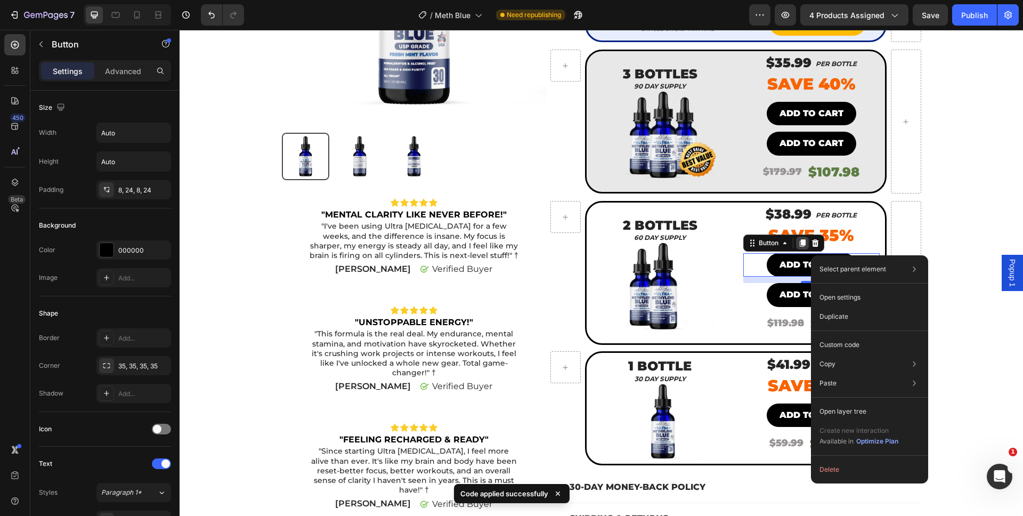
click at [800, 239] on icon at bounding box center [803, 242] width 6 height 7
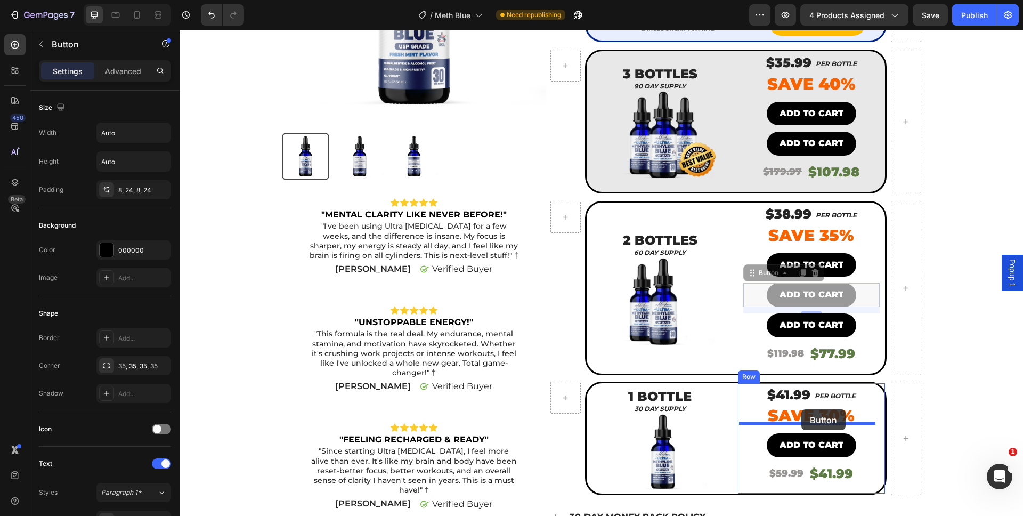
drag, startPoint x: 801, startPoint y: 274, endPoint x: 802, endPoint y: 410, distance: 135.4
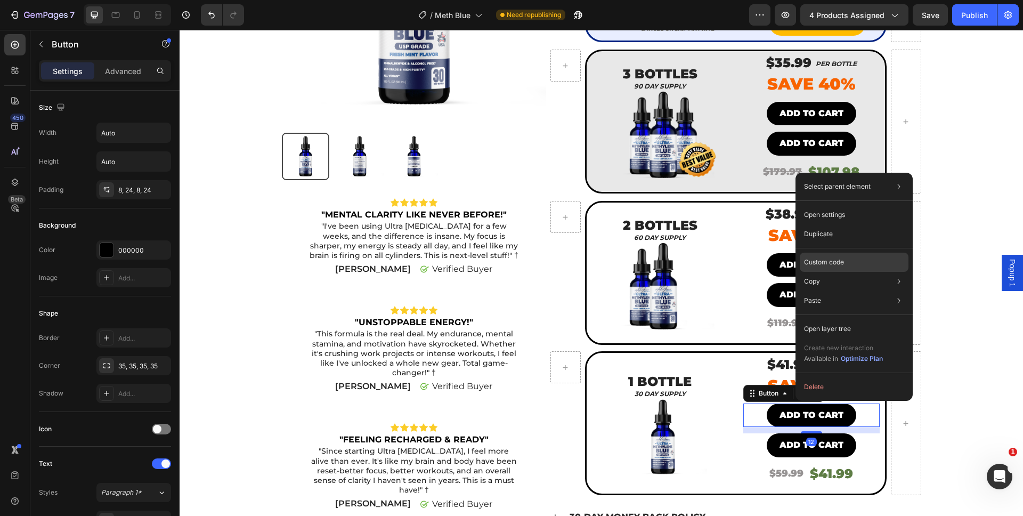
click at [828, 265] on p "Custom code" at bounding box center [824, 262] width 40 height 10
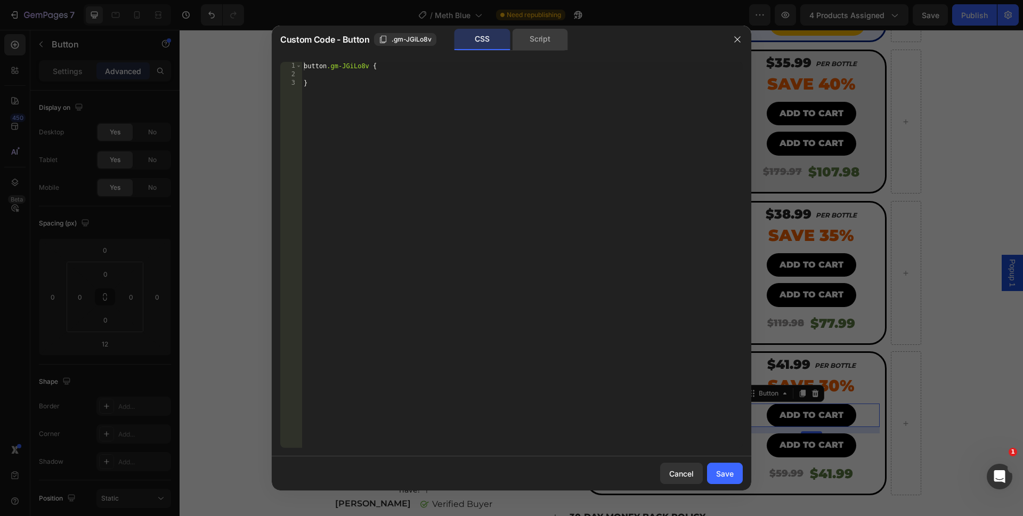
click at [529, 48] on div "Script" at bounding box center [540, 39] width 56 height 21
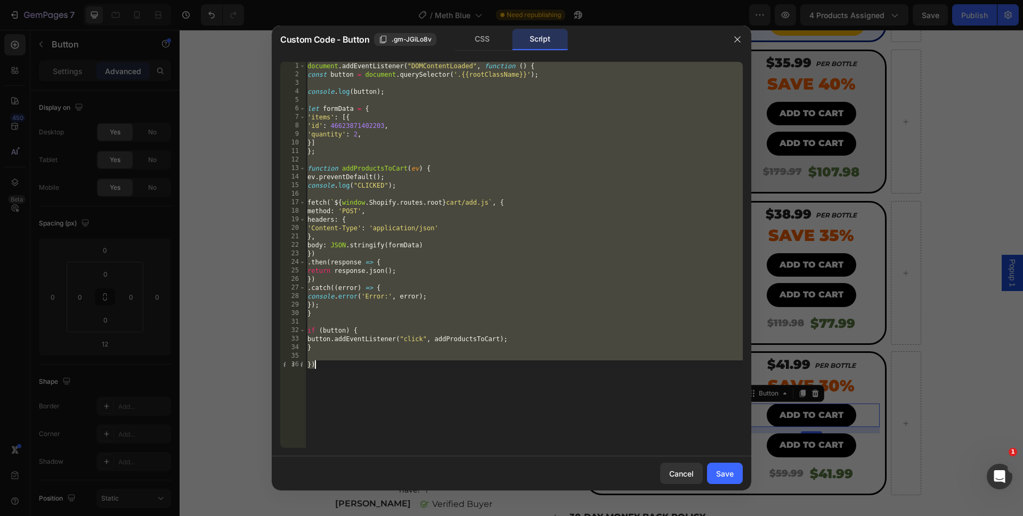
click at [353, 135] on div "document . addEventListener ( "DOMContentLoaded" , function ( ) { const button …" at bounding box center [524, 263] width 438 height 403
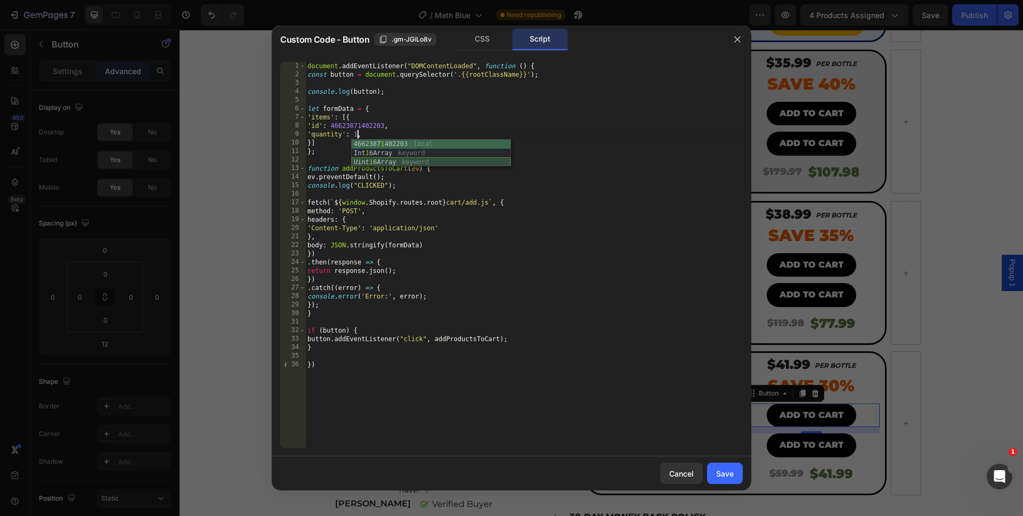
scroll to position [0, 4]
click at [433, 443] on div "document . addEventListener ( "DOMContentLoaded" , function ( ) { const button …" at bounding box center [524, 263] width 438 height 403
type textarea "})"
click at [714, 472] on button "Save" at bounding box center [725, 473] width 36 height 21
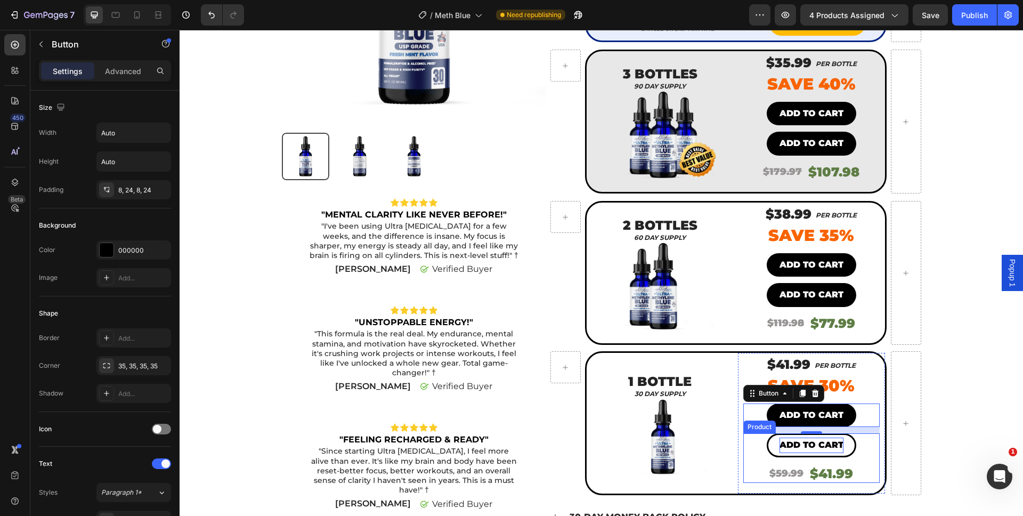
click at [787, 440] on div "Add to cart" at bounding box center [812, 445] width 64 height 15
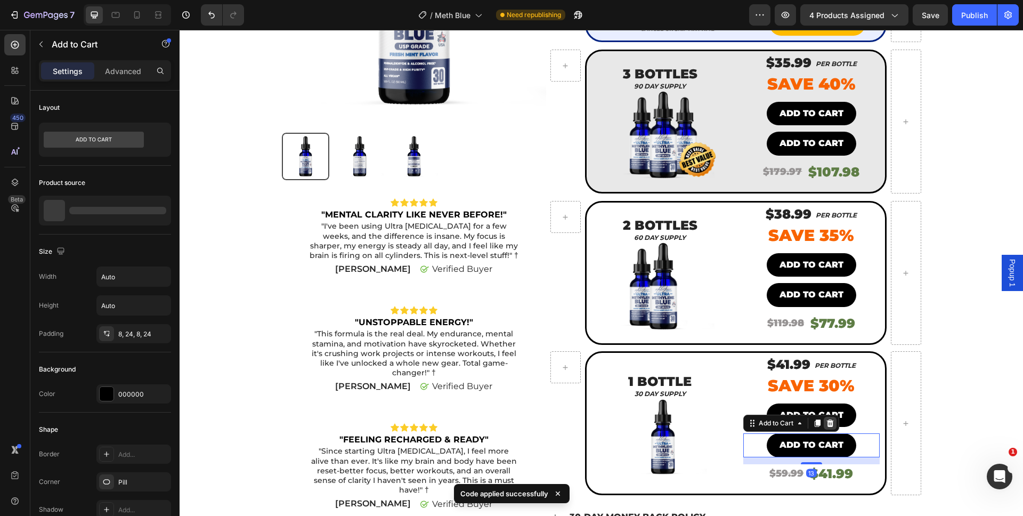
click at [828, 419] on icon at bounding box center [830, 422] width 7 height 7
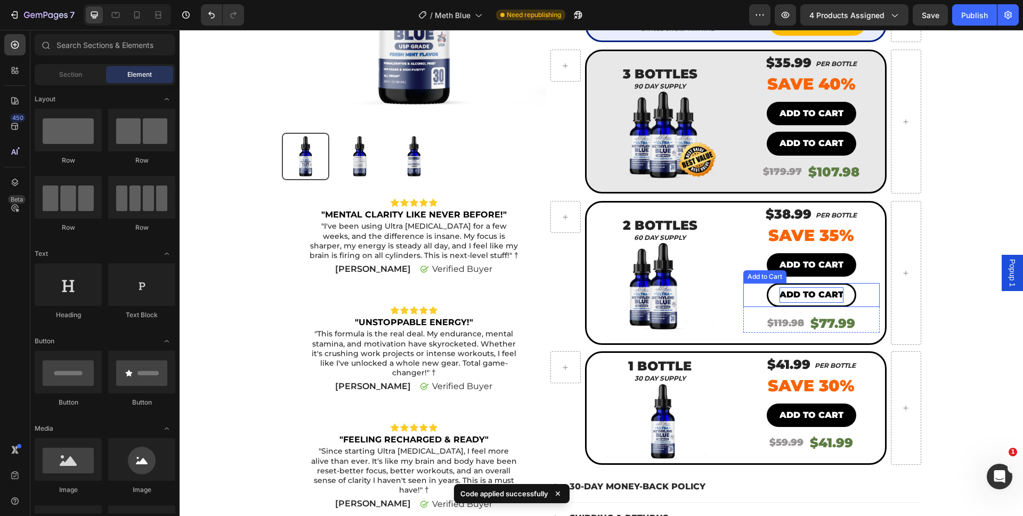
click at [813, 288] on div "Add to cart" at bounding box center [812, 294] width 64 height 15
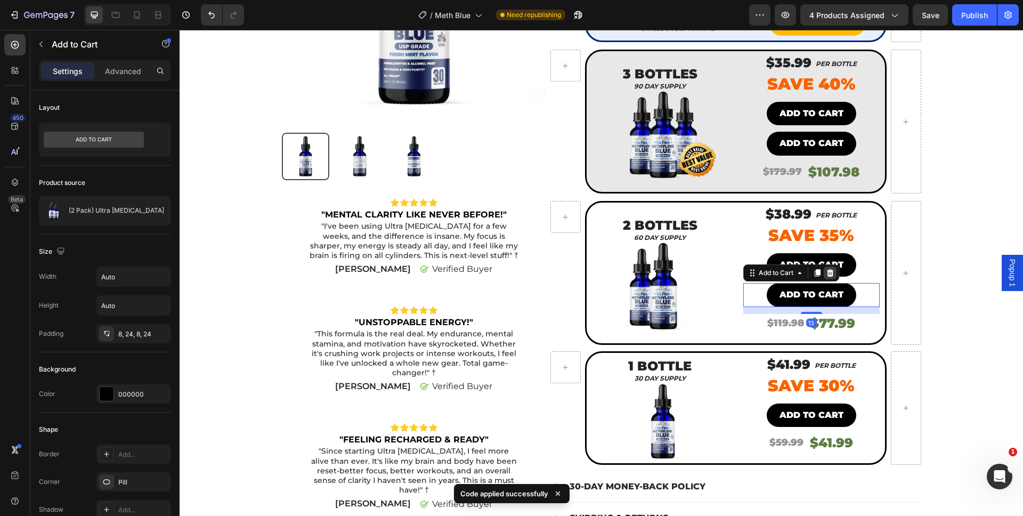
click at [827, 269] on icon at bounding box center [830, 272] width 7 height 7
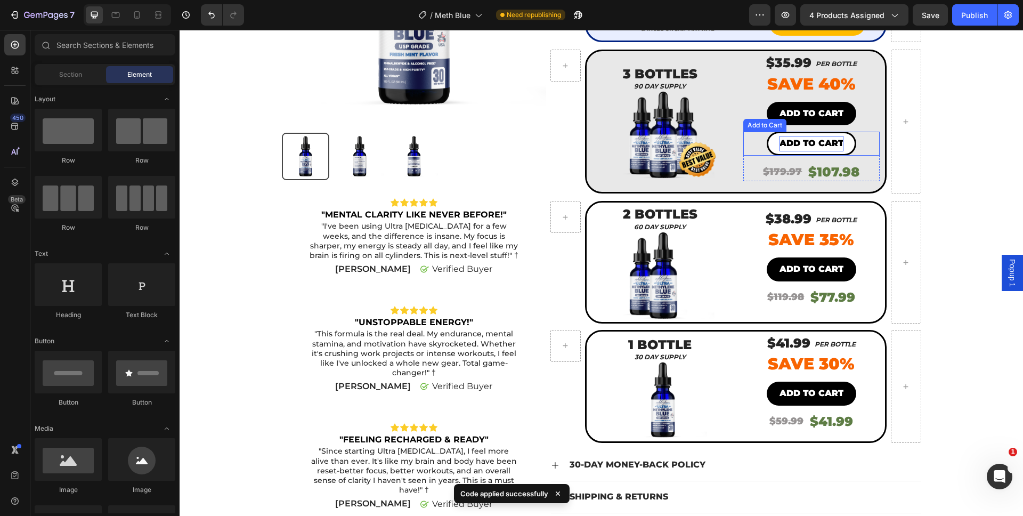
click at [804, 139] on div "Add to cart" at bounding box center [812, 143] width 64 height 15
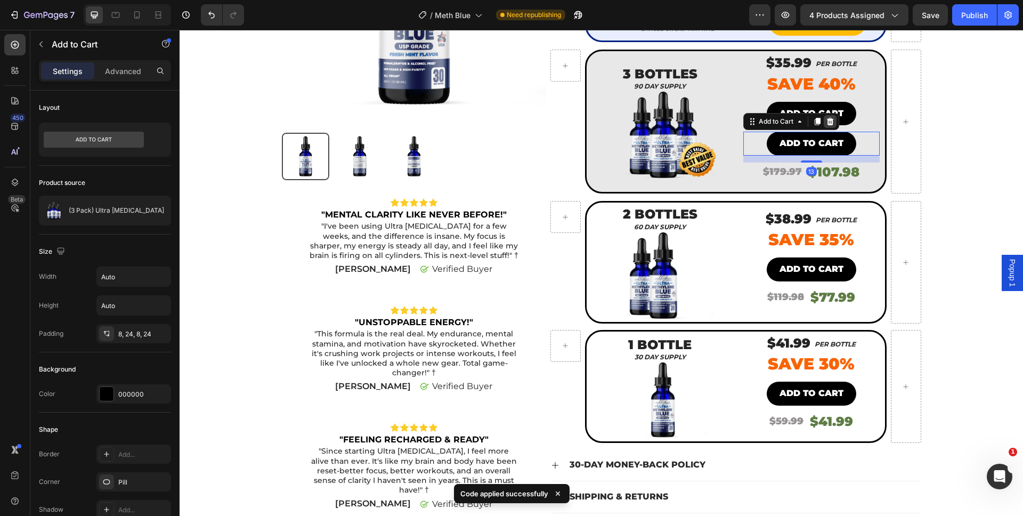
click at [828, 118] on icon at bounding box center [830, 121] width 7 height 7
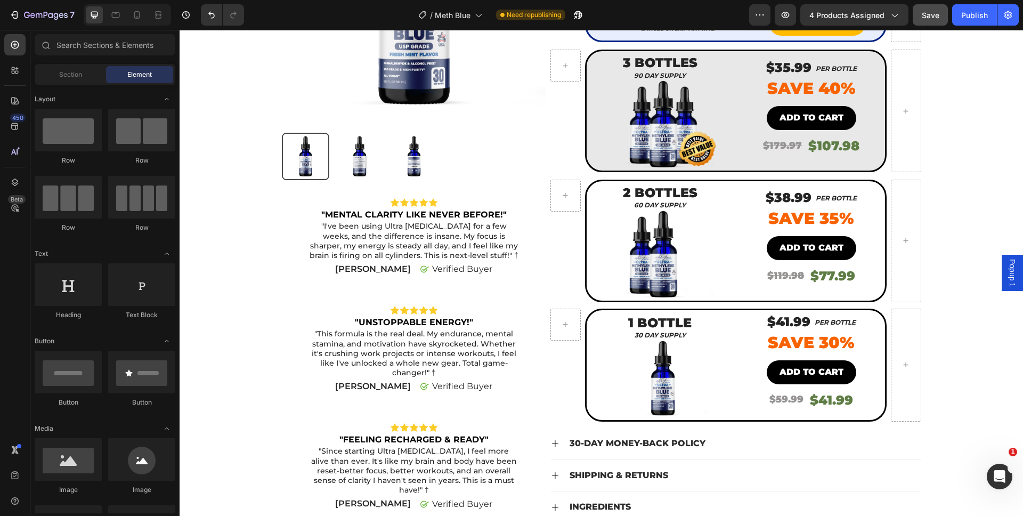
click at [931, 21] on button "Save" at bounding box center [930, 14] width 35 height 21
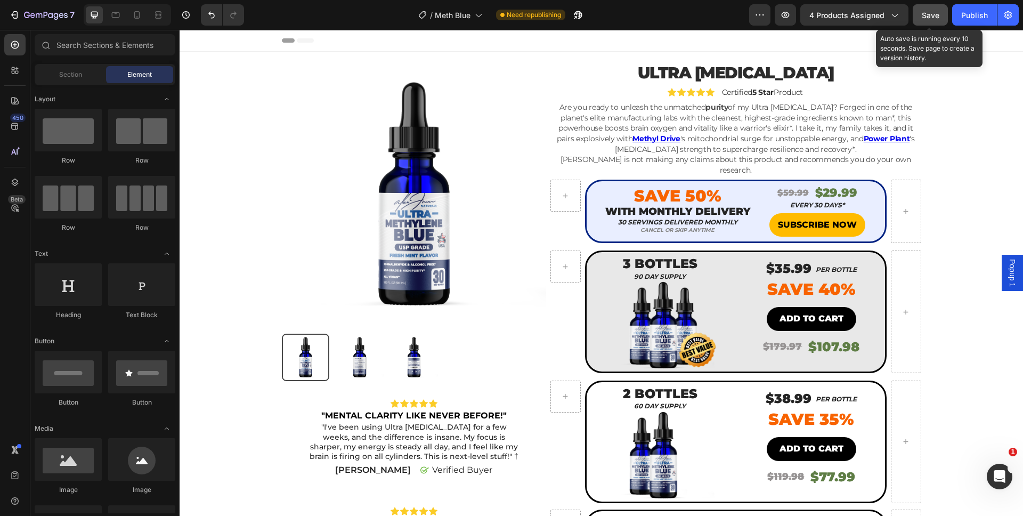
click at [933, 14] on span "Save" at bounding box center [931, 15] width 18 height 9
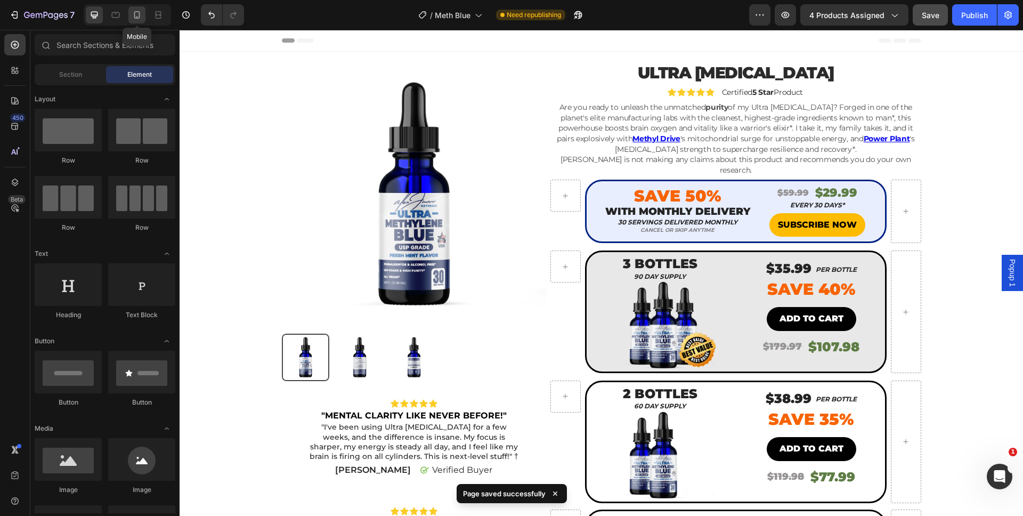
click at [141, 13] on icon at bounding box center [137, 15] width 11 height 11
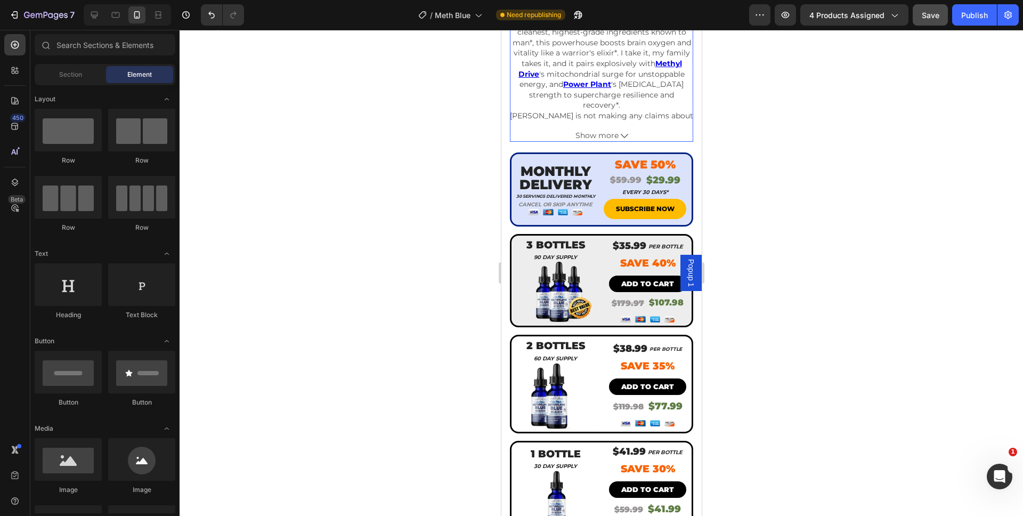
scroll to position [531, 0]
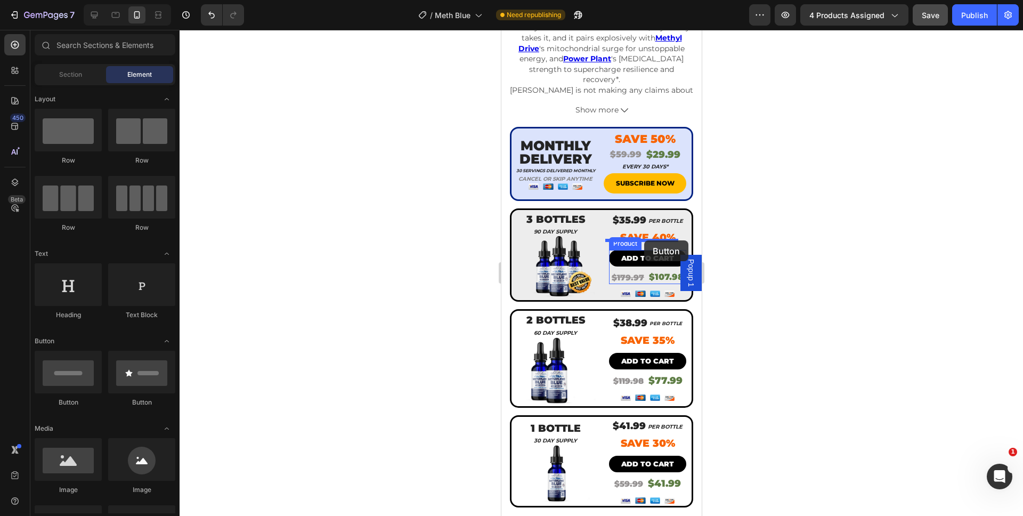
drag, startPoint x: 575, startPoint y: 414, endPoint x: 644, endPoint y: 240, distance: 186.4
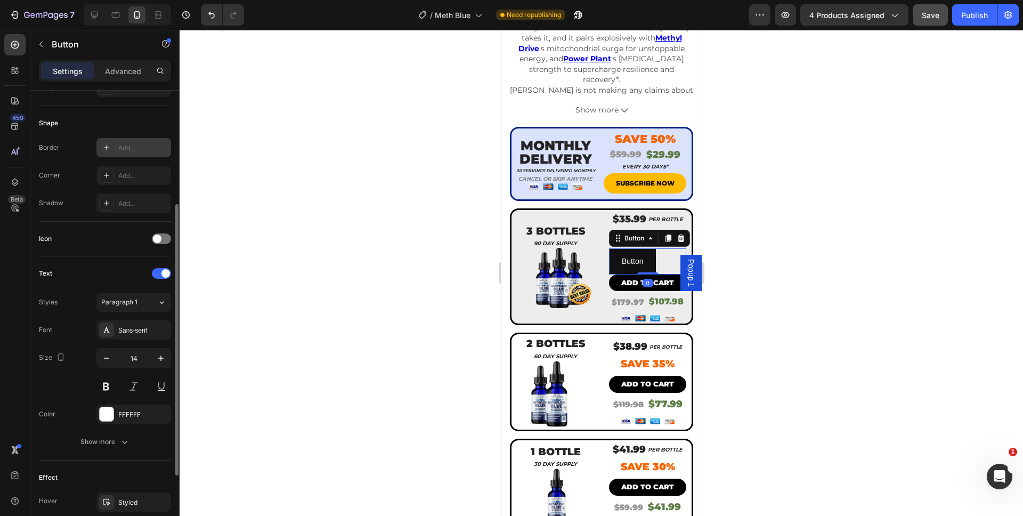
scroll to position [0, 0]
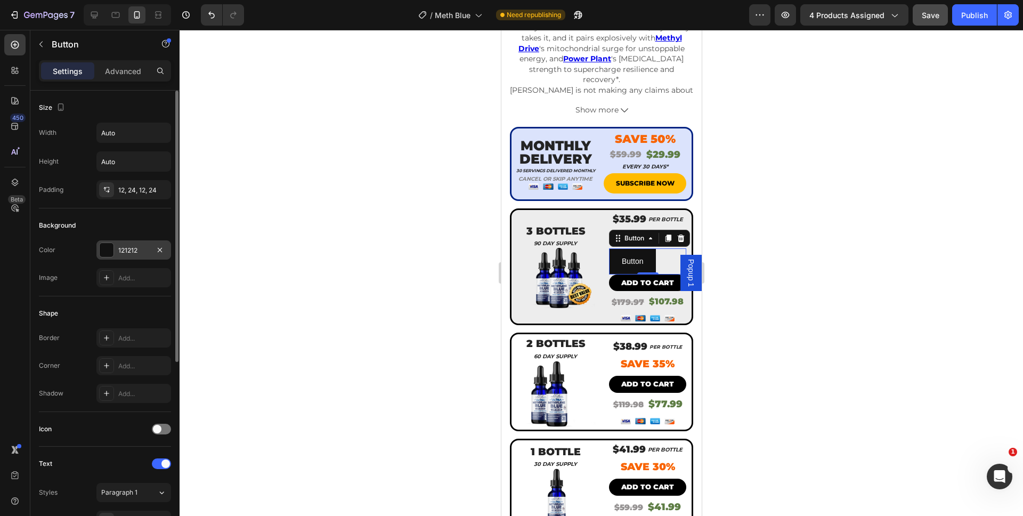
click at [114, 244] on div "121212" at bounding box center [133, 249] width 75 height 19
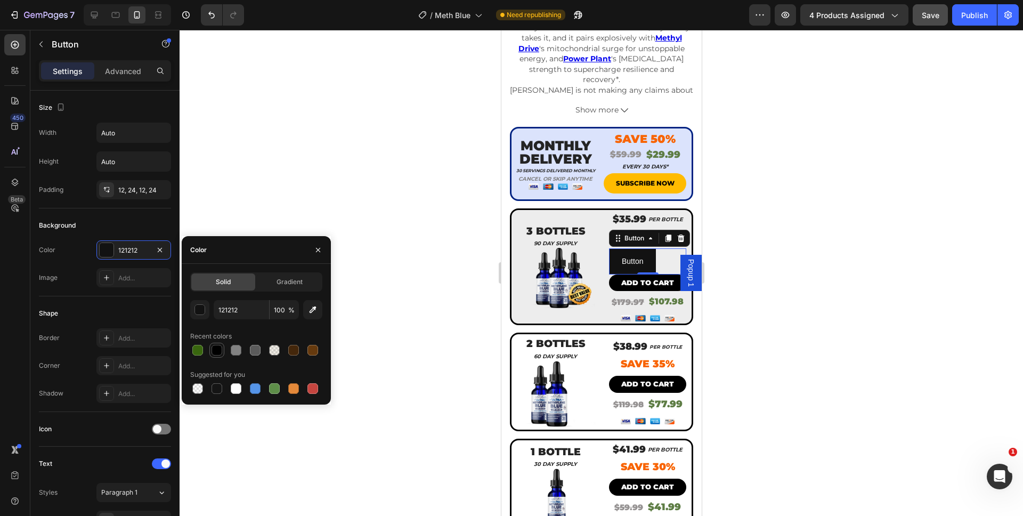
click at [216, 350] on div at bounding box center [217, 350] width 11 height 11
type input "000000"
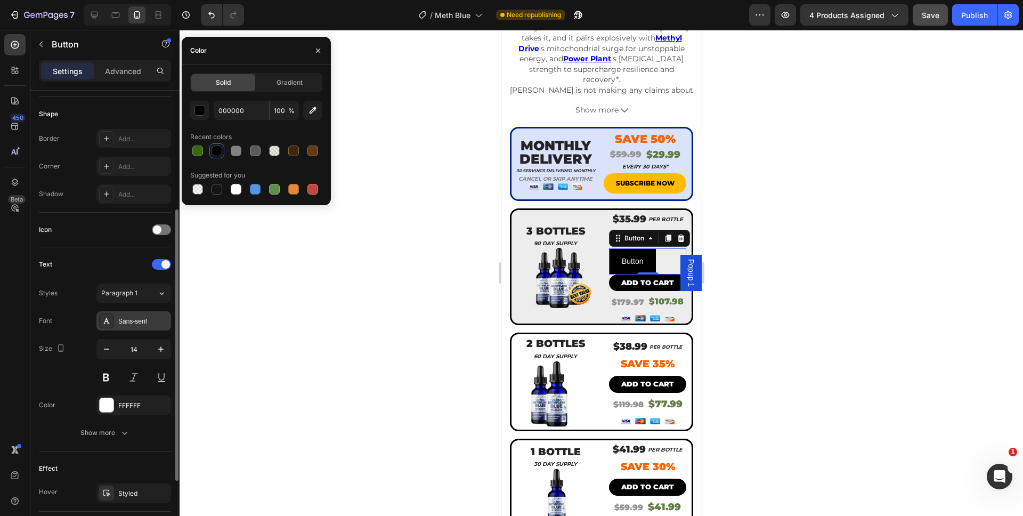
click at [135, 328] on div "Sans-serif" at bounding box center [133, 320] width 75 height 19
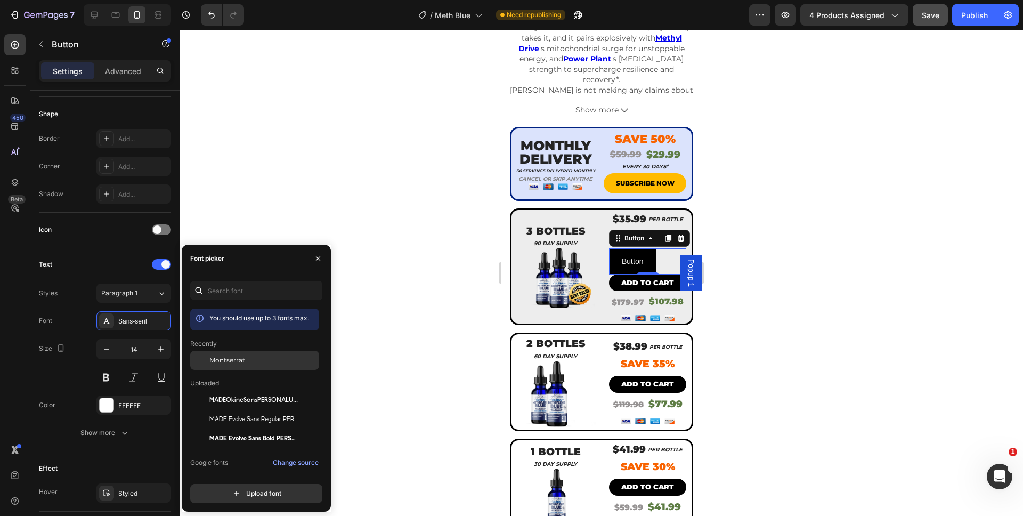
click at [216, 362] on span "Montserrat" at bounding box center [227, 361] width 36 height 10
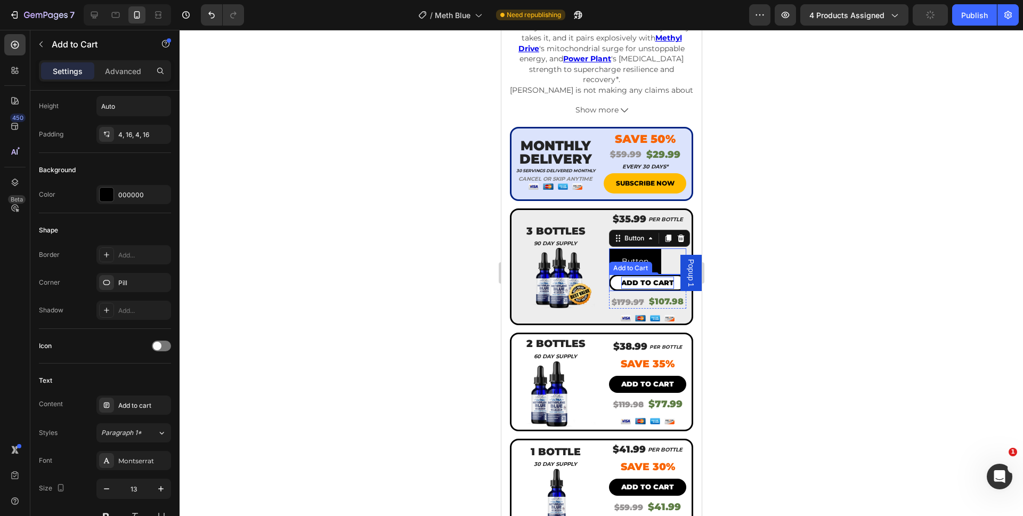
click at [621, 277] on div "Add to cart" at bounding box center [647, 283] width 53 height 12
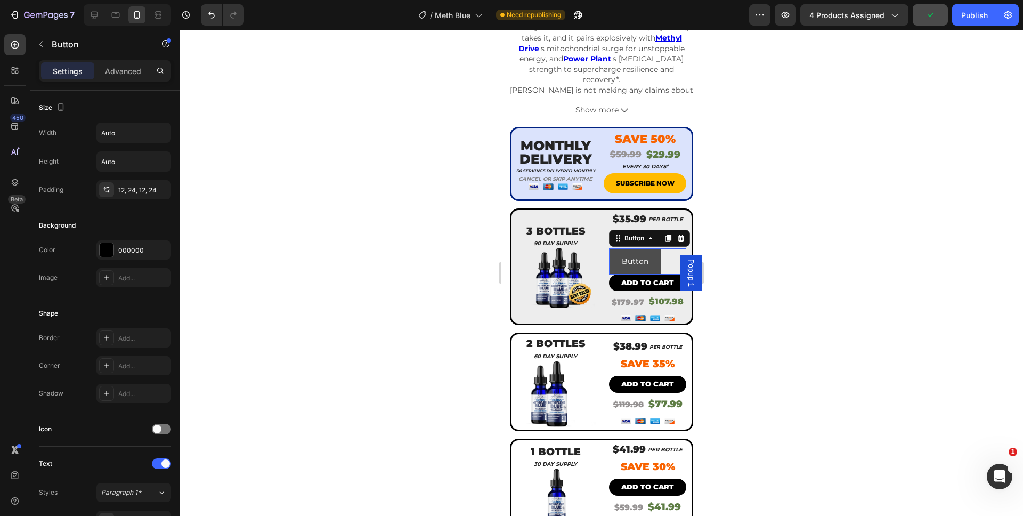
click at [610, 248] on button "Button" at bounding box center [635, 261] width 52 height 26
click at [143, 196] on div "12, 24, 12, 24" at bounding box center [133, 189] width 75 height 19
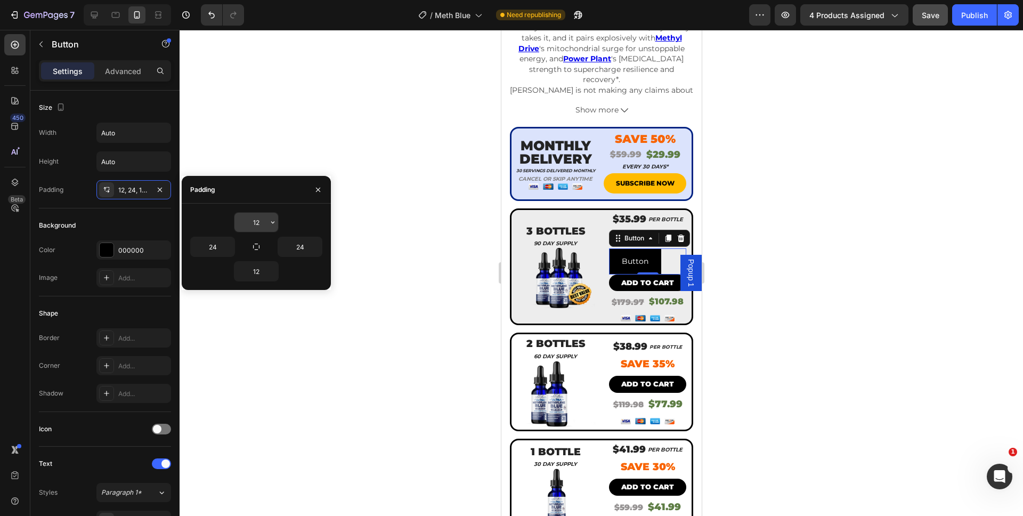
click at [268, 222] on button "button" at bounding box center [273, 222] width 11 height 19
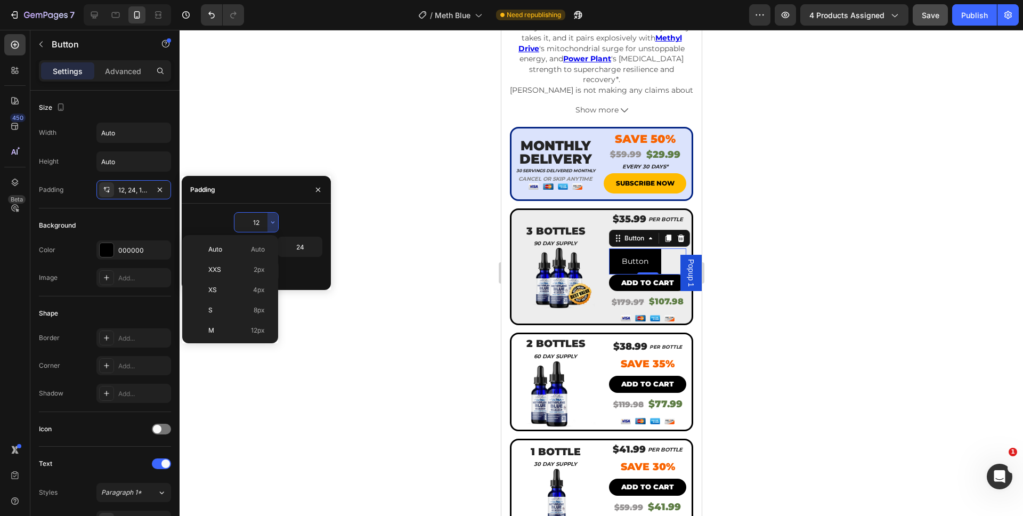
click at [262, 223] on input "12" at bounding box center [257, 222] width 44 height 19
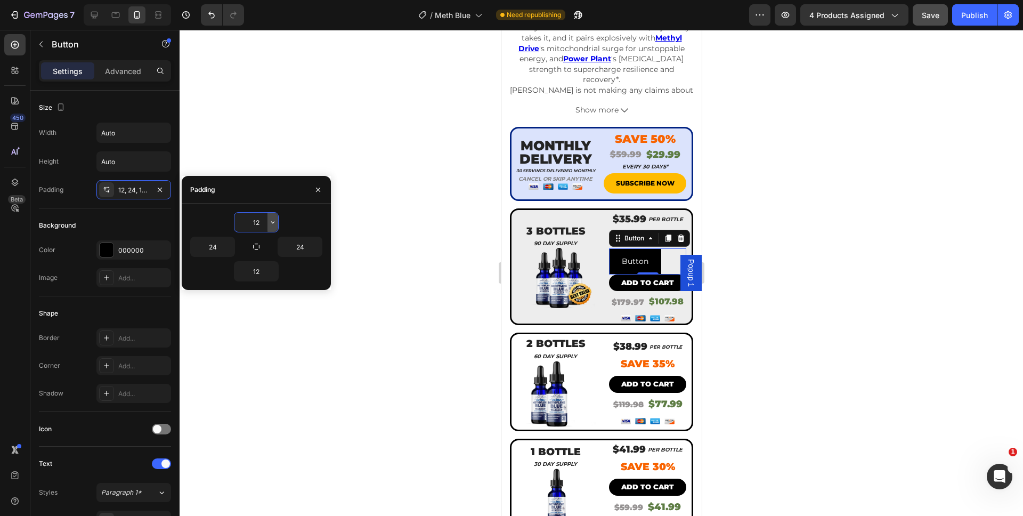
click at [270, 222] on icon "button" at bounding box center [273, 222] width 9 height 9
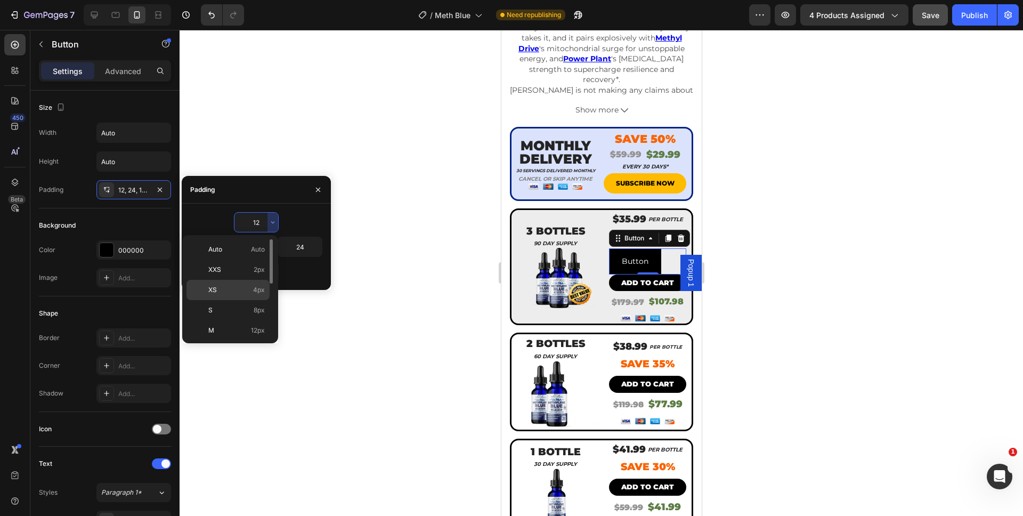
click at [258, 300] on div "XS 4px" at bounding box center [228, 310] width 83 height 20
type input "4"
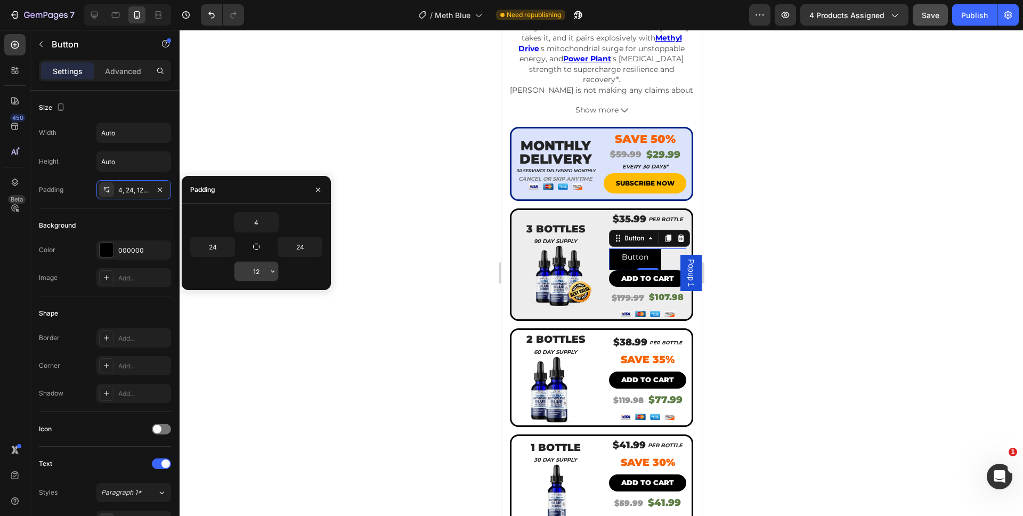
click at [265, 273] on input "12" at bounding box center [257, 271] width 44 height 19
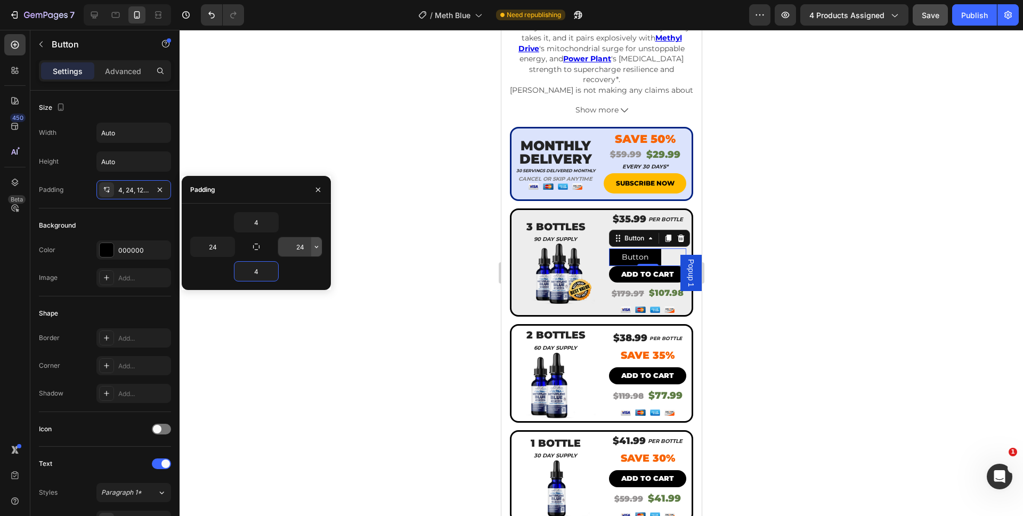
type input "4"
click at [317, 247] on icon "button" at bounding box center [316, 247] width 3 height 2
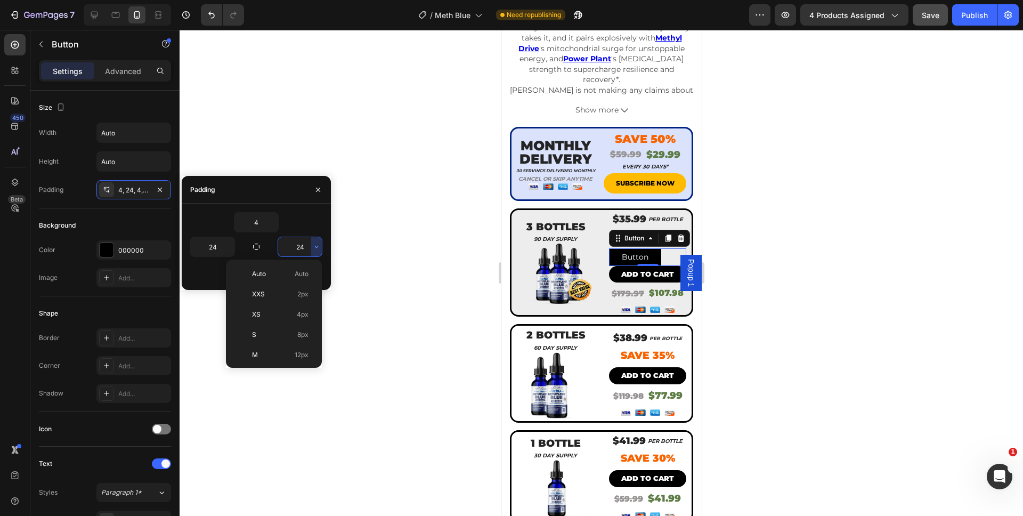
click at [294, 248] on input "24" at bounding box center [300, 246] width 44 height 19
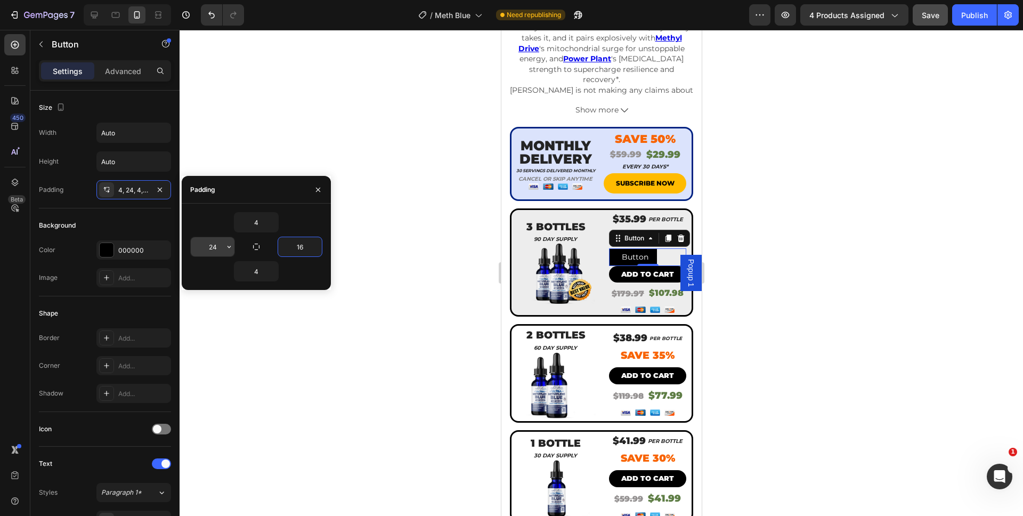
type input "16"
click at [206, 246] on input "24" at bounding box center [213, 246] width 44 height 19
type input "16"
click at [130, 219] on div "Background" at bounding box center [105, 225] width 132 height 17
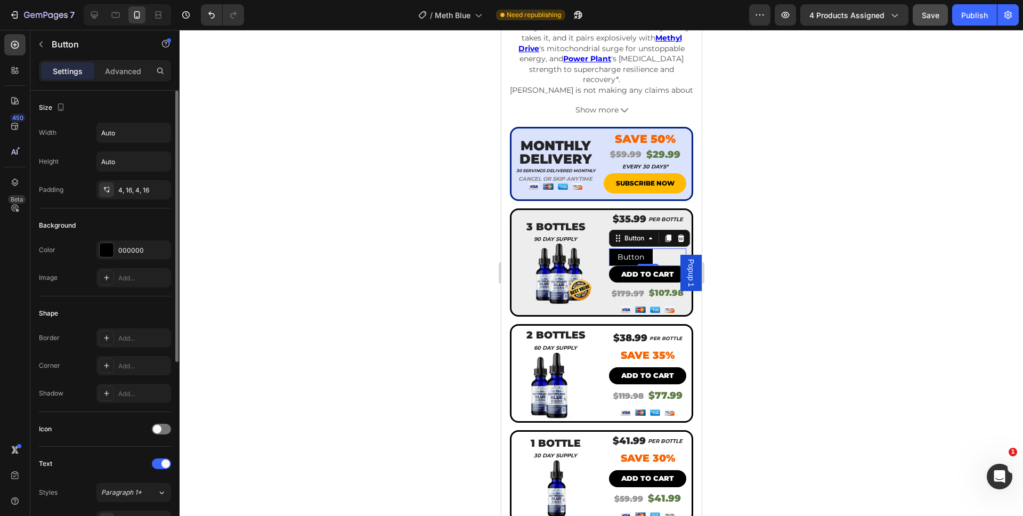
scroll to position [309, 0]
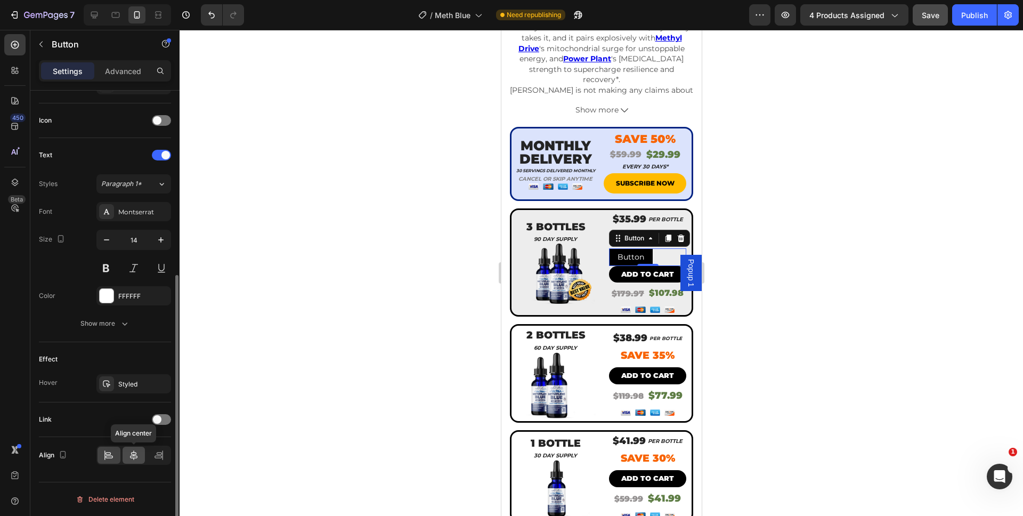
click at [131, 452] on icon at bounding box center [133, 455] width 11 height 11
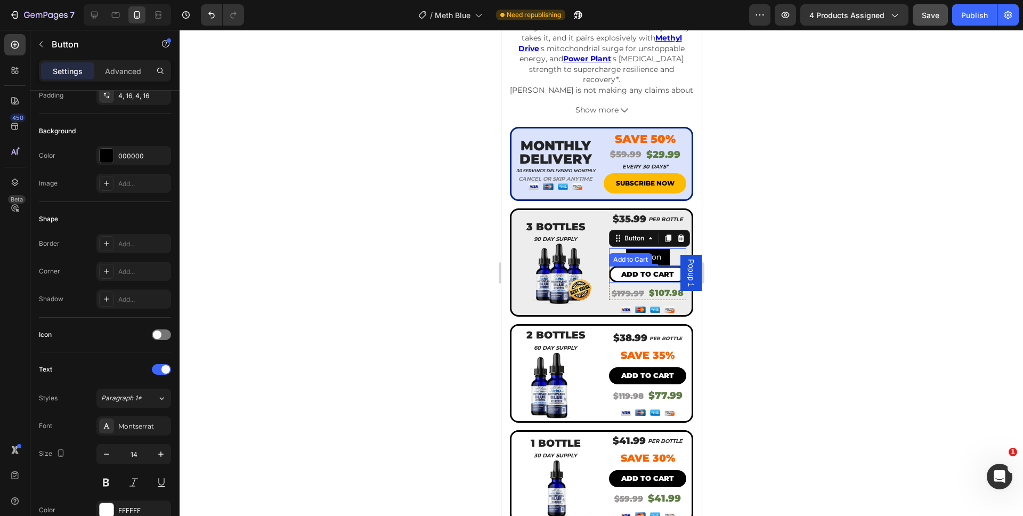
click at [610, 266] on button "Add to cart" at bounding box center [647, 274] width 77 height 17
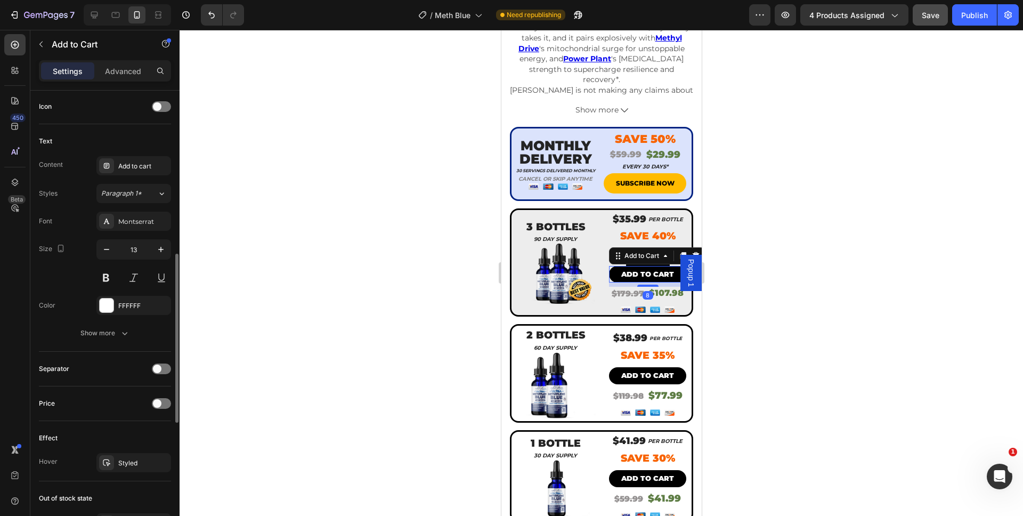
scroll to position [437, 0]
click at [792, 293] on div at bounding box center [602, 273] width 844 height 486
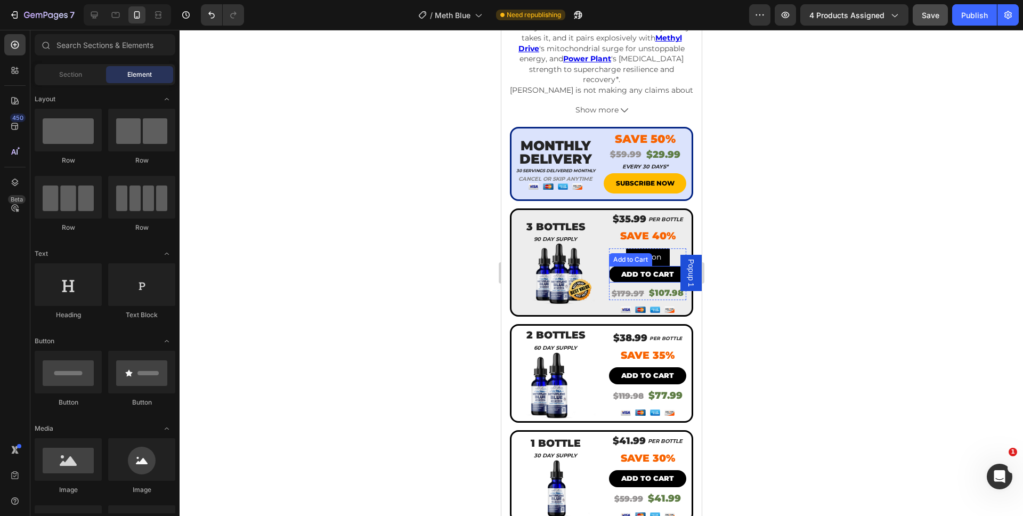
click at [633, 255] on div "Add to Cart" at bounding box center [630, 260] width 39 height 10
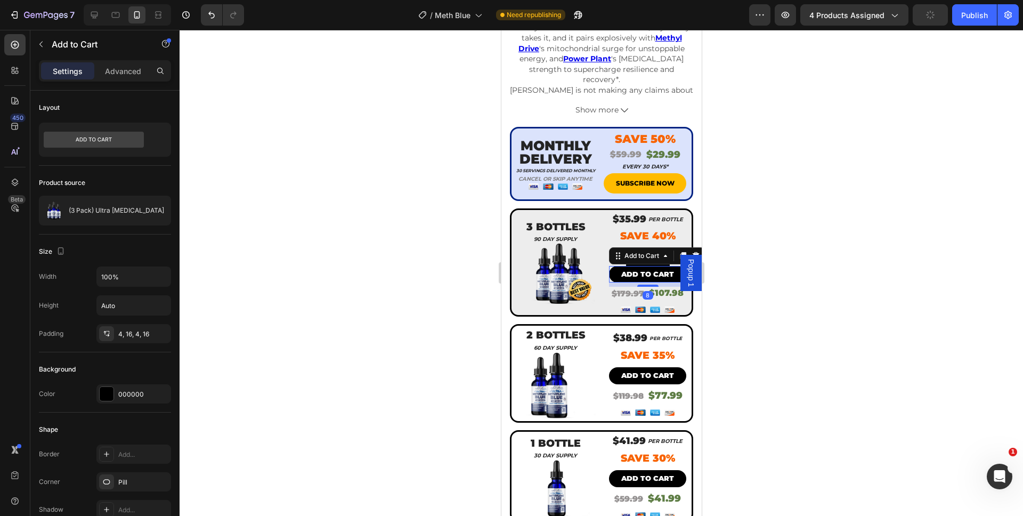
click at [749, 318] on div at bounding box center [602, 273] width 844 height 486
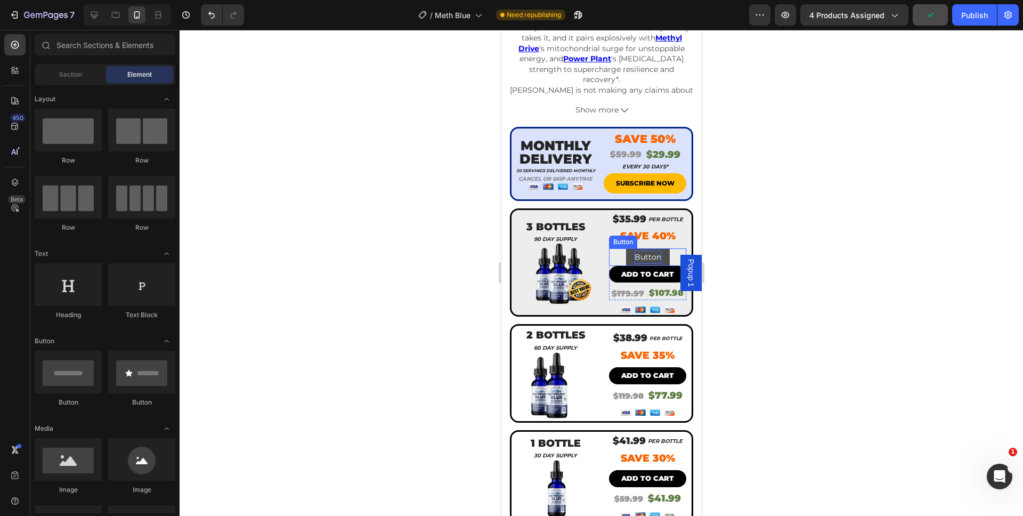
click at [634, 251] on p "Button" at bounding box center [647, 257] width 27 height 13
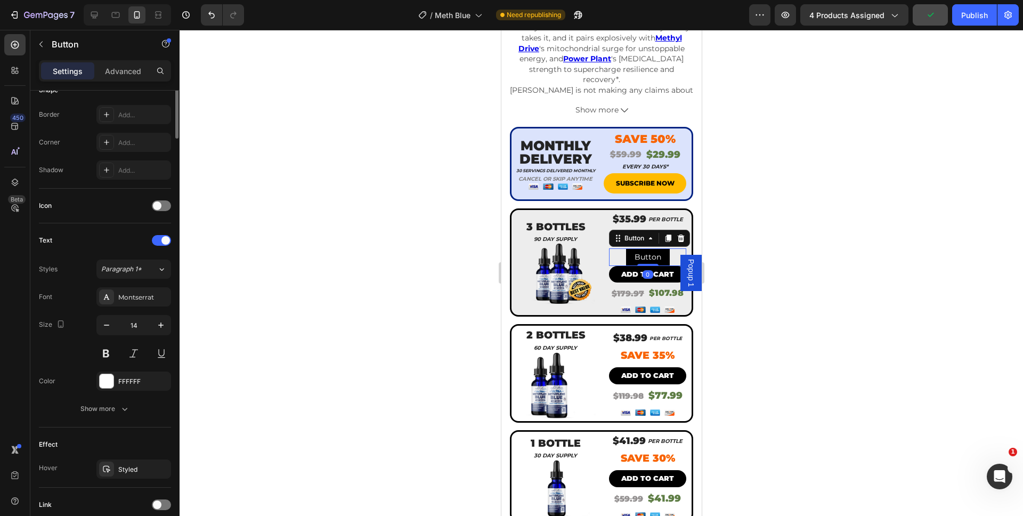
scroll to position [309, 0]
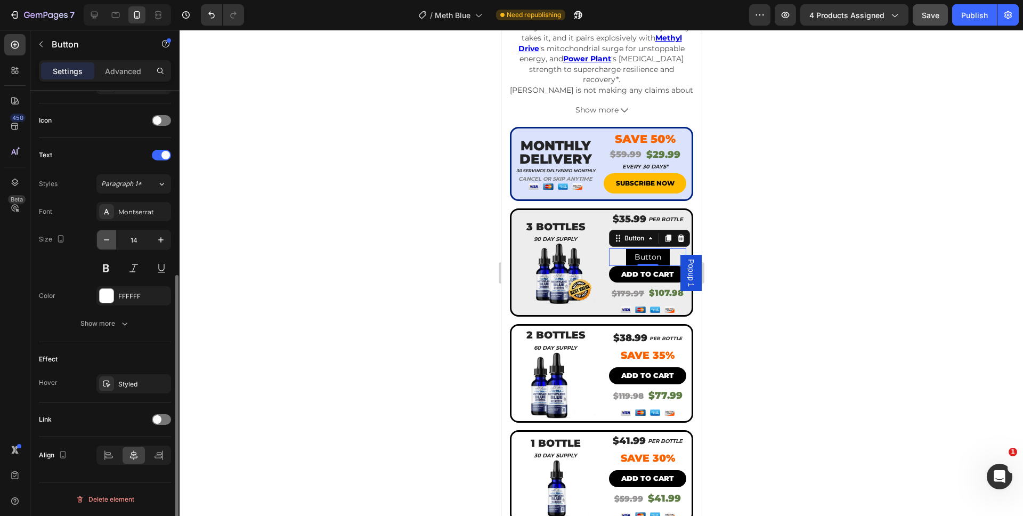
click at [114, 239] on button "button" at bounding box center [106, 239] width 19 height 19
type input "13"
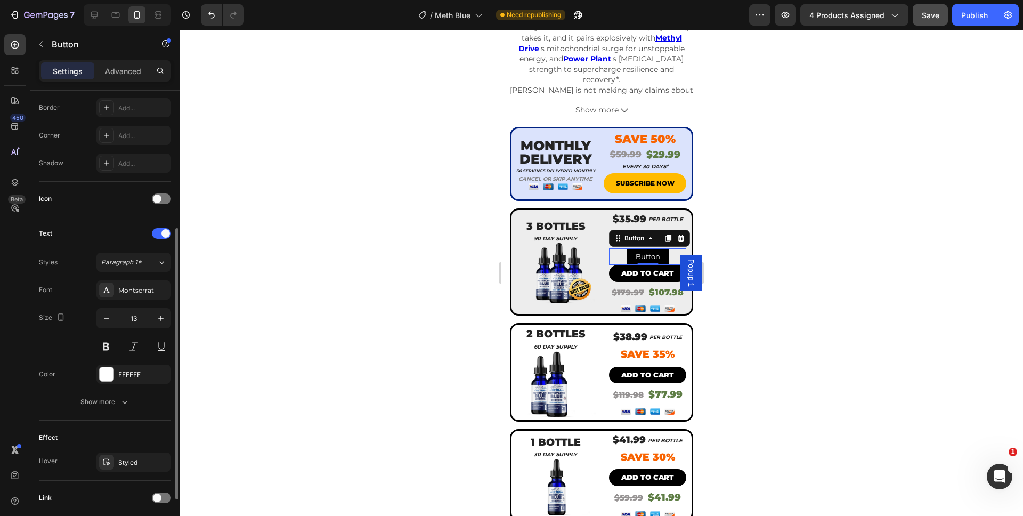
scroll to position [219, 0]
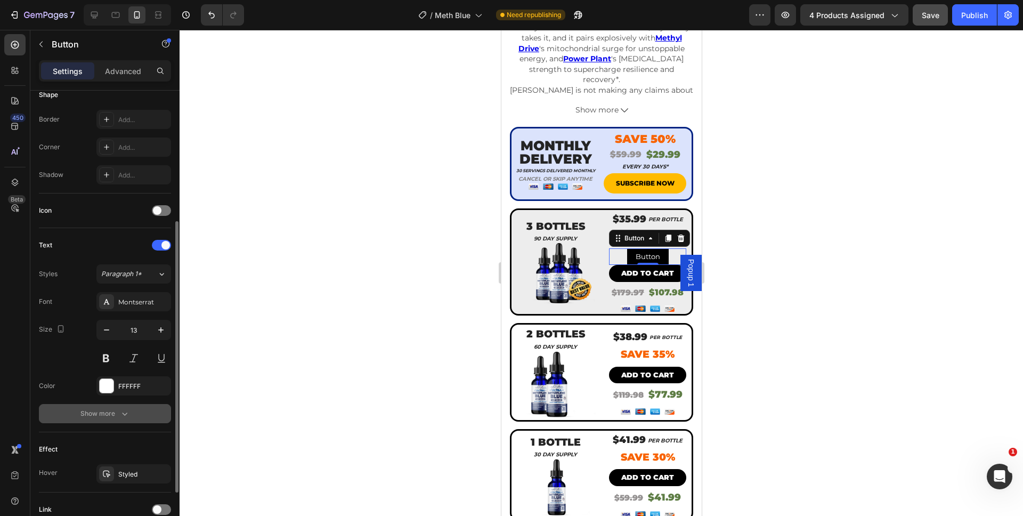
click at [120, 418] on icon "button" at bounding box center [124, 413] width 11 height 11
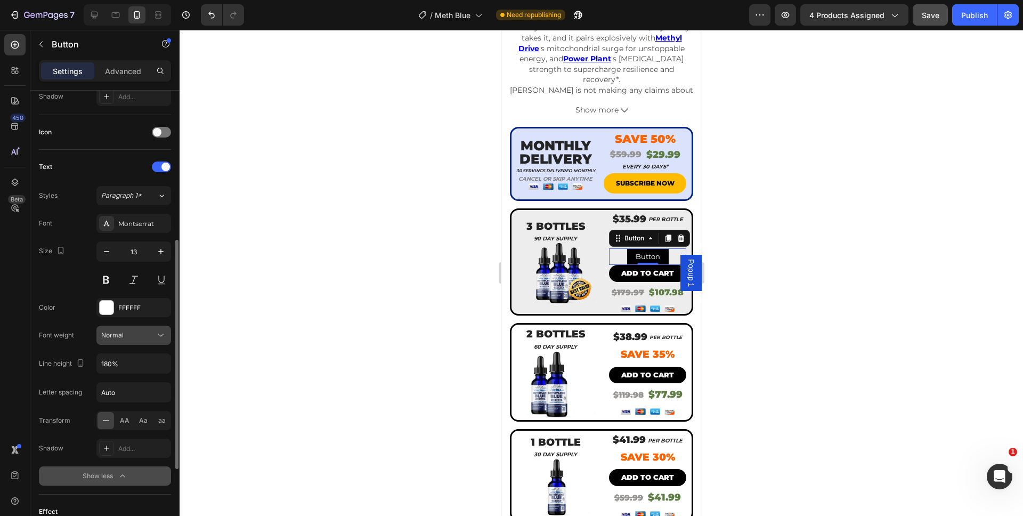
click at [132, 341] on button "Normal" at bounding box center [133, 335] width 75 height 19
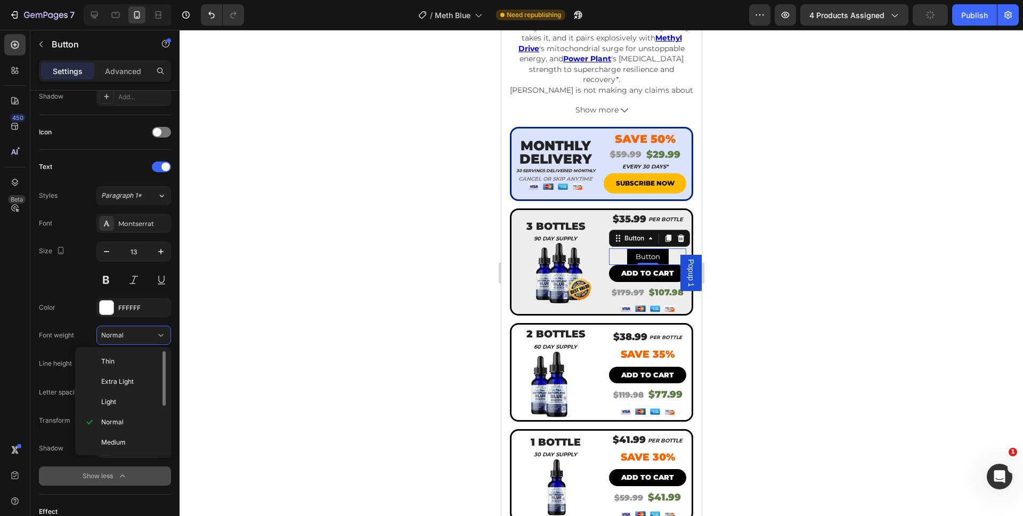
scroll to position [83, 0]
click at [99, 435] on div "Black" at bounding box center [120, 441] width 83 height 20
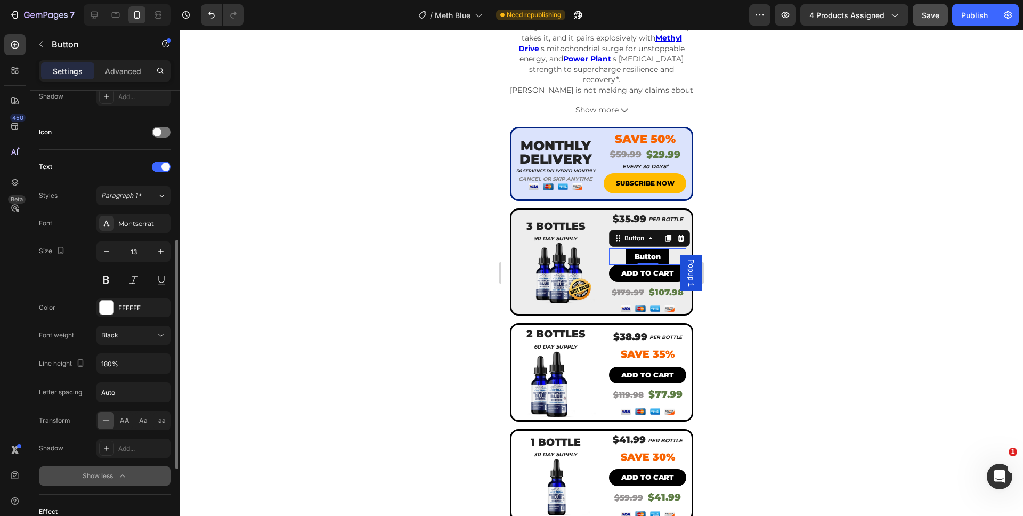
scroll to position [0, 0]
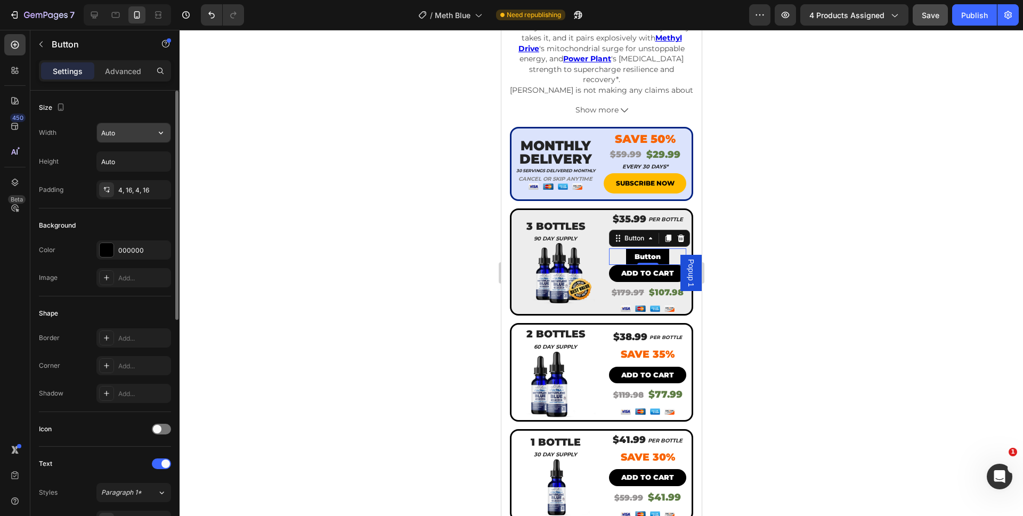
click at [121, 141] on input "Auto" at bounding box center [134, 132] width 74 height 19
click at [158, 135] on icon "button" at bounding box center [161, 132] width 11 height 11
click at [150, 179] on span "100%" at bounding box center [153, 180] width 18 height 10
type input "100%"
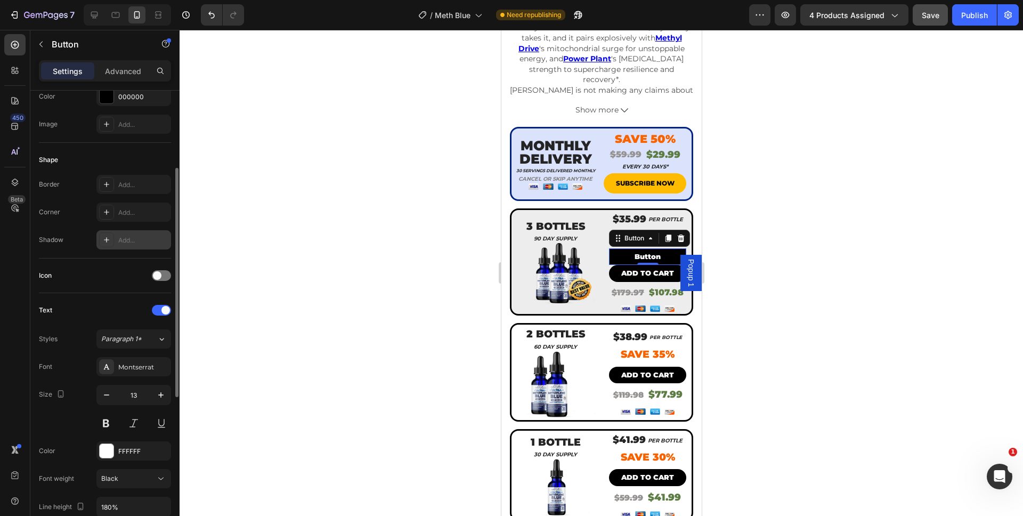
scroll to position [142, 0]
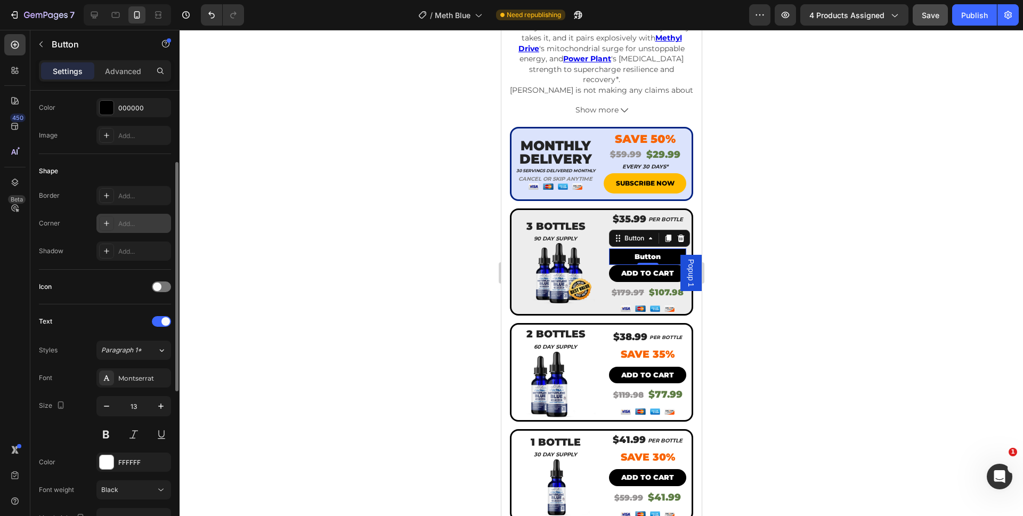
click at [123, 225] on div "Add..." at bounding box center [143, 224] width 50 height 10
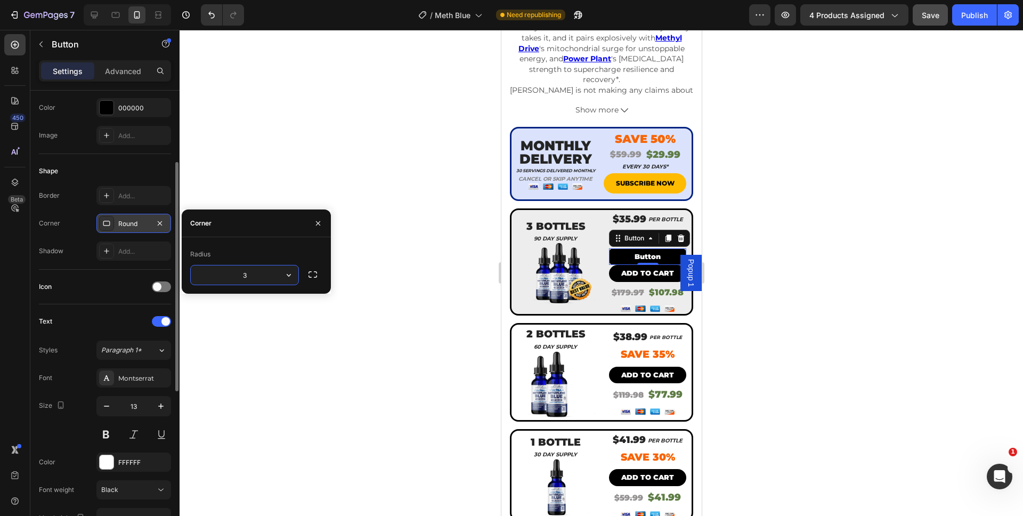
type input "35"
click at [762, 268] on div at bounding box center [602, 273] width 844 height 486
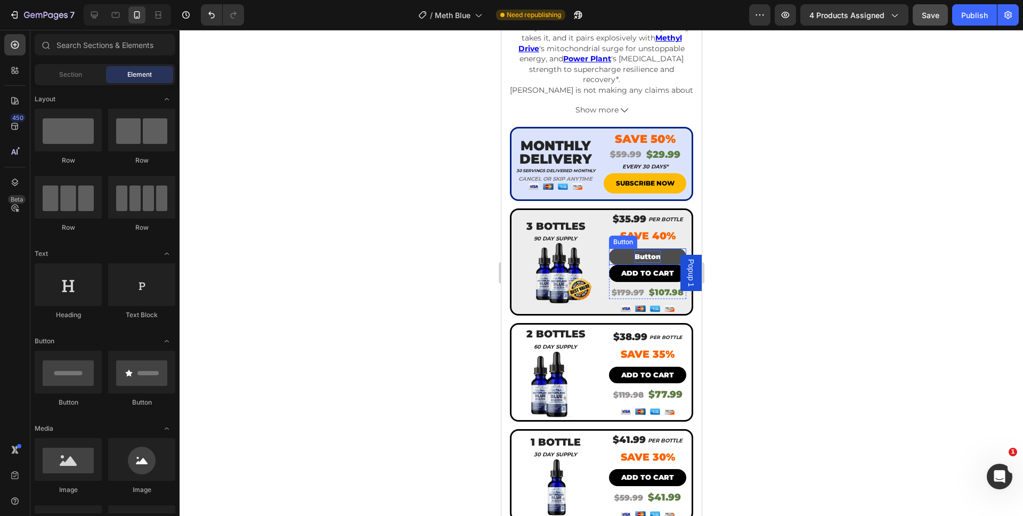
click at [643, 251] on p "Button" at bounding box center [647, 257] width 26 height 12
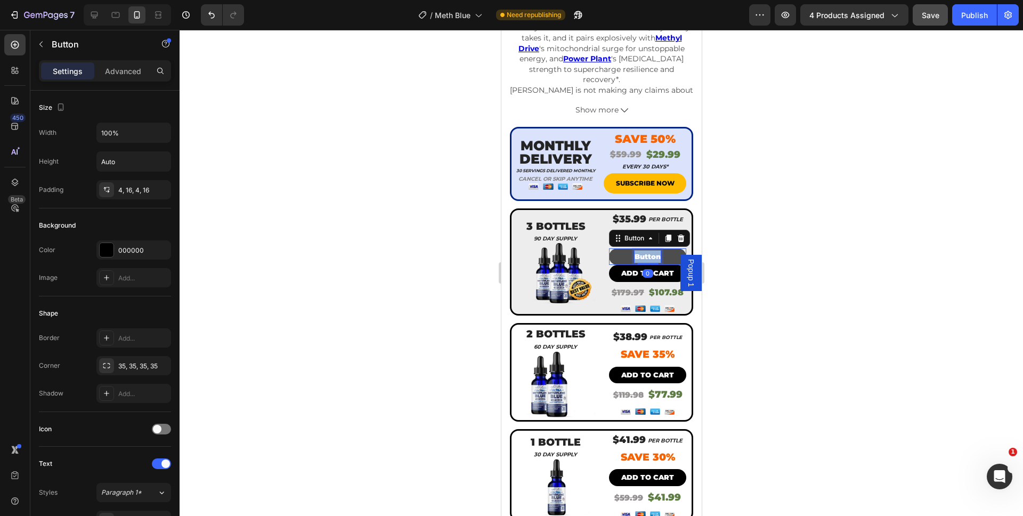
click at [643, 251] on p "Button" at bounding box center [647, 257] width 26 height 12
click at [609, 248] on button "ADD" at bounding box center [647, 256] width 77 height 17
click at [609, 248] on button "ADD TO" at bounding box center [647, 256] width 77 height 17
click at [755, 245] on div at bounding box center [602, 273] width 844 height 486
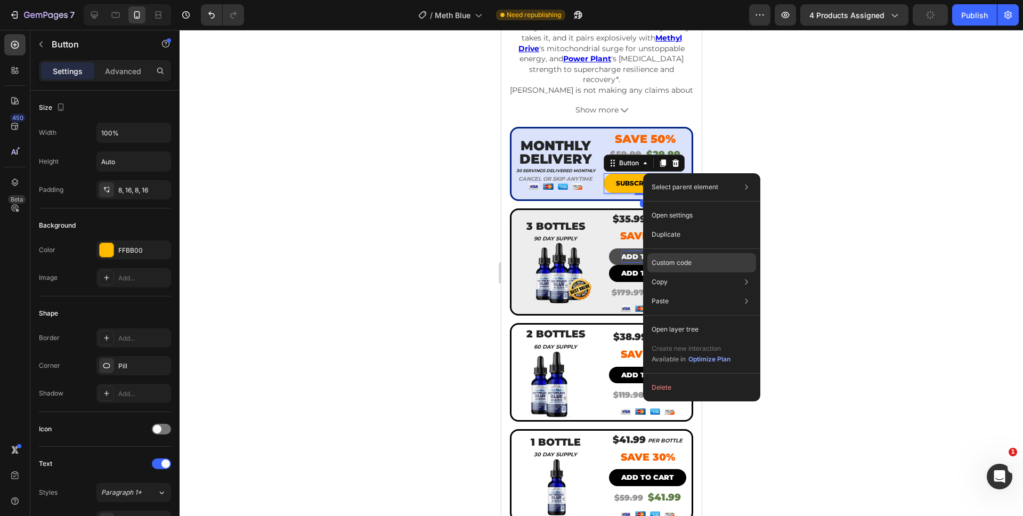
click at [685, 259] on p "Custom code" at bounding box center [672, 263] width 40 height 10
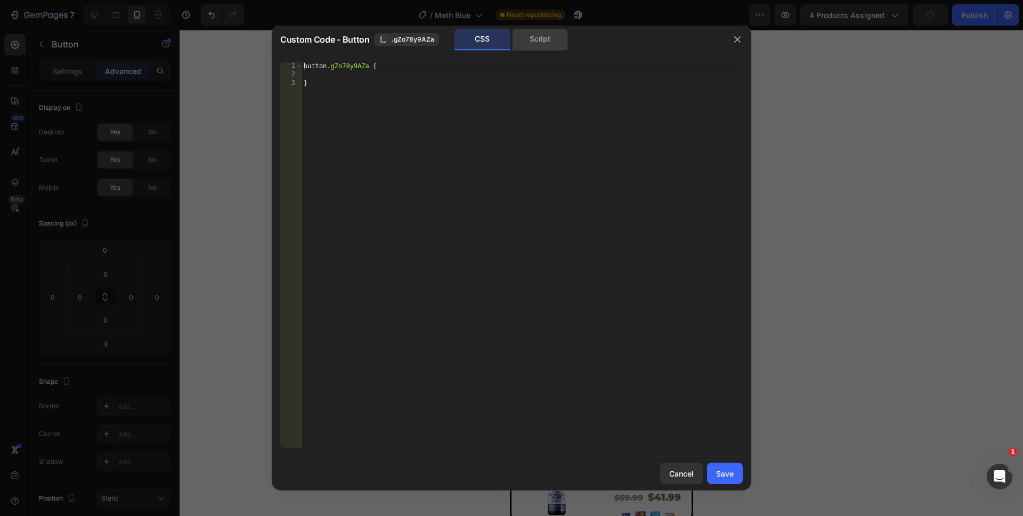
click at [546, 49] on div "Script" at bounding box center [540, 39] width 56 height 21
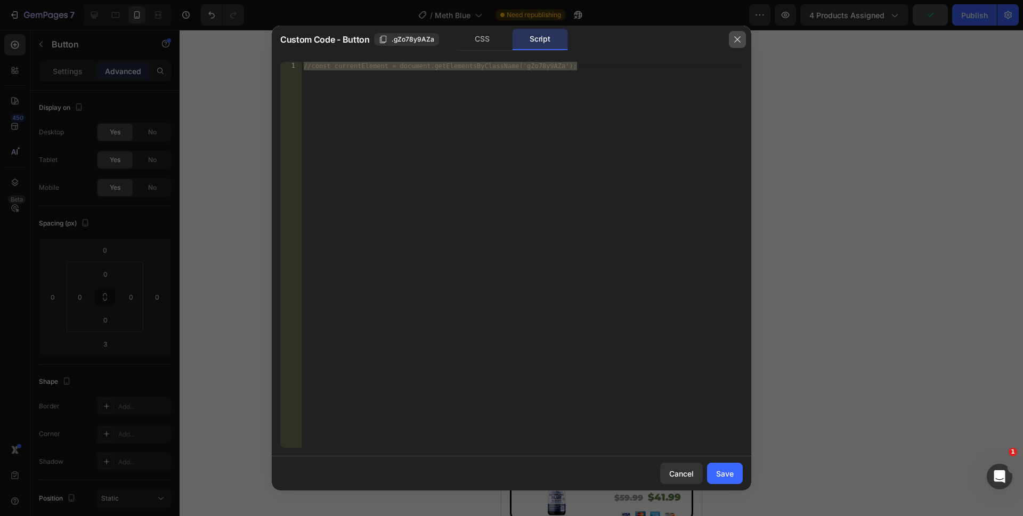
click at [743, 39] on button "button" at bounding box center [737, 39] width 17 height 17
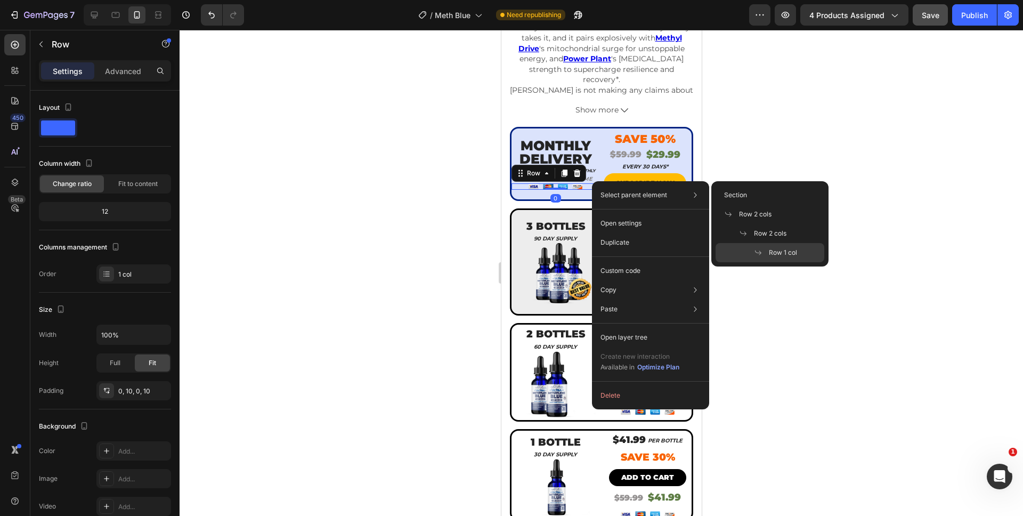
click at [596, 185] on div "Select parent element Section Row 2 cols Row 2 cols Row 1 col" at bounding box center [650, 194] width 109 height 19
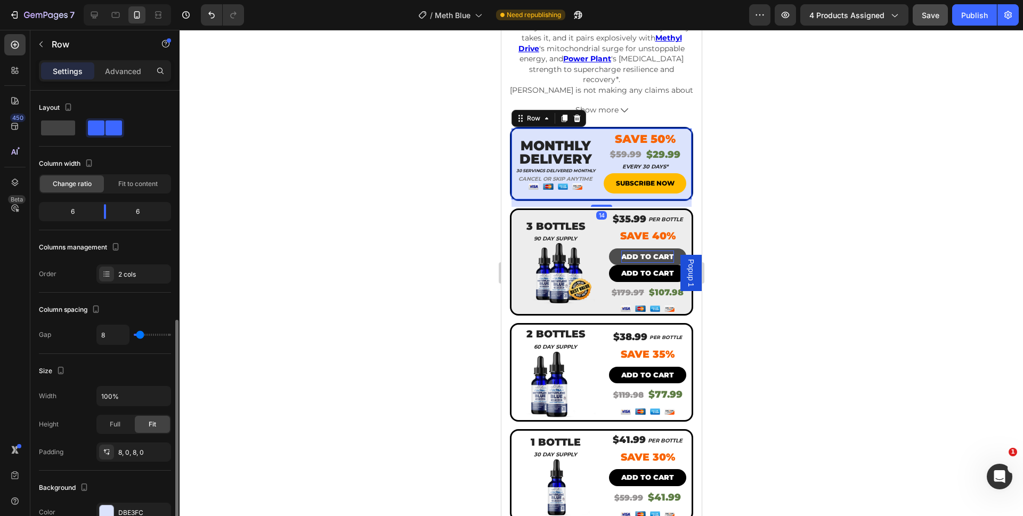
click at [578, 184] on div "MONTHLY DELIVERY Heading 30 servings delivered monthly Heading Cancel or skip a…" at bounding box center [555, 164] width 88 height 62
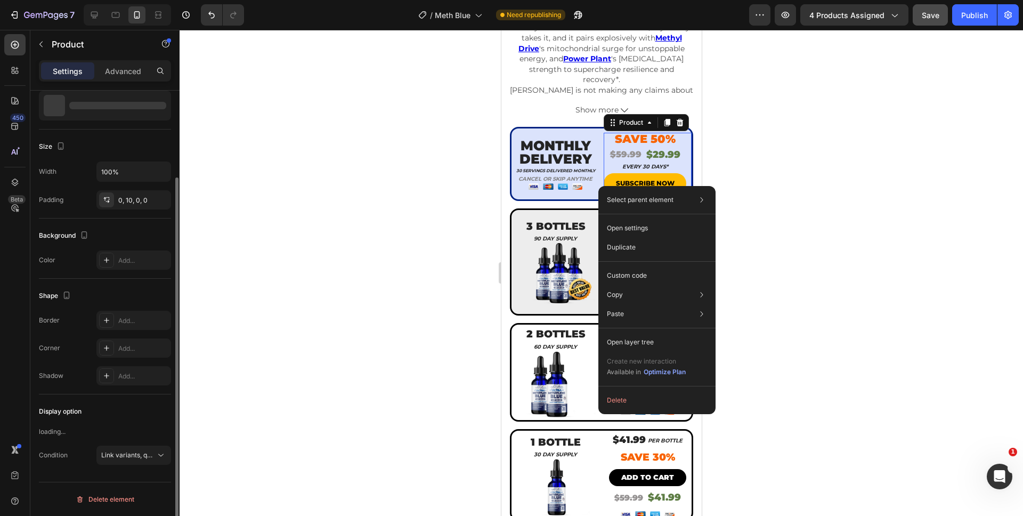
scroll to position [0, 0]
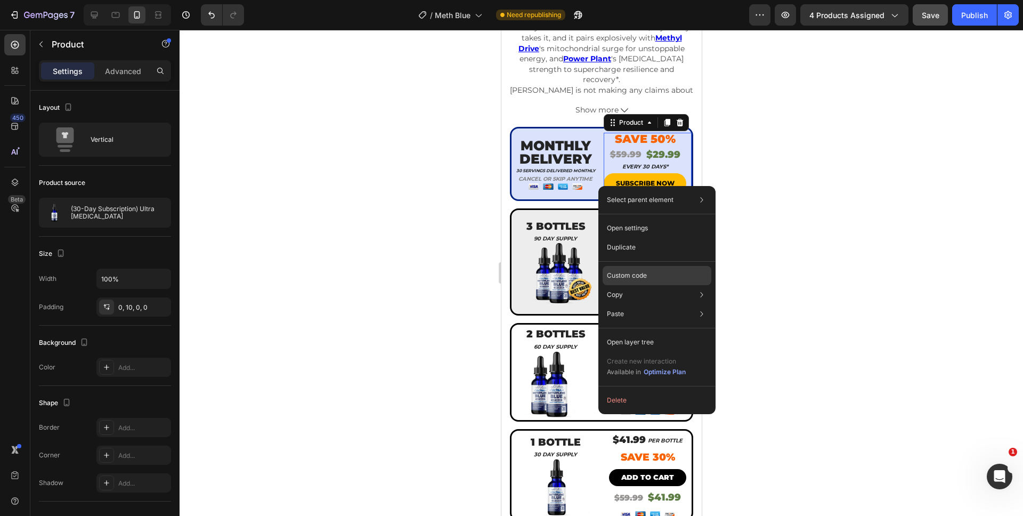
click at [623, 271] on p "Custom code" at bounding box center [627, 276] width 40 height 10
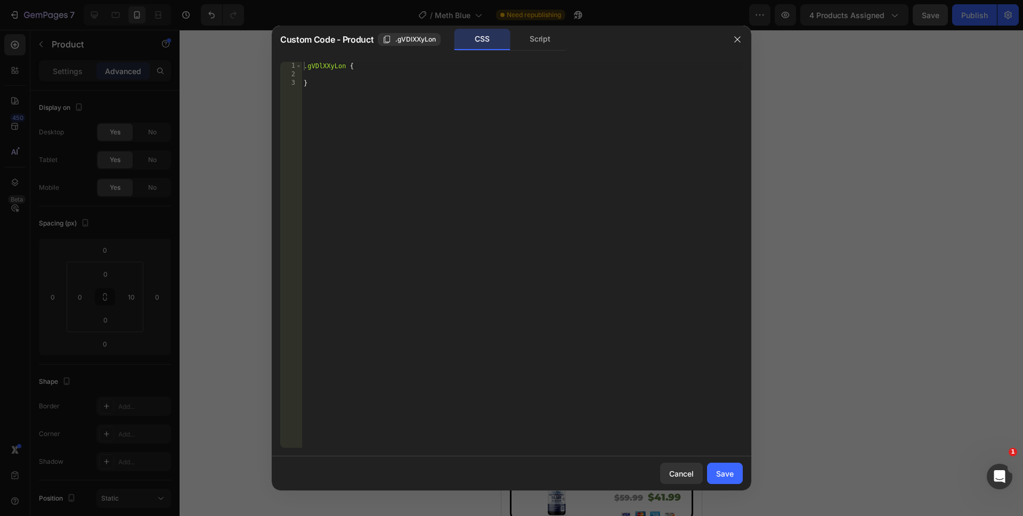
click at [552, 50] on div "CSS Script" at bounding box center [512, 40] width 114 height 22
click at [551, 46] on div "Script" at bounding box center [540, 39] width 56 height 21
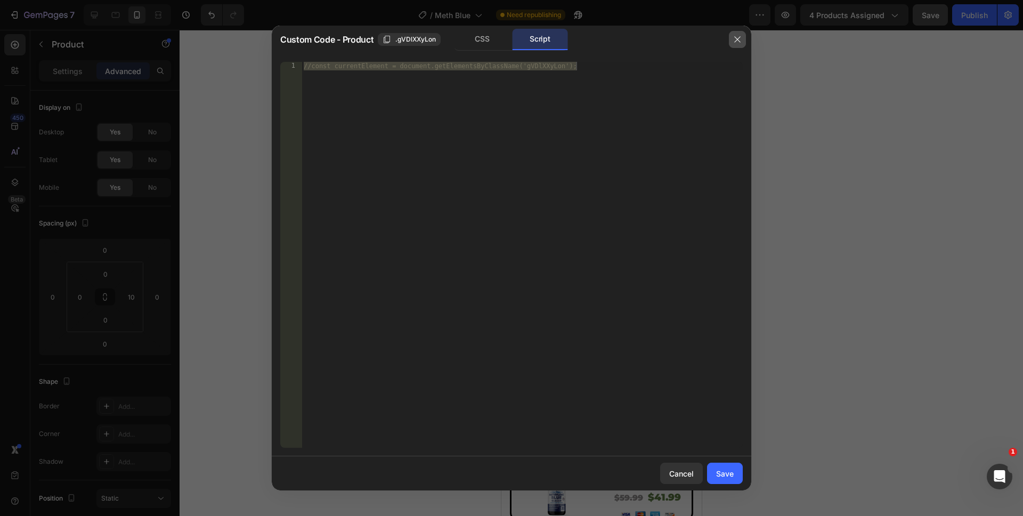
click at [730, 43] on button "button" at bounding box center [737, 39] width 17 height 17
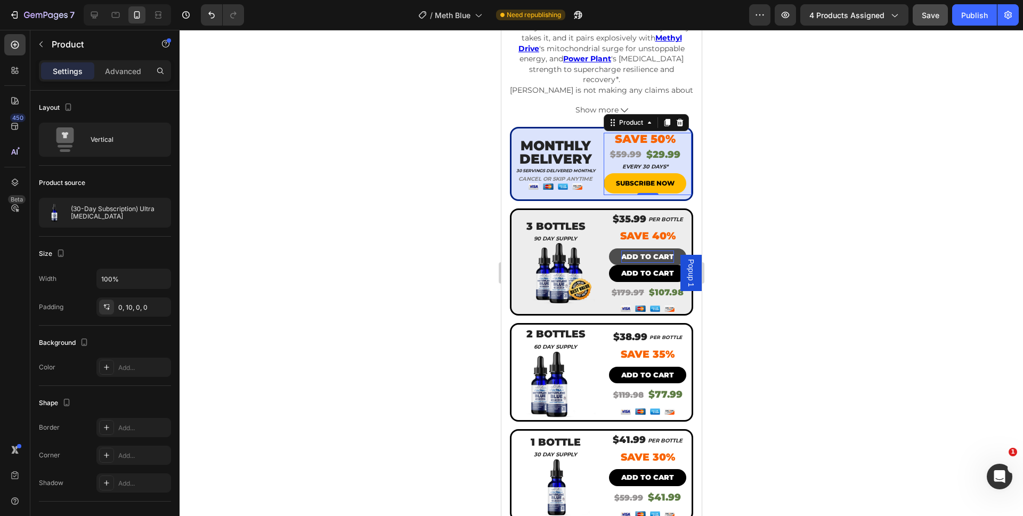
click at [752, 185] on div at bounding box center [602, 273] width 844 height 486
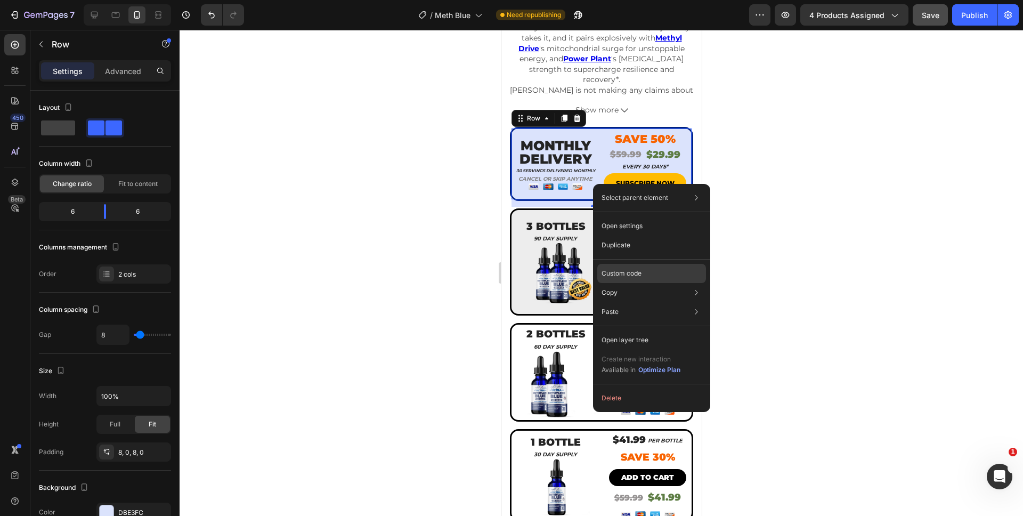
click at [617, 270] on p "Custom code" at bounding box center [622, 274] width 40 height 10
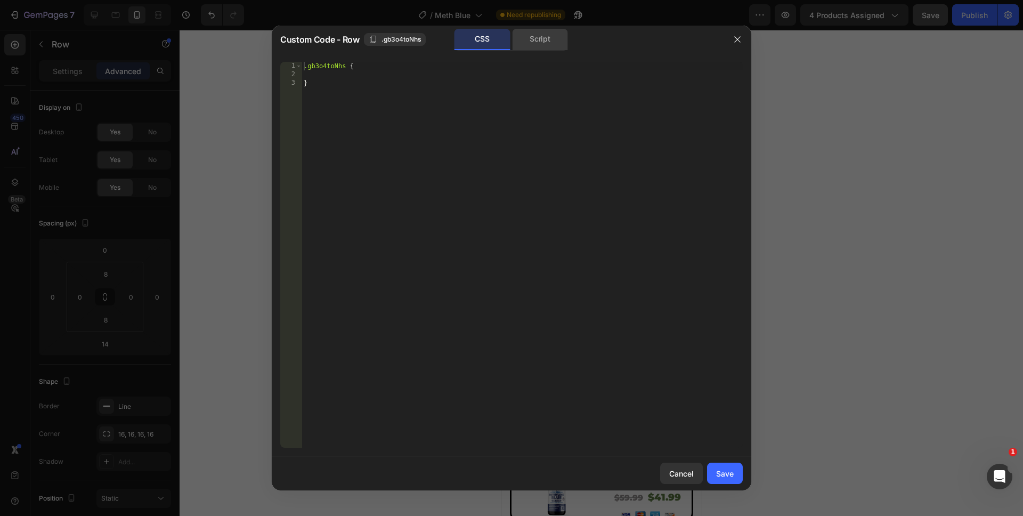
click at [548, 45] on div "Script" at bounding box center [540, 39] width 56 height 21
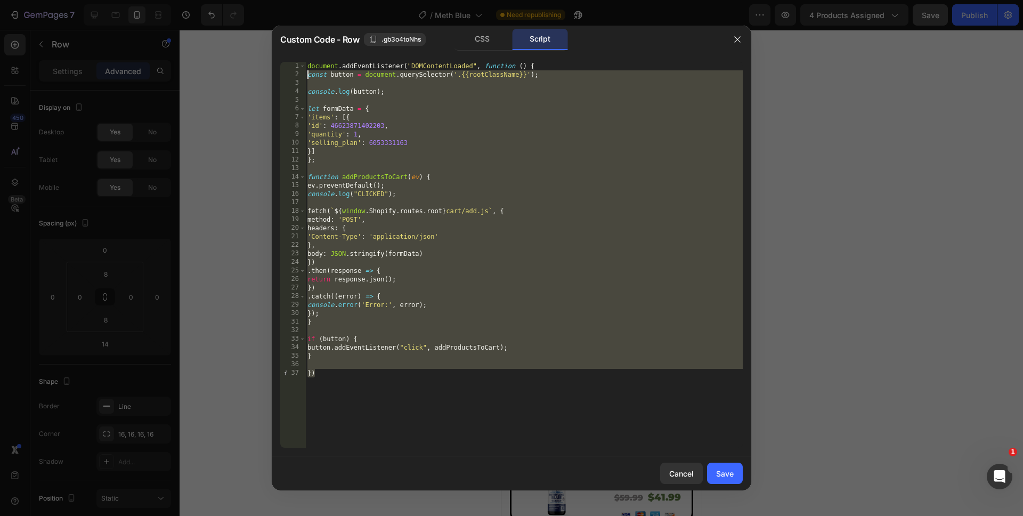
drag, startPoint x: 397, startPoint y: 353, endPoint x: 280, endPoint y: 14, distance: 358.7
click at [280, 14] on div "Custom Code - Row .gb3o4toNhs CSS Script }) 1 2 3 4 5 6 7 8 9 10 11 12 13 14 15…" at bounding box center [511, 258] width 1023 height 516
type textarea "document.addEventListener("DOMContentLoaded", function () { const button = docu…"
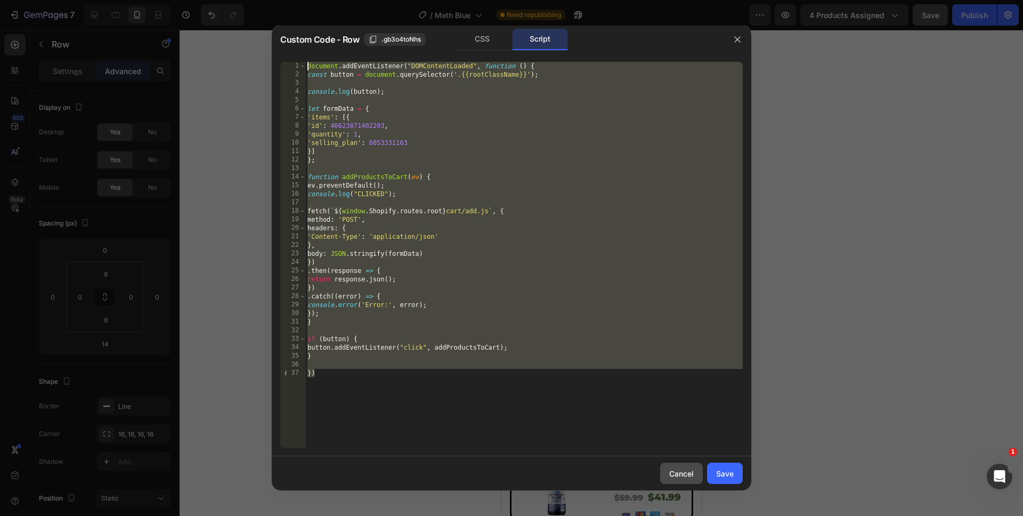
click at [673, 474] on div "Cancel" at bounding box center [681, 473] width 25 height 11
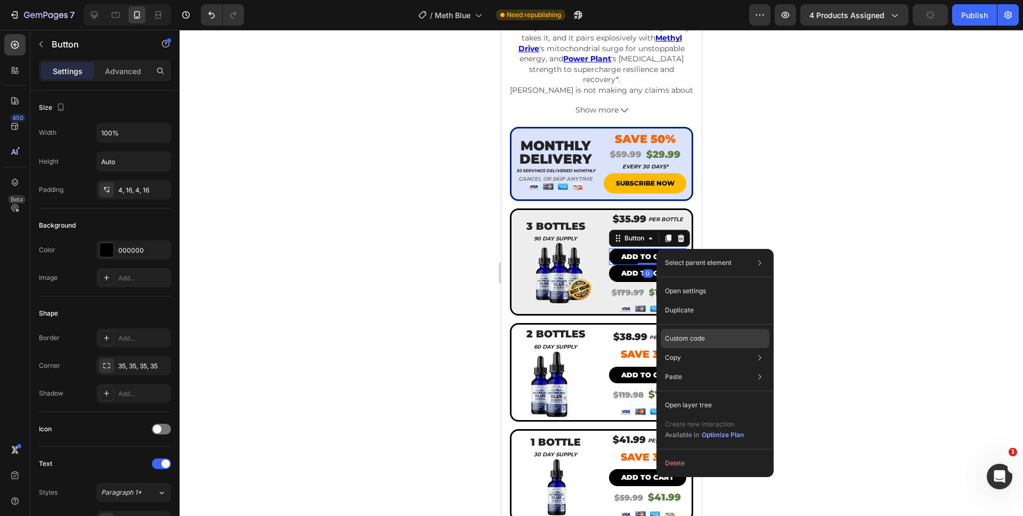
click at [705, 367] on div "Custom code" at bounding box center [715, 376] width 109 height 19
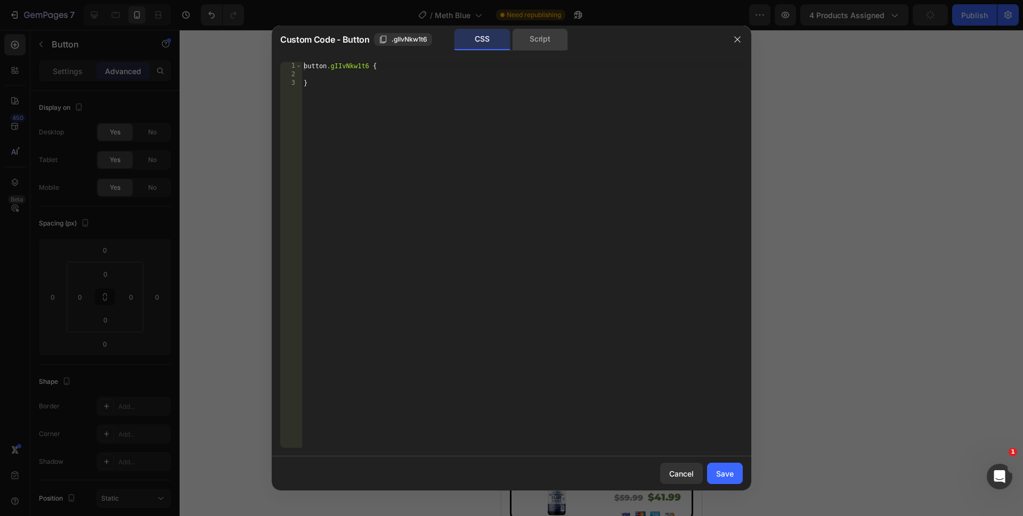
click at [536, 29] on div "Script" at bounding box center [540, 39] width 56 height 21
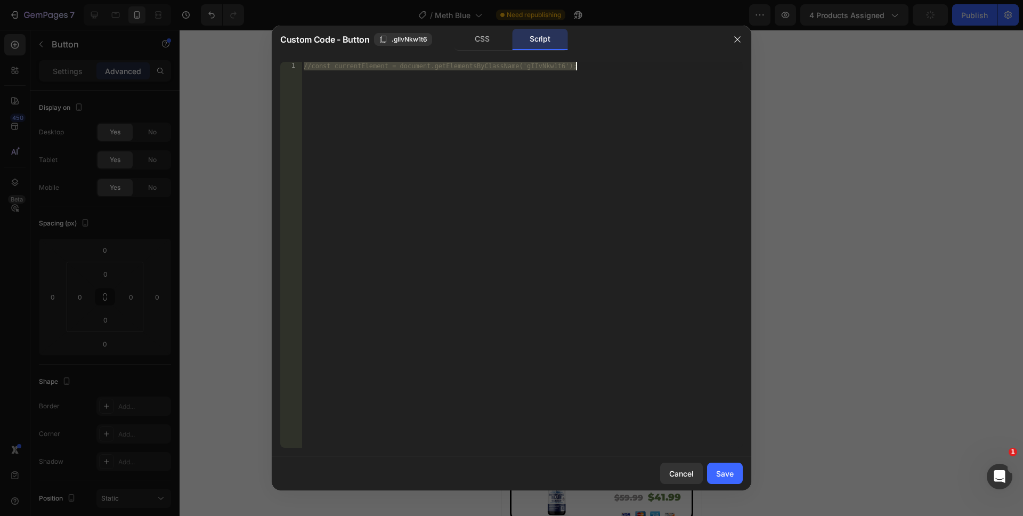
click at [483, 247] on div "//const currentElement = document.getElementsByClassName('gIIvNkw1t6');" at bounding box center [522, 263] width 441 height 403
drag, startPoint x: 498, startPoint y: 267, endPoint x: 255, endPoint y: 45, distance: 329.4
click at [255, 45] on div "Custom Code - Button .gIIvNkw1t6 CSS Script //const currentElement = document.g…" at bounding box center [511, 258] width 1023 height 516
paste textarea "})"
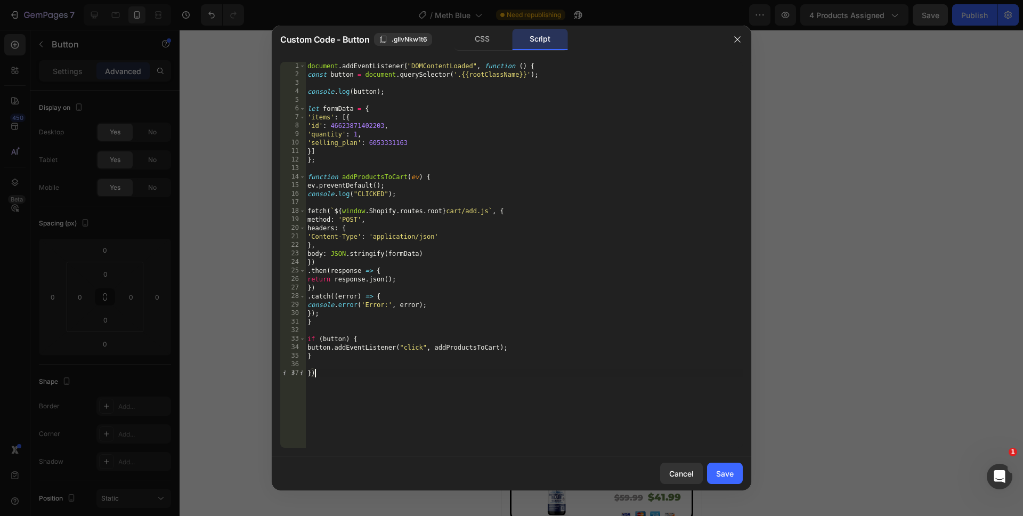
click at [372, 146] on div "document . addEventListener ( "DOMContentLoaded" , function ( ) { const button …" at bounding box center [524, 263] width 438 height 403
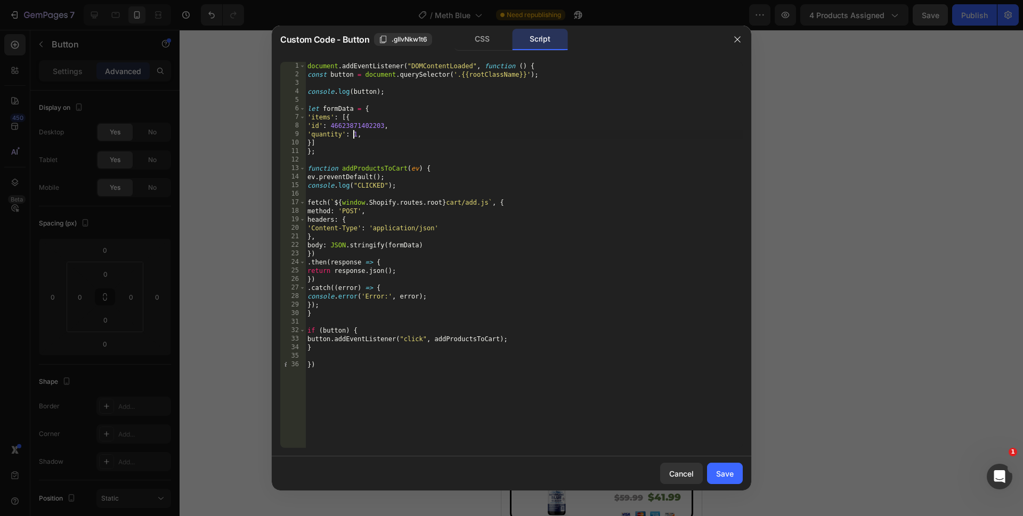
click at [353, 135] on div "document . addEventListener ( "DOMContentLoaded" , function ( ) { const button …" at bounding box center [524, 263] width 438 height 403
click at [480, 397] on div "document . addEventListener ( "DOMContentLoaded" , function ( ) { const button …" at bounding box center [524, 263] width 438 height 403
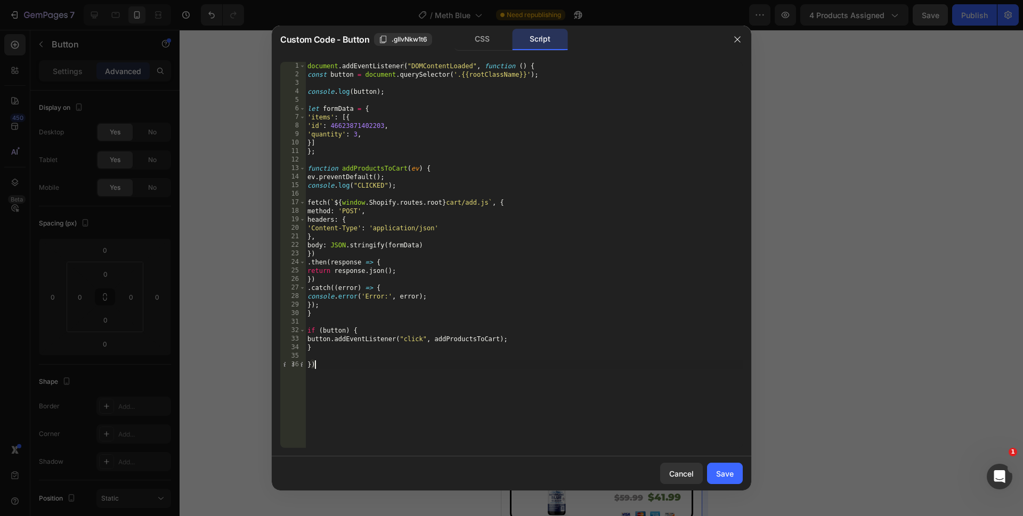
type textarea "})"
click at [721, 477] on div "Save" at bounding box center [725, 473] width 18 height 11
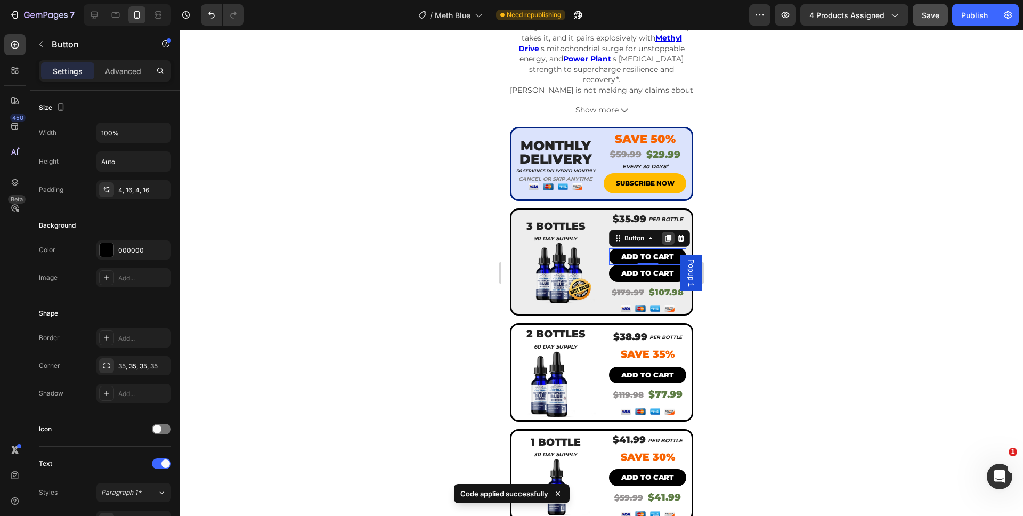
click at [664, 234] on icon at bounding box center [668, 238] width 9 height 9
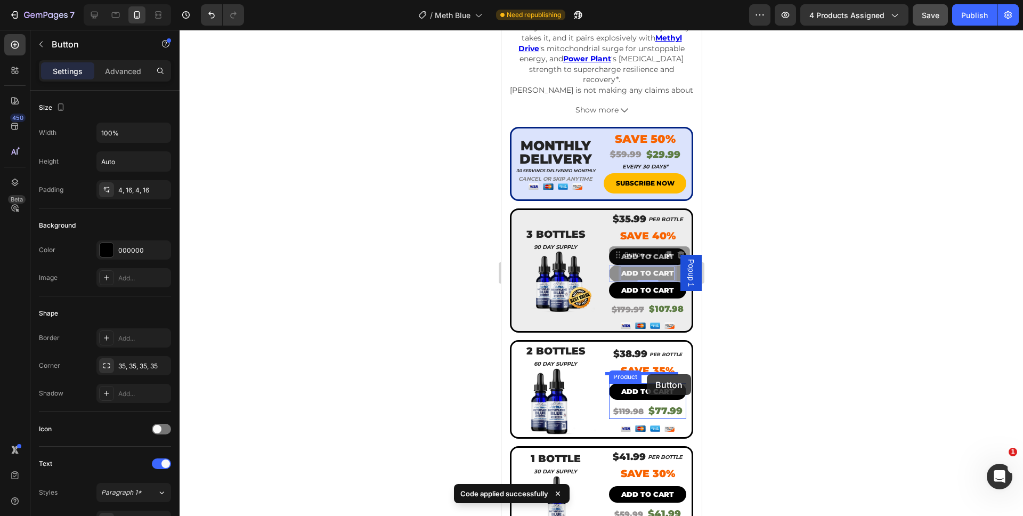
drag, startPoint x: 653, startPoint y: 266, endPoint x: 647, endPoint y: 374, distance: 108.4
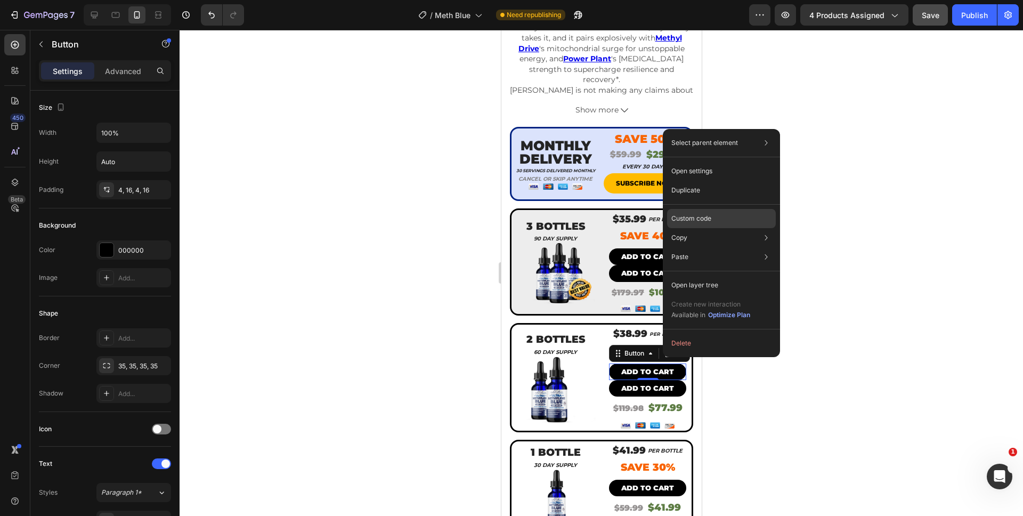
click at [697, 247] on div "Custom code" at bounding box center [721, 256] width 109 height 19
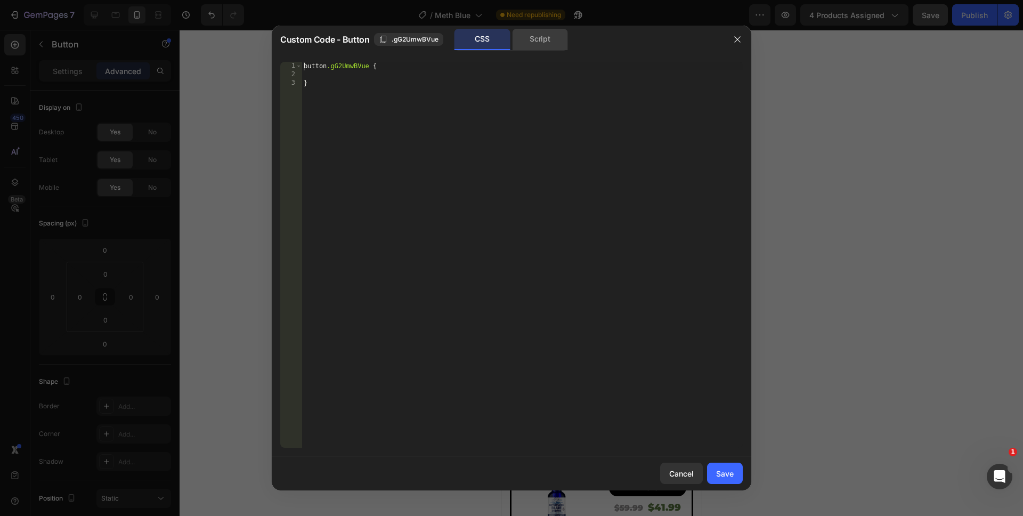
click at [539, 41] on div "Script" at bounding box center [540, 39] width 56 height 21
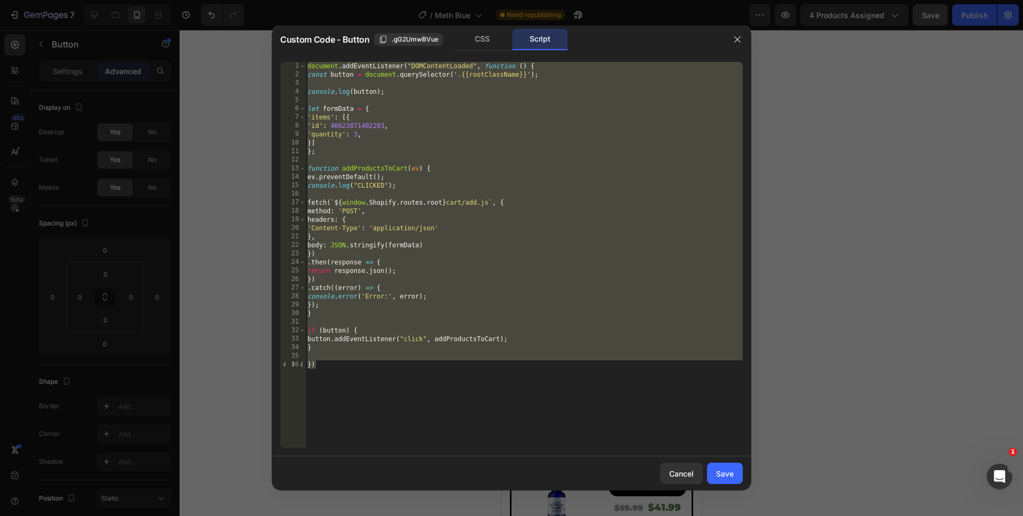
click at [354, 134] on div "document . addEventListener ( "DOMContentLoaded" , function ( ) { const button …" at bounding box center [524, 263] width 438 height 403
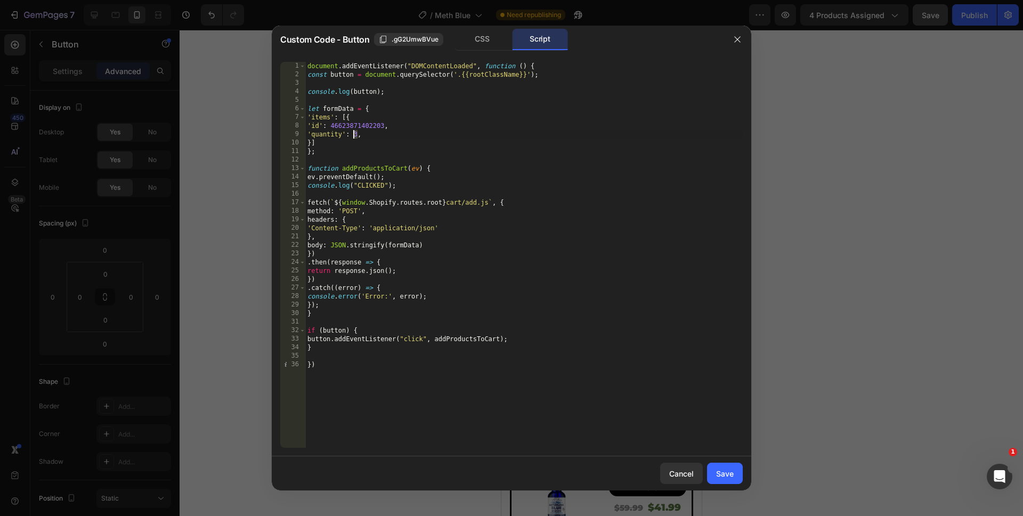
click at [354, 134] on div "document . addEventListener ( "DOMContentLoaded" , function ( ) { const button …" at bounding box center [524, 263] width 438 height 403
click at [540, 392] on div "document . addEventListener ( "DOMContentLoaded" , function ( ) { const button …" at bounding box center [524, 263] width 438 height 403
type textarea "})"
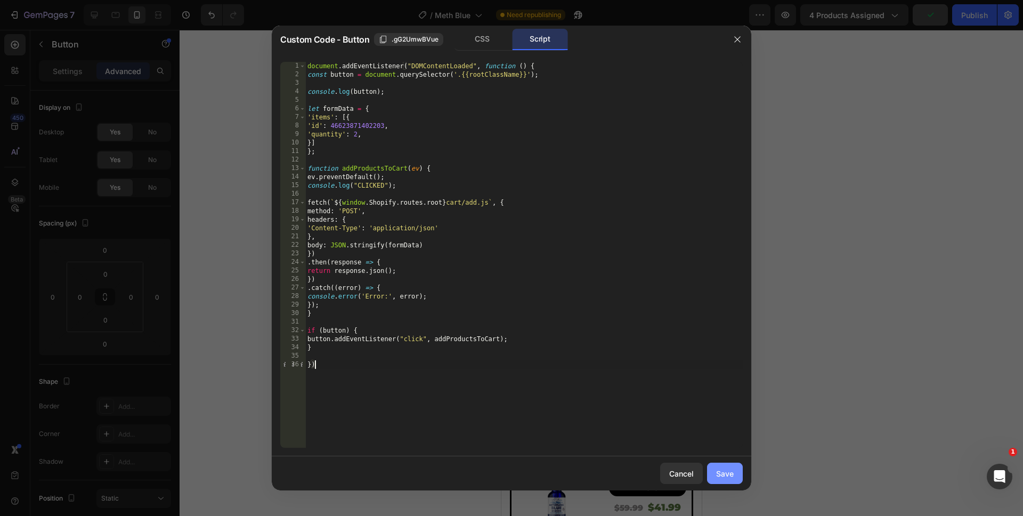
drag, startPoint x: 724, startPoint y: 465, endPoint x: 197, endPoint y: 394, distance: 531.9
click at [724, 465] on button "Save" at bounding box center [725, 473] width 36 height 21
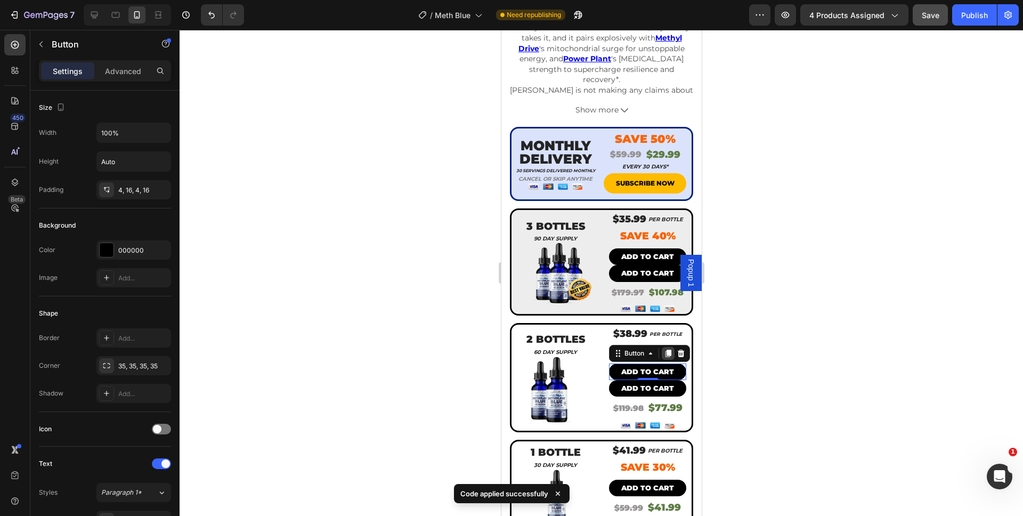
click at [664, 349] on icon at bounding box center [668, 353] width 9 height 9
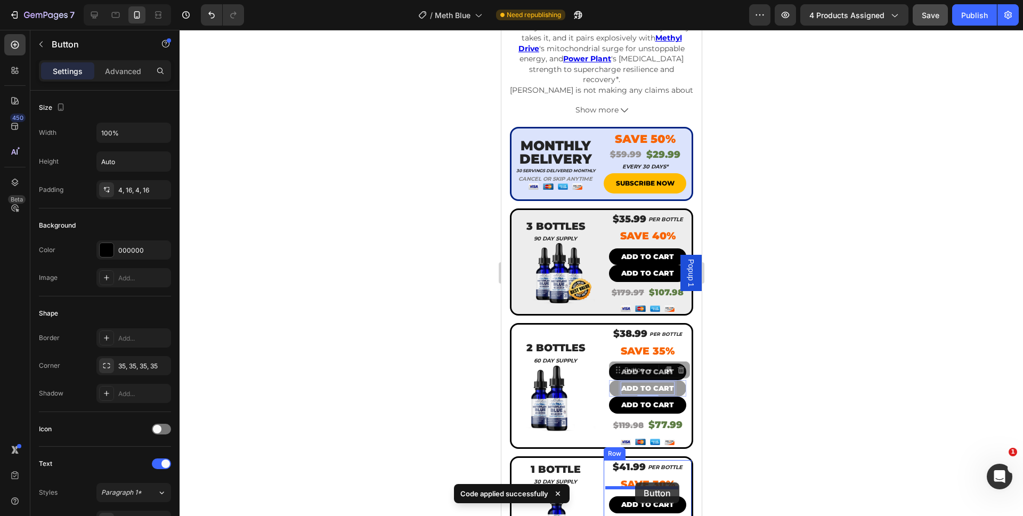
drag, startPoint x: 645, startPoint y: 376, endPoint x: 635, endPoint y: 482, distance: 107.1
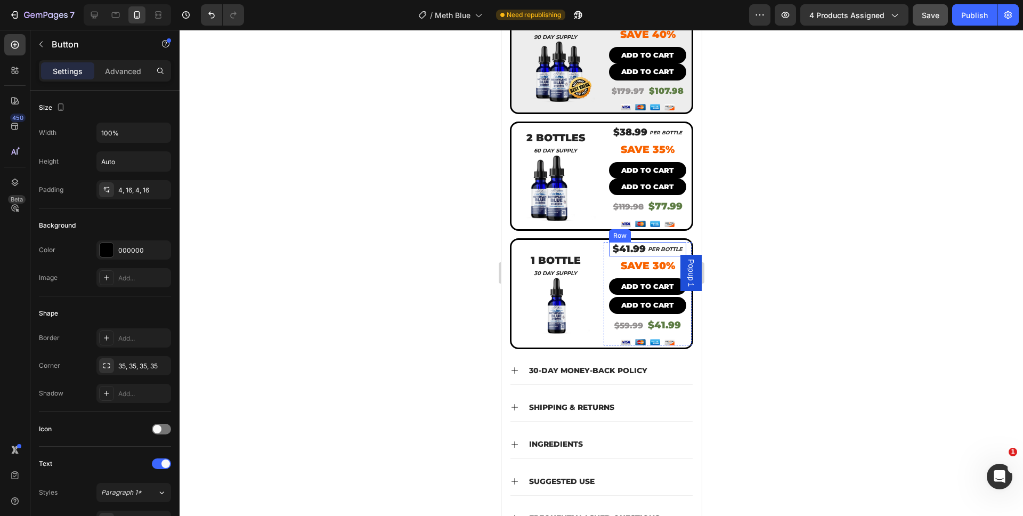
scroll to position [731, 0]
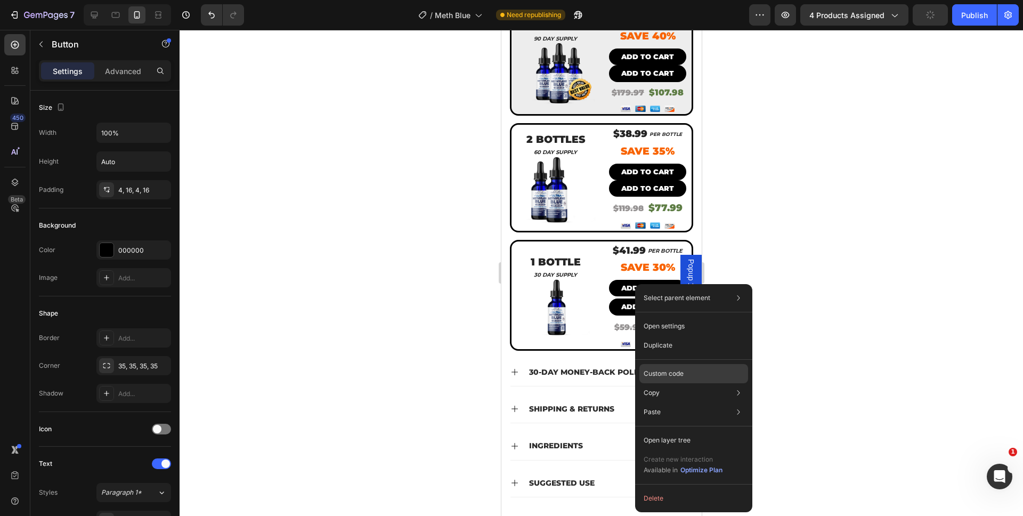
click at [660, 371] on p "Custom code" at bounding box center [664, 374] width 40 height 10
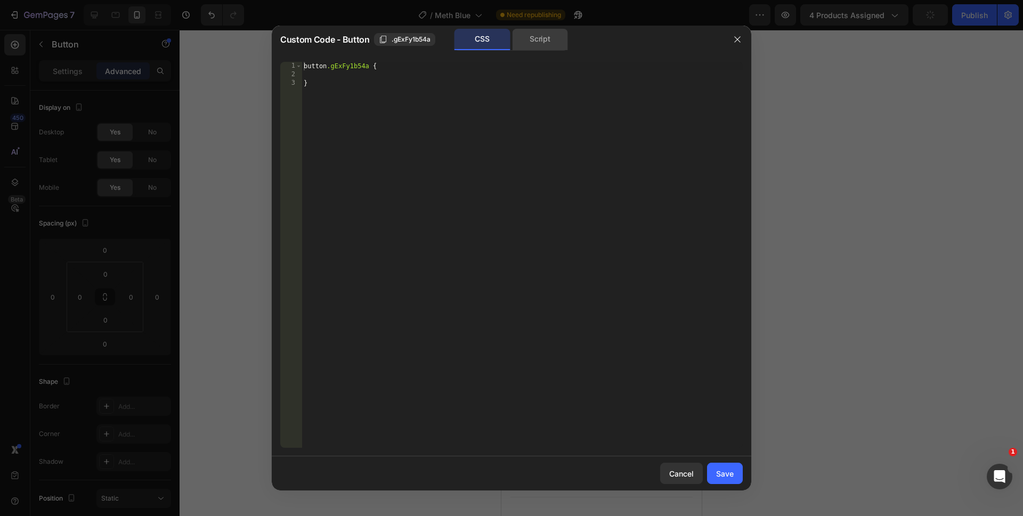
click at [532, 47] on div "Script" at bounding box center [540, 39] width 56 height 21
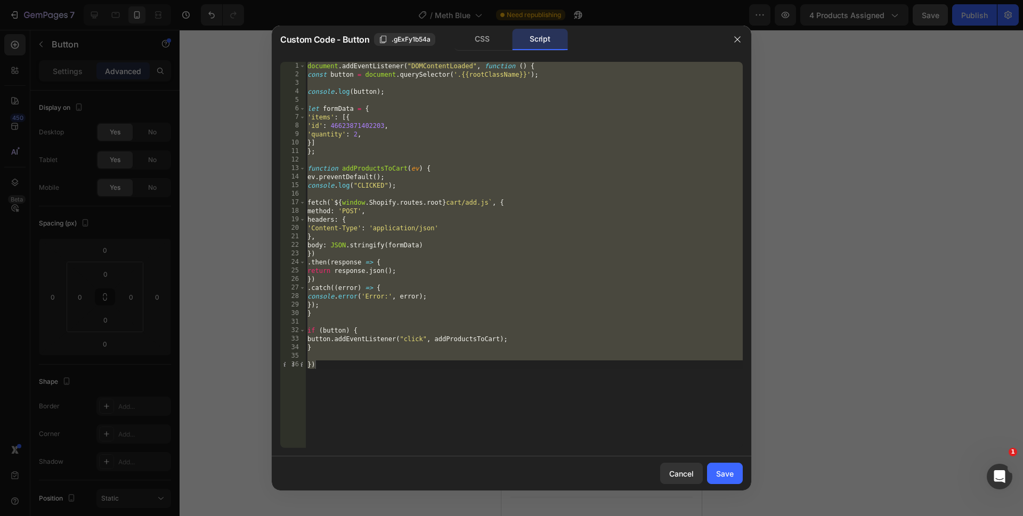
click at [355, 135] on div "document . addEventListener ( "DOMContentLoaded" , function ( ) { const button …" at bounding box center [524, 263] width 438 height 403
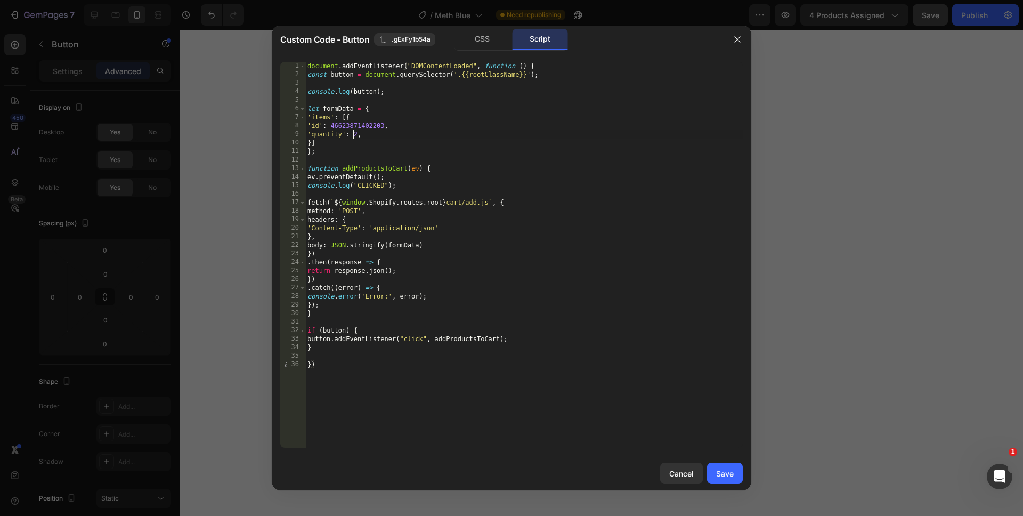
click at [355, 135] on div "document . addEventListener ( "DOMContentLoaded" , function ( ) { const button …" at bounding box center [524, 263] width 438 height 403
click at [417, 409] on div "document . addEventListener ( "DOMContentLoaded" , function ( ) { const button …" at bounding box center [524, 263] width 438 height 403
type textarea "})"
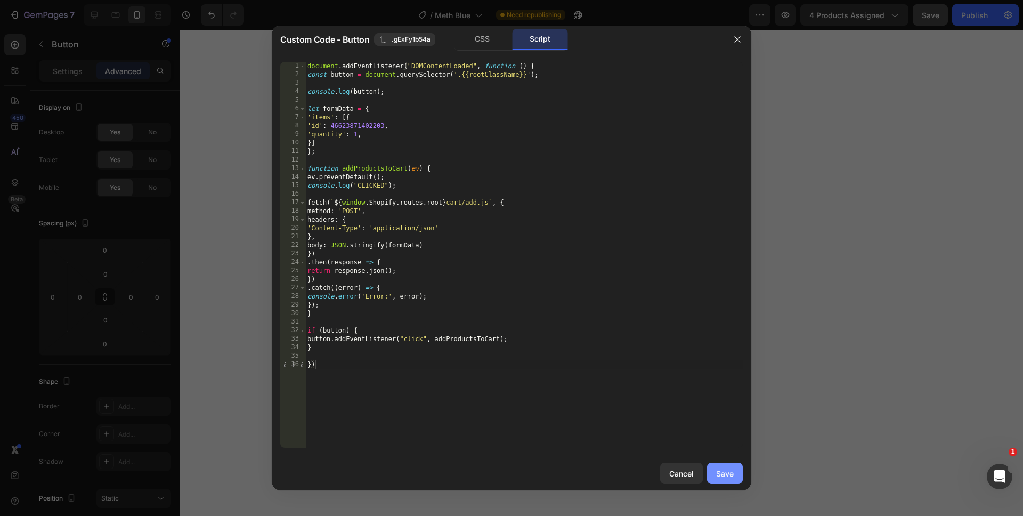
click at [722, 472] on div "Save" at bounding box center [725, 473] width 18 height 11
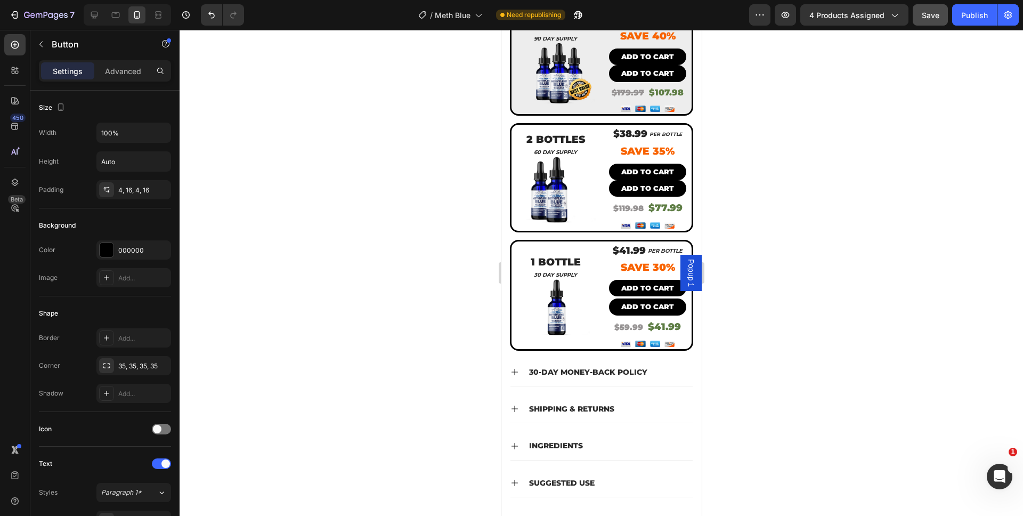
click at [759, 417] on div at bounding box center [602, 273] width 844 height 486
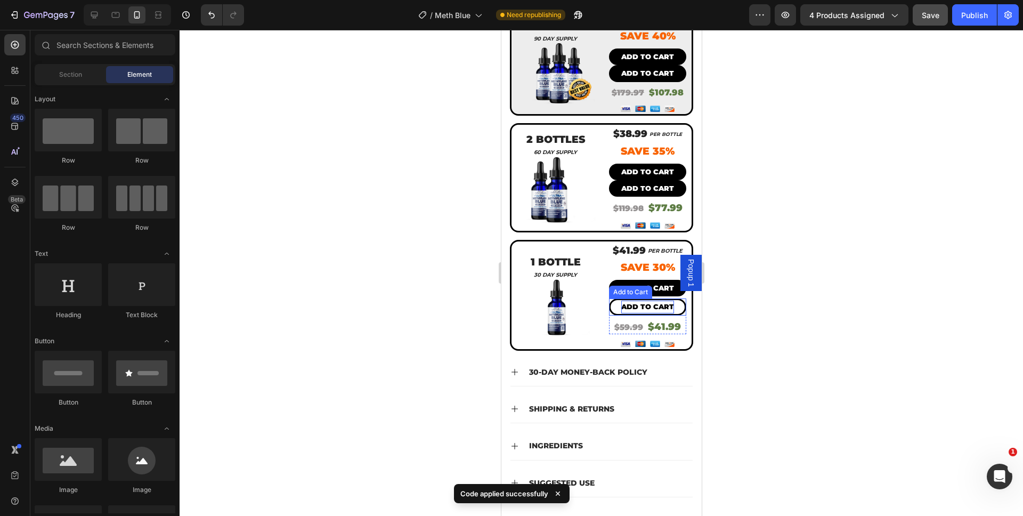
click at [637, 301] on div "Add to cart" at bounding box center [647, 307] width 53 height 12
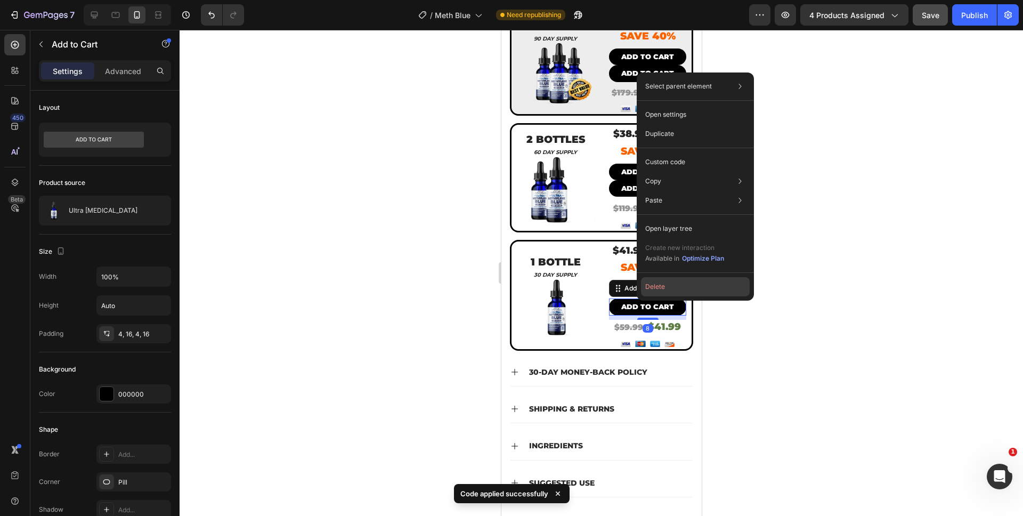
drag, startPoint x: 644, startPoint y: 289, endPoint x: 145, endPoint y: 183, distance: 510.6
click at [644, 289] on button "Delete" at bounding box center [695, 286] width 109 height 19
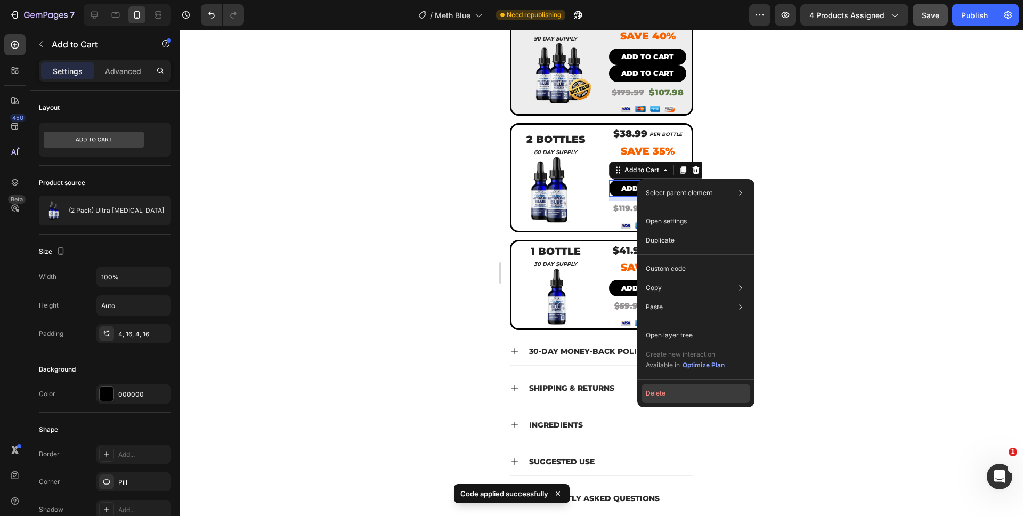
drag, startPoint x: 672, startPoint y: 390, endPoint x: 165, endPoint y: 306, distance: 513.7
click at [672, 390] on button "Delete" at bounding box center [696, 393] width 109 height 19
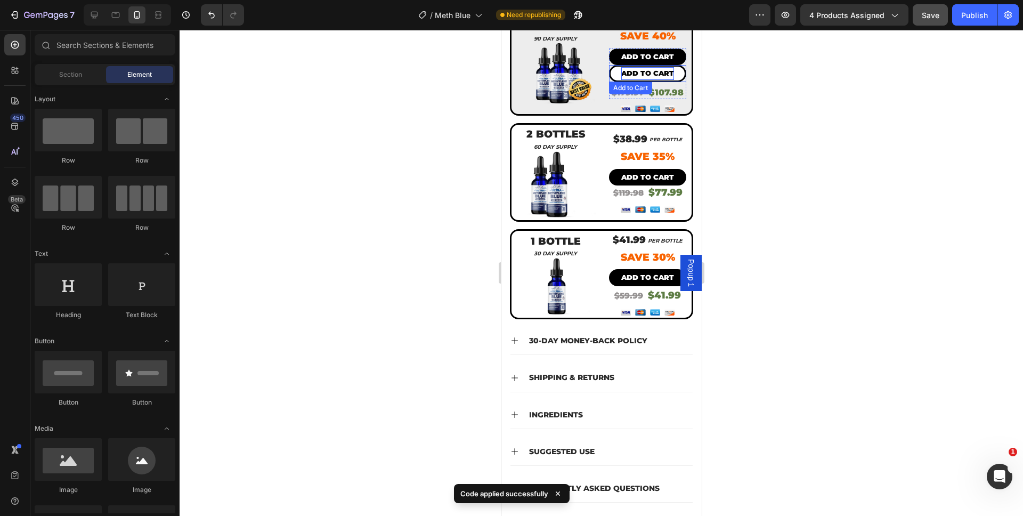
click at [663, 67] on div "Add to cart" at bounding box center [647, 73] width 53 height 12
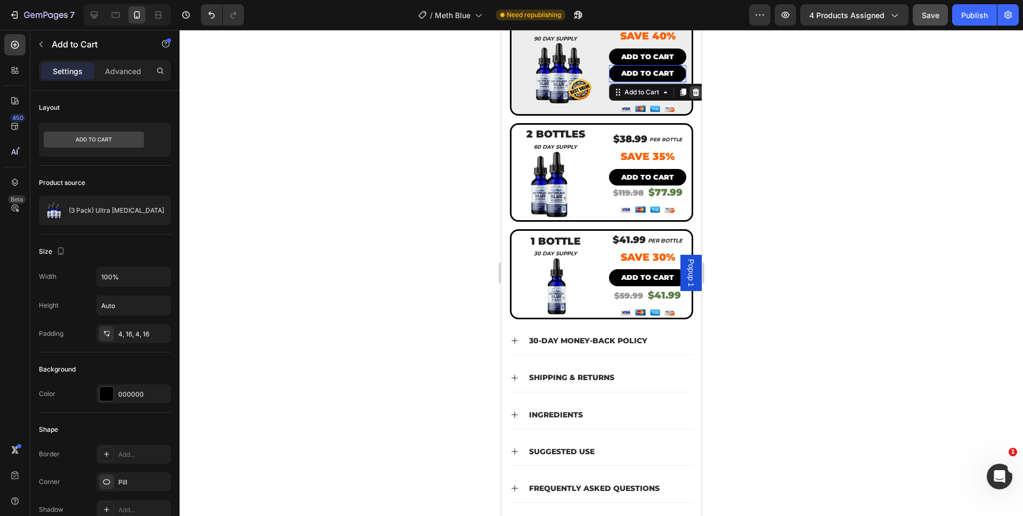
click at [691, 88] on icon at bounding box center [695, 92] width 9 height 9
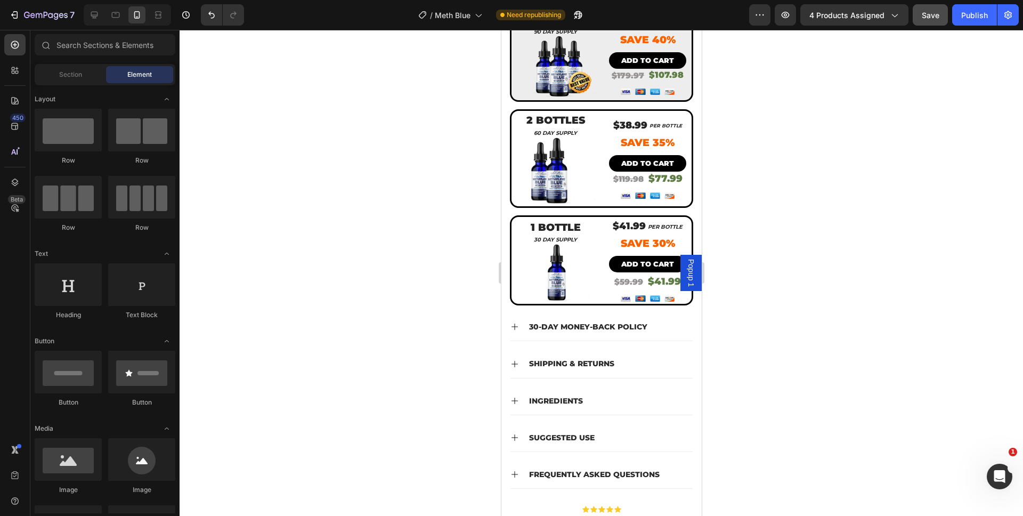
scroll to position [722, 0]
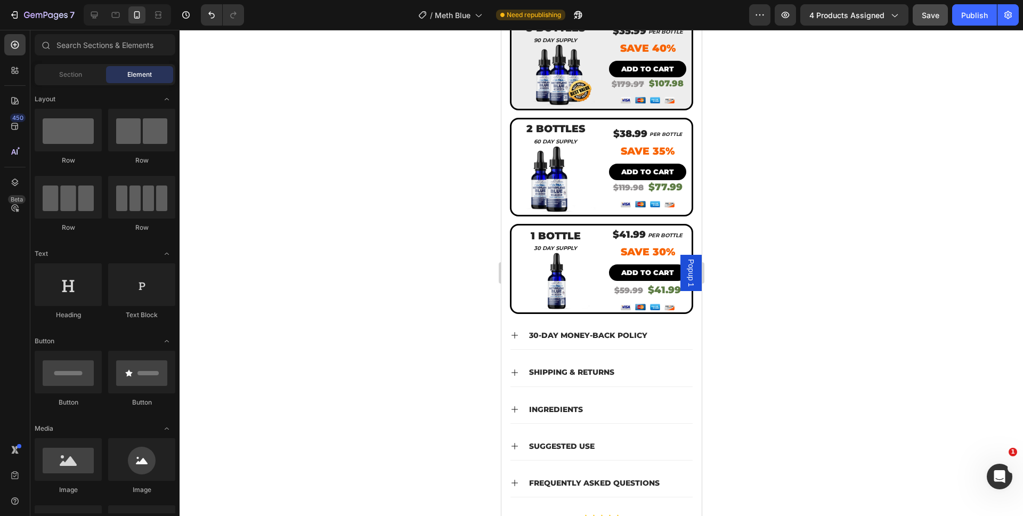
click at [803, 247] on div at bounding box center [602, 273] width 844 height 486
drag, startPoint x: 929, startPoint y: 18, endPoint x: 917, endPoint y: 25, distance: 13.9
click at [929, 18] on span "Save" at bounding box center [931, 15] width 18 height 9
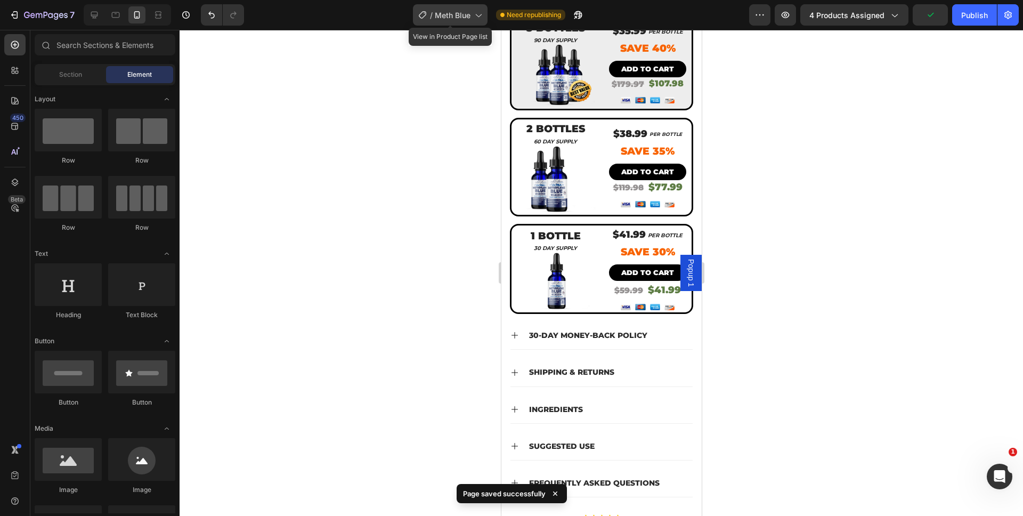
click at [443, 12] on span "Meth Blue" at bounding box center [453, 15] width 36 height 11
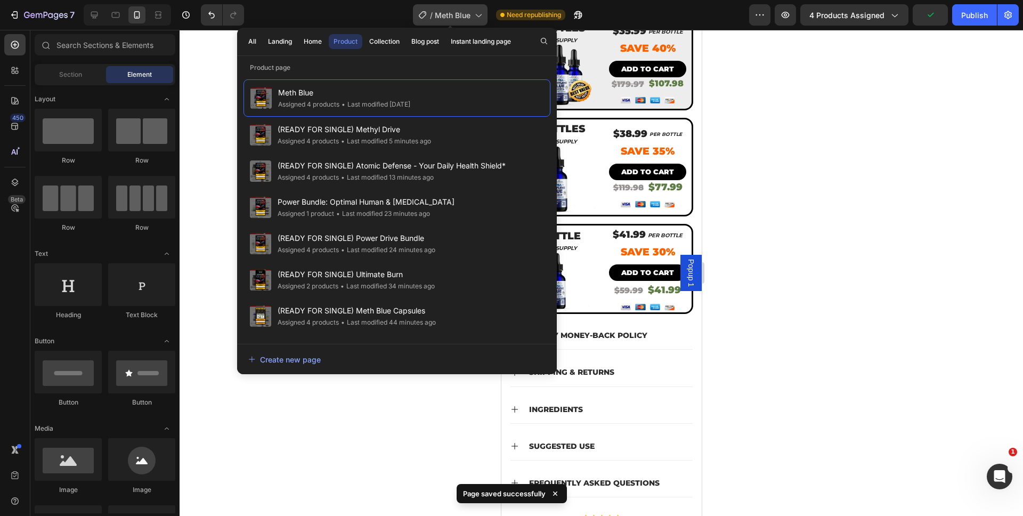
click at [460, 14] on span "Meth Blue" at bounding box center [453, 15] width 36 height 11
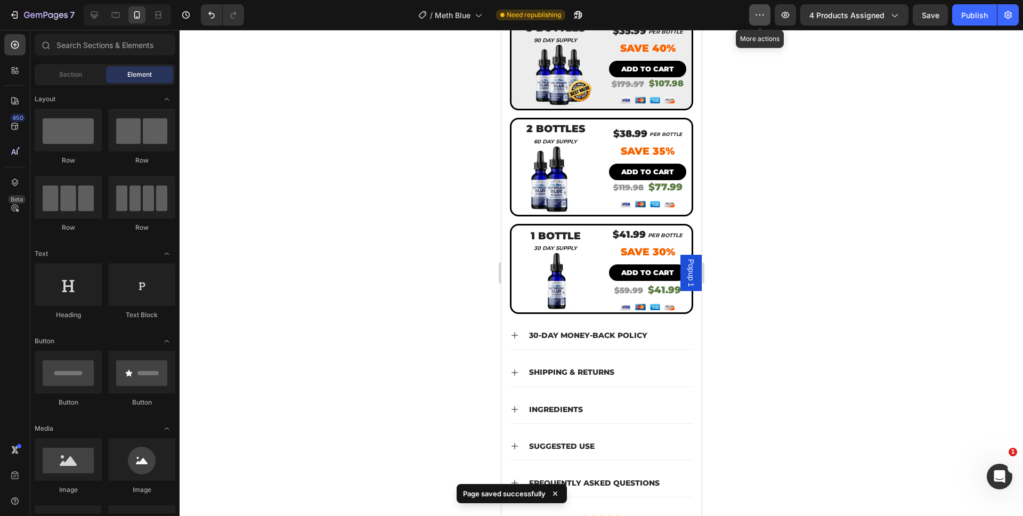
click at [752, 19] on button "button" at bounding box center [759, 14] width 21 height 21
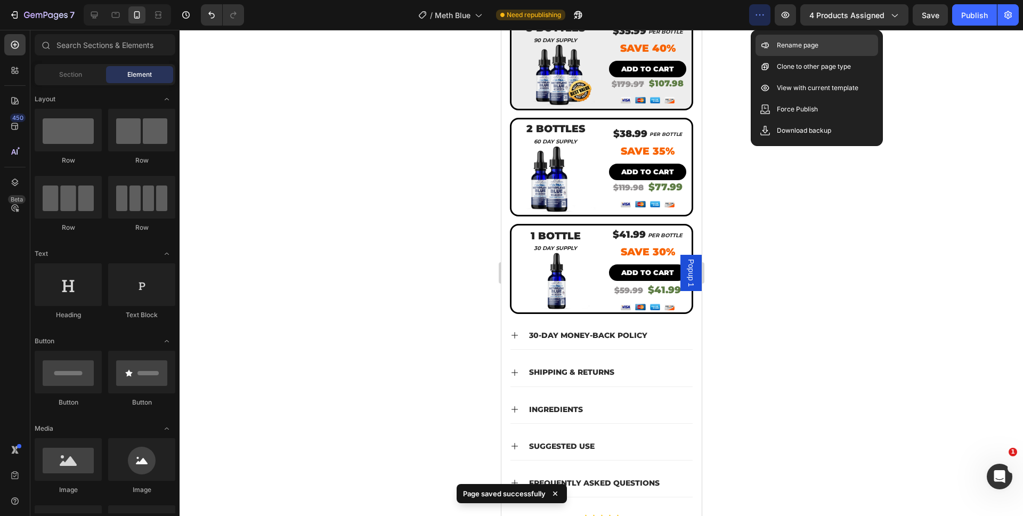
click at [756, 56] on div "Rename page" at bounding box center [817, 66] width 123 height 21
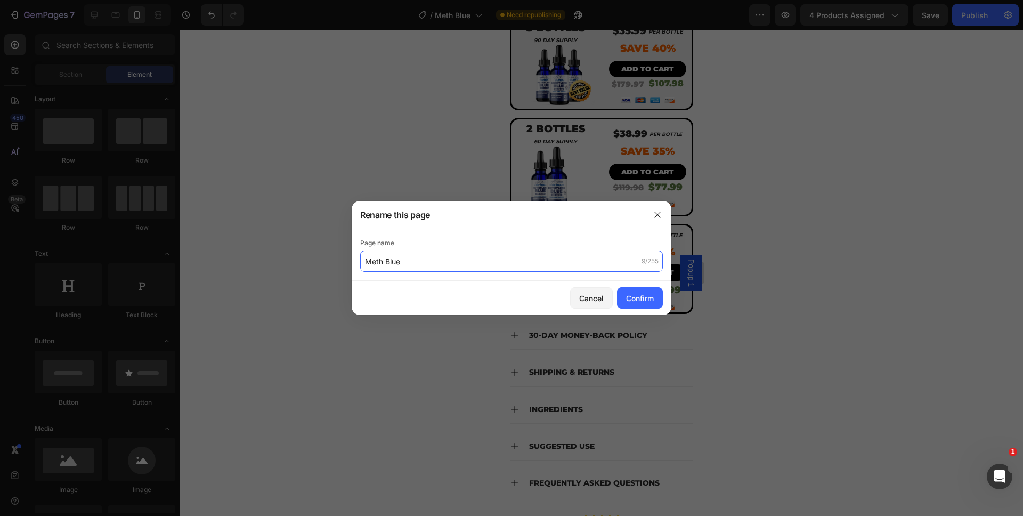
click at [366, 263] on input "Meth Blue" at bounding box center [511, 261] width 303 height 21
click at [365, 260] on input "Meth Blue" at bounding box center [511, 261] width 303 height 21
type input "(READY FOR SINGLE) Meth Blue"
click at [655, 297] on button "Confirm" at bounding box center [640, 297] width 46 height 21
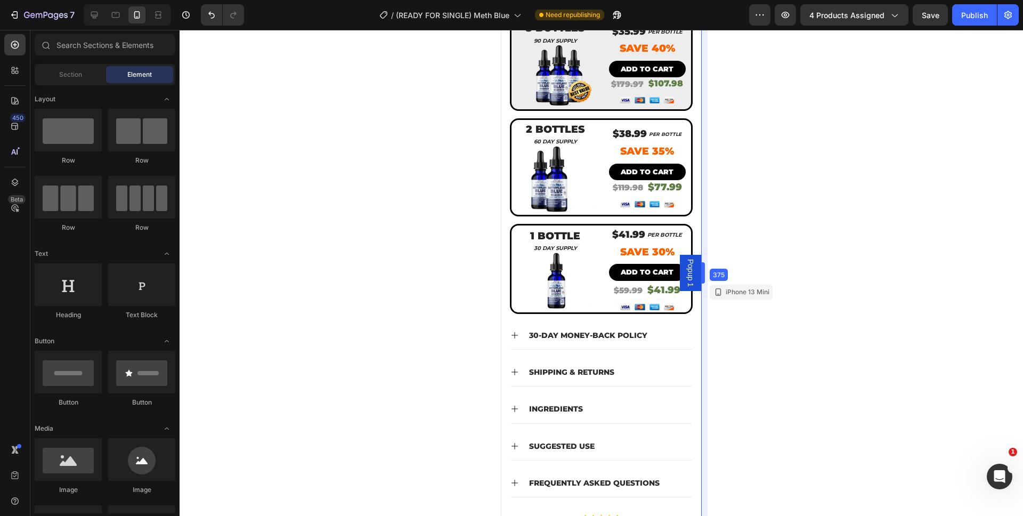
scroll to position [722, 0]
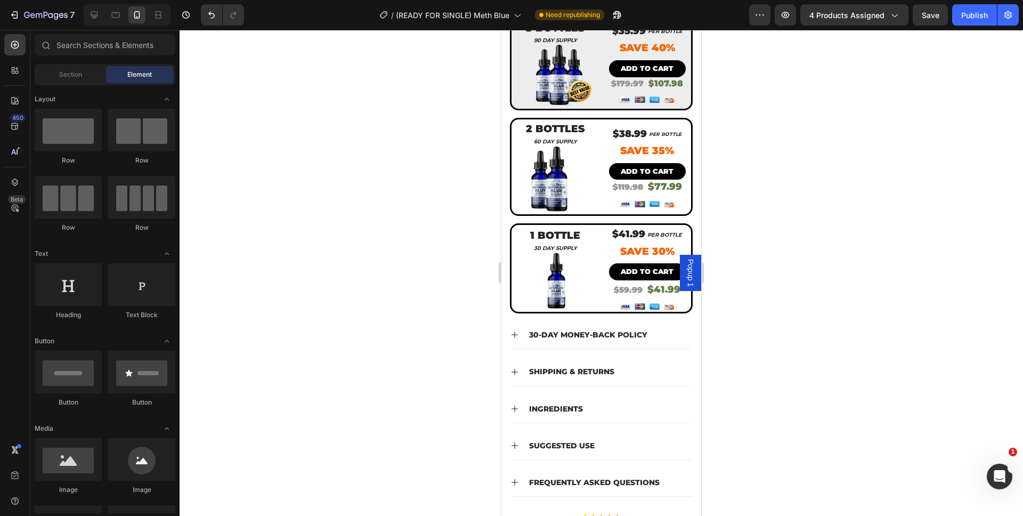
click at [797, 253] on div at bounding box center [602, 273] width 844 height 486
click at [781, 190] on div at bounding box center [602, 273] width 844 height 486
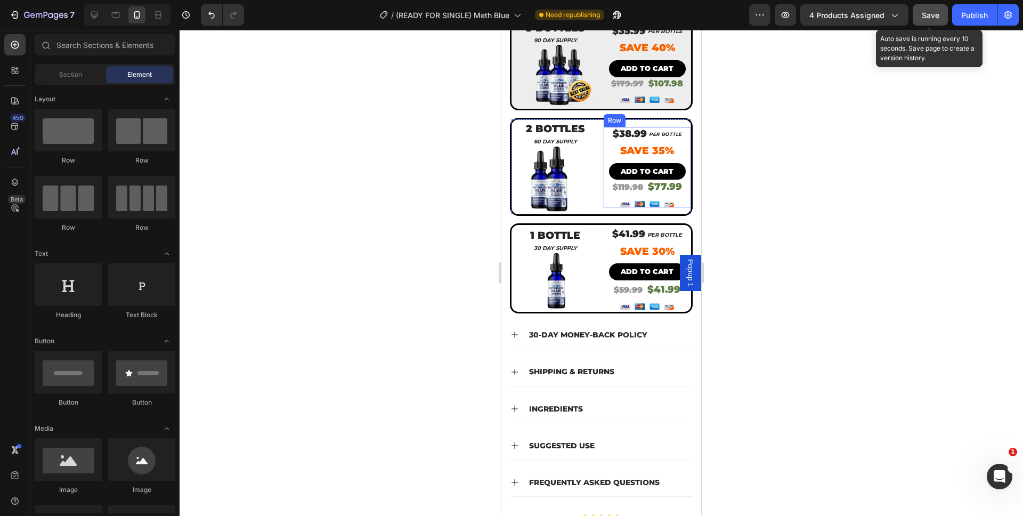
click at [925, 21] on button "Save" at bounding box center [930, 14] width 35 height 21
click at [941, 15] on button "Save" at bounding box center [930, 14] width 35 height 21
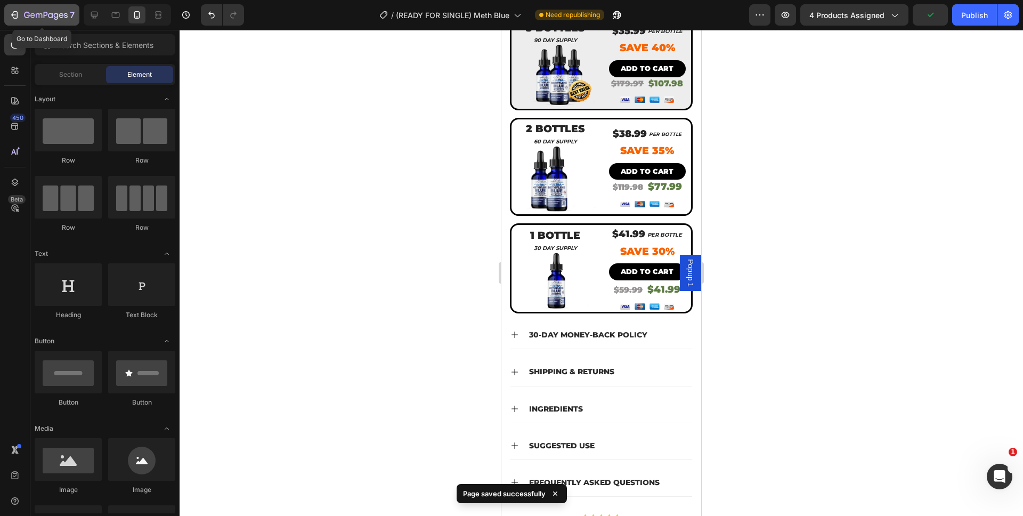
click at [41, 18] on icon "button" at bounding box center [46, 15] width 44 height 9
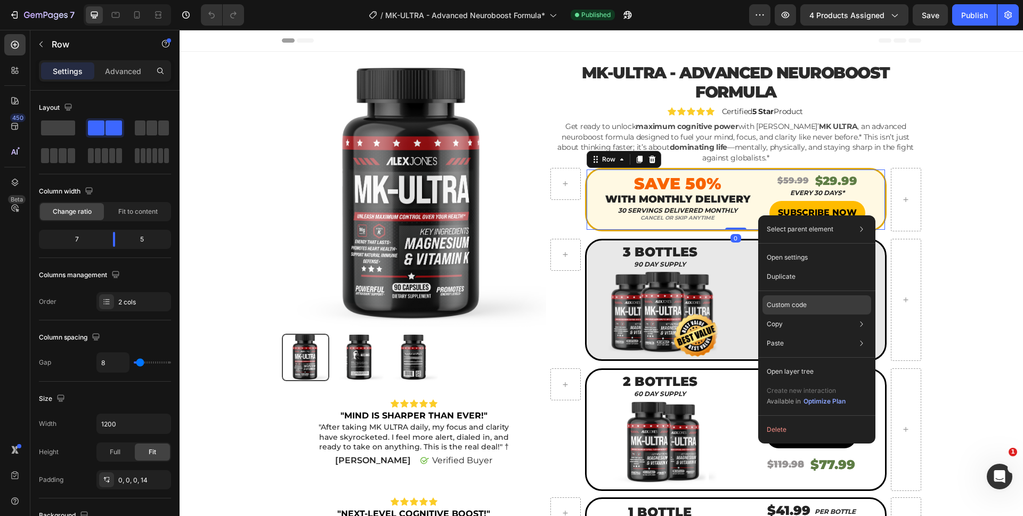
click at [769, 309] on p "Custom code" at bounding box center [787, 305] width 40 height 10
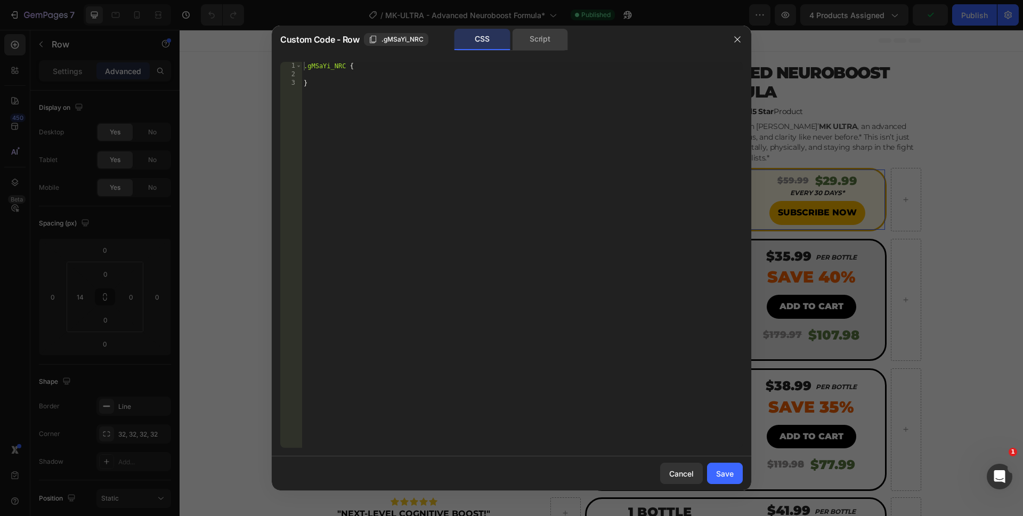
click at [540, 45] on div "Script" at bounding box center [540, 39] width 56 height 21
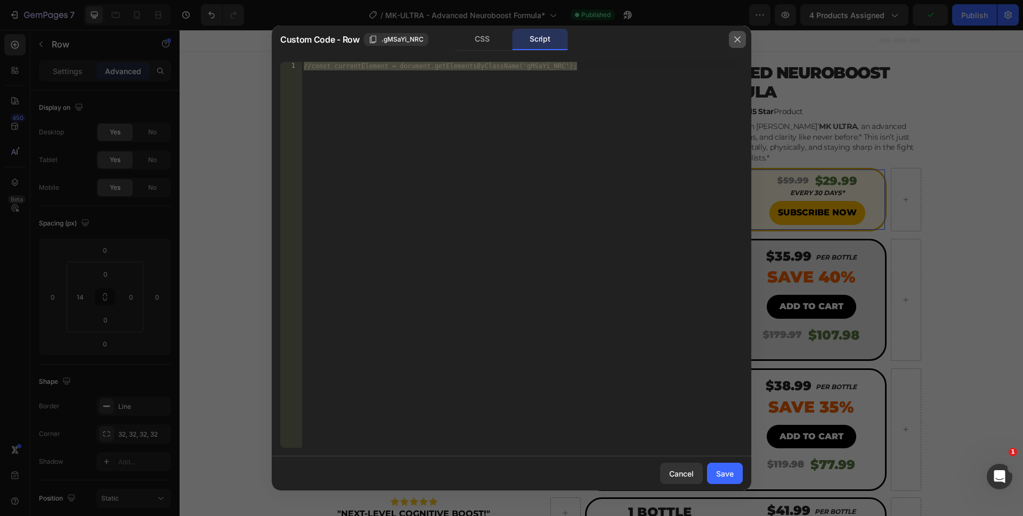
click at [729, 39] on button "button" at bounding box center [737, 39] width 17 height 17
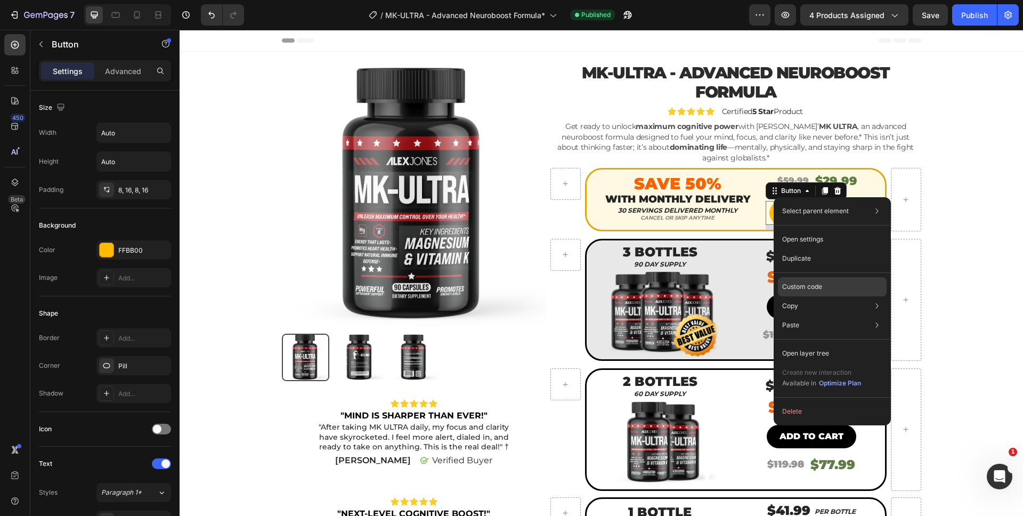
click at [806, 289] on p "Custom code" at bounding box center [802, 287] width 40 height 10
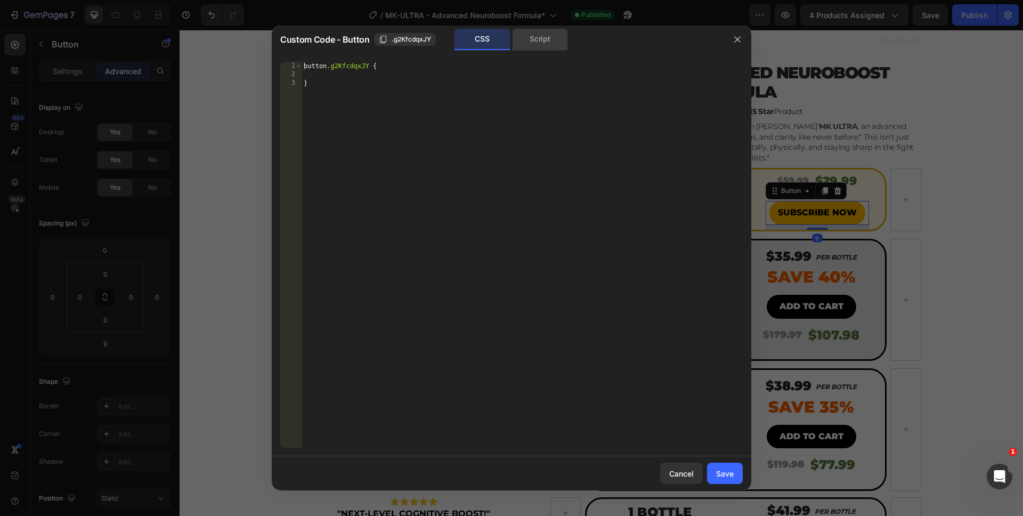
click at [558, 46] on div "Script" at bounding box center [540, 39] width 56 height 21
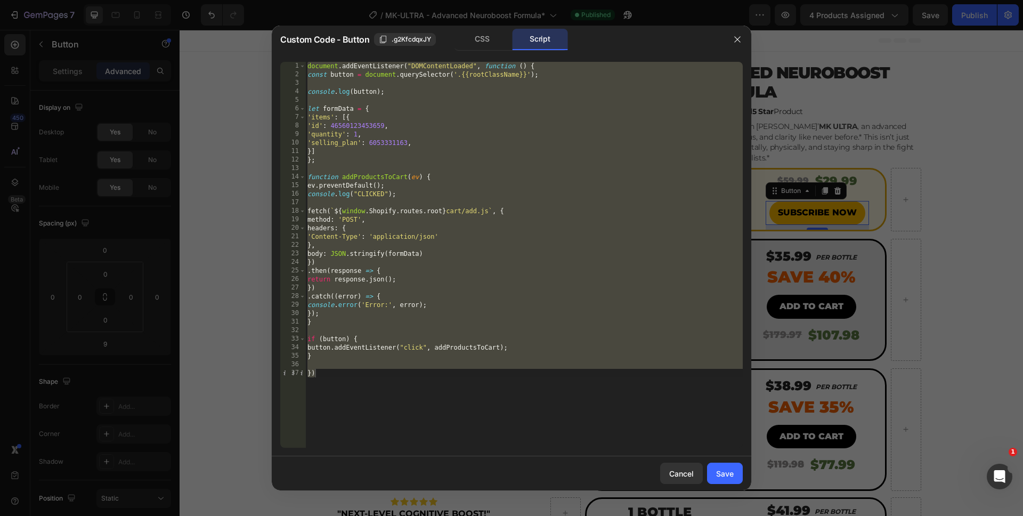
click at [502, 353] on div "document . addEventListener ( "DOMContentLoaded" , function ( ) { const button …" at bounding box center [524, 263] width 438 height 403
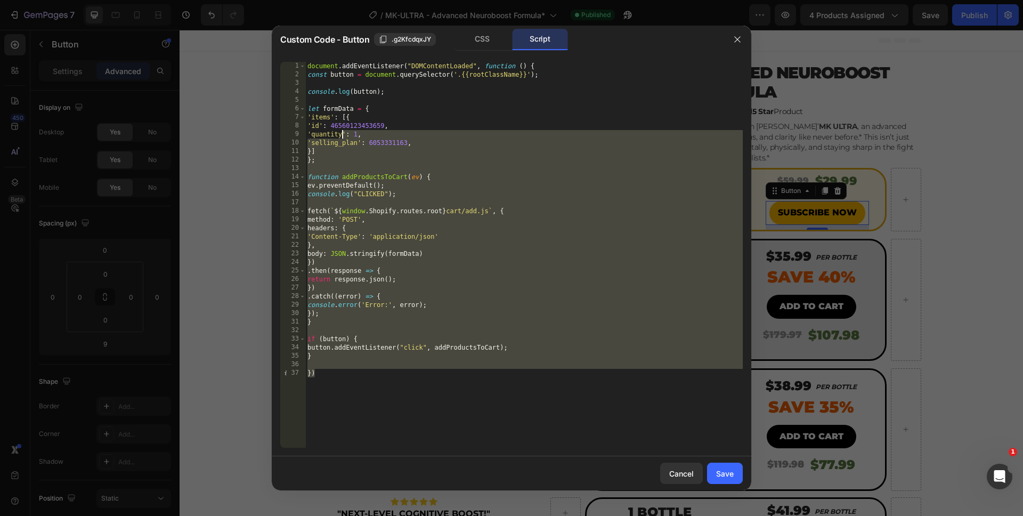
drag, startPoint x: 453, startPoint y: 383, endPoint x: 341, endPoint y: 135, distance: 271.5
click at [341, 135] on div "document . addEventListener ( "DOMContentLoaded" , function ( ) { const button …" at bounding box center [524, 263] width 438 height 403
drag, startPoint x: 377, startPoint y: 374, endPoint x: 380, endPoint y: 389, distance: 14.6
click at [378, 375] on div "document . addEventListener ( "DOMContentLoaded" , function ( ) { const button …" at bounding box center [524, 263] width 438 height 403
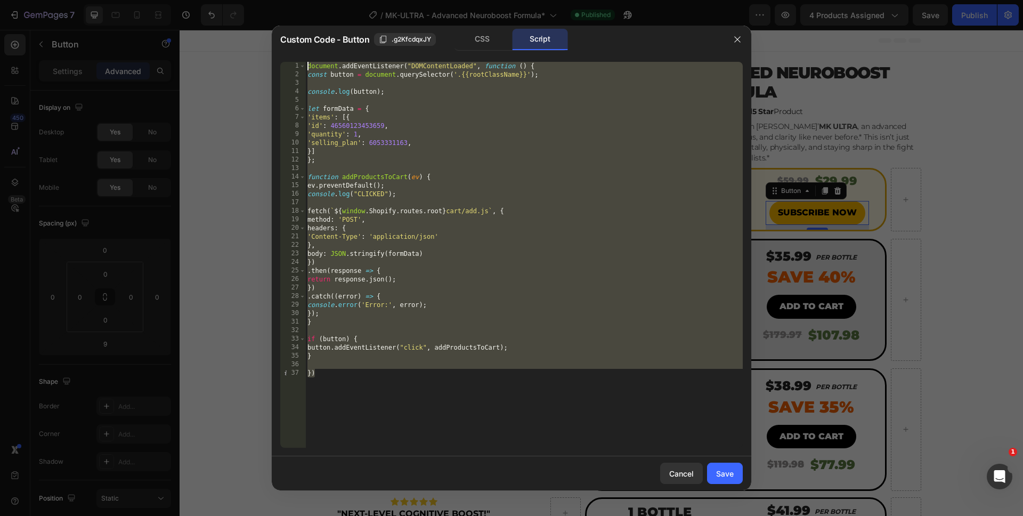
drag, startPoint x: 383, startPoint y: 401, endPoint x: 287, endPoint y: 47, distance: 367.2
click at [287, 47] on div "Custom Code - Button .g2KfcdqxJY CSS Script }) 1 2 3 4 5 6 7 8 9 10 11 12 13 14…" at bounding box center [512, 258] width 480 height 465
type textarea "document.addEventListener("DOMContentLoaded", function () { const button = docu…"
click at [688, 474] on div "Cancel" at bounding box center [681, 473] width 25 height 11
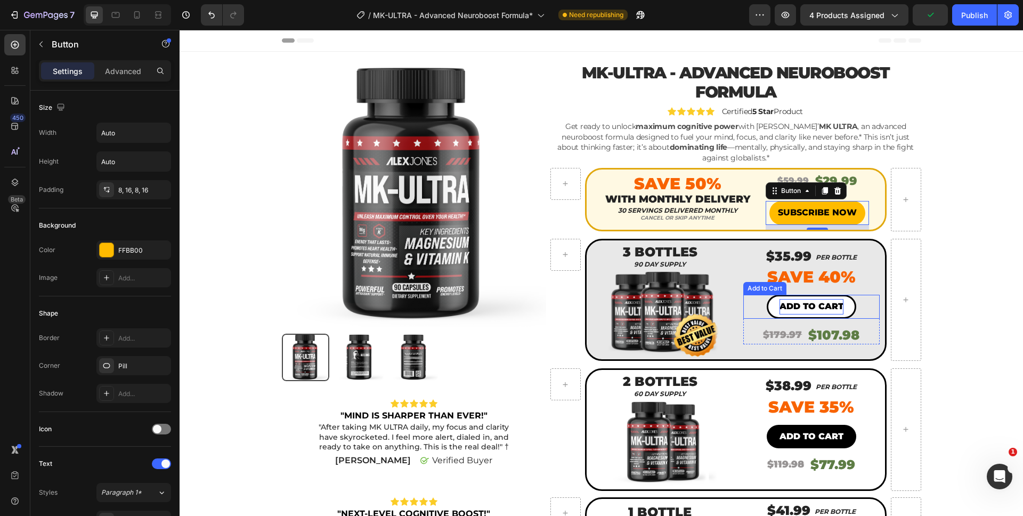
click at [786, 299] on div "Add to cart" at bounding box center [812, 306] width 64 height 15
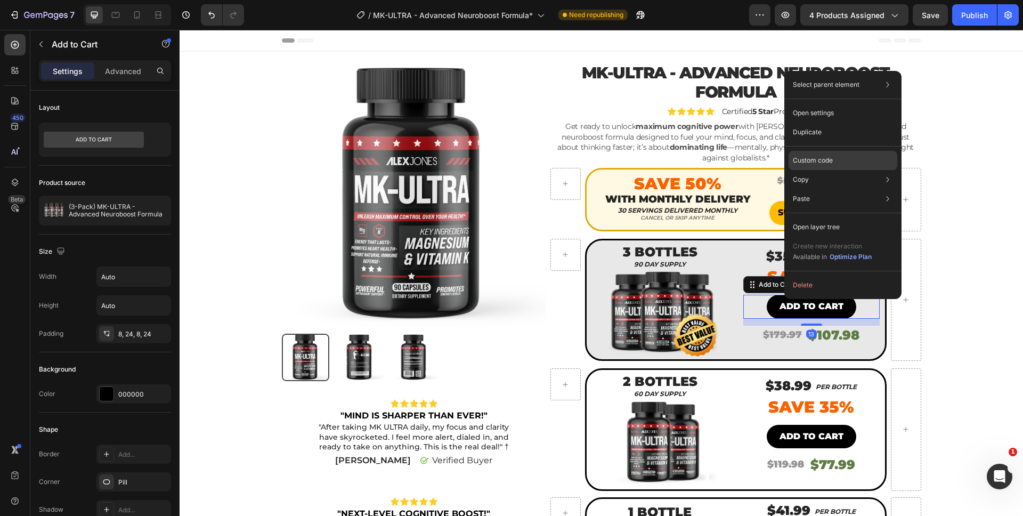
click at [818, 189] on div "Custom code" at bounding box center [843, 198] width 109 height 19
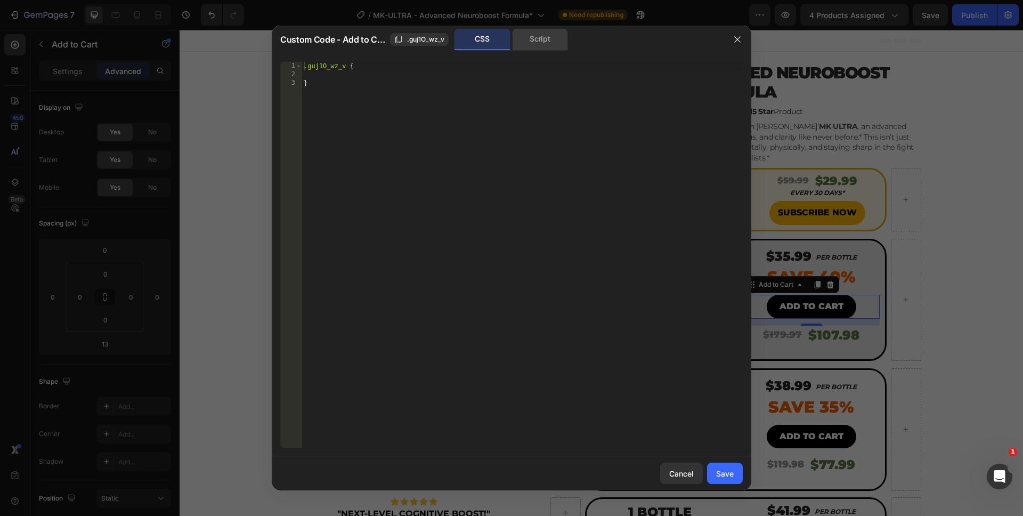
click at [542, 36] on div "Script" at bounding box center [540, 39] width 56 height 21
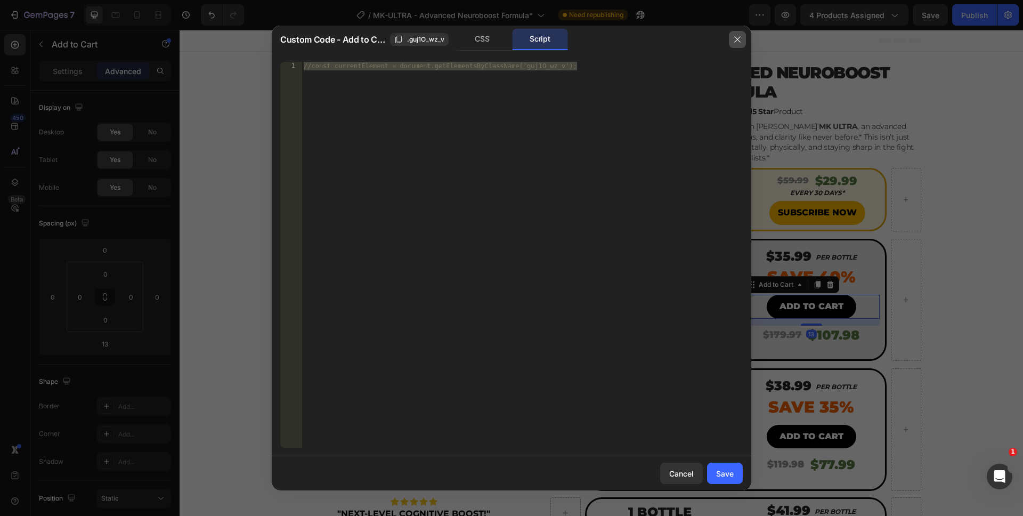
drag, startPoint x: 733, startPoint y: 41, endPoint x: 553, endPoint y: 13, distance: 181.7
click at [733, 41] on icon "button" at bounding box center [737, 39] width 9 height 9
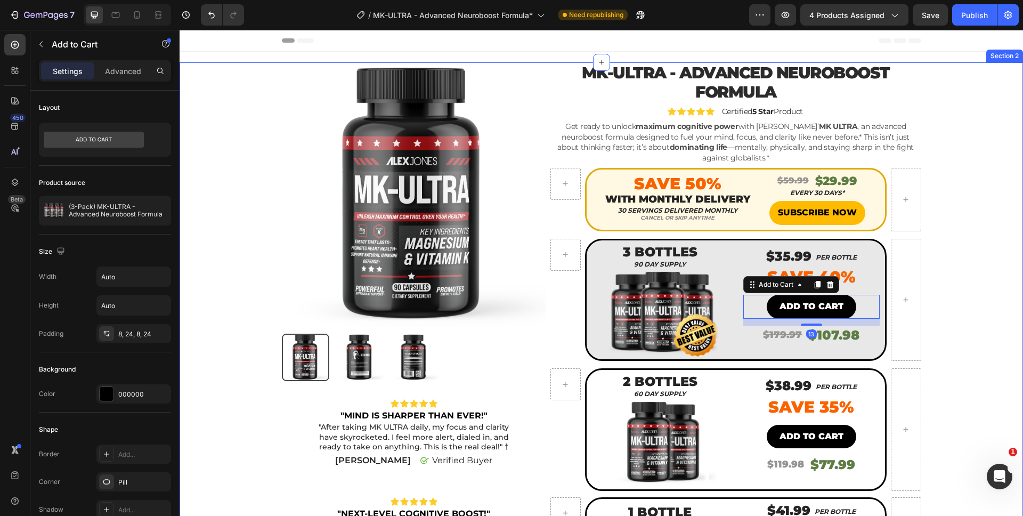
click at [955, 258] on div "Product Images Icon Icon Icon Icon Icon Icon List "MIND IS SHARPER THAN EVER!" …" at bounding box center [602, 392] width 828 height 661
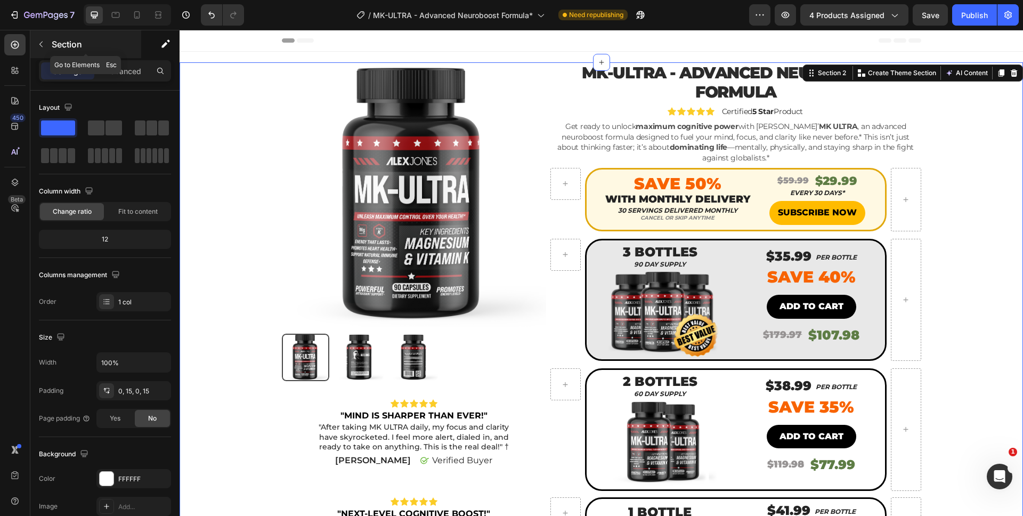
click at [59, 51] on div "Section" at bounding box center [85, 44] width 111 height 28
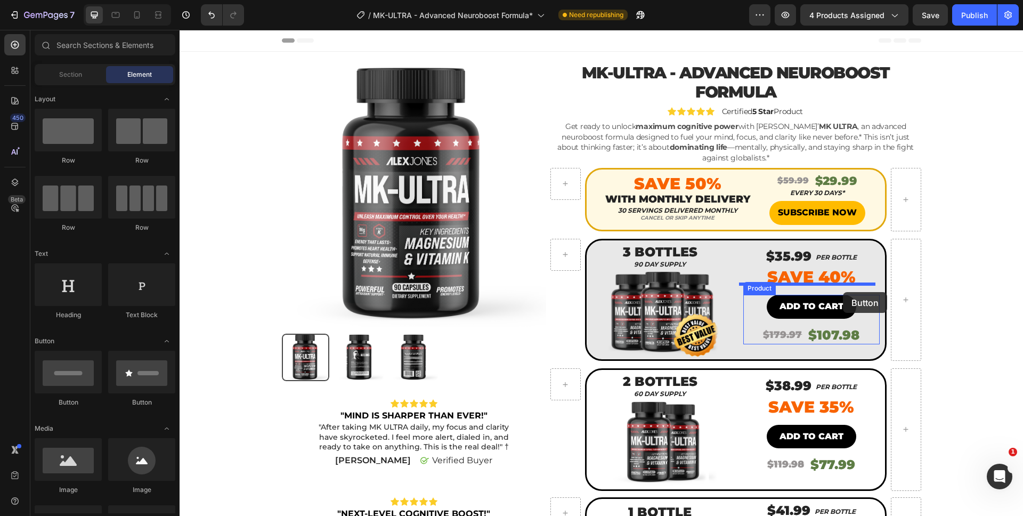
drag, startPoint x: 310, startPoint y: 392, endPoint x: 844, endPoint y: 290, distance: 543.6
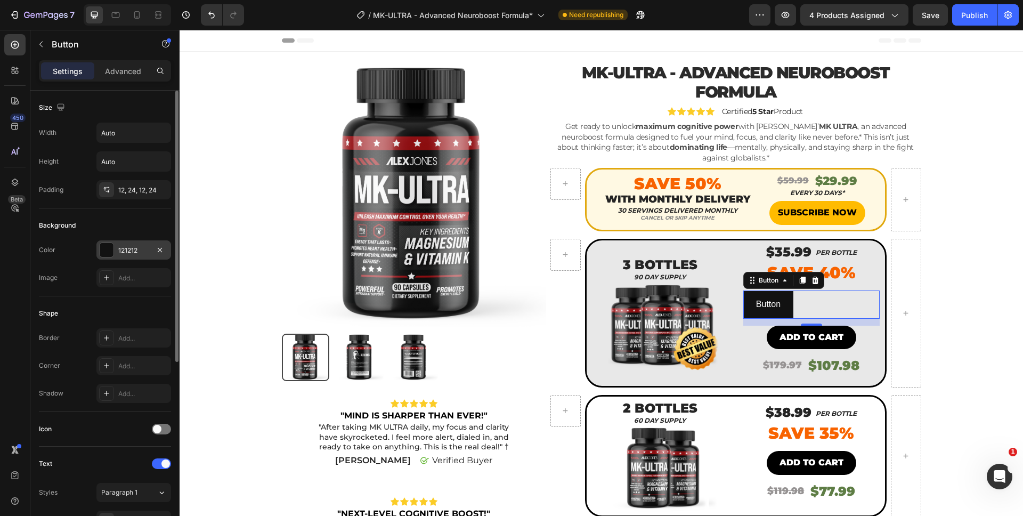
click at [113, 248] on div at bounding box center [107, 250] width 14 height 14
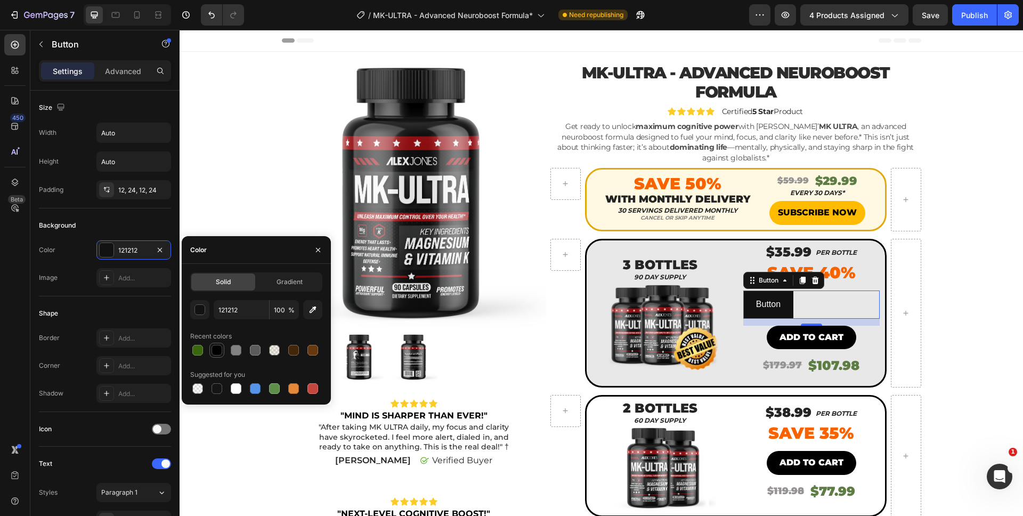
click at [217, 352] on div at bounding box center [217, 350] width 11 height 11
type input "000000"
click at [127, 187] on div "12, 24, 12, 24" at bounding box center [133, 190] width 31 height 10
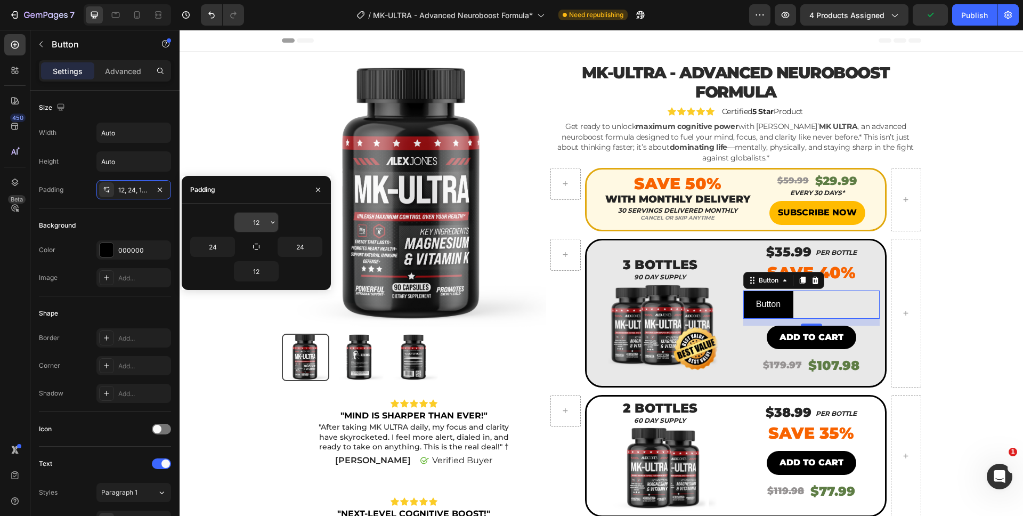
click at [265, 231] on input "12" at bounding box center [257, 222] width 44 height 19
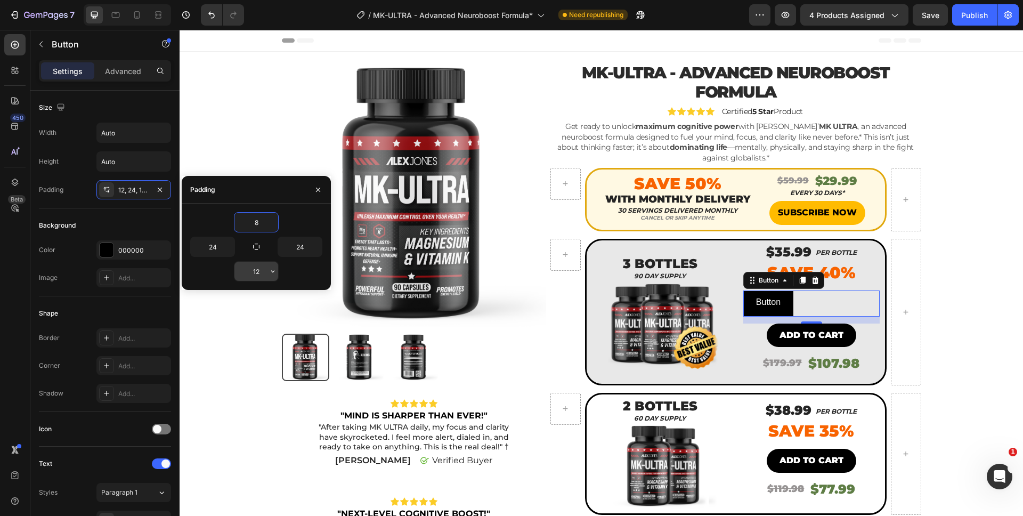
type input "8"
click at [253, 274] on input "12" at bounding box center [257, 271] width 44 height 19
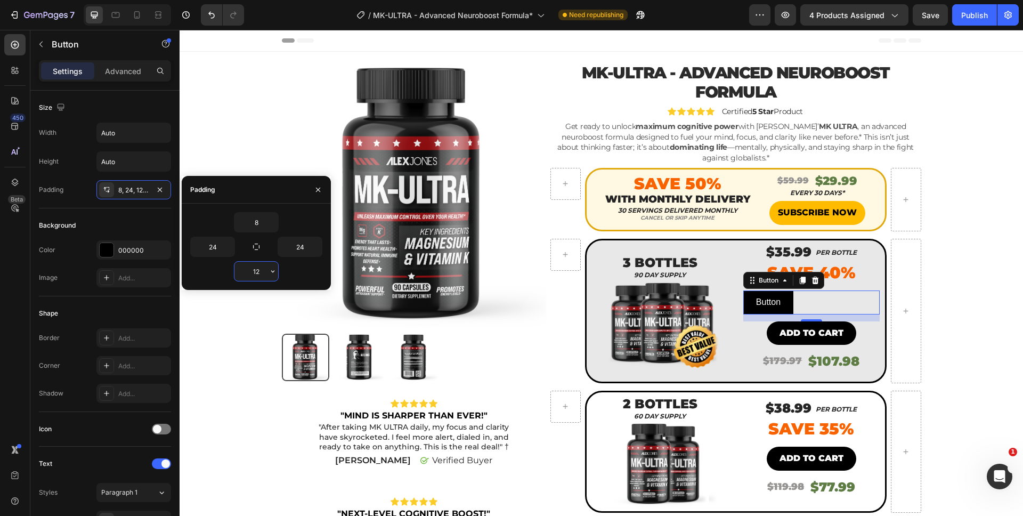
type input "8"
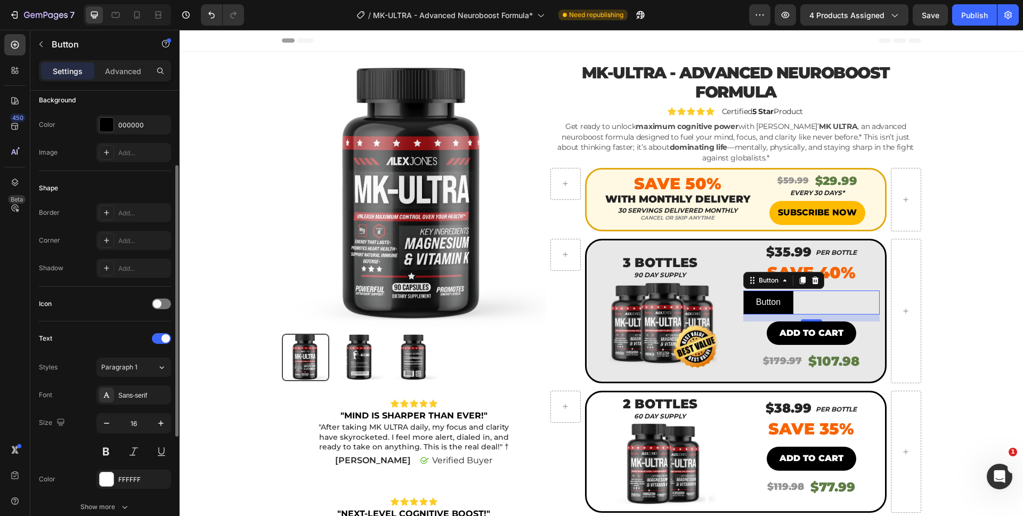
scroll to position [212, 0]
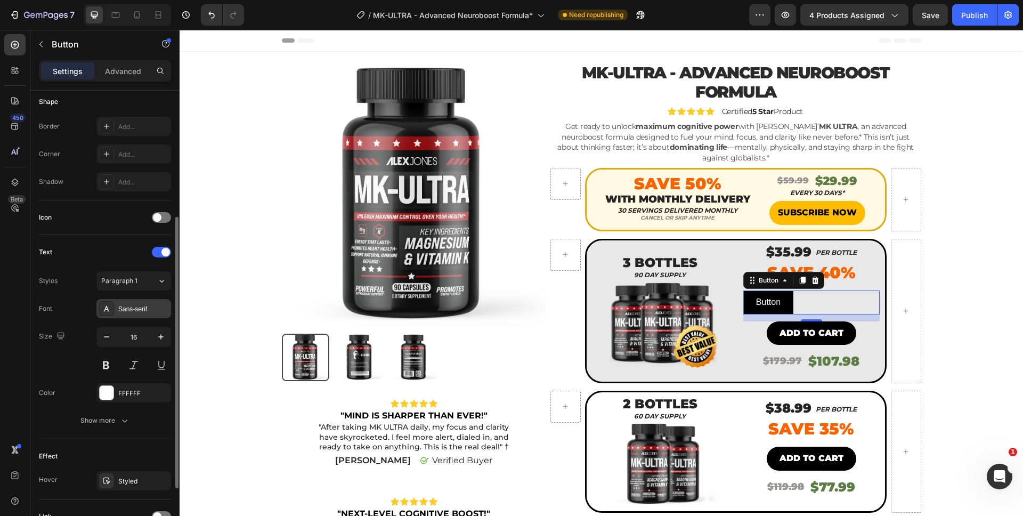
click at [136, 311] on div "Sans-serif" at bounding box center [143, 309] width 50 height 10
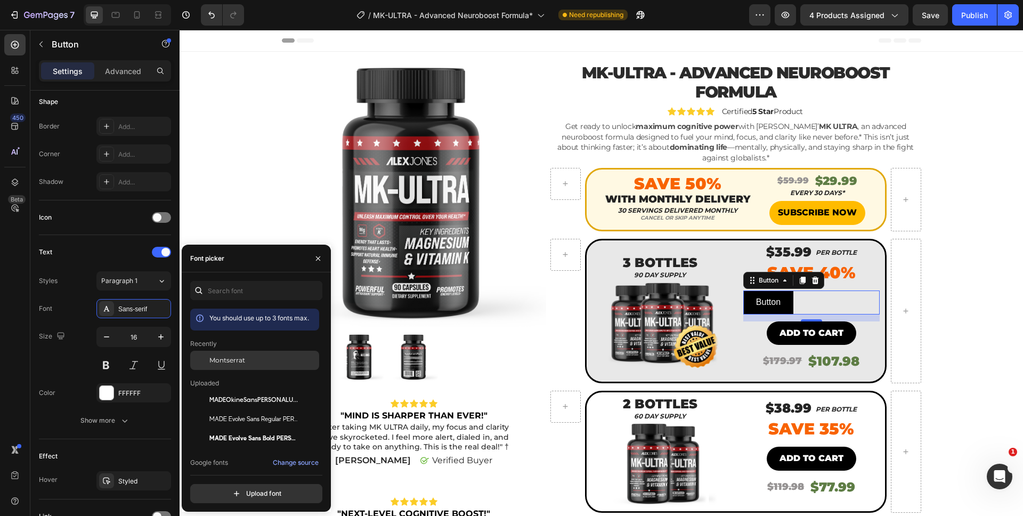
click at [217, 429] on div "Montserrat" at bounding box center [254, 438] width 129 height 19
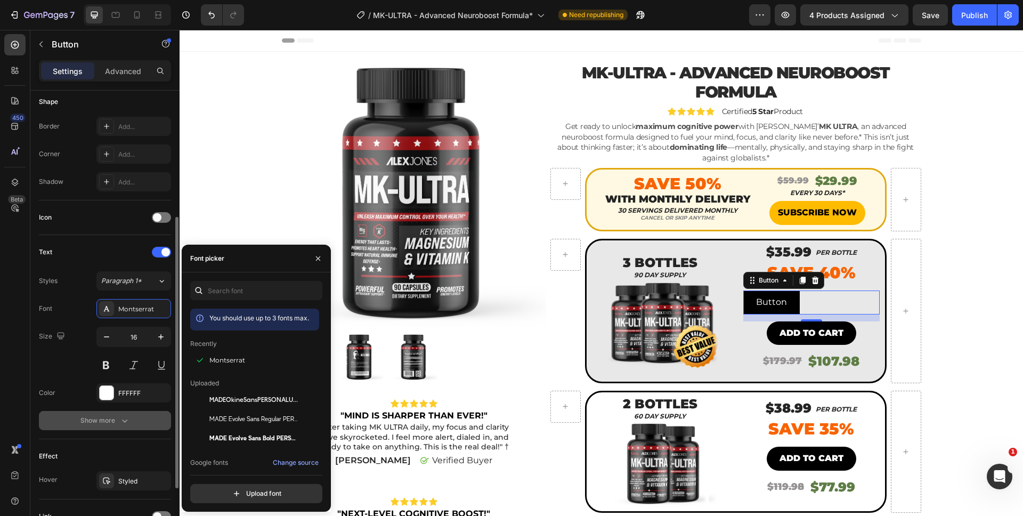
click at [90, 419] on div "Show more" at bounding box center [105, 420] width 50 height 11
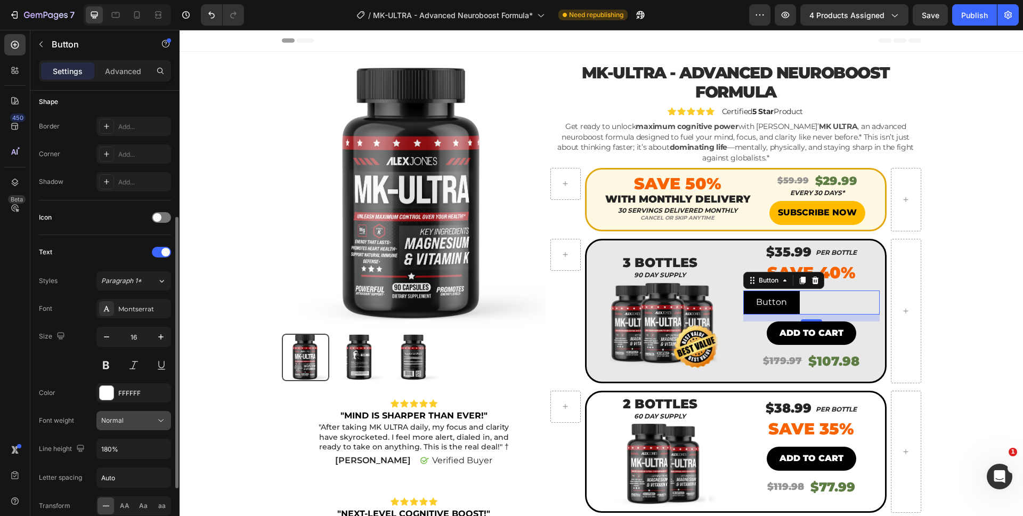
click at [115, 430] on button "Normal" at bounding box center [133, 420] width 75 height 19
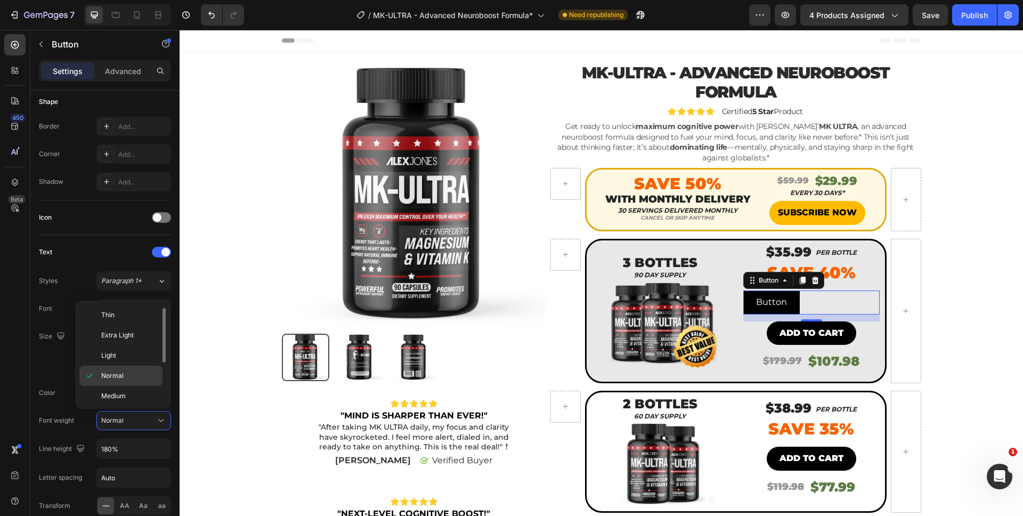
scroll to position [83, 0]
click at [131, 385] on div "Black" at bounding box center [120, 394] width 83 height 20
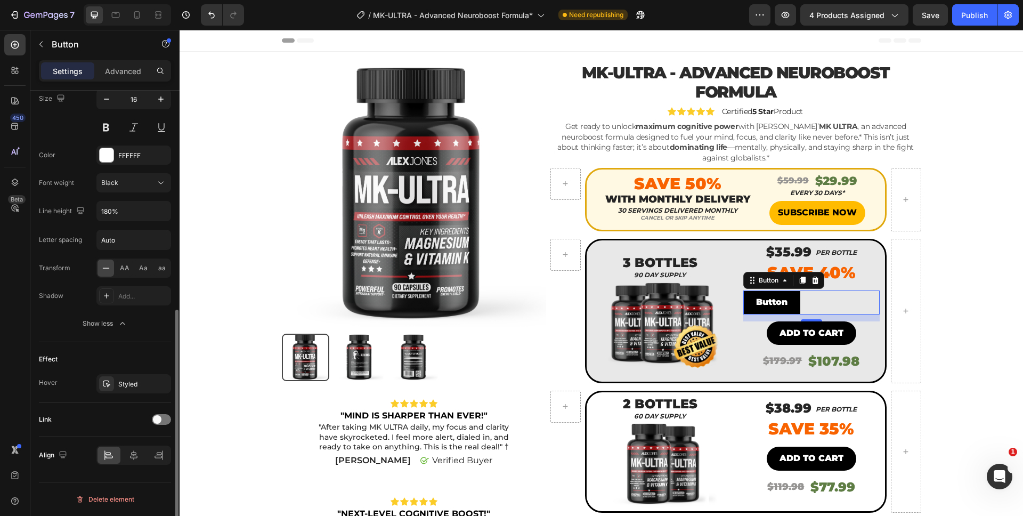
scroll to position [445, 0]
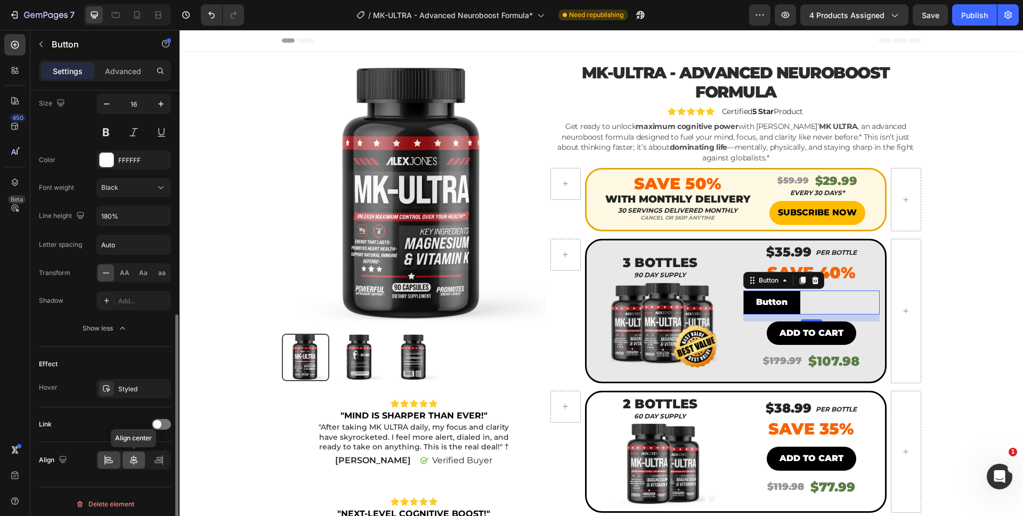
click at [136, 466] on div at bounding box center [134, 459] width 23 height 17
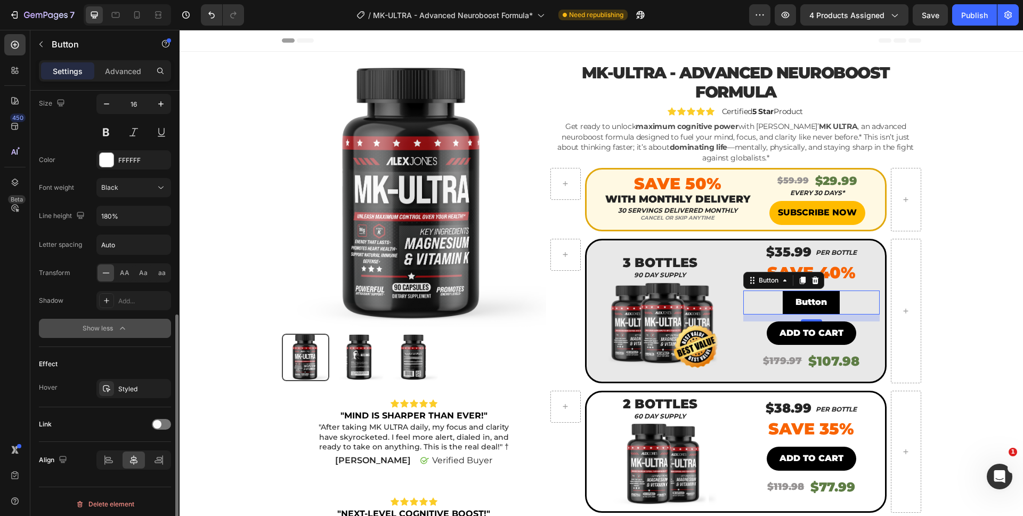
click at [95, 325] on div "Show less" at bounding box center [105, 328] width 45 height 11
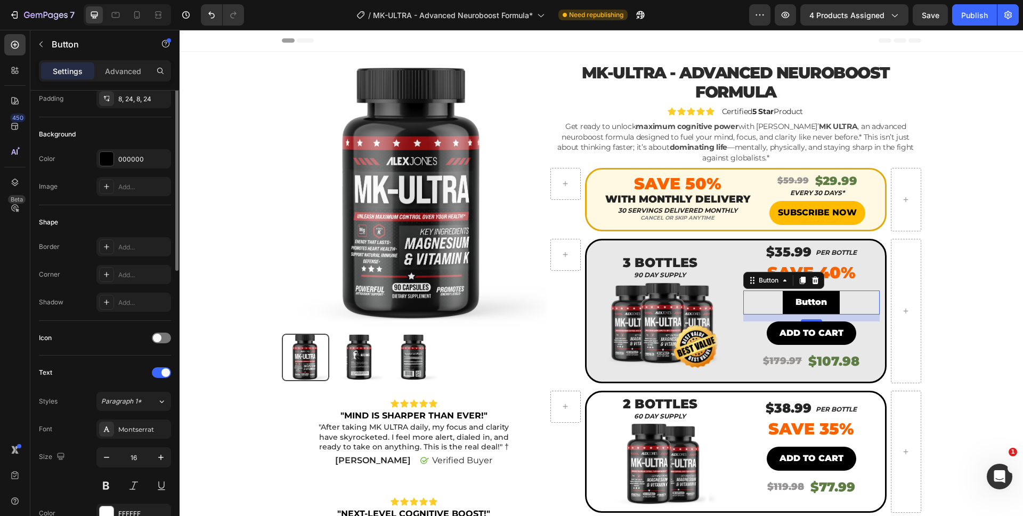
scroll to position [0, 0]
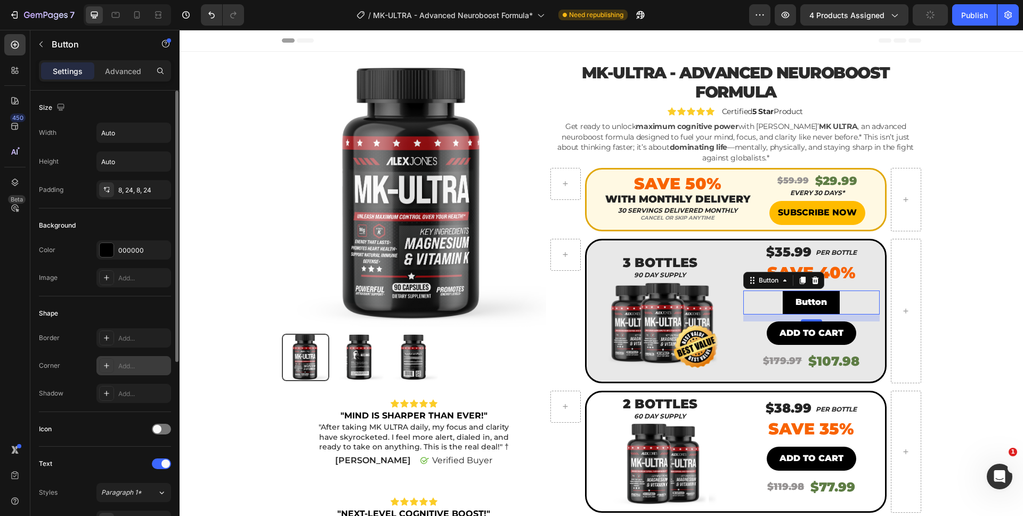
click at [131, 373] on div "Add..." at bounding box center [133, 365] width 75 height 19
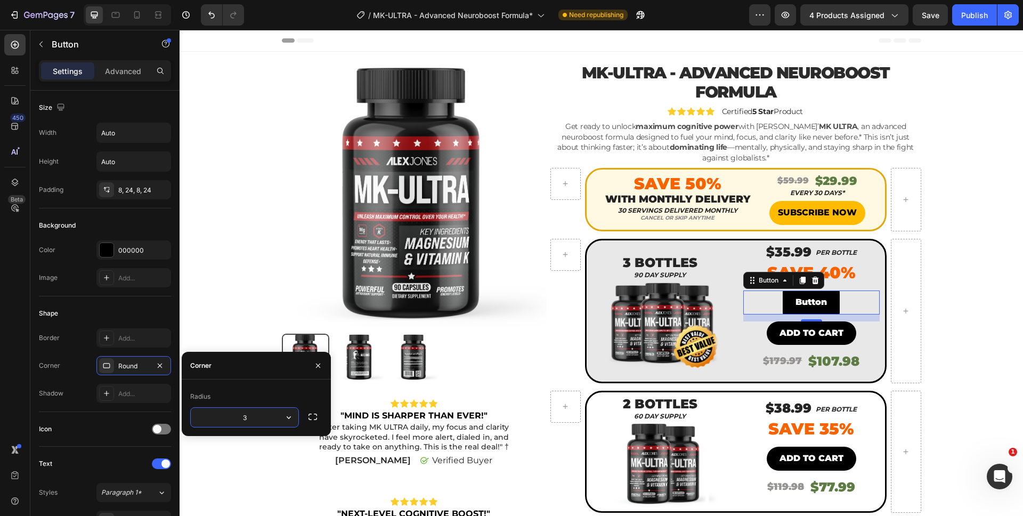
type input "35"
click at [77, 353] on div "Border Add... Corner Round Shadow Add..." at bounding box center [105, 365] width 132 height 75
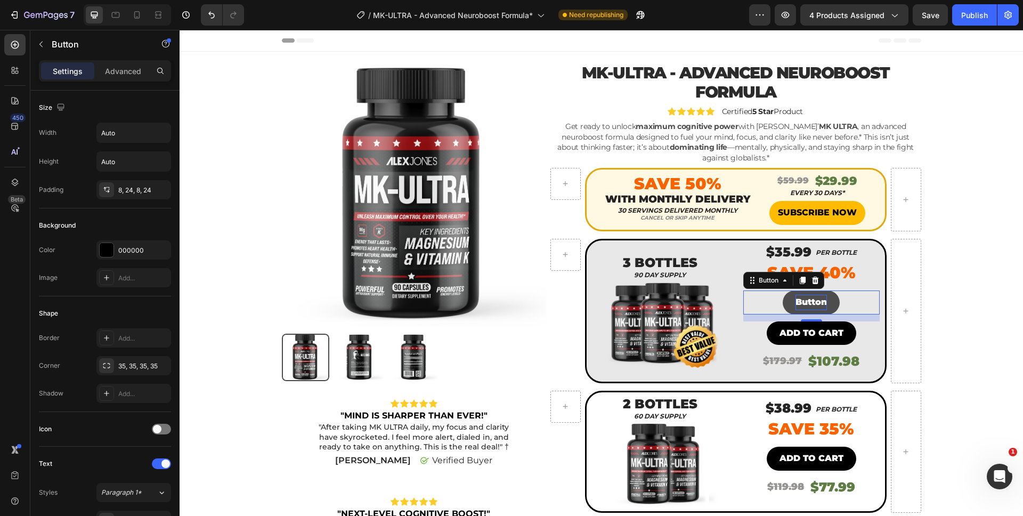
click at [808, 295] on p "Button" at bounding box center [811, 302] width 31 height 15
click at [788, 290] on button "ADD" at bounding box center [811, 302] width 46 height 24
click at [776, 290] on button "ADD TO C" at bounding box center [811, 302] width 71 height 24
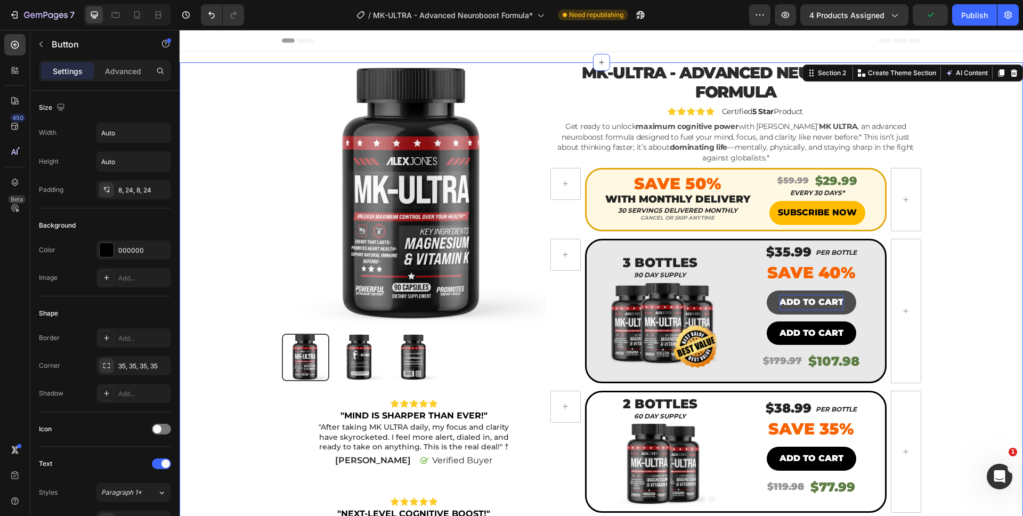
click at [1004, 297] on div "Product Images Icon Icon Icon Icon Icon Icon List "MIND IS SHARPER THAN EVER!" …" at bounding box center [602, 403] width 828 height 683
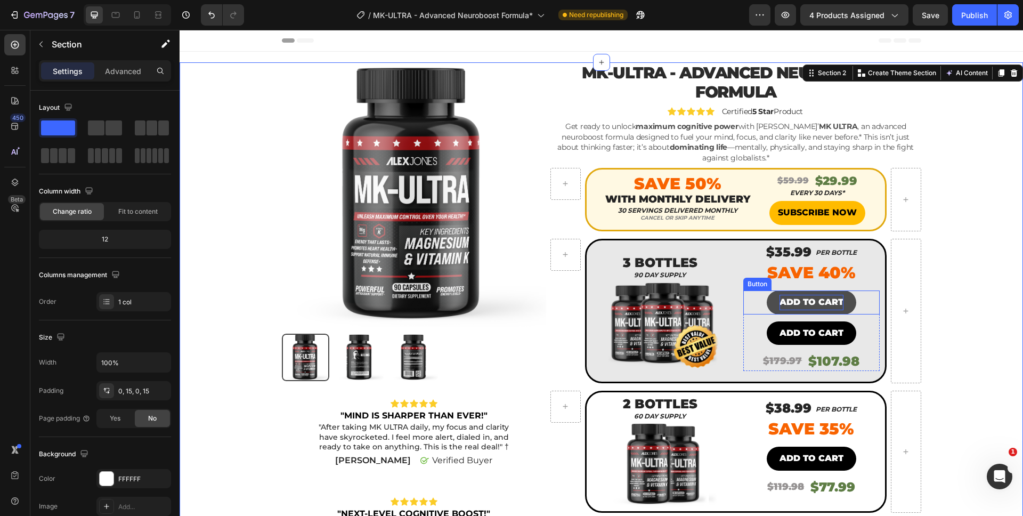
click at [816, 295] on p "ADD TO CART" at bounding box center [812, 302] width 64 height 15
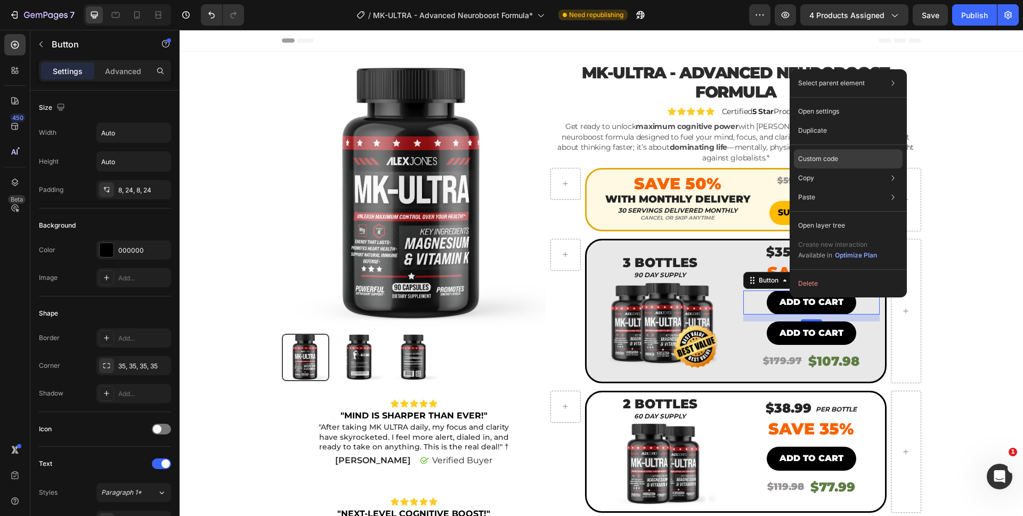
click at [838, 158] on p "Custom code" at bounding box center [818, 159] width 40 height 10
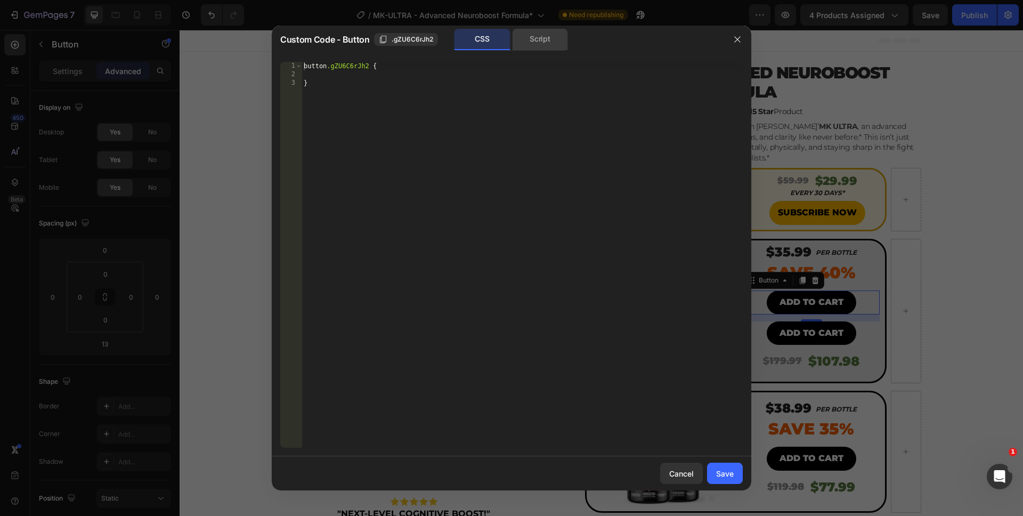
click at [534, 45] on div "Script" at bounding box center [540, 39] width 56 height 21
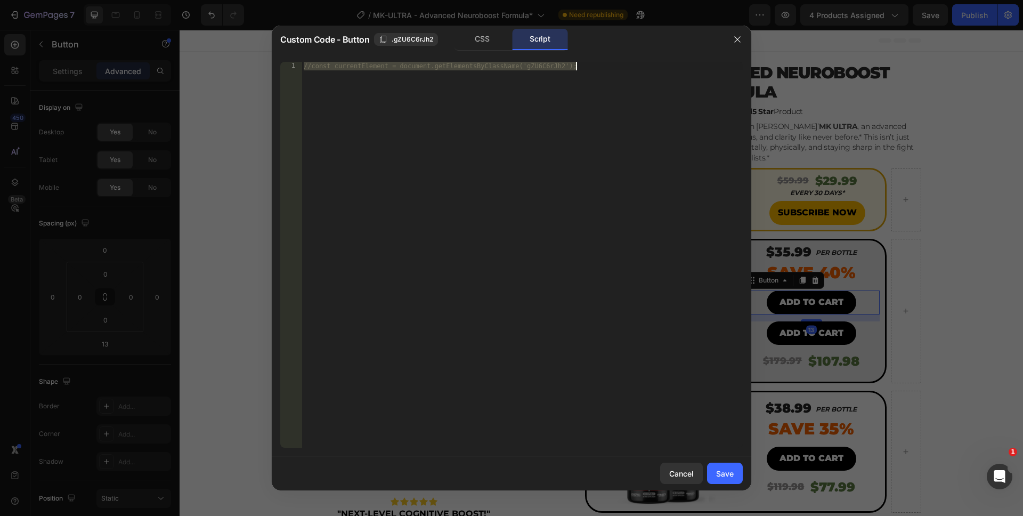
click at [535, 241] on div "//const currentElement = document.getElementsByClassName('gZU6C6rJh2');" at bounding box center [522, 263] width 441 height 403
drag, startPoint x: 557, startPoint y: 222, endPoint x: 135, endPoint y: -20, distance: 486.1
click at [135, 0] on html "7 Version history / MK-ULTRA - Advanced Neuroboost Formula* Need republishing P…" at bounding box center [511, 0] width 1023 height 0
paste textarea "})"
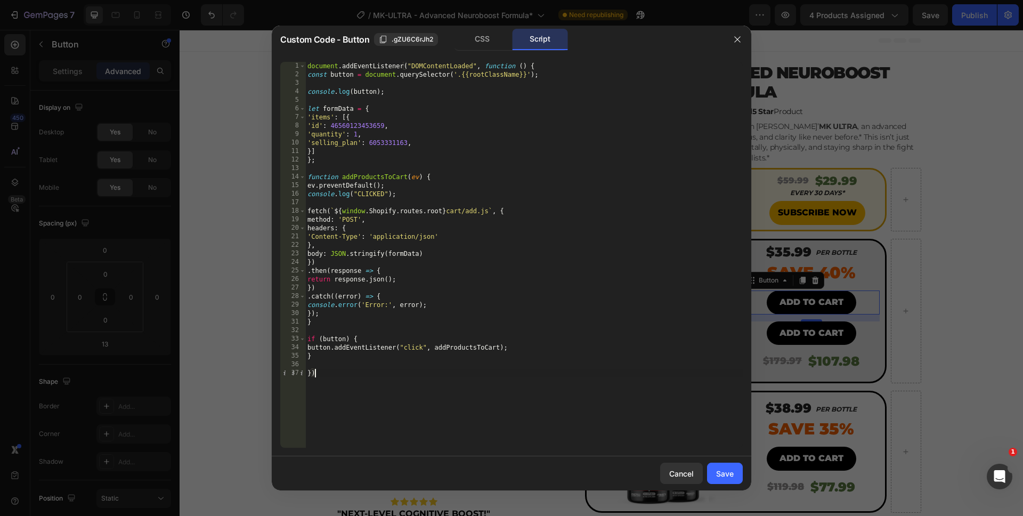
click at [405, 408] on div "document . addEventListener ( "DOMContentLoaded" , function ( ) { const button …" at bounding box center [524, 263] width 438 height 403
click at [357, 145] on div "document . addEventListener ( "DOMContentLoaded" , function ( ) { const button …" at bounding box center [524, 263] width 438 height 403
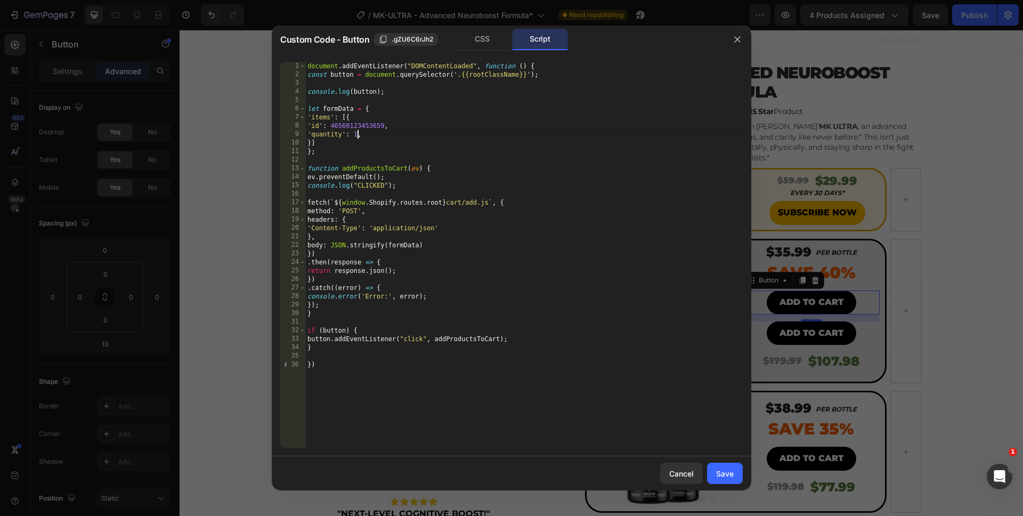
click at [356, 136] on div "document . addEventListener ( "DOMContentLoaded" , function ( ) { const button …" at bounding box center [524, 263] width 438 height 403
click at [391, 424] on div "document . addEventListener ( "DOMContentLoaded" , function ( ) { const button …" at bounding box center [524, 263] width 438 height 403
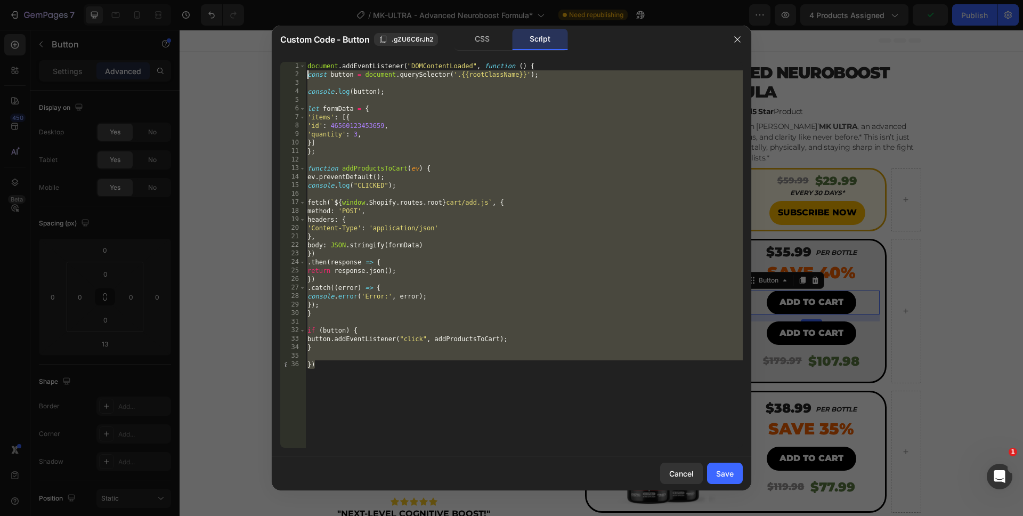
drag, startPoint x: 448, startPoint y: 401, endPoint x: 261, endPoint y: 49, distance: 398.9
click at [261, 50] on div "Custom Code - Button .gZU6C6rJh2 CSS Script }) 1 2 3 4 5 6 7 8 9 10 11 12 13 14…" at bounding box center [511, 258] width 1023 height 516
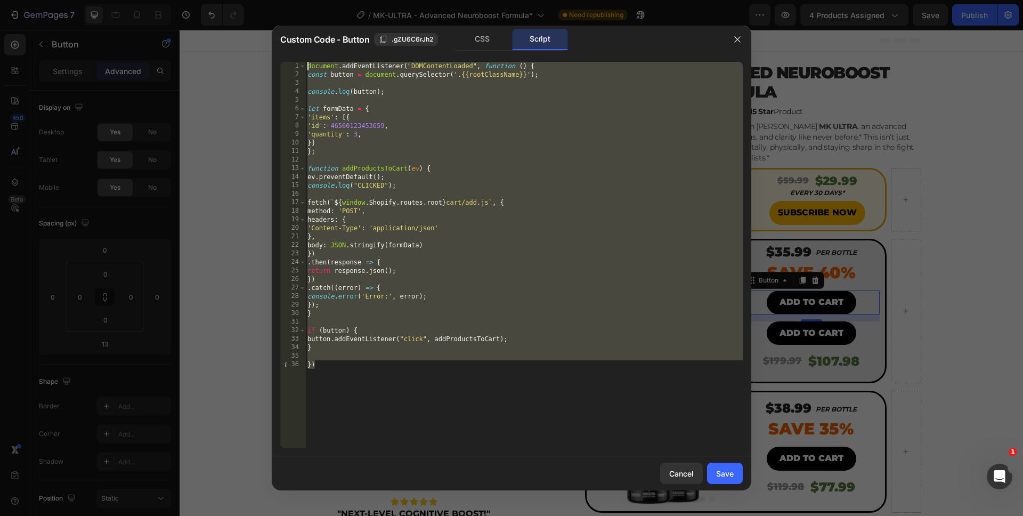
type textarea "})"
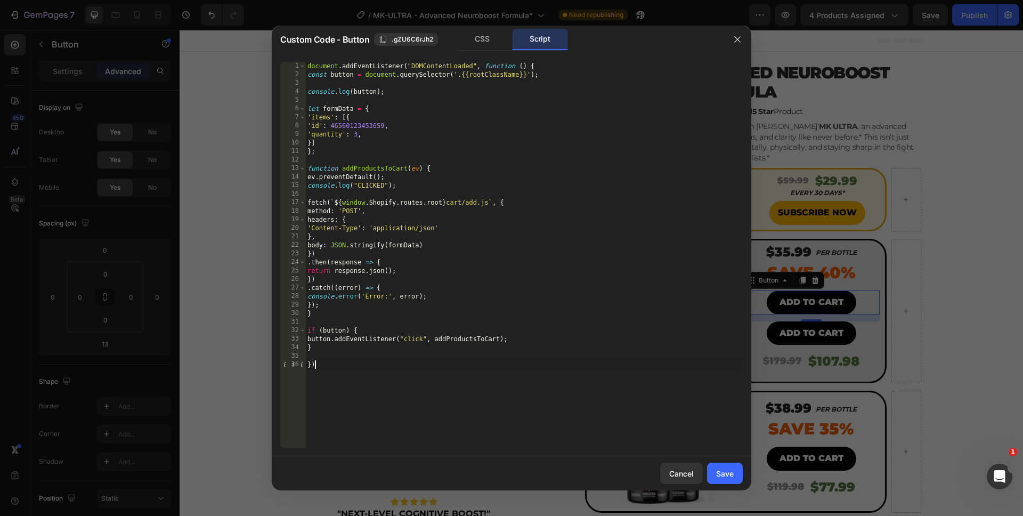
click at [534, 406] on div "document . addEventListener ( "DOMContentLoaded" , function ( ) { const button …" at bounding box center [524, 263] width 438 height 403
click at [719, 471] on div "Save" at bounding box center [725, 473] width 18 height 11
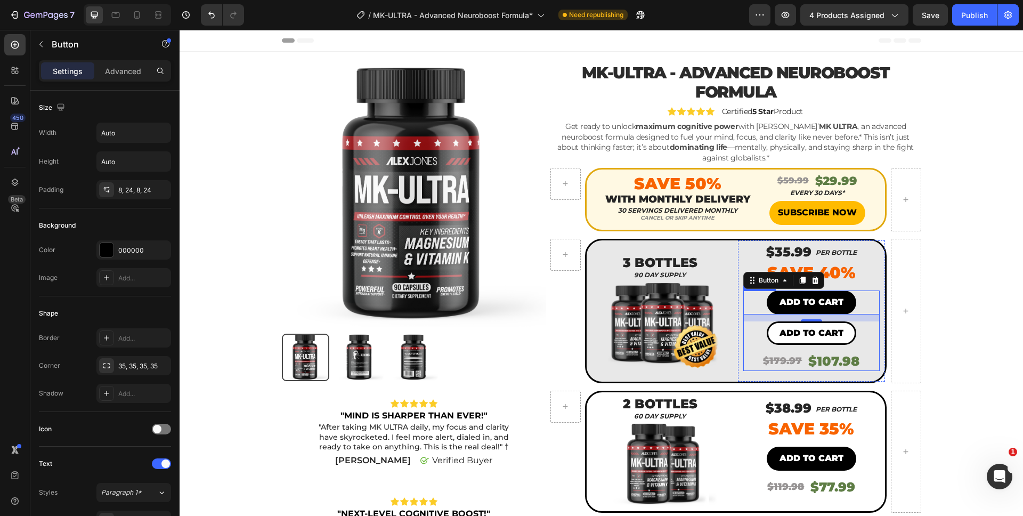
click at [772, 321] on button "Add to cart" at bounding box center [812, 333] width 90 height 24
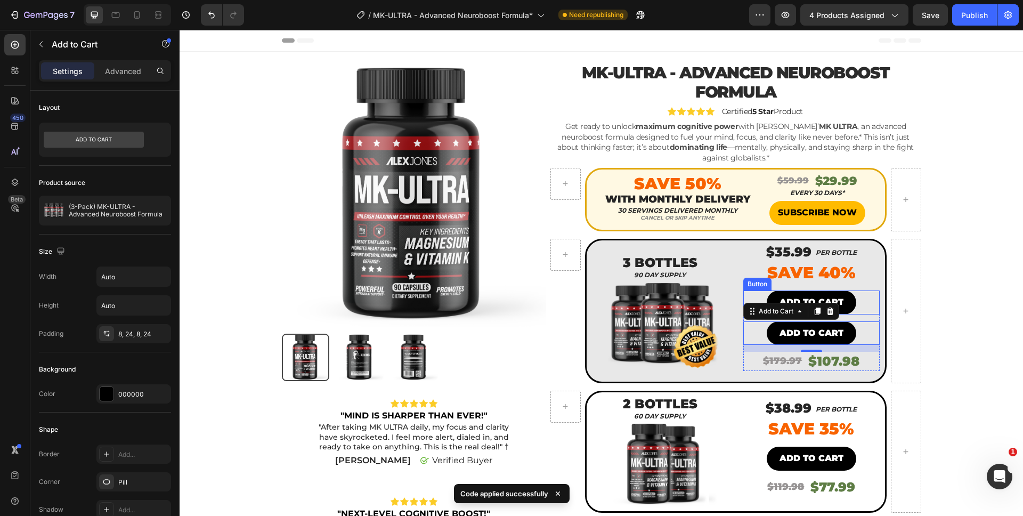
click at [853, 290] on div "ADD TO CART Button" at bounding box center [812, 302] width 136 height 24
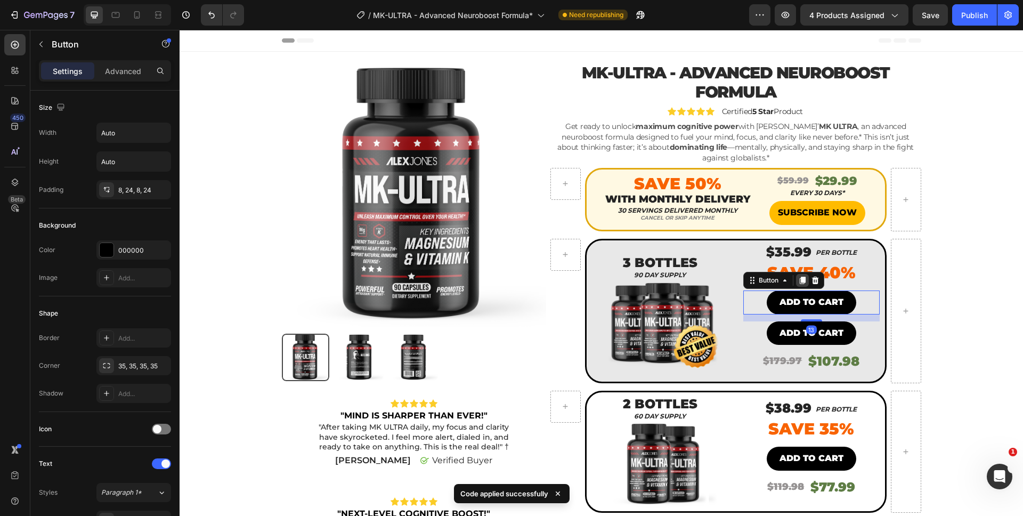
click at [800, 277] on icon at bounding box center [803, 280] width 6 height 7
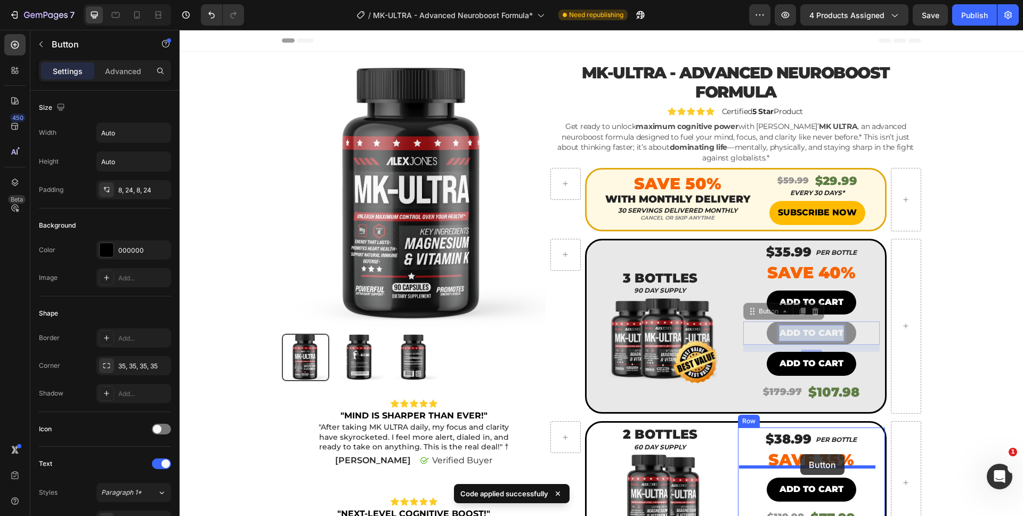
drag, startPoint x: 798, startPoint y: 318, endPoint x: 801, endPoint y: 456, distance: 138.1
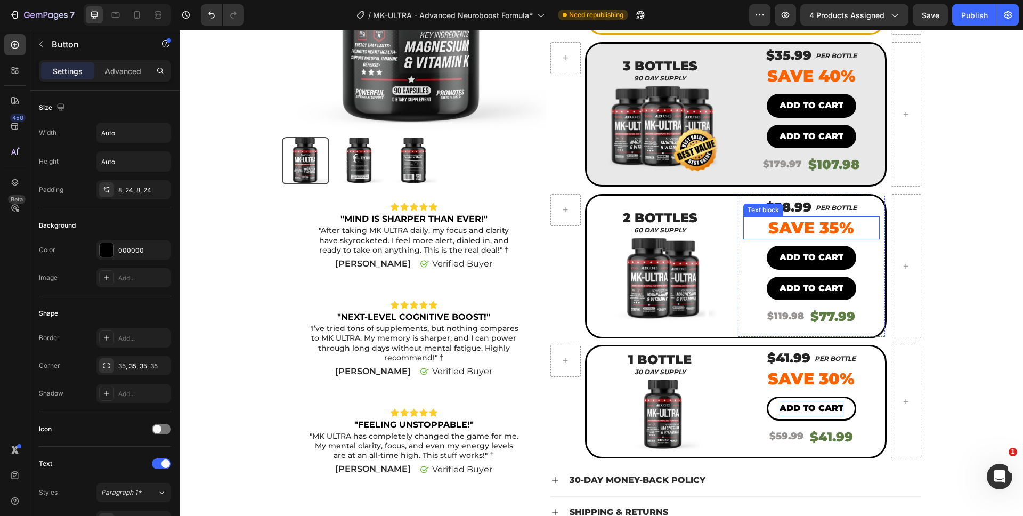
scroll to position [197, 0]
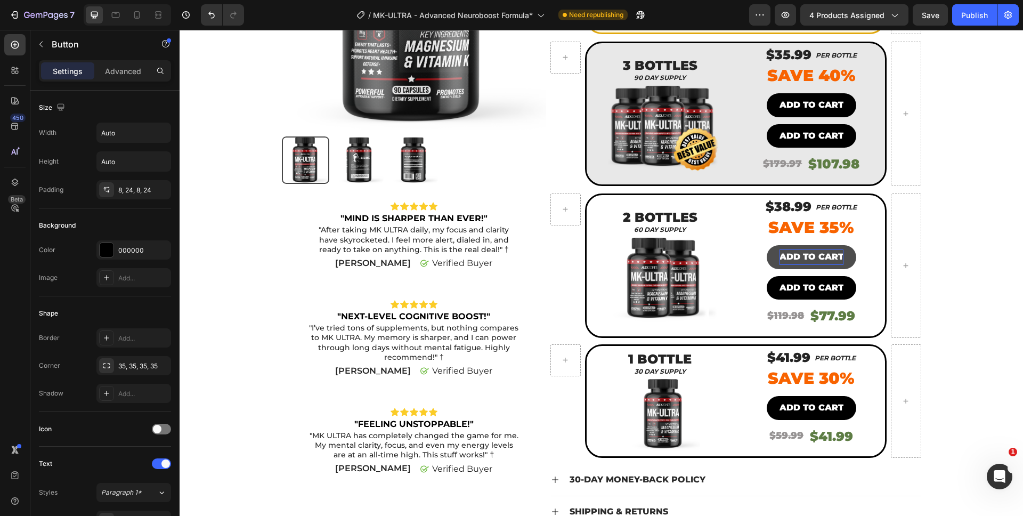
click at [808, 249] on p "ADD TO CART" at bounding box center [812, 256] width 64 height 15
click at [838, 249] on p "ADD TO CART" at bounding box center [812, 256] width 64 height 15
click at [850, 252] on button "ADD TO CART" at bounding box center [812, 257] width 90 height 24
click at [846, 249] on button "ADD TO CART" at bounding box center [812, 257] width 90 height 24
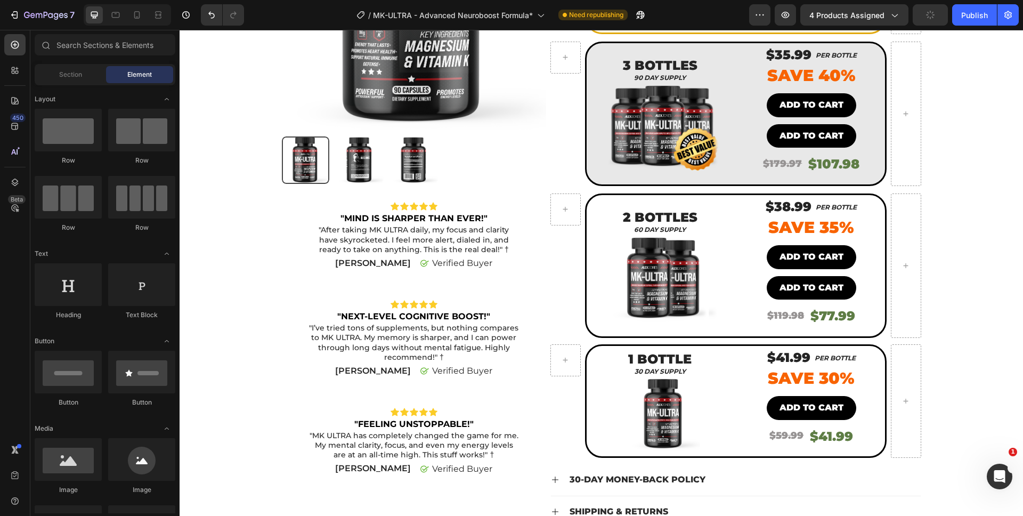
scroll to position [662, 0]
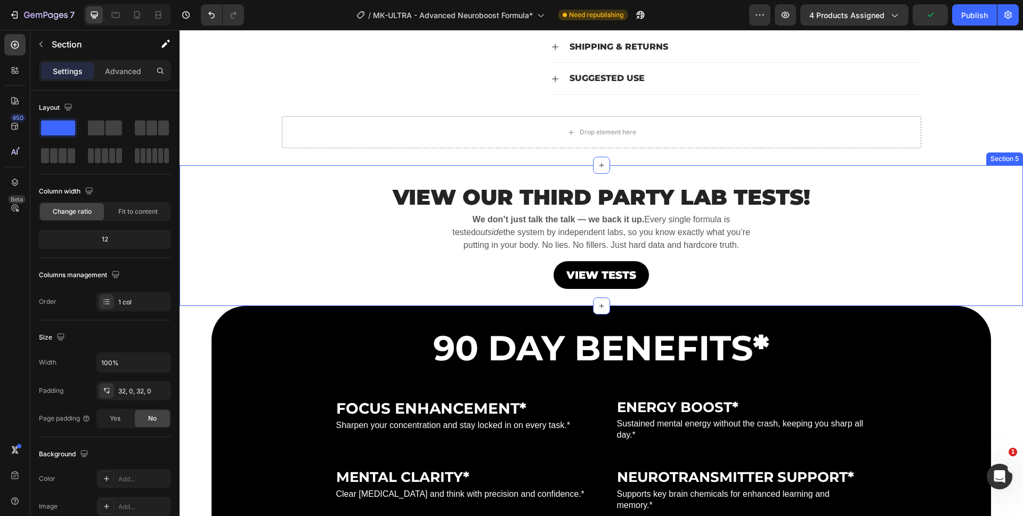
click at [967, 221] on div "VIEW OUR THIRD PARTY LAB TESTS! Heading We don’t just talk the talk — we back i…" at bounding box center [602, 235] width 844 height 107
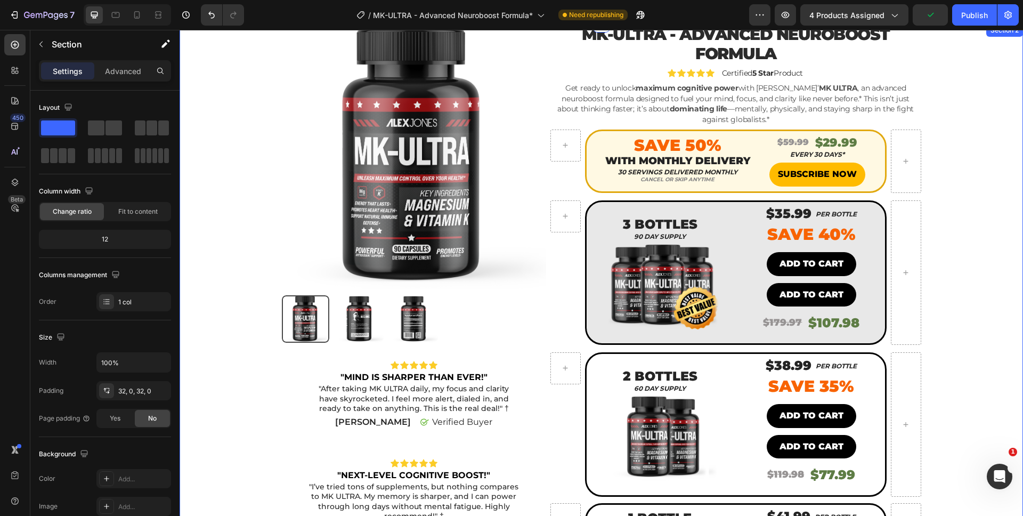
scroll to position [36, 0]
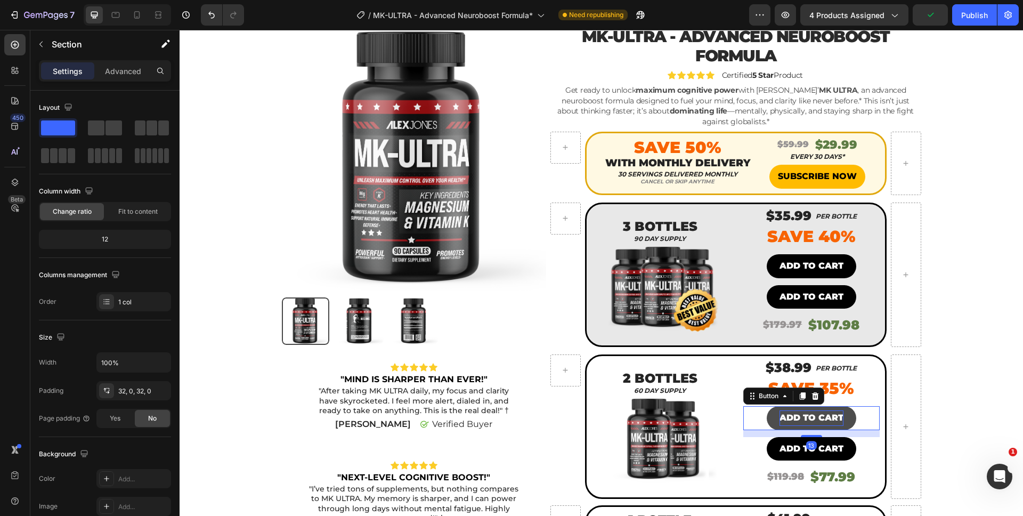
click at [827, 410] on p "ADD TO CART" at bounding box center [812, 417] width 64 height 15
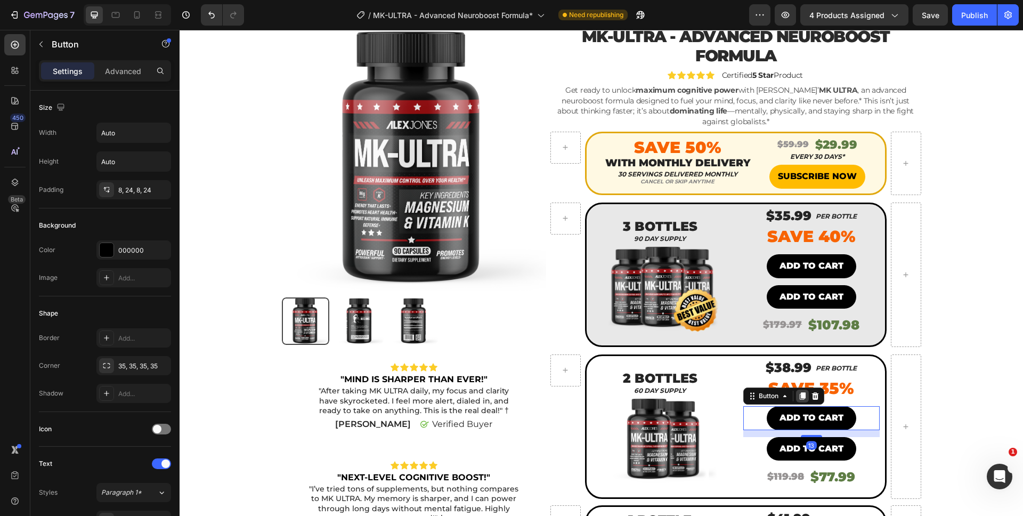
click at [800, 392] on icon at bounding box center [803, 395] width 6 height 7
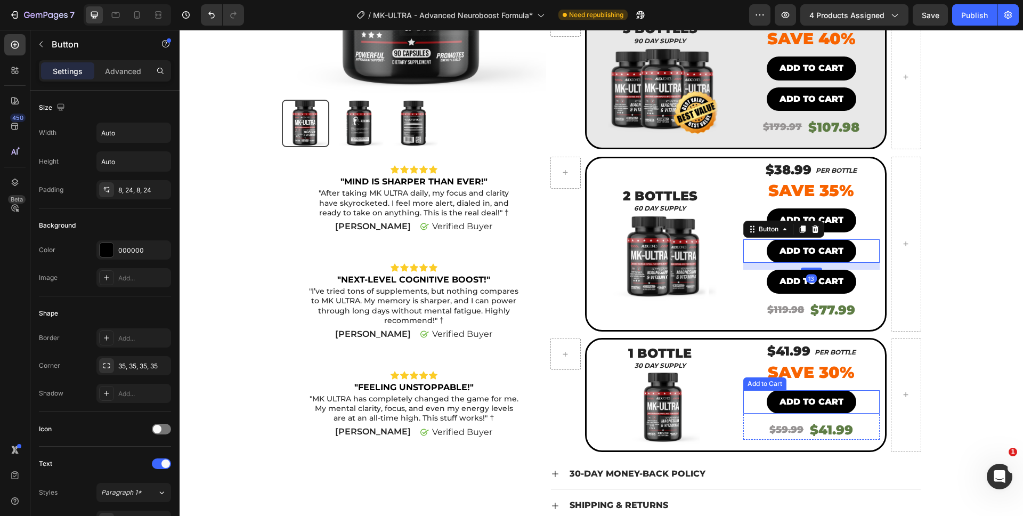
scroll to position [232, 0]
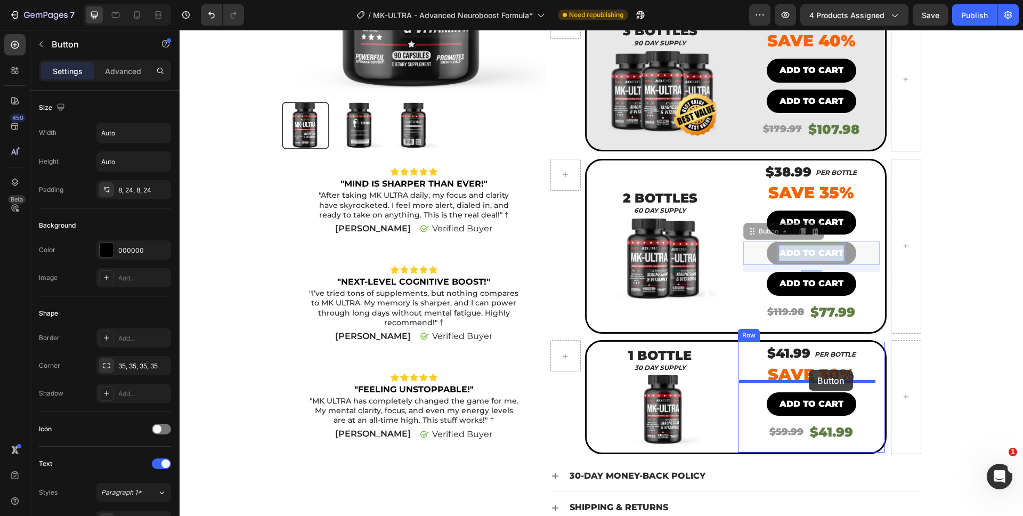
drag, startPoint x: 803, startPoint y: 242, endPoint x: 809, endPoint y: 370, distance: 128.1
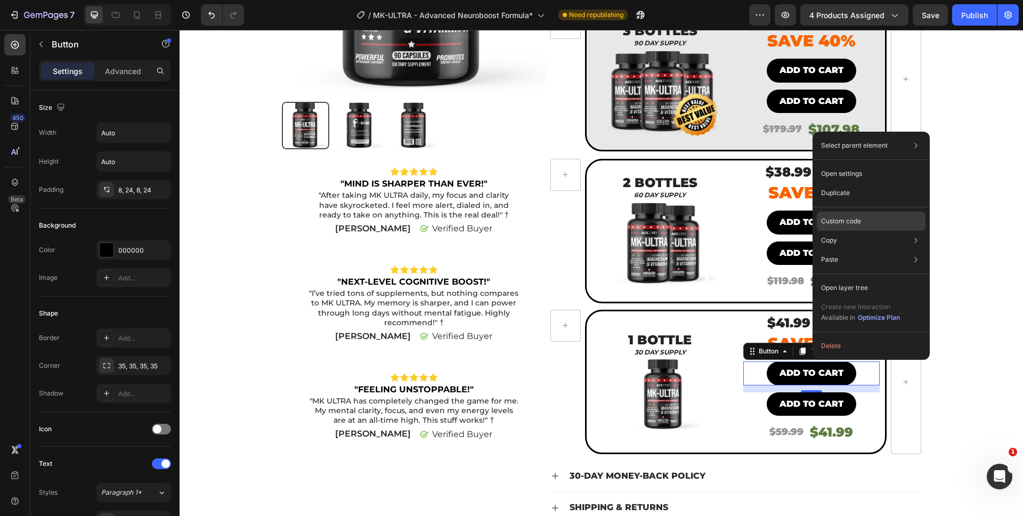
click at [844, 250] on div "Custom code" at bounding box center [871, 259] width 109 height 19
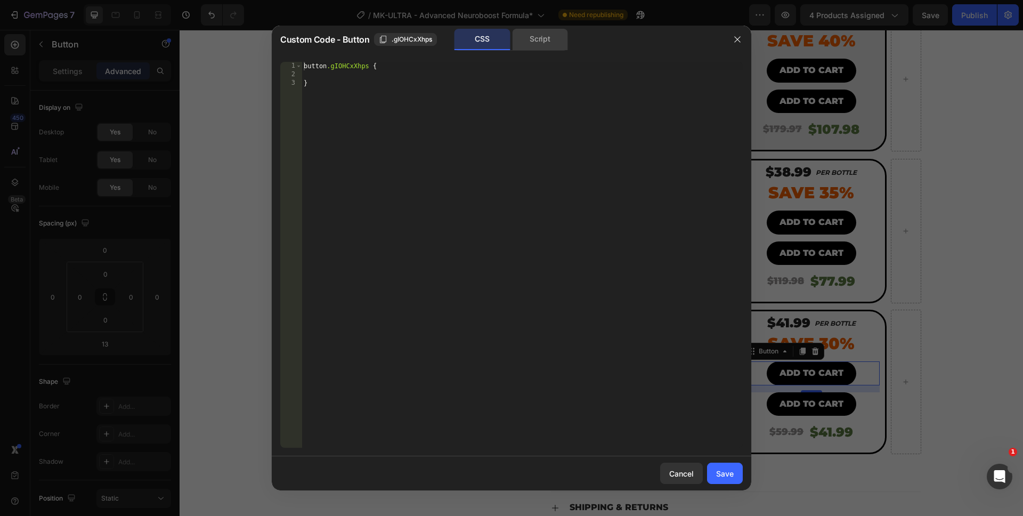
click at [549, 40] on div "Script" at bounding box center [540, 39] width 56 height 21
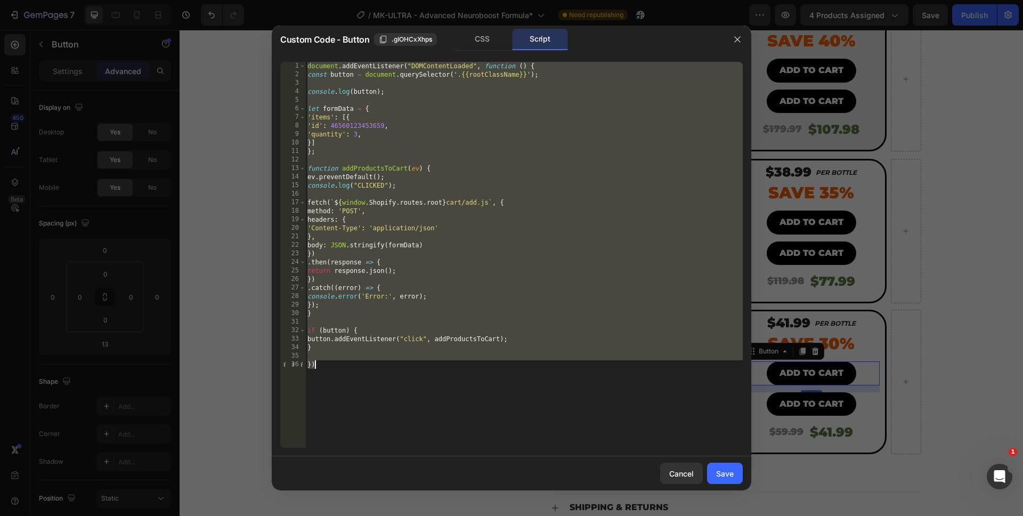
click at [356, 136] on div "document . addEventListener ( "DOMContentLoaded" , function ( ) { const button …" at bounding box center [524, 255] width 438 height 386
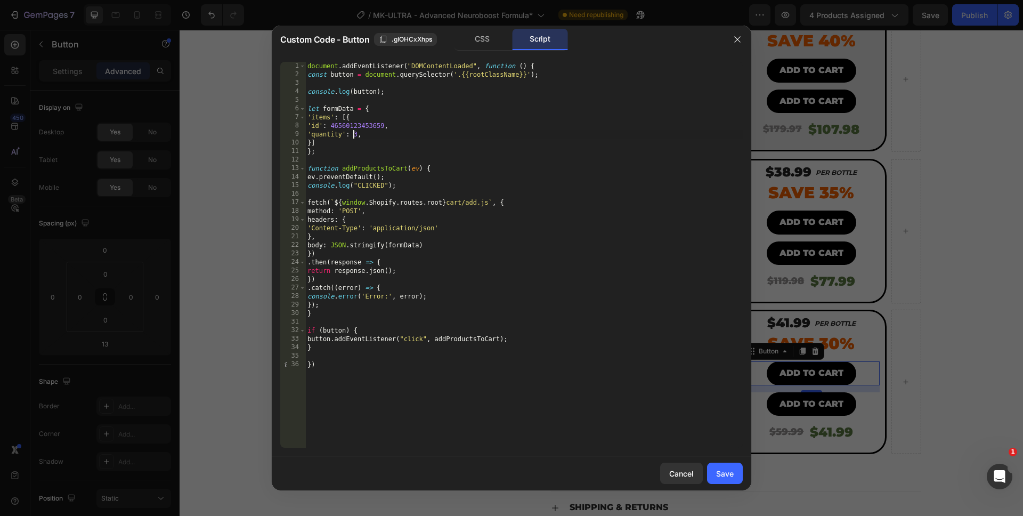
click at [356, 136] on div "document . addEventListener ( "DOMContentLoaded" , function ( ) { const button …" at bounding box center [524, 263] width 438 height 403
click at [433, 413] on div "document . addEventListener ( "DOMContentLoaded" , function ( ) { const button …" at bounding box center [524, 263] width 438 height 403
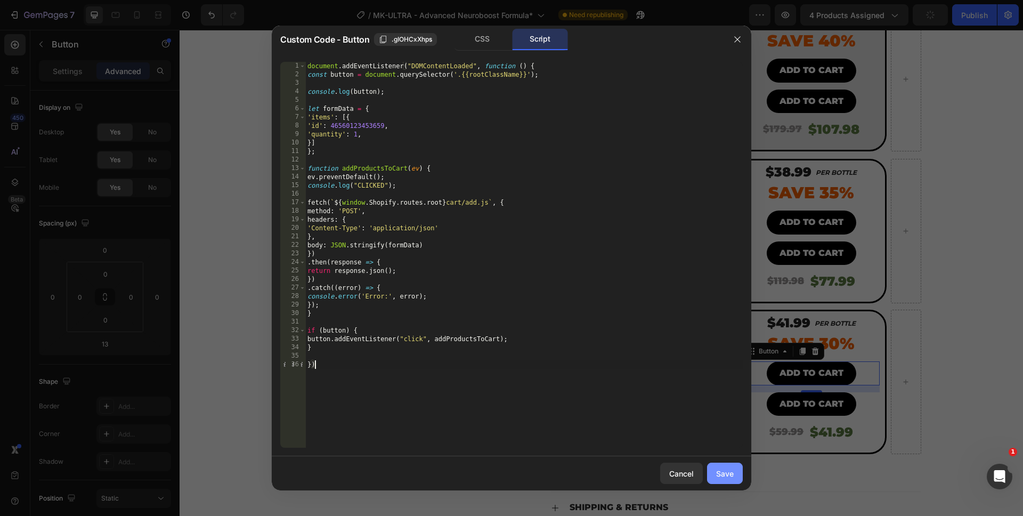
type textarea "})"
drag, startPoint x: 725, startPoint y: 473, endPoint x: 564, endPoint y: 373, distance: 189.4
click at [725, 473] on div "Save" at bounding box center [725, 473] width 18 height 11
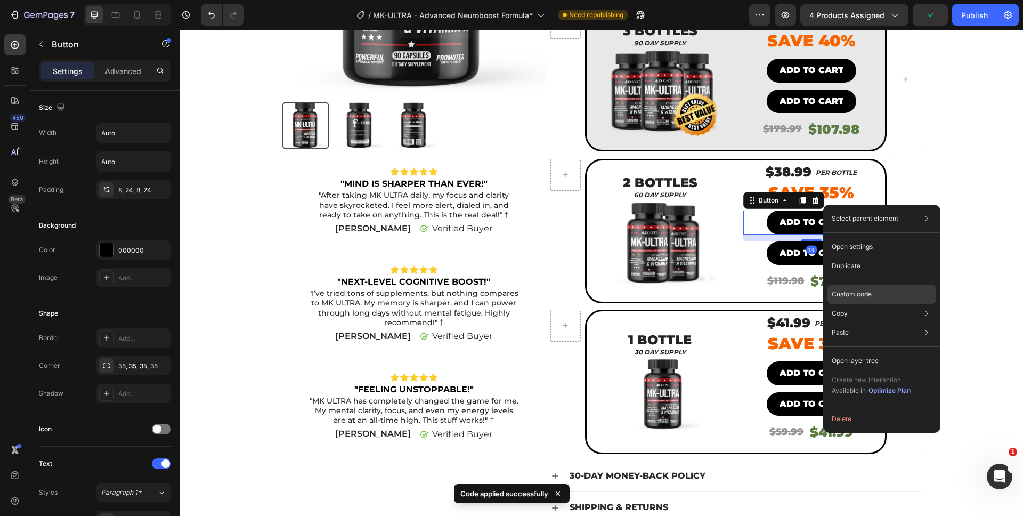
click at [854, 295] on p "Custom code" at bounding box center [852, 294] width 40 height 10
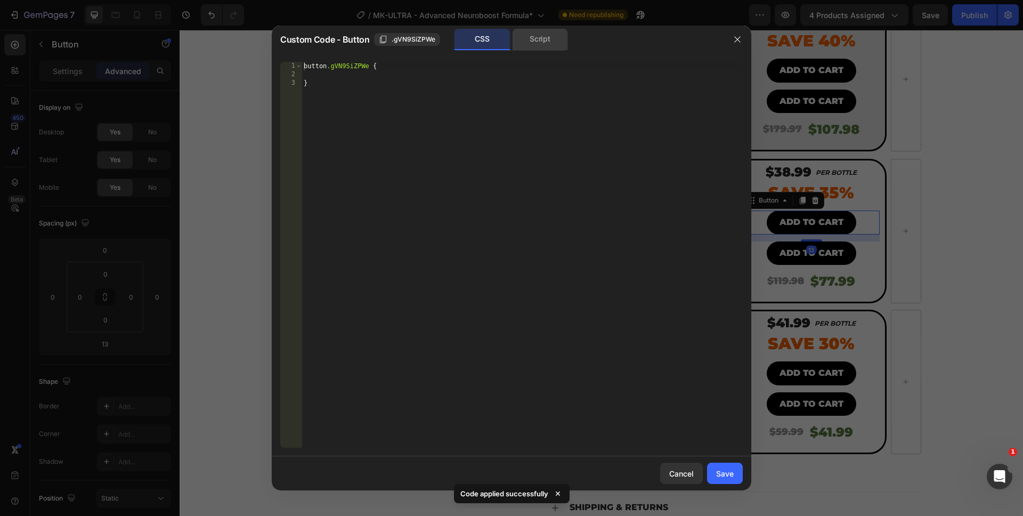
click at [546, 36] on div "Script" at bounding box center [540, 39] width 56 height 21
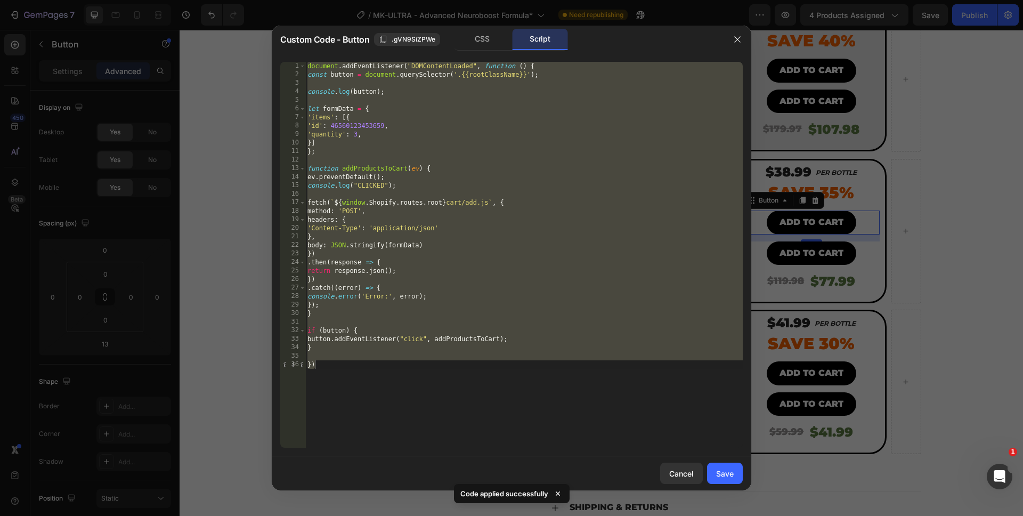
click at [354, 136] on div "document . addEventListener ( "DOMContentLoaded" , function ( ) { const button …" at bounding box center [524, 263] width 438 height 403
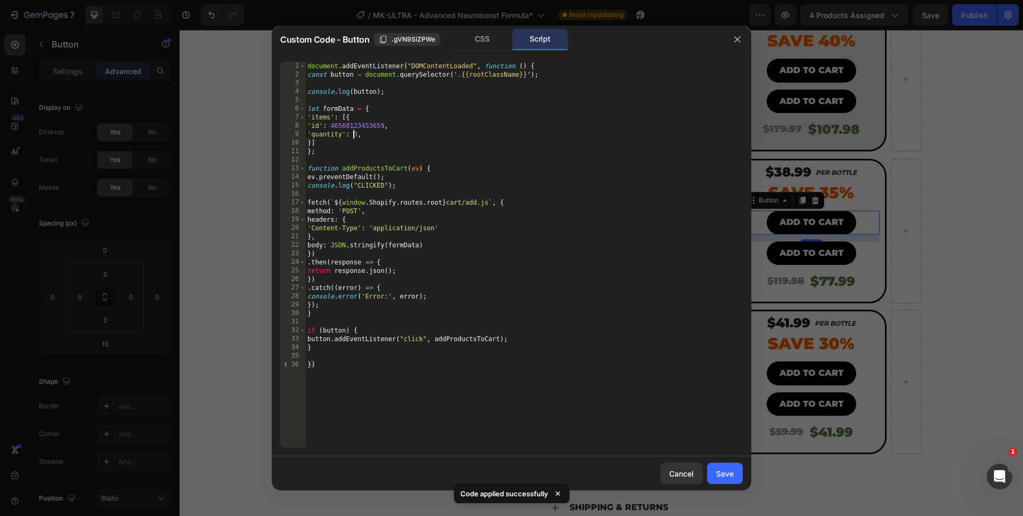
click at [354, 136] on div "document . addEventListener ( "DOMContentLoaded" , function ( ) { const button …" at bounding box center [524, 263] width 438 height 403
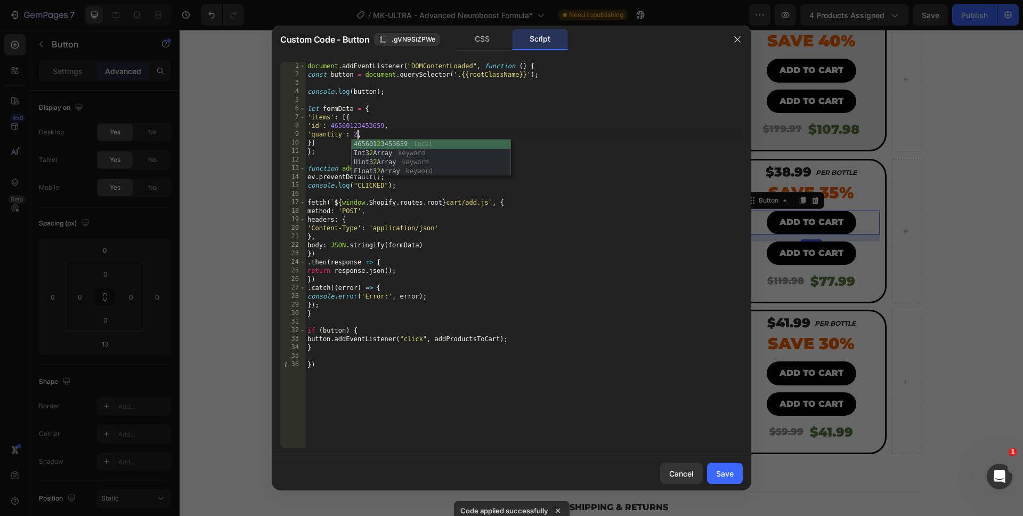
click at [502, 400] on div "document . addEventListener ( "DOMContentLoaded" , function ( ) { const button …" at bounding box center [524, 263] width 438 height 403
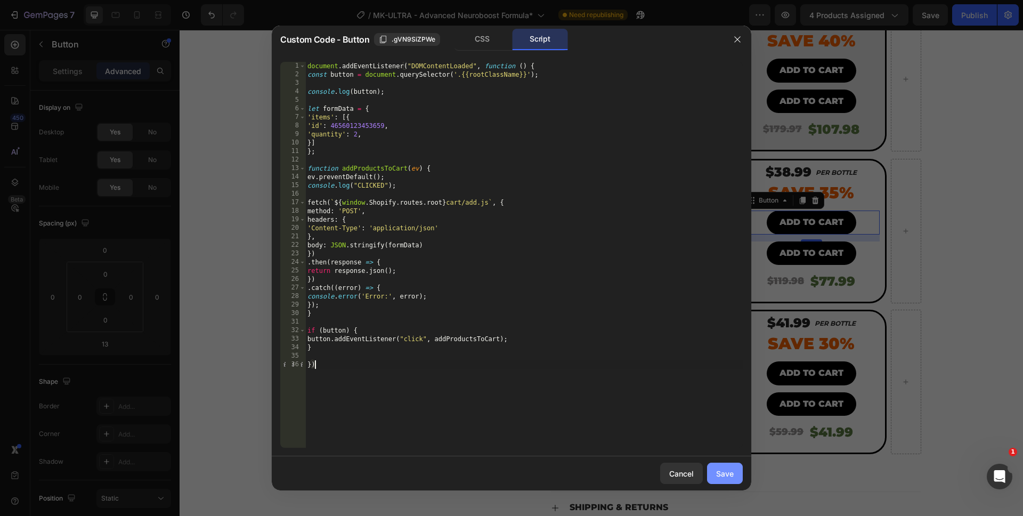
type textarea "})"
drag, startPoint x: 734, startPoint y: 469, endPoint x: 554, endPoint y: 438, distance: 182.2
click at [734, 469] on button "Save" at bounding box center [725, 473] width 36 height 21
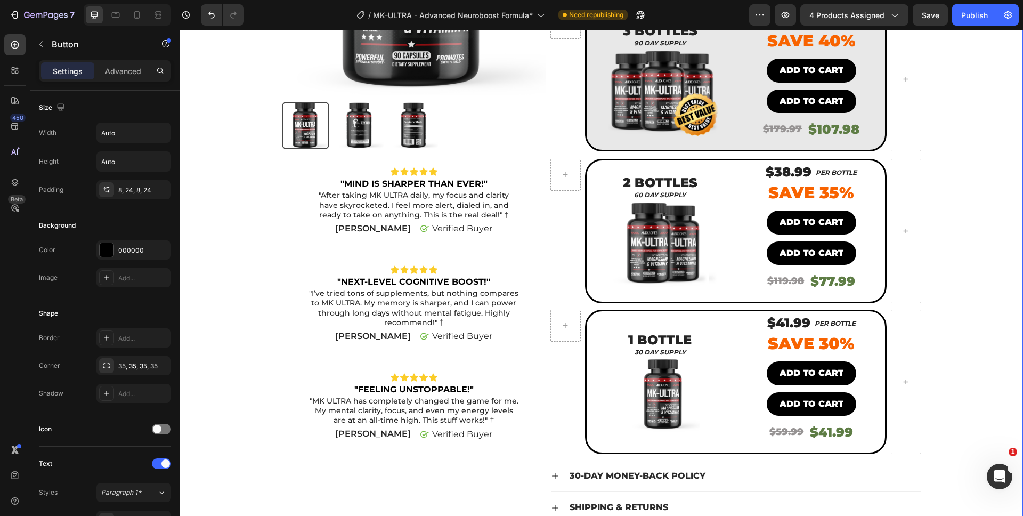
click at [977, 329] on div "Product Images Icon Icon Icon Icon Icon Icon List "MIND IS SHARPER THAN EVER!" …" at bounding box center [602, 199] width 828 height 736
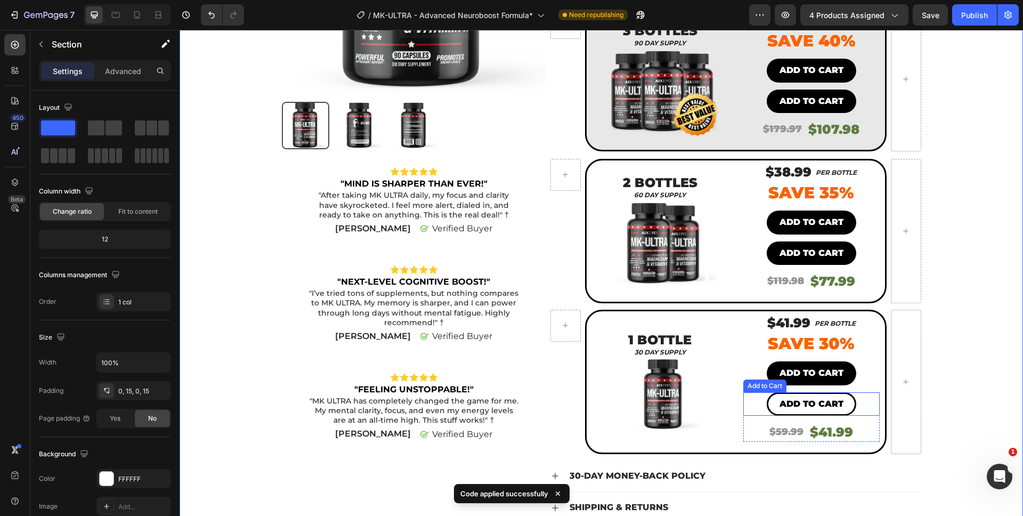
click at [826, 402] on button "Add to cart" at bounding box center [812, 404] width 90 height 24
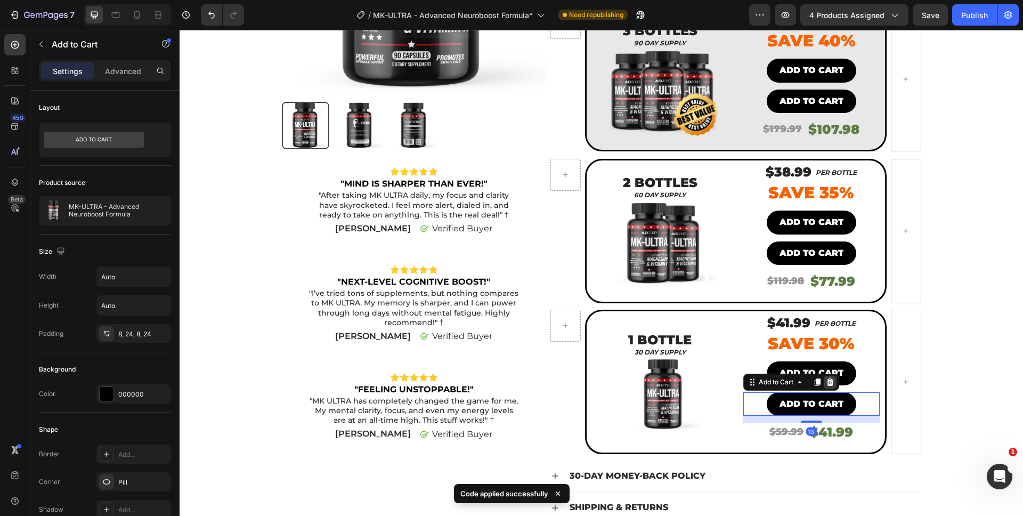
click at [826, 378] on icon at bounding box center [830, 382] width 9 height 9
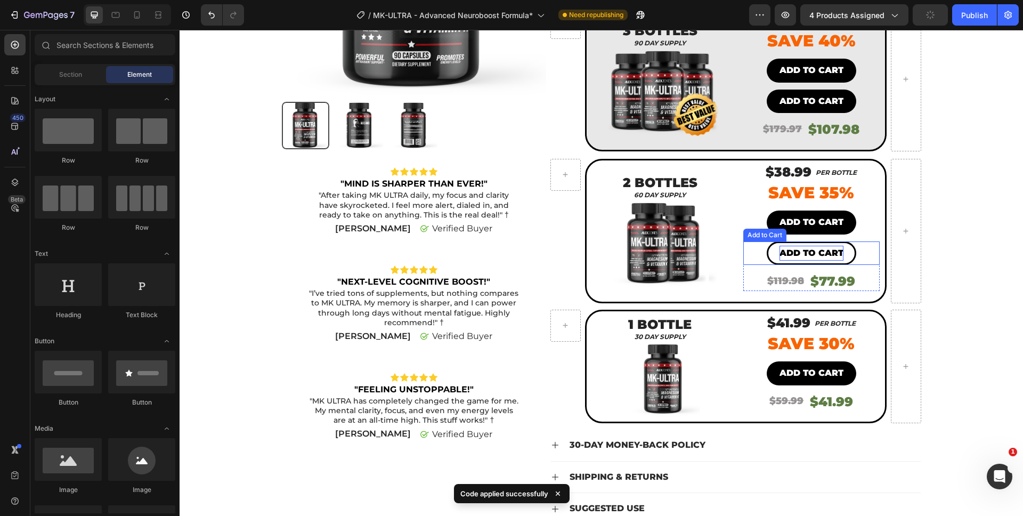
click at [816, 246] on div "Add to cart" at bounding box center [812, 253] width 64 height 15
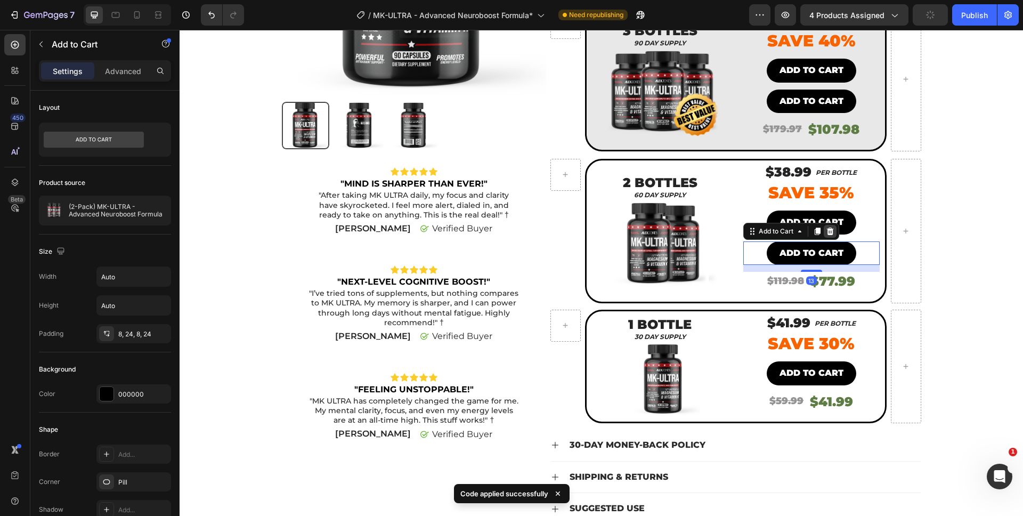
click at [827, 227] on icon at bounding box center [830, 230] width 7 height 7
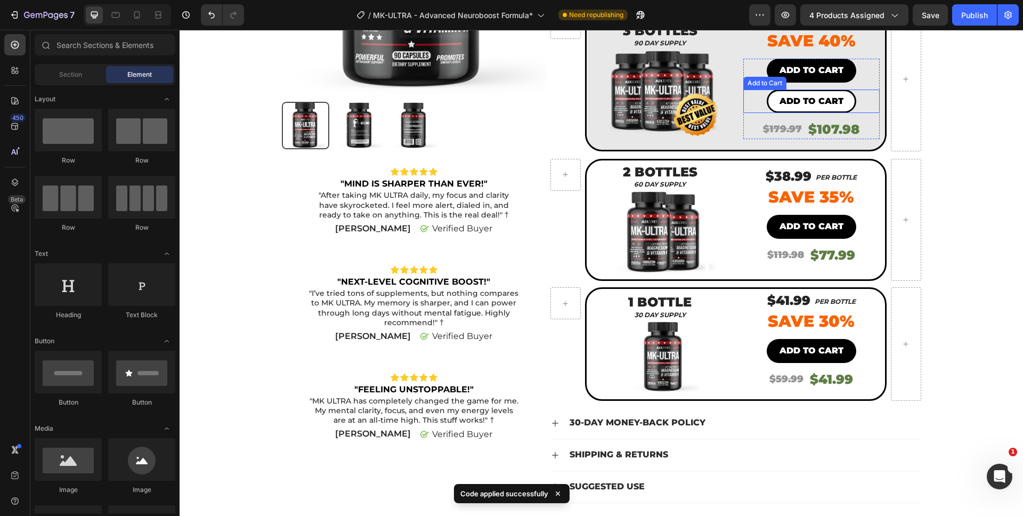
click at [817, 90] on button "Add to cart" at bounding box center [812, 102] width 90 height 24
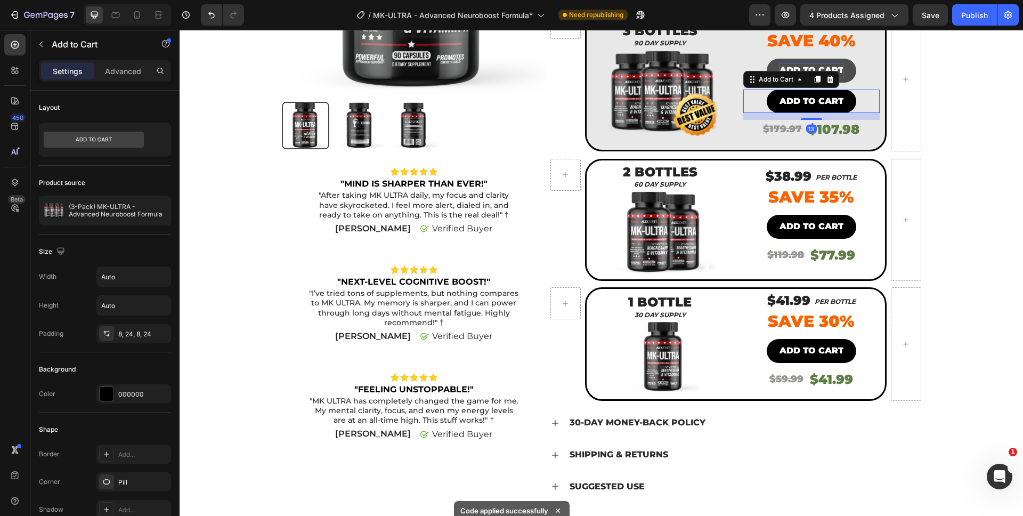
click at [826, 73] on div at bounding box center [830, 79] width 13 height 13
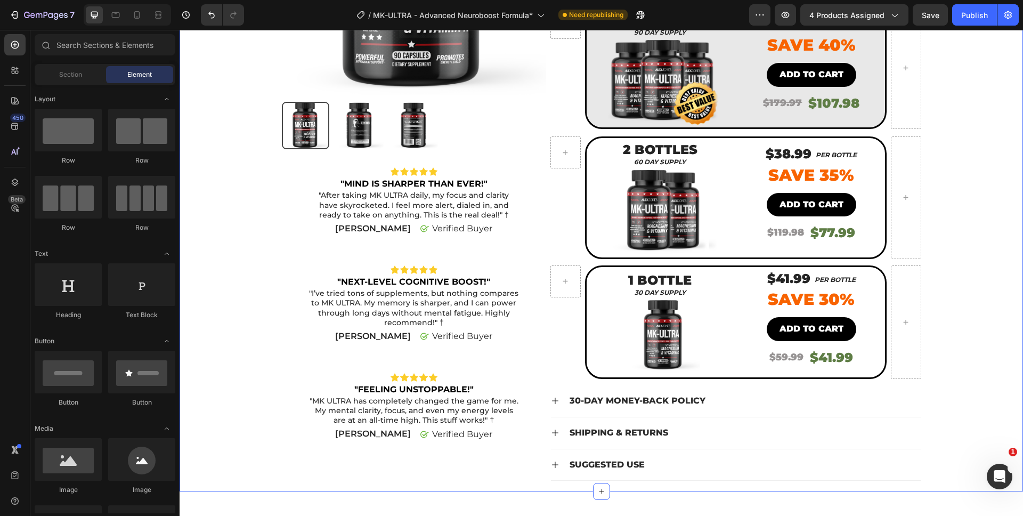
click at [978, 158] on div "Product Images Icon Icon Icon Icon Icon Icon List "MIND IS SHARPER THAN EVER!" …" at bounding box center [602, 161] width 828 height 661
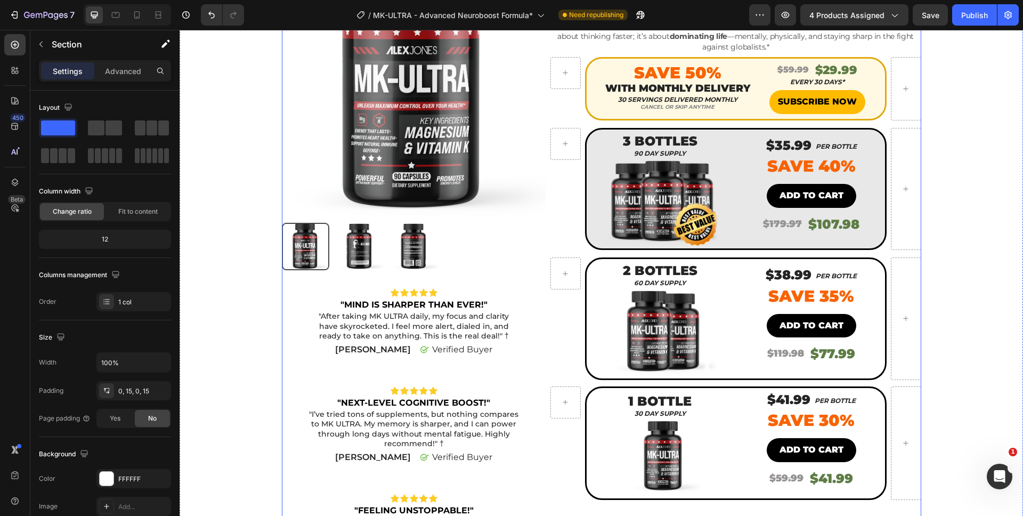
scroll to position [126, 0]
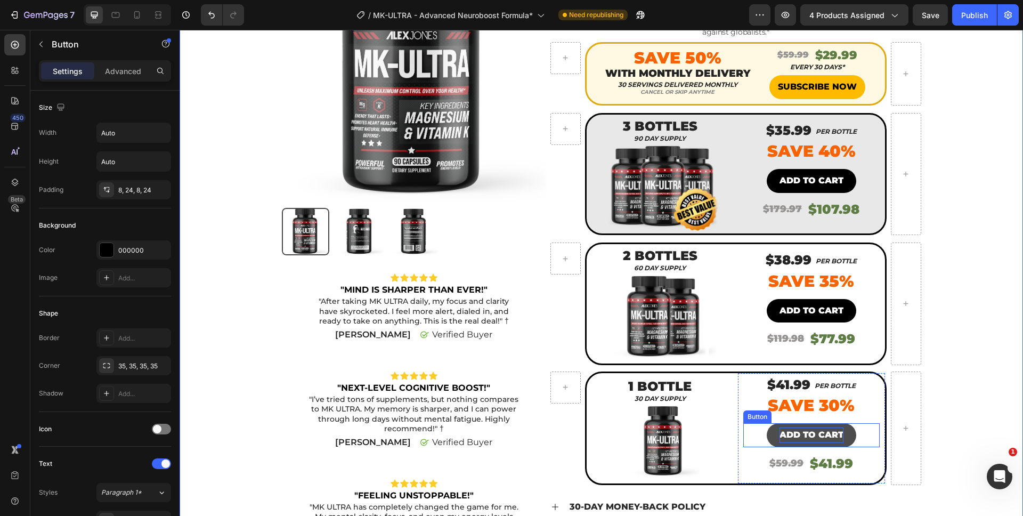
click at [803, 427] on p "ADD TO CART" at bounding box center [812, 434] width 64 height 15
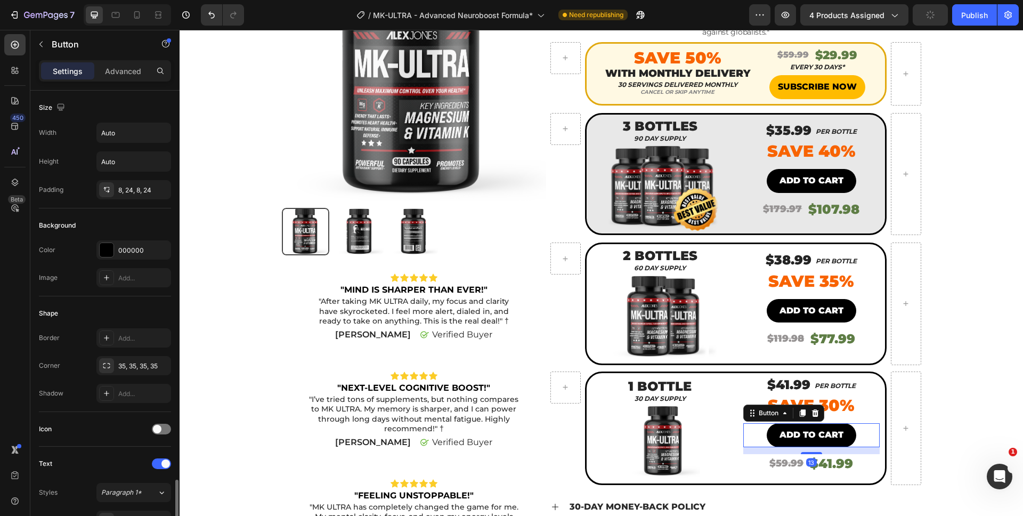
scroll to position [309, 0]
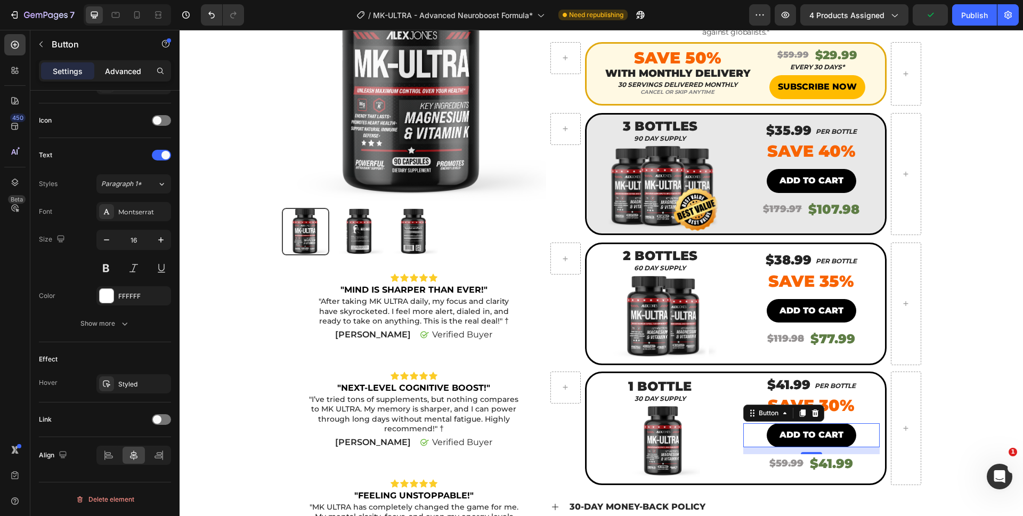
click at [109, 71] on p "Advanced" at bounding box center [123, 71] width 36 height 11
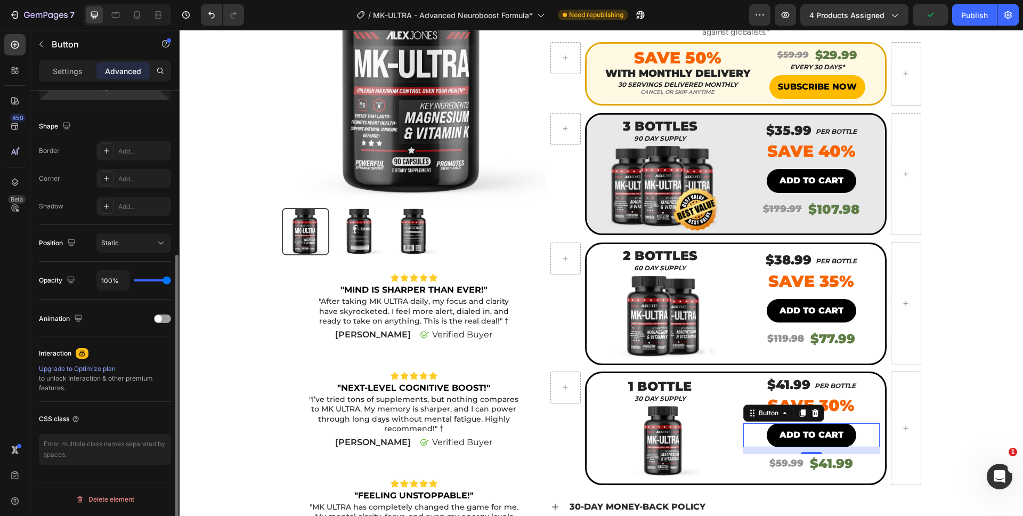
scroll to position [0, 0]
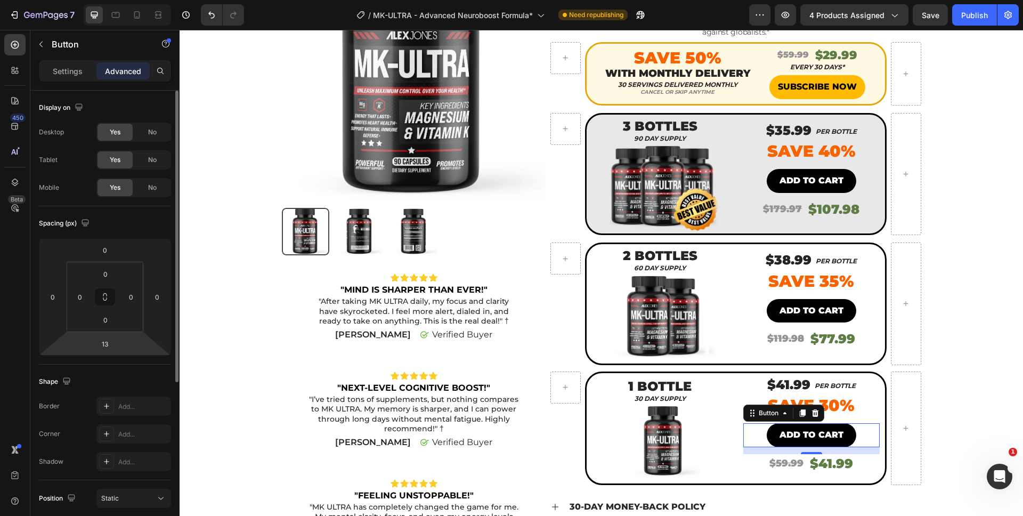
click at [122, 0] on html "7 Version history / MK-ULTRA - Advanced Neuroboost Formula* Need republishing P…" at bounding box center [511, 0] width 1023 height 0
click at [96, 343] on input "13" at bounding box center [104, 344] width 21 height 16
click at [107, 342] on input "13" at bounding box center [104, 344] width 21 height 16
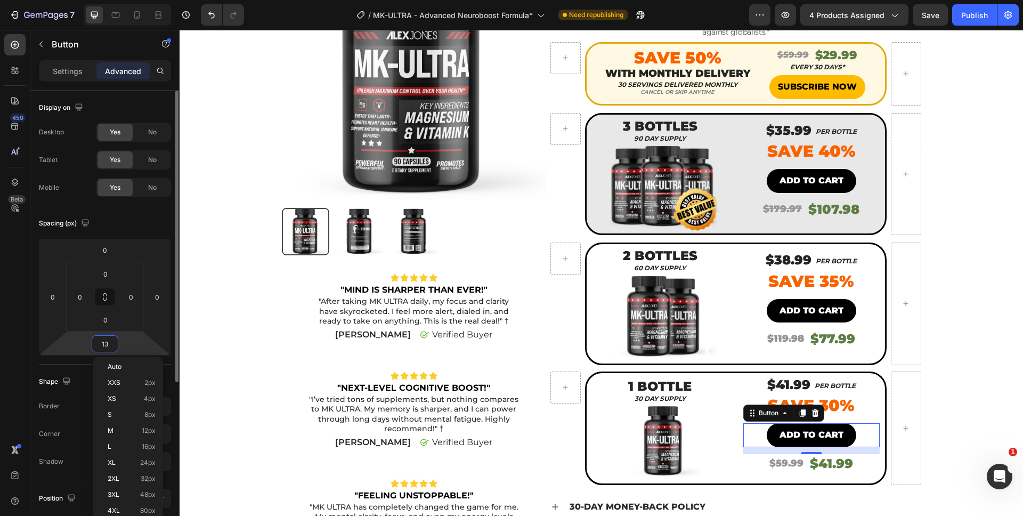
type input "0"
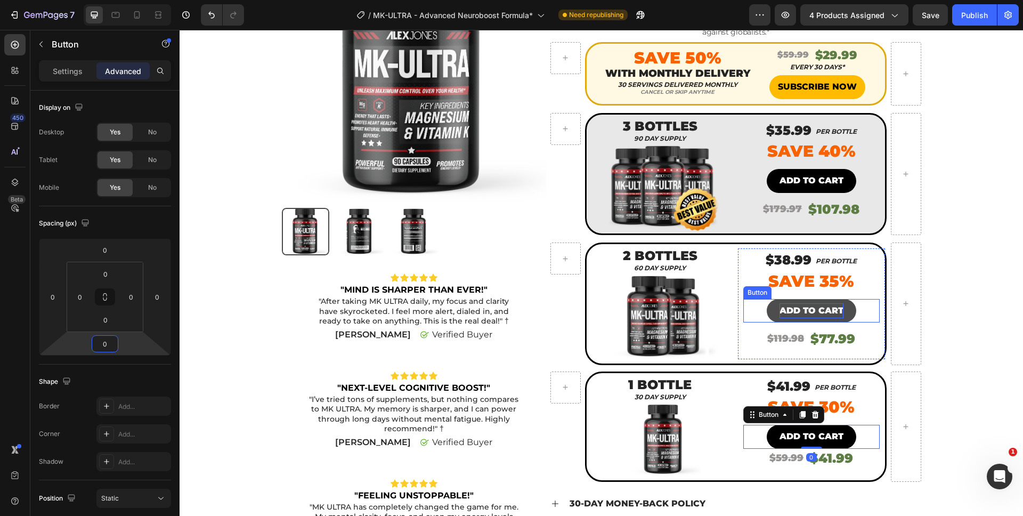
click at [784, 303] on p "ADD TO CART" at bounding box center [812, 310] width 64 height 15
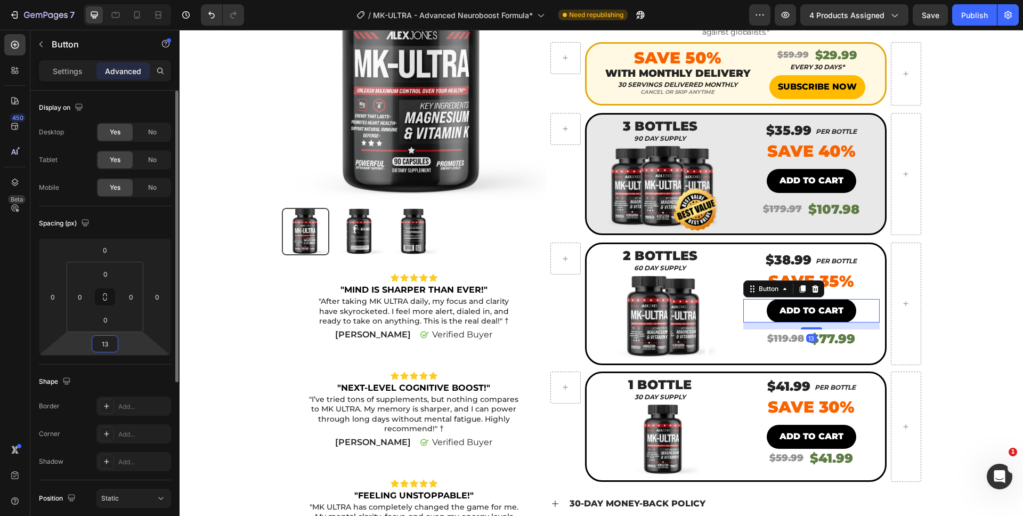
click at [102, 340] on input "13" at bounding box center [104, 344] width 21 height 16
type input "0"
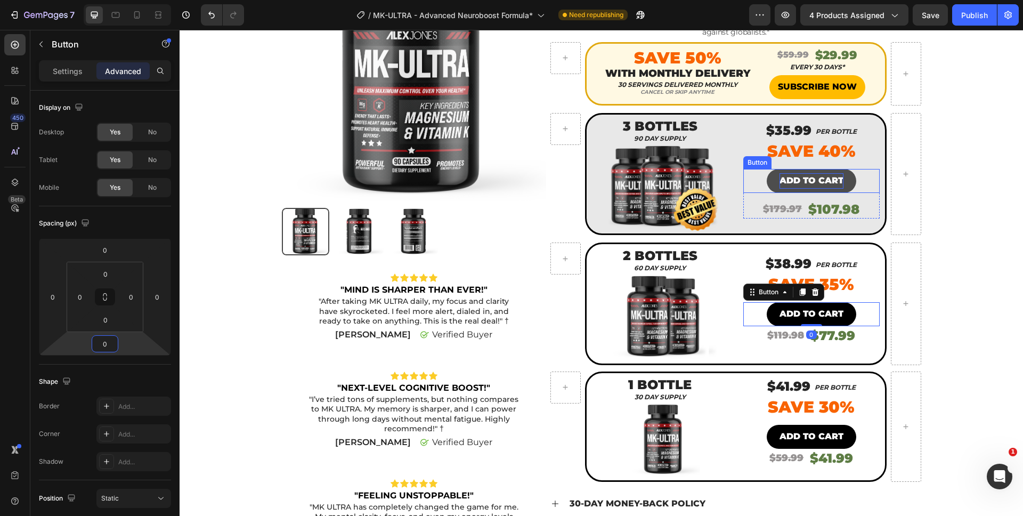
click at [800, 173] on p "ADD TO CART" at bounding box center [812, 180] width 64 height 15
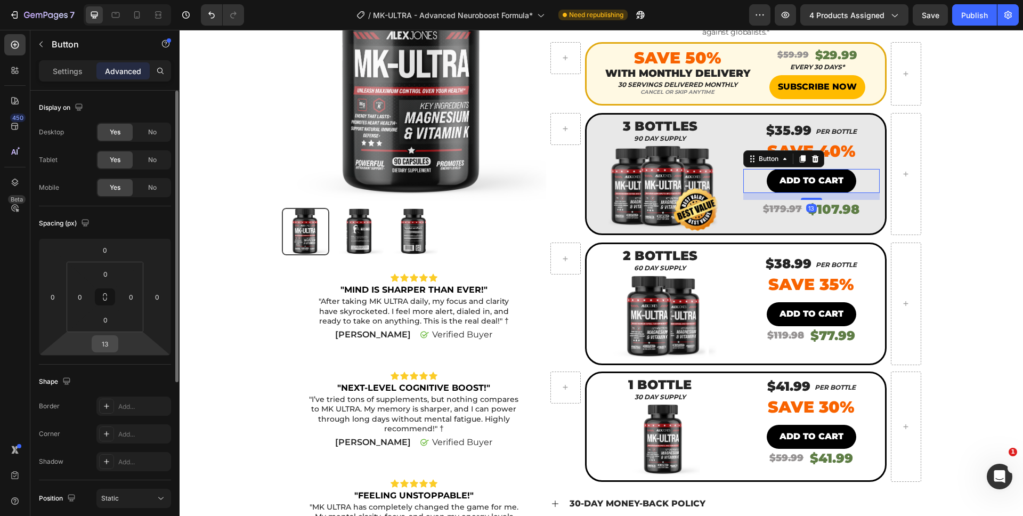
click at [96, 340] on input "13" at bounding box center [104, 344] width 21 height 16
type input "0"
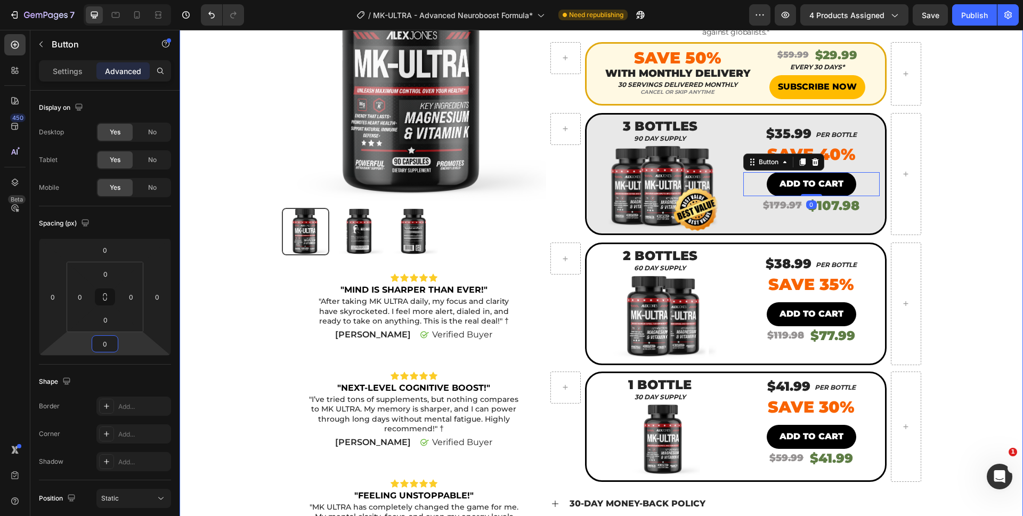
click at [966, 264] on div "Product Images Icon Icon Icon Icon Icon Icon List "MIND IS SHARPER THAN EVER!" …" at bounding box center [602, 266] width 828 height 658
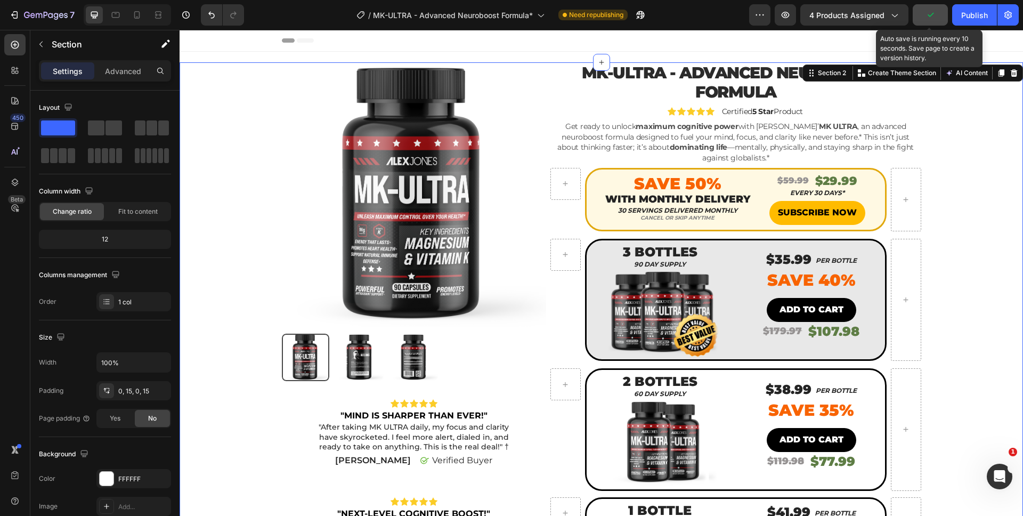
click at [921, 15] on button "button" at bounding box center [930, 14] width 35 height 21
click at [923, 19] on span "Save" at bounding box center [931, 15] width 18 height 9
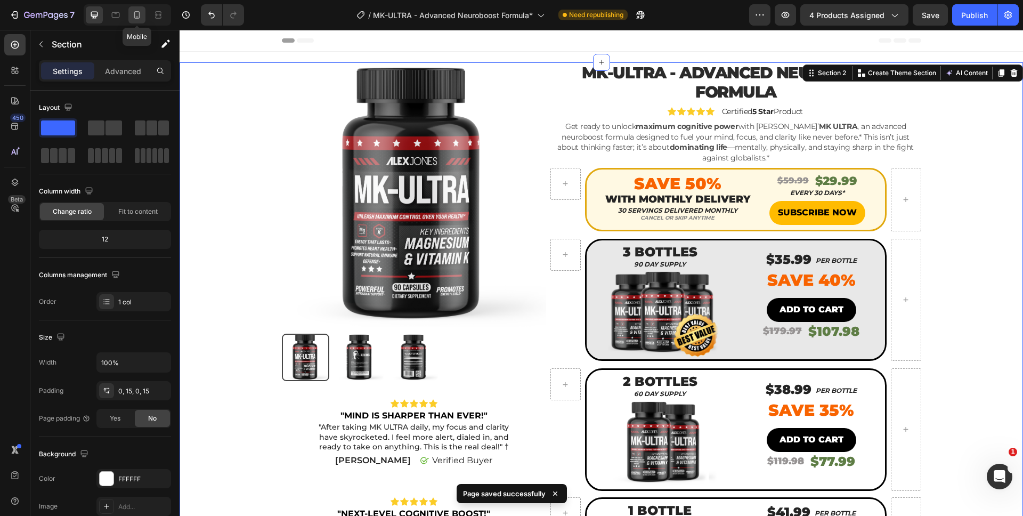
click at [140, 20] on icon at bounding box center [137, 15] width 11 height 11
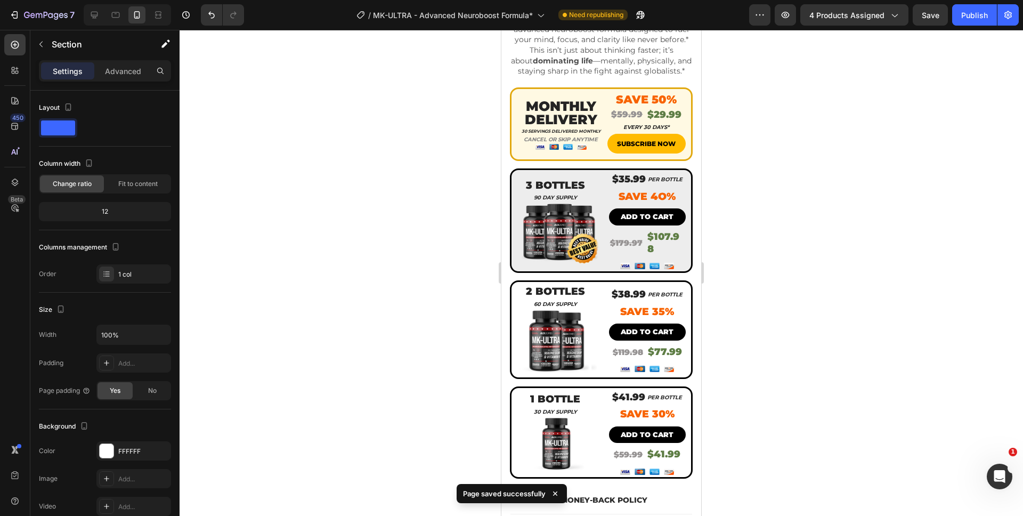
scroll to position [341, 0]
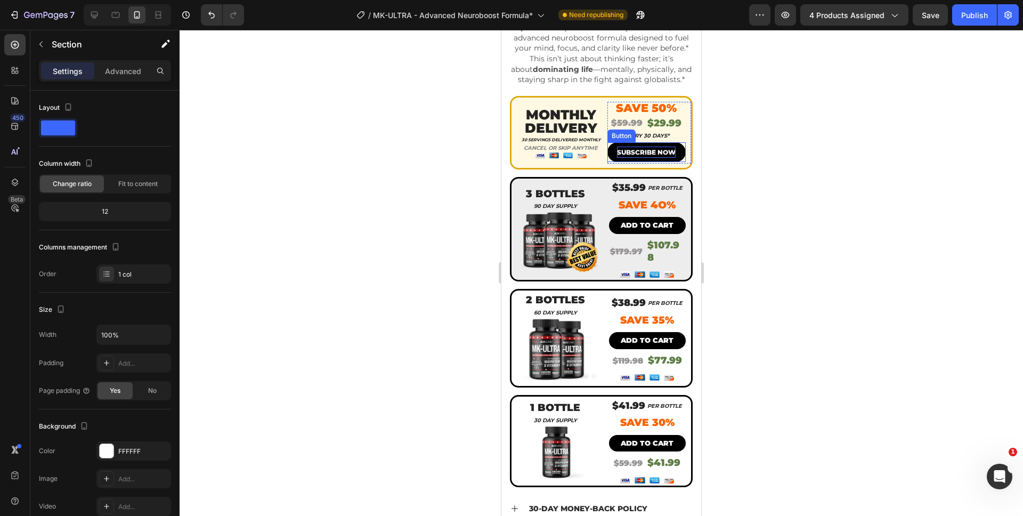
click at [648, 158] on p "SUBSCRIBE NOW" at bounding box center [646, 153] width 59 height 12
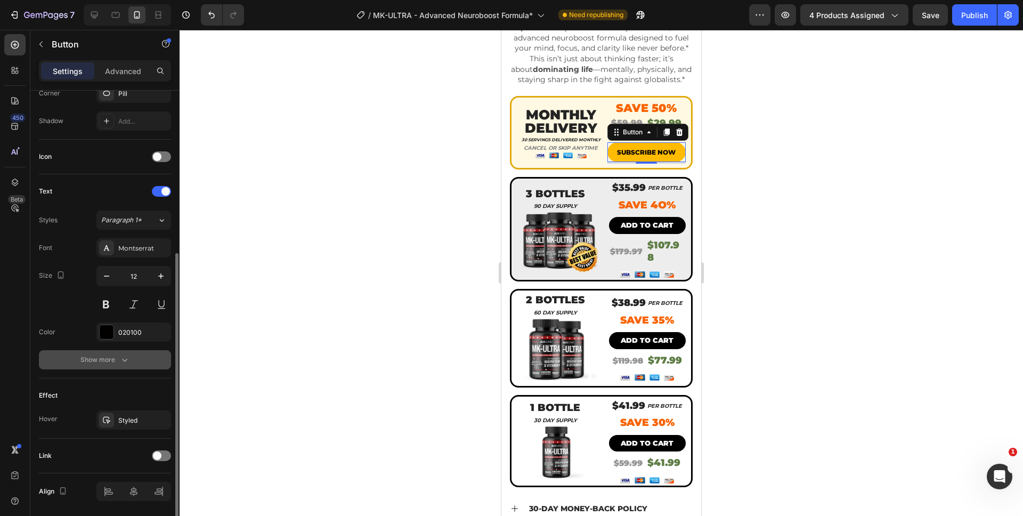
scroll to position [270, 0]
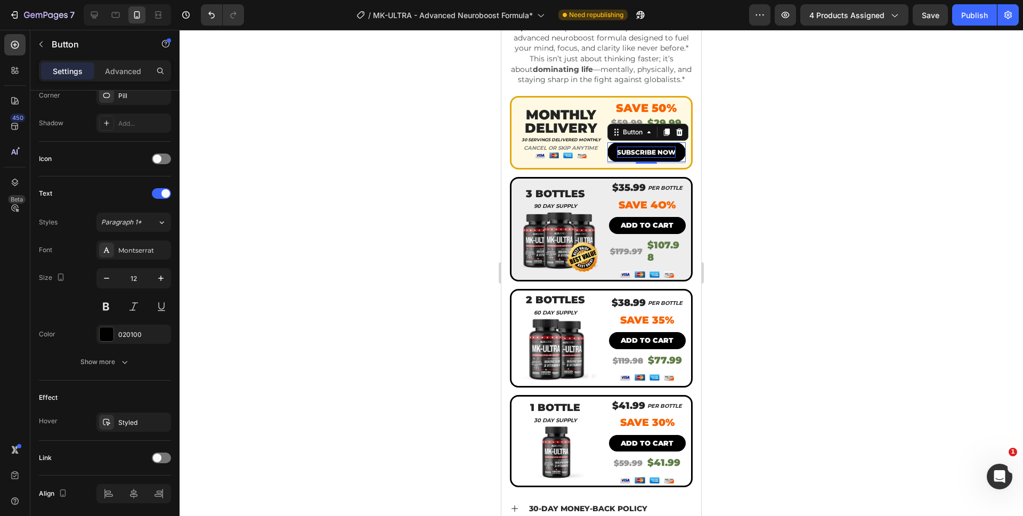
click at [629, 152] on p "SUBSCRIBE NOW" at bounding box center [646, 153] width 59 height 12
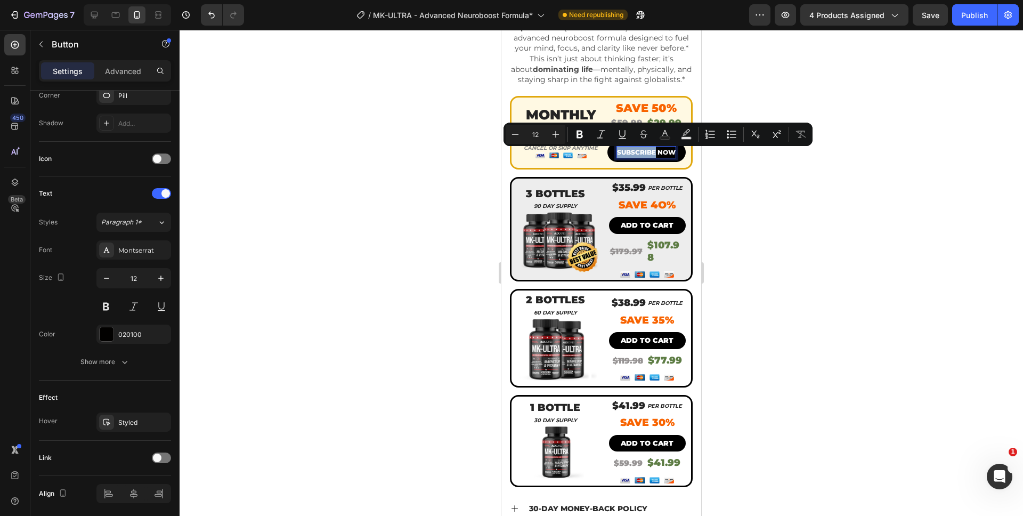
click at [626, 158] on p "SUBSCRIBE NOW" at bounding box center [646, 153] width 59 height 12
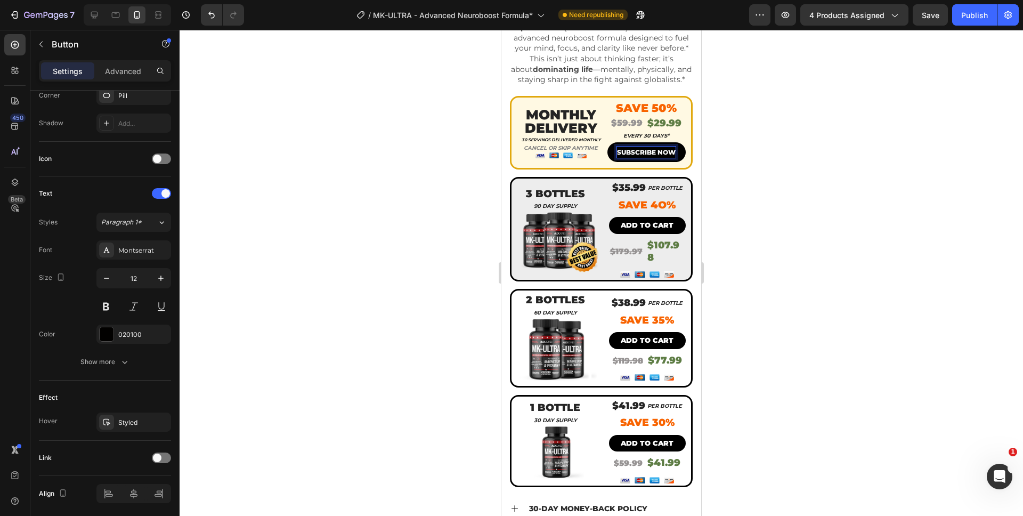
click at [662, 157] on p "SUBSCRIBE NOW" at bounding box center [646, 153] width 59 height 12
click at [626, 158] on p "SUBSCRIBE NOW" at bounding box center [646, 153] width 59 height 12
click at [608, 142] on button "SUBSCRIBE NOW" at bounding box center [647, 152] width 79 height 20
click at [637, 155] on p "SUBSCRIBE NOW" at bounding box center [646, 153] width 59 height 12
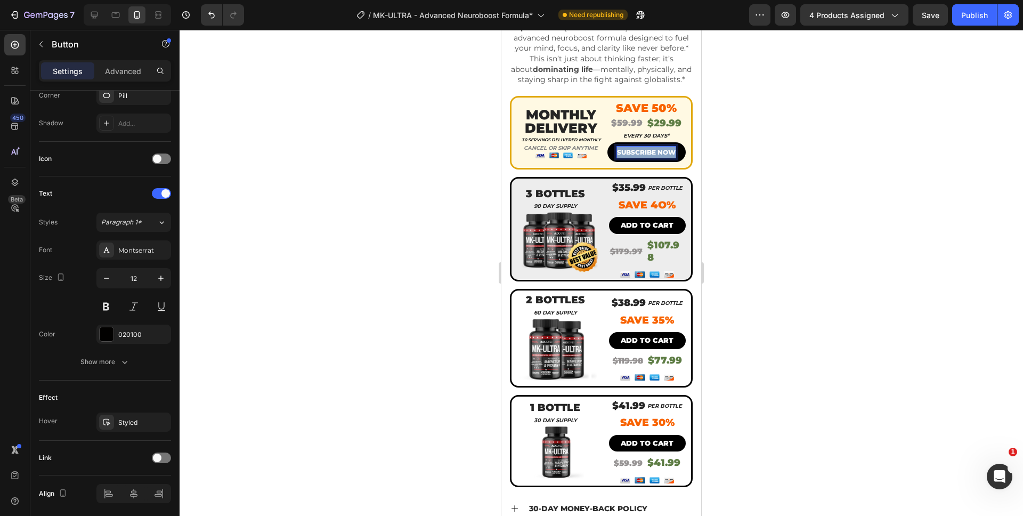
click at [637, 155] on p "SUBSCRIBE NOW" at bounding box center [646, 153] width 59 height 12
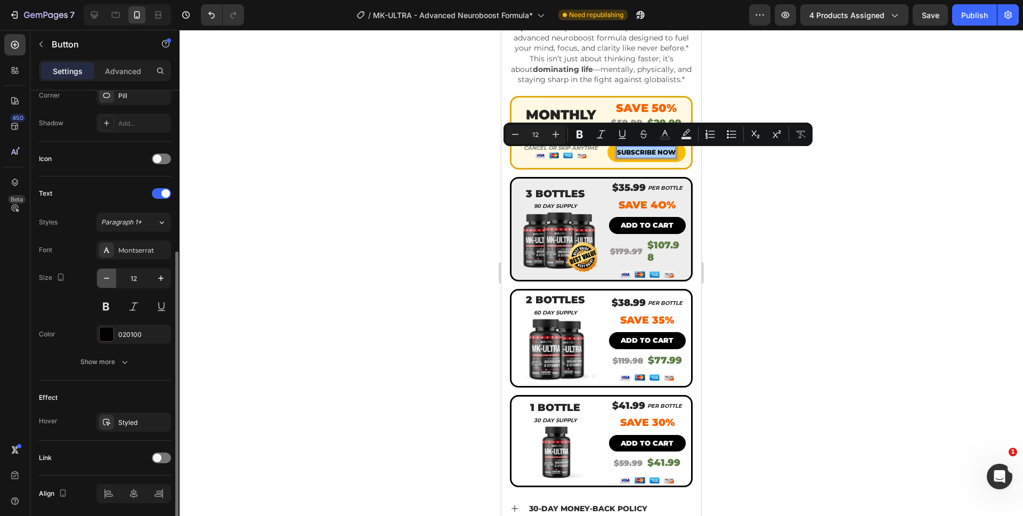
click at [114, 280] on button "button" at bounding box center [106, 278] width 19 height 19
type input "11"
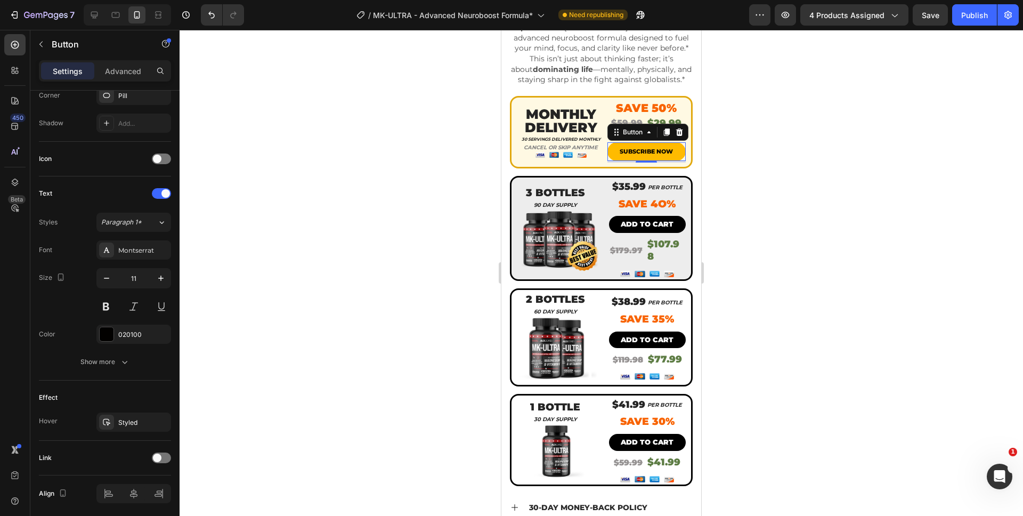
click at [714, 274] on div at bounding box center [602, 273] width 844 height 486
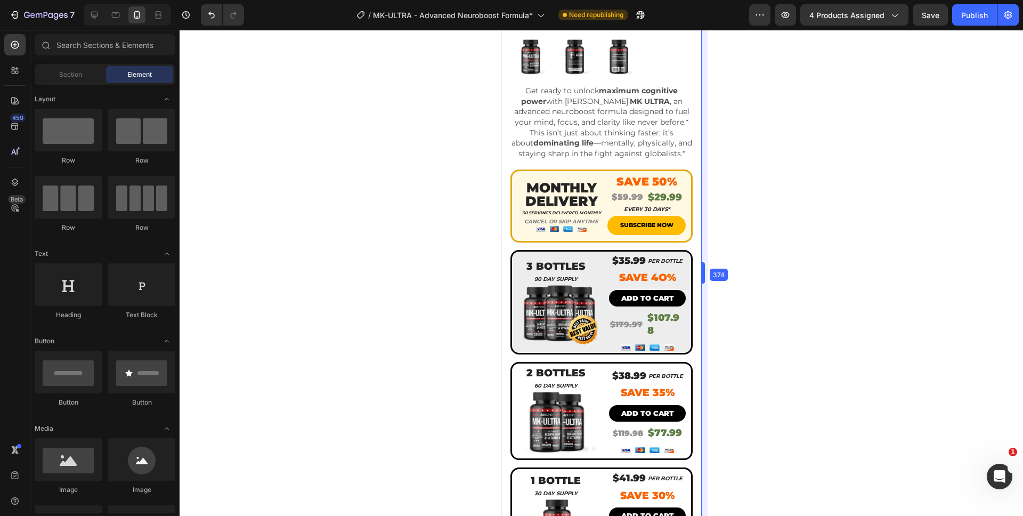
scroll to position [267, 0]
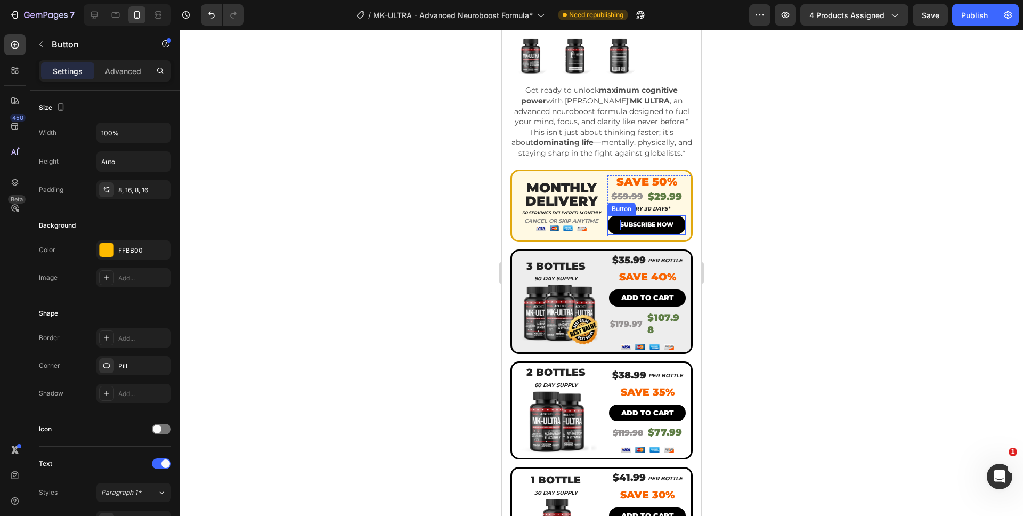
click at [645, 230] on p "SUBSCRIBE NOW" at bounding box center [646, 225] width 53 height 11
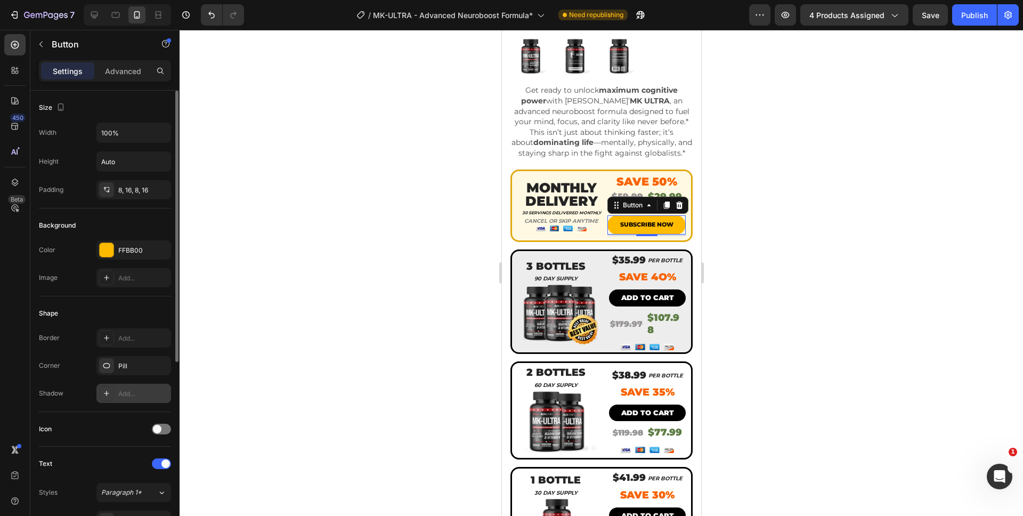
scroll to position [80, 0]
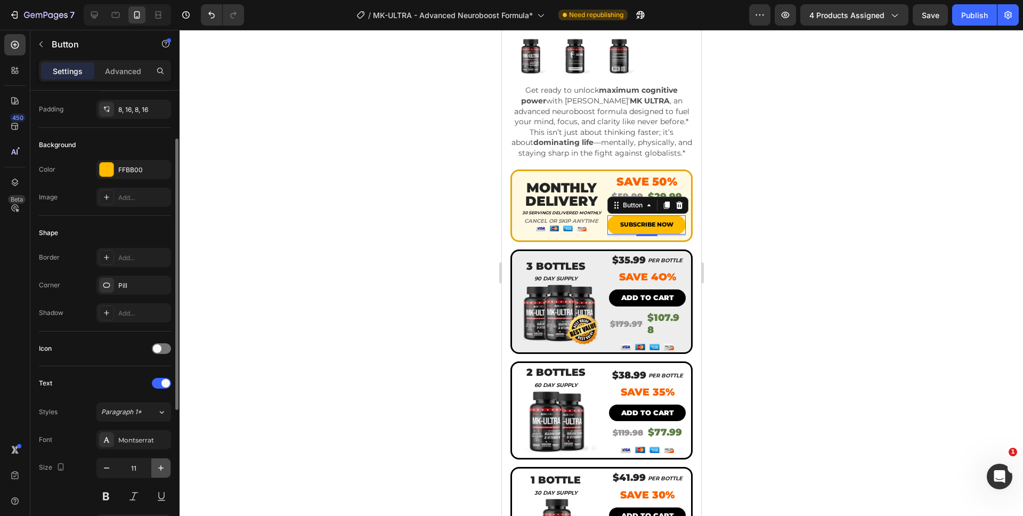
click at [164, 470] on icon "button" at bounding box center [161, 468] width 11 height 11
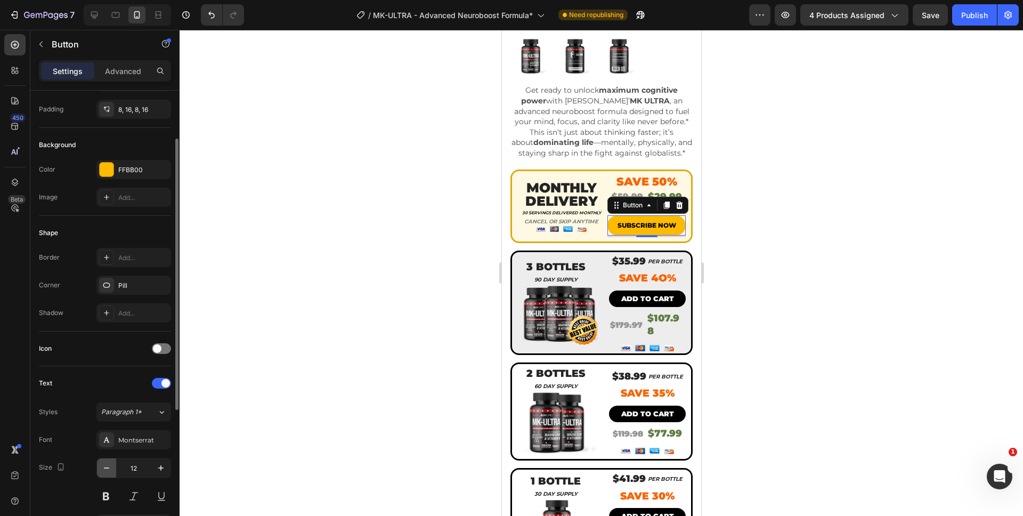
click at [106, 467] on icon "button" at bounding box center [106, 468] width 11 height 11
type input "11"
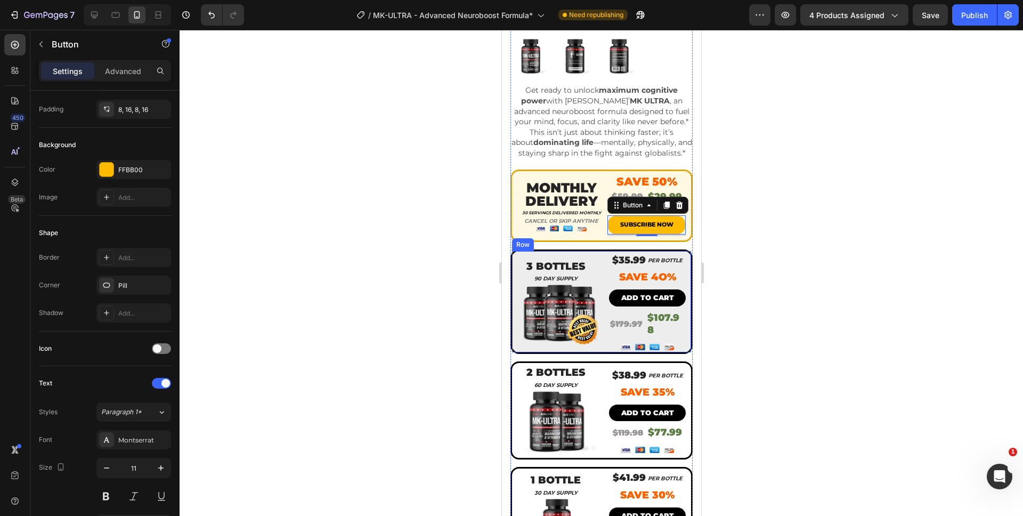
click at [766, 292] on div at bounding box center [602, 273] width 844 height 486
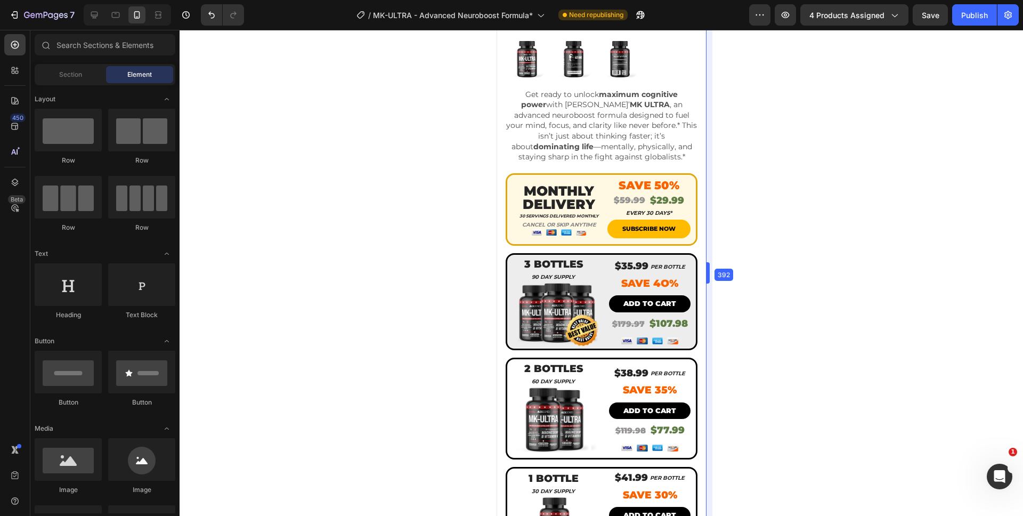
scroll to position [275, 0]
drag, startPoint x: 703, startPoint y: 275, endPoint x: 712, endPoint y: 274, distance: 9.7
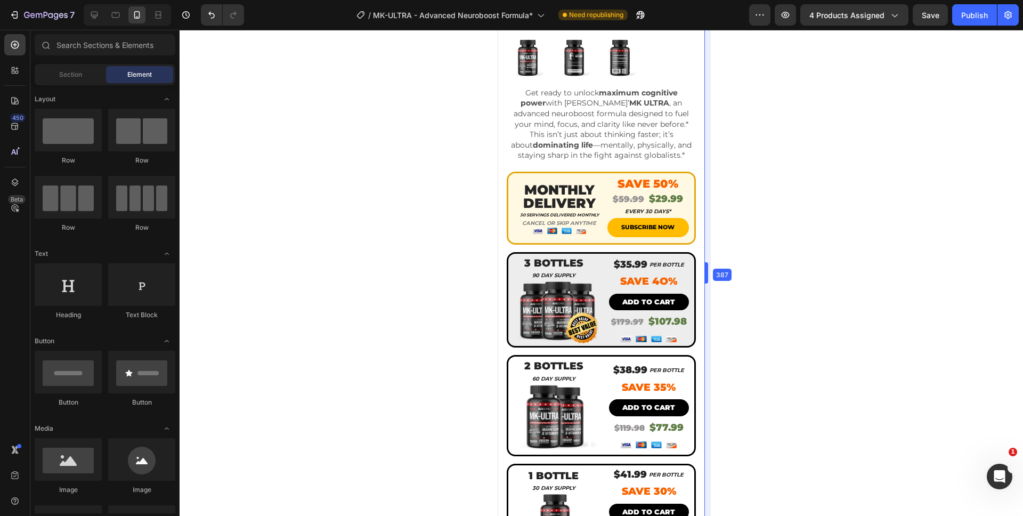
scroll to position [272, 0]
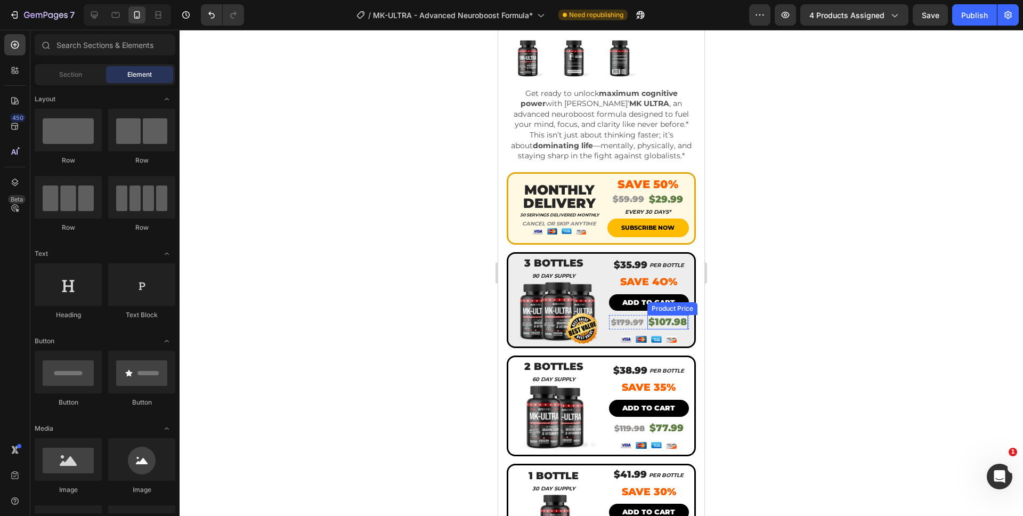
click at [654, 315] on div "$107.98" at bounding box center [668, 322] width 41 height 14
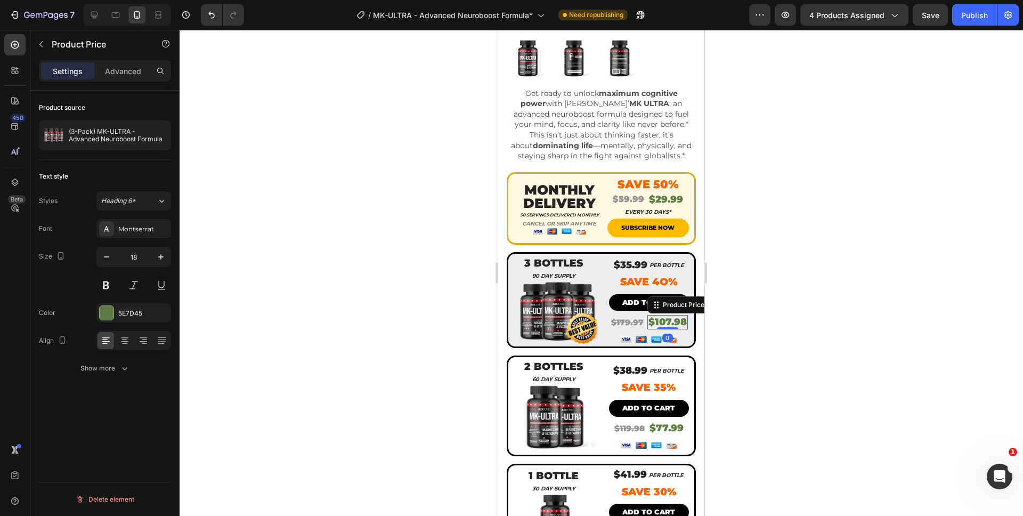
click at [654, 315] on div "$107.98" at bounding box center [668, 322] width 41 height 14
click at [110, 257] on icon "button" at bounding box center [106, 257] width 11 height 11
type input "17"
click at [751, 348] on div at bounding box center [602, 273] width 844 height 486
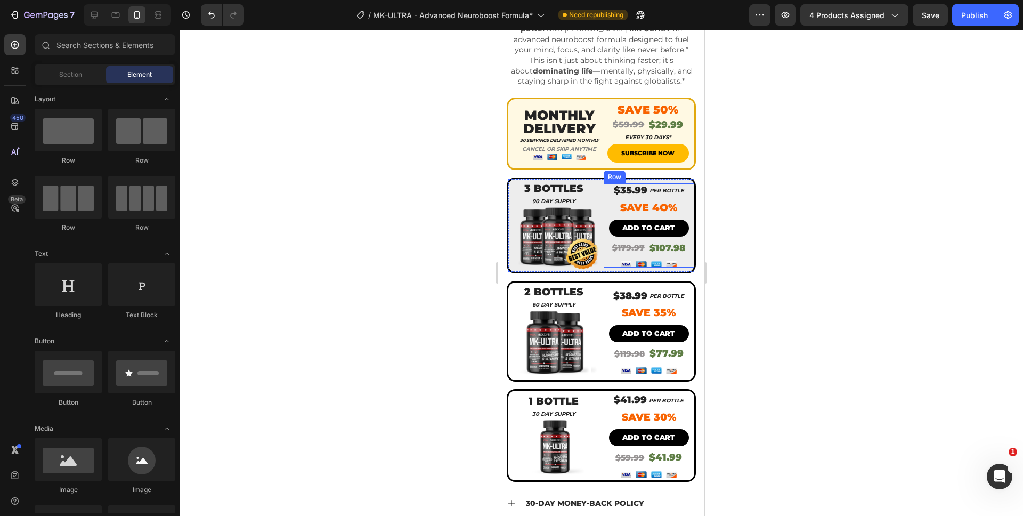
scroll to position [342, 0]
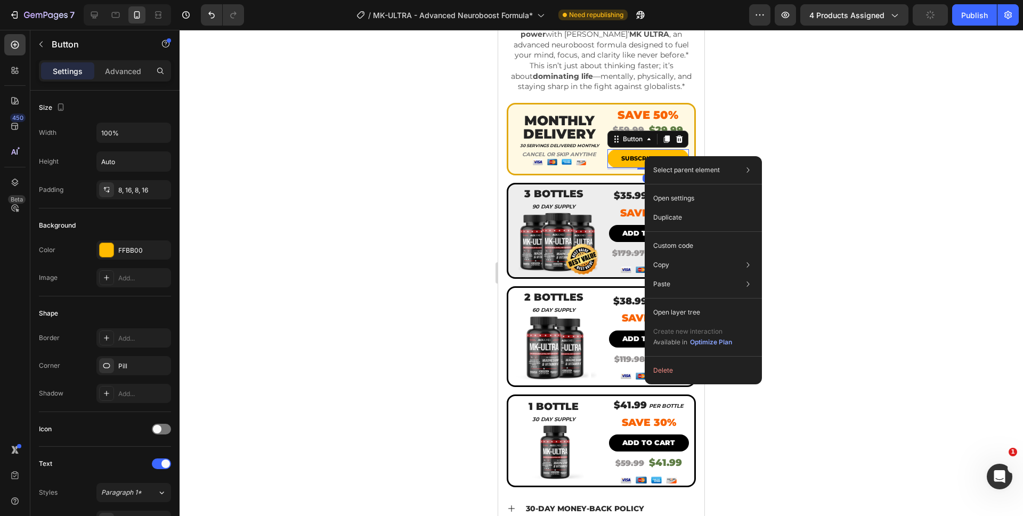
click at [870, 157] on div at bounding box center [602, 273] width 844 height 486
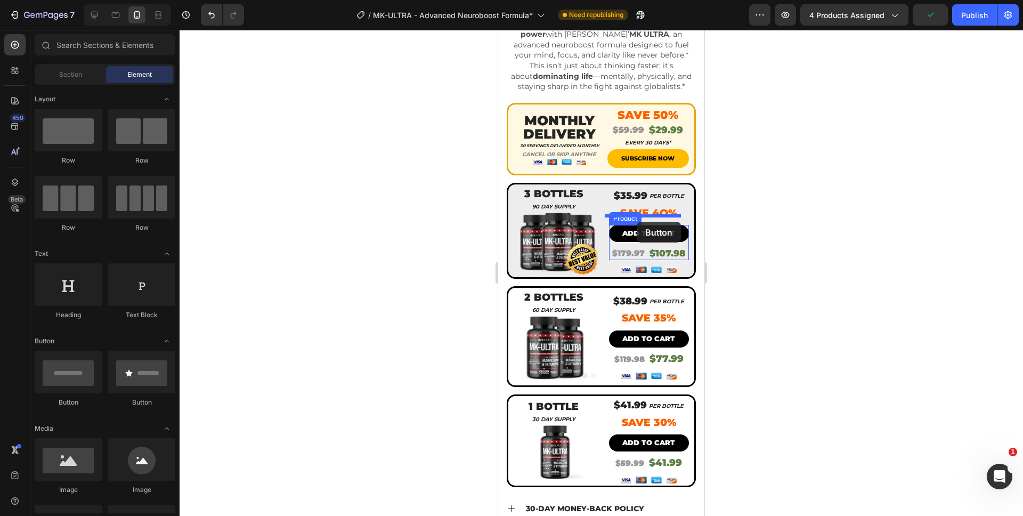
drag, startPoint x: 649, startPoint y: 376, endPoint x: 637, endPoint y: 222, distance: 154.5
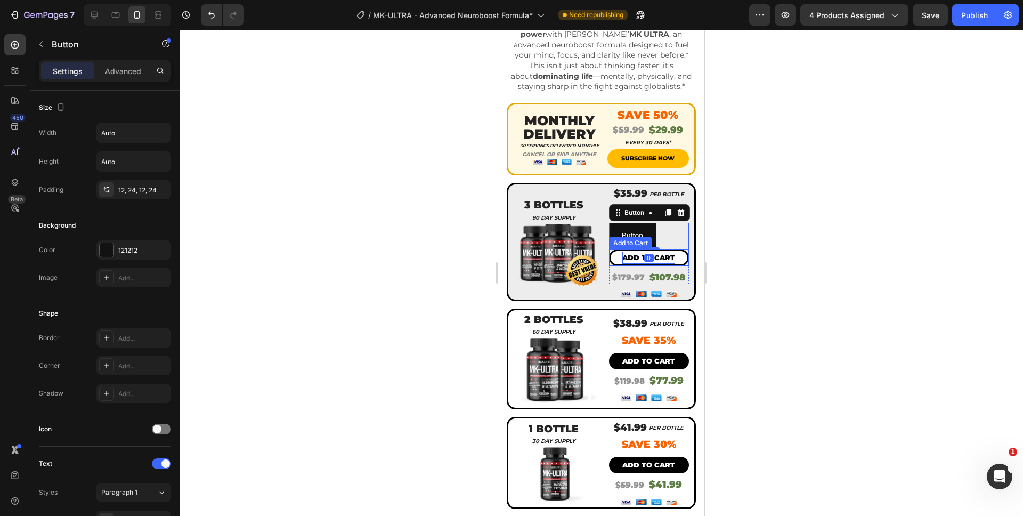
click at [623, 253] on div "Add to cart" at bounding box center [649, 258] width 53 height 12
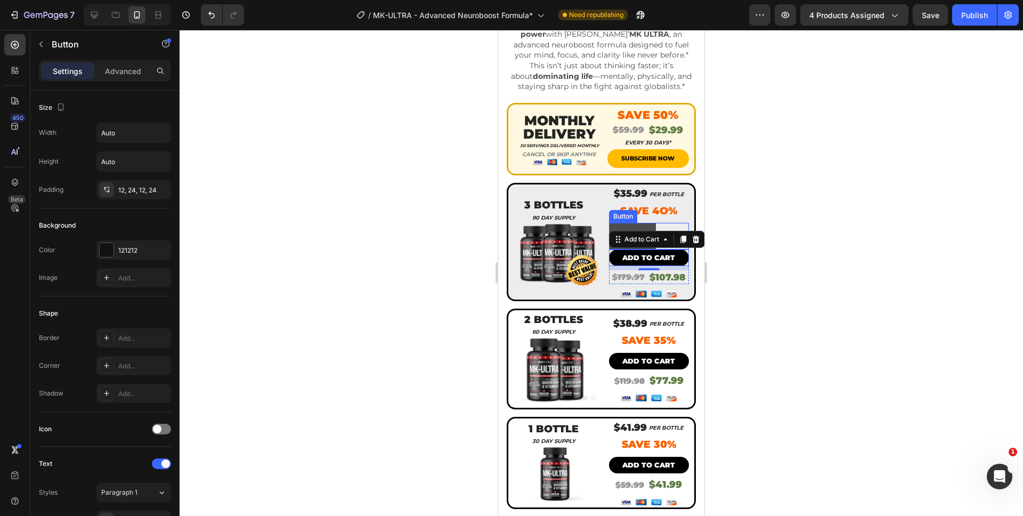
click at [634, 223] on button "Button" at bounding box center [632, 236] width 47 height 26
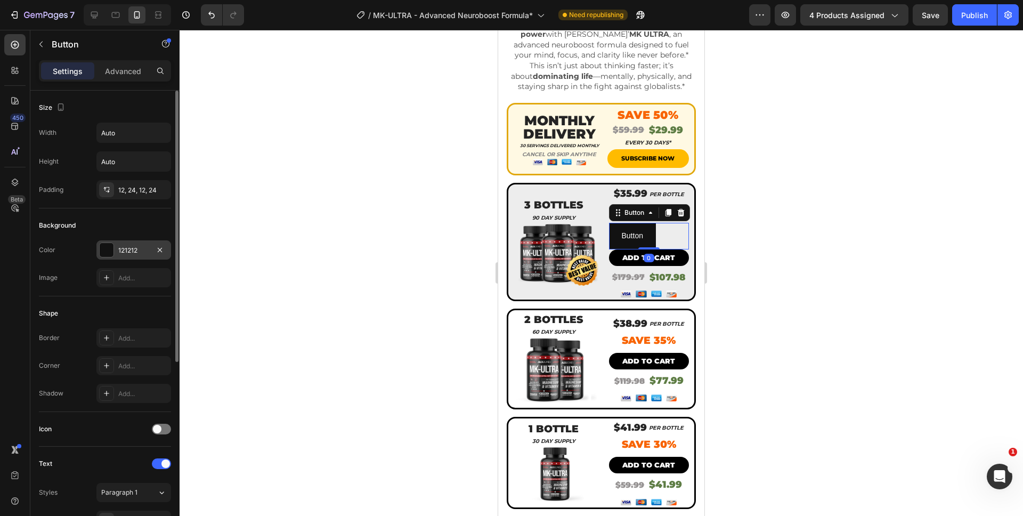
click at [108, 248] on div at bounding box center [107, 250] width 14 height 14
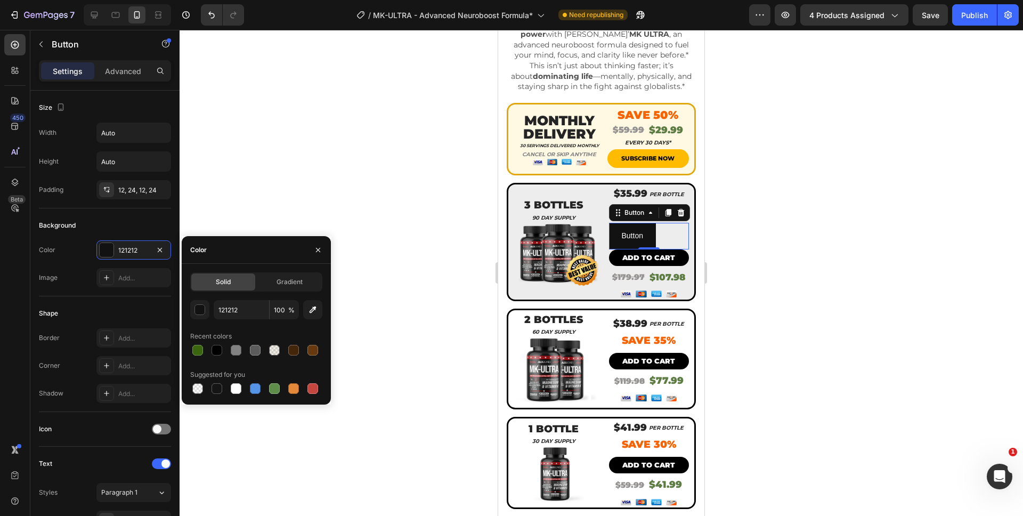
click at [215, 343] on div at bounding box center [216, 350] width 15 height 15
type input "000000"
click at [132, 198] on div "12, 24, 12, 24" at bounding box center [133, 189] width 75 height 19
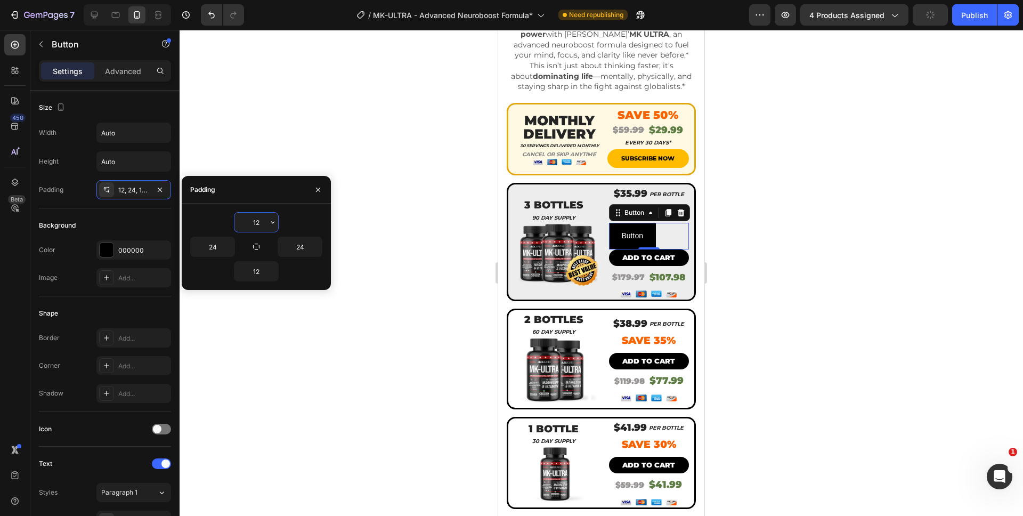
click at [253, 221] on input "12" at bounding box center [257, 222] width 44 height 19
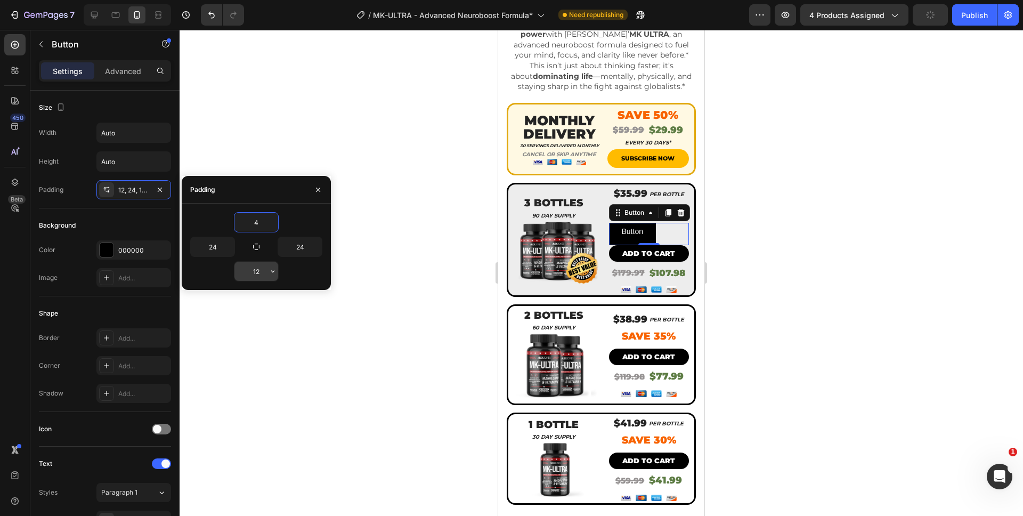
type input "4"
click at [247, 272] on input "12" at bounding box center [257, 271] width 44 height 19
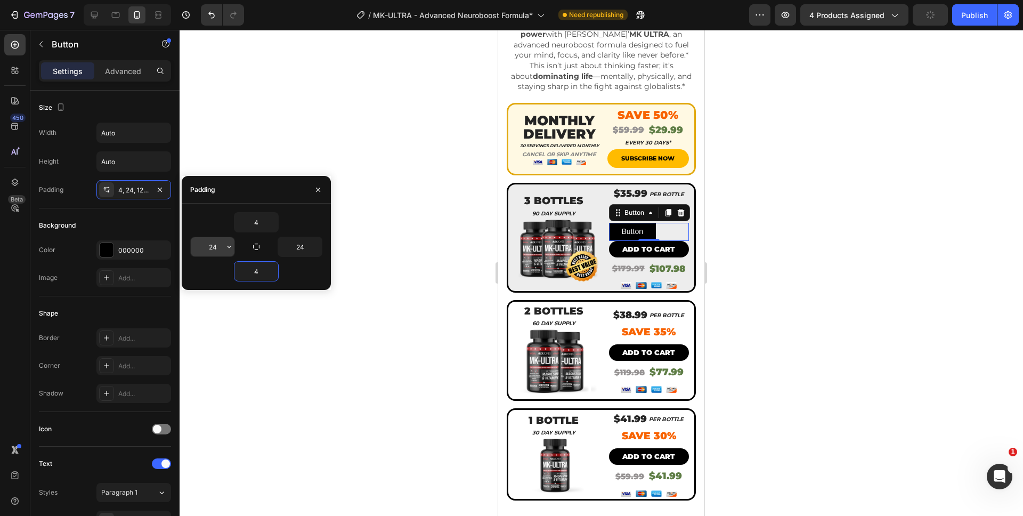
type input "4"
click at [216, 252] on input "24" at bounding box center [213, 246] width 44 height 19
type input "16"
click at [306, 246] on input "24" at bounding box center [300, 246] width 44 height 19
type input "16"
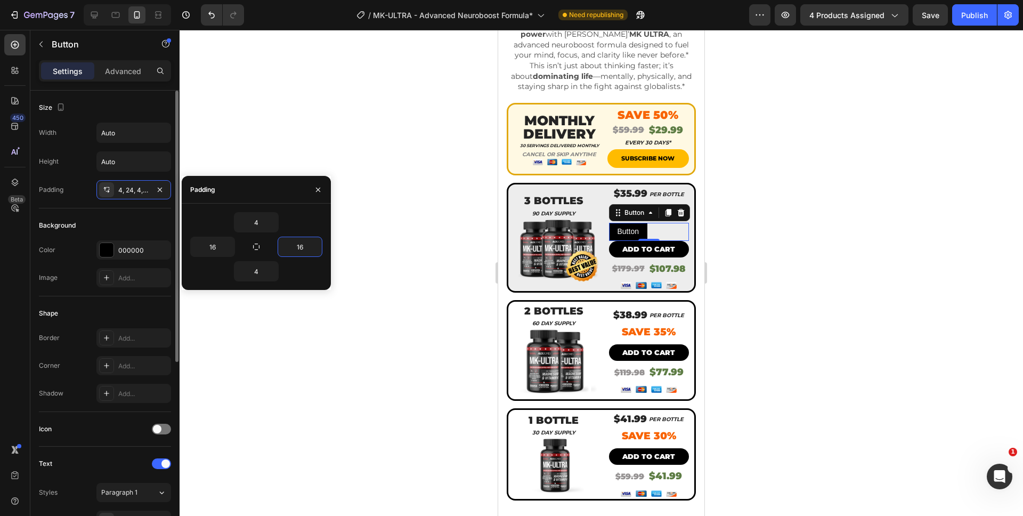
click at [77, 199] on div "Padding 4, 24, 4, 16" at bounding box center [105, 189] width 132 height 19
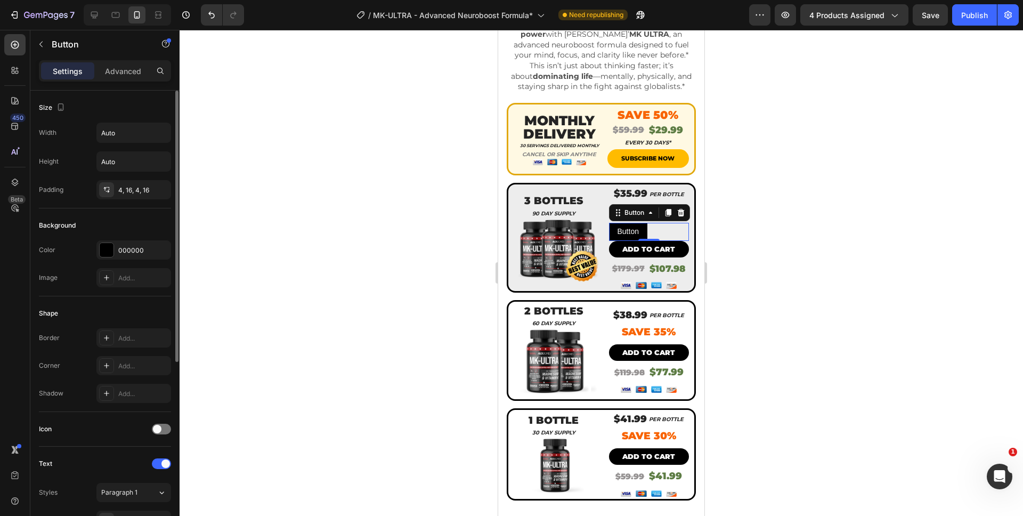
scroll to position [225, 0]
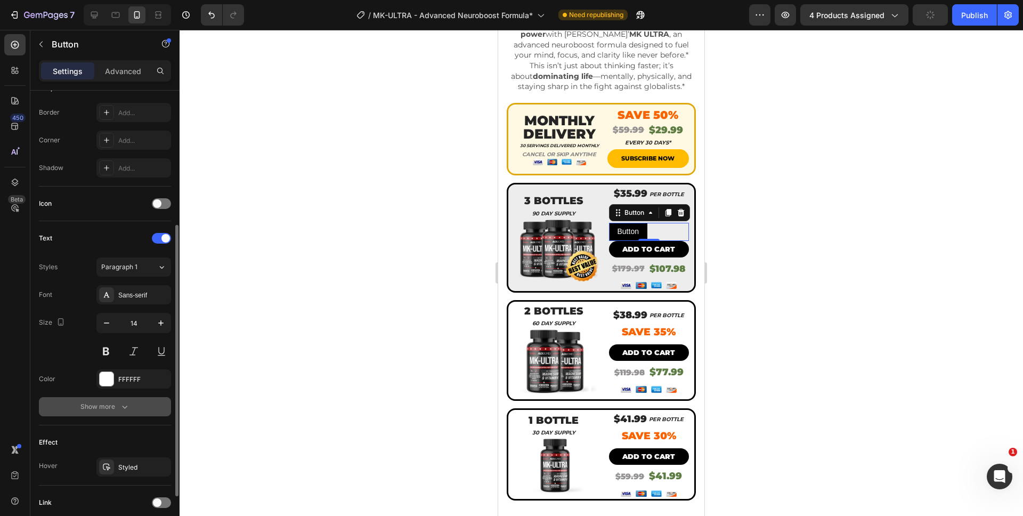
click at [108, 410] on div "Show more" at bounding box center [105, 406] width 50 height 11
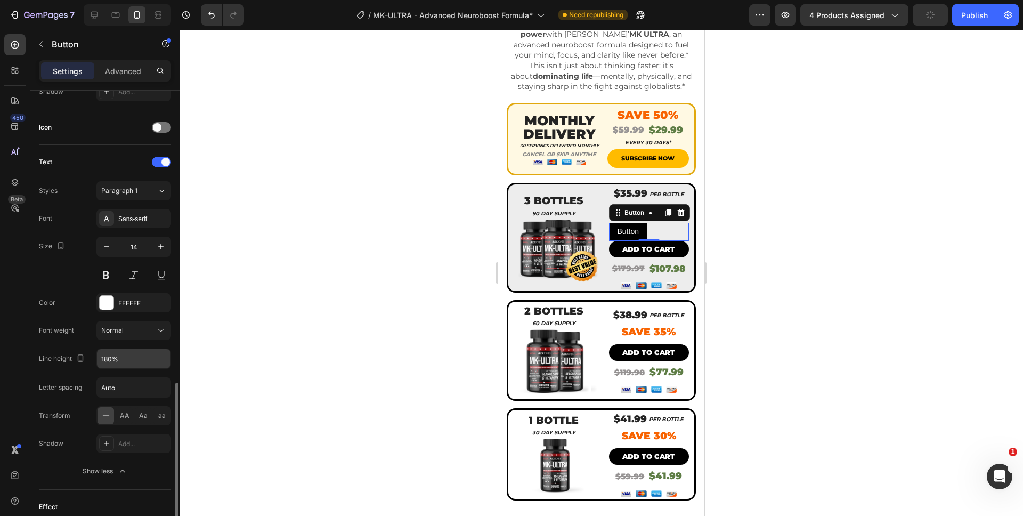
scroll to position [449, 0]
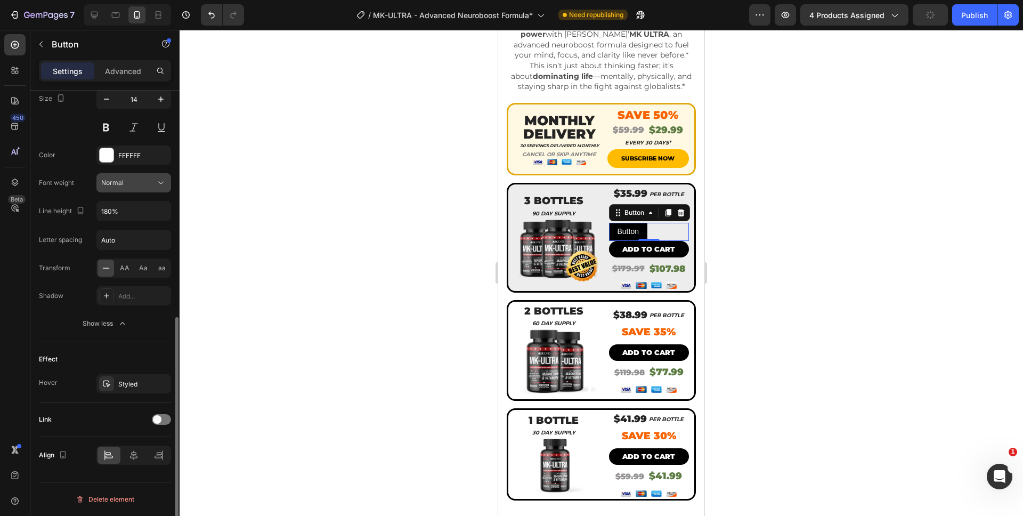
click at [115, 186] on span "Normal" at bounding box center [112, 183] width 22 height 8
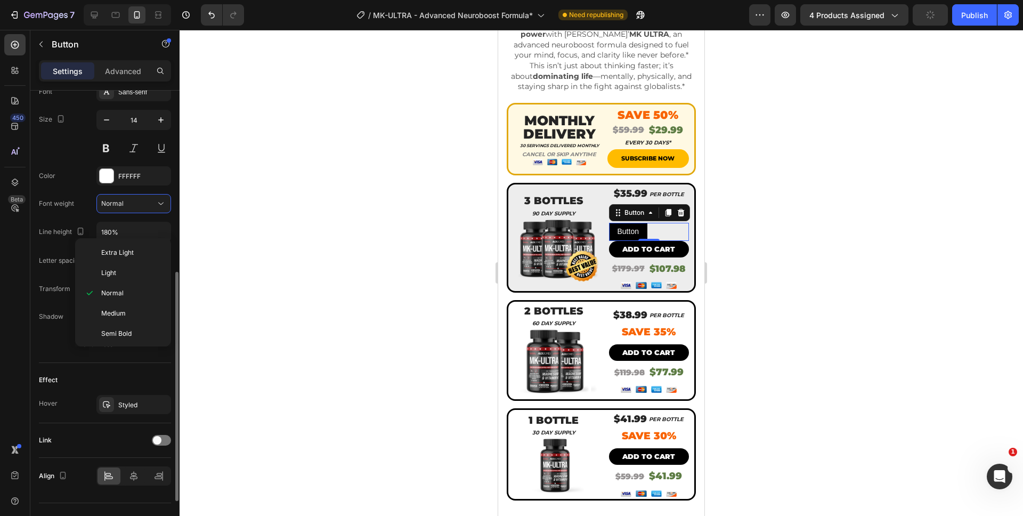
scroll to position [406, 0]
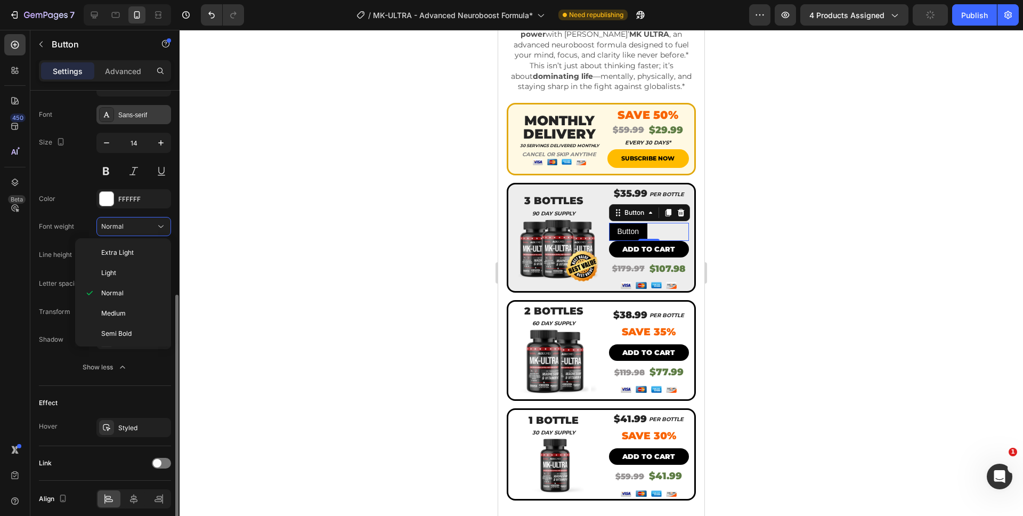
click at [128, 121] on div "Sans-serif" at bounding box center [133, 114] width 75 height 19
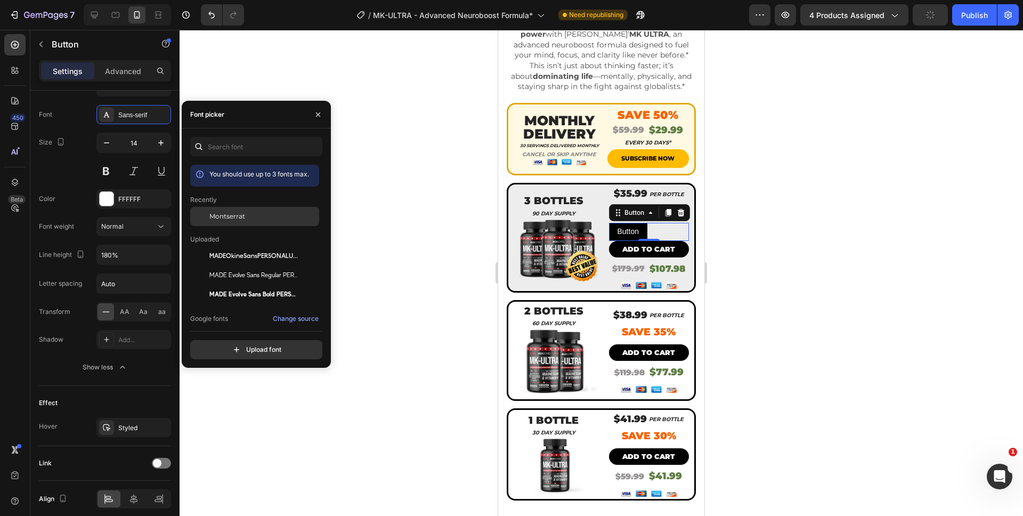
click at [223, 215] on span "Montserrat" at bounding box center [227, 217] width 36 height 10
click at [115, 229] on span "Normal" at bounding box center [112, 226] width 22 height 8
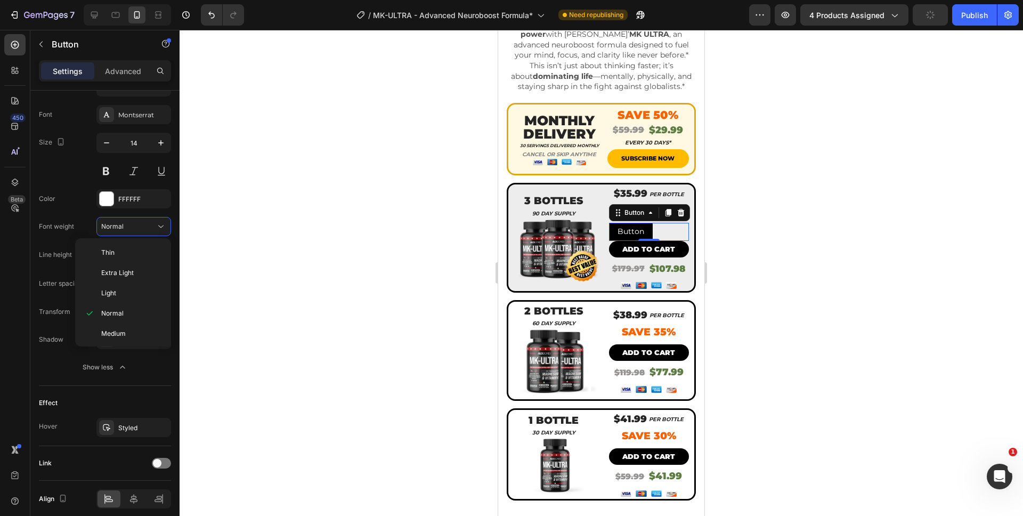
scroll to position [83, 0]
click at [122, 333] on p "Black" at bounding box center [129, 332] width 56 height 10
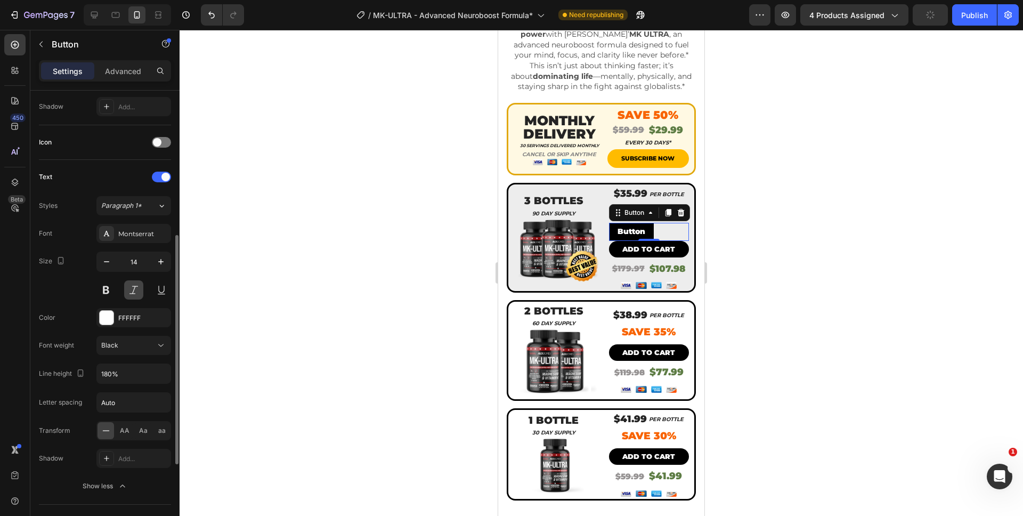
scroll to position [449, 0]
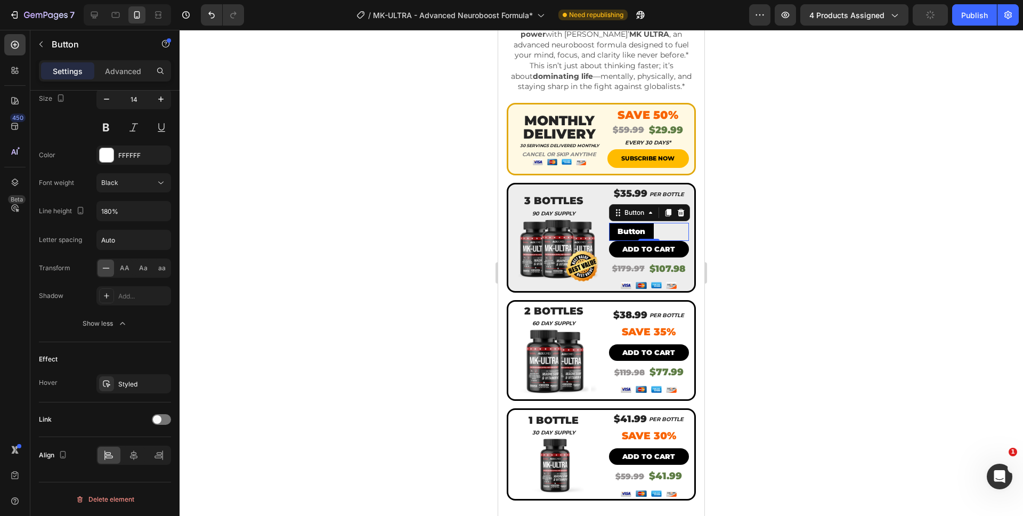
click at [645, 245] on div "0" at bounding box center [649, 249] width 11 height 9
click at [644, 245] on div "0" at bounding box center [649, 249] width 11 height 9
click at [739, 245] on div at bounding box center [602, 273] width 844 height 486
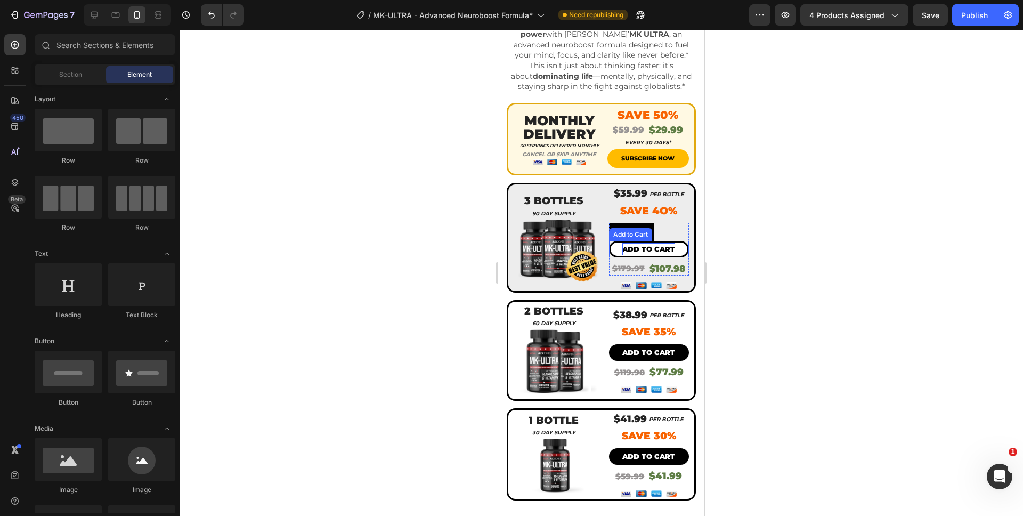
click at [643, 243] on div "Add to cart" at bounding box center [649, 249] width 53 height 12
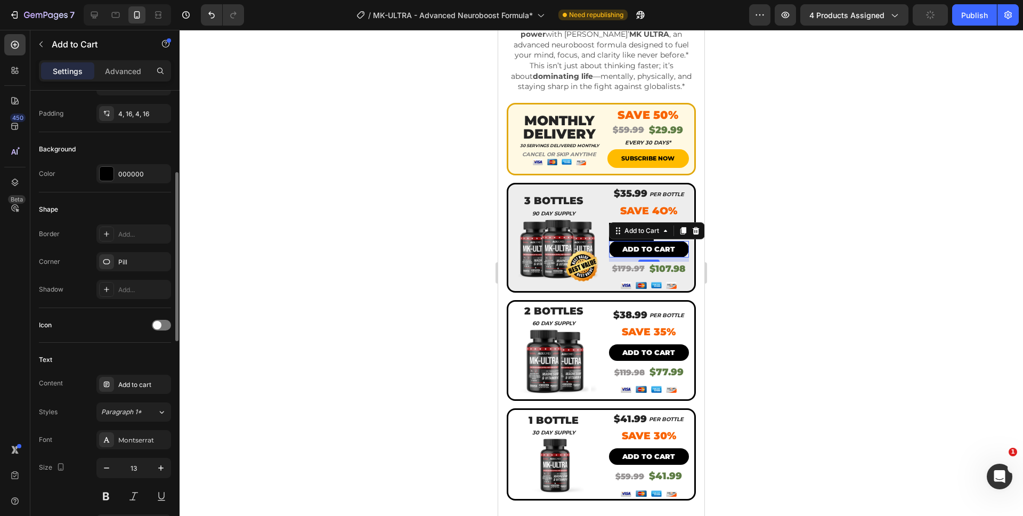
scroll to position [311, 0]
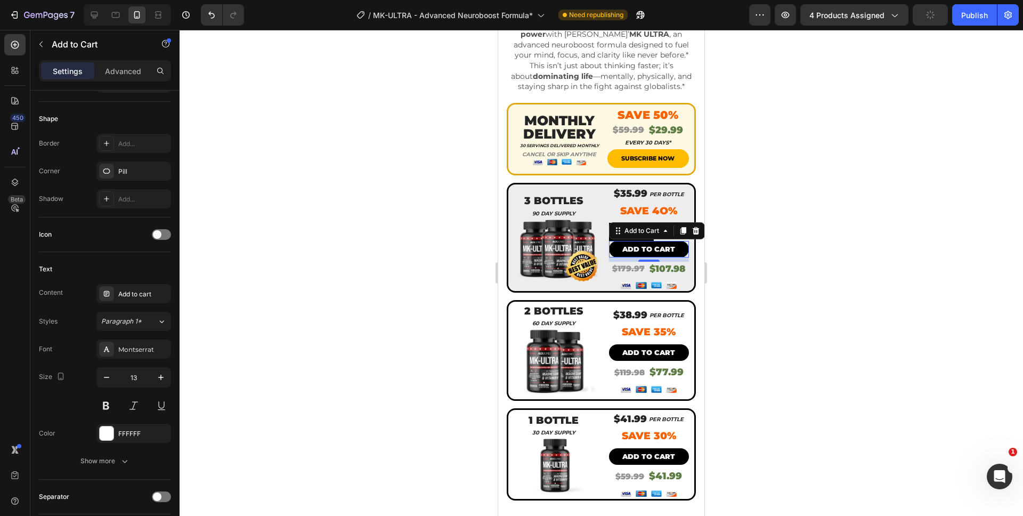
click at [754, 259] on div at bounding box center [602, 273] width 844 height 486
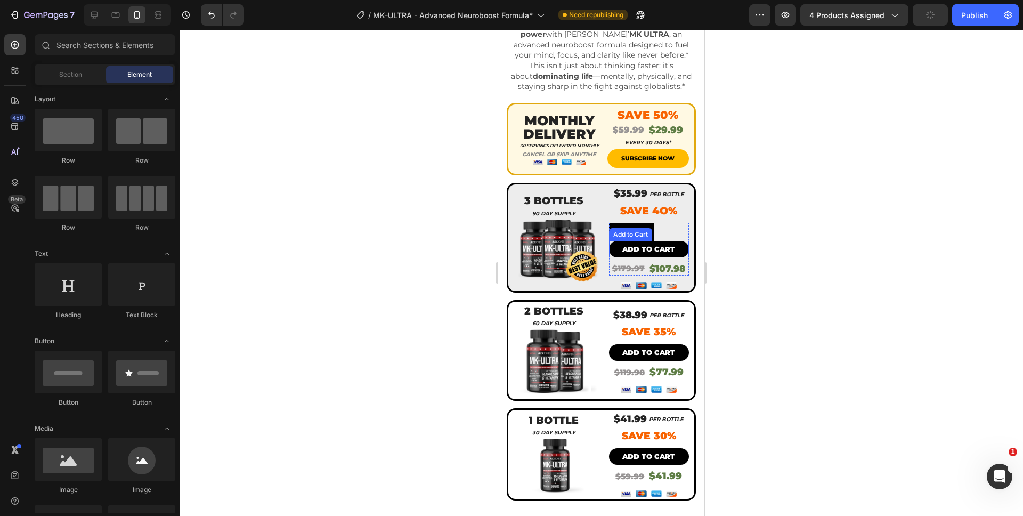
click at [617, 230] on div "Add to Cart" at bounding box center [630, 235] width 39 height 10
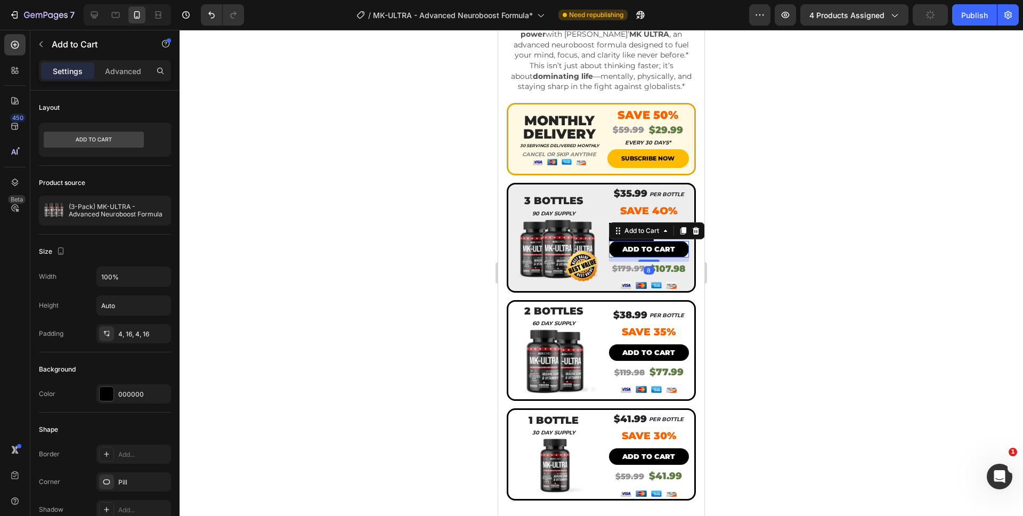
drag, startPoint x: 750, startPoint y: 239, endPoint x: 199, endPoint y: 201, distance: 553.0
click at [750, 239] on div at bounding box center [602, 273] width 844 height 486
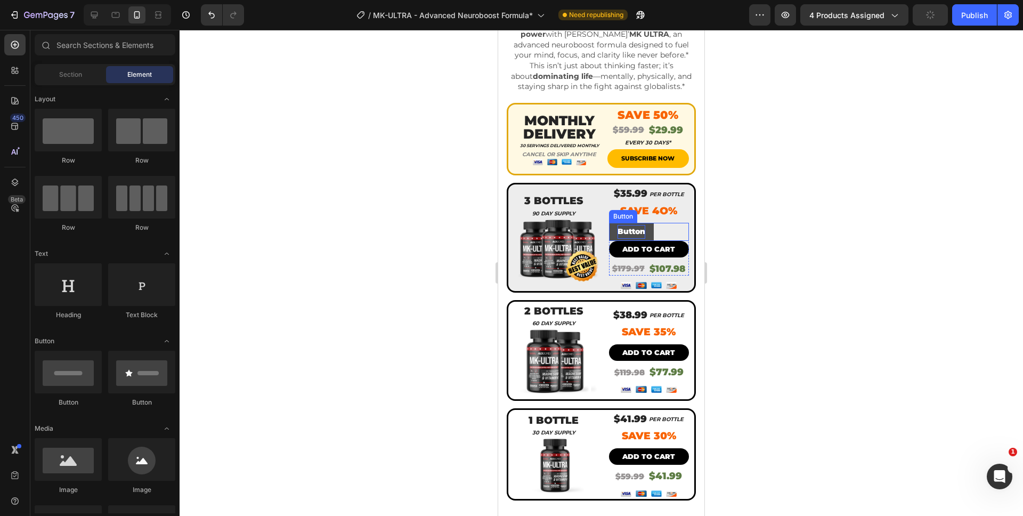
click at [626, 225] on p "Button" at bounding box center [632, 231] width 28 height 13
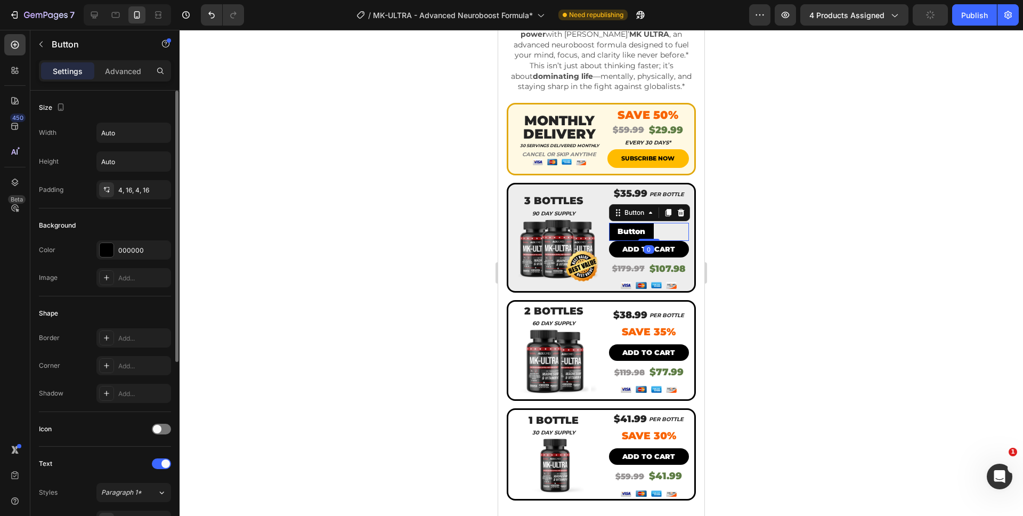
scroll to position [109, 0]
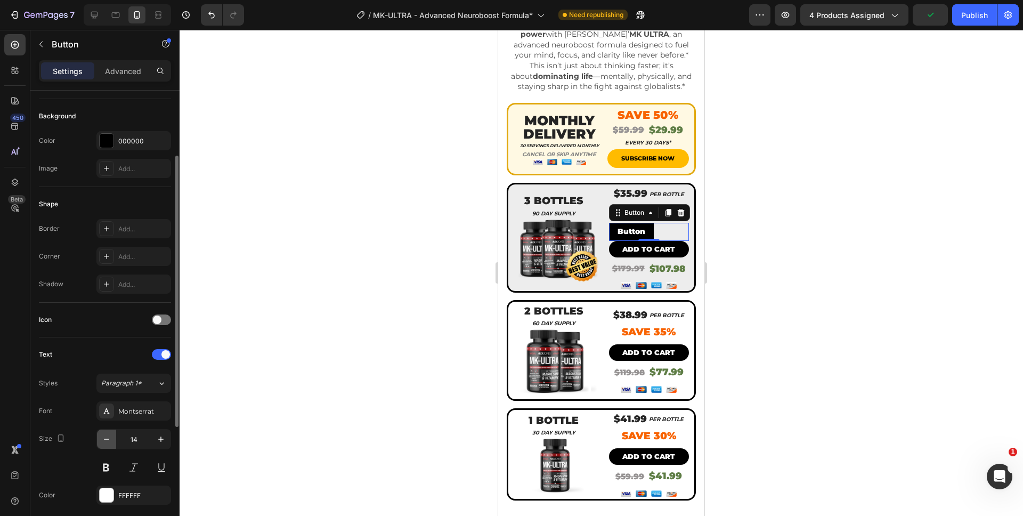
click at [107, 430] on button "button" at bounding box center [106, 439] width 19 height 19
type input "13"
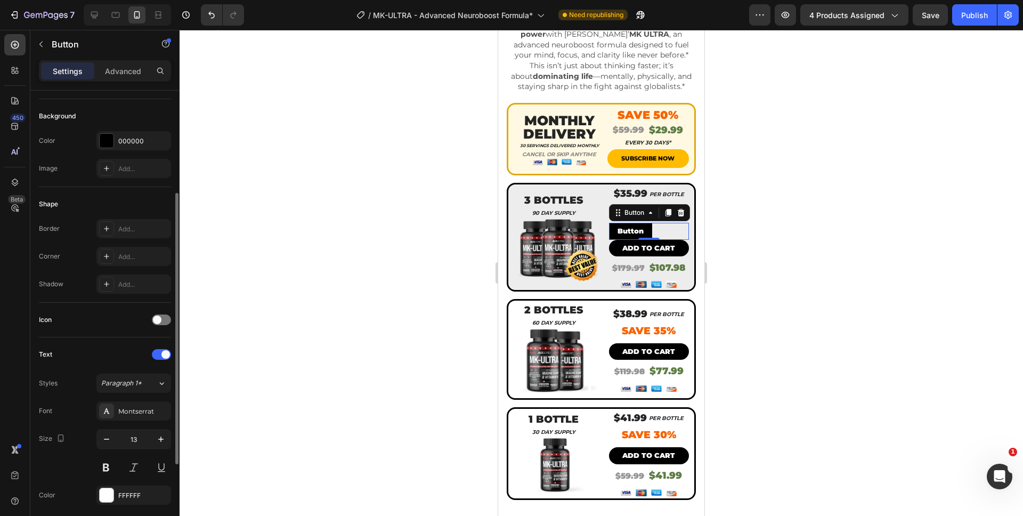
scroll to position [309, 0]
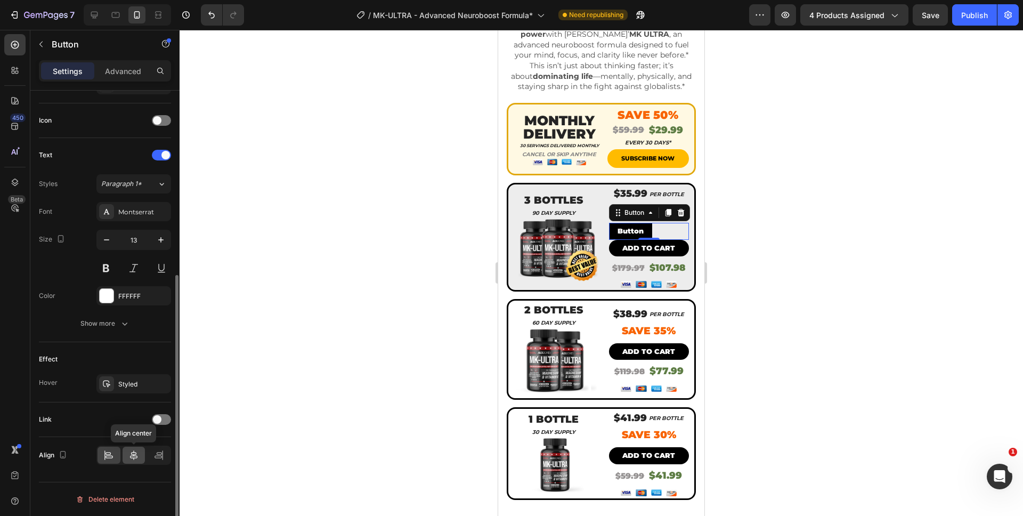
click at [130, 447] on div at bounding box center [134, 455] width 23 height 17
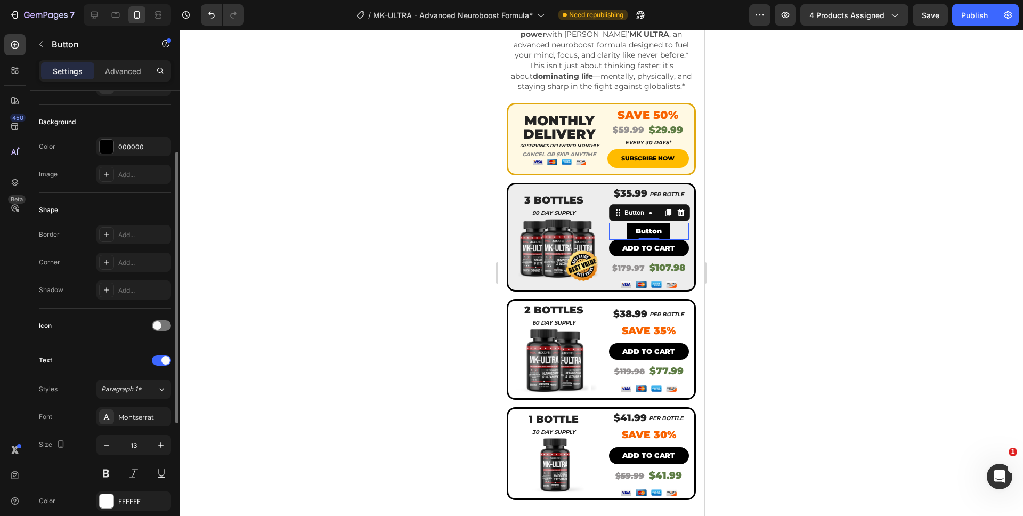
scroll to position [0, 0]
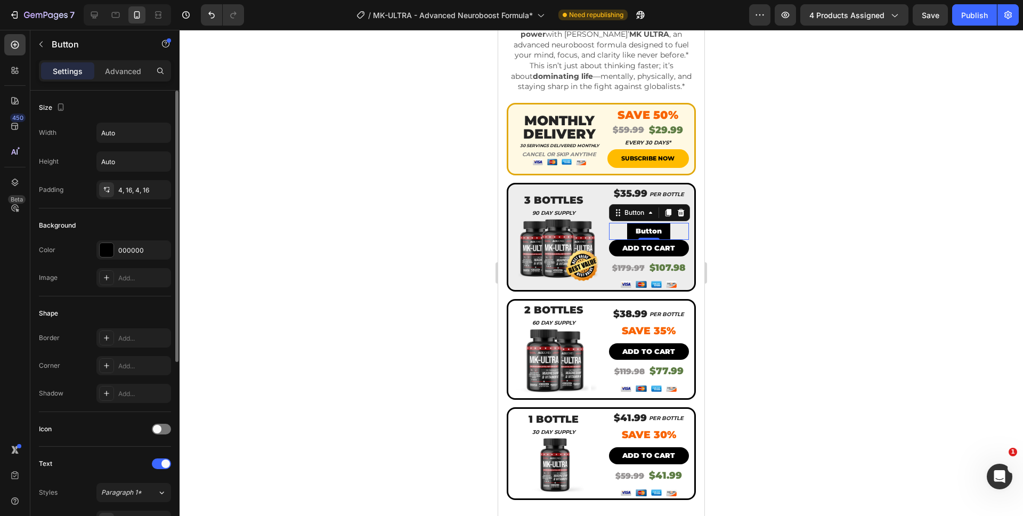
click at [120, 376] on div "Border Add... Corner Add... Shadow Add..." at bounding box center [105, 365] width 132 height 75
click at [122, 372] on div "Add..." at bounding box center [133, 365] width 75 height 19
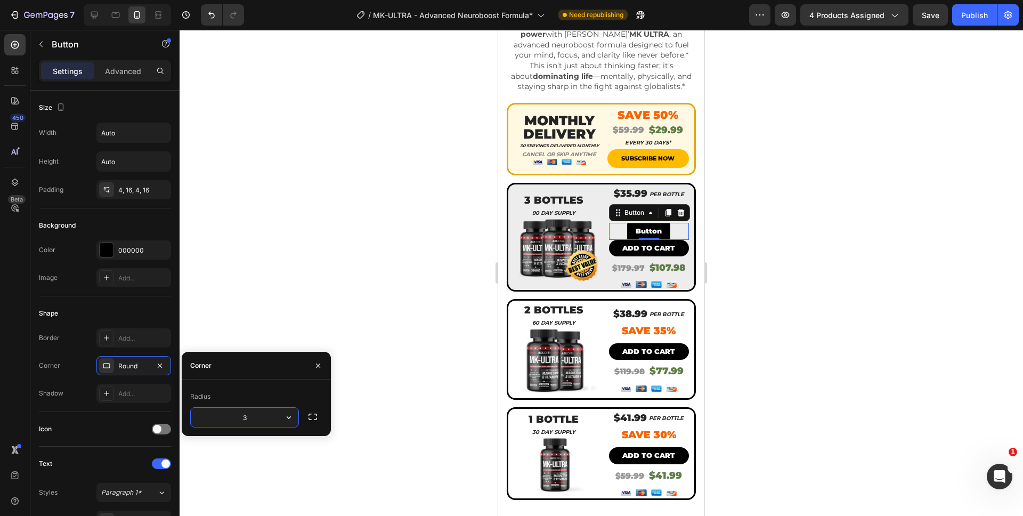
type input "35"
click at [116, 132] on input "Auto" at bounding box center [134, 132] width 74 height 19
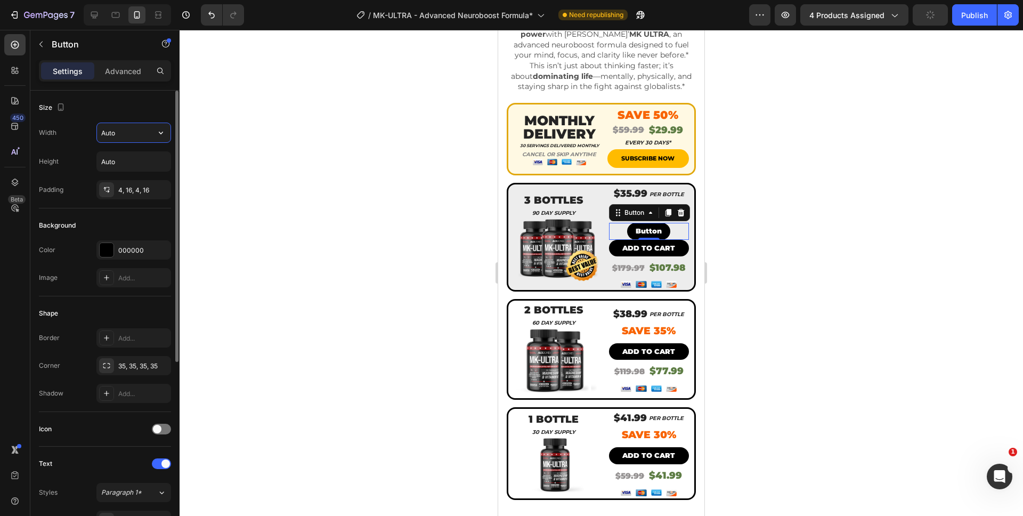
click at [149, 139] on input "Auto" at bounding box center [134, 132] width 74 height 19
click at [160, 135] on icon "button" at bounding box center [161, 132] width 11 height 11
click at [155, 174] on div "Full 100%" at bounding box center [122, 180] width 87 height 20
type input "100%"
click at [636, 225] on p "Button" at bounding box center [649, 231] width 26 height 12
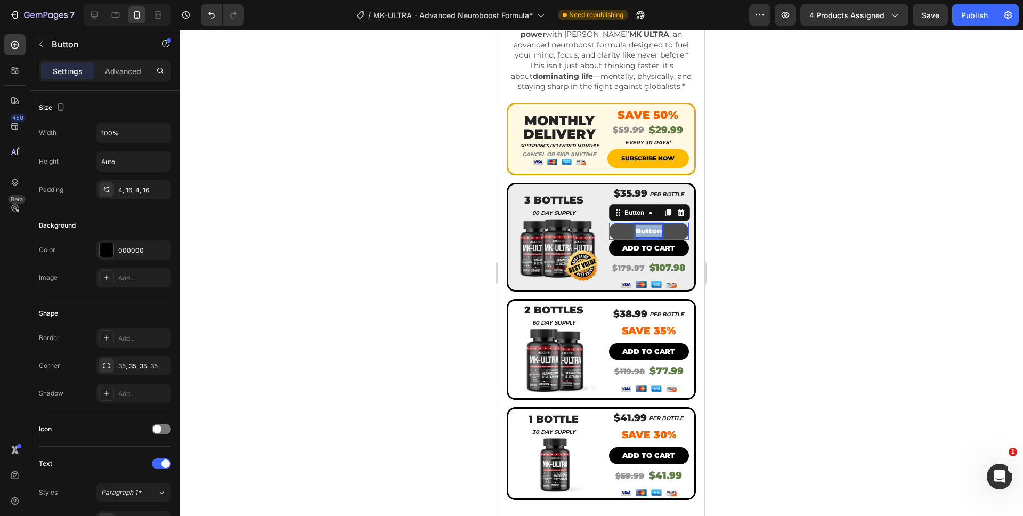
click at [636, 225] on p "Button" at bounding box center [649, 231] width 26 height 12
click at [609, 223] on button "ADD" at bounding box center [649, 231] width 80 height 17
click at [609, 223] on button "ADD TO" at bounding box center [649, 231] width 80 height 17
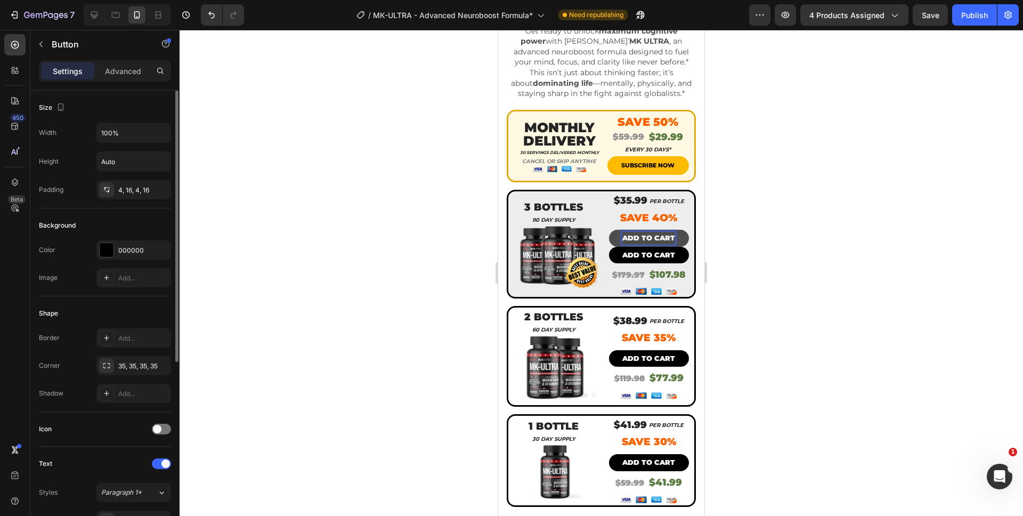
scroll to position [309, 0]
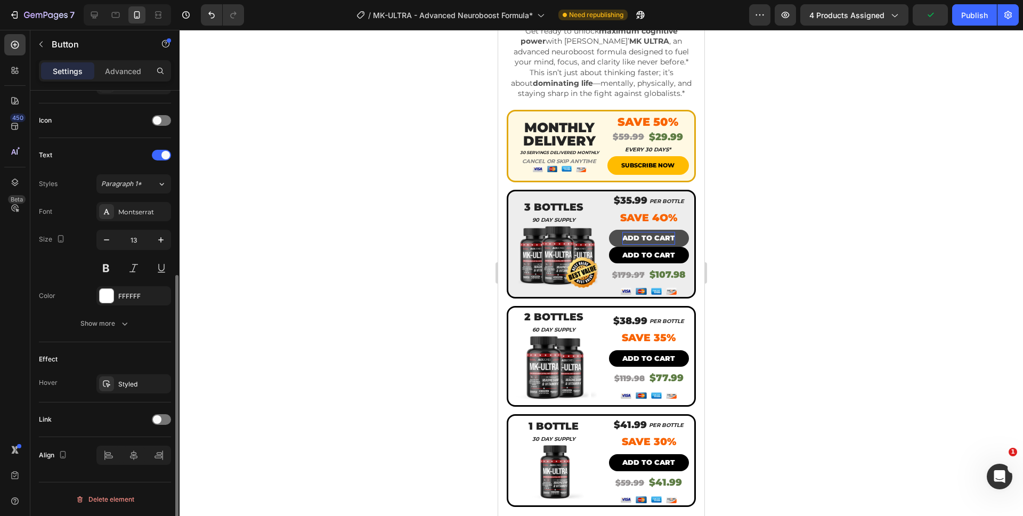
click at [98, 343] on div "Effect Hover Styled" at bounding box center [105, 372] width 132 height 60
click at [722, 257] on div at bounding box center [602, 273] width 844 height 486
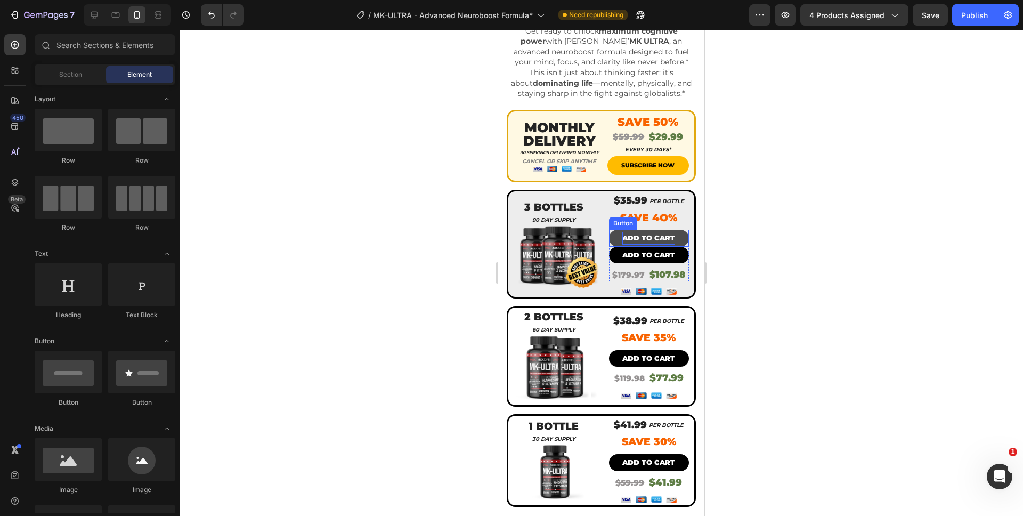
click at [674, 233] on button "ADD TO CART" at bounding box center [649, 238] width 80 height 17
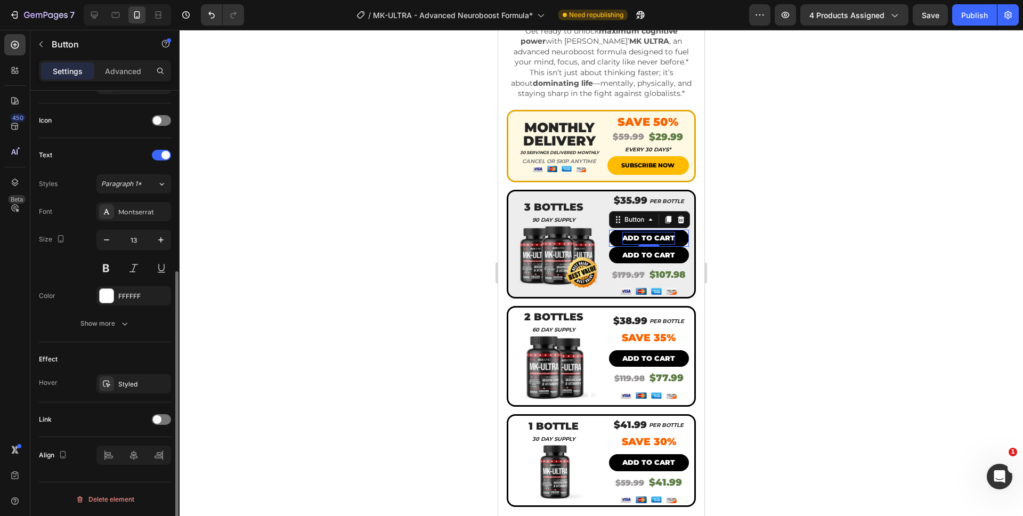
scroll to position [306, 0]
click at [812, 243] on div at bounding box center [602, 273] width 844 height 486
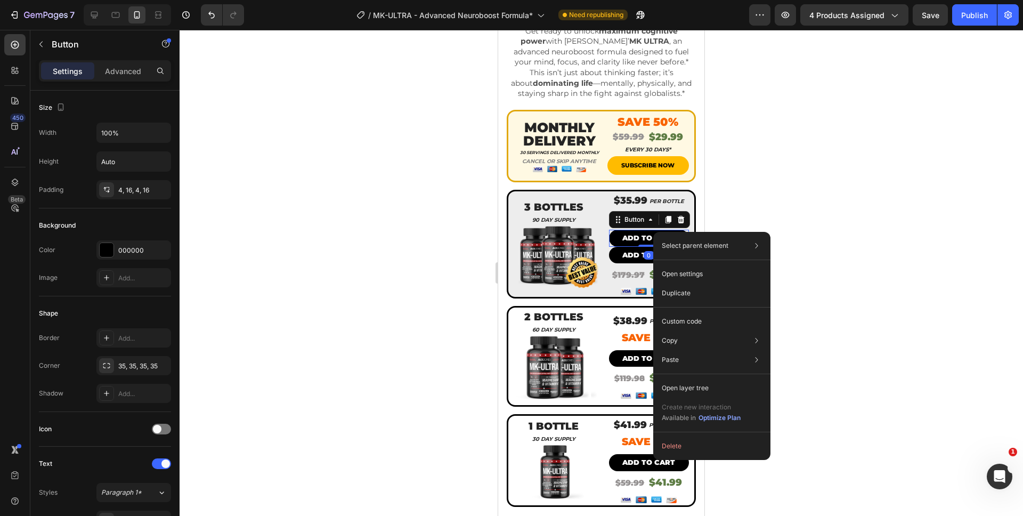
click at [730, 181] on div at bounding box center [602, 273] width 844 height 486
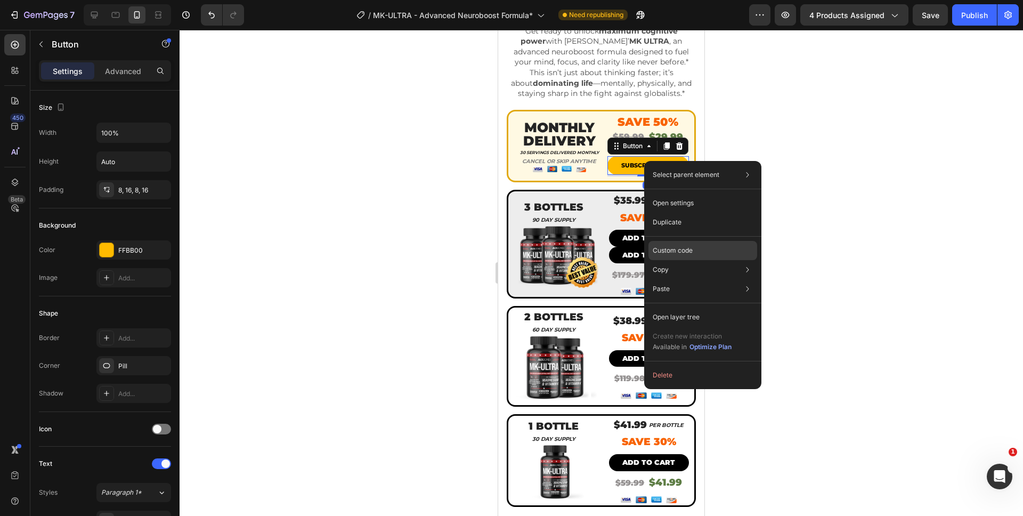
click at [675, 247] on p "Custom code" at bounding box center [673, 251] width 40 height 10
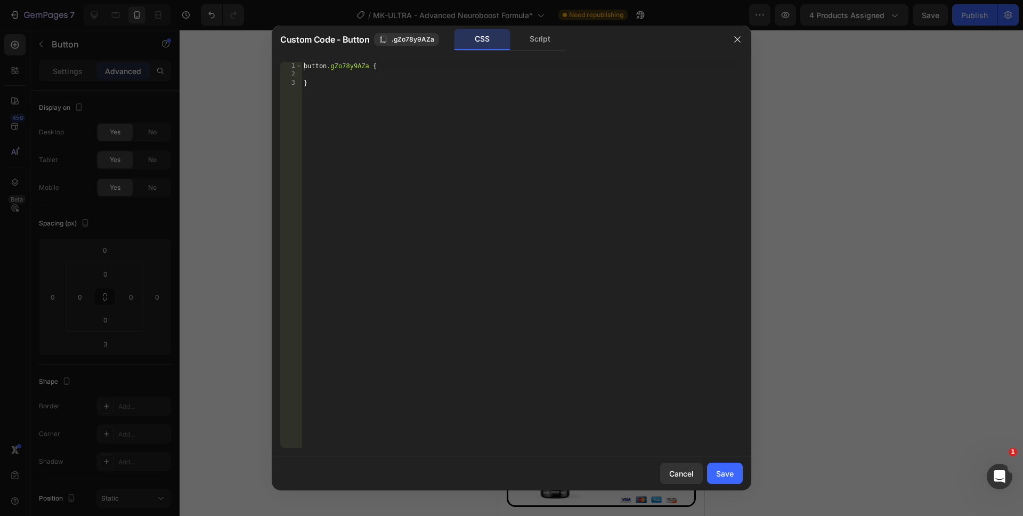
click at [540, 36] on div "Script" at bounding box center [540, 39] width 56 height 21
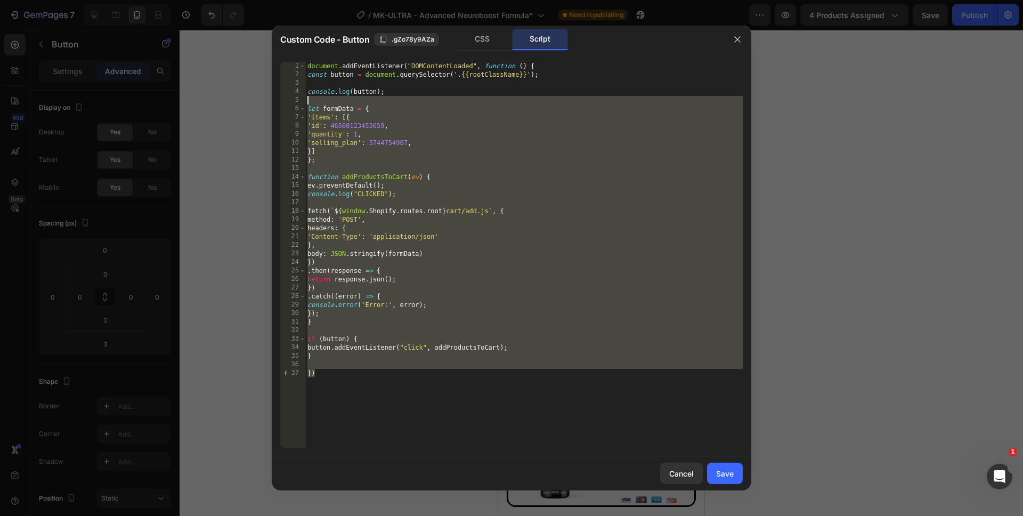
drag, startPoint x: 409, startPoint y: 399, endPoint x: 277, endPoint y: 12, distance: 409.3
click at [277, 12] on div "Custom Code - Button .gZo78y9AZa CSS Script }) 1 2 3 4 5 6 7 8 9 10 11 12 13 14…" at bounding box center [511, 258] width 1023 height 516
type textarea "document.addEventListener("DOMContentLoaded", function () { const button = docu…"
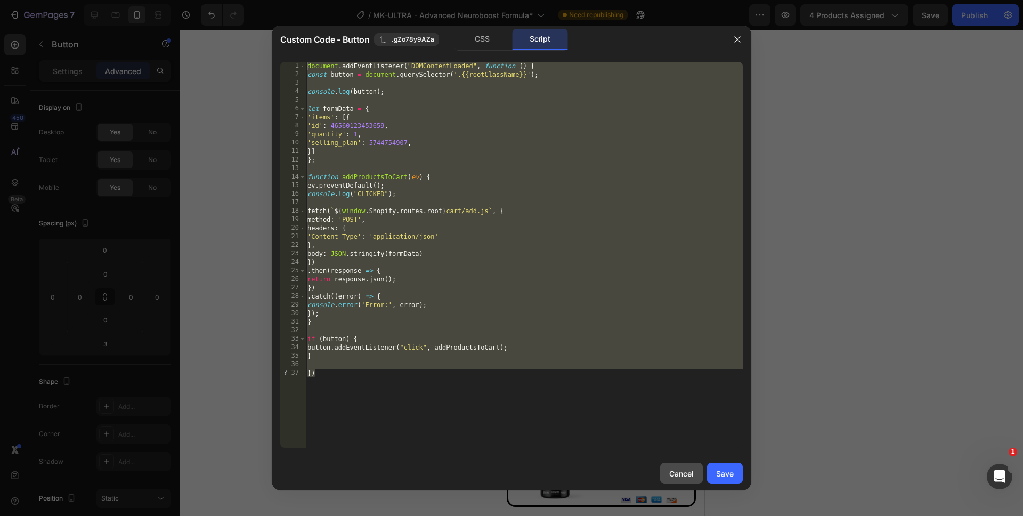
click at [665, 467] on button "Cancel" at bounding box center [681, 473] width 43 height 21
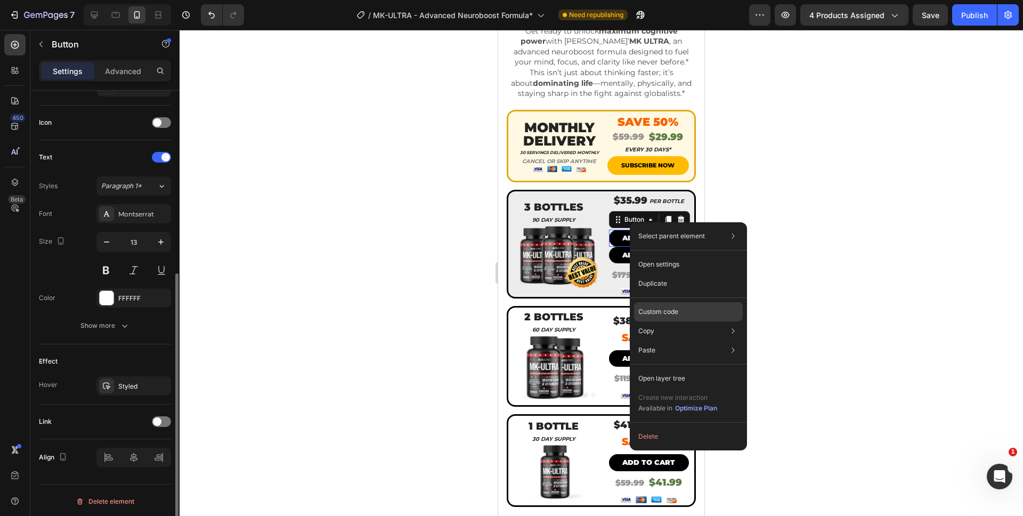
click at [683, 341] on div "Custom code" at bounding box center [688, 350] width 109 height 19
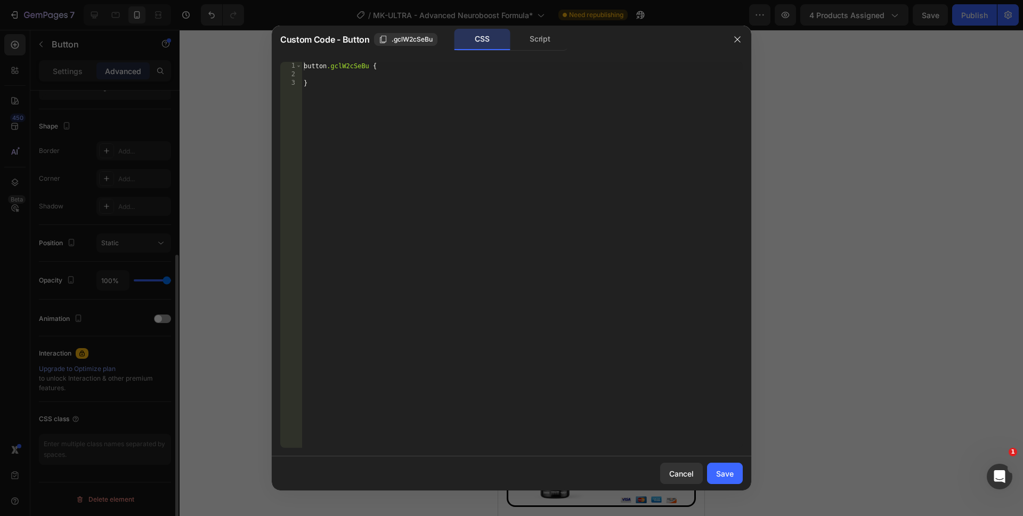
scroll to position [255, 0]
drag, startPoint x: 532, startPoint y: 36, endPoint x: 523, endPoint y: 63, distance: 28.1
click at [532, 36] on div "Script" at bounding box center [540, 39] width 56 height 21
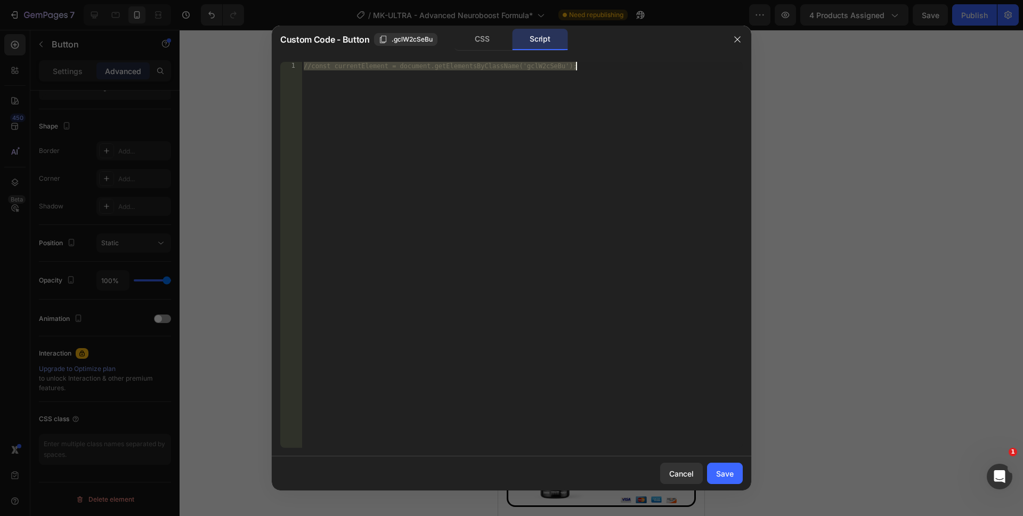
click at [444, 269] on div "//const currentElement = document.getElementsByClassName('gclW2cSeBu');" at bounding box center [522, 263] width 441 height 403
drag, startPoint x: 485, startPoint y: 250, endPoint x: 279, endPoint y: 60, distance: 280.6
click at [279, 60] on div "//const currentElement = document.getElementsByClassName('gclW2cSeBu'); 1 //con…" at bounding box center [512, 254] width 480 height 403
paste textarea "})"
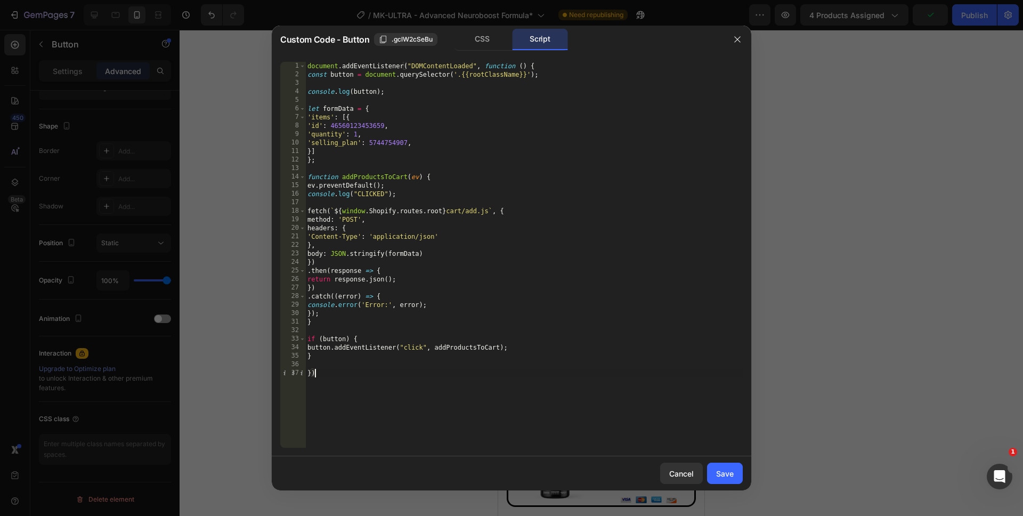
click at [369, 146] on div "document . addEventListener ( "DOMContentLoaded" , function ( ) { const button …" at bounding box center [524, 263] width 438 height 403
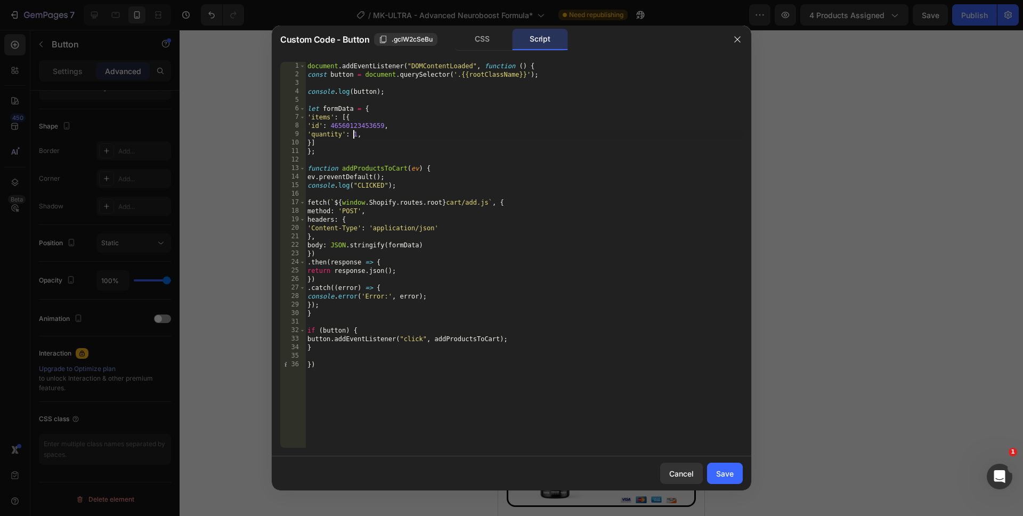
click at [354, 135] on div "document . addEventListener ( "DOMContentLoaded" , function ( ) { const button …" at bounding box center [524, 263] width 438 height 403
click at [408, 408] on div "document . addEventListener ( "DOMContentLoaded" , function ( ) { const button …" at bounding box center [524, 263] width 438 height 403
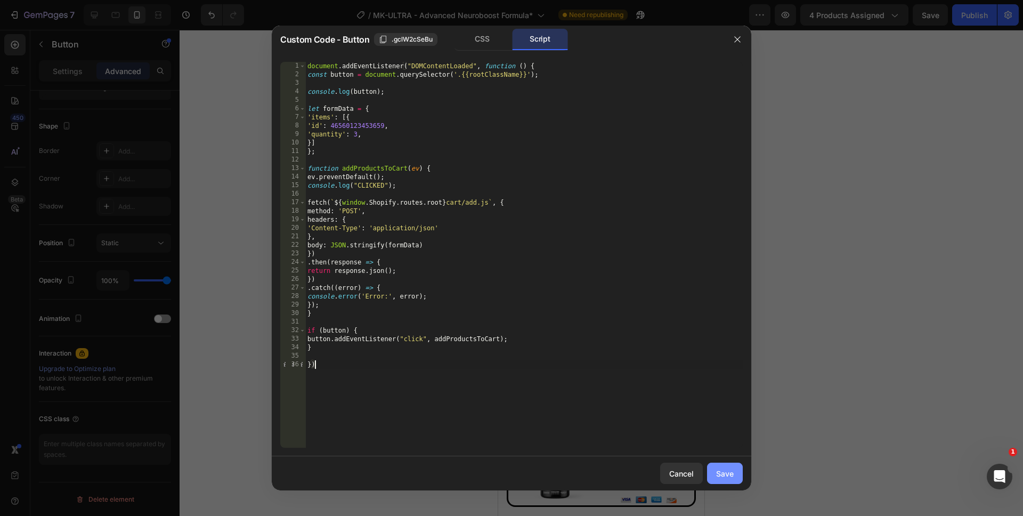
type textarea "})"
click at [729, 480] on button "Save" at bounding box center [725, 473] width 36 height 21
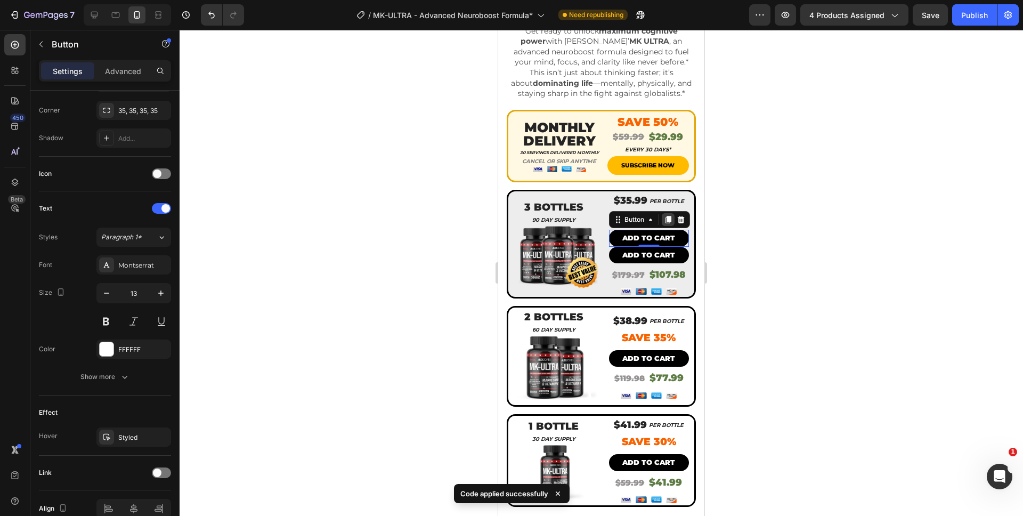
click at [664, 215] on icon at bounding box center [668, 219] width 9 height 9
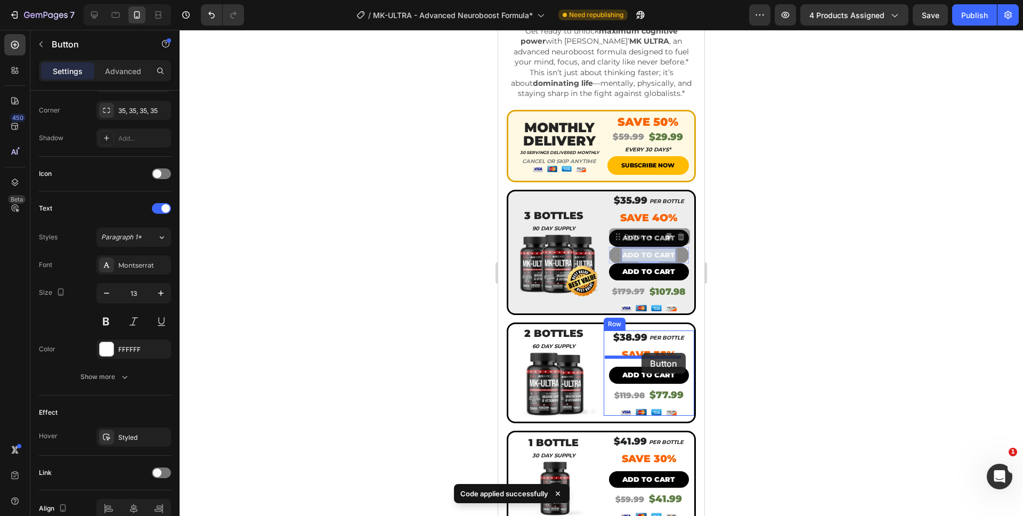
drag, startPoint x: 652, startPoint y: 243, endPoint x: 642, endPoint y: 353, distance: 110.3
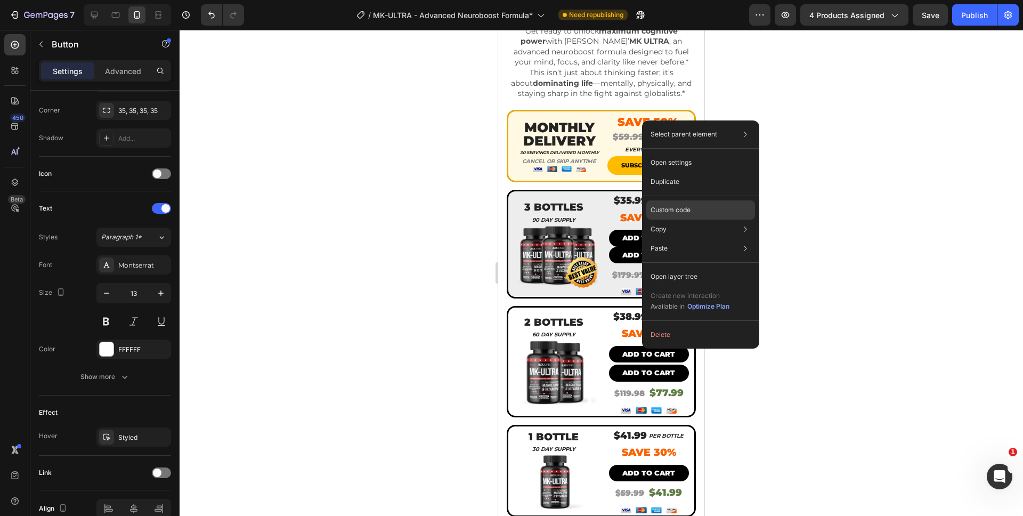
click at [684, 211] on p "Custom code" at bounding box center [671, 210] width 40 height 10
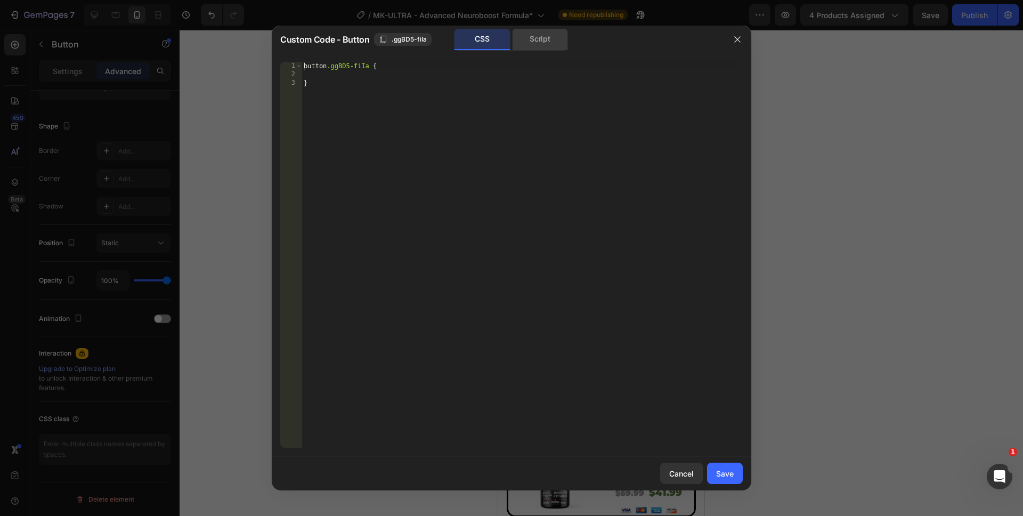
click at [540, 38] on div "Script" at bounding box center [540, 39] width 56 height 21
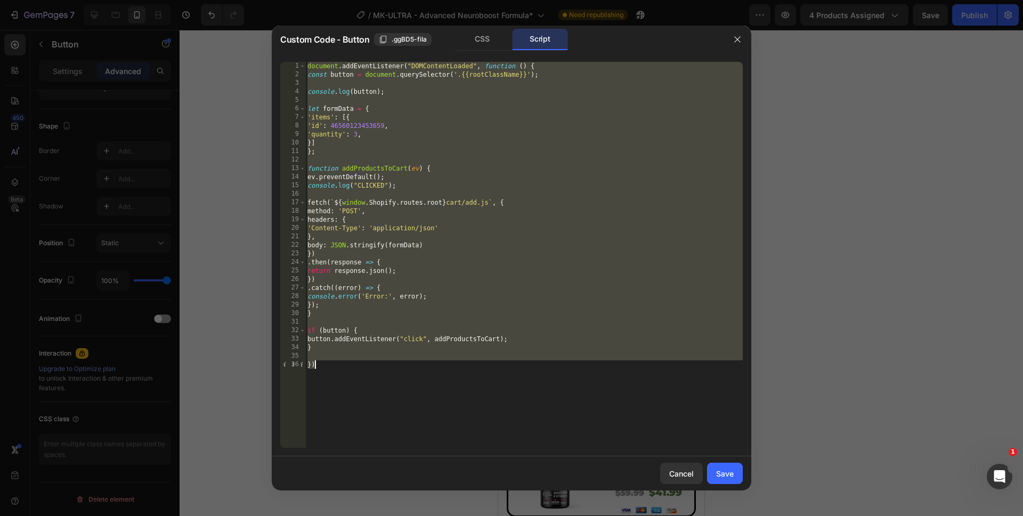
click at [354, 137] on div "document . addEventListener ( "DOMContentLoaded" , function ( ) { const button …" at bounding box center [524, 255] width 438 height 386
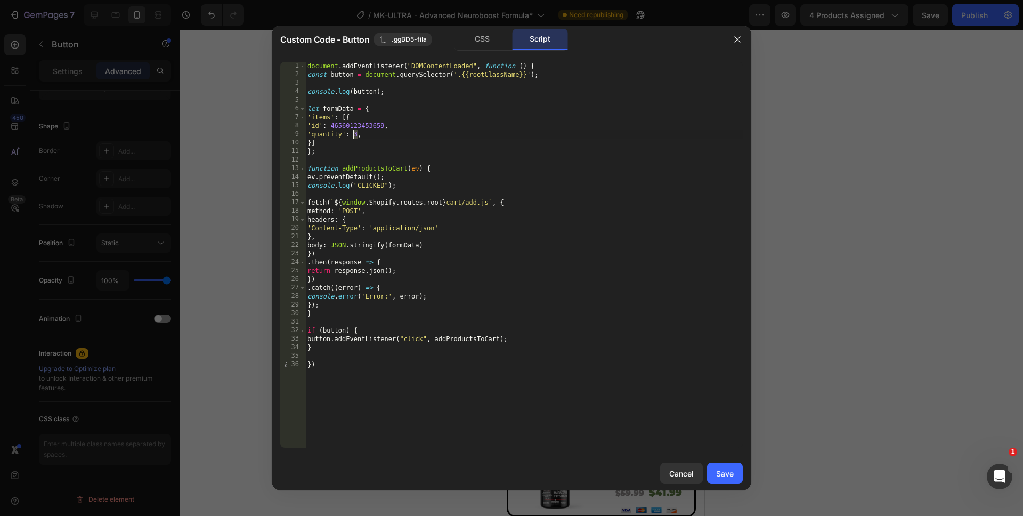
click at [354, 137] on div "document . addEventListener ( "DOMContentLoaded" , function ( ) { const button …" at bounding box center [524, 263] width 438 height 403
click at [429, 394] on div "document . addEventListener ( "DOMContentLoaded" , function ( ) { const button …" at bounding box center [524, 263] width 438 height 403
type textarea "})"
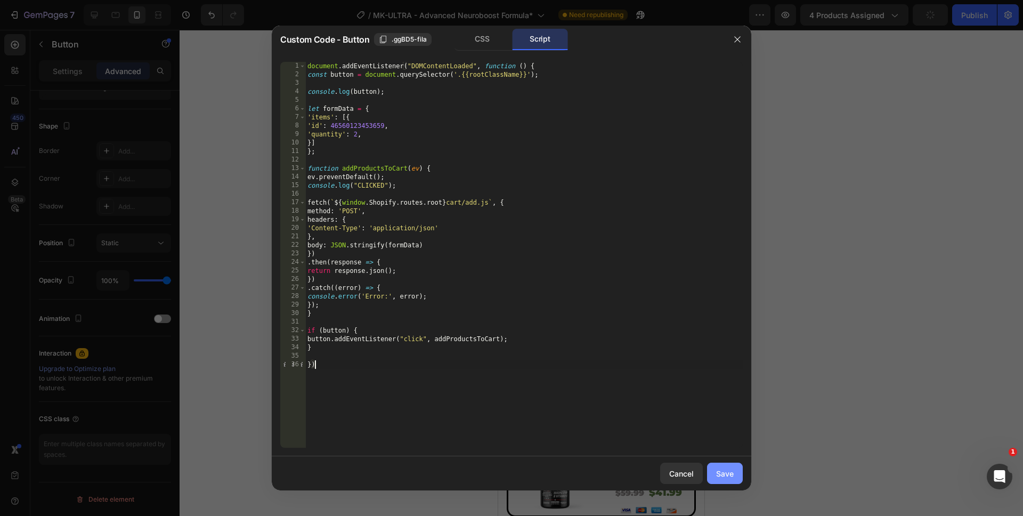
click at [736, 468] on button "Save" at bounding box center [725, 473] width 36 height 21
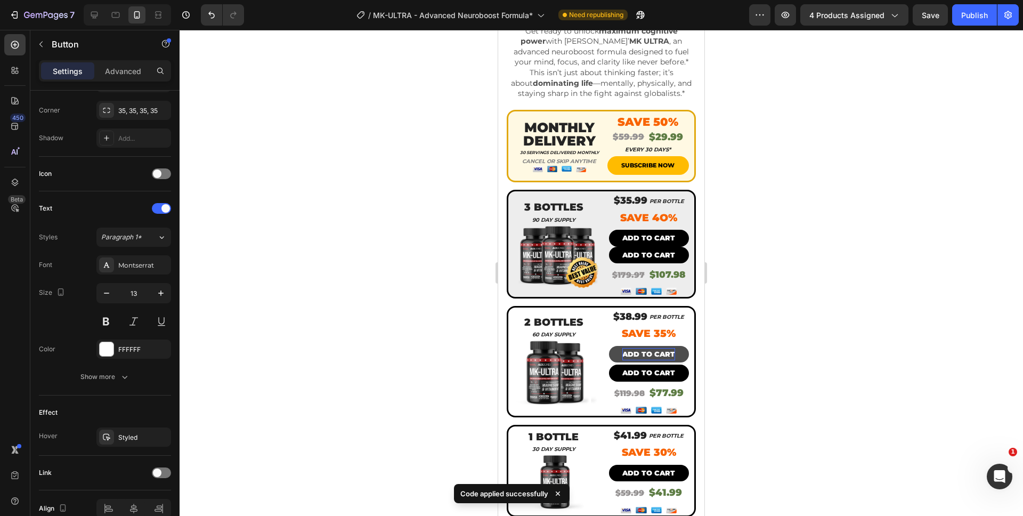
click at [644, 348] on p "ADD TO CART" at bounding box center [649, 354] width 53 height 12
click at [735, 343] on div at bounding box center [602, 273] width 844 height 486
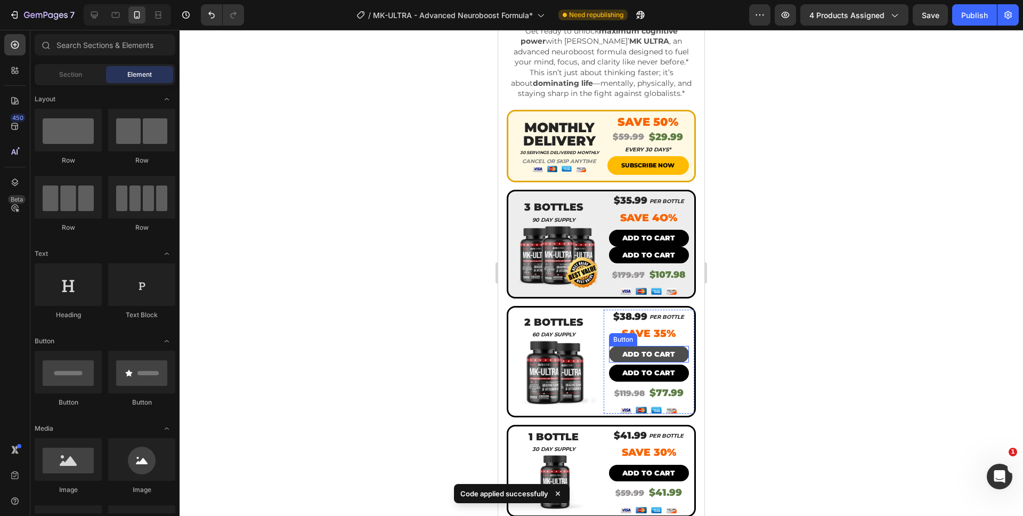
click at [669, 346] on button "ADD TO CART" at bounding box center [649, 354] width 80 height 17
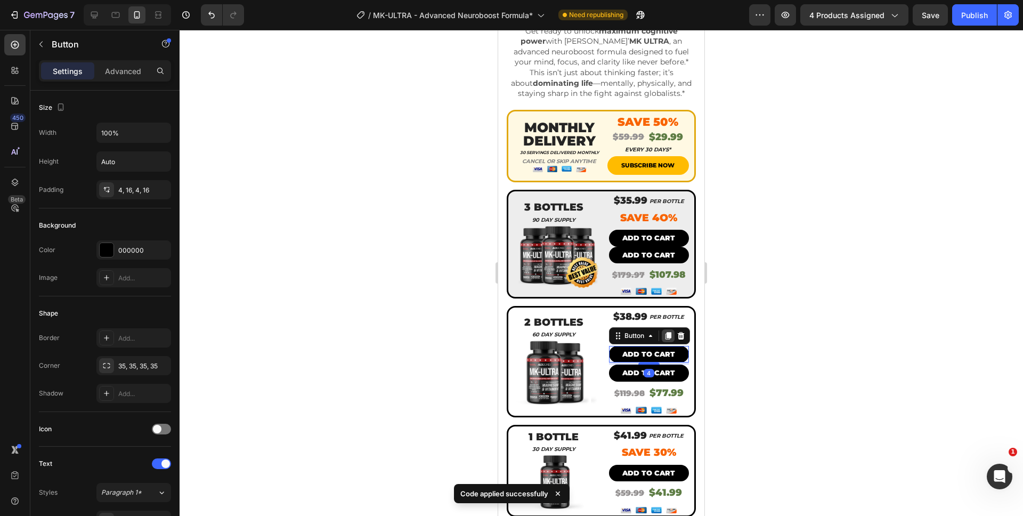
click at [665, 332] on icon at bounding box center [668, 335] width 6 height 7
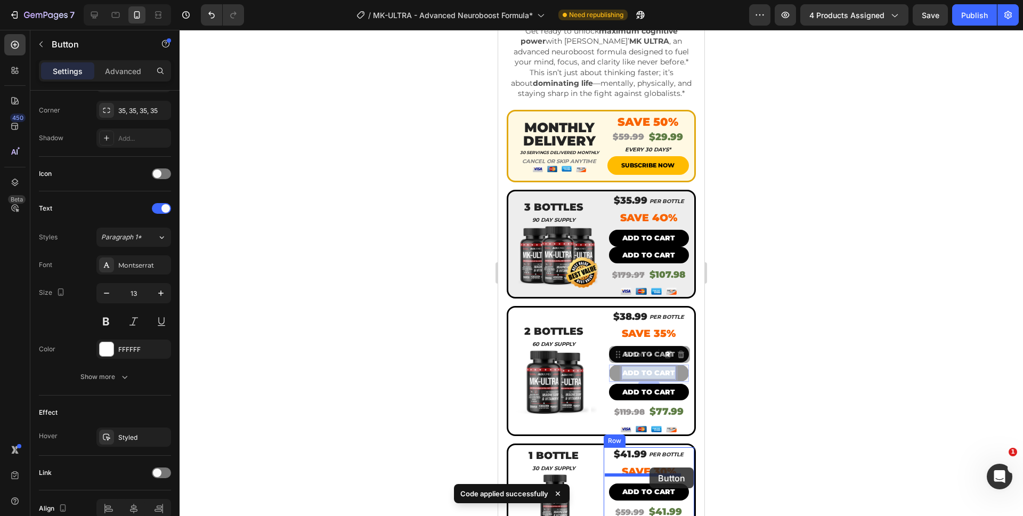
drag, startPoint x: 658, startPoint y: 368, endPoint x: 650, endPoint y: 467, distance: 100.0
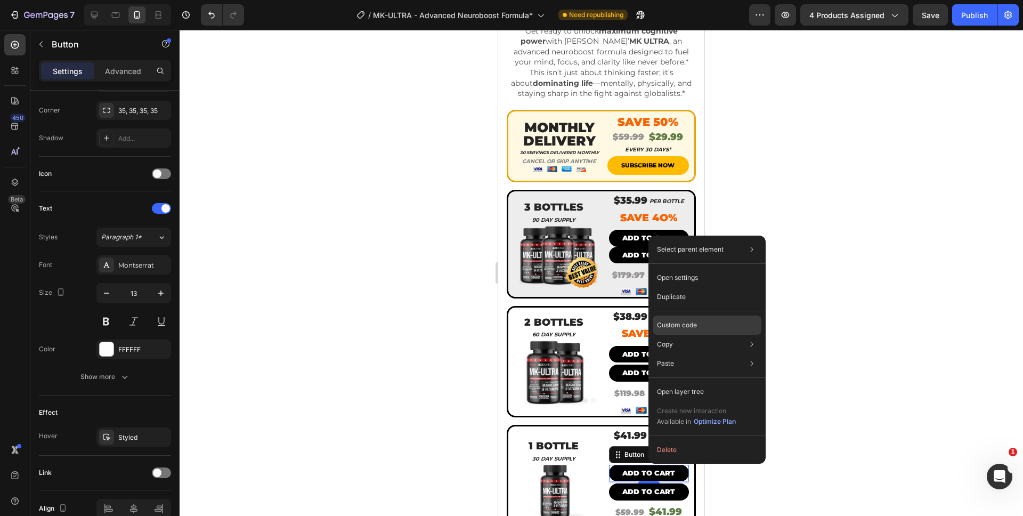
click at [703, 354] on div "Custom code" at bounding box center [707, 363] width 109 height 19
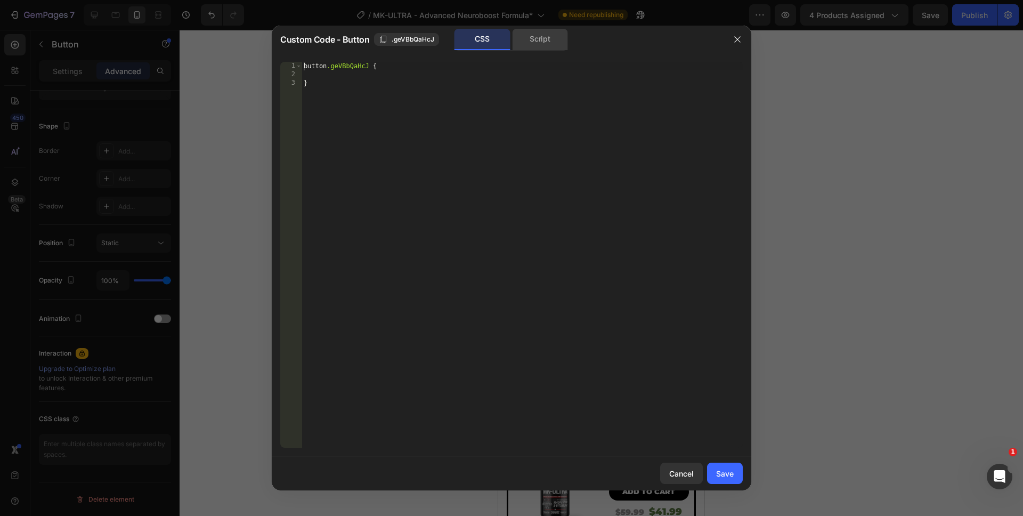
click at [530, 45] on div "Script" at bounding box center [540, 39] width 56 height 21
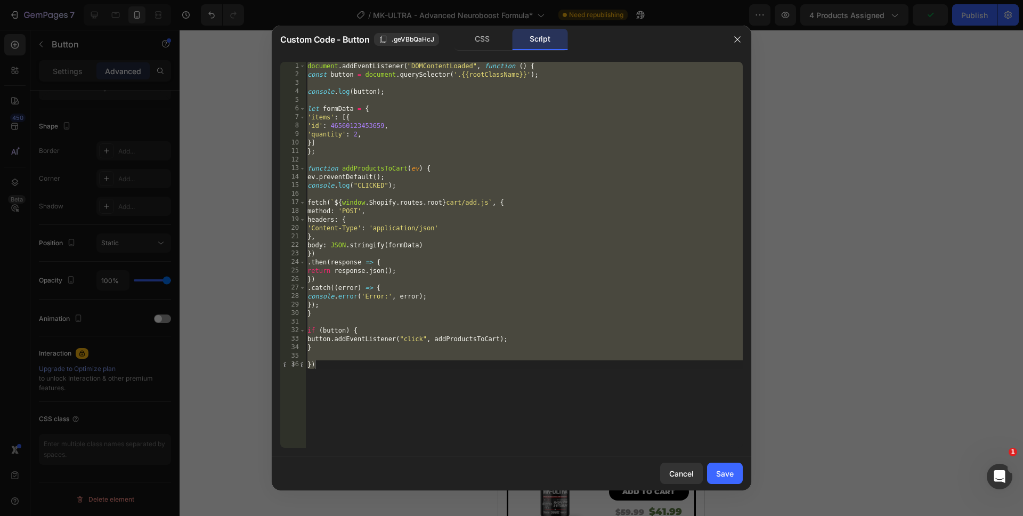
click at [354, 135] on div "document . addEventListener ( "DOMContentLoaded" , function ( ) { const button …" at bounding box center [524, 263] width 438 height 403
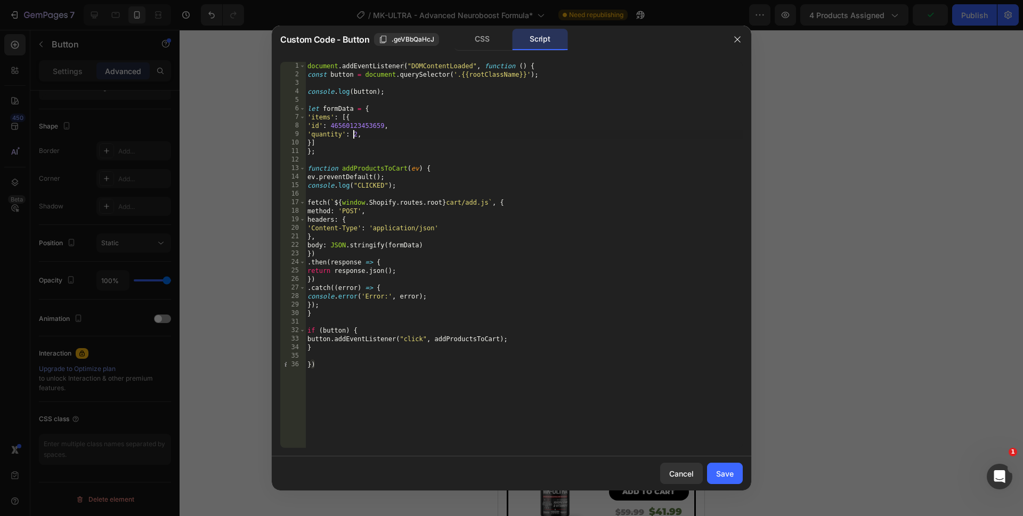
click at [354, 135] on div "document . addEventListener ( "DOMContentLoaded" , function ( ) { const button …" at bounding box center [524, 263] width 438 height 403
click at [439, 409] on div "document . addEventListener ( "DOMContentLoaded" , function ( ) { const button …" at bounding box center [524, 263] width 438 height 403
type textarea "})"
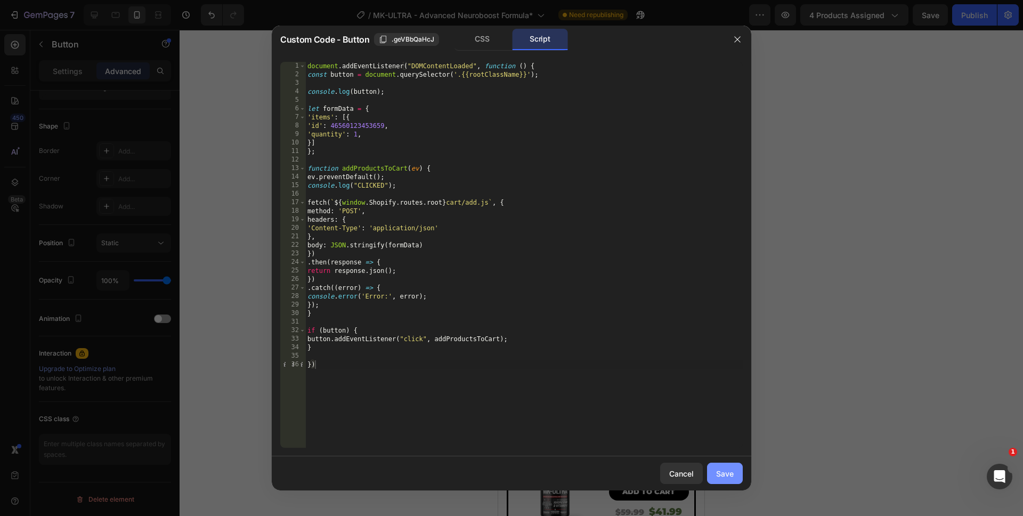
click at [720, 475] on div "Save" at bounding box center [725, 473] width 18 height 11
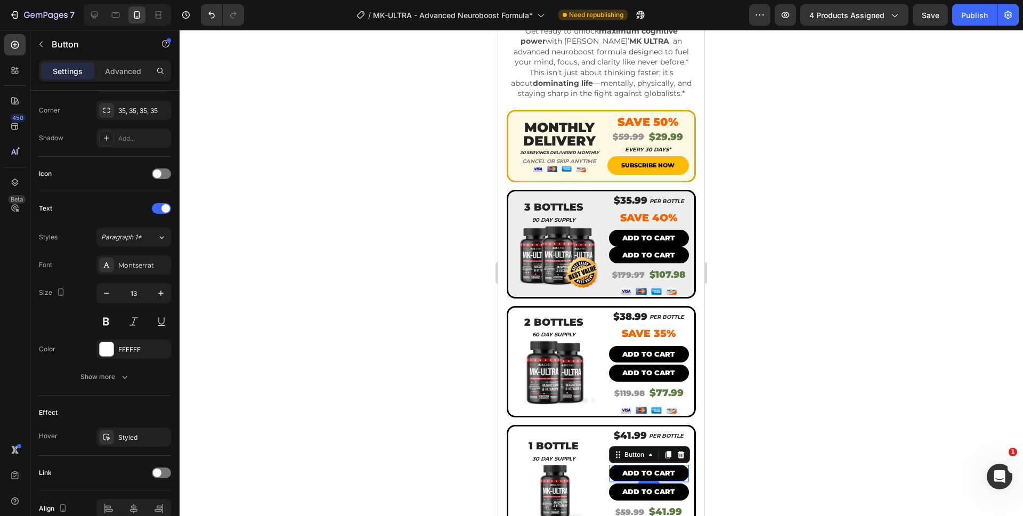
click at [720, 454] on div at bounding box center [602, 273] width 844 height 486
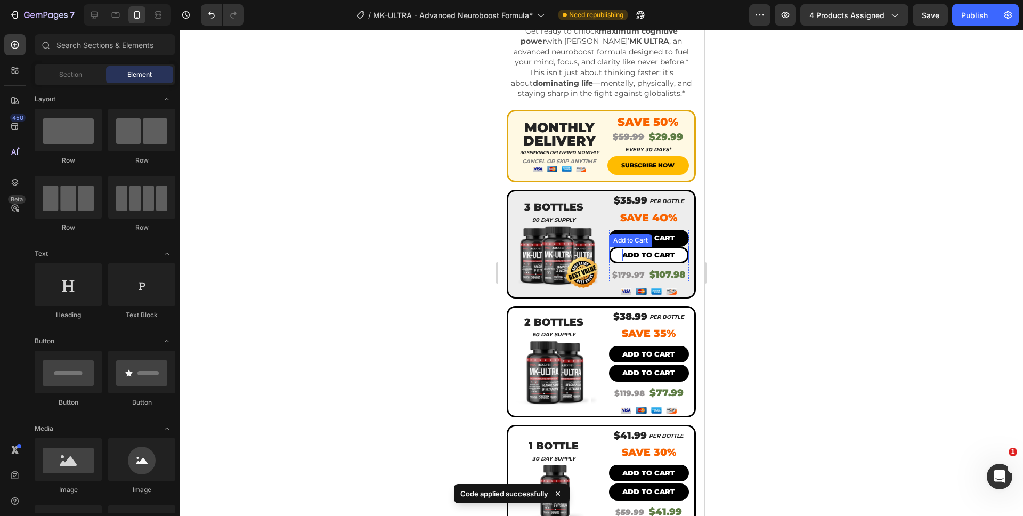
click at [648, 249] on div "Add to cart" at bounding box center [649, 255] width 53 height 12
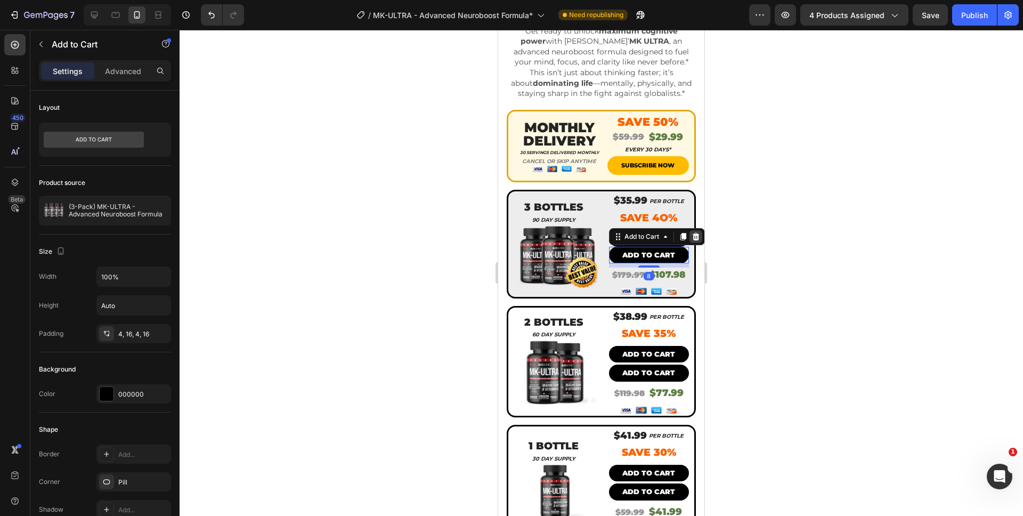
click at [692, 232] on icon at bounding box center [696, 236] width 9 height 9
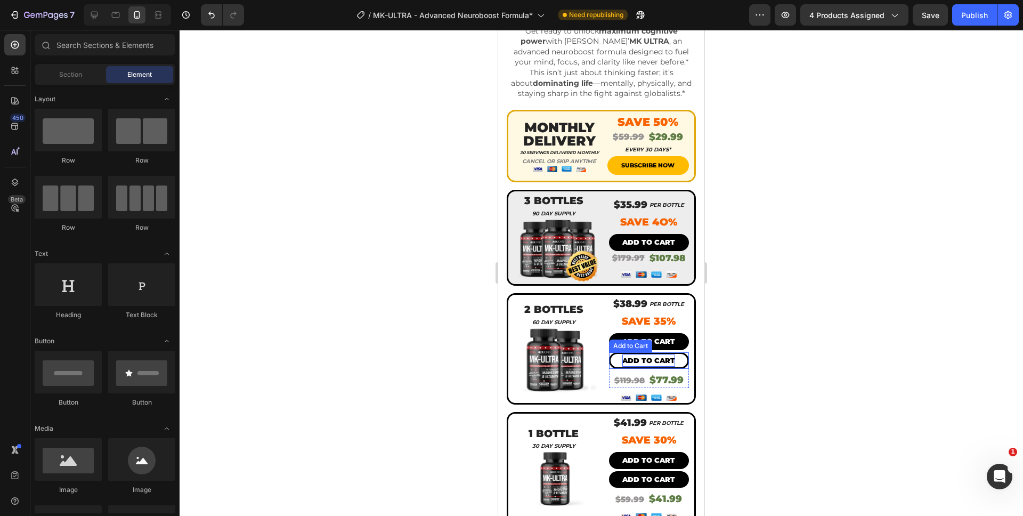
click at [643, 354] on div "Add to cart" at bounding box center [649, 360] width 53 height 12
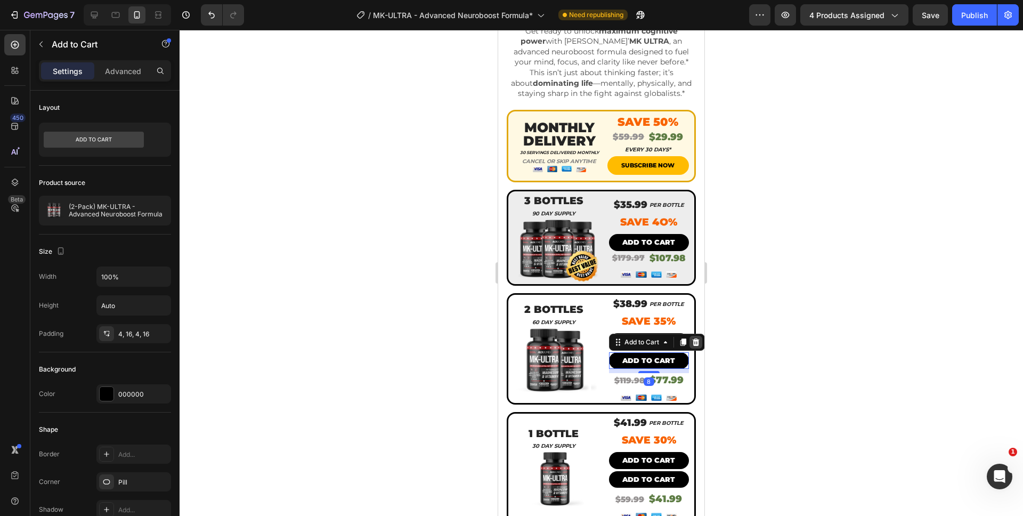
click at [693, 338] on icon at bounding box center [696, 342] width 9 height 9
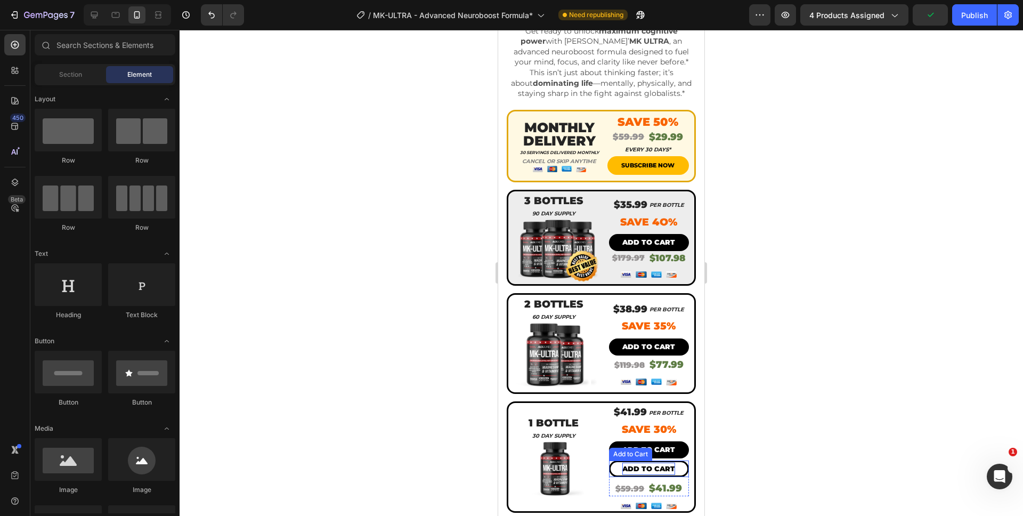
click at [633, 463] on div "Add to cart" at bounding box center [649, 469] width 53 height 12
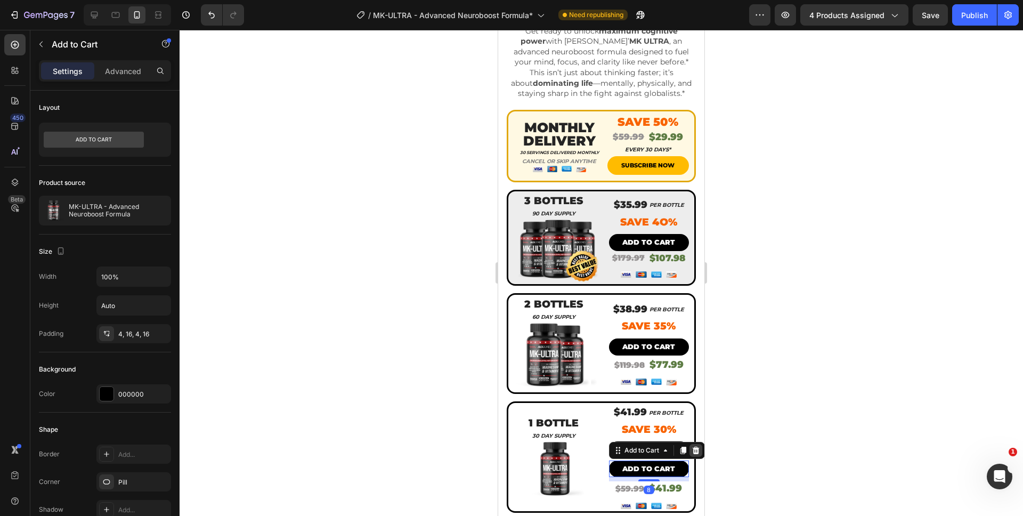
click at [692, 447] on icon at bounding box center [695, 450] width 7 height 7
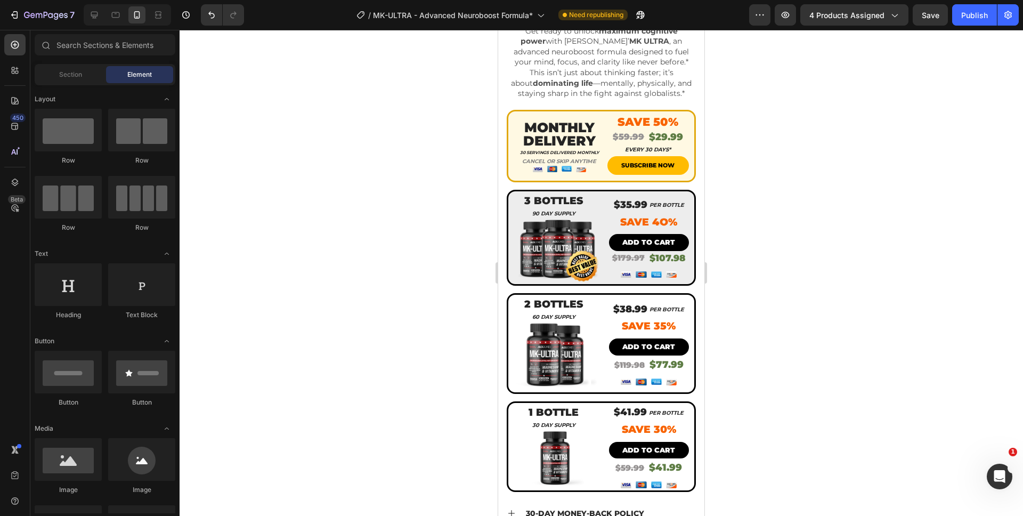
click at [720, 438] on div at bounding box center [602, 273] width 844 height 486
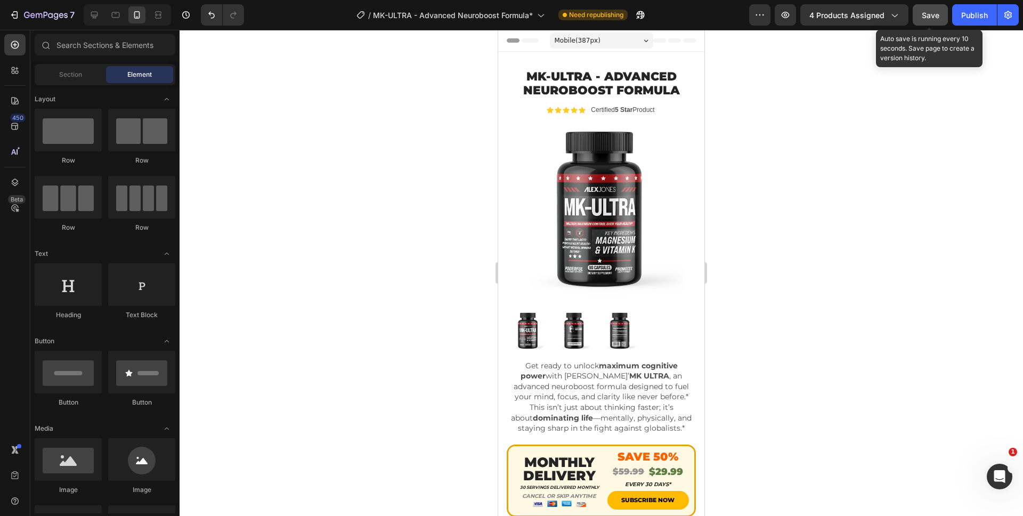
click at [929, 14] on span "Save" at bounding box center [931, 15] width 18 height 9
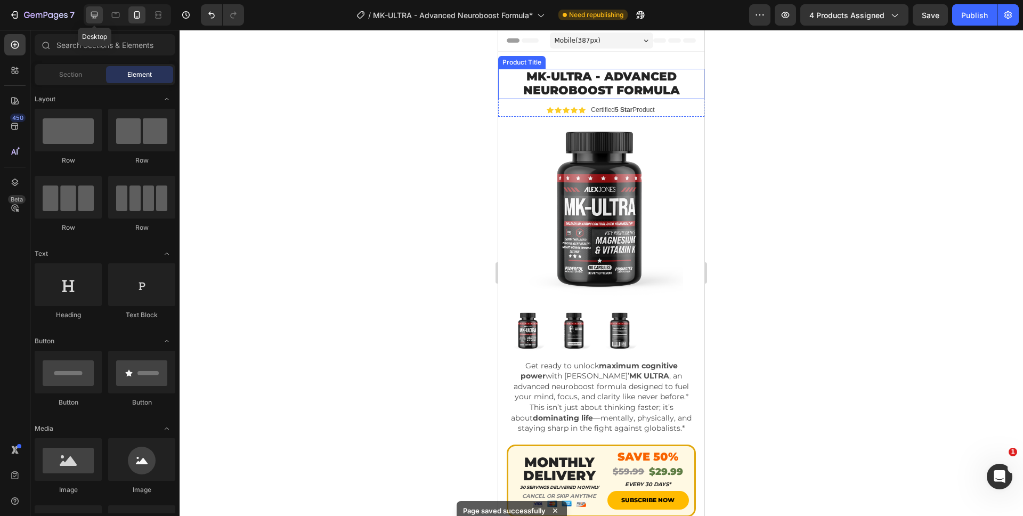
click at [98, 20] on icon at bounding box center [94, 15] width 11 height 11
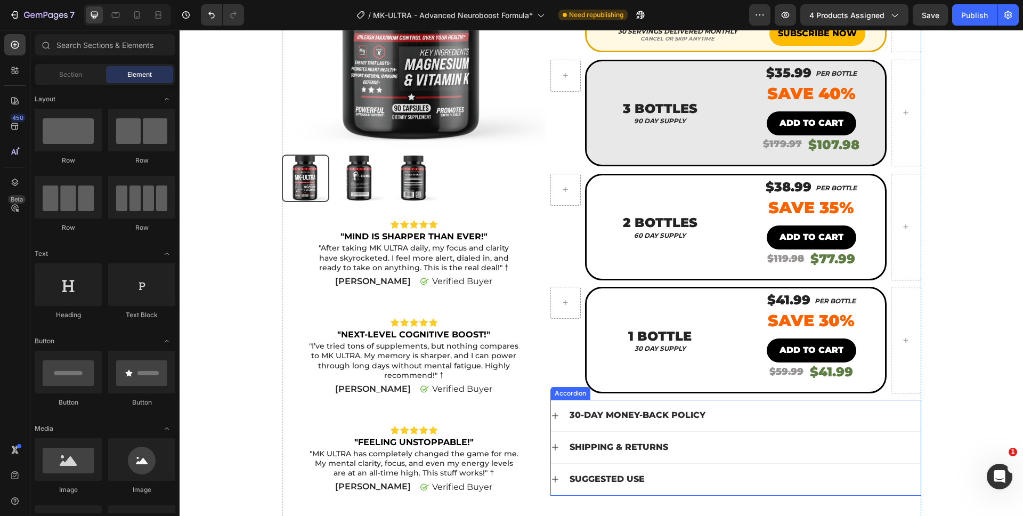
scroll to position [156, 0]
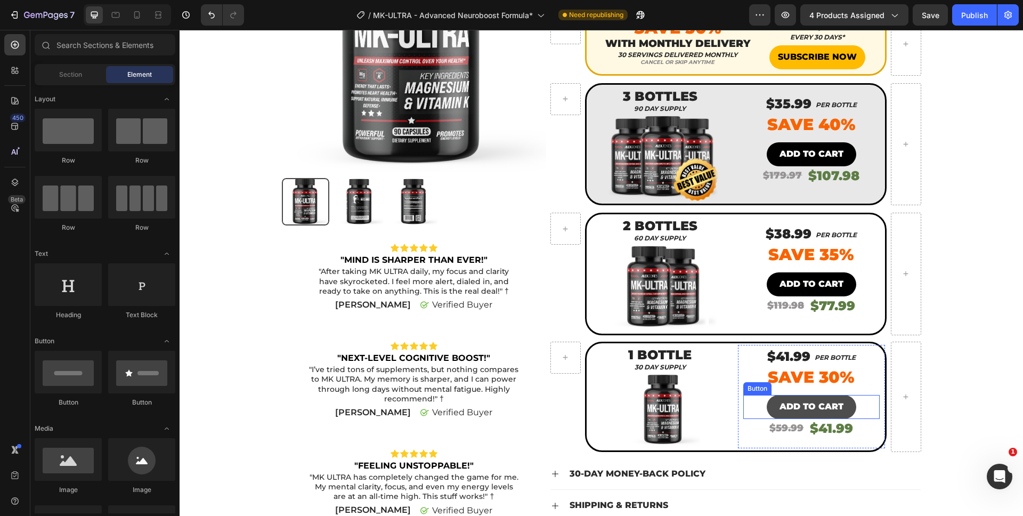
click at [786, 395] on button "ADD TO CART" at bounding box center [812, 407] width 90 height 24
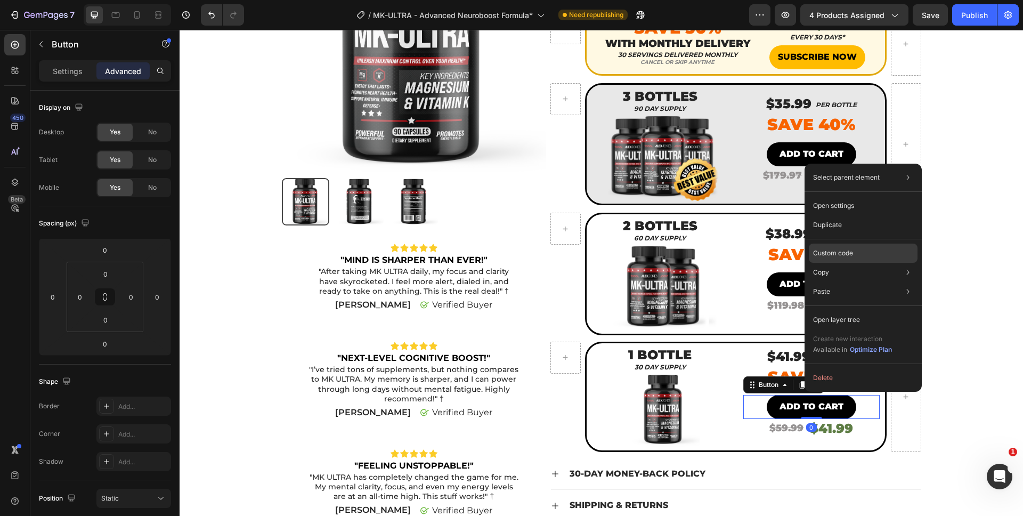
click at [846, 252] on p "Custom code" at bounding box center [833, 253] width 40 height 10
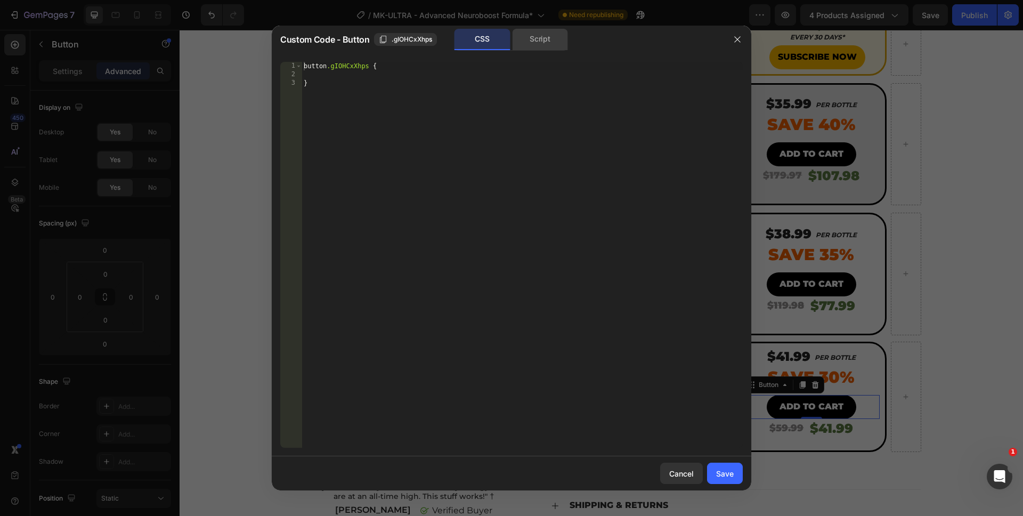
click at [532, 34] on div "Script" at bounding box center [540, 39] width 56 height 21
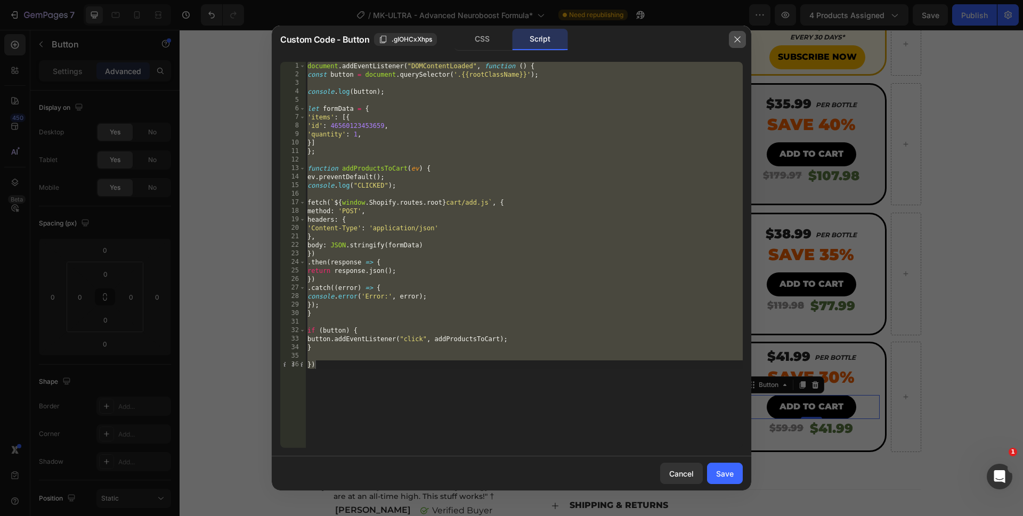
click at [730, 39] on button "button" at bounding box center [737, 39] width 17 height 17
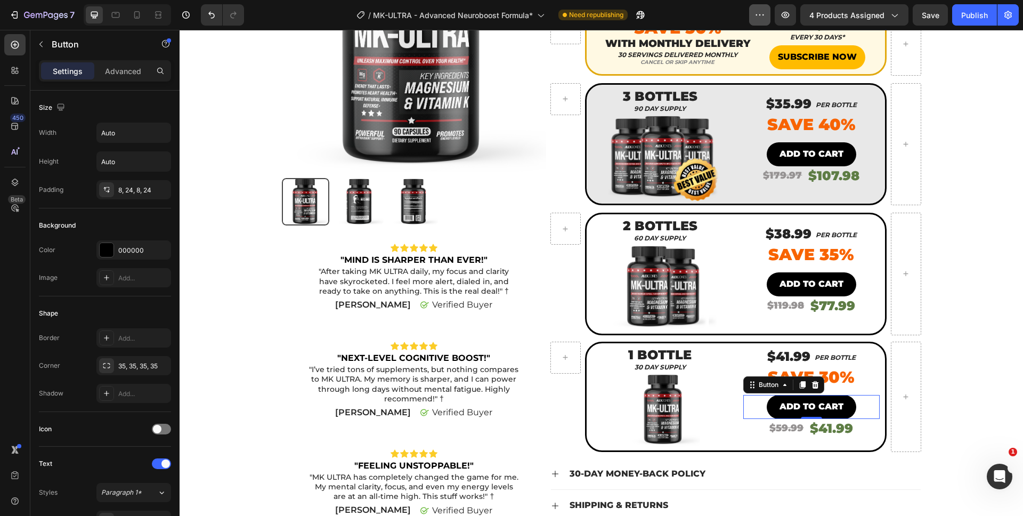
click at [760, 13] on icon "button" at bounding box center [760, 15] width 11 height 11
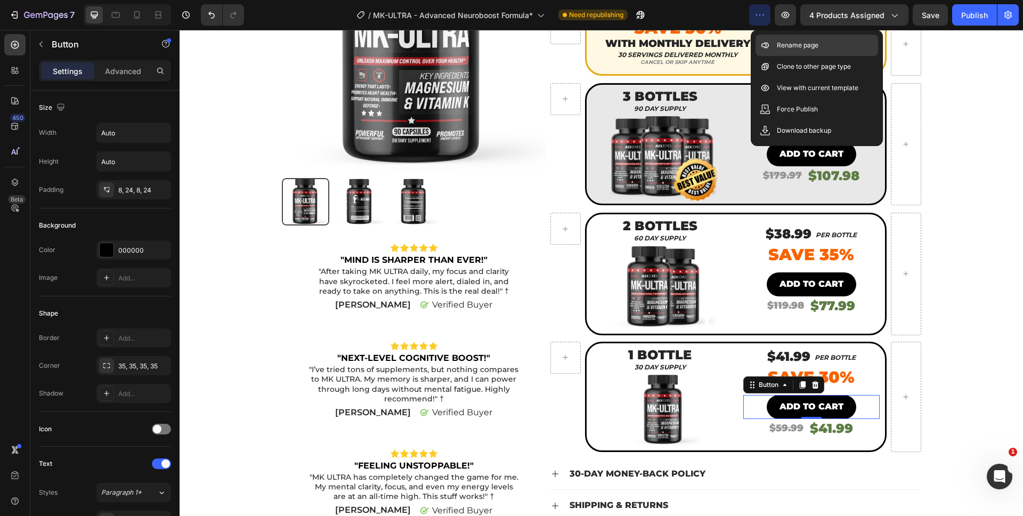
click at [779, 46] on p "Rename page" at bounding box center [798, 45] width 42 height 11
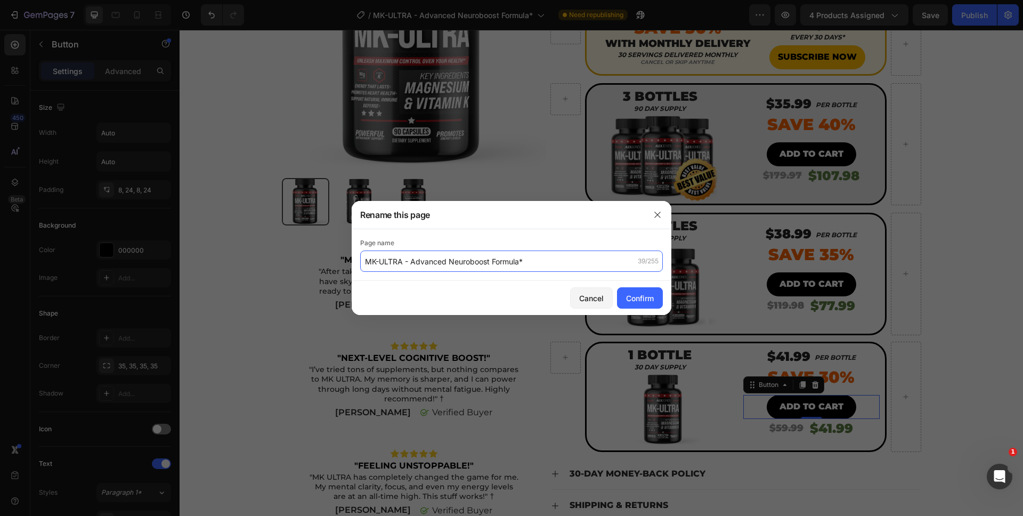
click at [364, 261] on input "MK-ULTRA - Advanced Neuroboost Formula*" at bounding box center [511, 261] width 303 height 21
click at [366, 262] on input "MK-ULTRA - Advanced Neuroboost Formula*" at bounding box center [511, 261] width 303 height 21
type input "(READY FOR SINGLE) MK-ULTRA - Advanced Neuroboost Formula*"
click at [654, 304] on button "Confirm" at bounding box center [640, 297] width 46 height 21
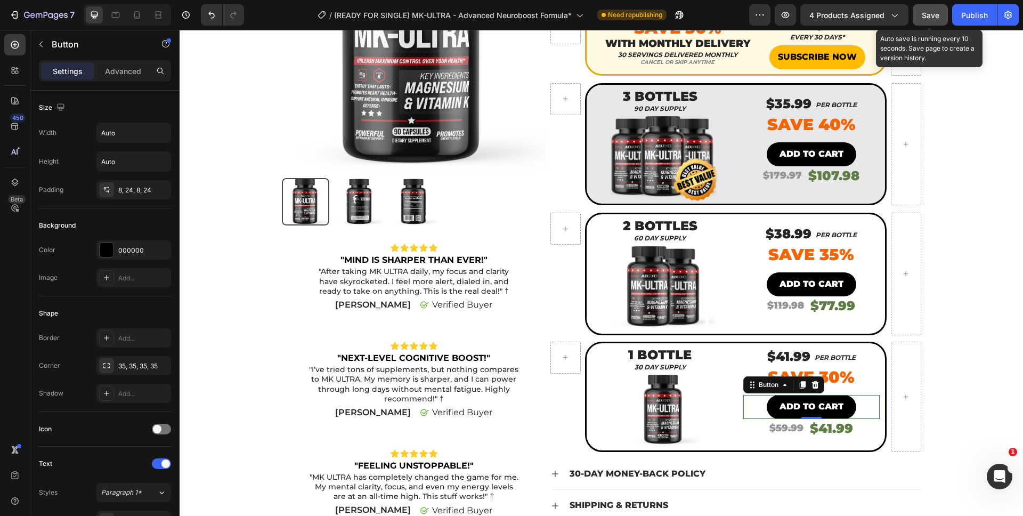
click at [940, 11] on span "Save" at bounding box center [931, 15] width 18 height 9
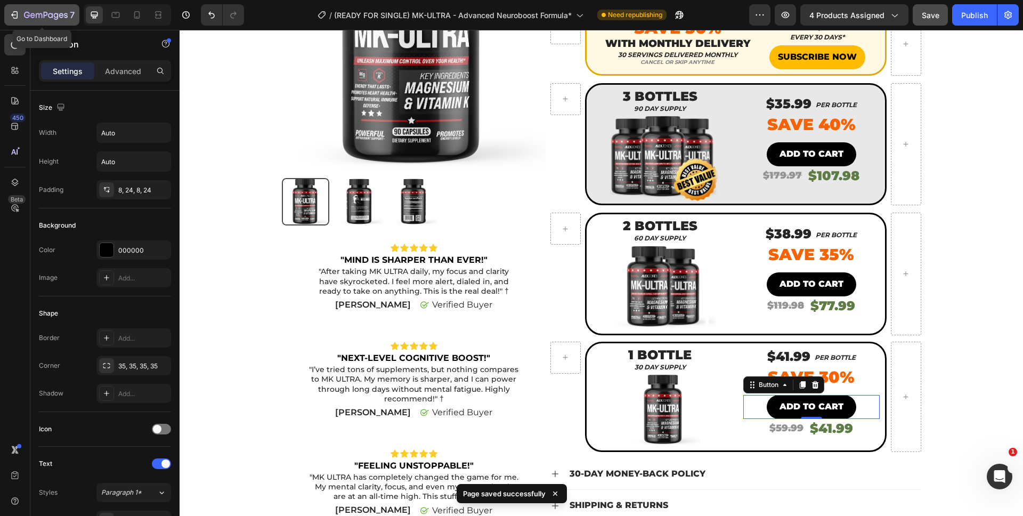
click at [33, 19] on icon "button" at bounding box center [46, 15] width 44 height 9
